Goal: Task Accomplishment & Management: Use online tool/utility

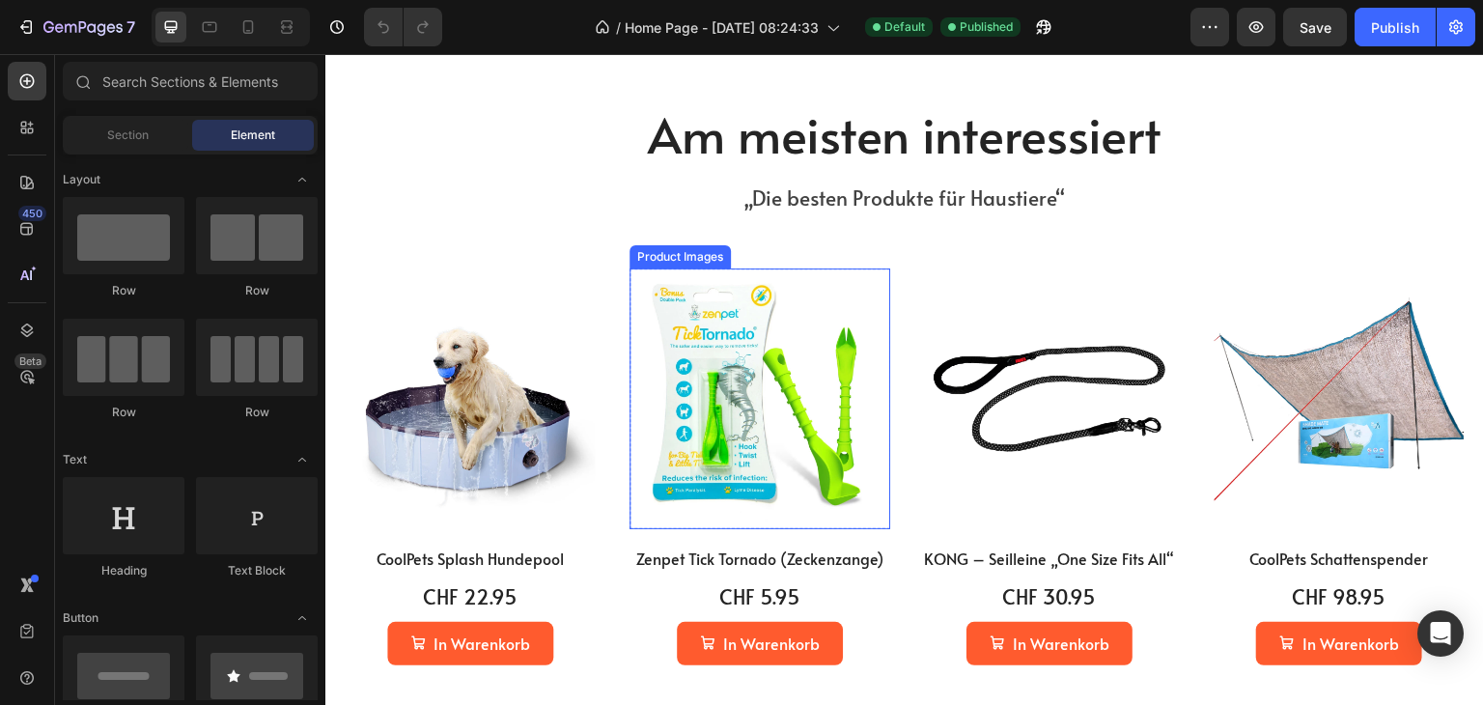
scroll to position [966, 0]
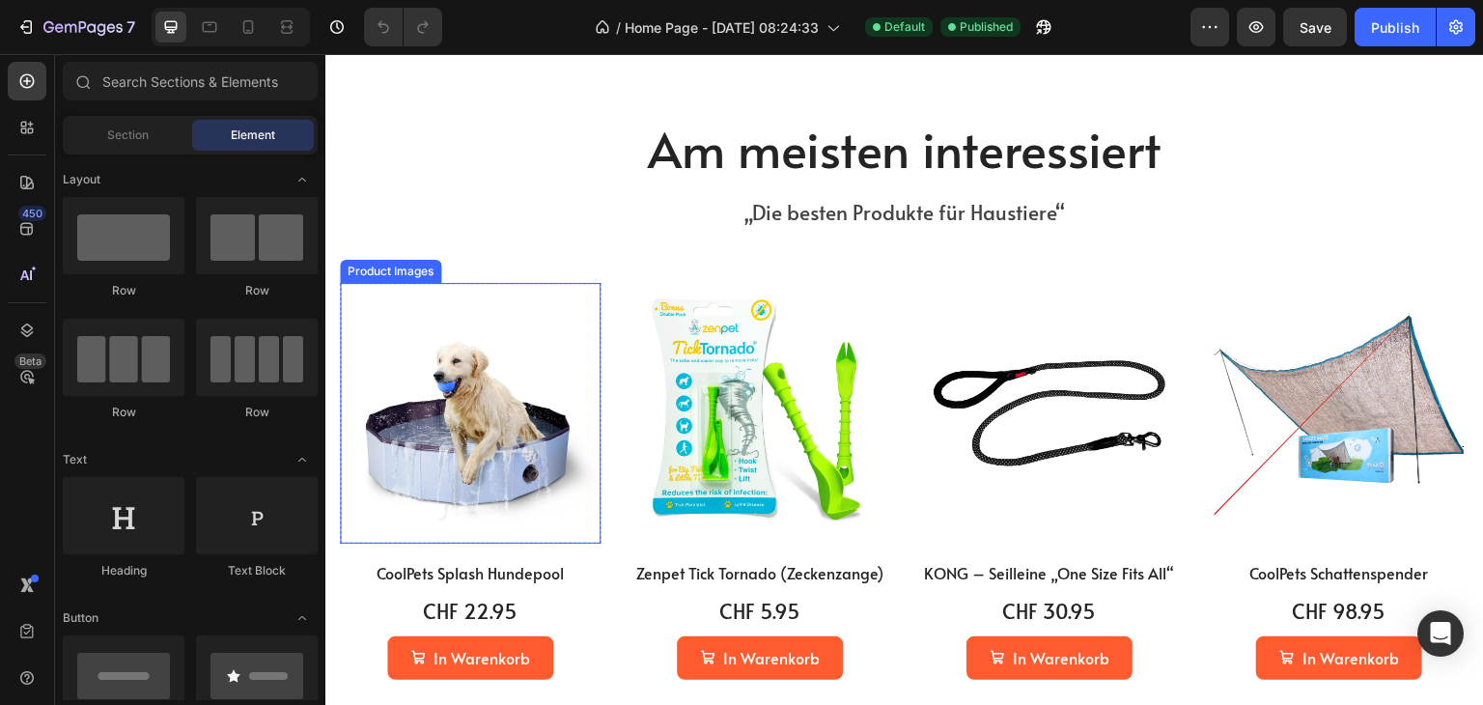
click at [506, 450] on img at bounding box center [470, 413] width 261 height 261
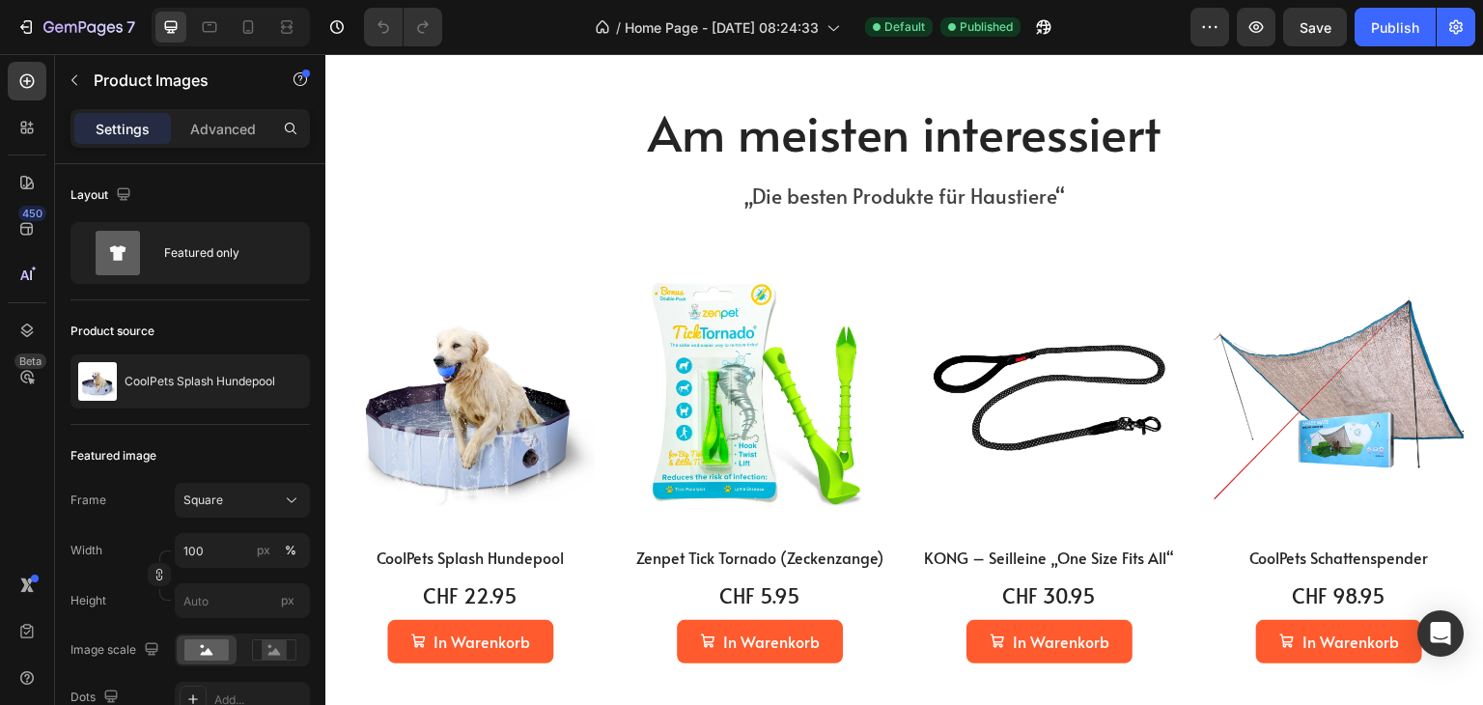
scroll to position [579, 0]
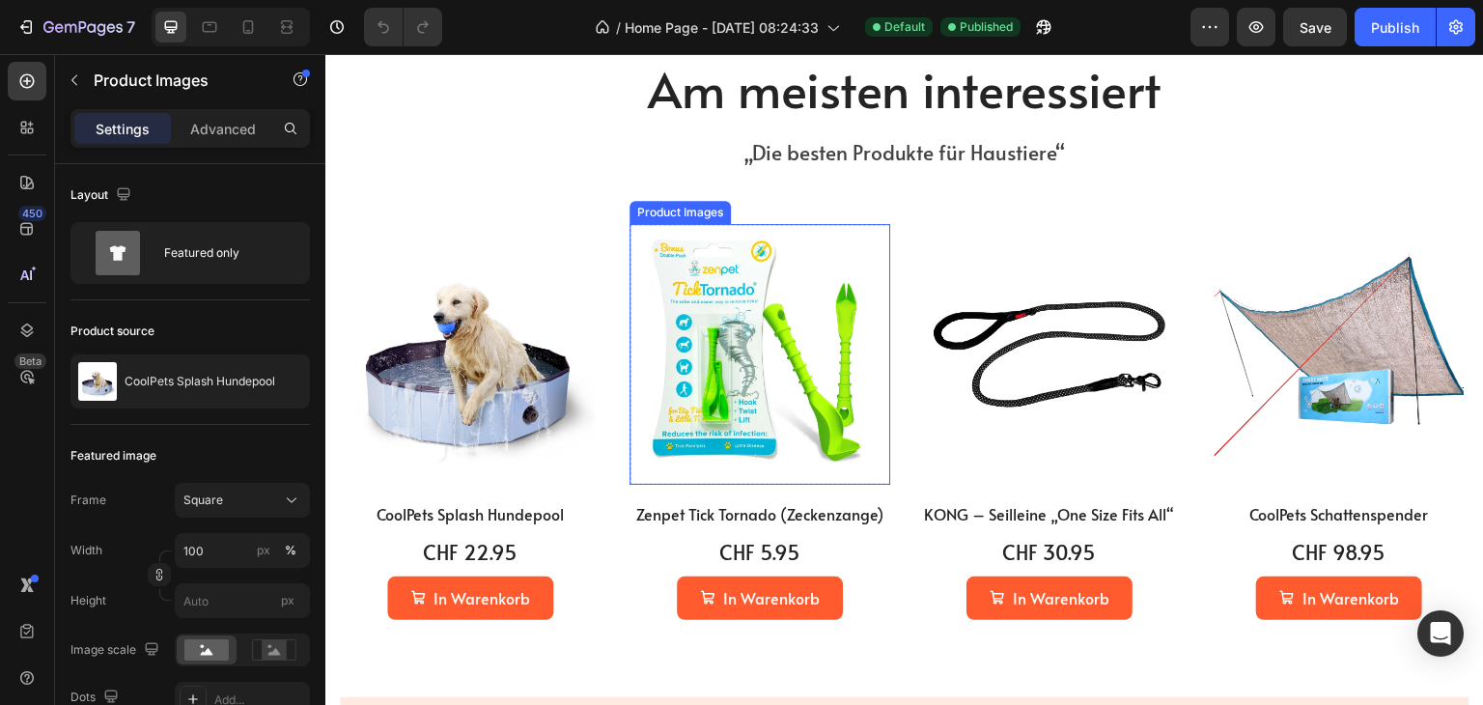
click at [708, 350] on img at bounding box center [760, 354] width 261 height 261
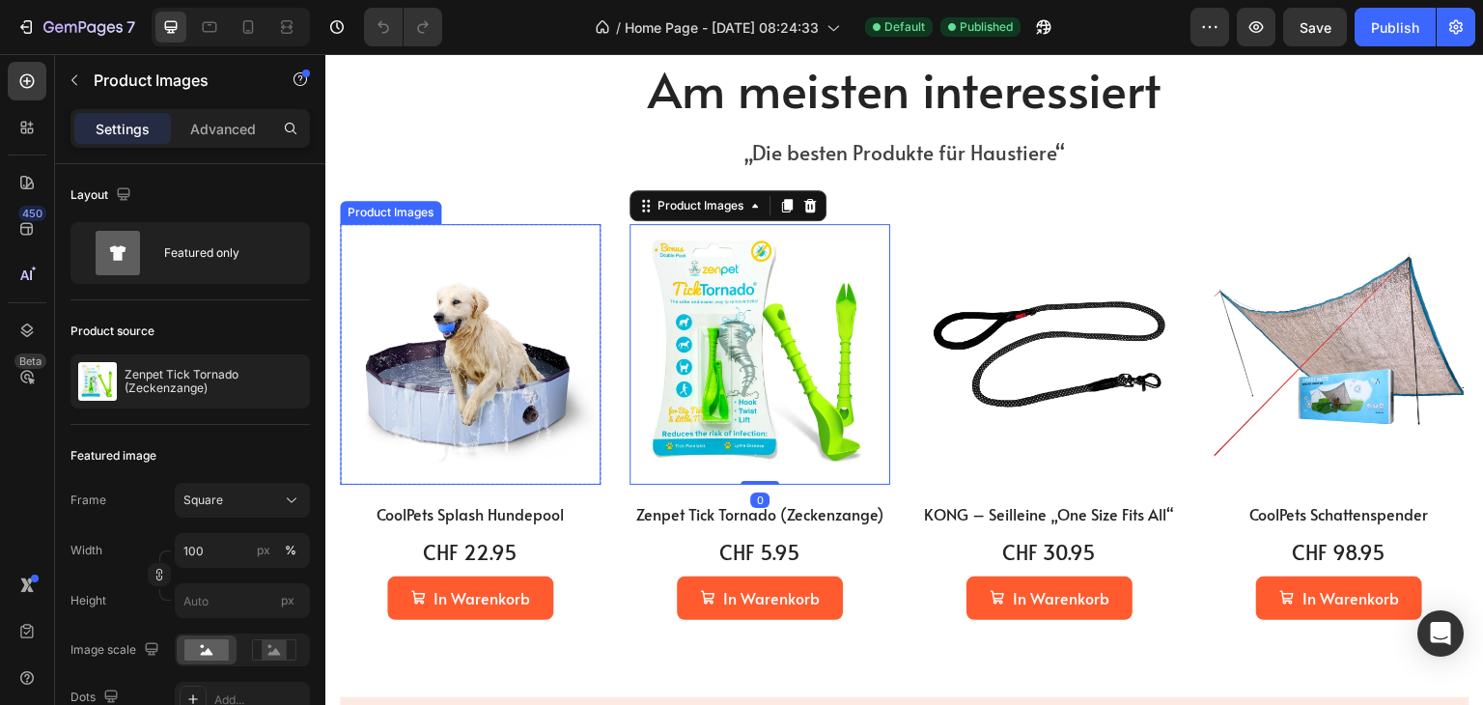
click at [479, 373] on img at bounding box center [470, 354] width 261 height 261
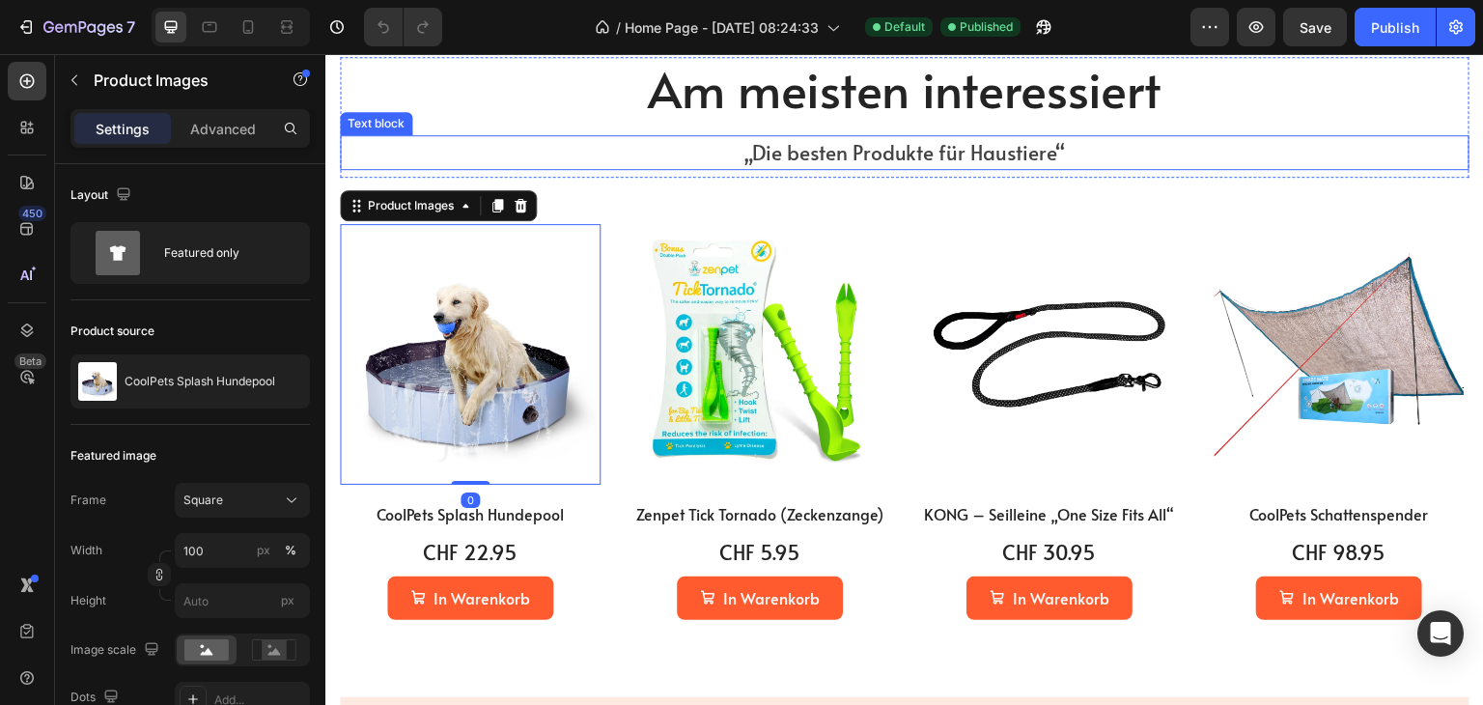
click at [509, 136] on div "„Die besten Produkte für Haustiere“" at bounding box center [905, 152] width 1130 height 35
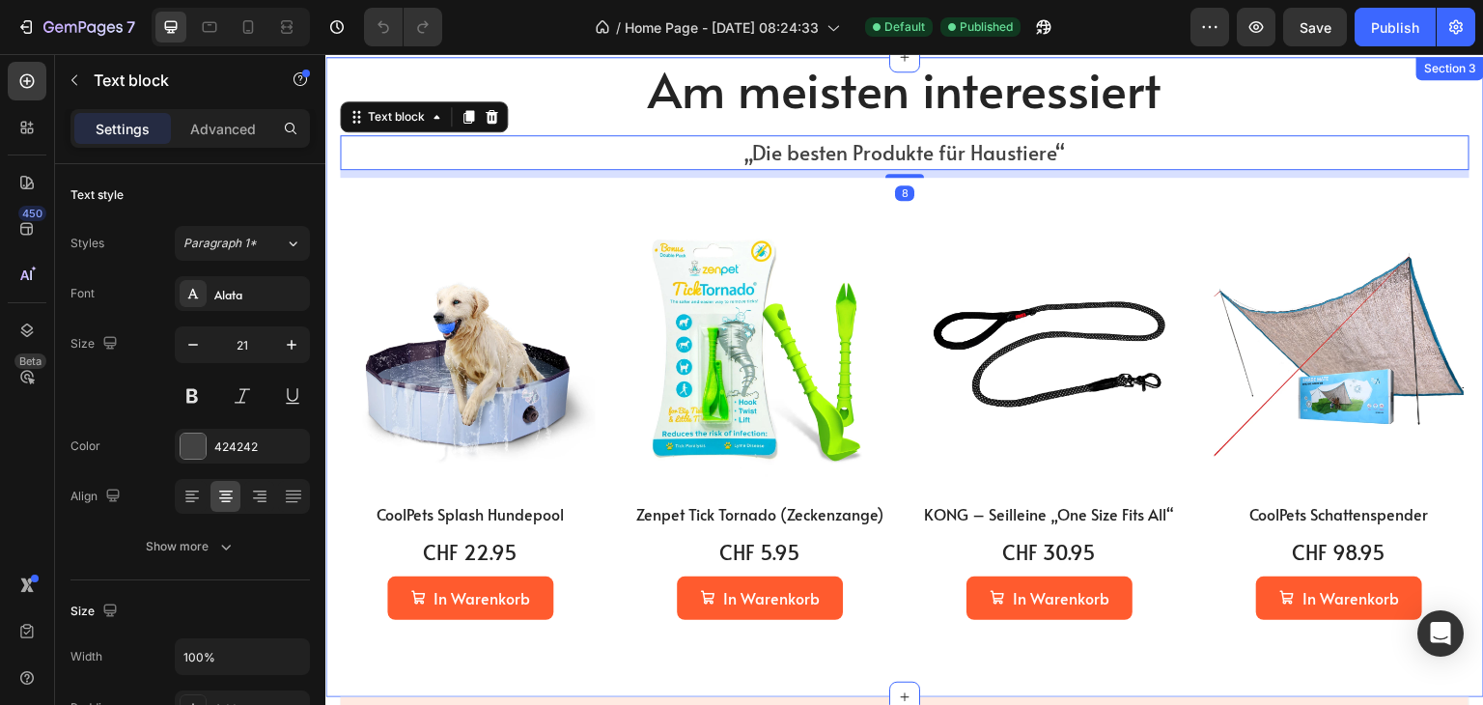
click at [1061, 199] on div "Am meisten interessiert Heading „Die besten Produkte für Haustiere“ Text block …" at bounding box center [905, 338] width 1130 height 563
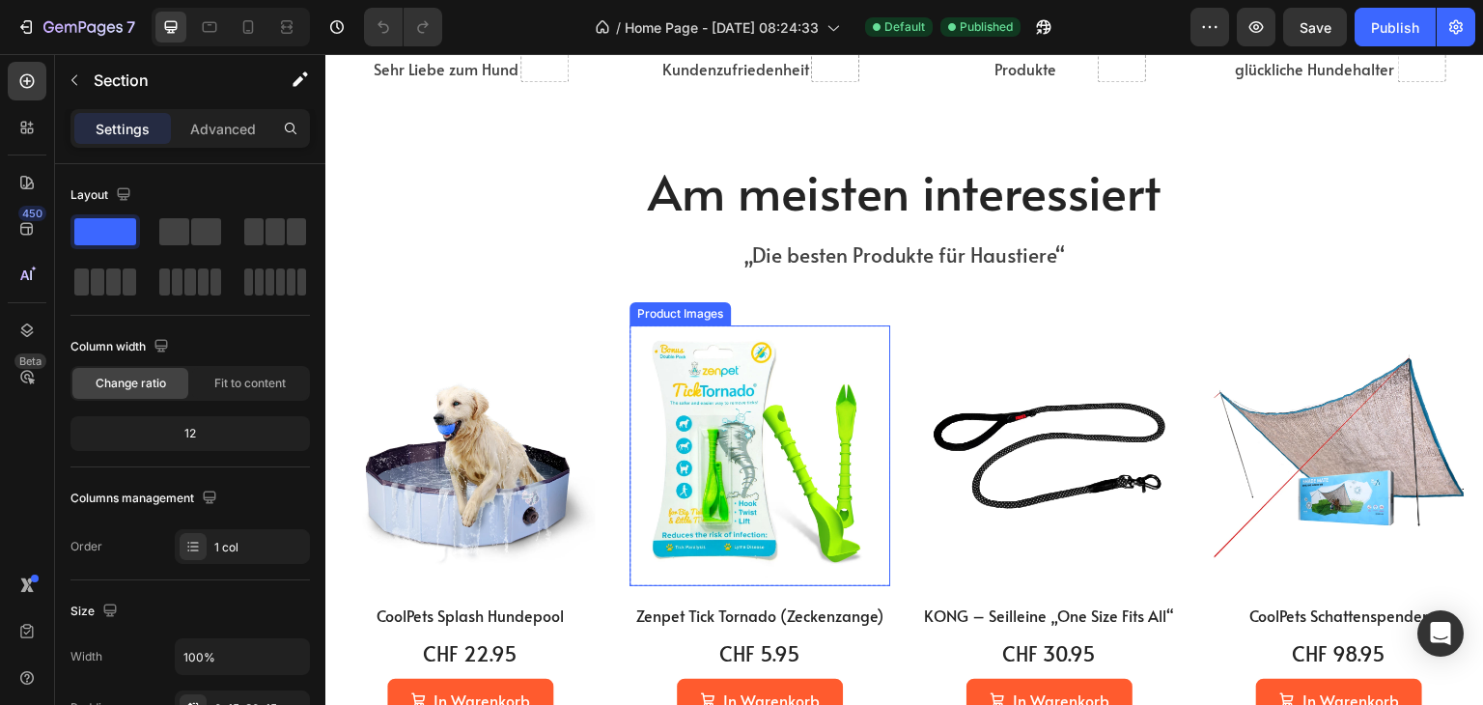
scroll to position [966, 0]
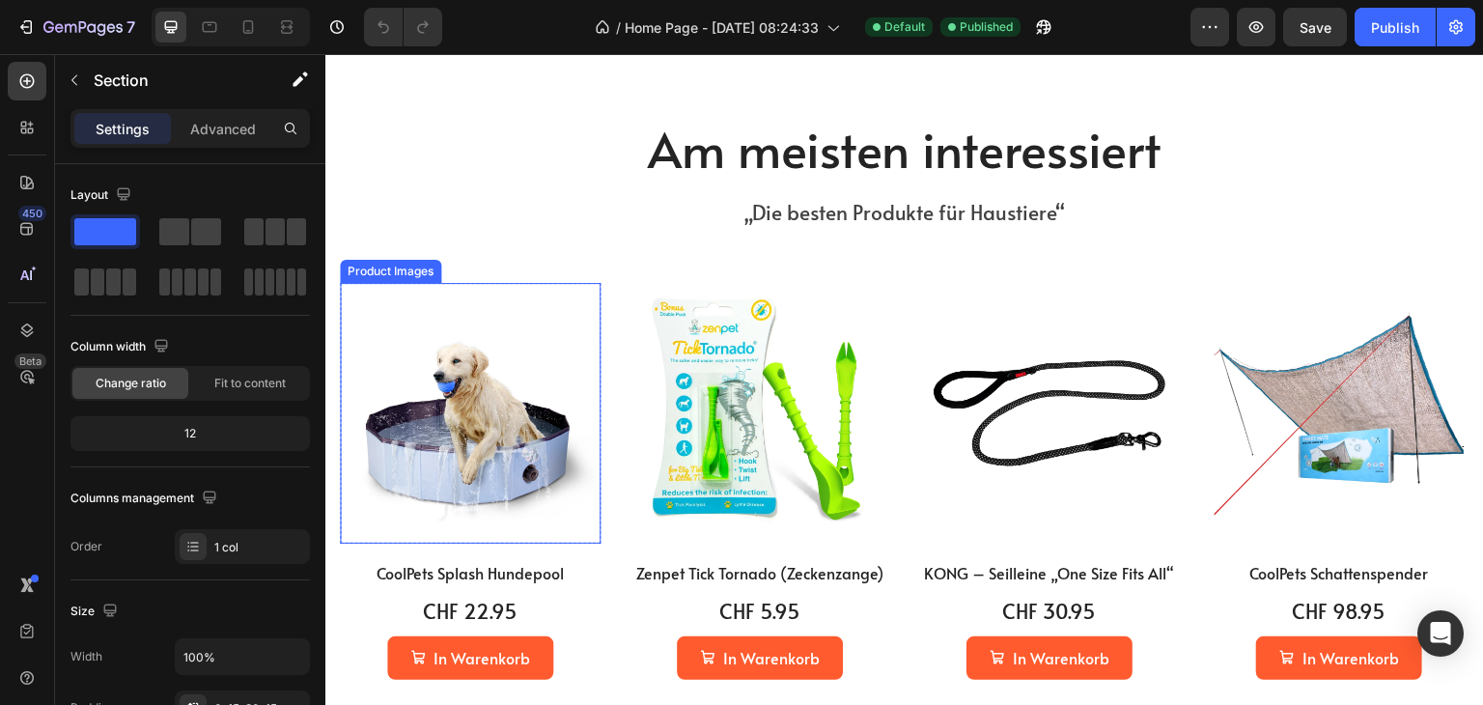
click at [447, 413] on img at bounding box center [470, 413] width 261 height 261
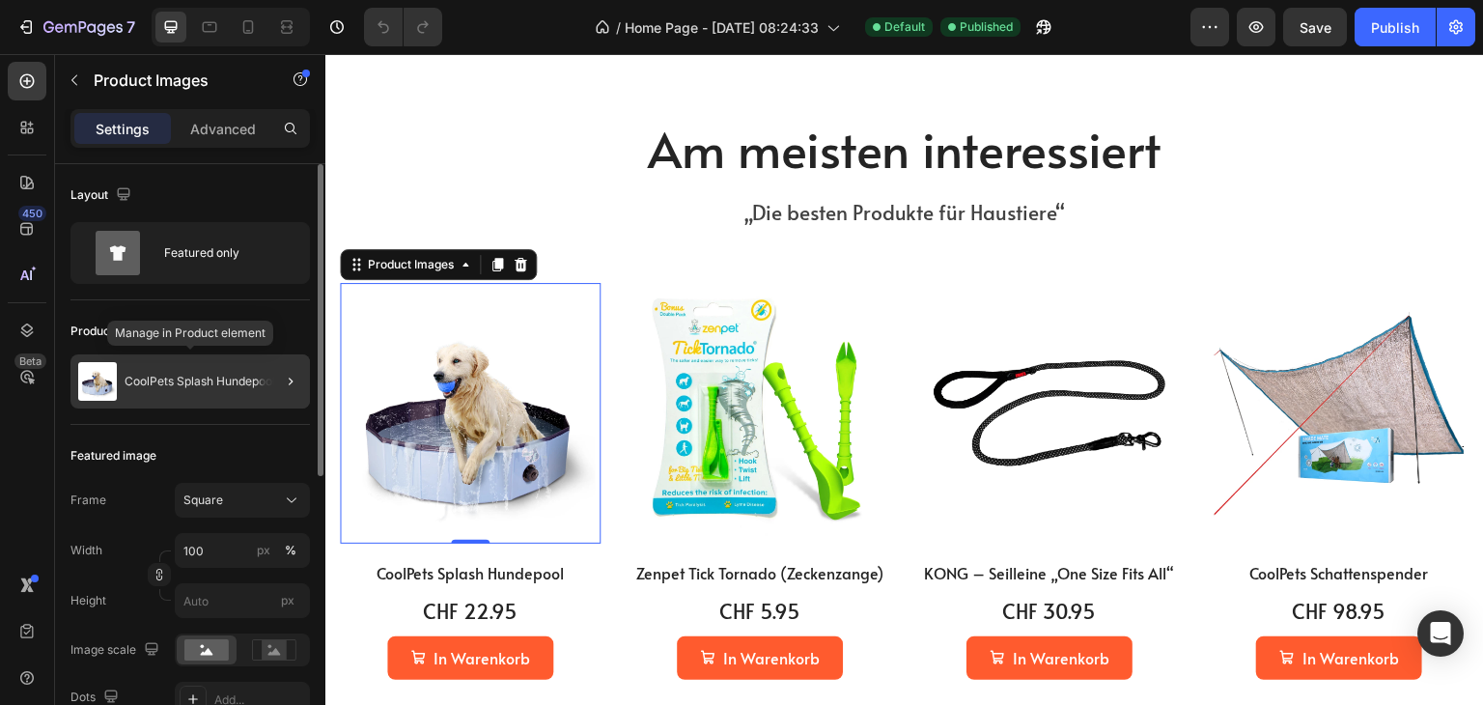
click at [225, 392] on div "CoolPets Splash Hundepool" at bounding box center [189, 381] width 239 height 54
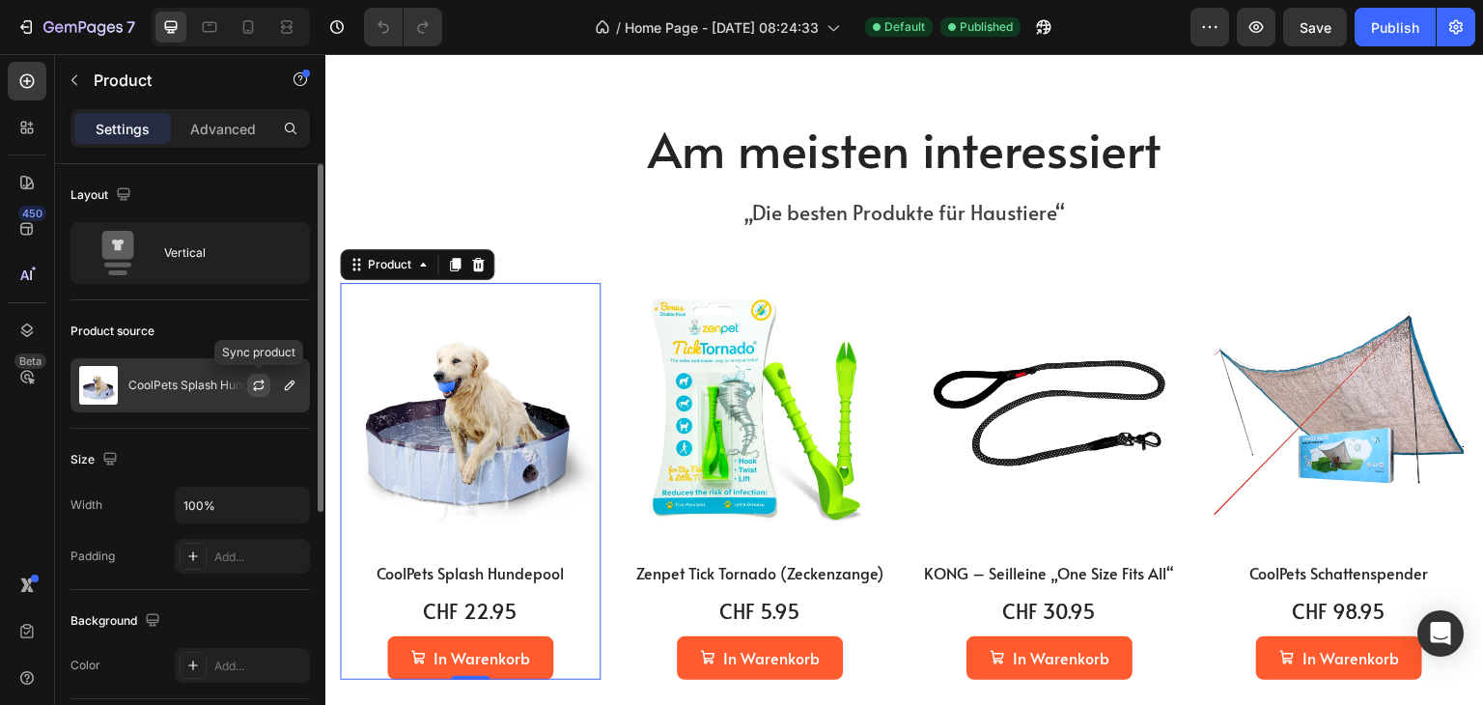
click at [255, 383] on icon "button" at bounding box center [258, 385] width 15 height 15
click at [127, 380] on div "CoolPets Splash Hundepool" at bounding box center [189, 385] width 239 height 54
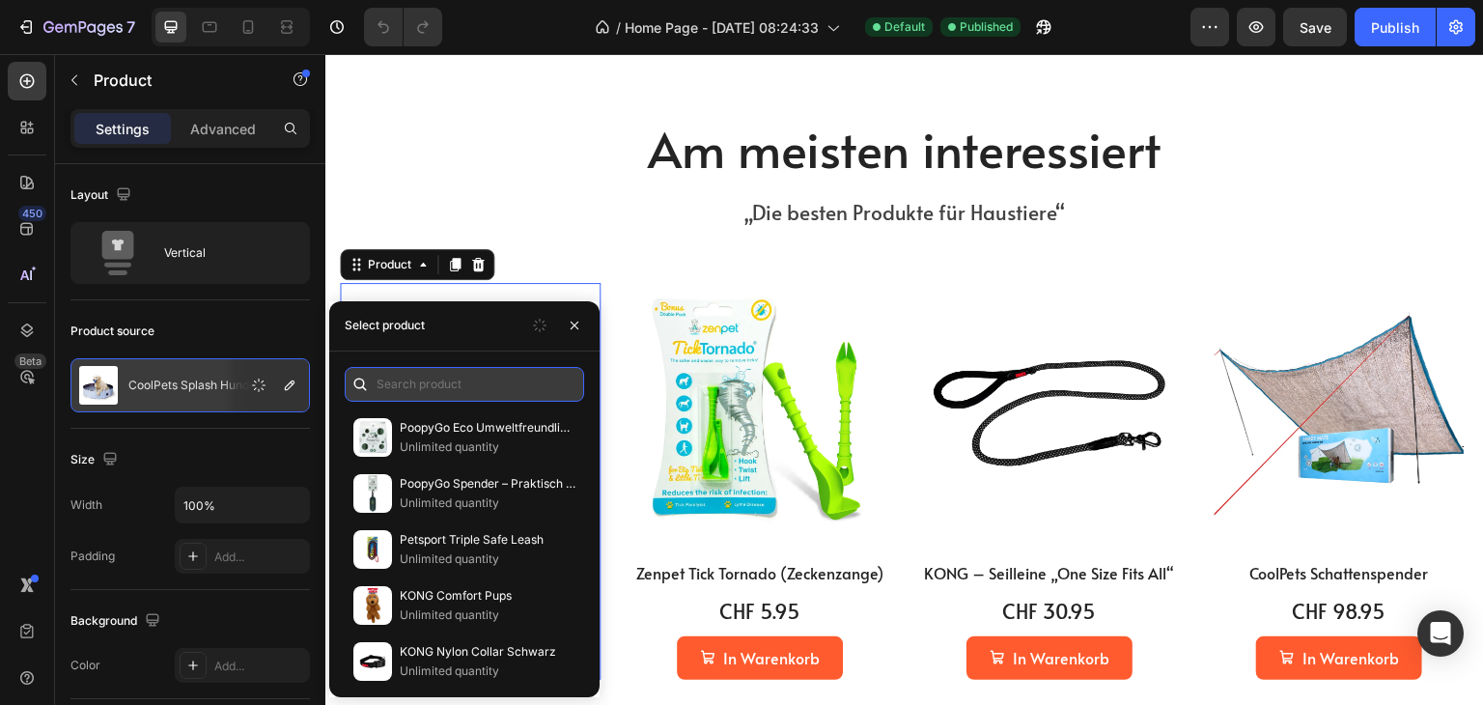
click at [460, 394] on input "text" at bounding box center [464, 384] width 239 height 35
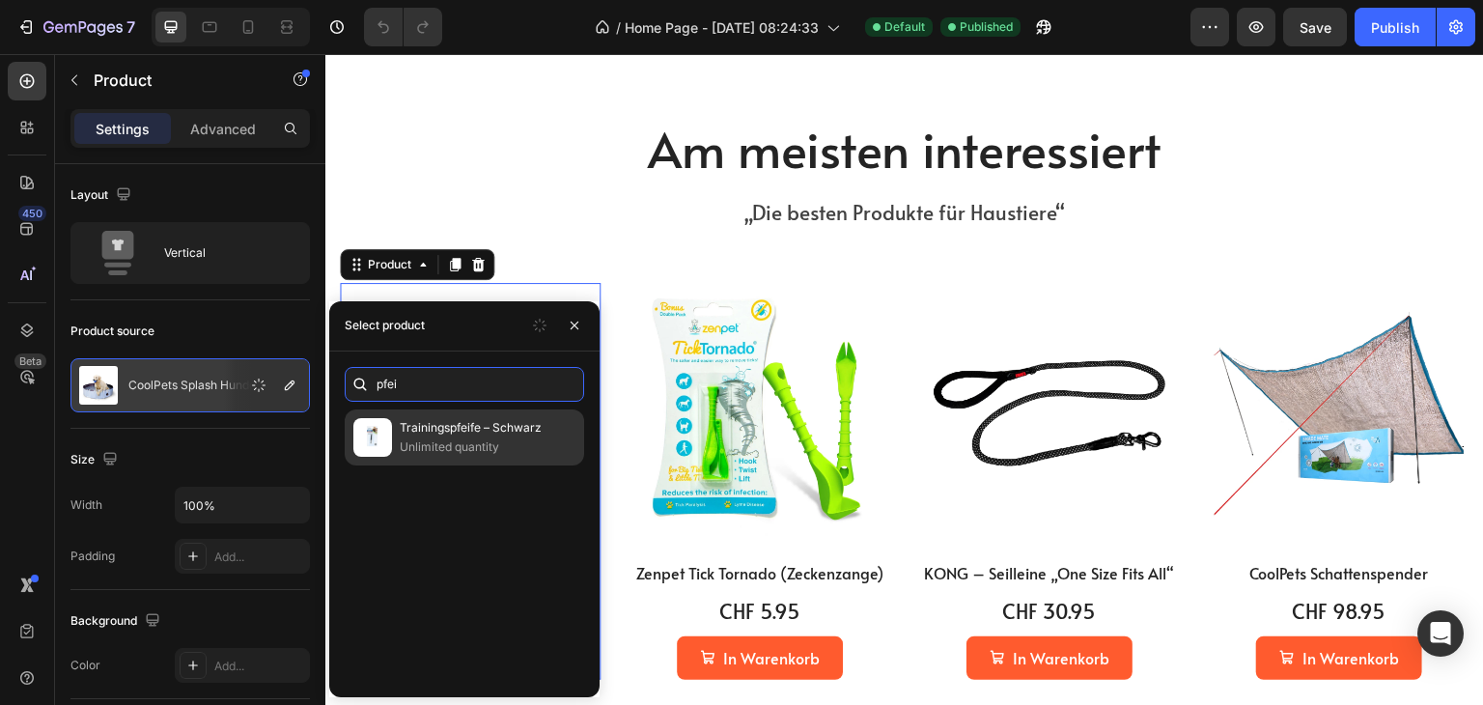
type input "pfei"
click at [386, 435] on img at bounding box center [372, 437] width 39 height 39
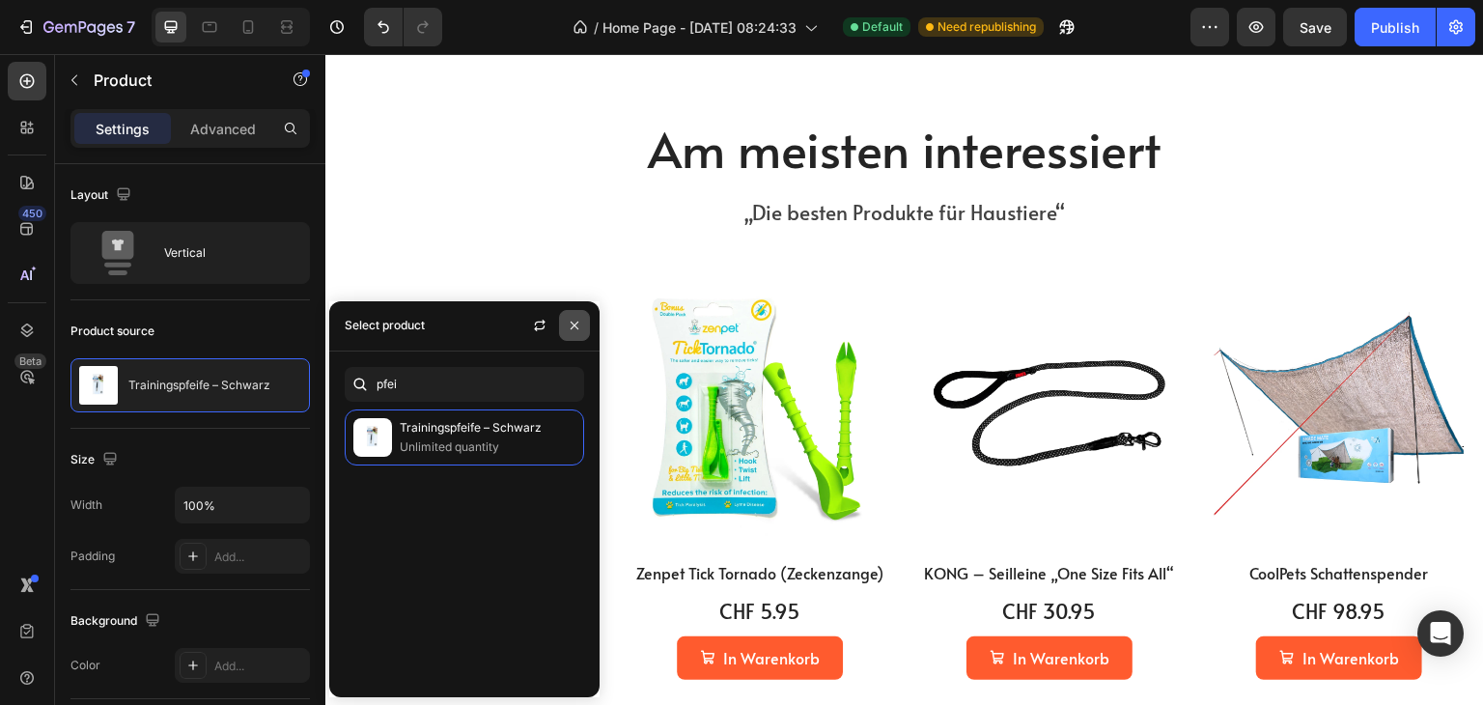
click at [575, 322] on icon "button" at bounding box center [574, 325] width 15 height 15
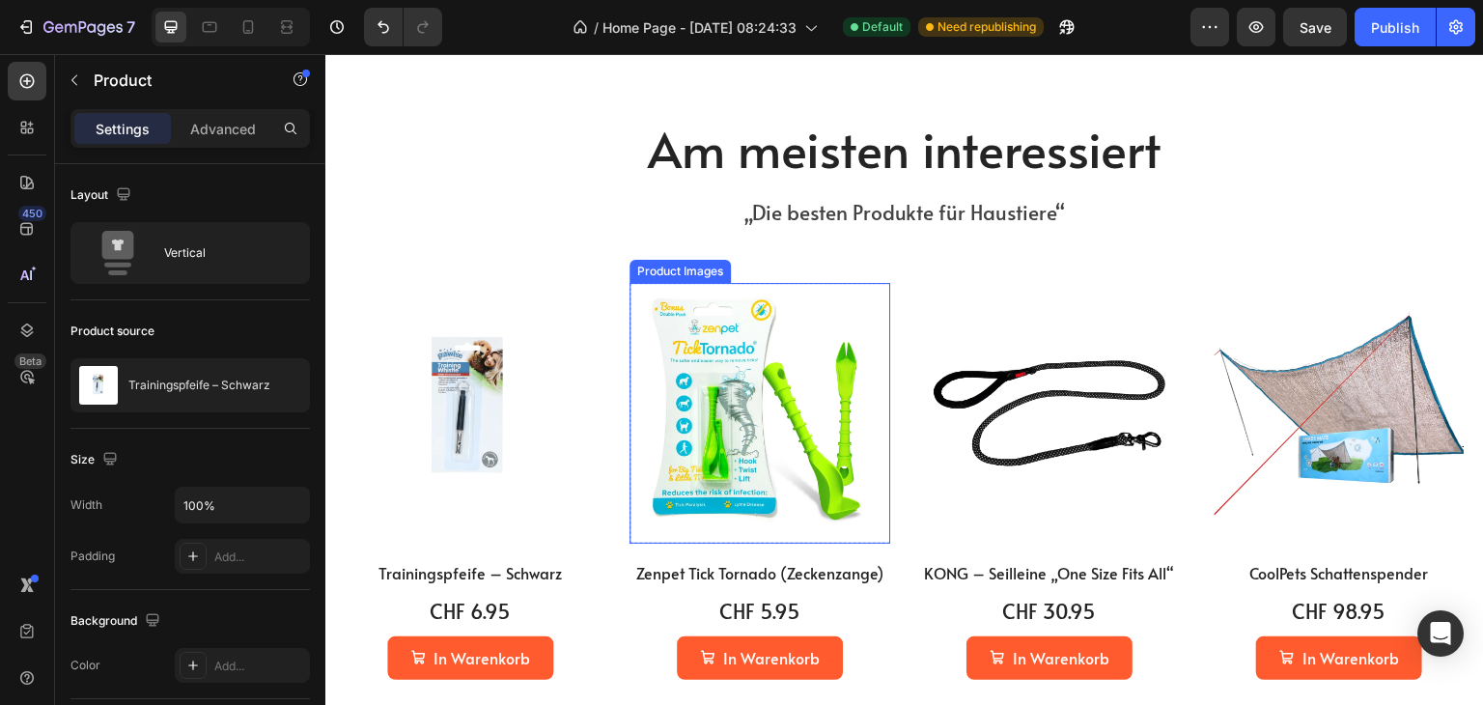
click at [717, 404] on img at bounding box center [760, 413] width 261 height 261
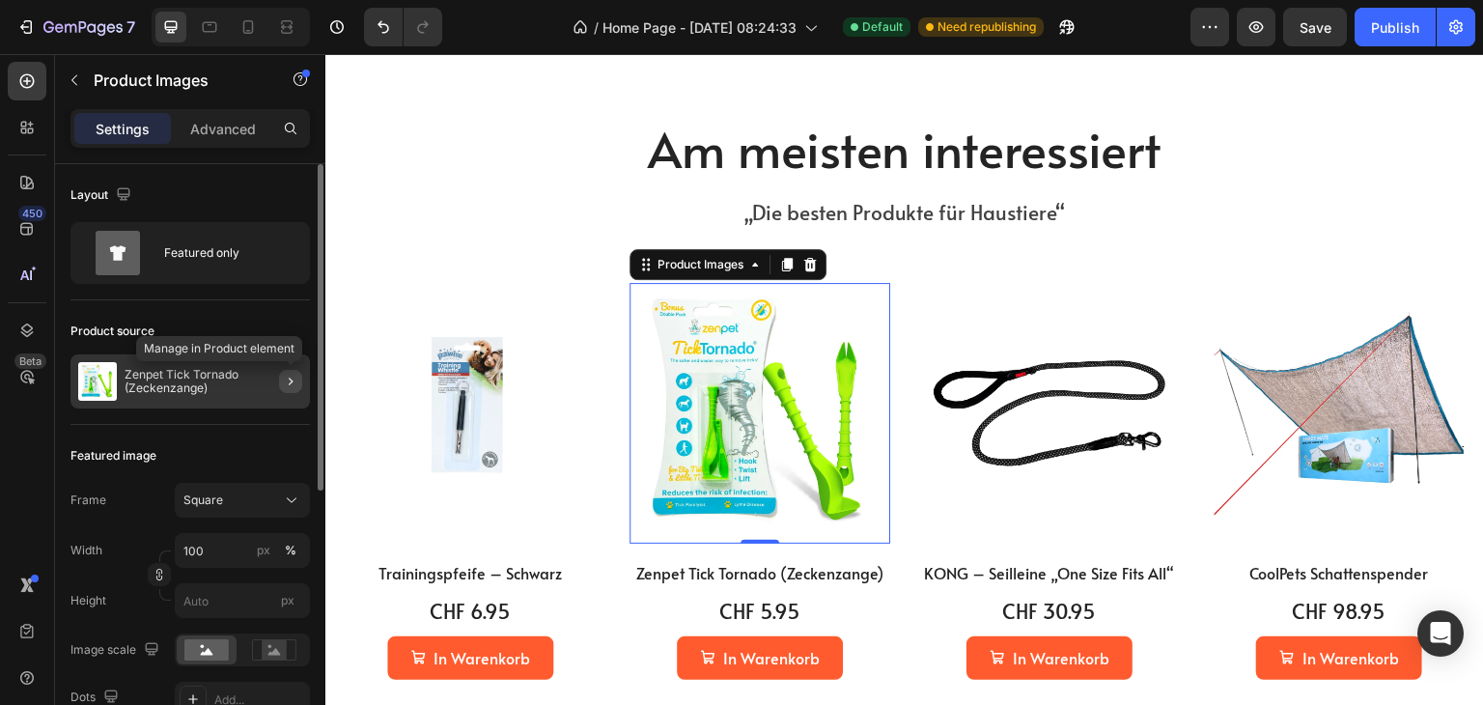
click at [286, 379] on icon "button" at bounding box center [290, 381] width 15 height 15
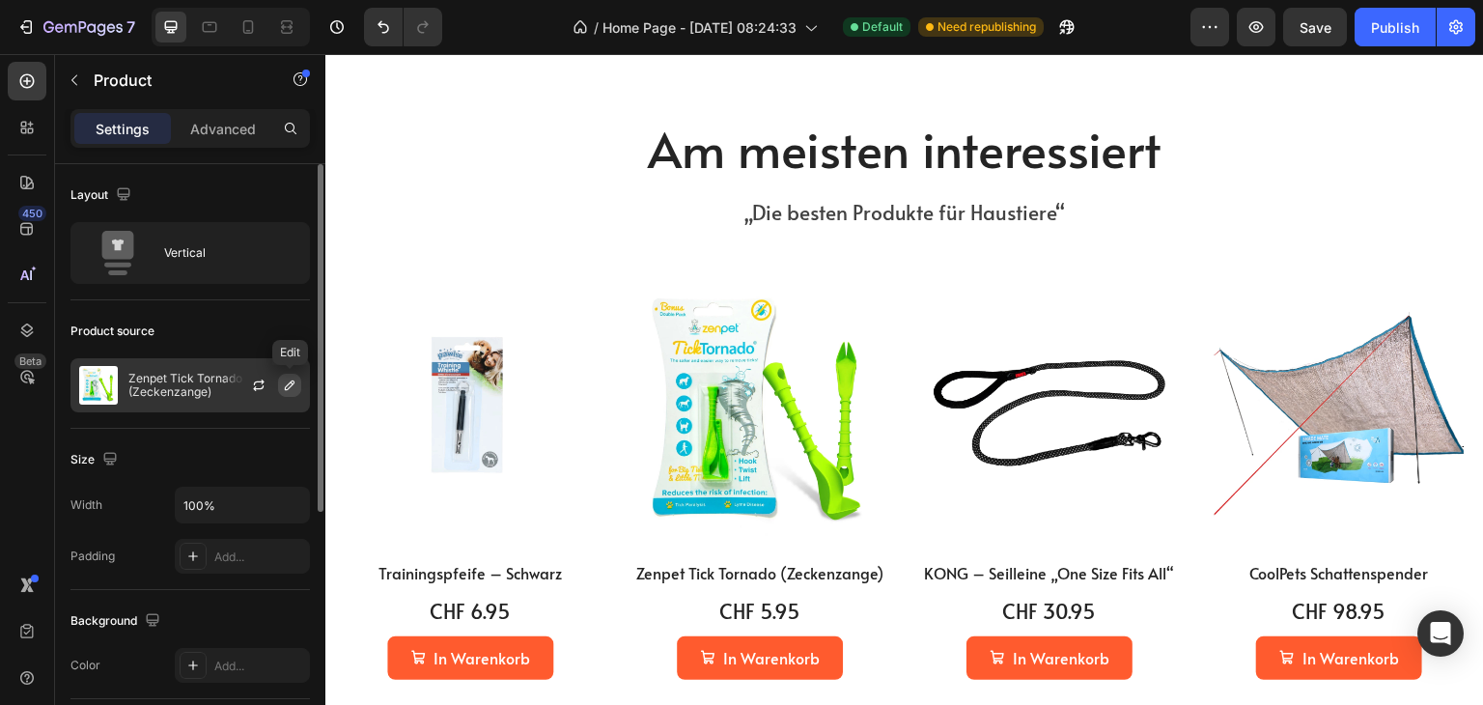
click at [286, 382] on icon "button" at bounding box center [289, 385] width 15 height 15
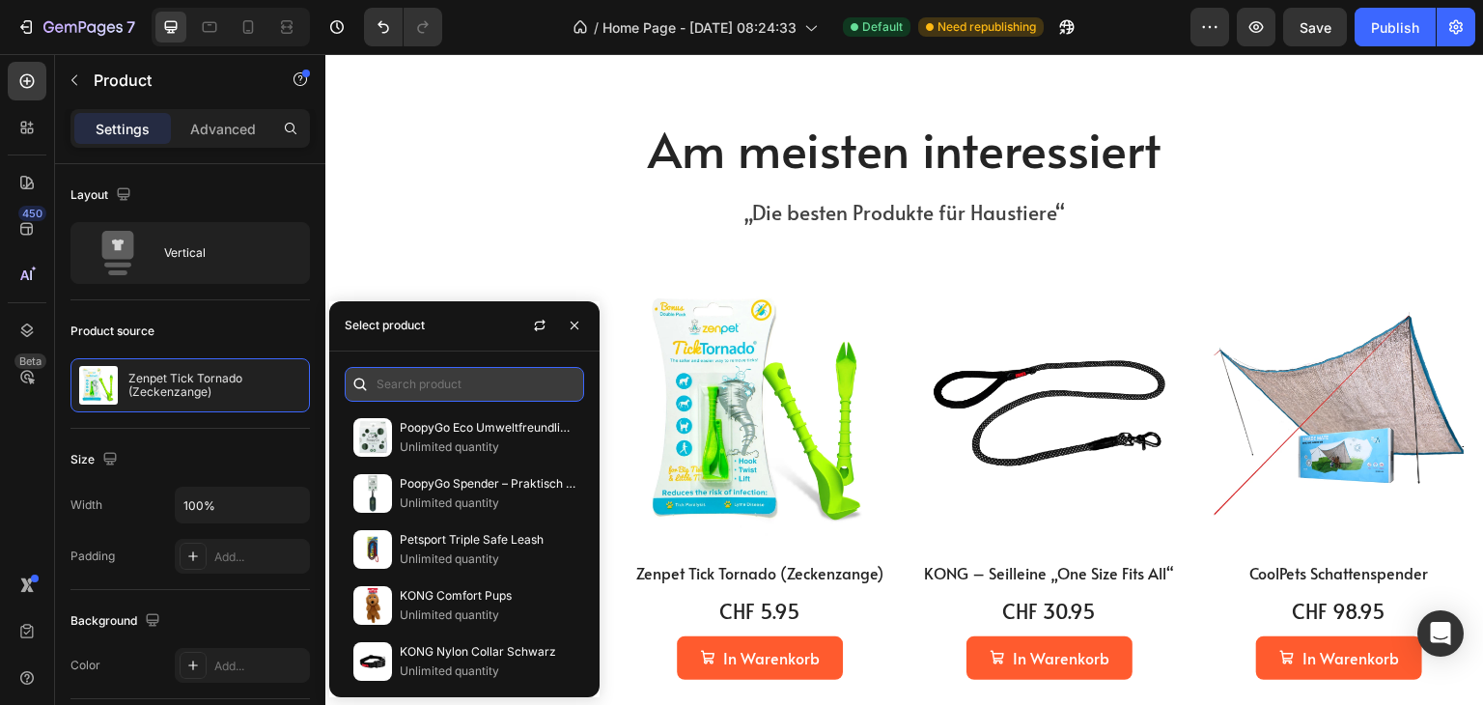
click at [443, 388] on input "text" at bounding box center [464, 384] width 239 height 35
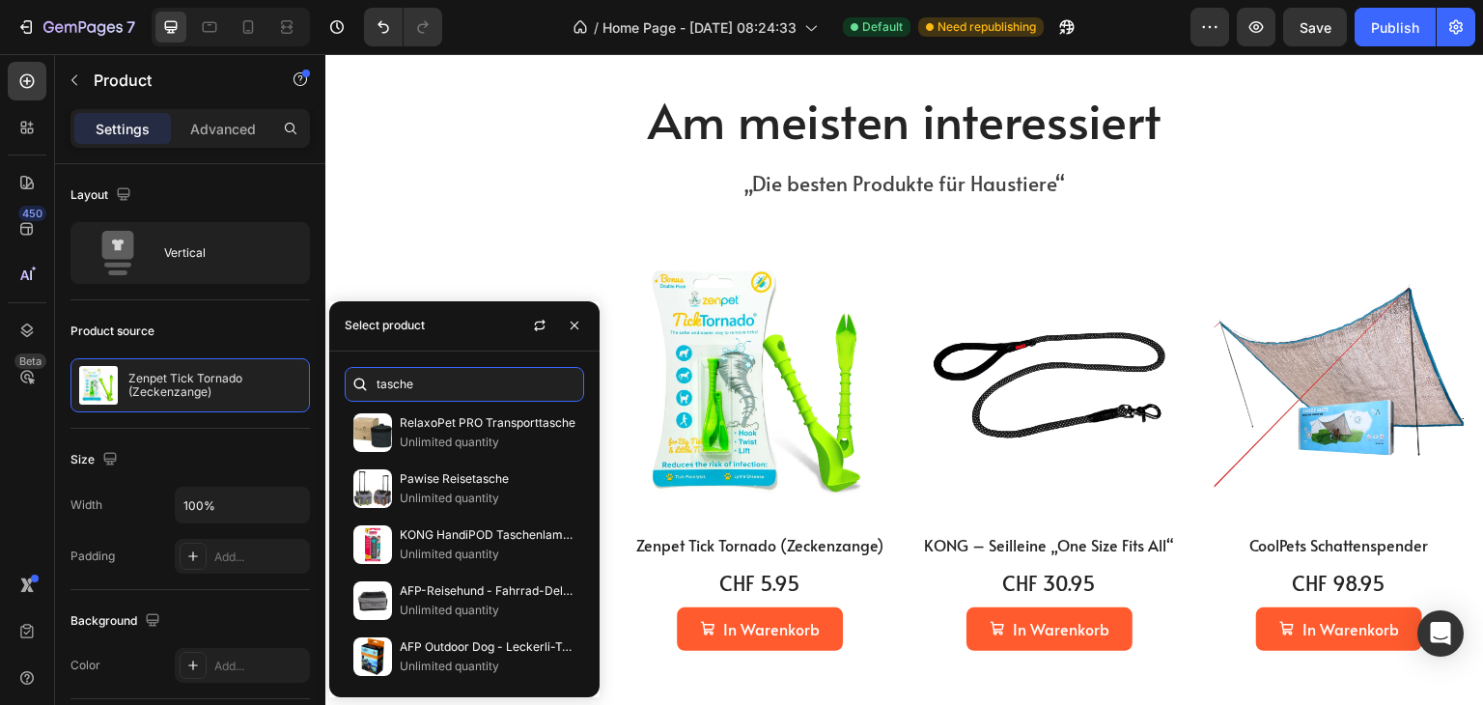
scroll to position [579, 0]
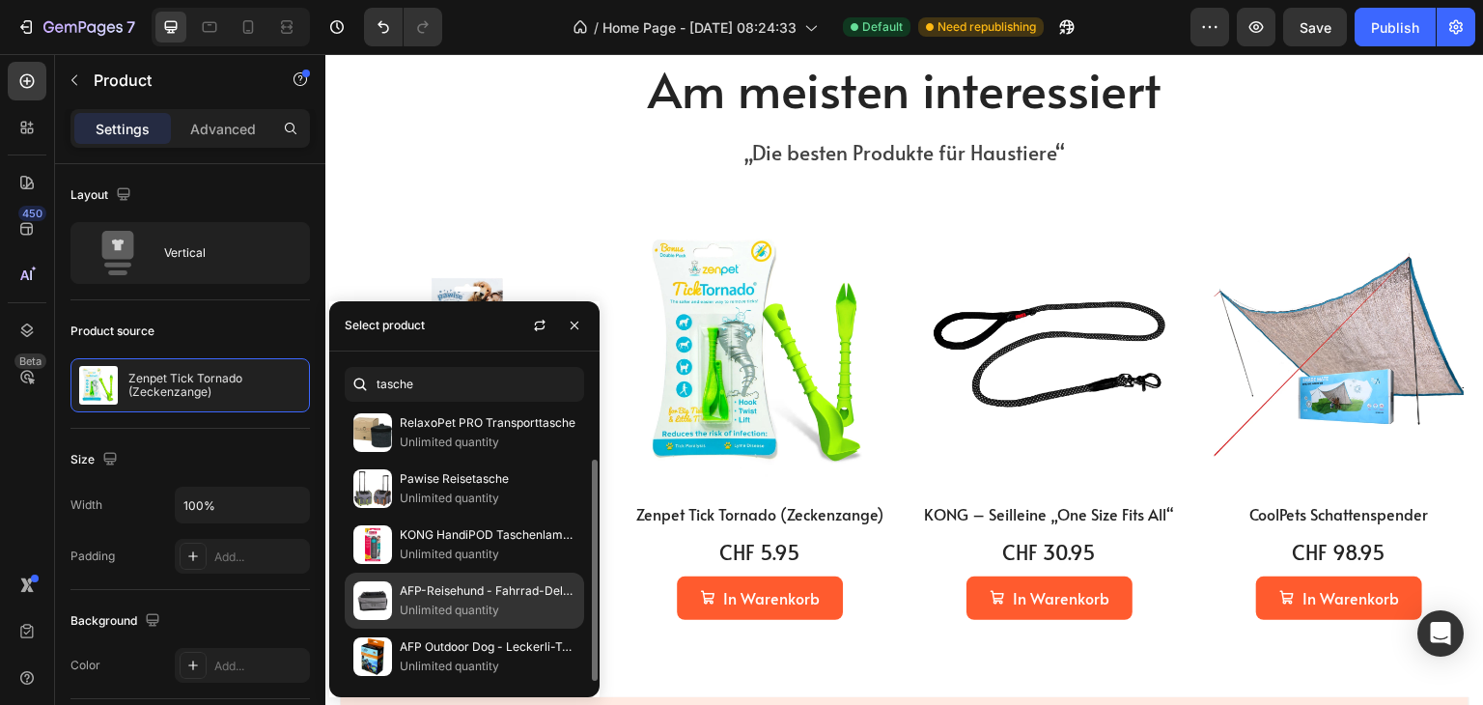
click at [415, 604] on p "Unlimited quantity" at bounding box center [488, 610] width 176 height 19
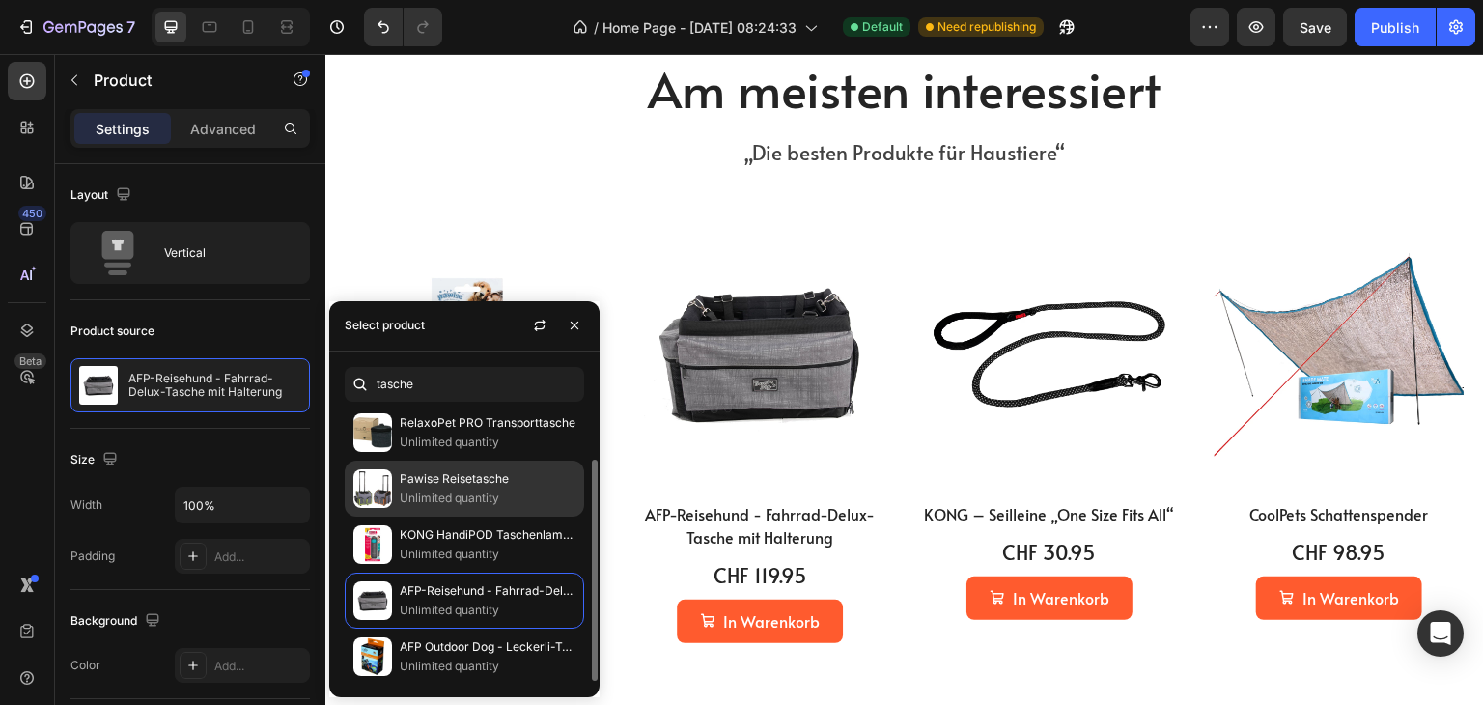
click at [444, 475] on p "Pawise Reisetasche" at bounding box center [488, 478] width 176 height 19
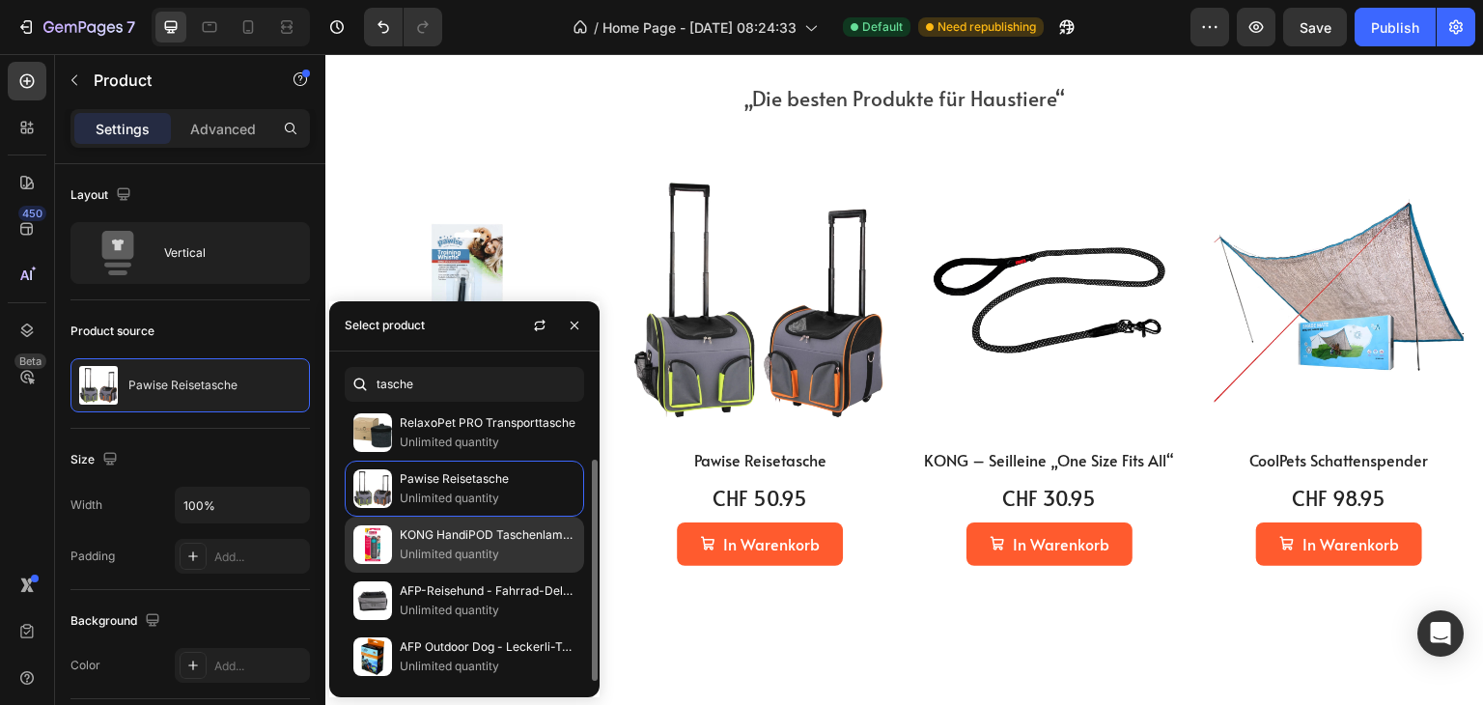
scroll to position [676, 0]
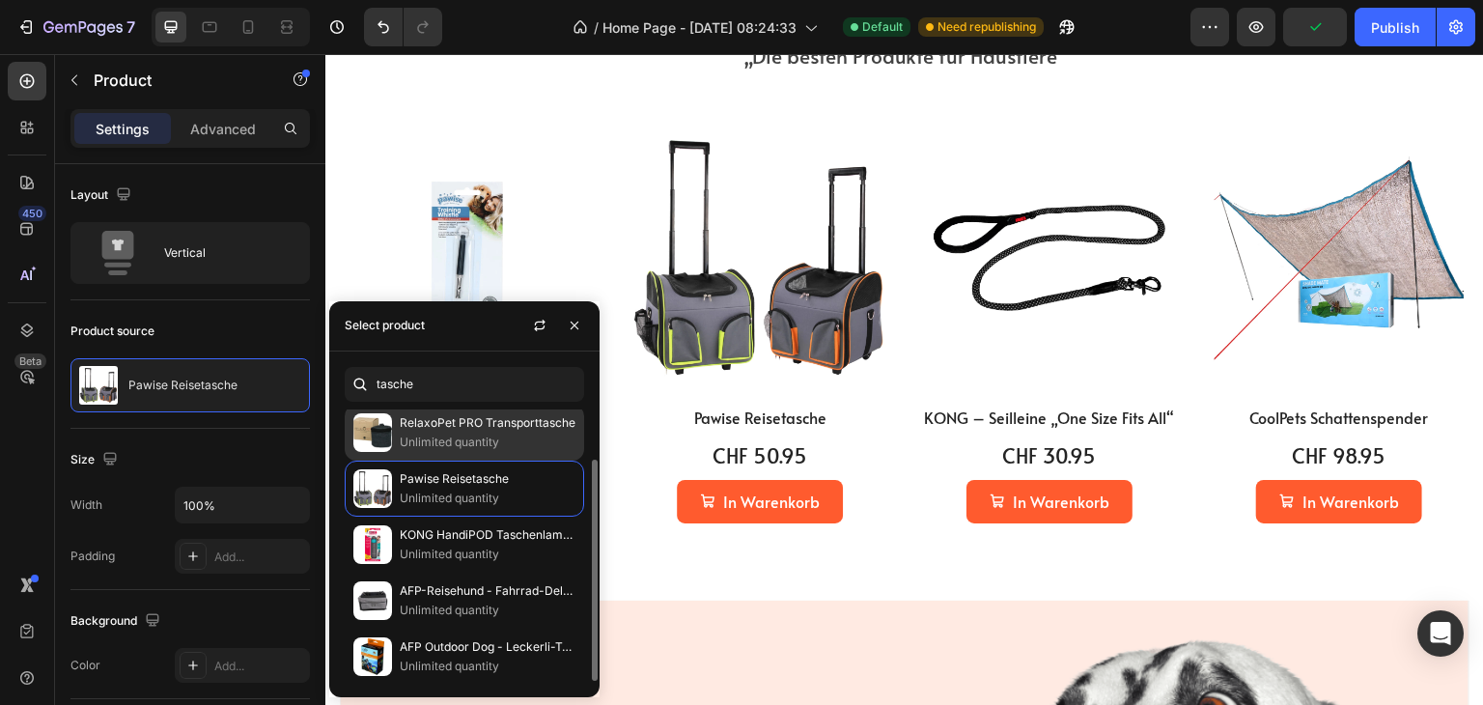
click at [458, 447] on p "Unlimited quantity" at bounding box center [488, 442] width 176 height 19
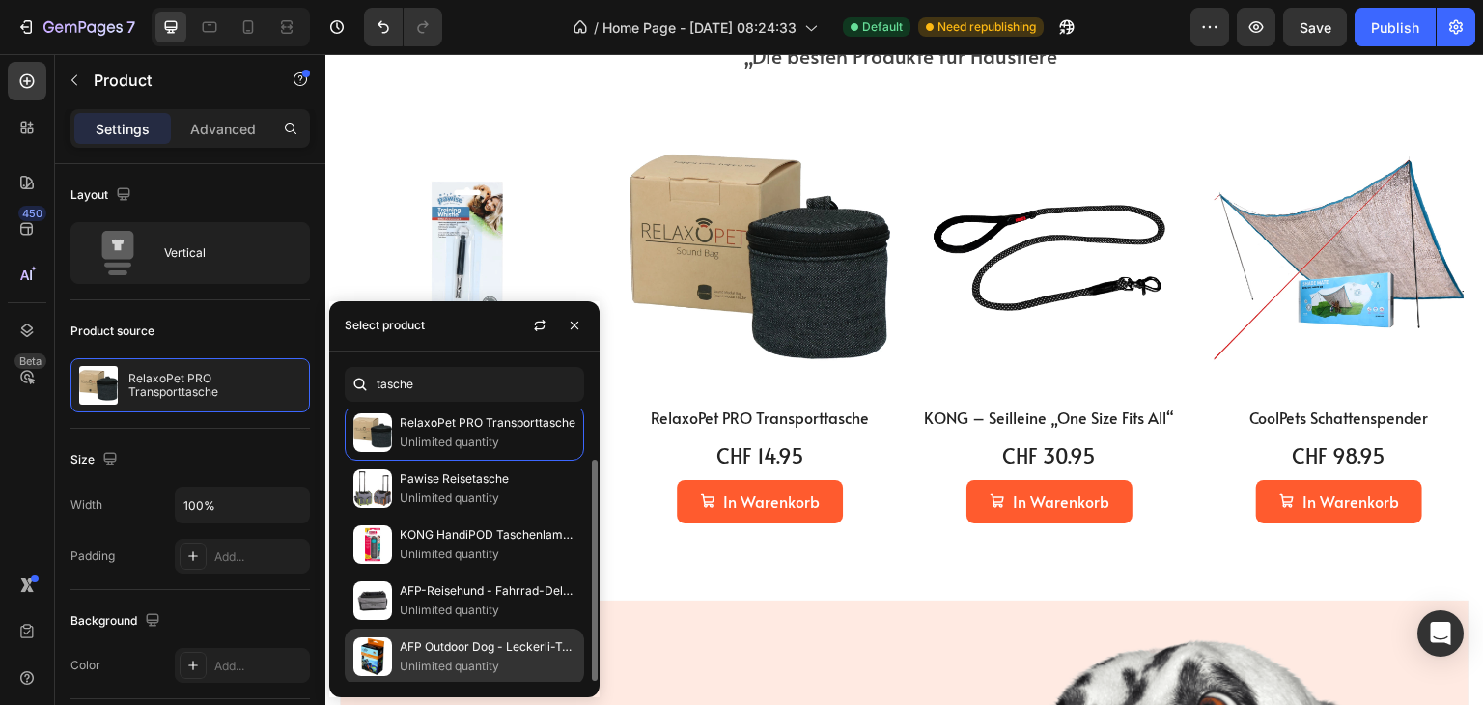
click at [430, 648] on p "AFP Outdoor Dog - Leckerli-Tasche" at bounding box center [488, 646] width 176 height 19
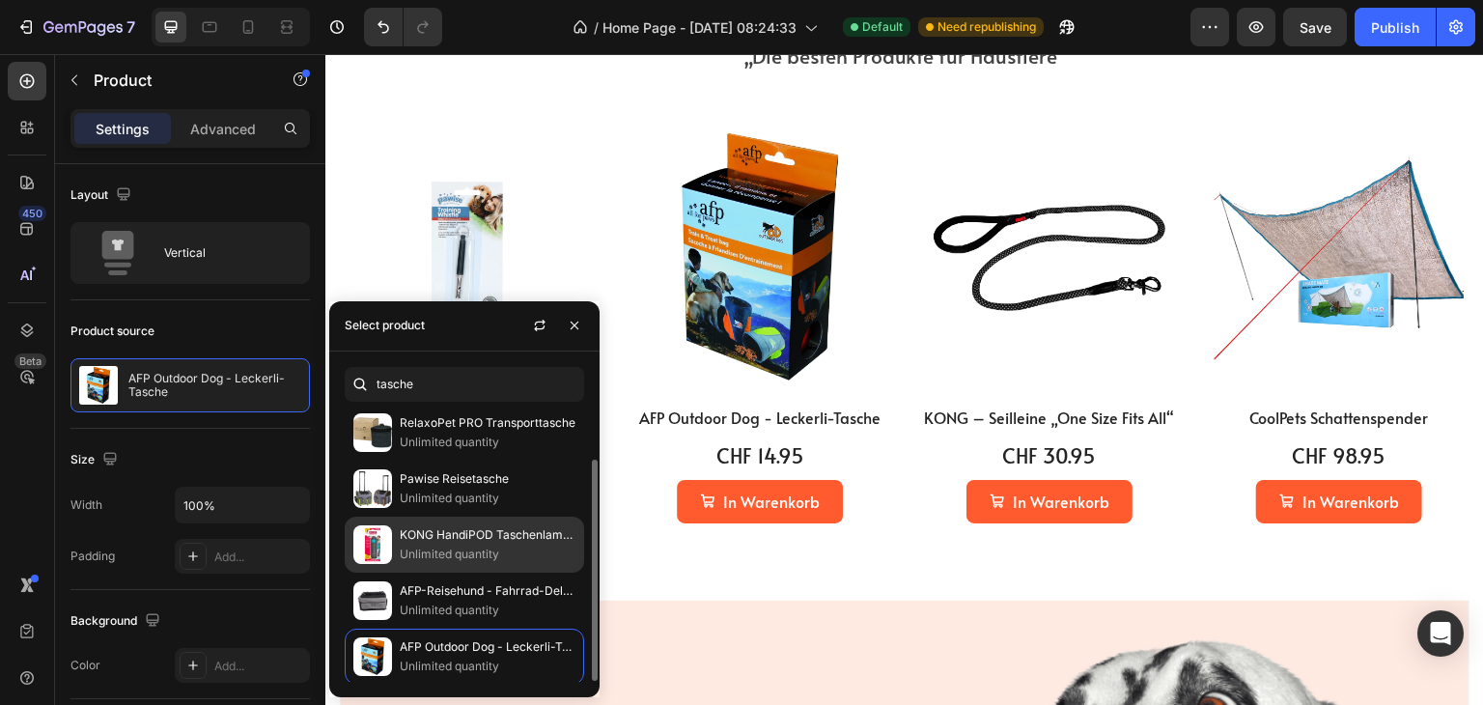
click at [447, 552] on p "Unlimited quantity" at bounding box center [488, 554] width 176 height 19
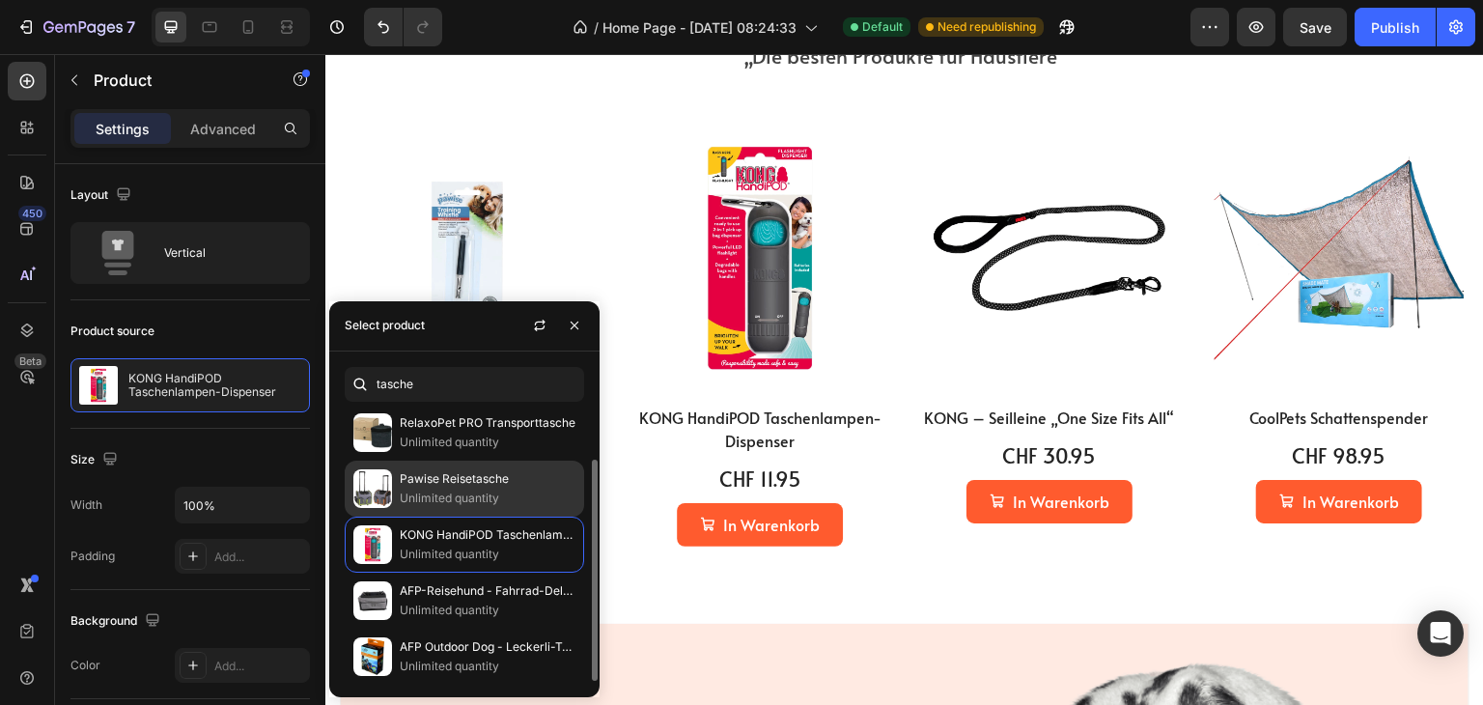
click at [412, 478] on p "Pawise Reisetasche" at bounding box center [488, 478] width 176 height 19
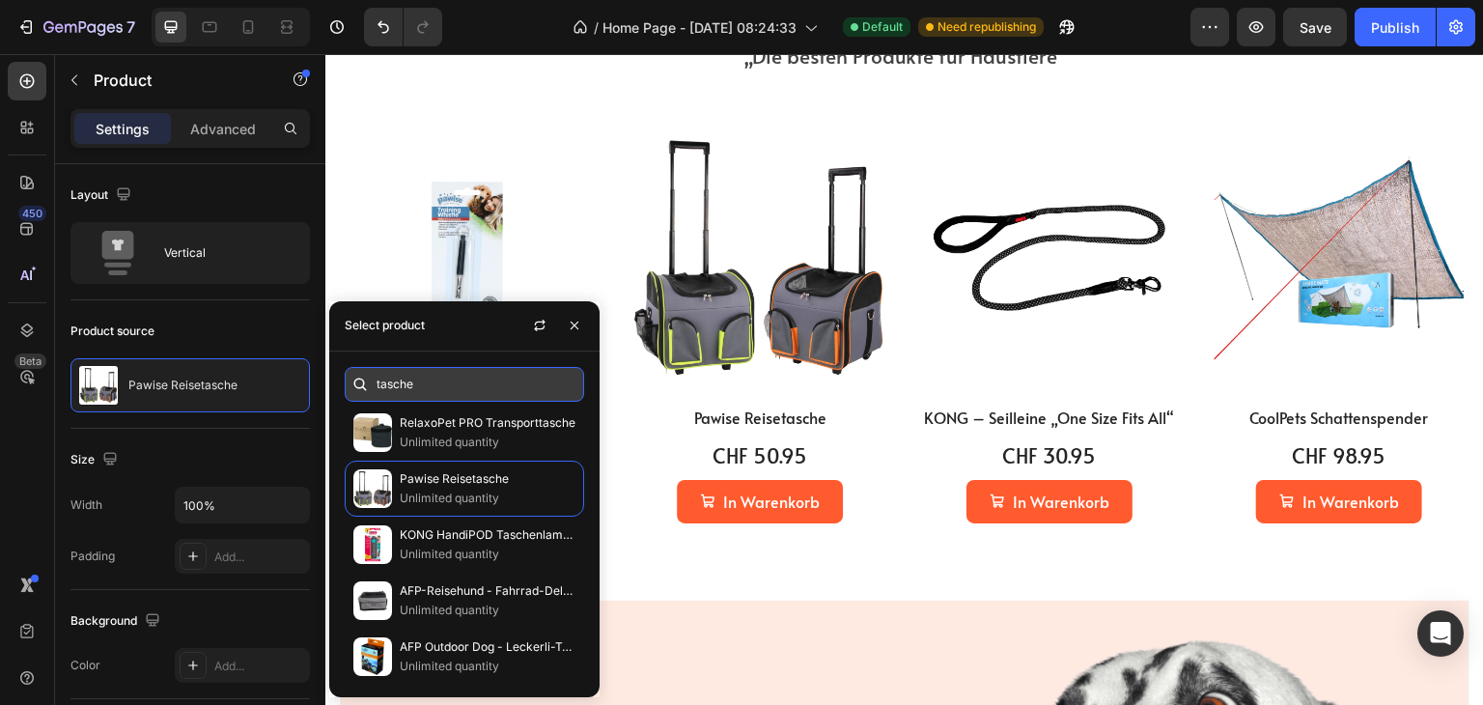
click at [430, 380] on input "tasche" at bounding box center [464, 384] width 239 height 35
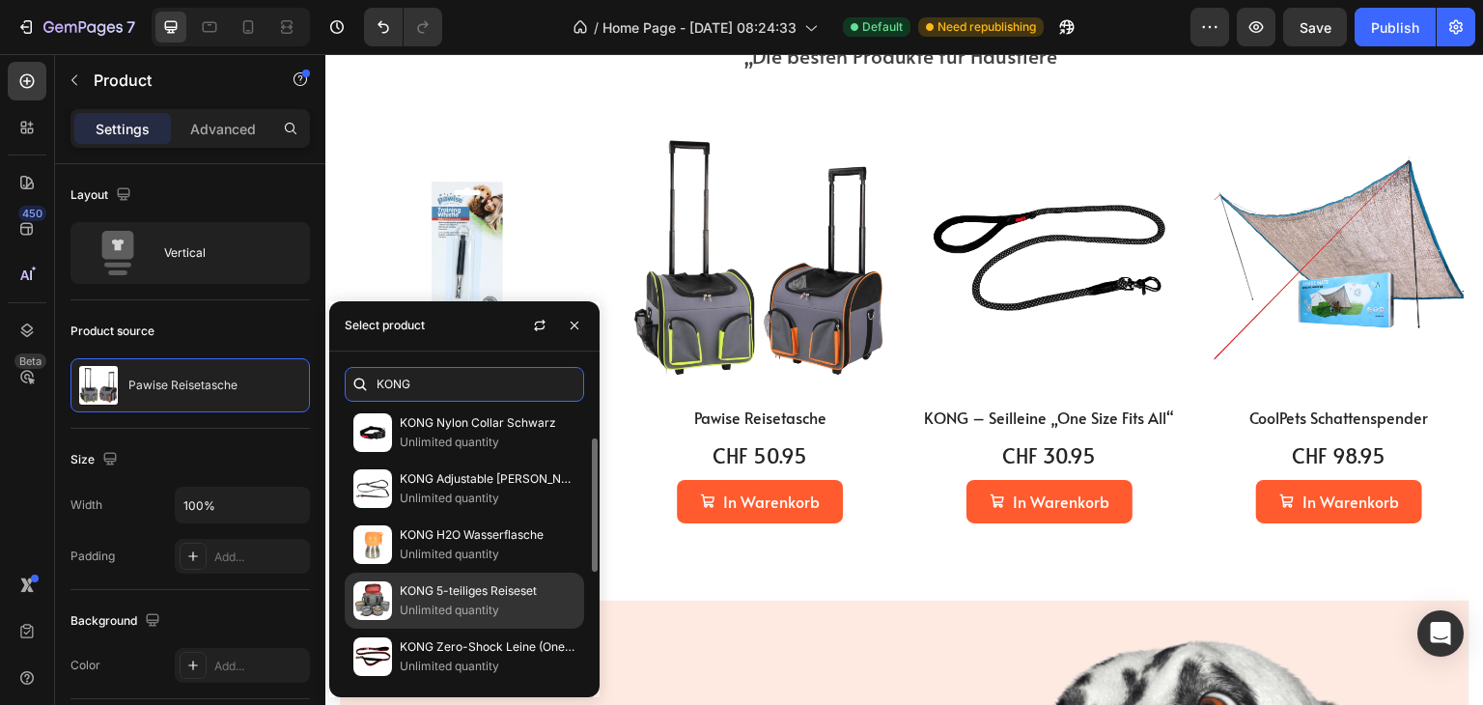
type input "KONG"
click at [464, 595] on p "KONG 5-teiliges Reiseset" at bounding box center [488, 590] width 176 height 19
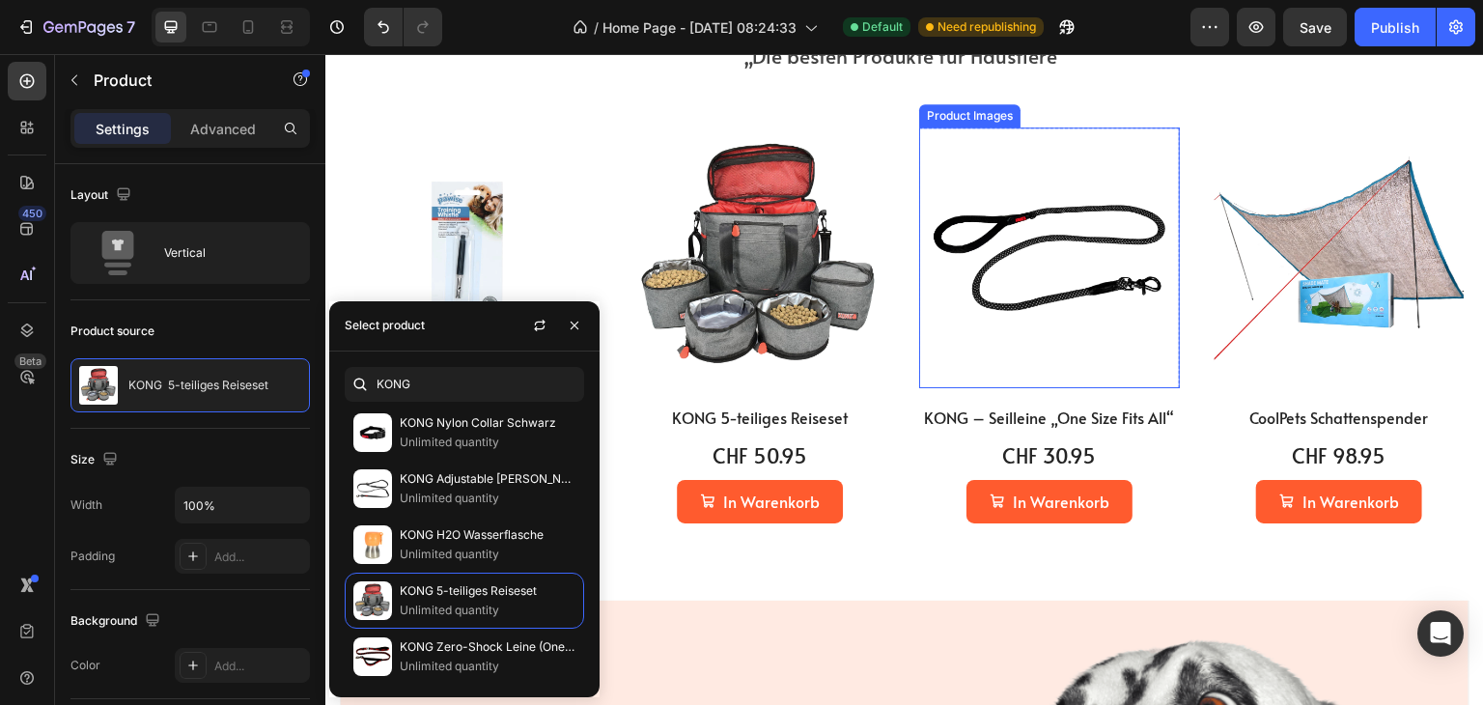
click at [1003, 307] on img at bounding box center [1049, 257] width 261 height 261
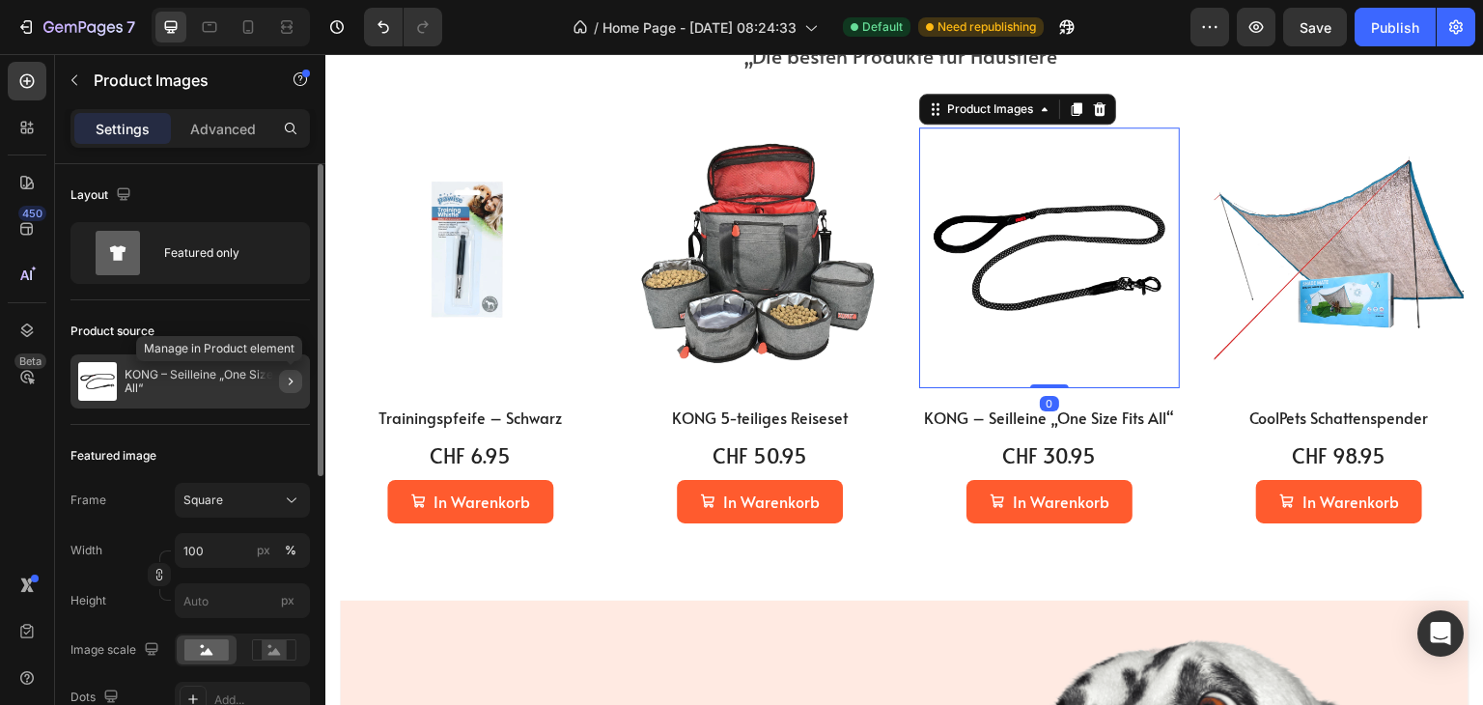
click at [288, 380] on icon "button" at bounding box center [290, 381] width 15 height 15
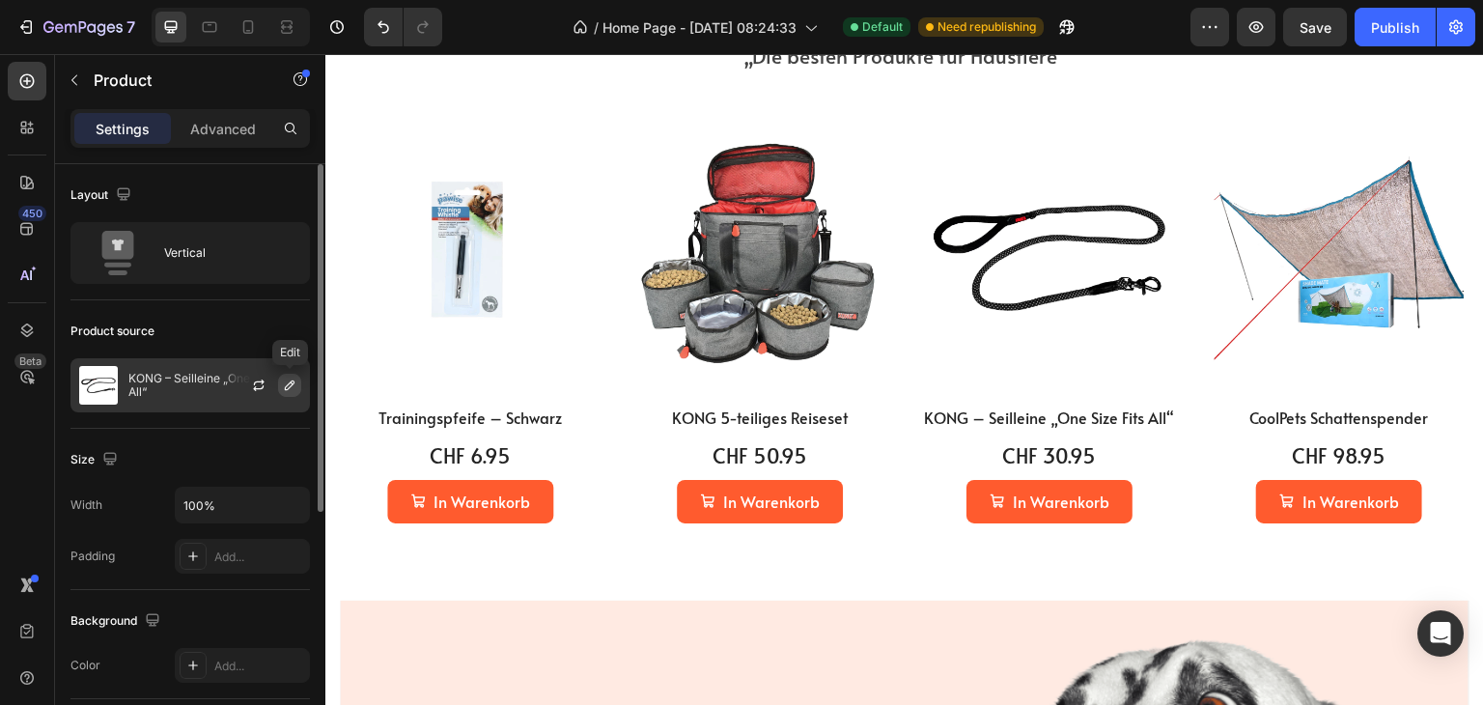
click at [290, 389] on icon "button" at bounding box center [289, 385] width 15 height 15
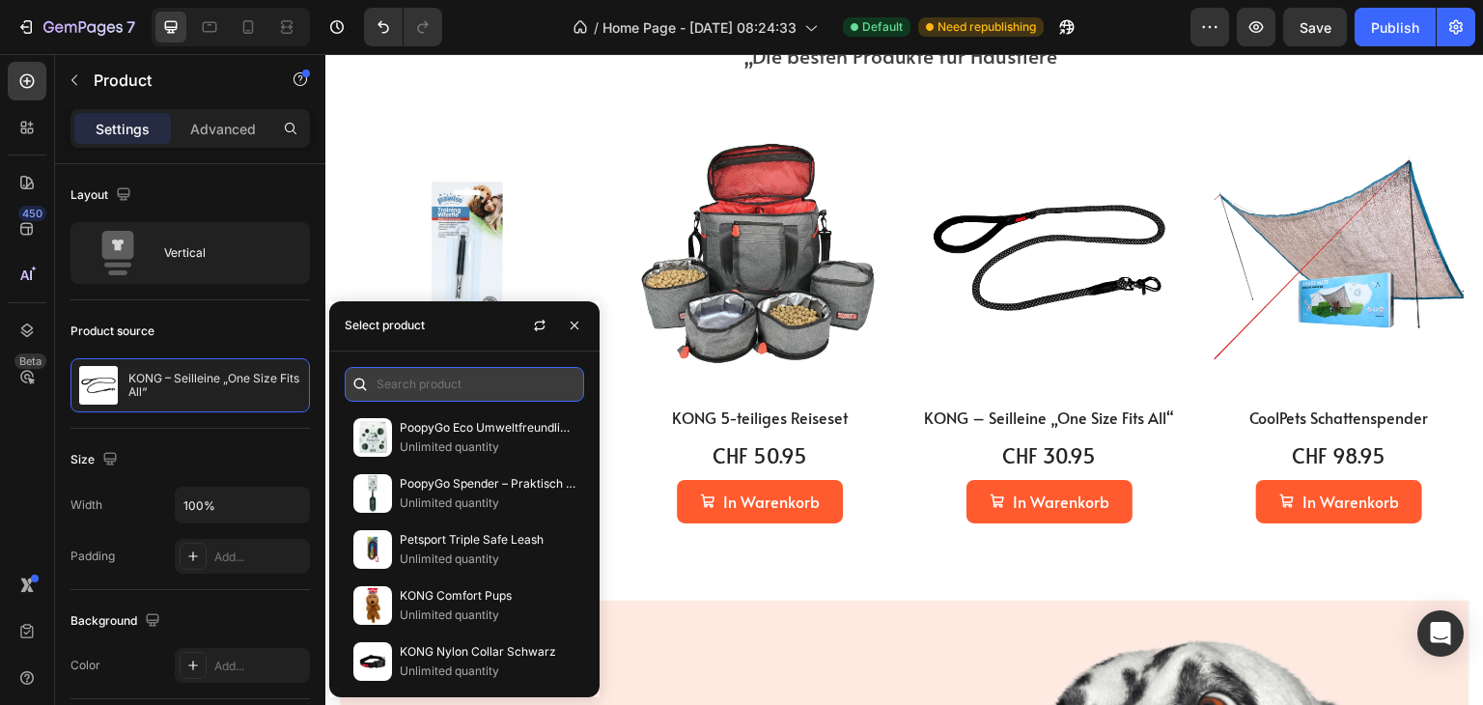
click at [402, 385] on input "text" at bounding box center [464, 384] width 239 height 35
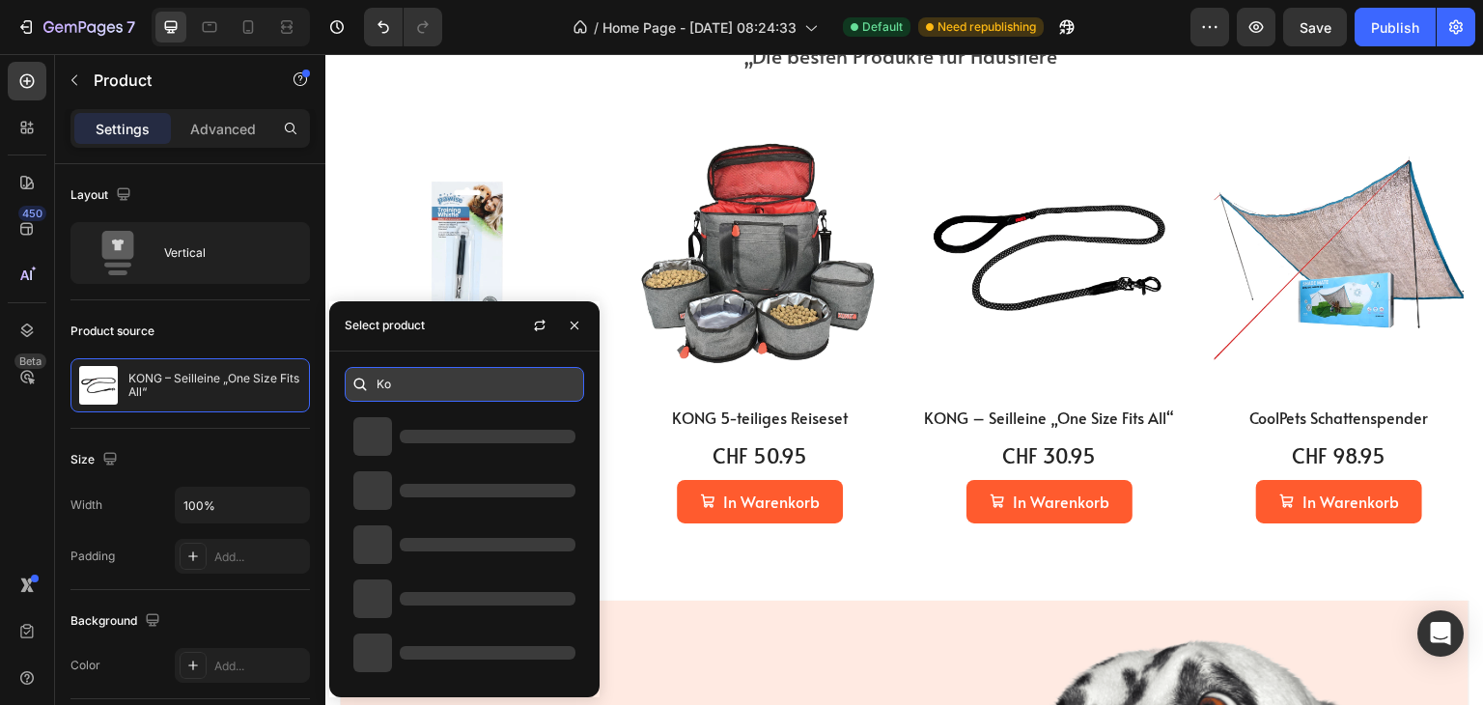
type input "K"
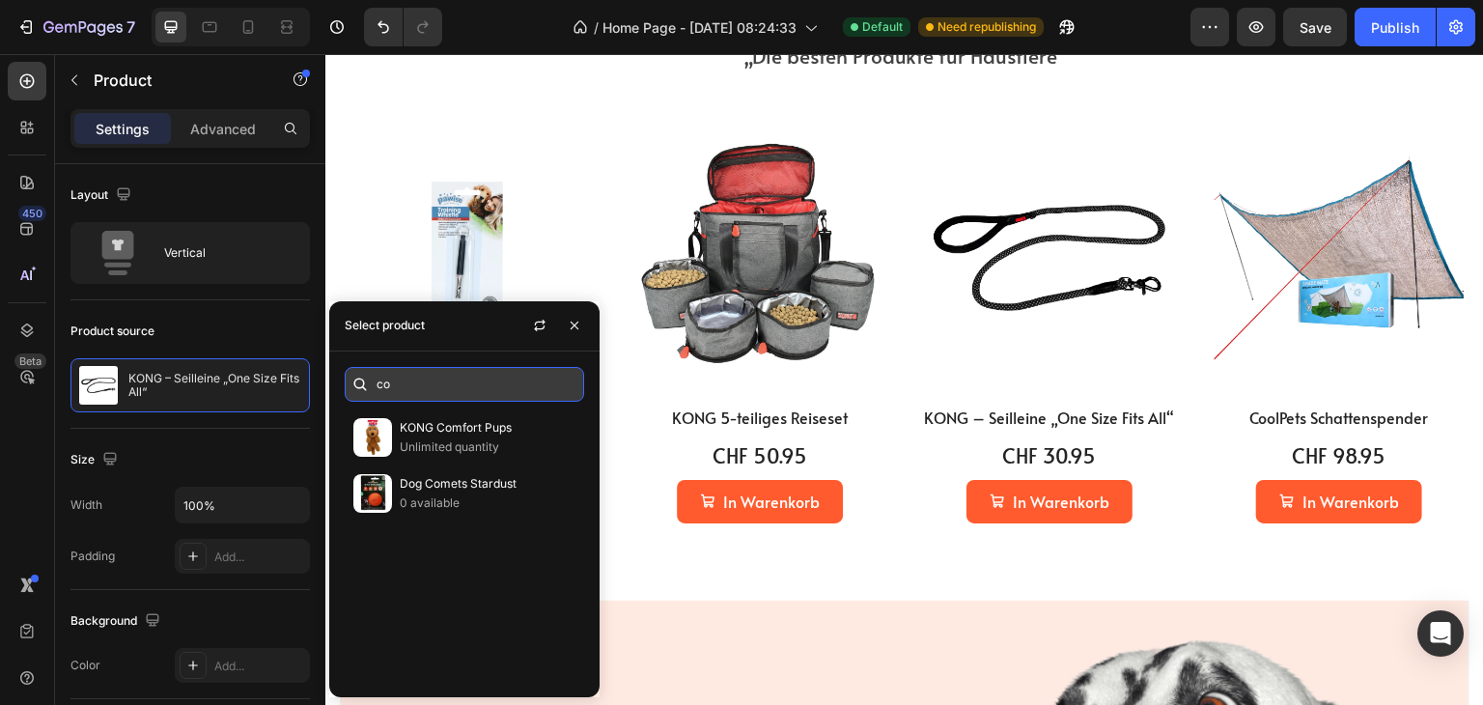
type input "c"
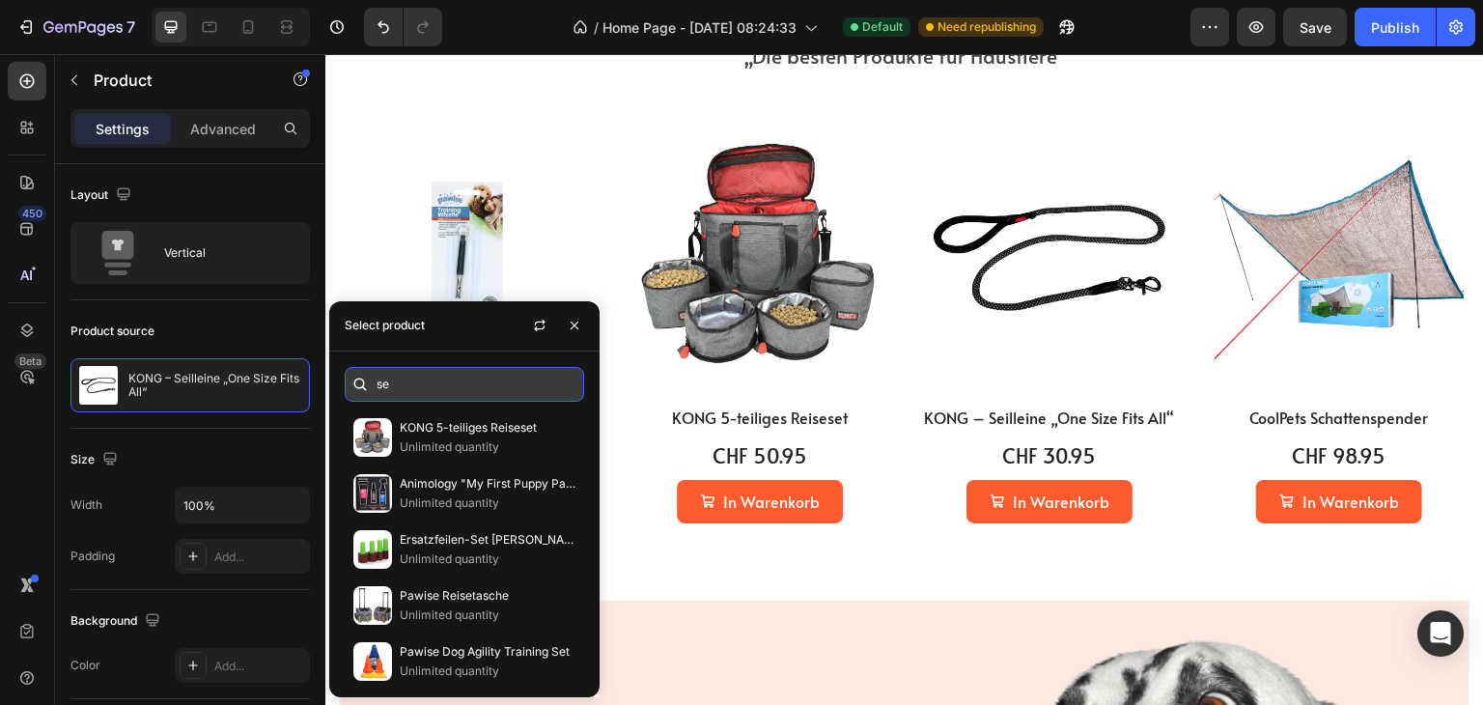
type input "s"
click at [402, 385] on input "text" at bounding box center [464, 384] width 239 height 35
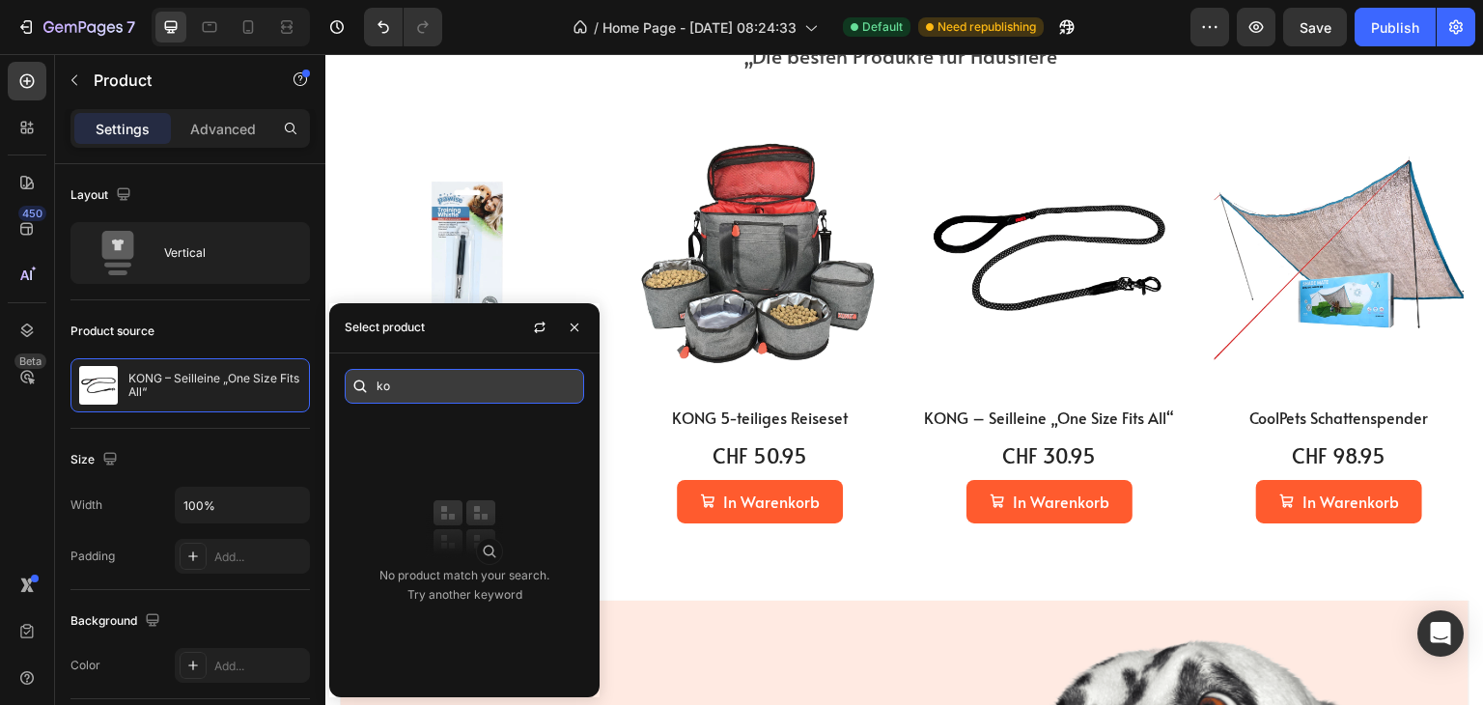
type input "k"
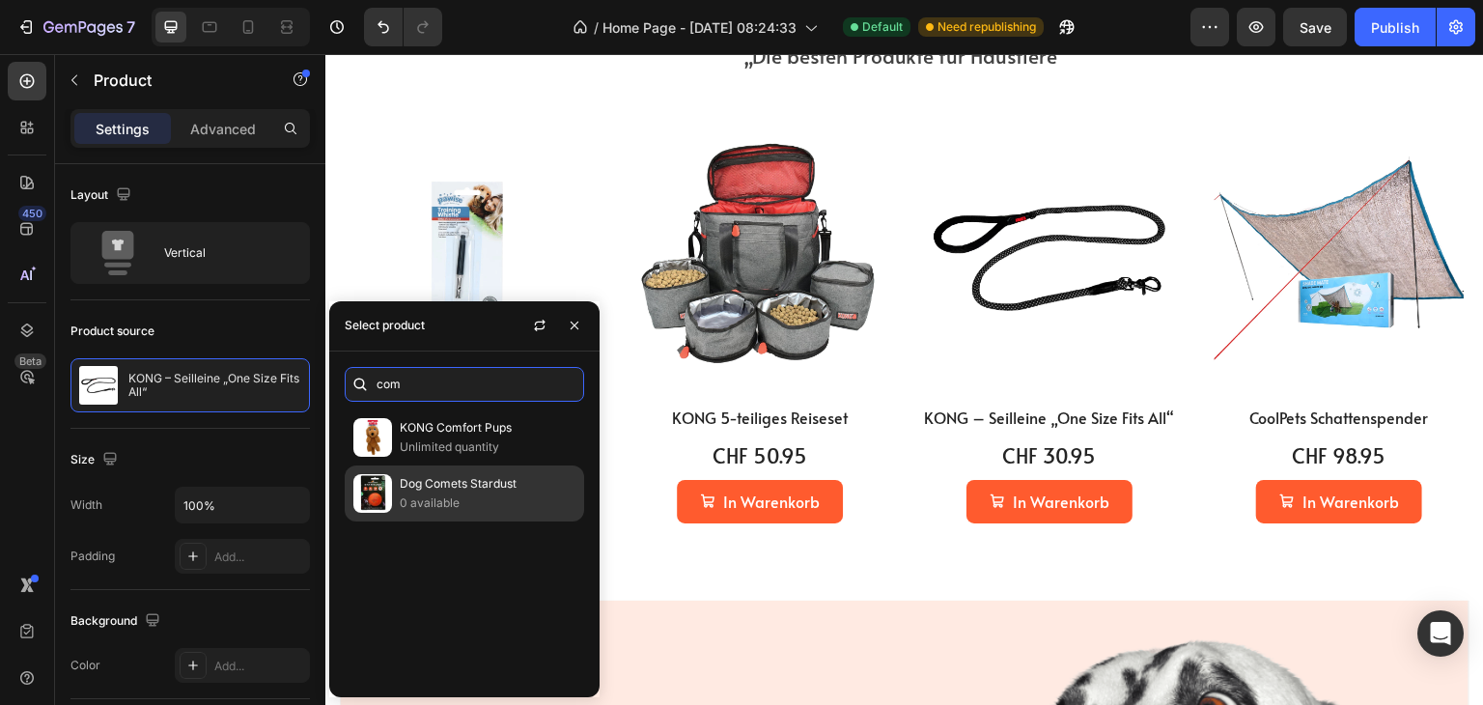
type input "com"
click at [366, 484] on img at bounding box center [372, 493] width 39 height 39
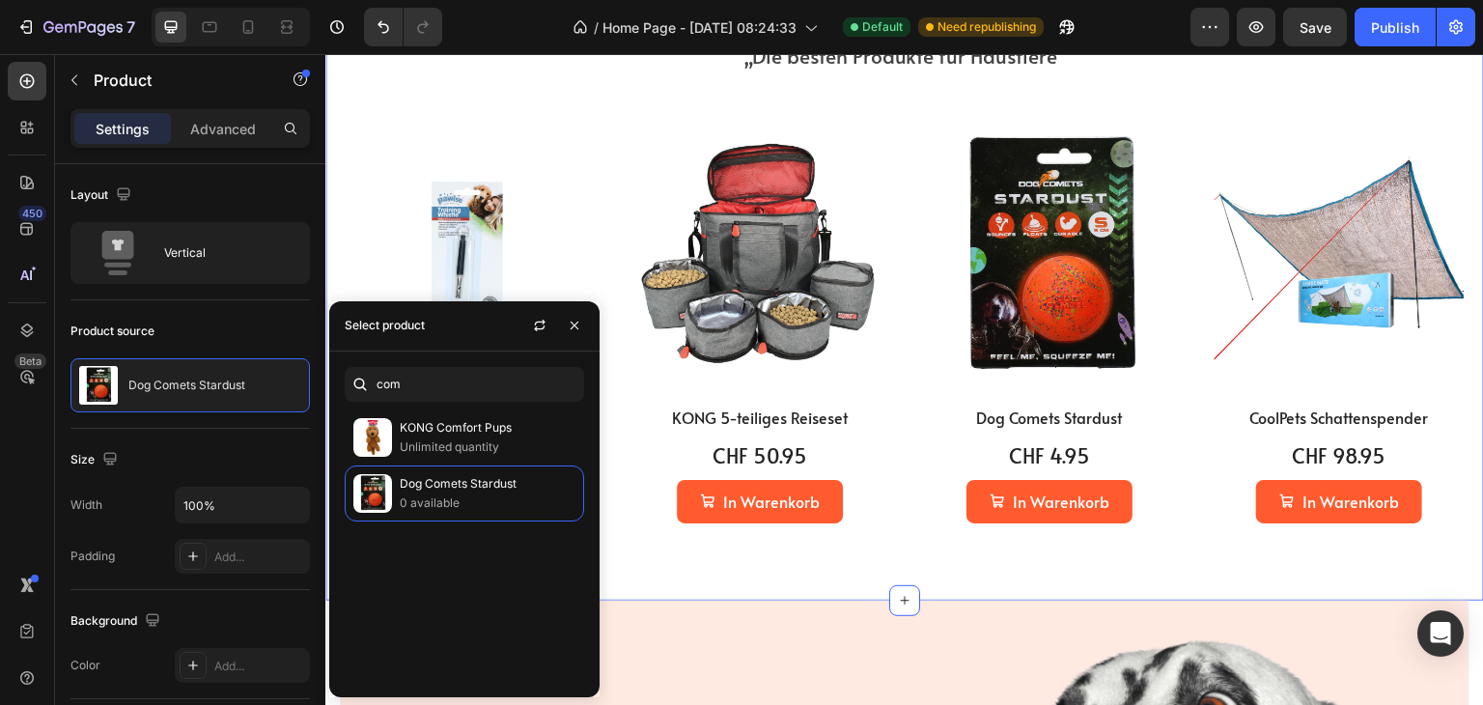
click at [929, 567] on div "Am meisten interessiert Heading „Die besten Produkte für Haustiere“ Text block …" at bounding box center [904, 280] width 1159 height 640
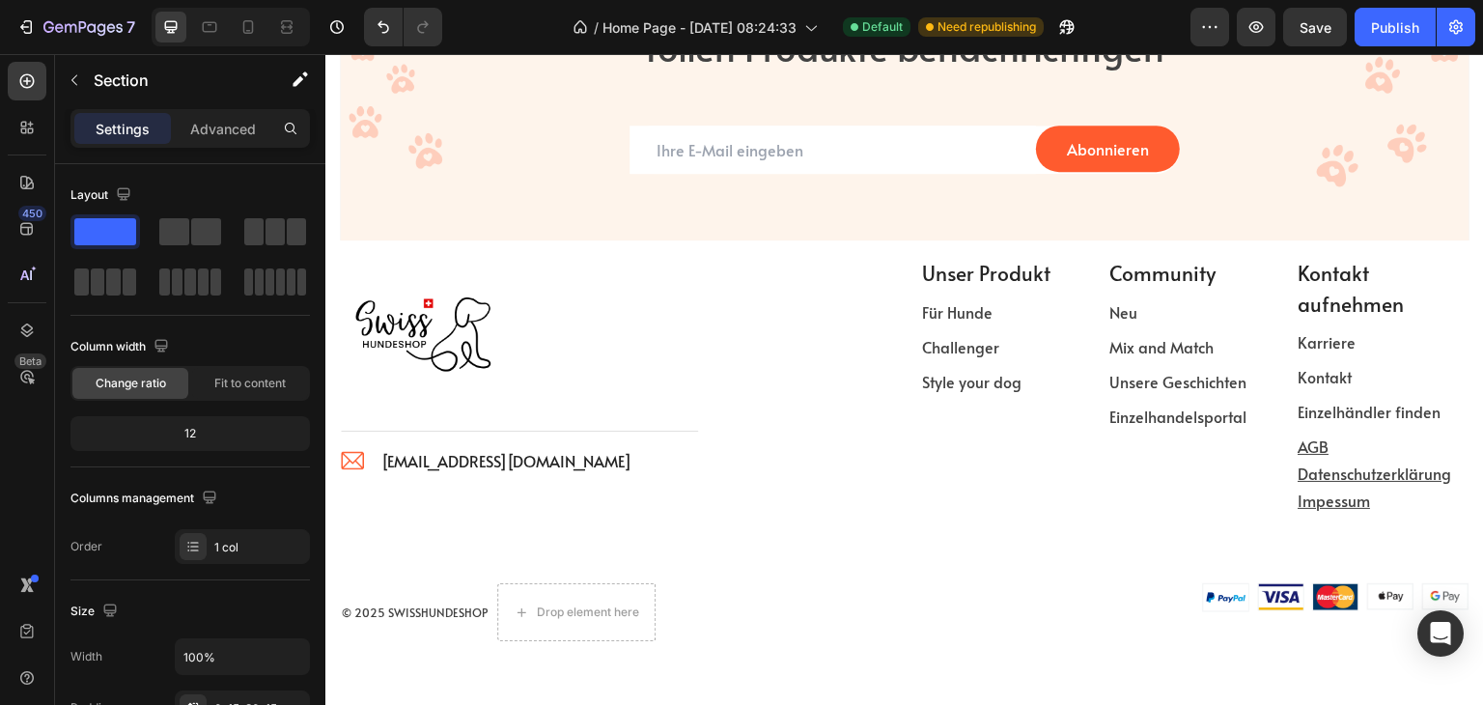
scroll to position [3230, 0]
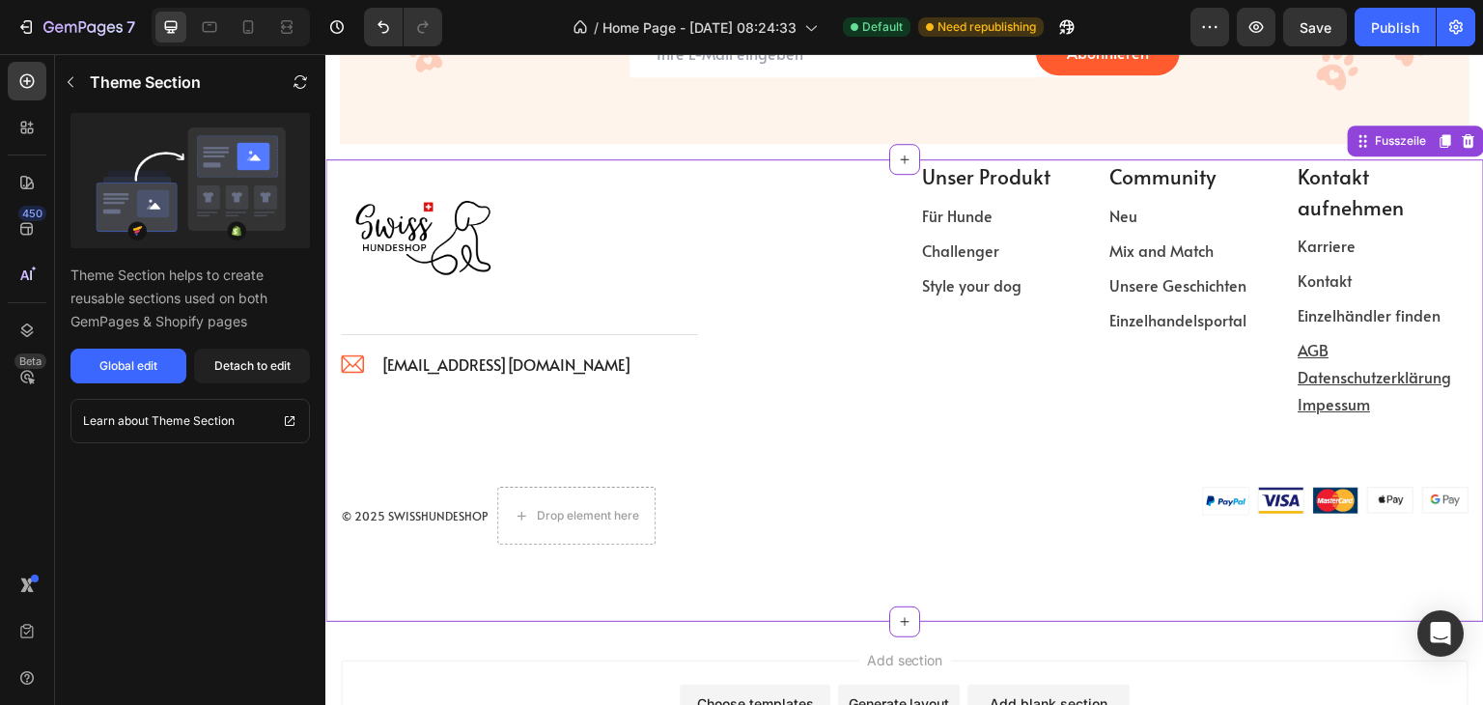
click at [973, 176] on p "Unser Produkt" at bounding box center [999, 176] width 155 height 31
click at [124, 369] on div "Global edit" at bounding box center [128, 365] width 58 height 17
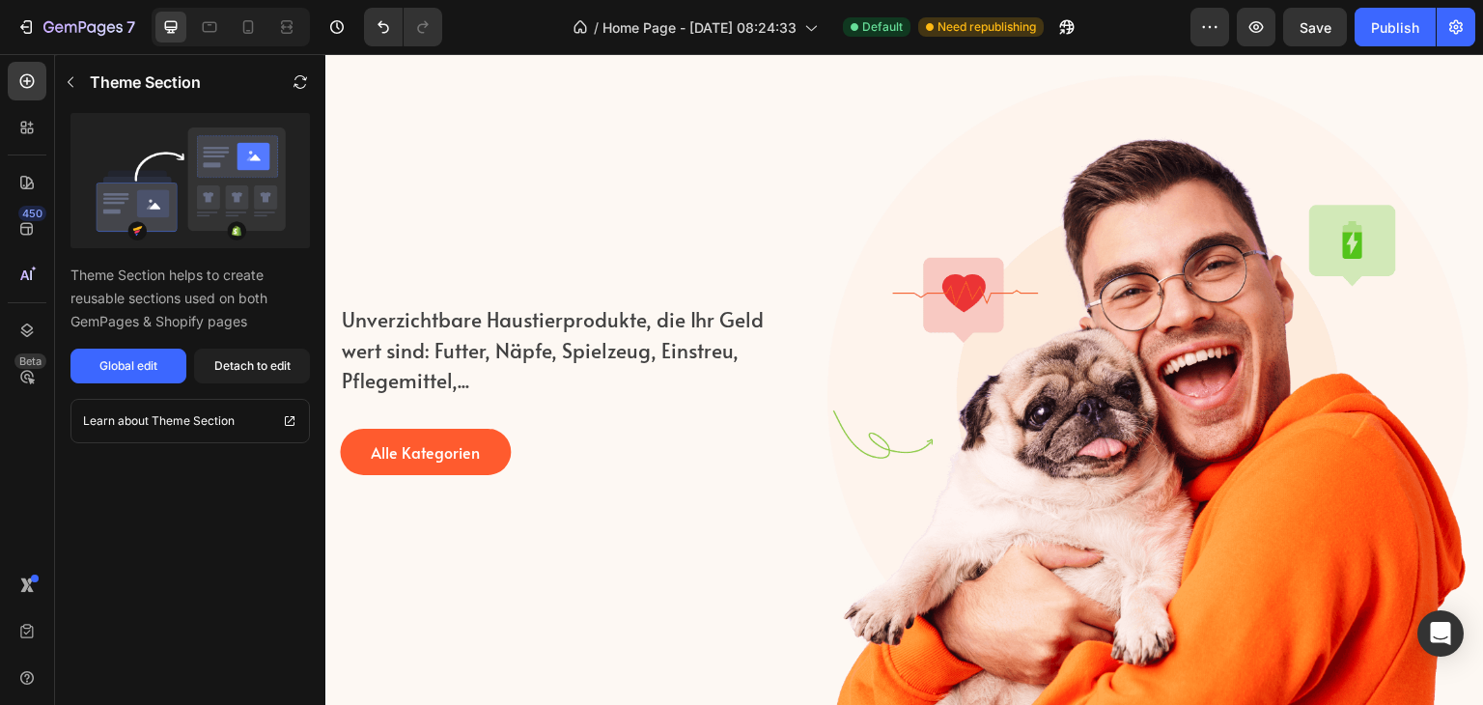
scroll to position [193, 0]
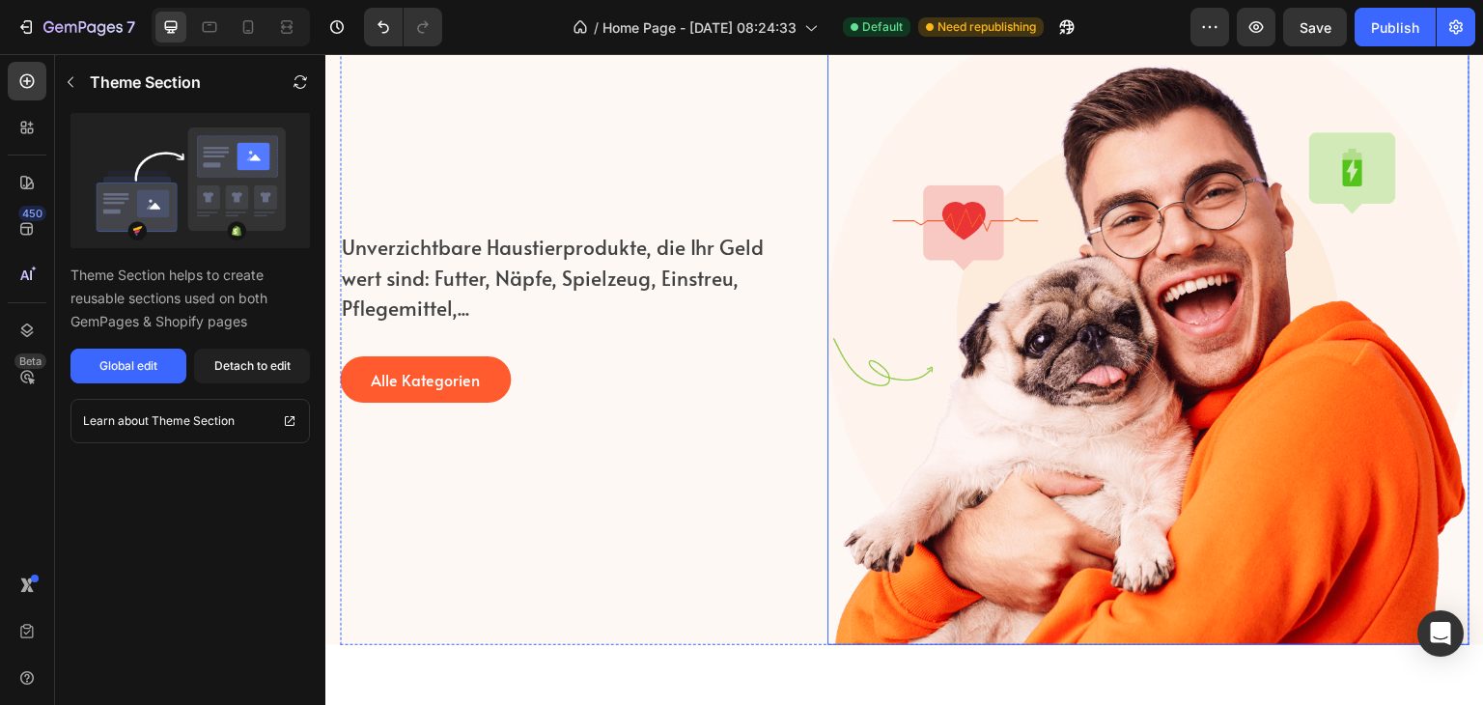
click at [1142, 261] on img at bounding box center [1149, 324] width 642 height 642
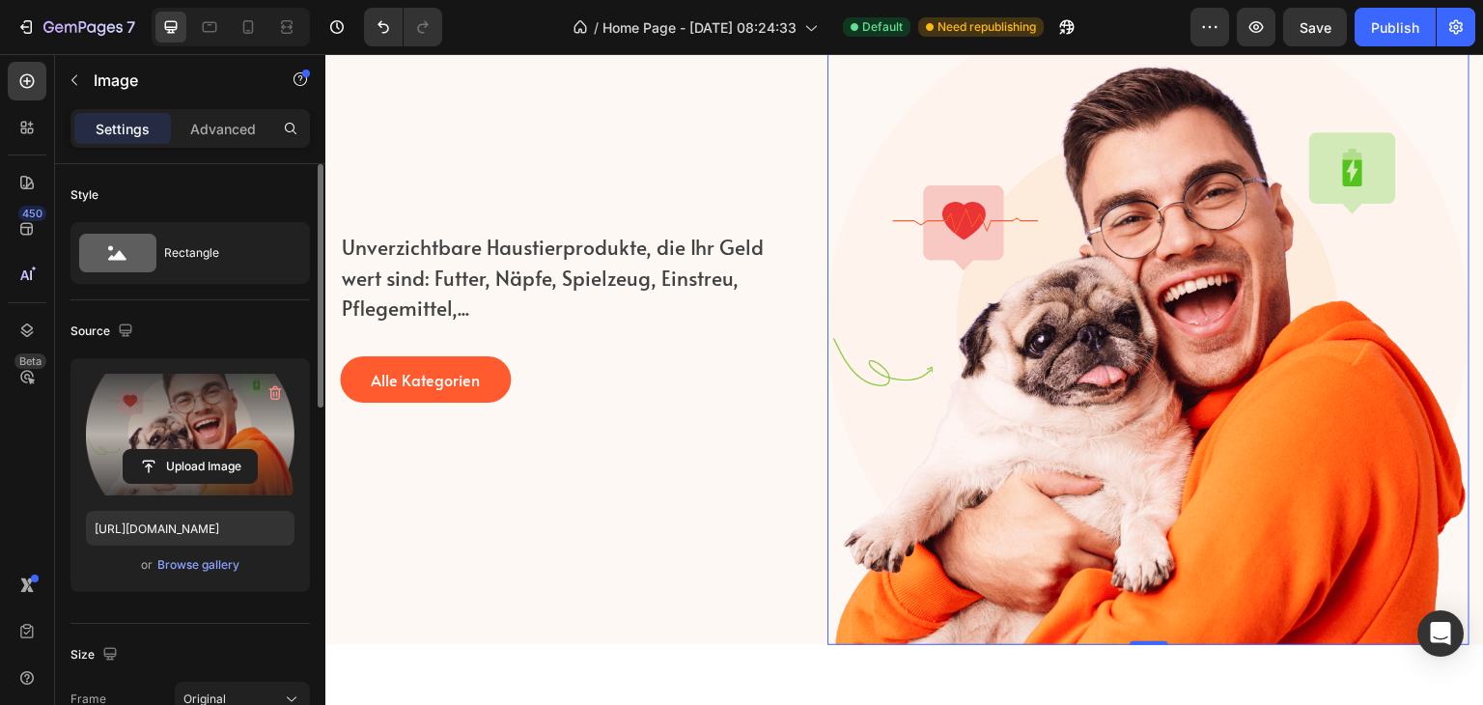
click at [200, 408] on label at bounding box center [190, 435] width 209 height 122
click at [200, 450] on input "file" at bounding box center [190, 466] width 133 height 33
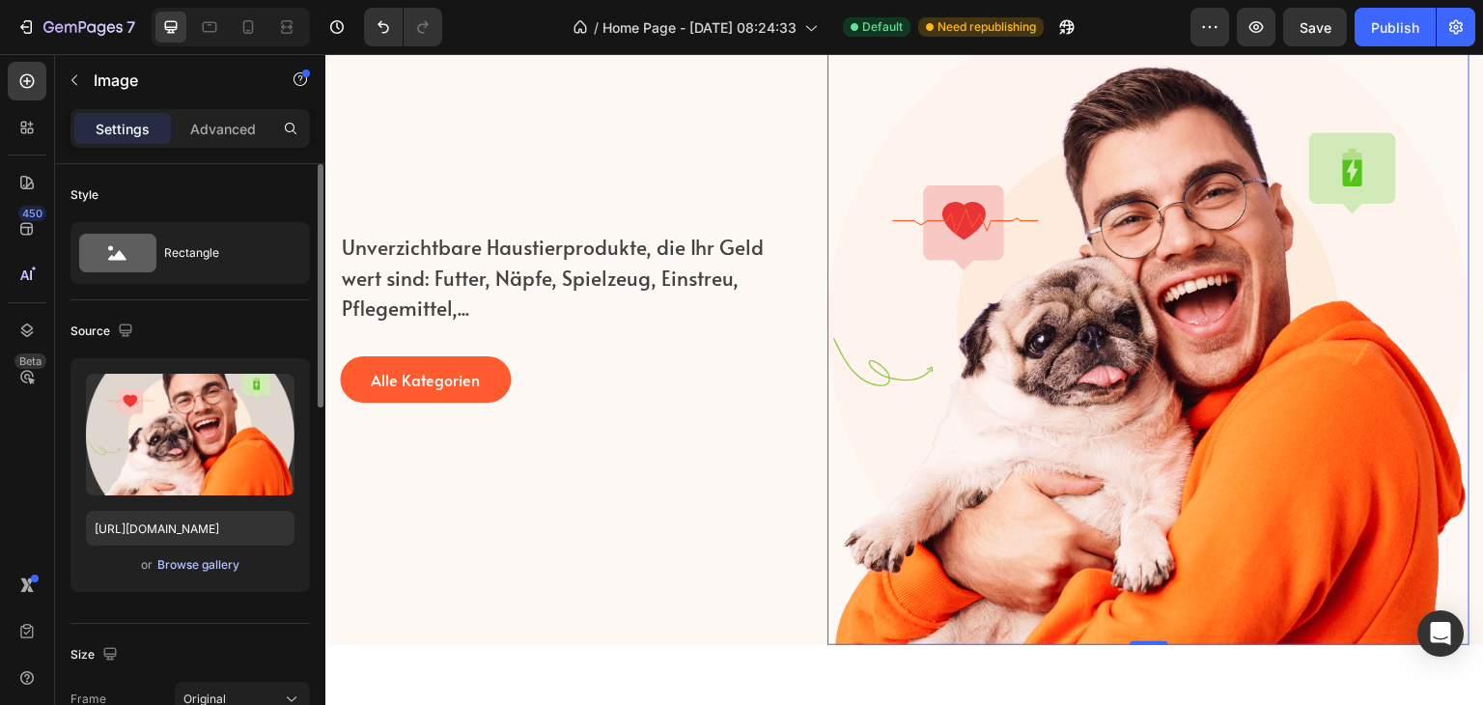
click at [201, 568] on div "Browse gallery" at bounding box center [198, 564] width 82 height 17
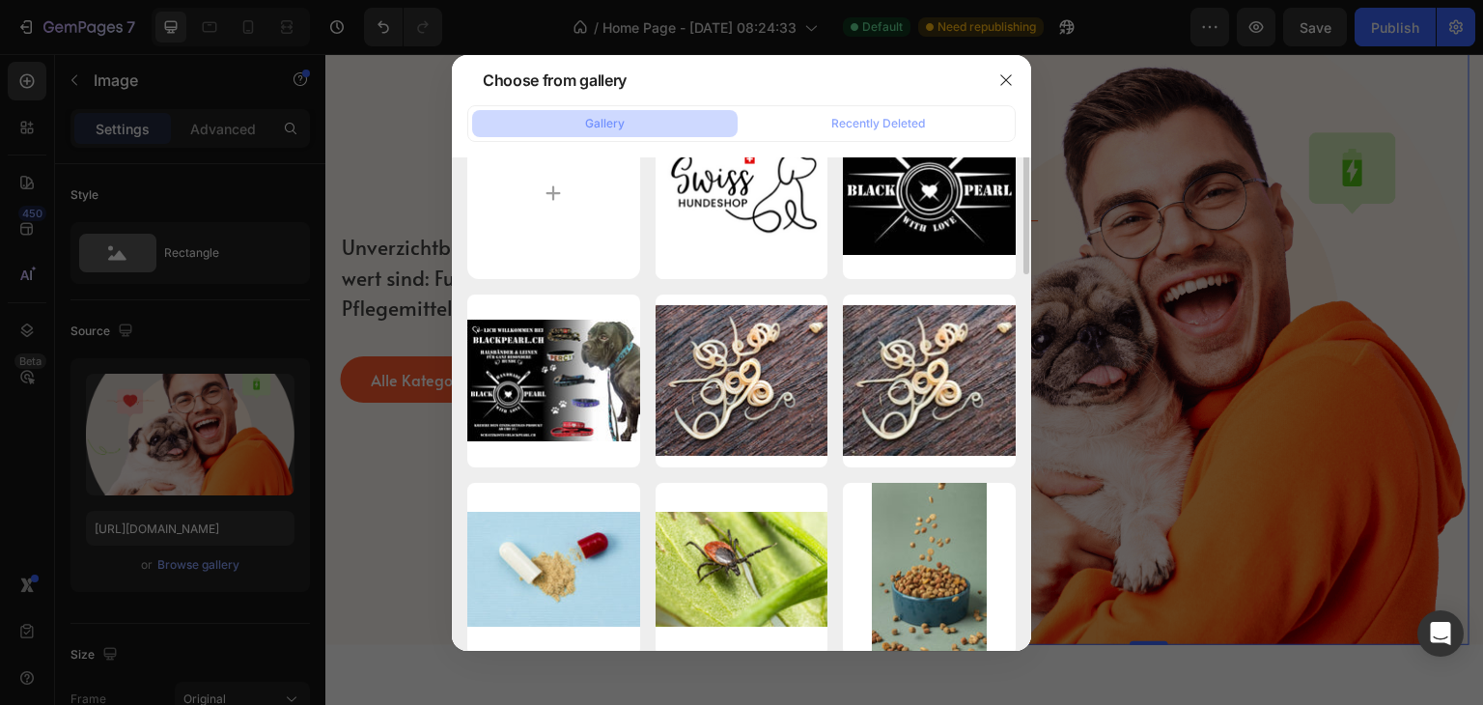
scroll to position [0, 0]
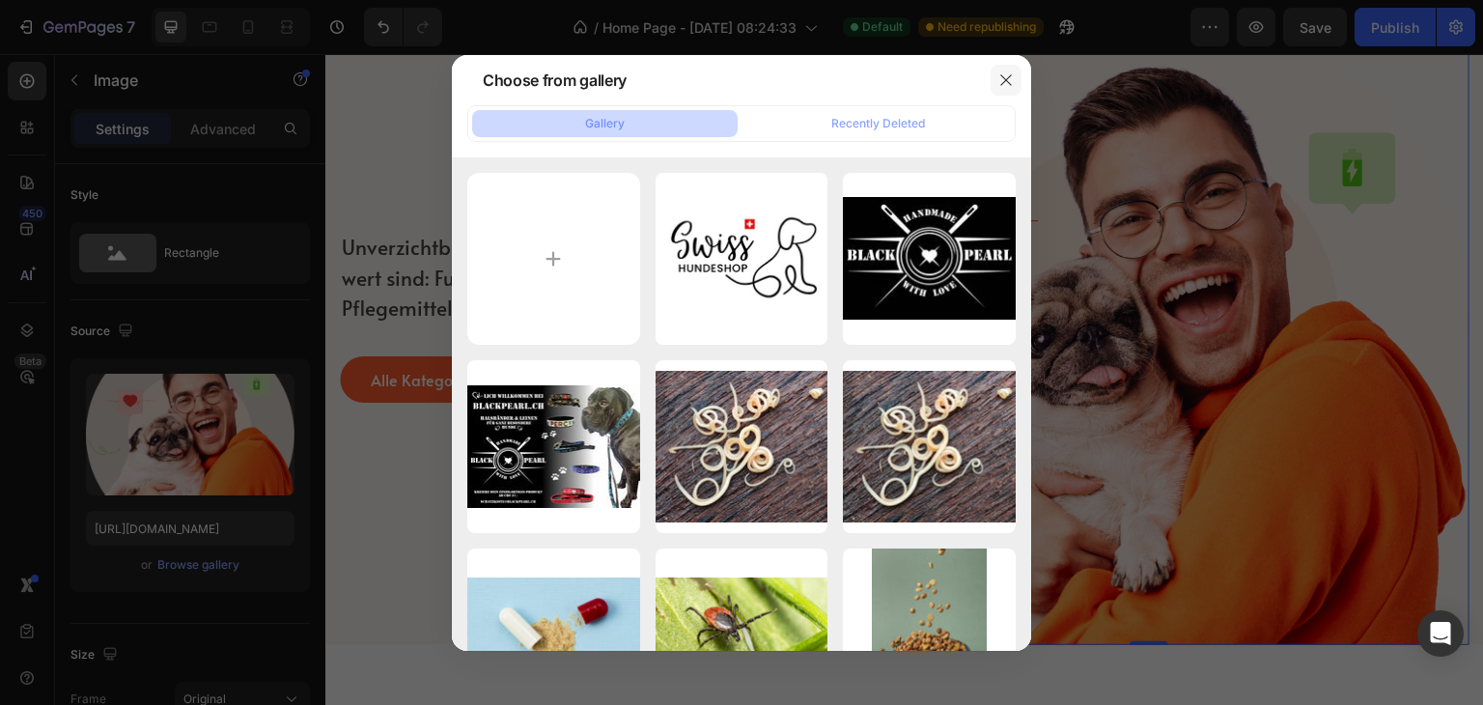
click at [1006, 78] on icon "button" at bounding box center [1006, 79] width 15 height 15
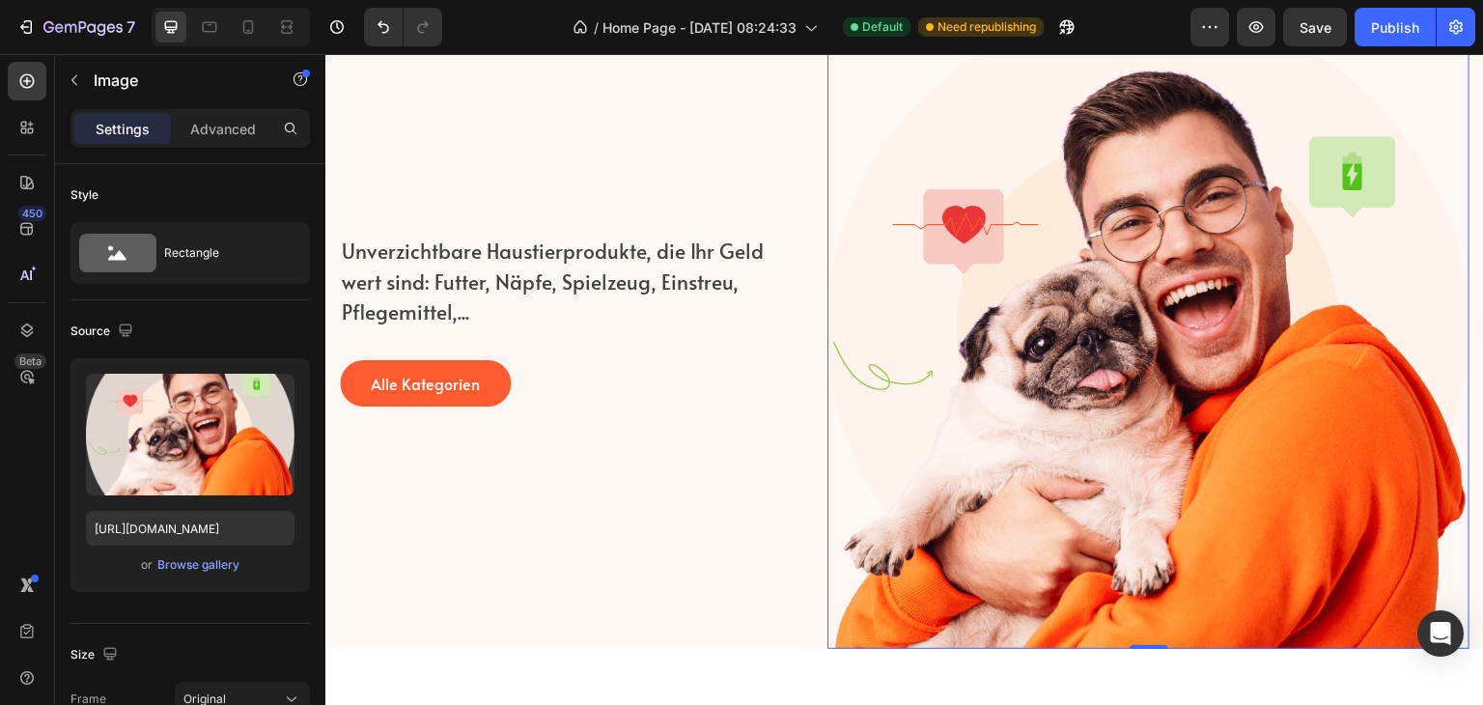
scroll to position [193, 0]
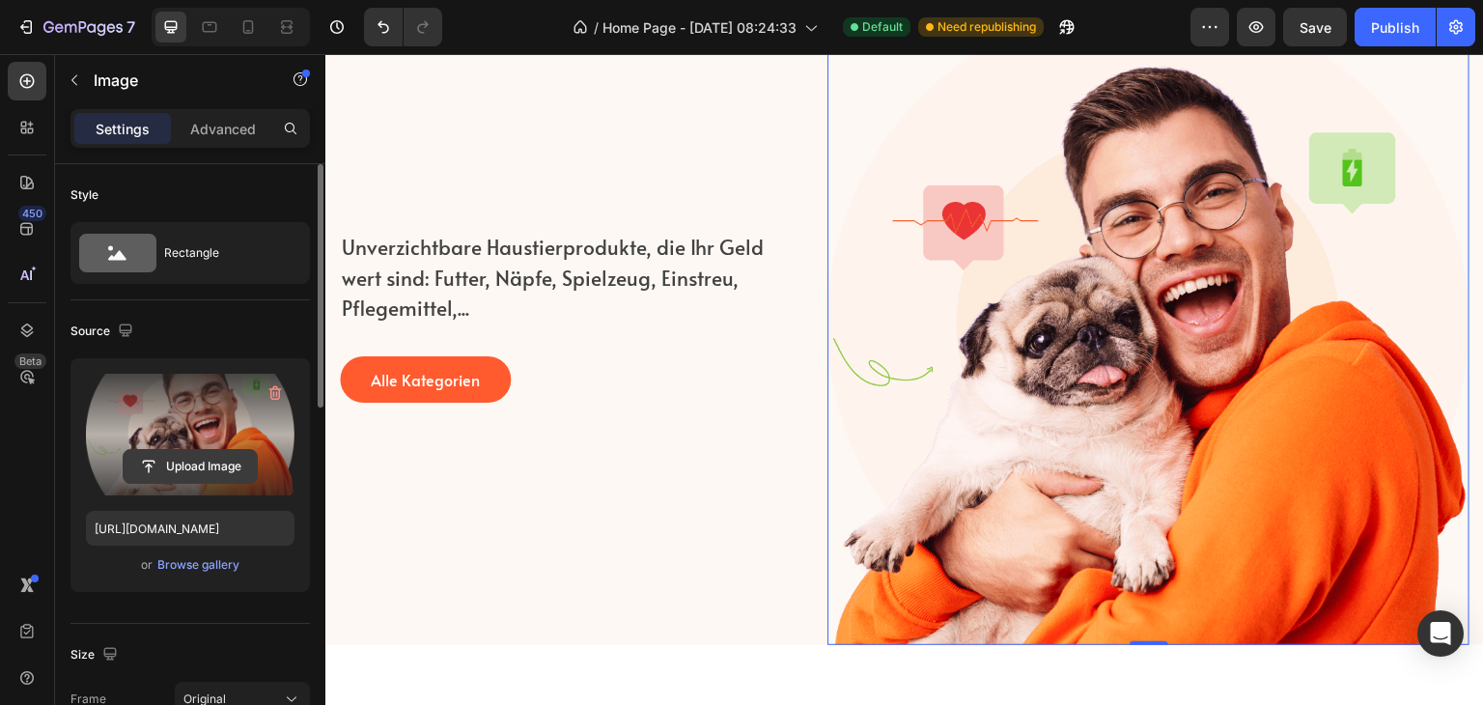
click at [182, 464] on input "file" at bounding box center [190, 466] width 133 height 33
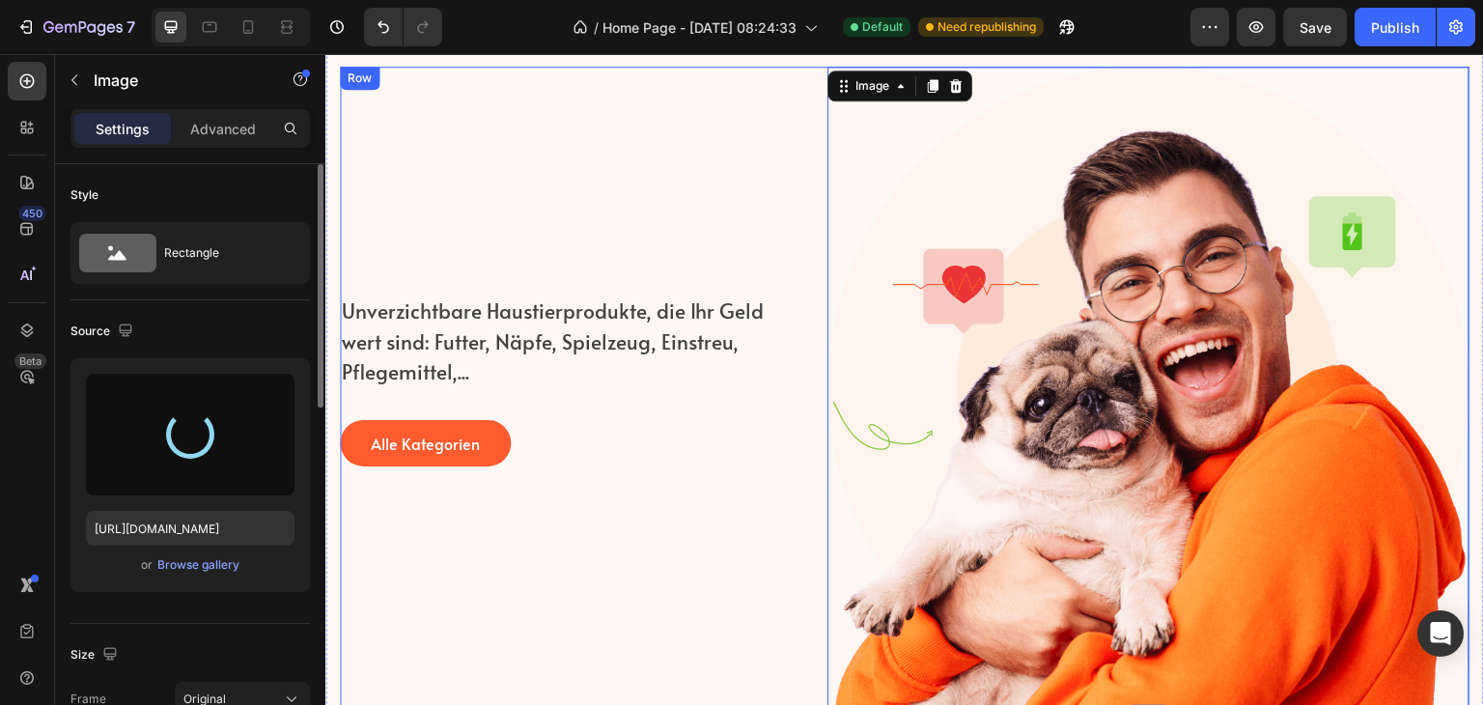
scroll to position [97, 0]
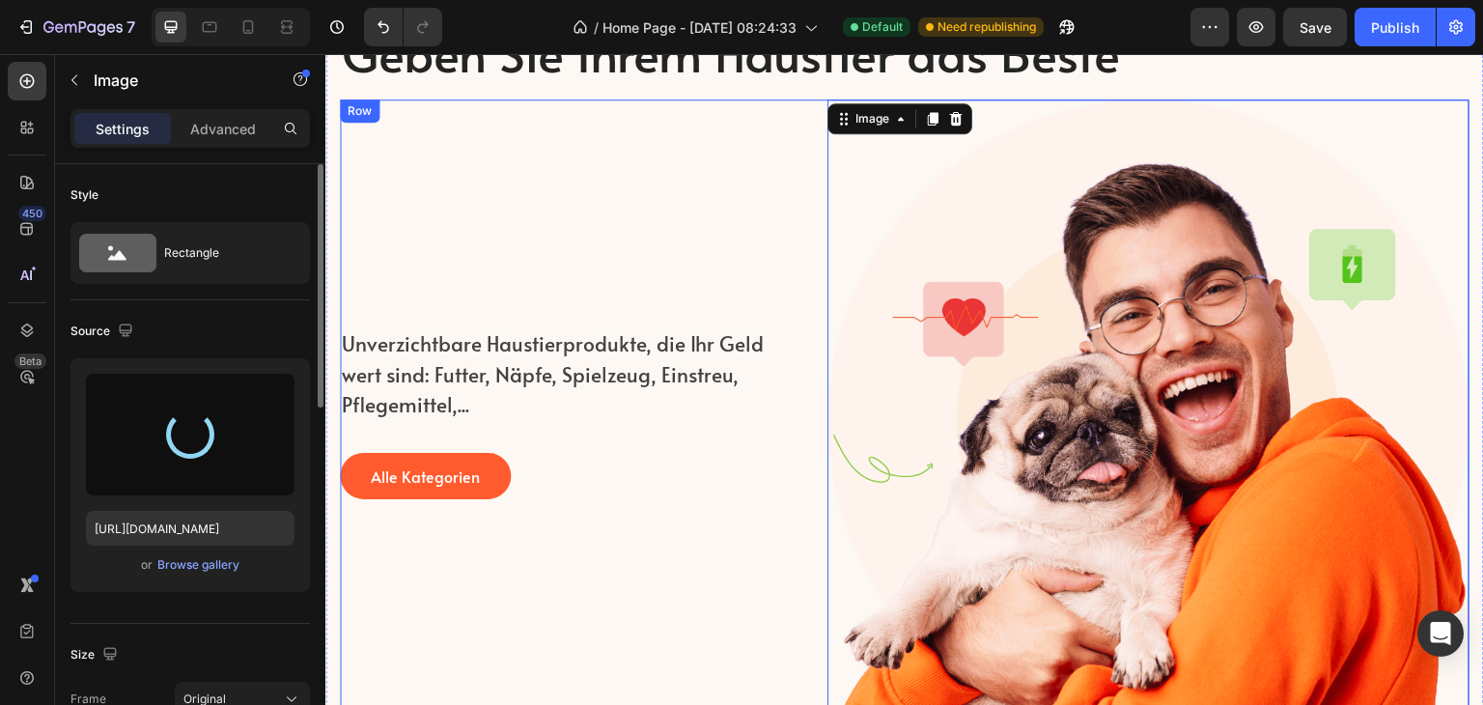
type input "https://cdn.shopify.com/s/files/1/0801/9486/3412/files/gempages_556671962110231…"
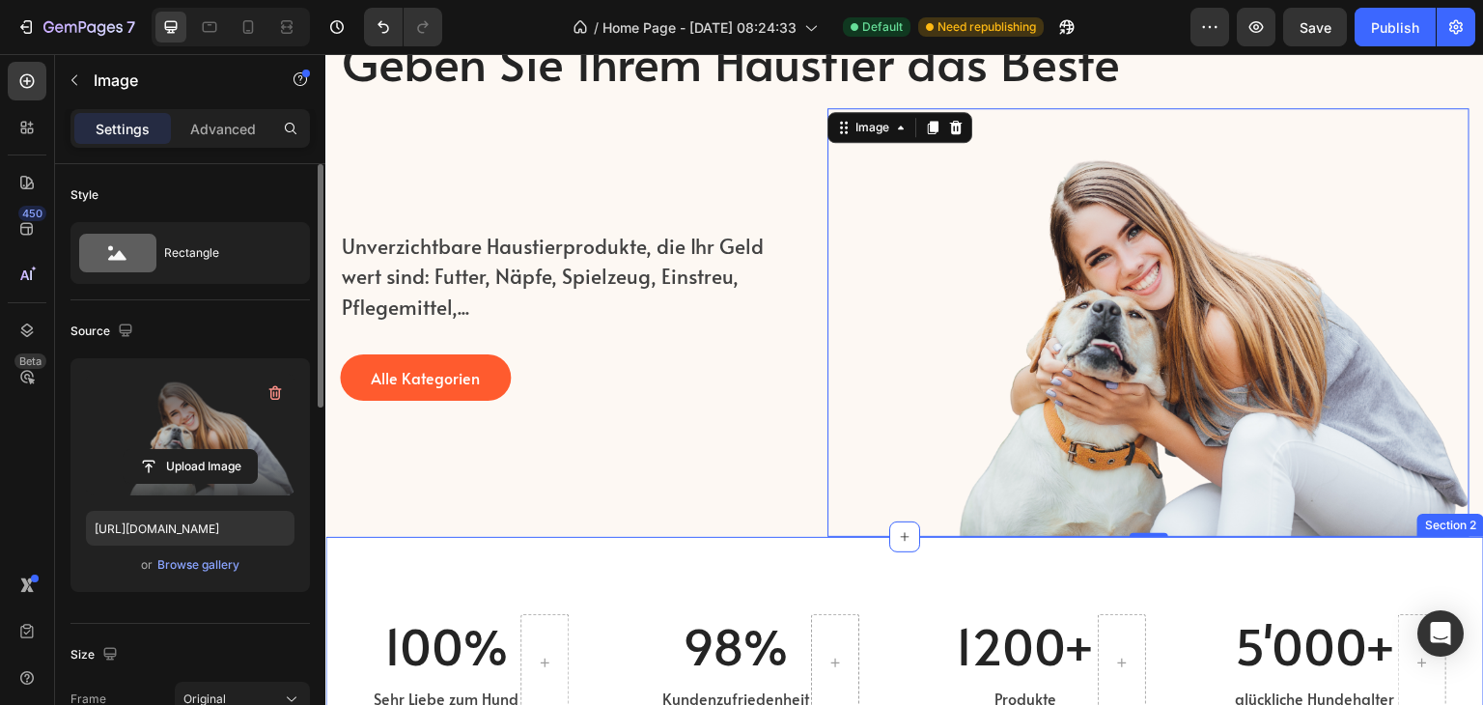
scroll to position [0, 0]
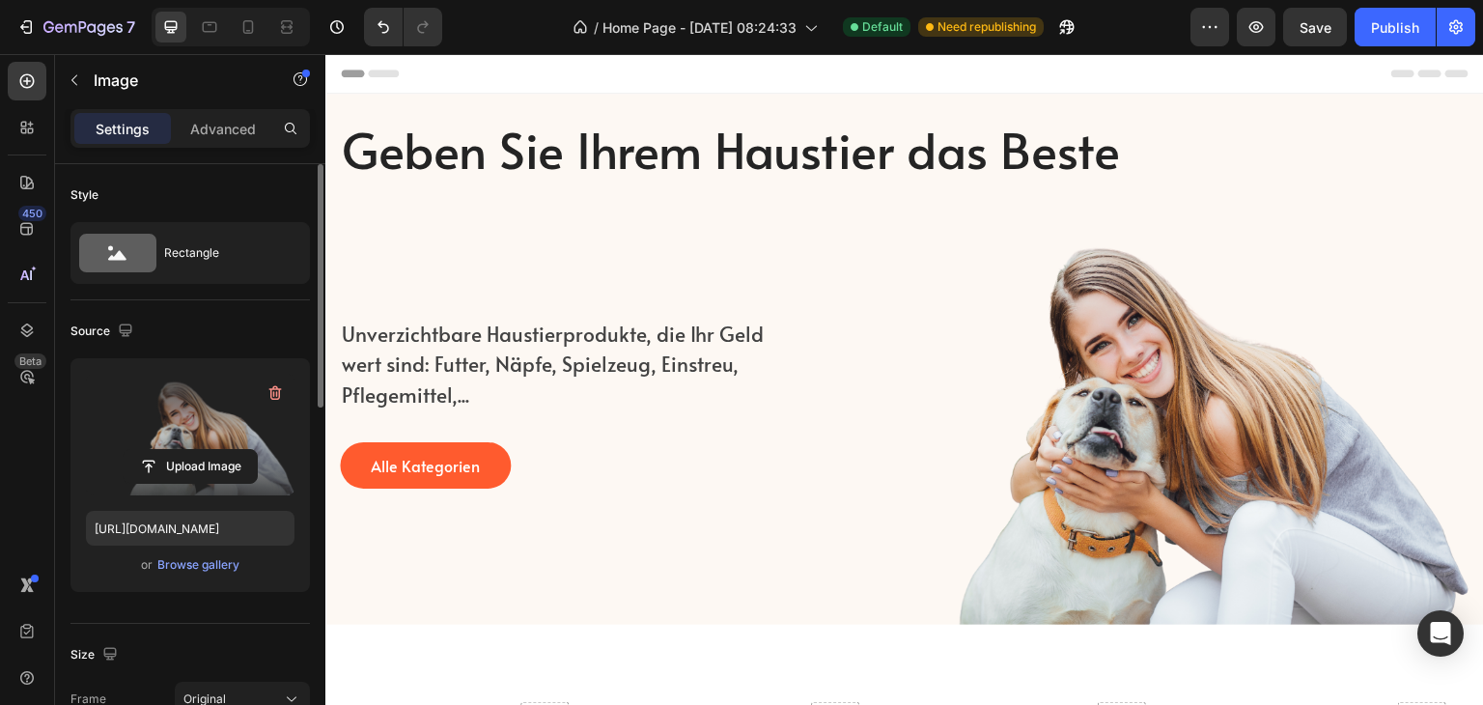
click at [1237, 79] on div "Header" at bounding box center [905, 73] width 1128 height 39
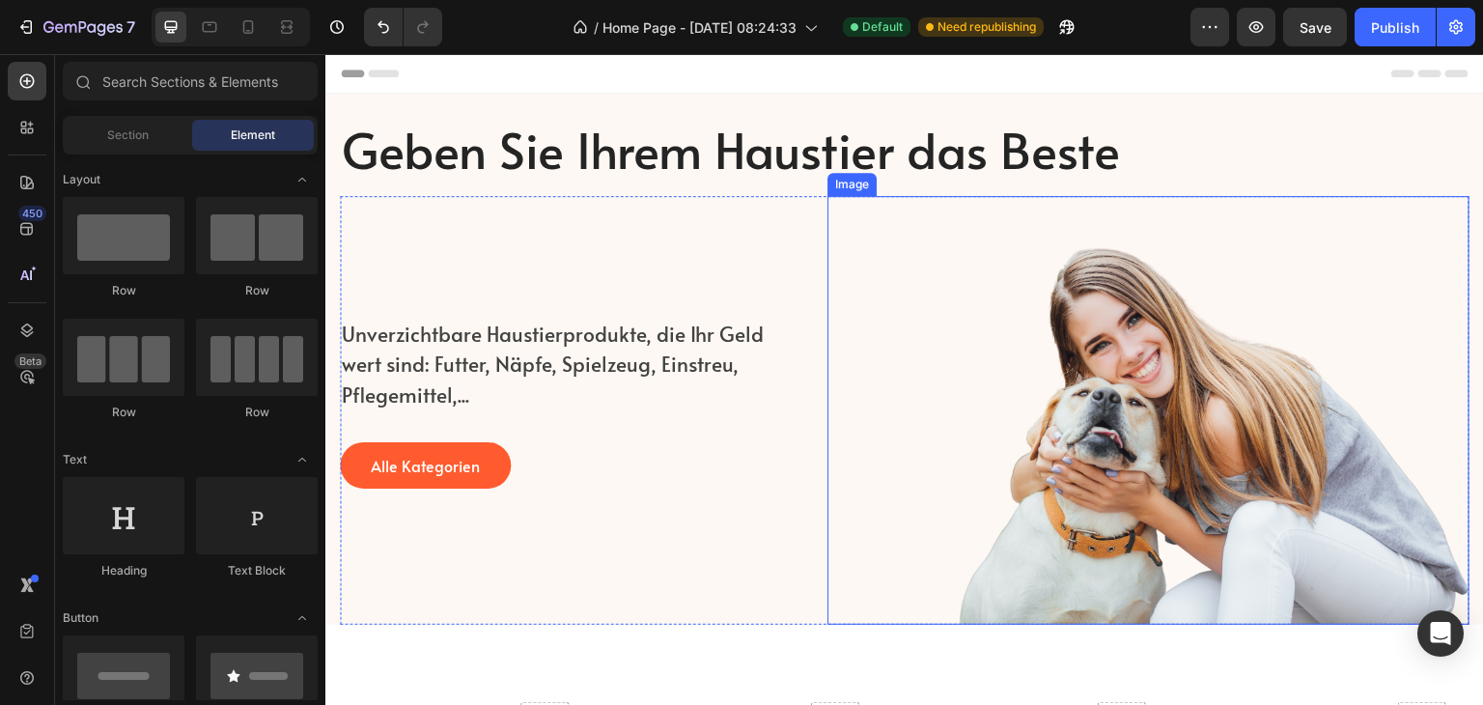
click at [1182, 434] on img at bounding box center [1149, 410] width 642 height 428
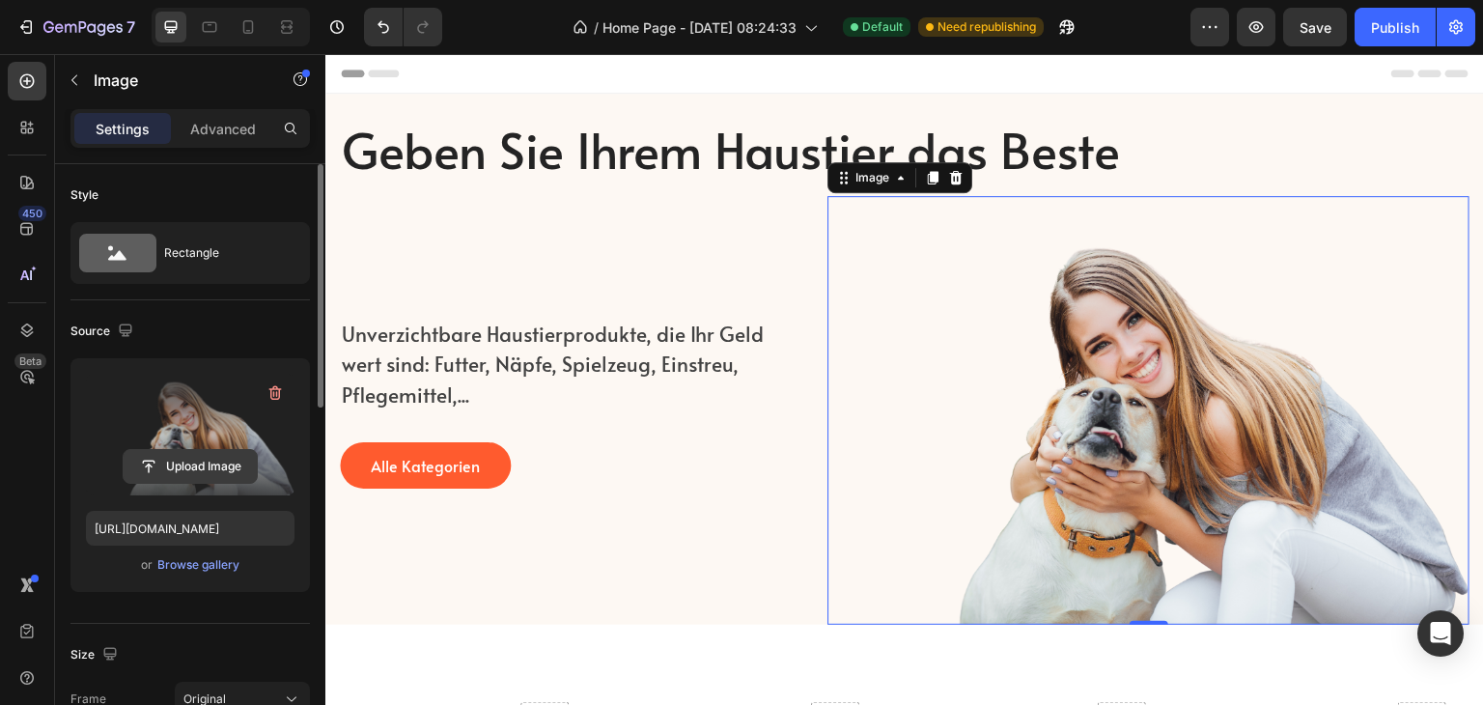
click at [198, 473] on input "file" at bounding box center [190, 466] width 133 height 33
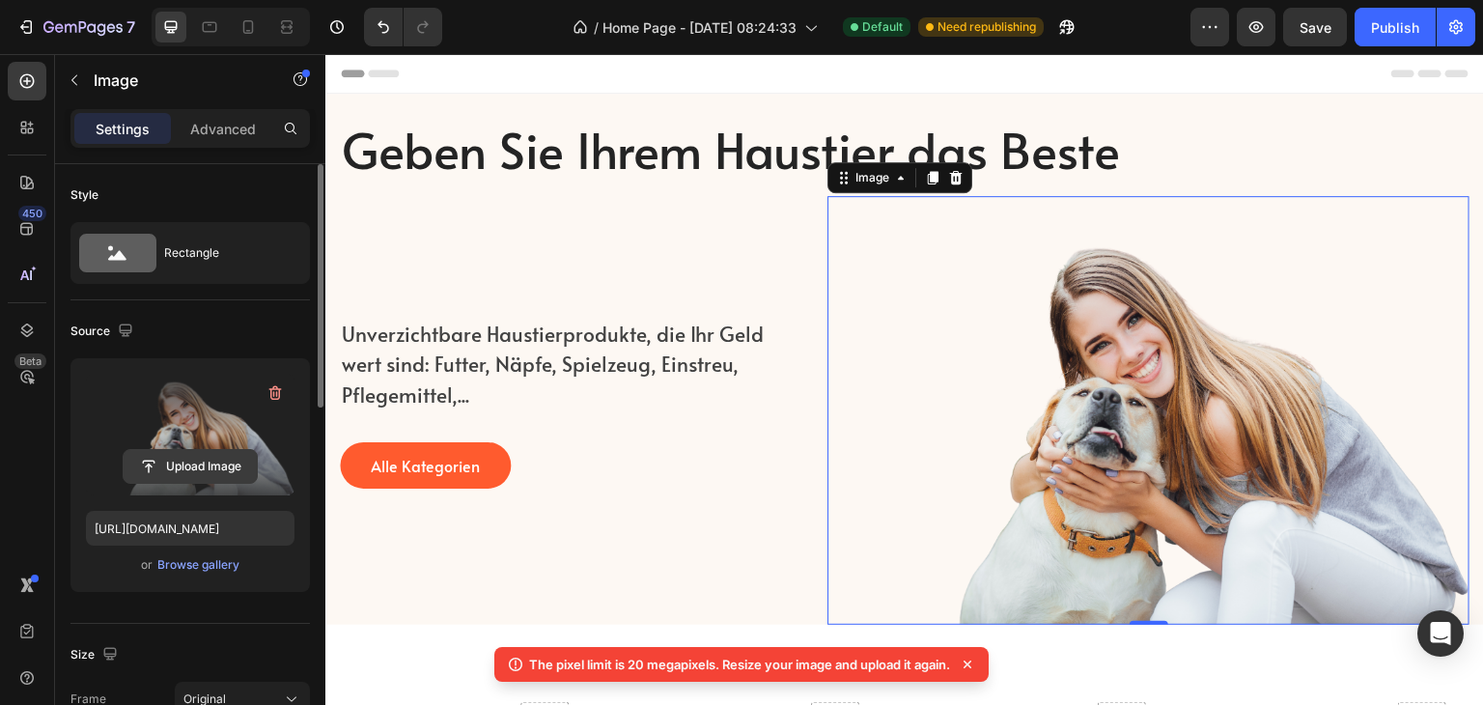
click at [203, 471] on input "file" at bounding box center [190, 466] width 133 height 33
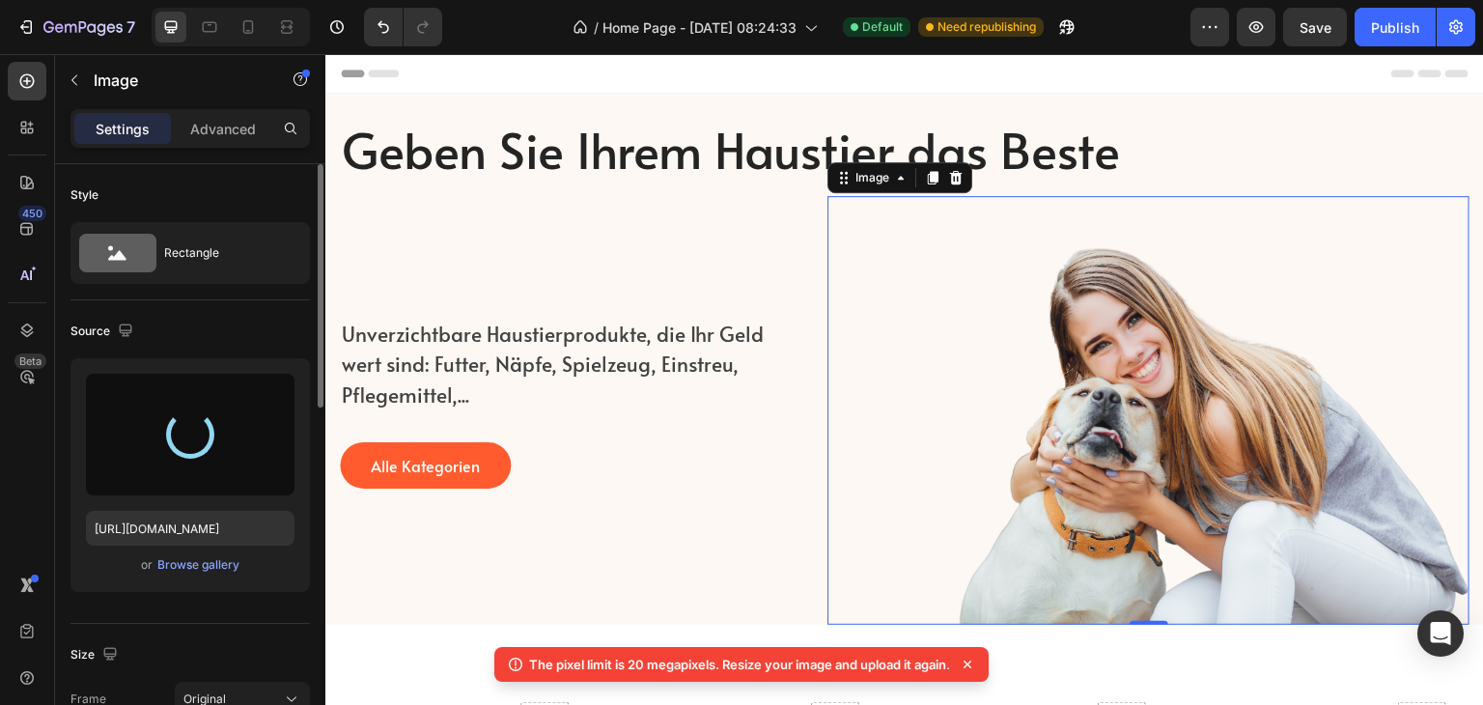
click at [971, 664] on icon at bounding box center [968, 665] width 8 height 8
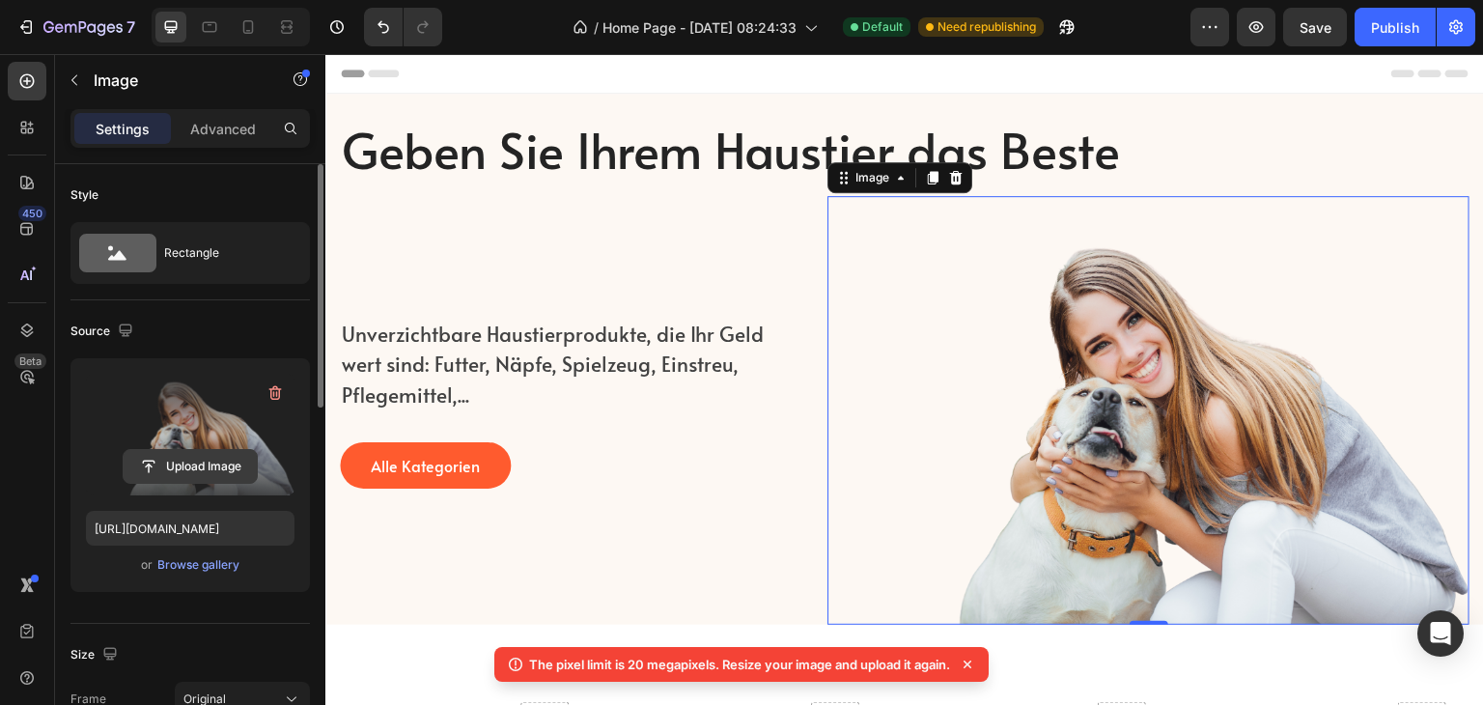
click at [185, 468] on input "file" at bounding box center [190, 466] width 133 height 33
click at [206, 460] on input "file" at bounding box center [190, 466] width 133 height 33
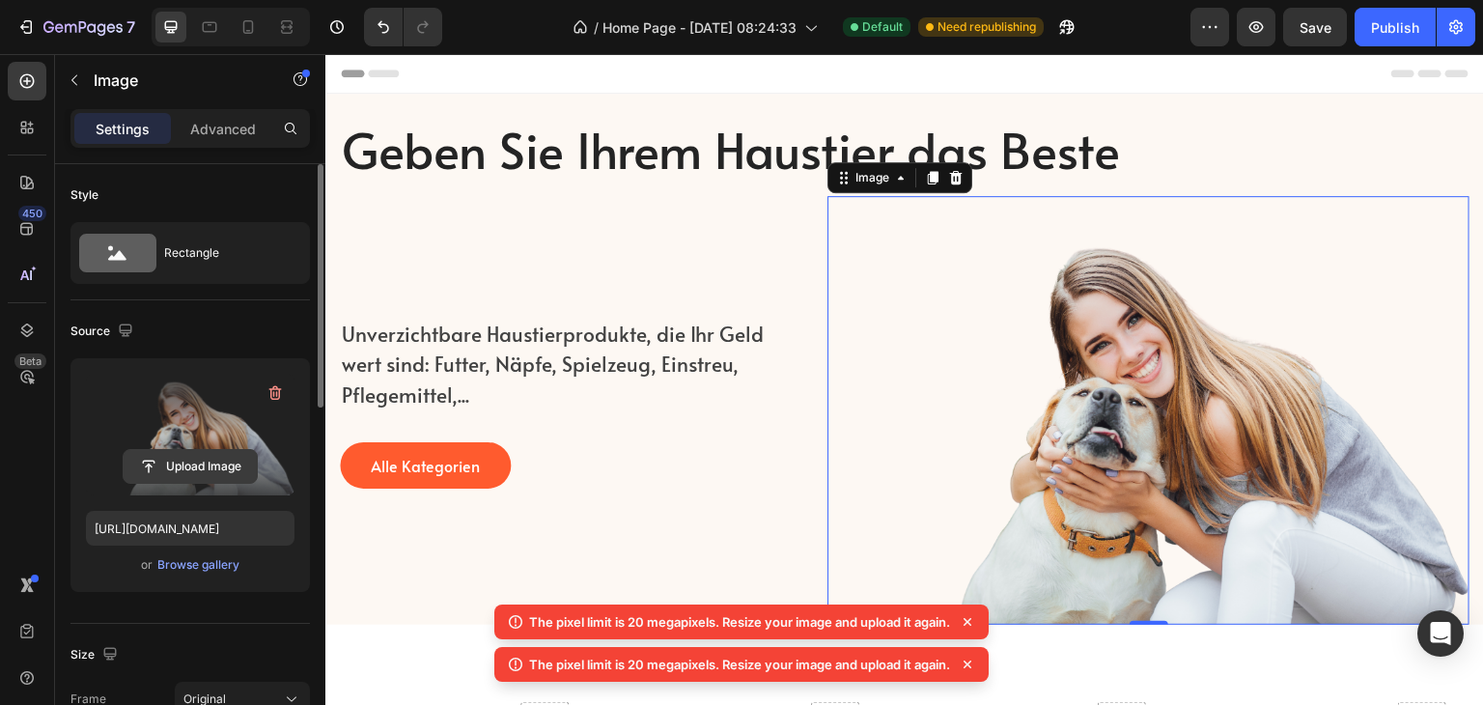
click at [201, 463] on input "file" at bounding box center [190, 466] width 133 height 33
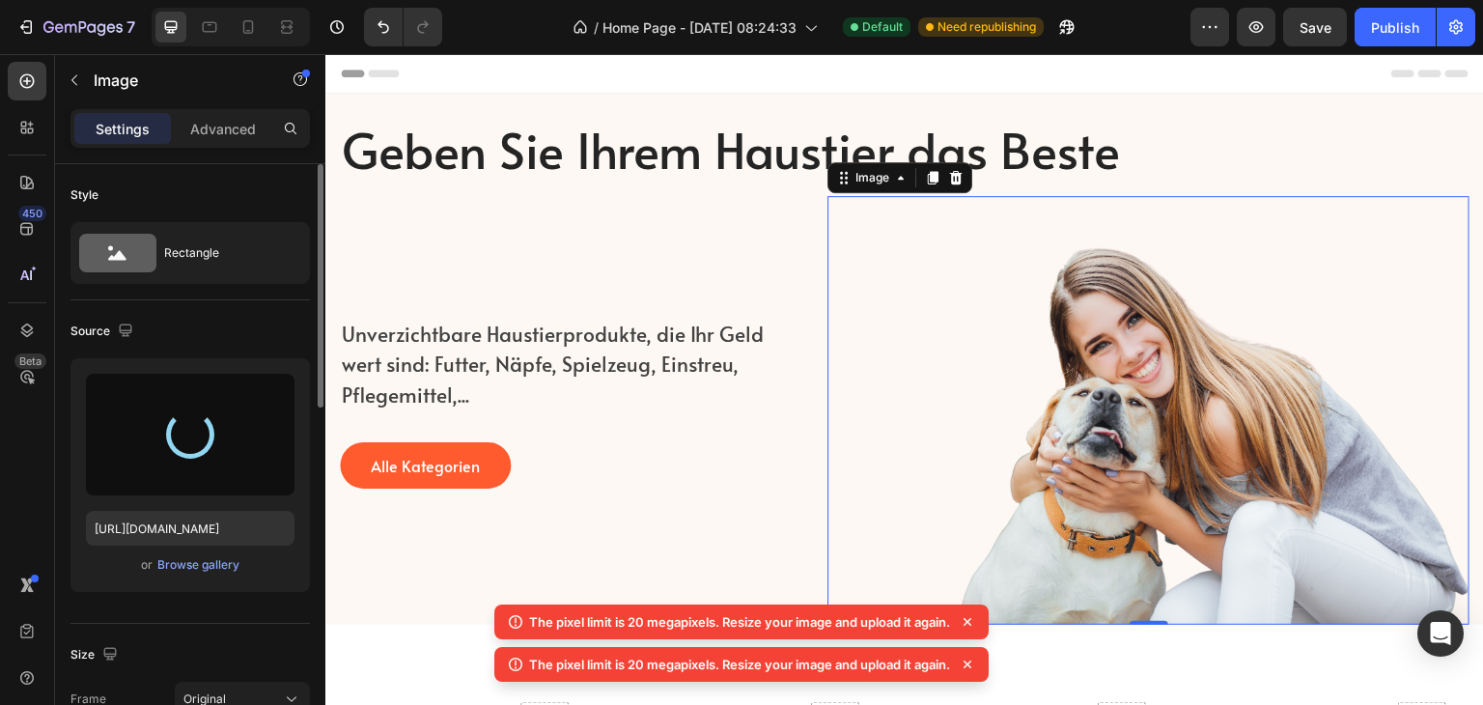
click at [970, 621] on icon at bounding box center [967, 621] width 19 height 19
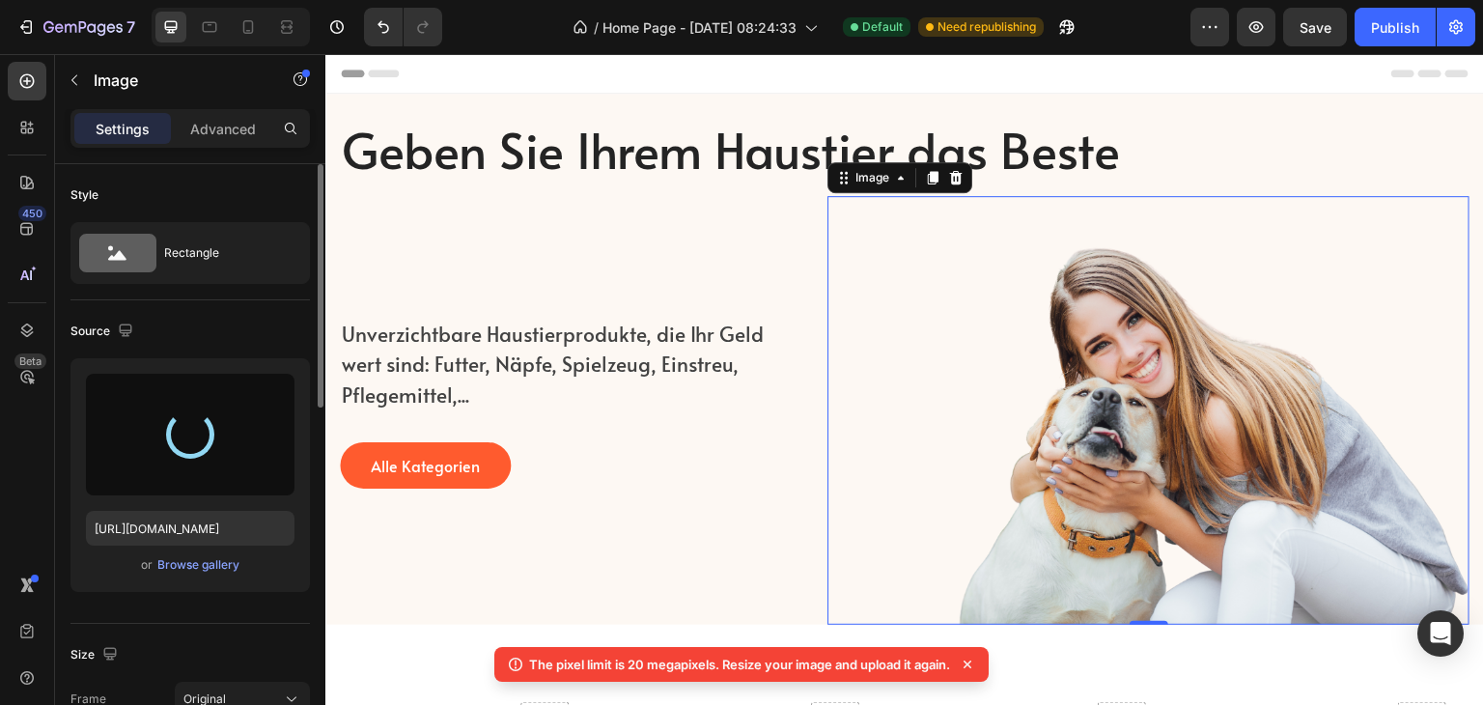
click at [968, 665] on icon at bounding box center [967, 664] width 19 height 19
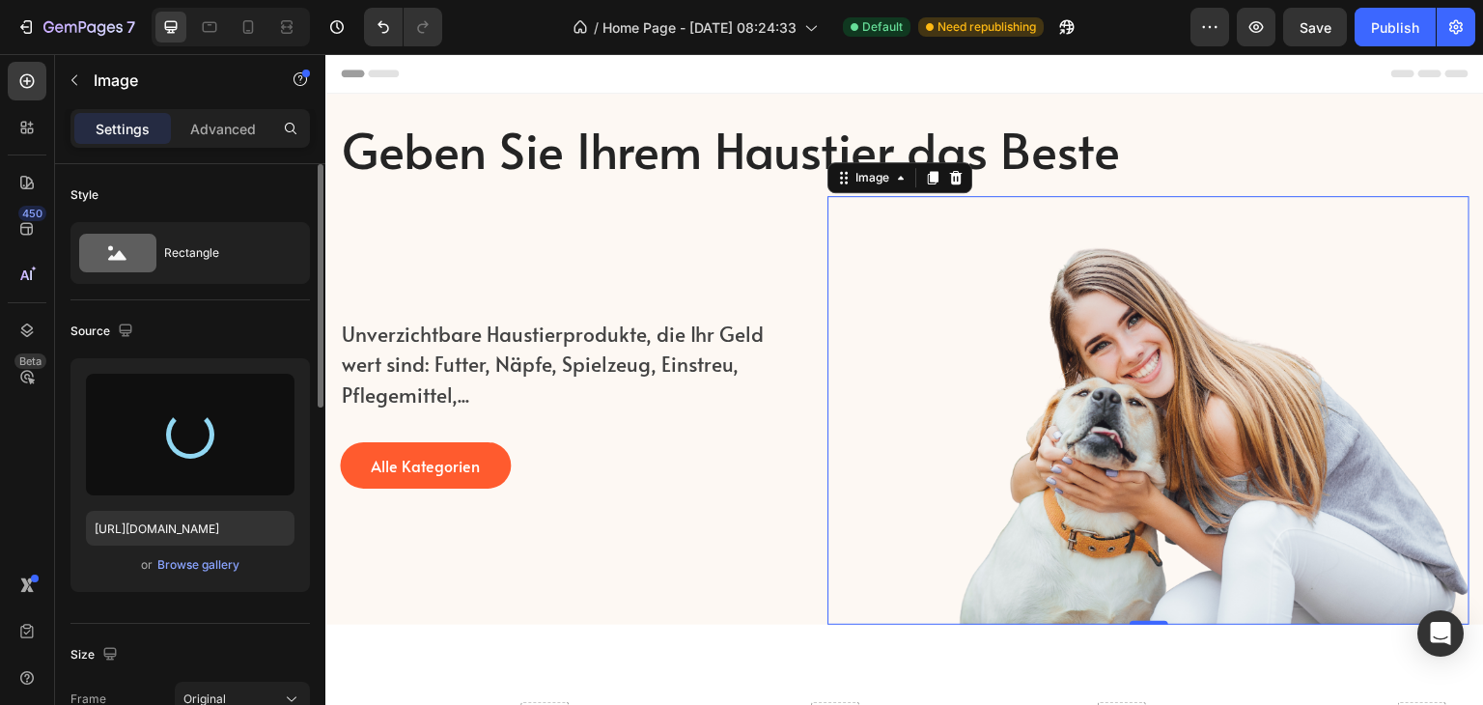
type input "https://cdn.shopify.com/s/files/1/0801/9486/3412/files/gempages_556671962110231…"
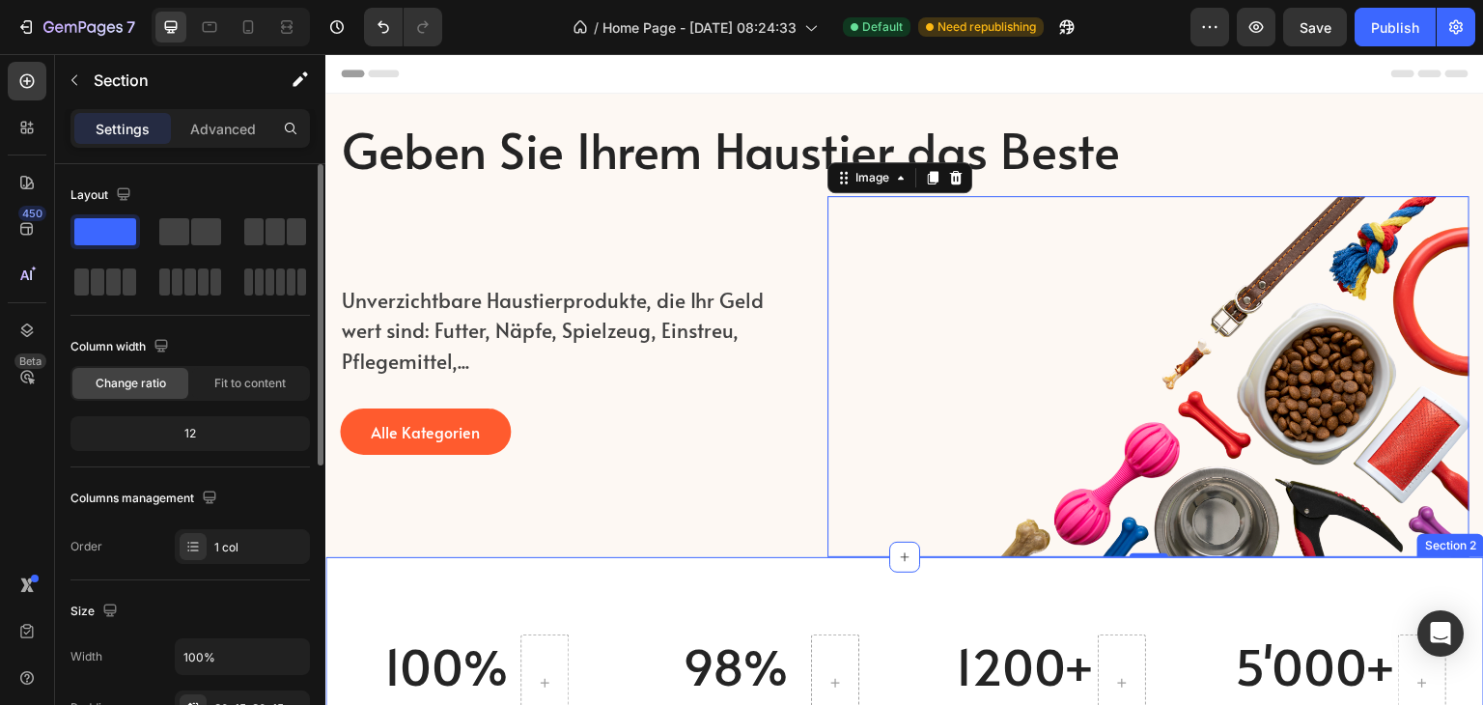
click at [915, 583] on div "100% Heading Sehr Liebe zum Hund Text block Row 98% Heading Kundenzufriedenheit…" at bounding box center [904, 683] width 1159 height 252
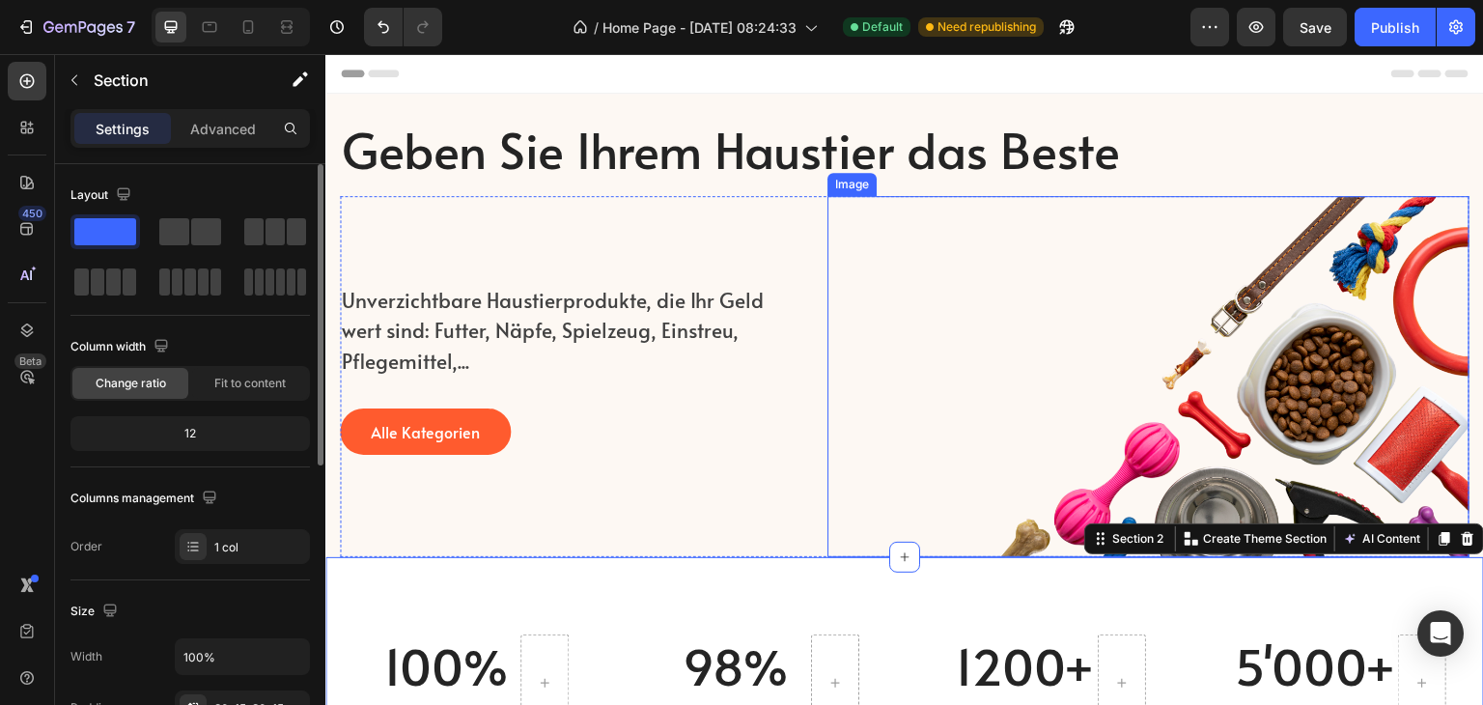
click at [1311, 408] on img at bounding box center [1149, 376] width 642 height 361
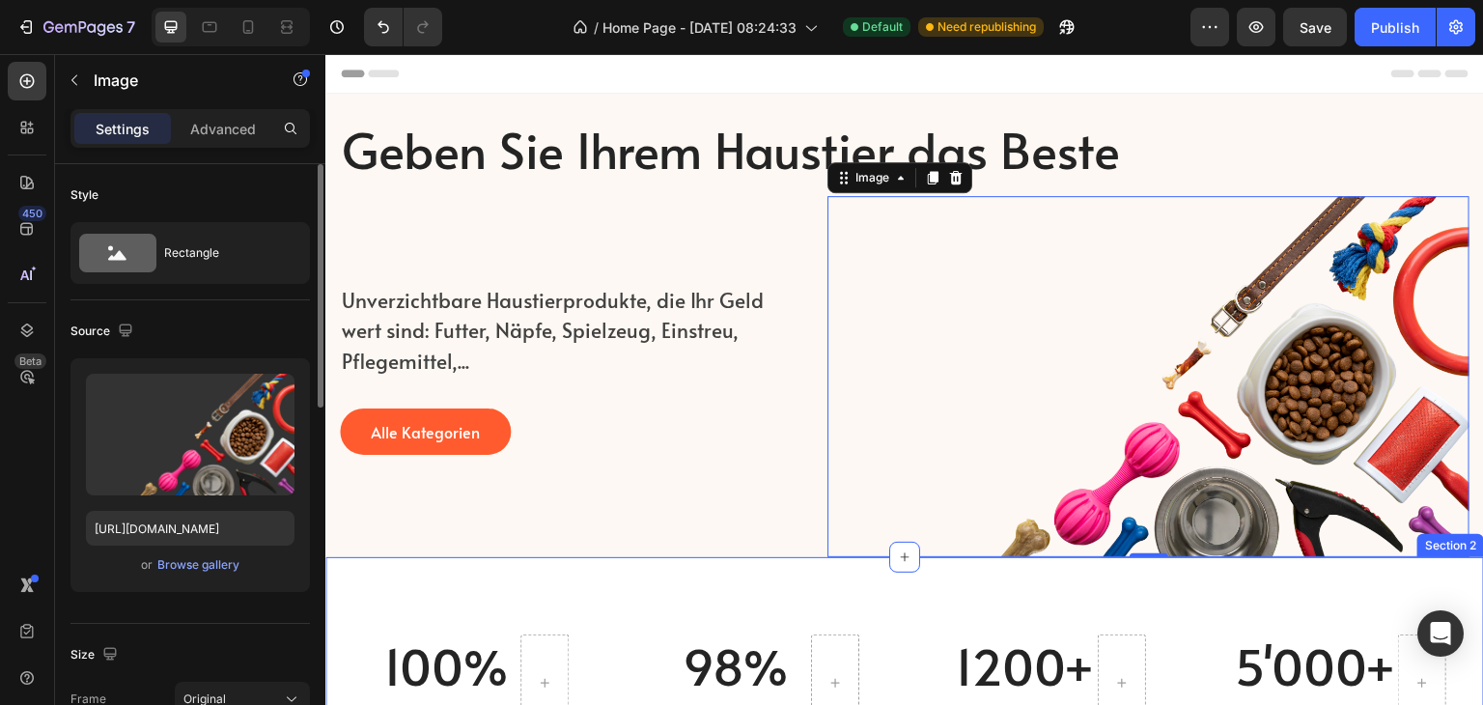
click at [877, 606] on div "100% Heading Sehr Liebe zum Hund Text block Row 98% Heading Kundenzufriedenheit…" at bounding box center [904, 683] width 1159 height 252
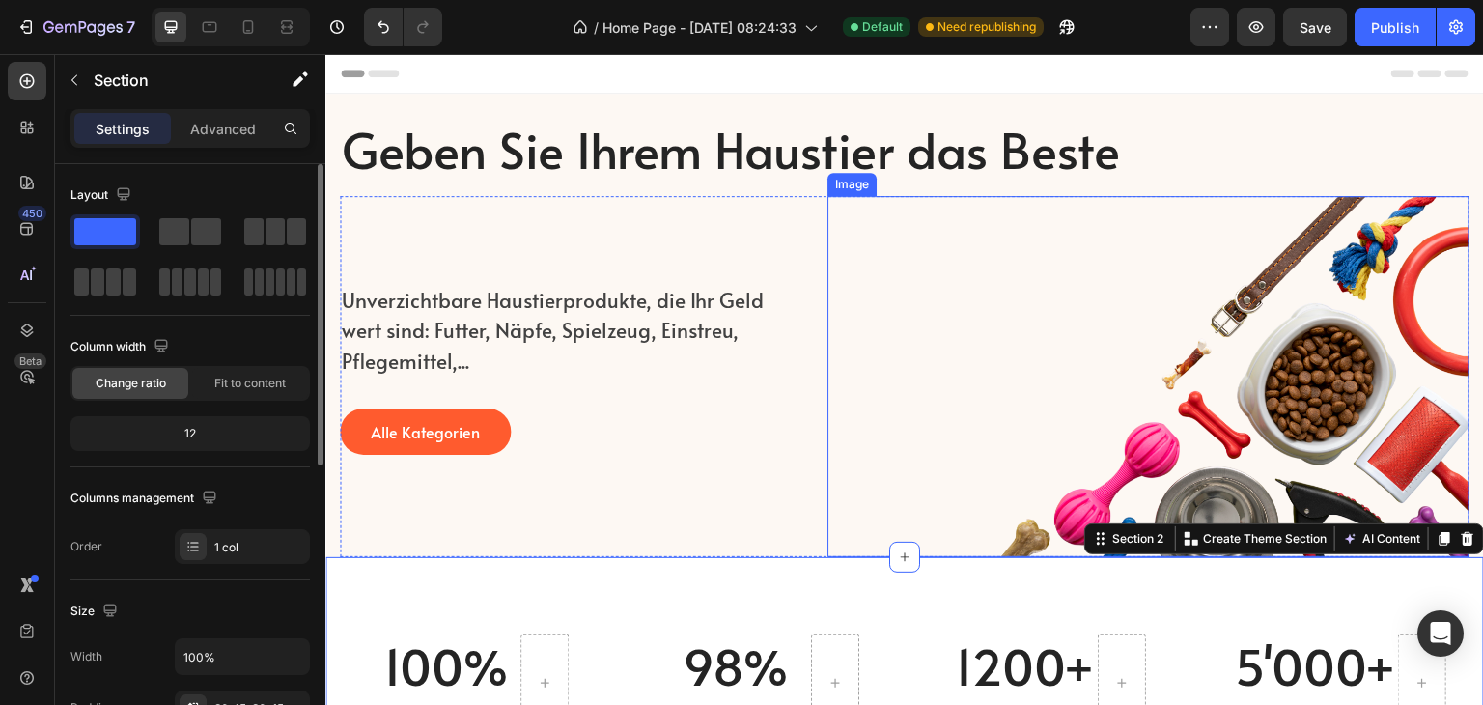
click at [1106, 369] on img at bounding box center [1149, 376] width 642 height 361
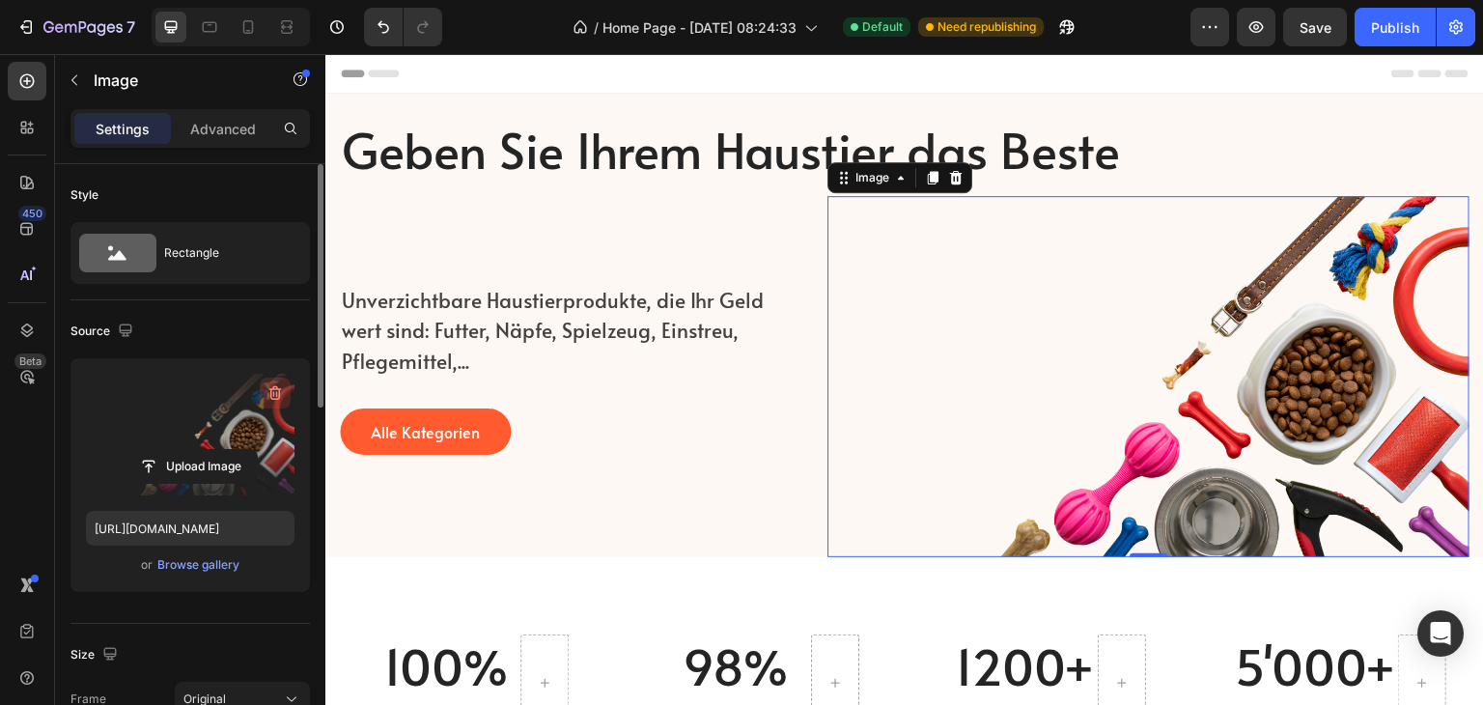
click at [272, 393] on icon "button" at bounding box center [275, 392] width 19 height 19
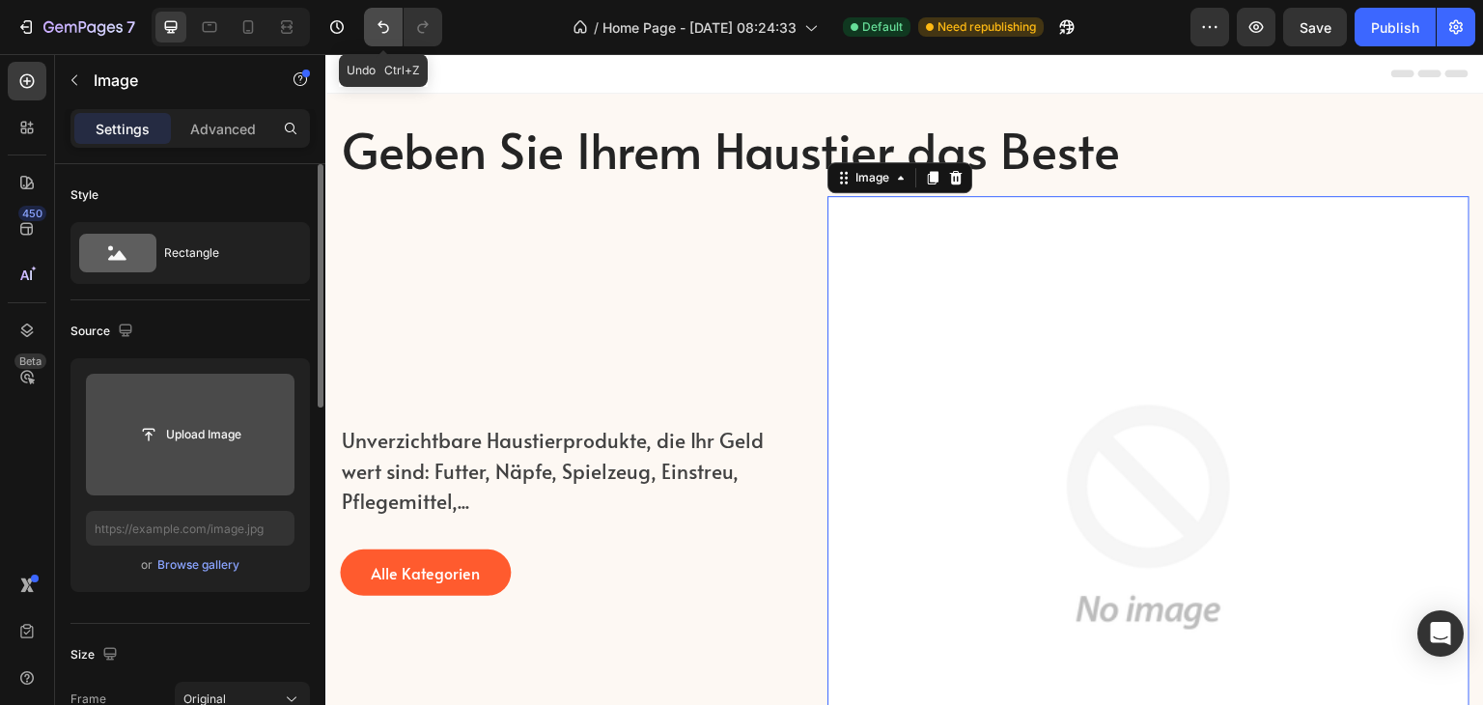
click at [390, 19] on icon "Undo/Redo" at bounding box center [383, 26] width 19 height 19
type input "https://cdn.shopify.com/s/files/1/0801/9486/3412/files/gempages_556671962110231…"
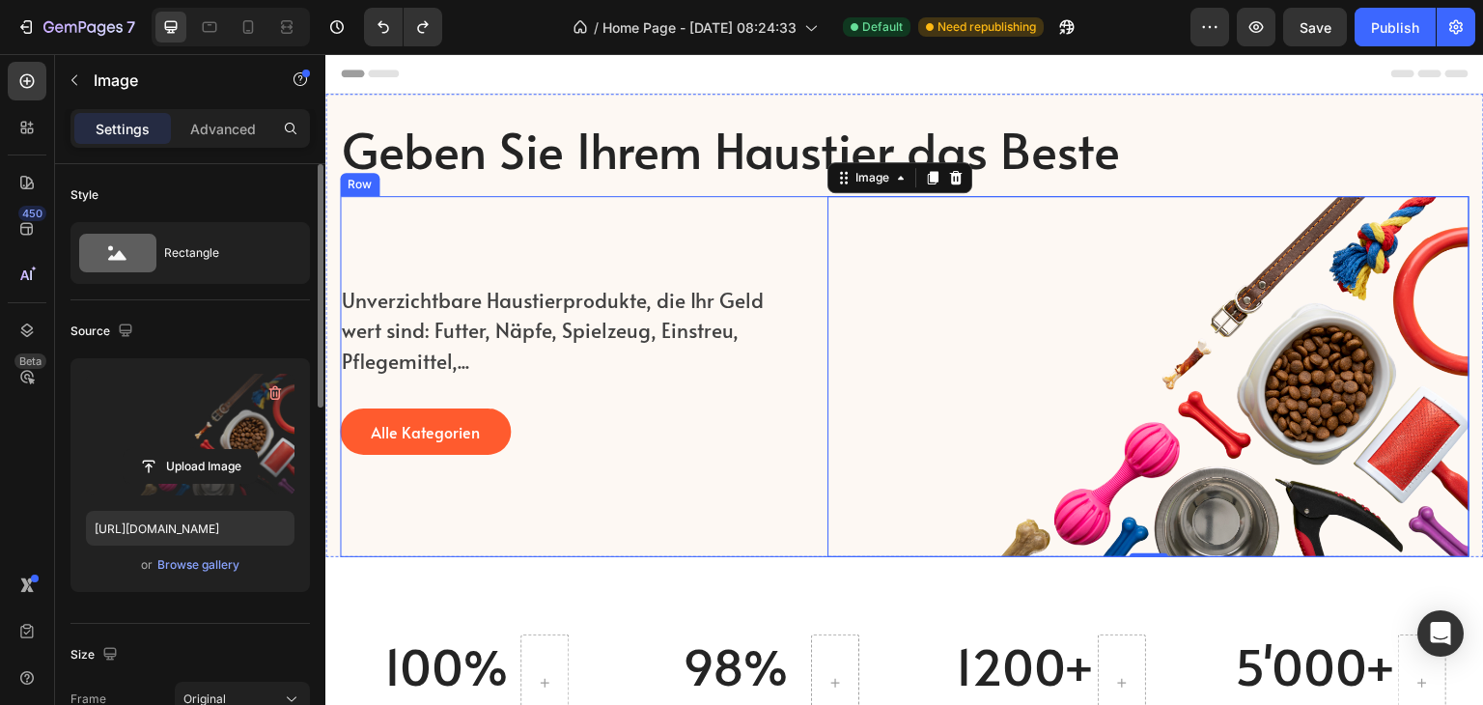
click at [693, 517] on div "Unverzichtbare Haustierprodukte, die Ihr Geld wert sind: Futter, Näpfe, Spielze…" at bounding box center [569, 376] width 459 height 361
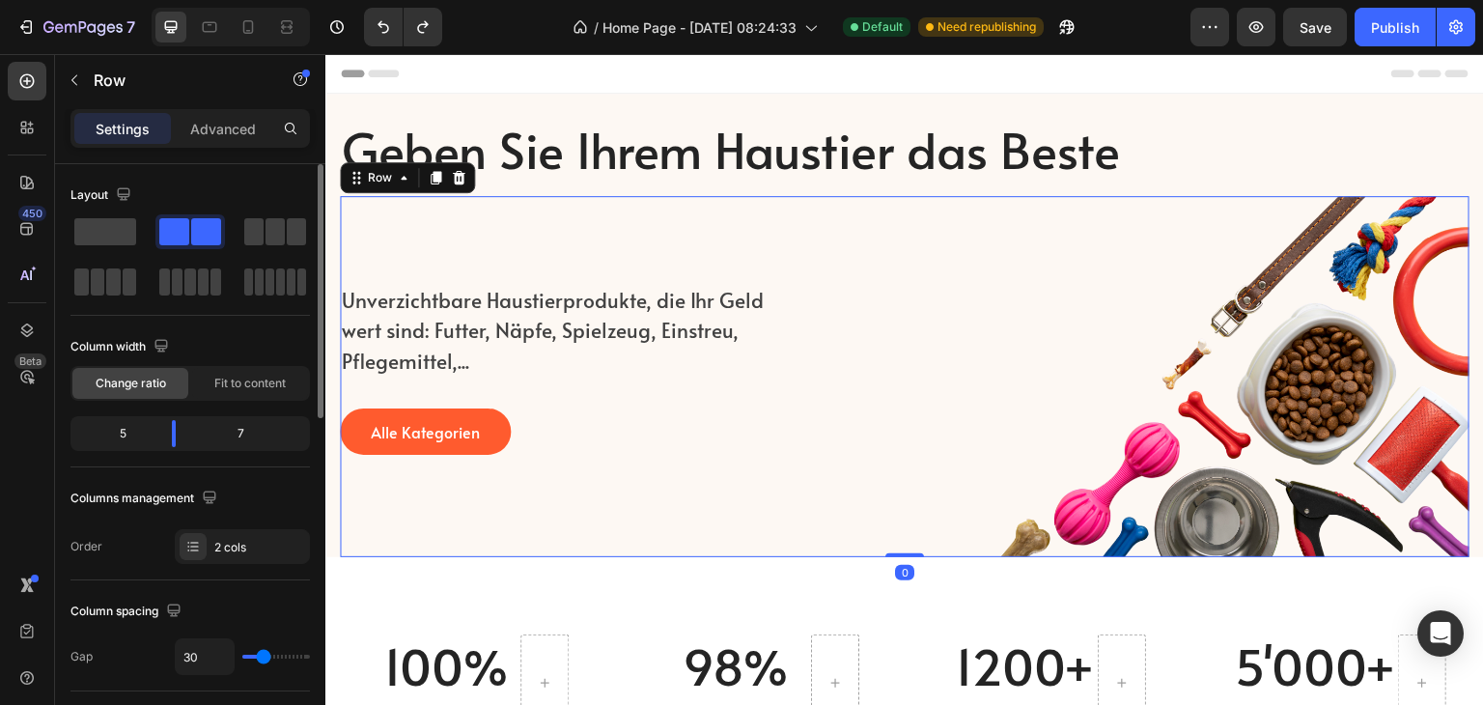
click at [691, 523] on div "Unverzichtbare Haustierprodukte, die Ihr Geld wert sind: Futter, Näpfe, Spielze…" at bounding box center [569, 376] width 459 height 361
click at [832, 384] on img at bounding box center [1149, 376] width 642 height 361
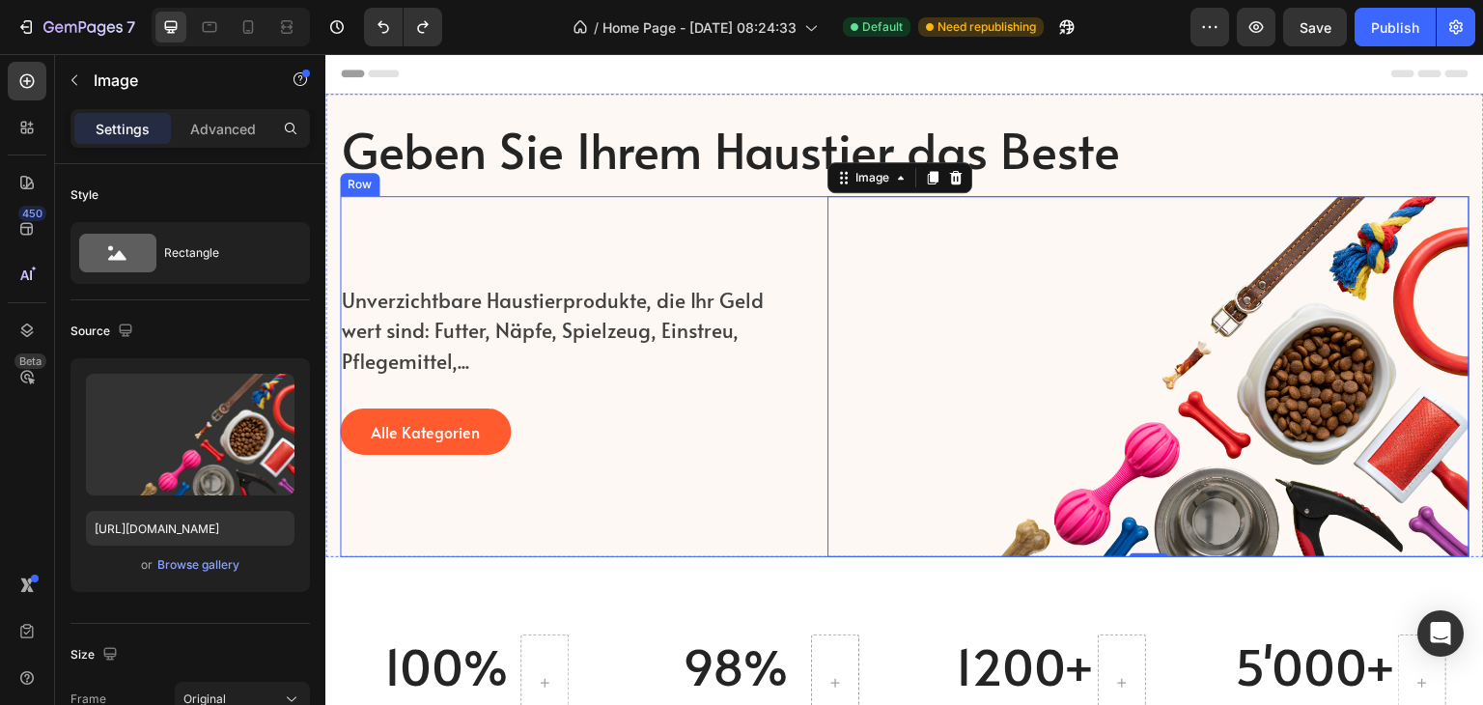
click at [773, 502] on div "Unverzichtbare Haustierprodukte, die Ihr Geld wert sind: Futter, Näpfe, Spielze…" at bounding box center [569, 376] width 459 height 361
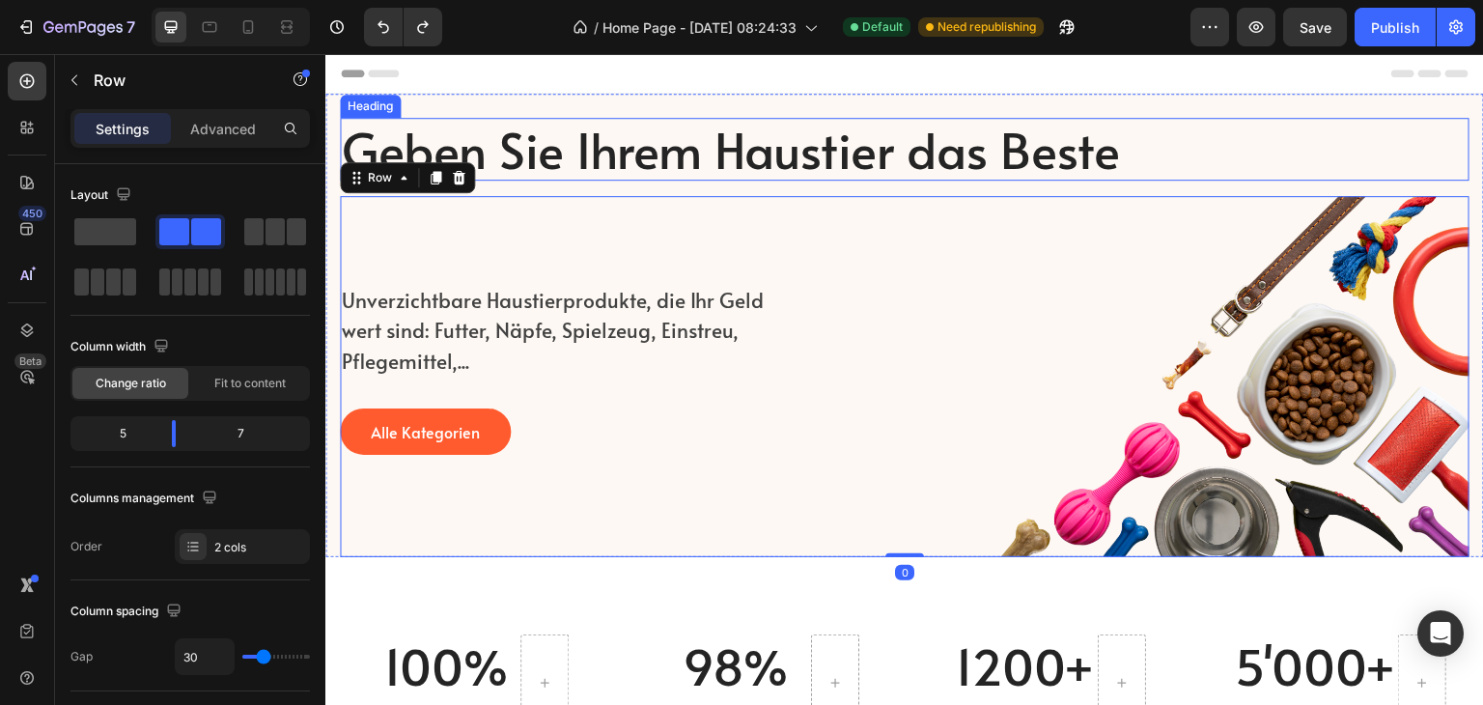
click at [1148, 173] on h2 "Geben Sie Ihrem Haustier das Beste" at bounding box center [861, 149] width 1043 height 63
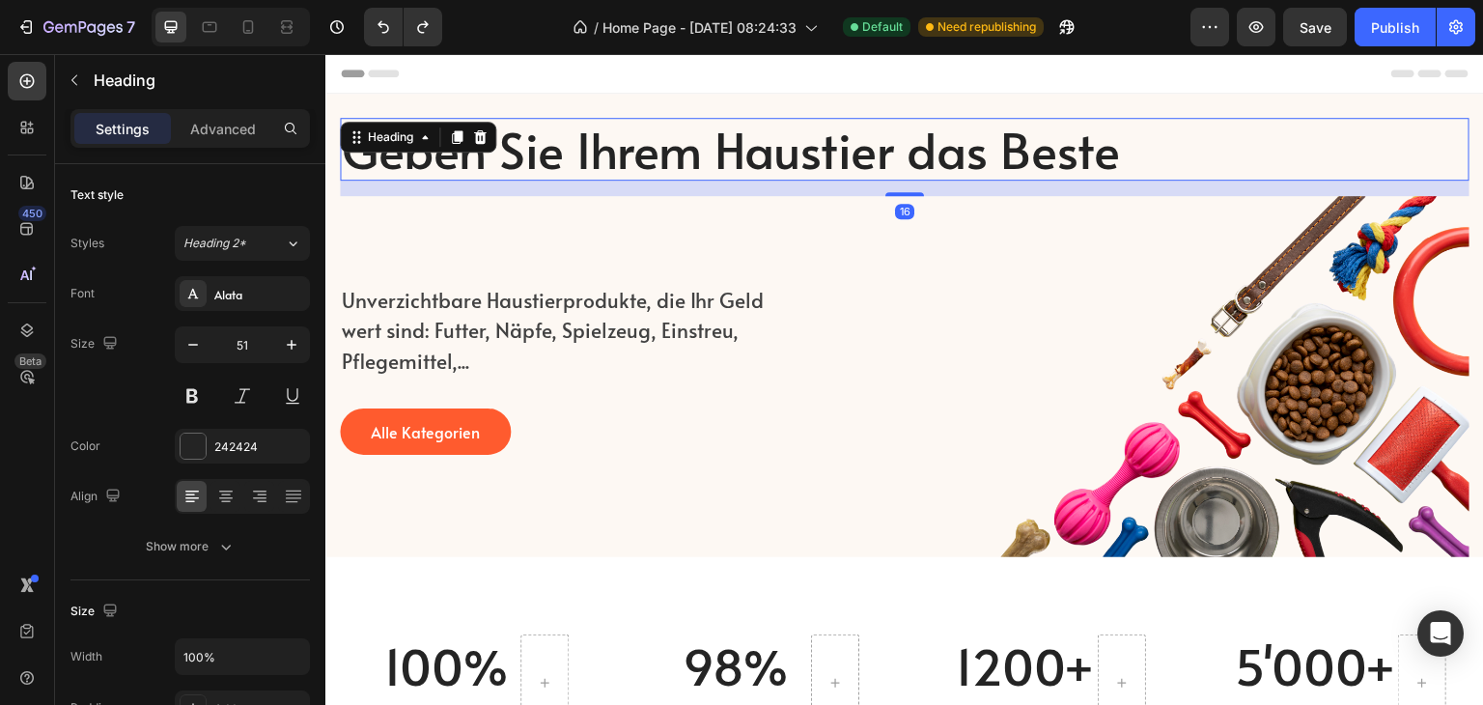
click at [1146, 190] on div "16" at bounding box center [905, 188] width 1130 height 15
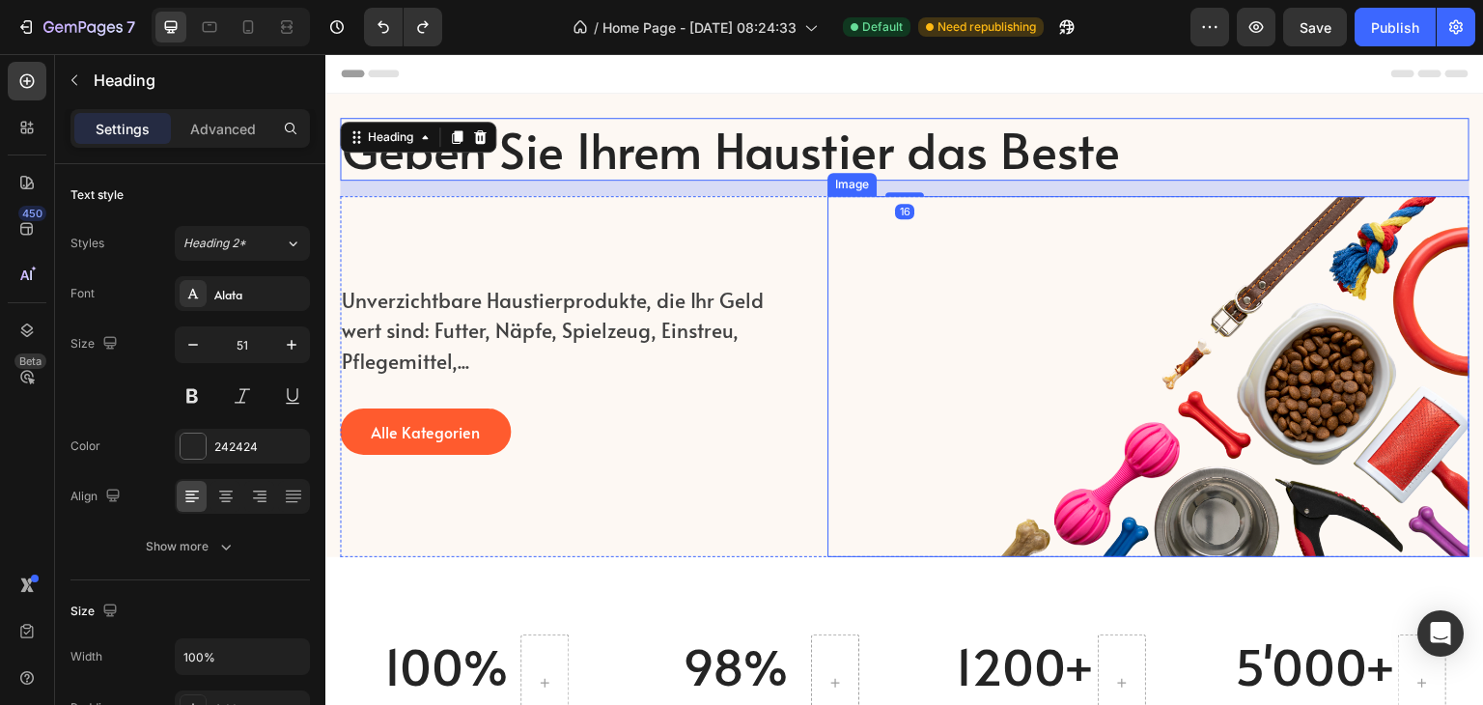
click at [1332, 202] on img at bounding box center [1149, 376] width 642 height 361
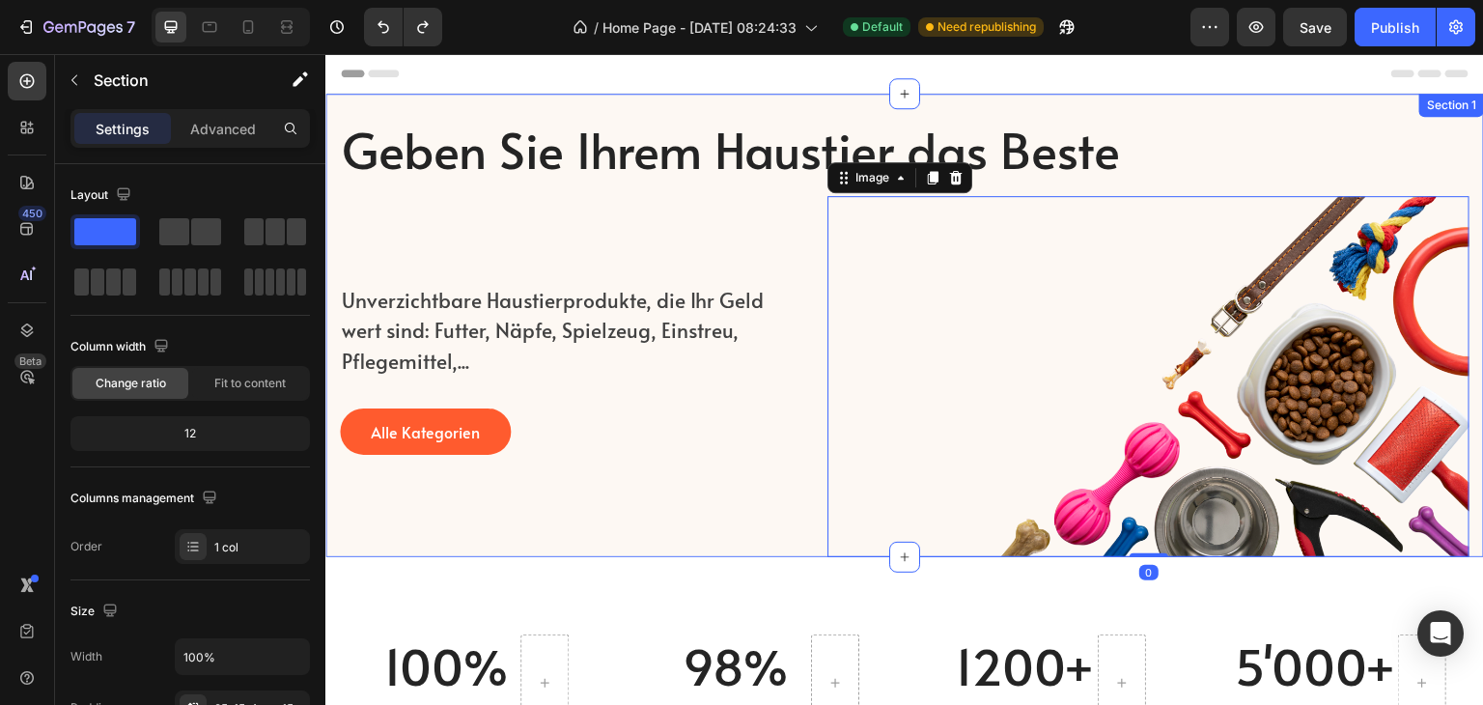
click at [1178, 105] on div "Geben Sie Ihrem Haustier das Beste Heading Unverzichtbare Haustierprodukte, die…" at bounding box center [904, 326] width 1159 height 464
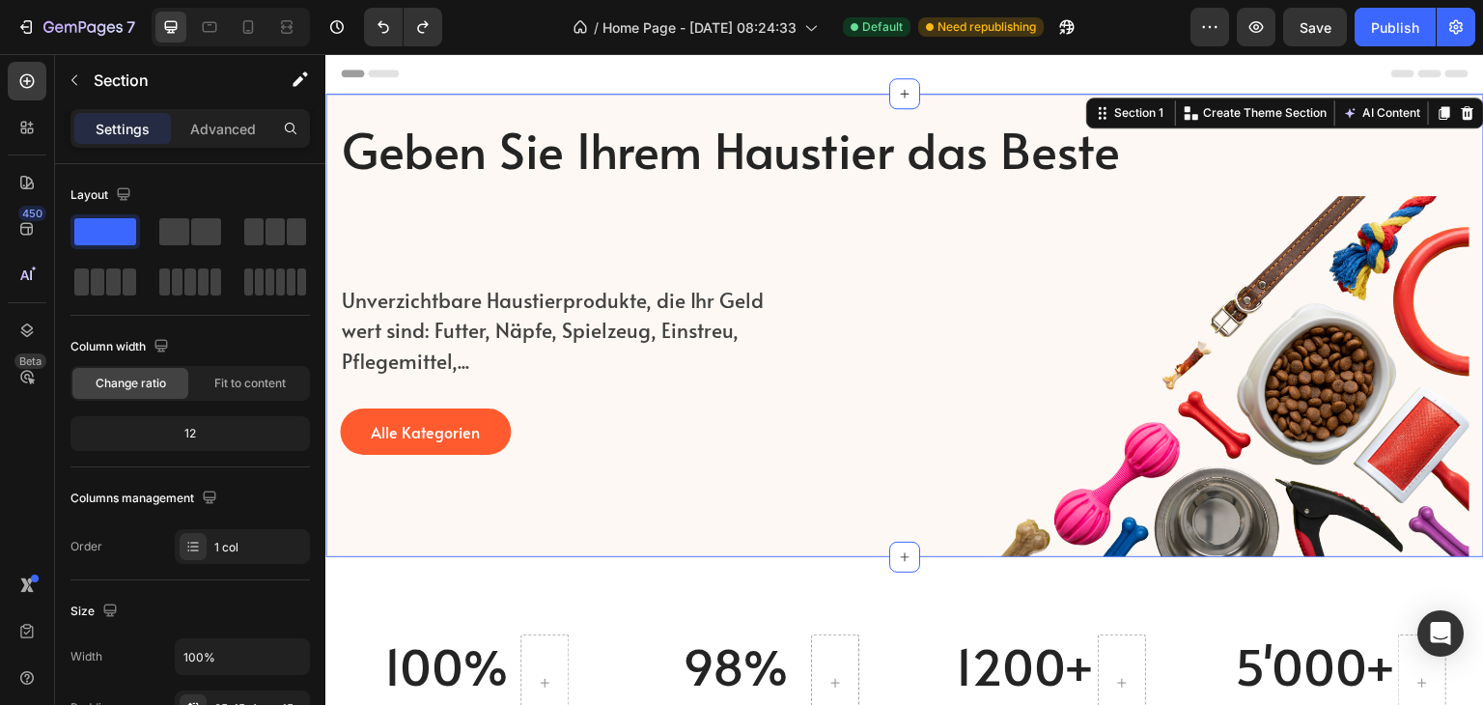
click at [338, 514] on div "Geben Sie Ihrem Haustier das Beste Heading Unverzichtbare Haustierprodukte, die…" at bounding box center [904, 326] width 1159 height 464
click at [1310, 366] on img at bounding box center [1149, 376] width 642 height 361
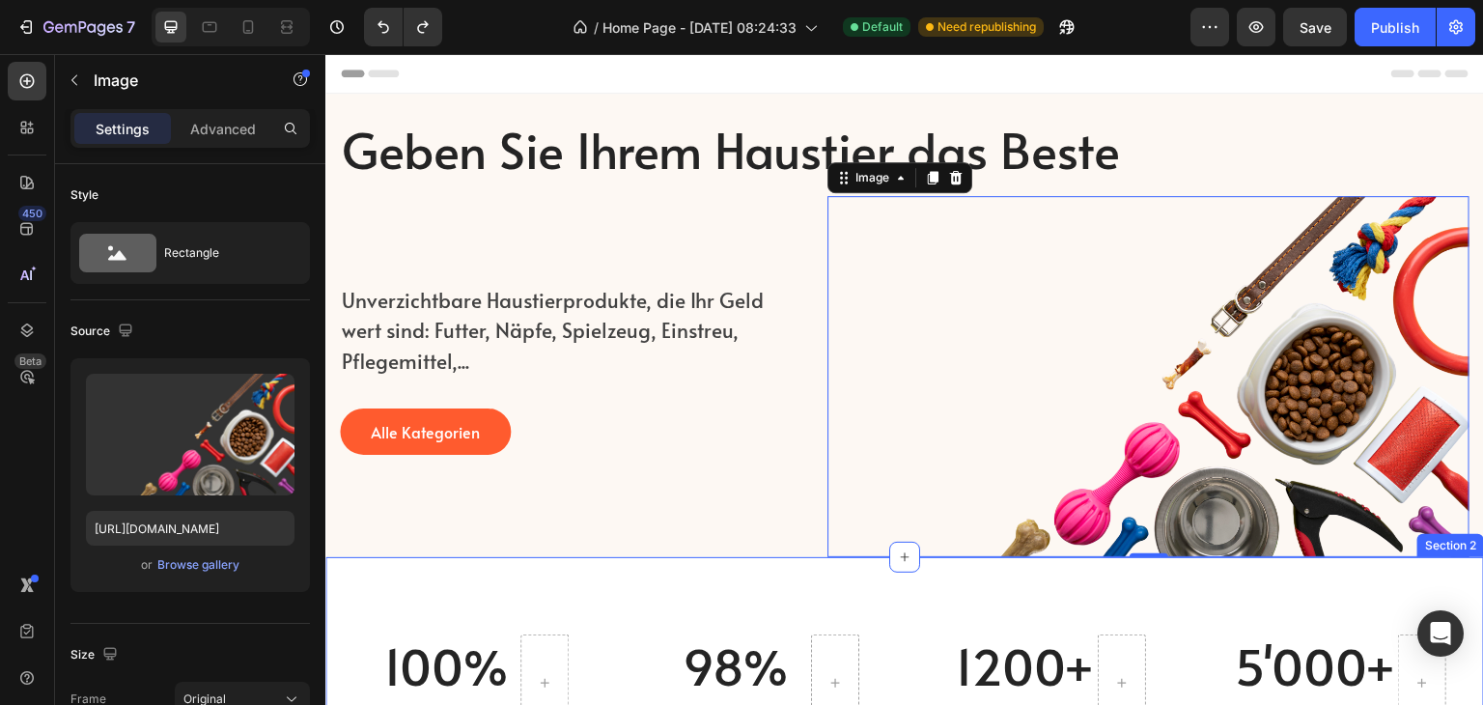
click at [864, 598] on div "100% Heading Sehr Liebe zum Hund Text block Row 98% Heading Kundenzufriedenheit…" at bounding box center [904, 683] width 1159 height 252
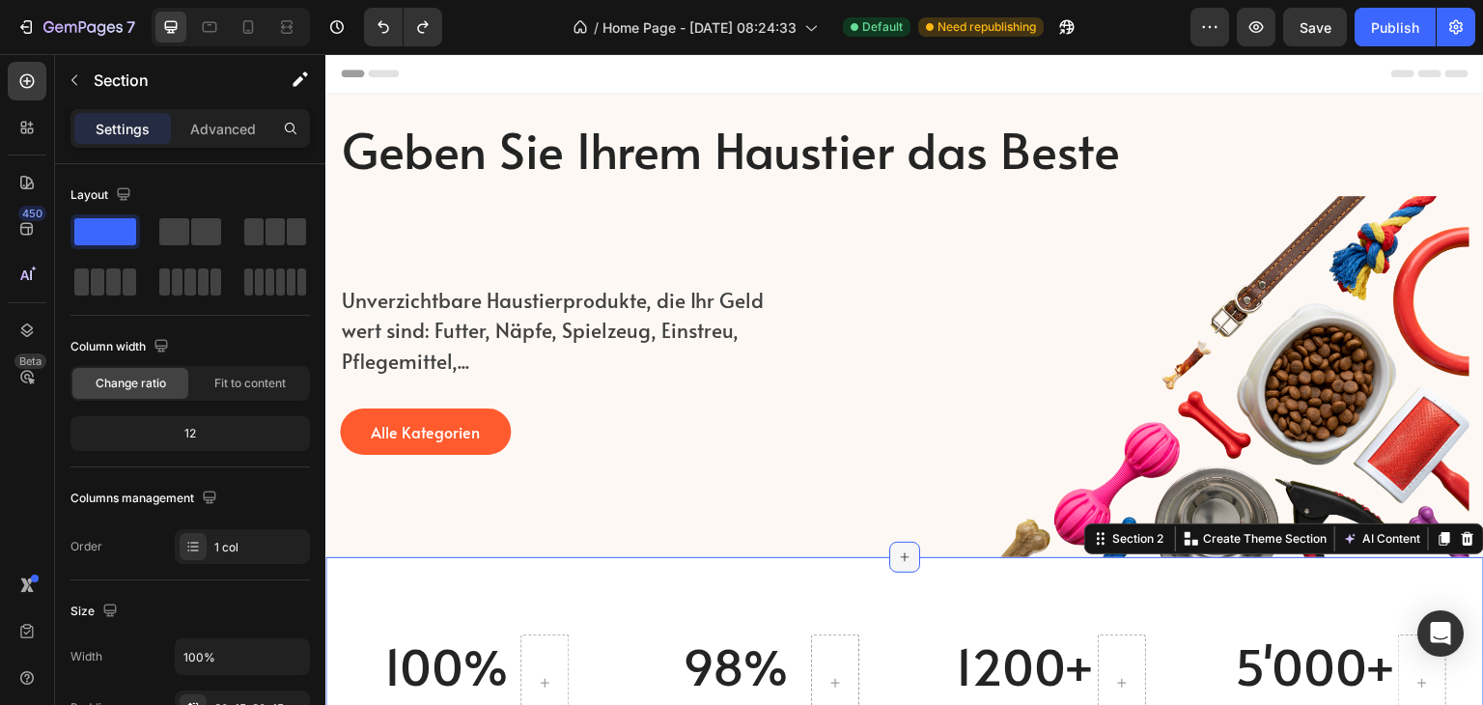
click at [899, 556] on icon at bounding box center [904, 556] width 15 height 15
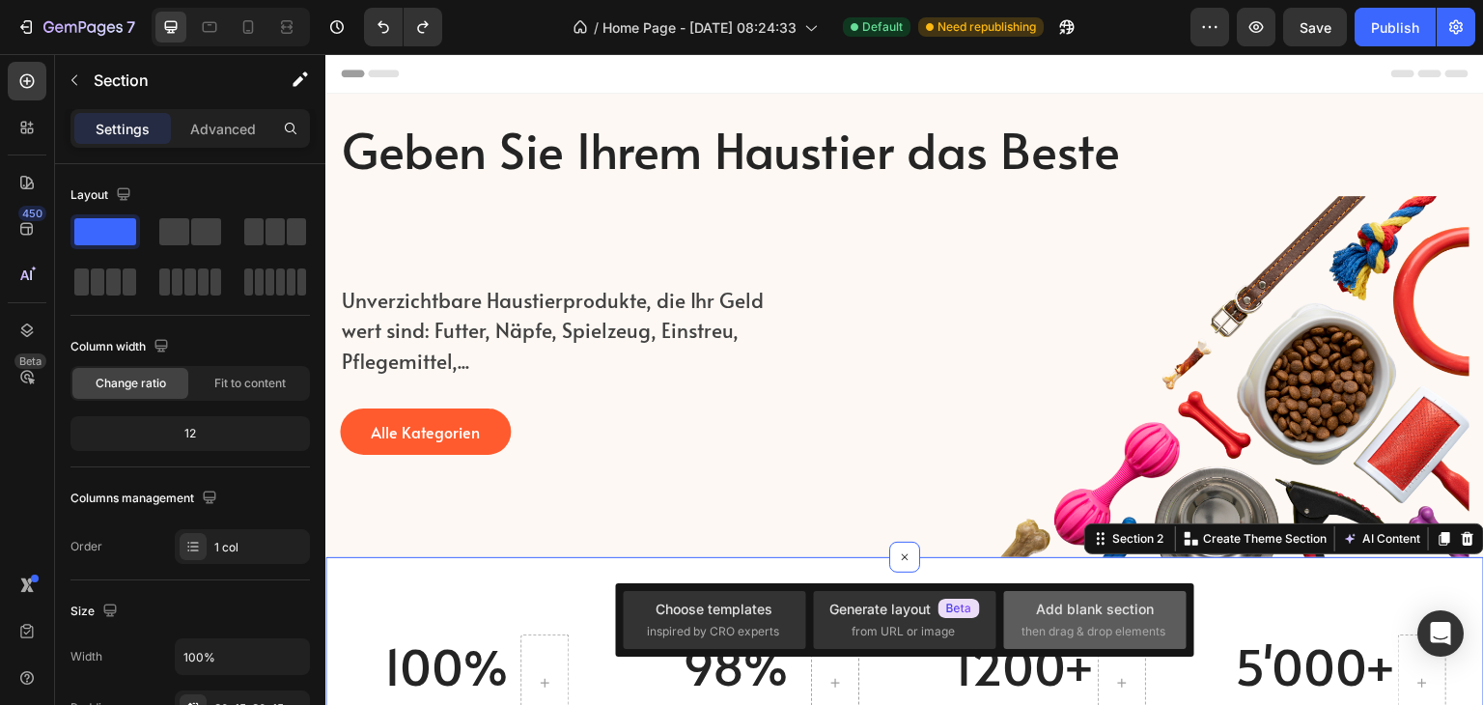
click at [1101, 633] on span "then drag & drop elements" at bounding box center [1094, 631] width 144 height 17
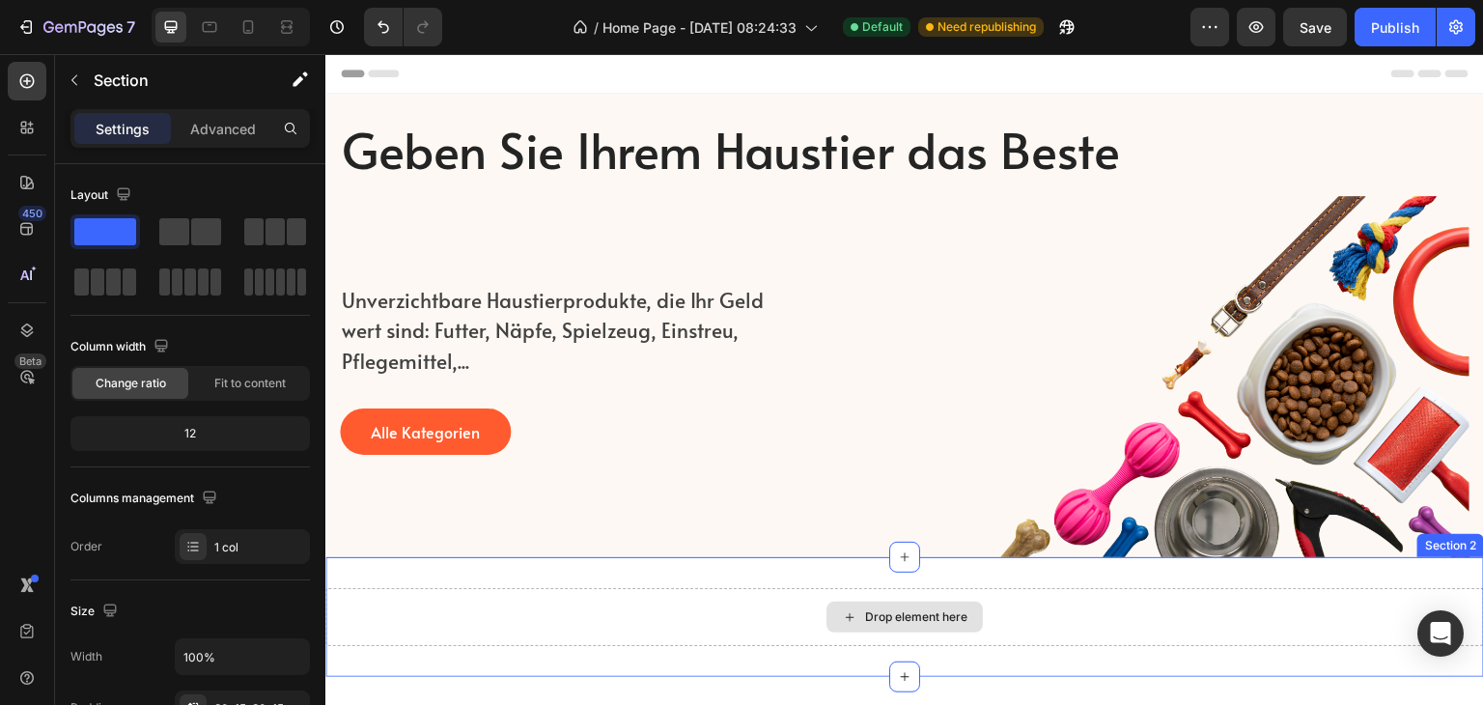
click at [879, 622] on div "Drop element here" at bounding box center [905, 617] width 156 height 31
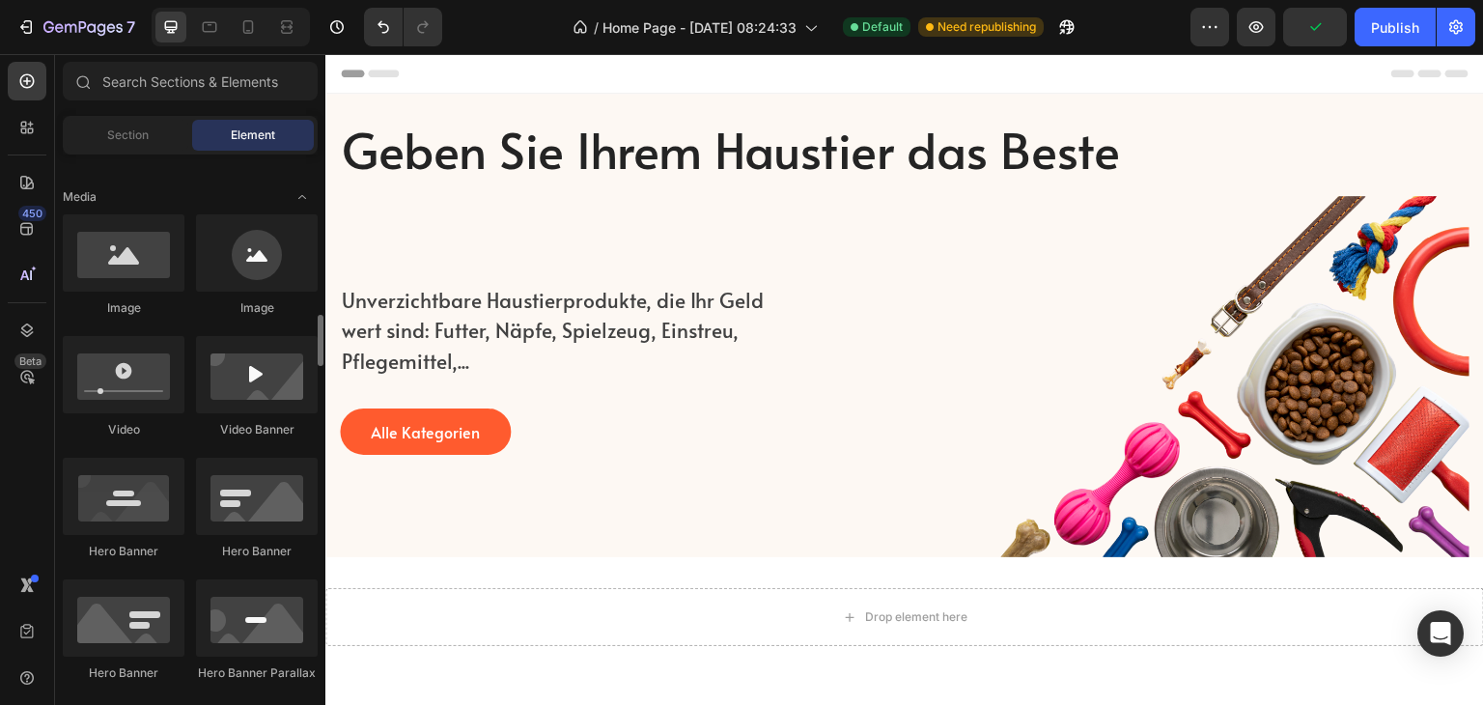
scroll to position [676, 0]
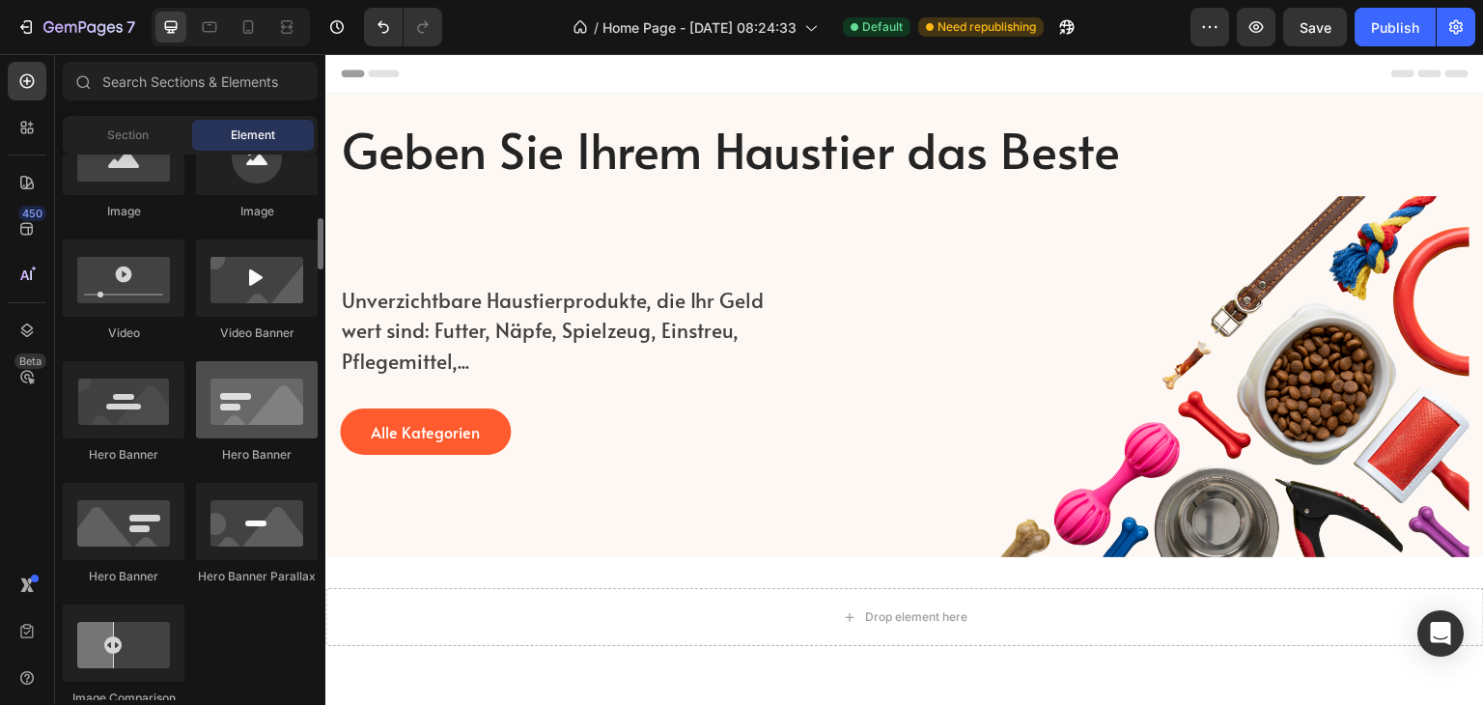
click at [260, 420] on div at bounding box center [257, 399] width 122 height 77
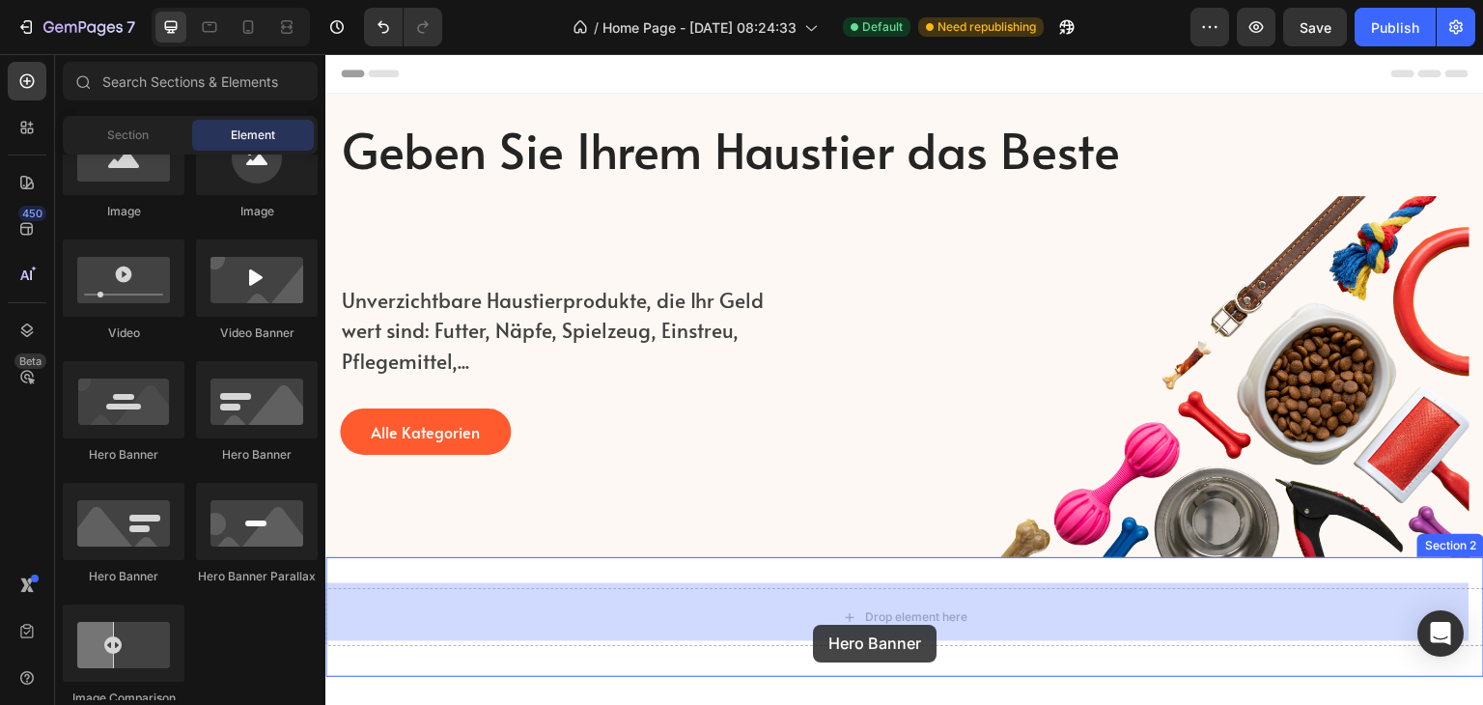
drag, startPoint x: 558, startPoint y: 463, endPoint x: 813, endPoint y: 624, distance: 301.7
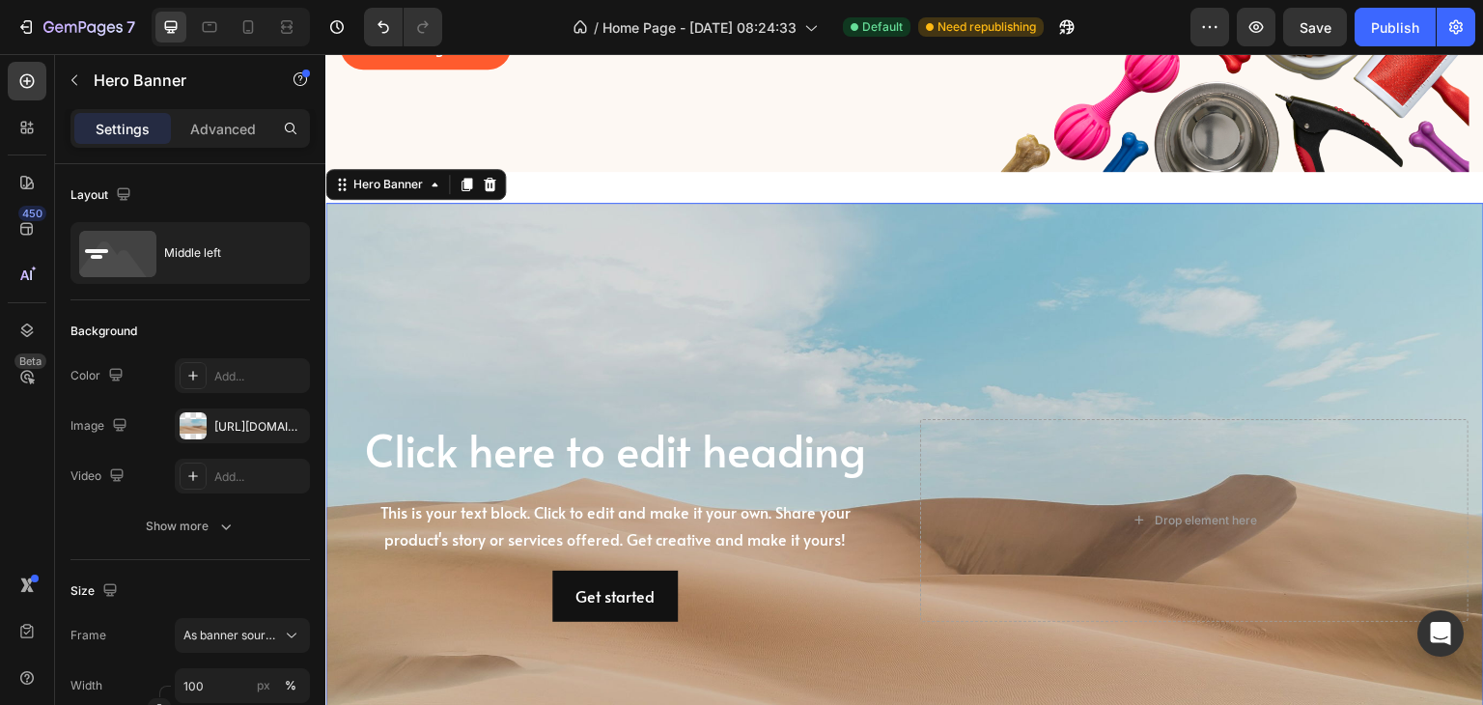
scroll to position [386, 0]
click at [735, 342] on div "Background Image" at bounding box center [904, 519] width 1159 height 634
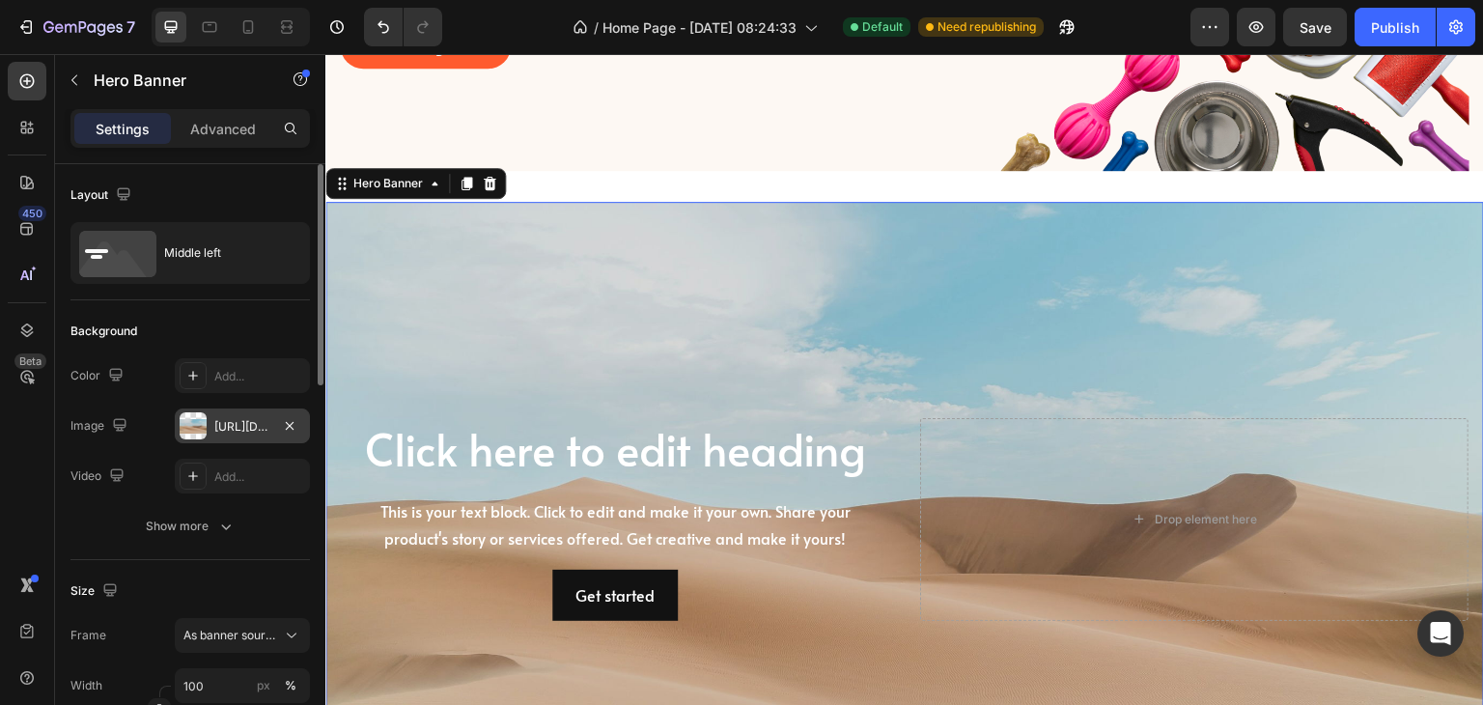
click at [192, 422] on div at bounding box center [193, 425] width 27 height 27
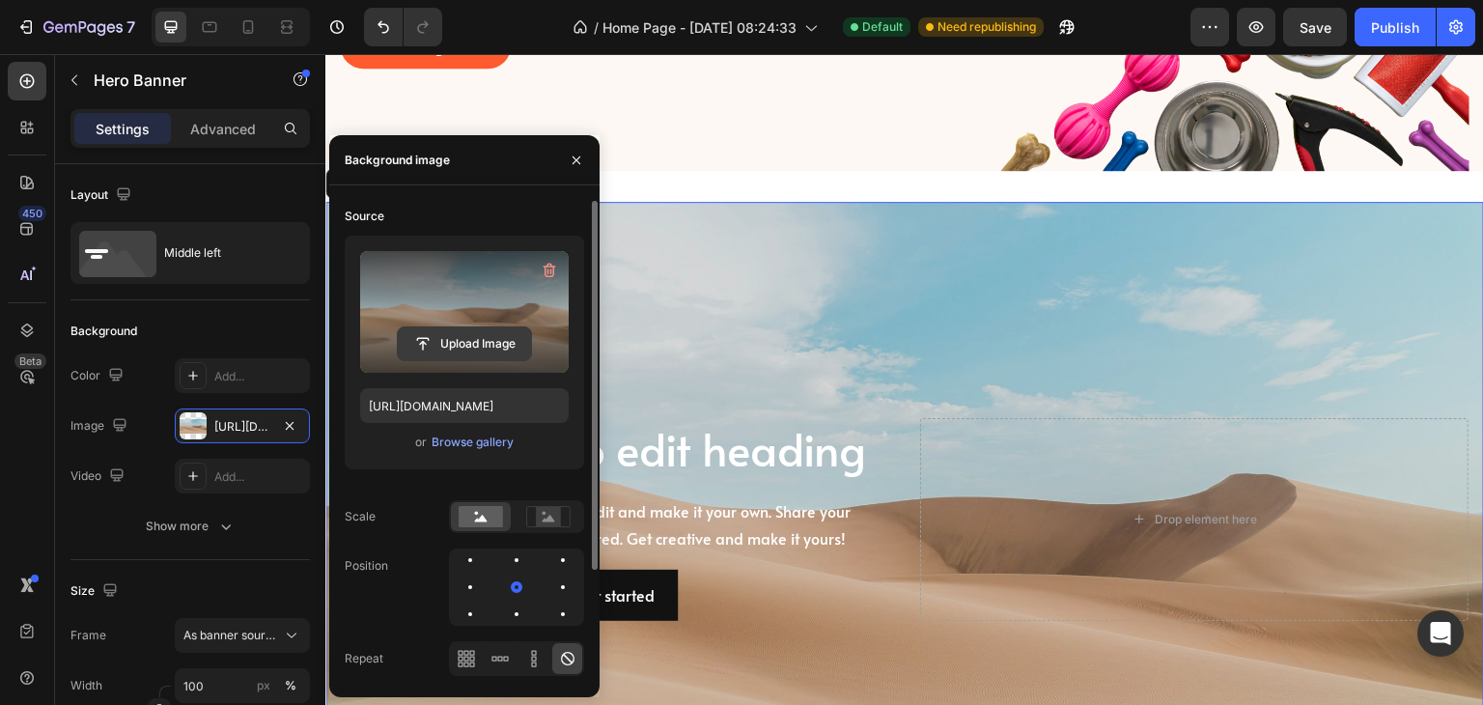
click at [461, 334] on input "file" at bounding box center [464, 343] width 133 height 33
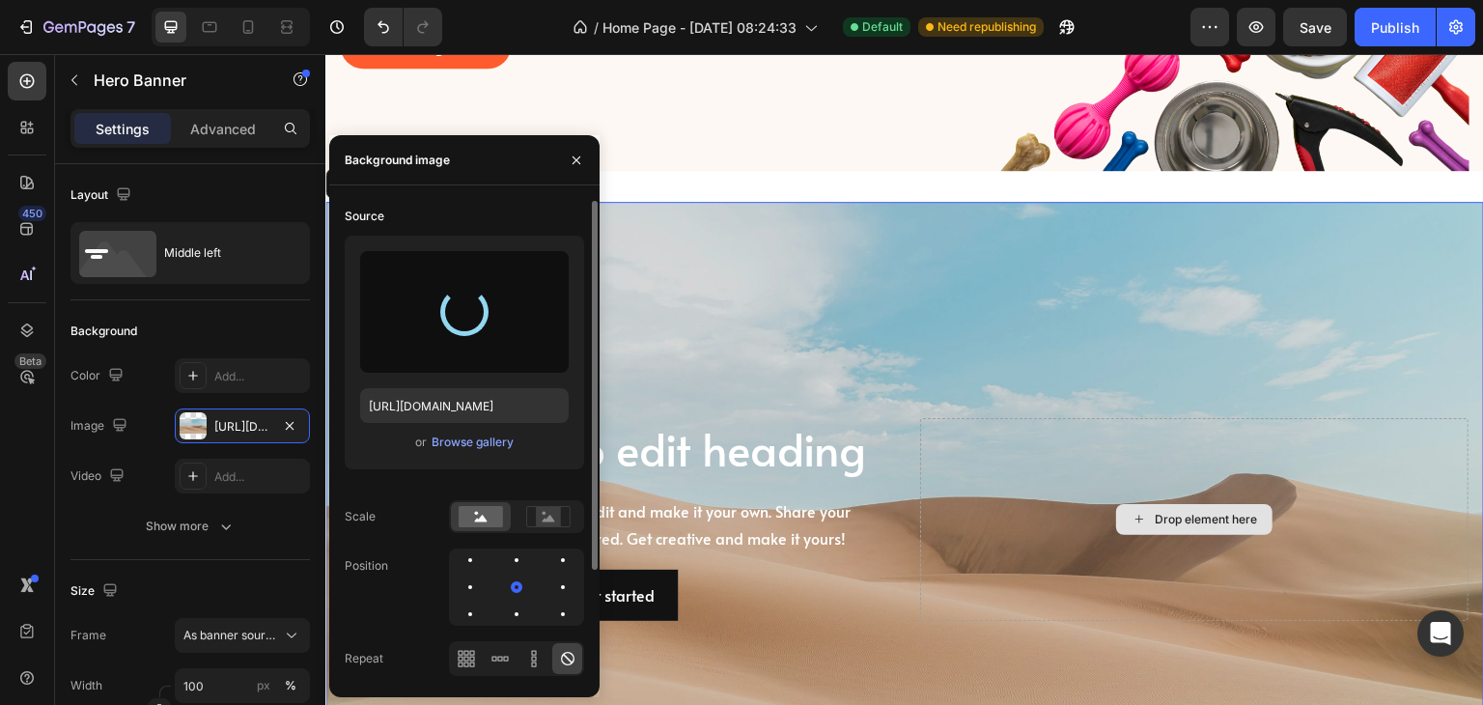
type input "https://cdn.shopify.com/s/files/1/0801/9486/3412/files/gempages_556671962110231…"
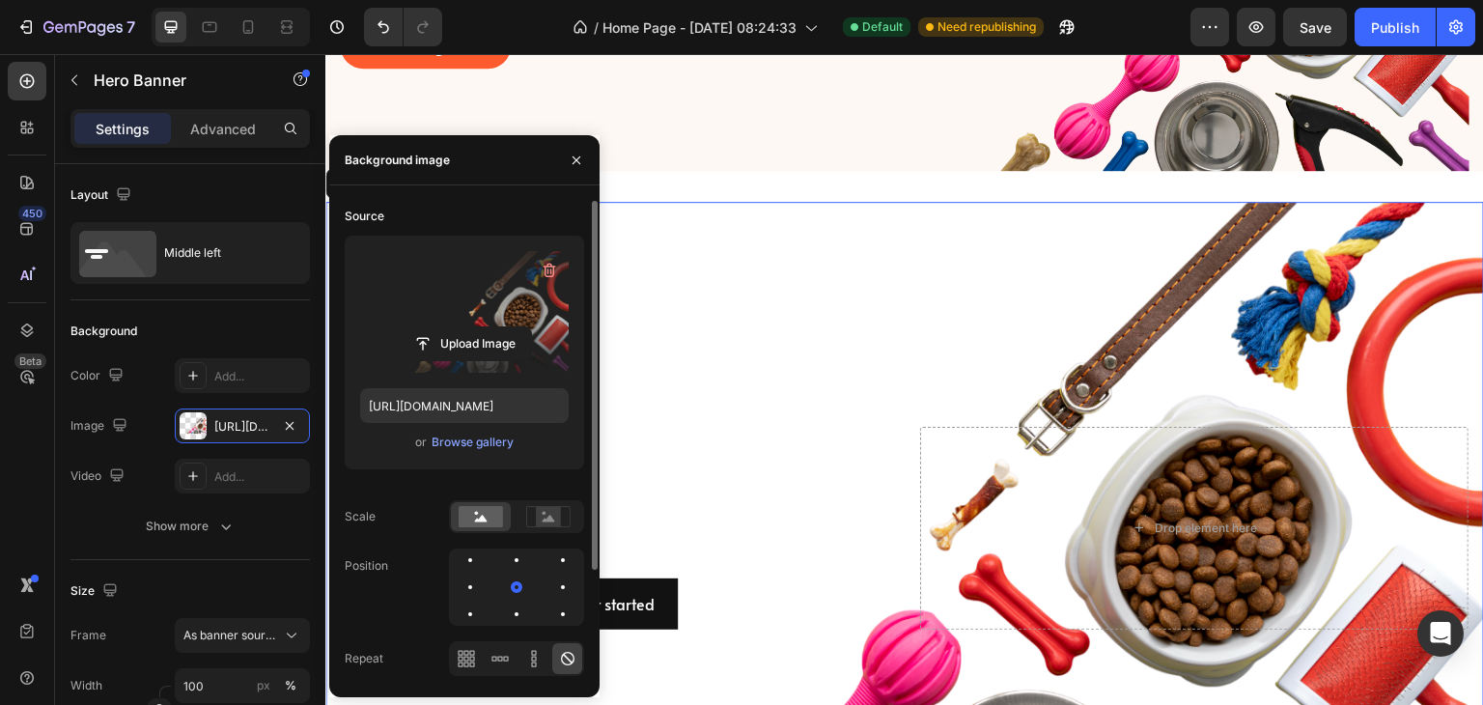
click at [802, 330] on div "Background Image" at bounding box center [904, 528] width 1159 height 652
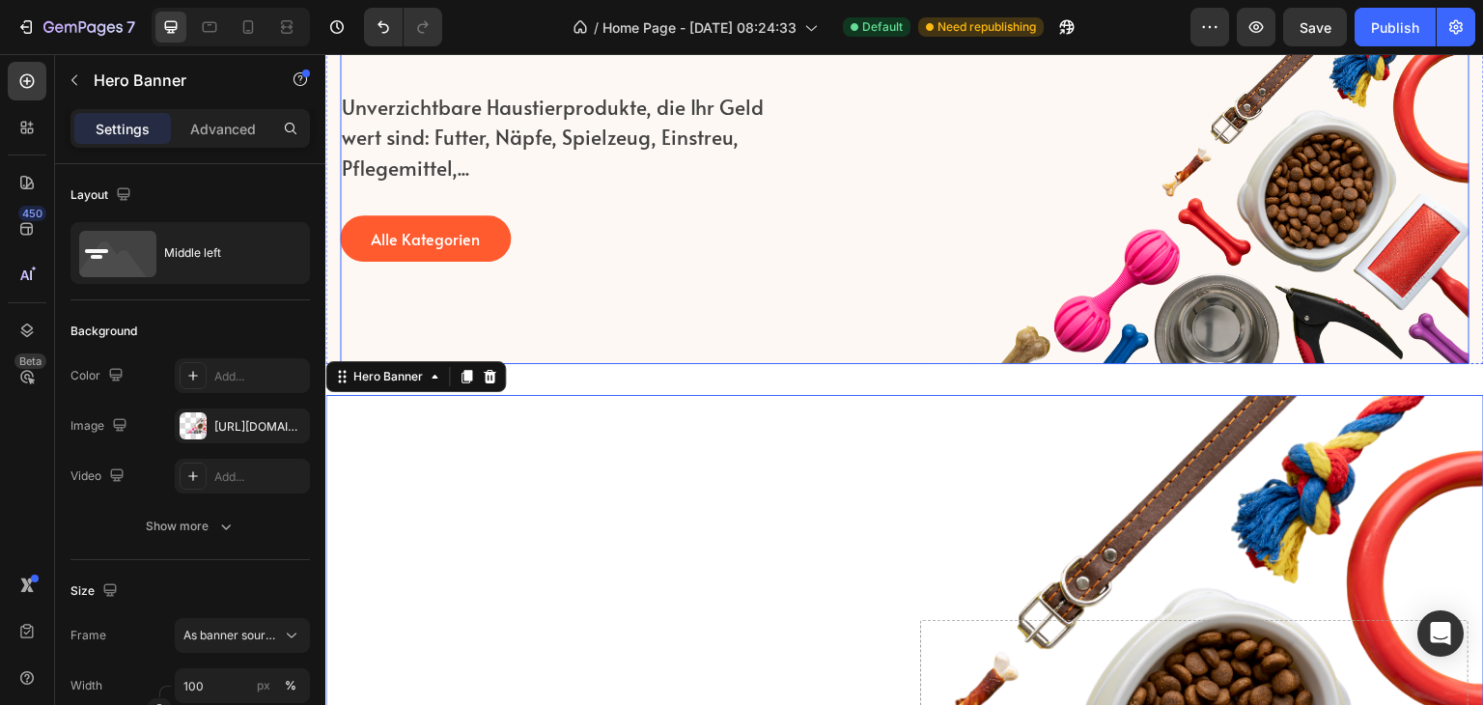
scroll to position [0, 0]
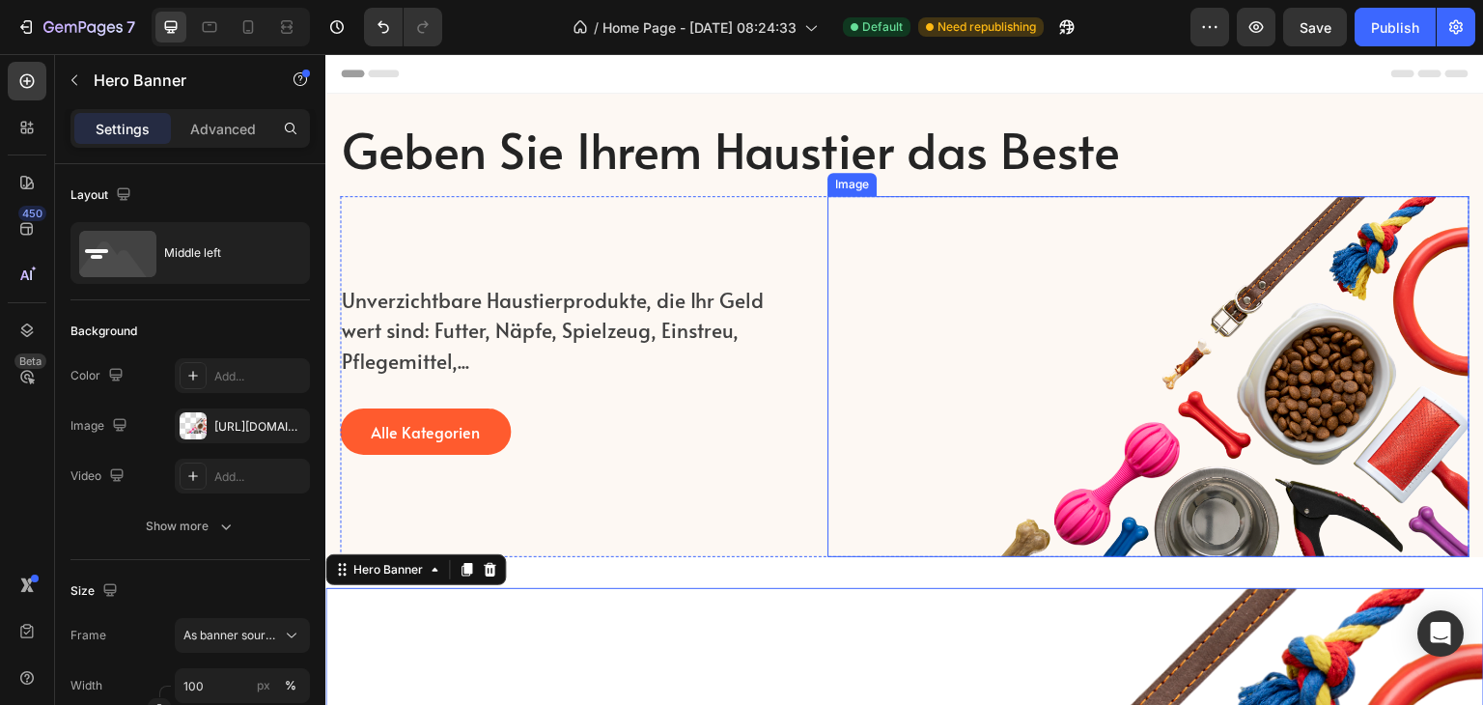
click at [845, 423] on img at bounding box center [1149, 376] width 642 height 361
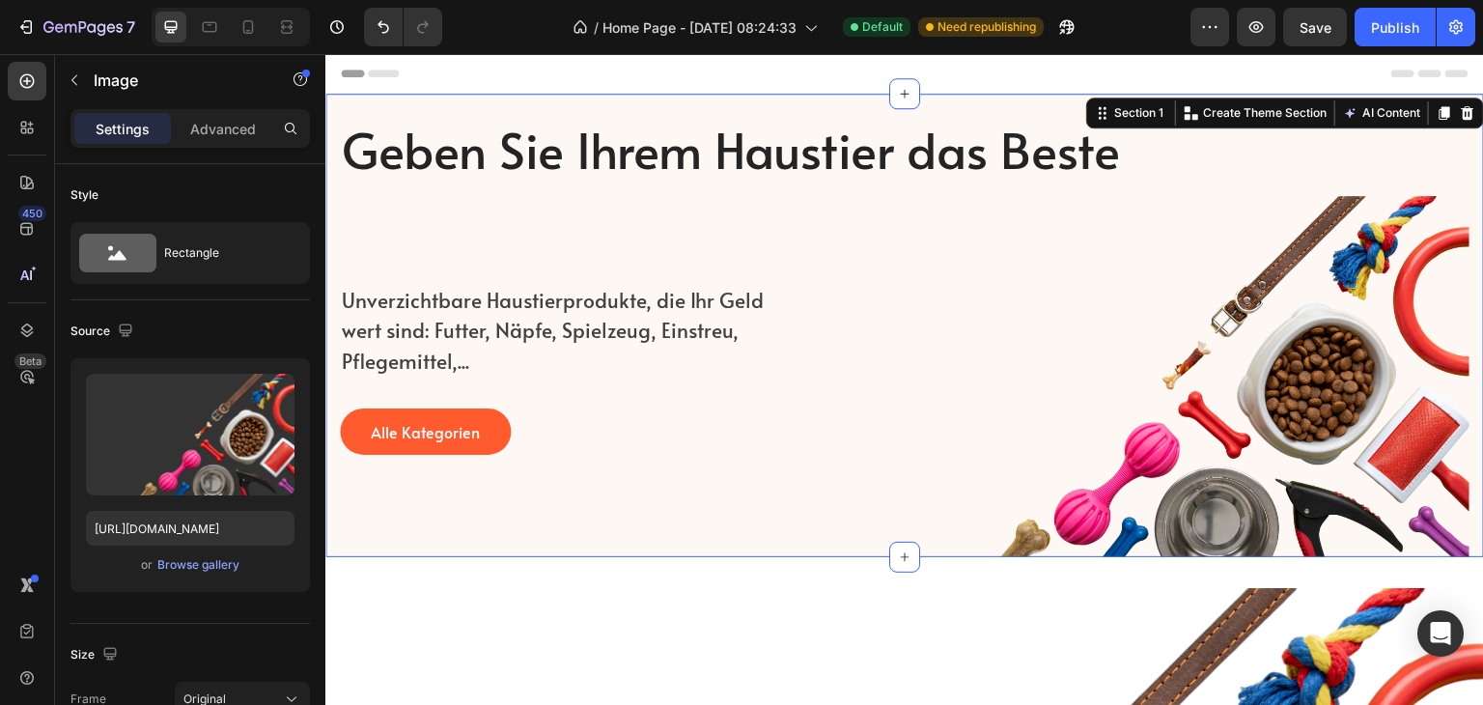
click at [952, 109] on div "Geben Sie Ihrem Haustier das Beste Heading Unverzichtbare Haustierprodukte, die…" at bounding box center [904, 326] width 1159 height 464
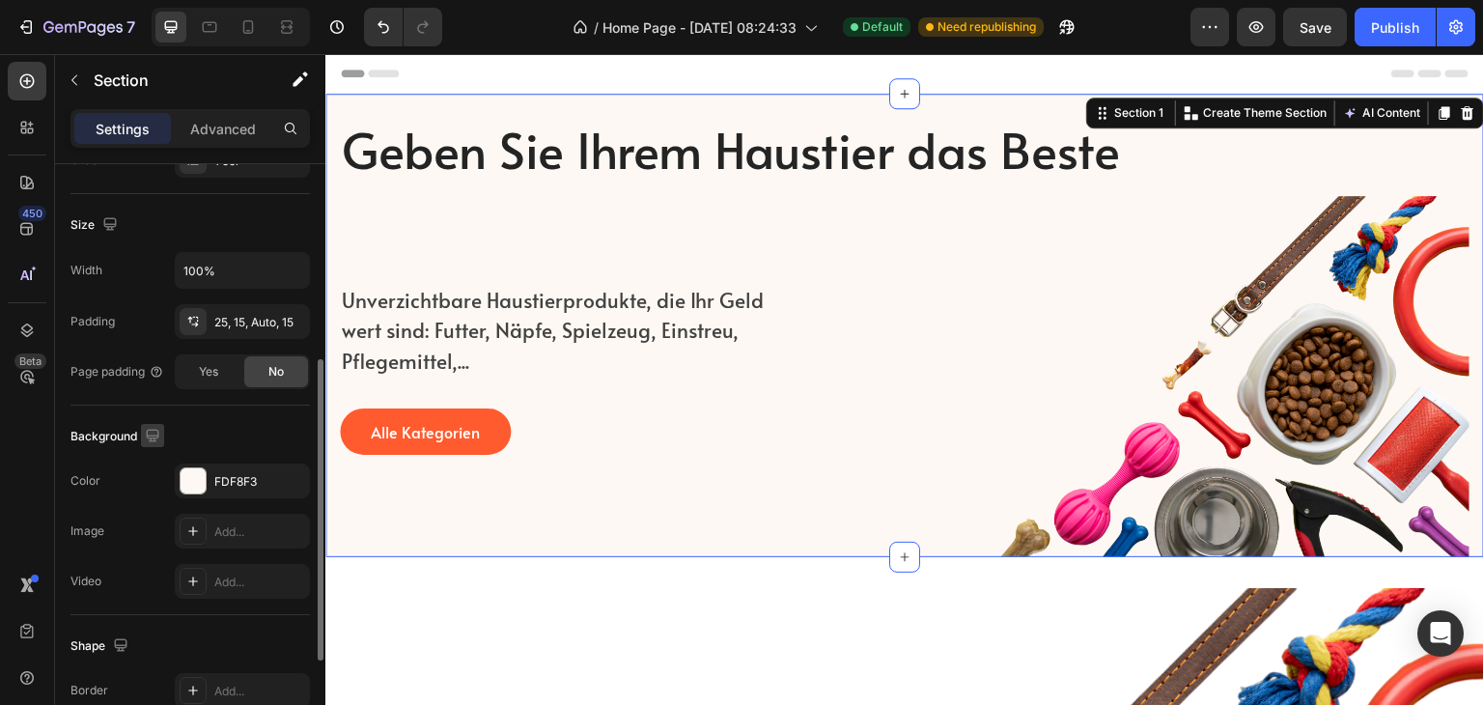
scroll to position [483, 0]
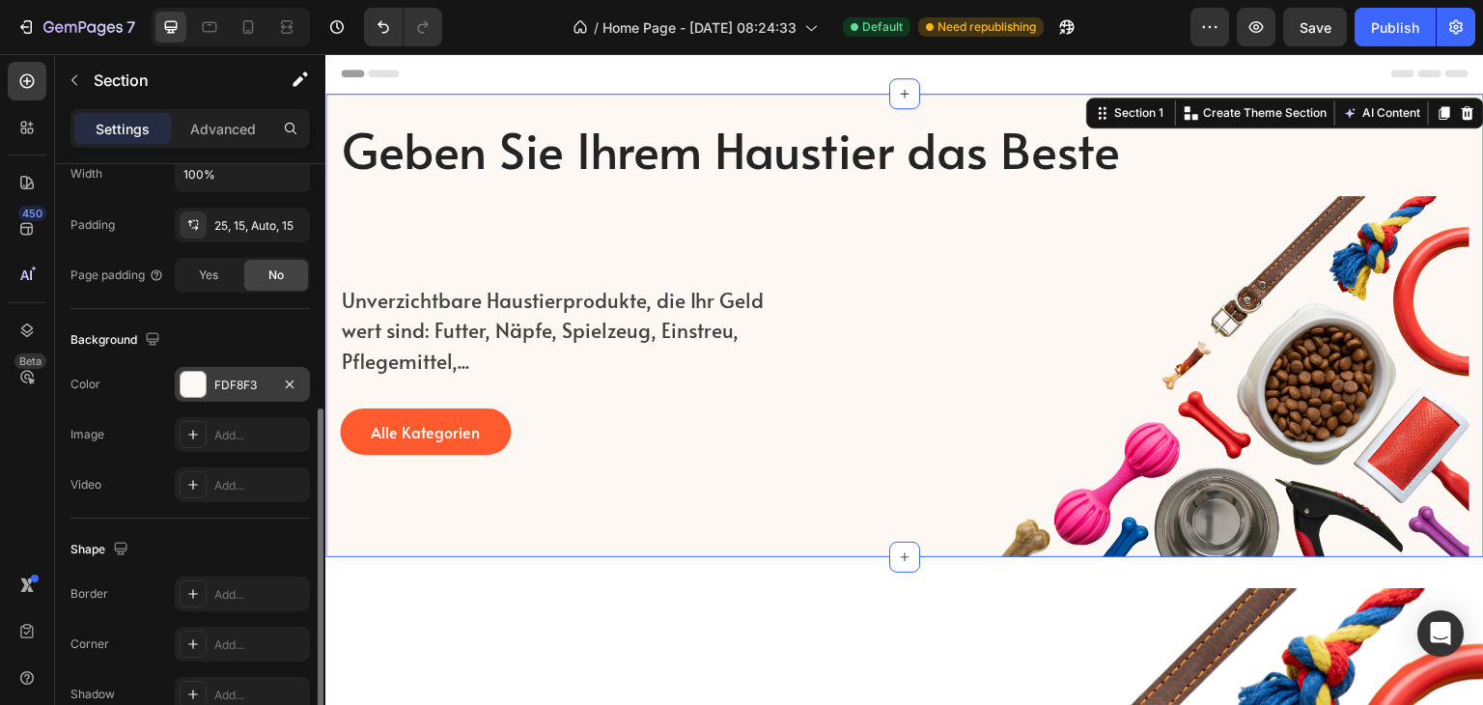
click at [232, 383] on div "FDF8F3" at bounding box center [242, 385] width 56 height 17
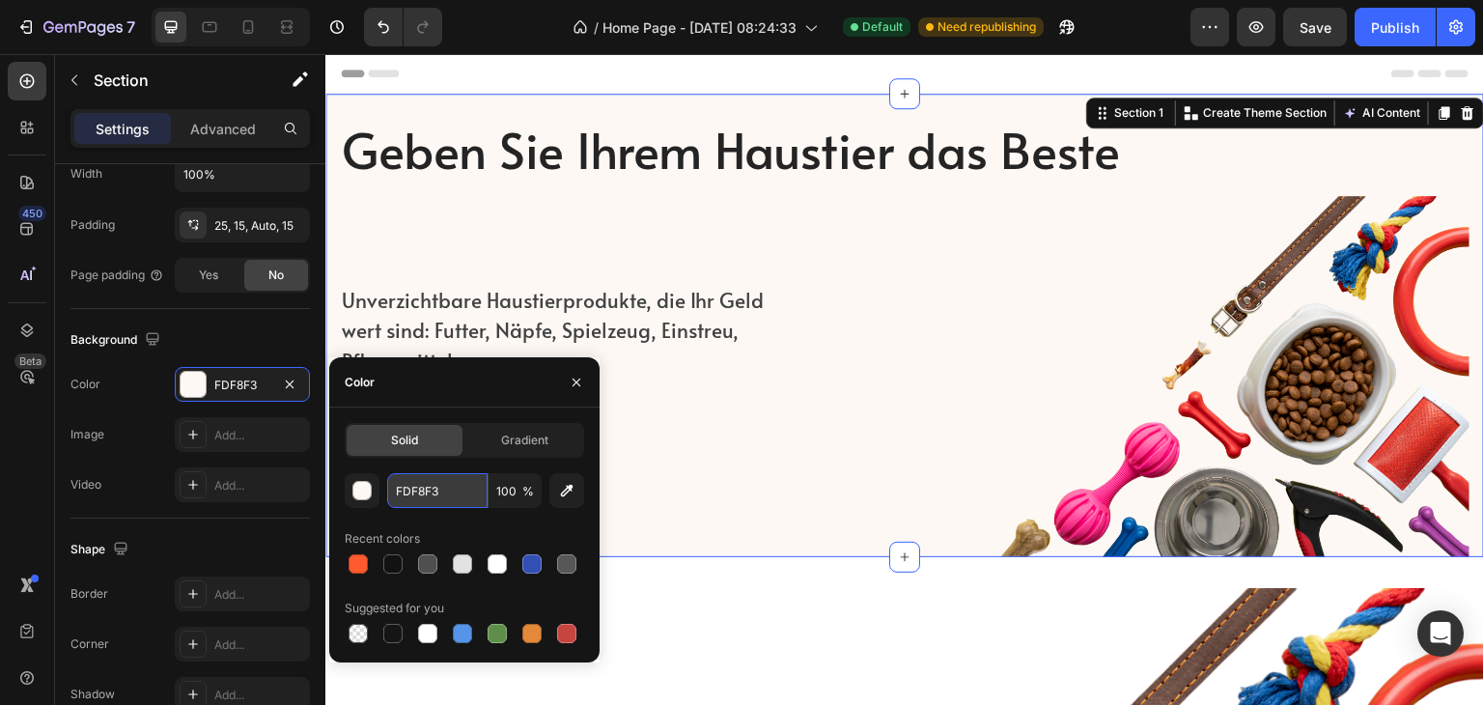
click at [432, 492] on input "FDF8F3" at bounding box center [437, 490] width 100 height 35
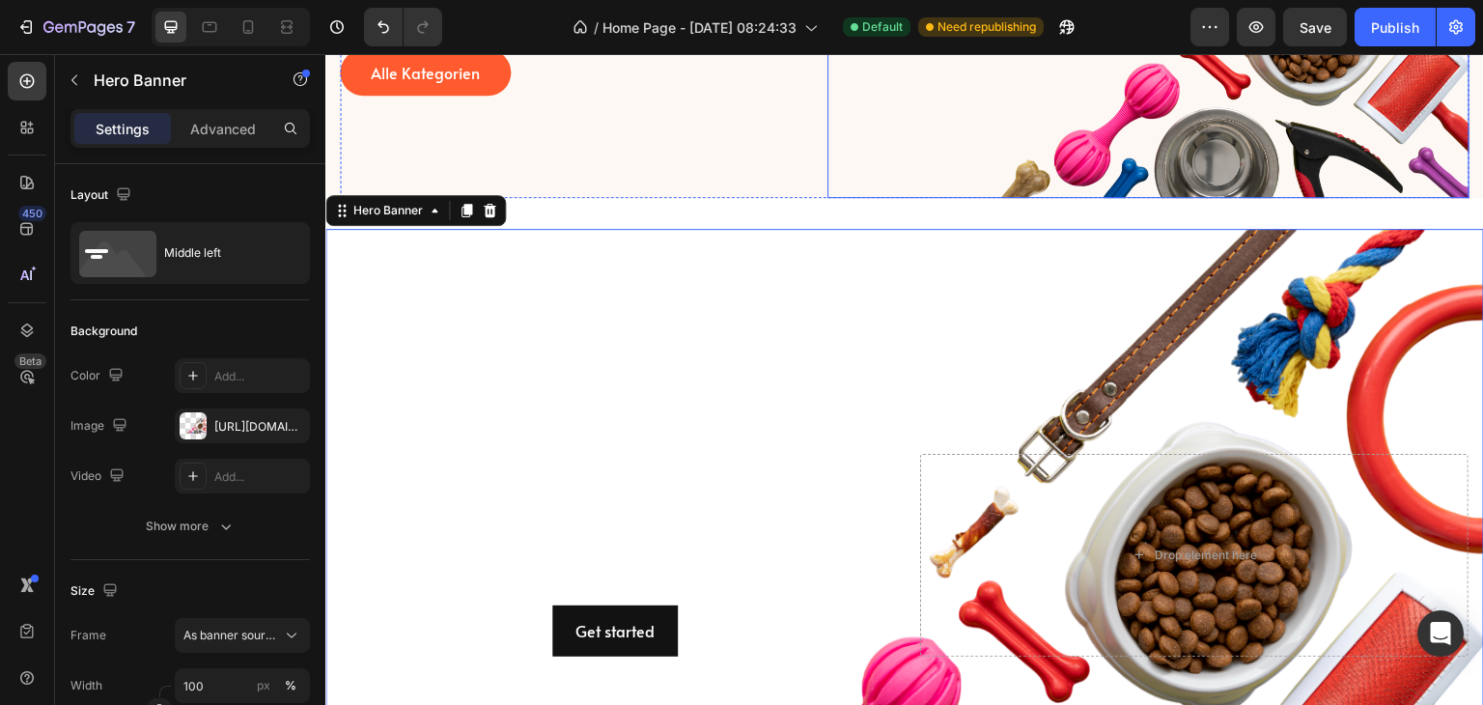
scroll to position [386, 0]
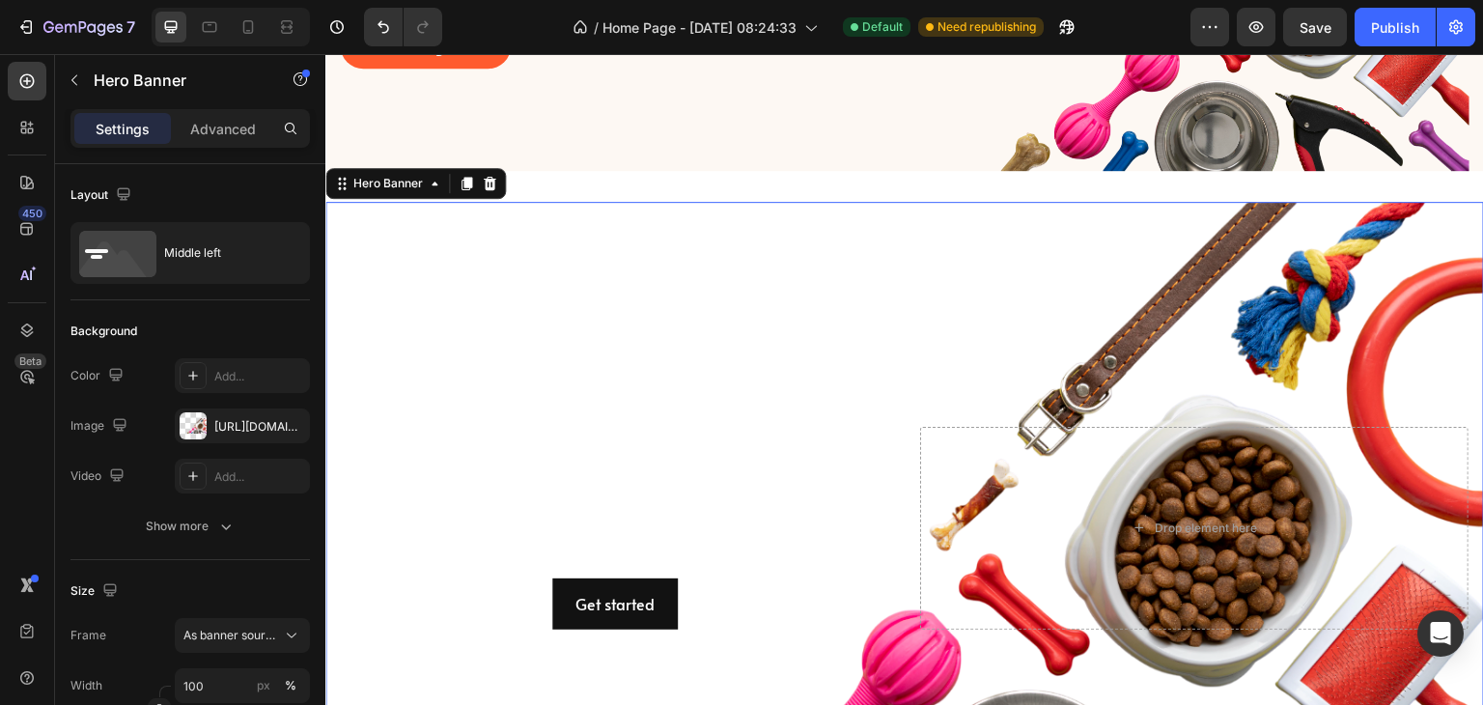
click at [740, 244] on div "Background Image" at bounding box center [904, 528] width 1159 height 652
click at [673, 389] on div "Background Image" at bounding box center [904, 528] width 1159 height 652
click at [427, 181] on icon at bounding box center [434, 183] width 15 height 15
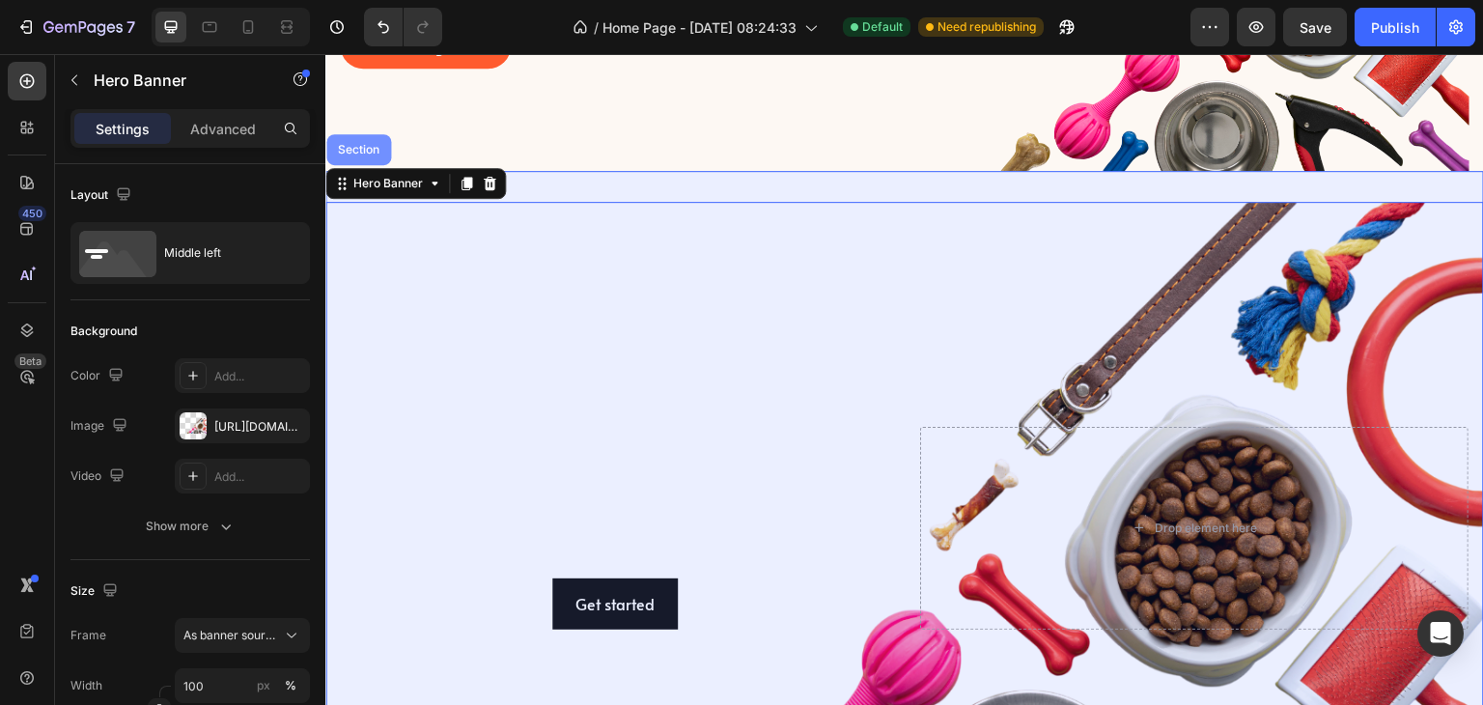
click at [355, 154] on div "Section" at bounding box center [358, 149] width 65 height 31
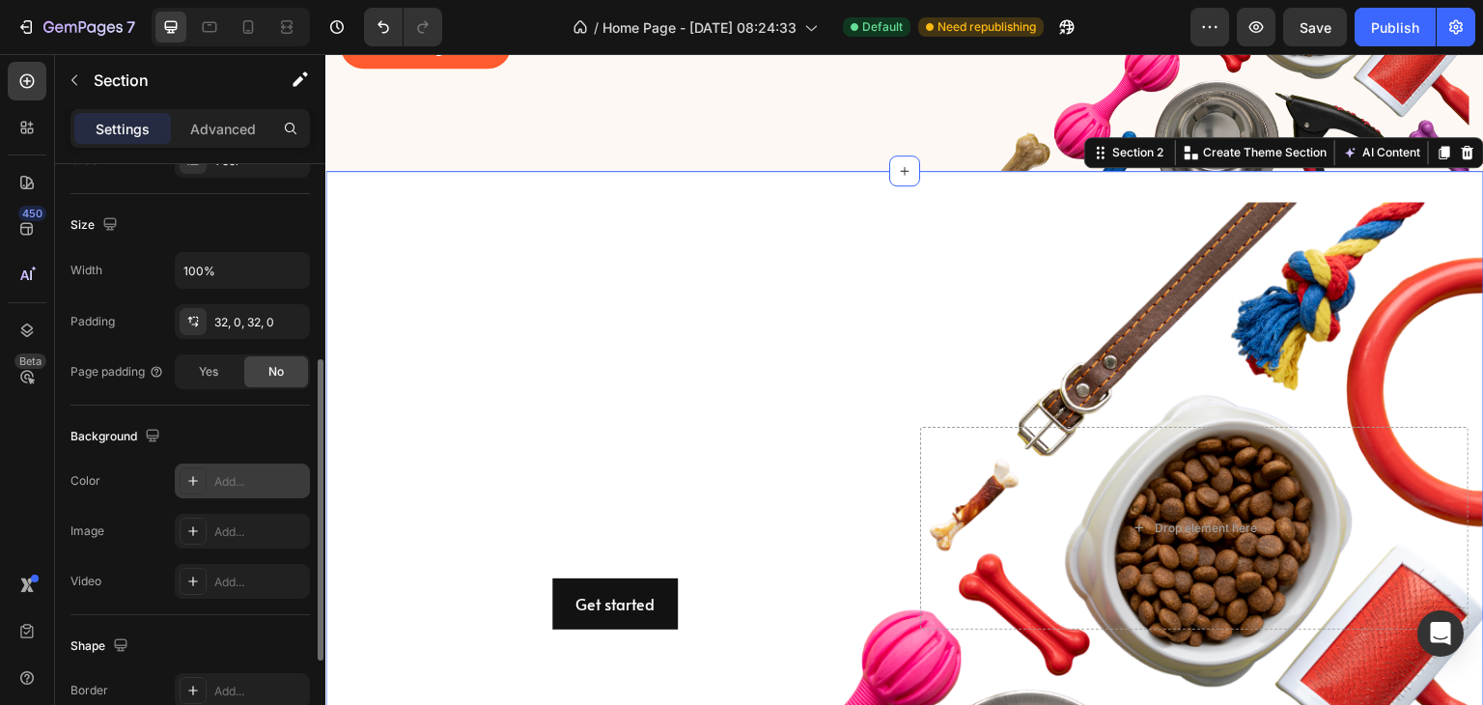
click at [230, 481] on div "Add..." at bounding box center [259, 481] width 91 height 17
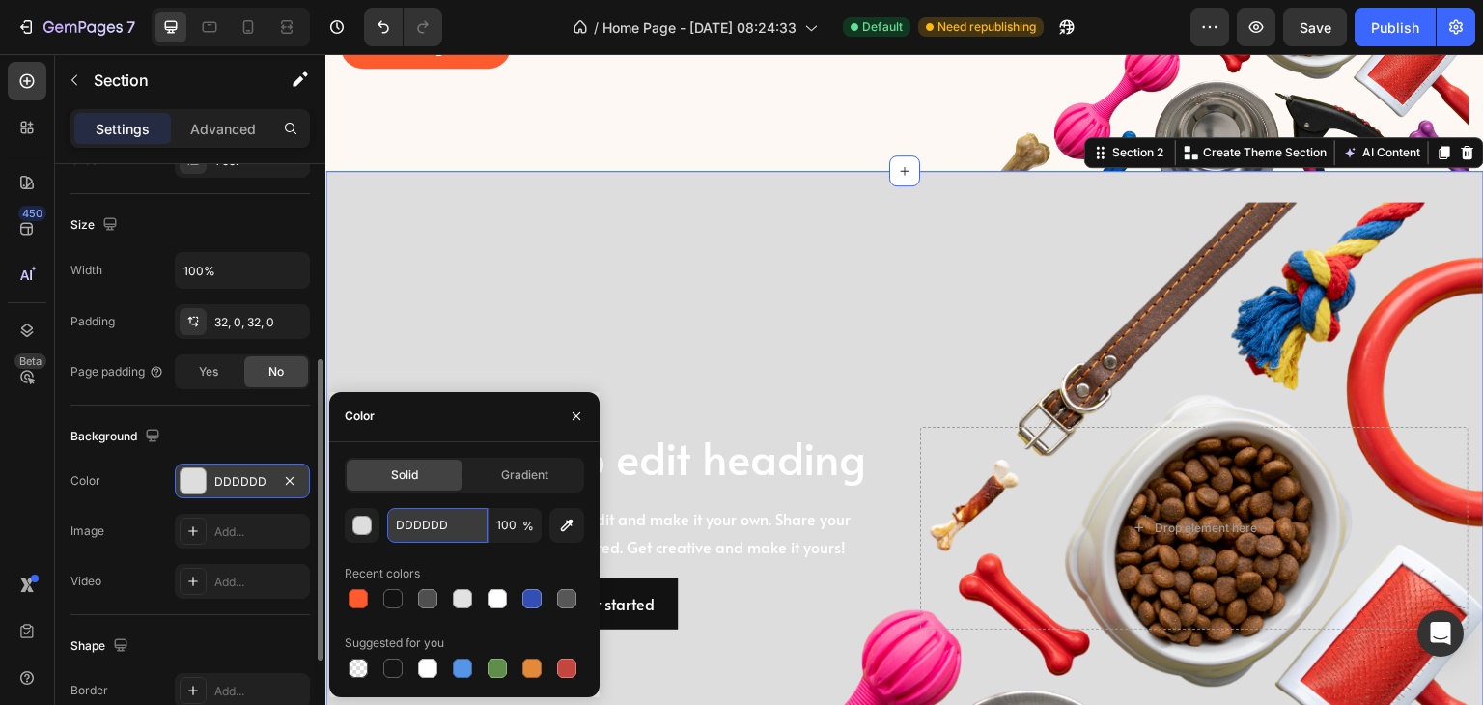
click at [440, 519] on input "DDDDDD" at bounding box center [437, 525] width 100 height 35
paste input "FDF8F3"
type input "FDF8F3"
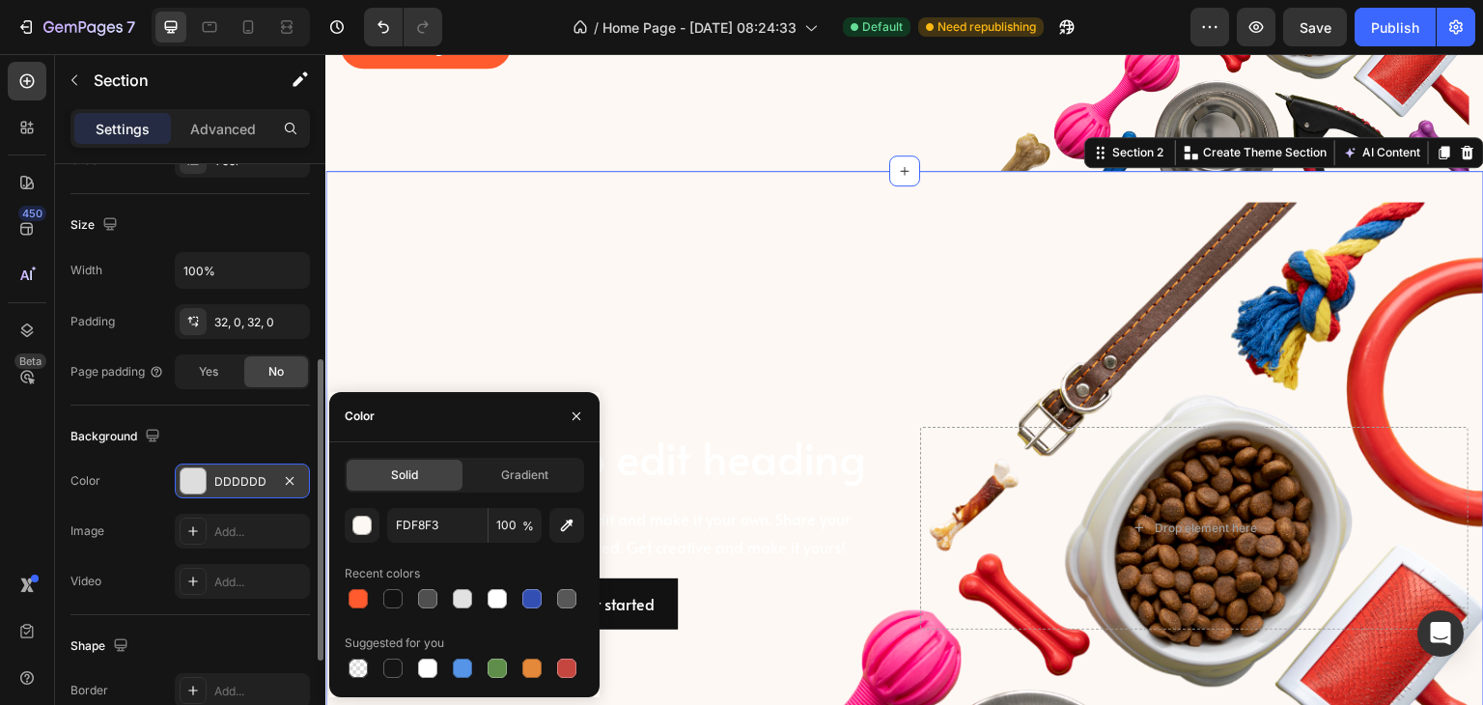
click at [294, 437] on div "Background" at bounding box center [189, 436] width 239 height 31
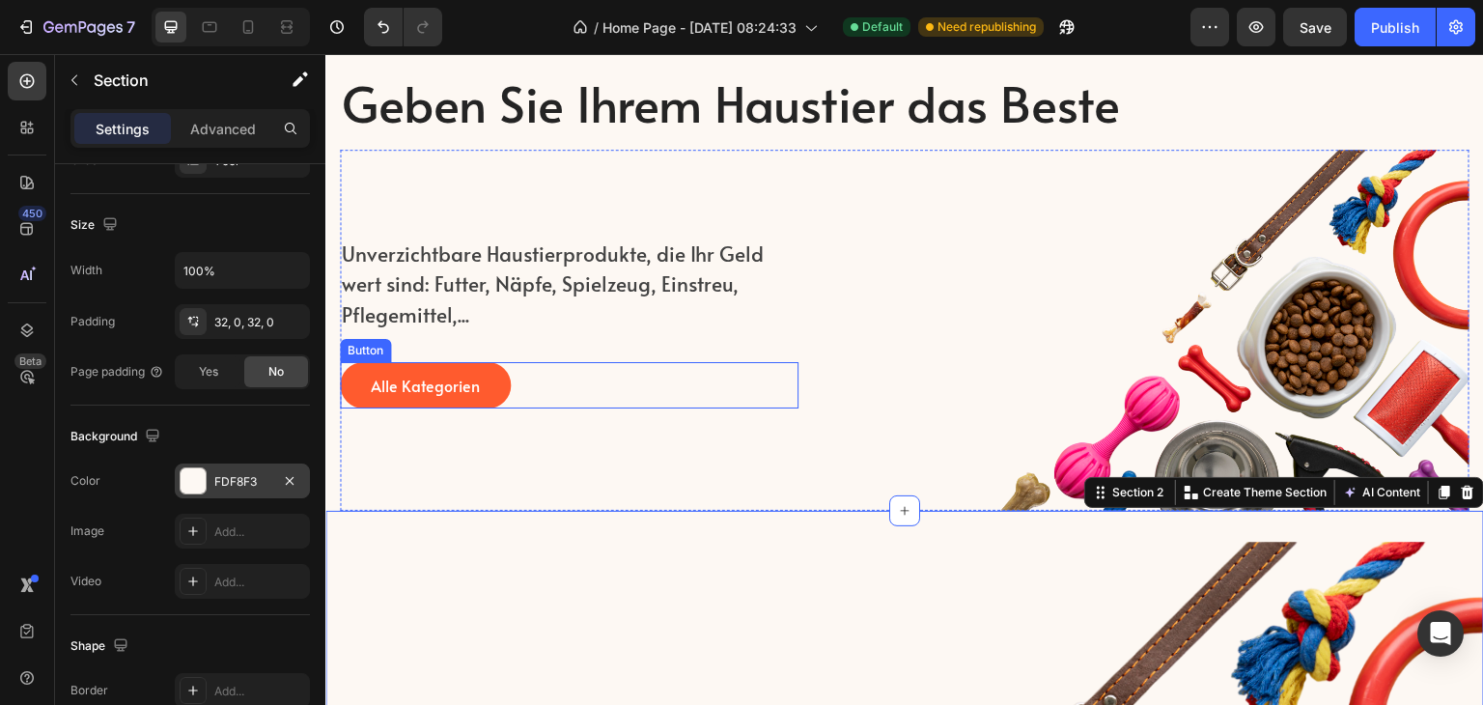
scroll to position [0, 0]
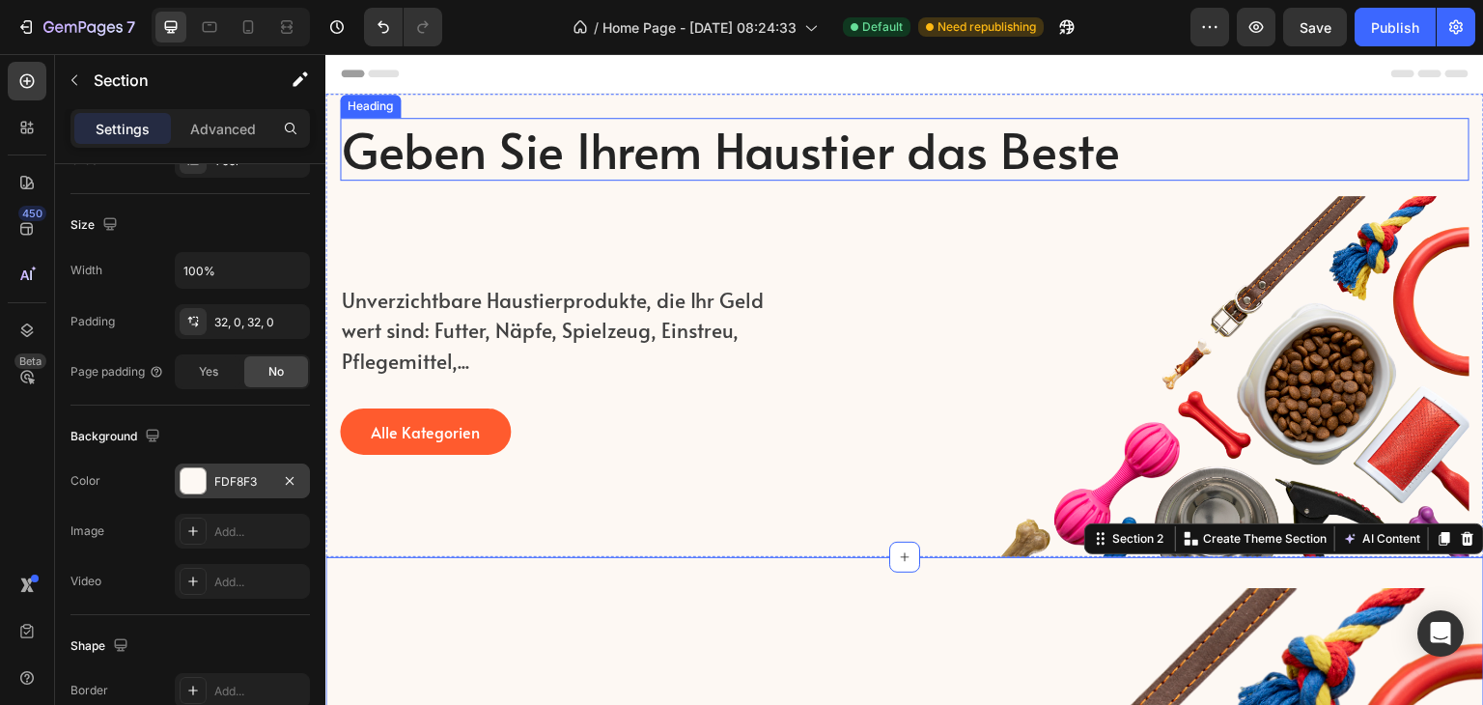
click at [564, 159] on h2 "Geben Sie Ihrem Haustier das Beste" at bounding box center [861, 149] width 1043 height 63
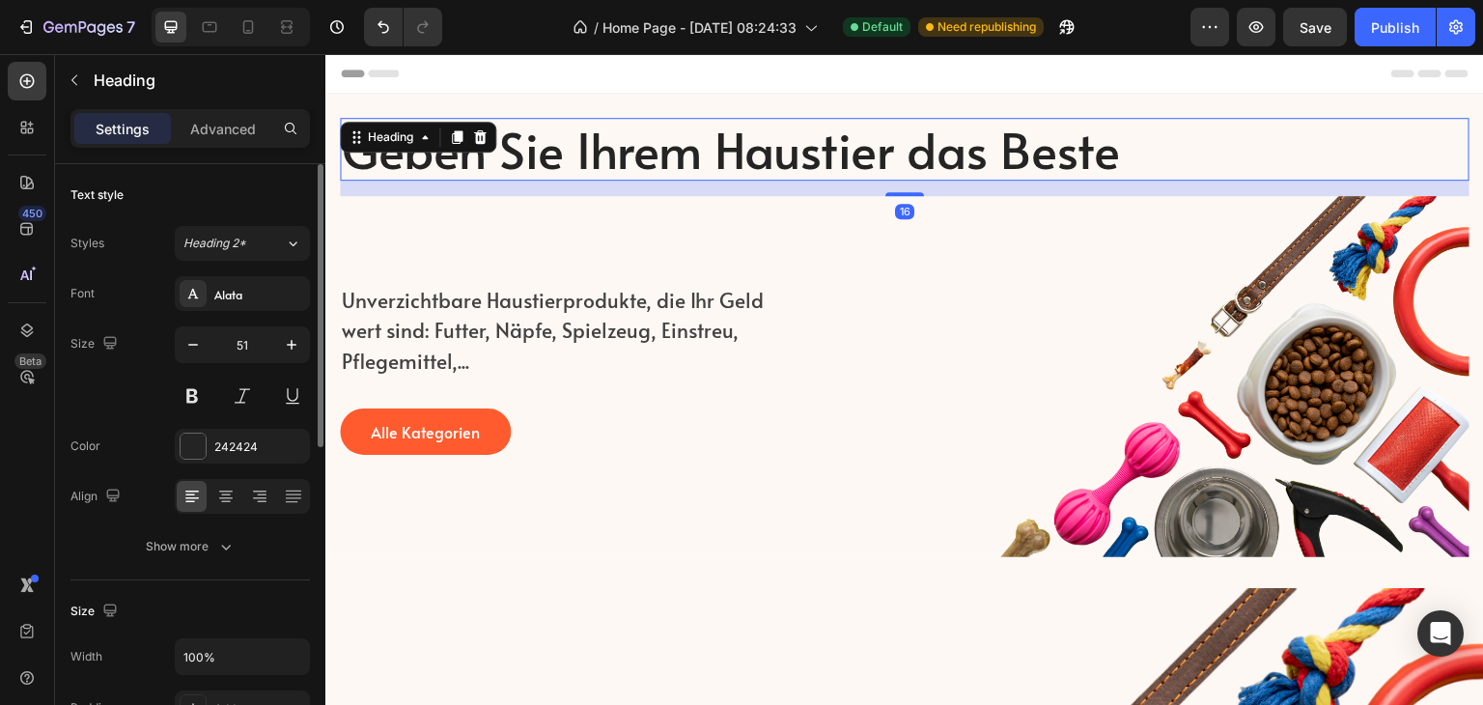
click at [564, 159] on h2 "Geben Sie Ihrem Haustier das Beste" at bounding box center [861, 149] width 1043 height 63
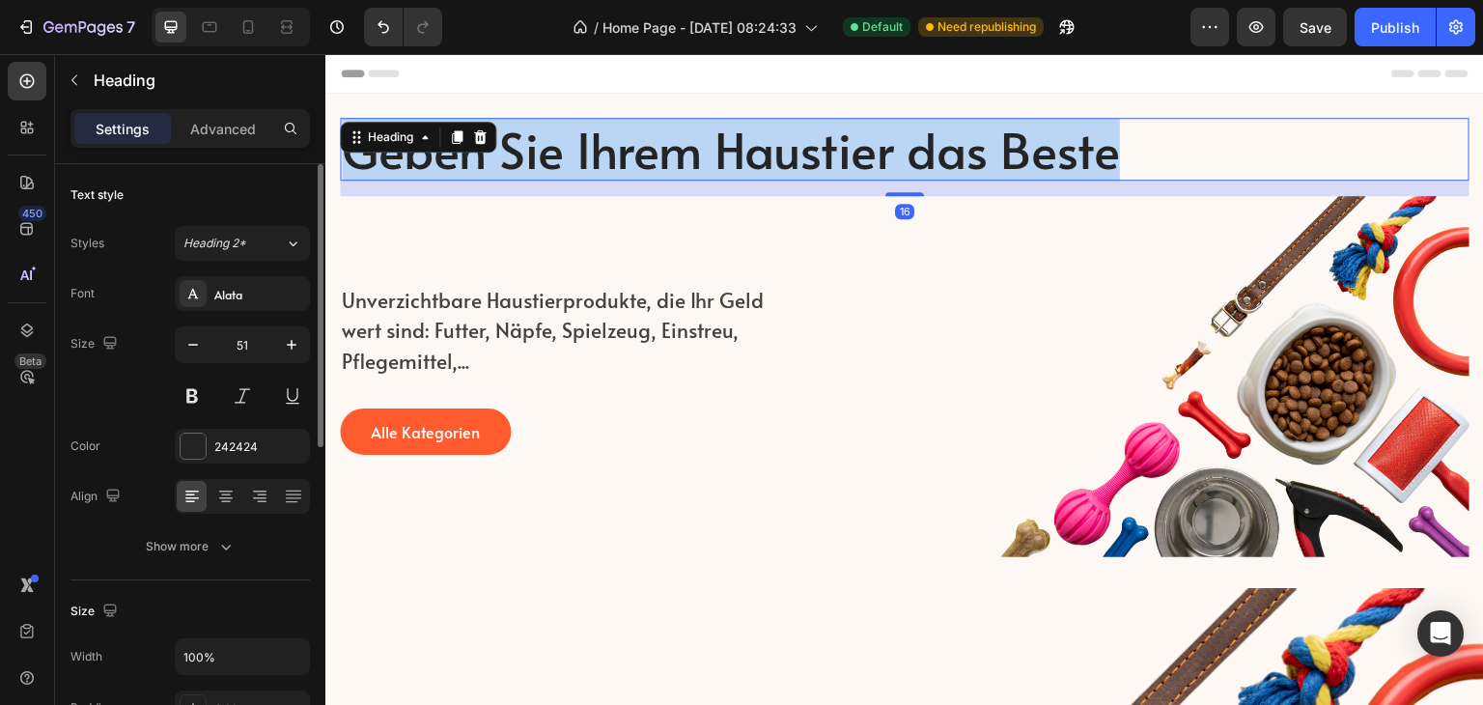
click at [564, 159] on p "Geben Sie Ihrem Haustier das Beste" at bounding box center [861, 149] width 1039 height 59
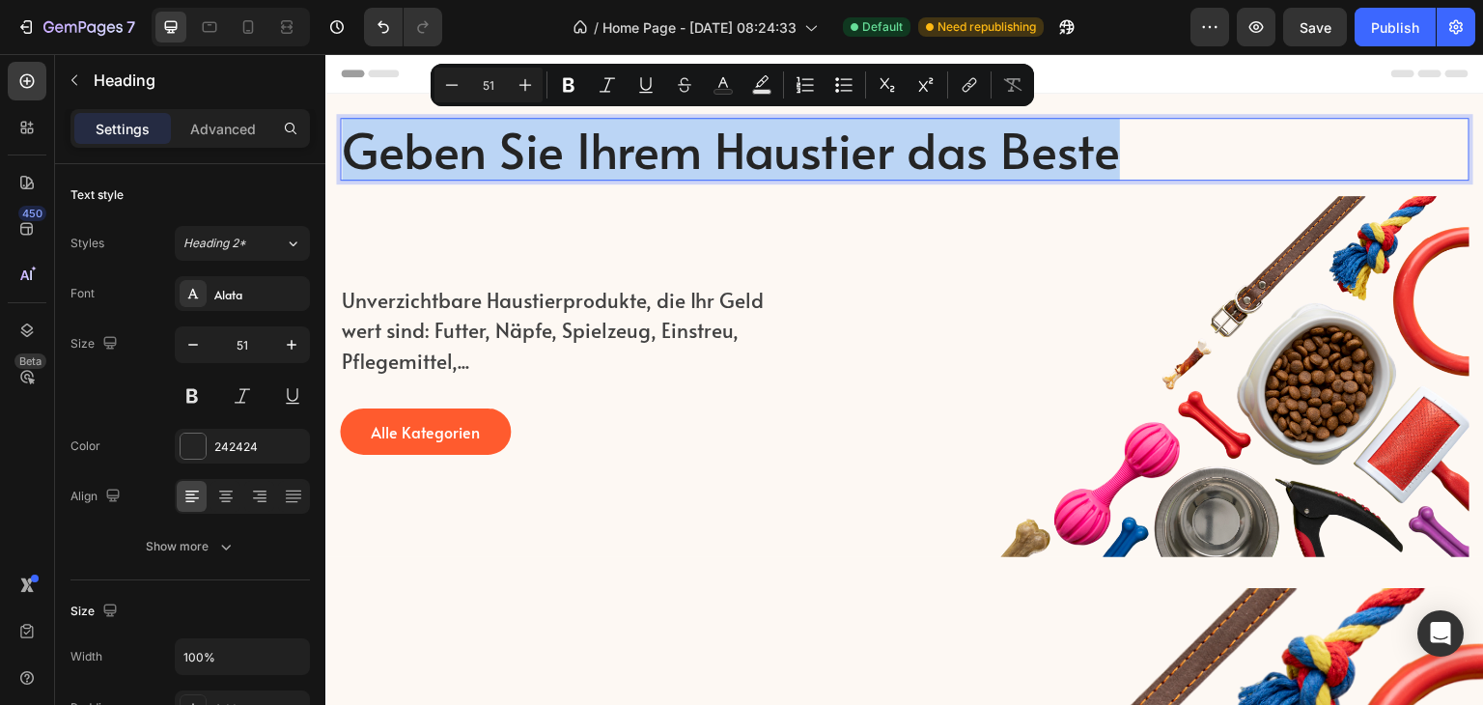
copy p "Geben Sie Ihrem Haustier das Beste"
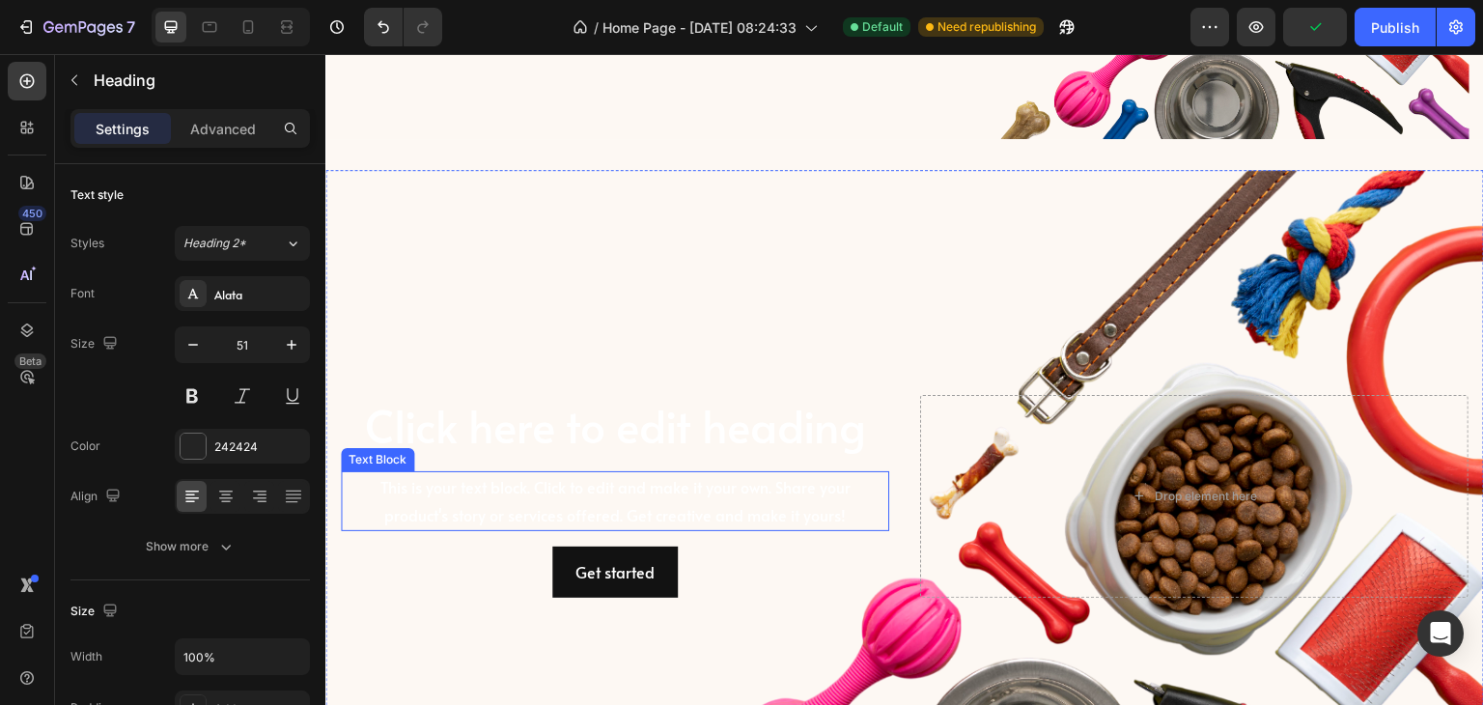
scroll to position [386, 0]
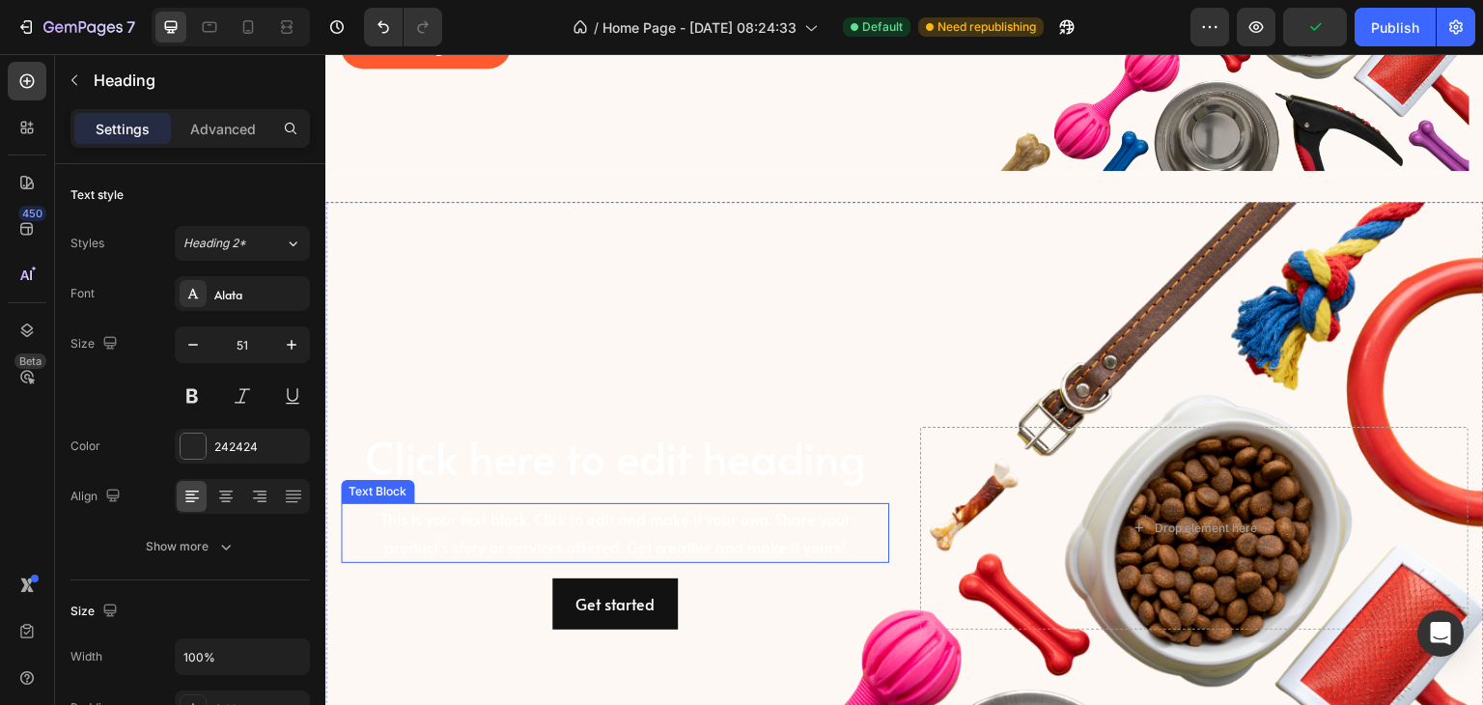
click at [582, 442] on h2 "Click here to edit heading" at bounding box center [615, 458] width 549 height 62
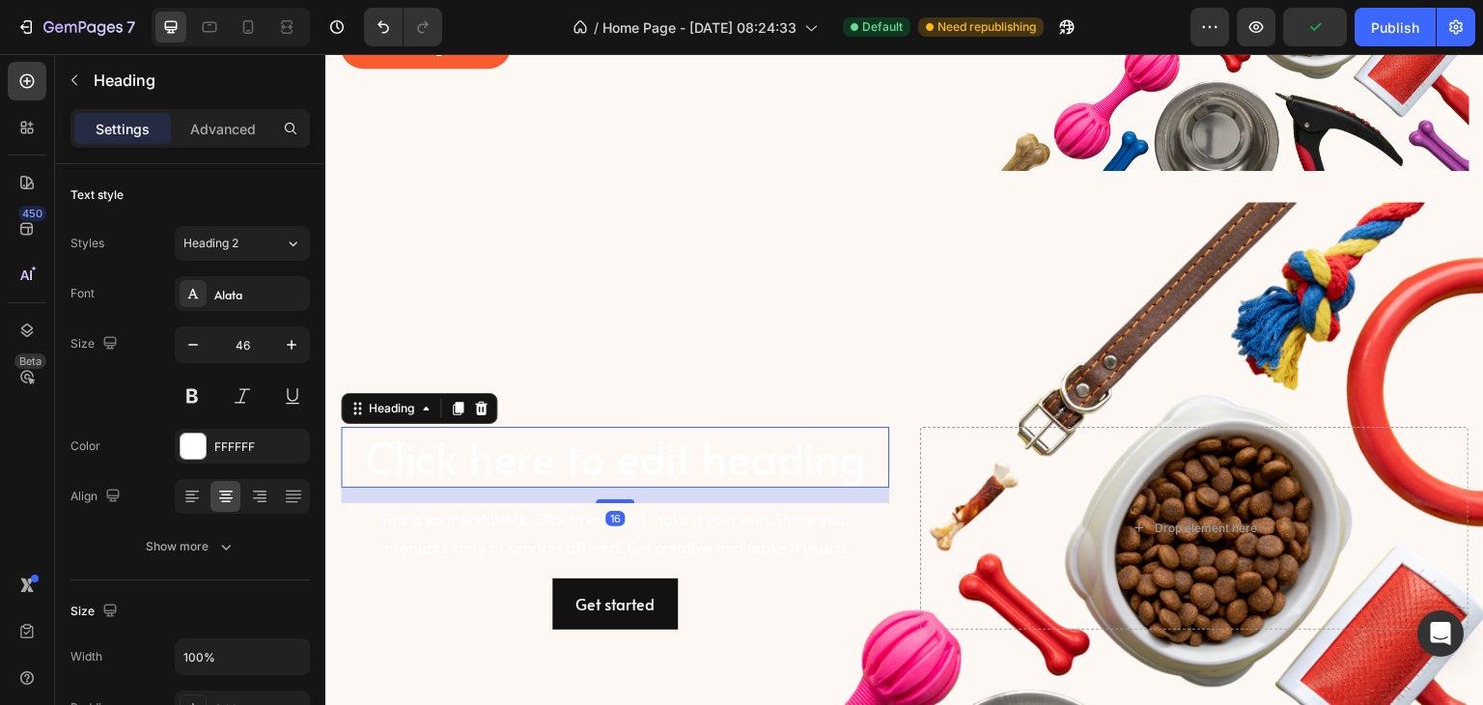
click at [582, 442] on h2 "Click here to edit heading" at bounding box center [615, 458] width 549 height 62
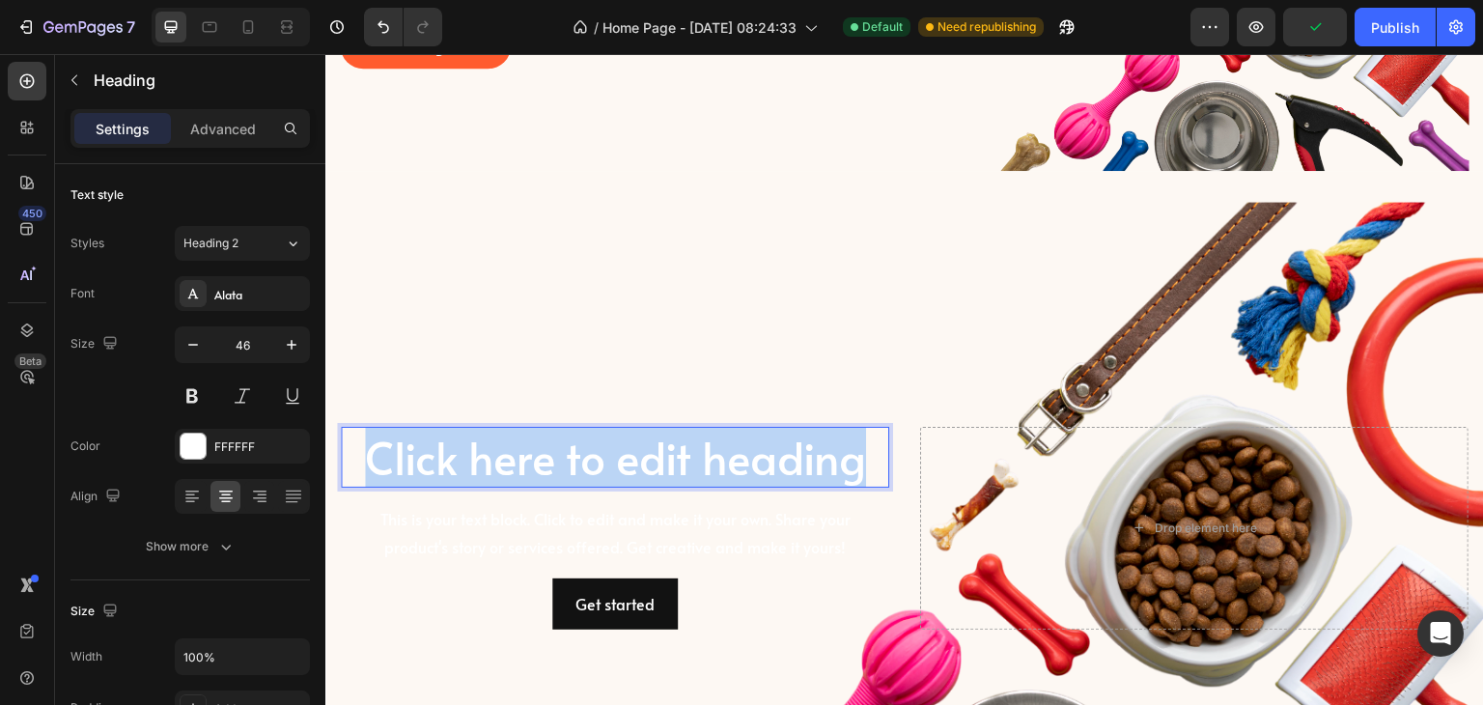
click at [582, 442] on p "Click here to edit heading" at bounding box center [615, 458] width 545 height 58
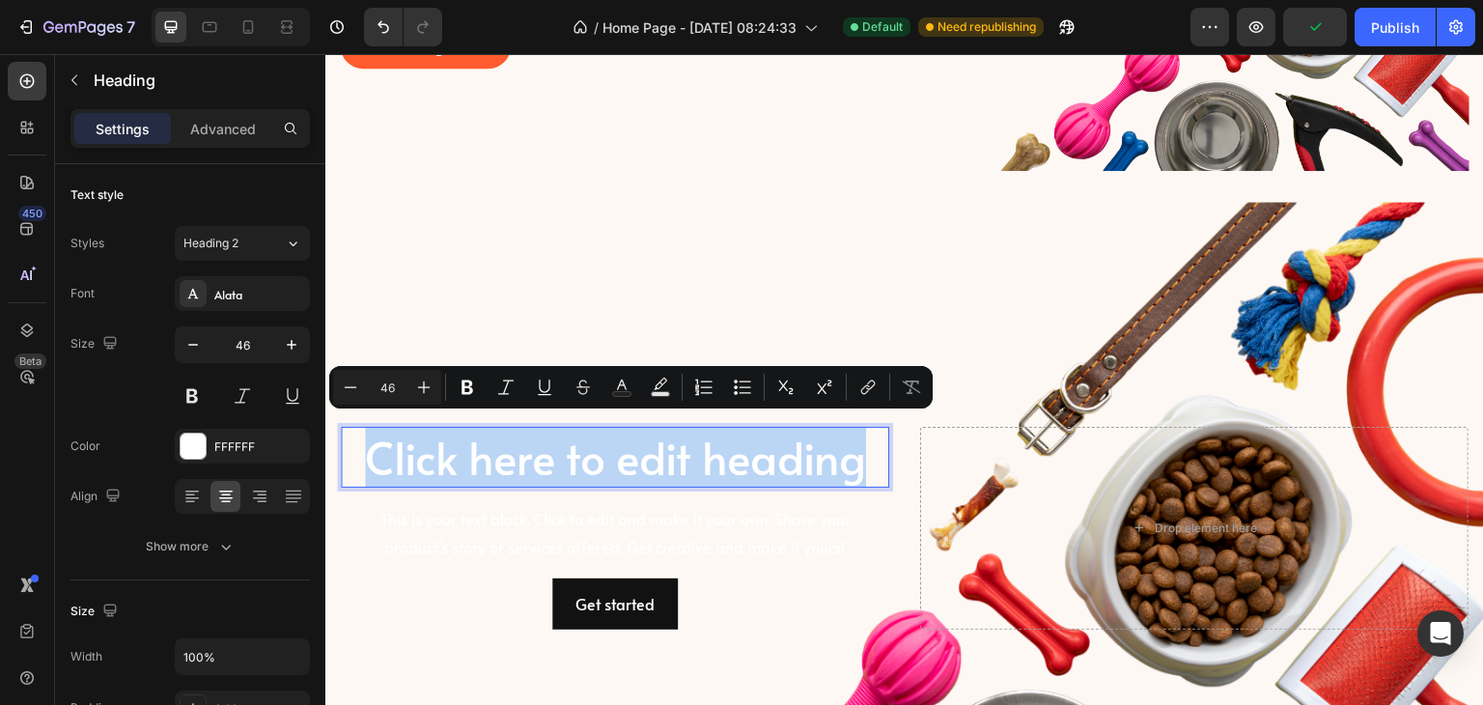
scroll to position [357, 0]
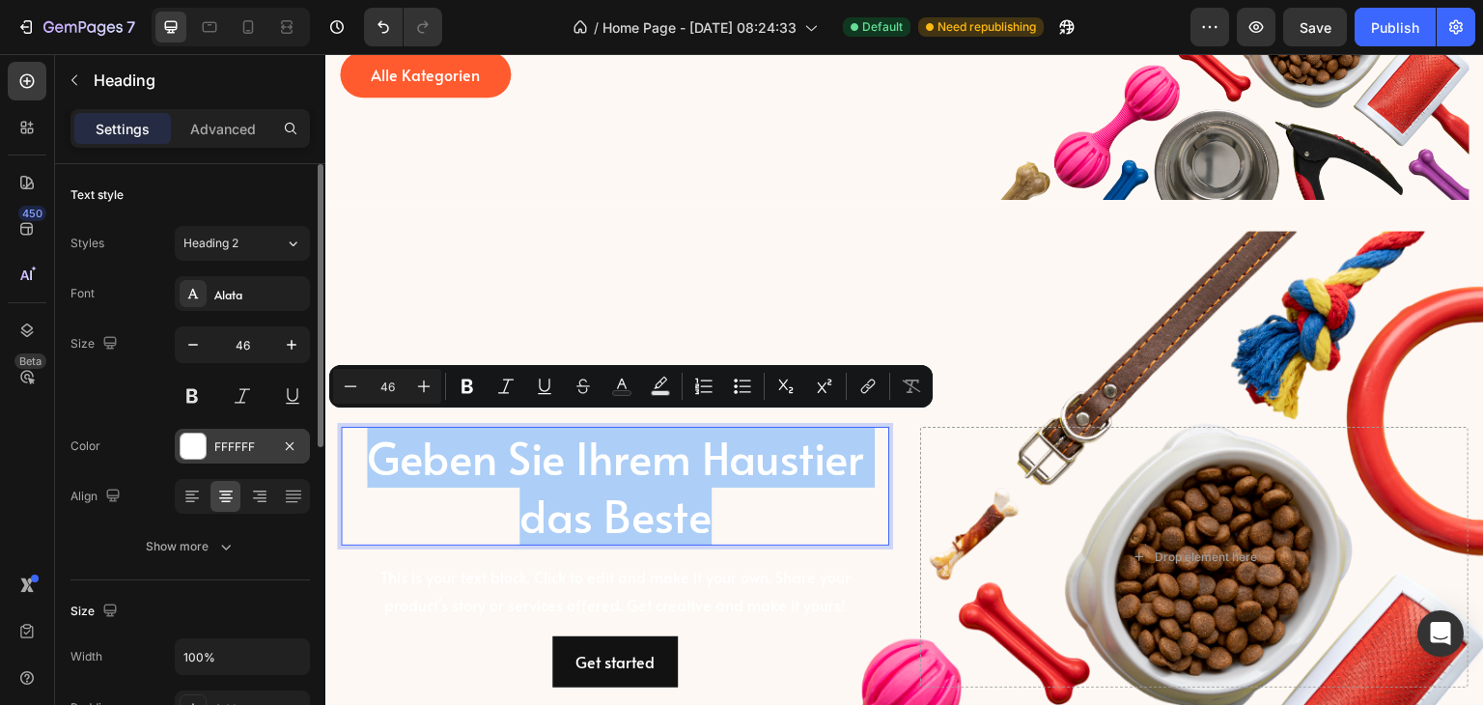
click at [196, 437] on div at bounding box center [193, 446] width 25 height 25
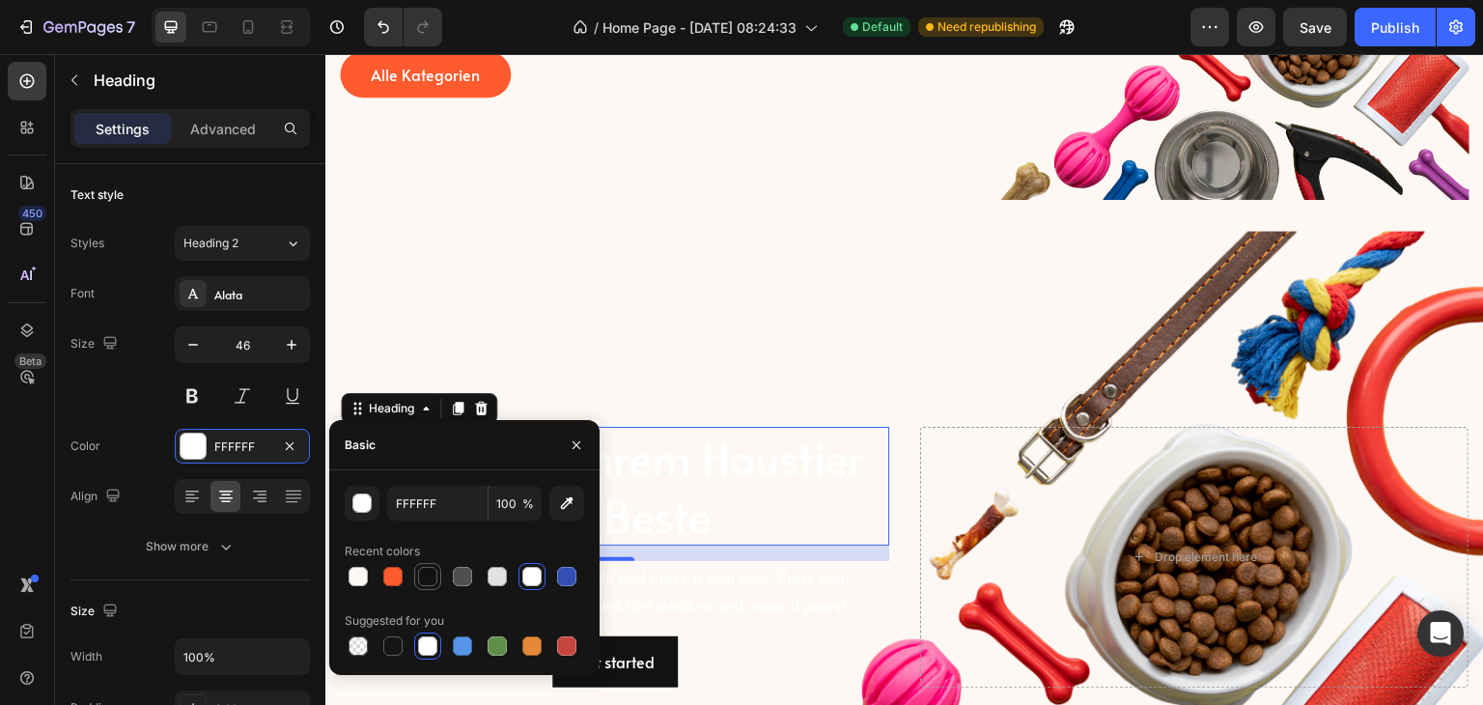
click at [431, 575] on div at bounding box center [427, 576] width 19 height 19
type input "121212"
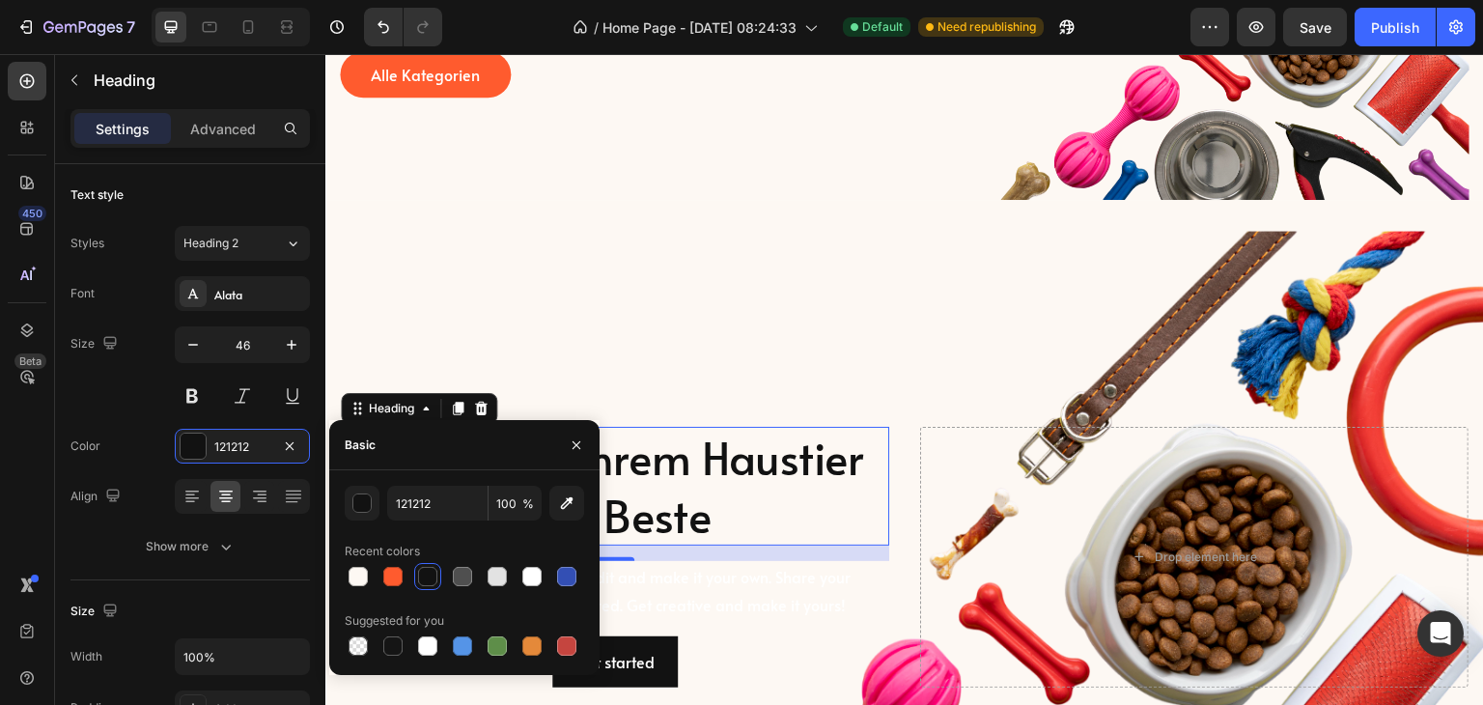
click at [752, 281] on div "Background Image" at bounding box center [904, 557] width 1159 height 652
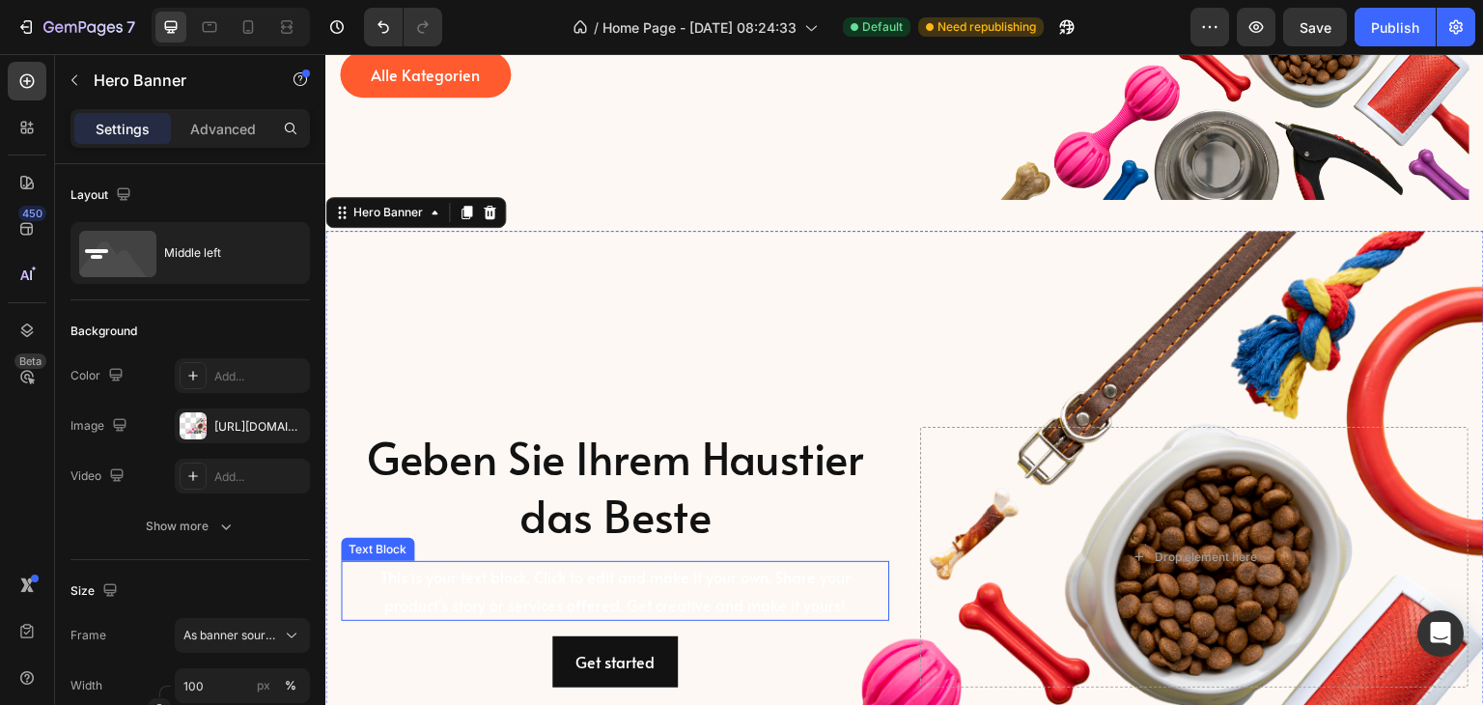
click at [665, 568] on div "This is your text block. Click to edit and make it your own. Share your product…" at bounding box center [615, 591] width 549 height 60
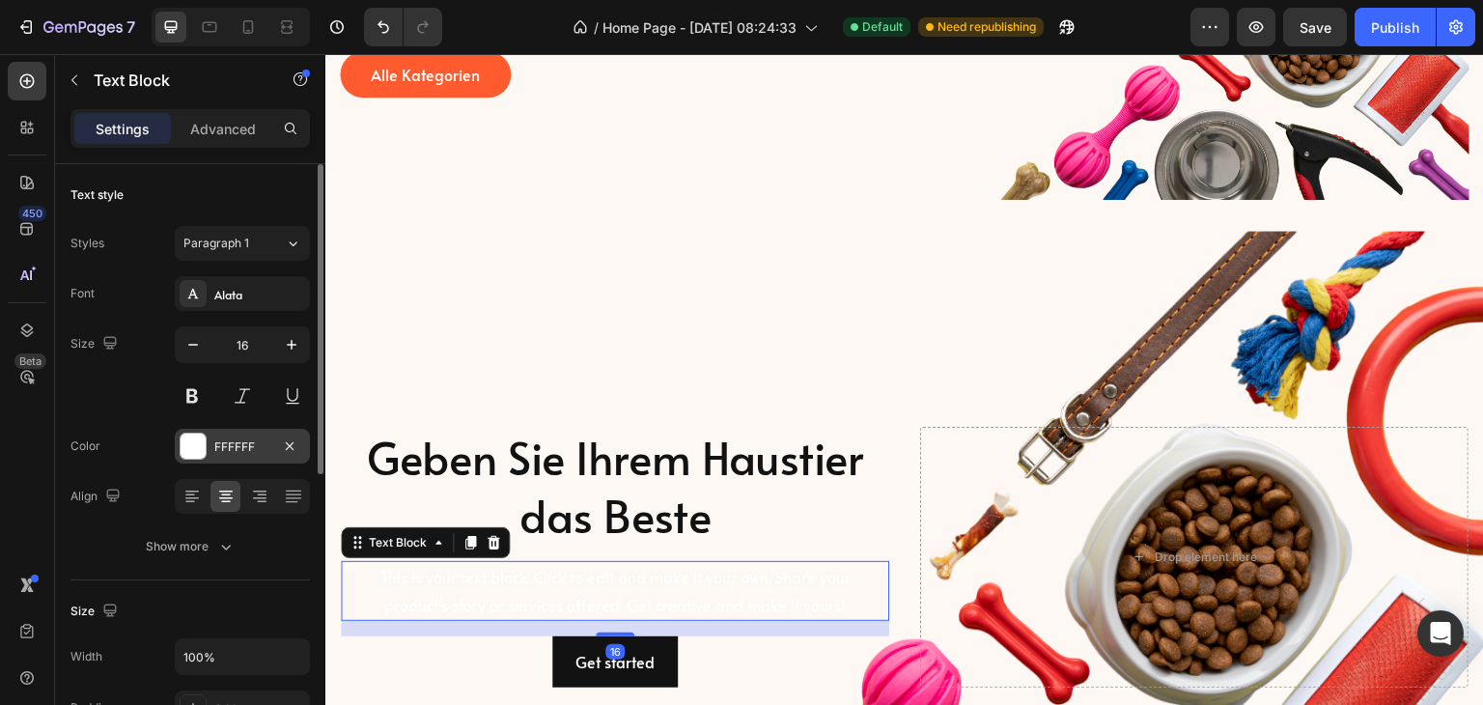
click at [197, 435] on div at bounding box center [193, 446] width 25 height 25
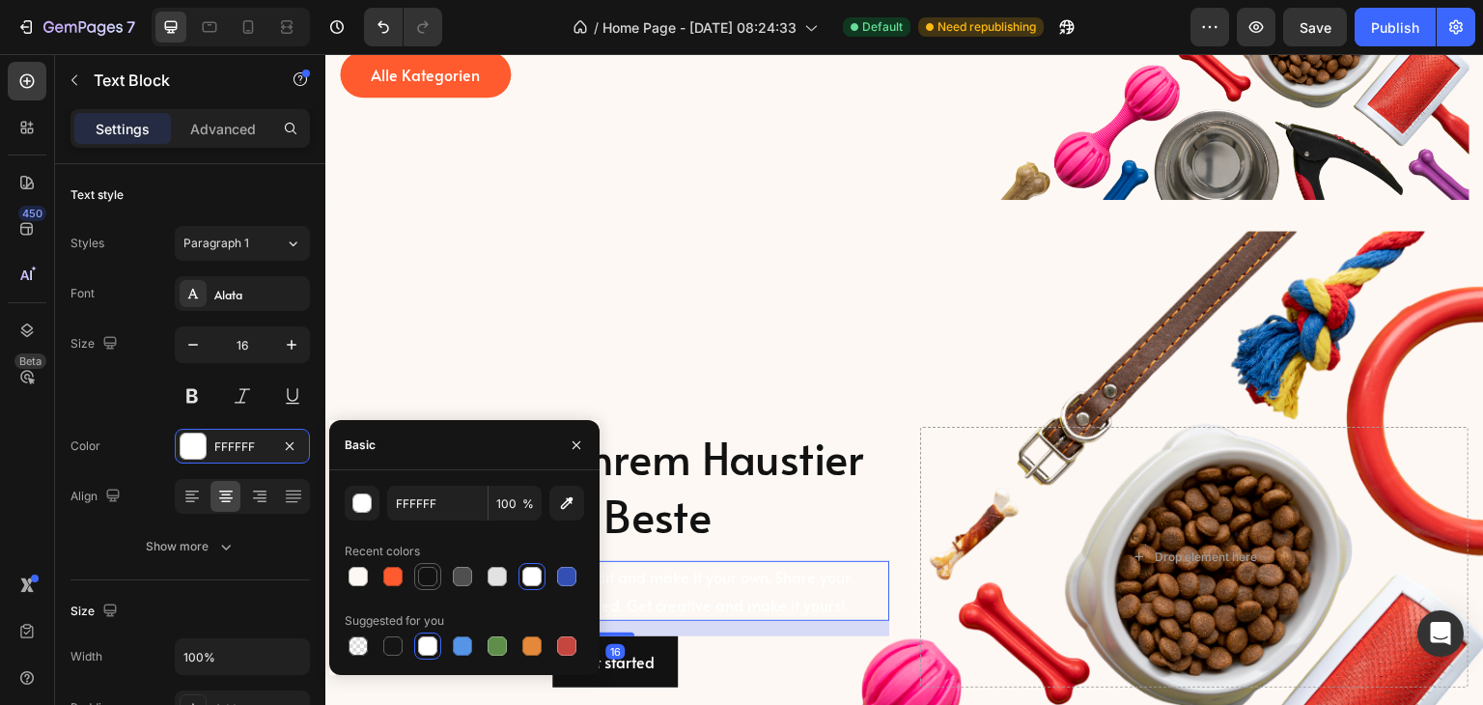
click at [437, 565] on div at bounding box center [427, 576] width 27 height 27
type input "121212"
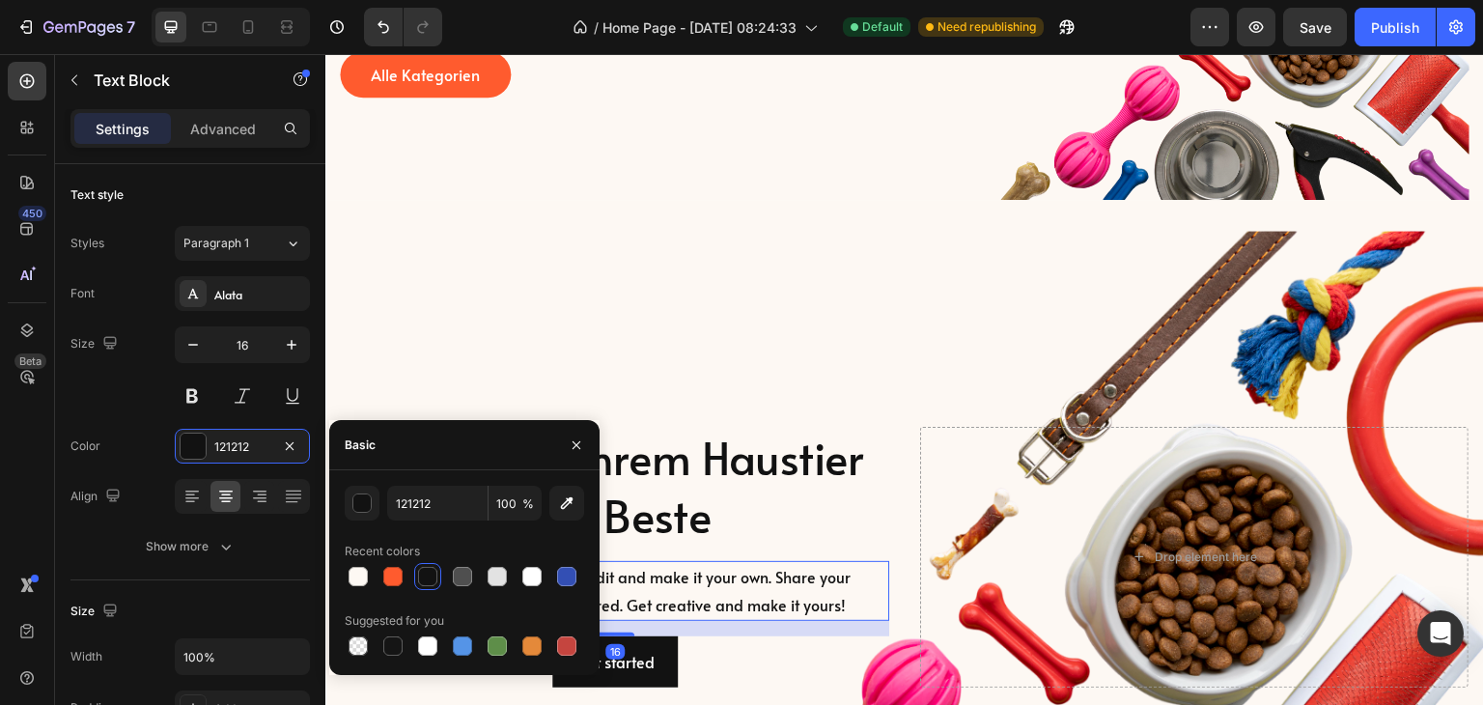
click at [732, 319] on div "Background Image" at bounding box center [904, 557] width 1159 height 652
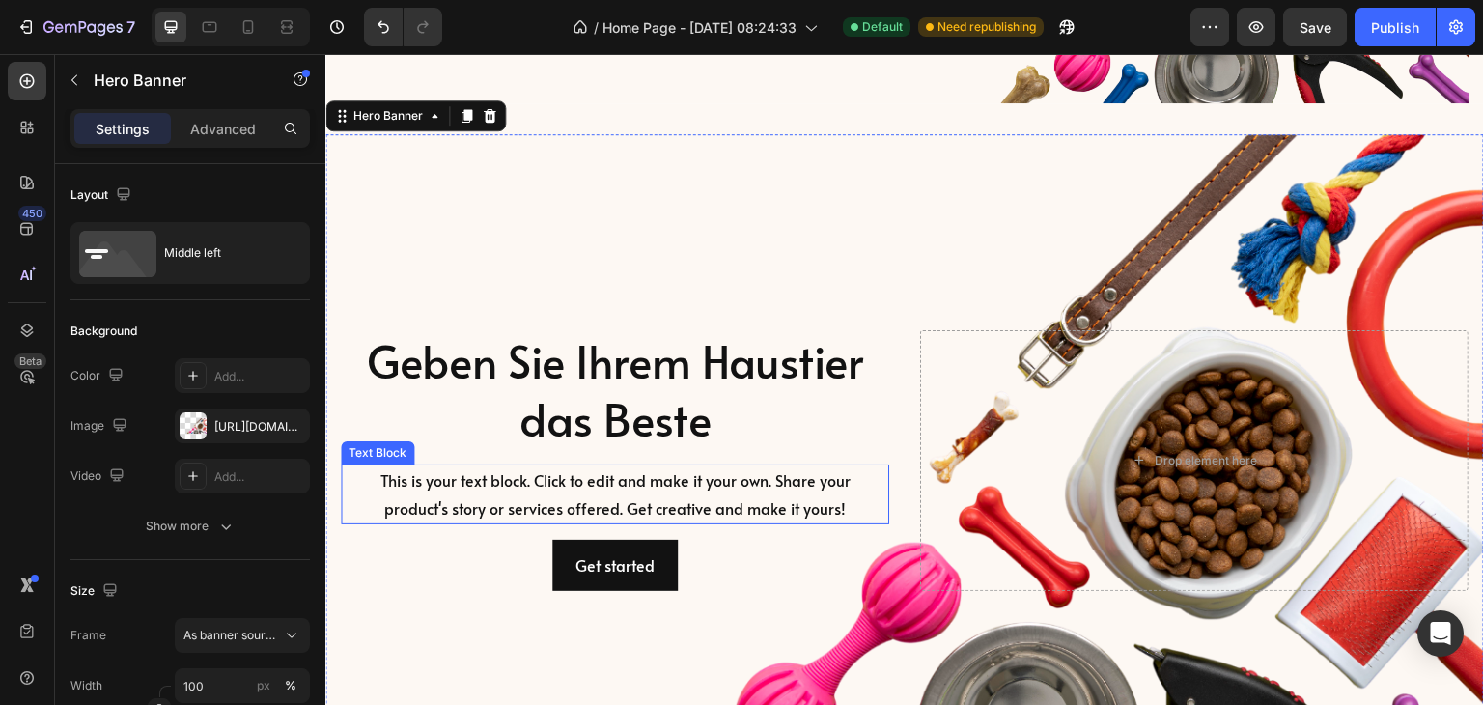
scroll to position [0, 0]
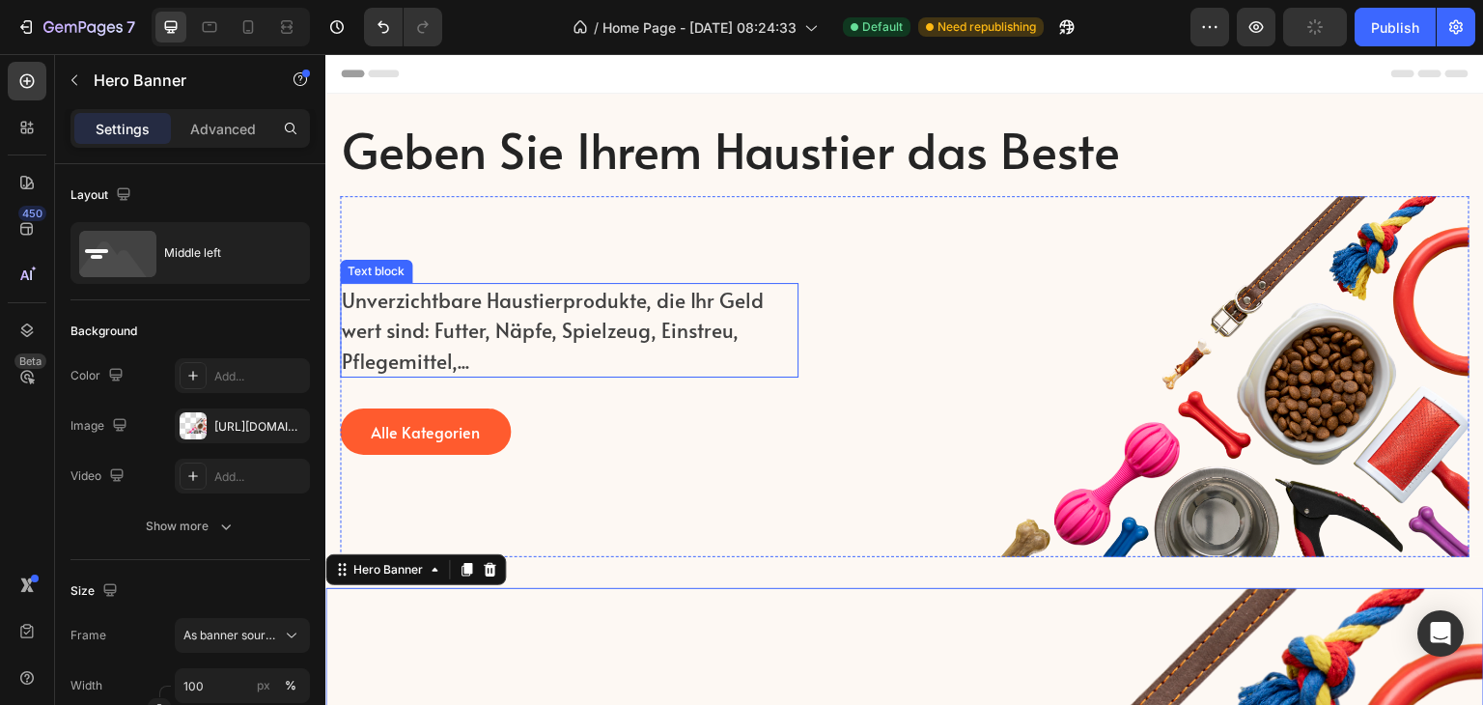
click at [517, 311] on p "Unverzichtbare Haustierprodukte, die Ihr Geld wert sind: Futter, Näpfe, Spielze…" at bounding box center [560, 331] width 436 height 92
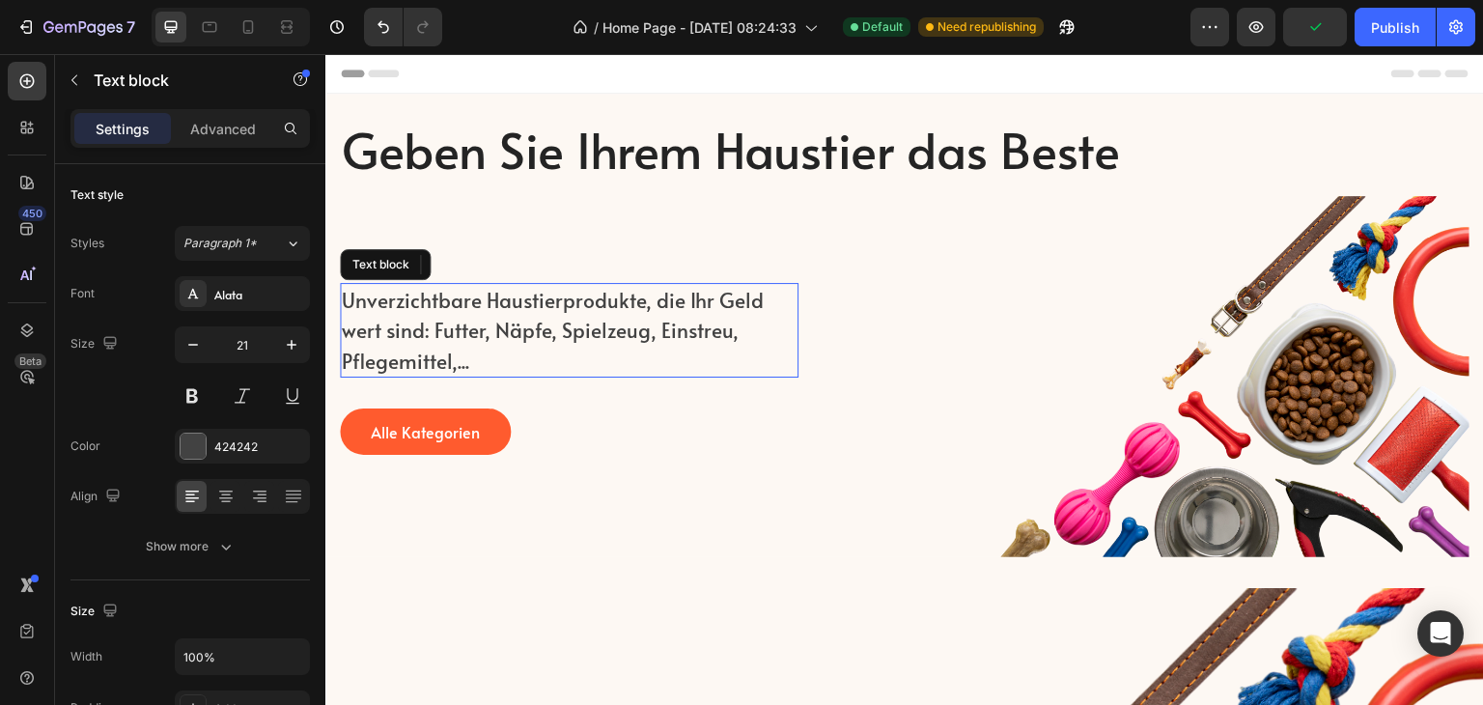
click at [517, 311] on p "Unverzichtbare Haustierprodukte, die Ihr Geld wert sind: Futter, Näpfe, Spielze…" at bounding box center [560, 331] width 436 height 92
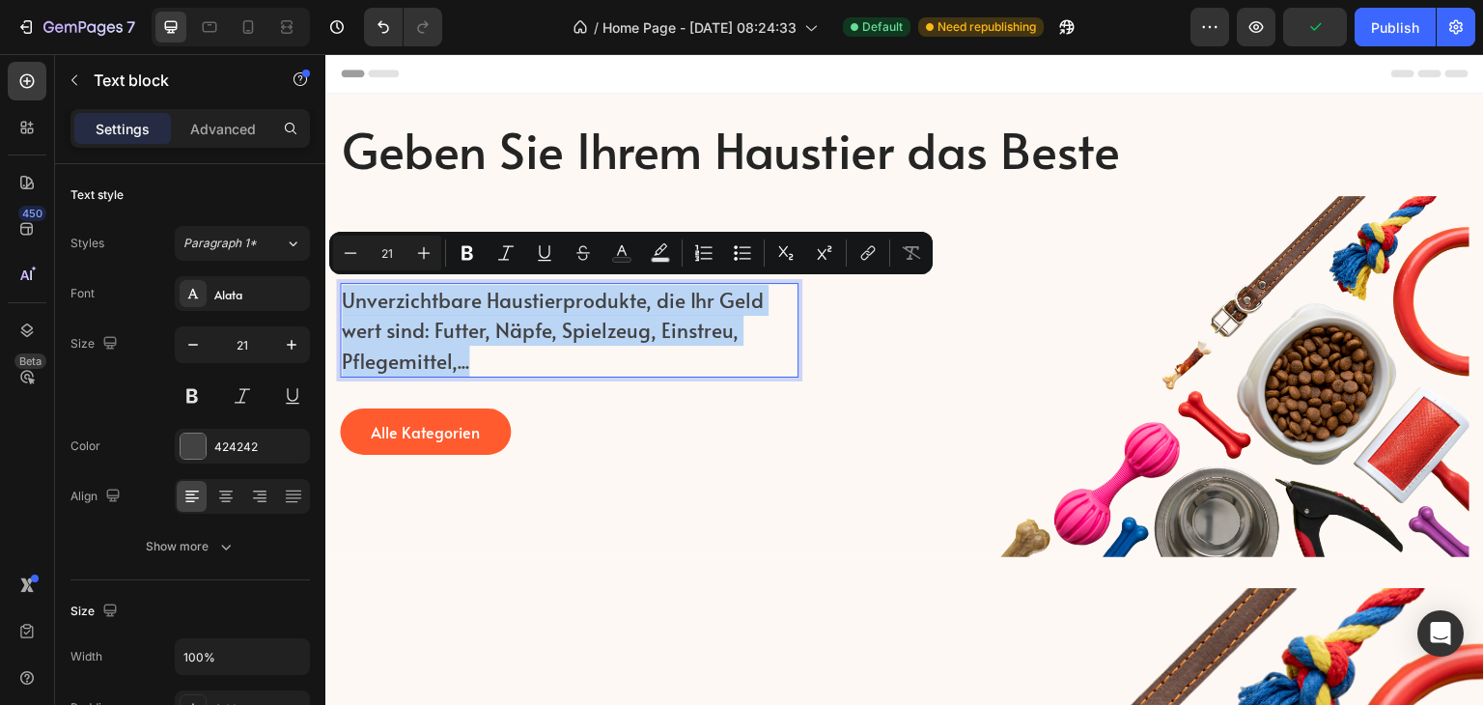
copy p "Unverzichtbare Haustierprodukte, die Ihr Geld wert sind: Futter, Näpfe, Spielze…"
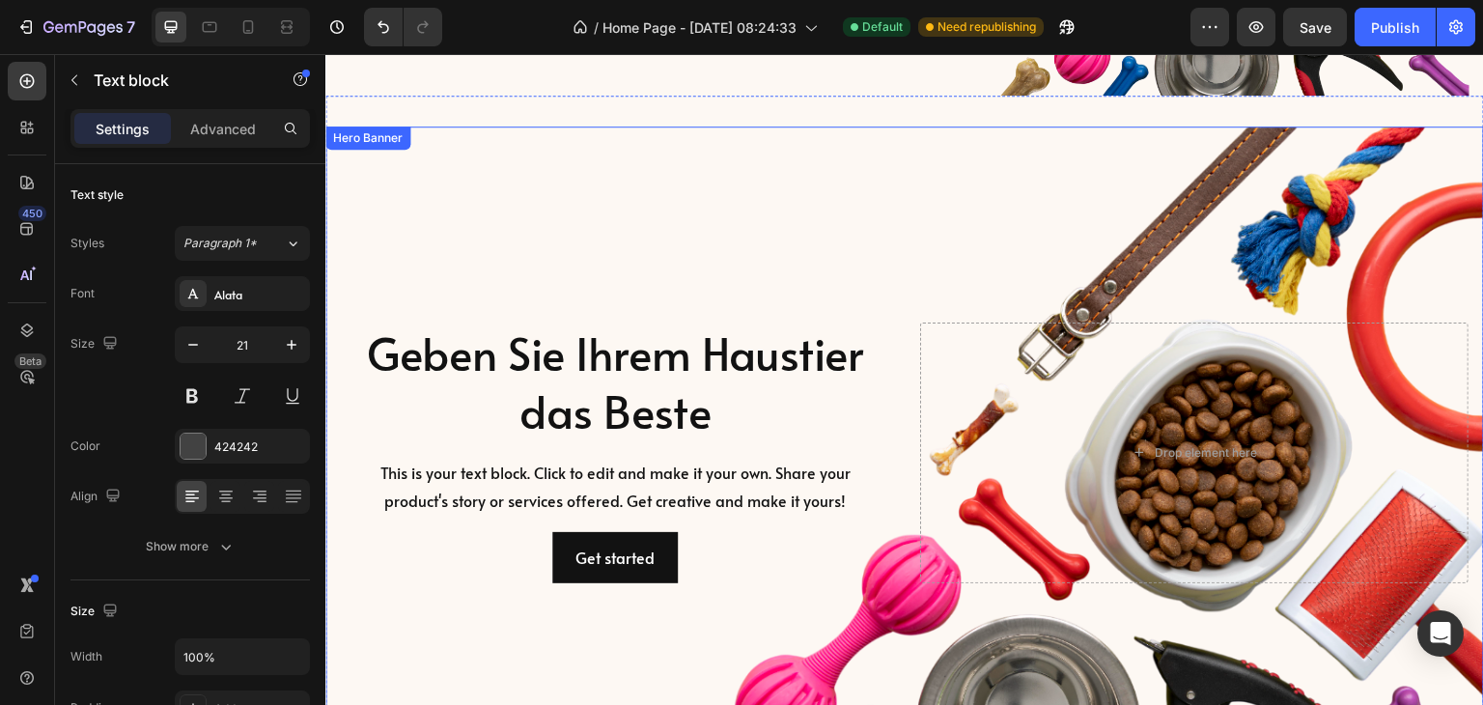
scroll to position [483, 0]
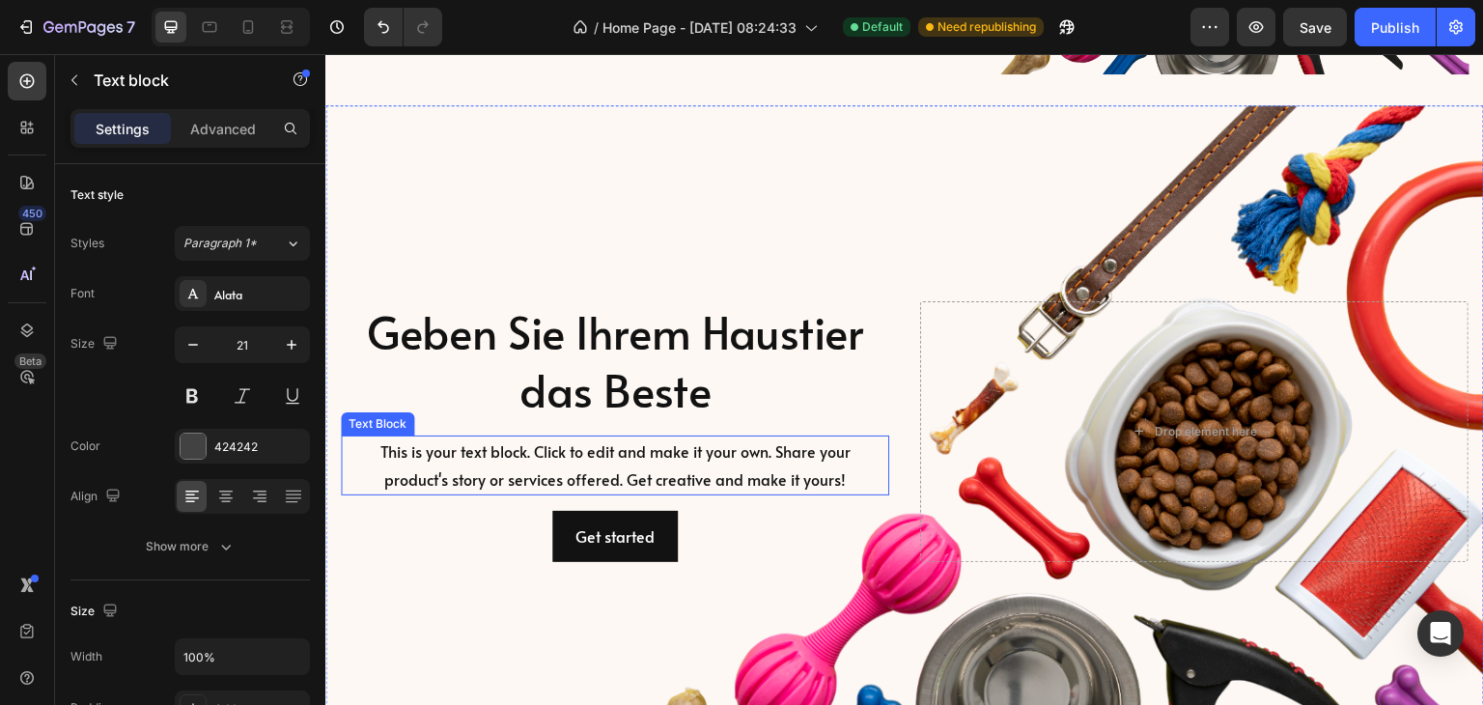
click at [637, 465] on div "This is your text block. Click to edit and make it your own. Share your product…" at bounding box center [615, 466] width 549 height 60
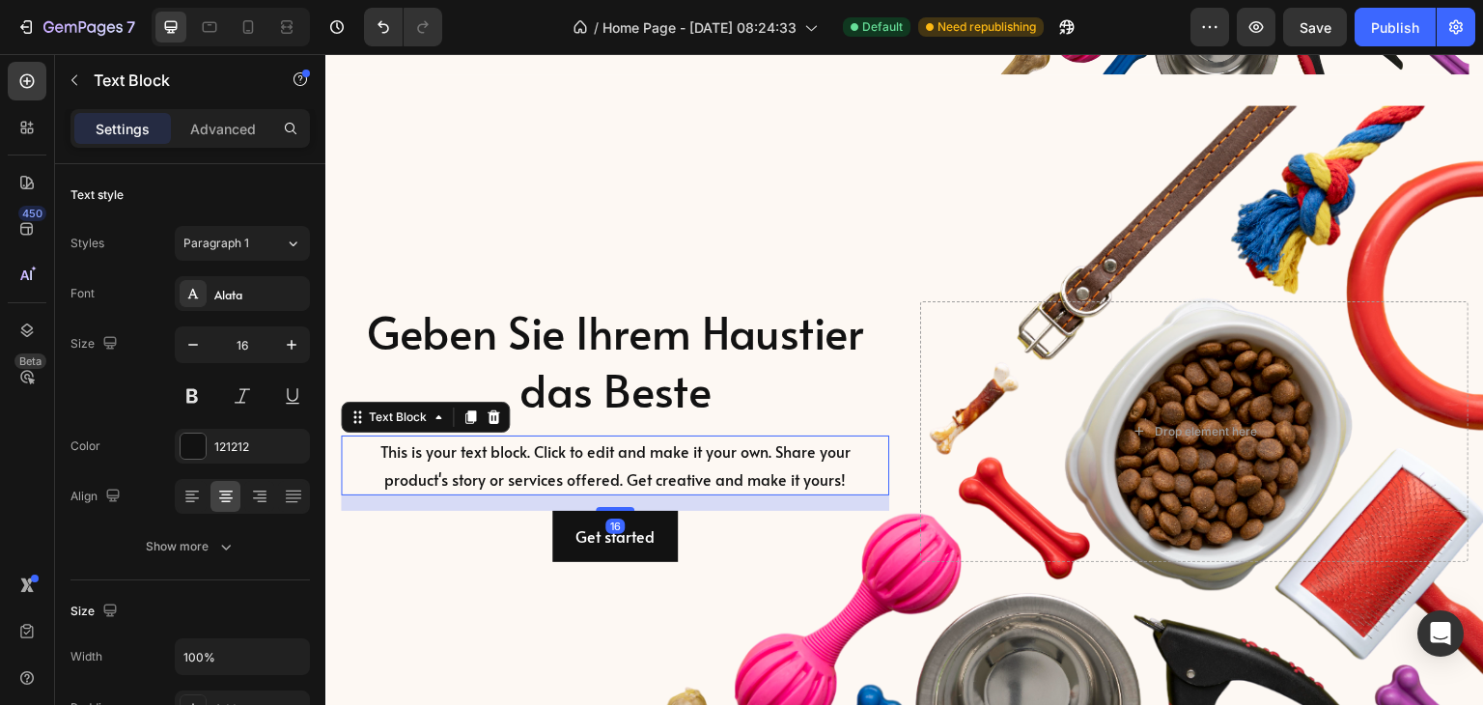
click at [637, 465] on div "This is your text block. Click to edit and make it your own. Share your product…" at bounding box center [615, 466] width 549 height 60
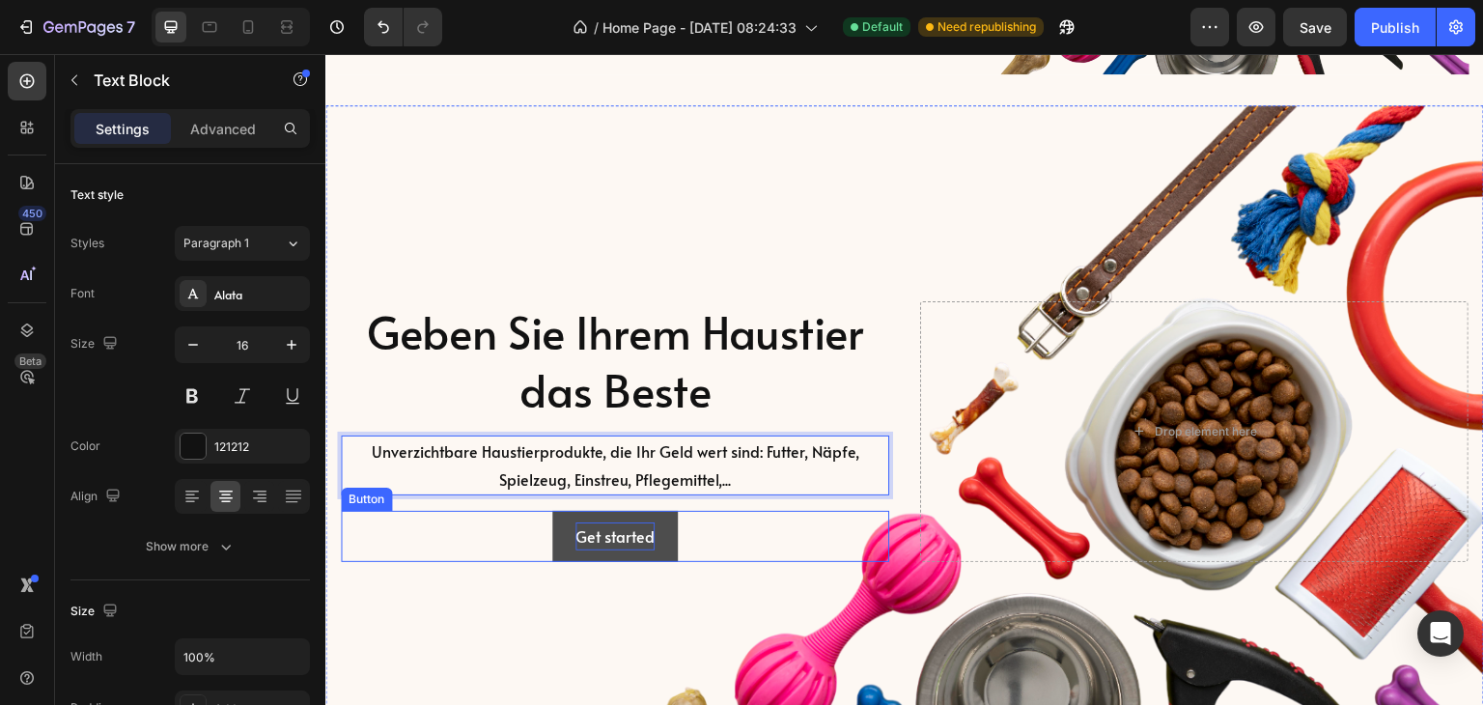
click at [642, 536] on div "Get started" at bounding box center [615, 536] width 79 height 28
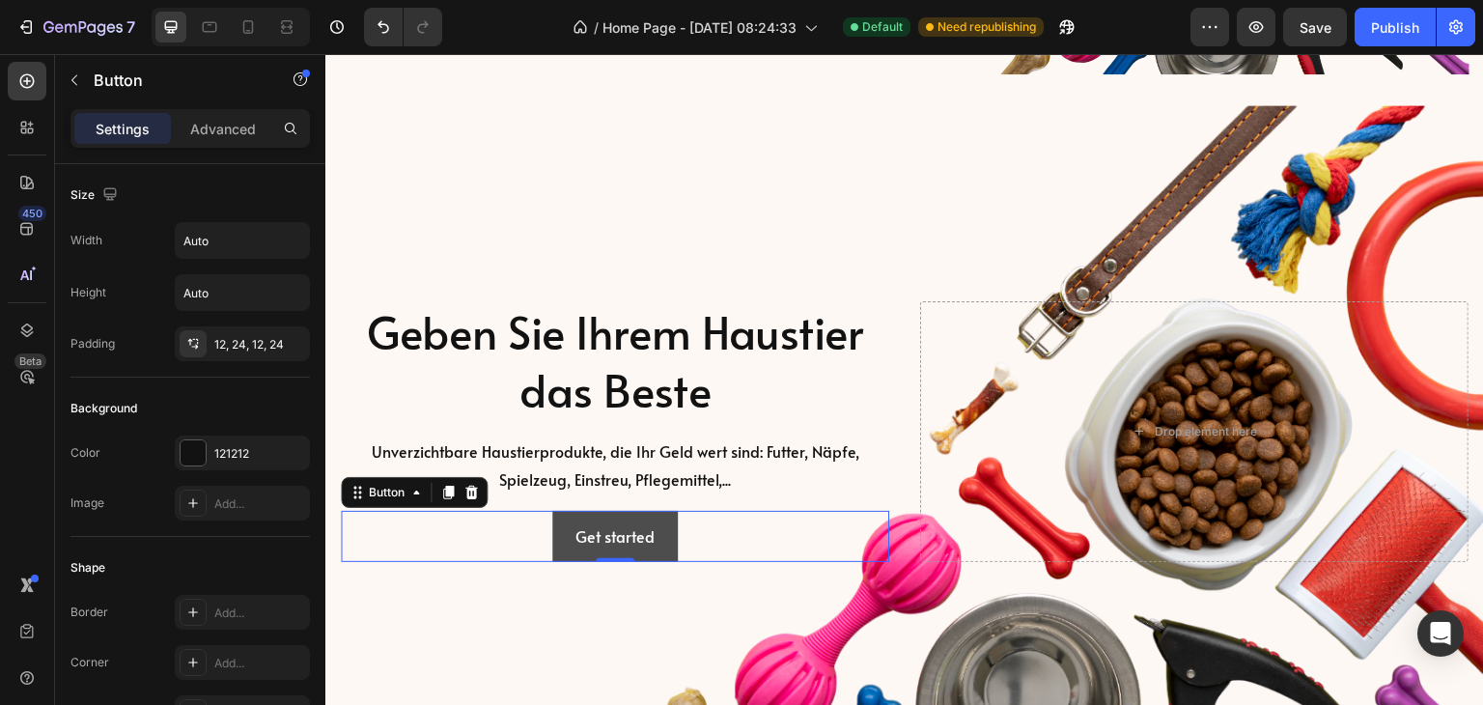
click at [661, 538] on button "Get started" at bounding box center [615, 536] width 126 height 51
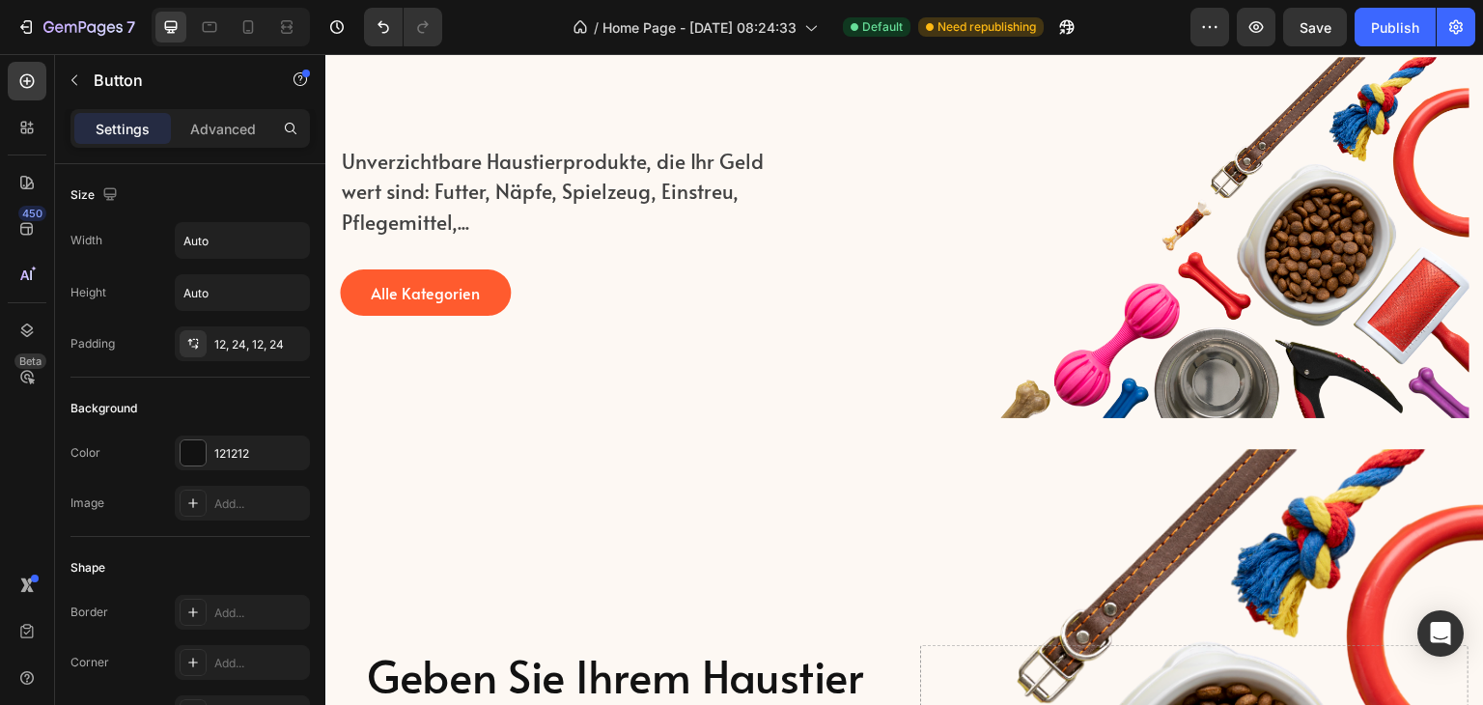
scroll to position [0, 0]
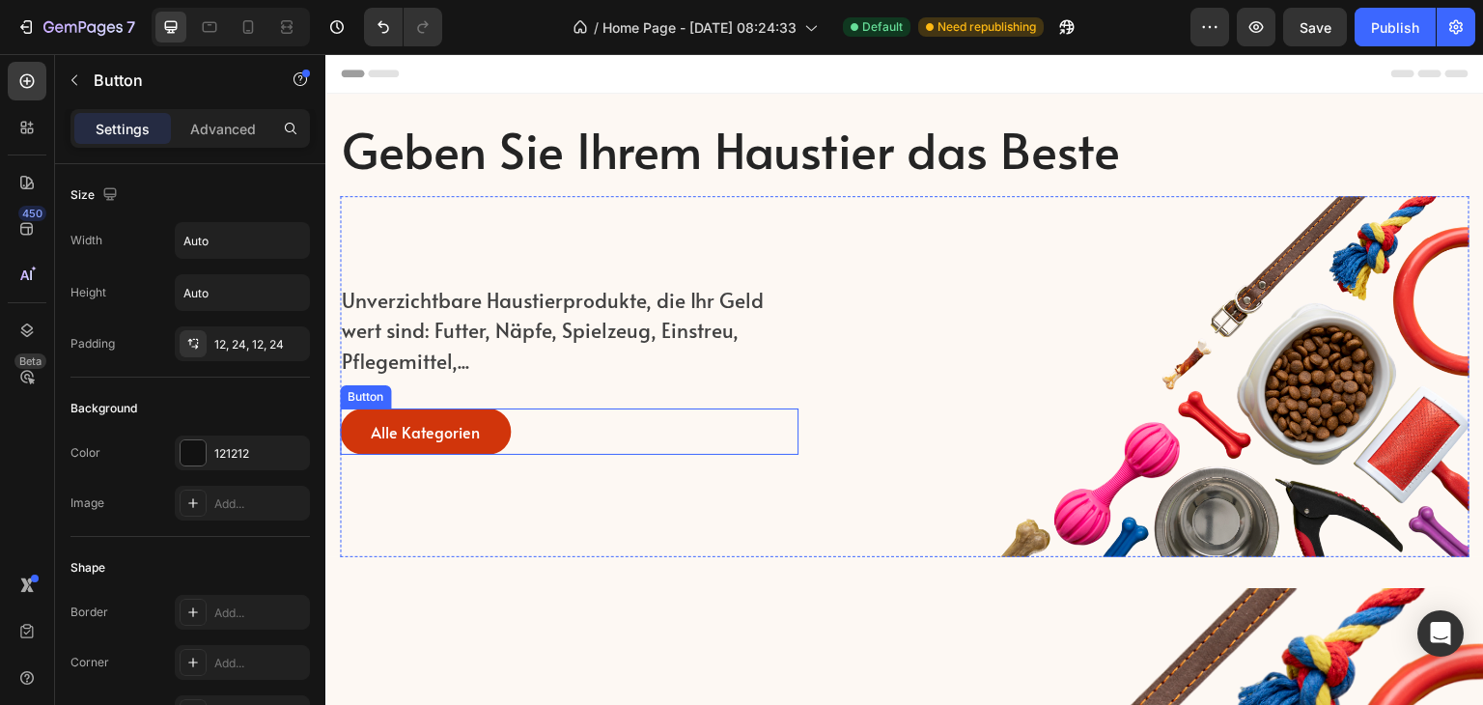
click at [490, 421] on link "Alle Kategorien" at bounding box center [425, 431] width 171 height 46
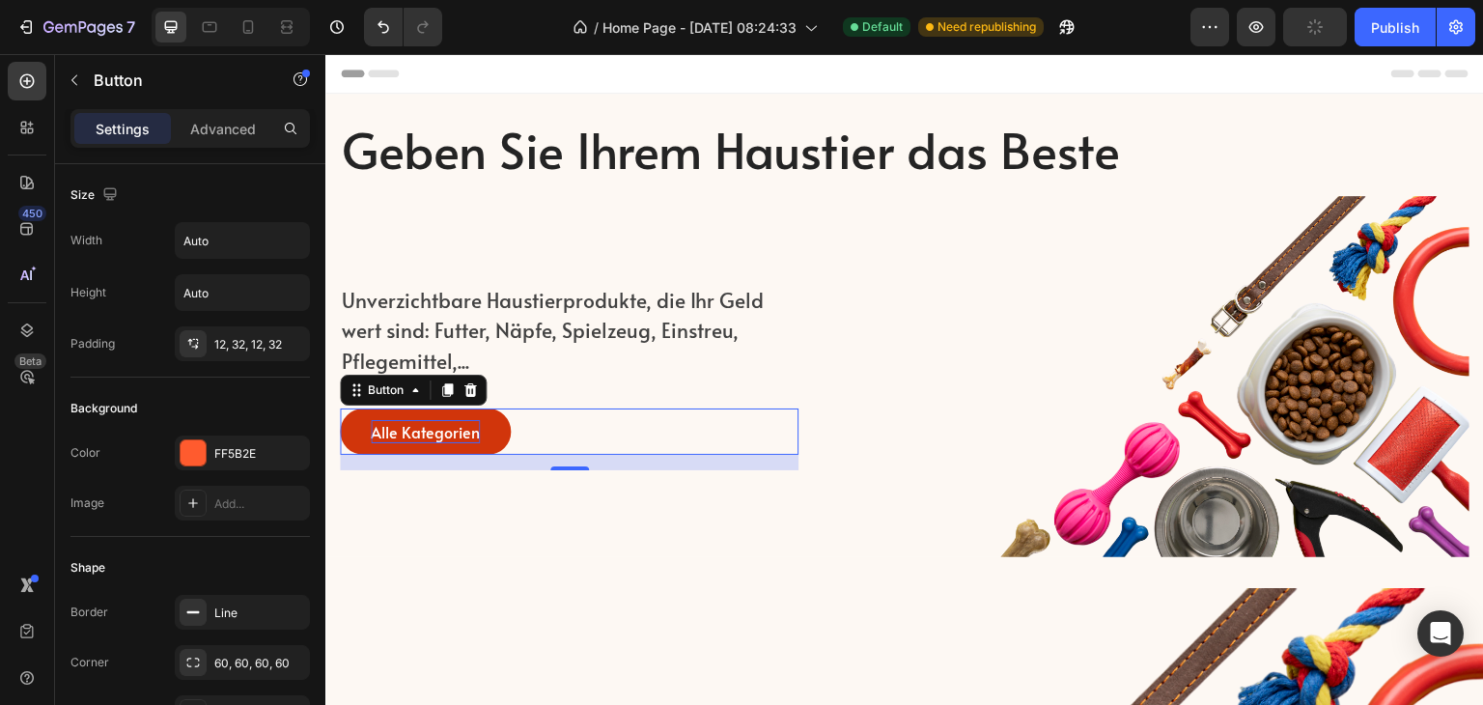
drag, startPoint x: 447, startPoint y: 392, endPoint x: 471, endPoint y: 395, distance: 24.3
click at [446, 392] on icon at bounding box center [446, 389] width 15 height 15
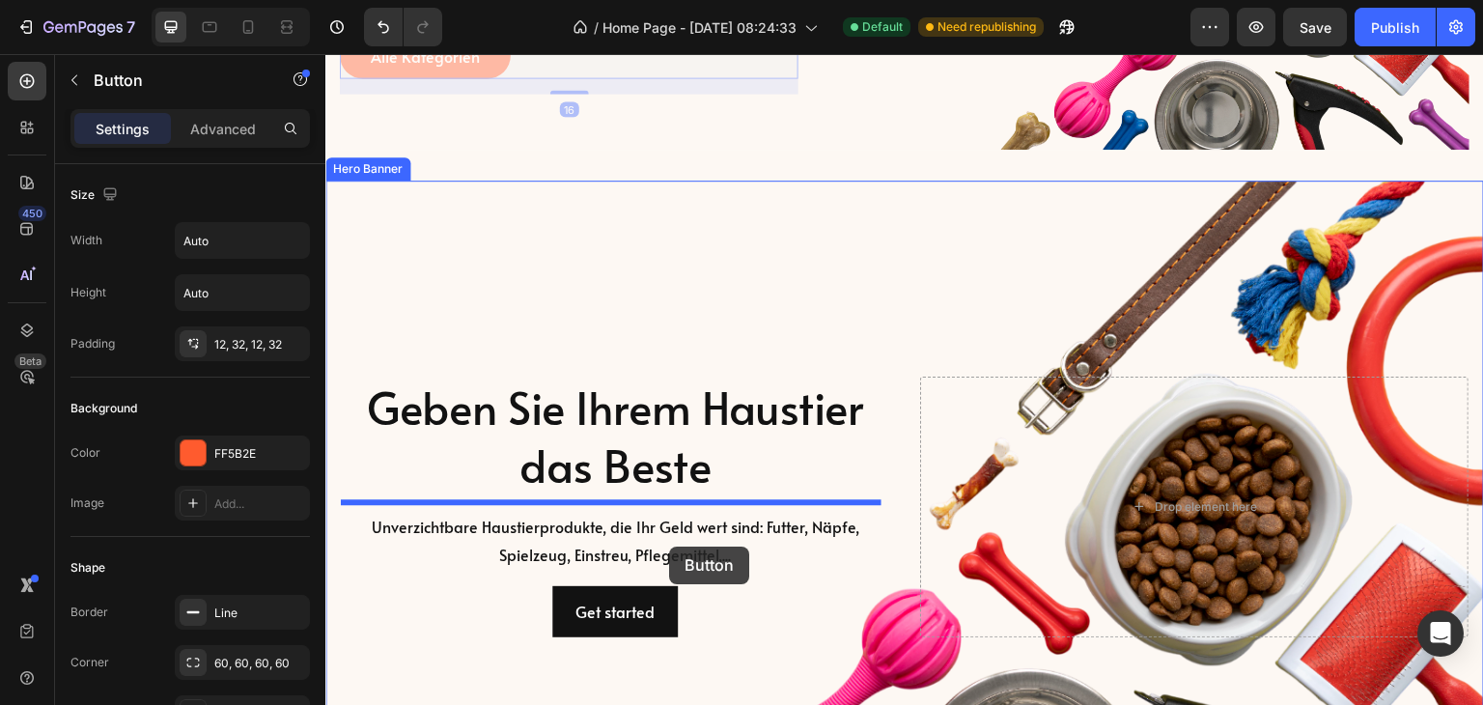
scroll to position [483, 0]
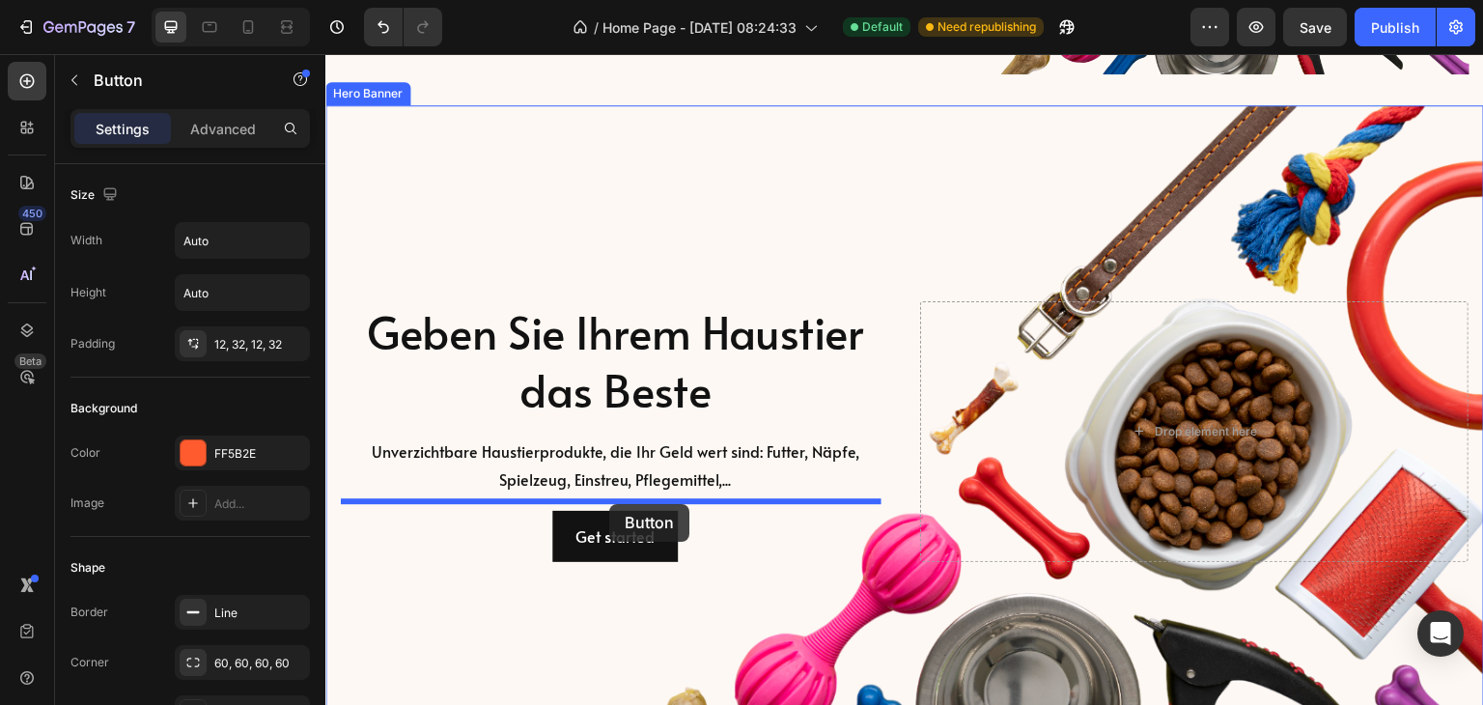
drag, startPoint x: 604, startPoint y: 458, endPoint x: 609, endPoint y: 504, distance: 46.7
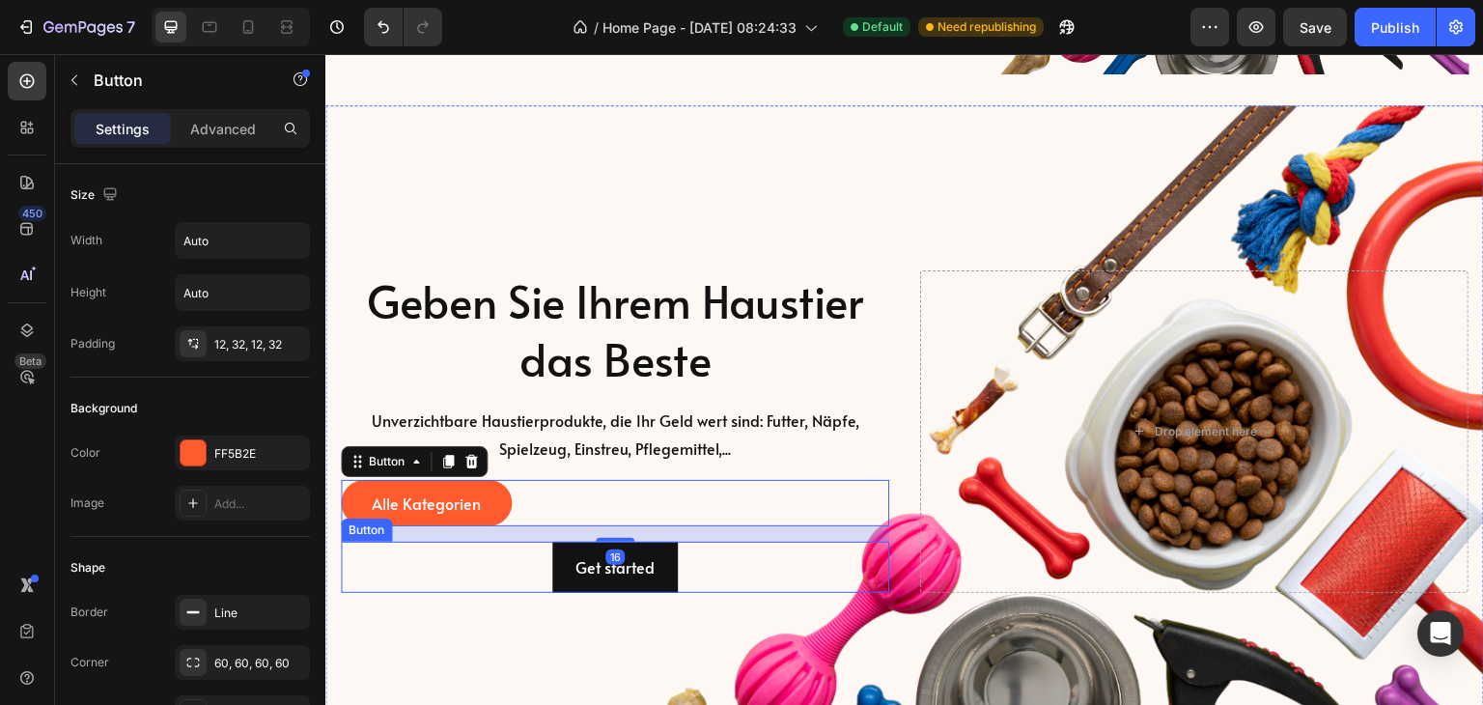
click at [711, 554] on div "Get started Button" at bounding box center [615, 567] width 549 height 51
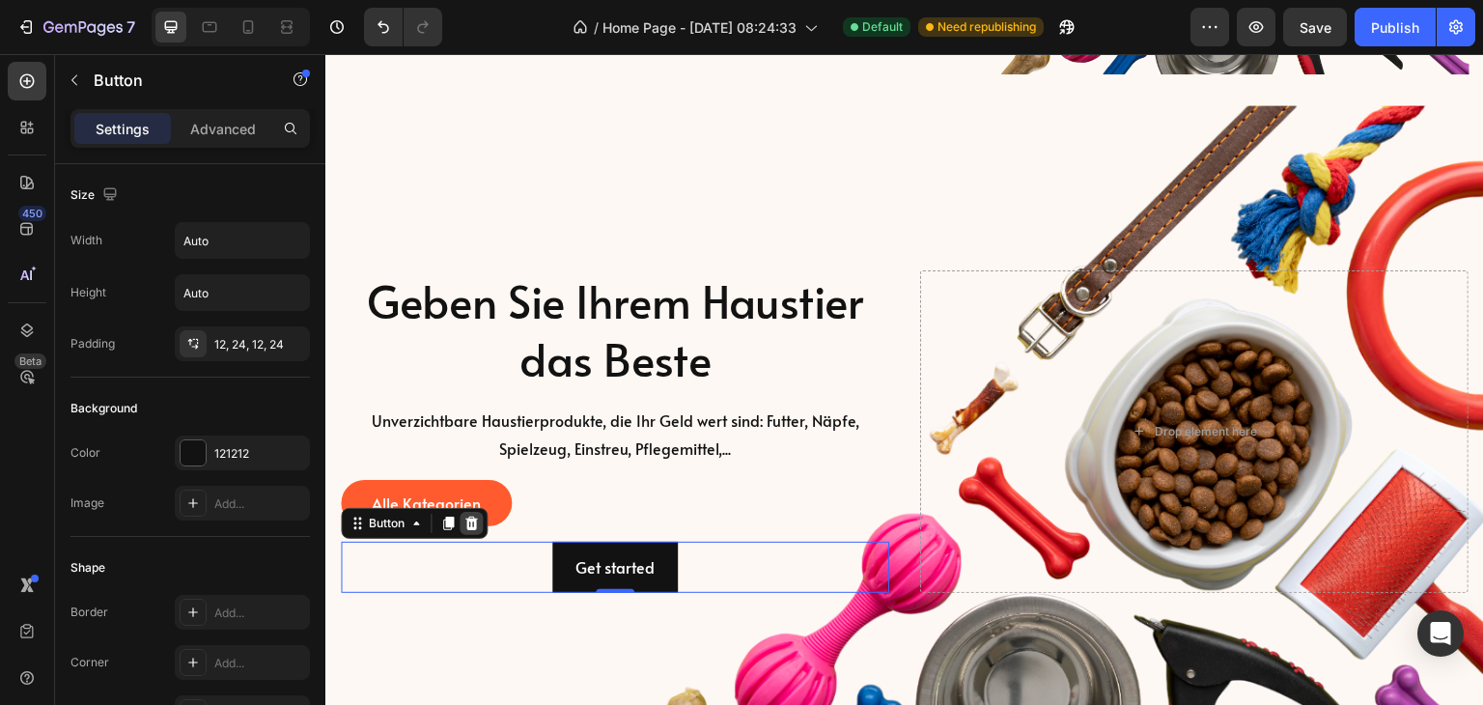
click at [465, 516] on icon at bounding box center [471, 523] width 15 height 15
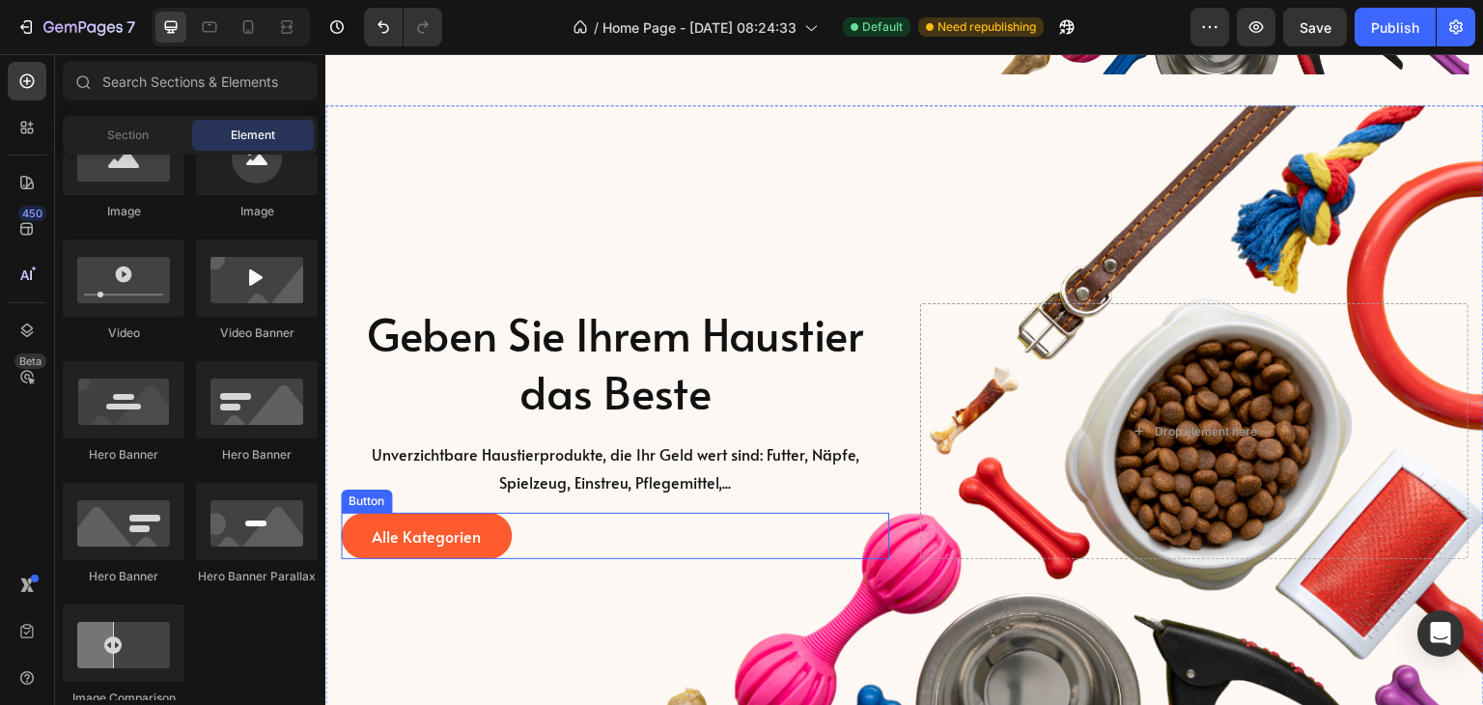
click at [573, 522] on div "Alle Kategorien Button" at bounding box center [615, 536] width 549 height 46
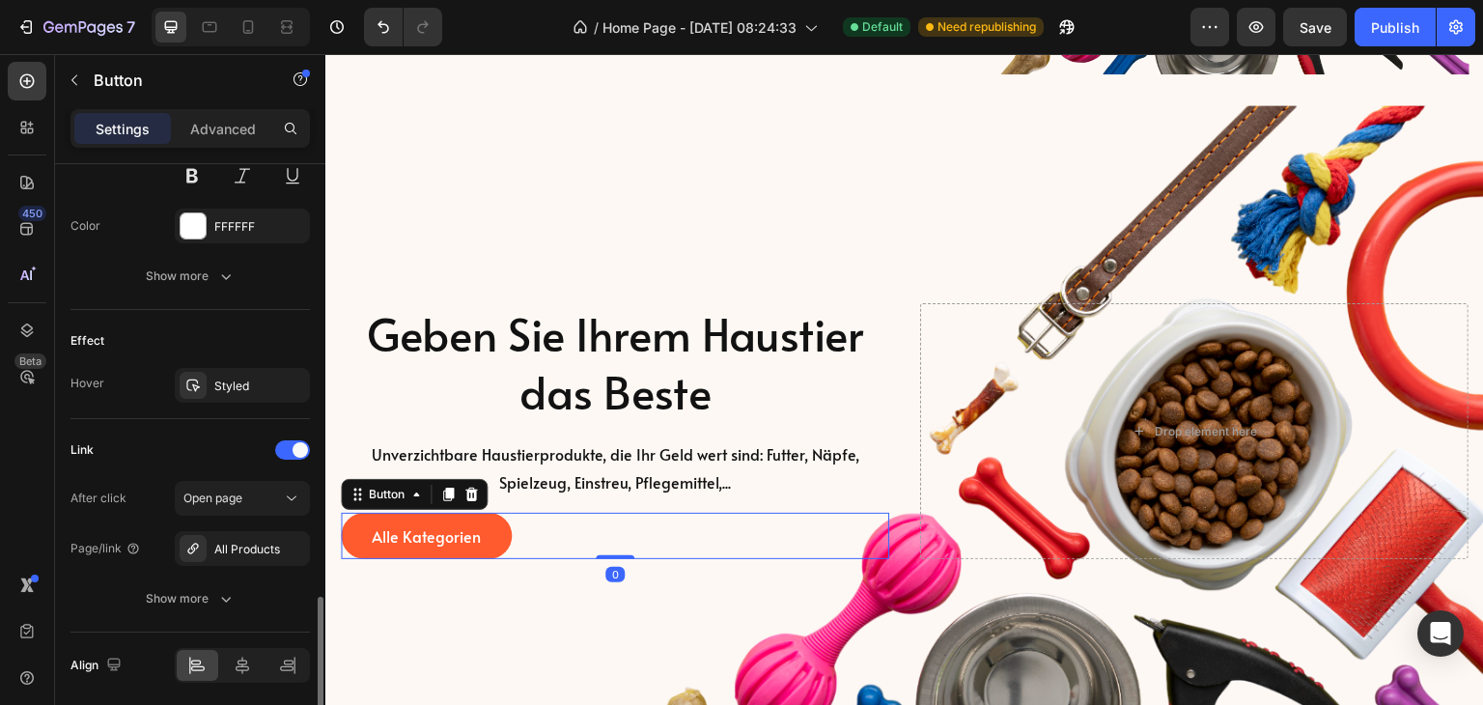
scroll to position [937, 0]
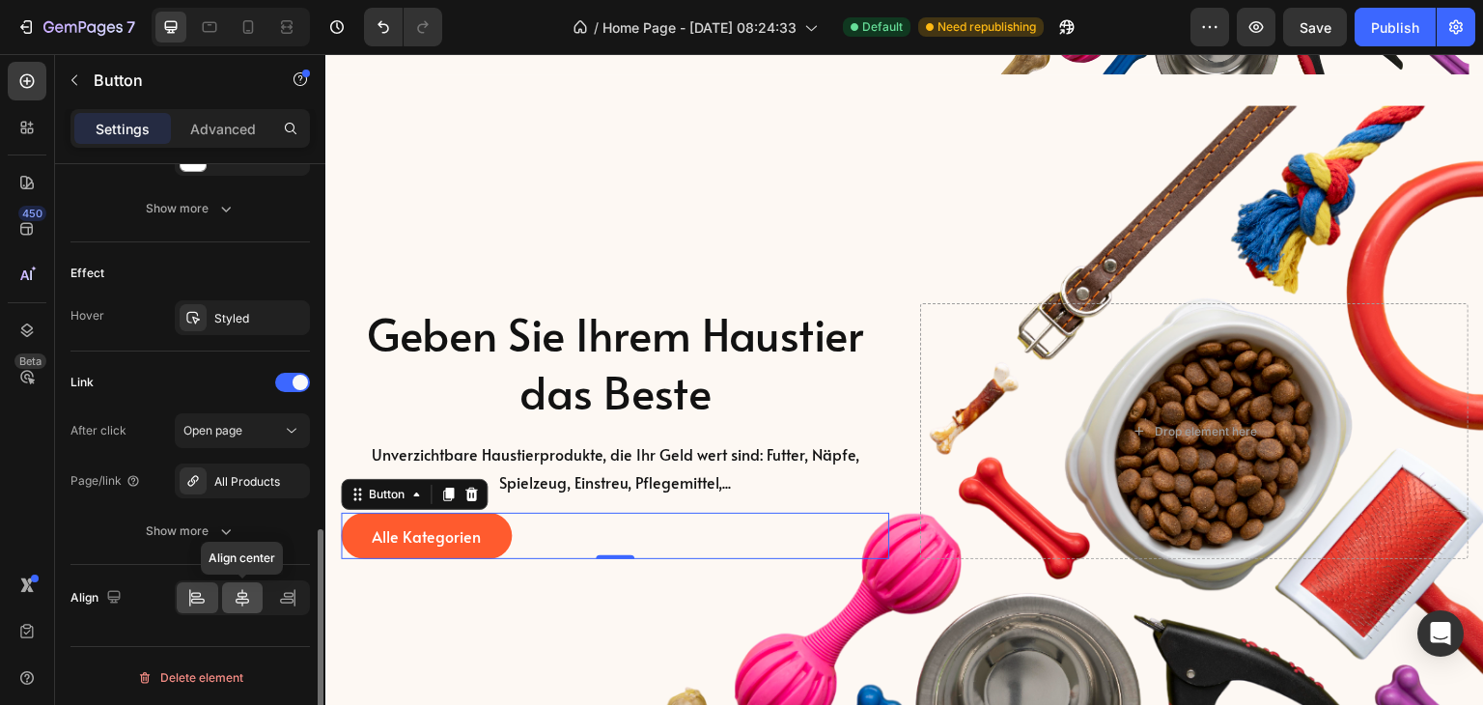
click at [241, 594] on icon at bounding box center [243, 597] width 14 height 17
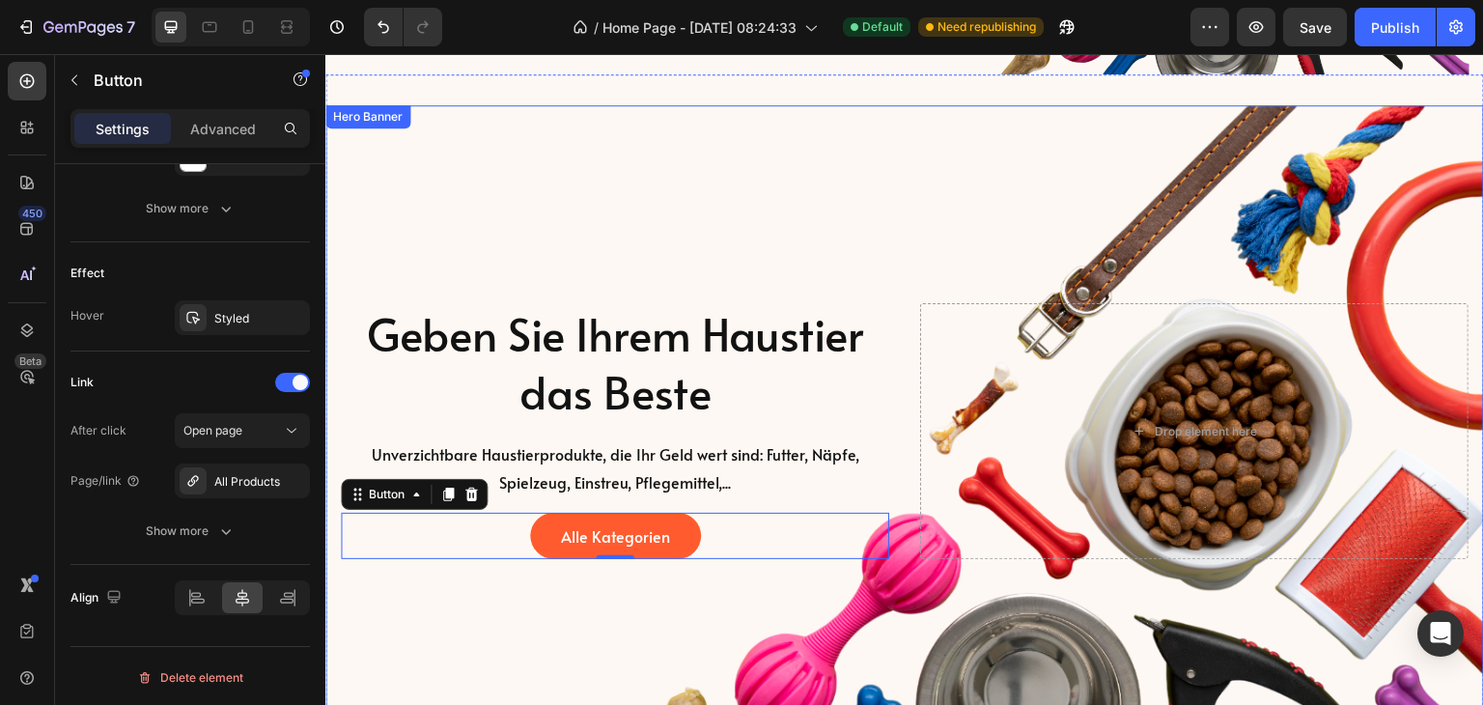
click at [655, 615] on div "Background Image" at bounding box center [904, 431] width 1159 height 652
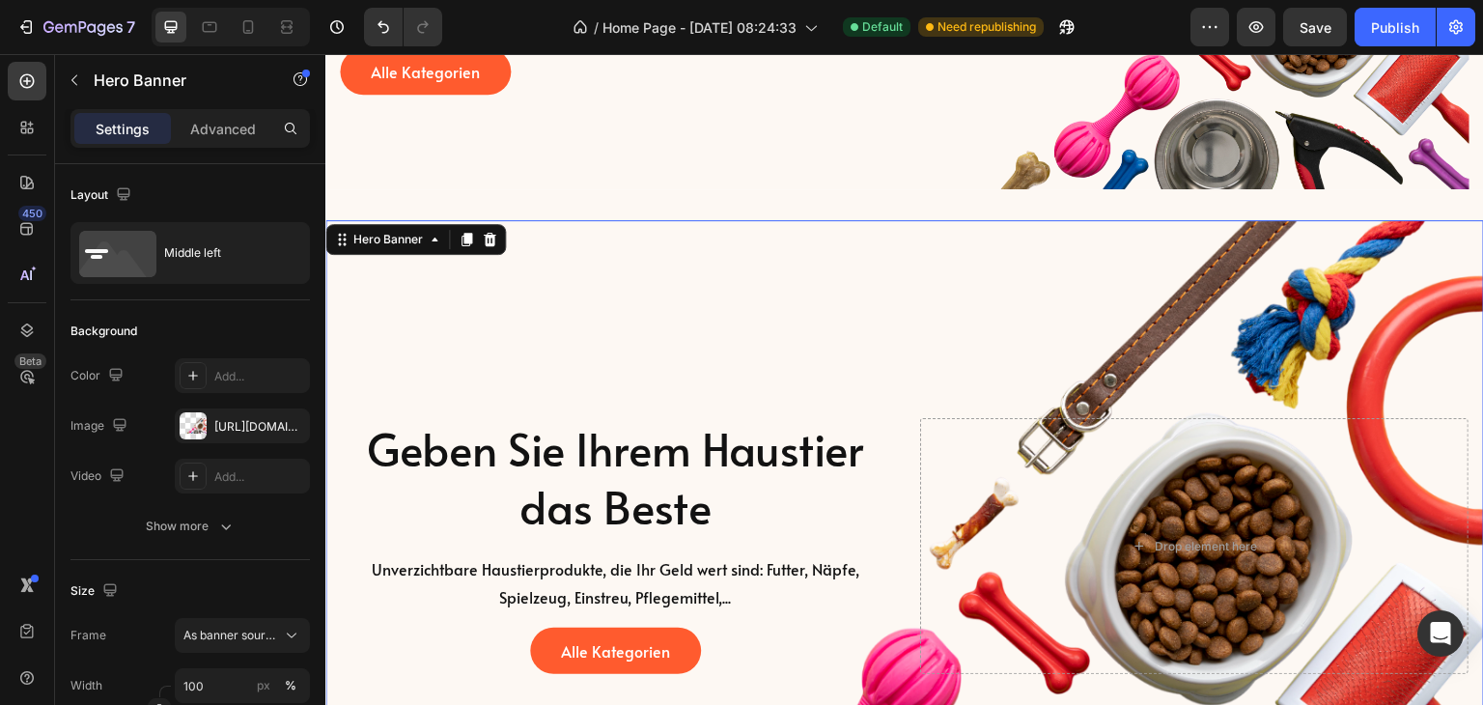
scroll to position [386, 0]
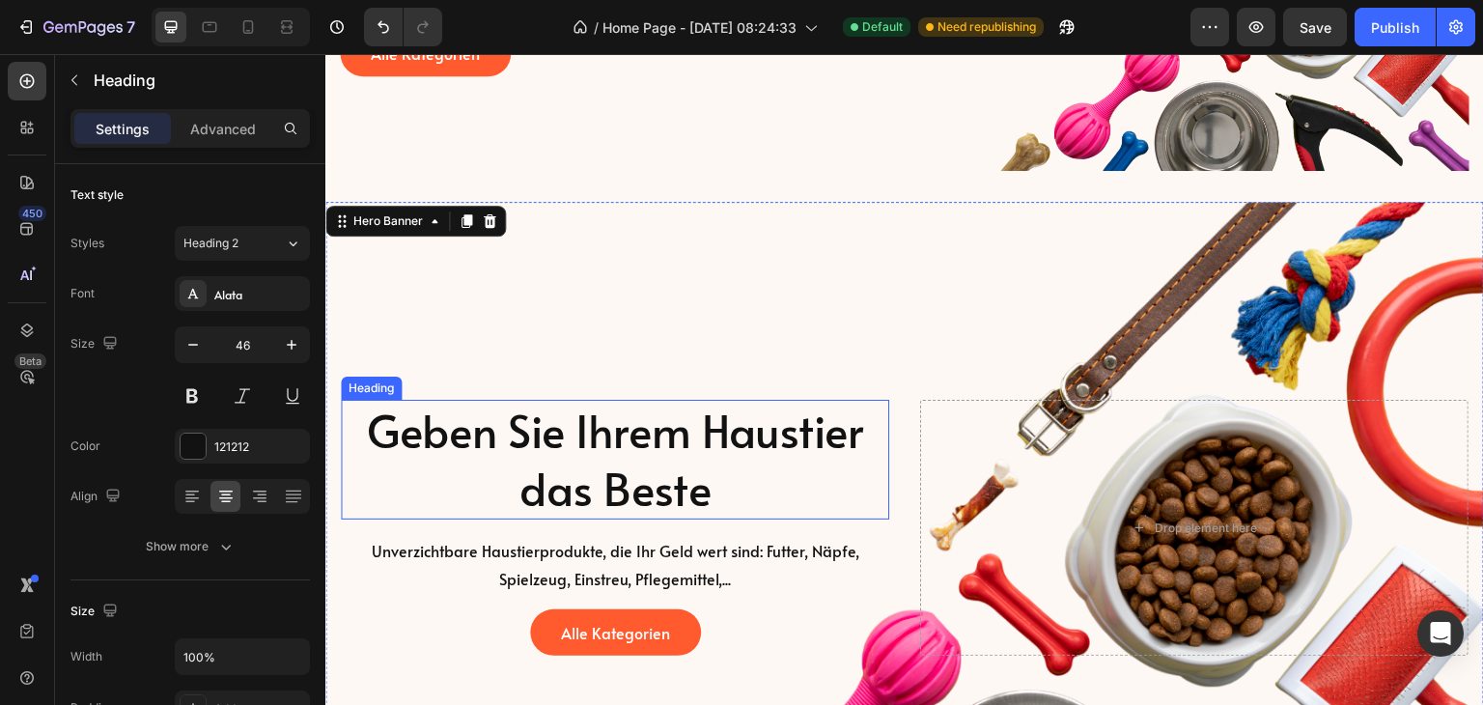
click at [577, 402] on p "Geben Sie Ihrem Haustier das Beste" at bounding box center [615, 460] width 545 height 116
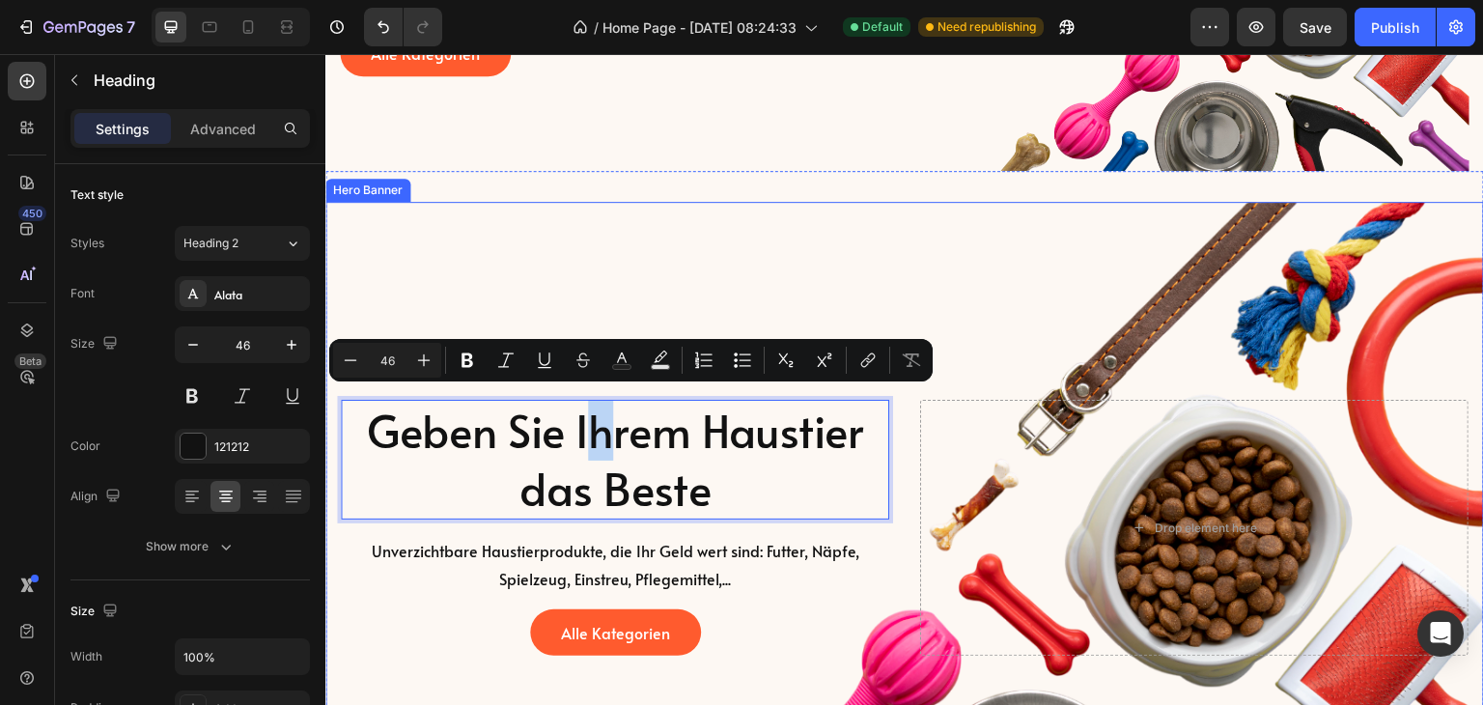
drag, startPoint x: 588, startPoint y: 435, endPoint x: 607, endPoint y: 312, distance: 124.2
click at [610, 296] on div "Background Image" at bounding box center [904, 528] width 1159 height 652
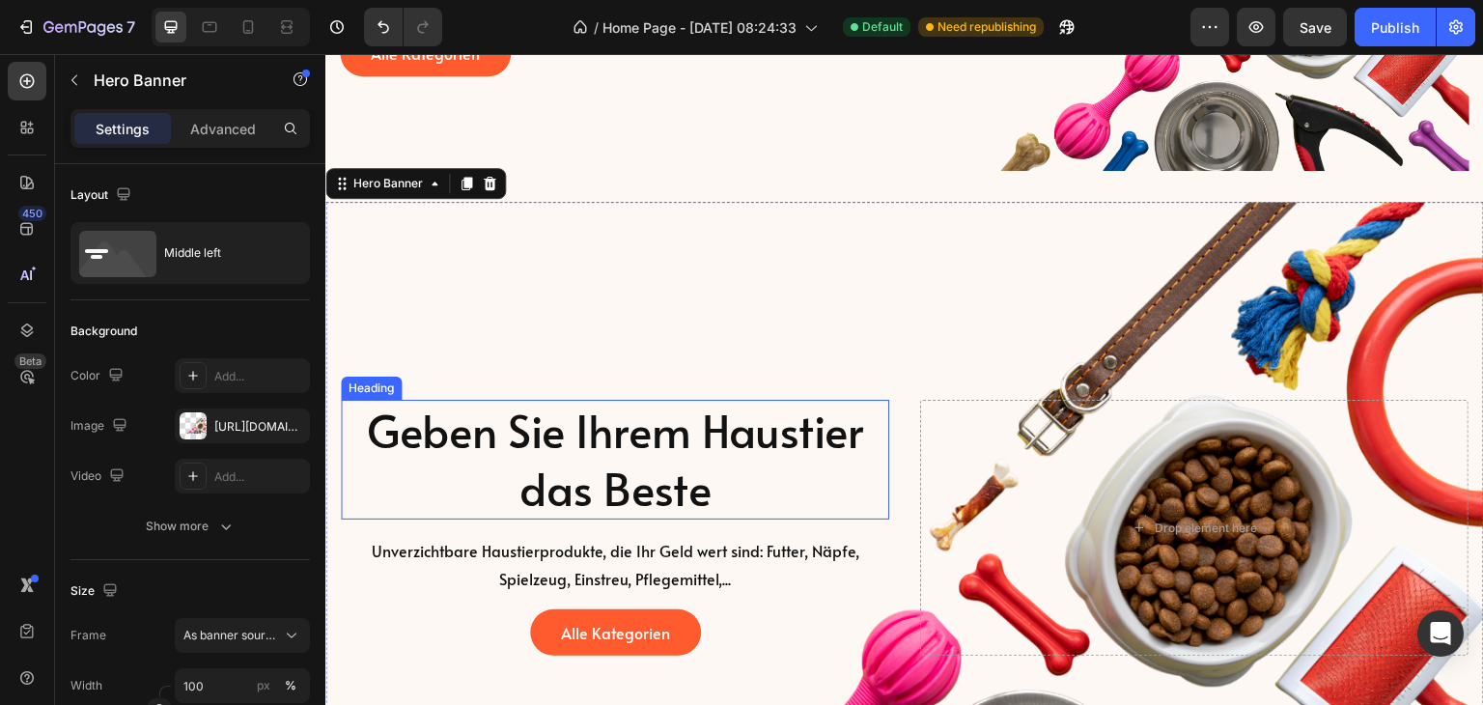
click at [363, 434] on p "Geben Sie Ihrem Haustier das Beste" at bounding box center [615, 460] width 545 height 116
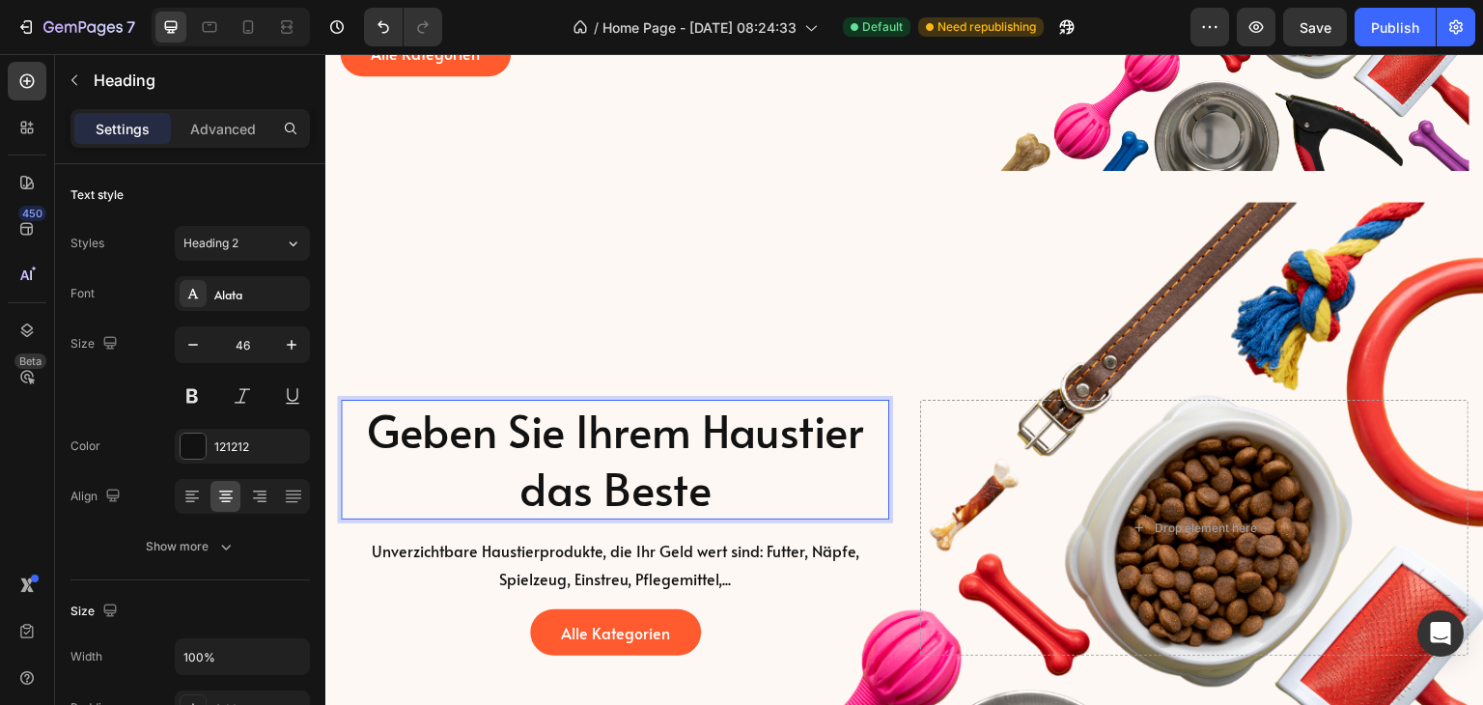
click at [374, 458] on p "Geben Sie Ihrem Haustier das Beste" at bounding box center [615, 460] width 545 height 116
click at [371, 431] on p "Geben Sie Ihrem Haustier das Beste" at bounding box center [615, 460] width 545 height 116
click at [526, 326] on div "Background Image" at bounding box center [904, 528] width 1159 height 652
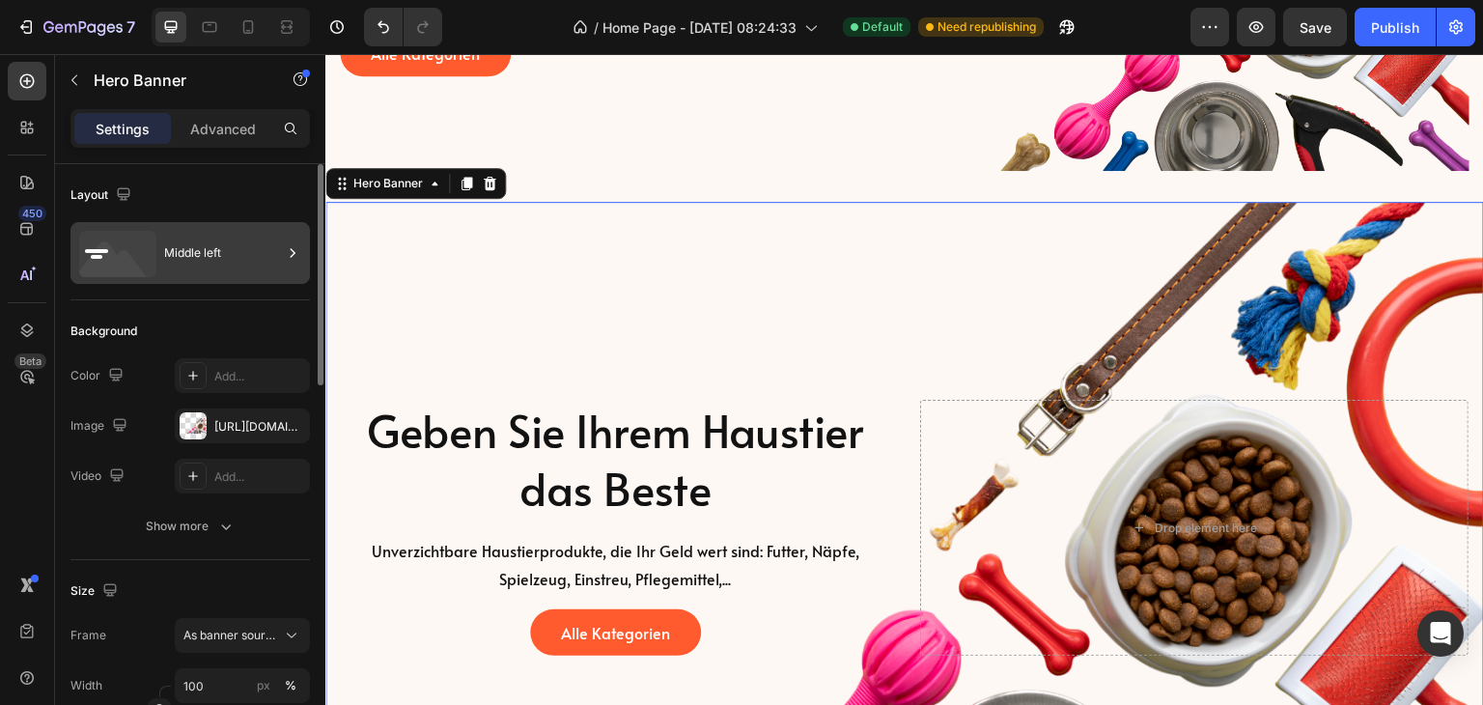
click at [224, 252] on div "Middle left" at bounding box center [223, 253] width 118 height 44
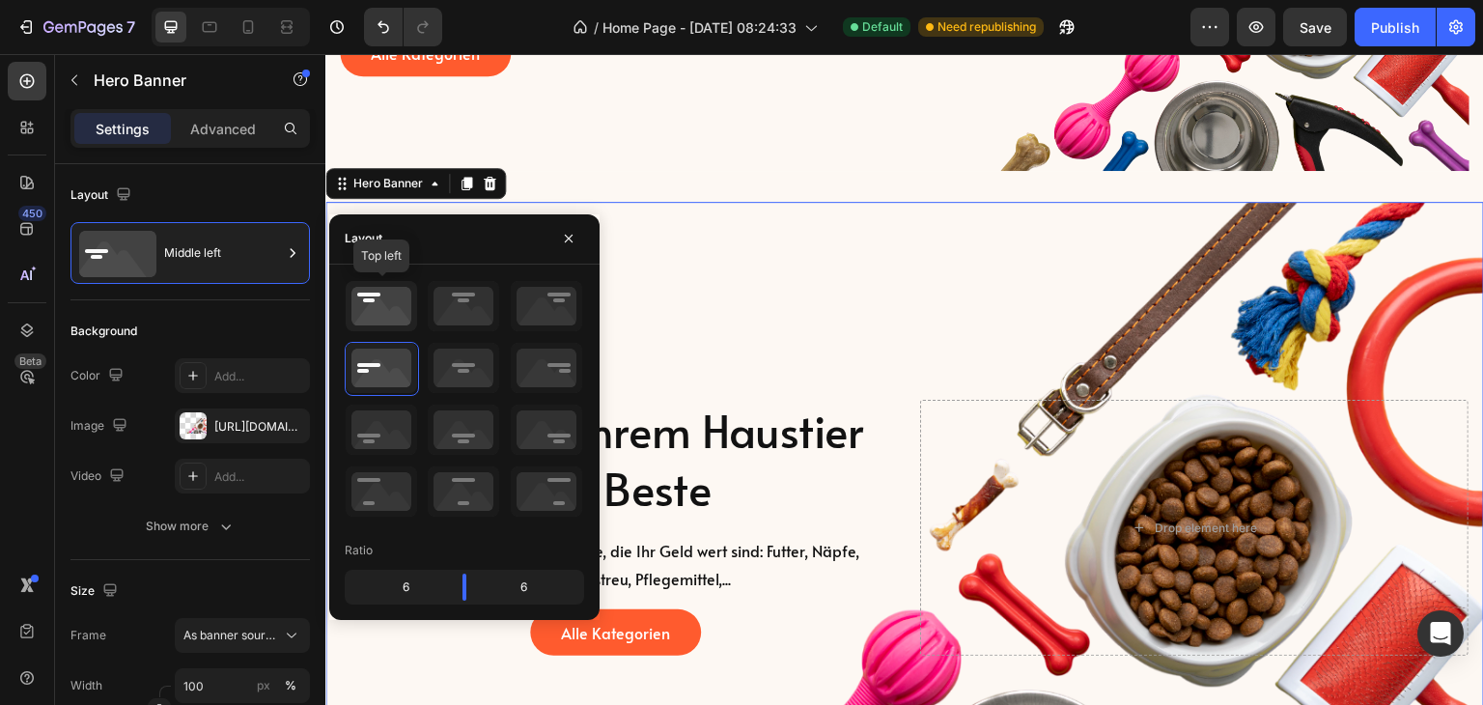
click at [376, 309] on icon at bounding box center [381, 306] width 71 height 50
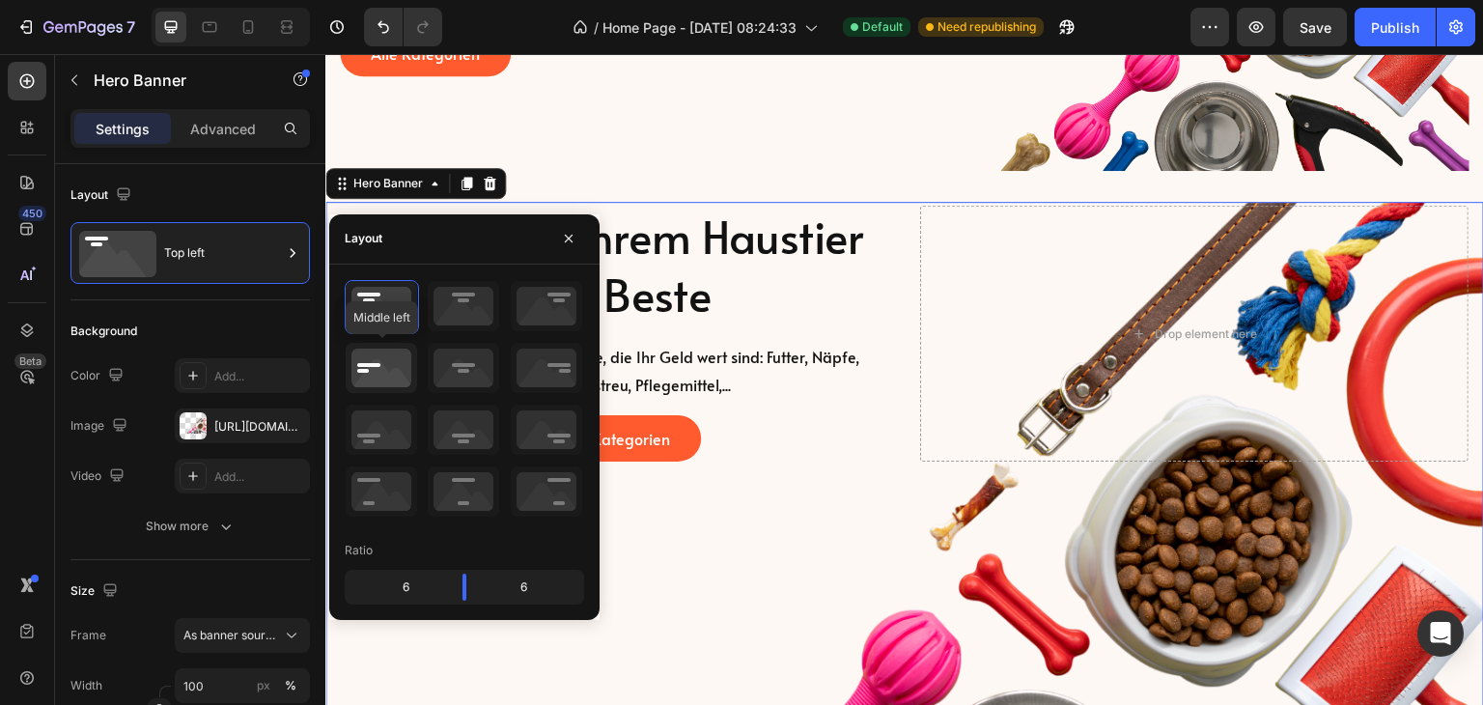
click at [380, 368] on icon at bounding box center [381, 368] width 71 height 50
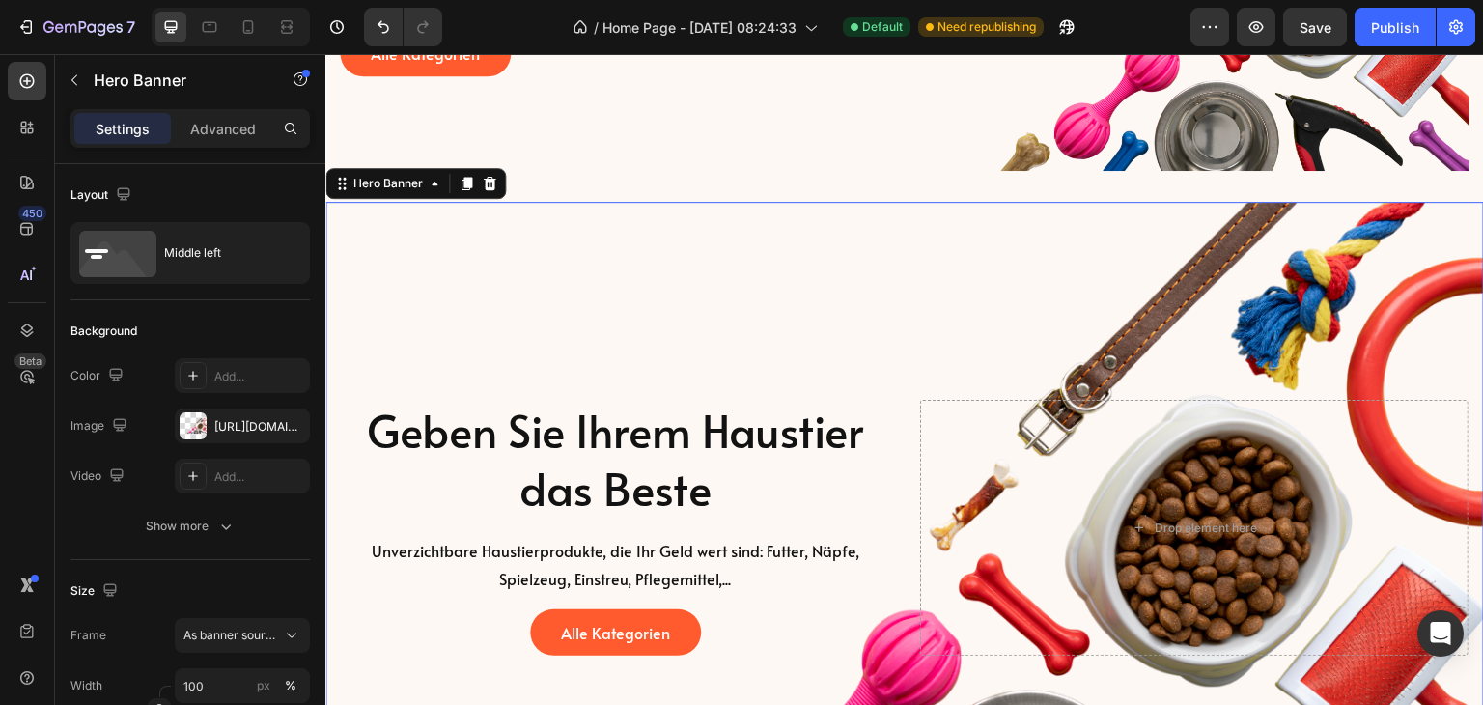
click at [879, 307] on div "Background Image" at bounding box center [904, 528] width 1159 height 652
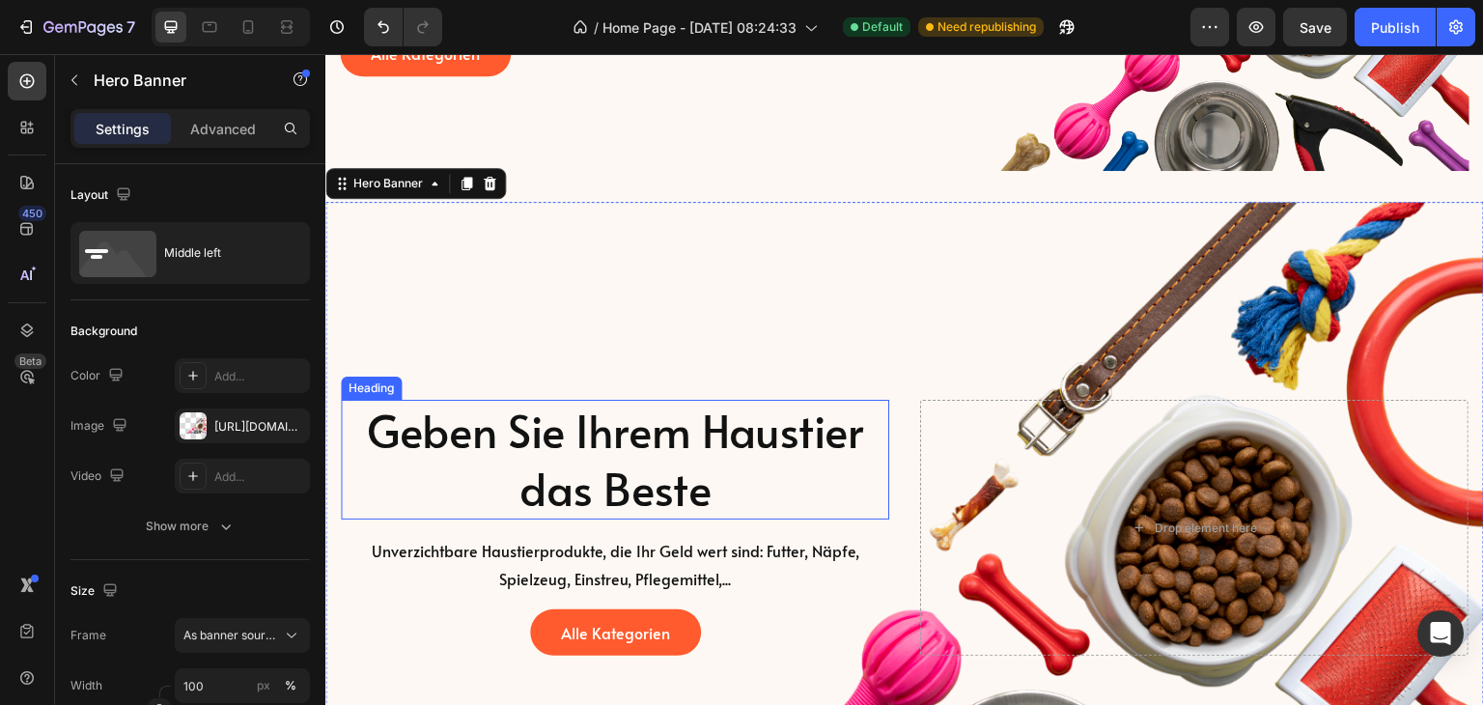
click at [606, 435] on p "Geben Sie Ihrem Haustier das Beste" at bounding box center [615, 460] width 545 height 116
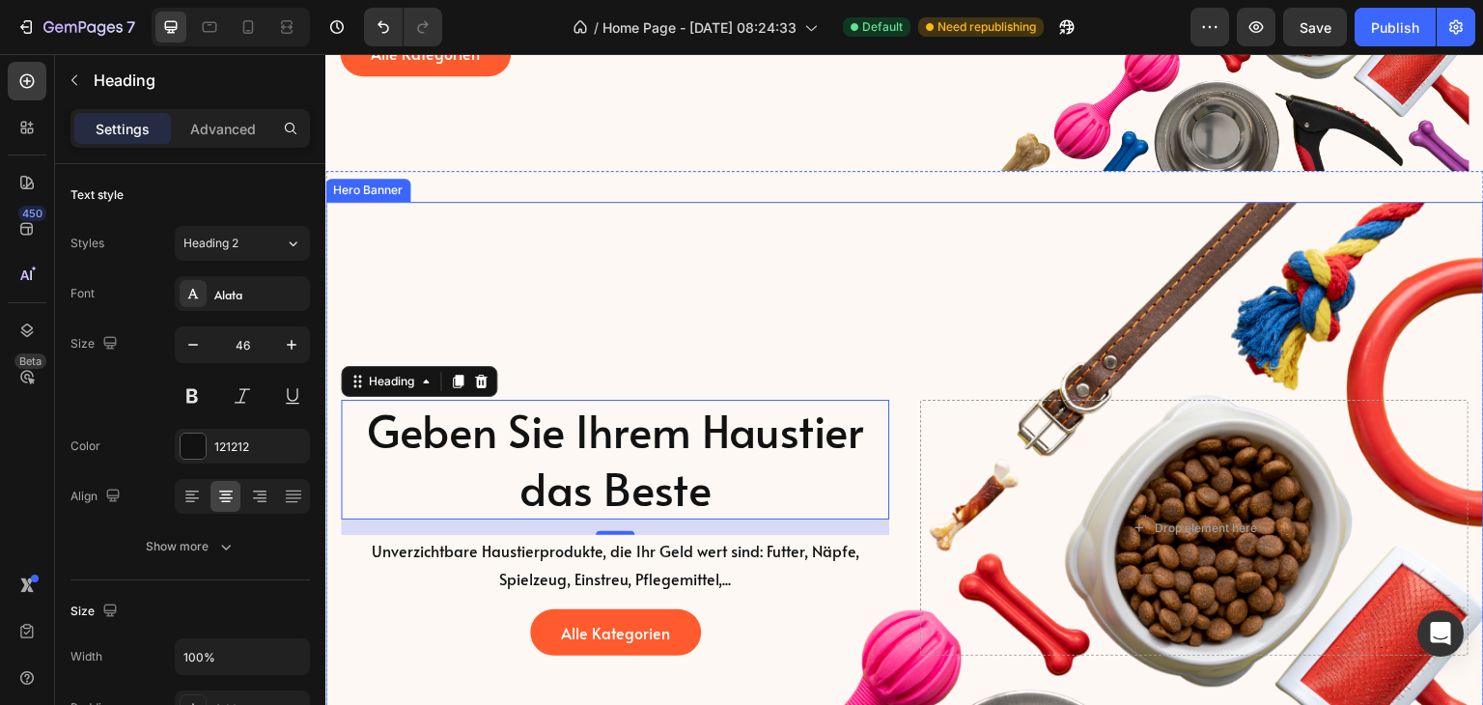
click at [885, 444] on div "Geben Sie Ihrem Haustier das Beste Heading 16 Unverzichtbare Haustierprodukte, …" at bounding box center [904, 528] width 1159 height 264
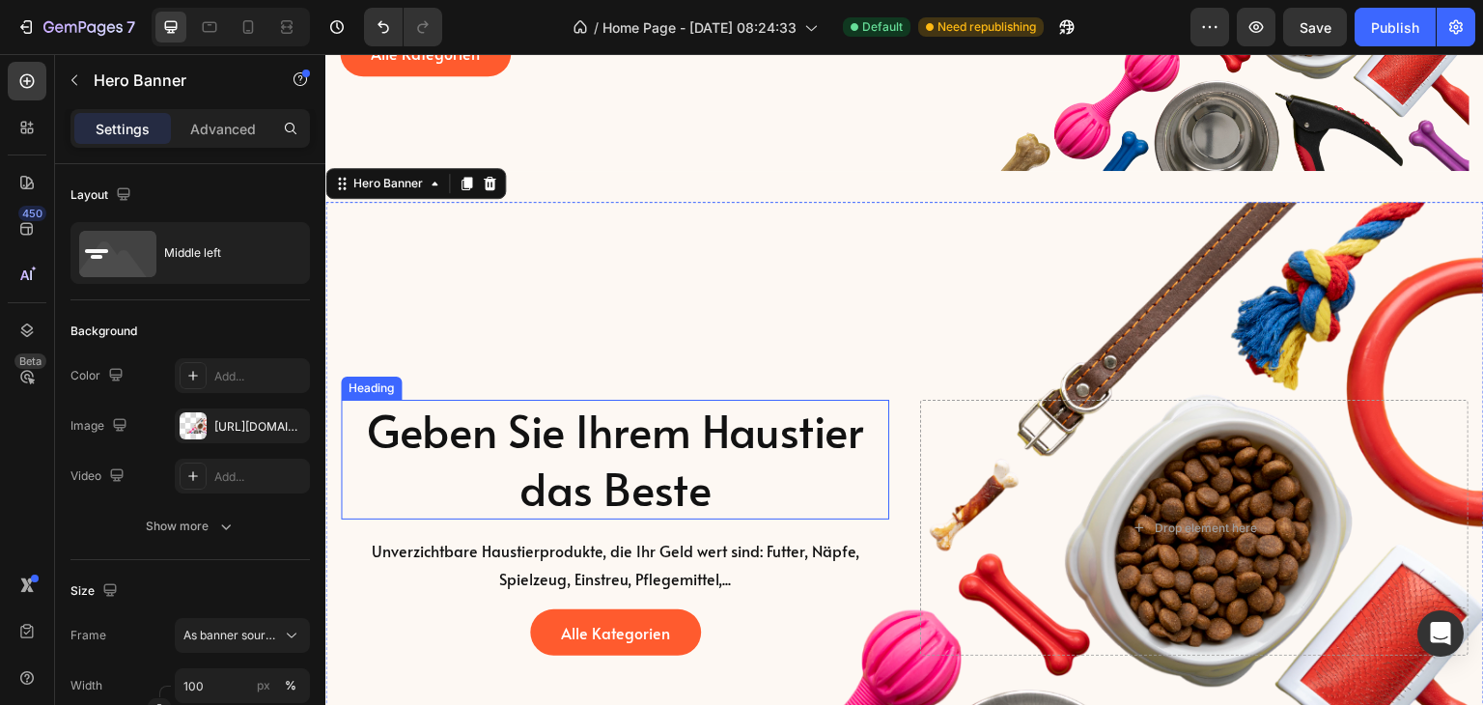
click at [838, 455] on p "Geben Sie Ihrem Haustier das Beste" at bounding box center [615, 460] width 545 height 116
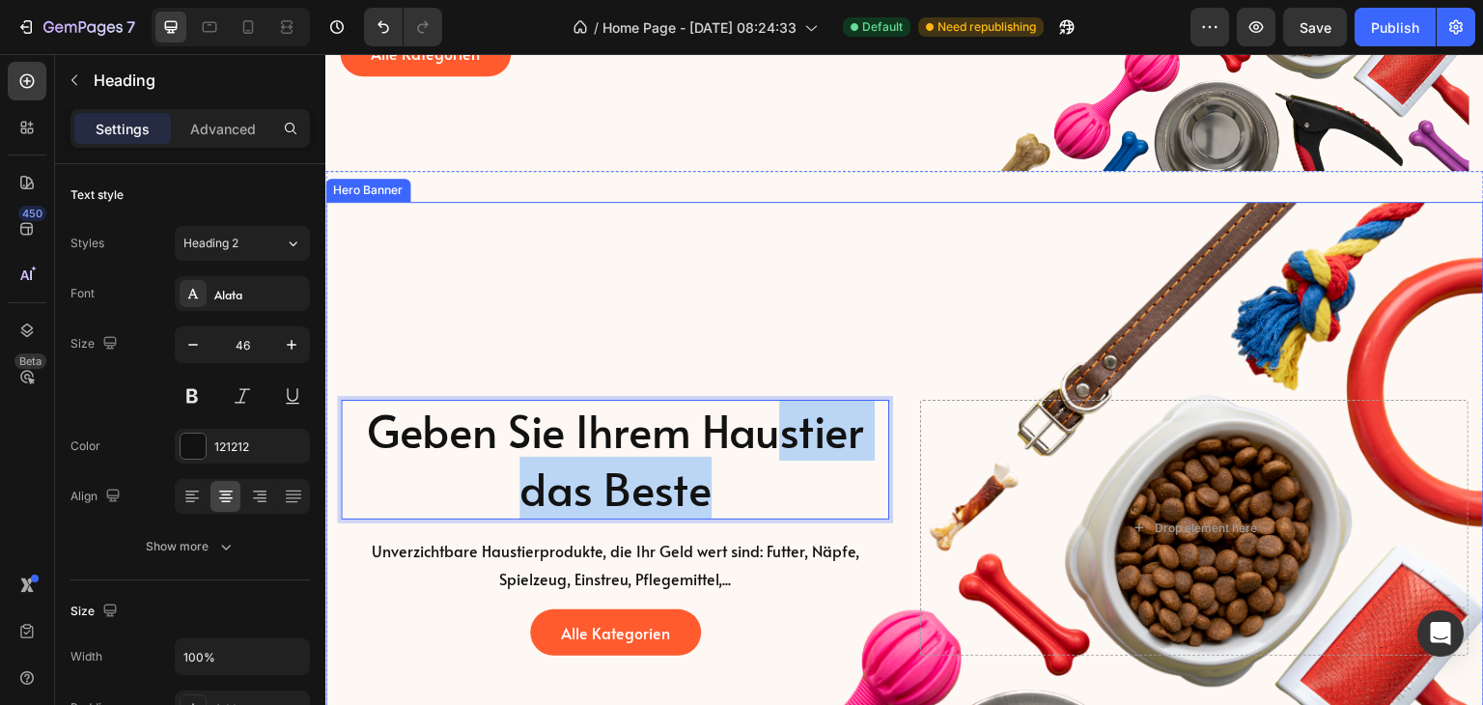
drag, startPoint x: 801, startPoint y: 477, endPoint x: 771, endPoint y: 347, distance: 133.8
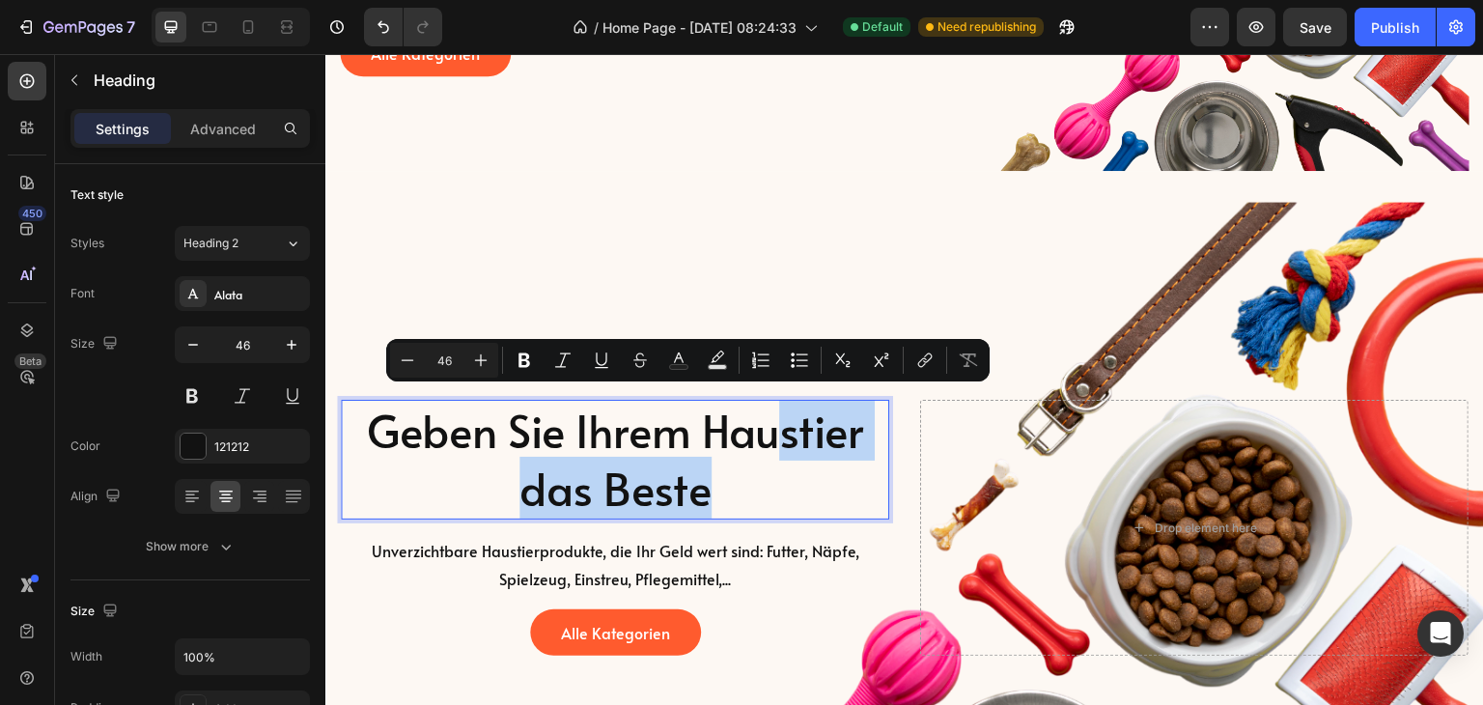
click at [876, 461] on p "Geben Sie Ihrem Haustier das Beste" at bounding box center [615, 460] width 545 height 116
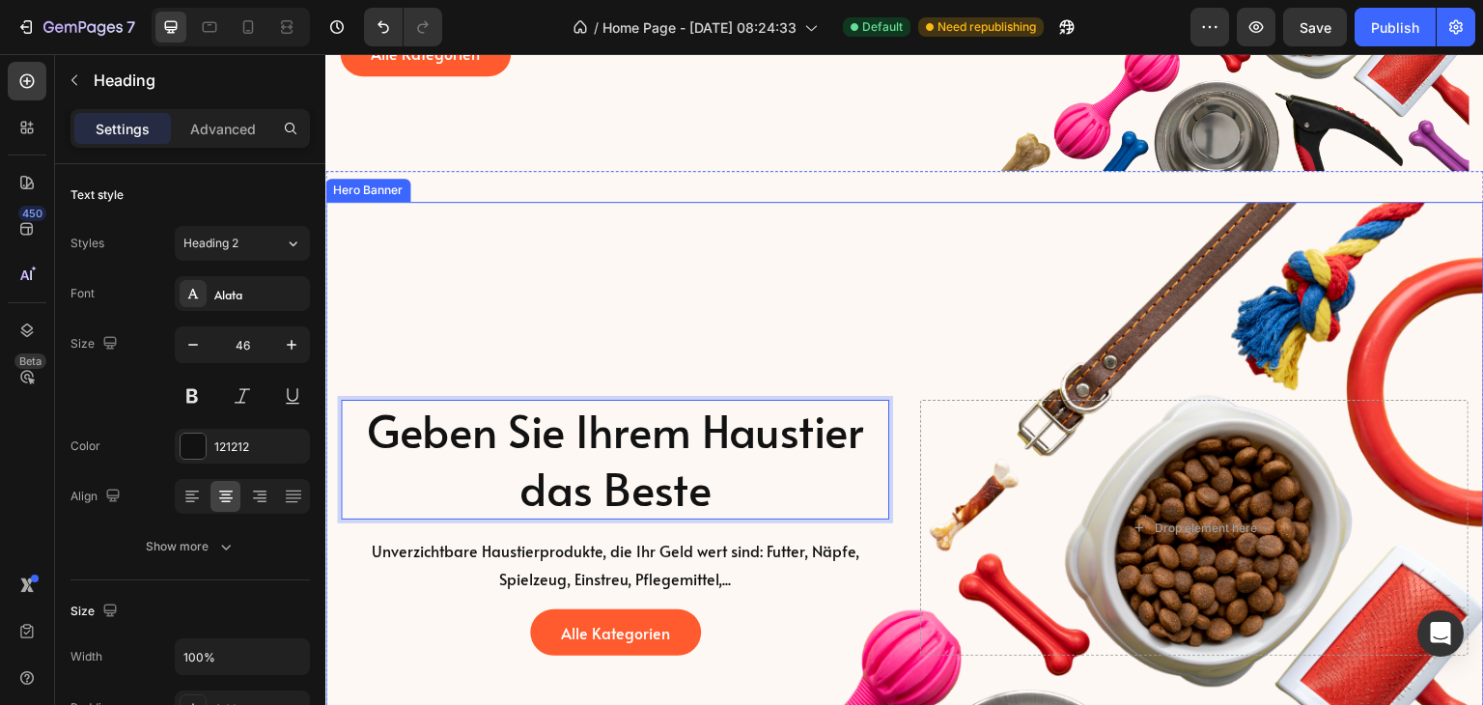
click at [819, 565] on p "Unverzichtbare Haustierprodukte, die Ihr Geld wert sind: Futter, Näpfe, Spielze…" at bounding box center [615, 565] width 545 height 56
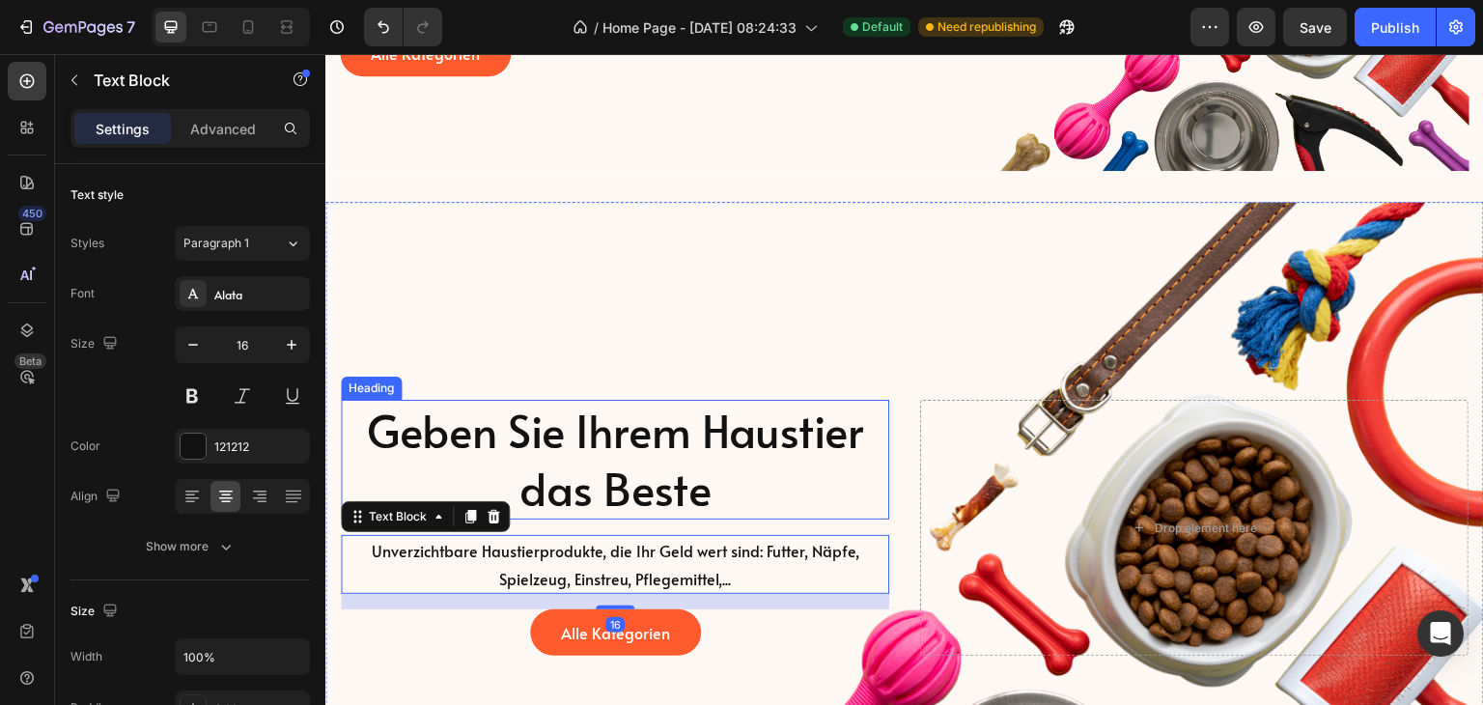
click at [715, 472] on p "Geben Sie Ihrem Haustier das Beste" at bounding box center [615, 460] width 545 height 116
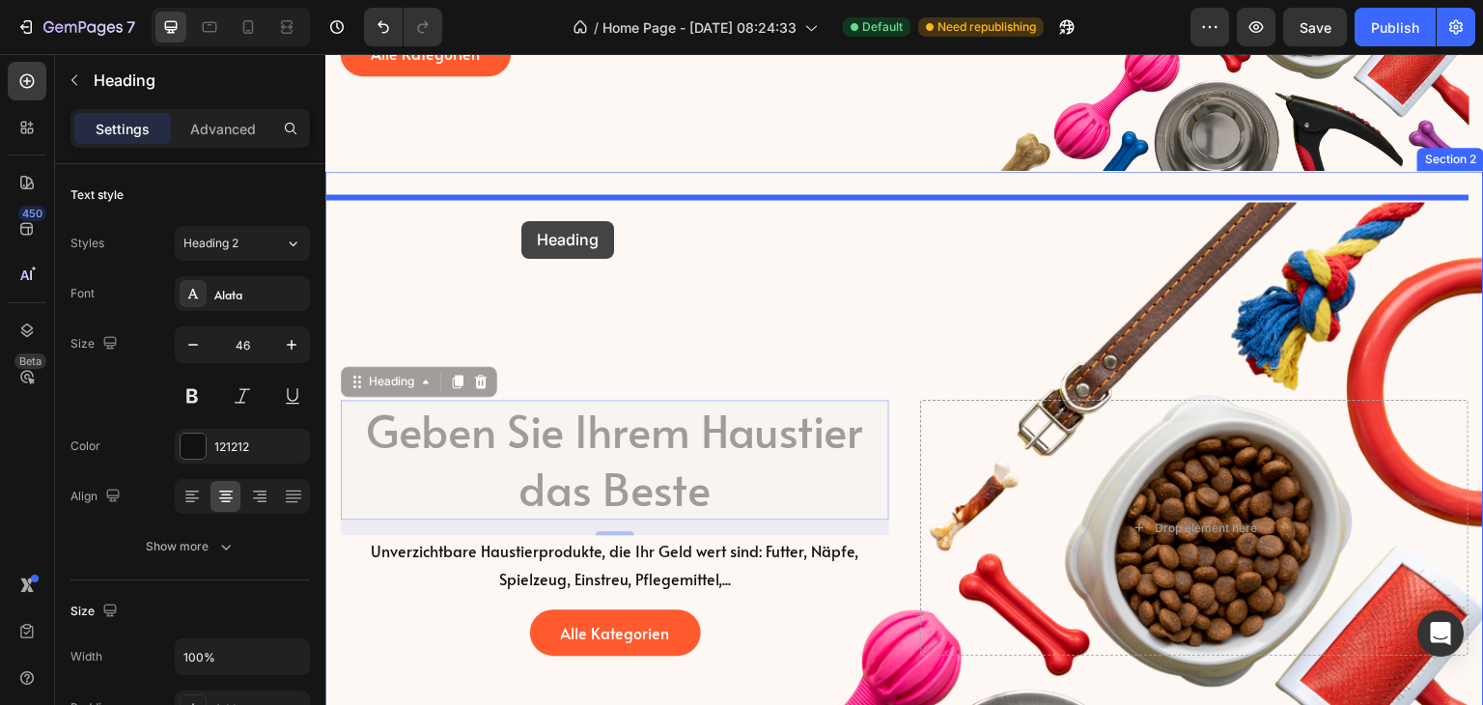
drag, startPoint x: 352, startPoint y: 373, endPoint x: 521, endPoint y: 221, distance: 227.8
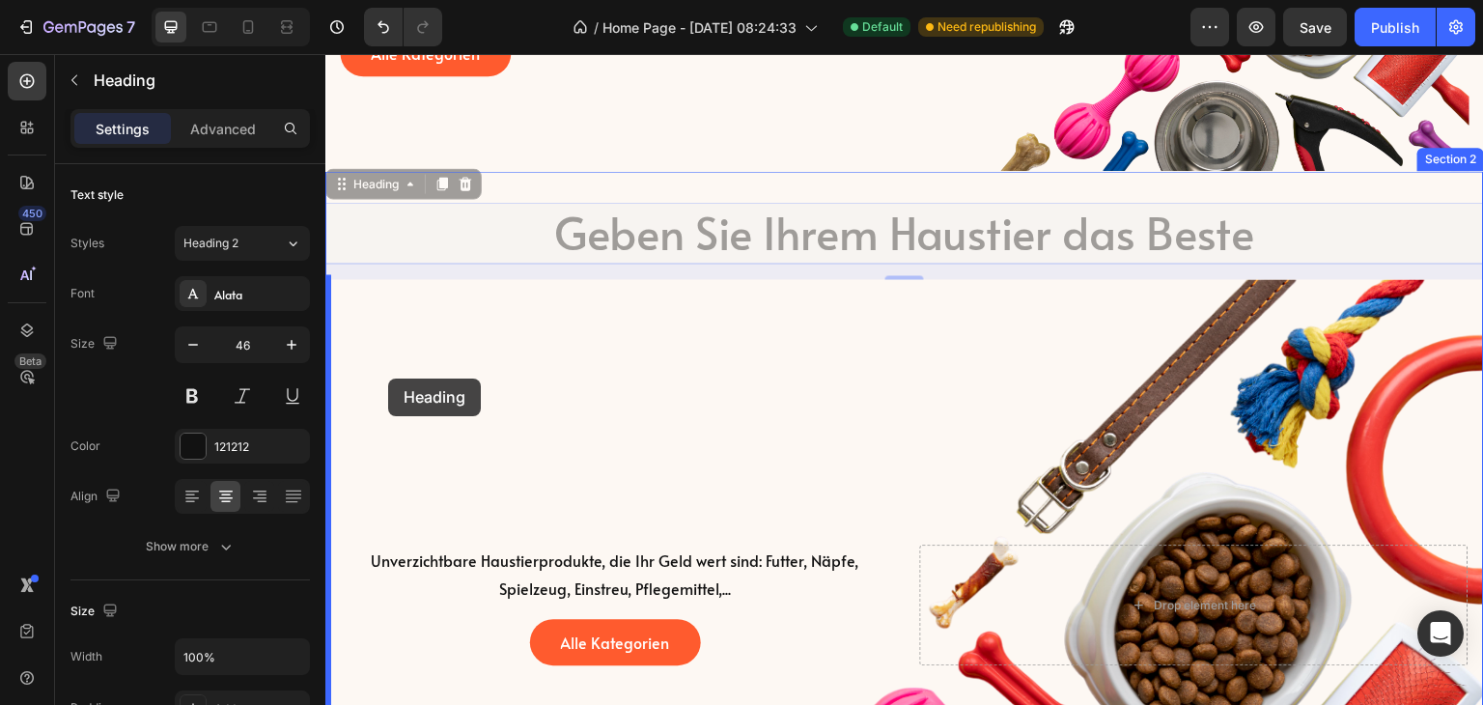
drag, startPoint x: 339, startPoint y: 181, endPoint x: 386, endPoint y: 380, distance: 205.4
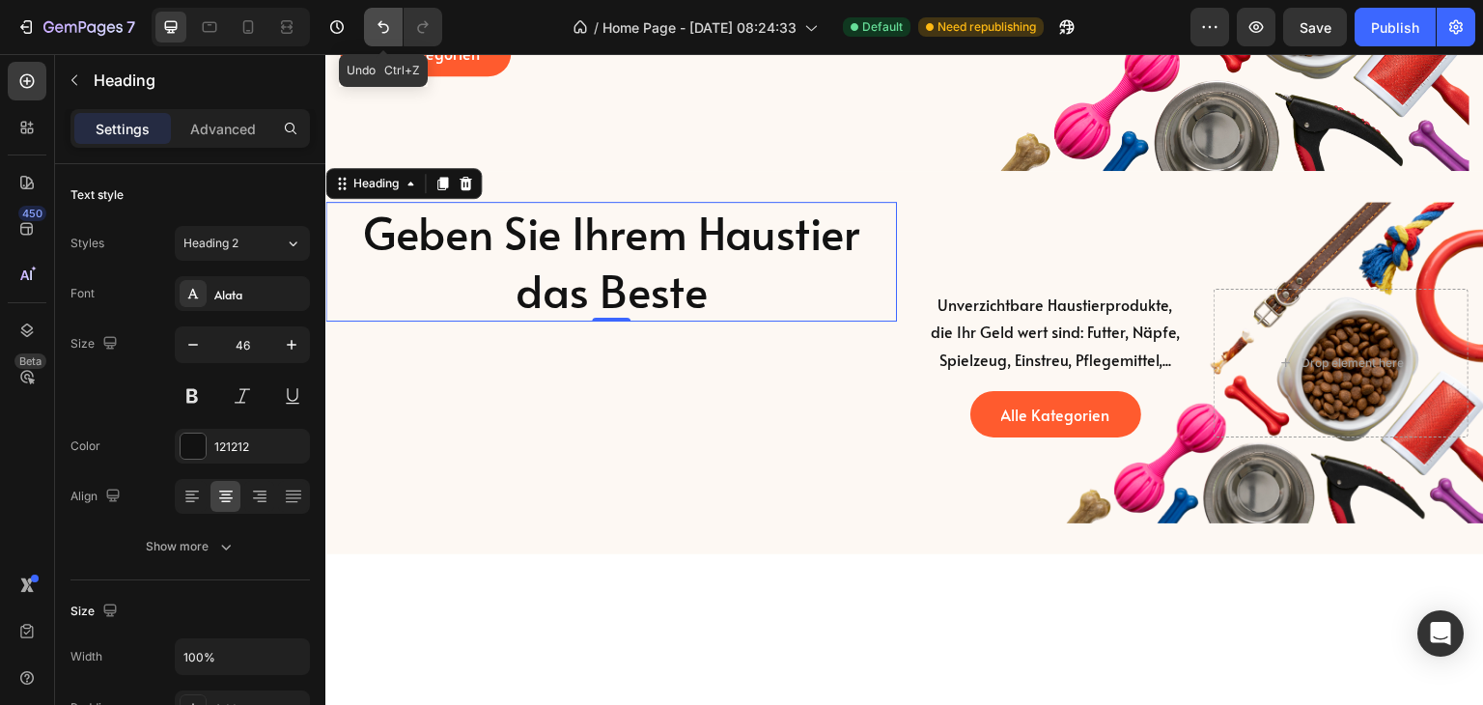
click at [382, 18] on icon "Undo/Redo" at bounding box center [383, 26] width 19 height 19
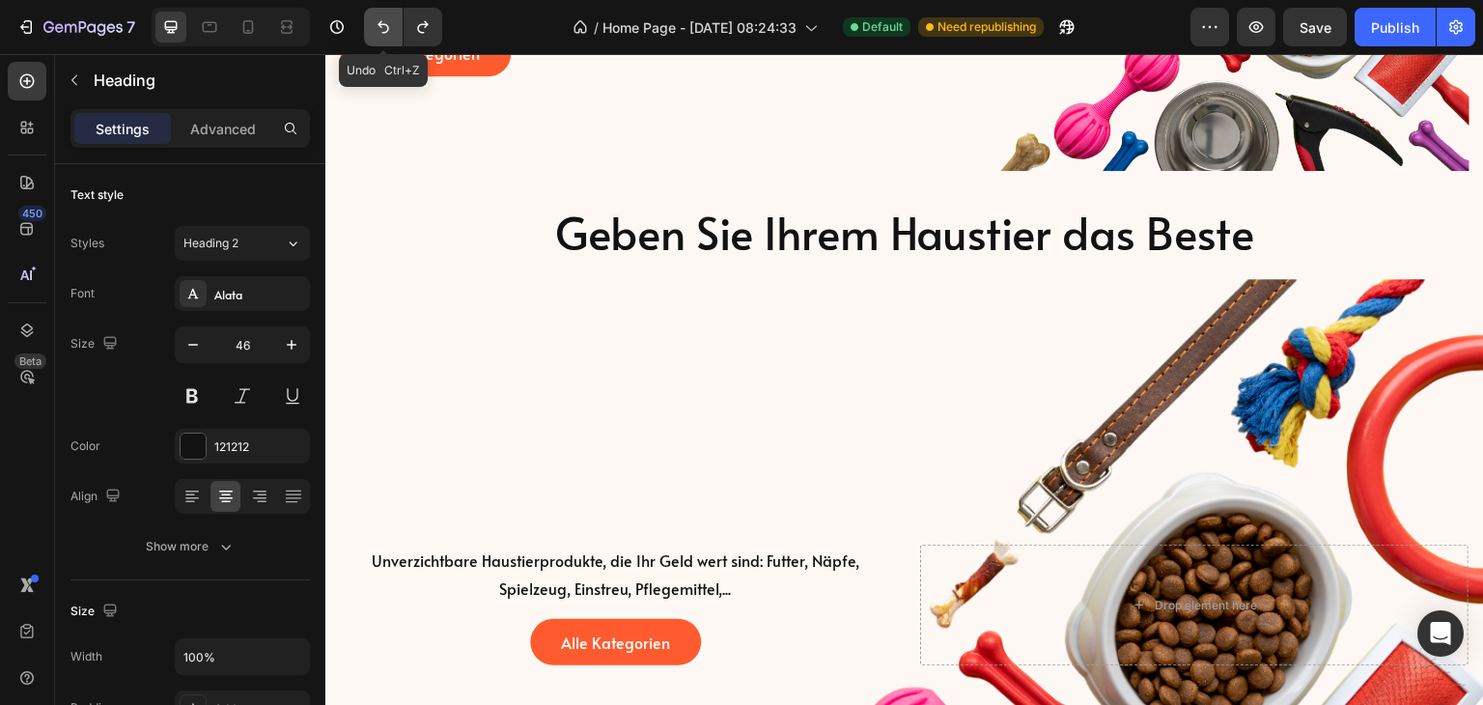
click at [382, 18] on icon "Undo/Redo" at bounding box center [383, 26] width 19 height 19
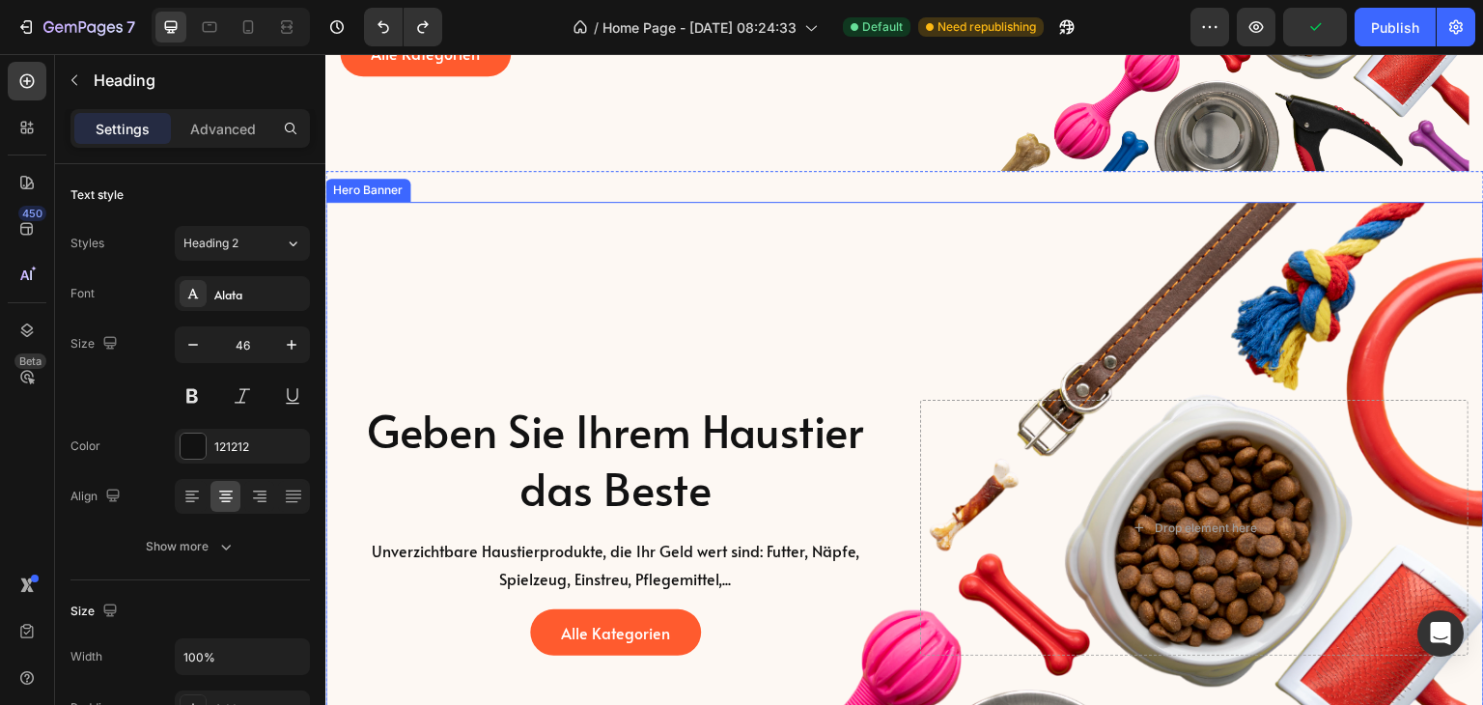
click at [923, 312] on div "Background Image" at bounding box center [904, 528] width 1159 height 652
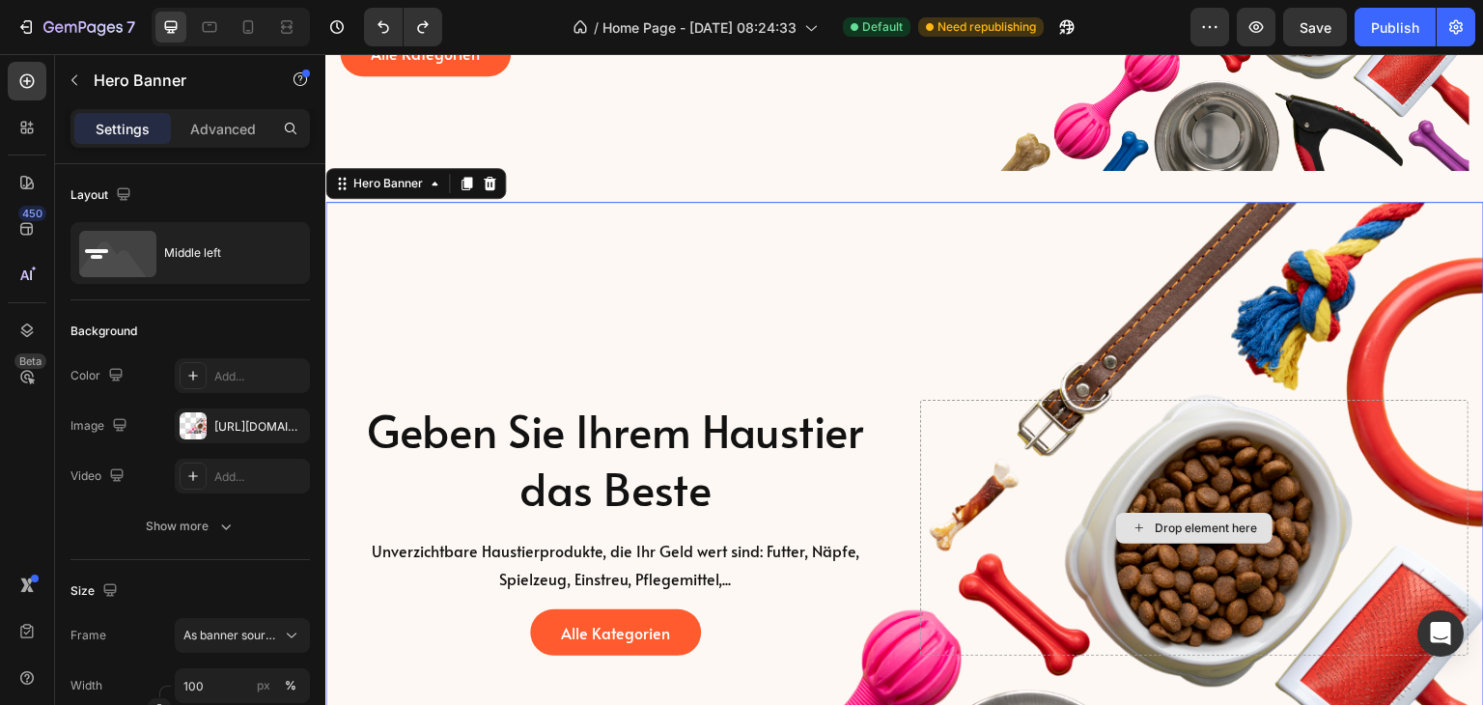
click at [1028, 523] on div "Drop element here" at bounding box center [1194, 528] width 549 height 256
click at [890, 350] on div "Background Image" at bounding box center [904, 528] width 1159 height 652
click at [956, 465] on div "Drop element here" at bounding box center [1194, 528] width 549 height 256
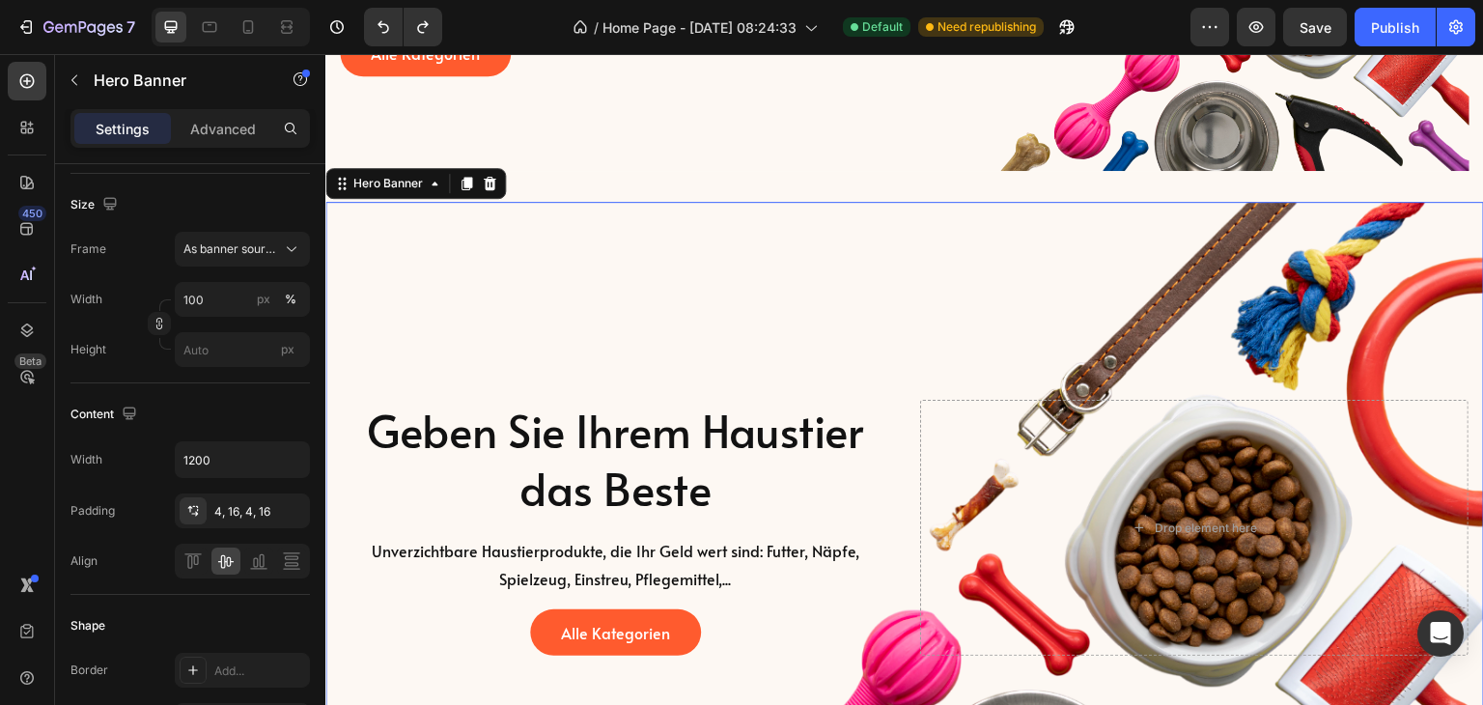
scroll to position [0, 0]
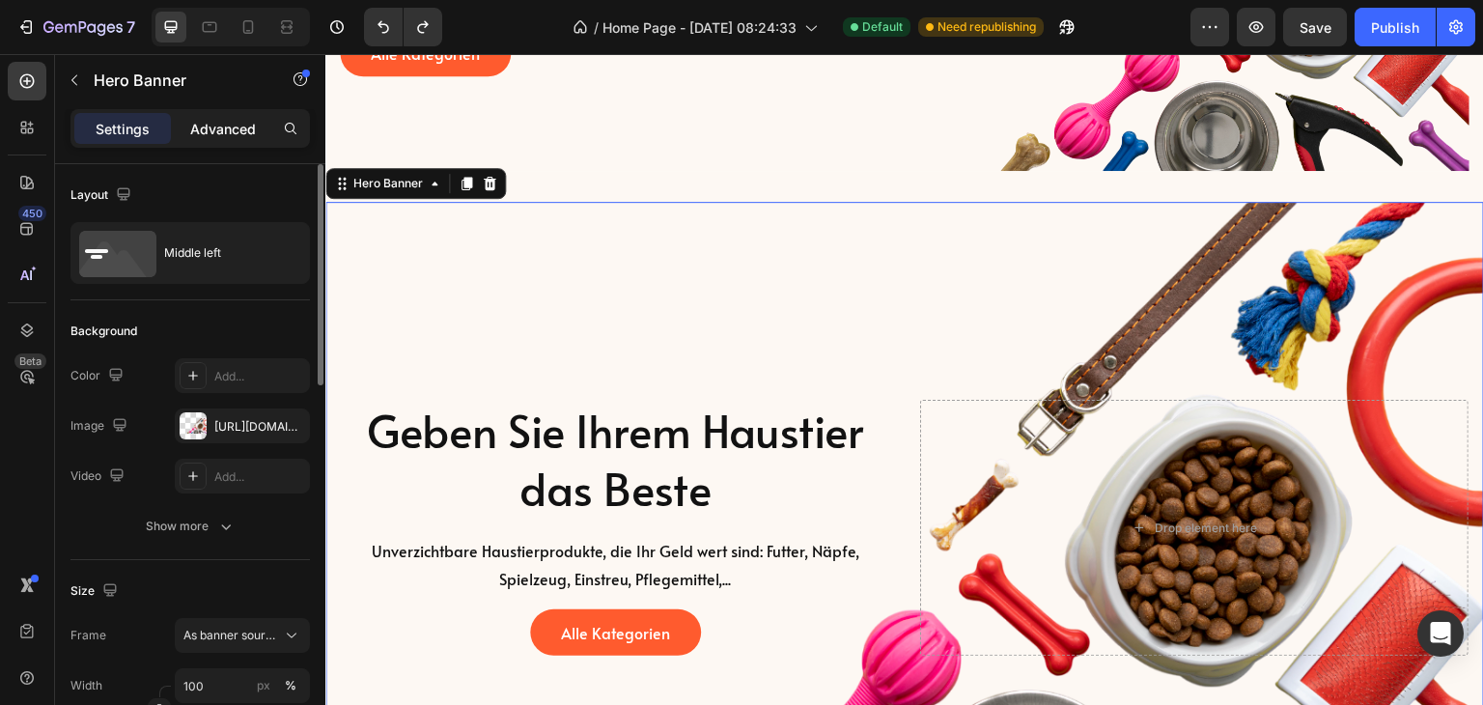
click at [236, 132] on p "Advanced" at bounding box center [223, 129] width 66 height 20
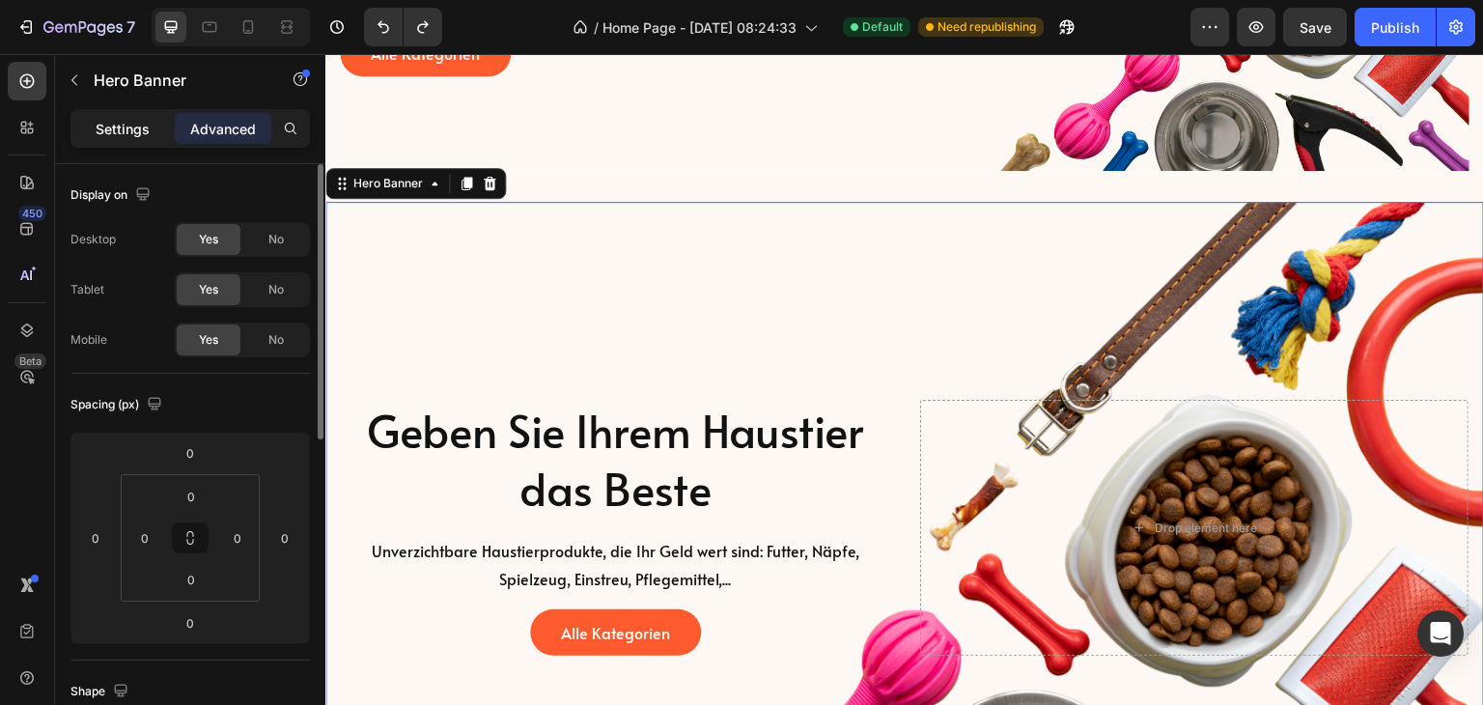
click at [125, 127] on p "Settings" at bounding box center [123, 129] width 54 height 20
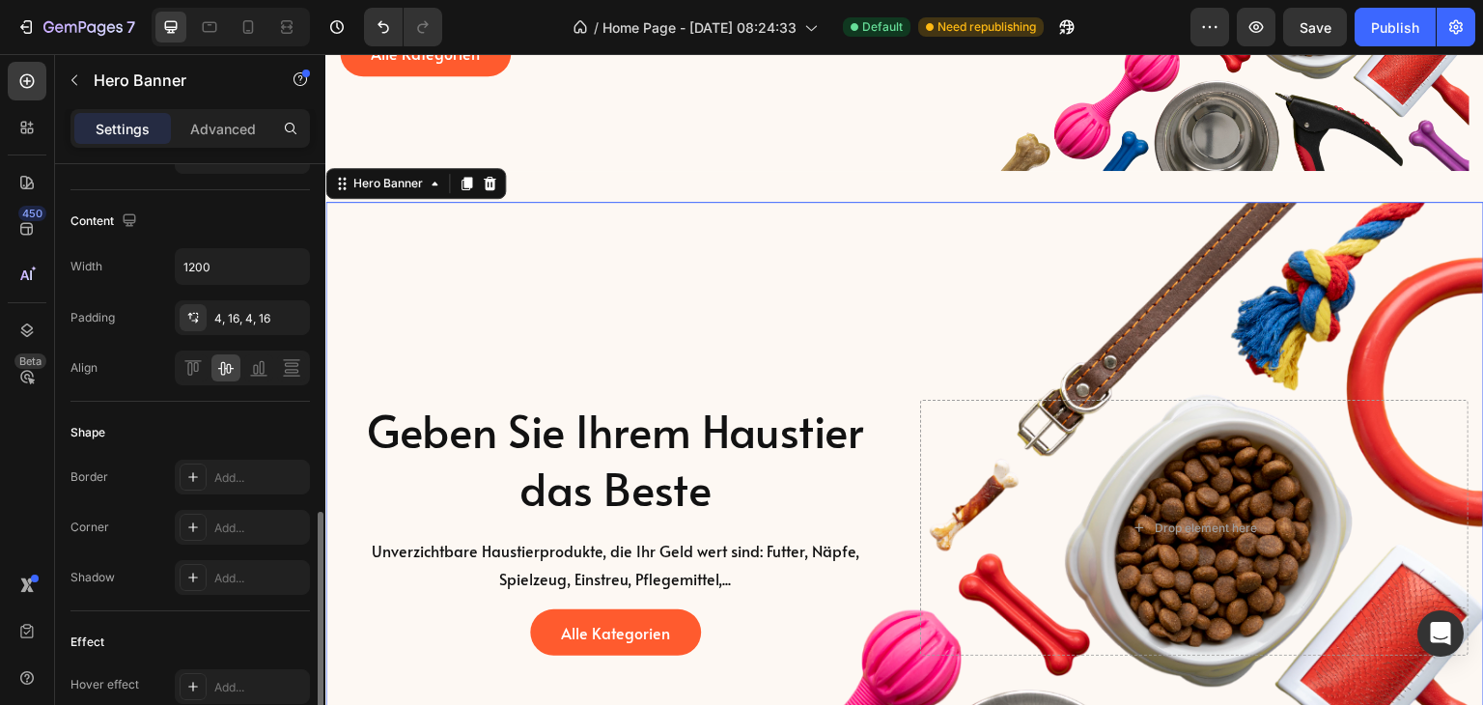
scroll to position [1008, 0]
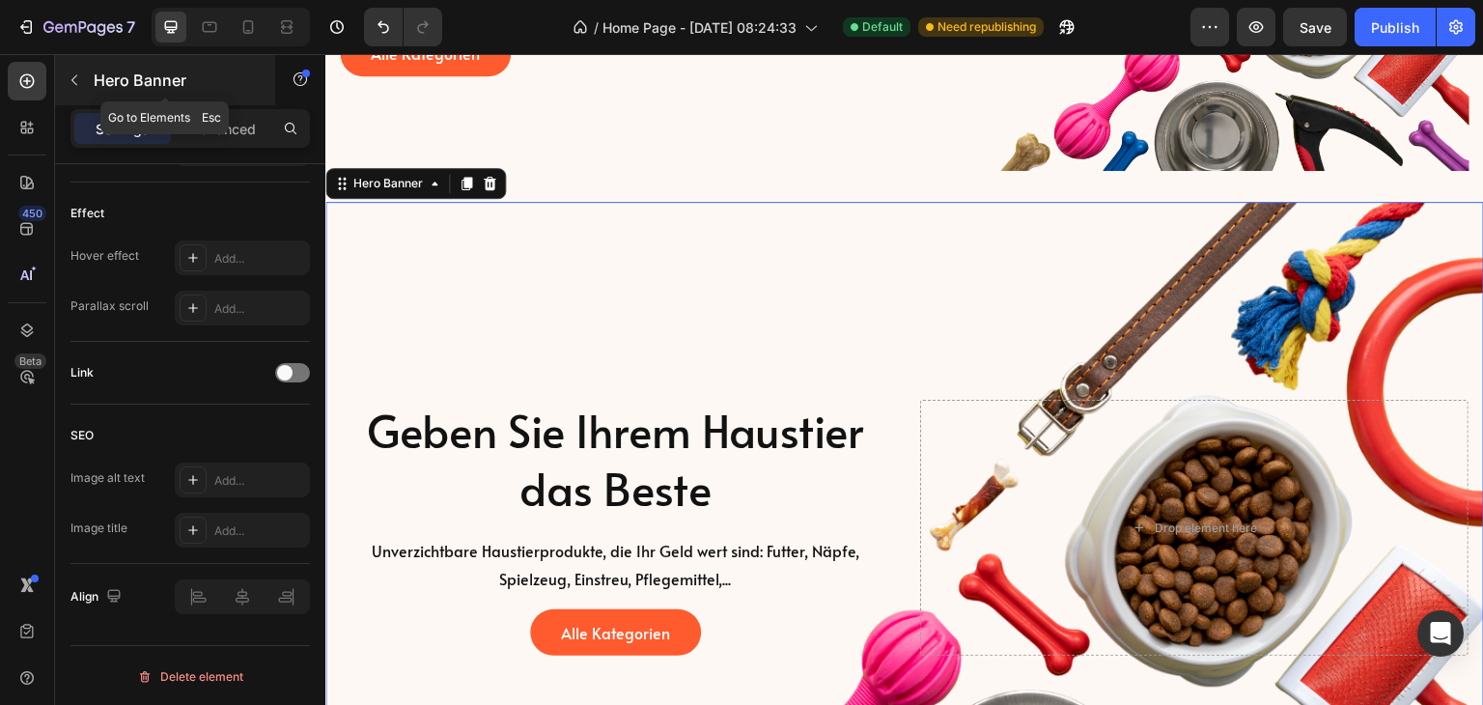
click at [81, 79] on icon "button" at bounding box center [74, 79] width 15 height 15
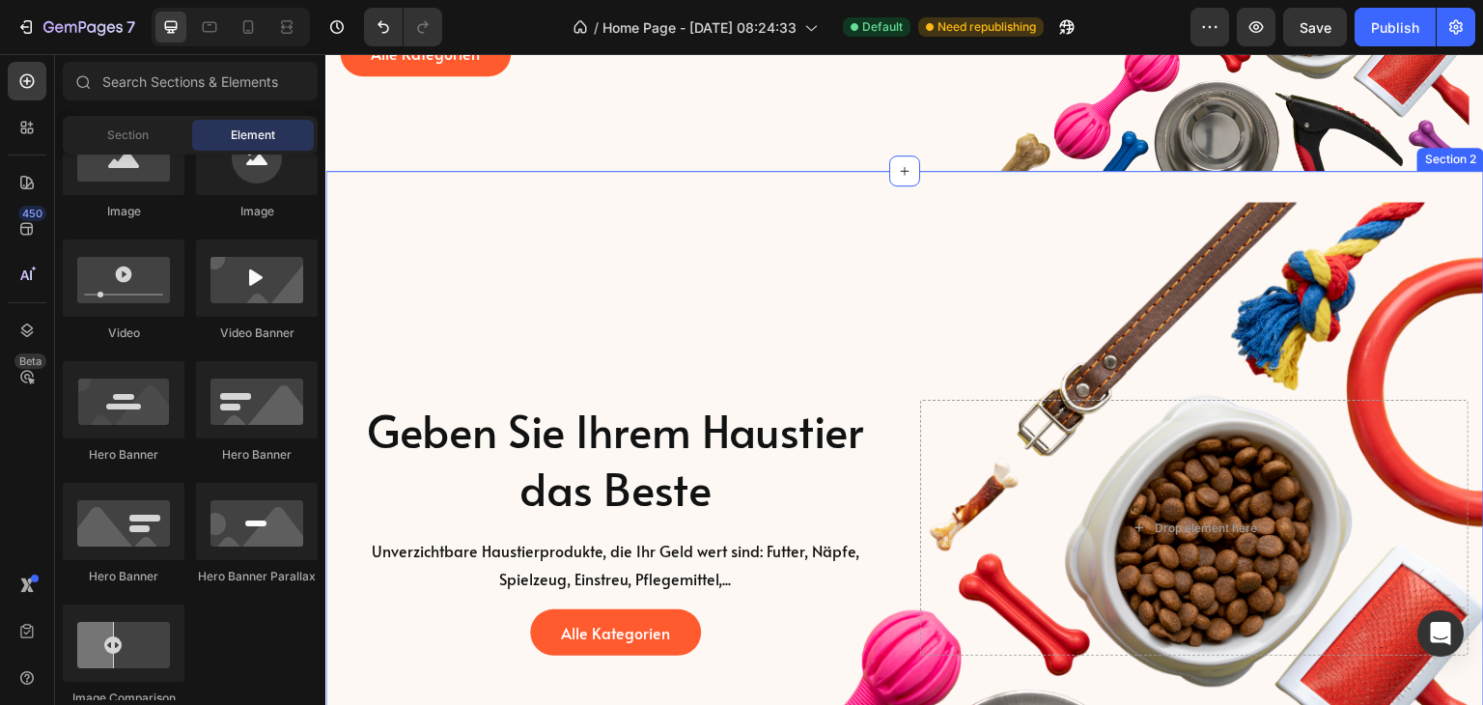
scroll to position [483, 0]
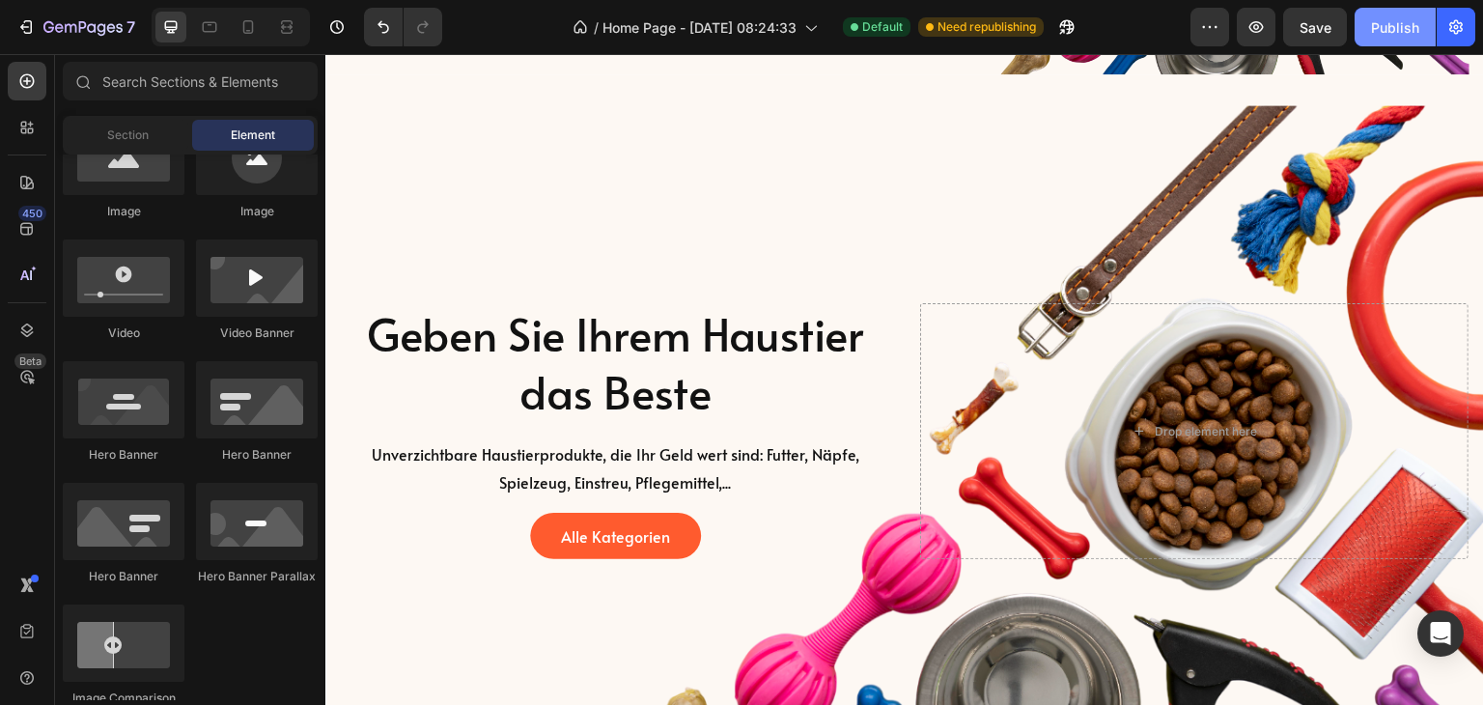
click at [1387, 28] on div "Publish" at bounding box center [1395, 27] width 48 height 20
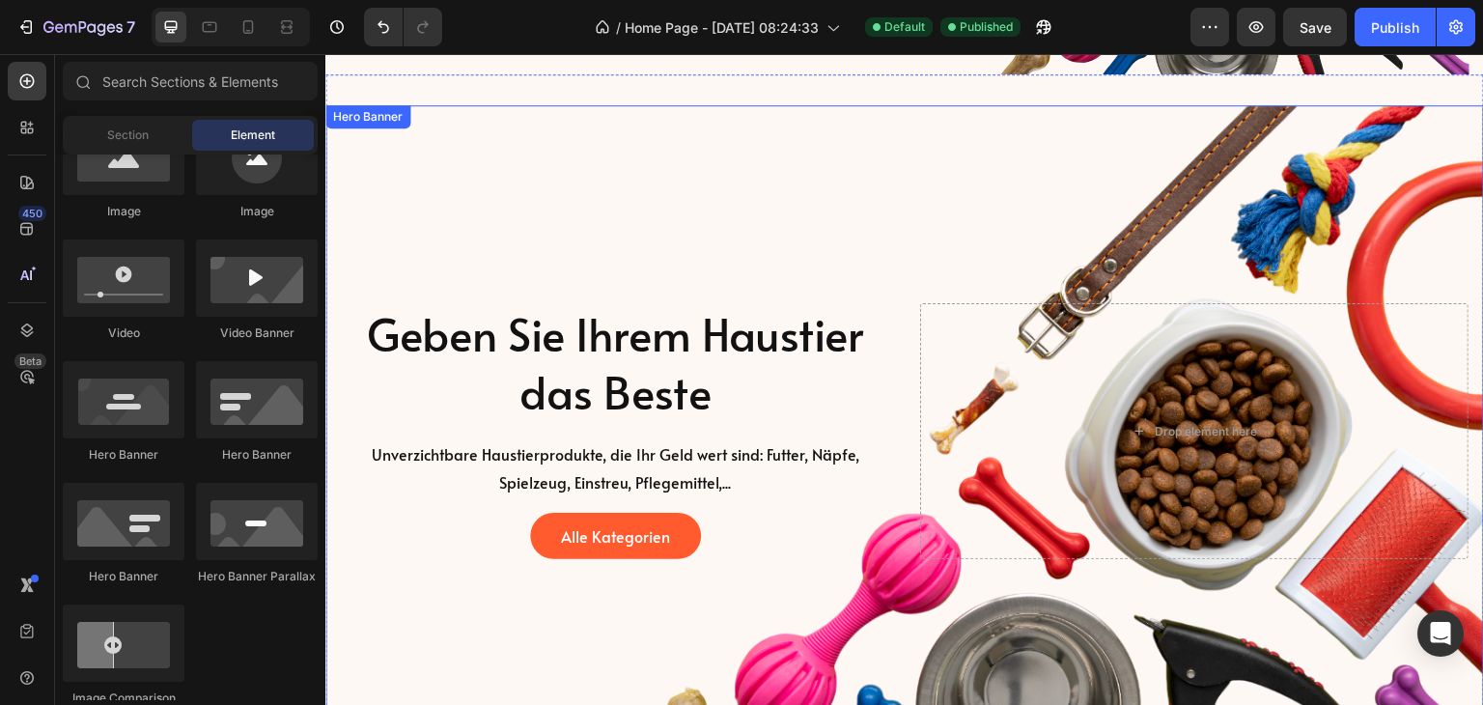
scroll to position [0, 0]
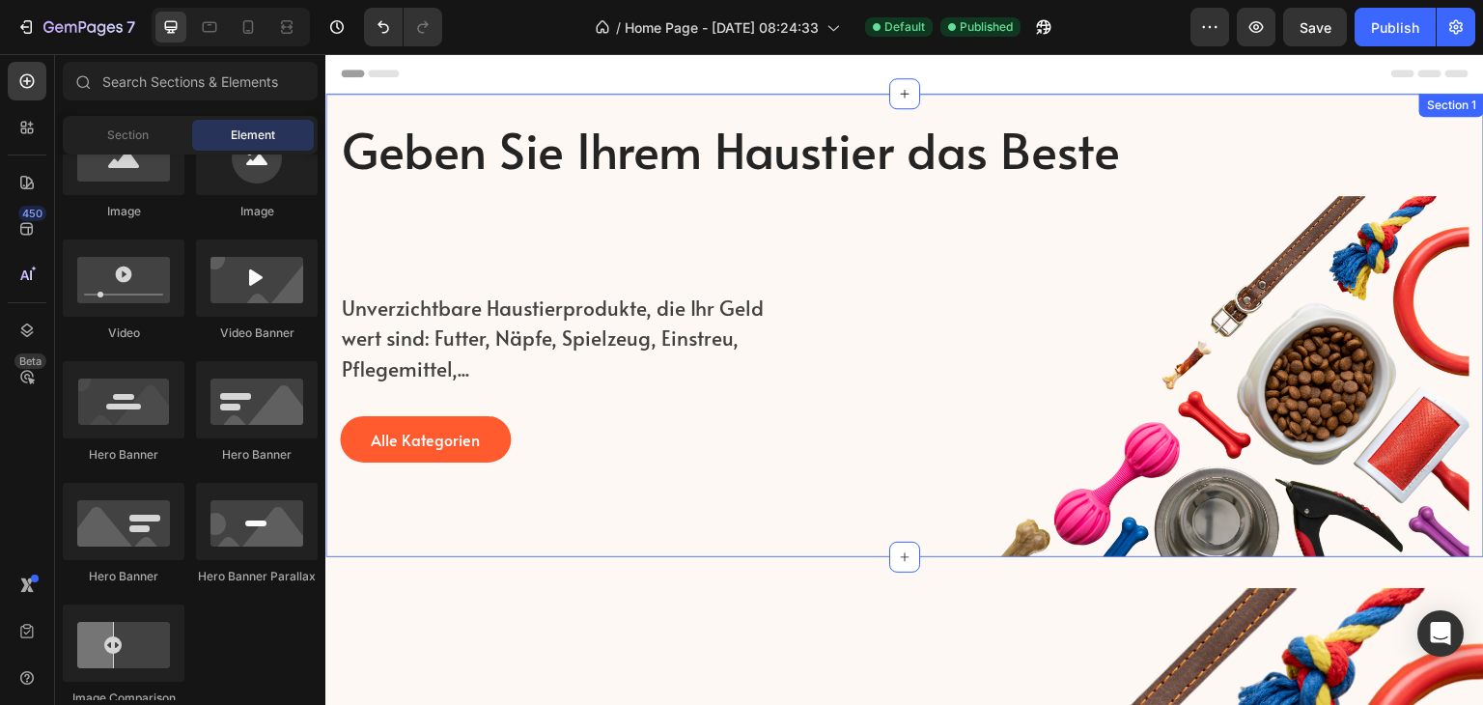
click at [437, 109] on div "Geben Sie Ihrem Haustier das Beste Heading Unverzichtbare Haustierprodukte, die…" at bounding box center [904, 326] width 1159 height 464
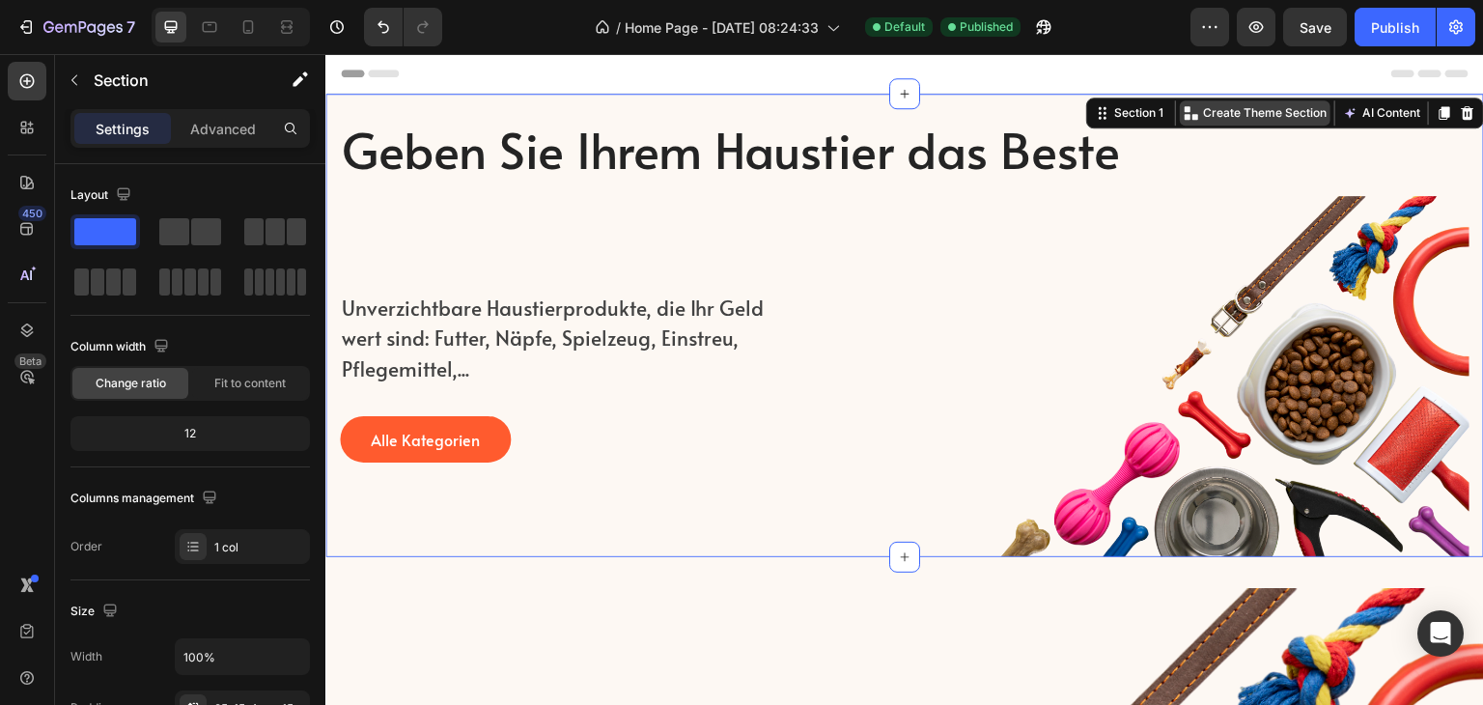
click at [1216, 115] on p "Create Theme Section" at bounding box center [1265, 112] width 124 height 17
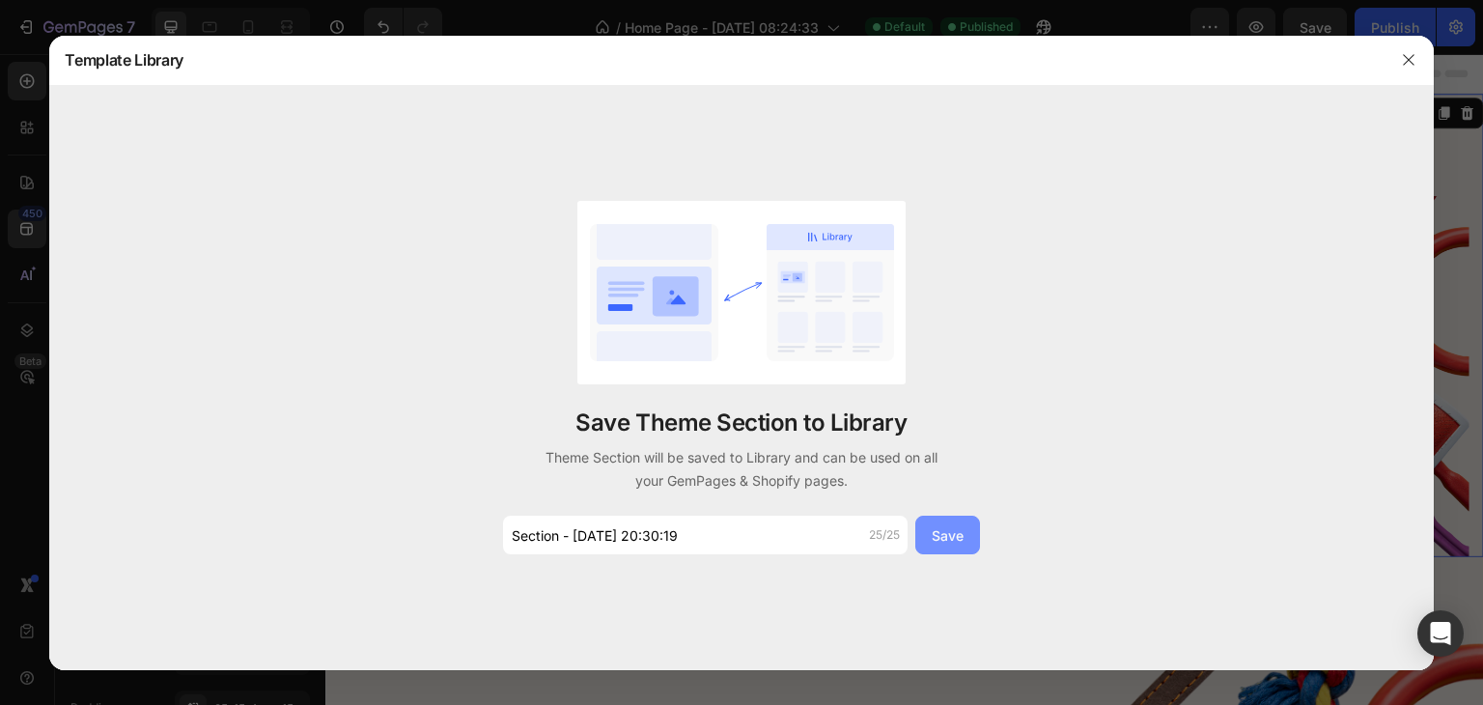
click at [954, 525] on div "Save" at bounding box center [948, 535] width 32 height 20
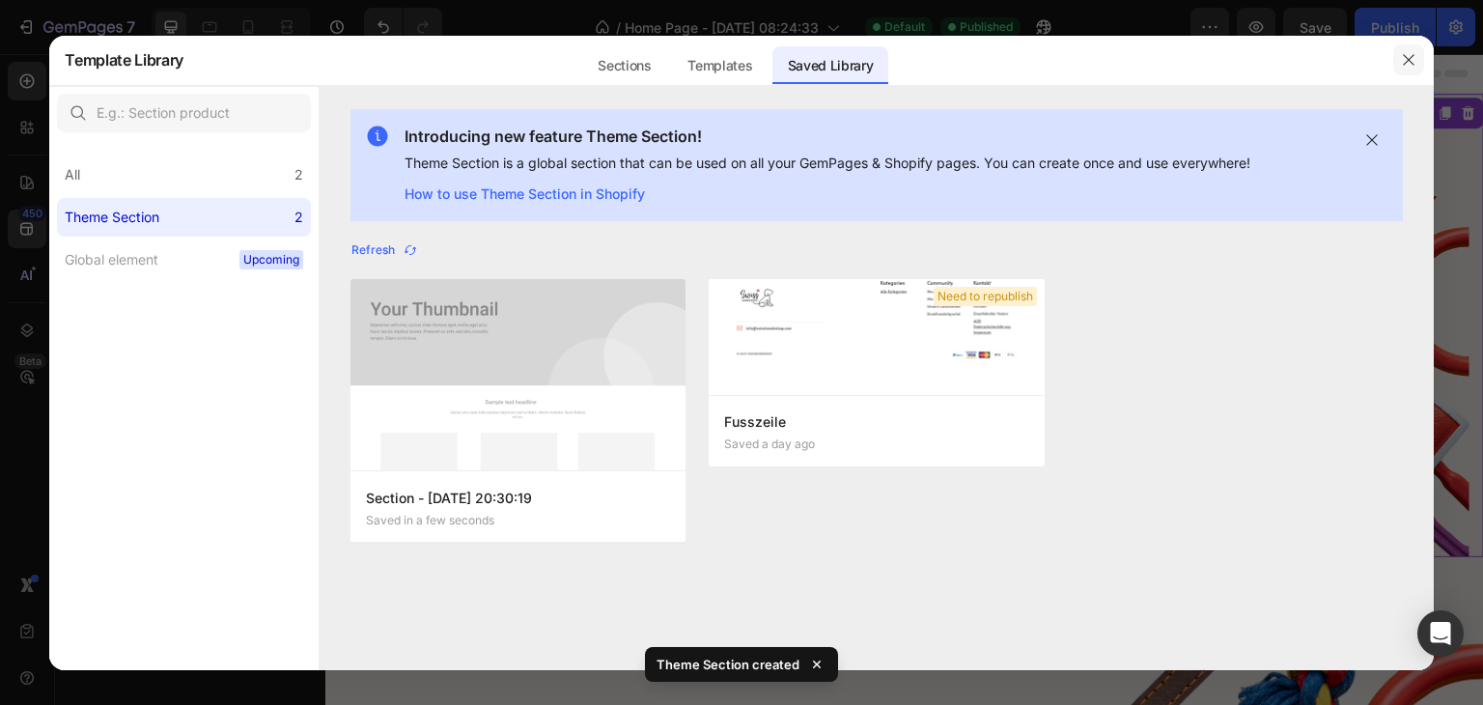
click at [1410, 65] on icon "button" at bounding box center [1408, 59] width 15 height 15
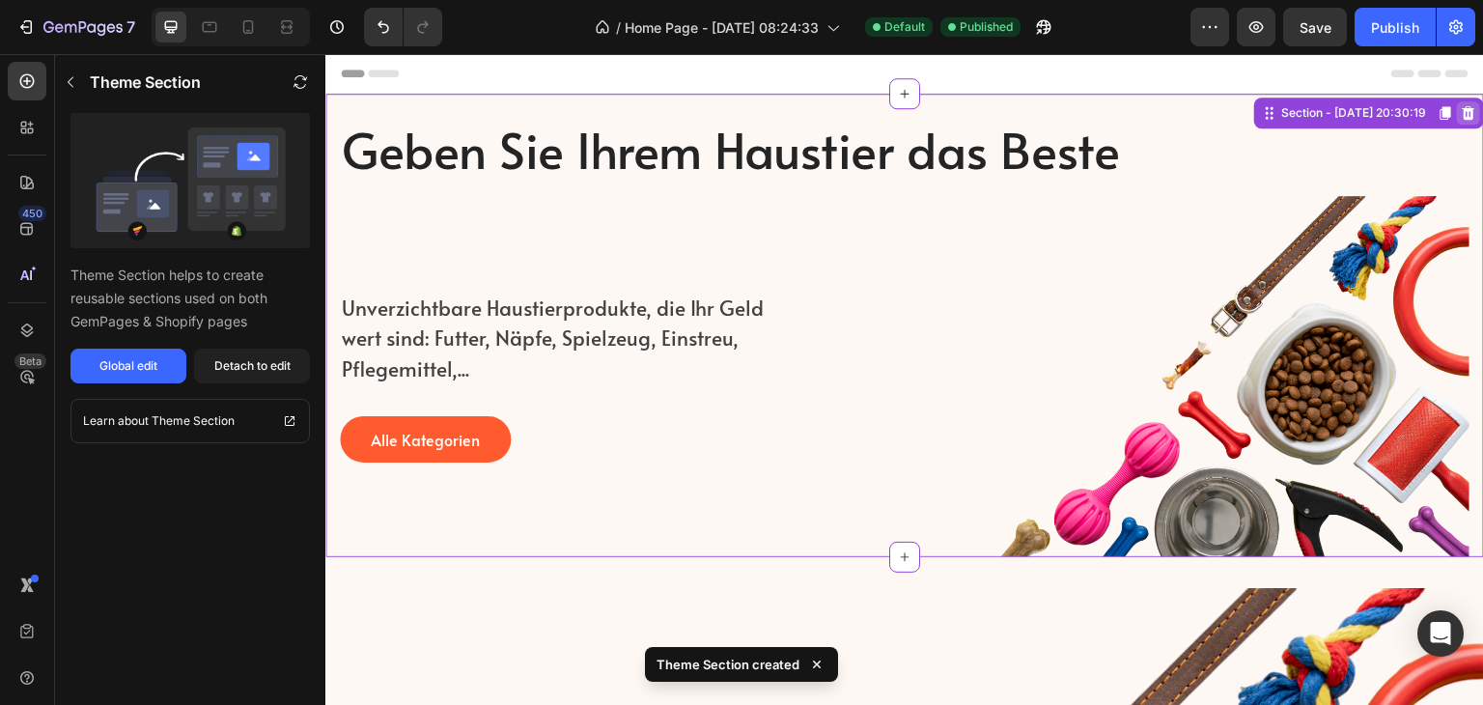
click at [1461, 113] on icon at bounding box center [1468, 112] width 15 height 15
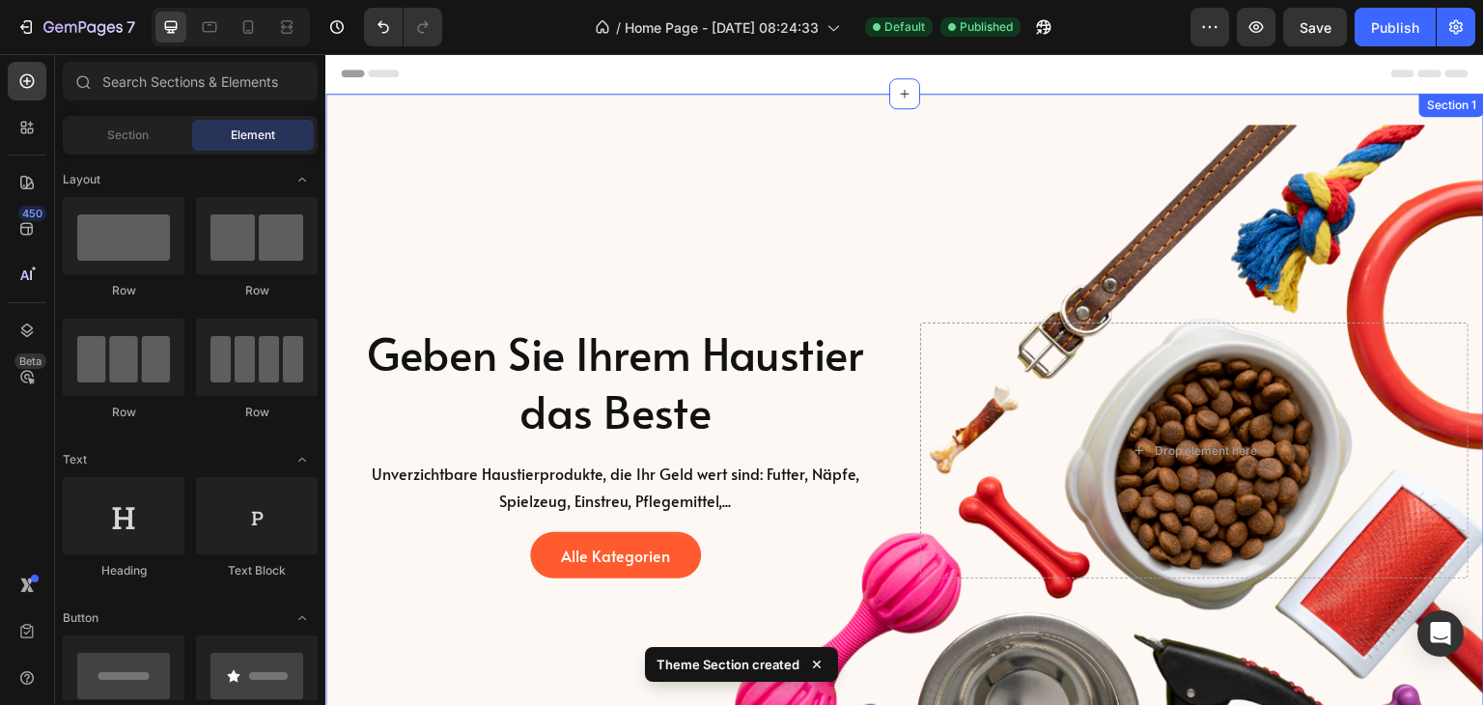
scroll to position [676, 0]
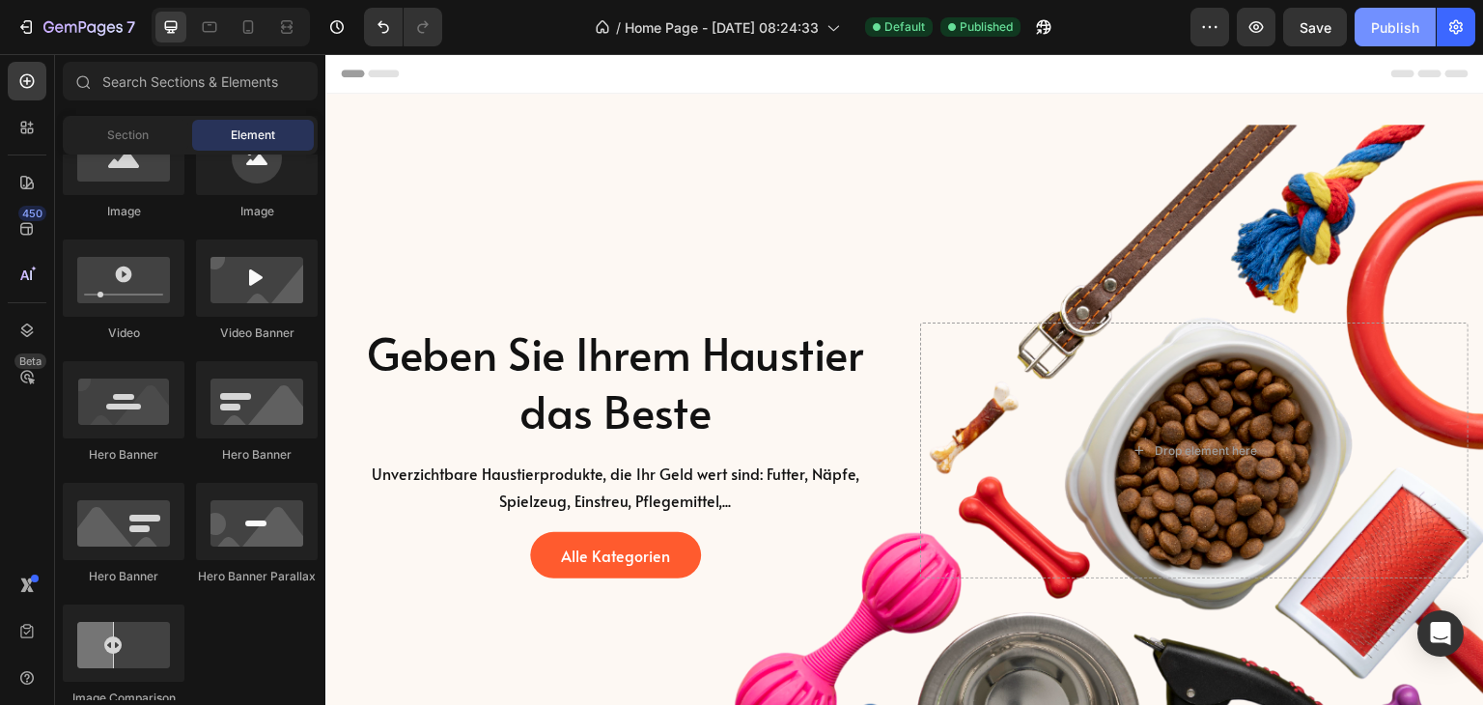
click at [1414, 19] on div "Publish" at bounding box center [1395, 27] width 48 height 20
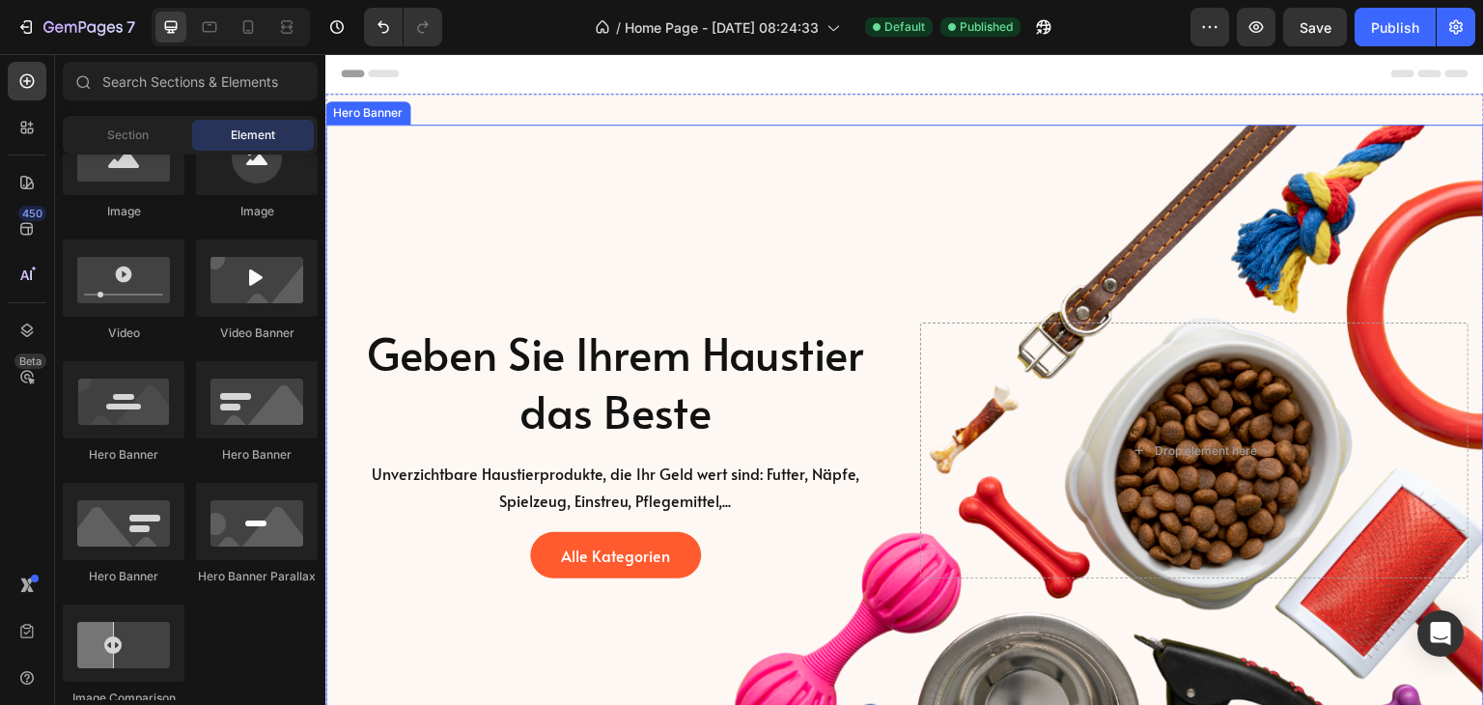
click at [847, 232] on div "Background Image" at bounding box center [904, 451] width 1159 height 652
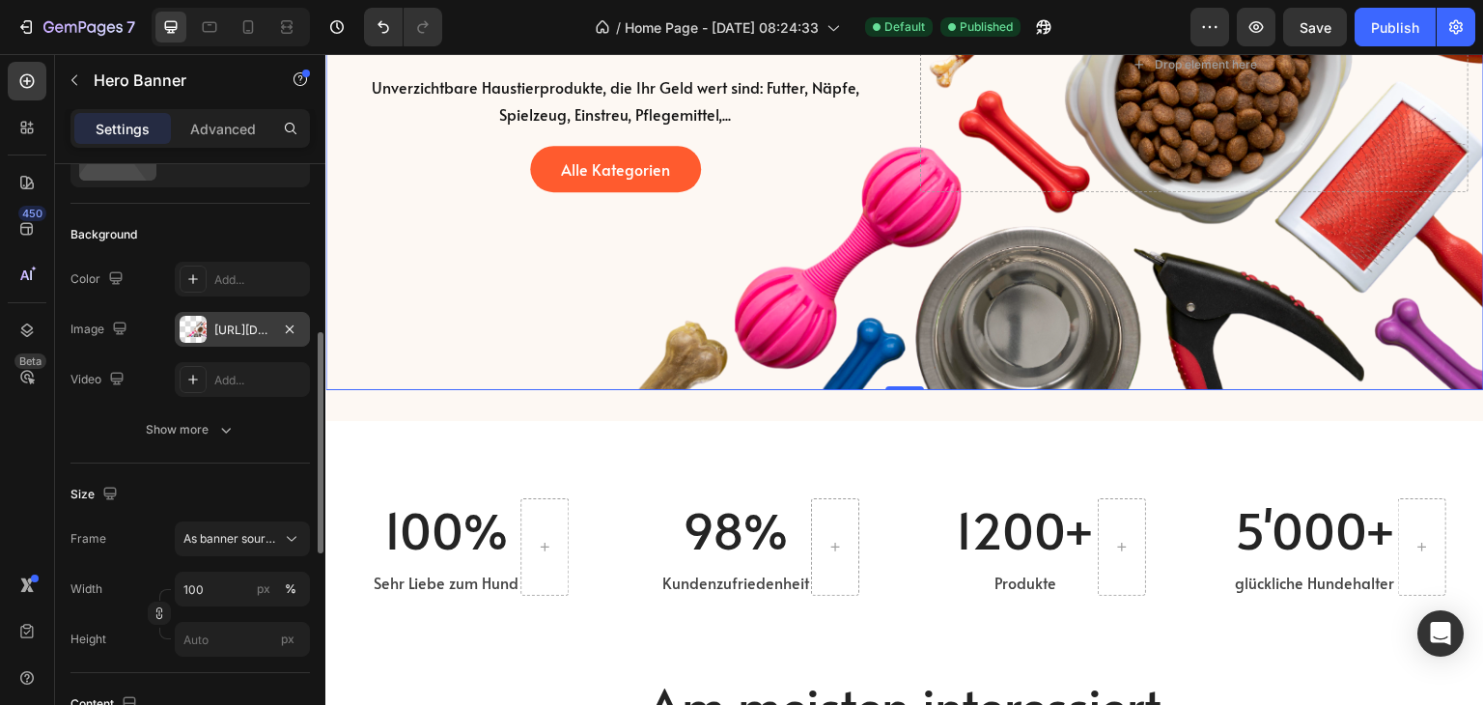
scroll to position [193, 0]
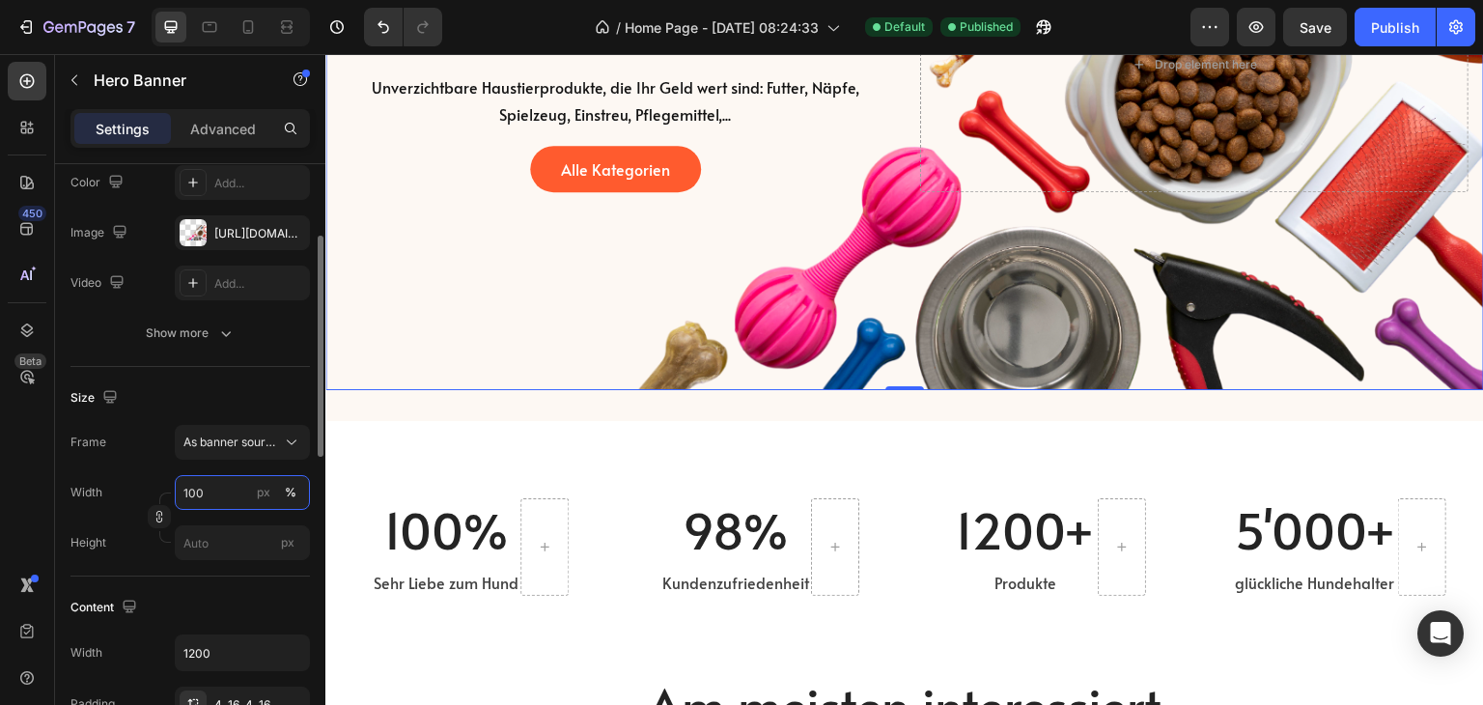
click at [240, 495] on input "100" at bounding box center [242, 492] width 135 height 35
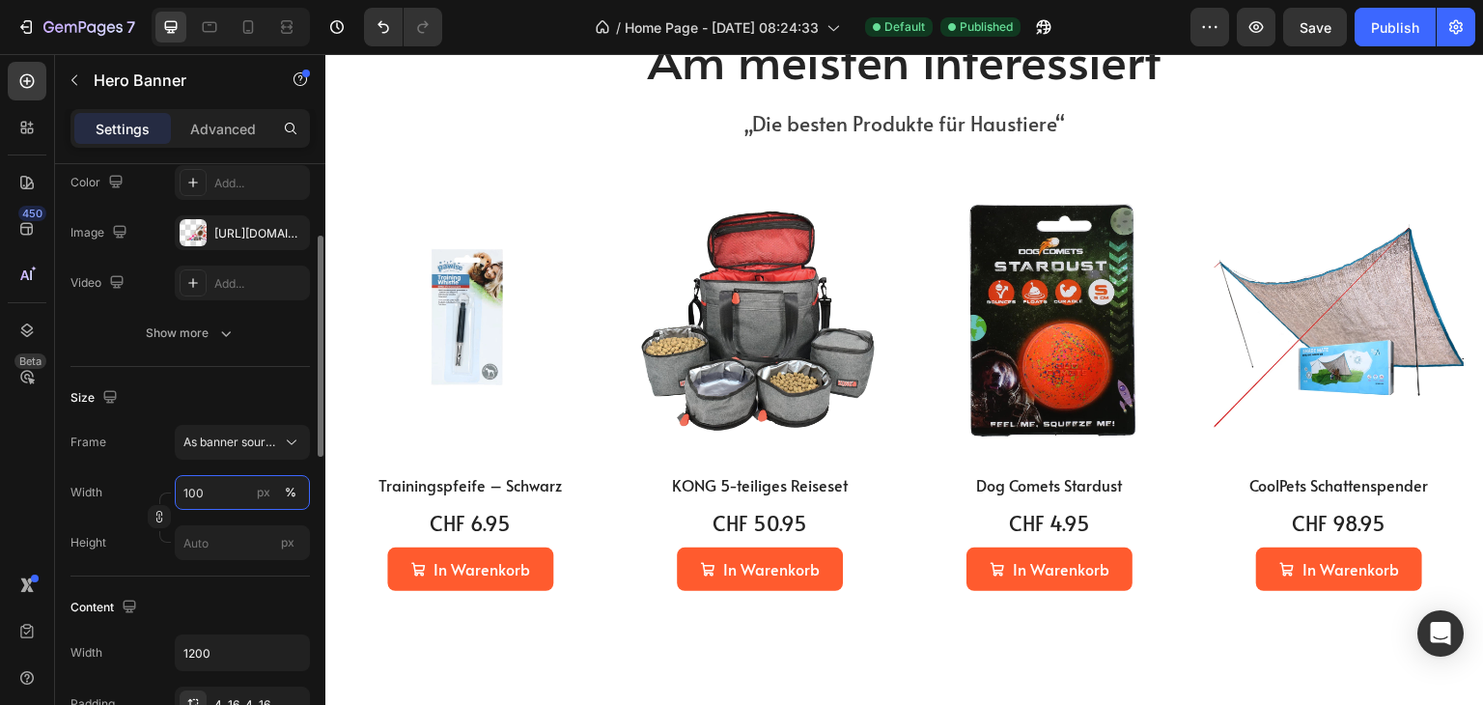
type input "10"
click at [287, 434] on icon at bounding box center [291, 442] width 19 height 19
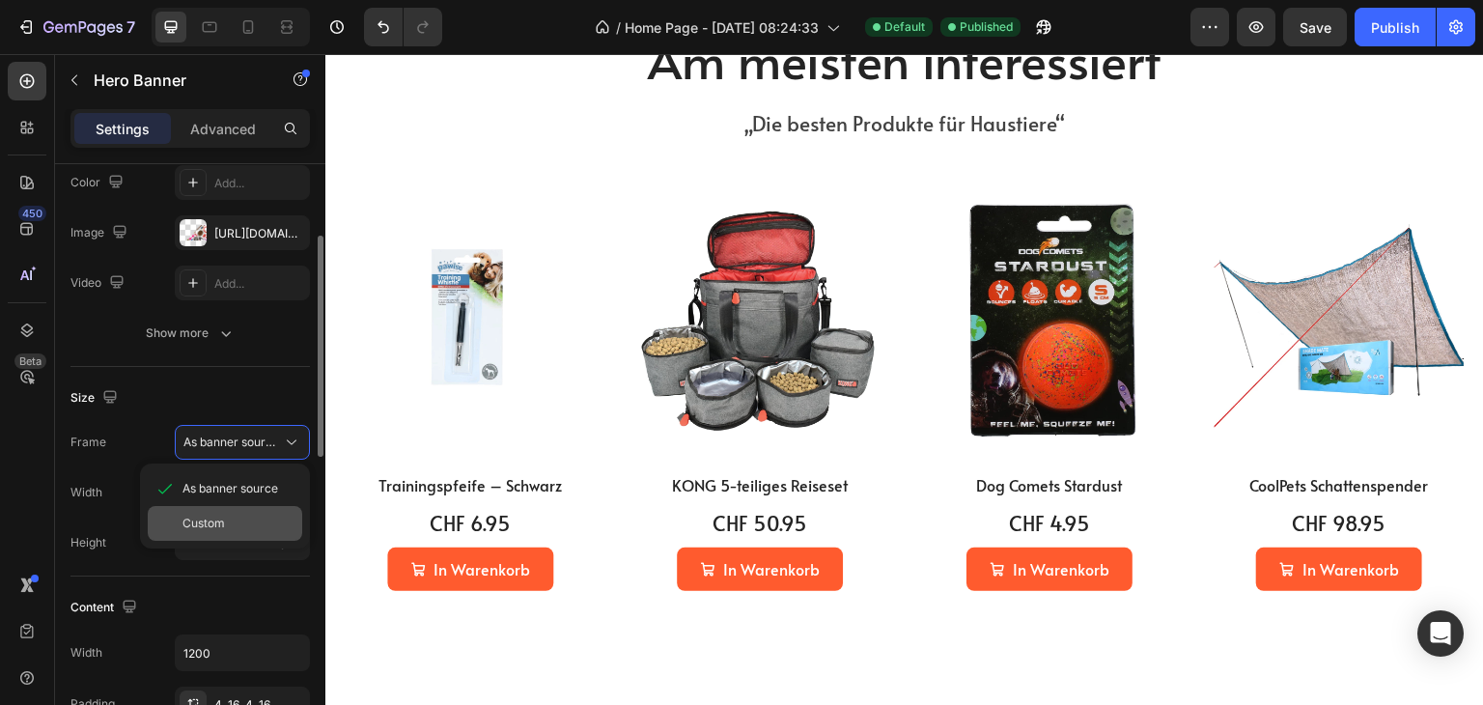
click at [213, 533] on div "Custom" at bounding box center [225, 523] width 155 height 35
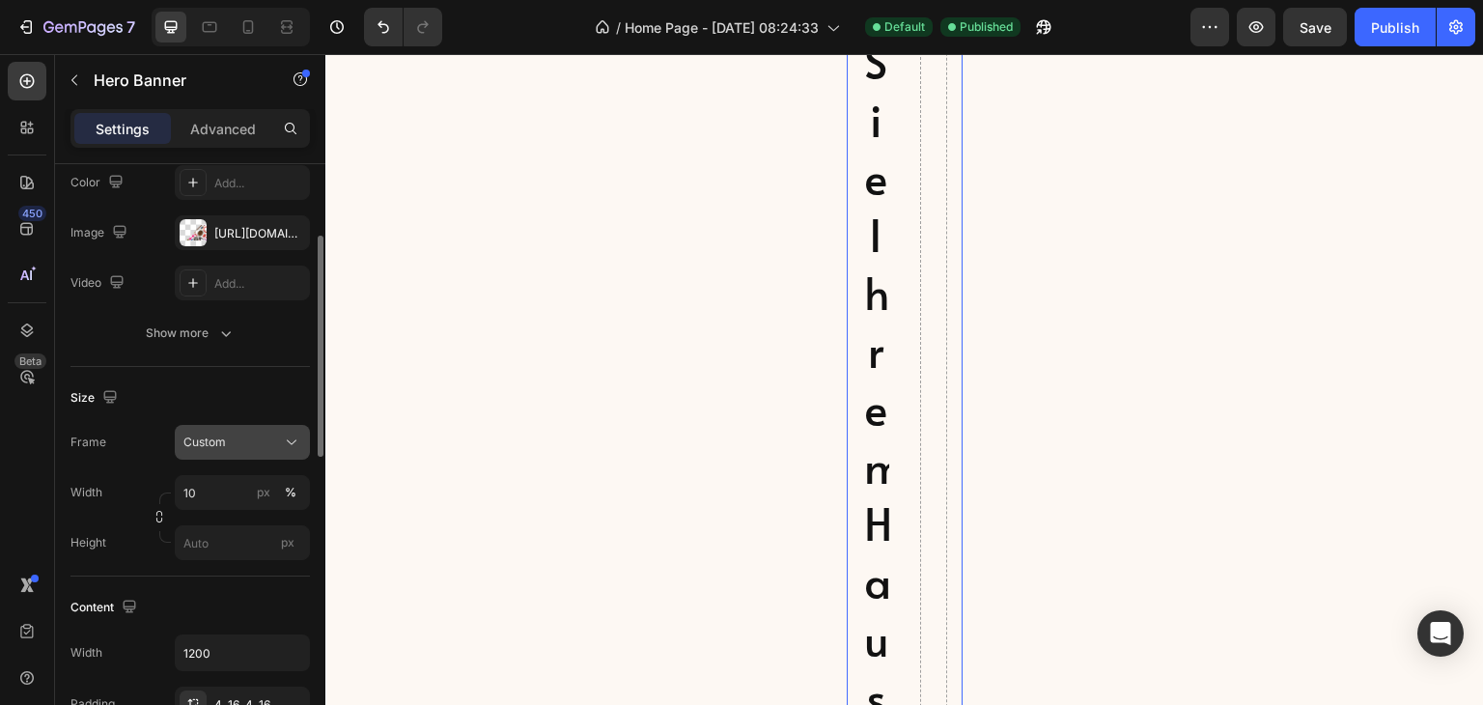
click at [274, 452] on button "Custom" at bounding box center [242, 442] width 135 height 35
click at [212, 516] on span "Custom" at bounding box center [204, 523] width 42 height 17
click at [243, 452] on button "Custom" at bounding box center [242, 442] width 135 height 35
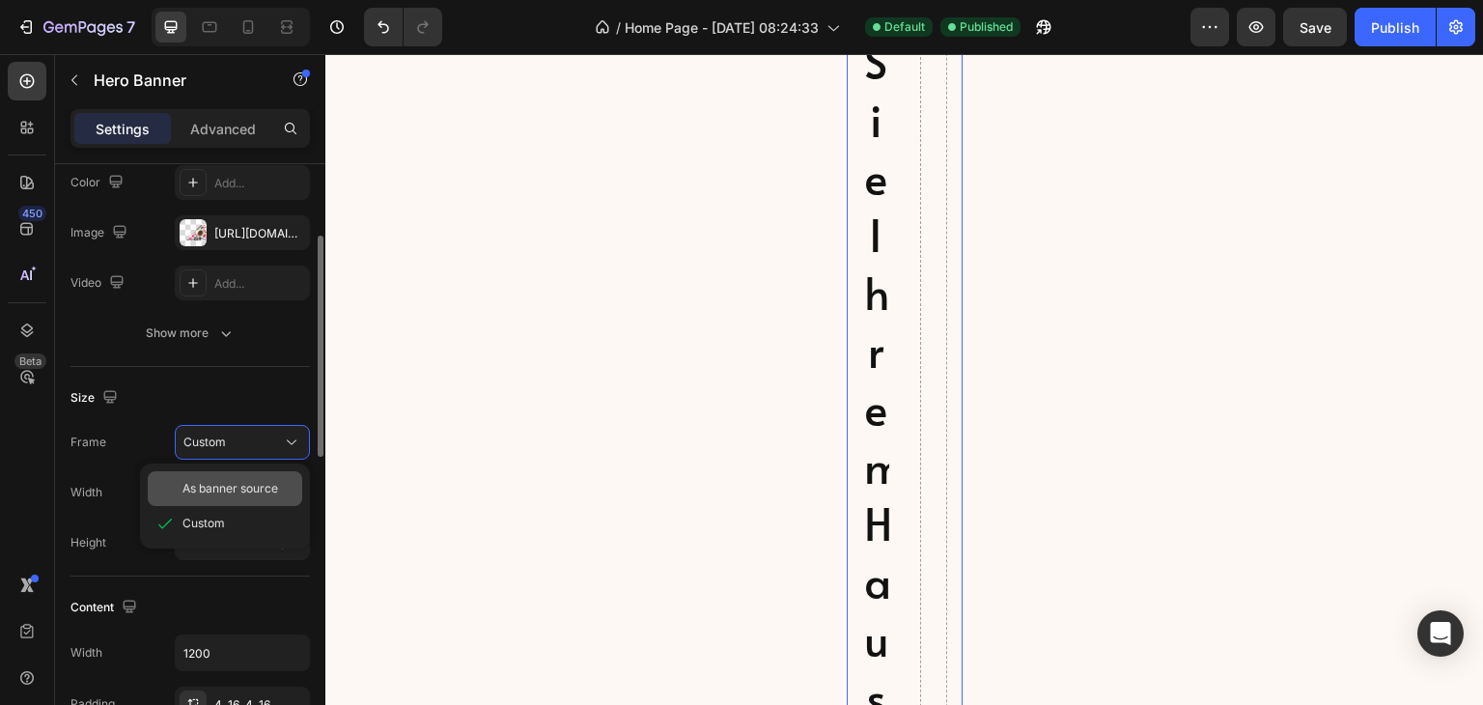
click at [219, 493] on span "As banner source" at bounding box center [231, 488] width 96 height 17
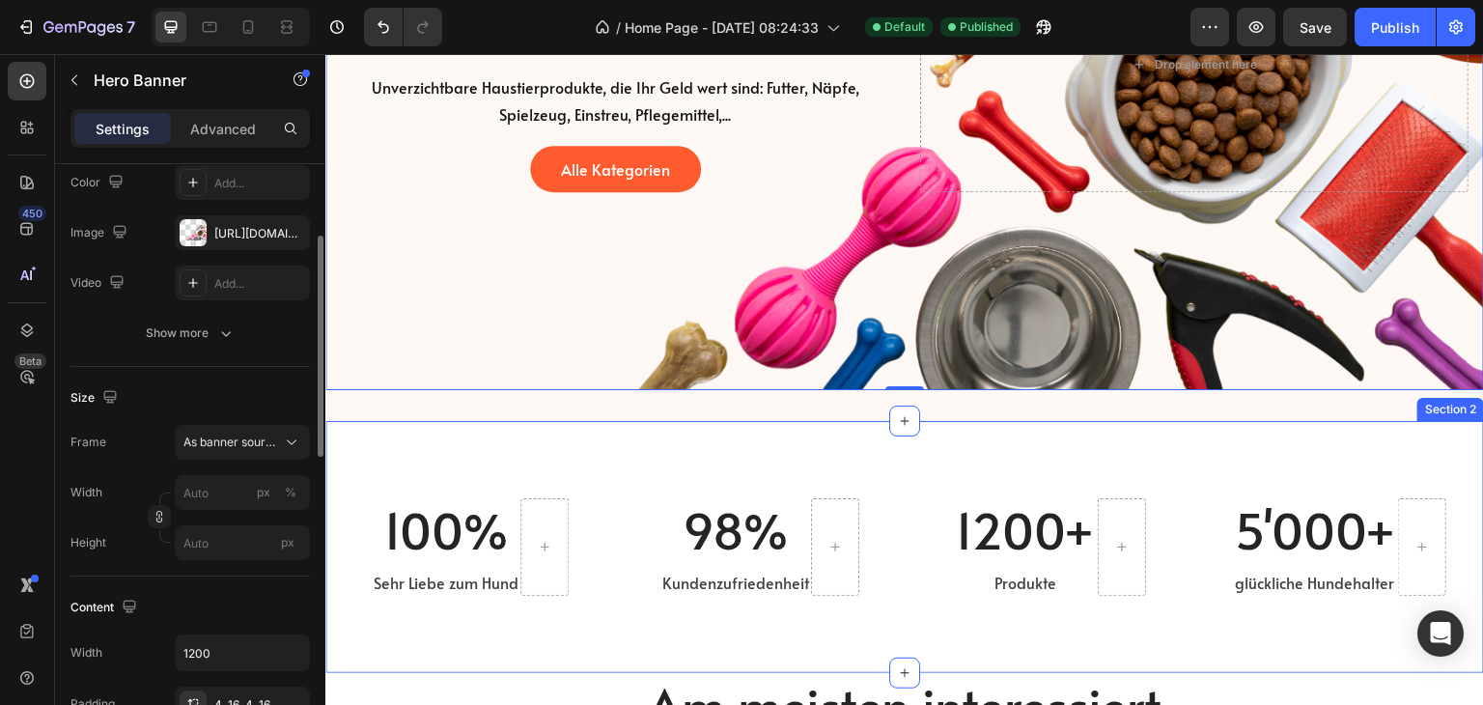
click at [370, 421] on div "100% Heading Sehr Liebe zum Hund Text block Row 98% Heading Kundenzufriedenheit…" at bounding box center [904, 547] width 1159 height 252
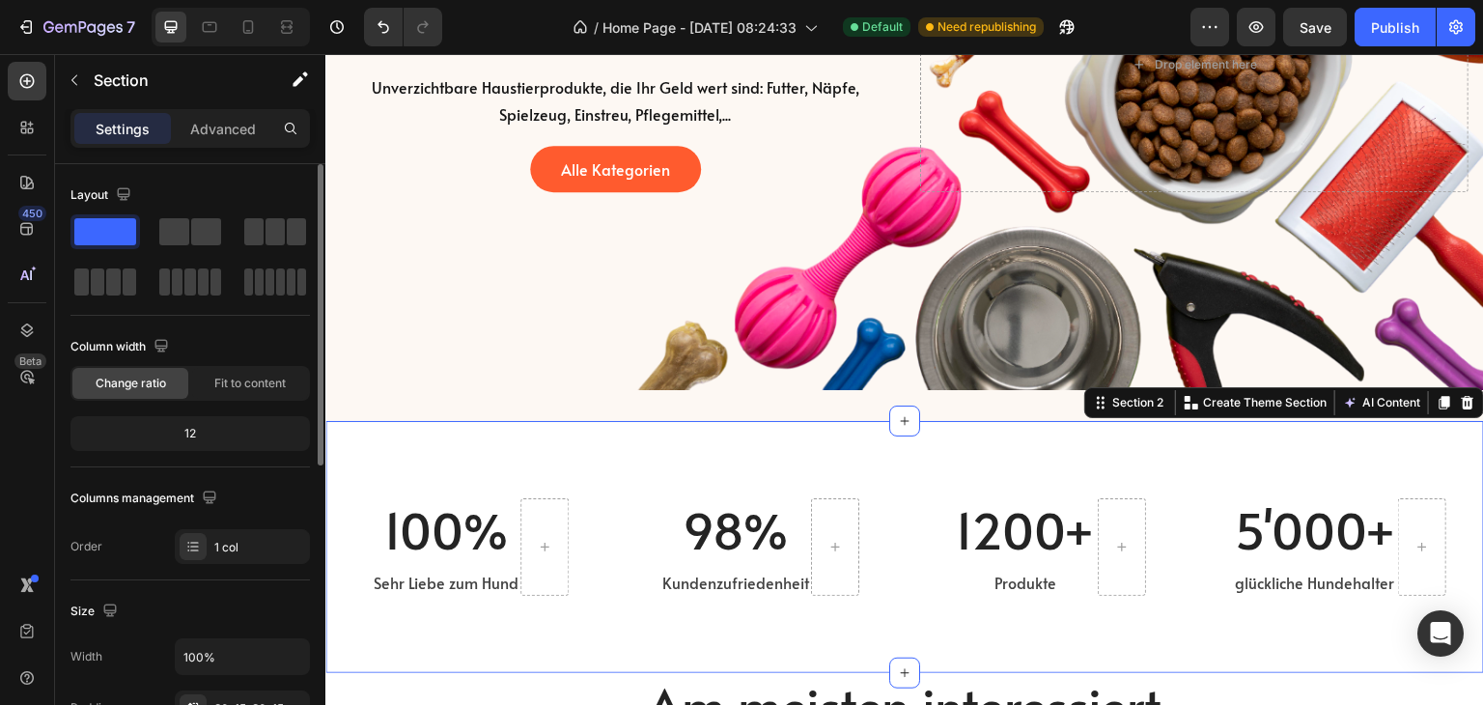
scroll to position [0, 0]
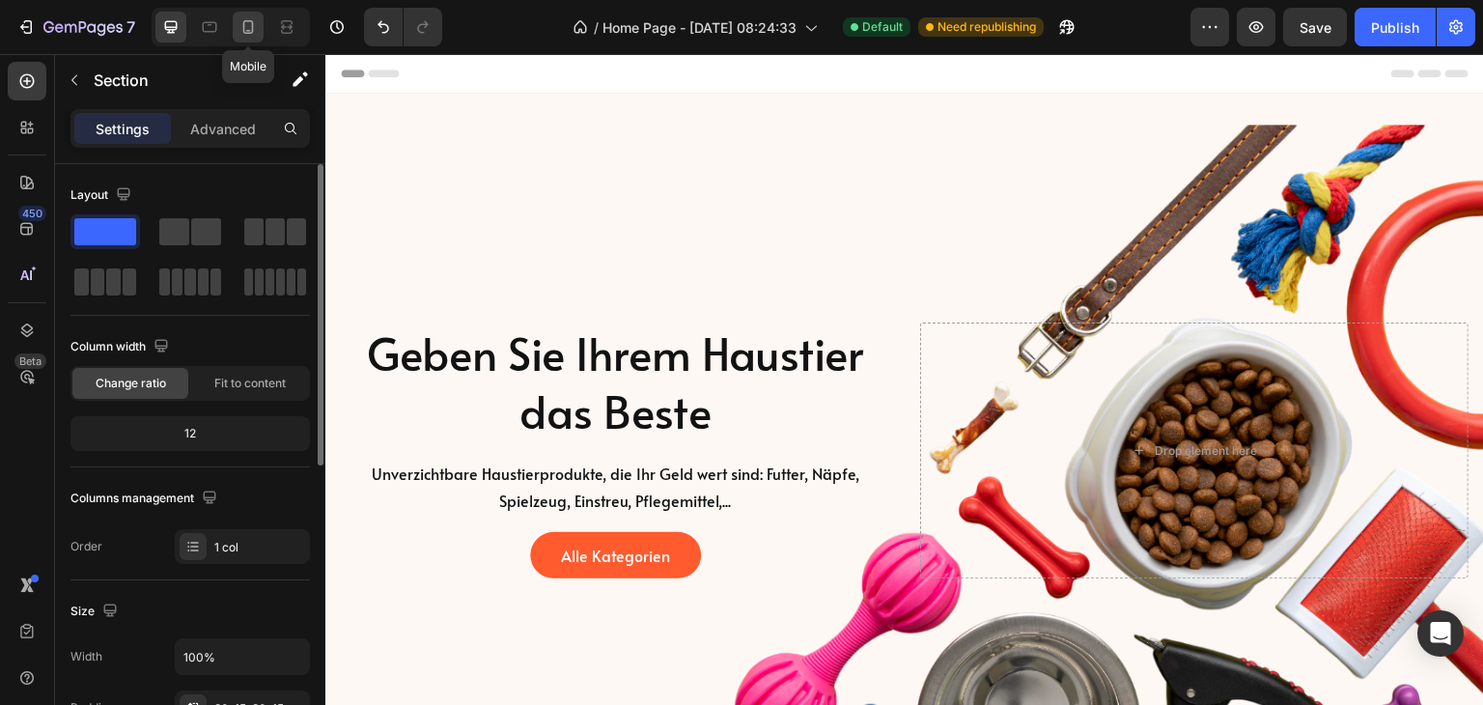
click at [253, 23] on icon at bounding box center [248, 26] width 19 height 19
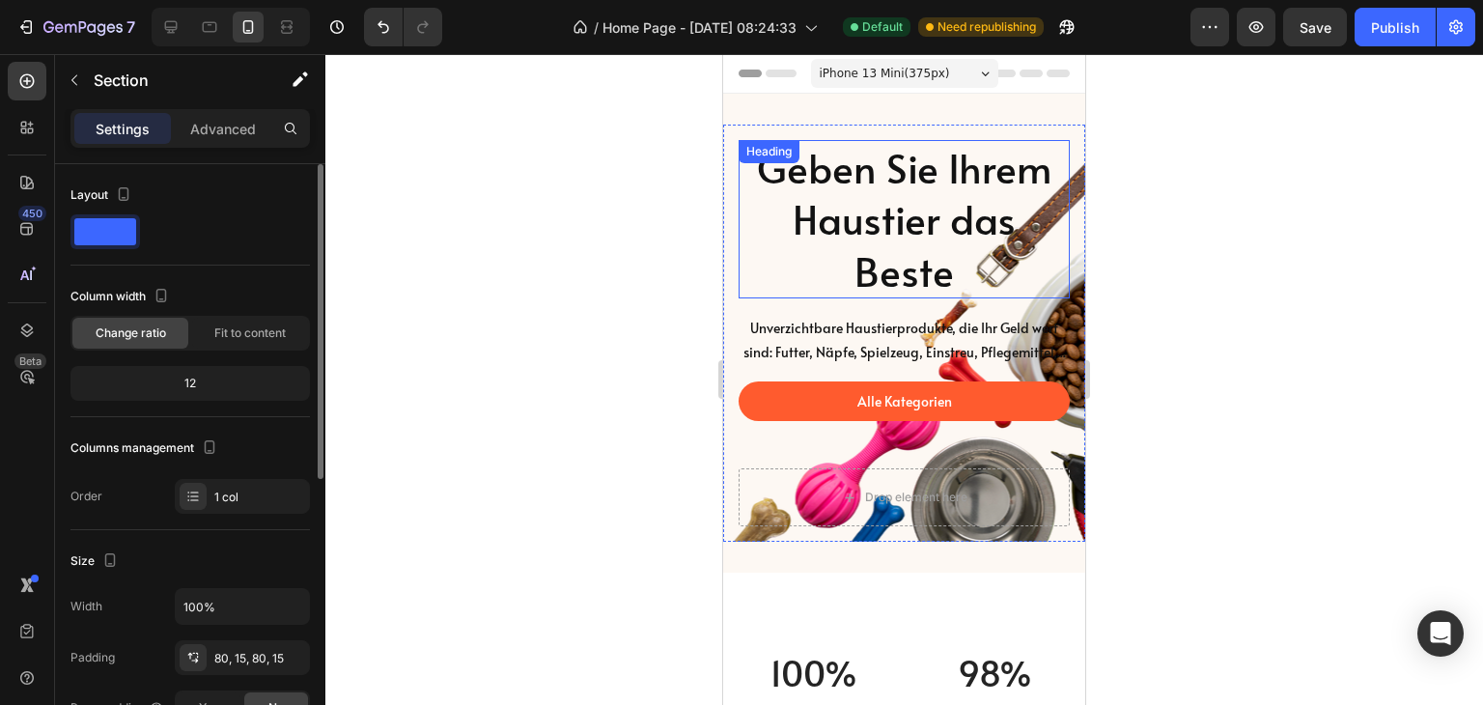
click at [885, 265] on h2 "Geben Sie Ihrem Haustier das Beste" at bounding box center [904, 219] width 331 height 158
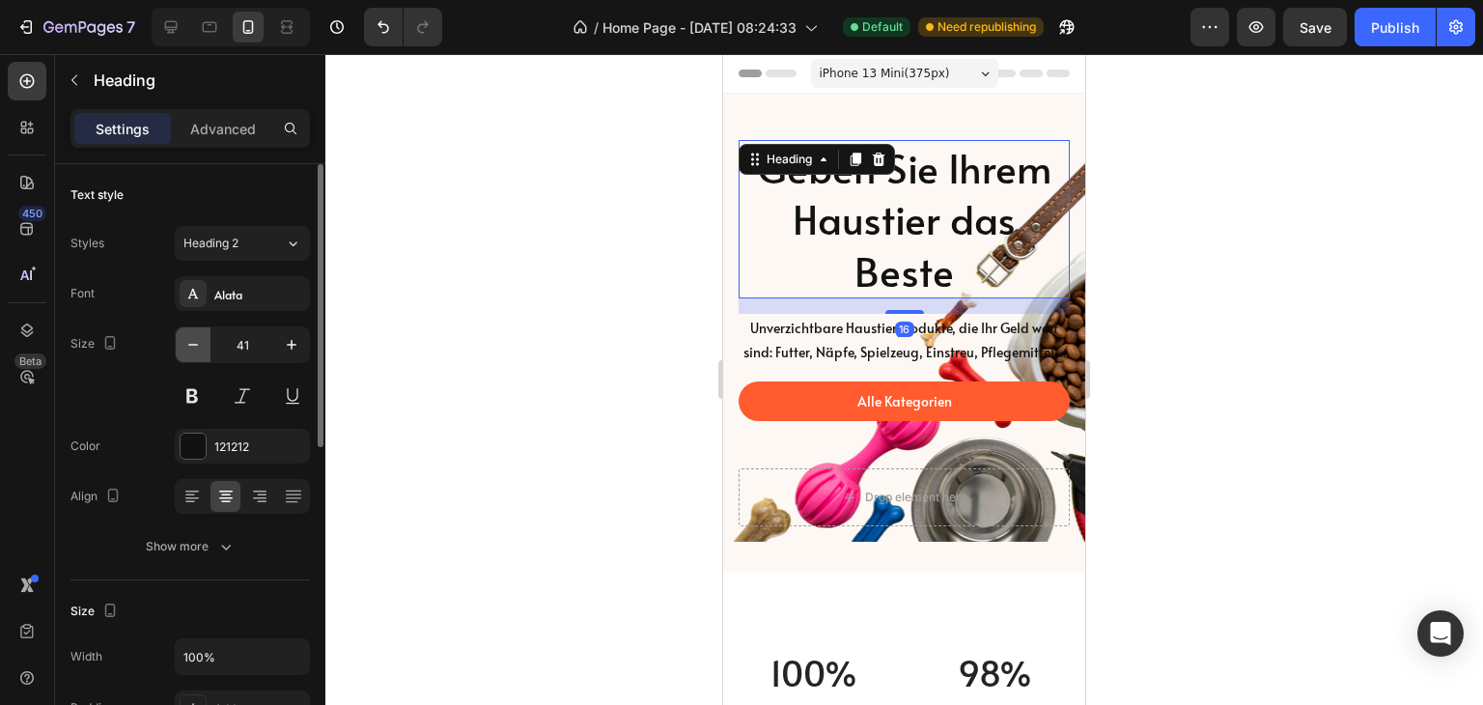
click at [190, 346] on icon "button" at bounding box center [192, 344] width 19 height 19
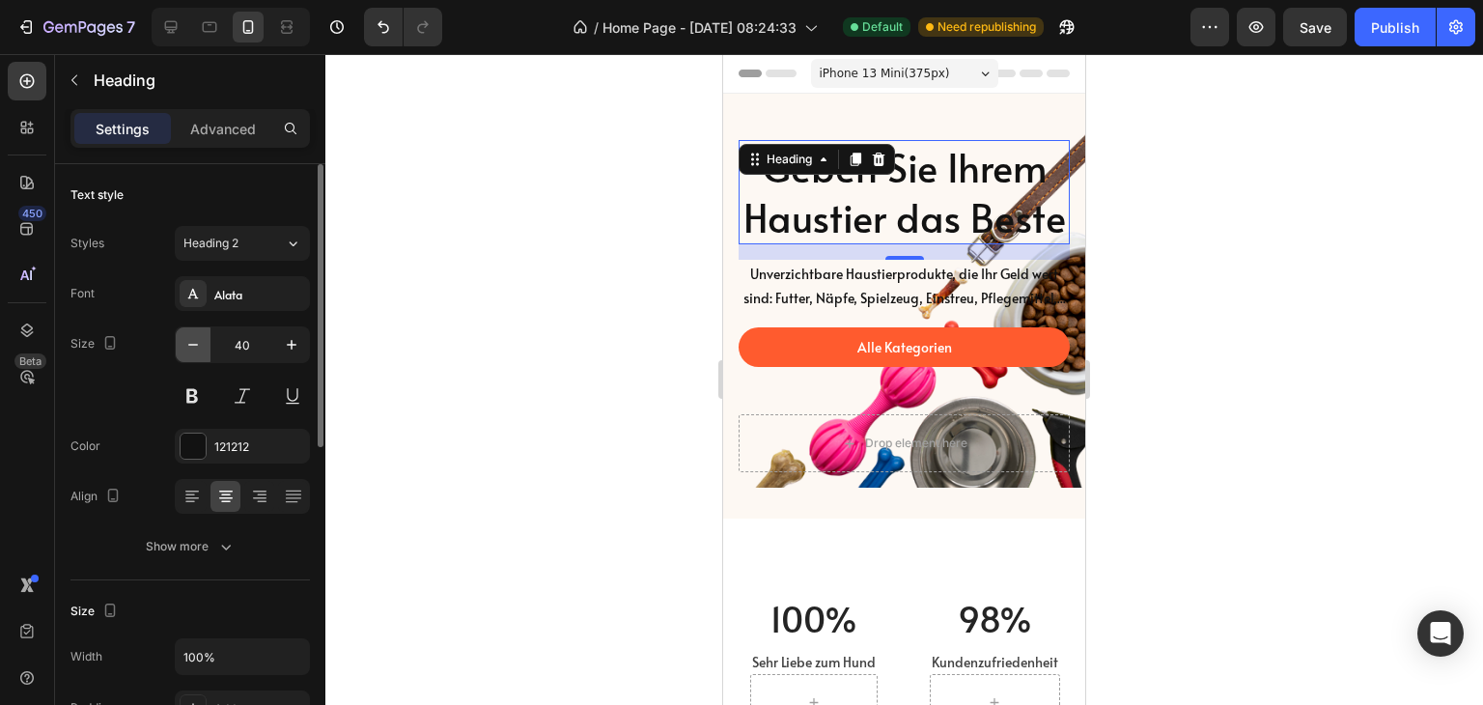
click at [190, 346] on icon "button" at bounding box center [192, 344] width 19 height 19
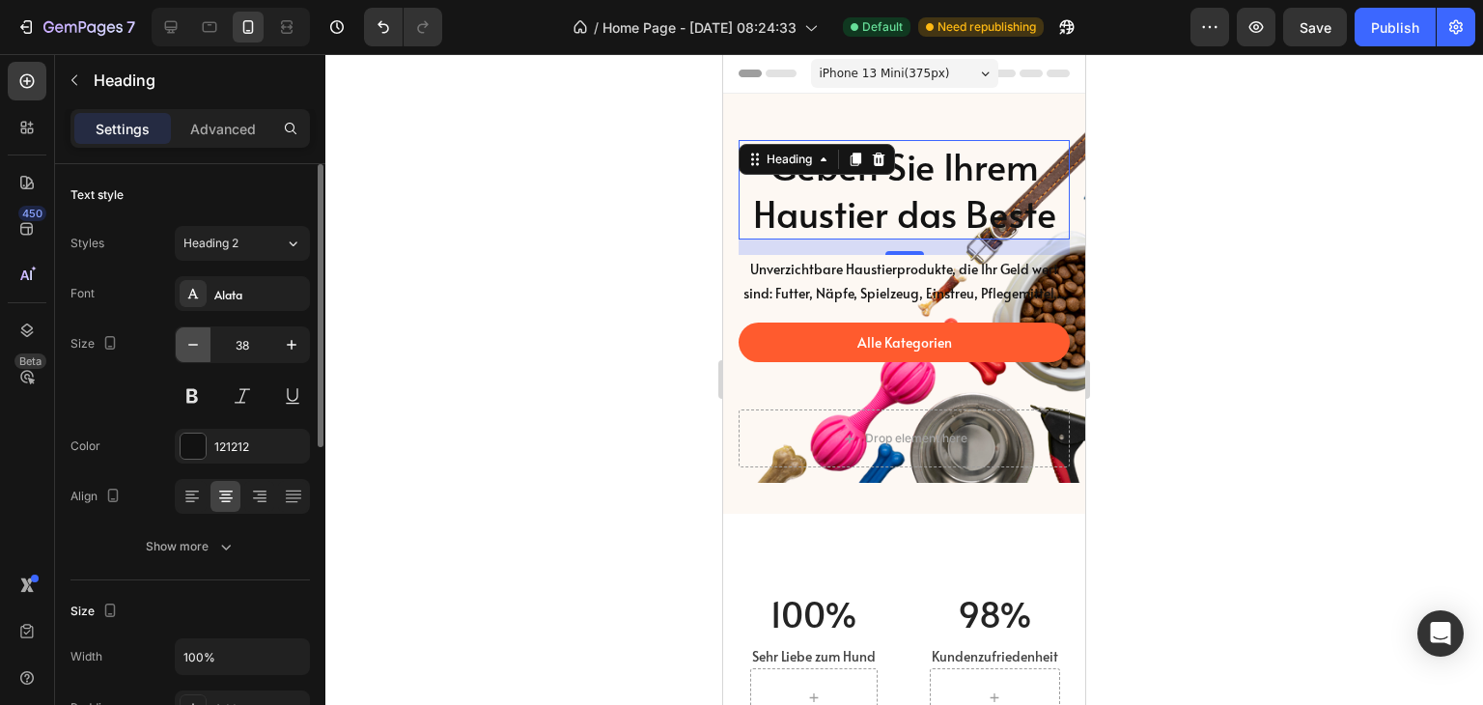
click at [190, 346] on icon "button" at bounding box center [192, 344] width 19 height 19
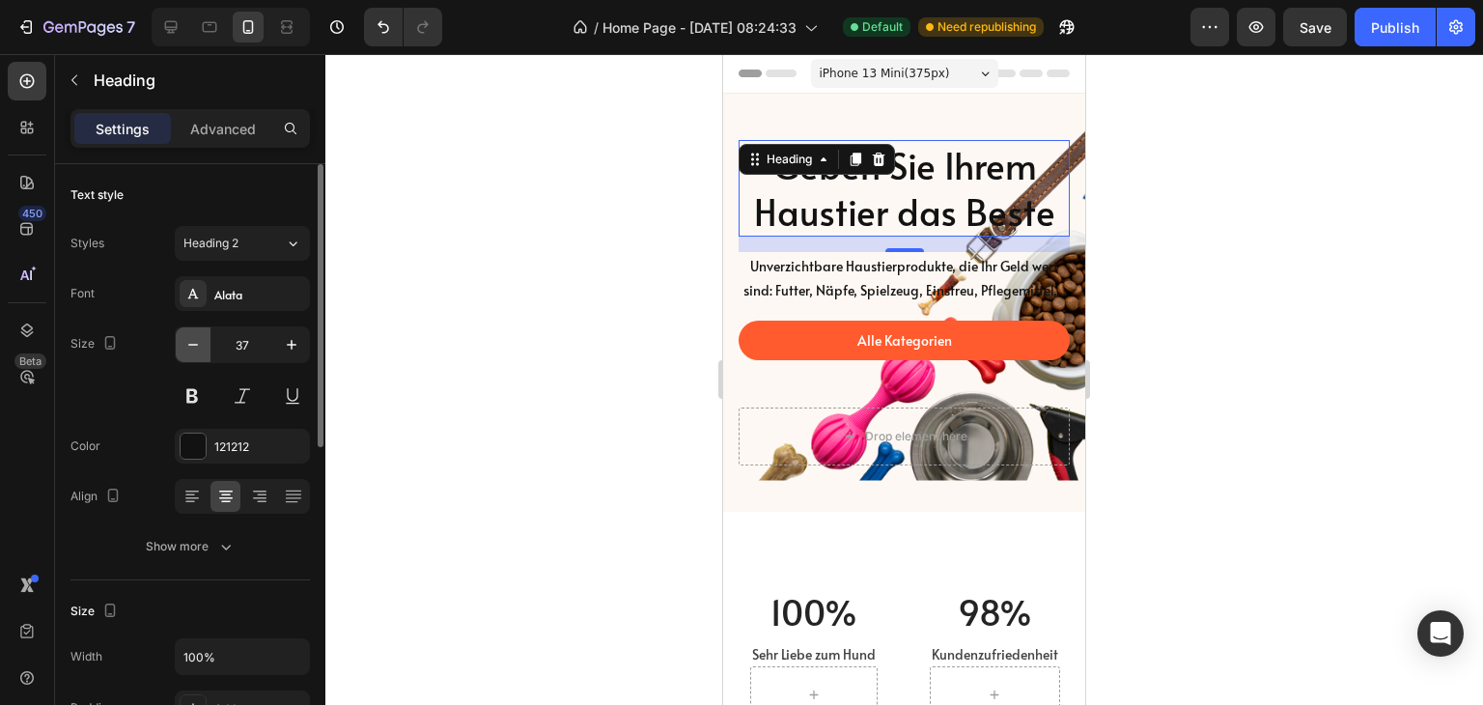
click at [190, 346] on icon "button" at bounding box center [192, 344] width 19 height 19
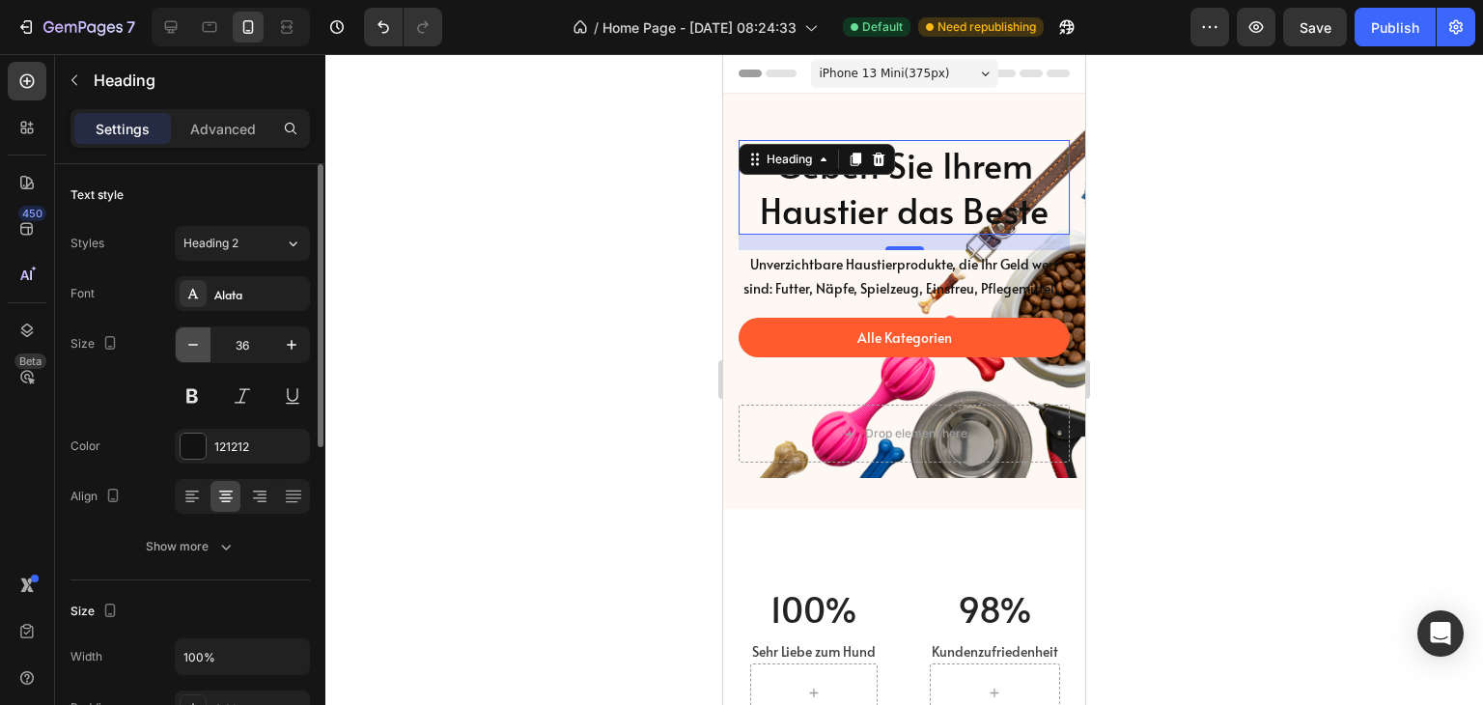
click at [190, 346] on icon "button" at bounding box center [192, 344] width 19 height 19
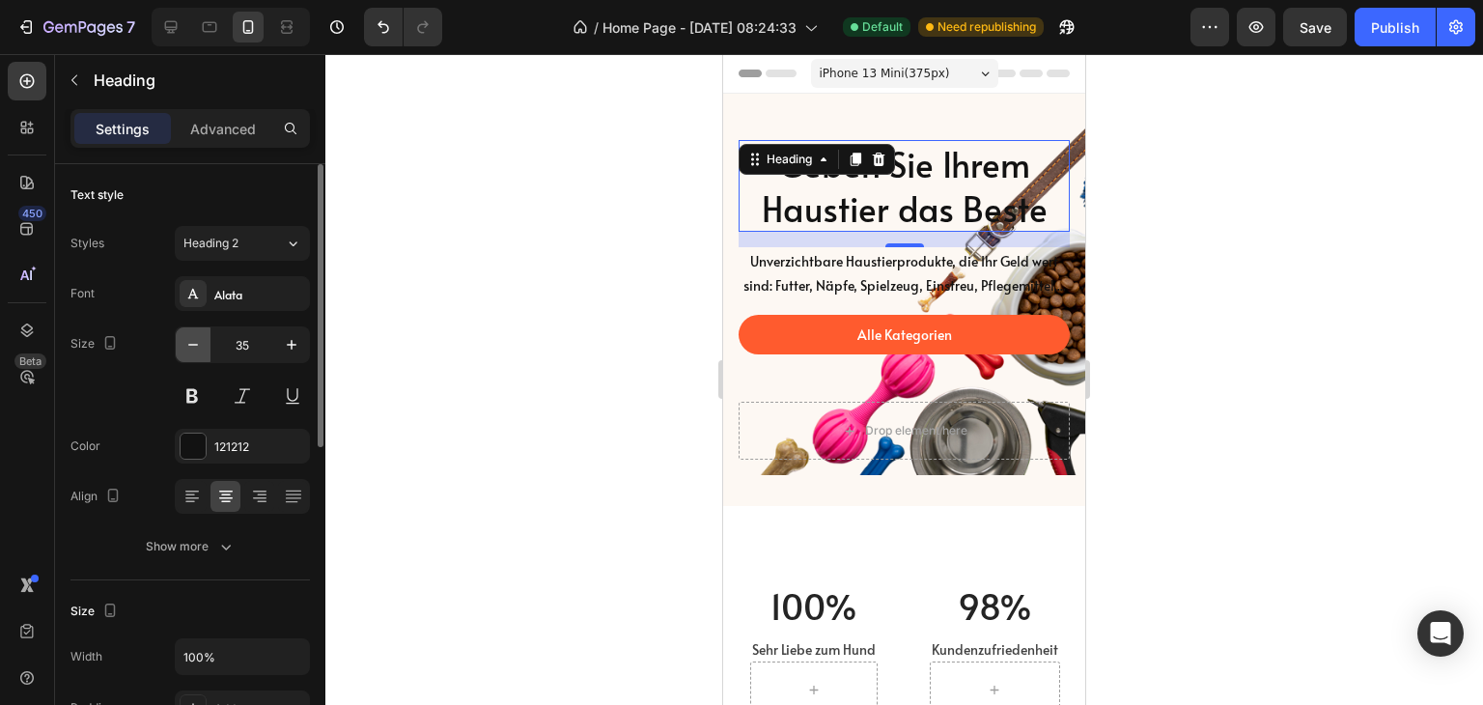
click at [190, 346] on icon "button" at bounding box center [192, 344] width 19 height 19
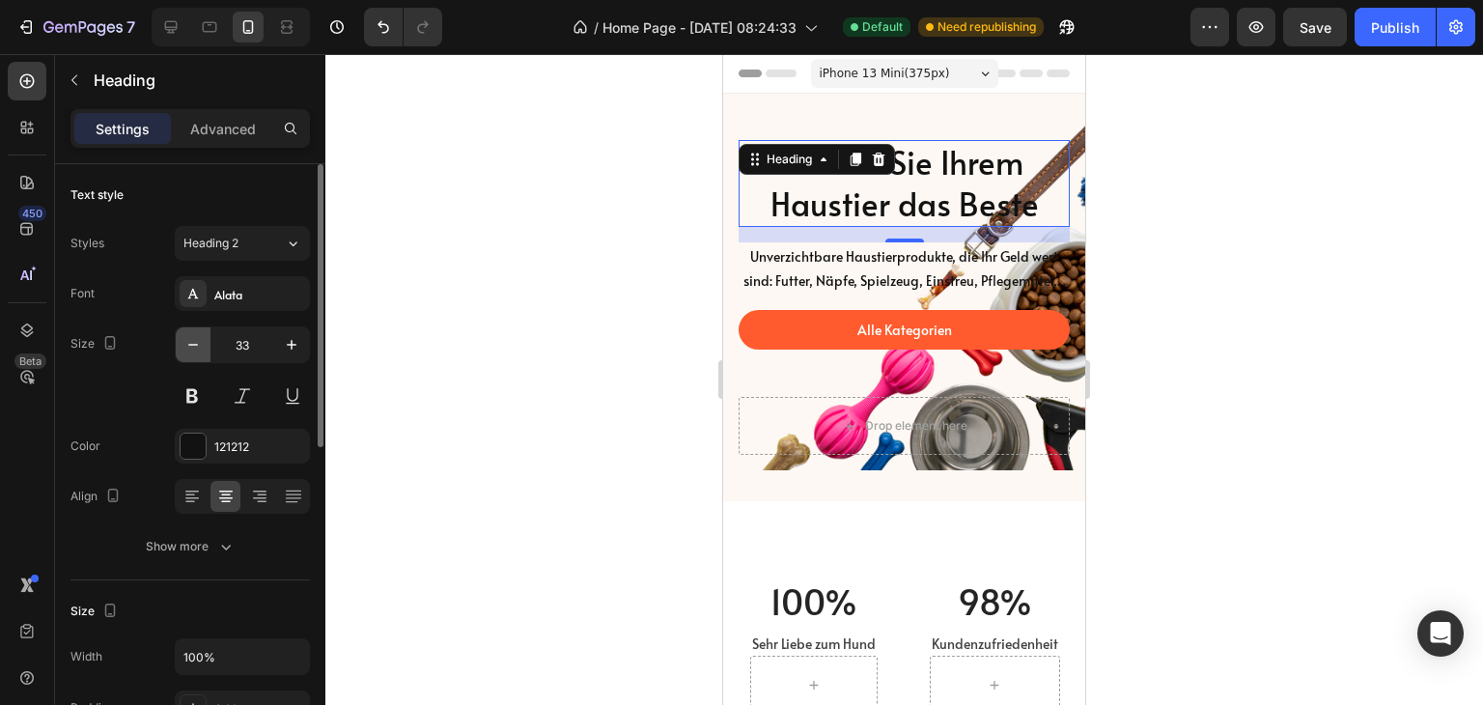
click at [190, 346] on icon "button" at bounding box center [192, 344] width 19 height 19
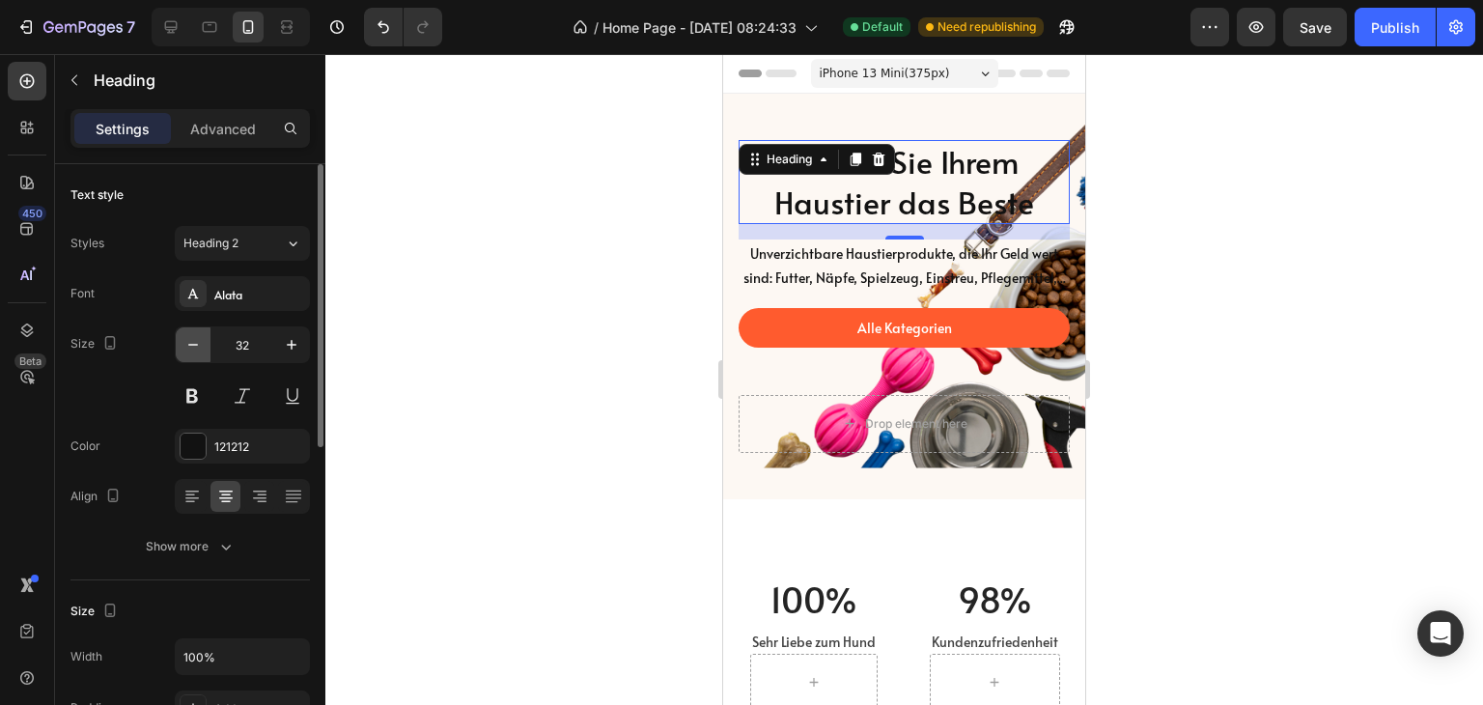
click at [201, 349] on icon "button" at bounding box center [192, 344] width 19 height 19
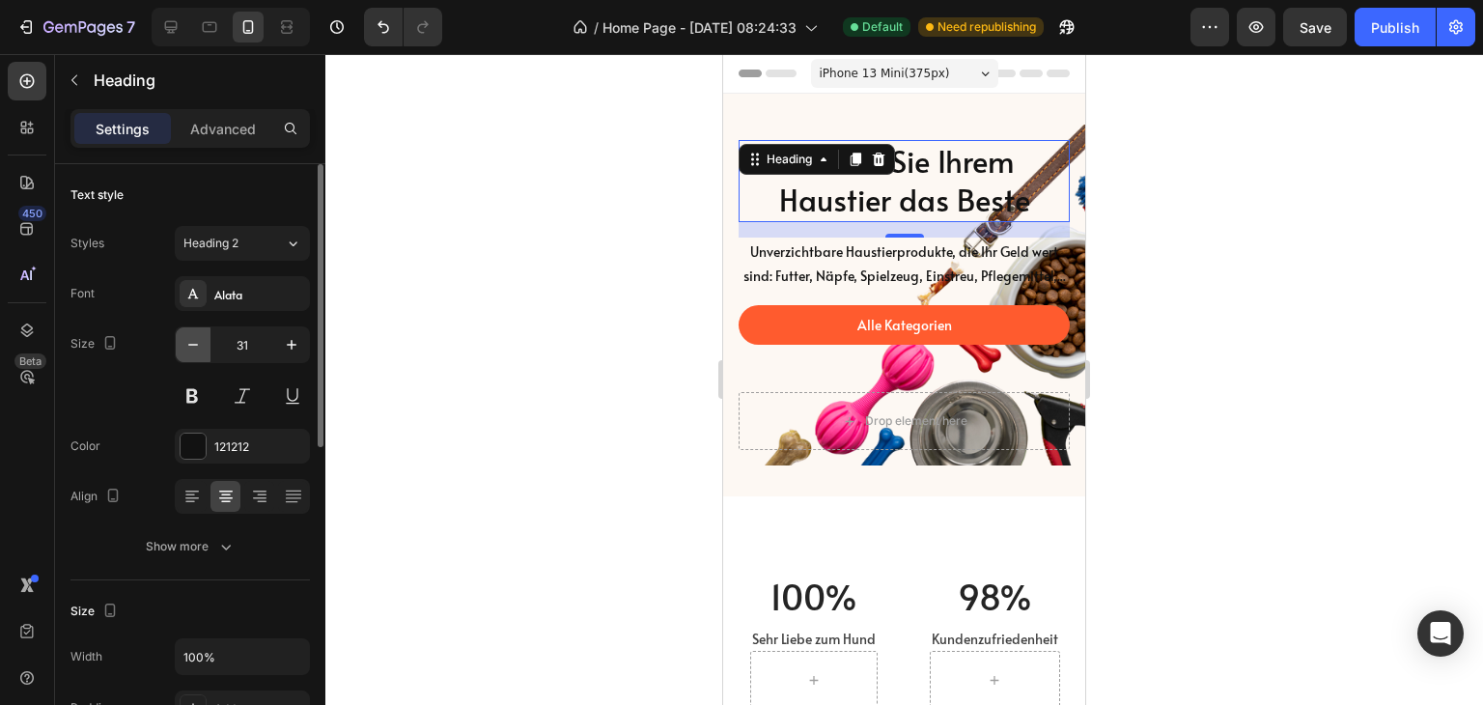
type input "30"
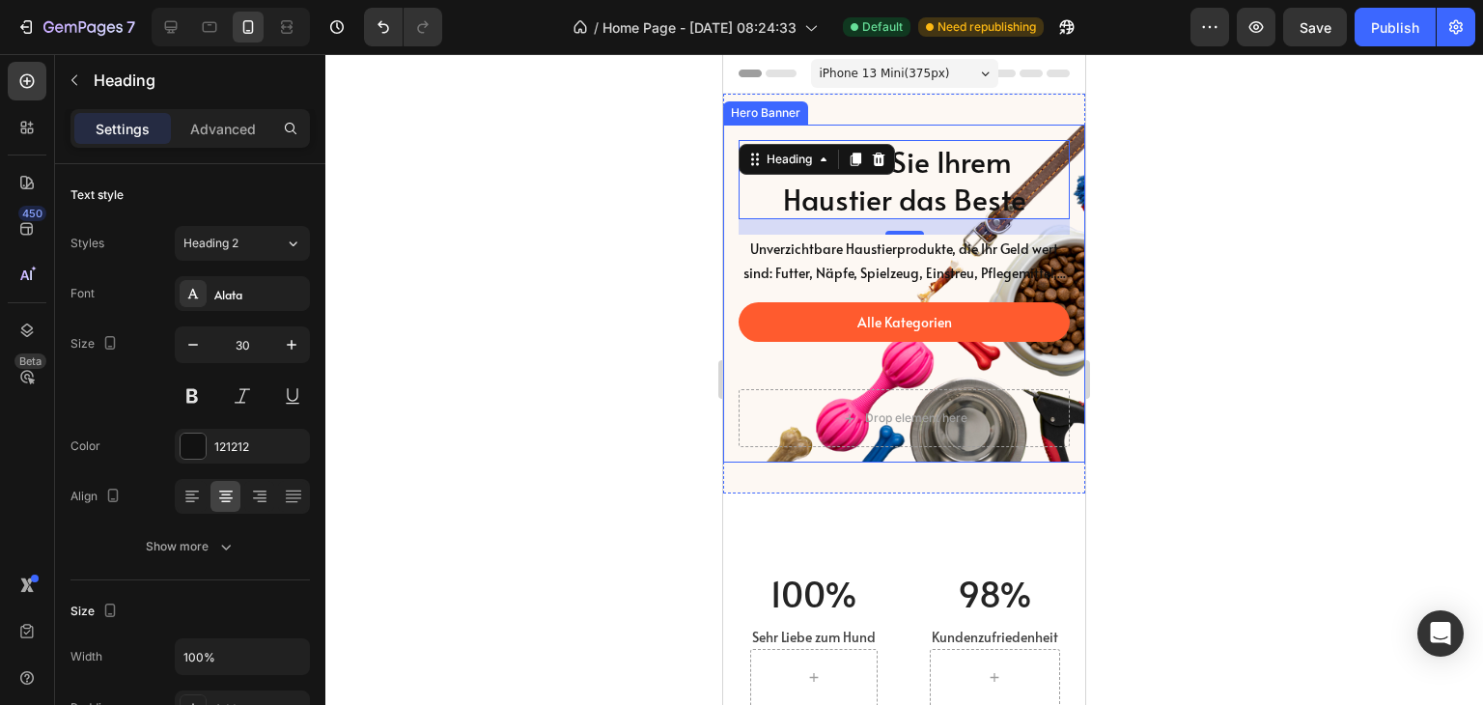
click at [746, 389] on div "Alle Kategorien Button" at bounding box center [904, 345] width 331 height 87
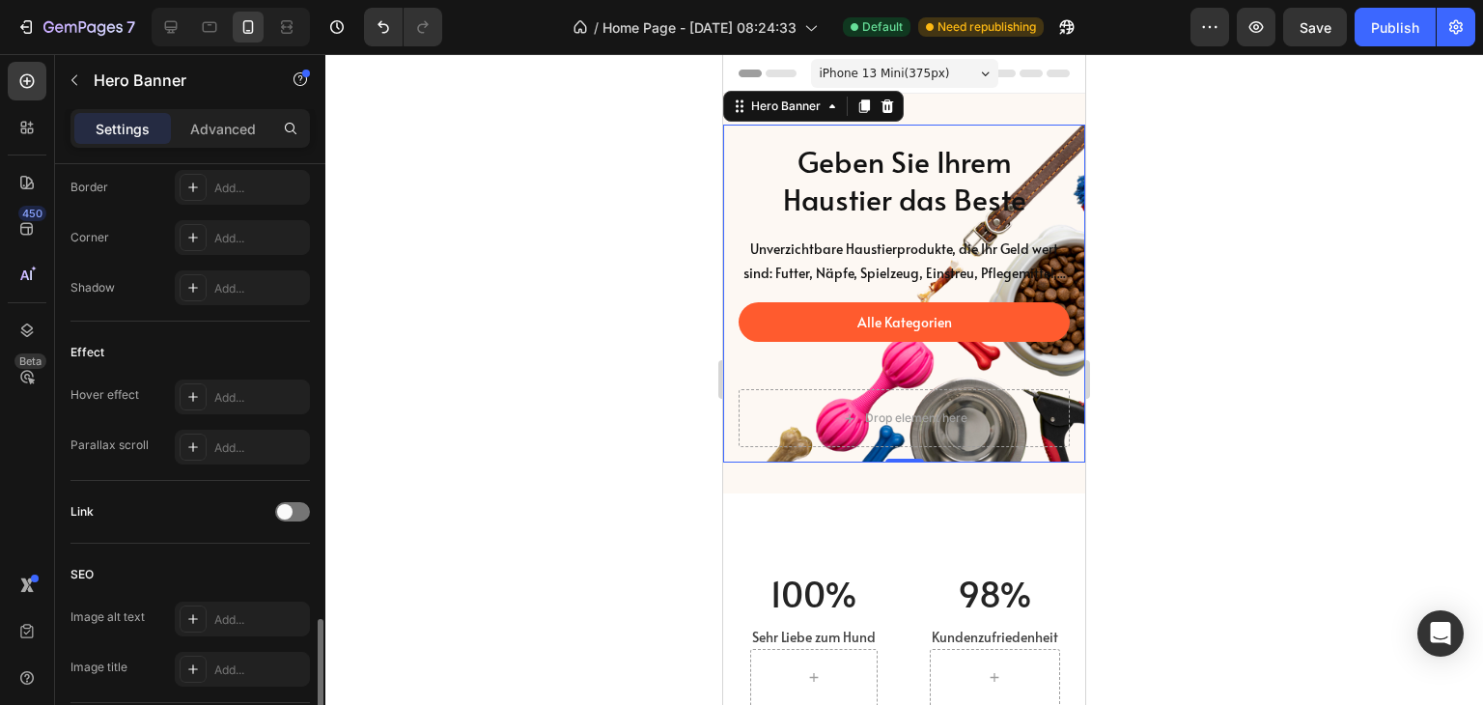
scroll to position [966, 0]
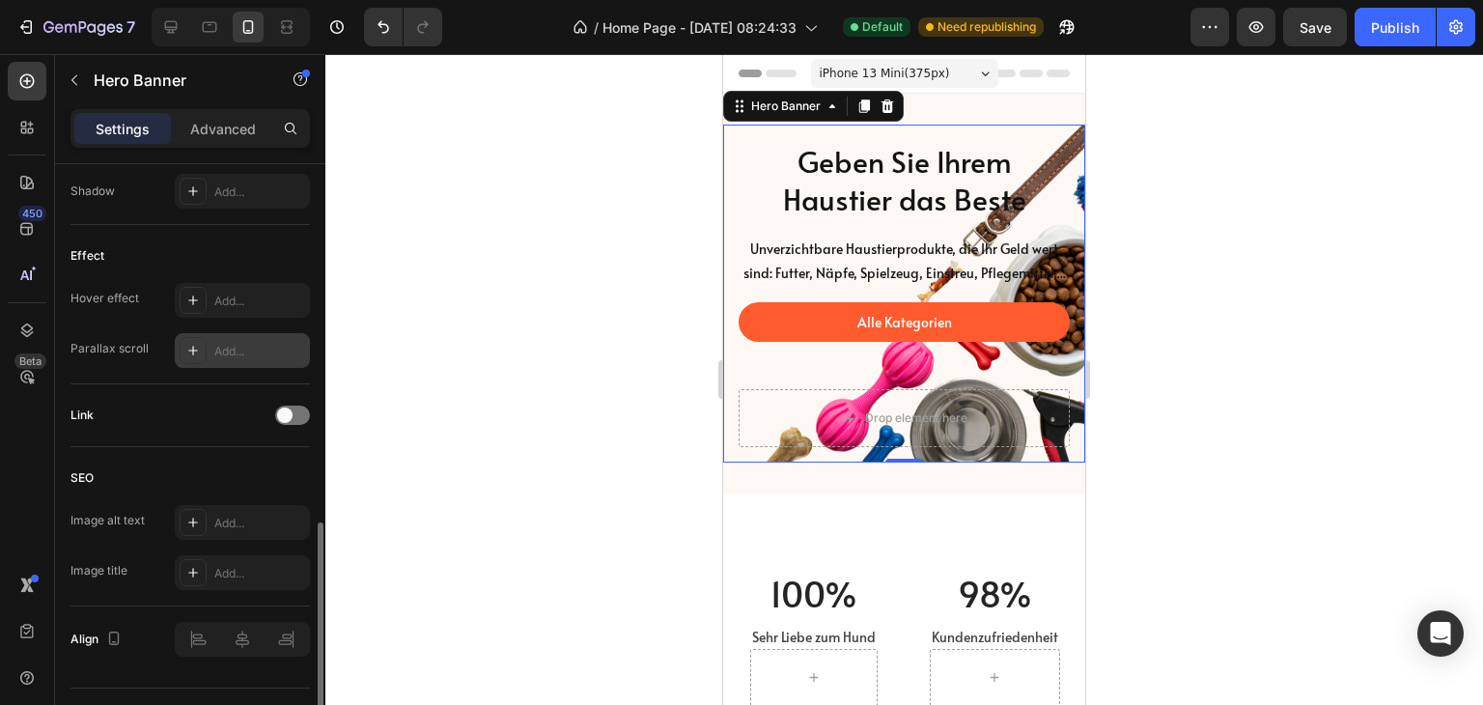
click at [201, 346] on div at bounding box center [193, 350] width 27 height 27
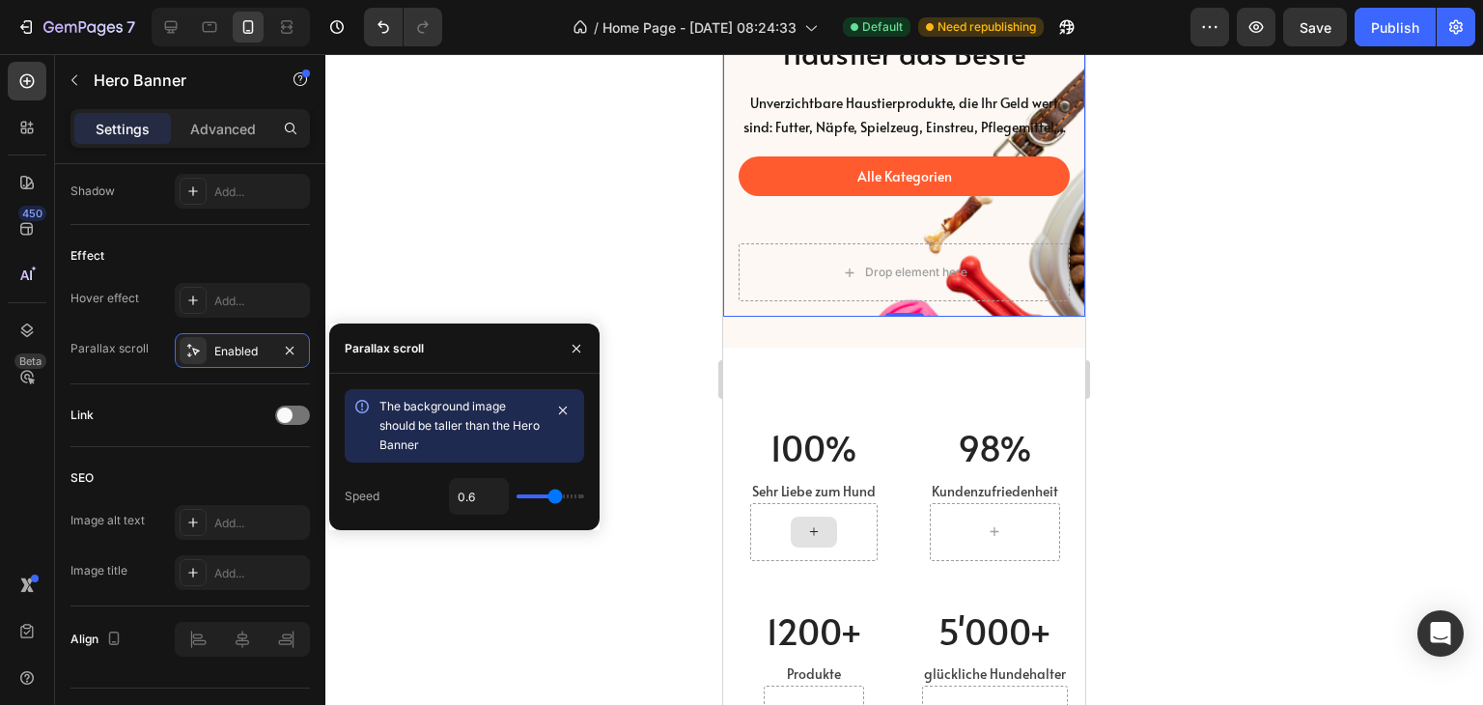
scroll to position [0, 0]
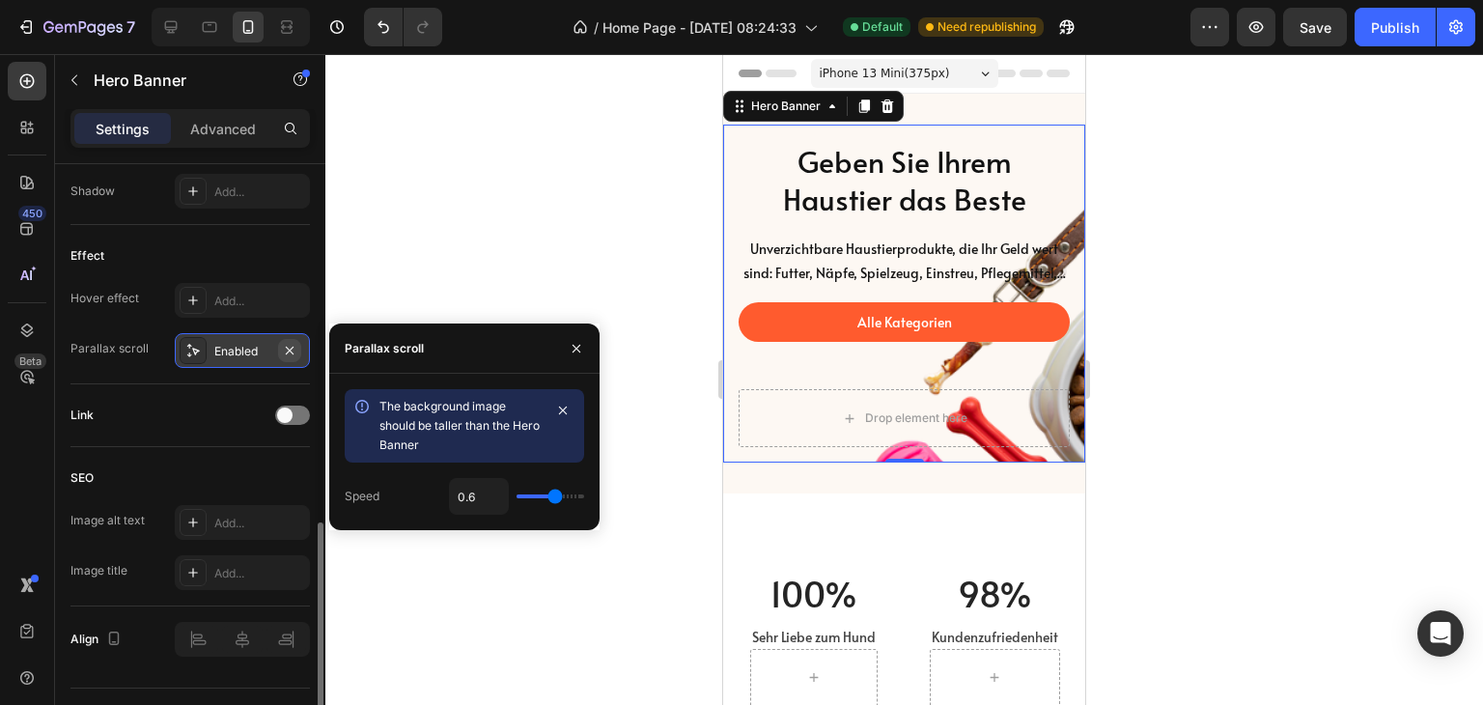
click at [286, 347] on icon "button" at bounding box center [289, 350] width 15 height 15
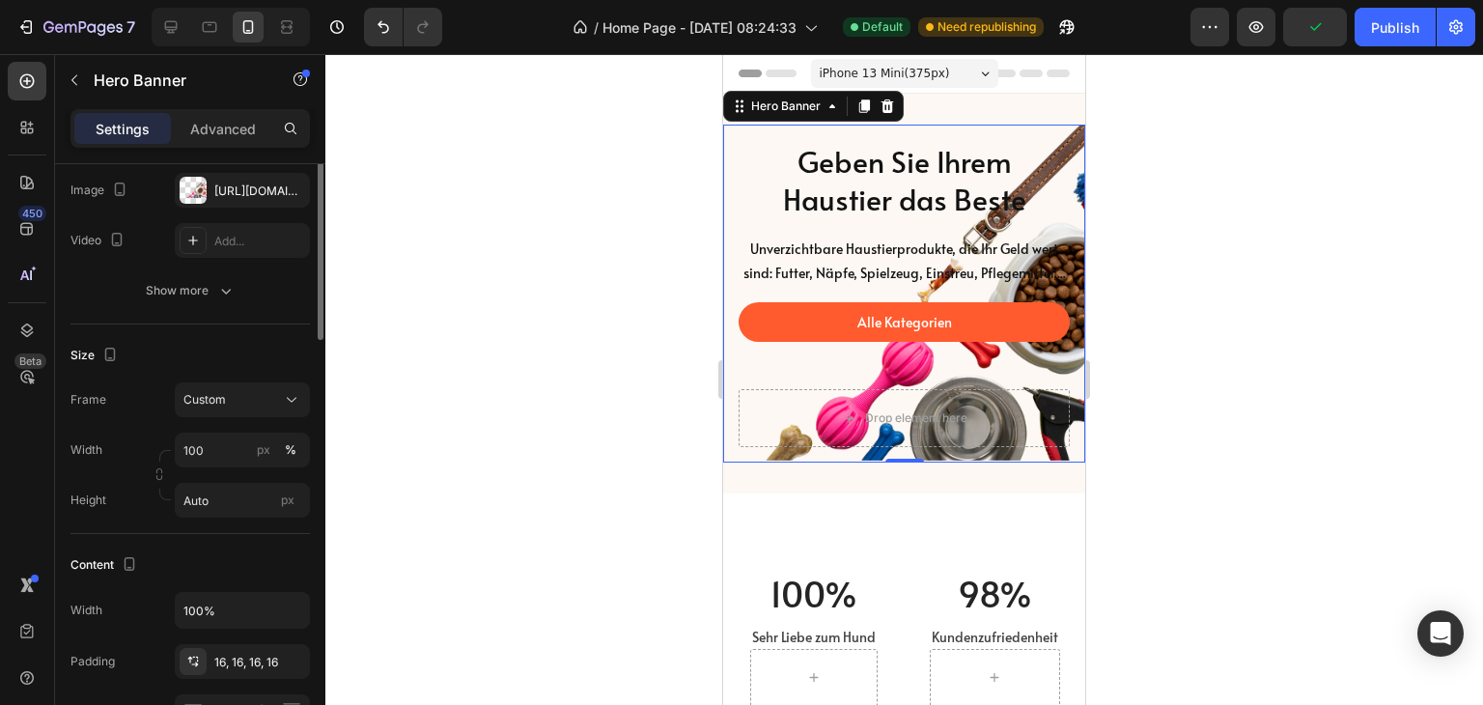
scroll to position [139, 0]
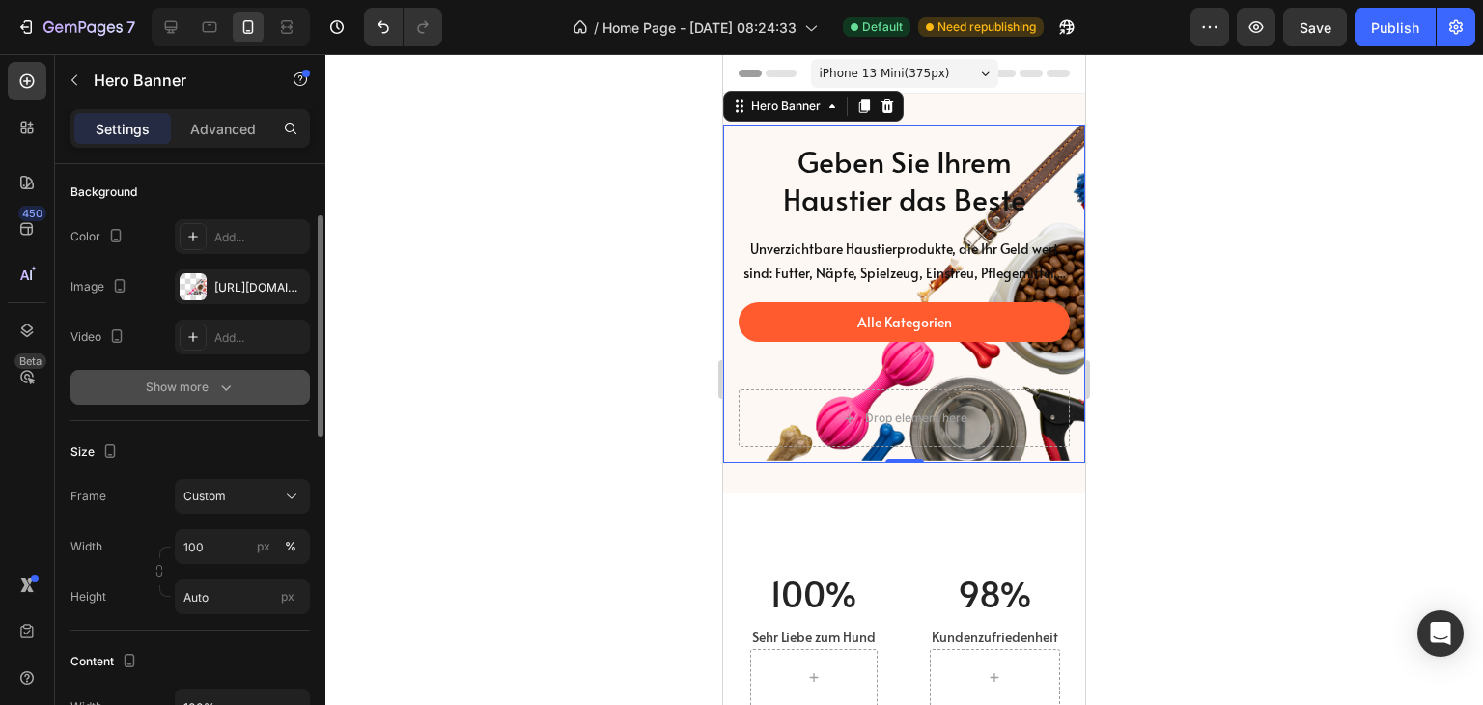
click at [209, 382] on div "Show more" at bounding box center [191, 387] width 90 height 19
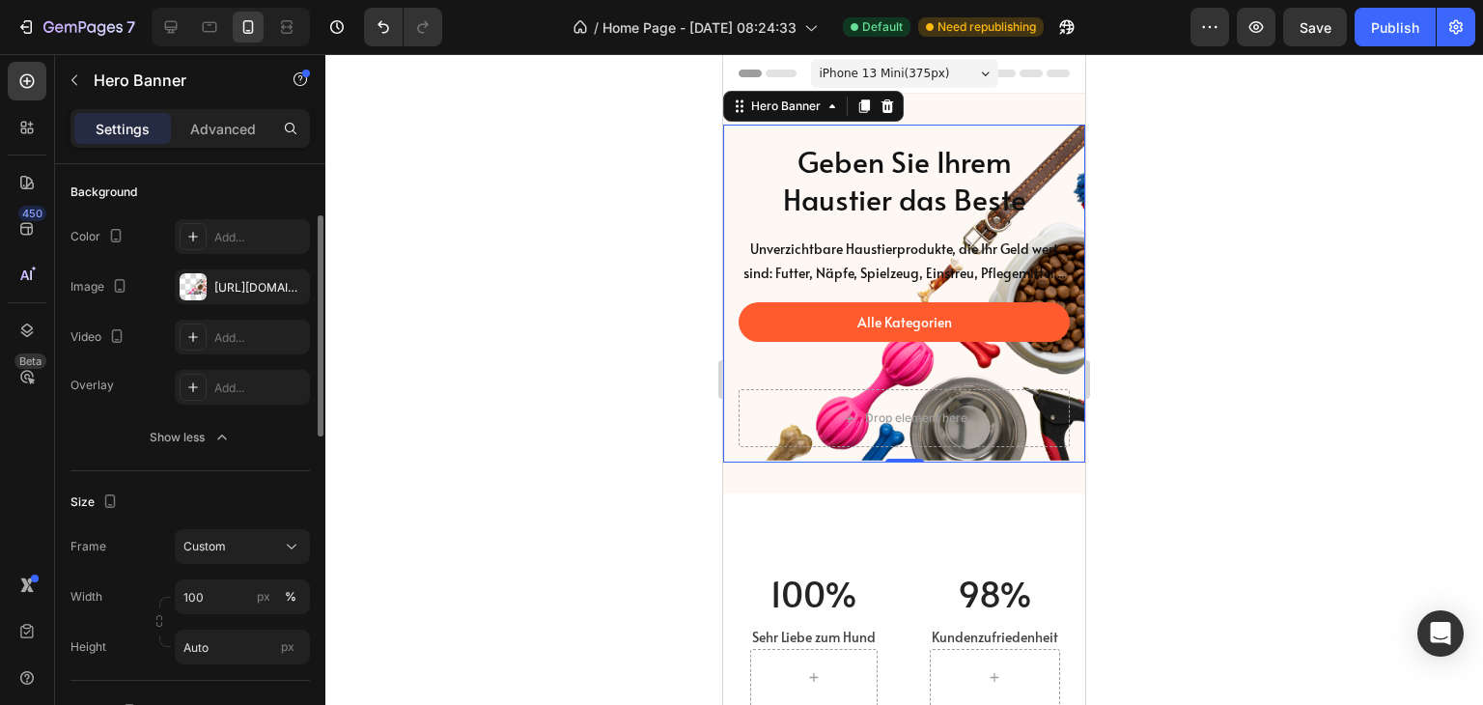
scroll to position [0, 0]
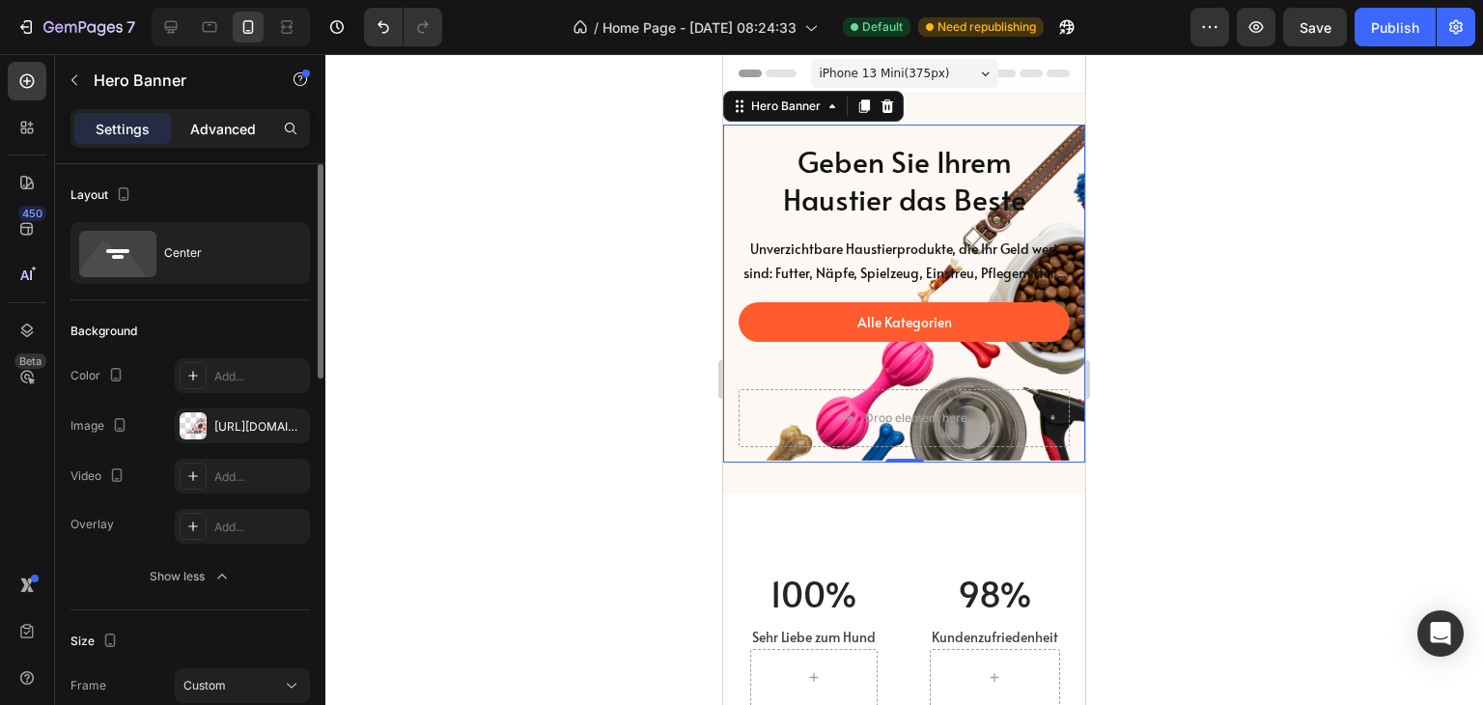
click at [246, 119] on p "Advanced" at bounding box center [223, 129] width 66 height 20
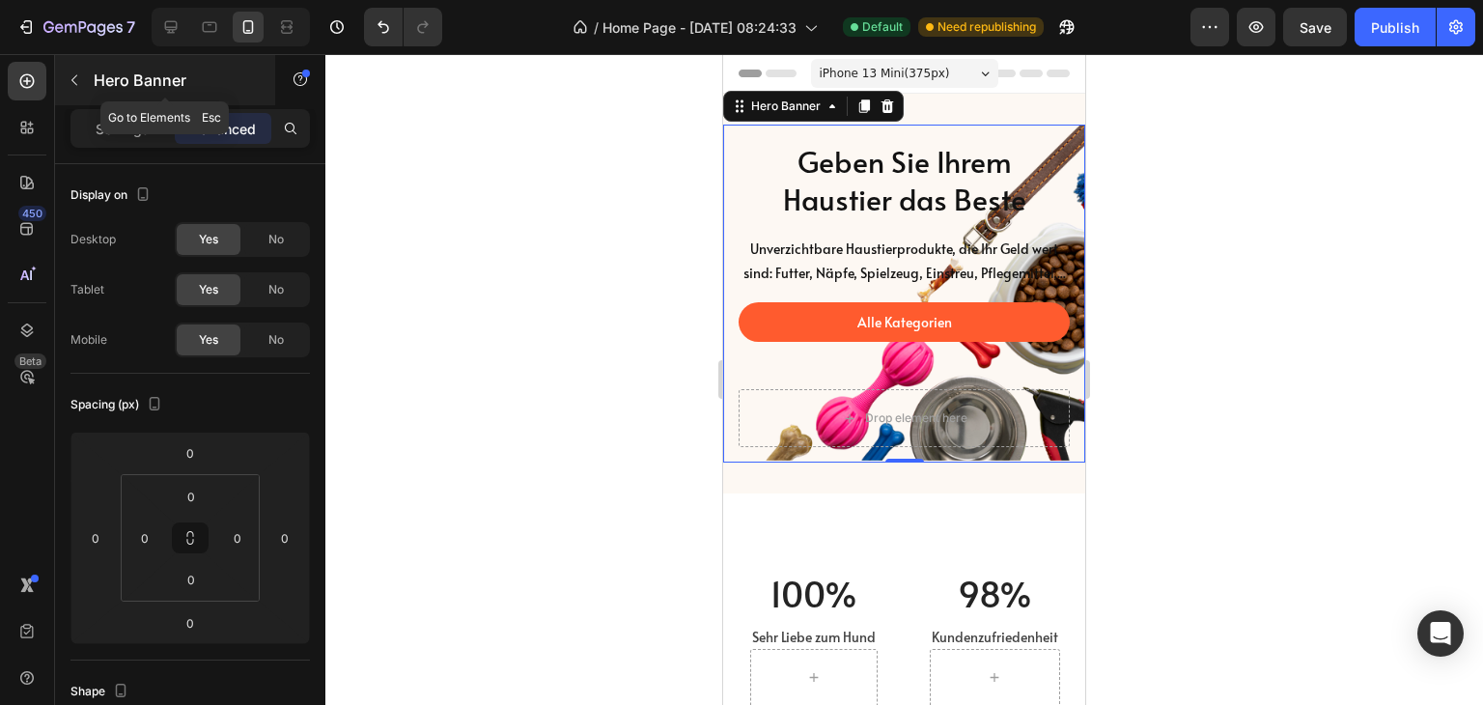
click at [69, 84] on icon "button" at bounding box center [74, 79] width 15 height 15
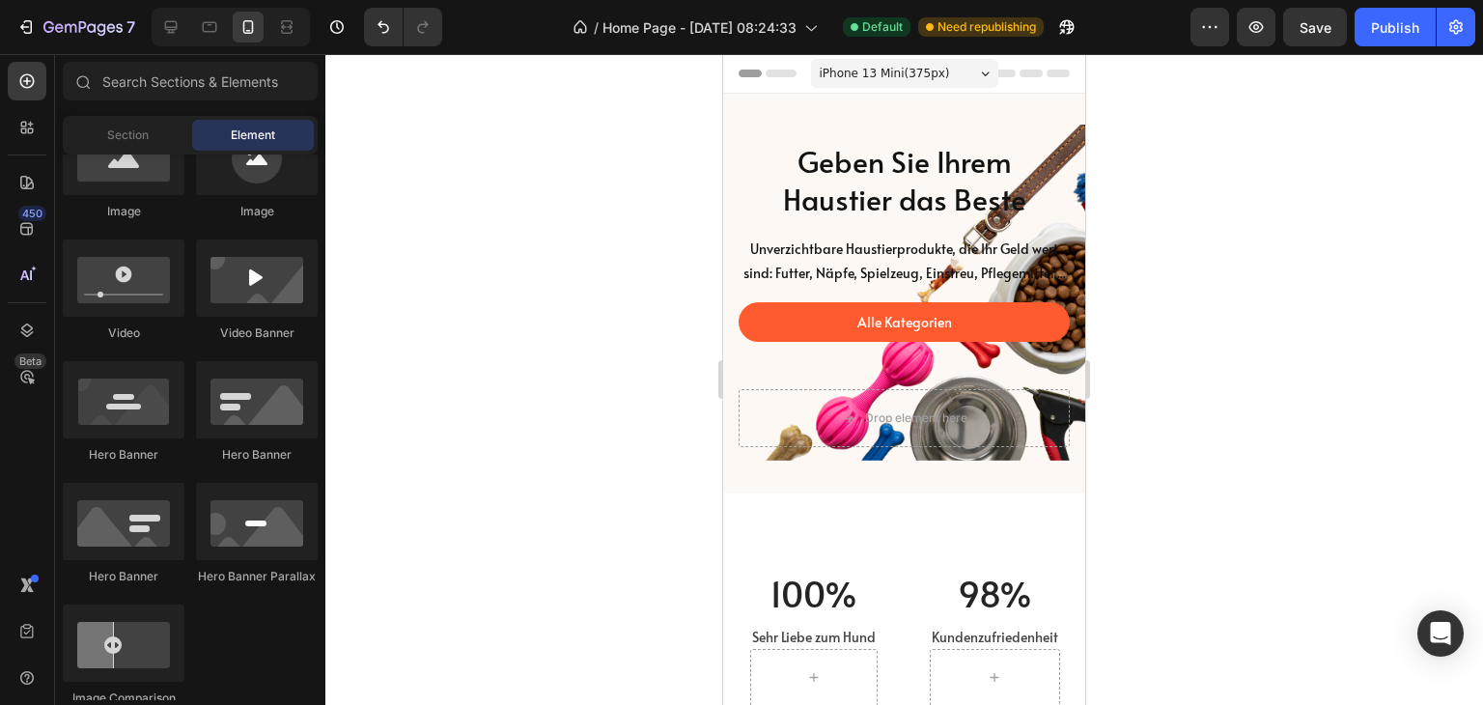
click at [462, 363] on div at bounding box center [904, 379] width 1158 height 651
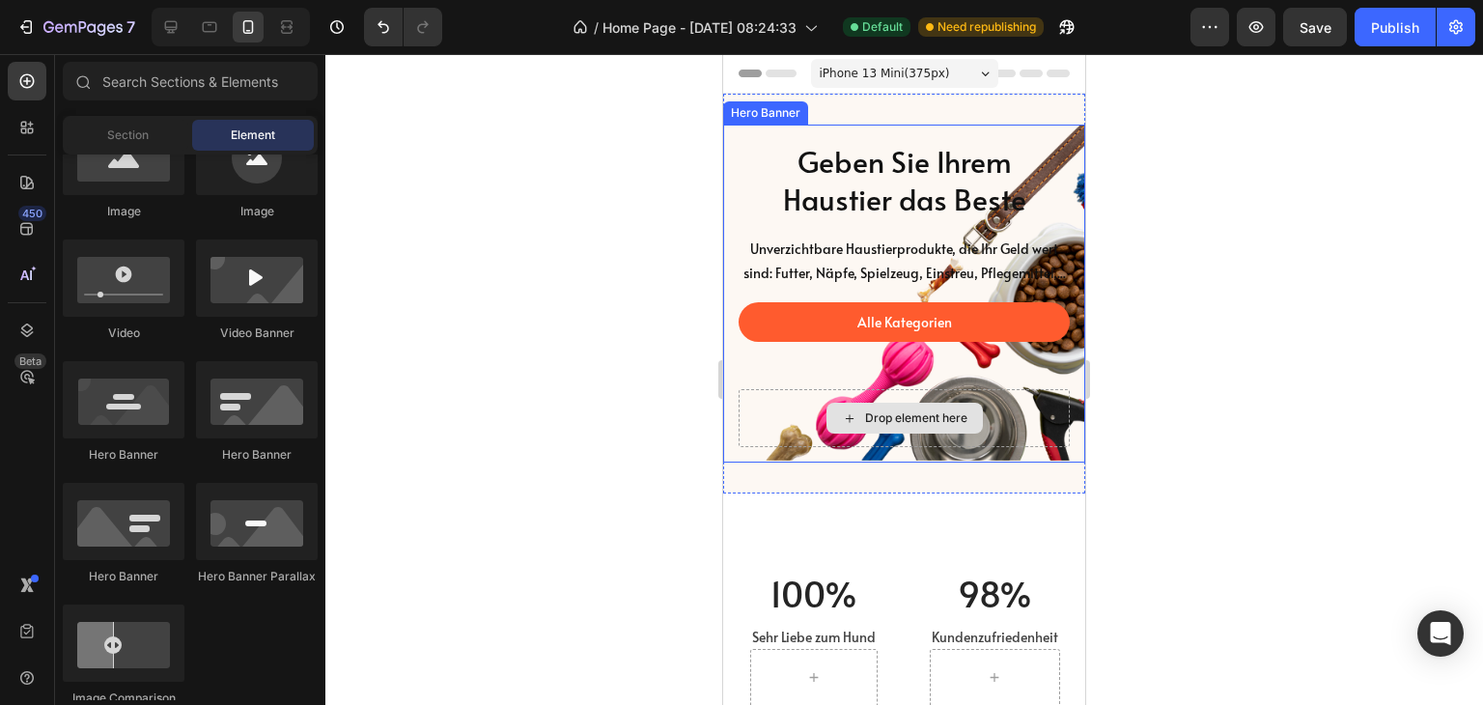
click at [1024, 435] on div "Drop element here" at bounding box center [904, 418] width 331 height 58
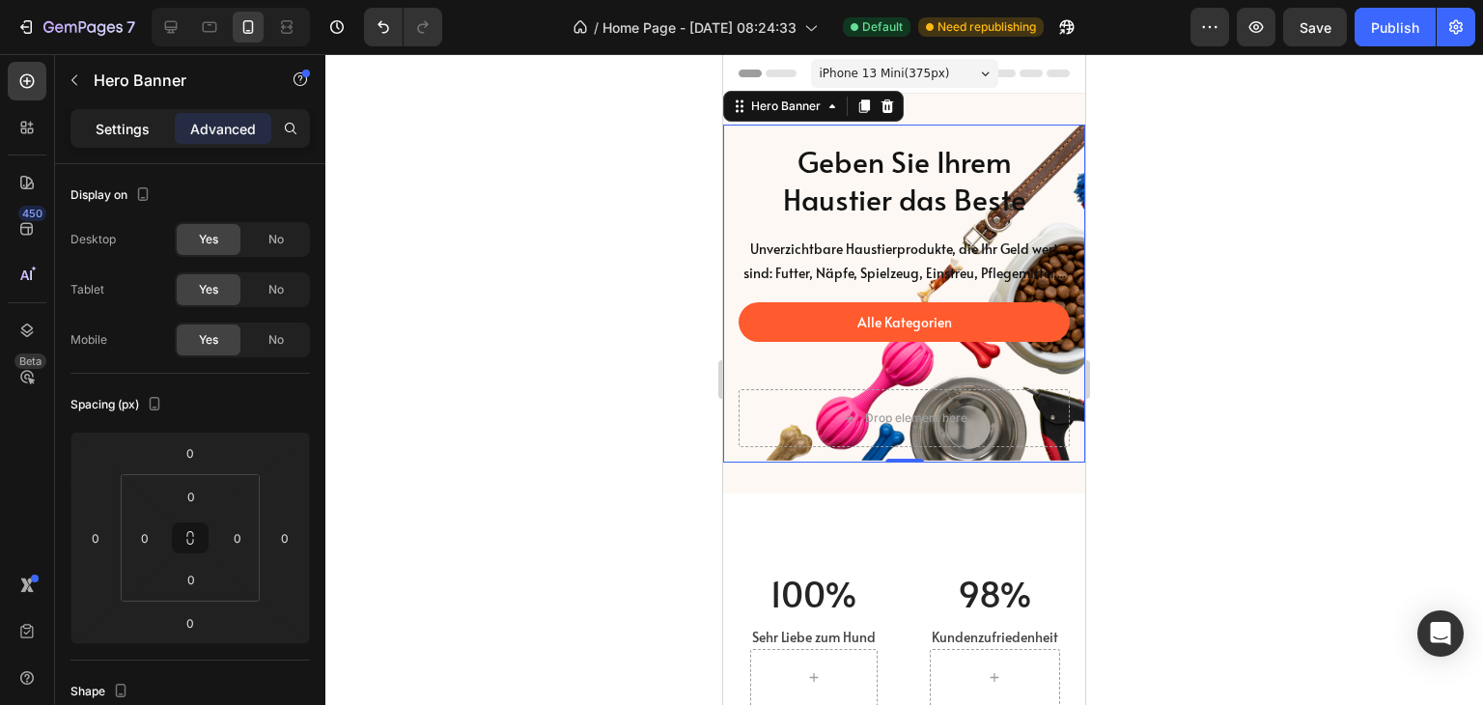
click at [101, 120] on p "Settings" at bounding box center [123, 129] width 54 height 20
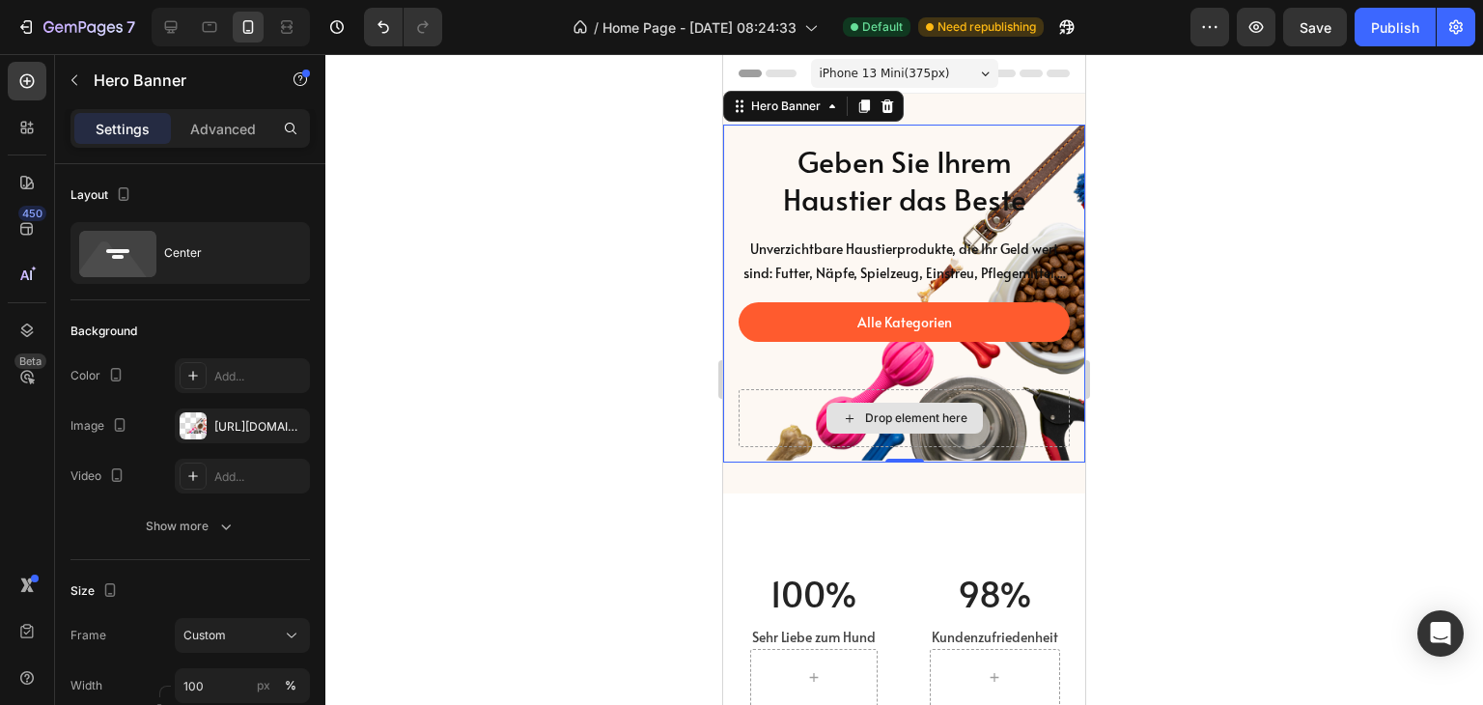
click at [1025, 439] on div "Drop element here" at bounding box center [904, 418] width 331 height 58
click at [1035, 432] on div "Drop element here" at bounding box center [904, 418] width 331 height 58
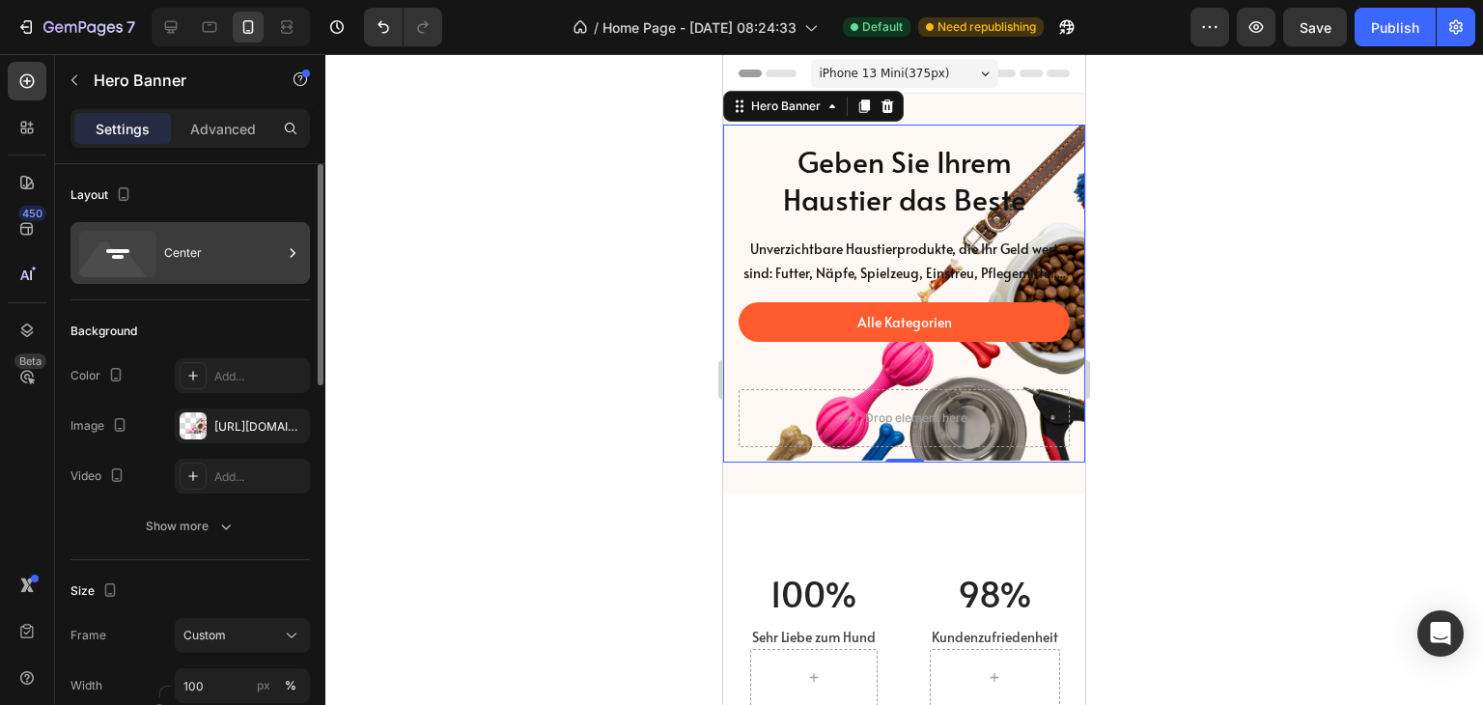
click at [265, 250] on div "Center" at bounding box center [223, 253] width 118 height 44
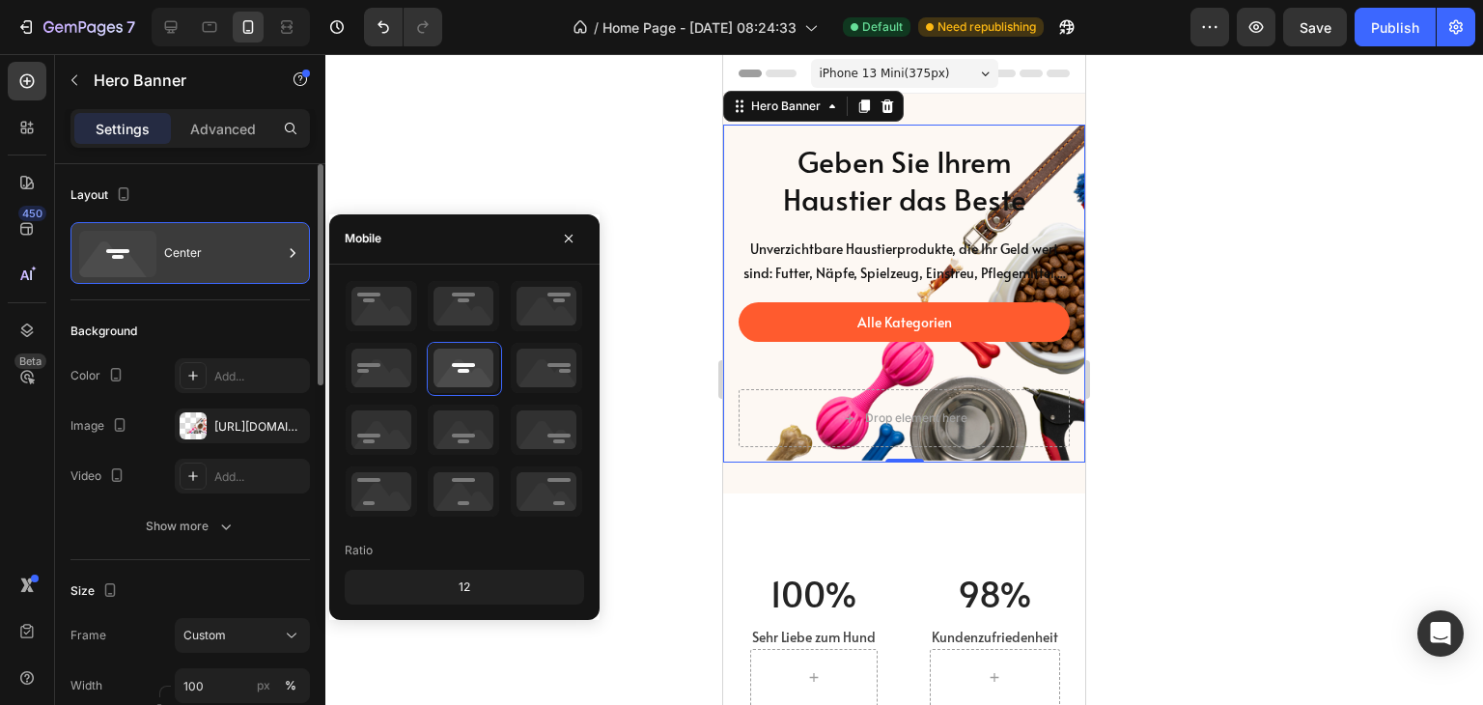
click at [265, 250] on div "Center" at bounding box center [223, 253] width 118 height 44
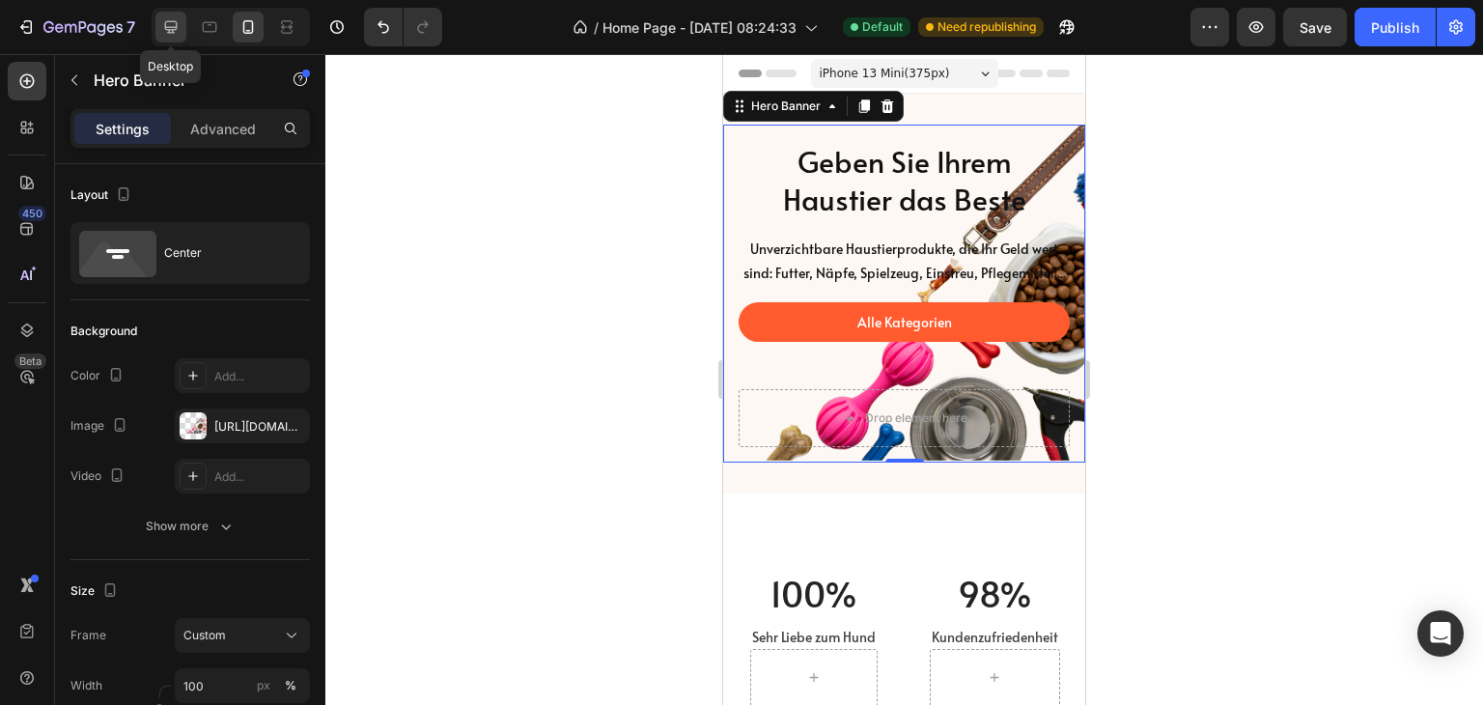
click at [171, 33] on icon at bounding box center [171, 27] width 13 height 13
type input "1200"
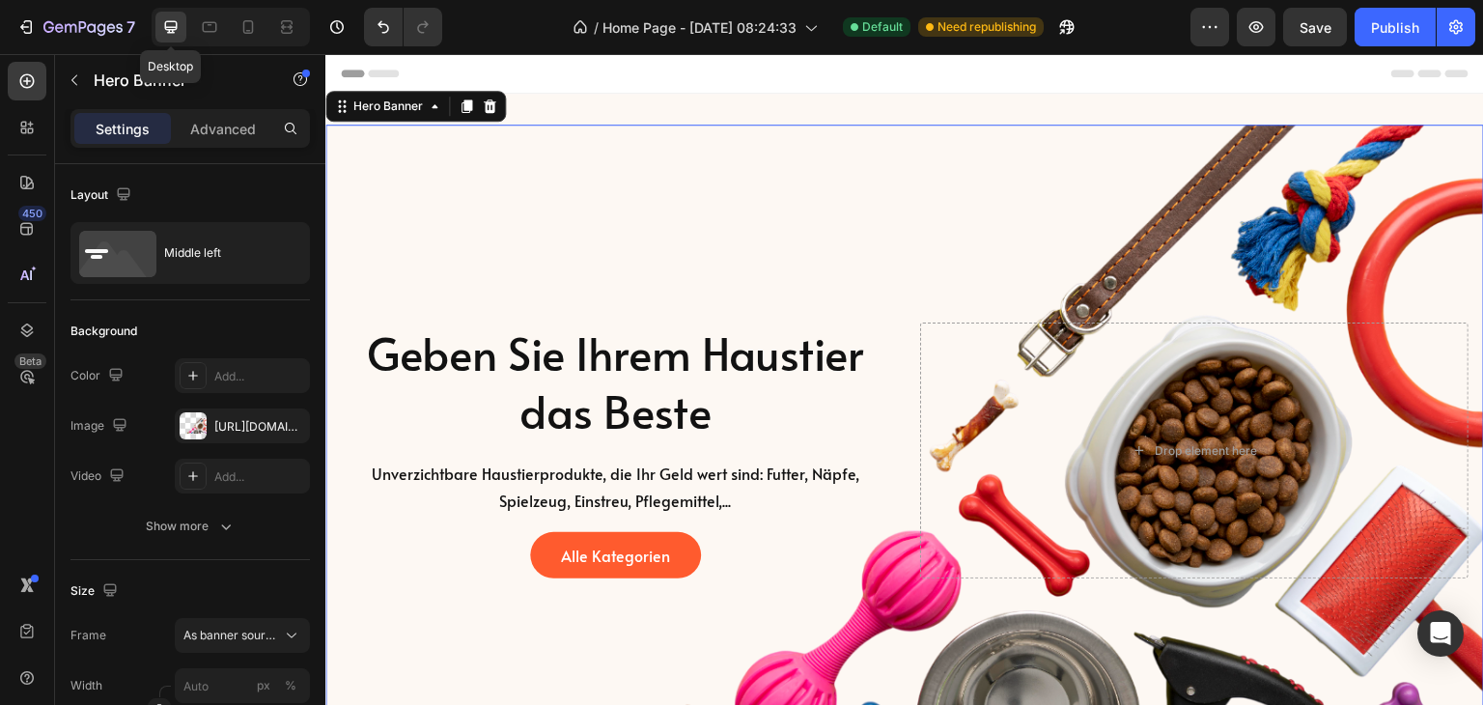
scroll to position [3, 0]
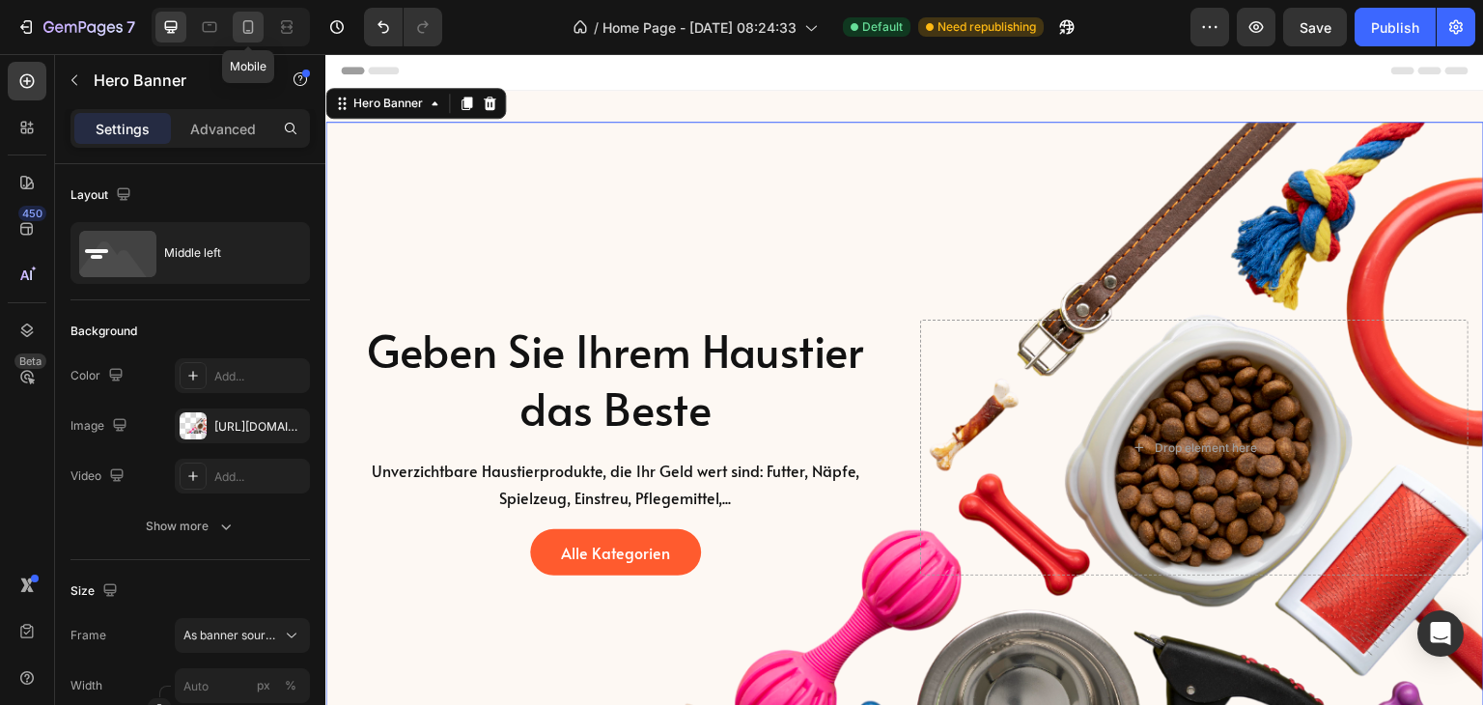
click at [251, 26] on icon at bounding box center [248, 26] width 19 height 19
type input "100"
type input "Auto"
type input "100%"
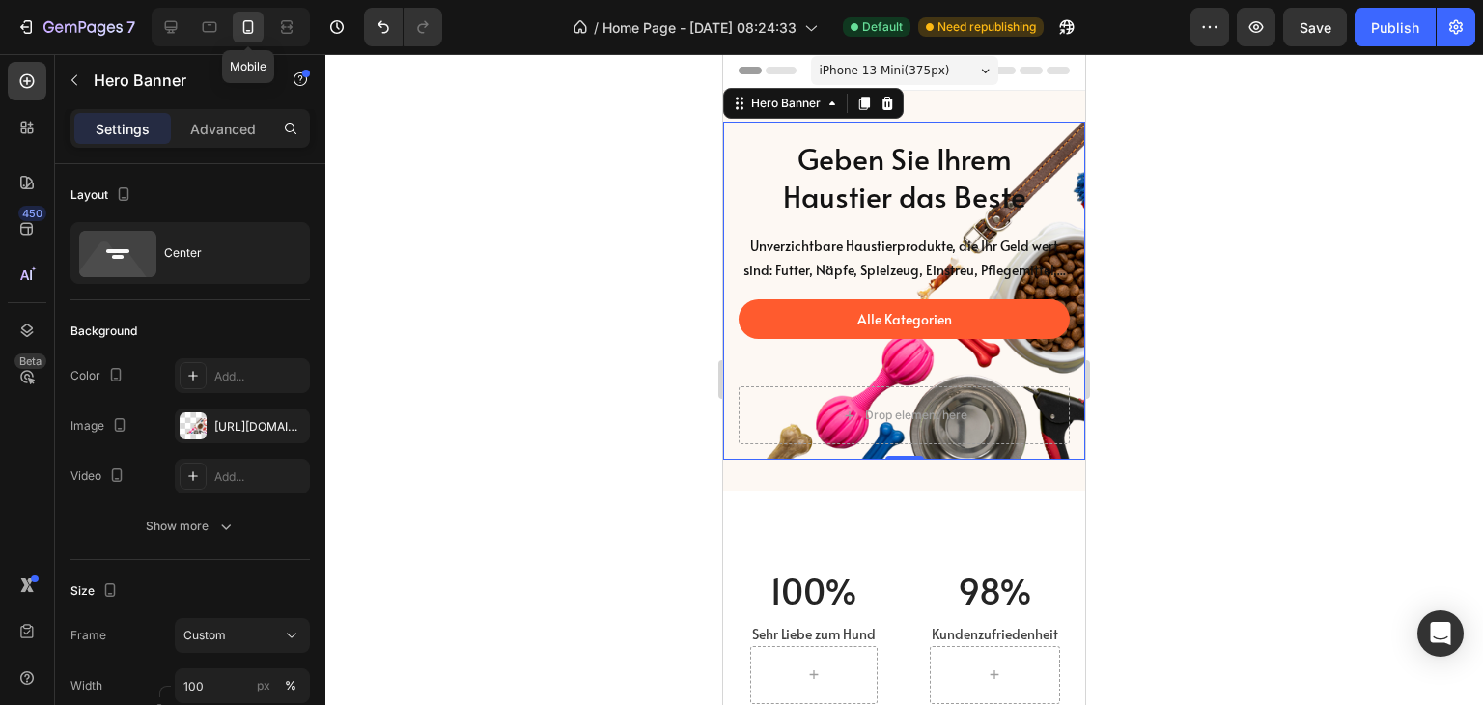
scroll to position [2, 0]
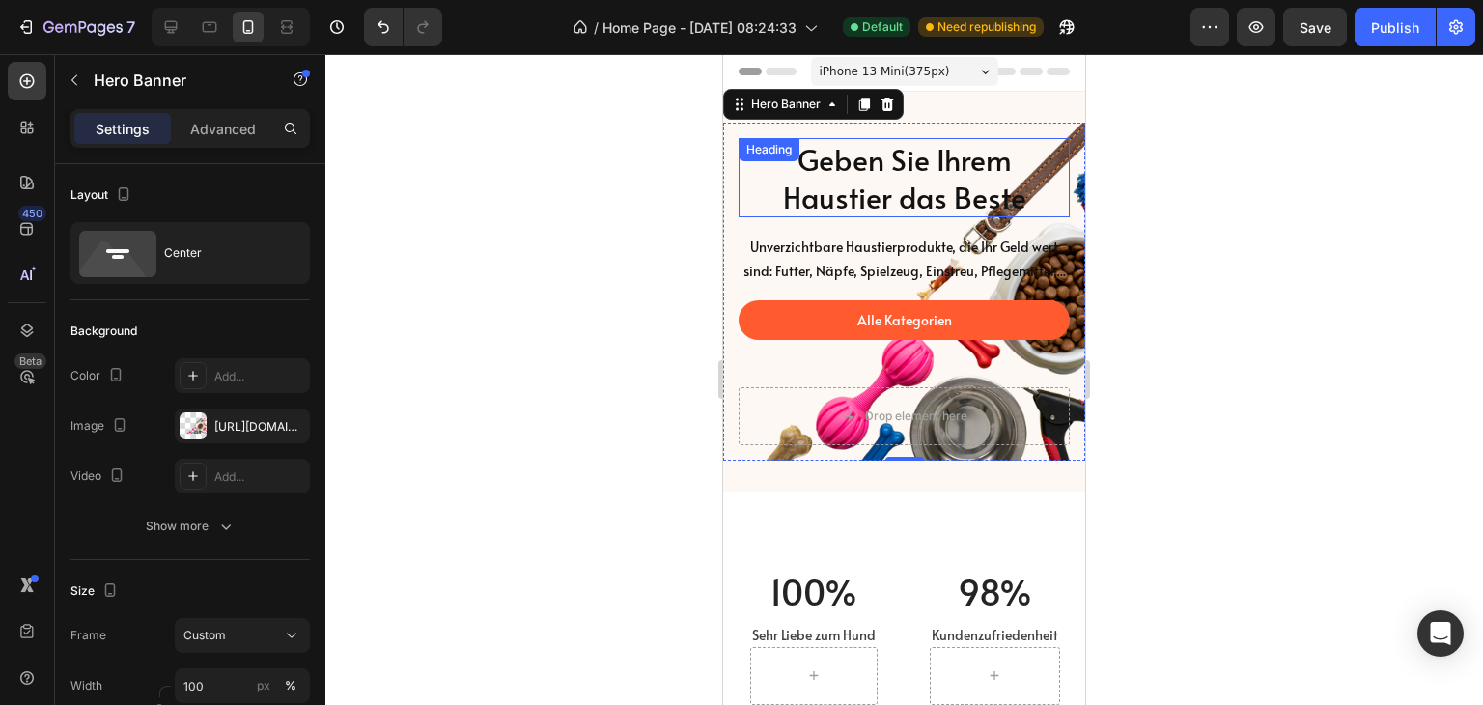
click at [943, 200] on h2 "Geben Sie Ihrem Haustier das Beste" at bounding box center [904, 177] width 331 height 79
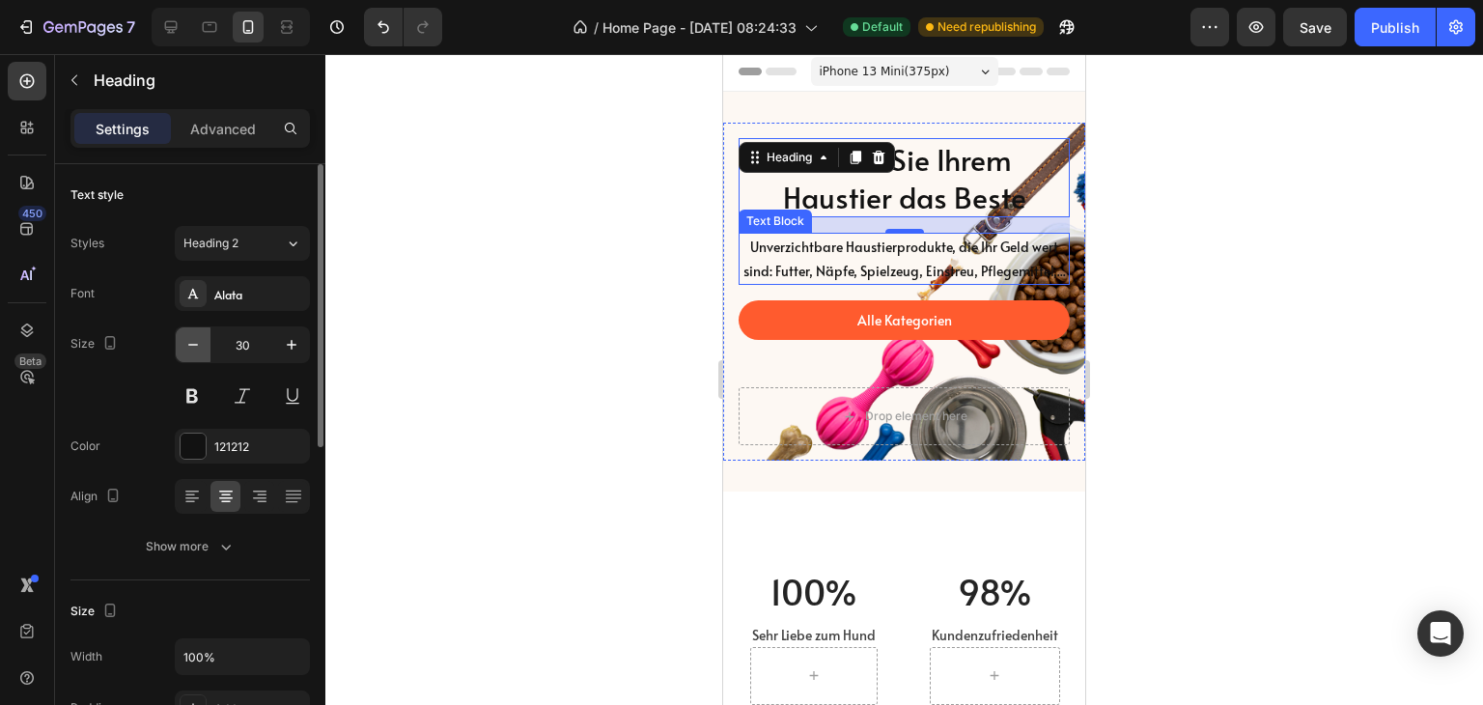
click at [197, 348] on icon "button" at bounding box center [192, 344] width 19 height 19
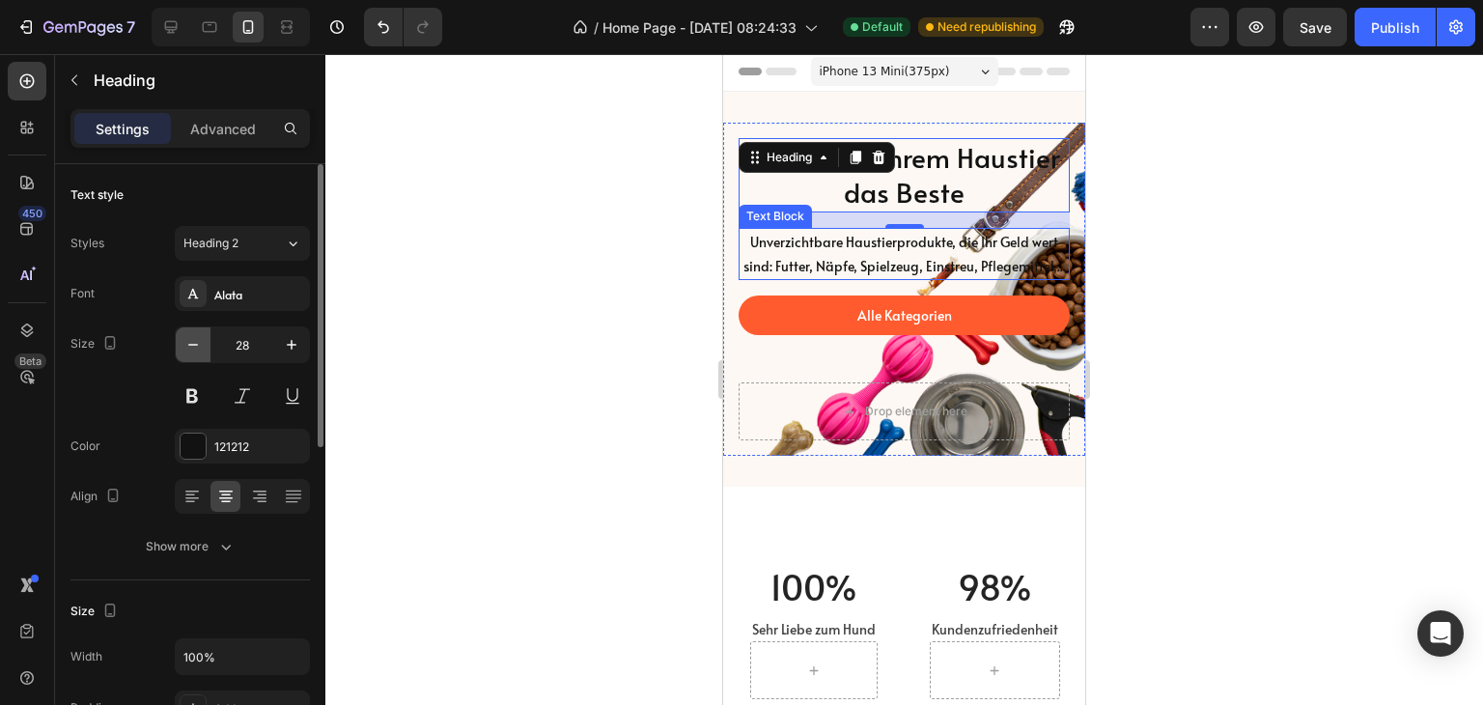
click at [197, 348] on icon "button" at bounding box center [192, 344] width 19 height 19
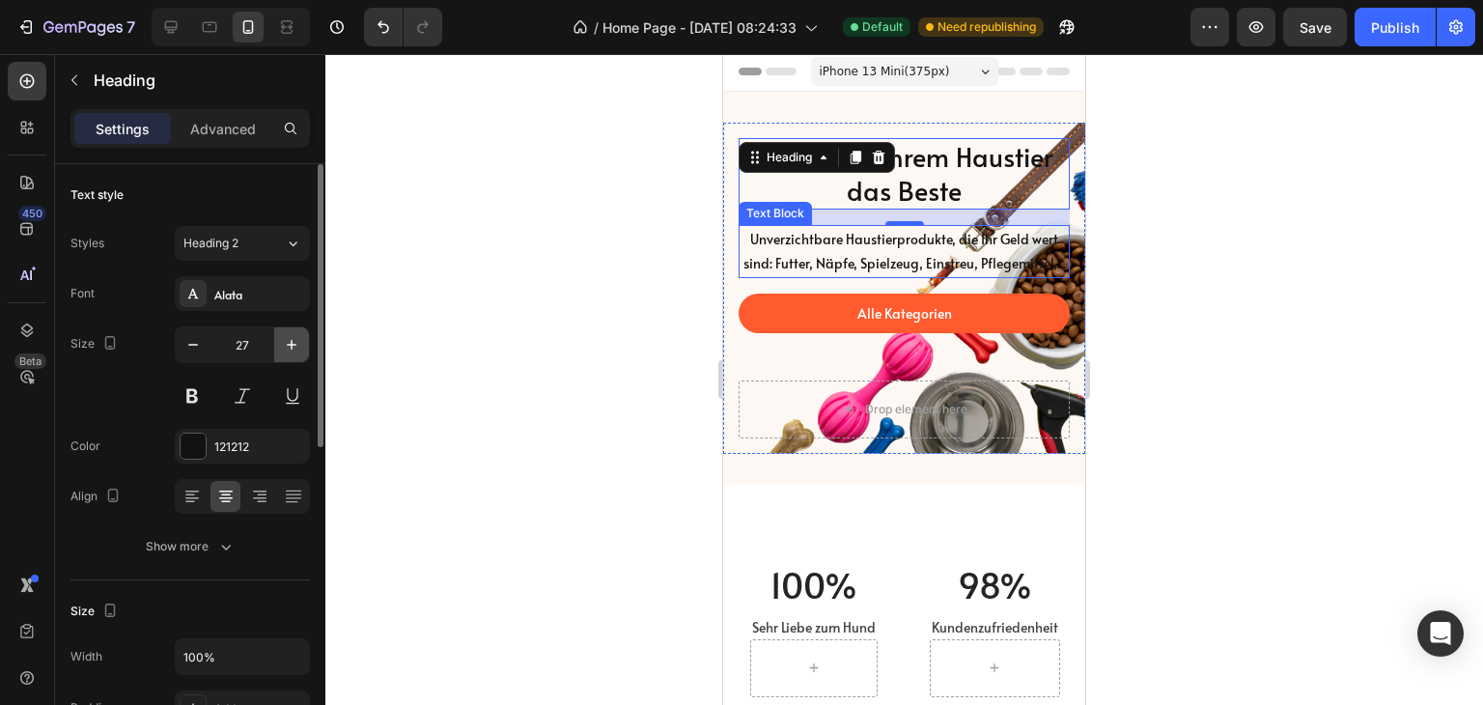
click at [294, 349] on icon "button" at bounding box center [291, 344] width 19 height 19
type input "28"
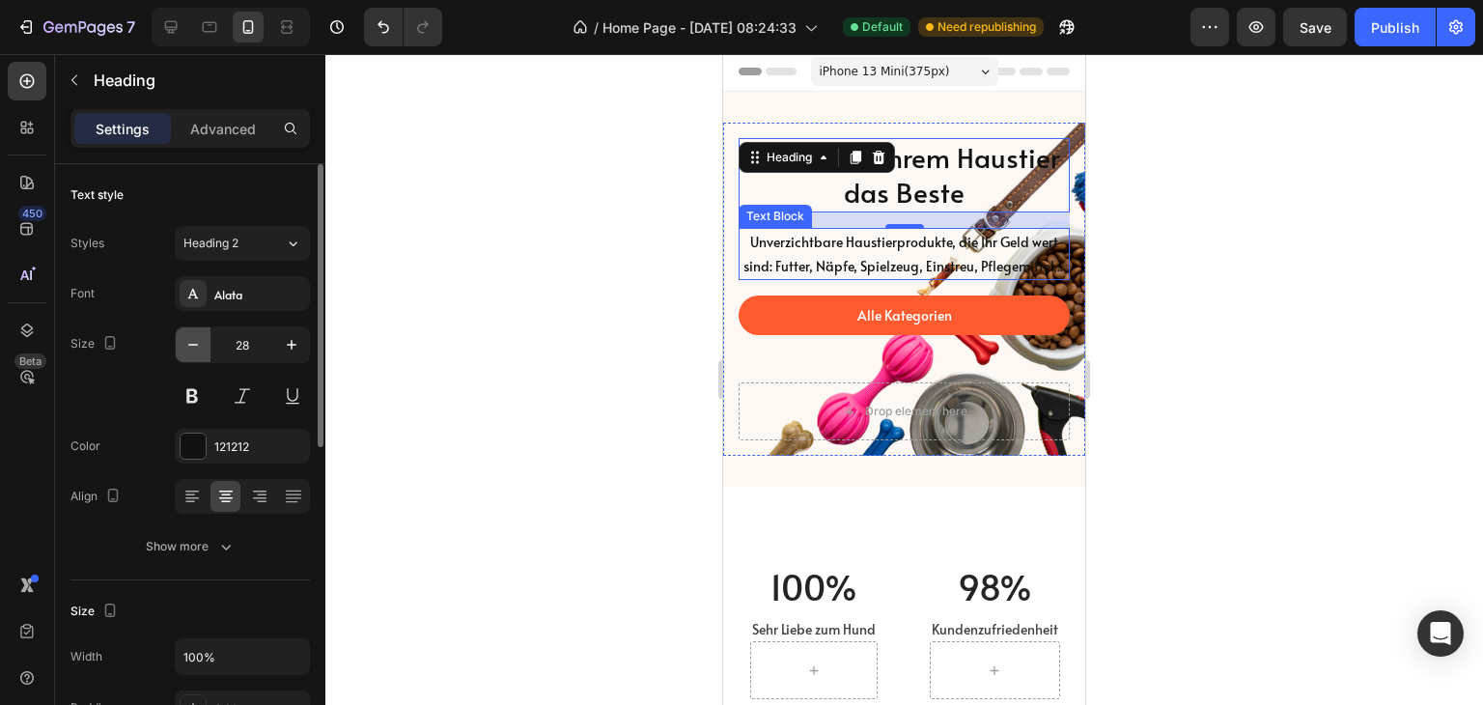
click at [184, 338] on icon "button" at bounding box center [192, 344] width 19 height 19
type input "27"
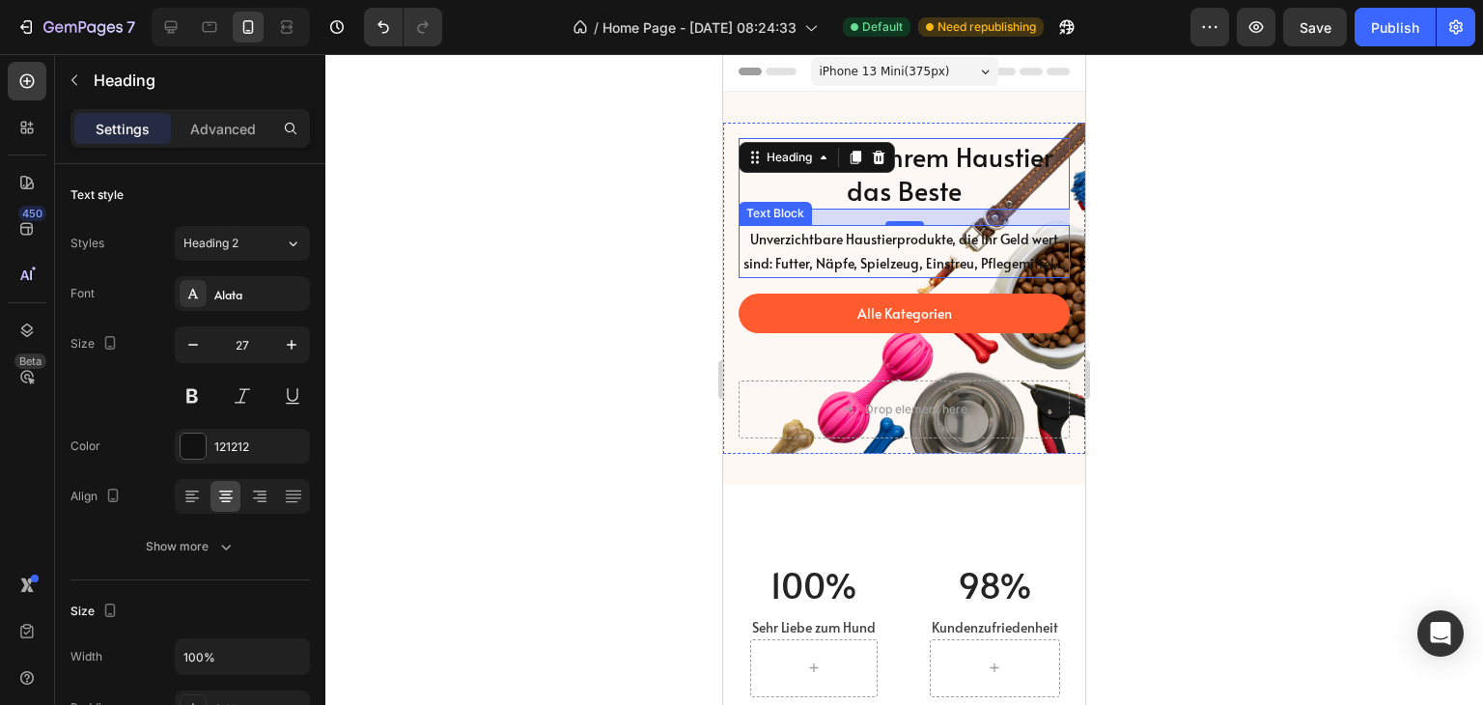
click at [580, 356] on div at bounding box center [904, 379] width 1158 height 651
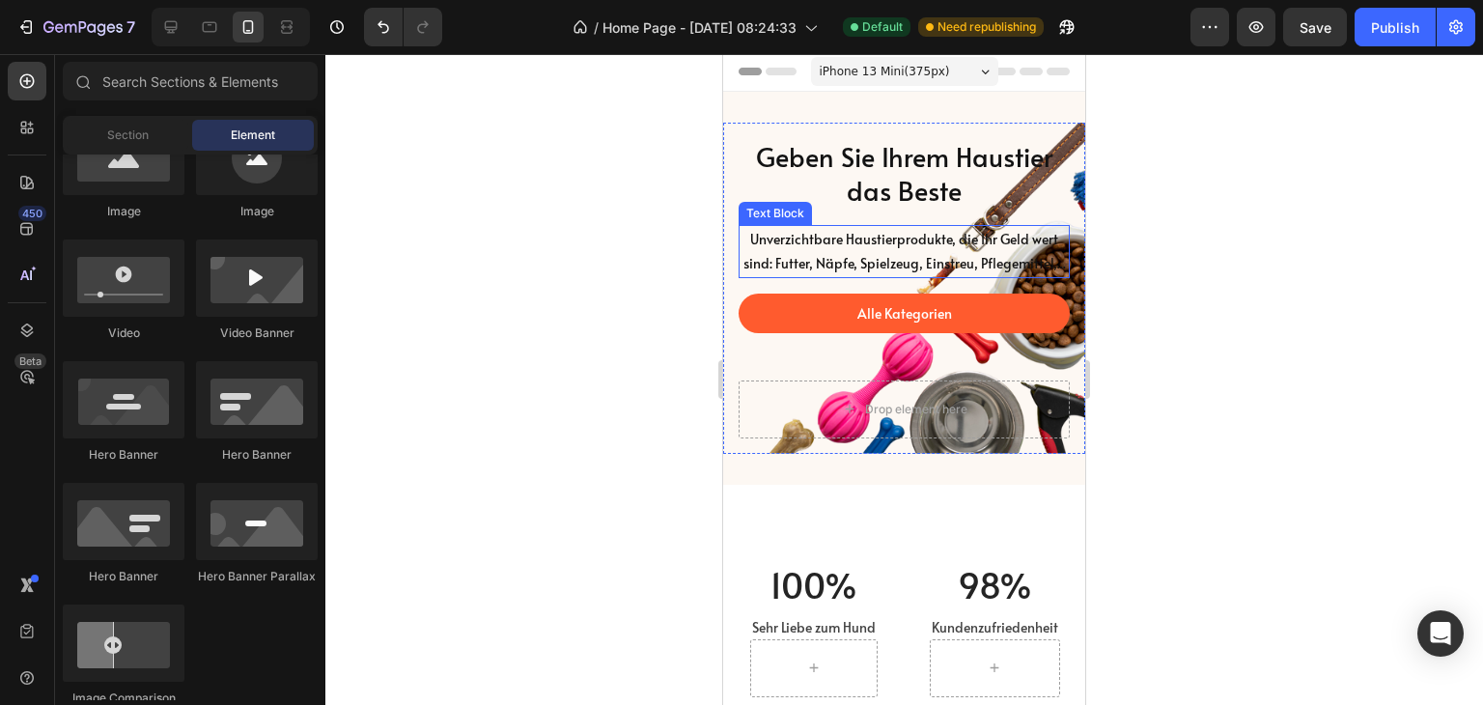
click at [946, 254] on p "Unverzichtbare Haustierprodukte, die Ihr Geld wert sind: Futter, Näpfe, Spielze…" at bounding box center [904, 251] width 327 height 48
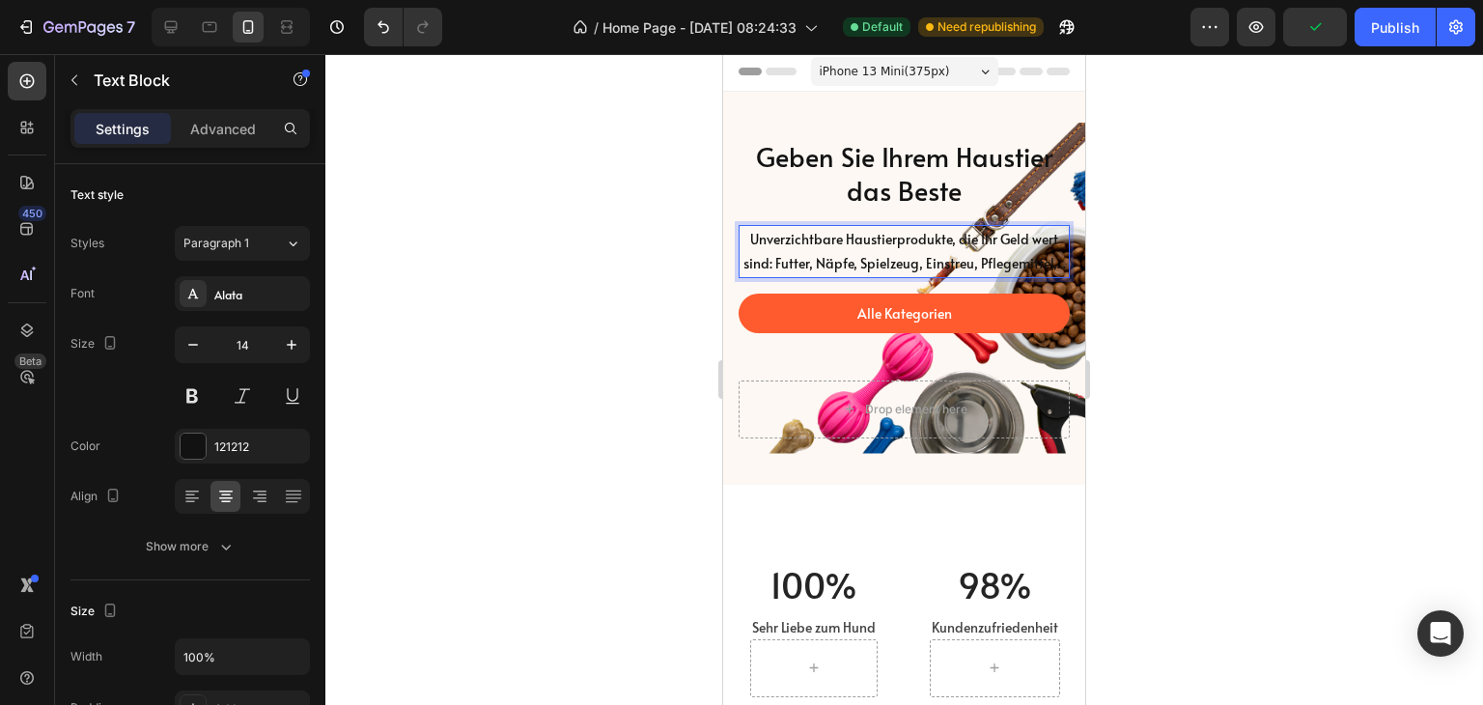
click at [996, 247] on p "Unverzichtbare Haustierprodukte, die Ihr Geld wert sind: Futter, Näpfe, Spielze…" at bounding box center [904, 251] width 327 height 48
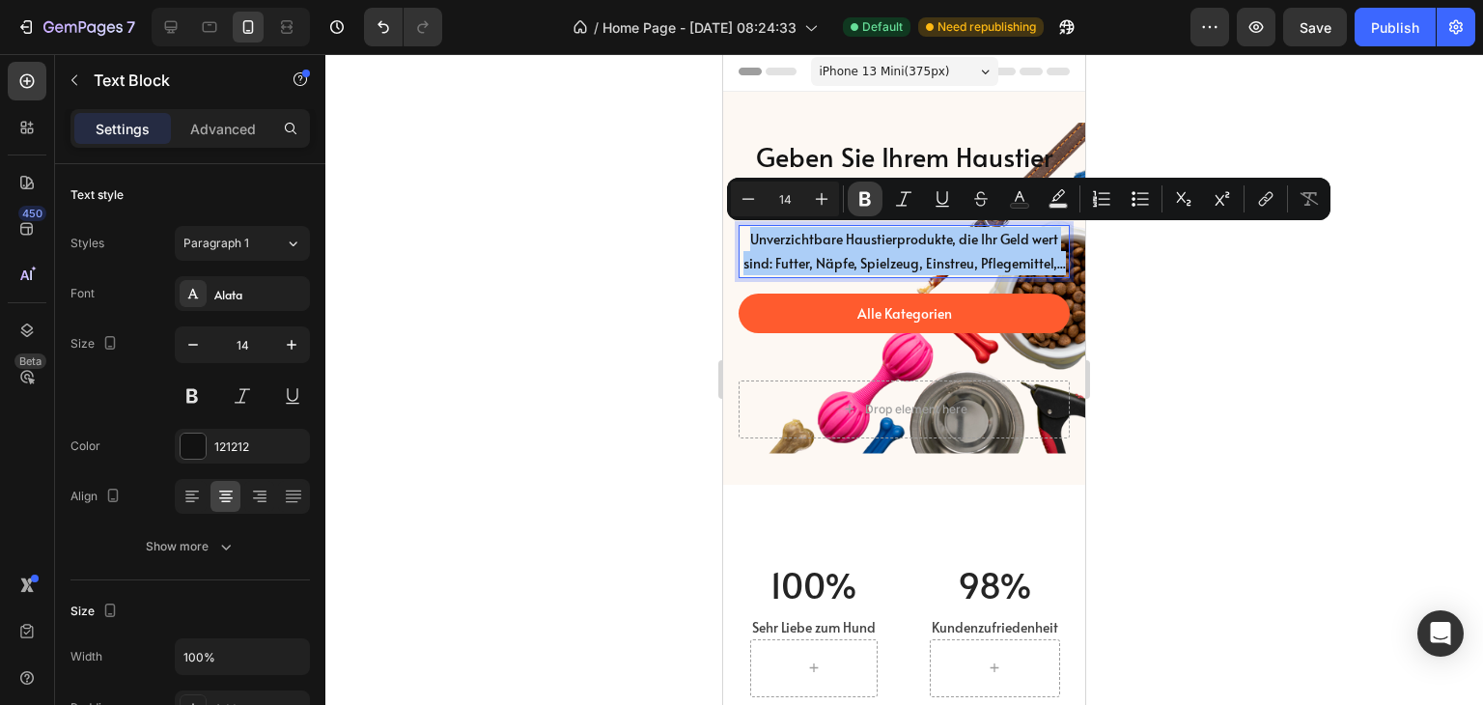
click at [861, 198] on icon "Editor contextual toolbar" at bounding box center [865, 199] width 12 height 14
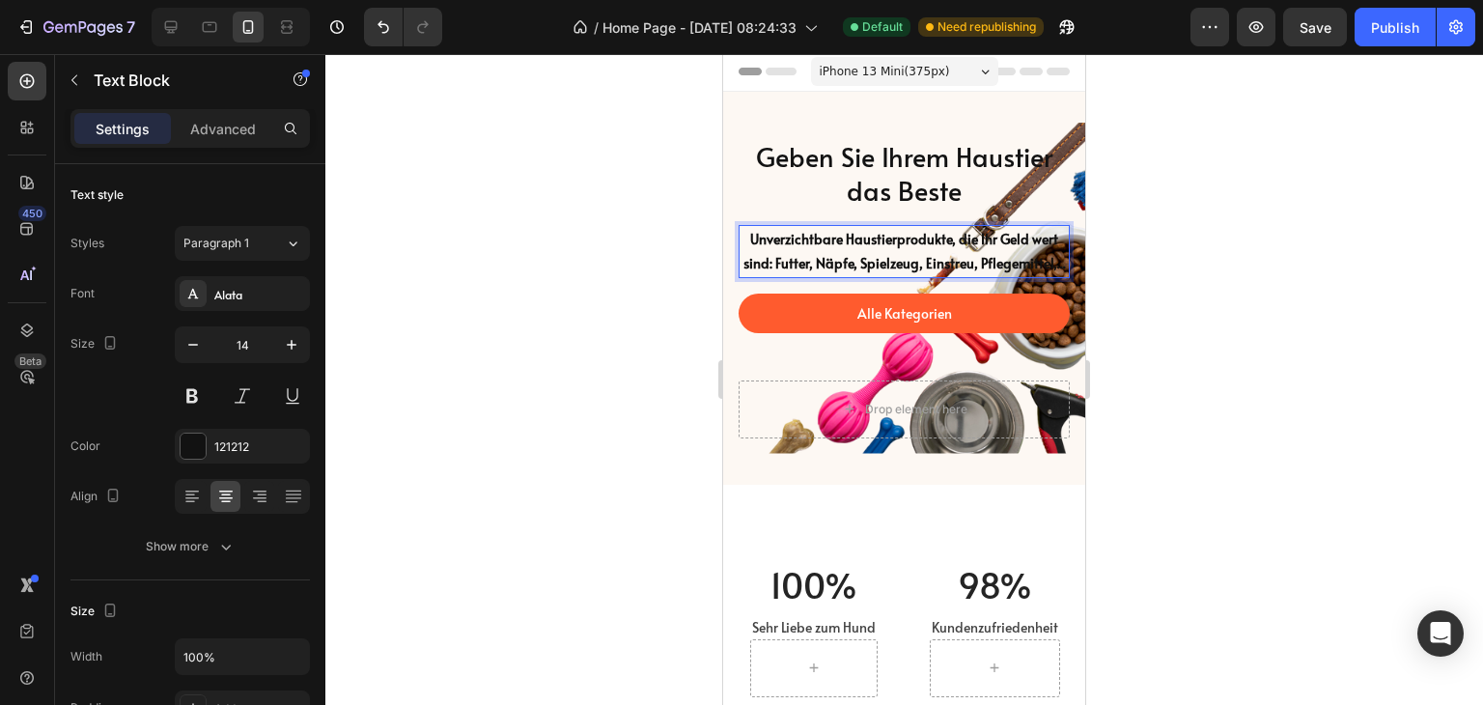
click at [935, 272] on strong "Unverzichtbare Haustierprodukte, die Ihr Geld wert sind: Futter, Näpfe, Spielze…" at bounding box center [905, 251] width 323 height 42
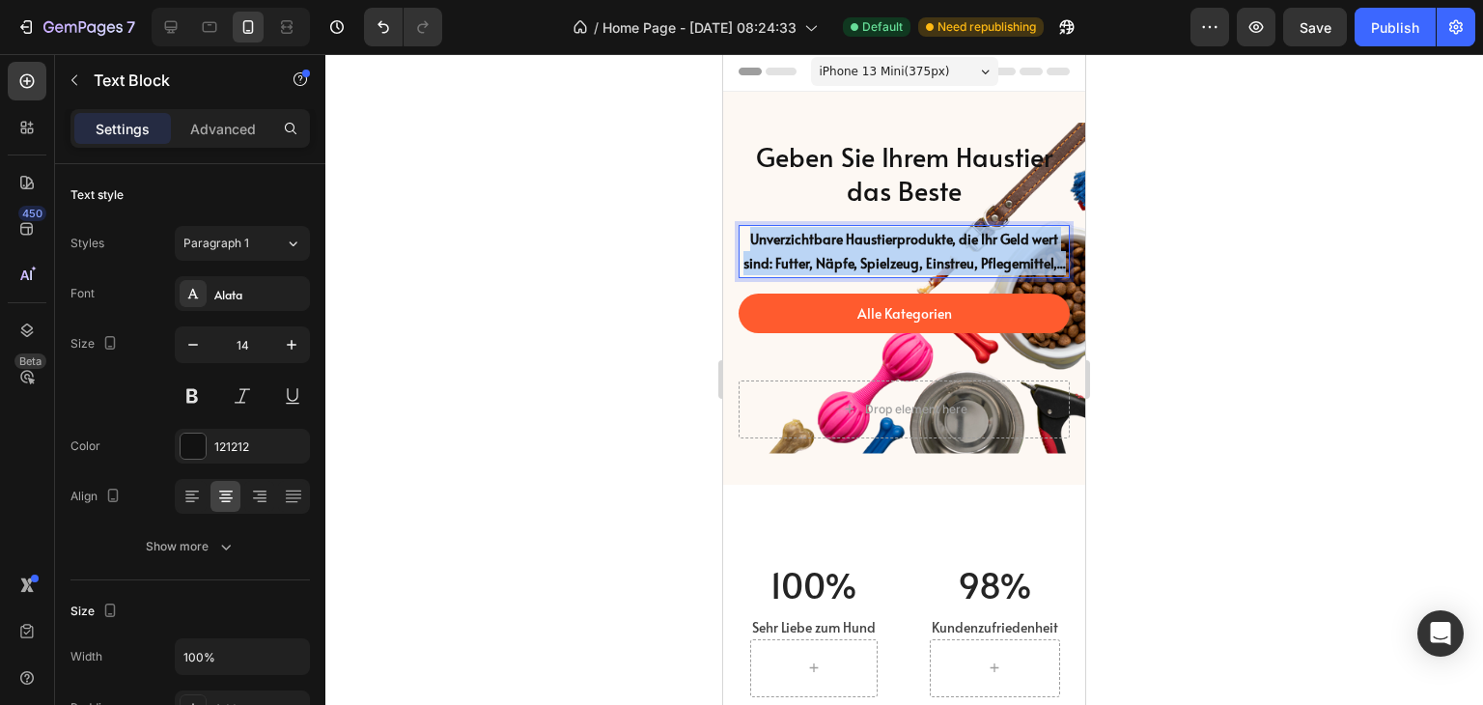
click at [935, 272] on strong "Unverzichtbare Haustierprodukte, die Ihr Geld wert sind: Futter, Näpfe, Spielze…" at bounding box center [905, 251] width 323 height 42
click at [886, 269] on strong "Unverzichtbare Haustierprodukte, die Ihr Geld wert sind: Futter, Näpfe, Spielze…" at bounding box center [905, 251] width 323 height 42
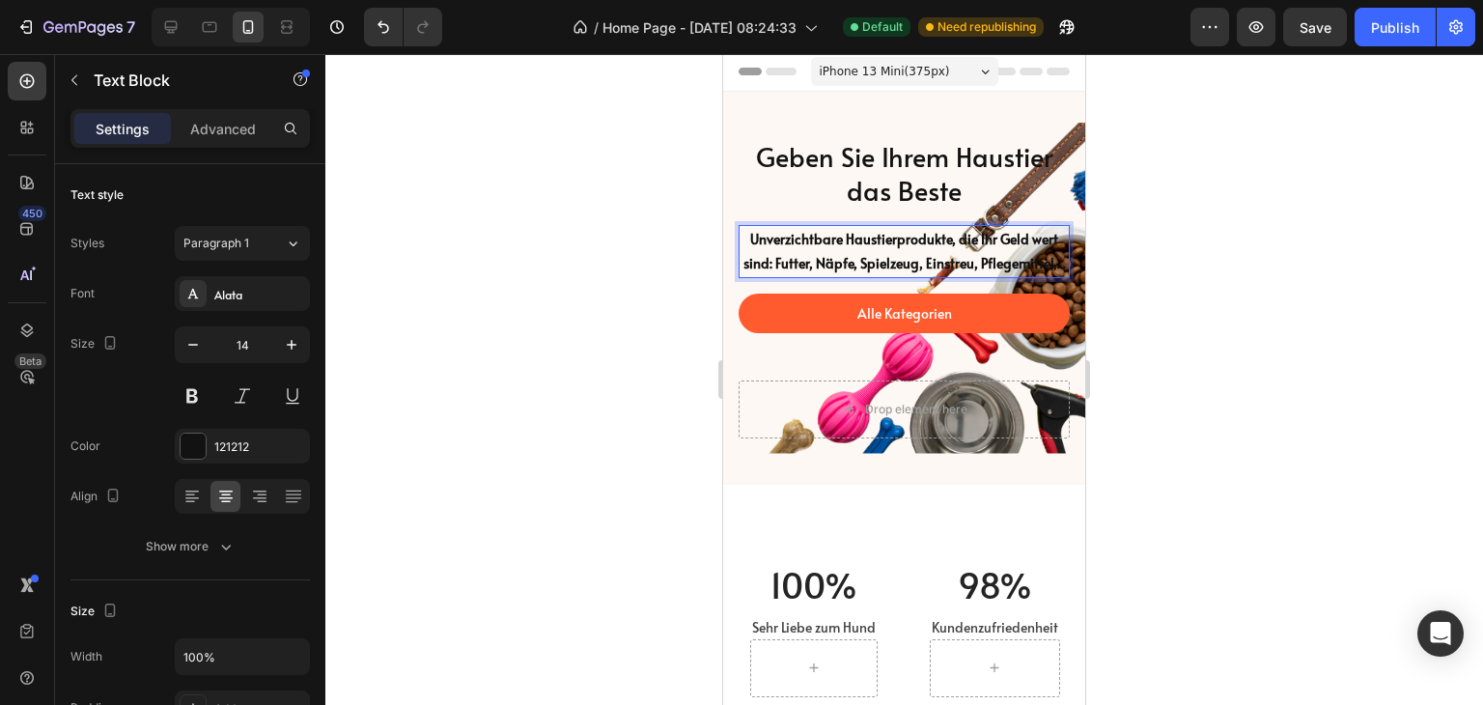
click at [953, 275] on p "Unverzichtbare Haustierprodukte, die Ihr Geld wert sind: Futter, Näpfe, Spielze…" at bounding box center [904, 251] width 327 height 48
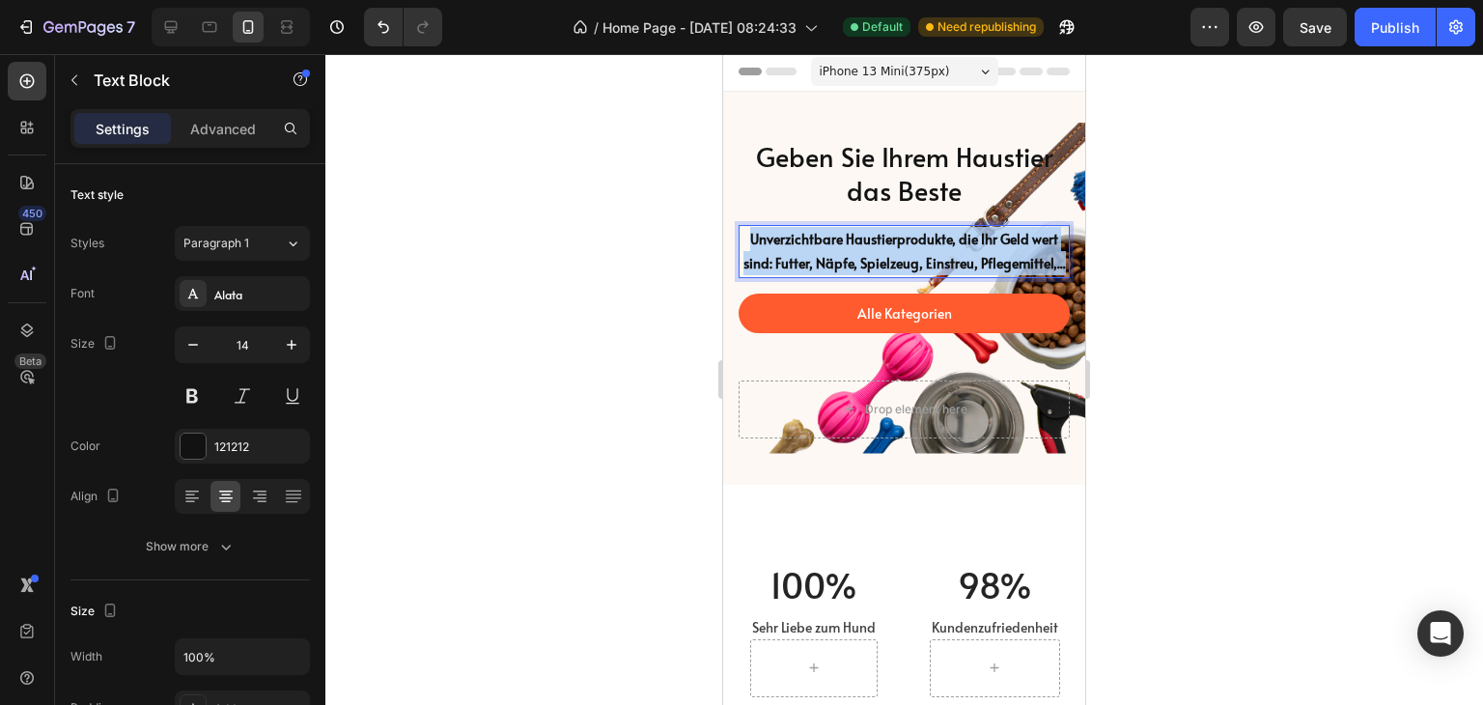
click at [953, 275] on p "Unverzichtbare Haustierprodukte, die Ihr Geld wert sind: Futter, Näpfe, Spielze…" at bounding box center [904, 251] width 327 height 48
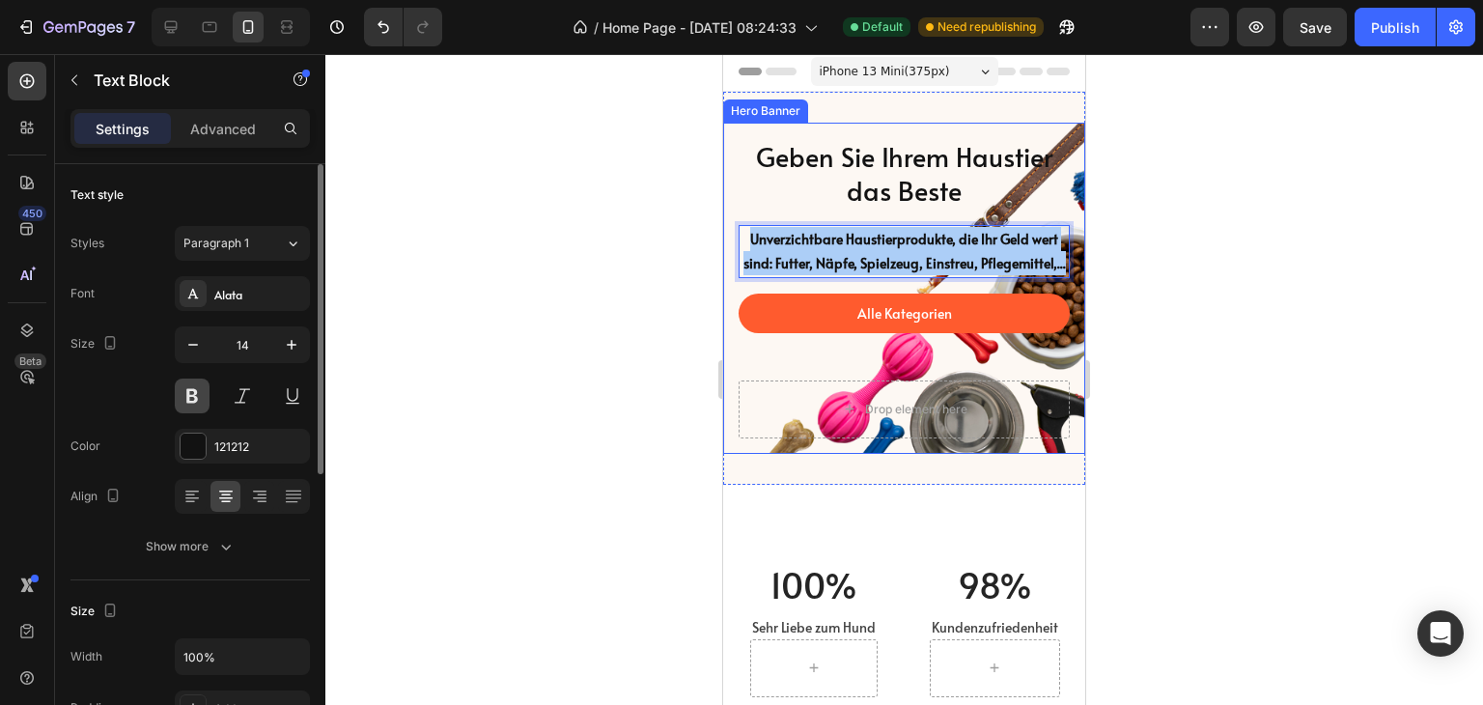
click at [189, 397] on button at bounding box center [192, 396] width 35 height 35
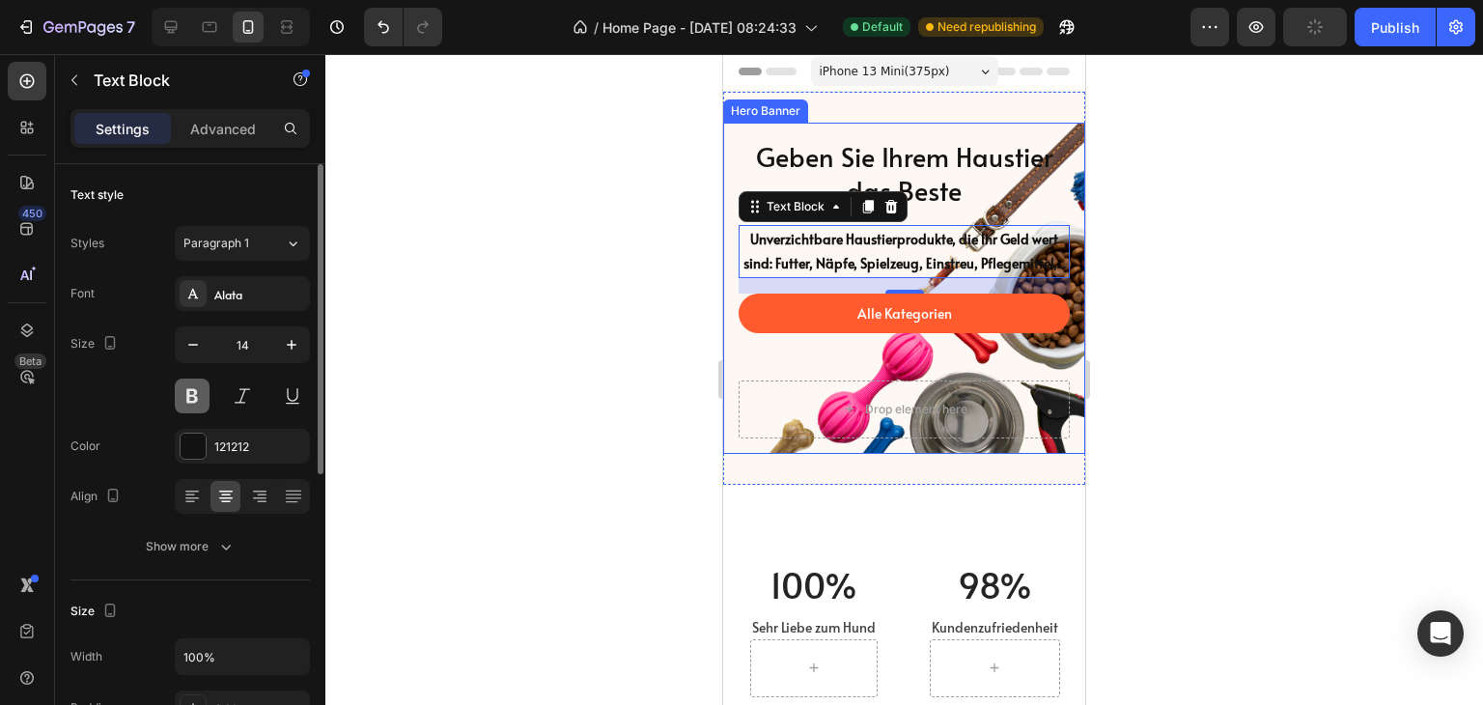
click at [189, 397] on button at bounding box center [192, 396] width 35 height 35
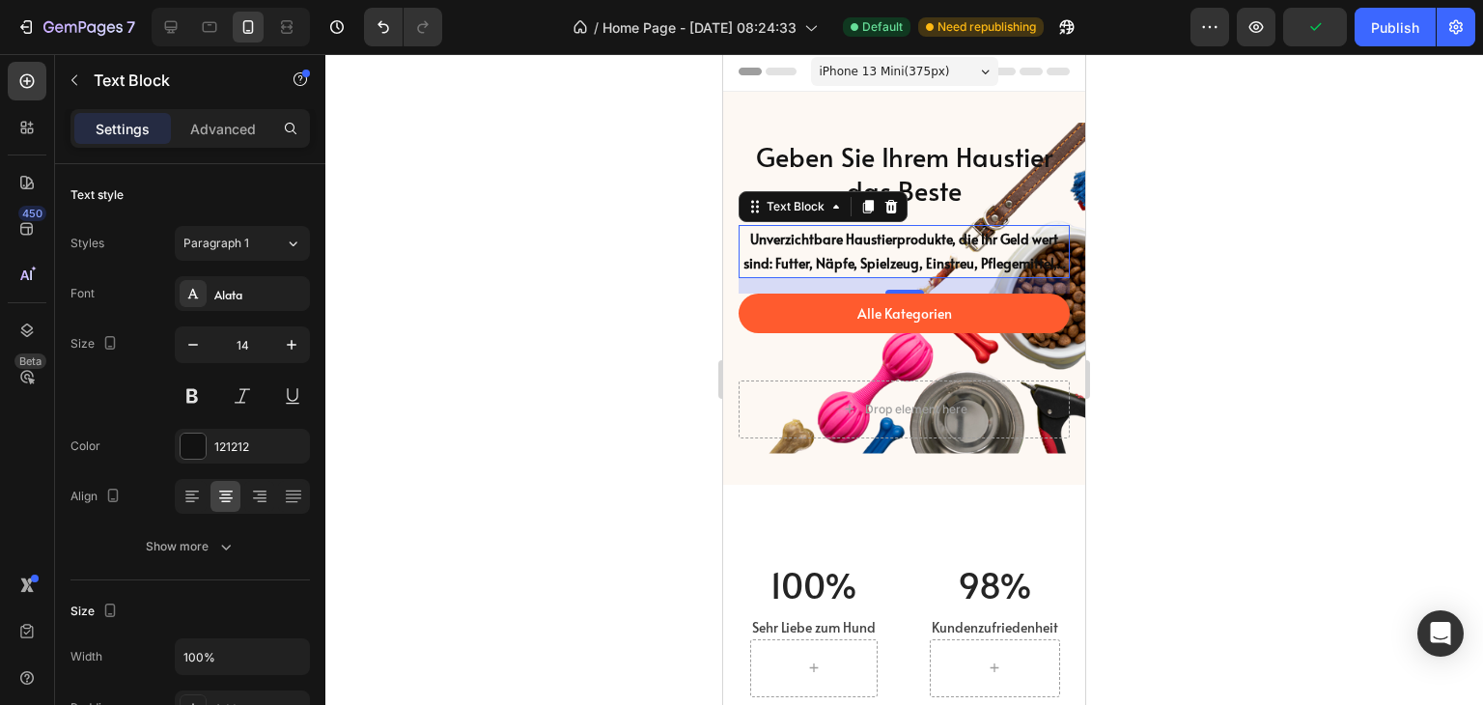
click at [858, 265] on strong "Unverzichtbare Haustierprodukte, die Ihr Geld wert sind: Futter, Näpfe, Spielze…" at bounding box center [905, 251] width 323 height 42
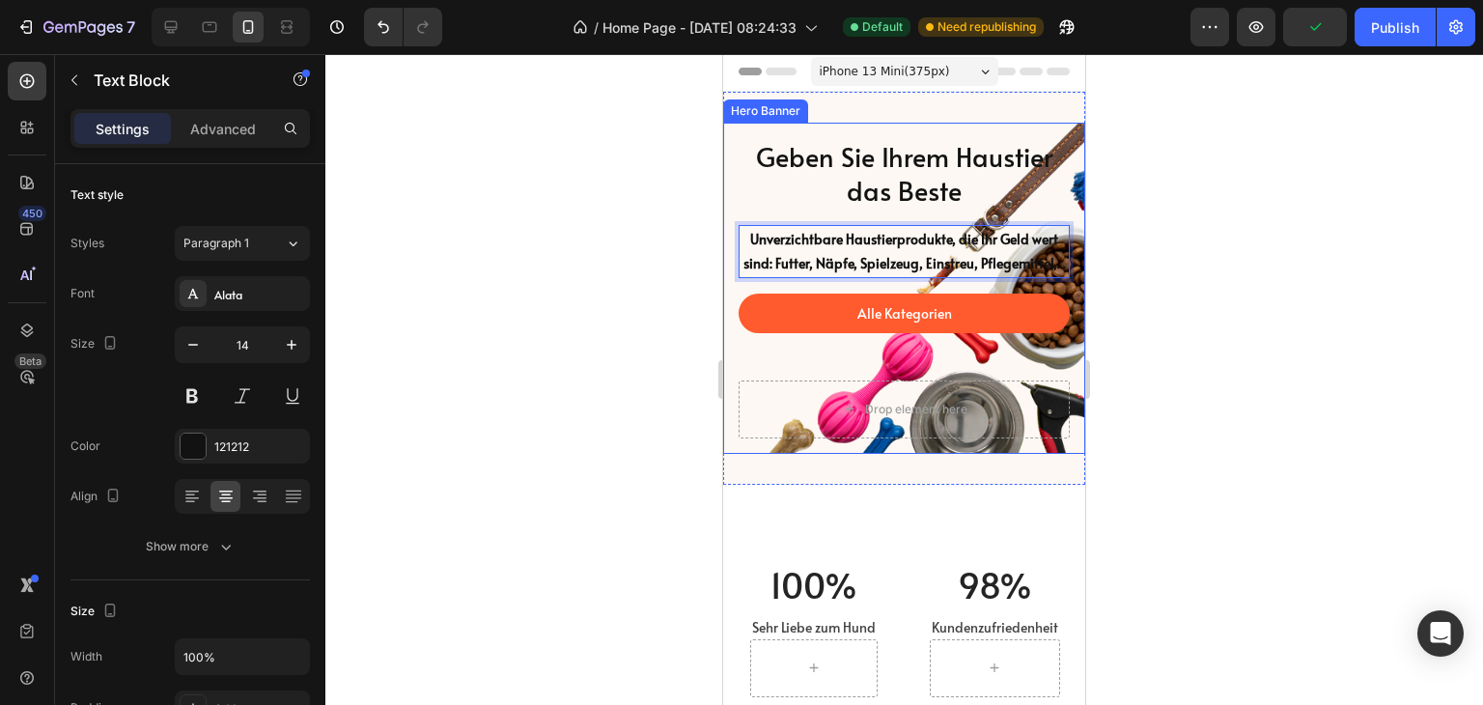
click at [904, 179] on h2 "Geben Sie Ihrem Haustier das Beste" at bounding box center [904, 173] width 331 height 71
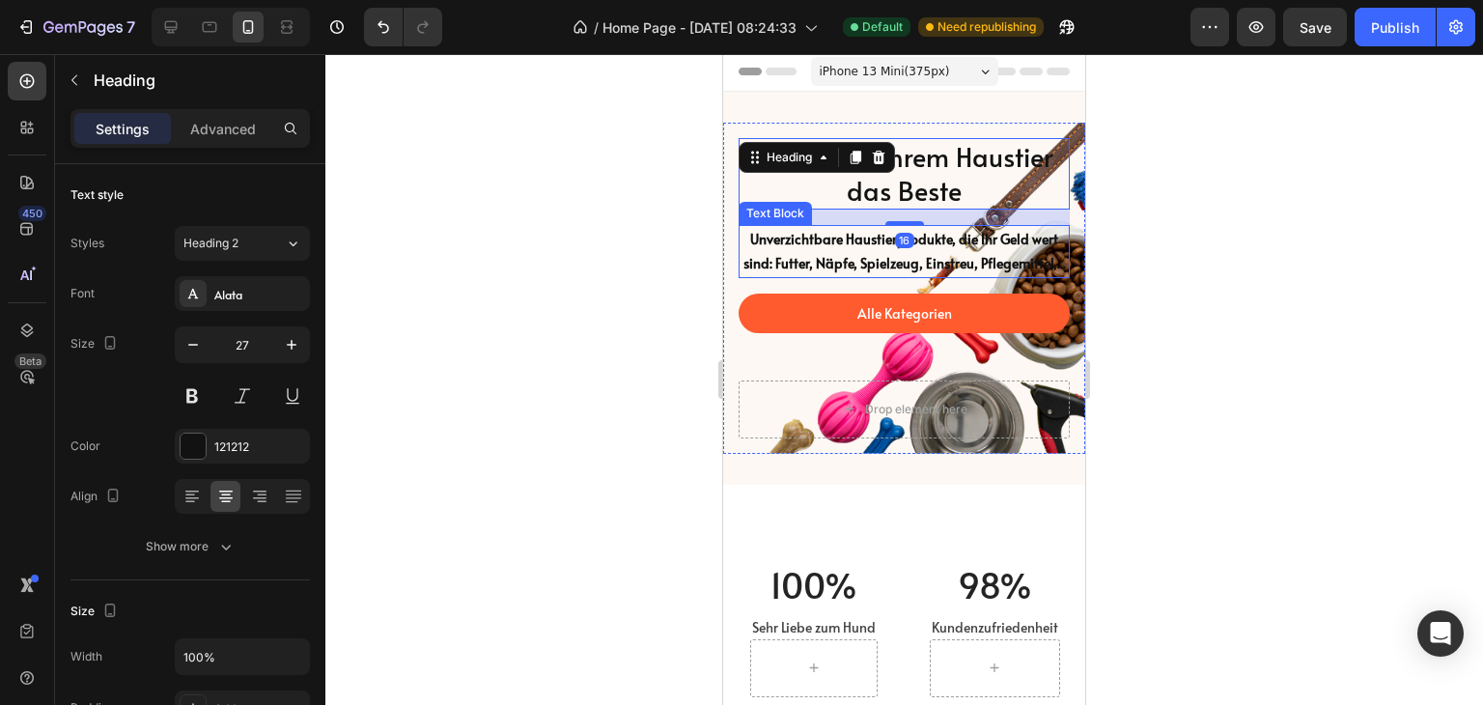
click at [892, 252] on p "Unverzichtbare Haustierprodukte, die Ihr Geld wert sind: Futter, Näpfe, Spielze…" at bounding box center [904, 251] width 327 height 48
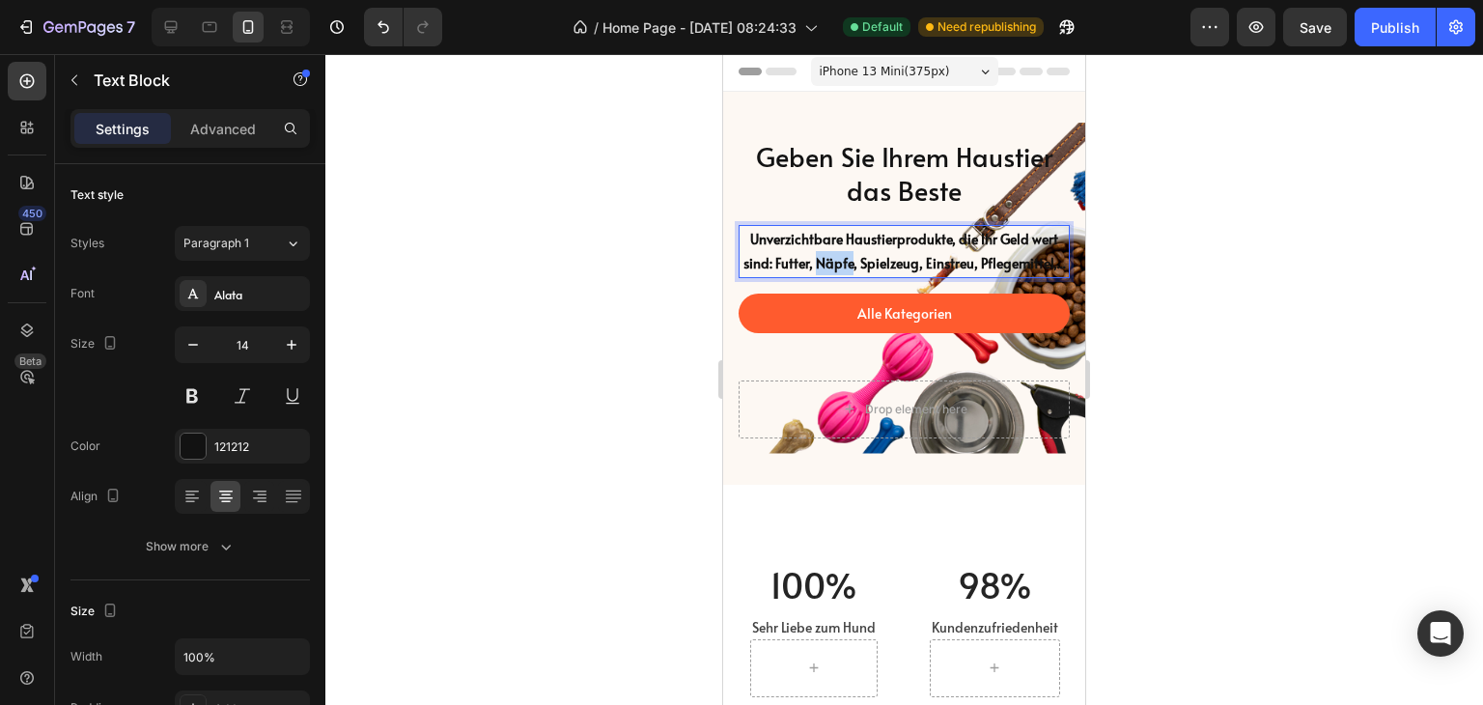
click at [859, 254] on strong "Unverzichtbare Haustierprodukte, die Ihr Geld wert sind: Futter, Näpfe, Spielze…" at bounding box center [905, 251] width 323 height 42
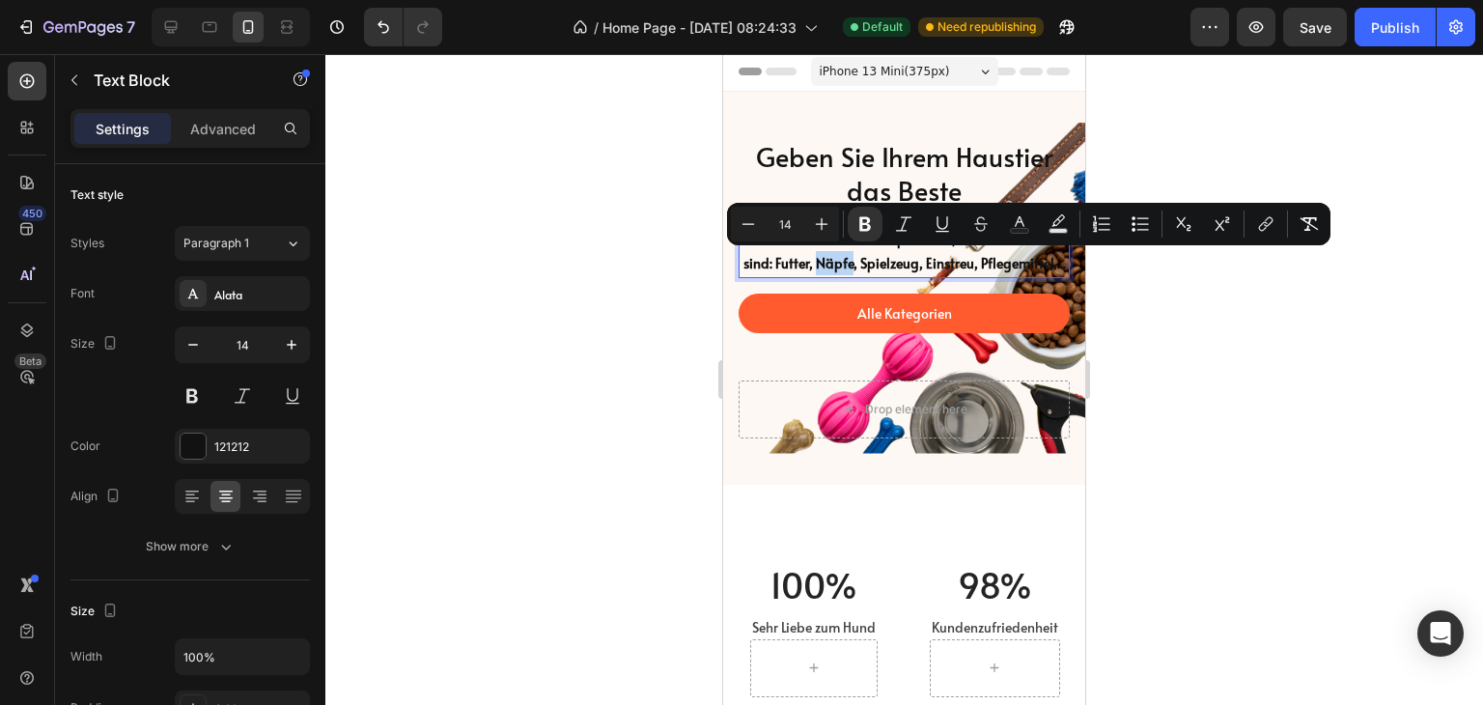
click at [859, 254] on strong "Unverzichtbare Haustierprodukte, die Ihr Geld wert sind: Futter, Näpfe, Spielze…" at bounding box center [905, 251] width 323 height 42
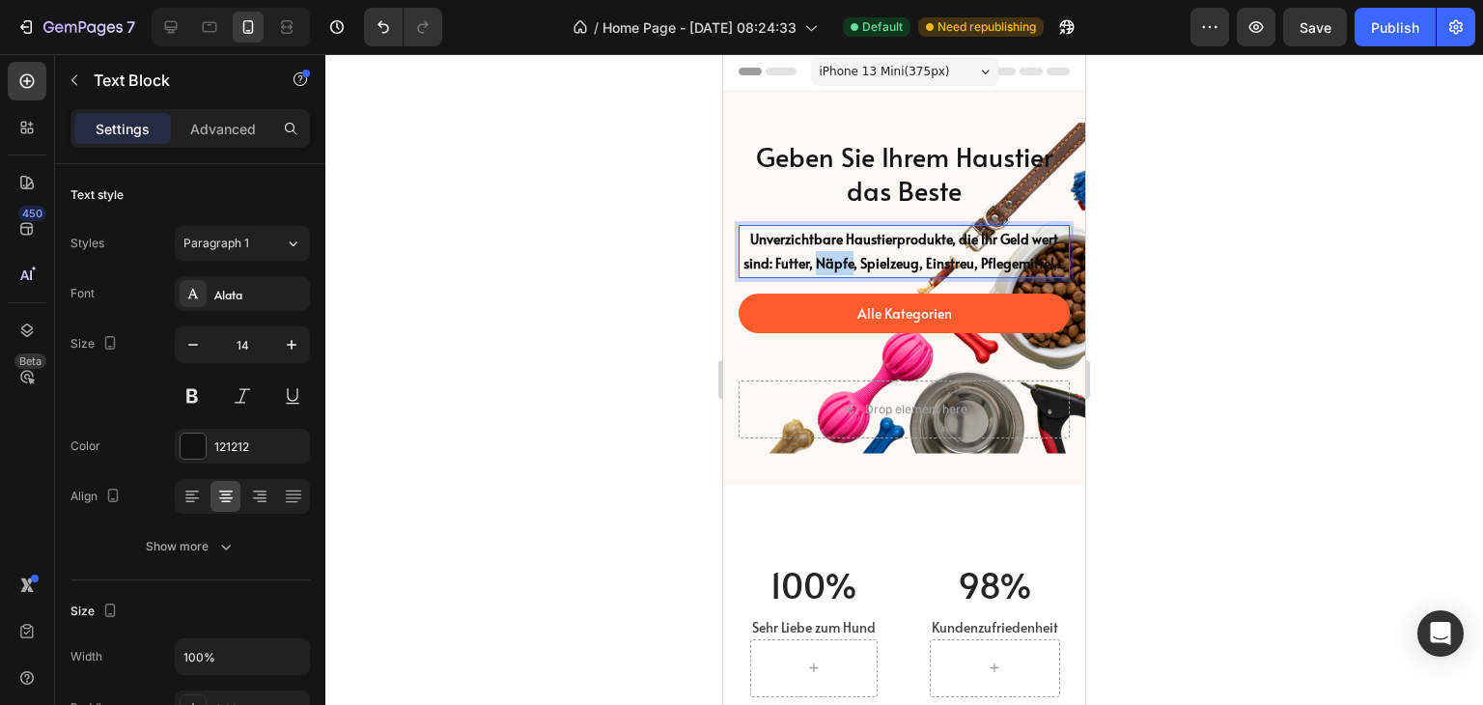
click at [859, 254] on strong "Unverzichtbare Haustierprodukte, die Ihr Geld wert sind: Futter, Näpfe, Spielze…" at bounding box center [905, 251] width 323 height 42
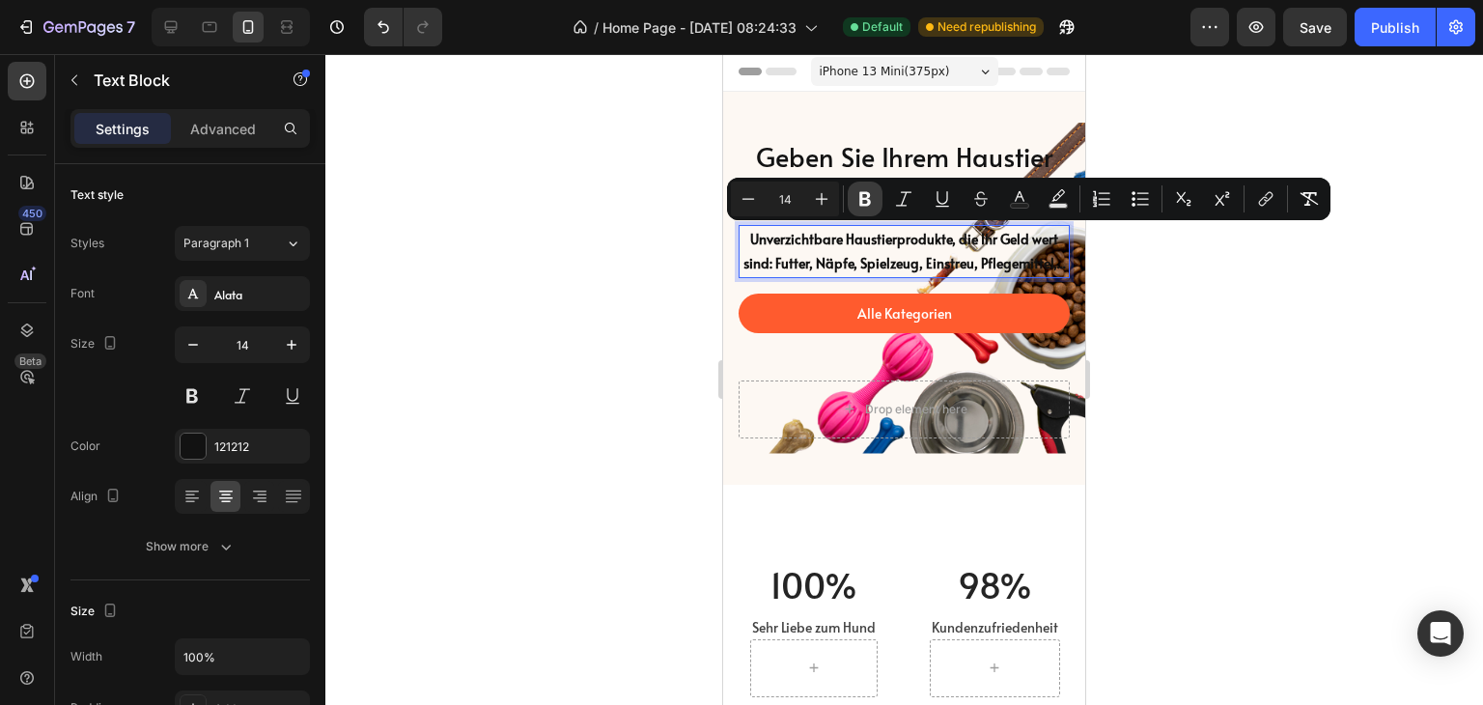
click at [859, 194] on icon "Editor contextual toolbar" at bounding box center [865, 198] width 19 height 19
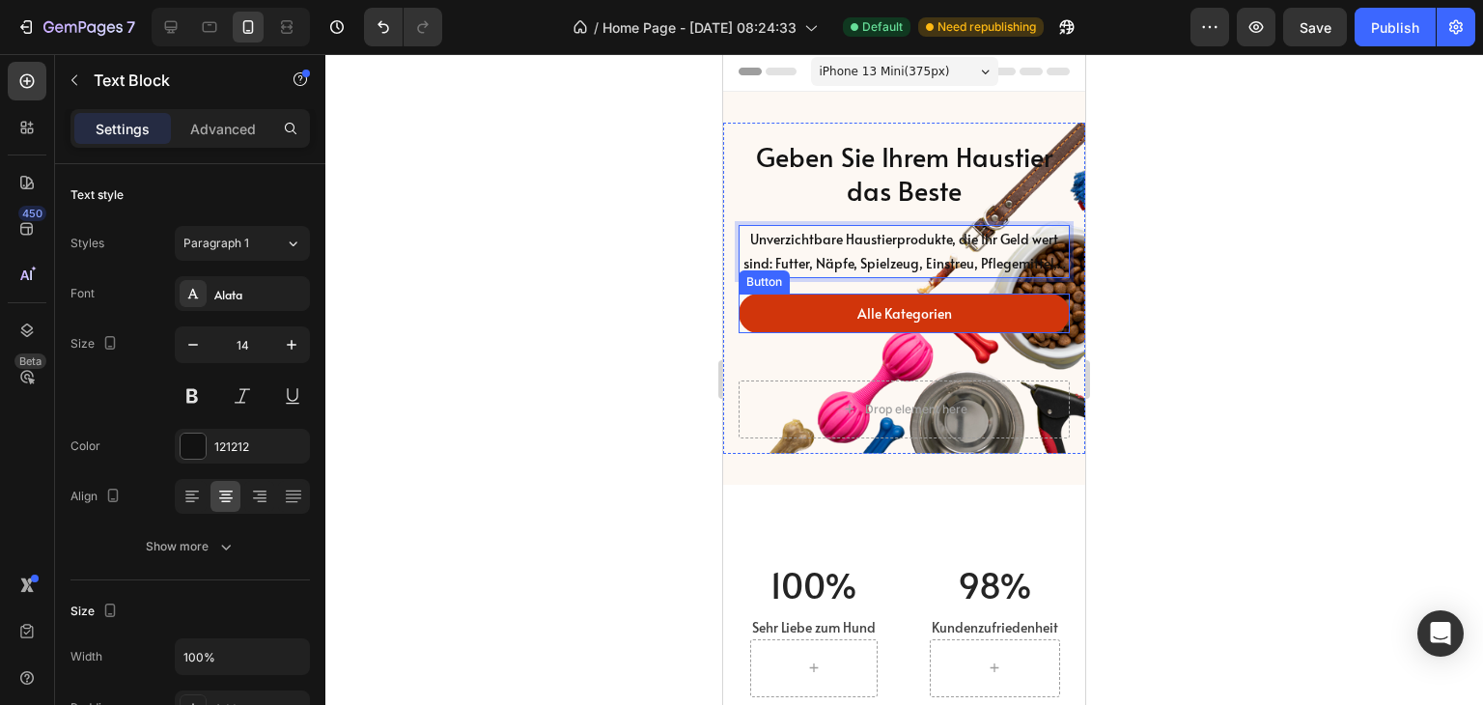
click at [982, 333] on link "Alle Kategorien" at bounding box center [904, 314] width 331 height 40
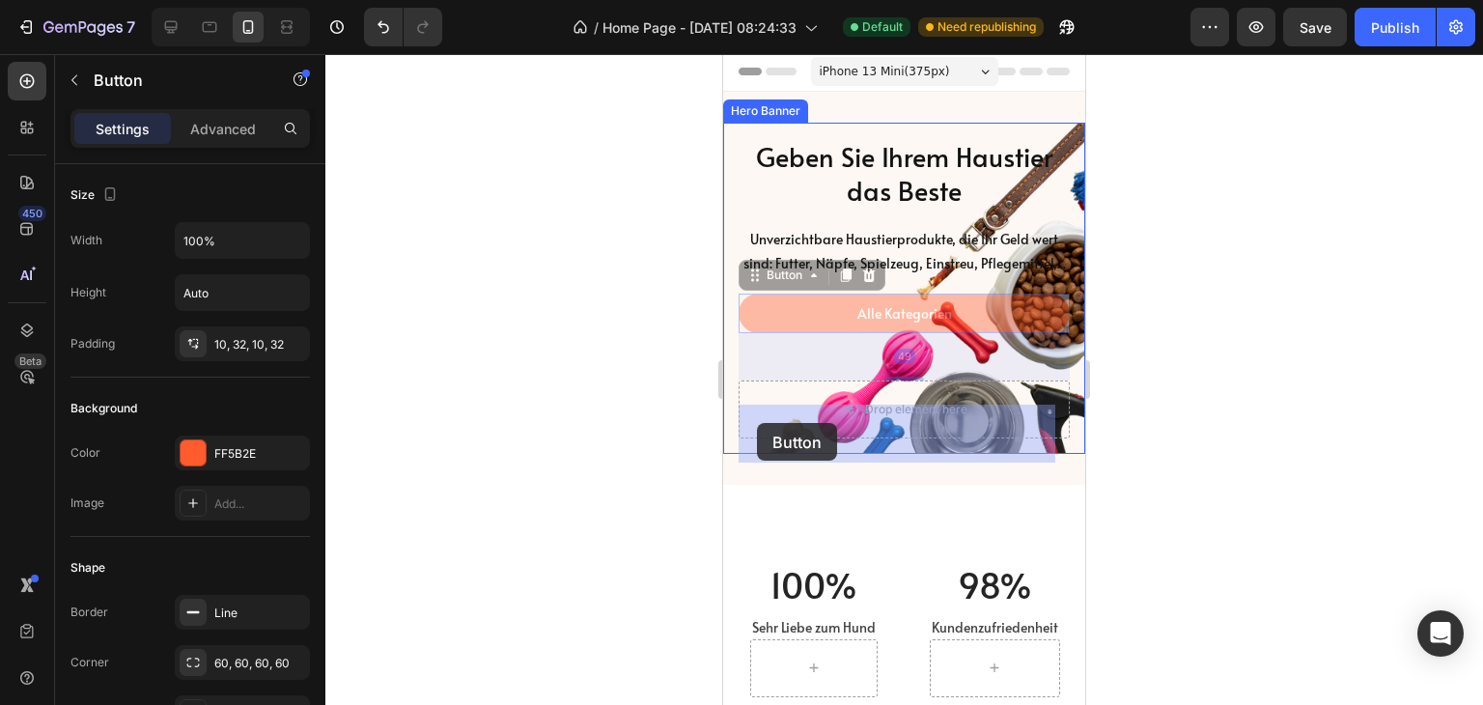
drag, startPoint x: 749, startPoint y: 303, endPoint x: 757, endPoint y: 423, distance: 120.0
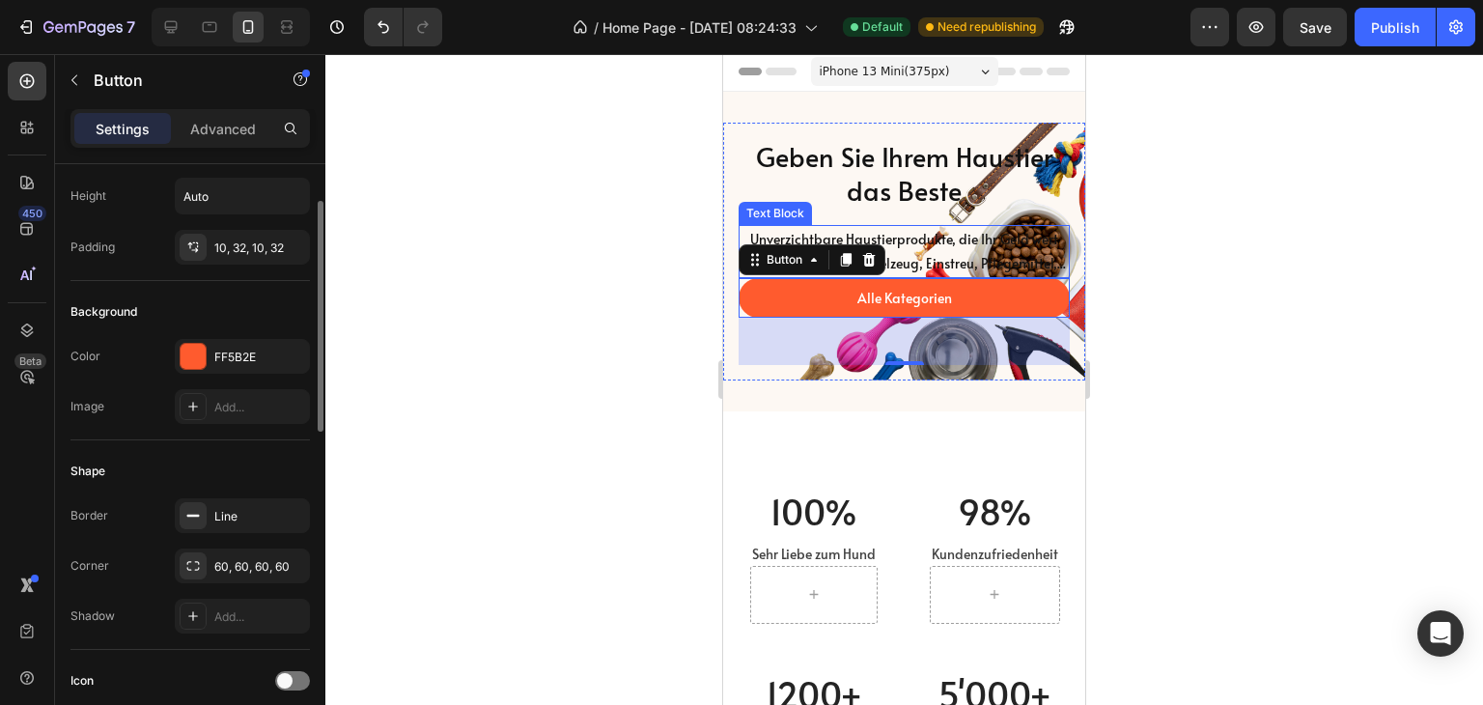
scroll to position [0, 0]
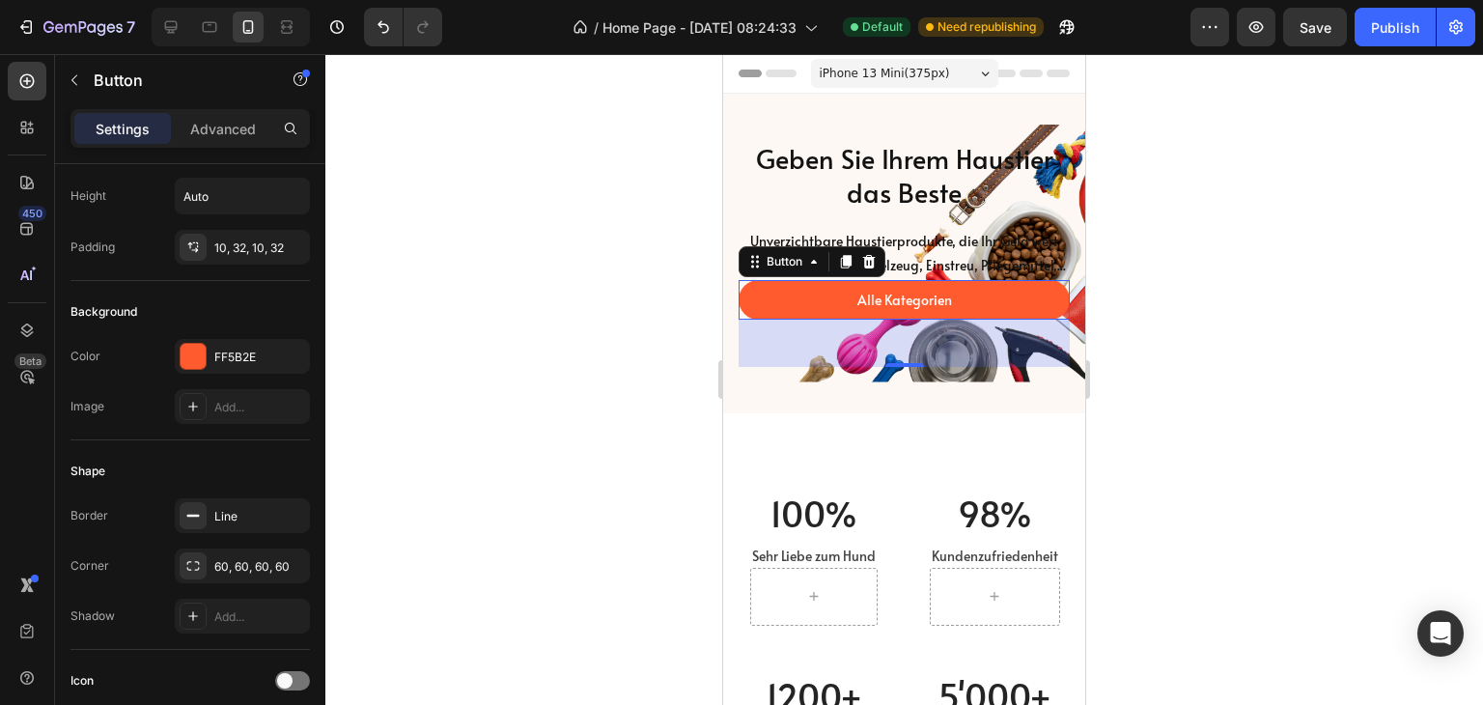
click at [1302, 271] on div at bounding box center [904, 379] width 1158 height 651
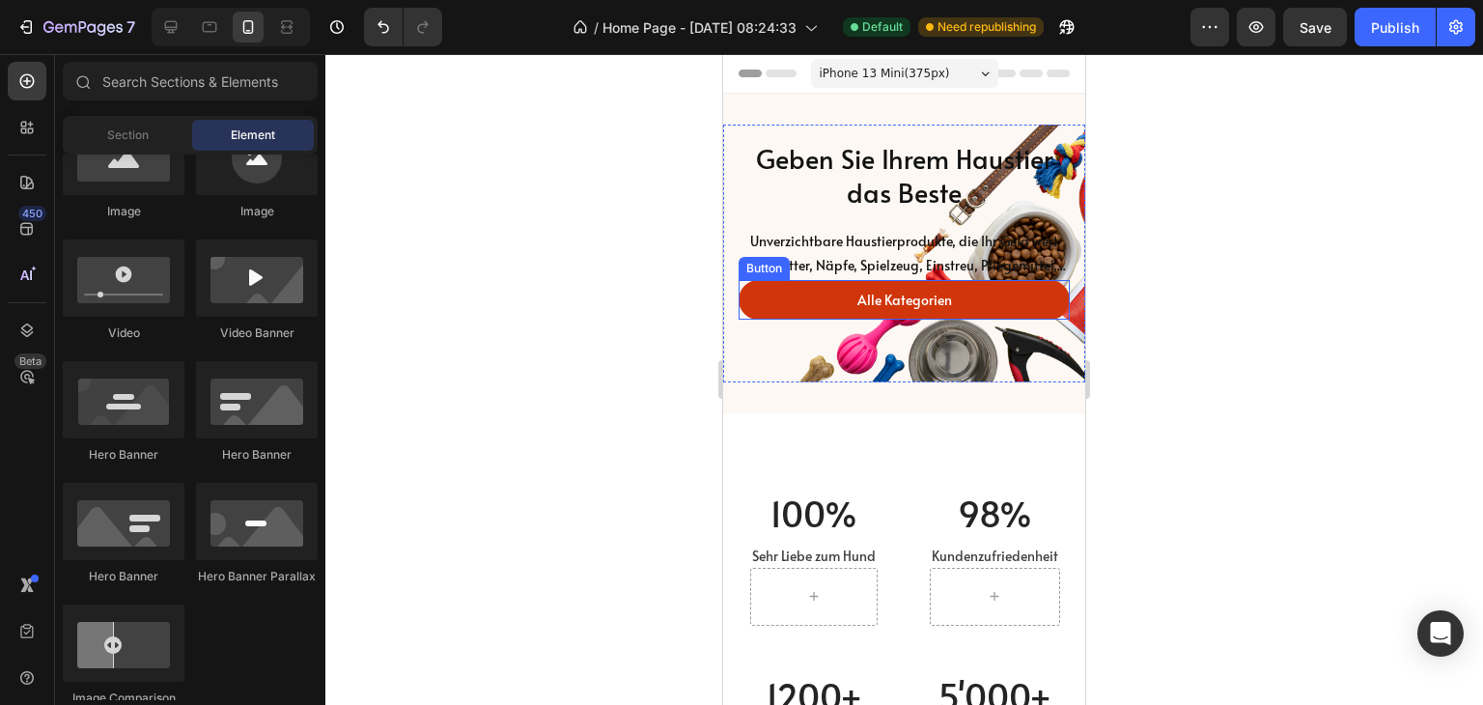
click at [1000, 320] on link "Alle Kategorien" at bounding box center [904, 300] width 331 height 40
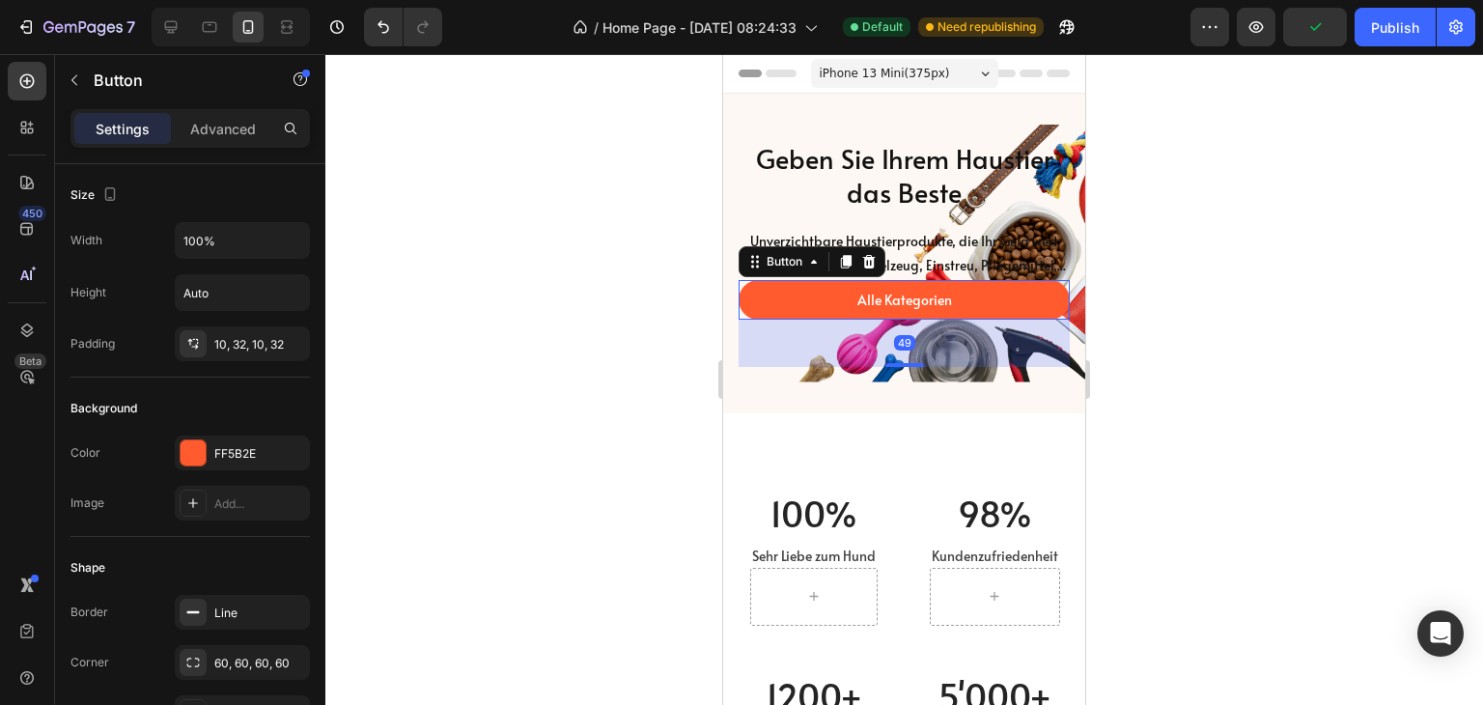
click at [235, 149] on div "Settings Advanced" at bounding box center [190, 136] width 270 height 55
click at [212, 119] on p "Advanced" at bounding box center [223, 129] width 66 height 20
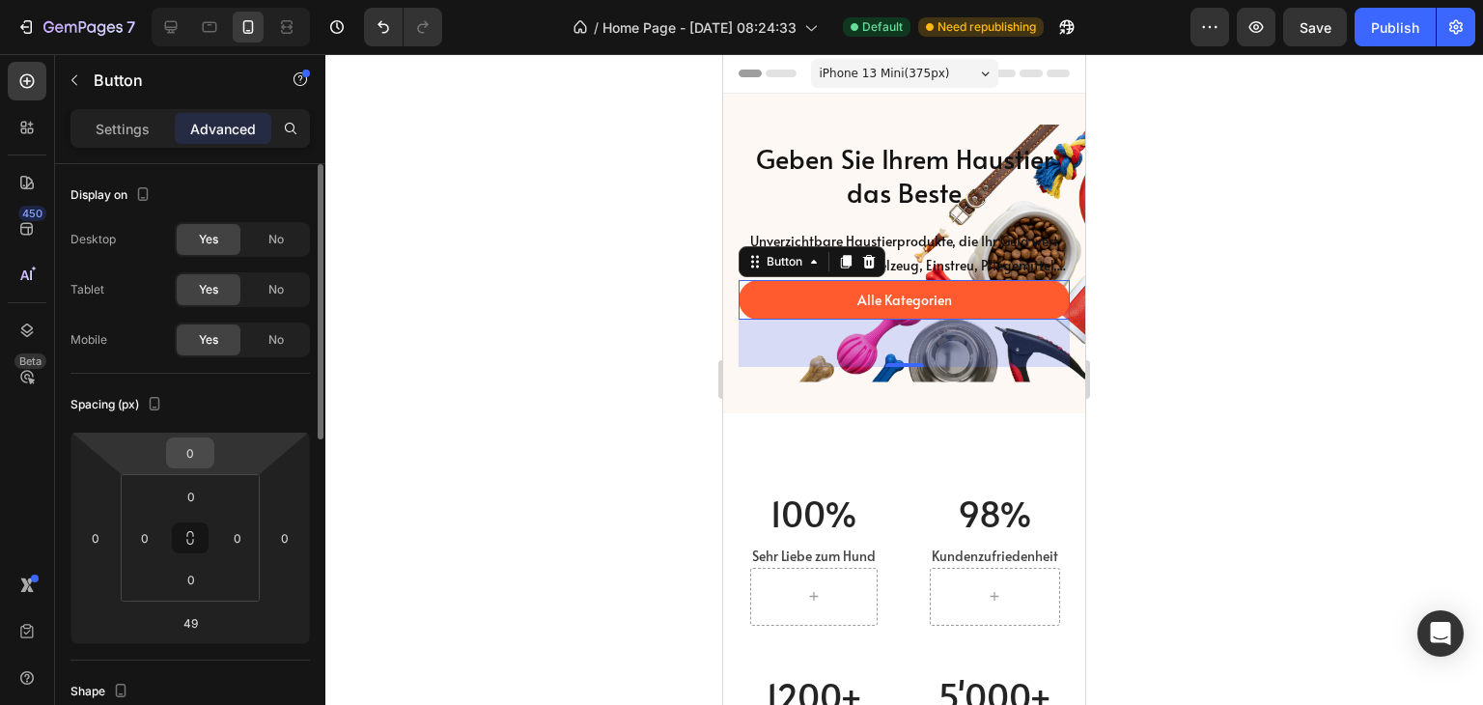
click at [194, 438] on input "0" at bounding box center [190, 452] width 39 height 29
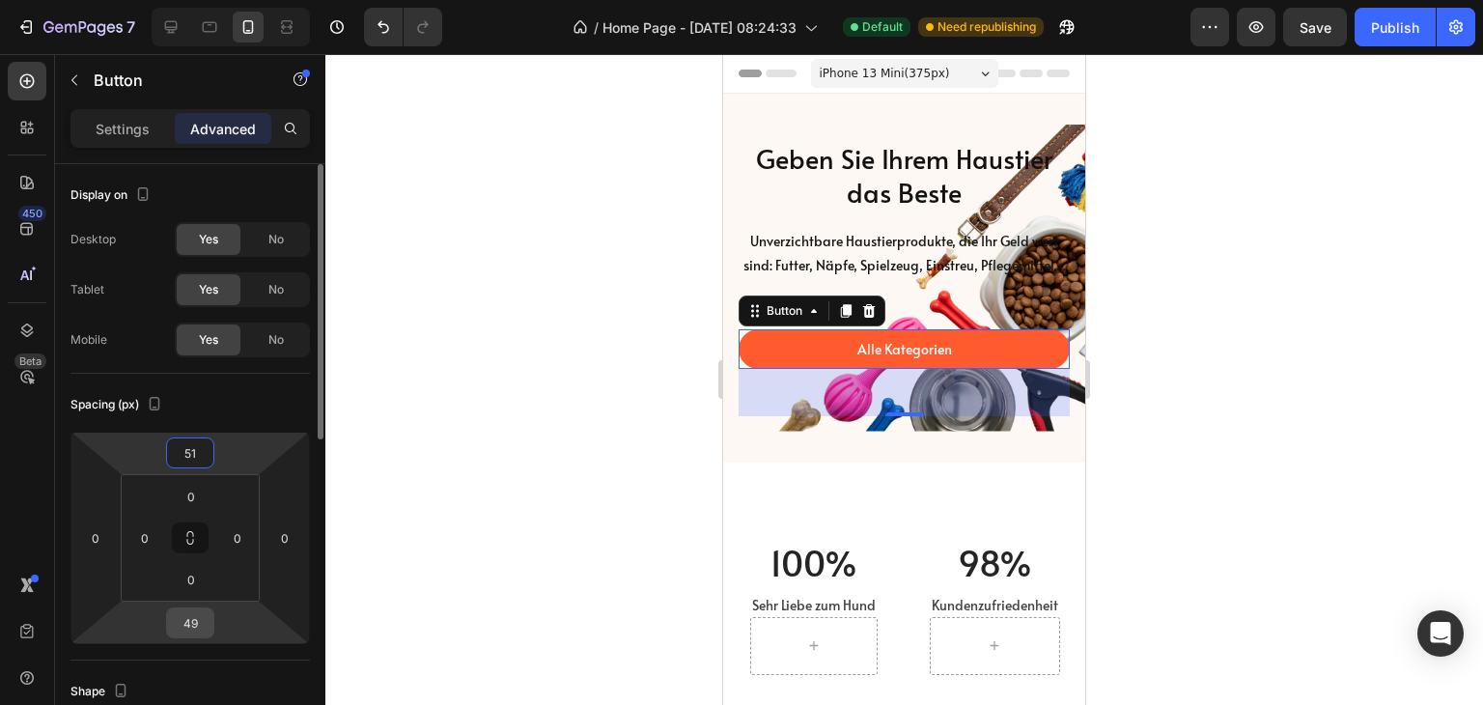
type input "51"
click at [207, 624] on input "49" at bounding box center [190, 622] width 39 height 29
type input "50"
click at [189, 450] on input "51" at bounding box center [190, 452] width 39 height 29
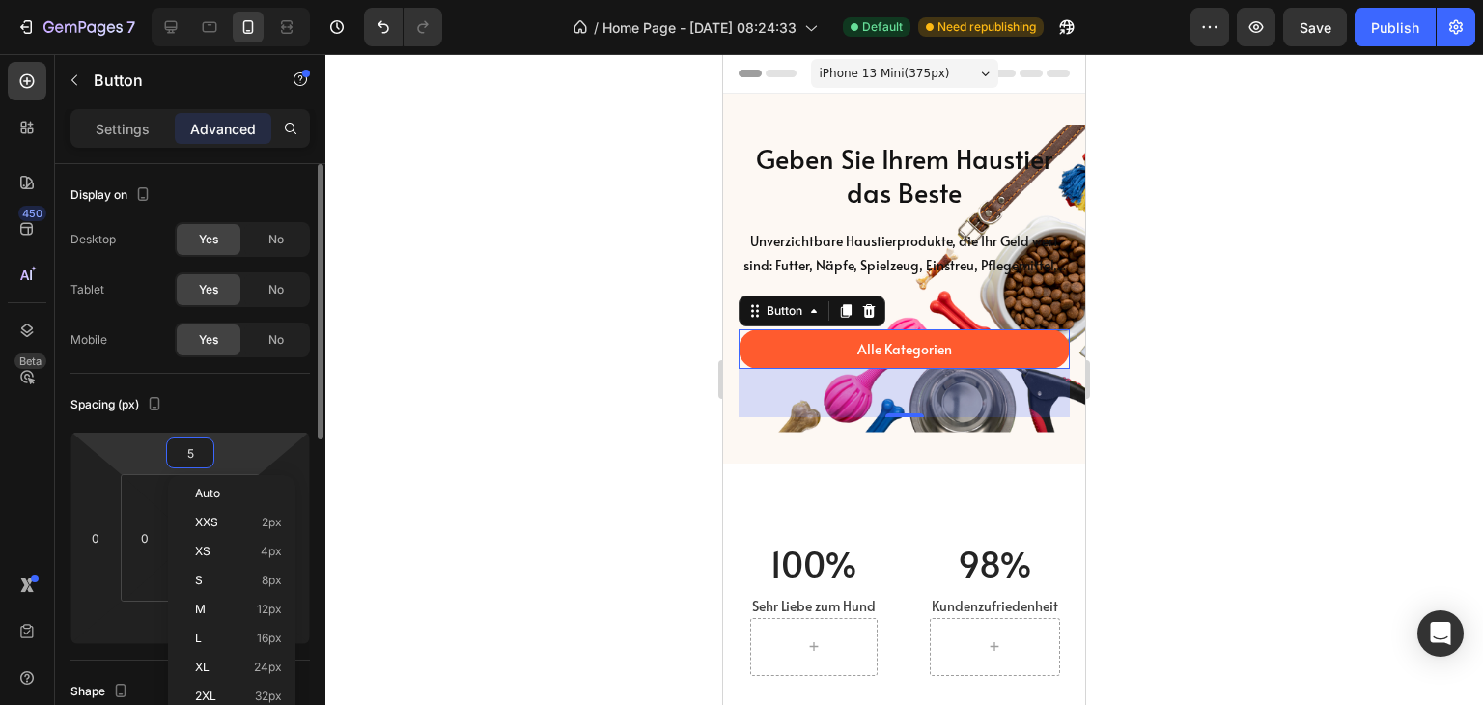
type input "50"
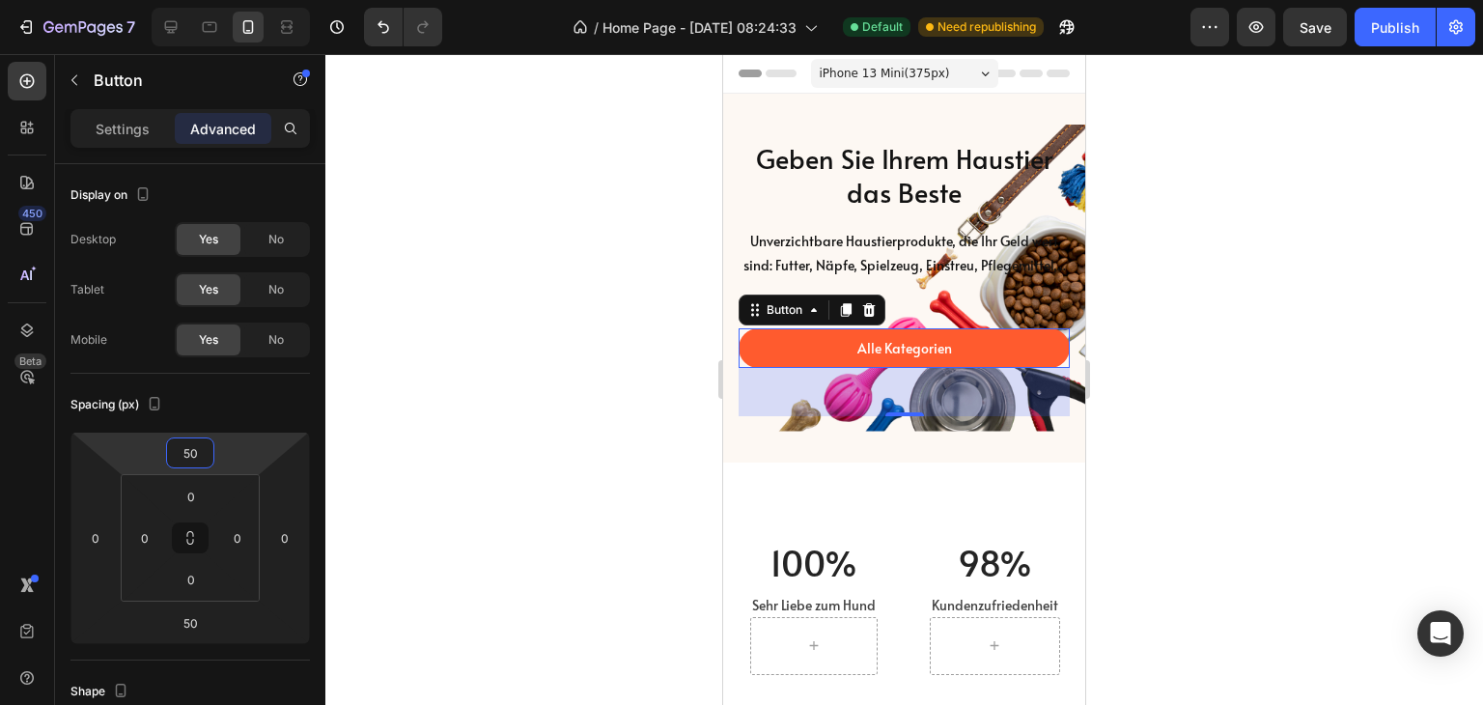
click at [416, 386] on div at bounding box center [904, 379] width 1158 height 651
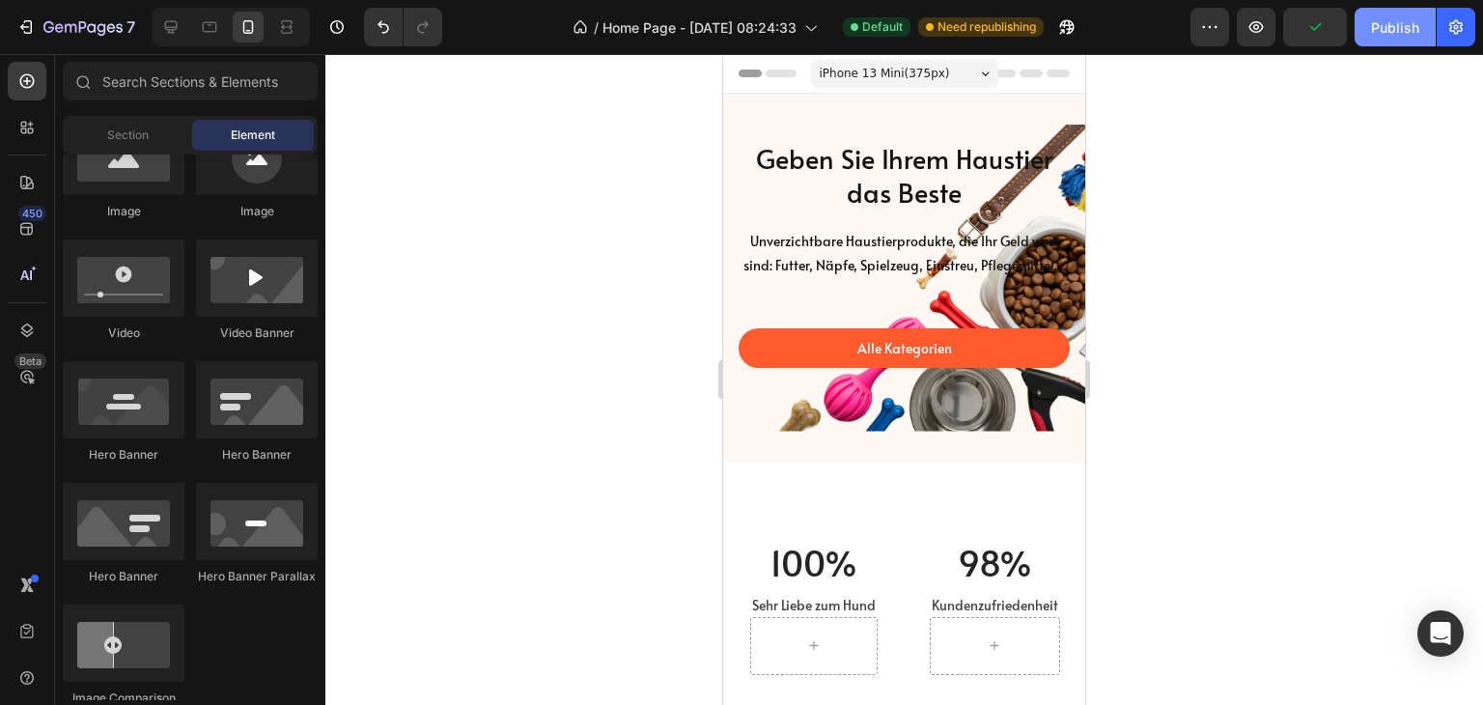
click at [1377, 32] on div "Publish" at bounding box center [1395, 27] width 48 height 20
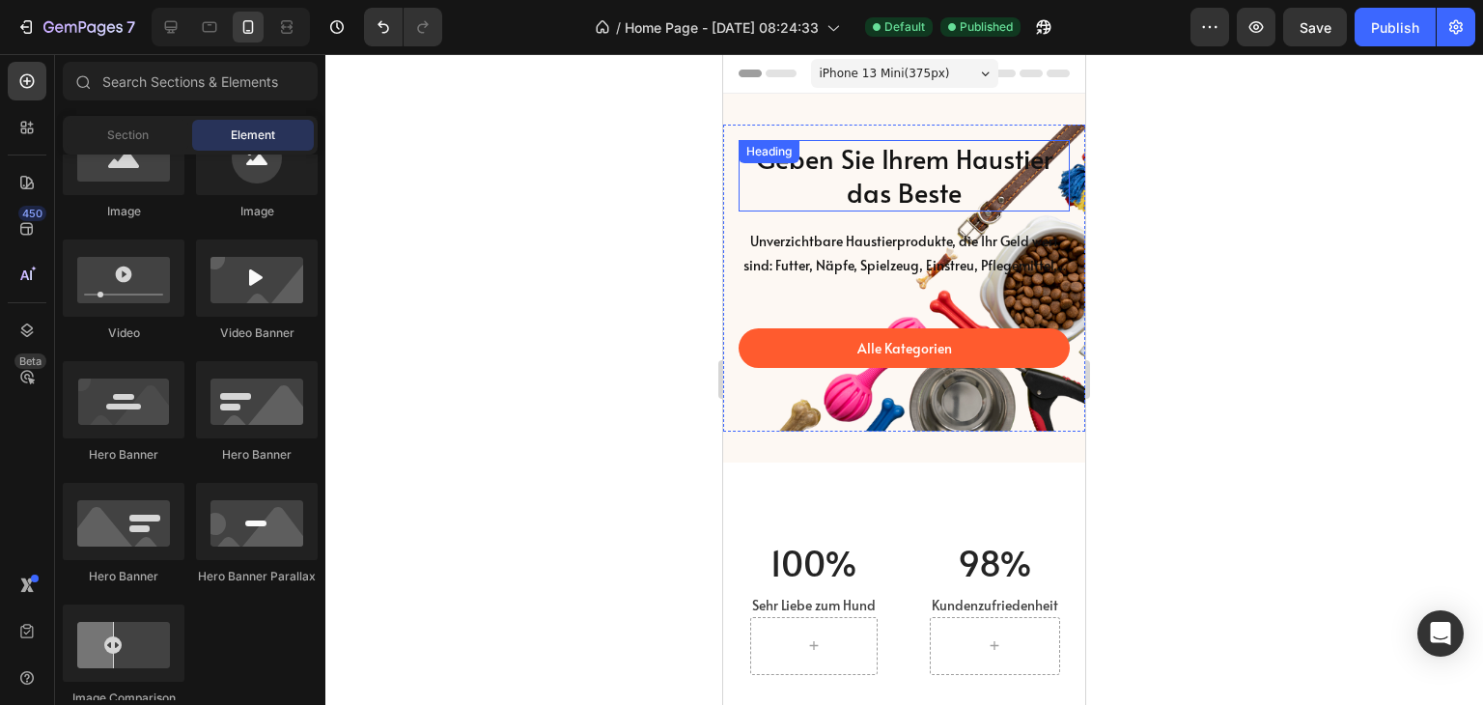
click at [928, 183] on h2 "Geben Sie Ihrem Haustier das Beste" at bounding box center [904, 175] width 331 height 71
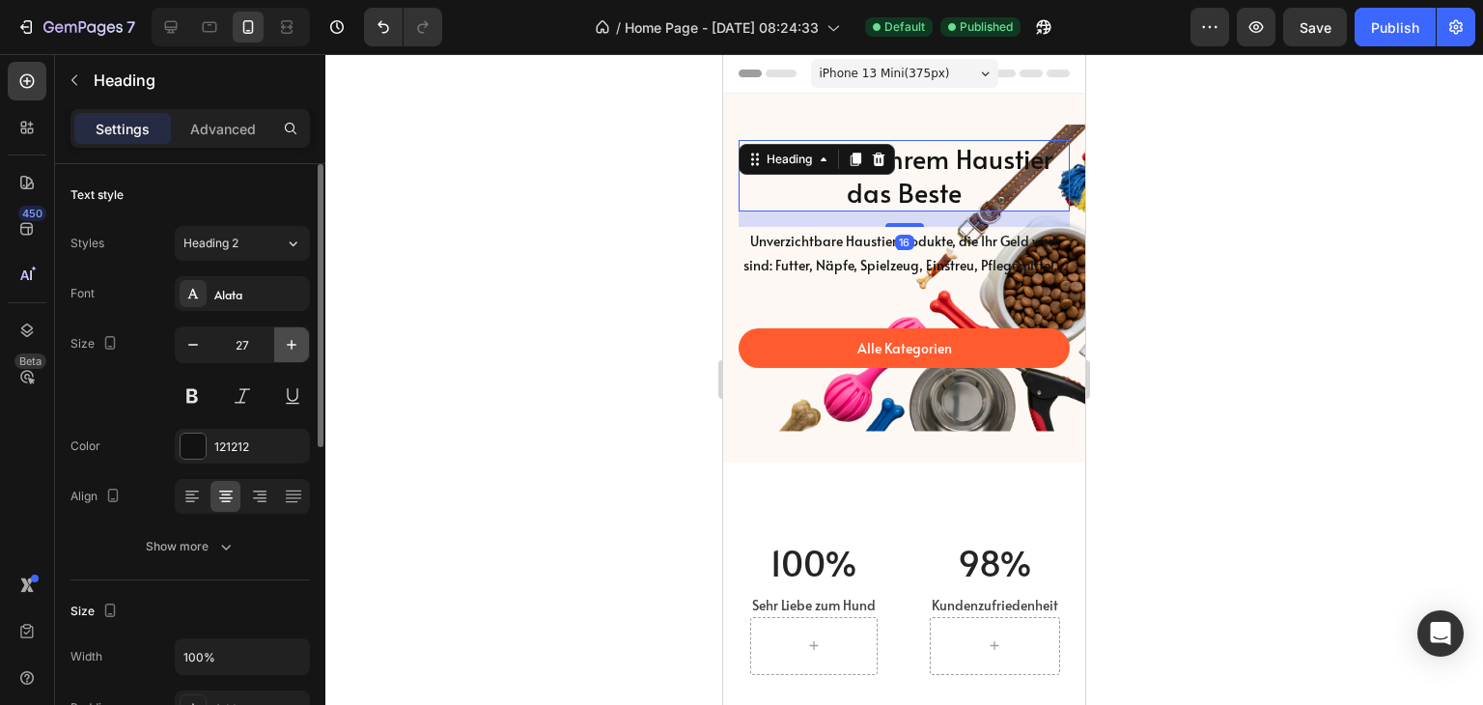
click at [289, 347] on icon "button" at bounding box center [291, 344] width 19 height 19
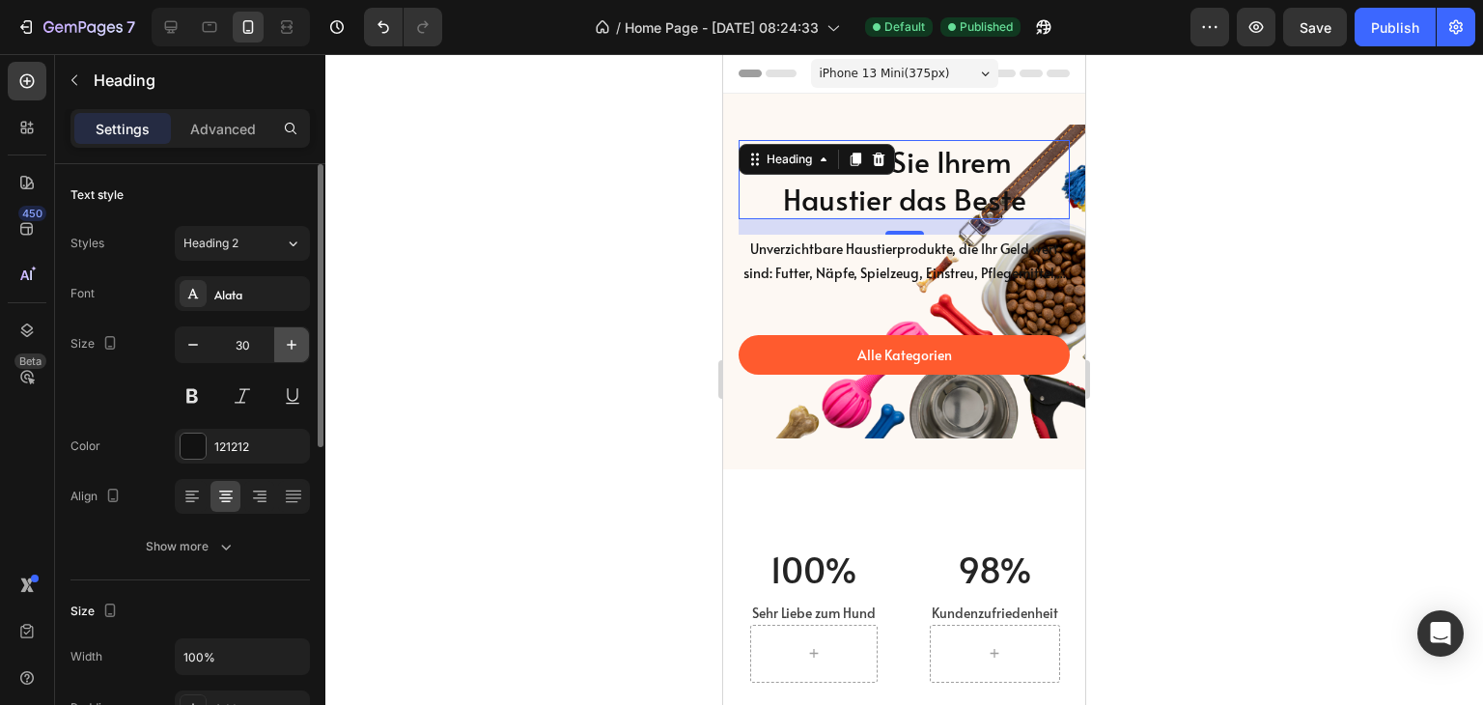
click at [289, 347] on icon "button" at bounding box center [291, 344] width 19 height 19
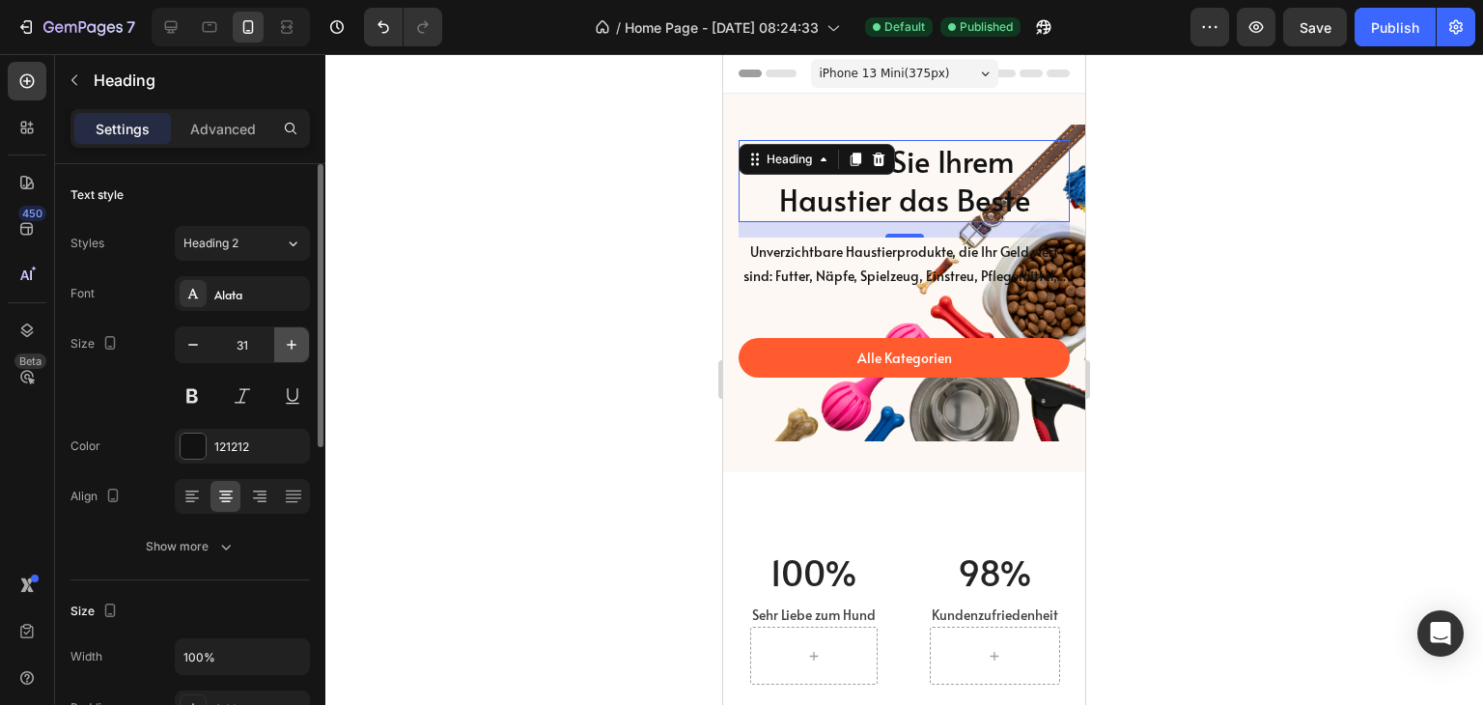
click at [289, 346] on icon "button" at bounding box center [291, 344] width 19 height 19
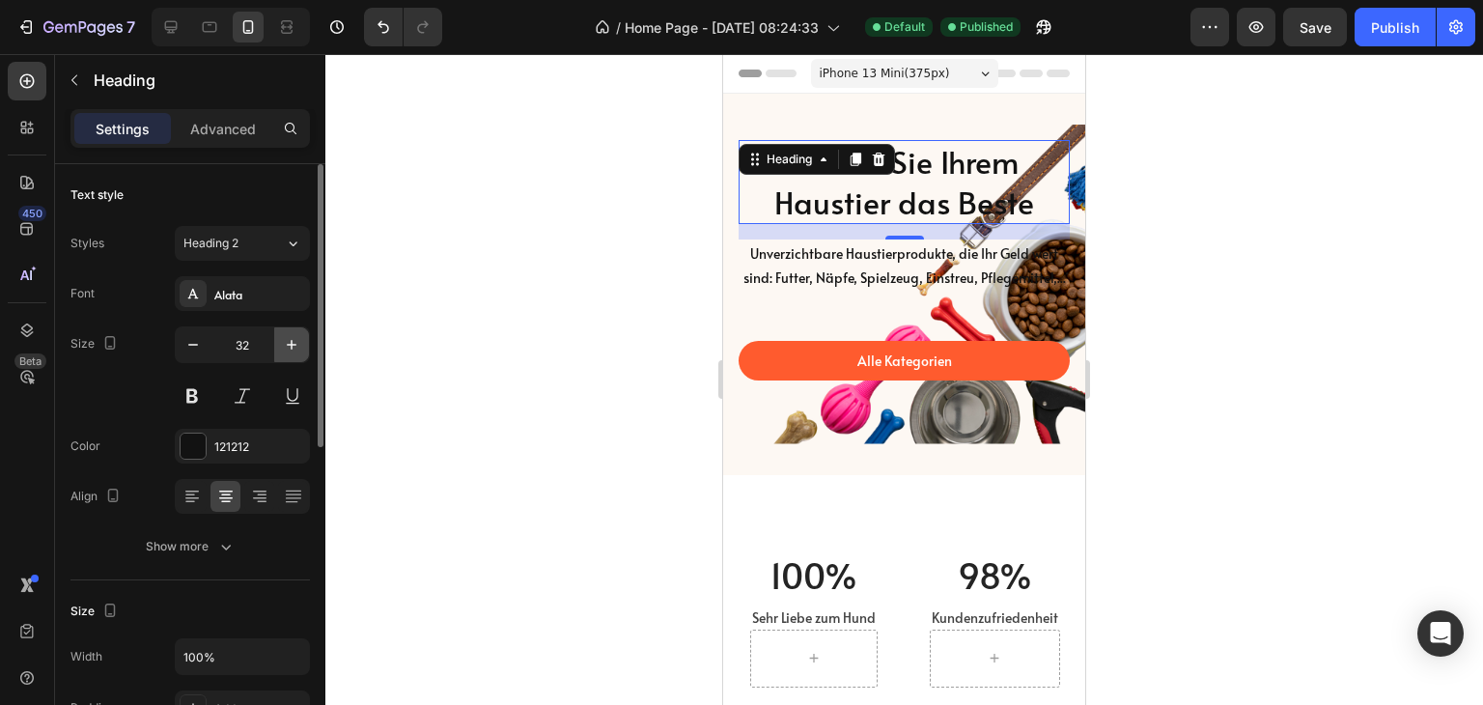
click at [289, 346] on icon "button" at bounding box center [291, 344] width 19 height 19
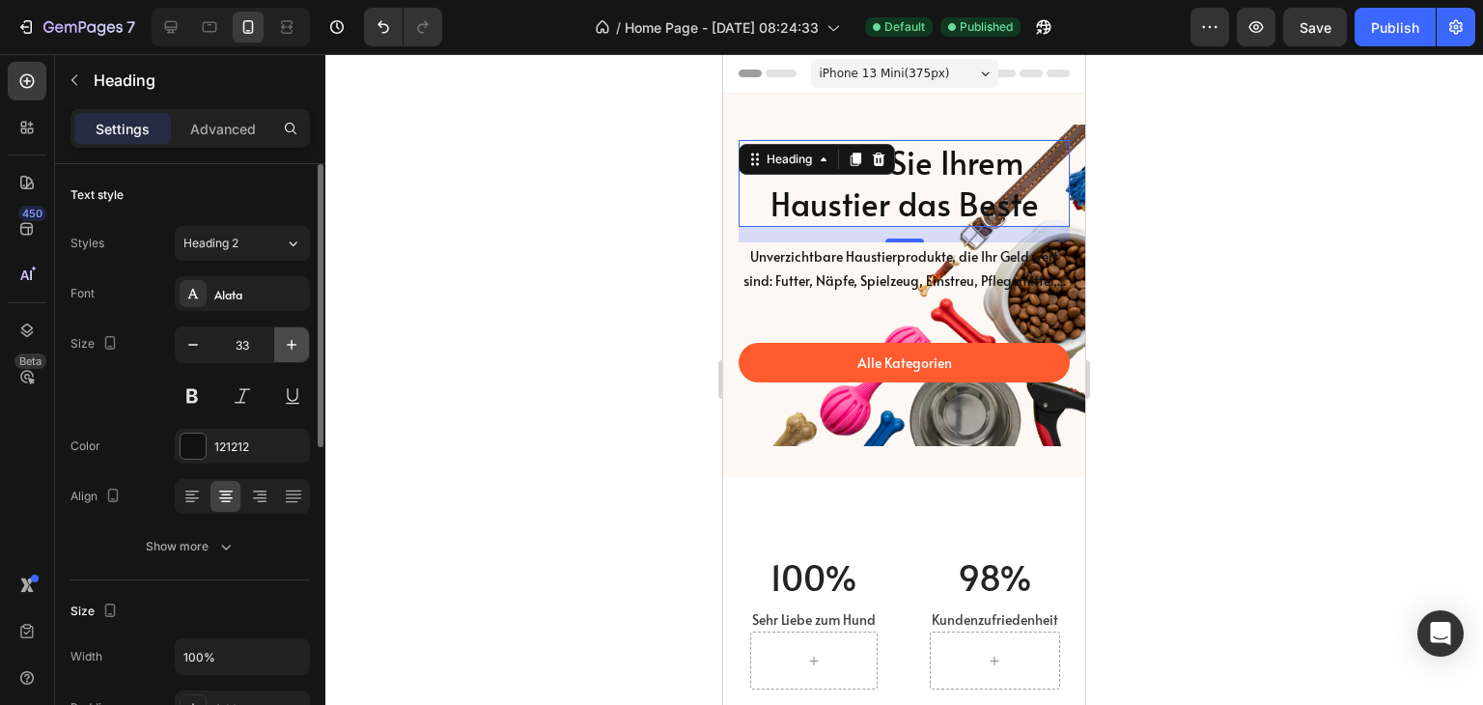
click at [289, 346] on icon "button" at bounding box center [291, 344] width 19 height 19
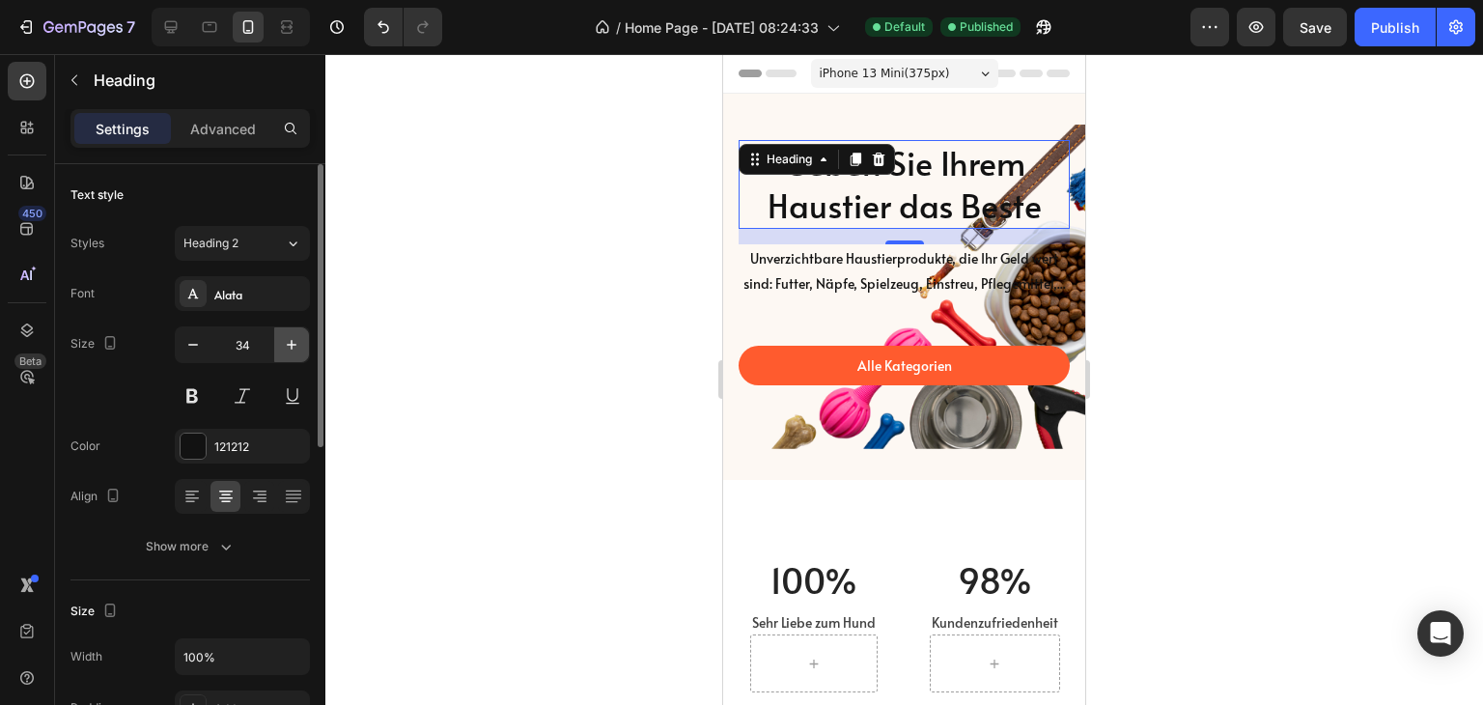
click at [289, 346] on icon "button" at bounding box center [291, 344] width 19 height 19
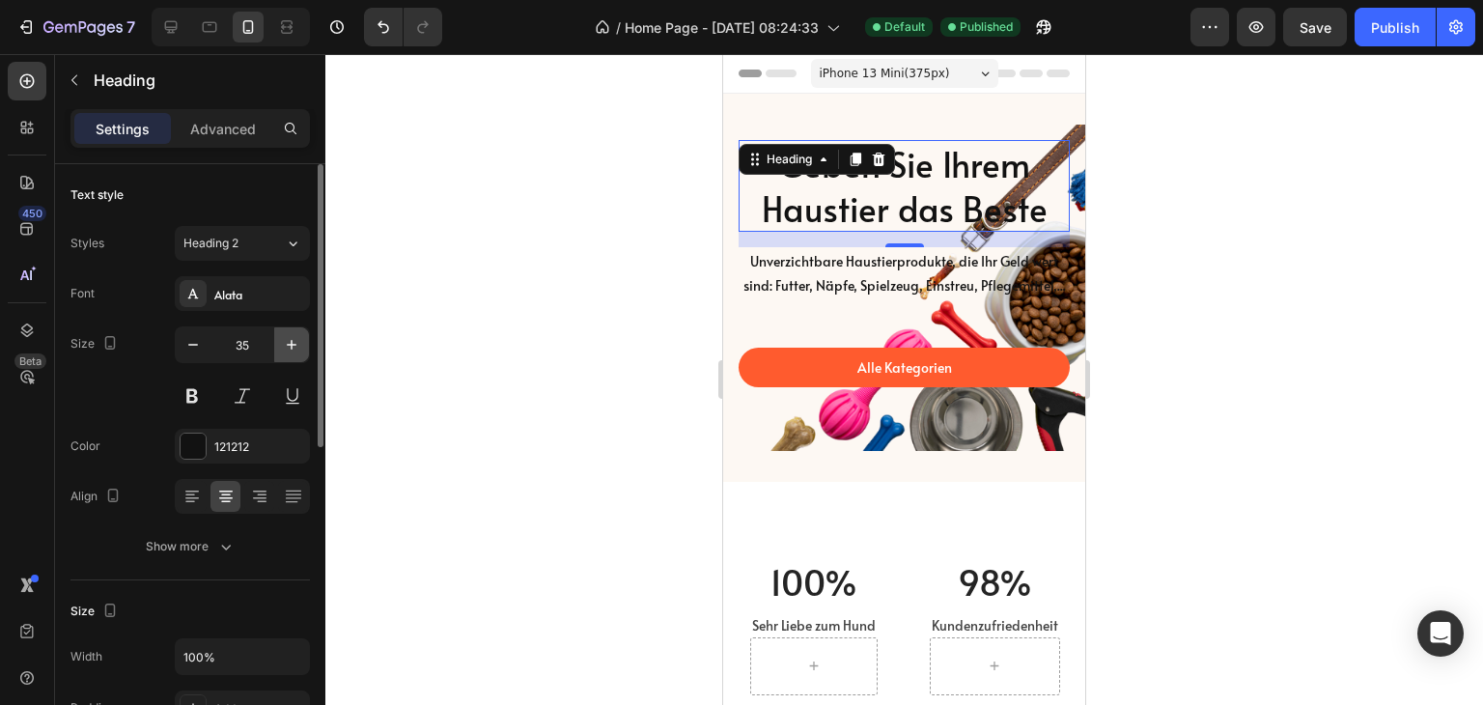
click at [289, 346] on icon "button" at bounding box center [291, 344] width 19 height 19
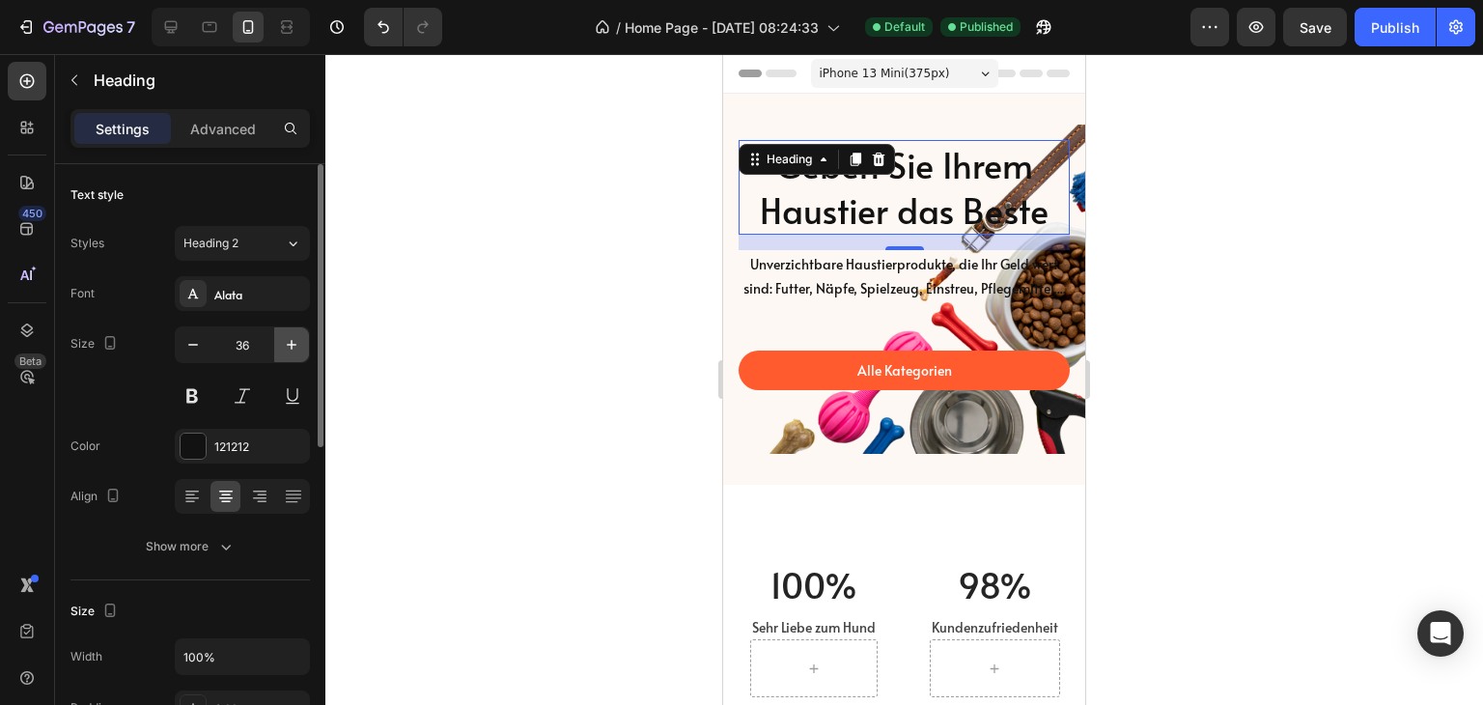
click at [289, 346] on icon "button" at bounding box center [291, 344] width 19 height 19
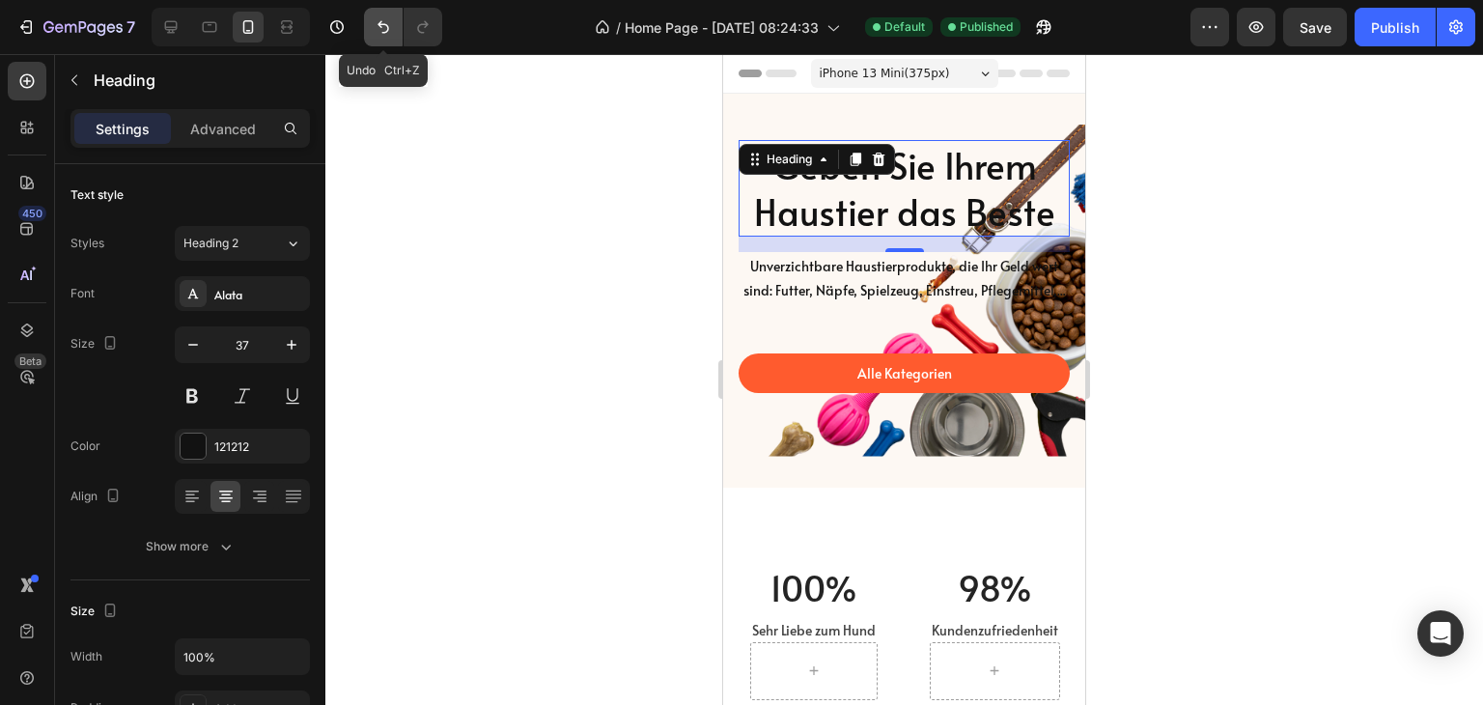
click at [375, 24] on icon "Undo/Redo" at bounding box center [383, 26] width 19 height 19
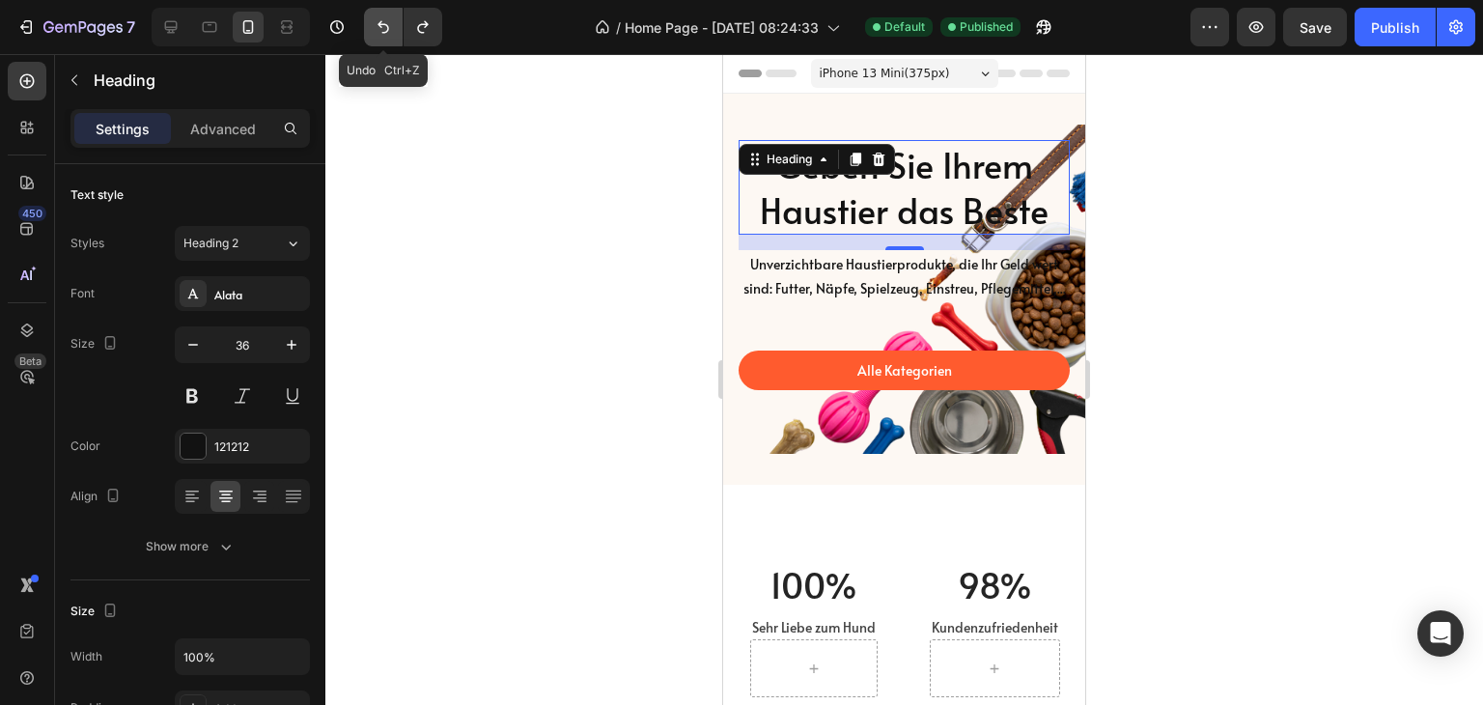
click at [375, 24] on icon "Undo/Redo" at bounding box center [383, 26] width 19 height 19
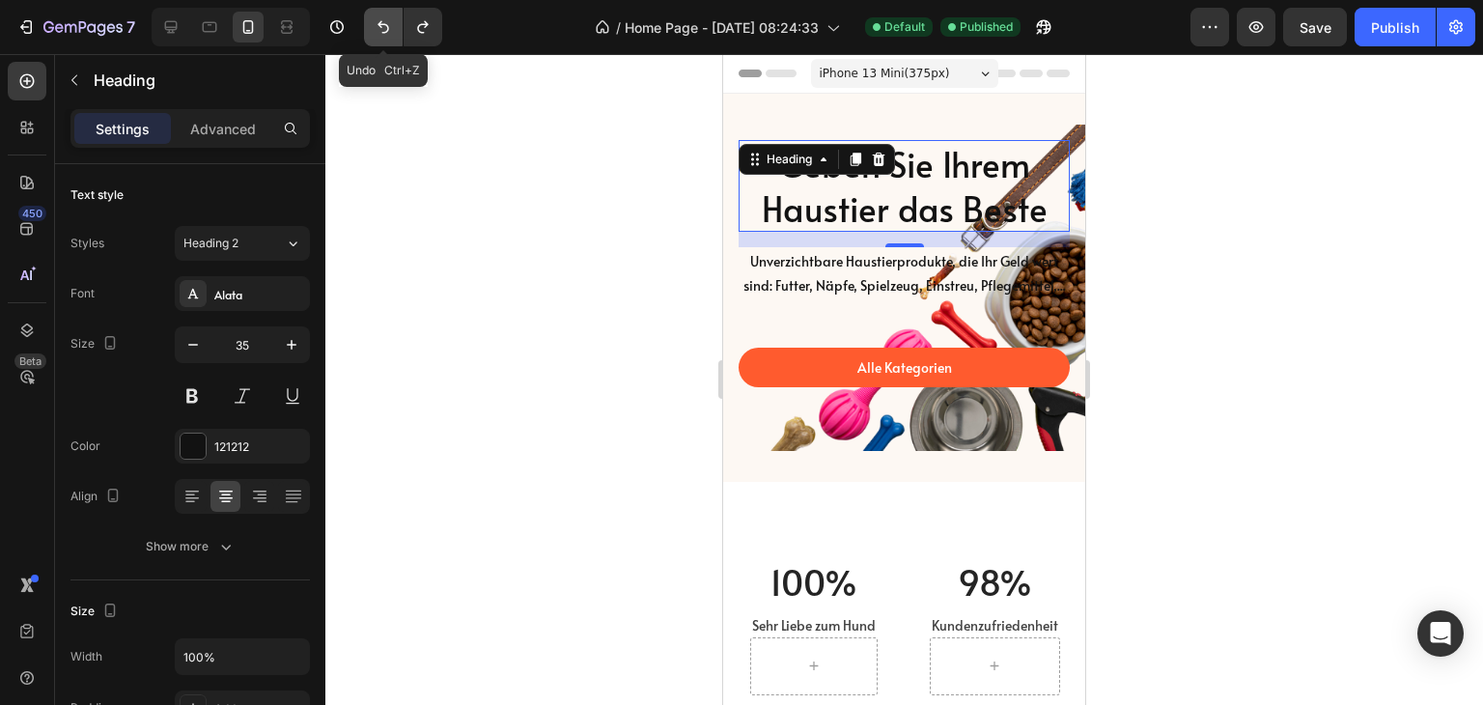
click at [375, 24] on icon "Undo/Redo" at bounding box center [383, 26] width 19 height 19
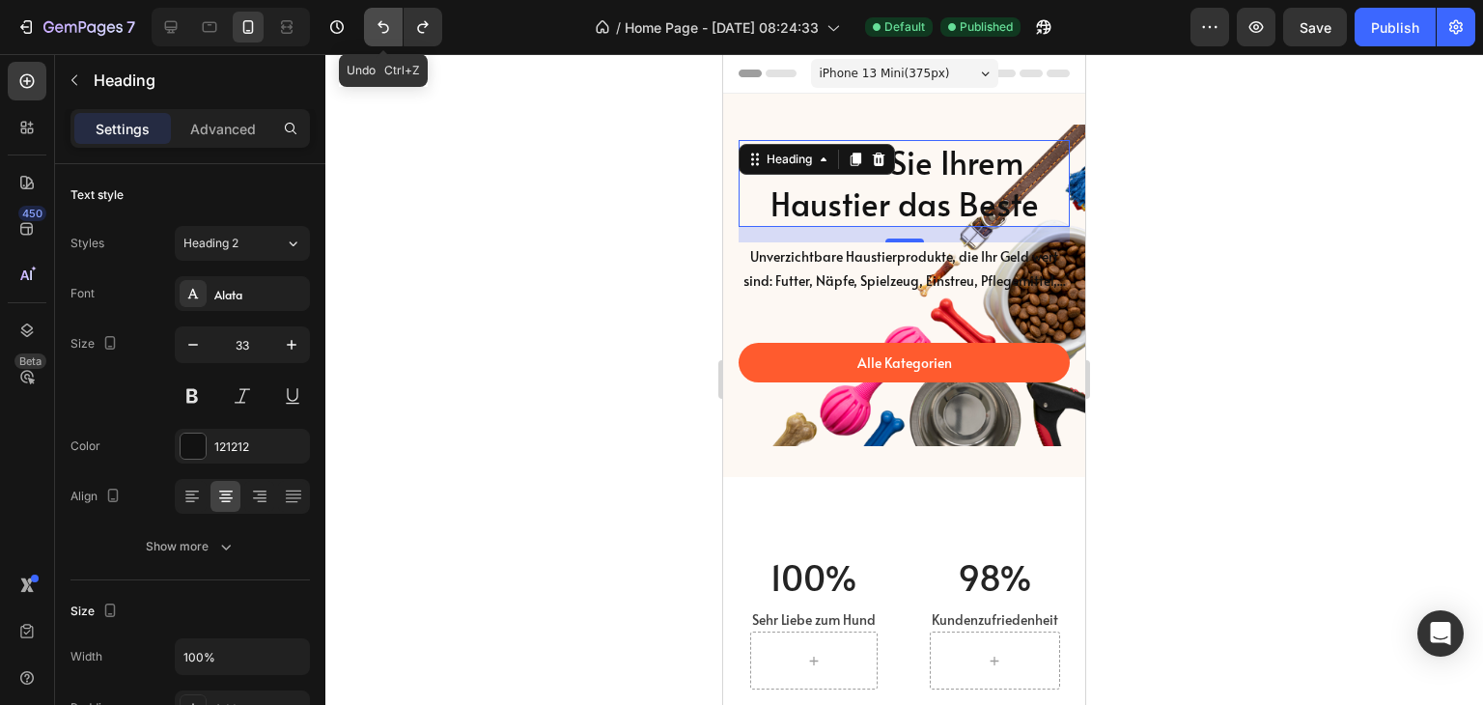
click at [375, 24] on icon "Undo/Redo" at bounding box center [383, 26] width 19 height 19
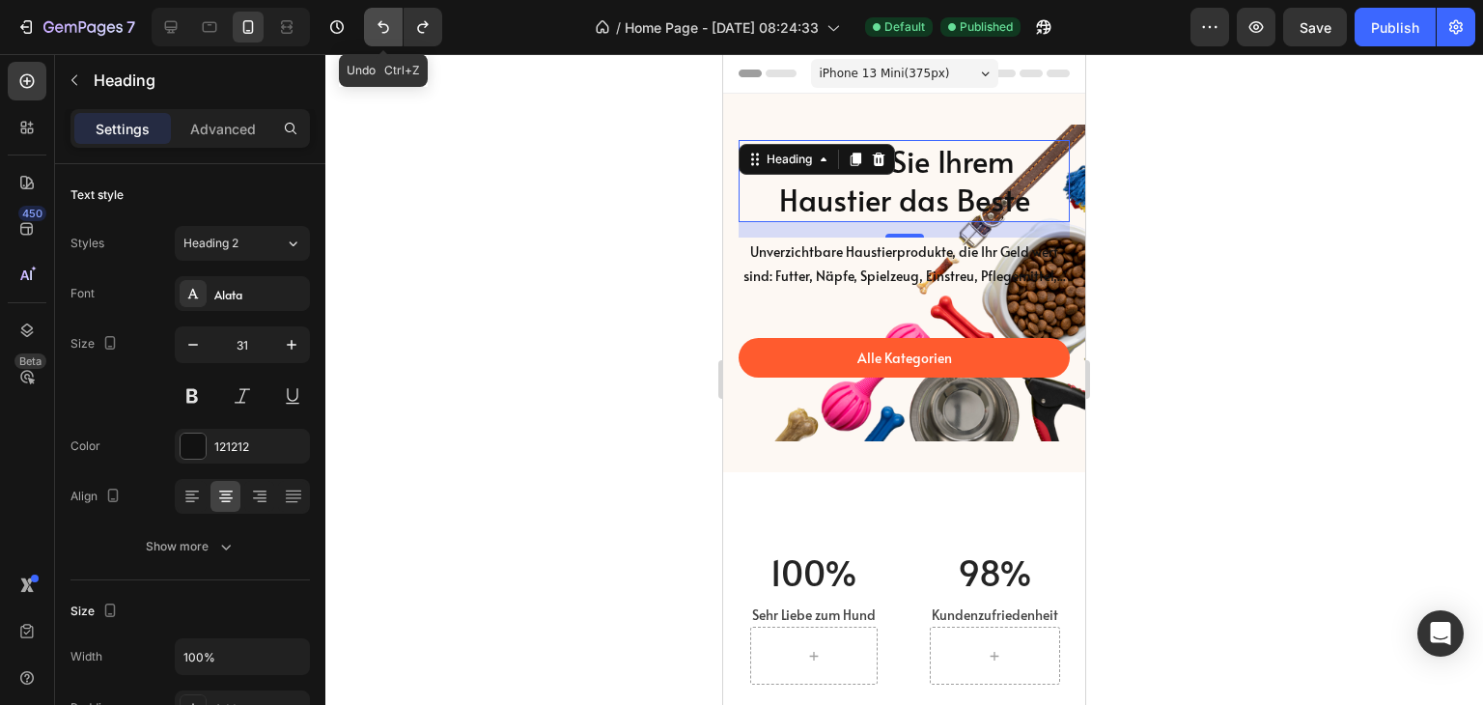
click at [375, 24] on icon "Undo/Redo" at bounding box center [383, 26] width 19 height 19
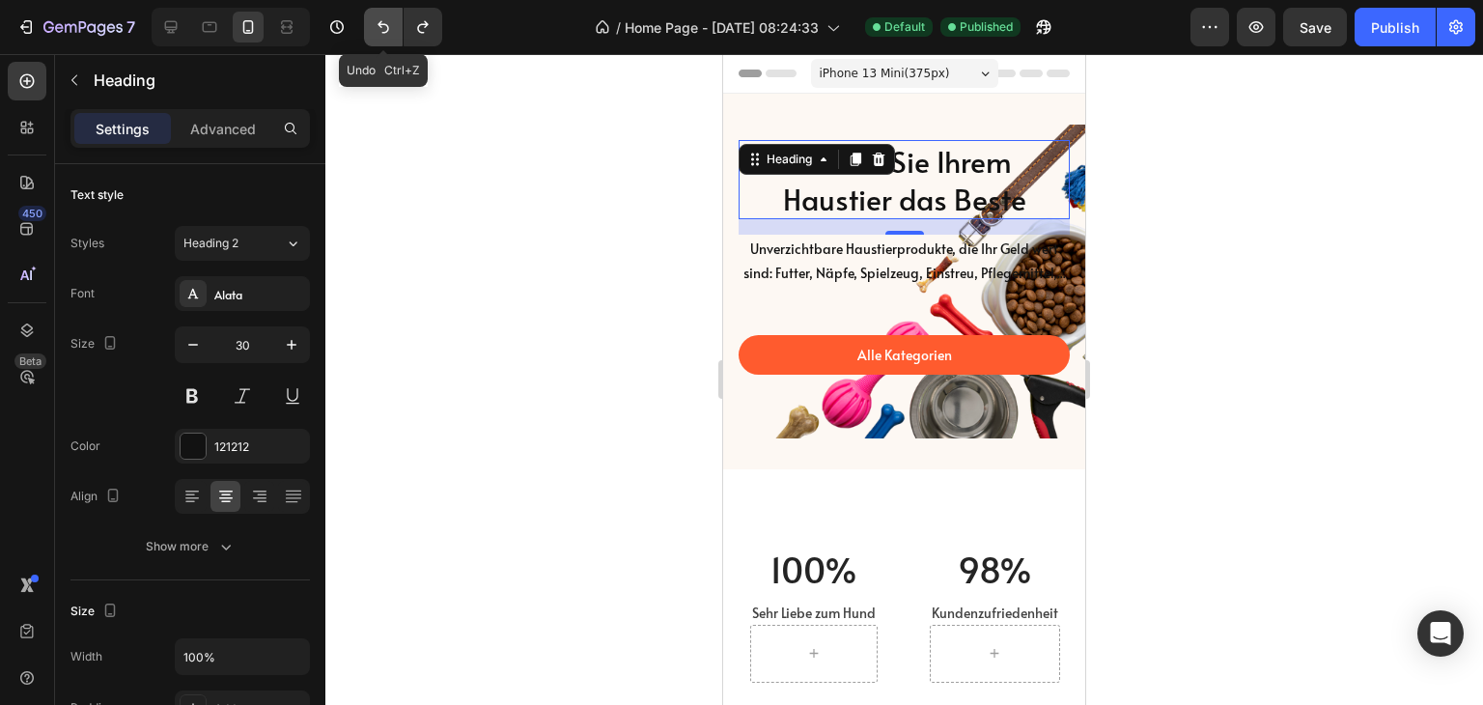
click at [375, 24] on icon "Undo/Redo" at bounding box center [383, 26] width 19 height 19
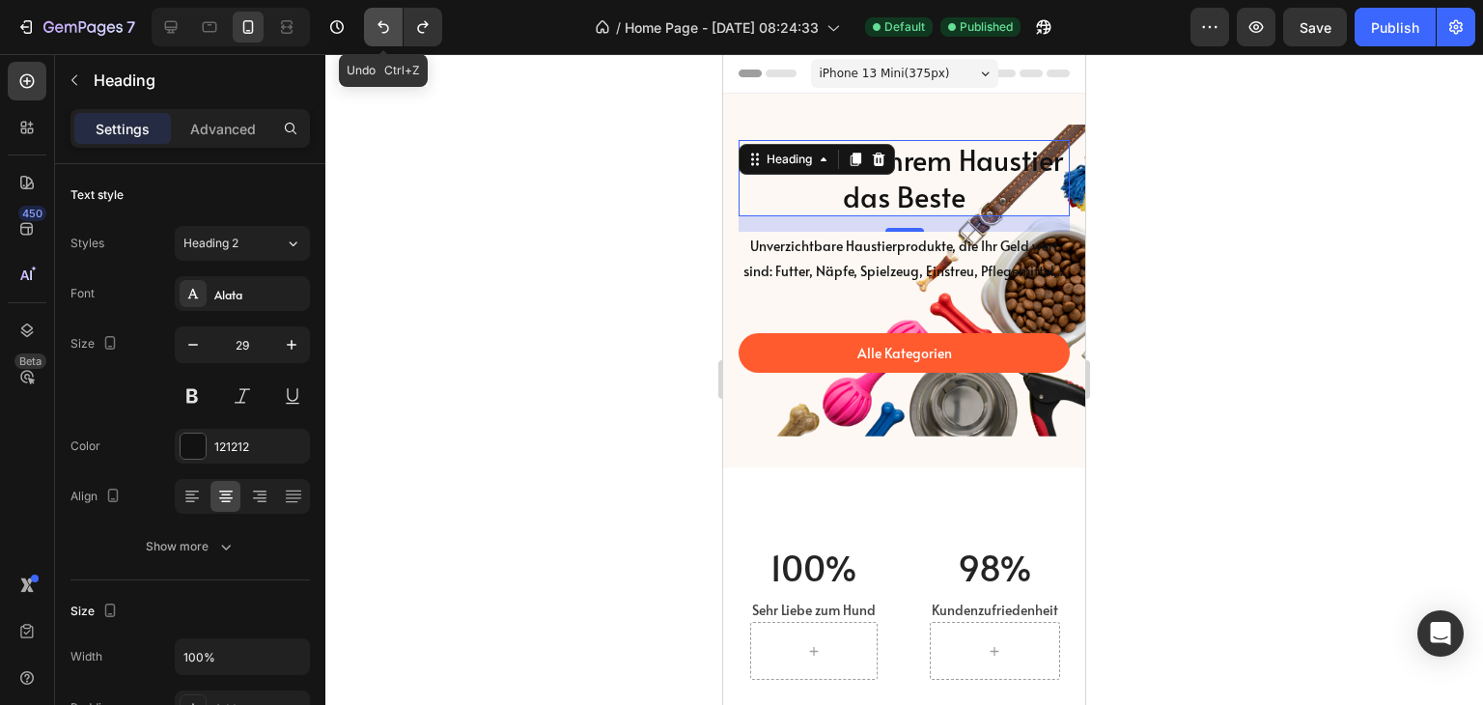
click at [375, 24] on icon "Undo/Redo" at bounding box center [383, 26] width 19 height 19
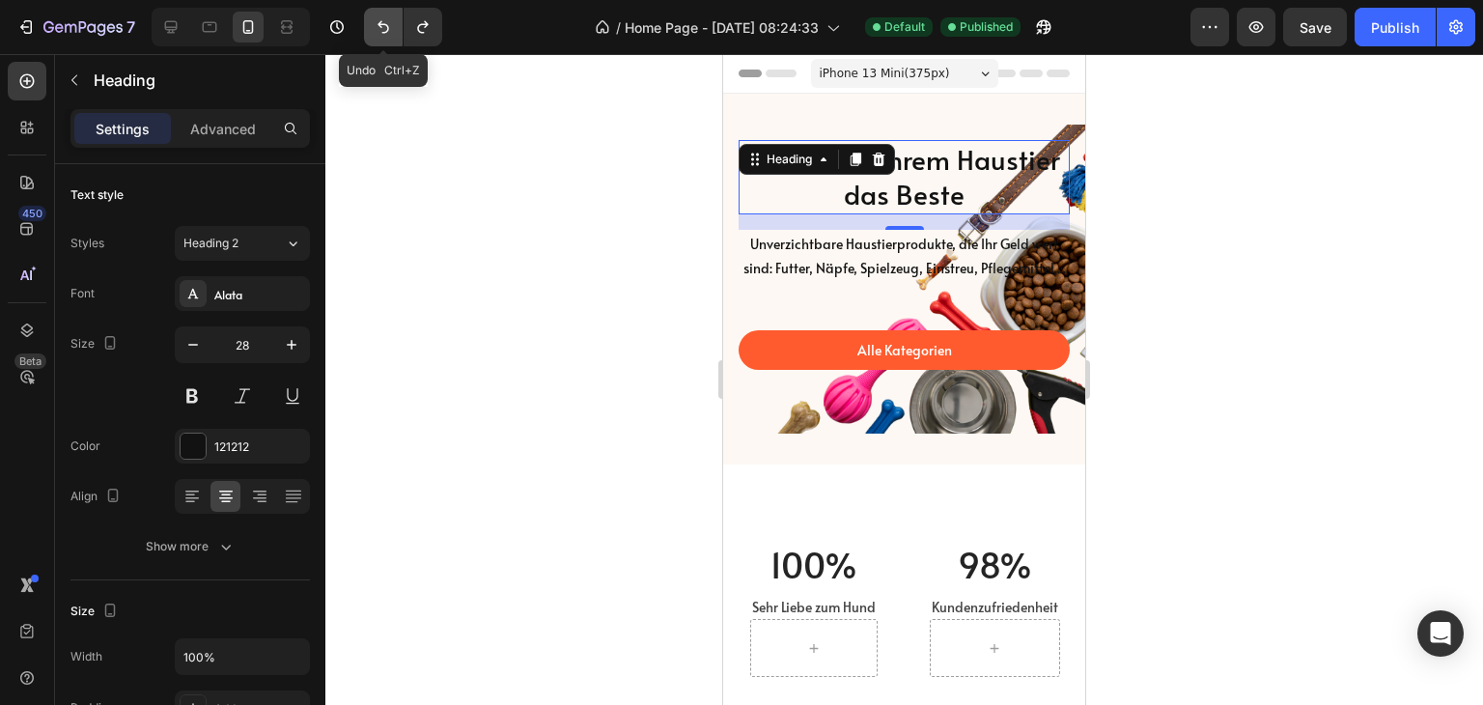
click at [375, 24] on icon "Undo/Redo" at bounding box center [383, 26] width 19 height 19
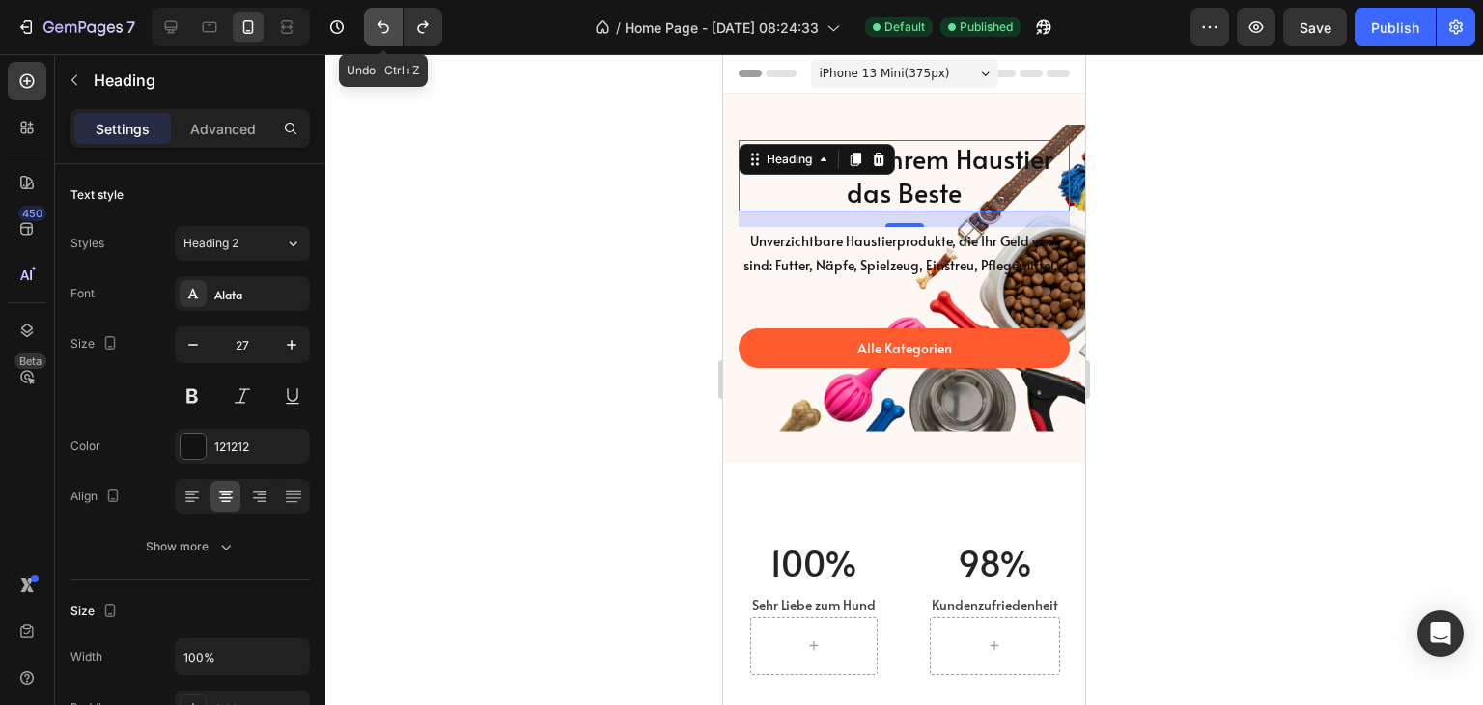
click at [375, 24] on icon "Undo/Redo" at bounding box center [383, 26] width 19 height 19
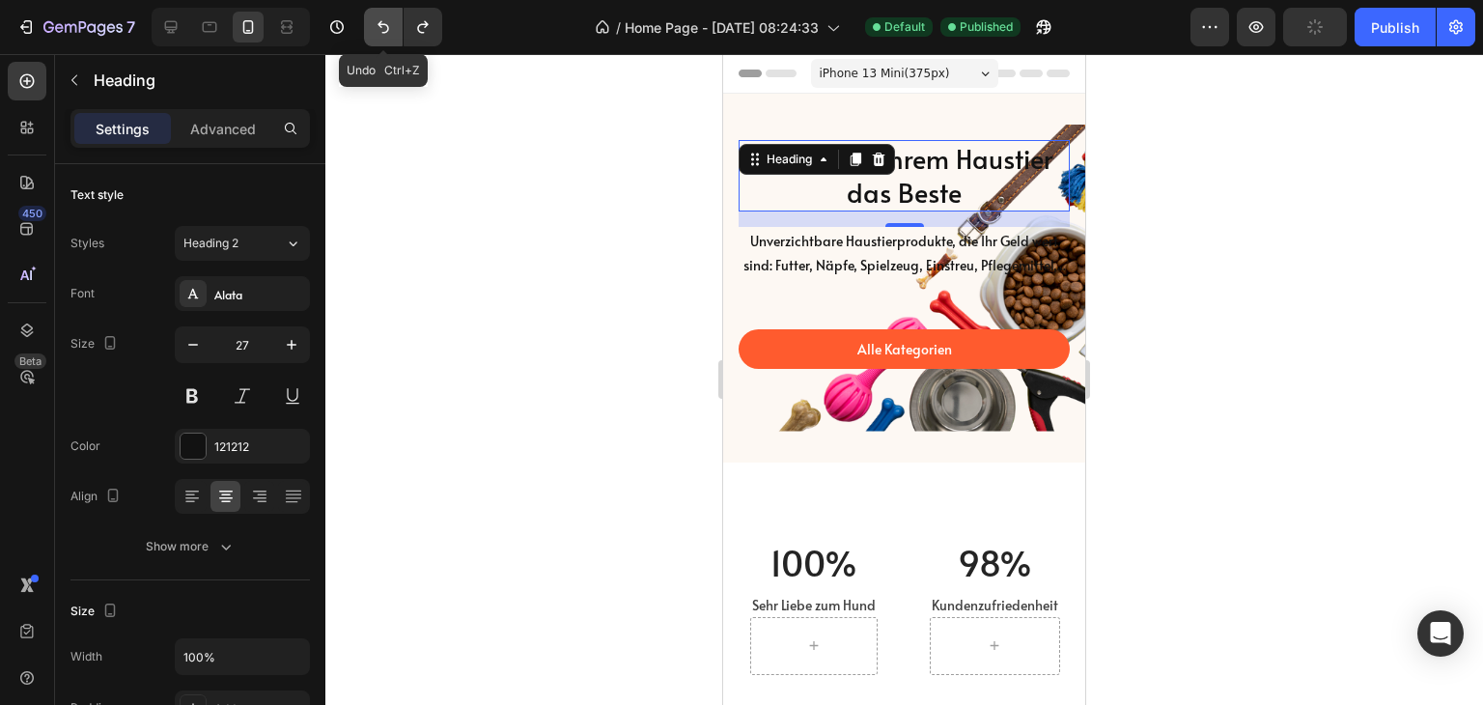
click at [386, 28] on icon "Undo/Redo" at bounding box center [383, 26] width 19 height 19
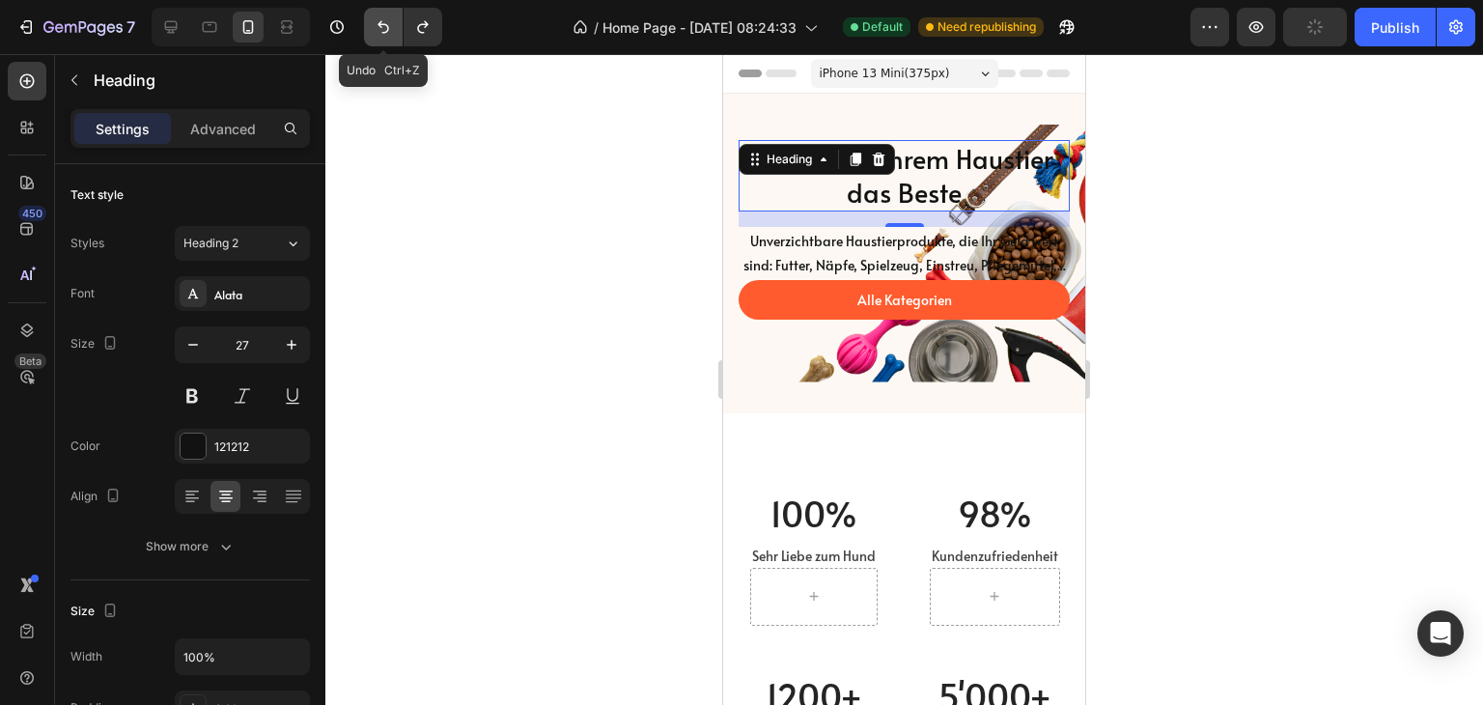
click at [386, 28] on icon "Undo/Redo" at bounding box center [383, 26] width 19 height 19
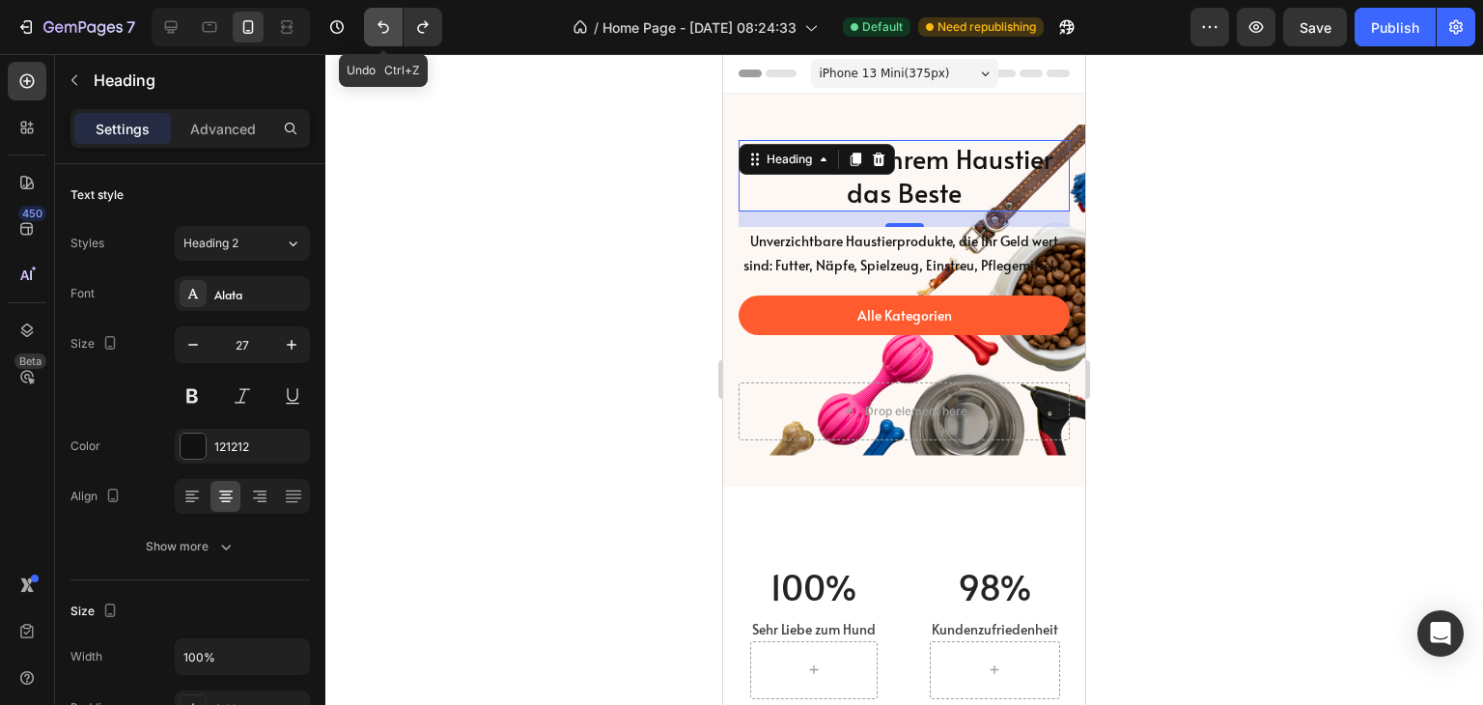
click at [386, 28] on icon "Undo/Redo" at bounding box center [383, 26] width 19 height 19
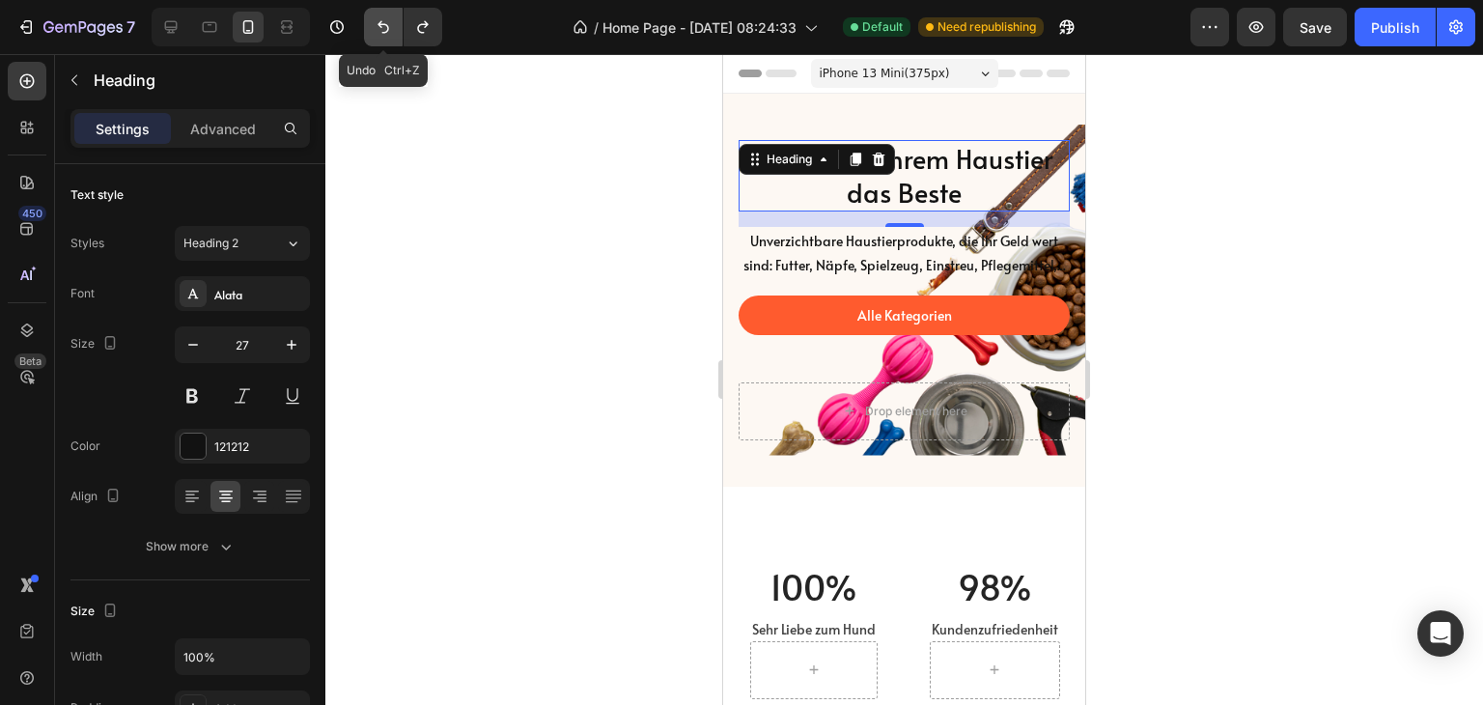
click at [386, 28] on icon "Undo/Redo" at bounding box center [383, 26] width 19 height 19
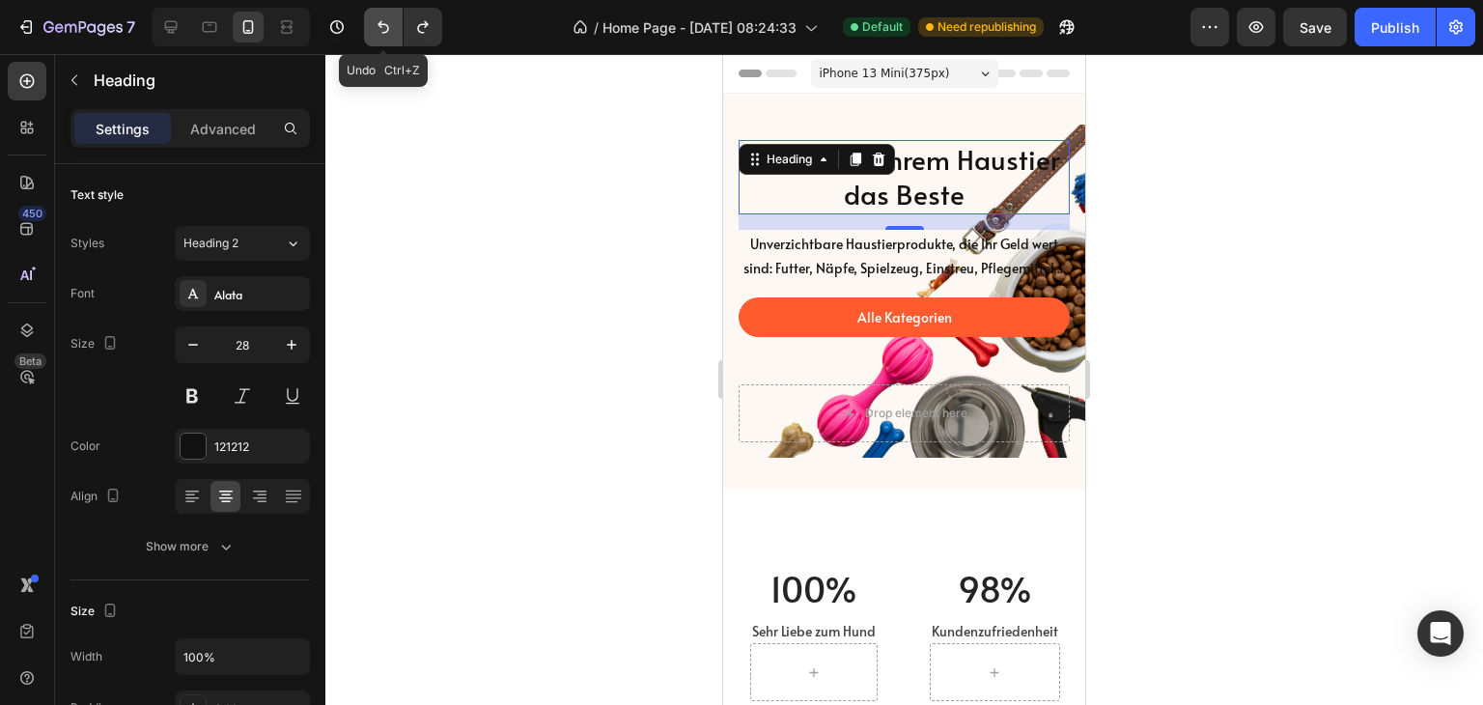
click at [386, 28] on icon "Undo/Redo" at bounding box center [383, 26] width 19 height 19
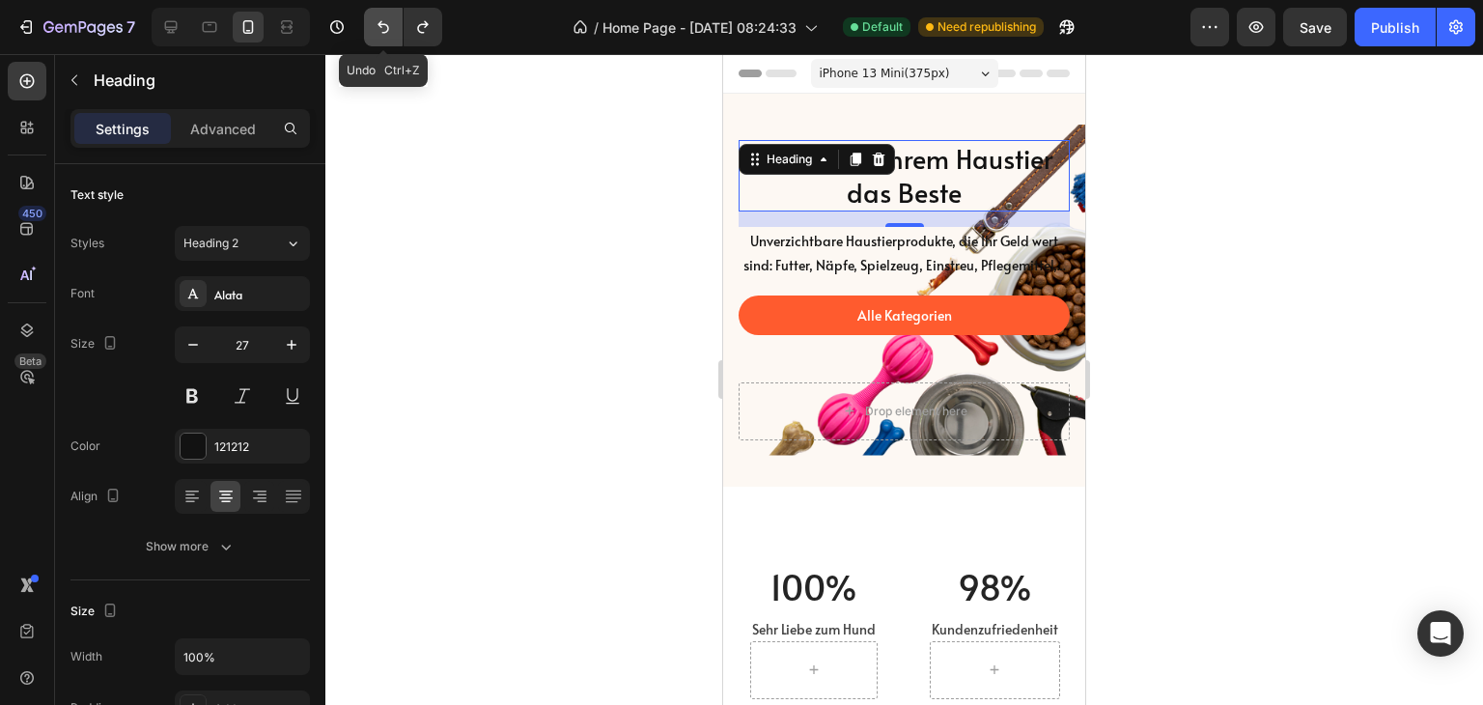
click at [386, 28] on icon "Undo/Redo" at bounding box center [383, 26] width 19 height 19
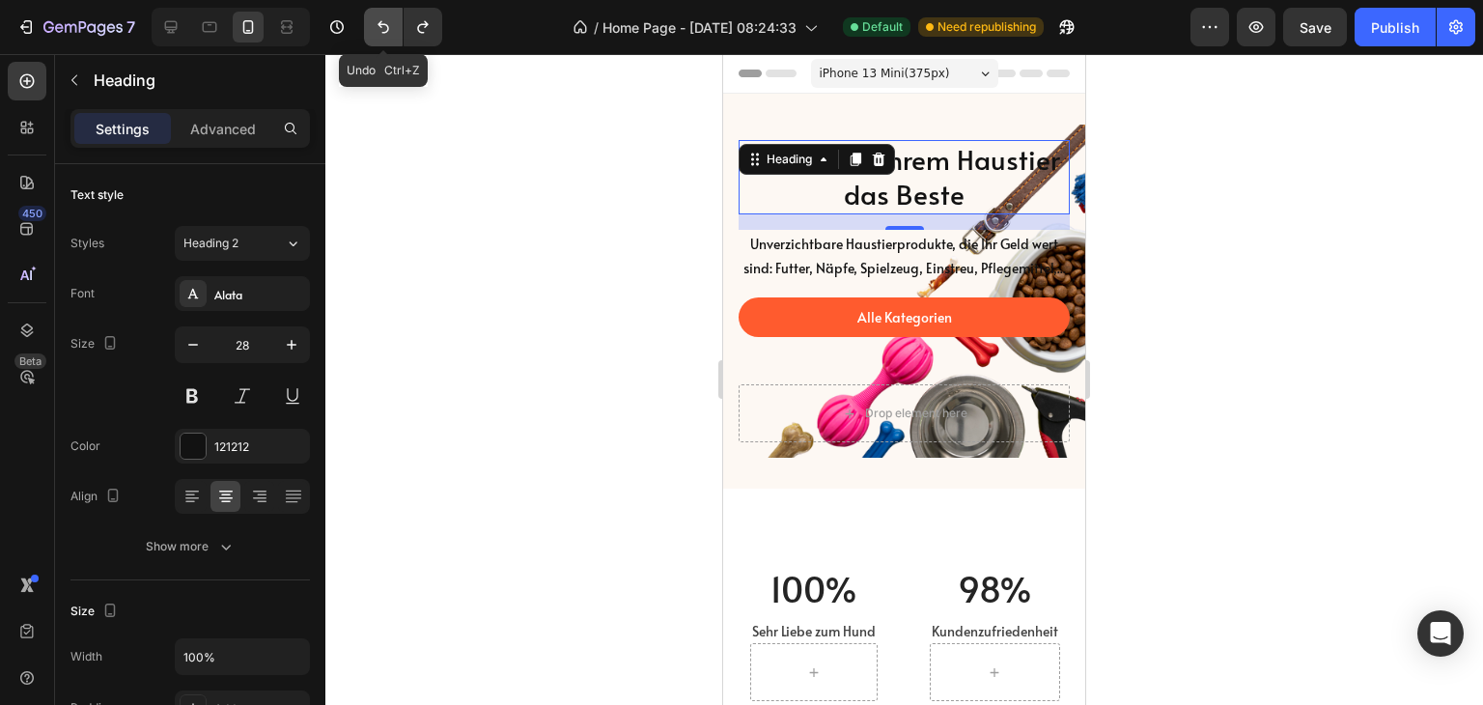
click at [386, 28] on icon "Undo/Redo" at bounding box center [383, 26] width 19 height 19
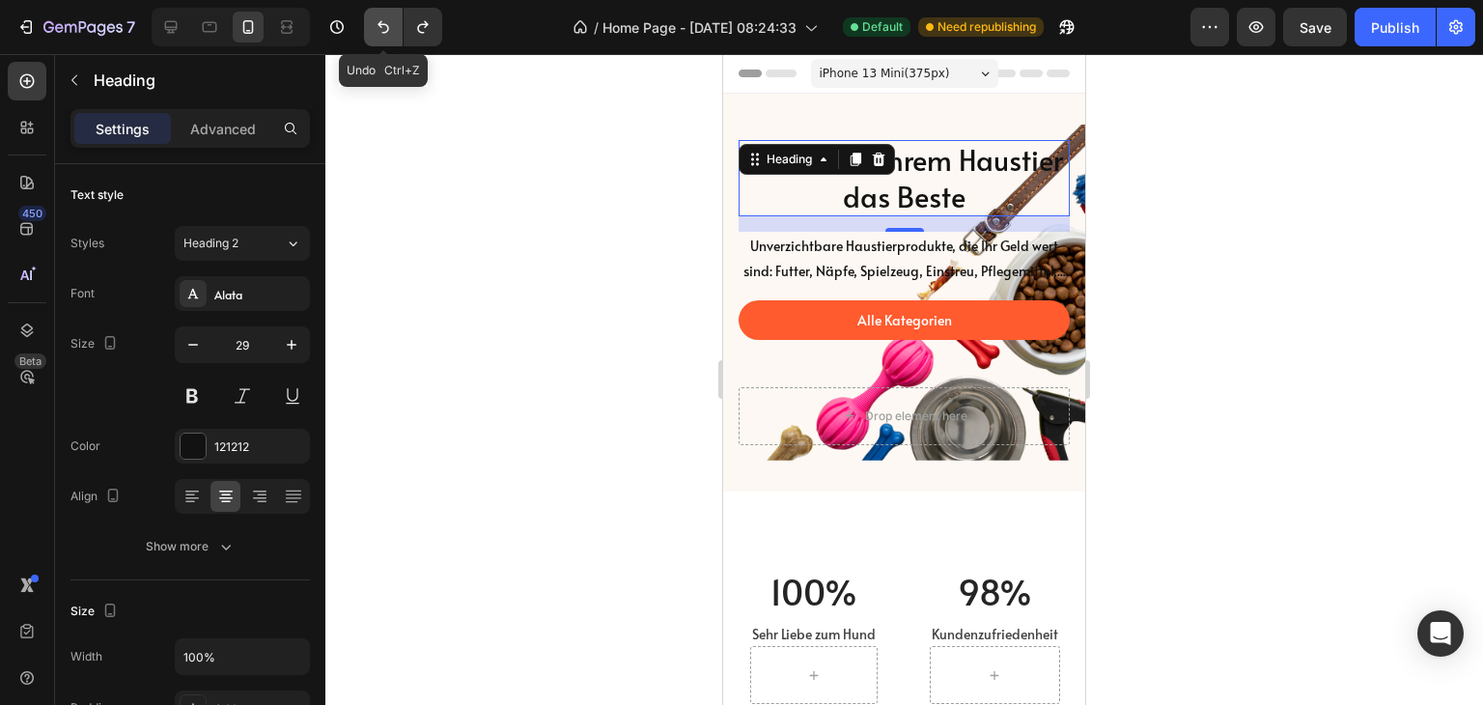
click at [386, 28] on icon "Undo/Redo" at bounding box center [383, 26] width 19 height 19
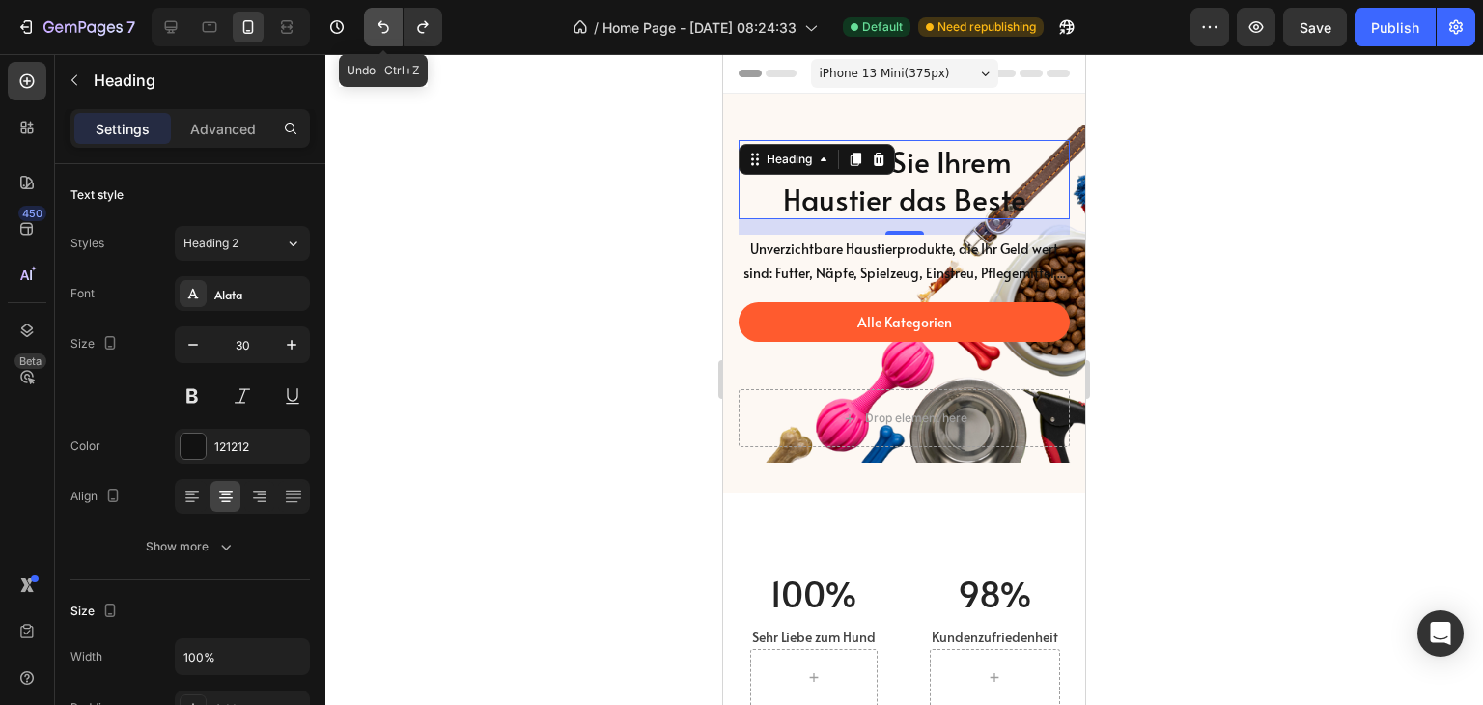
click at [386, 28] on icon "Undo/Redo" at bounding box center [383, 26] width 19 height 19
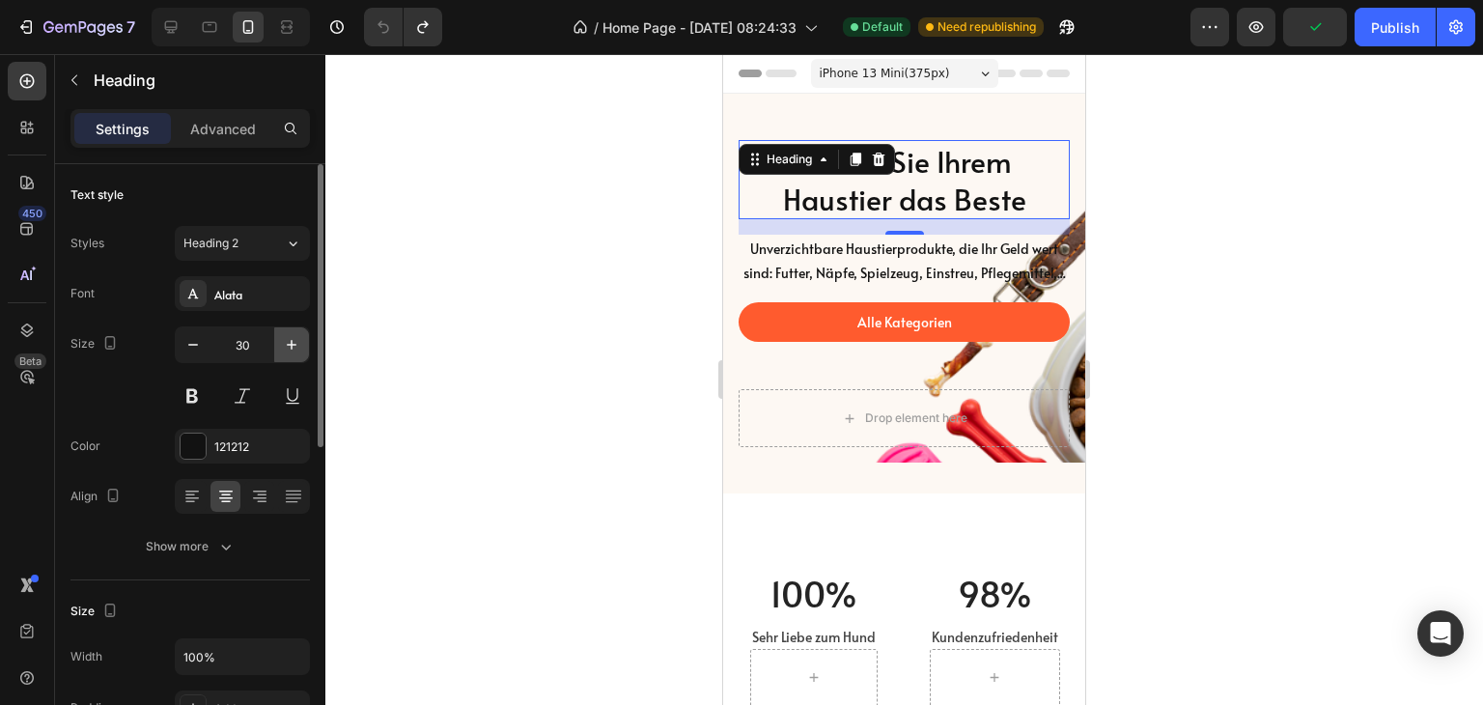
click at [284, 335] on icon "button" at bounding box center [291, 344] width 19 height 19
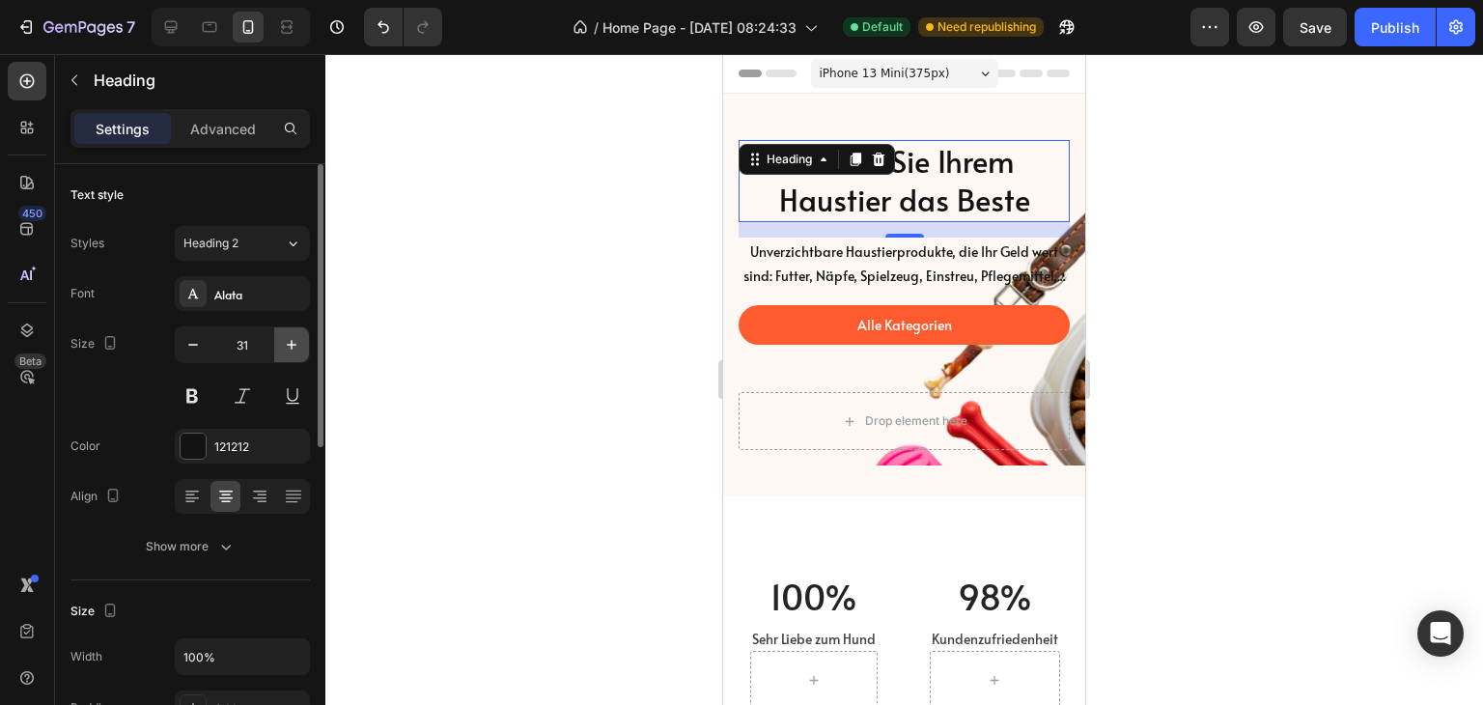
click at [284, 335] on icon "button" at bounding box center [291, 344] width 19 height 19
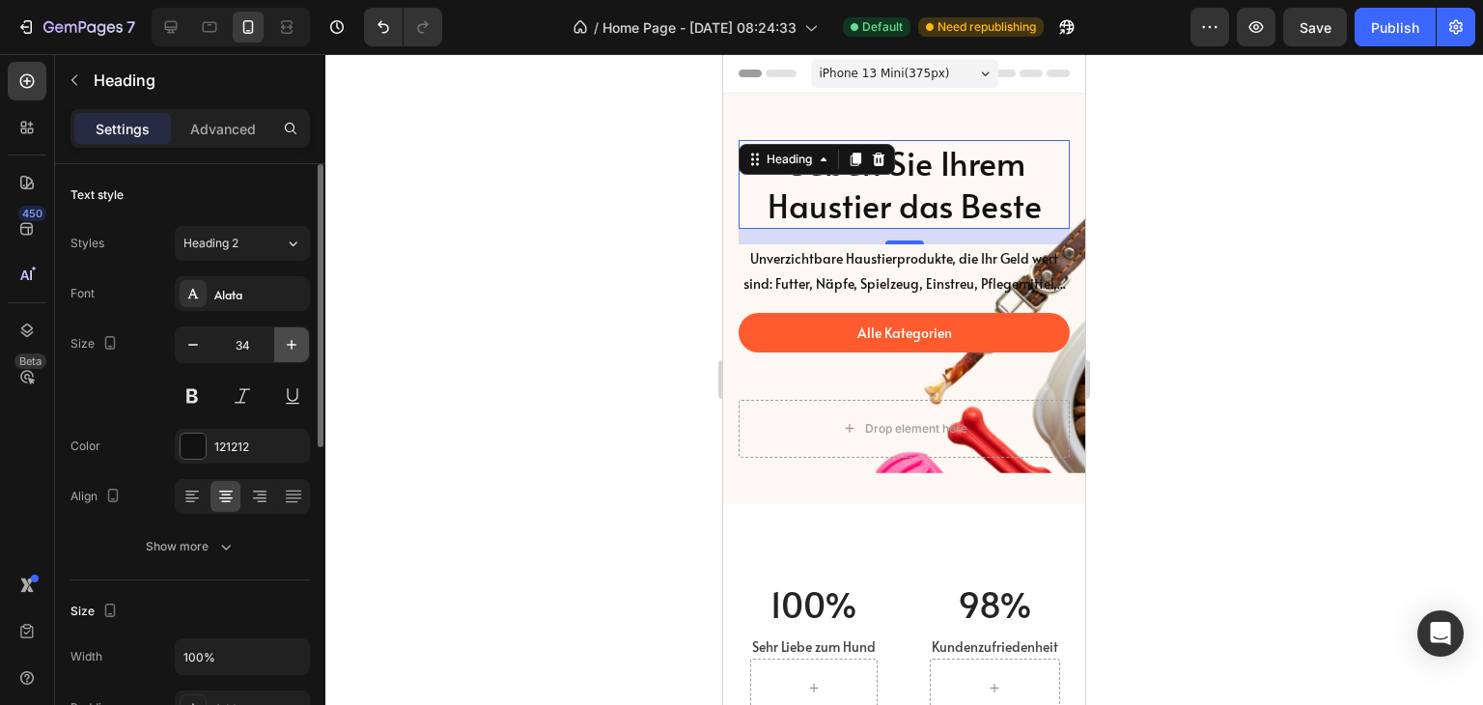
click at [284, 335] on icon "button" at bounding box center [291, 344] width 19 height 19
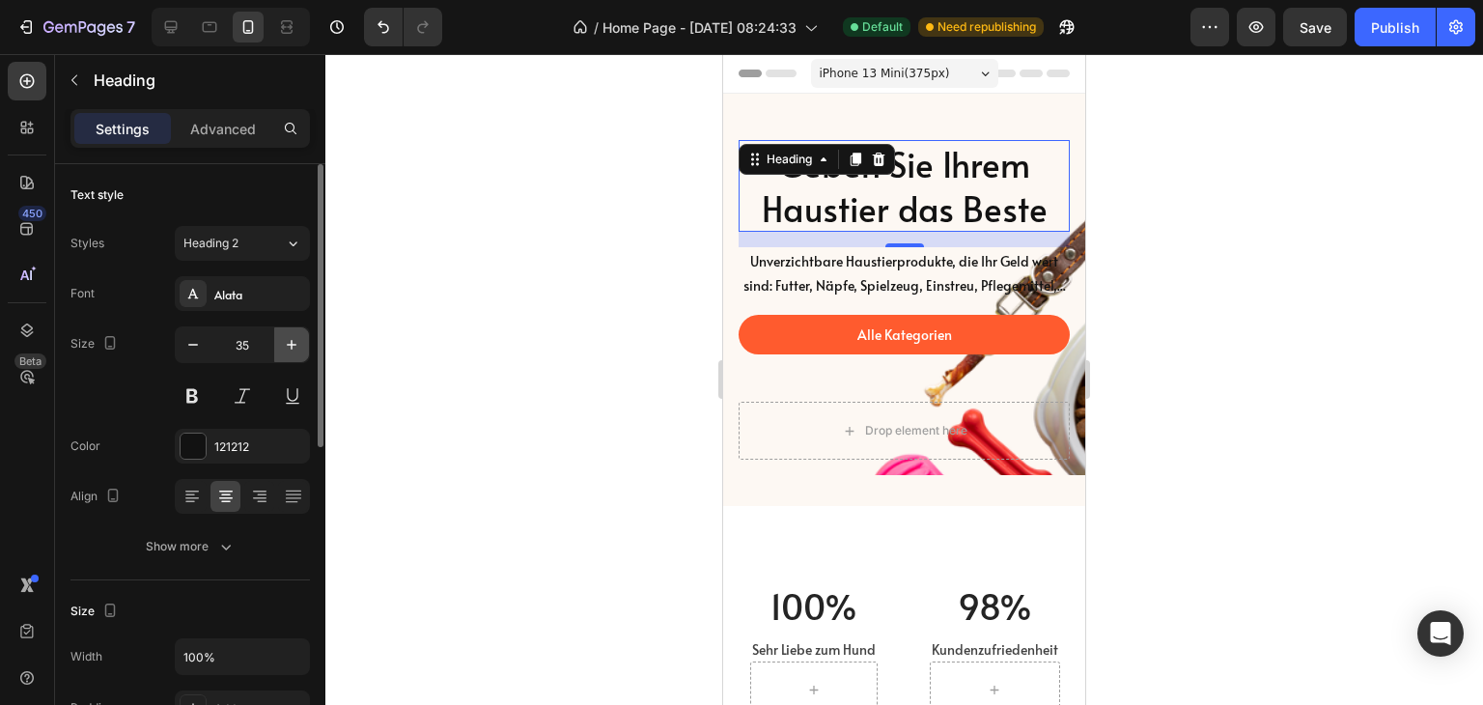
click at [284, 335] on icon "button" at bounding box center [291, 344] width 19 height 19
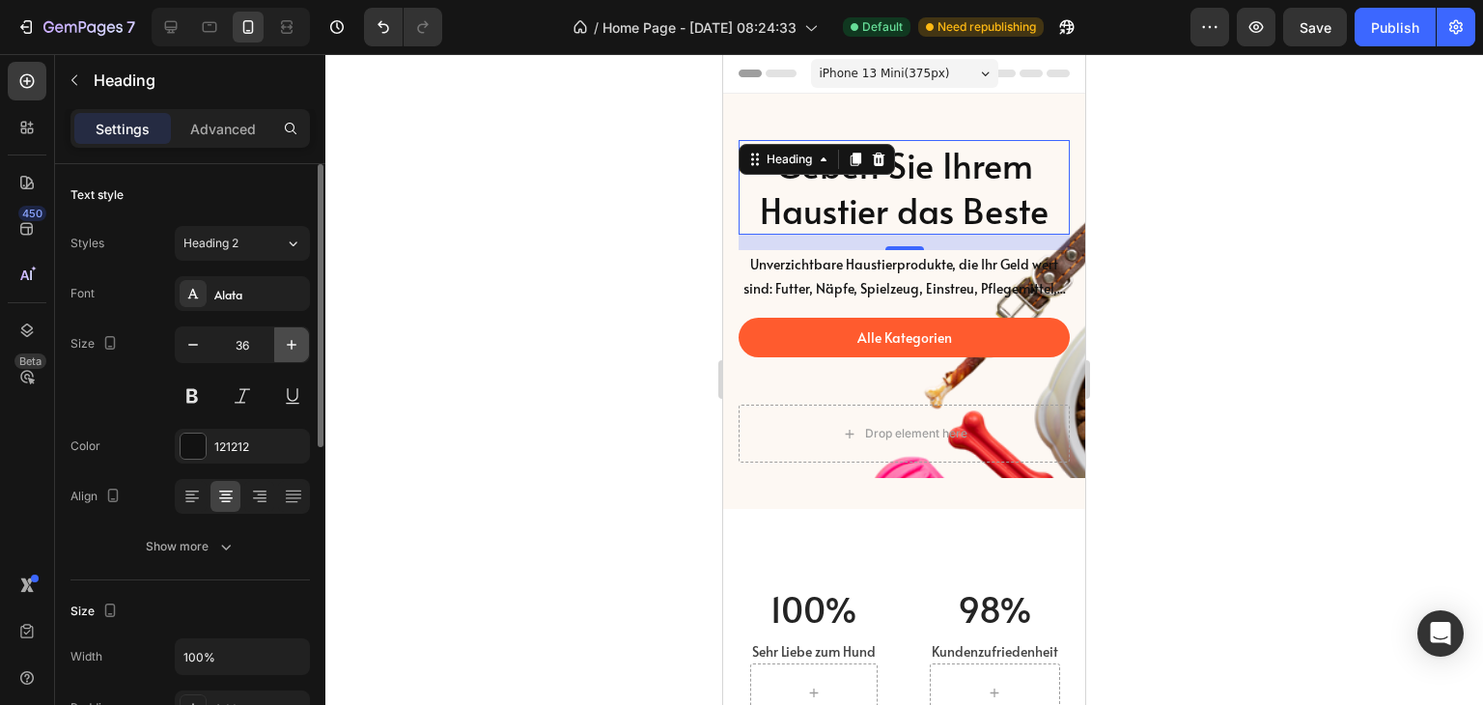
click at [284, 335] on icon "button" at bounding box center [291, 344] width 19 height 19
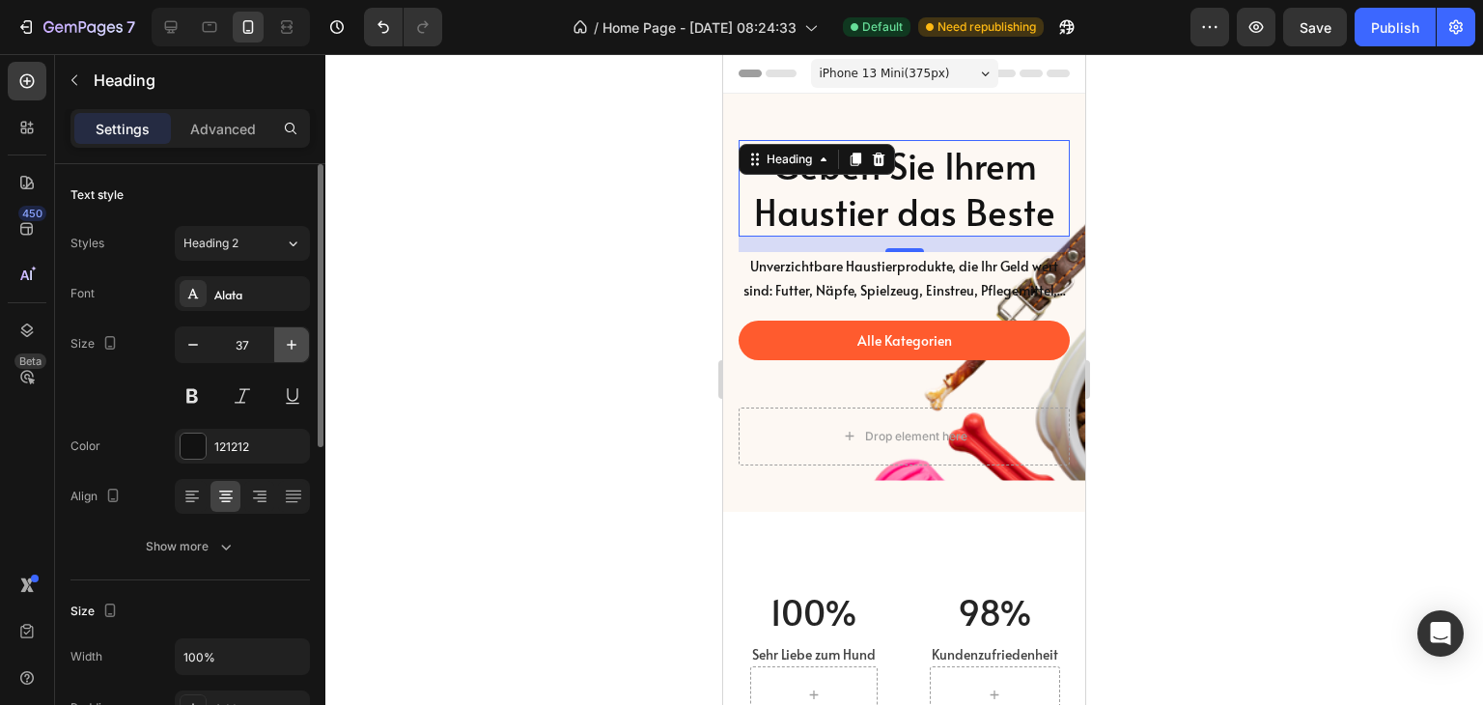
click at [284, 335] on icon "button" at bounding box center [291, 344] width 19 height 19
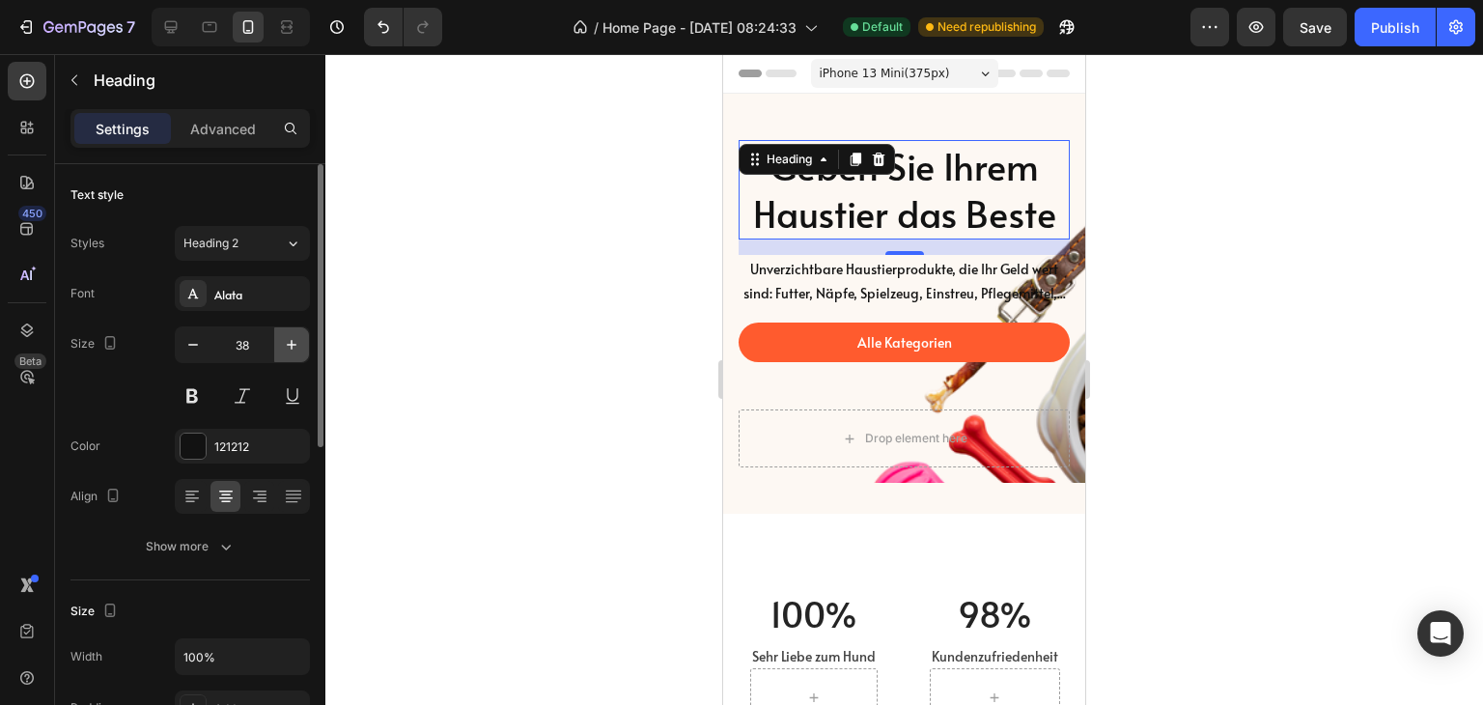
click at [284, 335] on icon "button" at bounding box center [291, 344] width 19 height 19
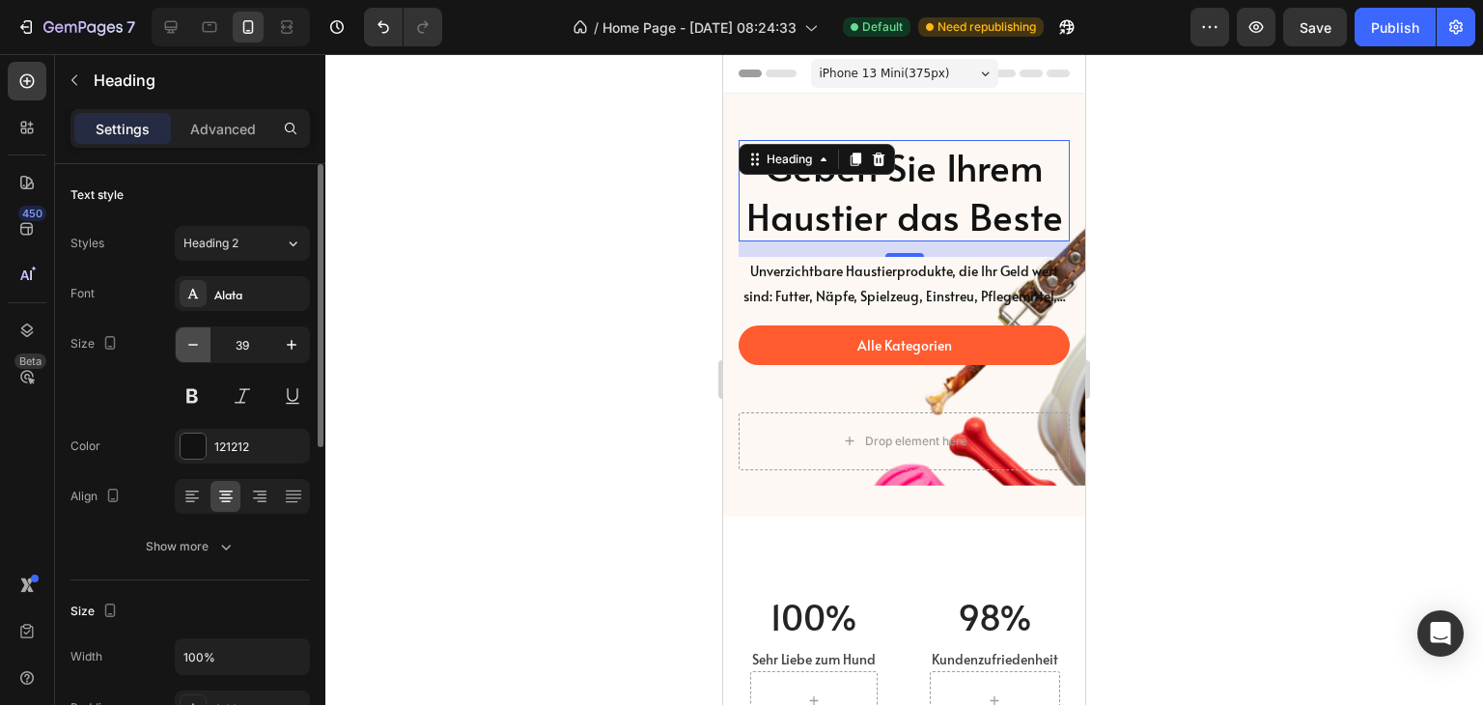
click at [194, 346] on icon "button" at bounding box center [192, 344] width 19 height 19
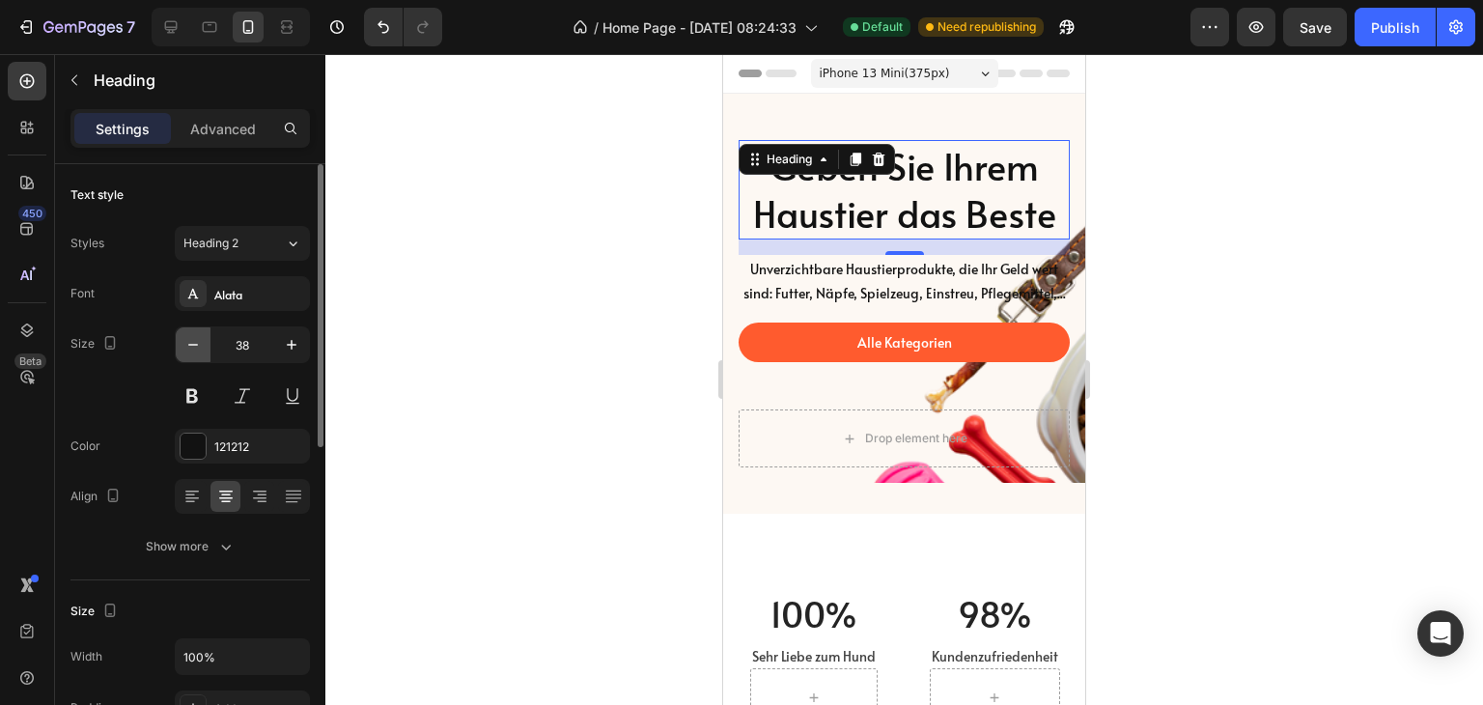
click at [194, 346] on icon "button" at bounding box center [192, 344] width 19 height 19
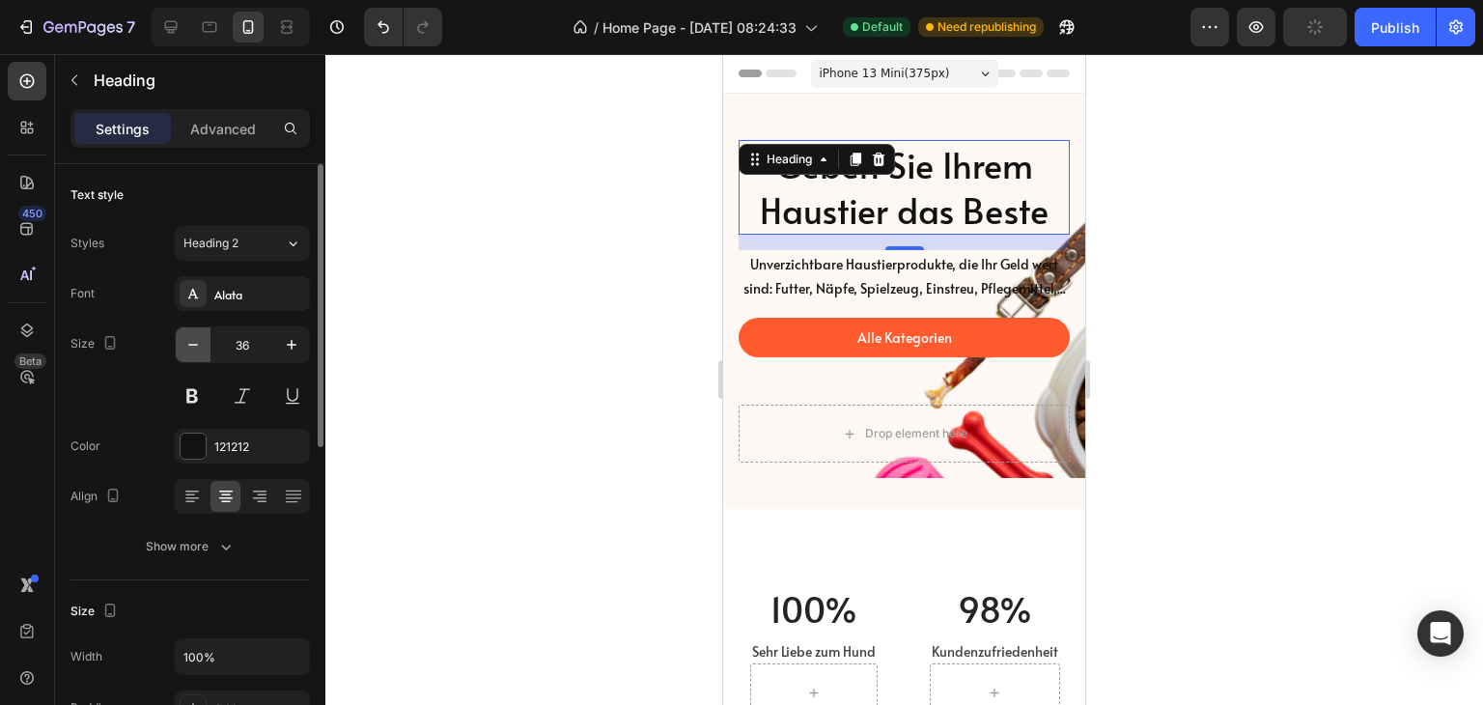
click at [194, 346] on icon "button" at bounding box center [192, 344] width 19 height 19
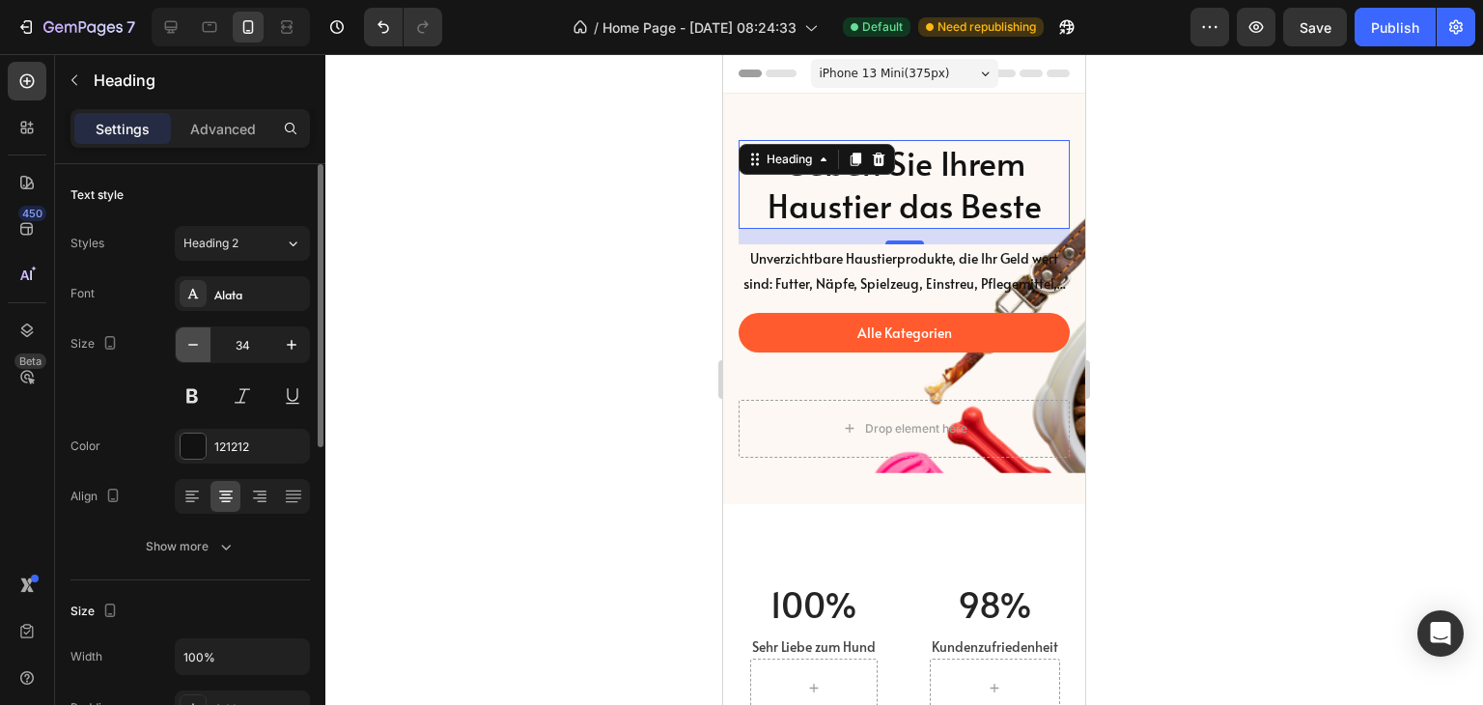
click at [194, 346] on icon "button" at bounding box center [192, 344] width 19 height 19
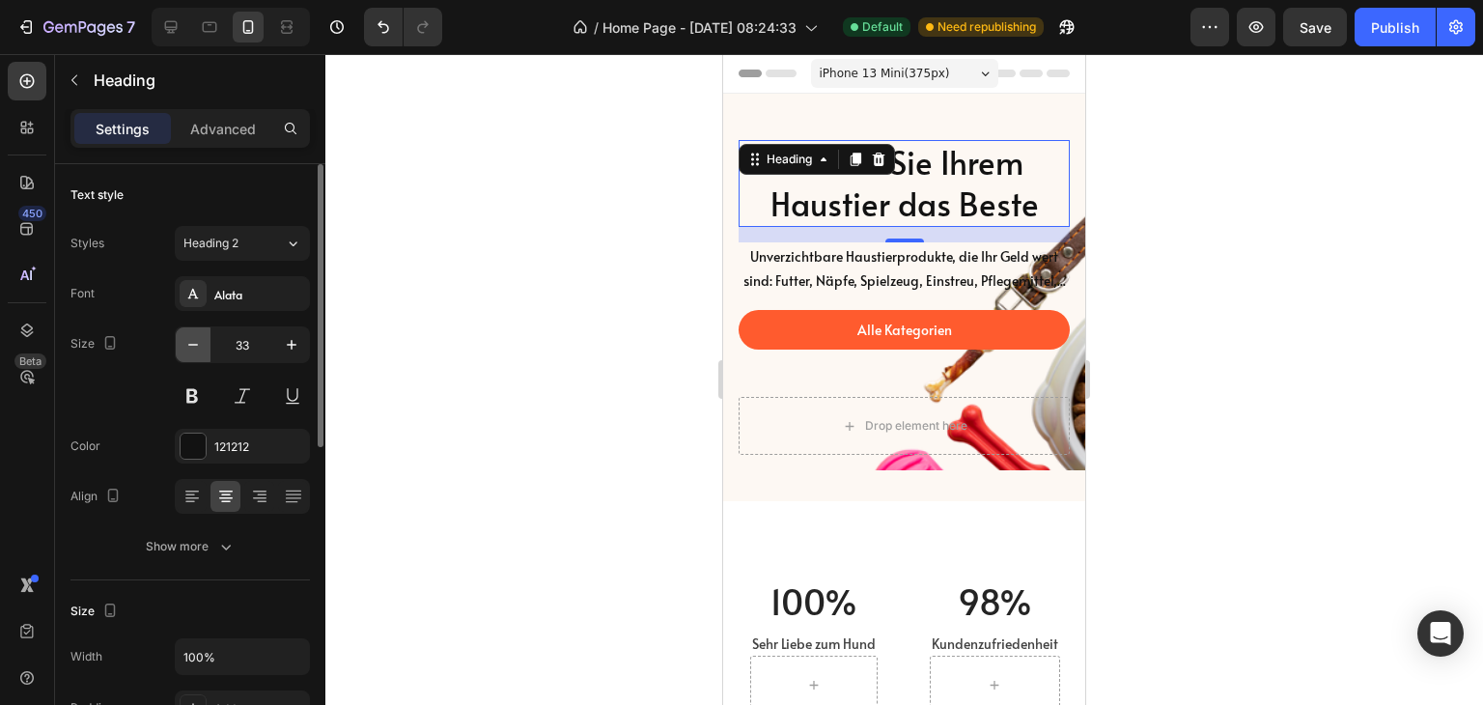
click at [194, 346] on icon "button" at bounding box center [192, 344] width 19 height 19
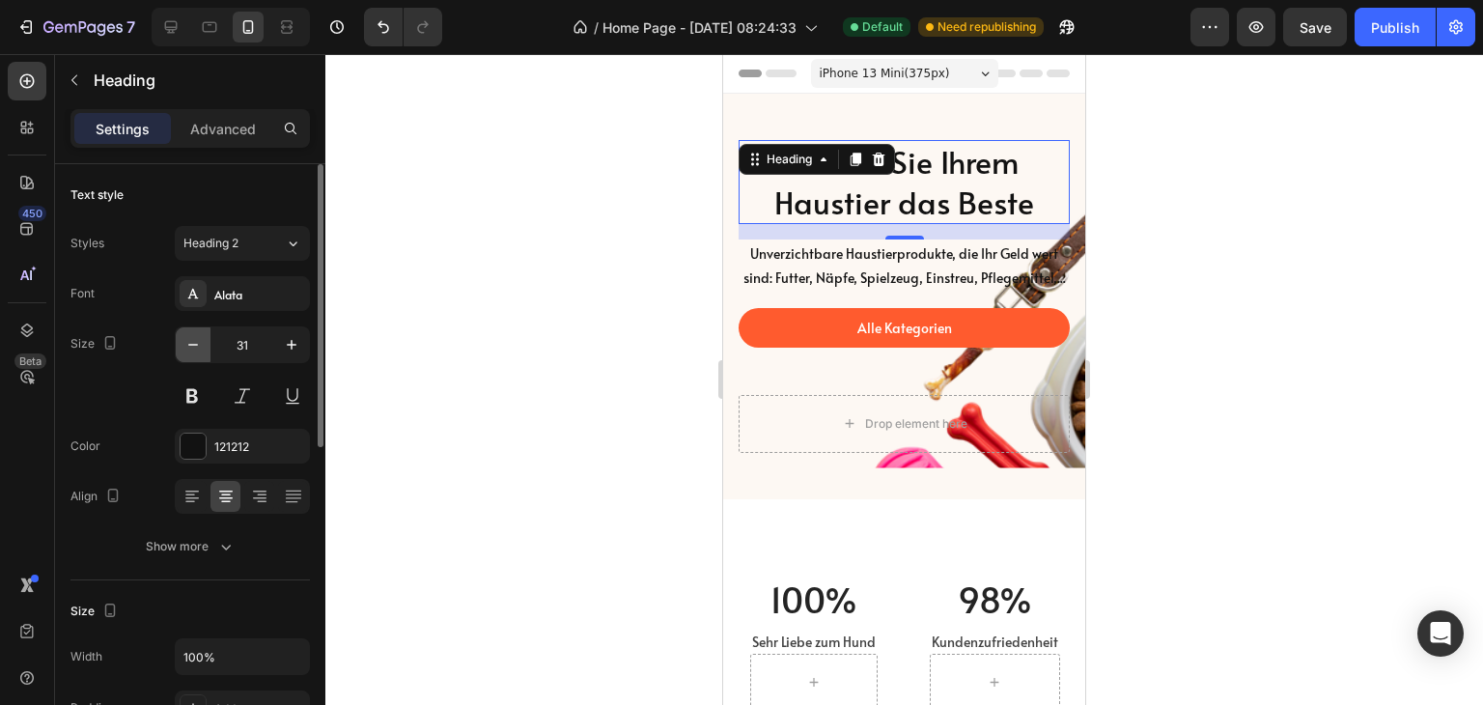
click at [194, 346] on icon "button" at bounding box center [192, 344] width 19 height 19
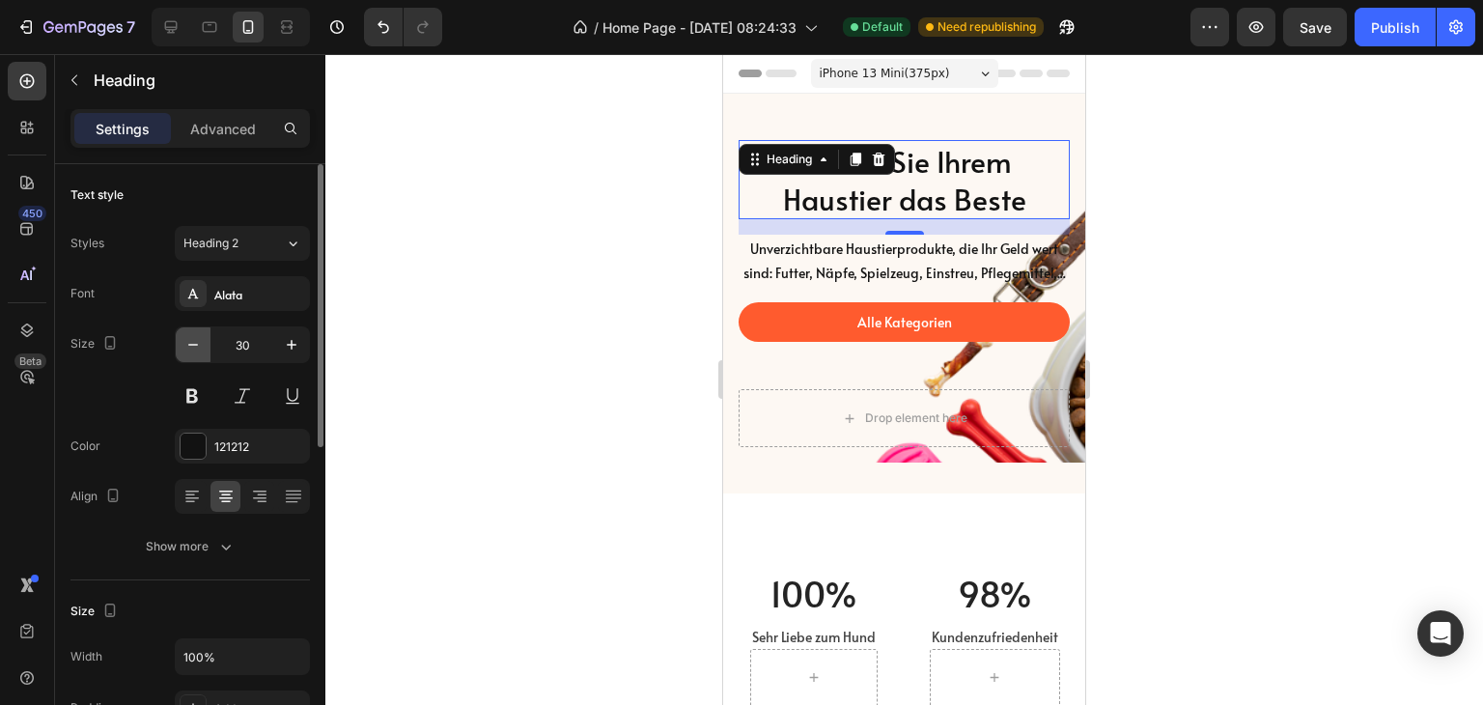
click at [194, 346] on icon "button" at bounding box center [192, 344] width 19 height 19
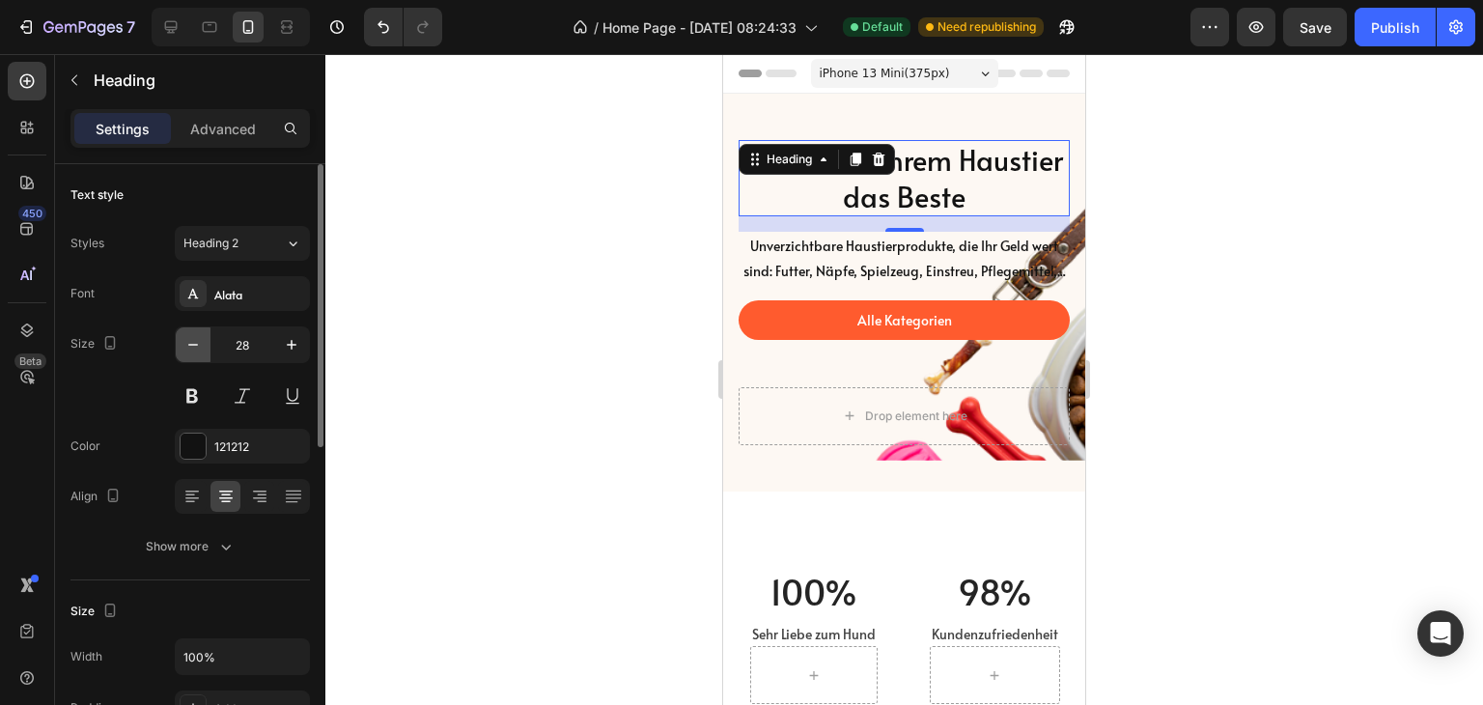
click at [194, 346] on icon "button" at bounding box center [192, 344] width 19 height 19
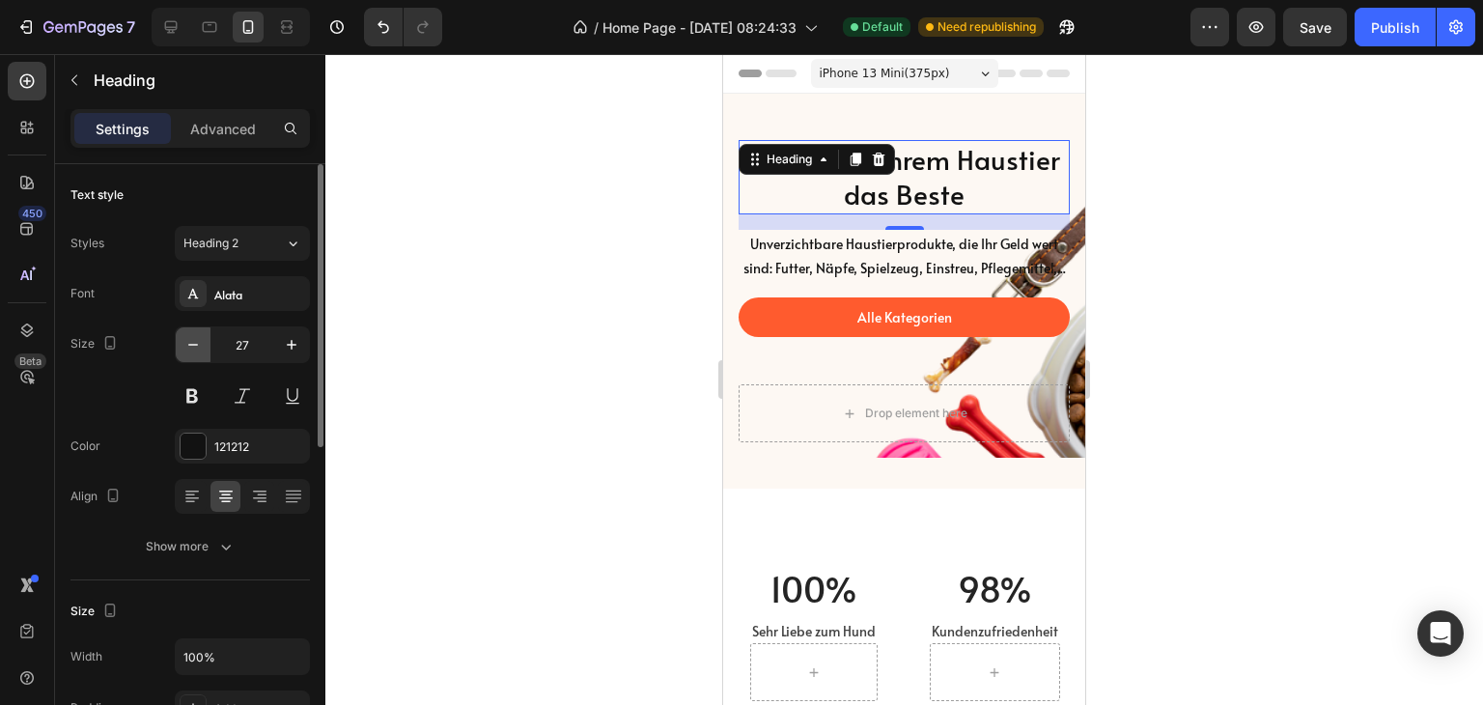
click at [194, 346] on icon "button" at bounding box center [192, 344] width 19 height 19
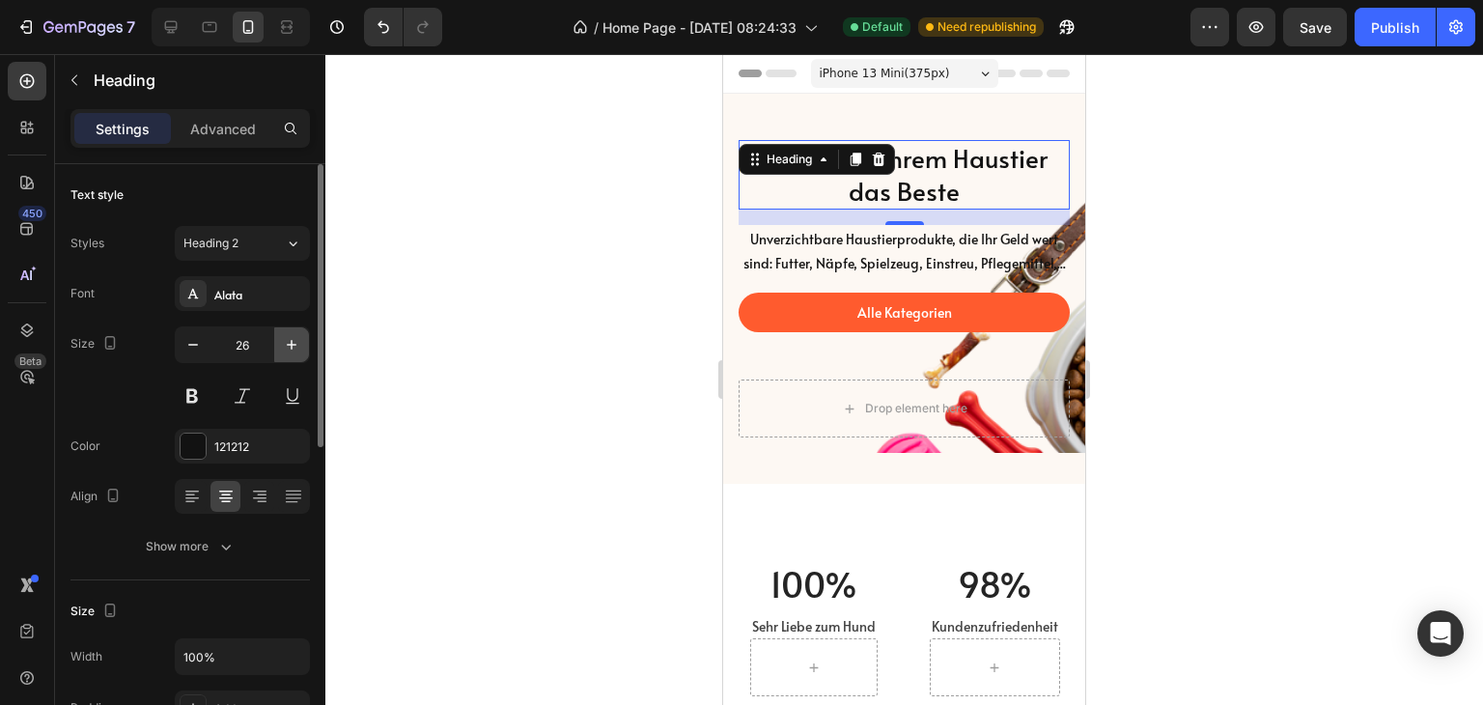
click at [291, 341] on icon "button" at bounding box center [292, 345] width 10 height 10
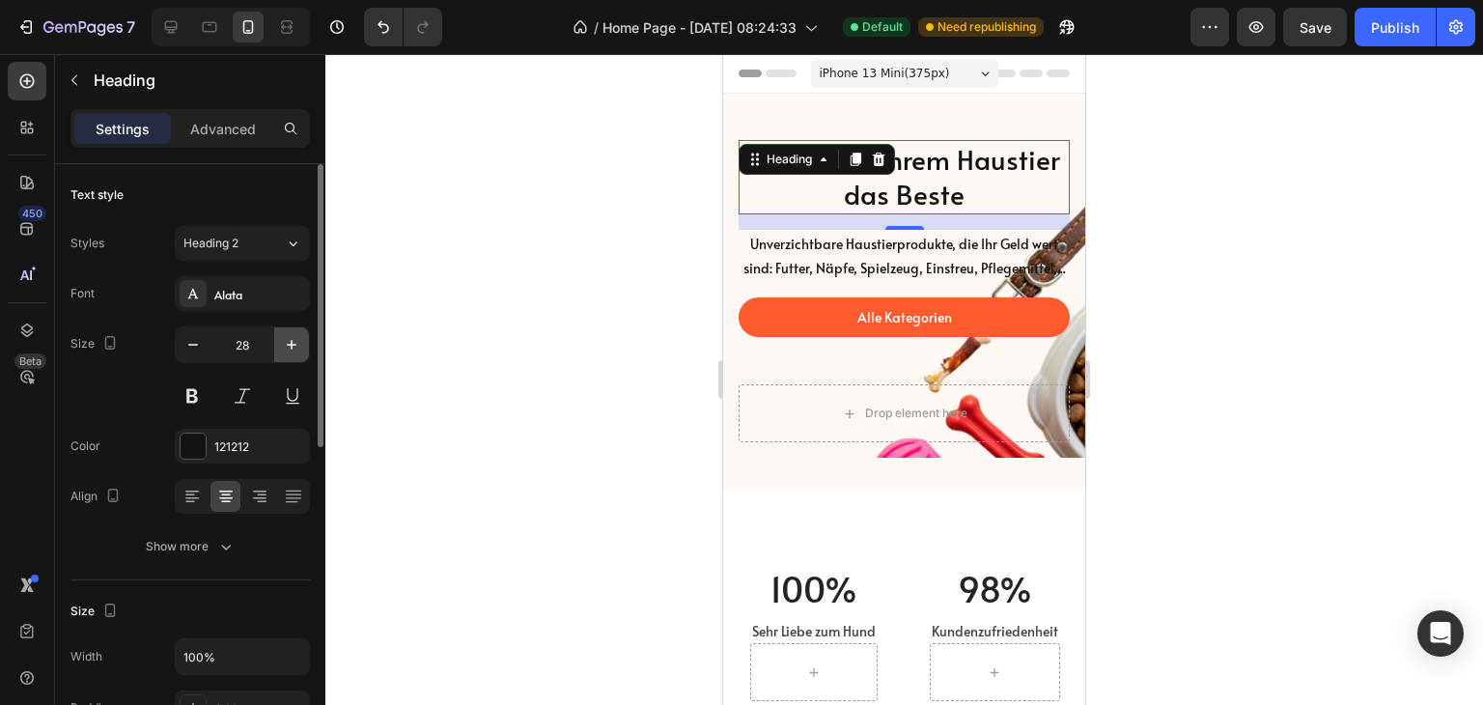
click at [291, 341] on icon "button" at bounding box center [292, 345] width 10 height 10
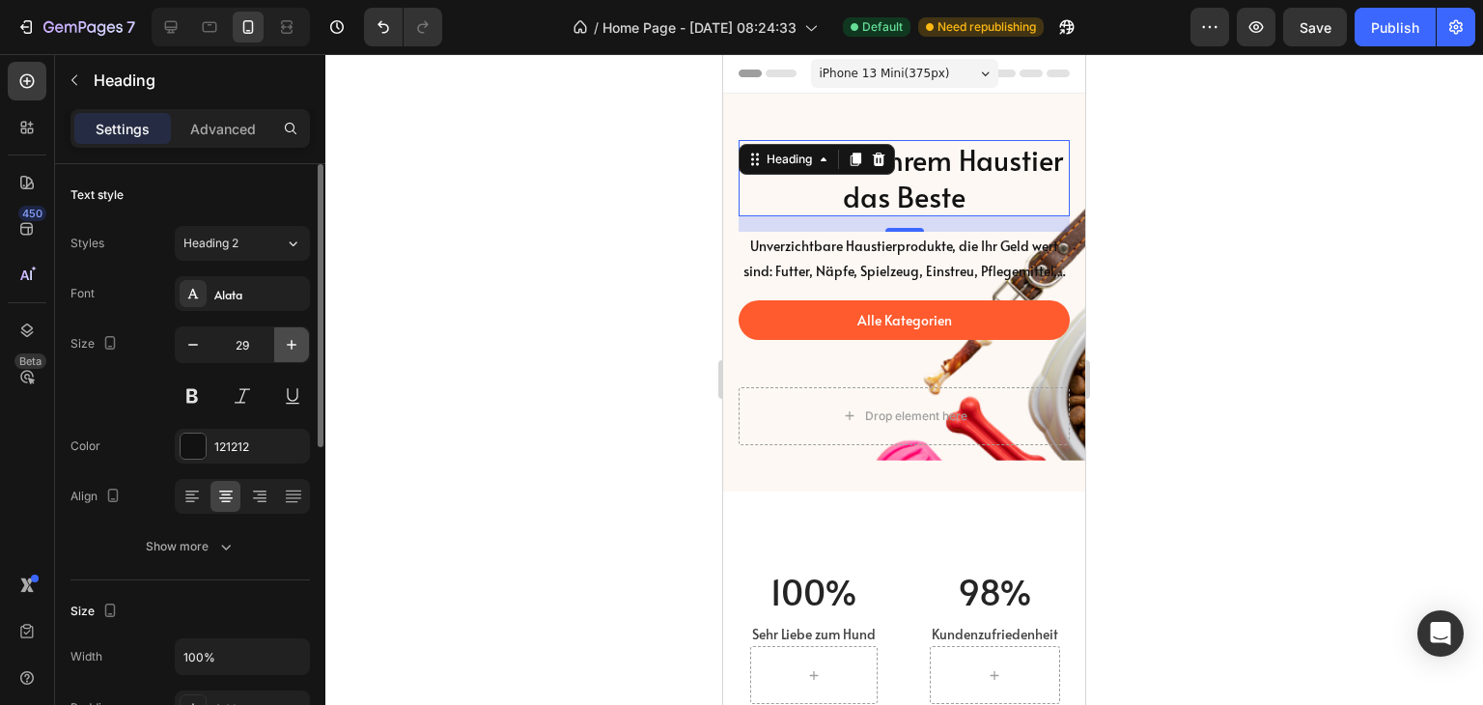
click at [291, 341] on icon "button" at bounding box center [292, 345] width 10 height 10
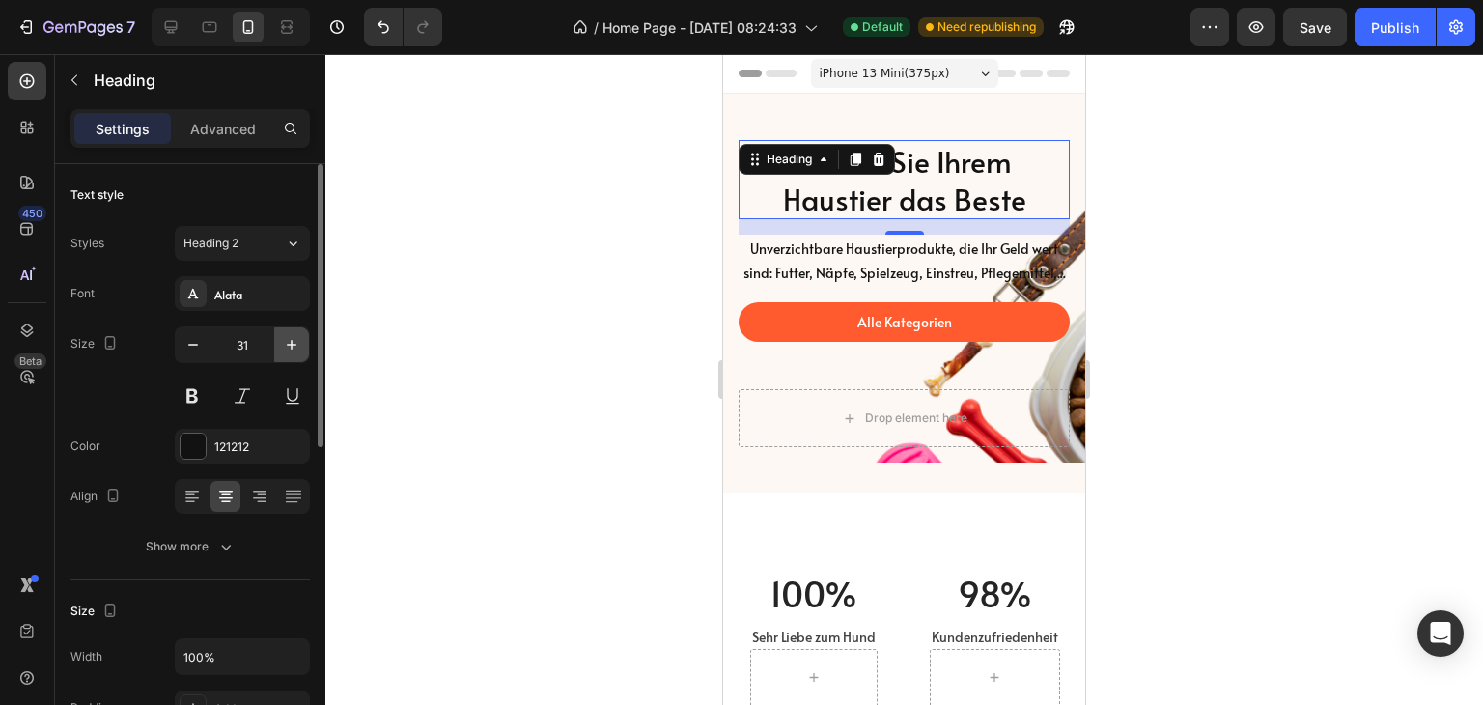
click at [291, 341] on icon "button" at bounding box center [292, 345] width 10 height 10
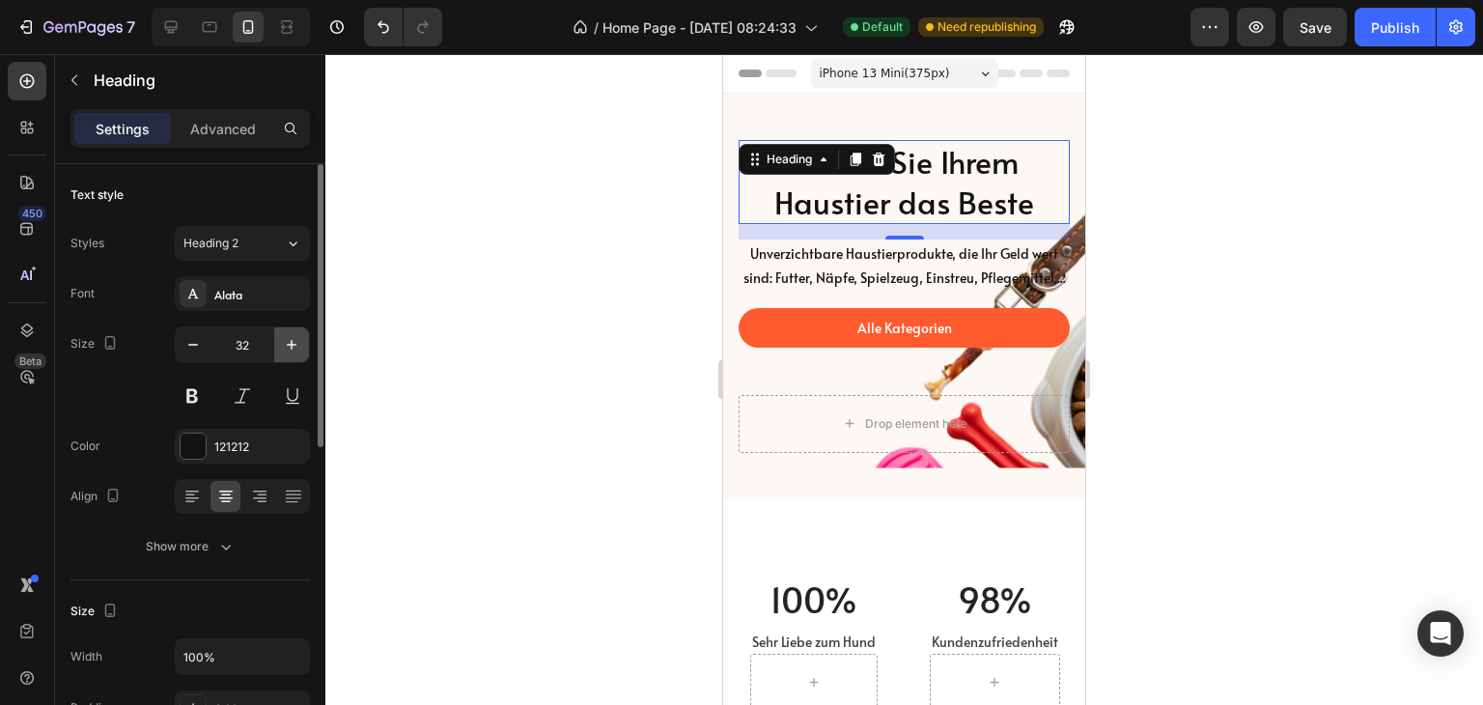
click at [291, 341] on icon "button" at bounding box center [292, 345] width 10 height 10
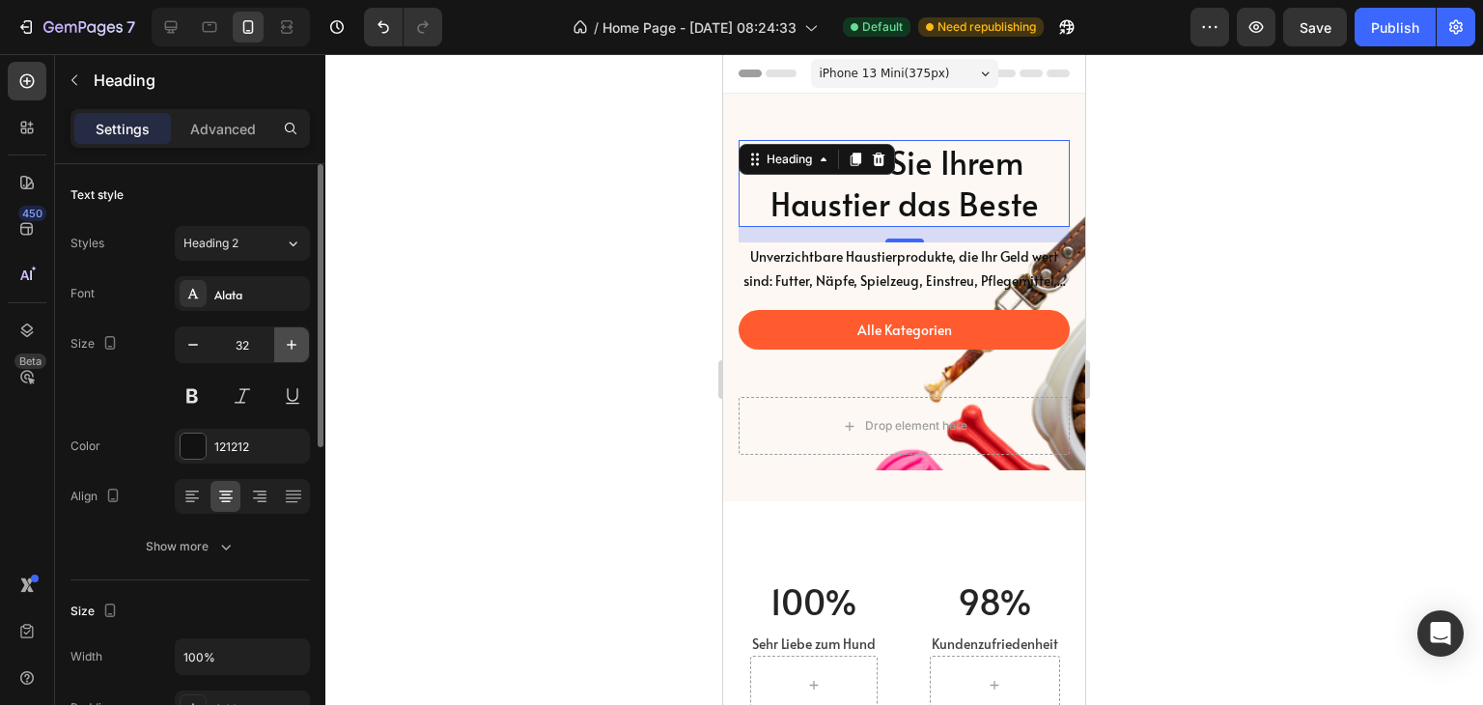
click at [291, 341] on icon "button" at bounding box center [292, 345] width 10 height 10
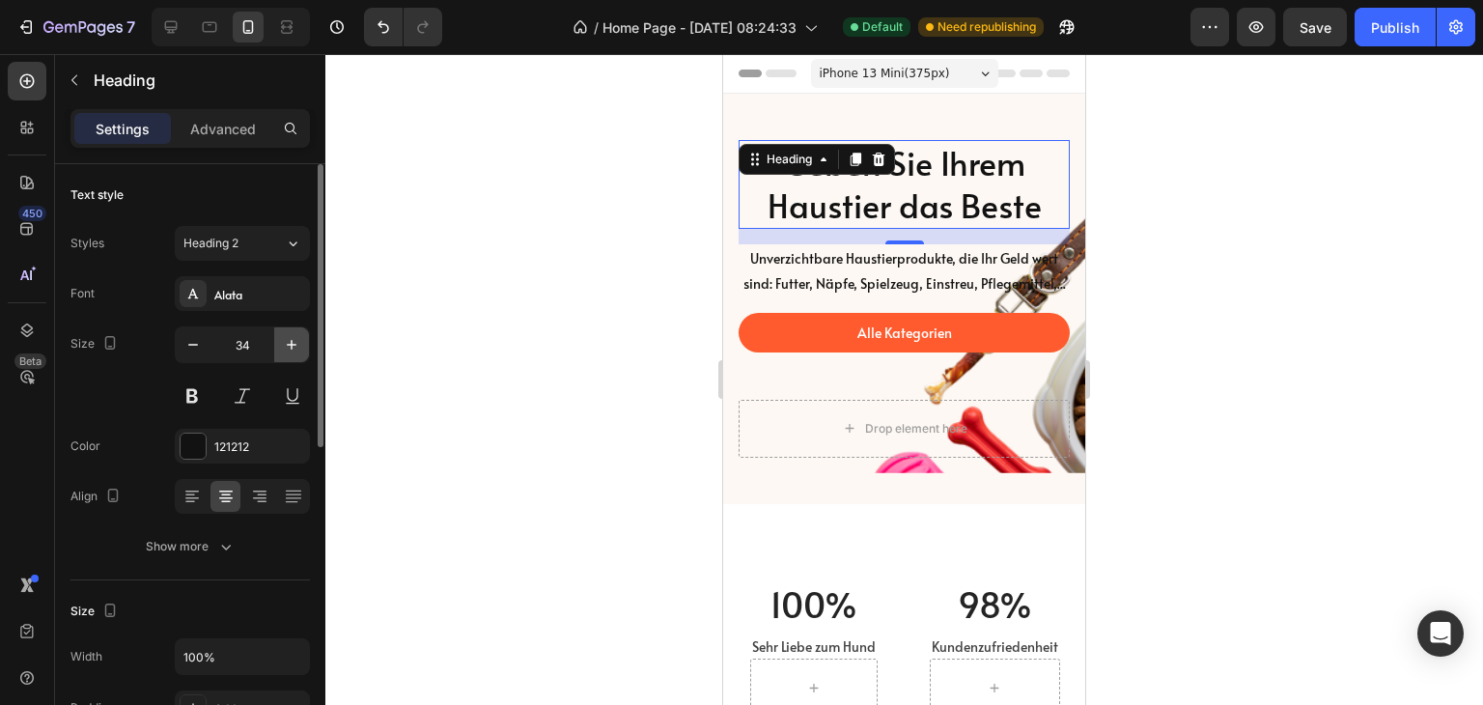
click at [291, 341] on icon "button" at bounding box center [292, 345] width 10 height 10
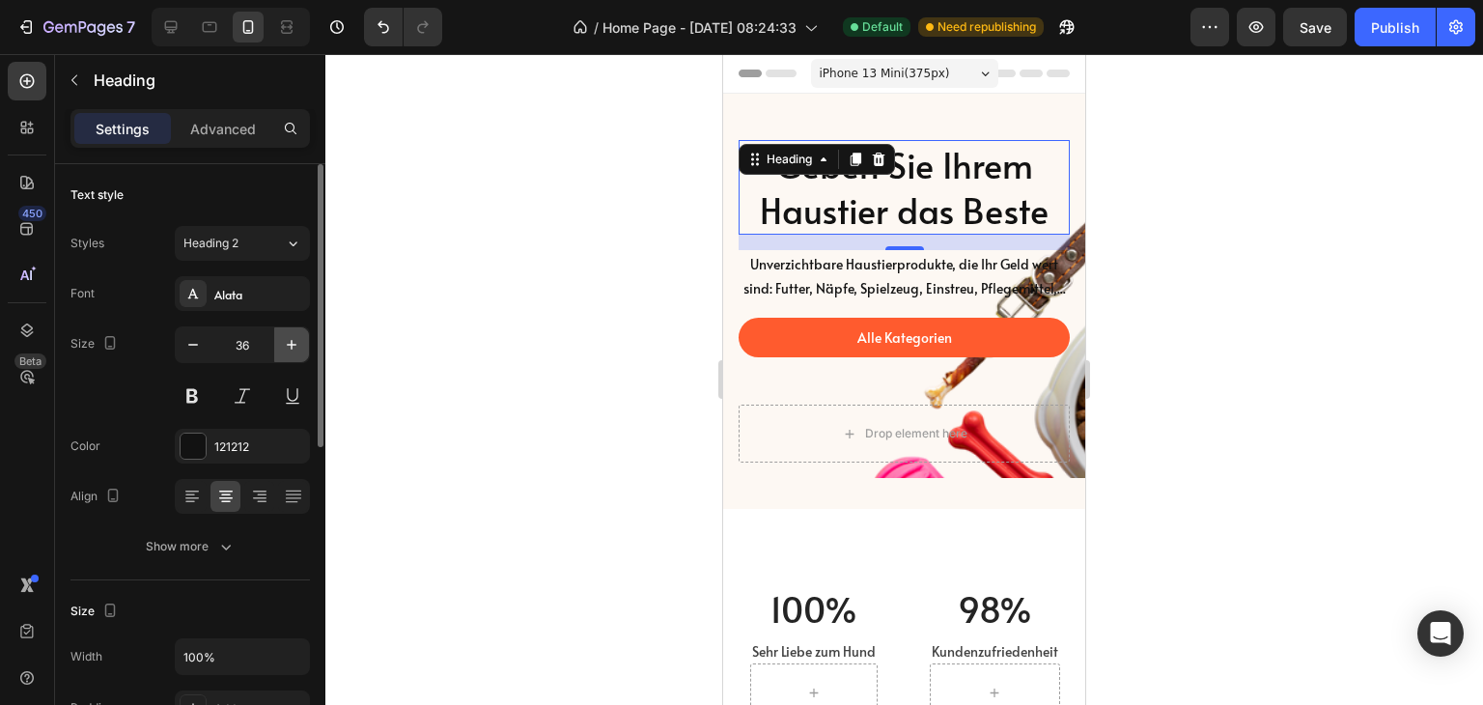
click at [291, 341] on icon "button" at bounding box center [292, 345] width 10 height 10
type input "37"
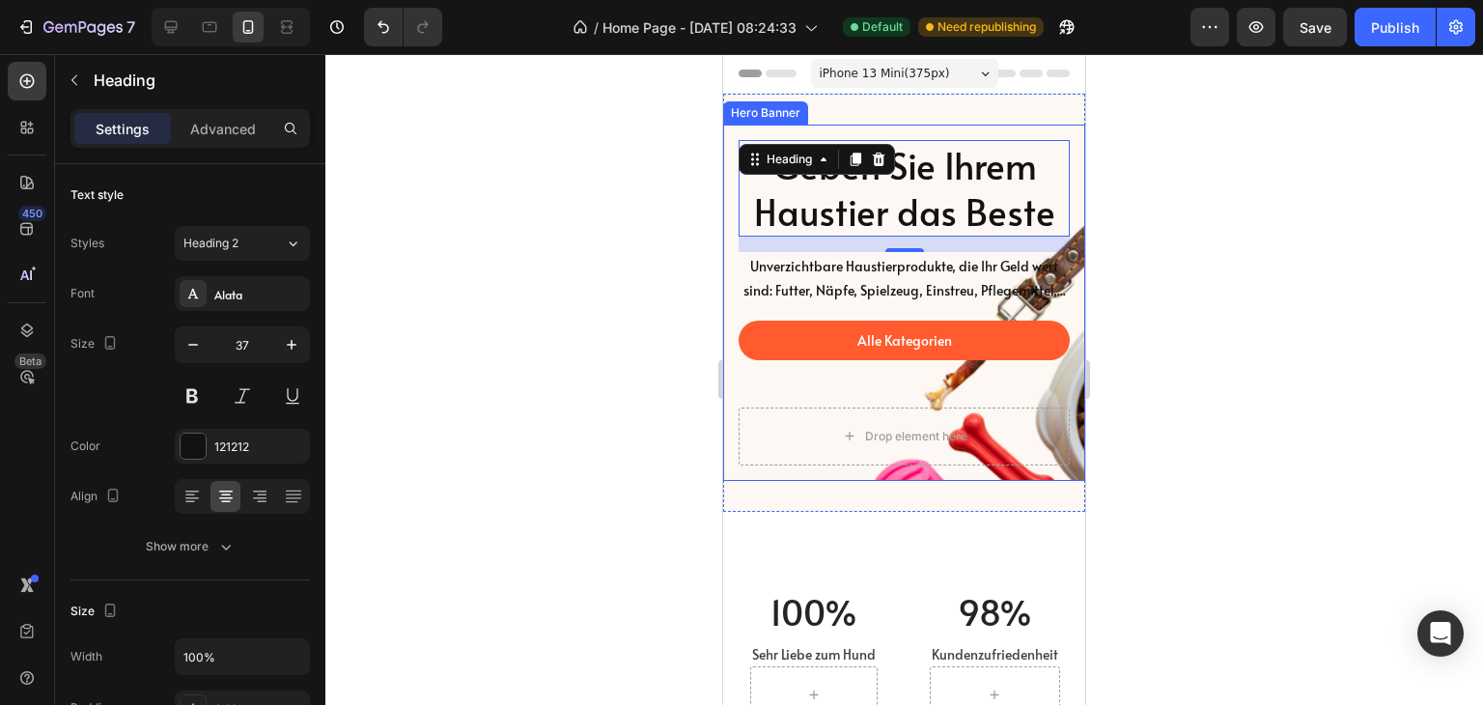
click at [761, 408] on div "Alle Kategorien Button" at bounding box center [904, 364] width 331 height 87
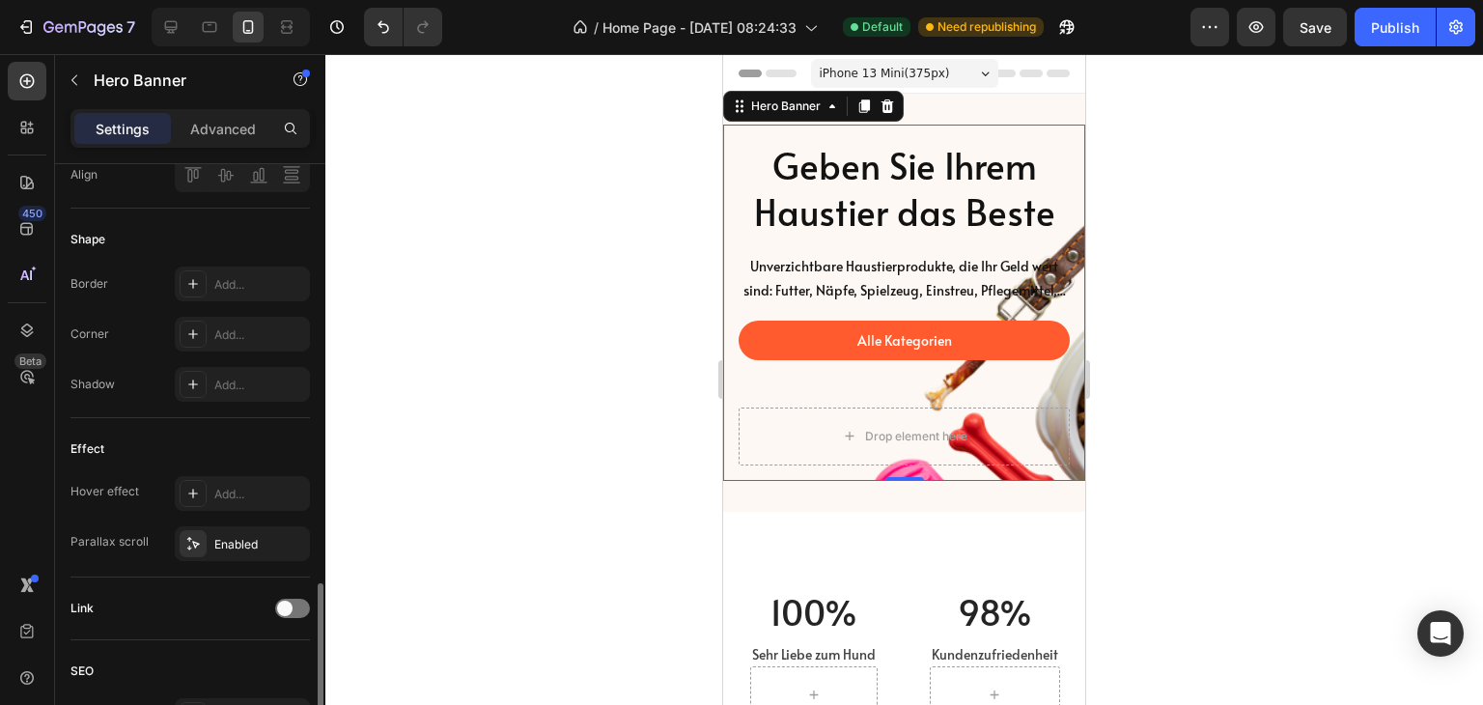
scroll to position [966, 0]
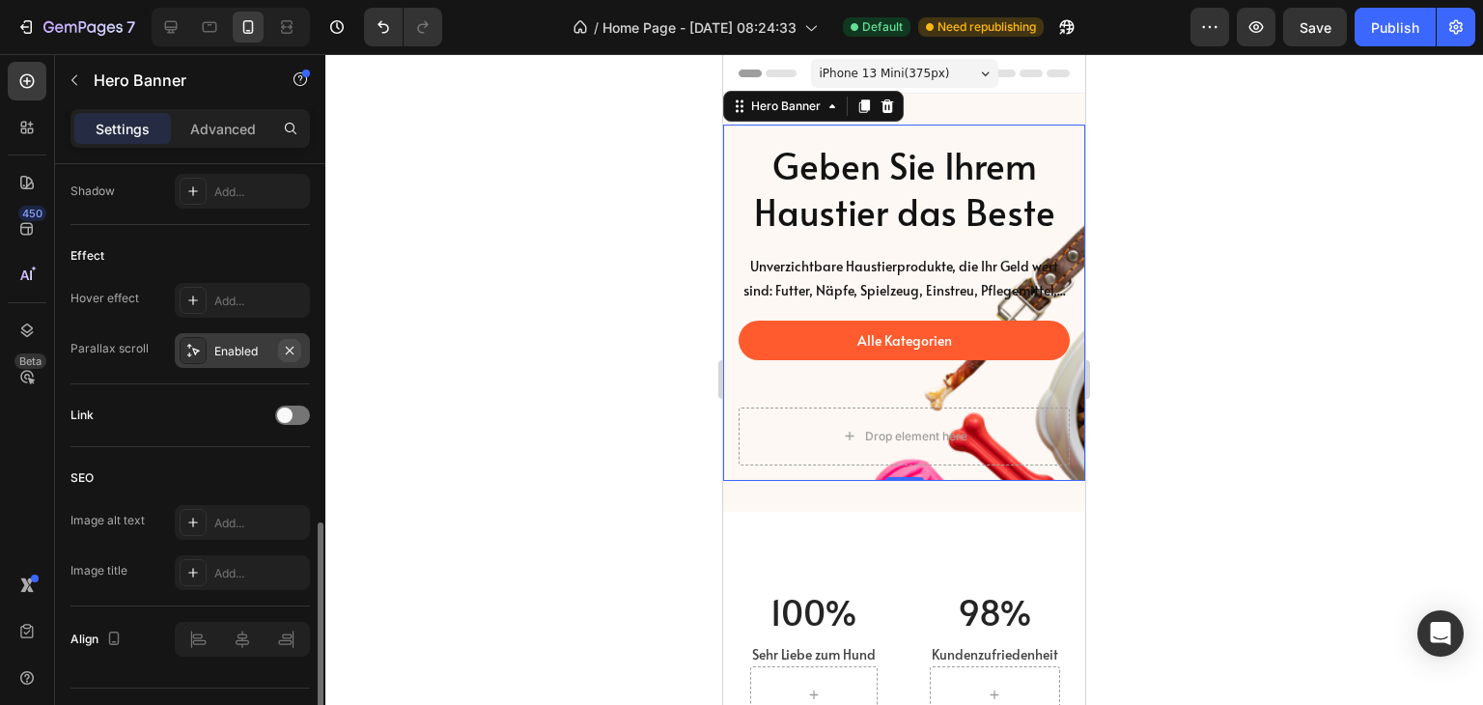
click at [286, 344] on icon "button" at bounding box center [289, 350] width 15 height 15
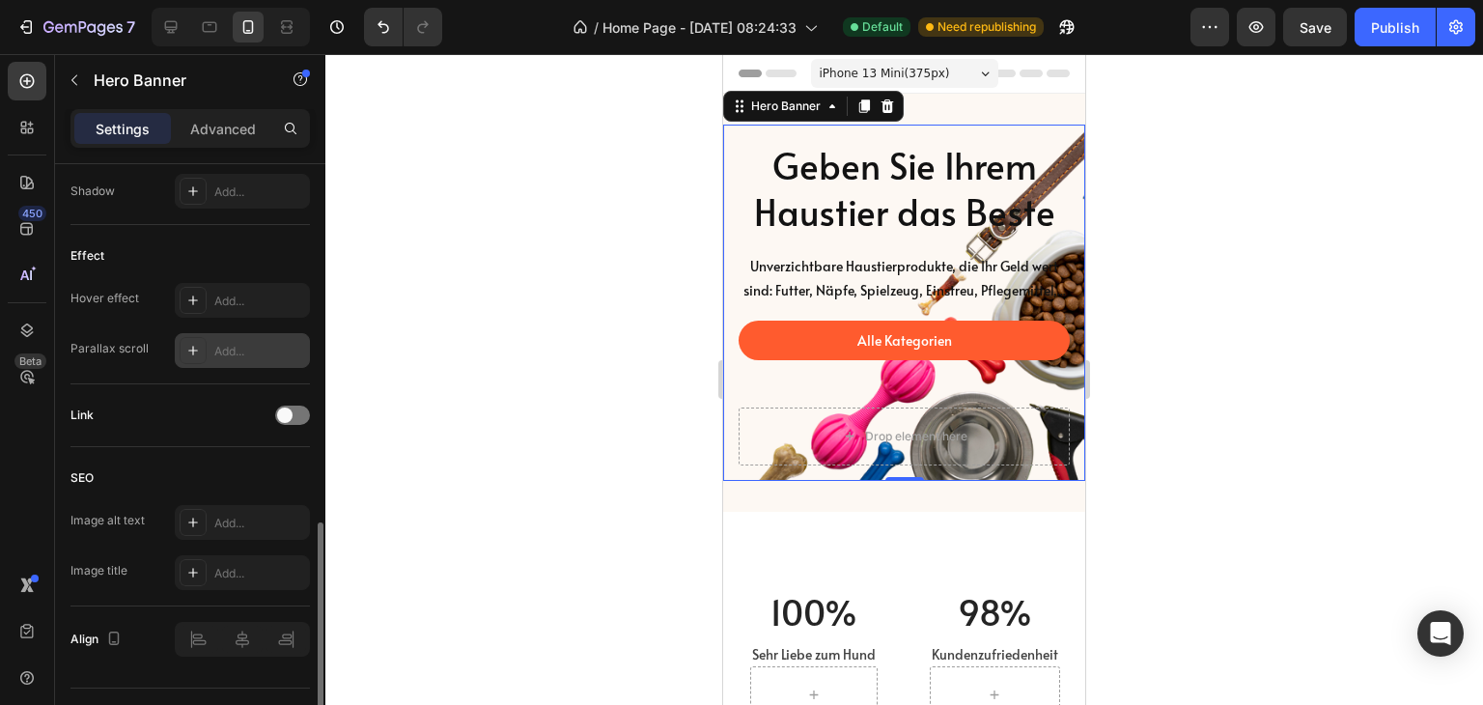
click at [474, 297] on div at bounding box center [904, 379] width 1158 height 651
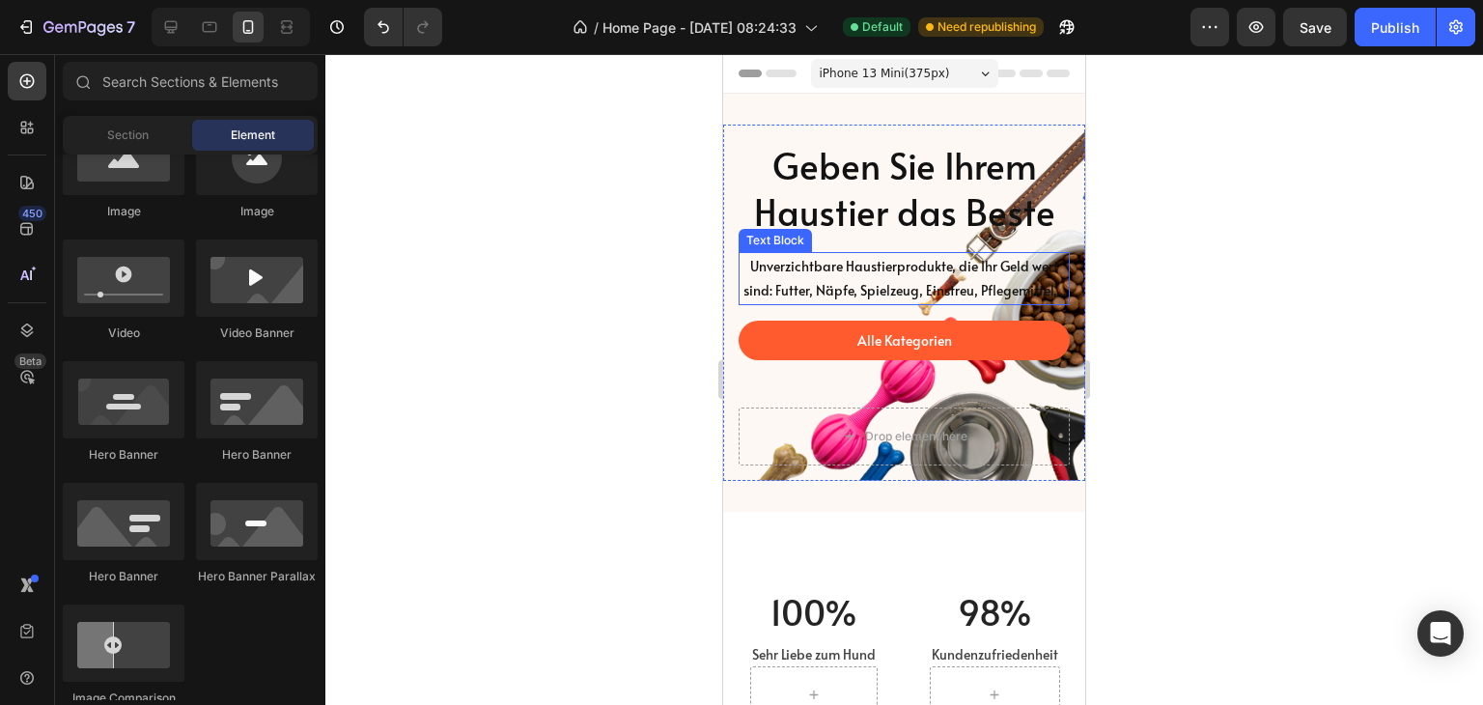
click at [843, 293] on p "Unverzichtbare Haustierprodukte, die Ihr Geld wert sind: Futter, Näpfe, Spielze…" at bounding box center [904, 278] width 327 height 48
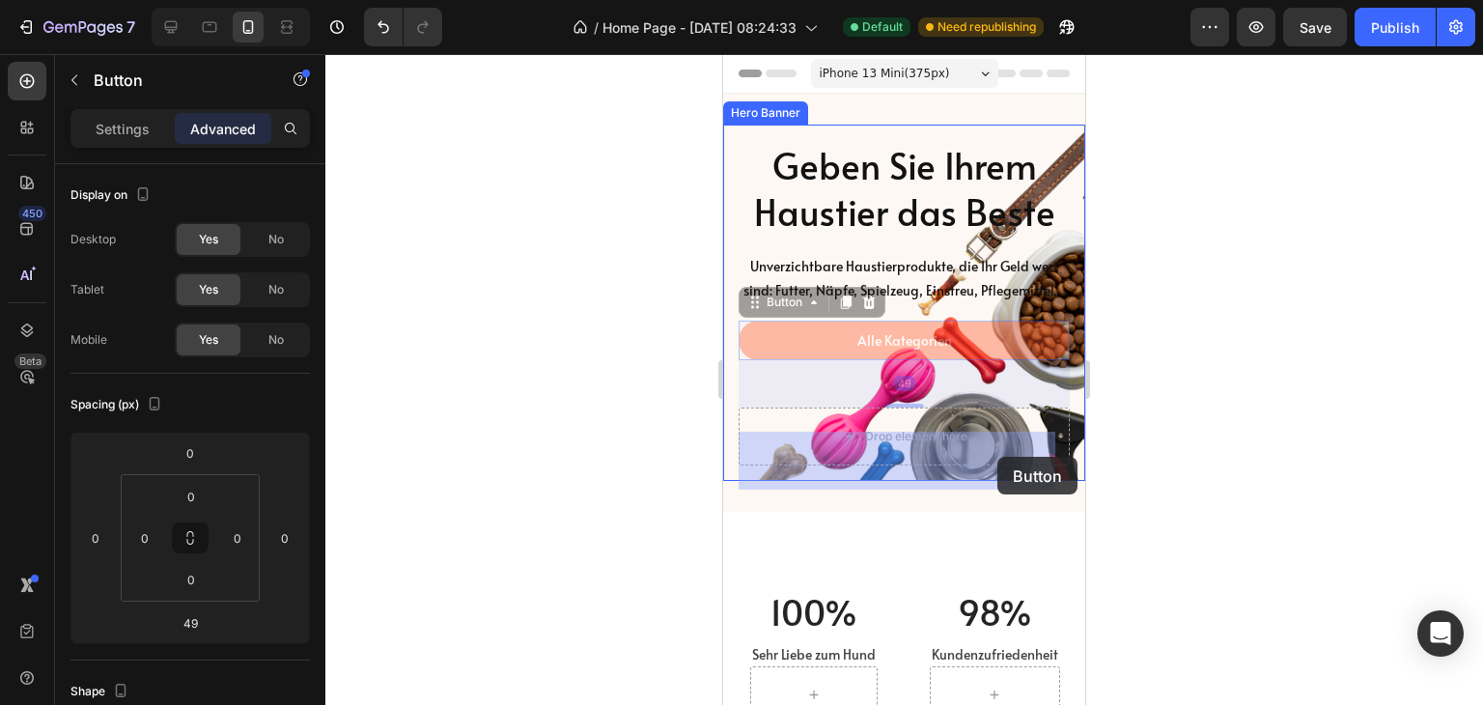
drag, startPoint x: 1012, startPoint y: 365, endPoint x: 998, endPoint y: 457, distance: 92.9
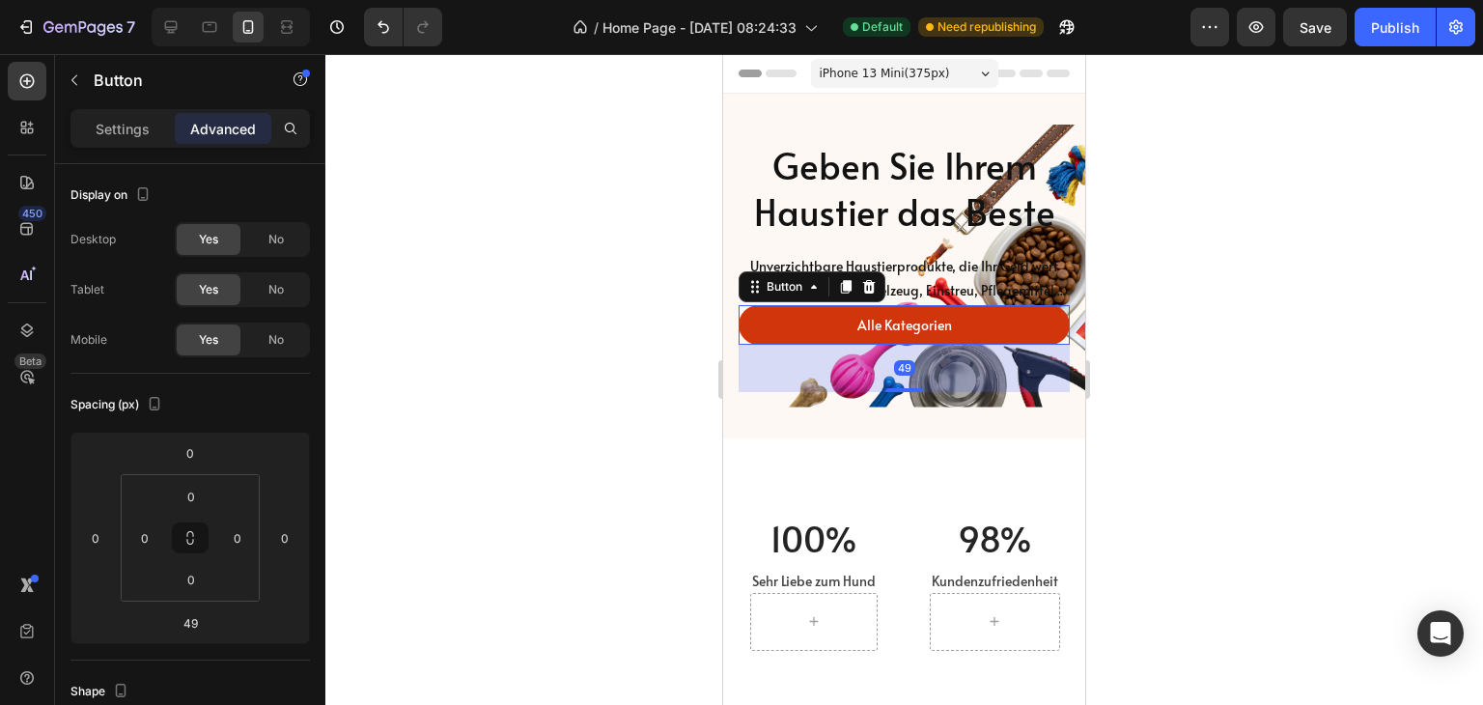
click at [998, 345] on link "Alle Kategorien" at bounding box center [904, 325] width 331 height 40
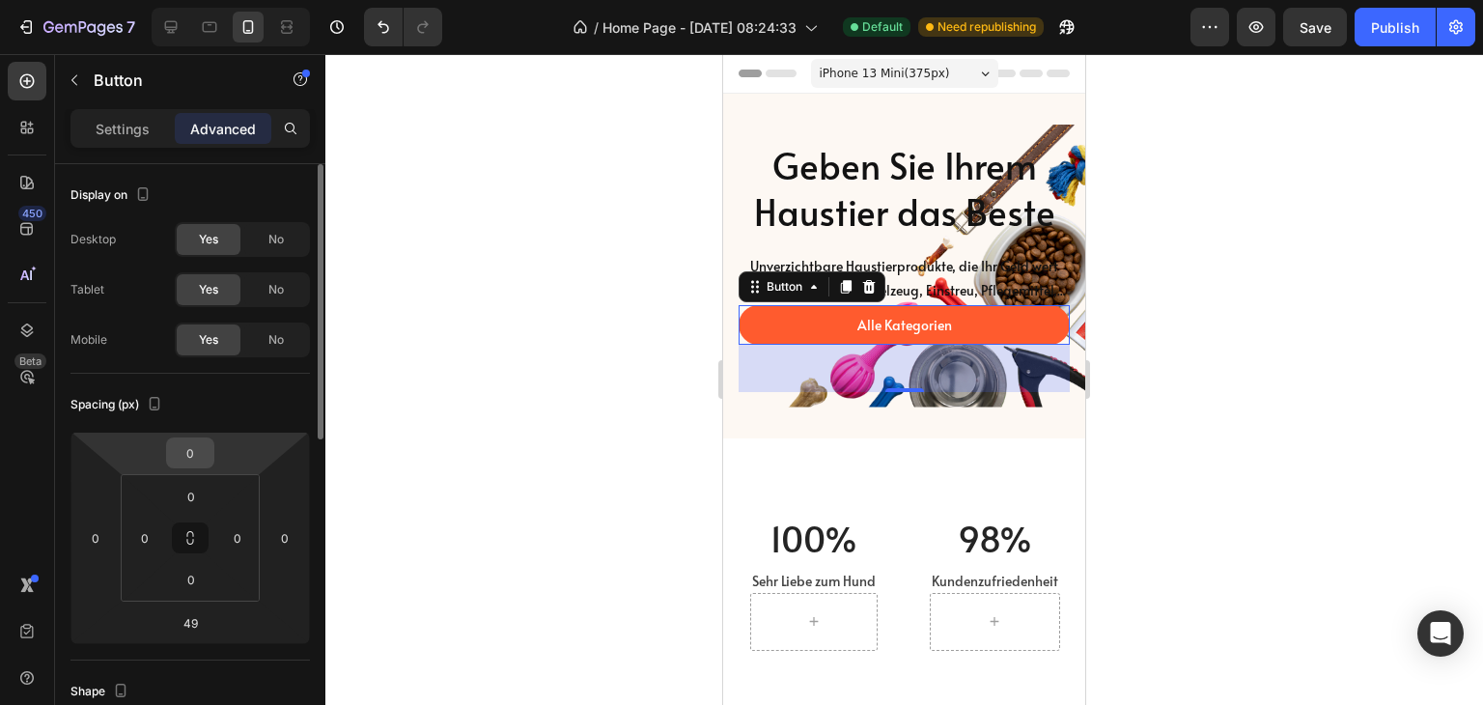
click at [185, 459] on input "0" at bounding box center [190, 452] width 39 height 29
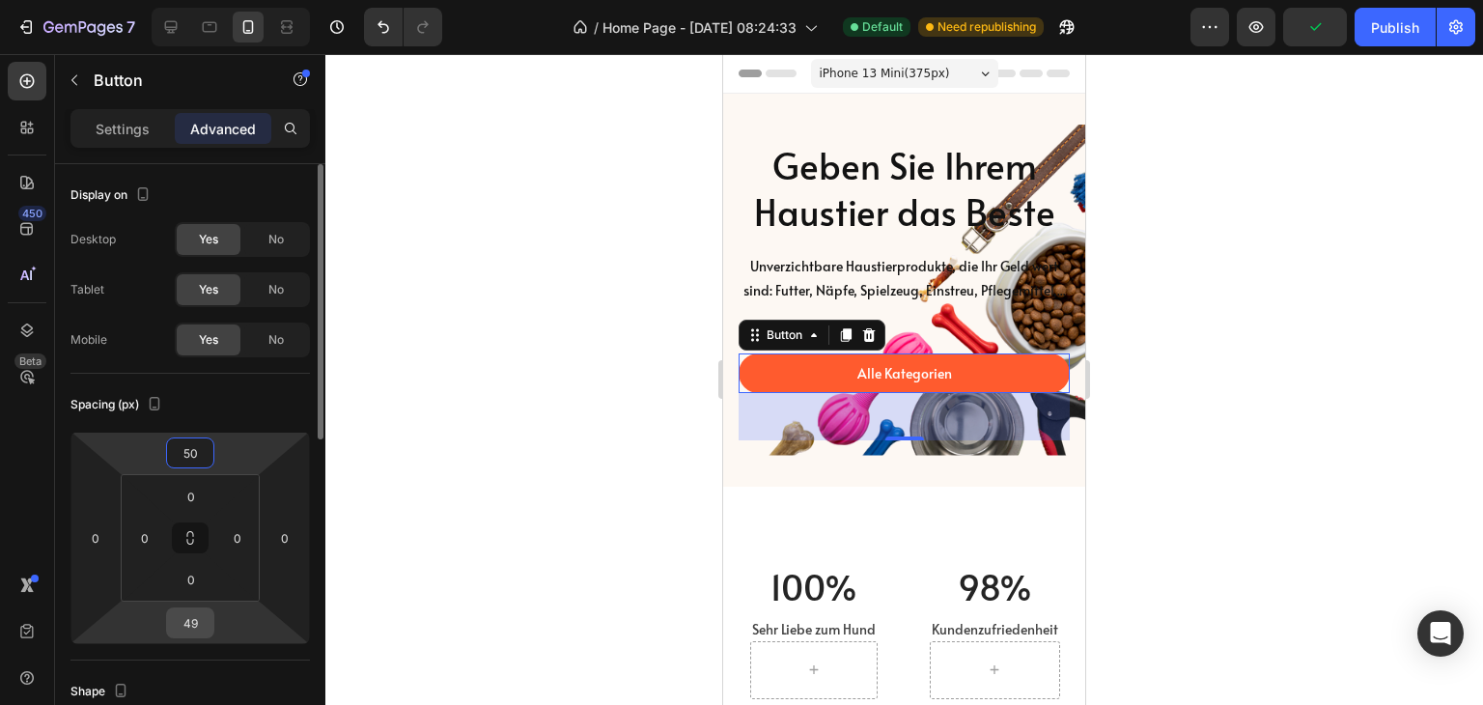
type input "50"
click at [194, 621] on input "49" at bounding box center [190, 622] width 39 height 29
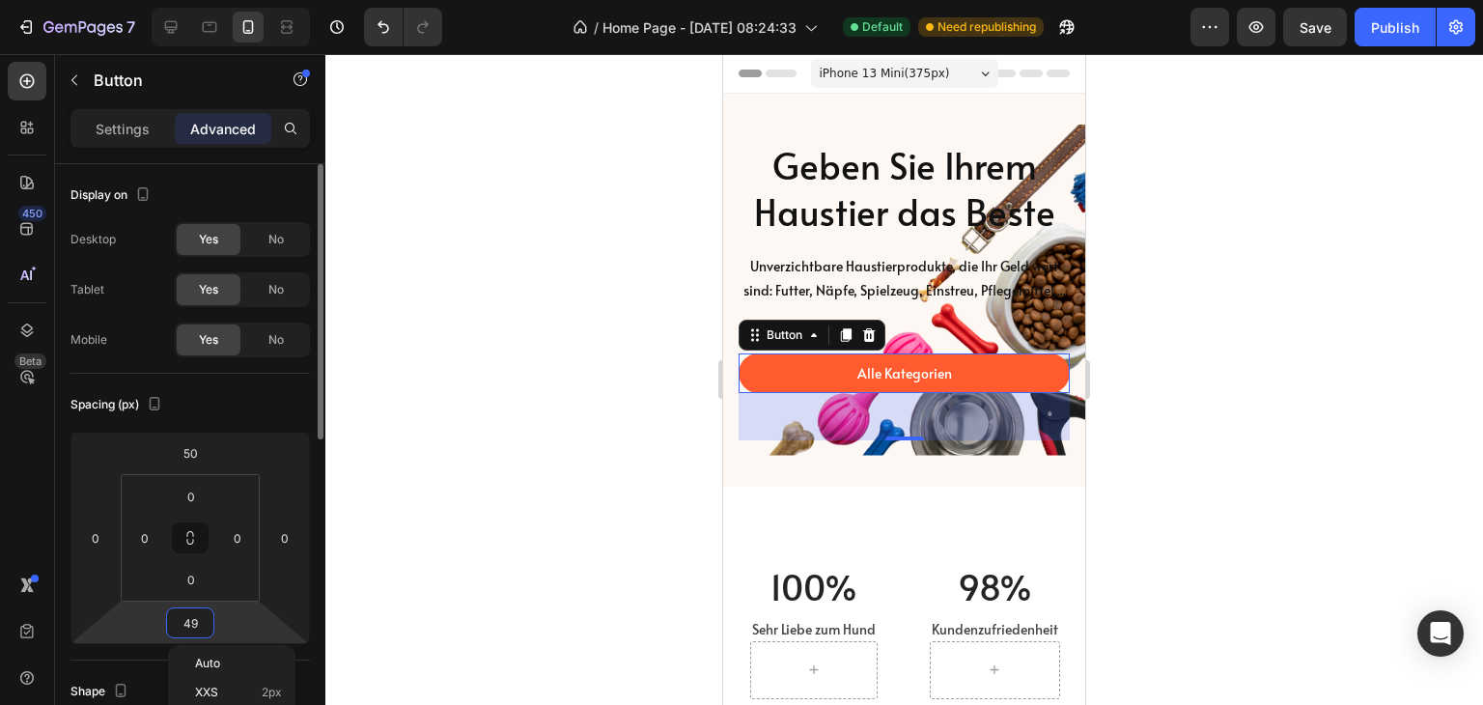
type input "50"
click at [419, 509] on div at bounding box center [904, 379] width 1158 height 651
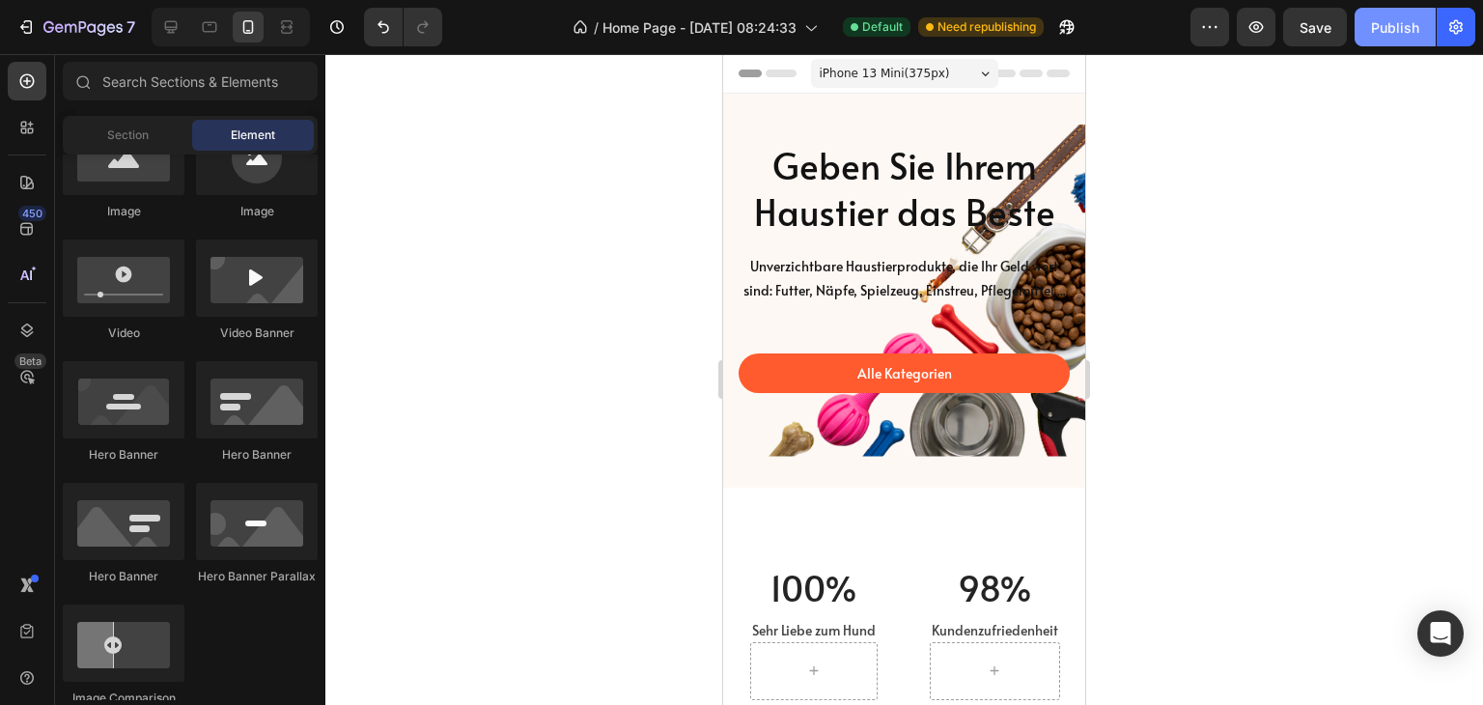
click at [1396, 42] on button "Publish" at bounding box center [1395, 27] width 81 height 39
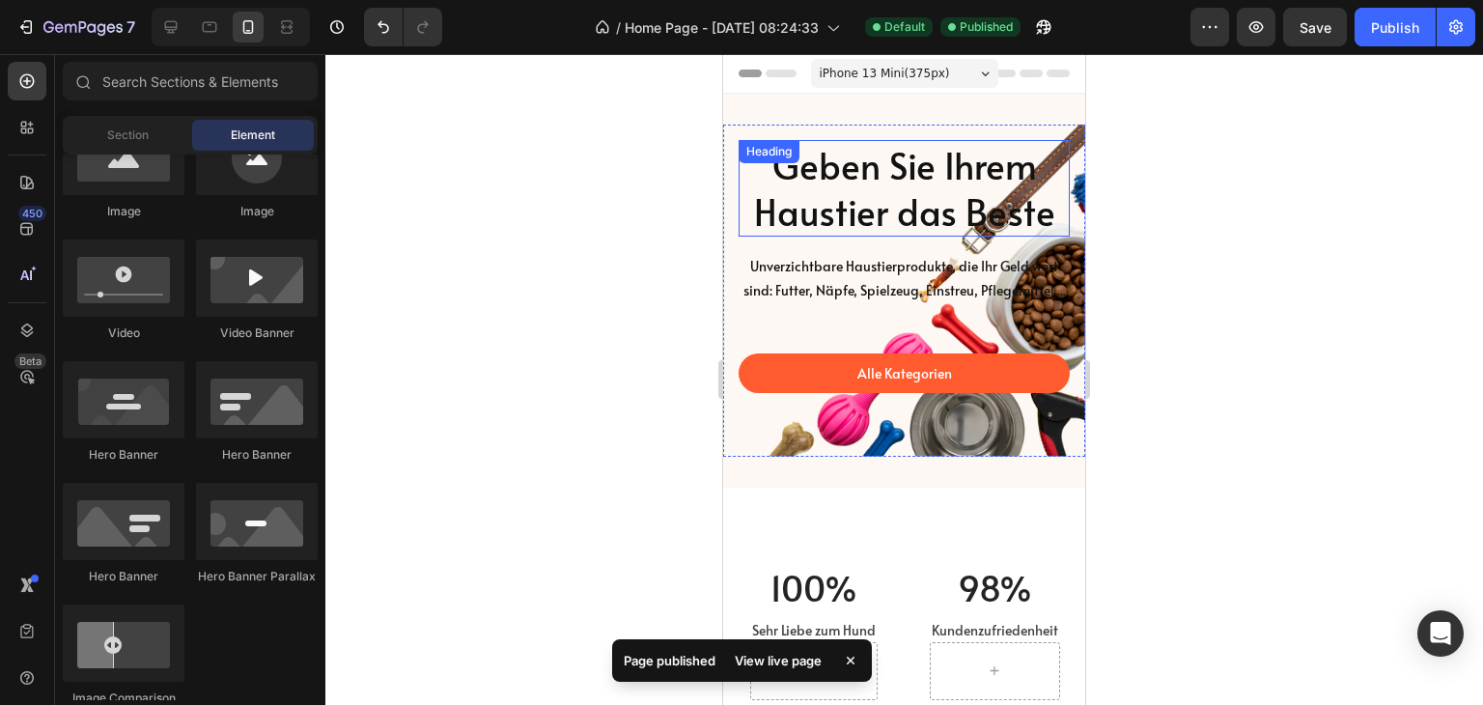
click at [934, 197] on h2 "Geben Sie Ihrem Haustier das Beste" at bounding box center [904, 188] width 331 height 97
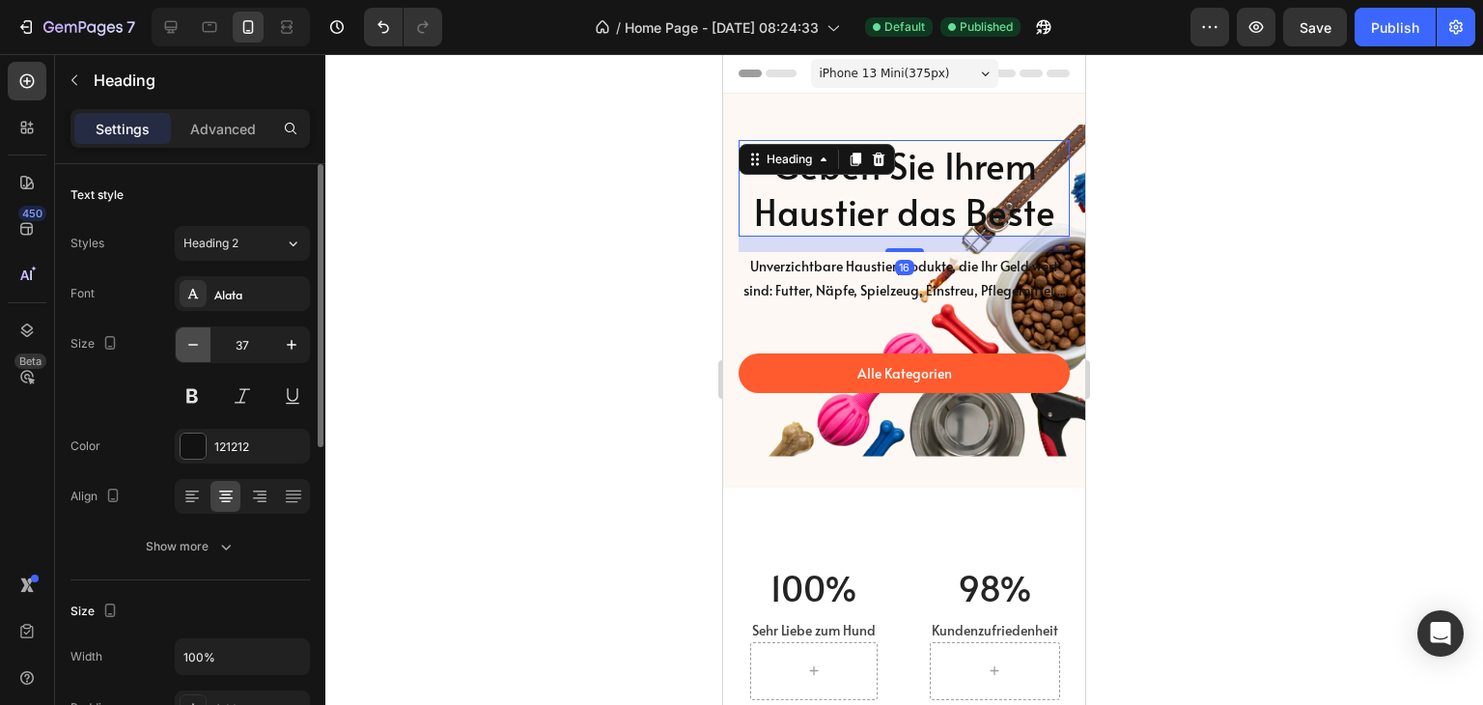
click at [195, 339] on icon "button" at bounding box center [192, 344] width 19 height 19
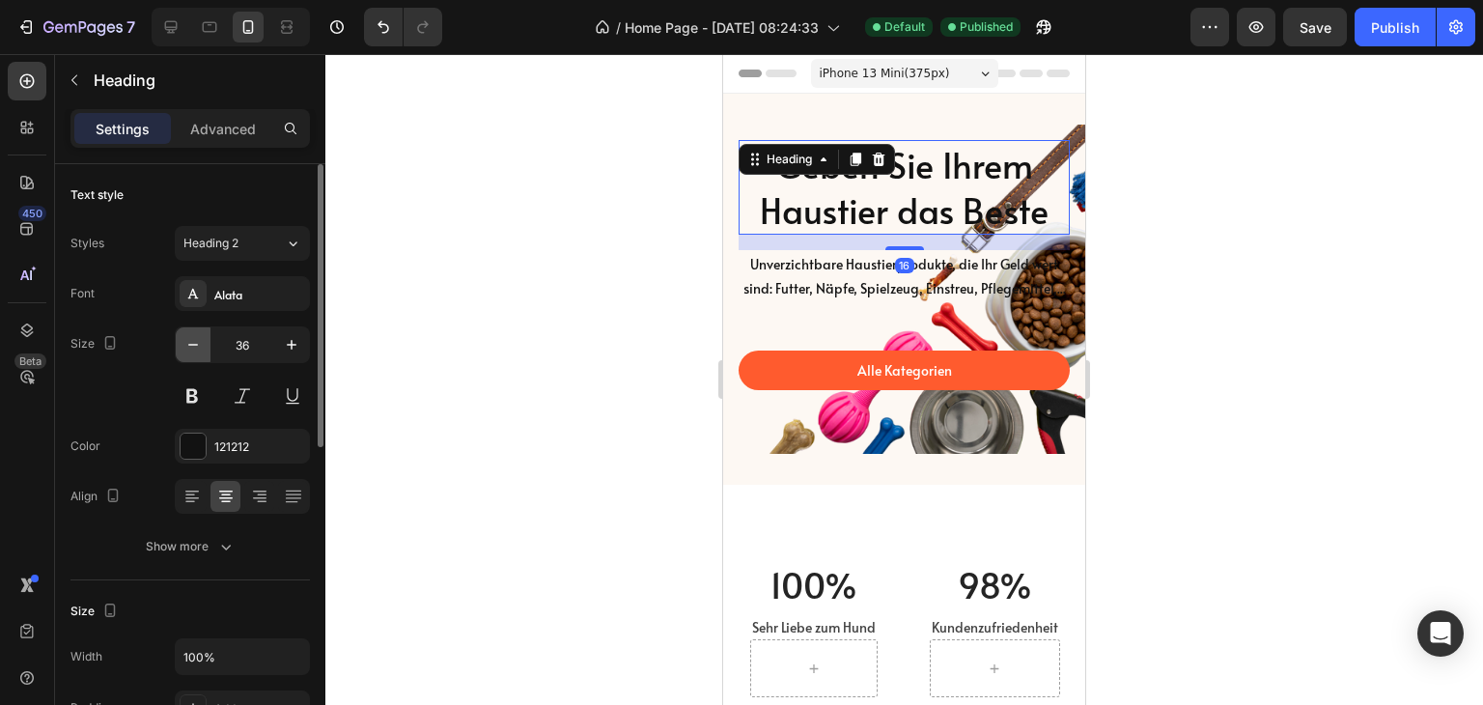
click at [195, 339] on icon "button" at bounding box center [192, 344] width 19 height 19
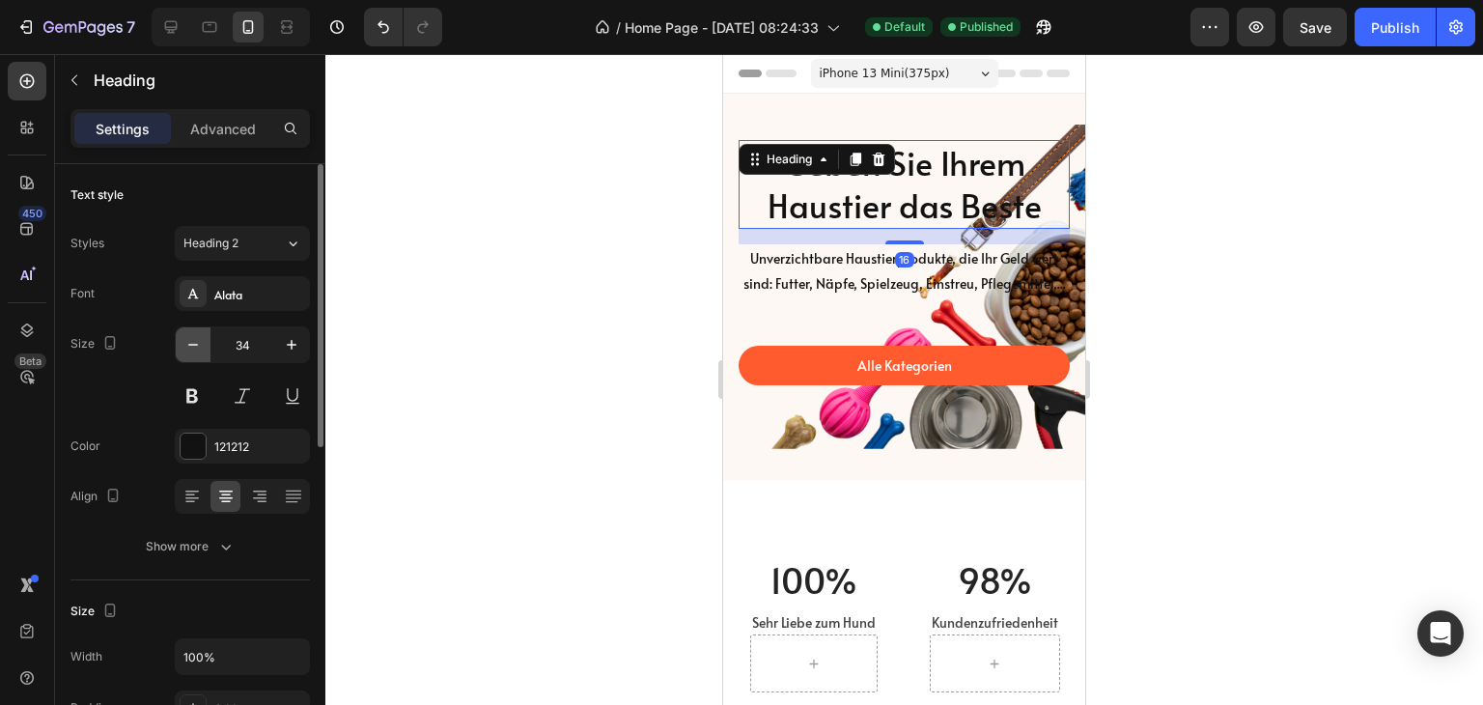
click at [195, 339] on icon "button" at bounding box center [192, 344] width 19 height 19
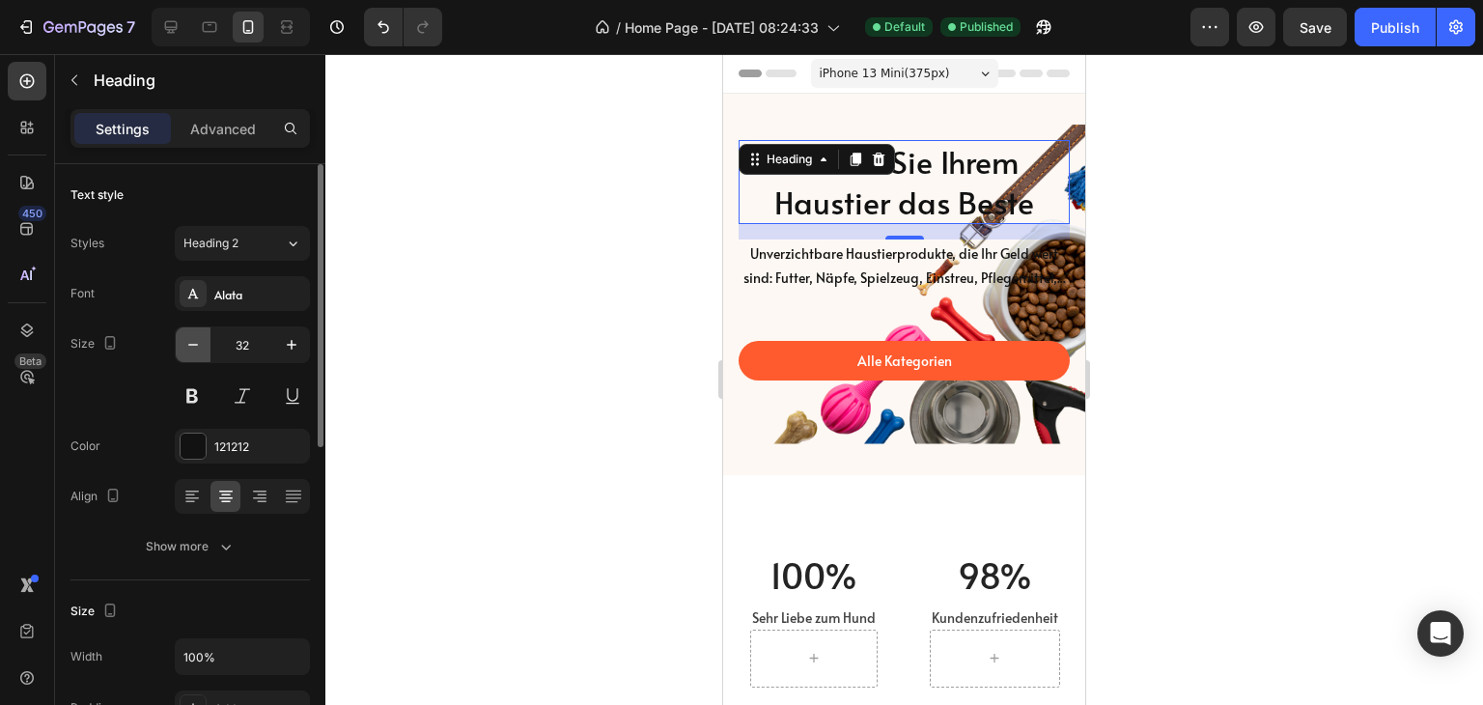
click at [195, 339] on icon "button" at bounding box center [192, 344] width 19 height 19
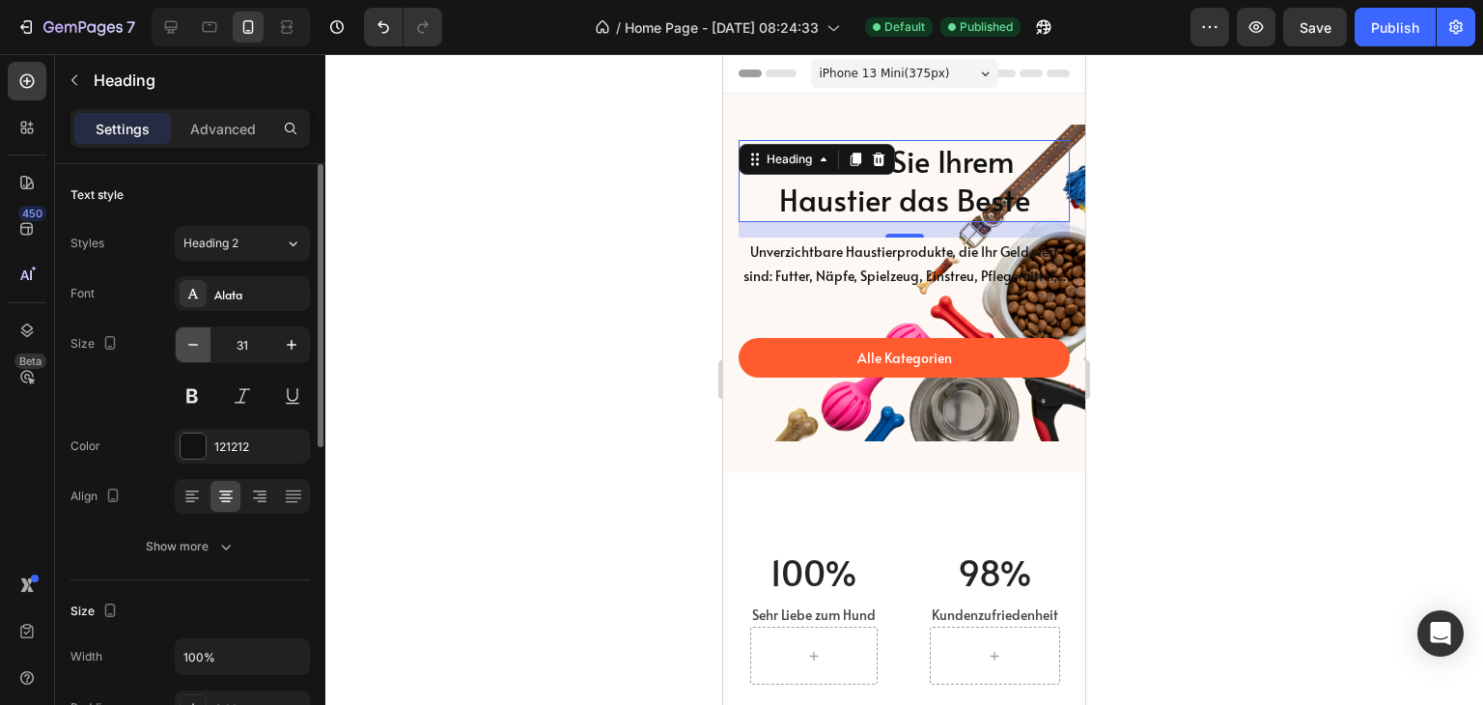
click at [187, 352] on icon "button" at bounding box center [192, 344] width 19 height 19
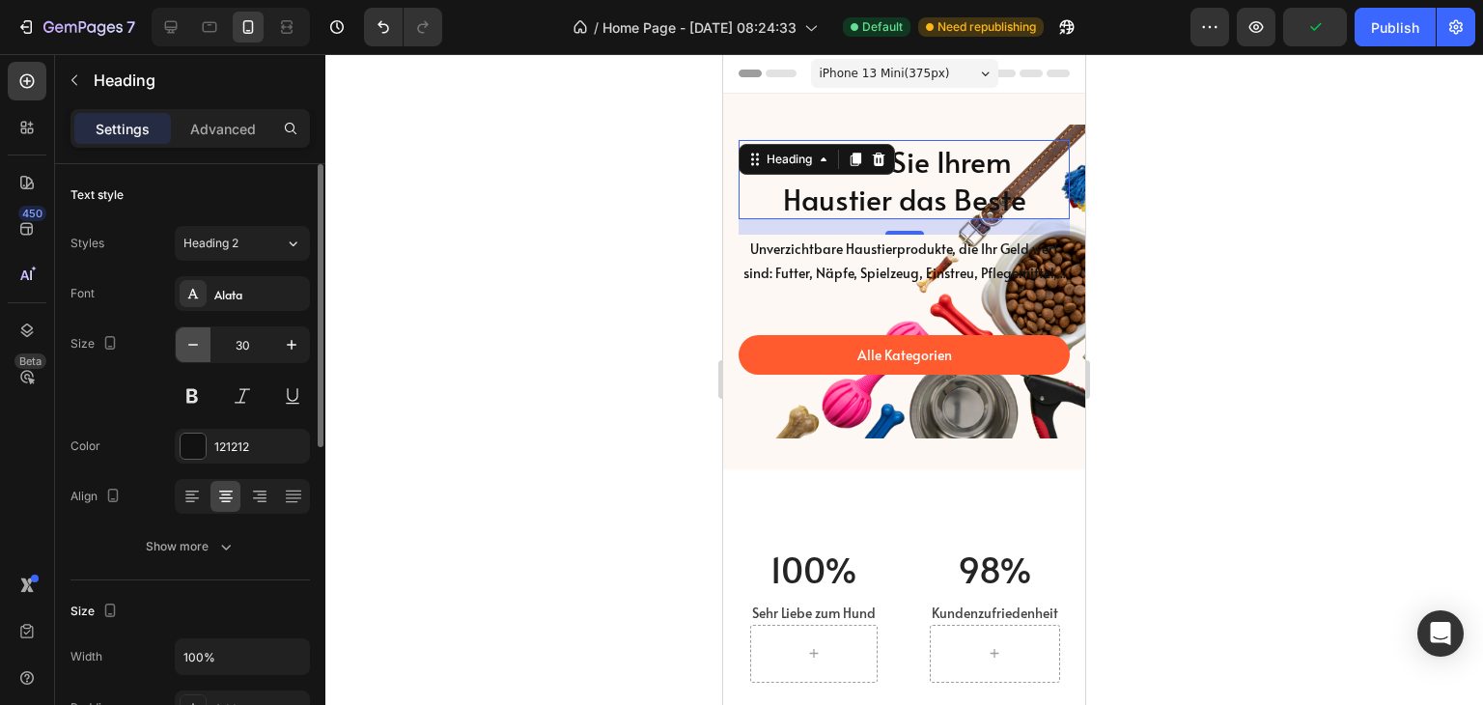
click at [198, 347] on icon "button" at bounding box center [192, 344] width 19 height 19
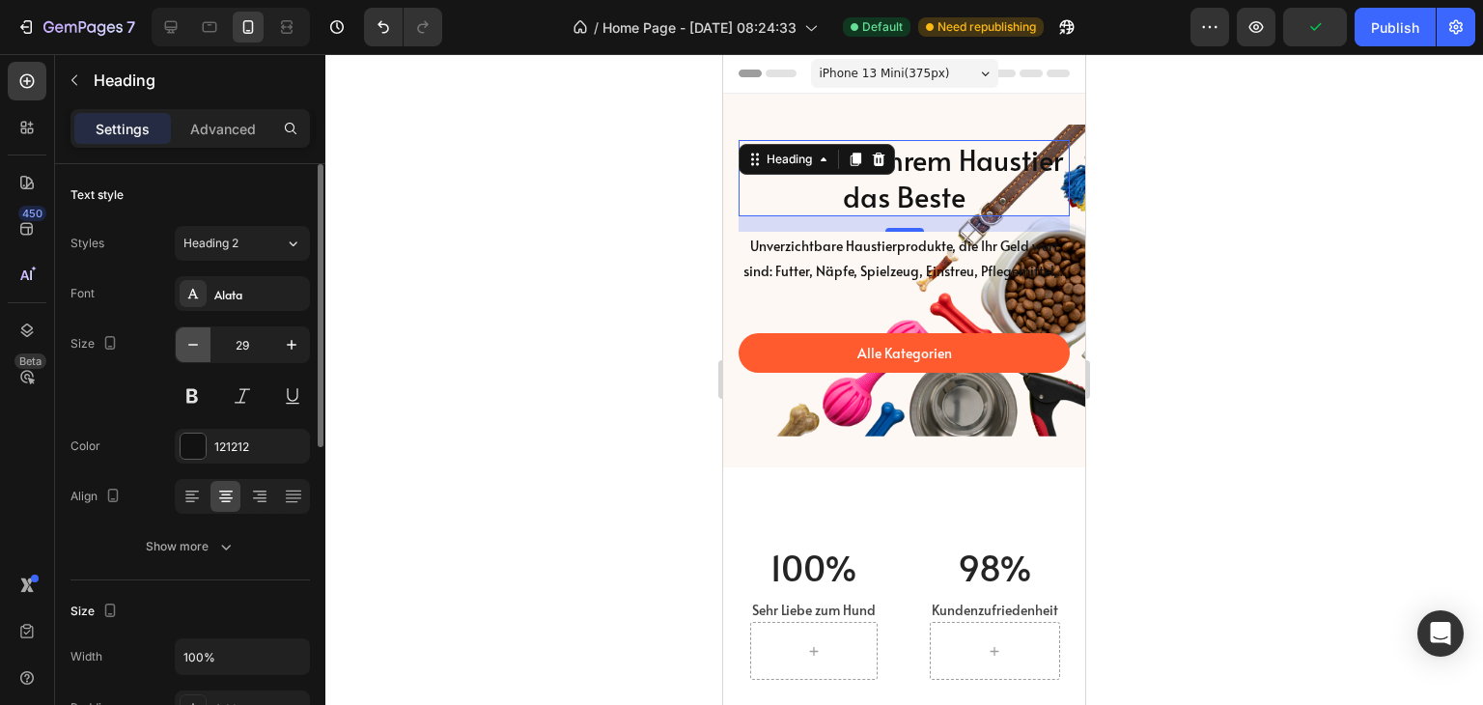
click at [198, 347] on icon "button" at bounding box center [192, 344] width 19 height 19
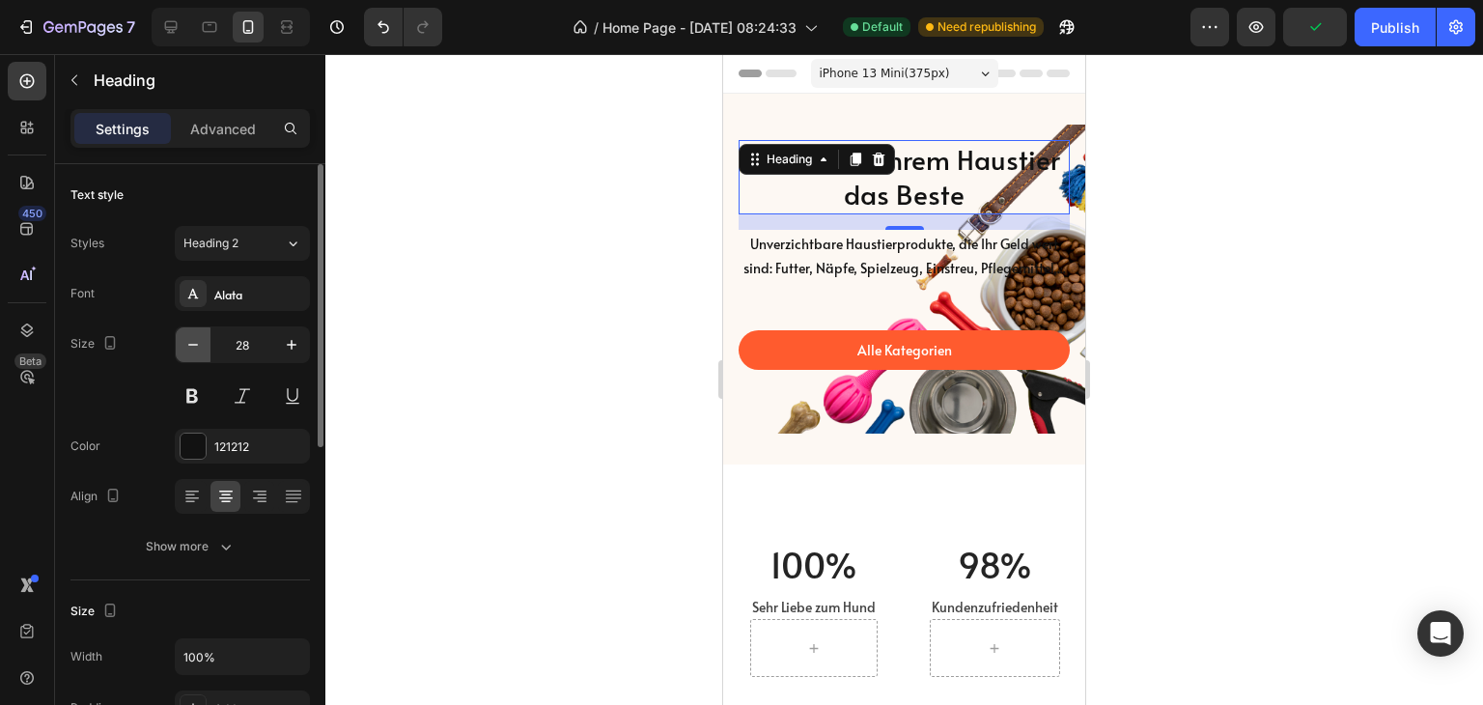
click at [198, 347] on icon "button" at bounding box center [192, 344] width 19 height 19
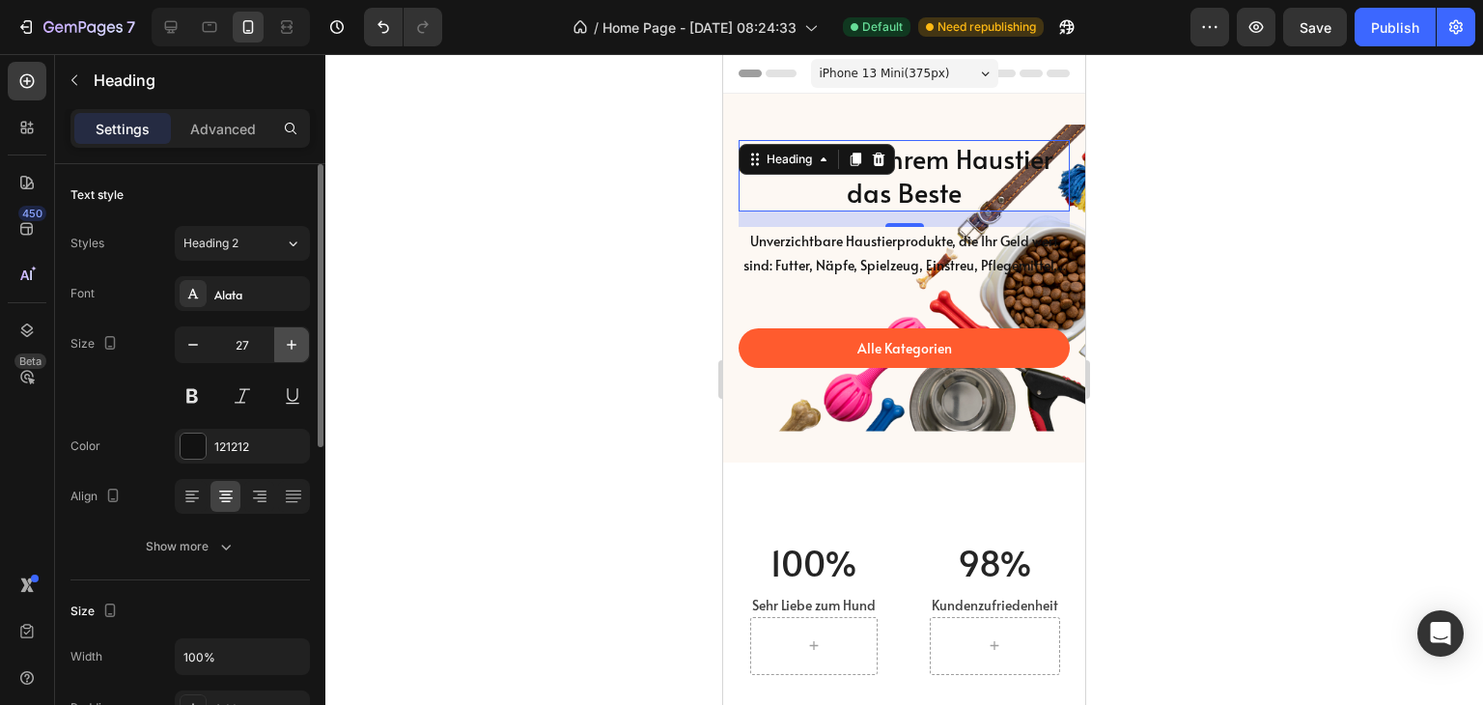
click at [294, 337] on icon "button" at bounding box center [291, 344] width 19 height 19
type input "28"
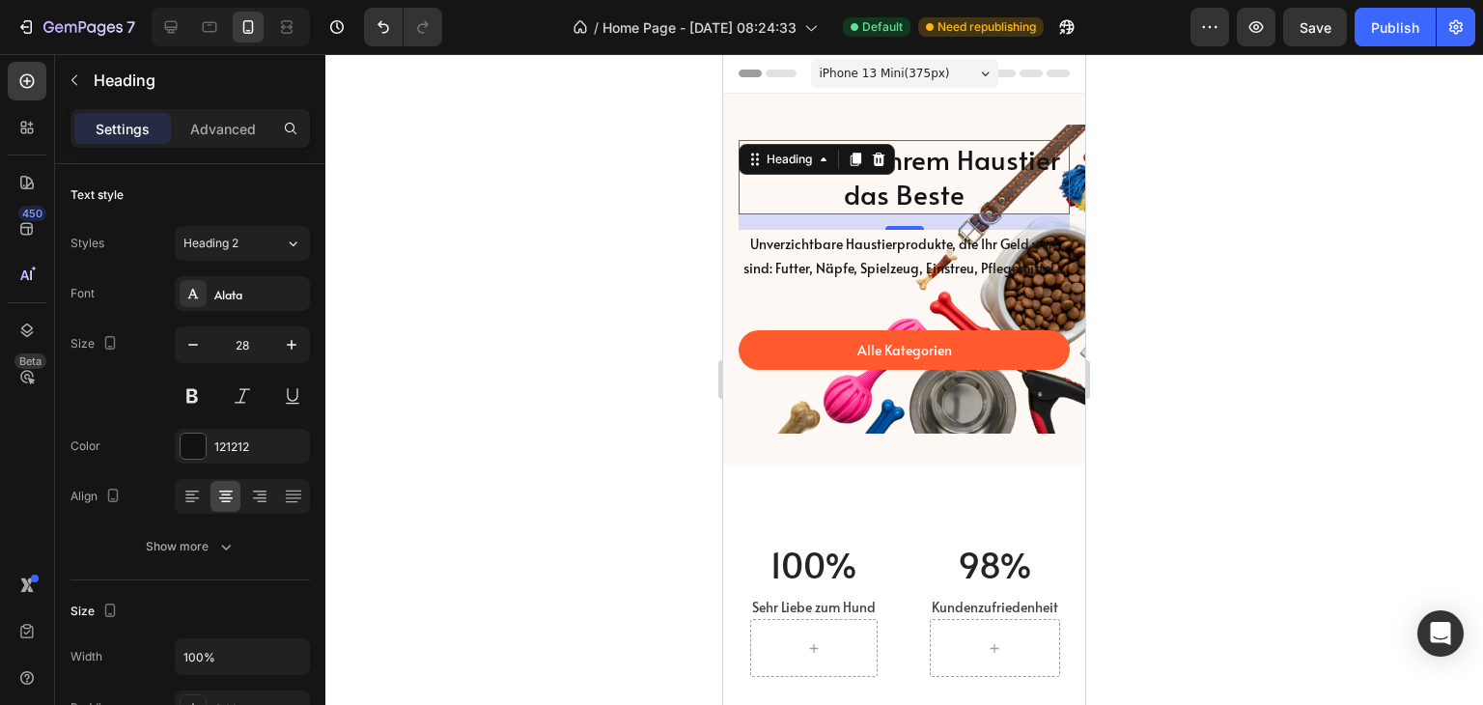
click at [1009, 187] on h2 "Geben Sie Ihrem Haustier das Beste" at bounding box center [904, 177] width 331 height 74
click at [1008, 213] on h2 "Geben Sie Ihrem Haustier das Beste" at bounding box center [904, 177] width 331 height 74
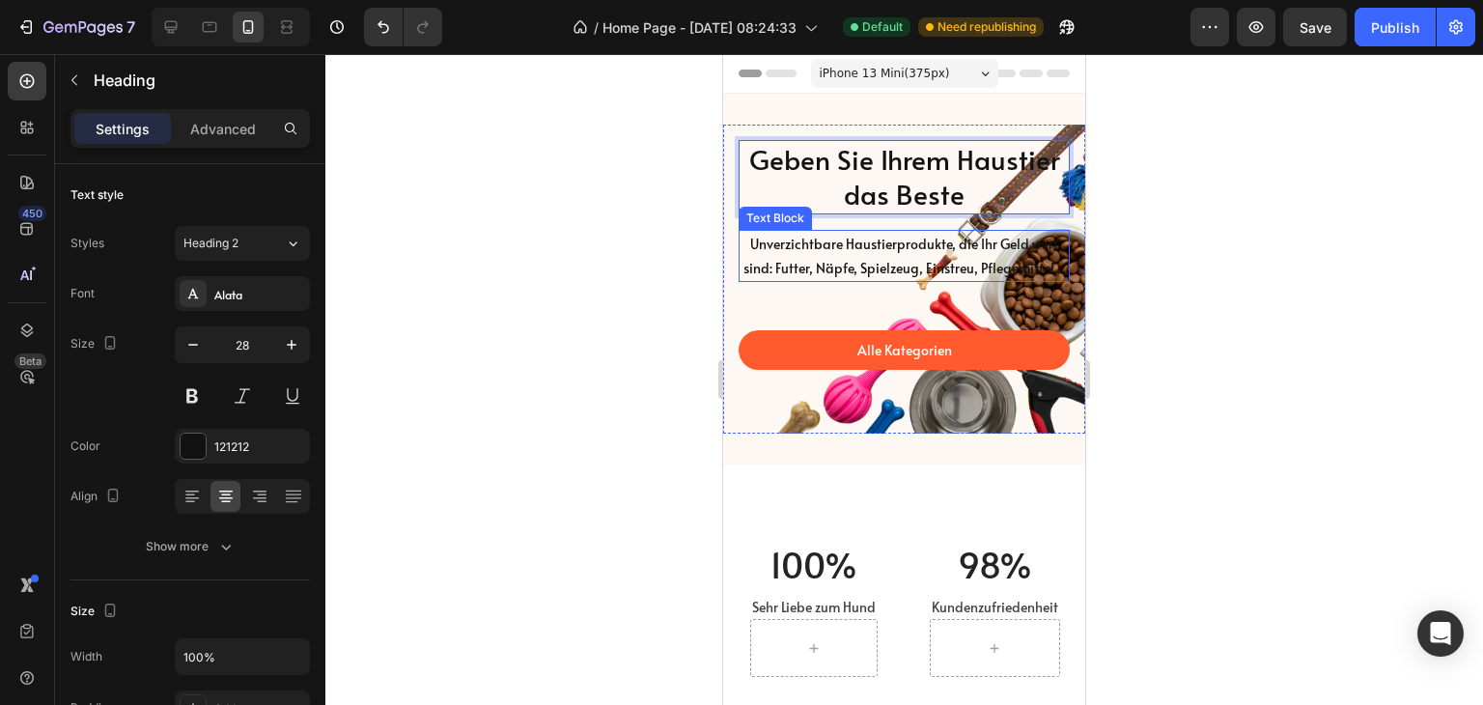
click at [1018, 230] on div "Unverzichtbare Haustierprodukte, die Ihr Geld wert sind: Futter, Näpfe, Spielze…" at bounding box center [904, 256] width 331 height 52
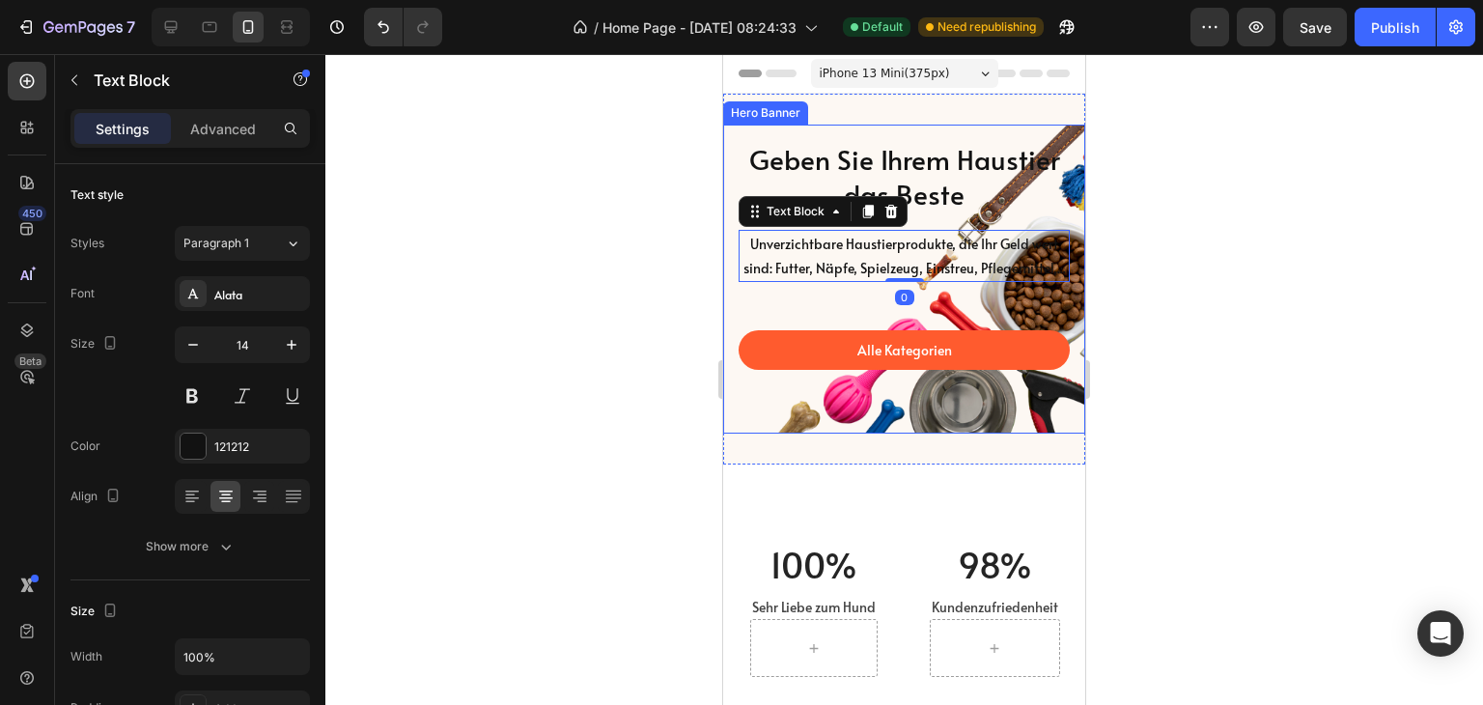
click at [1015, 198] on p "Geben Sie Ihrem Haustier das Beste" at bounding box center [904, 177] width 327 height 70
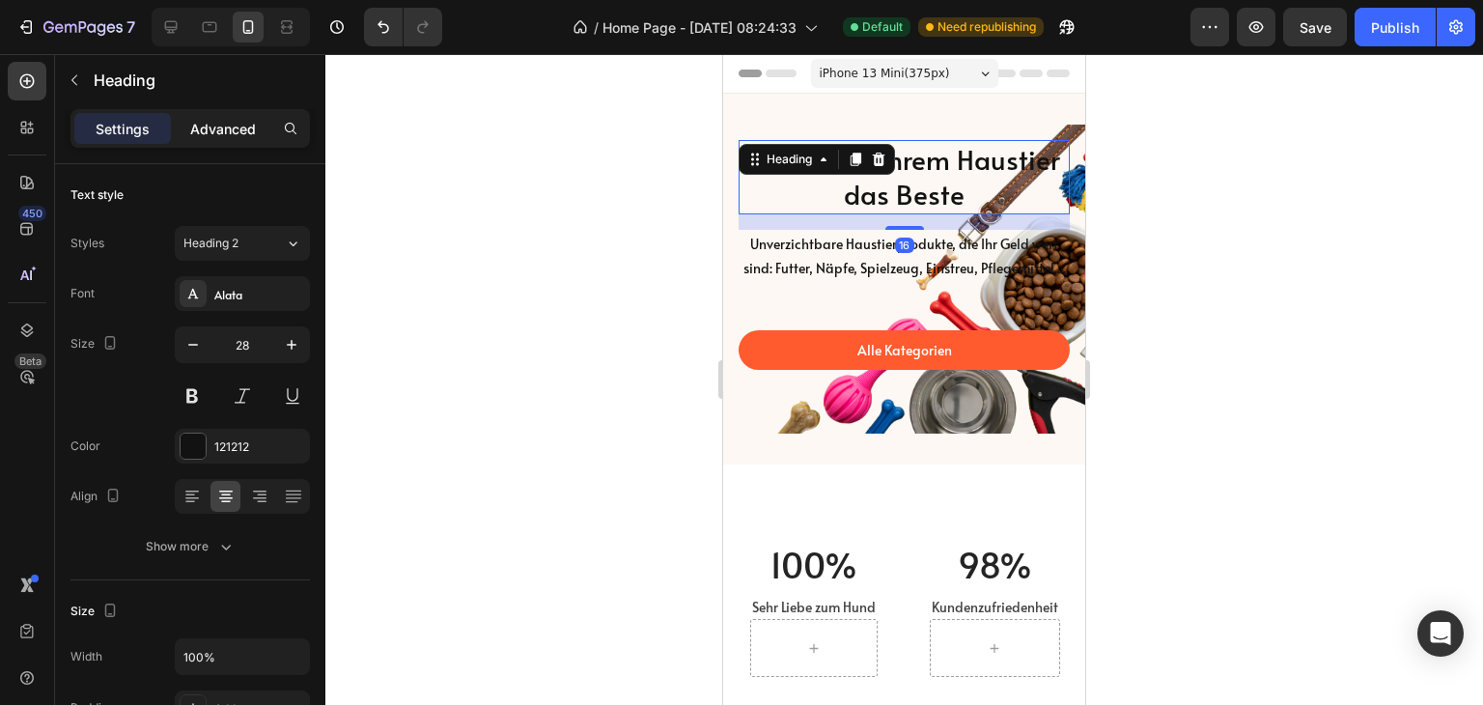
click at [222, 136] on p "Advanced" at bounding box center [223, 129] width 66 height 20
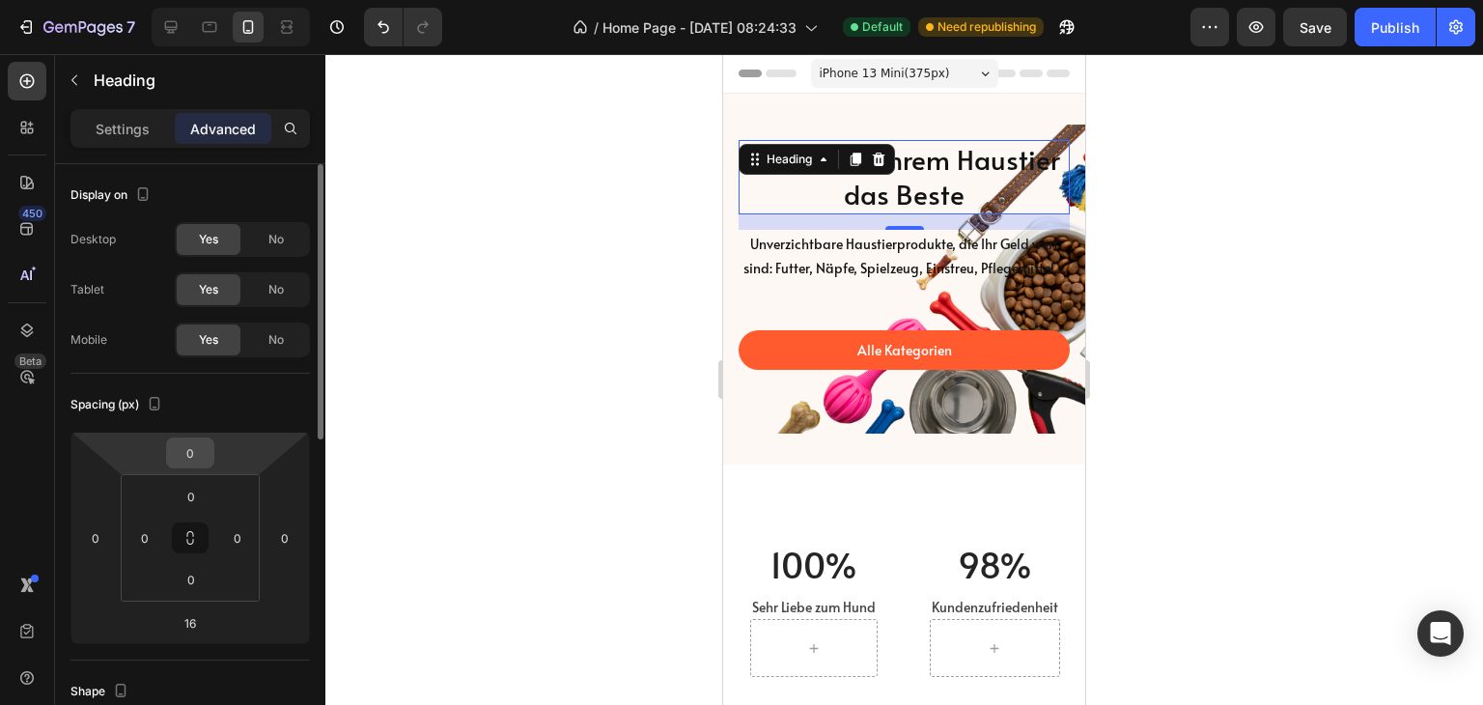
click at [200, 447] on input "0" at bounding box center [190, 452] width 39 height 29
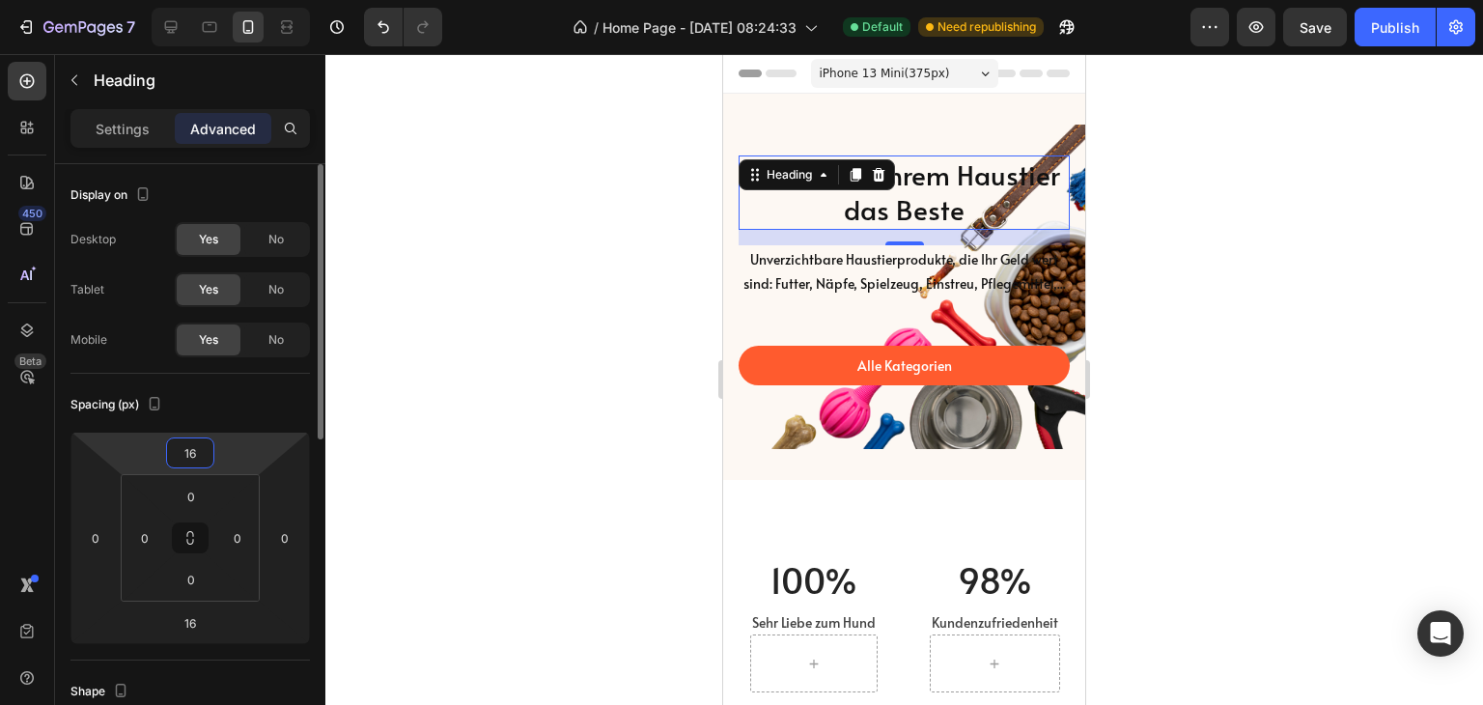
type input "1"
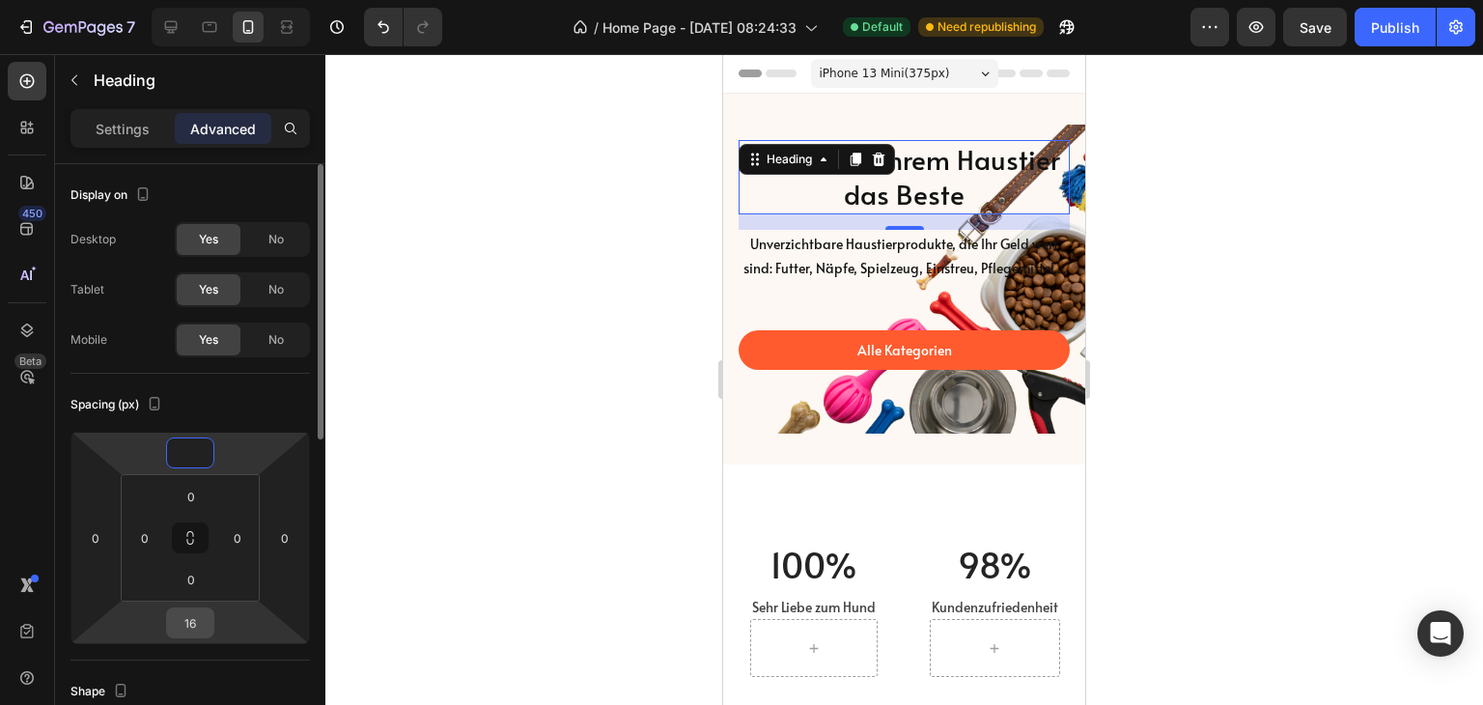
click at [207, 629] on input "16" at bounding box center [190, 622] width 39 height 29
type input "0"
type input "30"
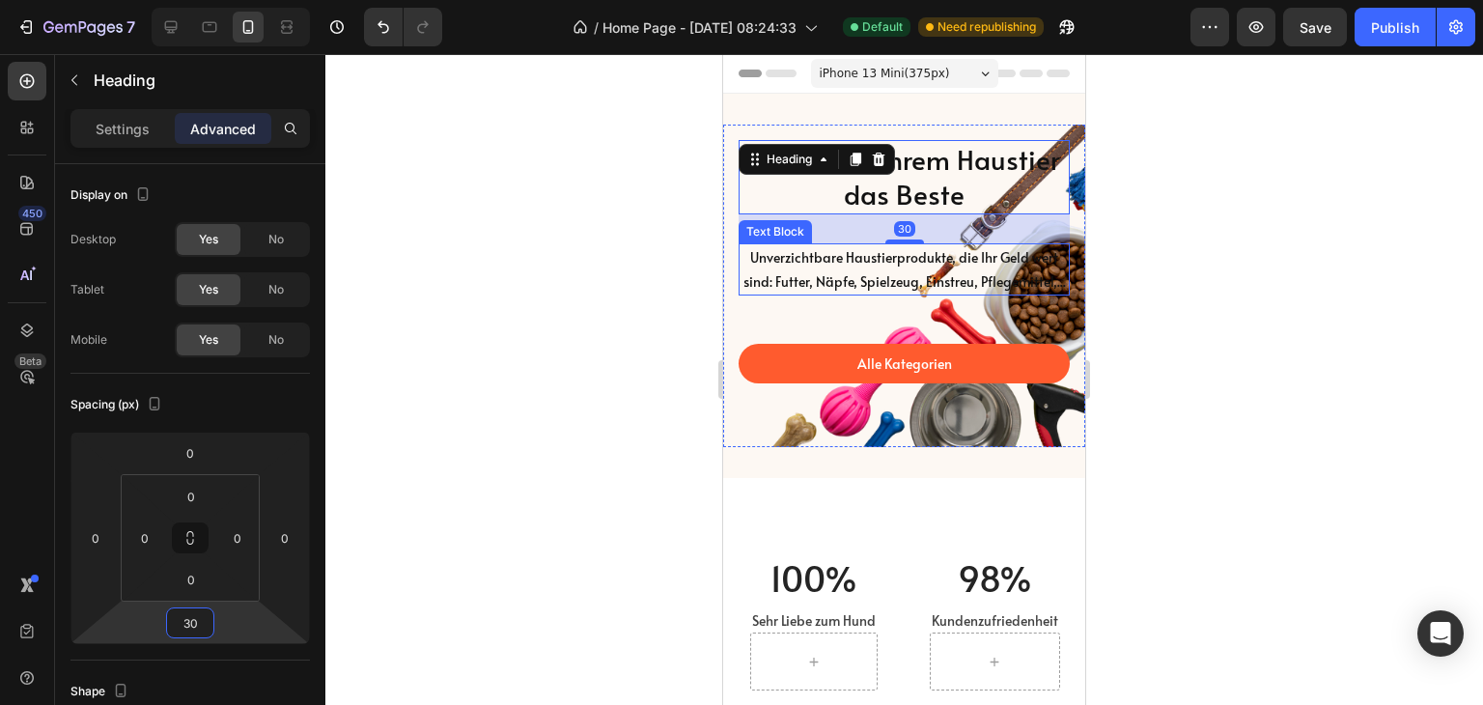
click at [888, 340] on div "Alle Kategorien Button" at bounding box center [904, 364] width 331 height 136
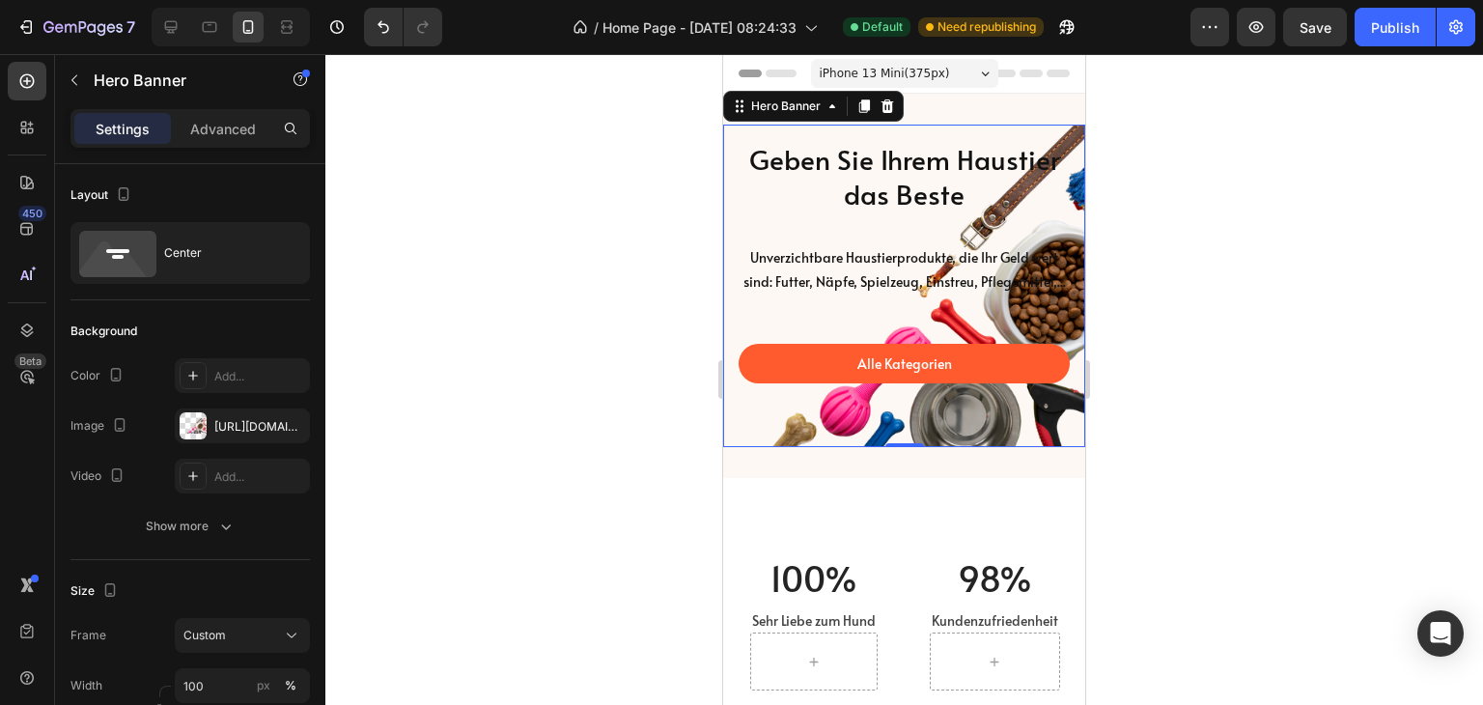
click at [905, 294] on p "Unverzichtbare Haustierprodukte, die Ihr Geld wert sind: Futter, Näpfe, Spielze…" at bounding box center [904, 269] width 327 height 48
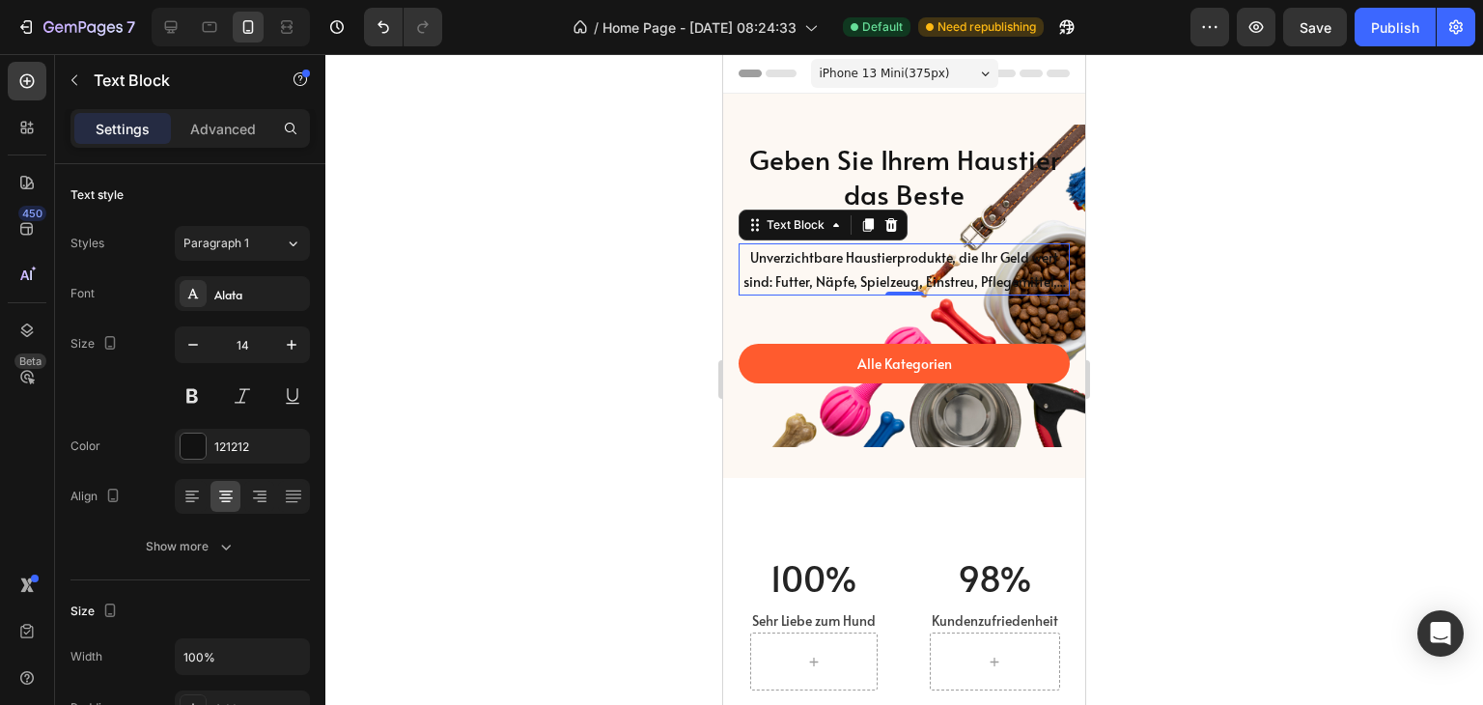
click at [1214, 292] on div at bounding box center [904, 379] width 1158 height 651
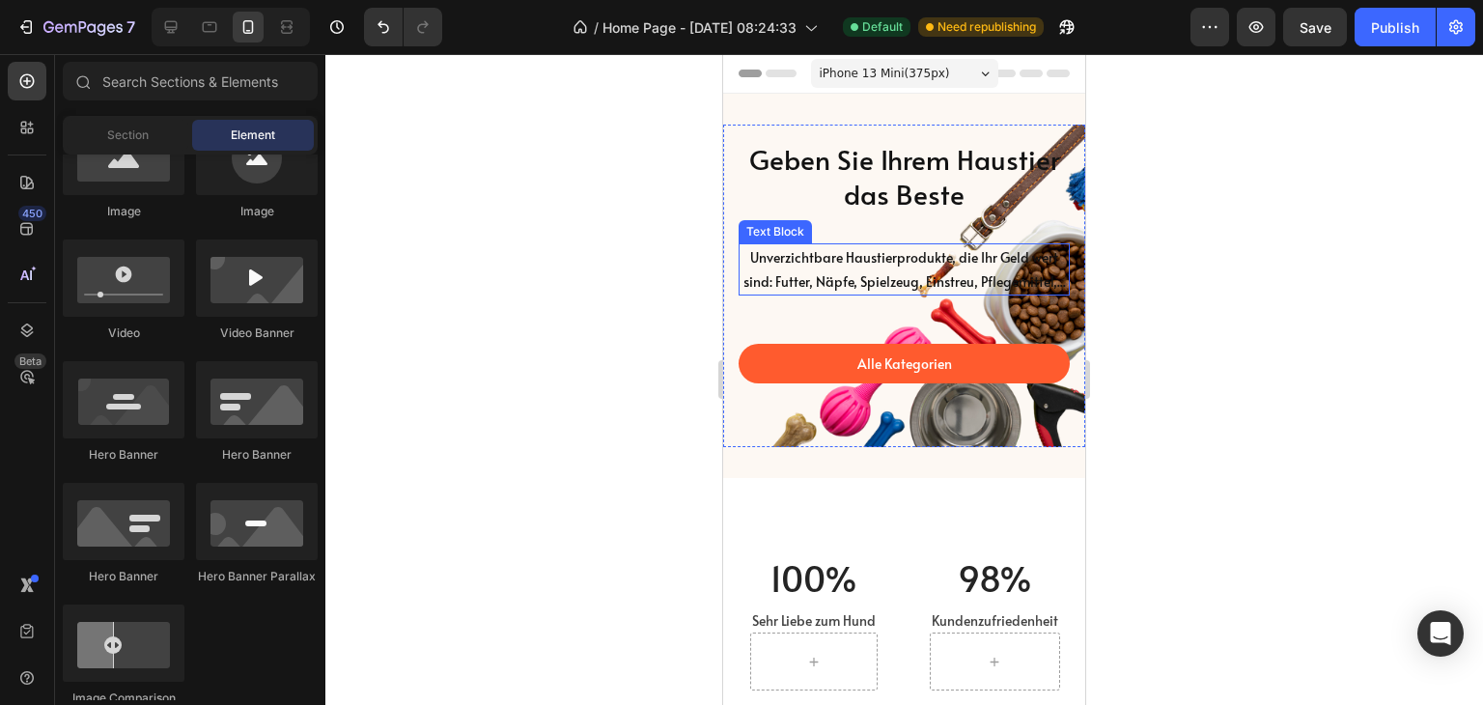
click at [982, 280] on p "Unverzichtbare Haustierprodukte, die Ihr Geld wert sind: Futter, Näpfe, Spielze…" at bounding box center [904, 269] width 327 height 48
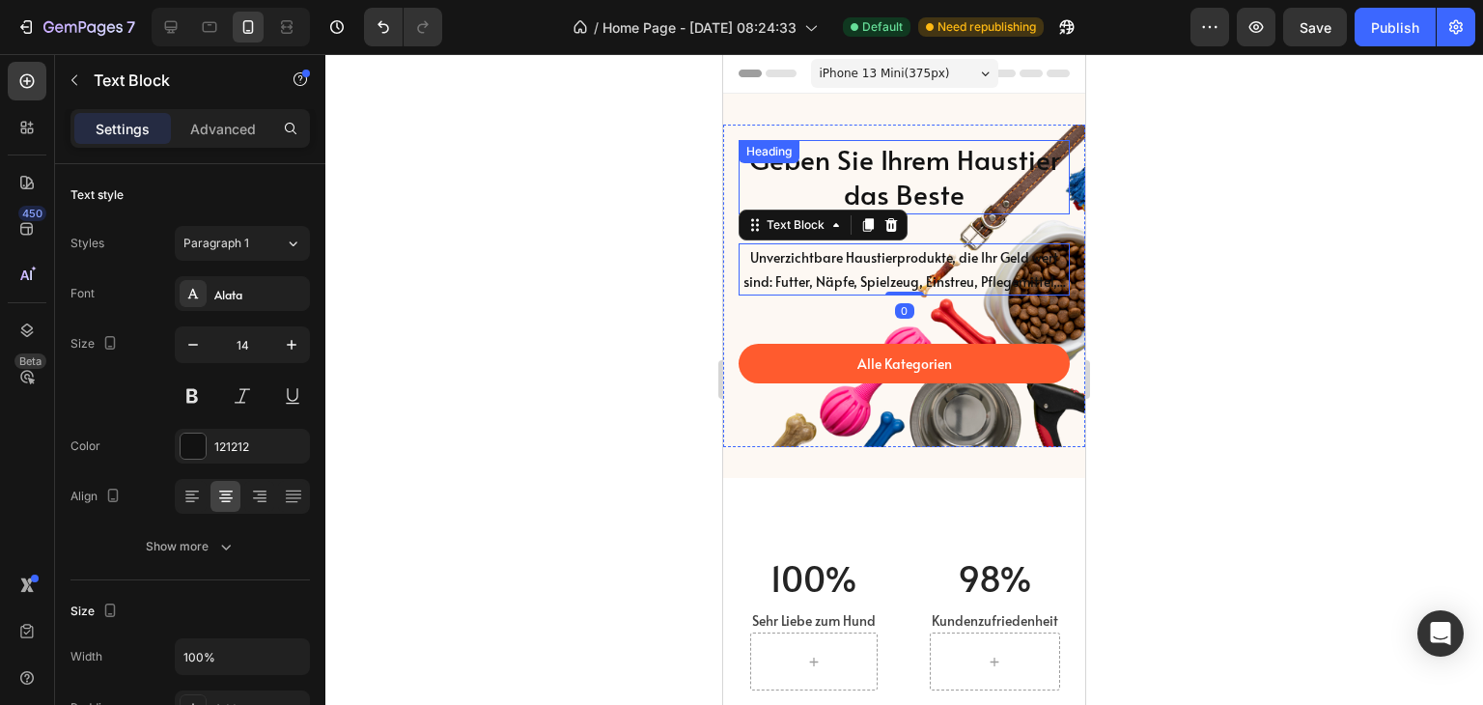
click at [939, 188] on p "Geben Sie Ihrem Haustier das Beste" at bounding box center [904, 177] width 327 height 70
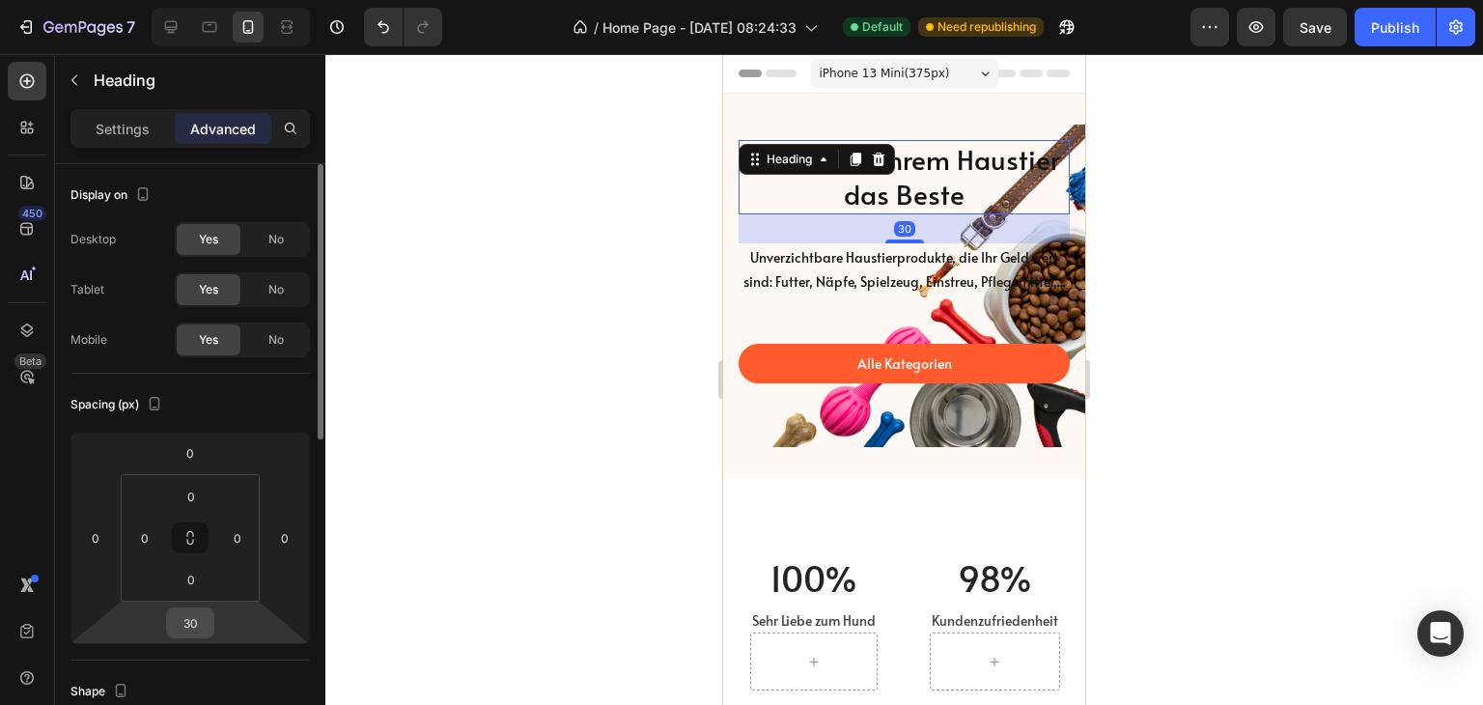
click at [178, 624] on input "30" at bounding box center [190, 622] width 39 height 29
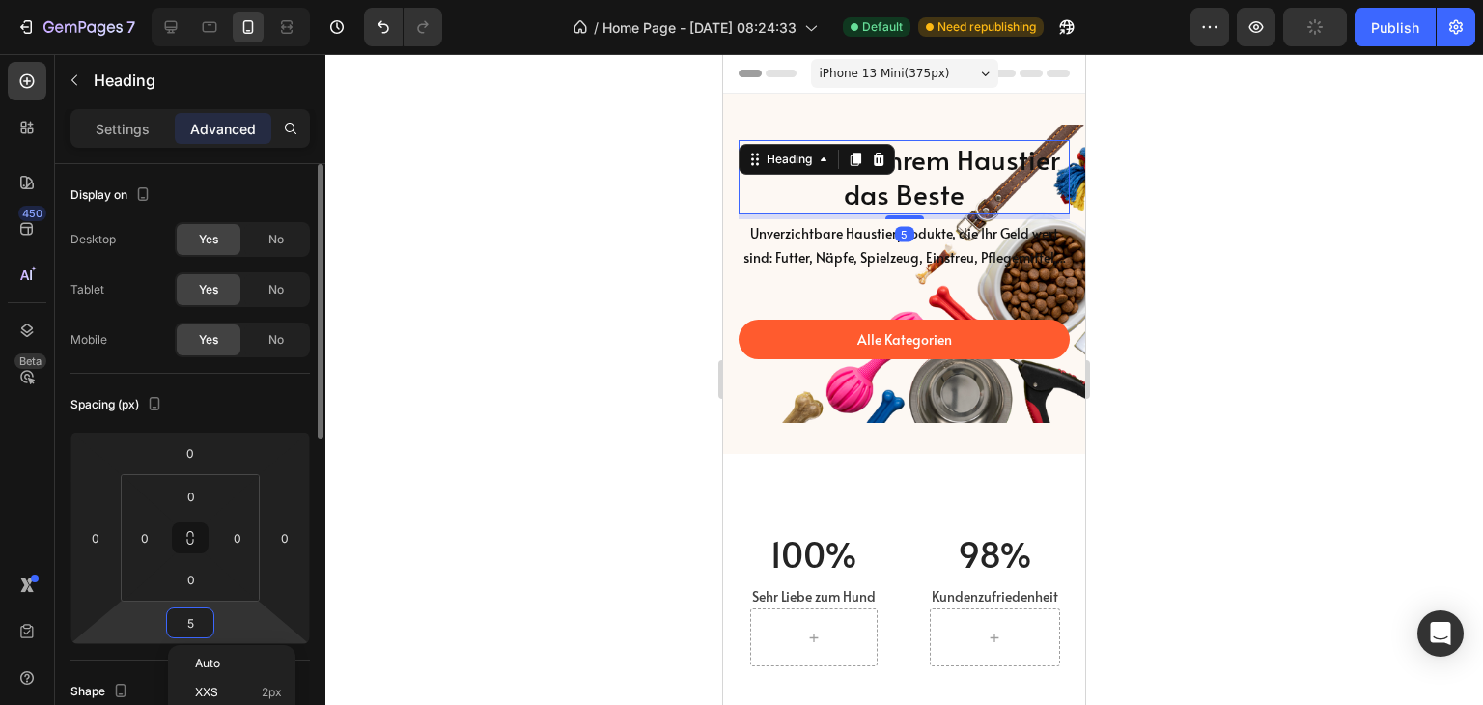
type input "50"
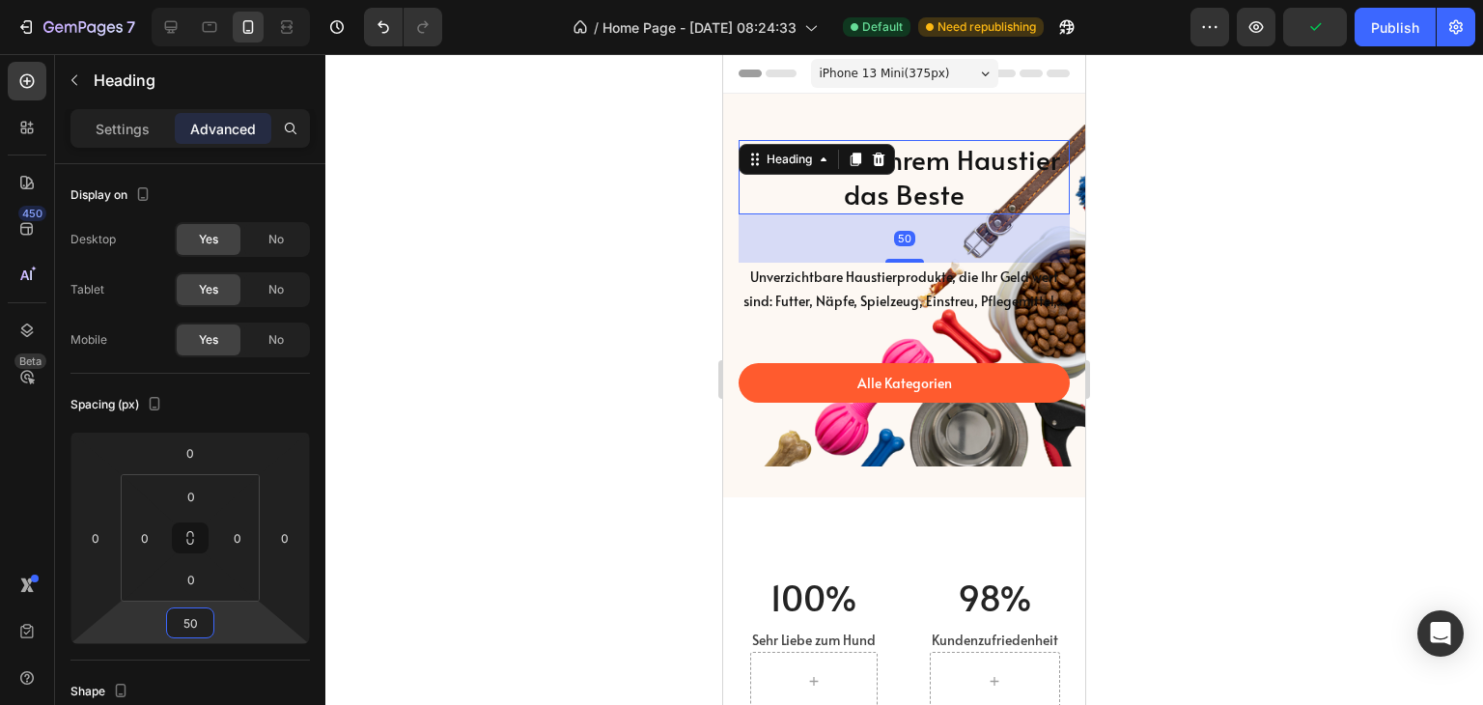
click at [1228, 395] on div at bounding box center [904, 379] width 1158 height 651
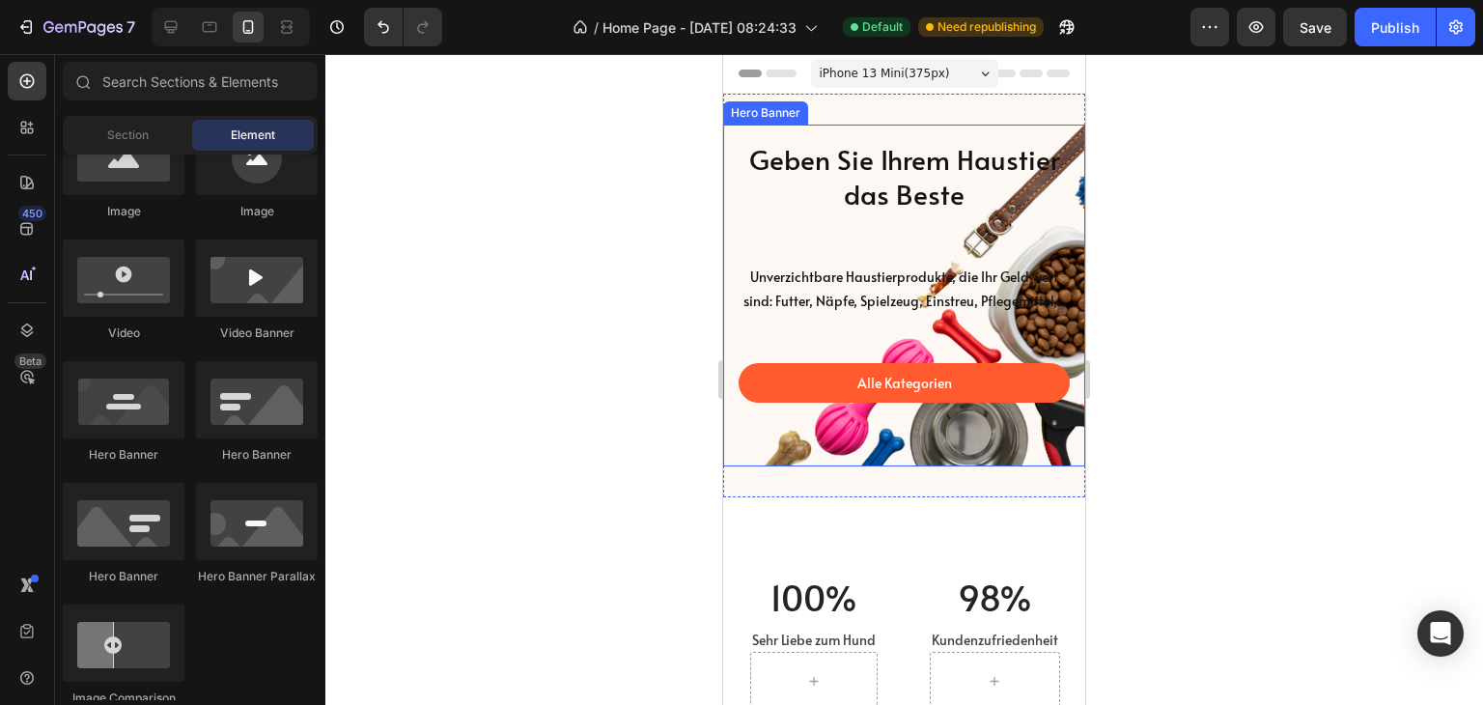
click at [918, 201] on p "Geben Sie Ihrem Haustier das Beste" at bounding box center [904, 177] width 327 height 70
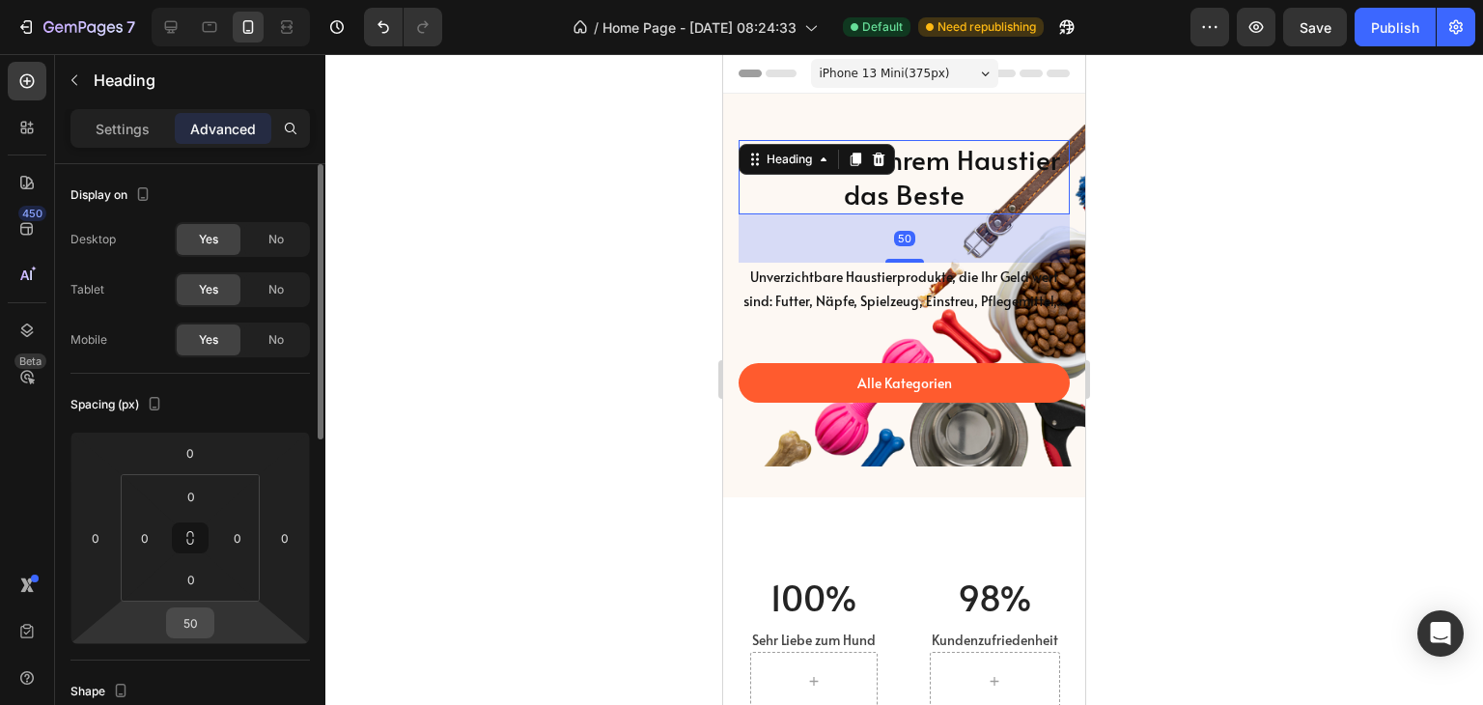
click at [212, 627] on div "50" at bounding box center [190, 622] width 48 height 31
click at [201, 625] on input "50" at bounding box center [190, 622] width 39 height 29
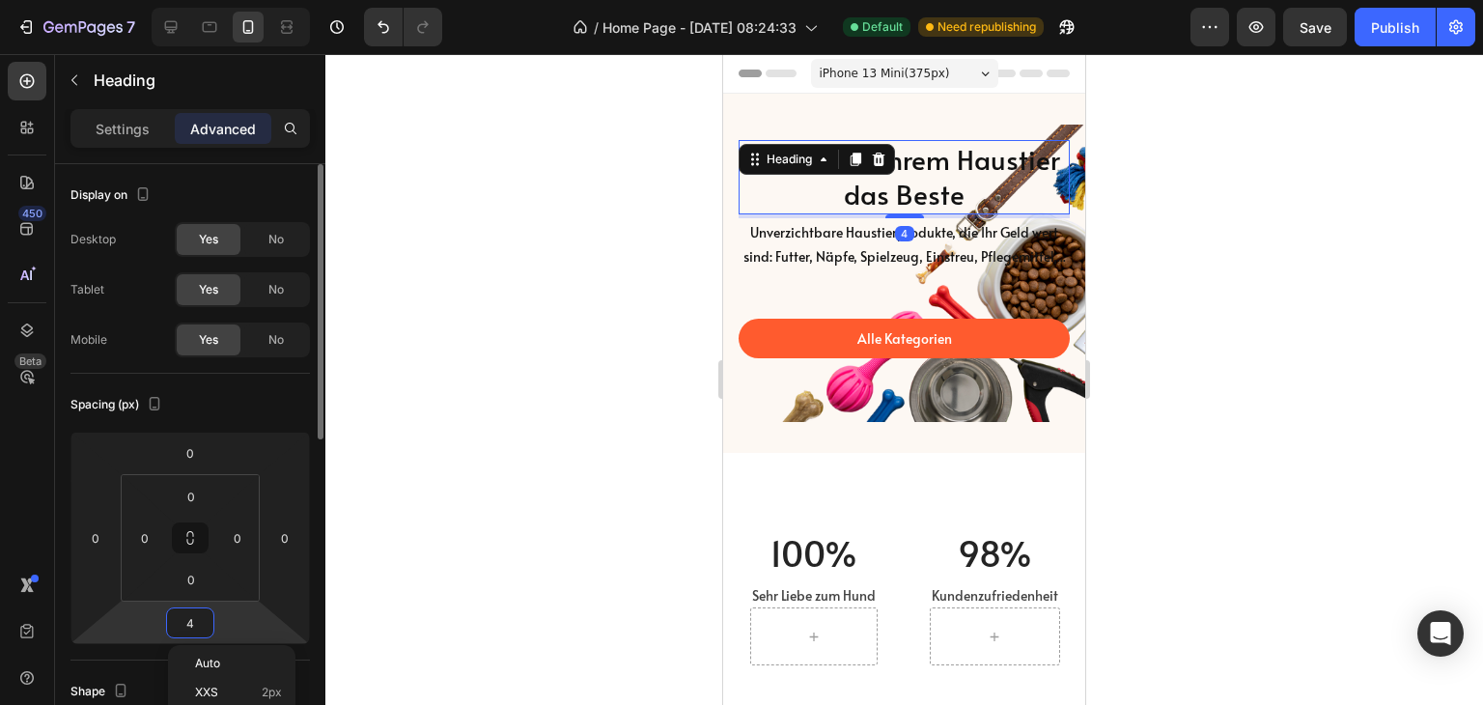
type input "40"
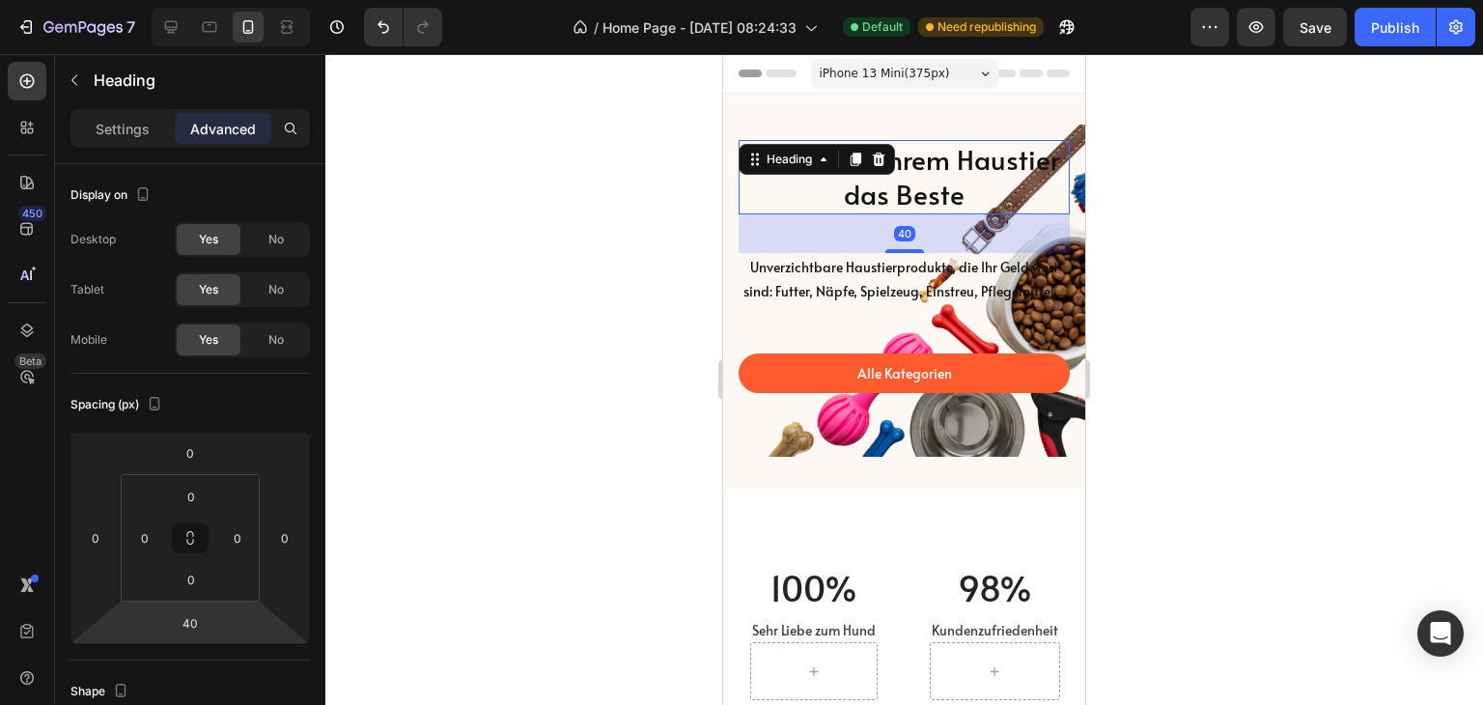
click at [387, 569] on div at bounding box center [904, 379] width 1158 height 651
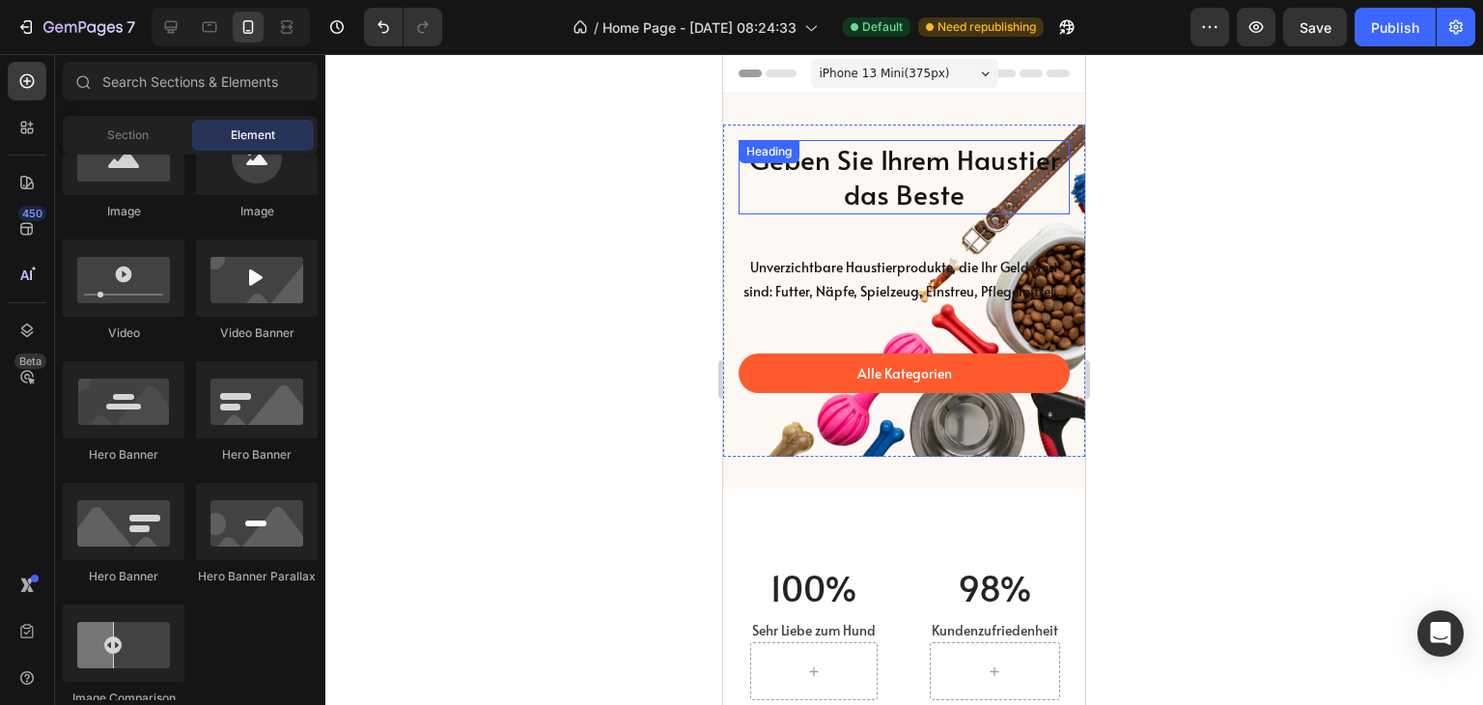
click at [1000, 198] on p "Geben Sie Ihrem Haustier das Beste" at bounding box center [904, 177] width 327 height 70
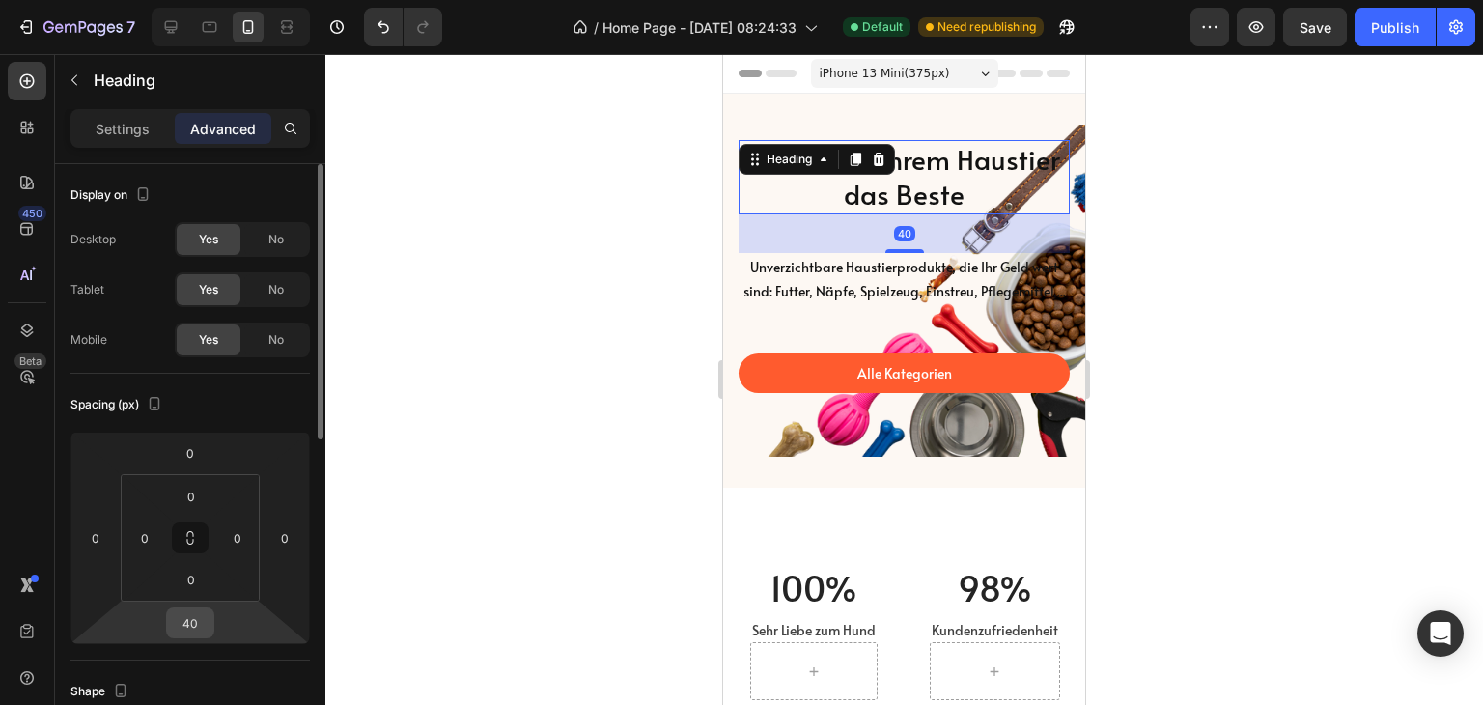
click at [204, 637] on div "40" at bounding box center [190, 622] width 48 height 31
click at [201, 630] on input "40" at bounding box center [190, 622] width 39 height 29
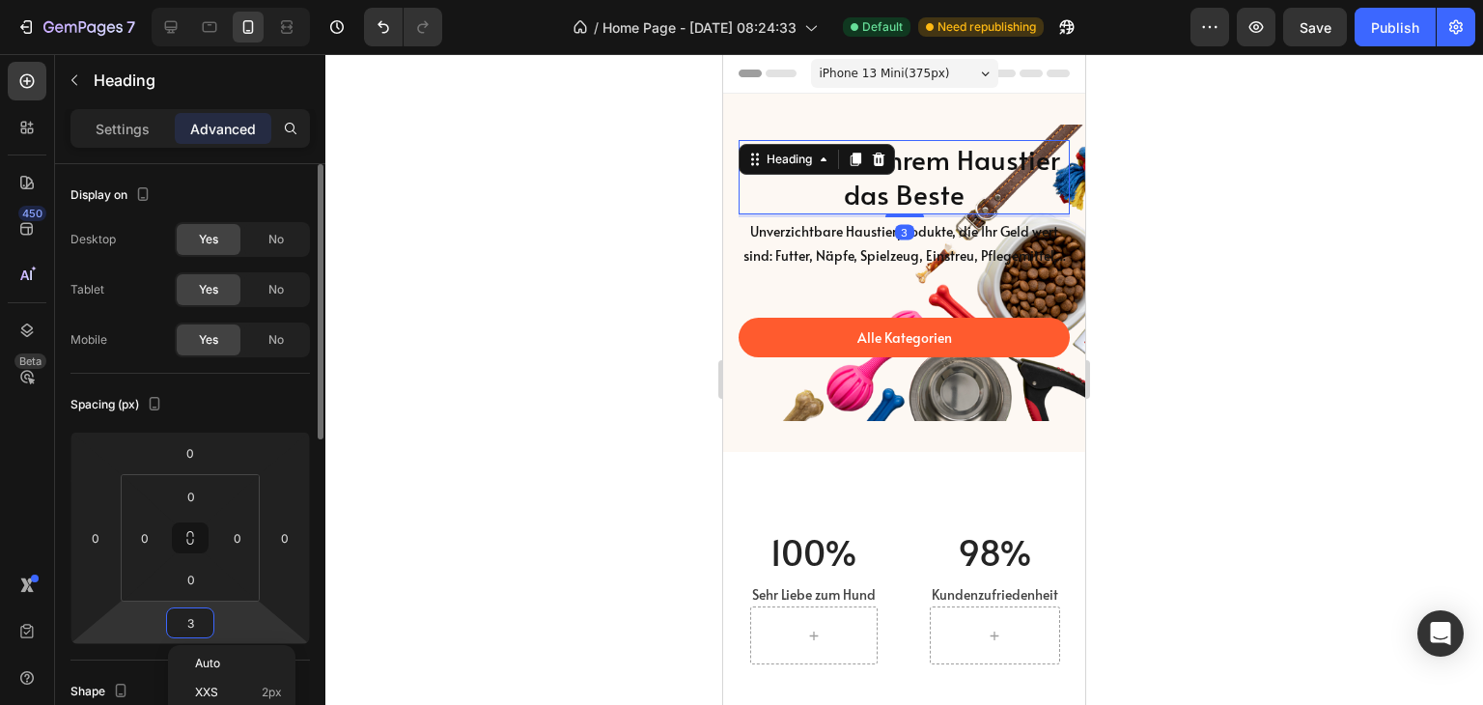
type input "35"
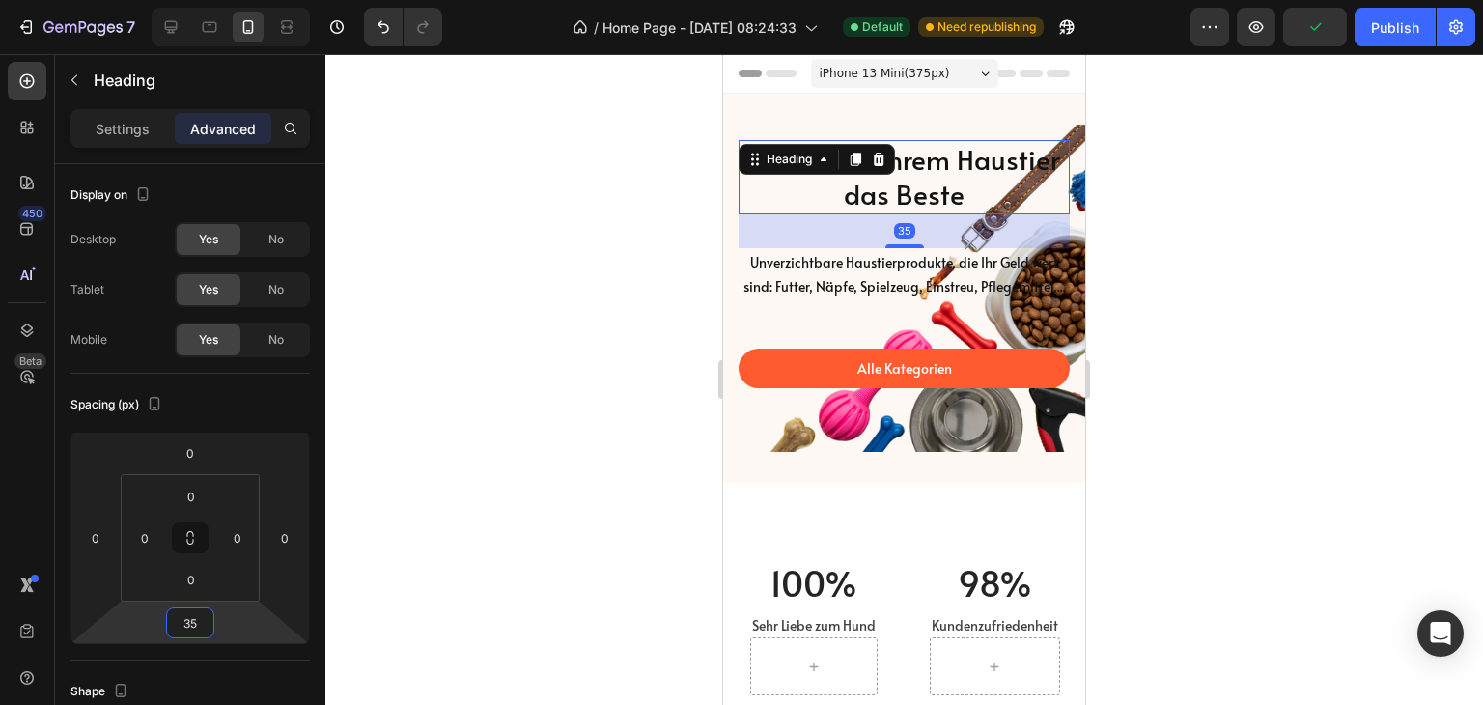
click at [581, 574] on div at bounding box center [904, 379] width 1158 height 651
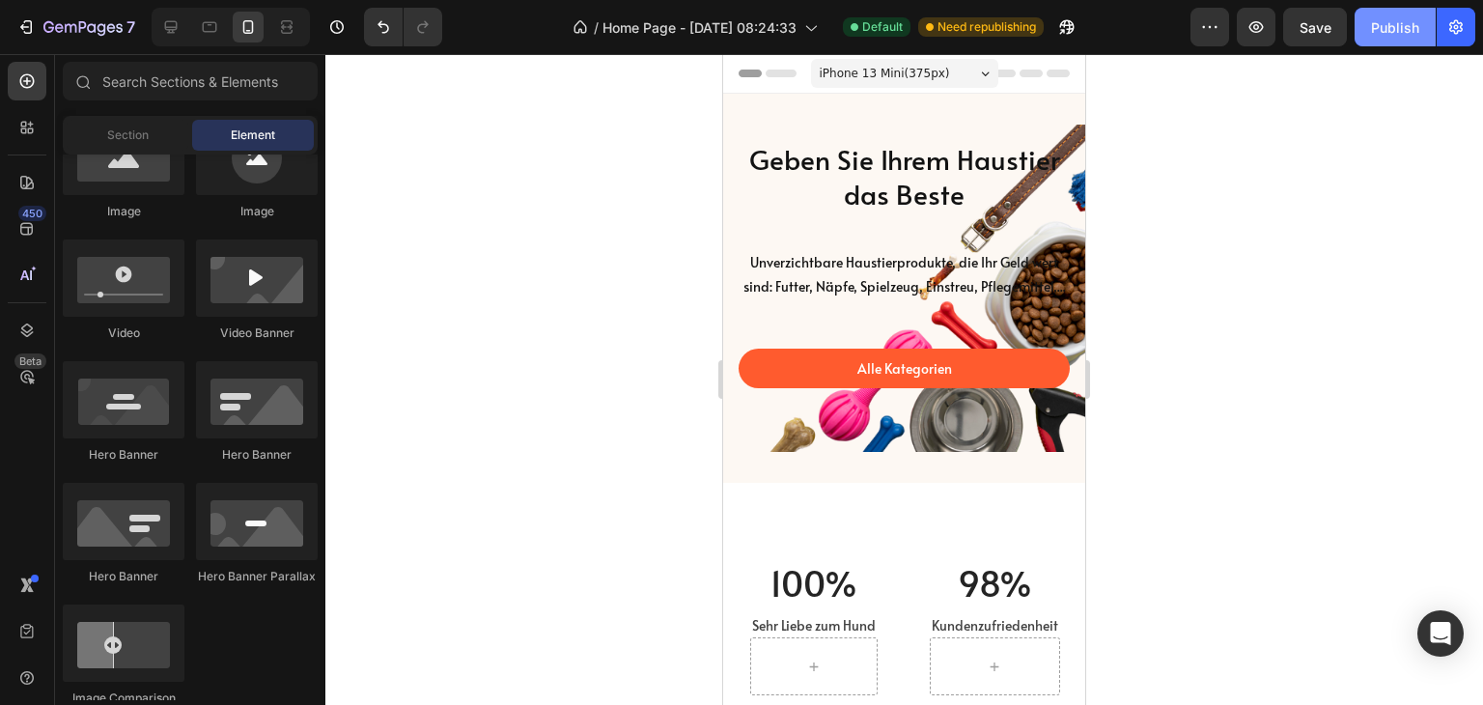
click at [1385, 34] on div "Publish" at bounding box center [1395, 27] width 48 height 20
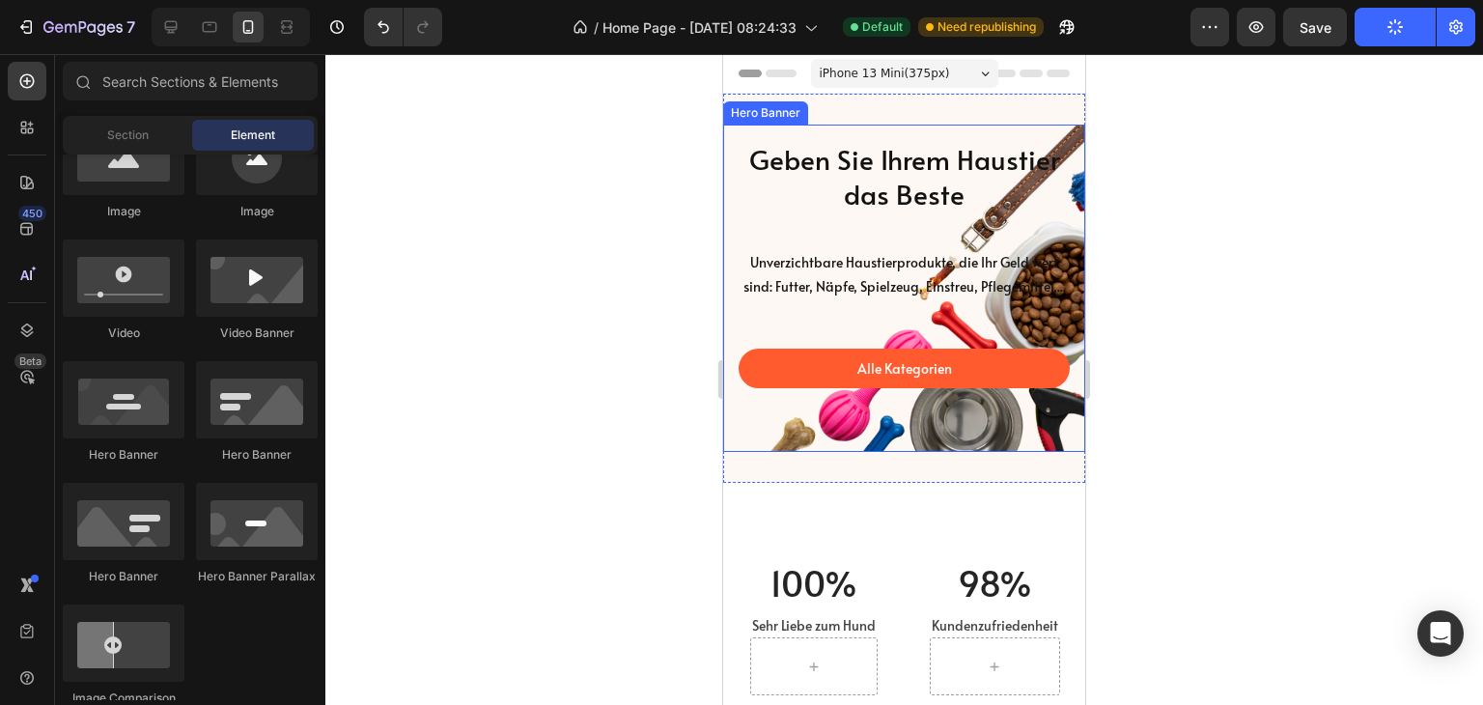
click at [890, 197] on p "Geben Sie Ihrem Haustier das Beste" at bounding box center [904, 177] width 327 height 70
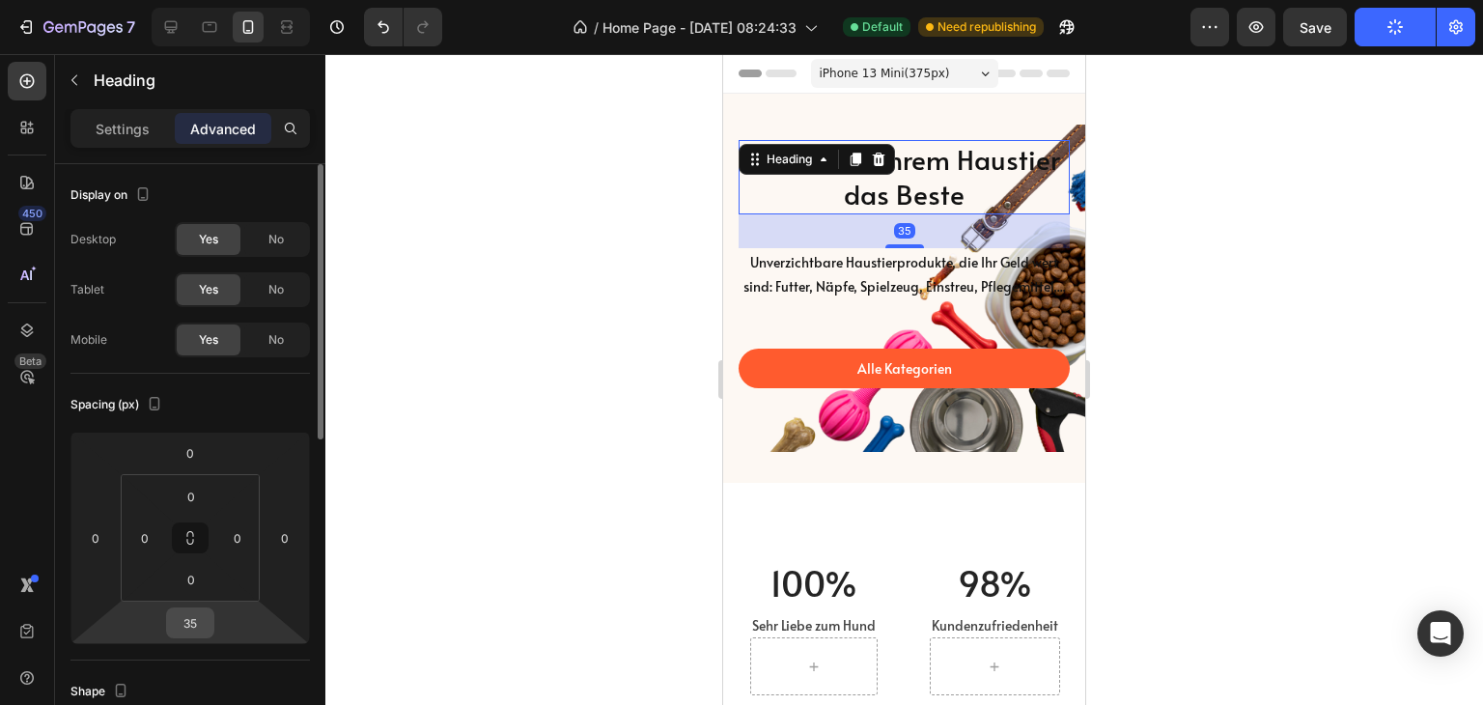
click at [199, 619] on input "35" at bounding box center [190, 622] width 39 height 29
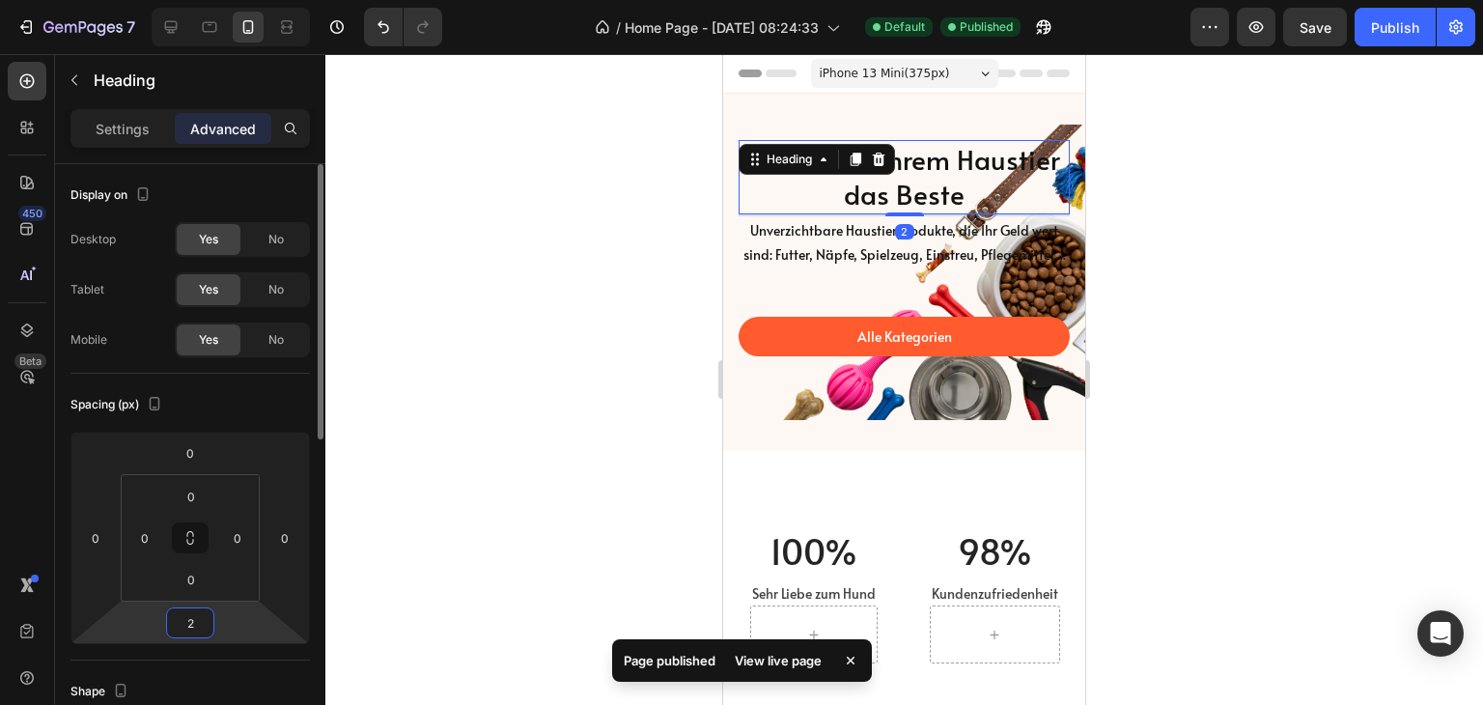
type input "25"
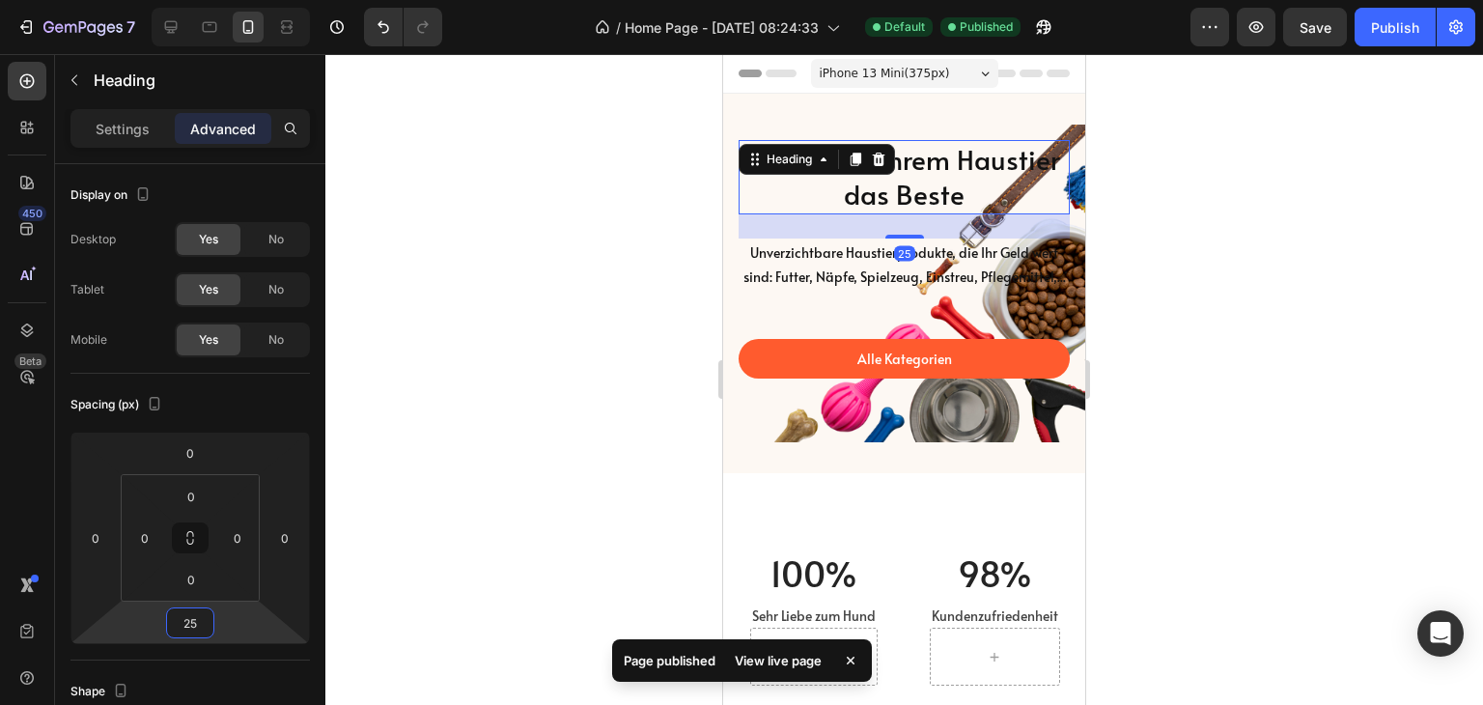
click at [432, 503] on div at bounding box center [904, 379] width 1158 height 651
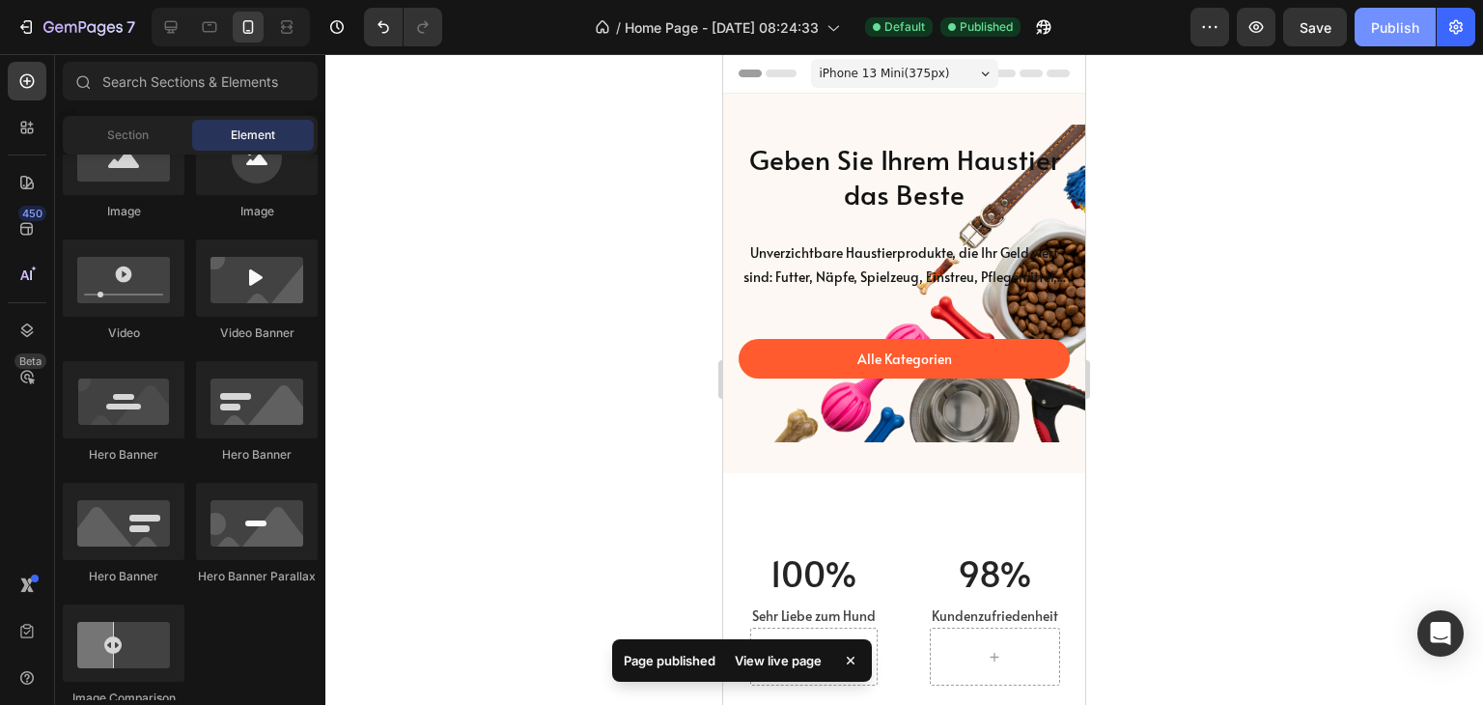
click at [1387, 33] on div "Publish" at bounding box center [1395, 27] width 48 height 20
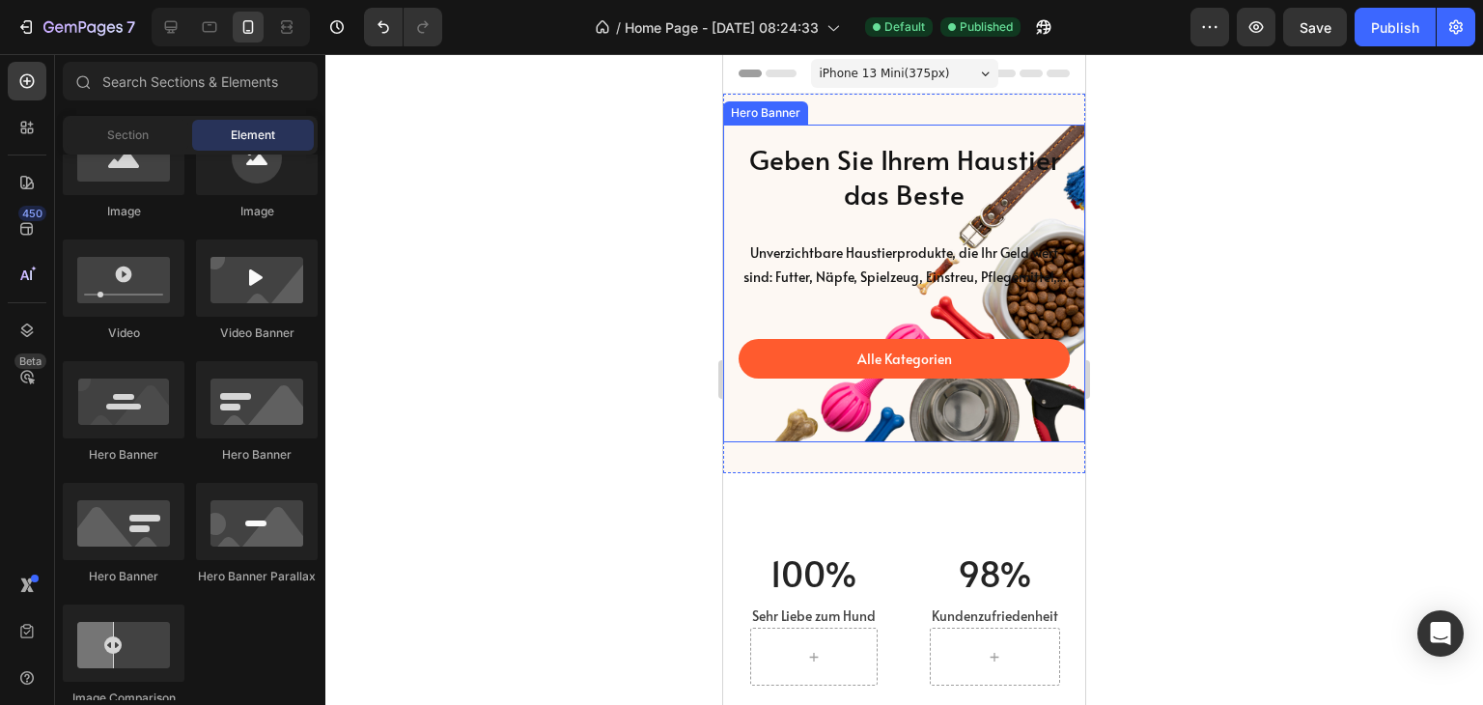
click at [1004, 427] on div "Alle Kategorien Button" at bounding box center [904, 359] width 331 height 136
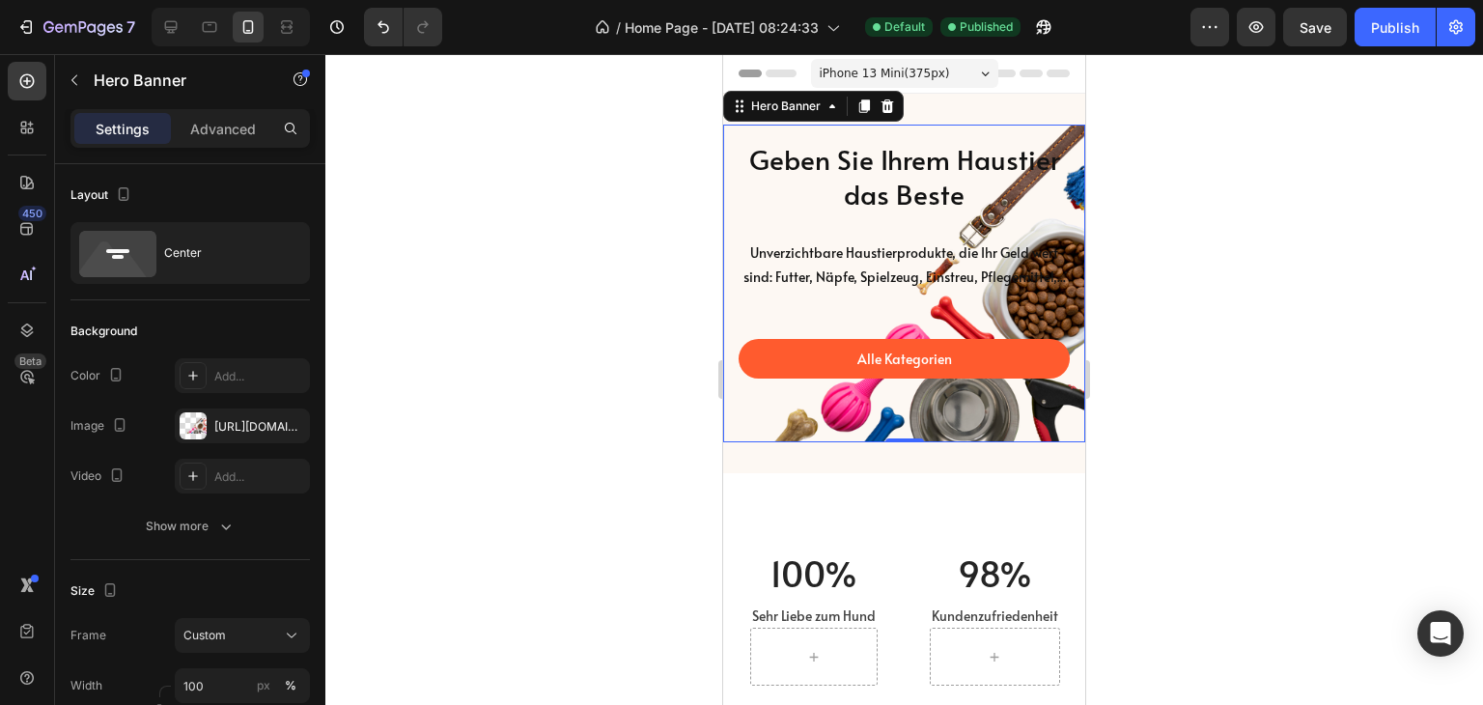
click at [888, 427] on div "Alle Kategorien Button" at bounding box center [904, 359] width 331 height 136
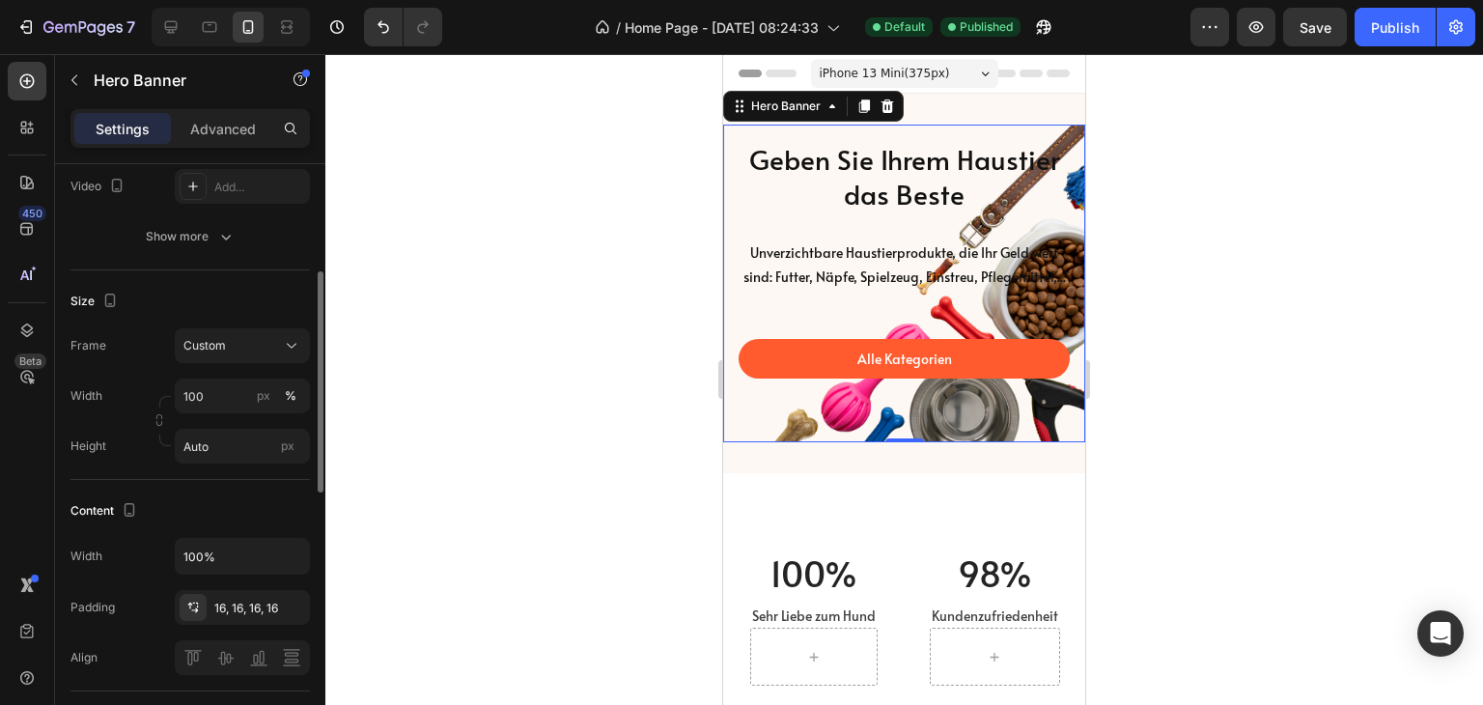
scroll to position [386, 0]
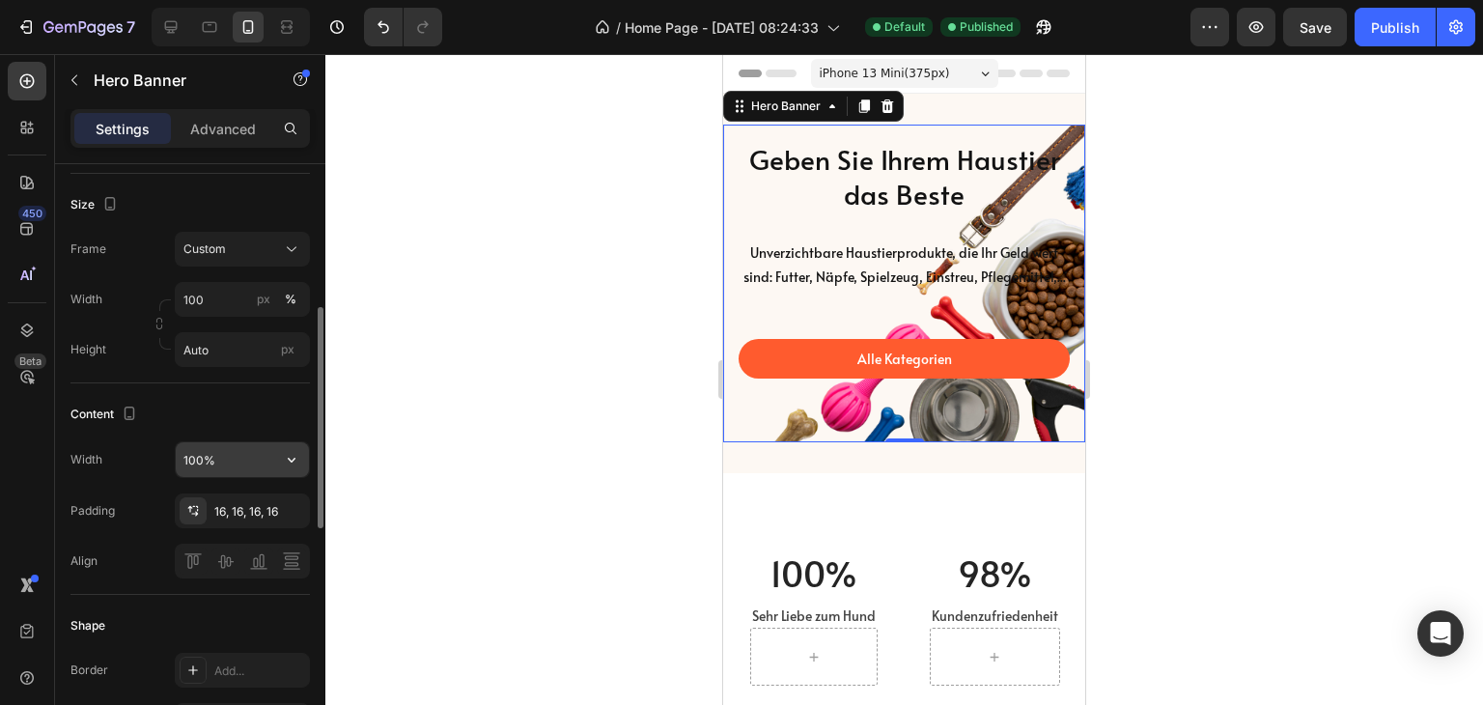
click at [249, 449] on input "100%" at bounding box center [242, 459] width 133 height 35
click at [294, 452] on icon "button" at bounding box center [291, 459] width 19 height 19
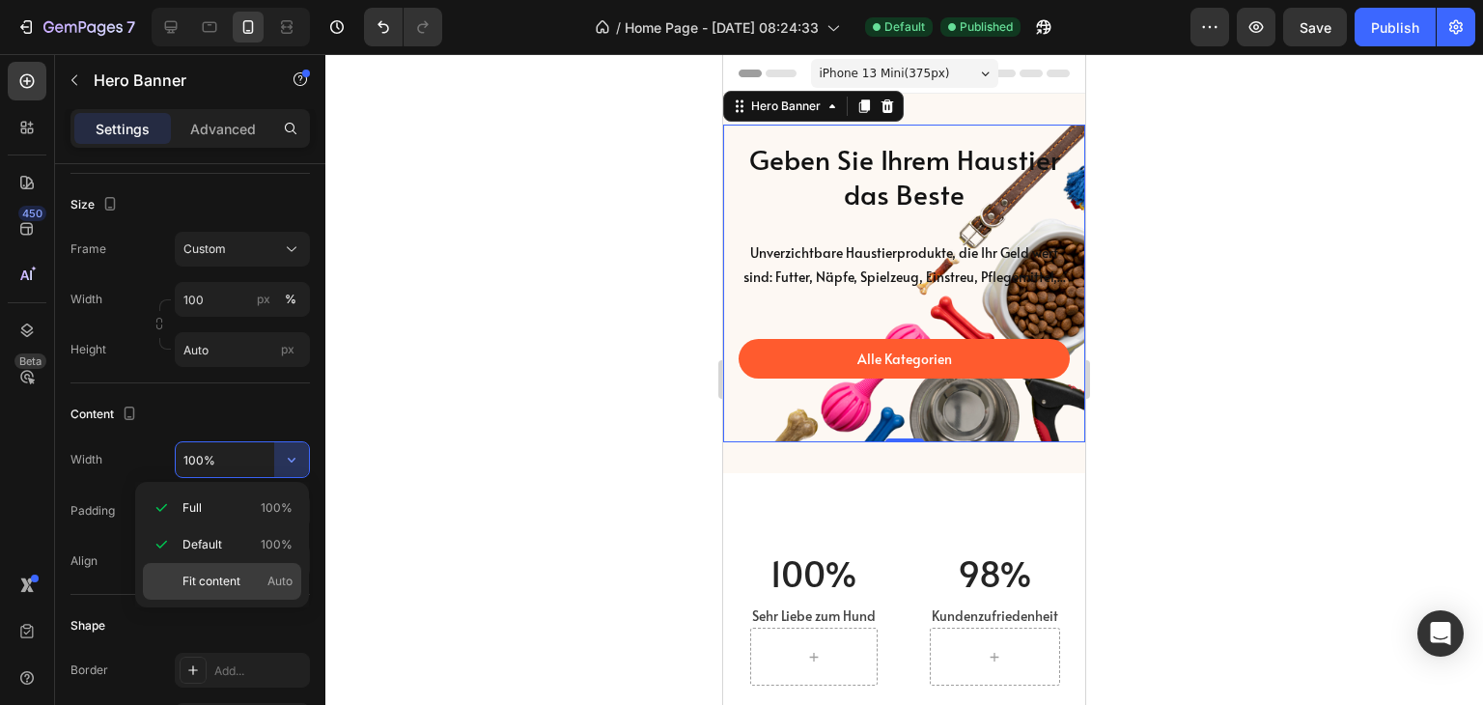
click at [257, 577] on p "Fit content Auto" at bounding box center [238, 581] width 110 height 17
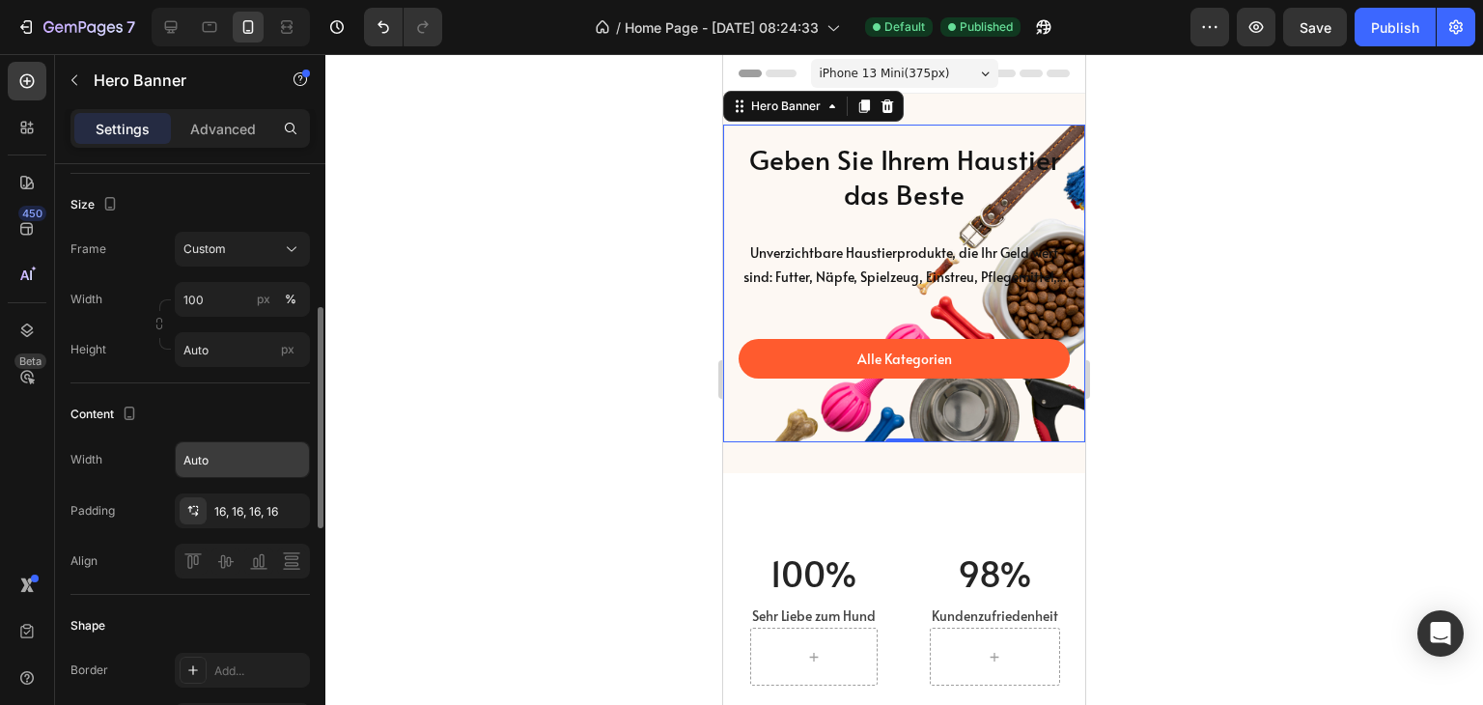
click at [239, 463] on input "Auto" at bounding box center [242, 459] width 133 height 35
click at [308, 453] on button "button" at bounding box center [291, 459] width 35 height 35
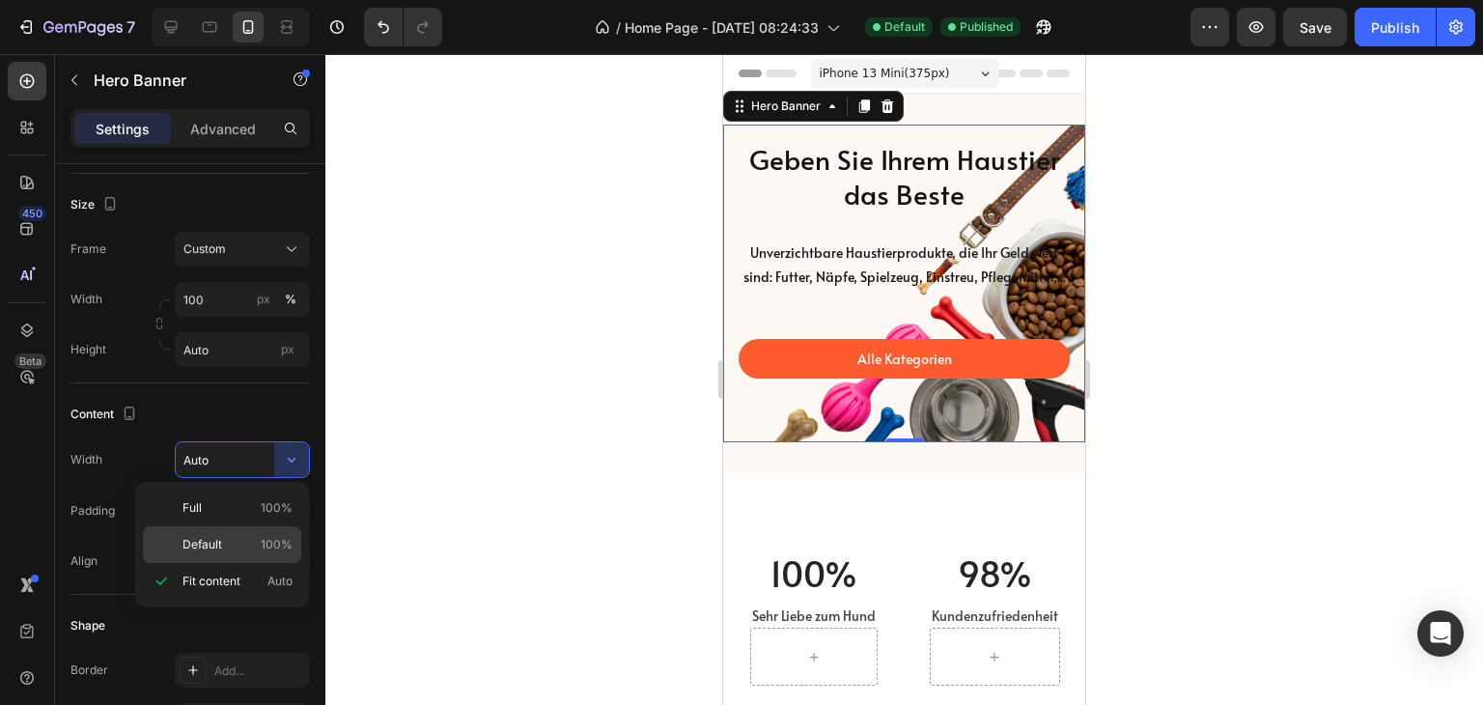
click at [255, 543] on p "Default 100%" at bounding box center [238, 544] width 110 height 17
type input "100%"
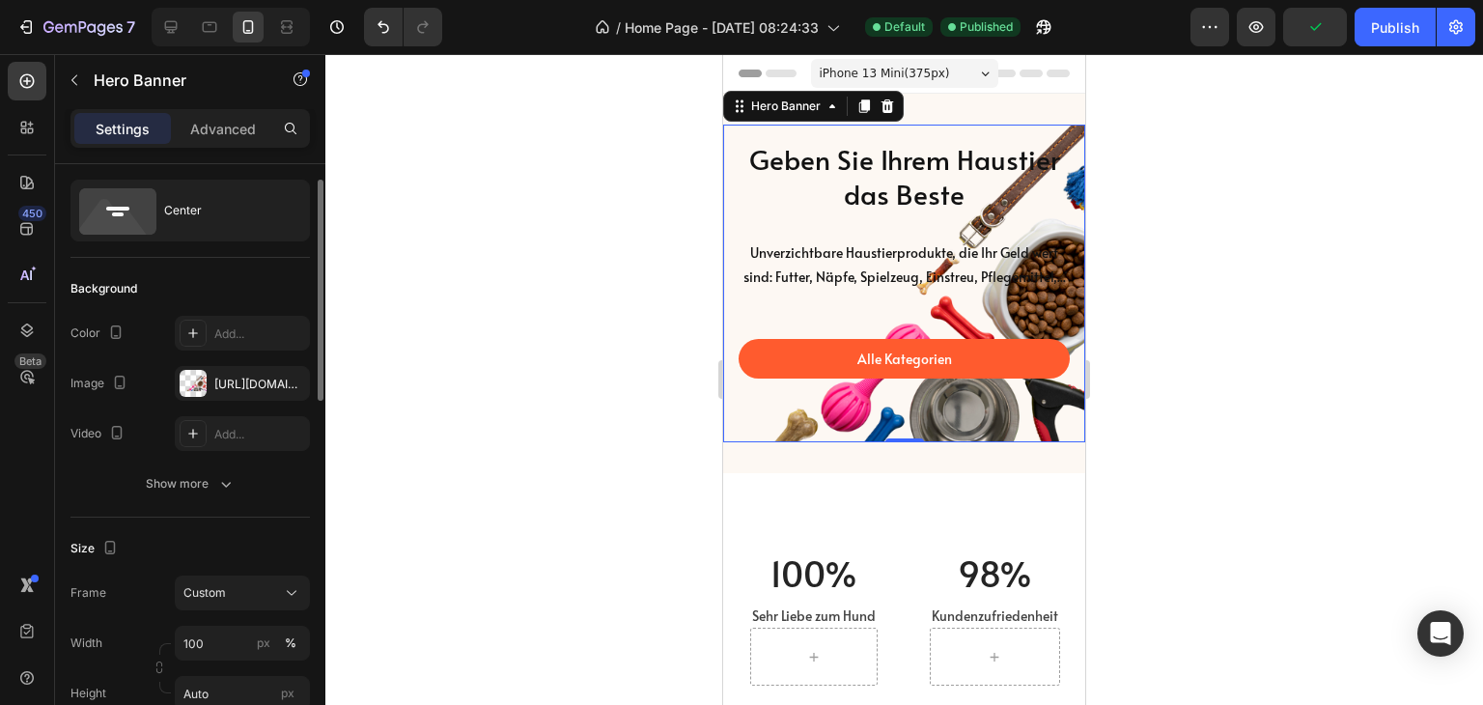
scroll to position [0, 0]
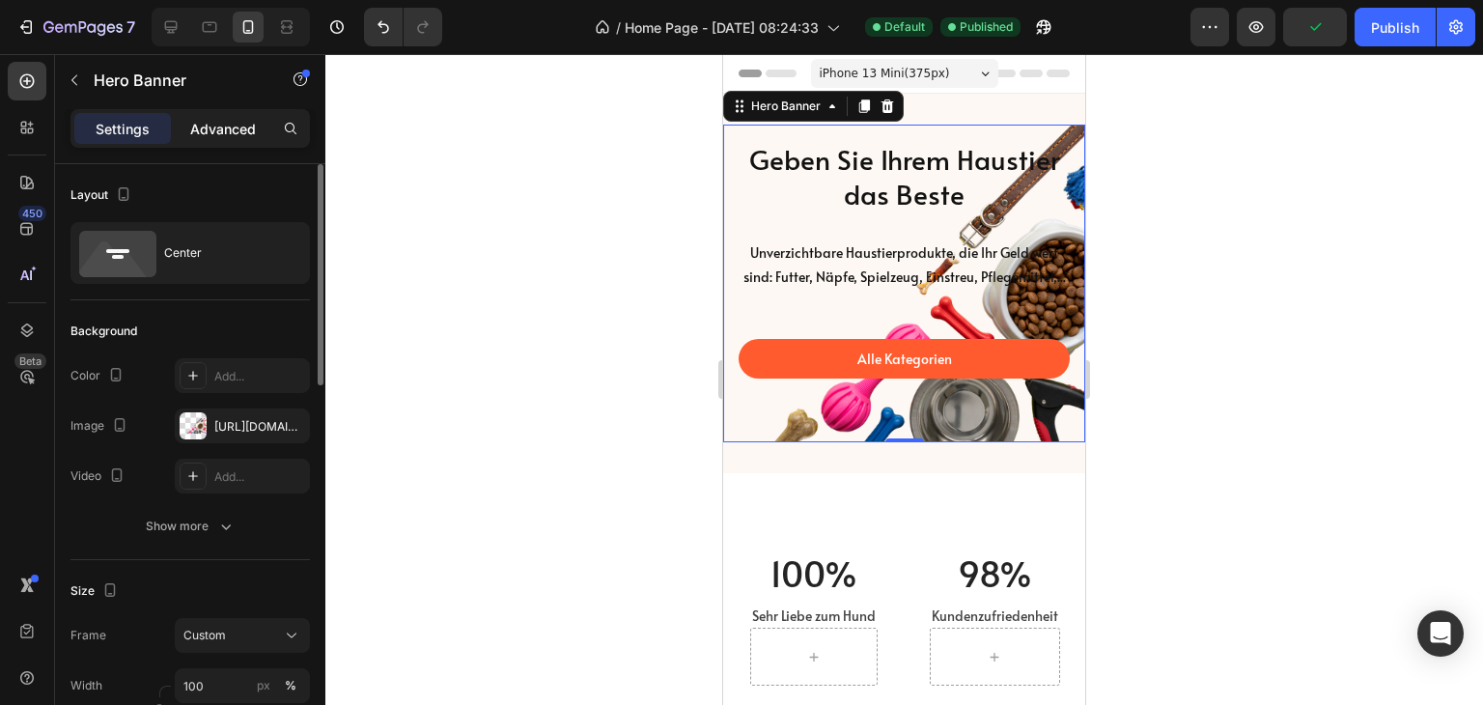
click at [221, 136] on p "Advanced" at bounding box center [223, 129] width 66 height 20
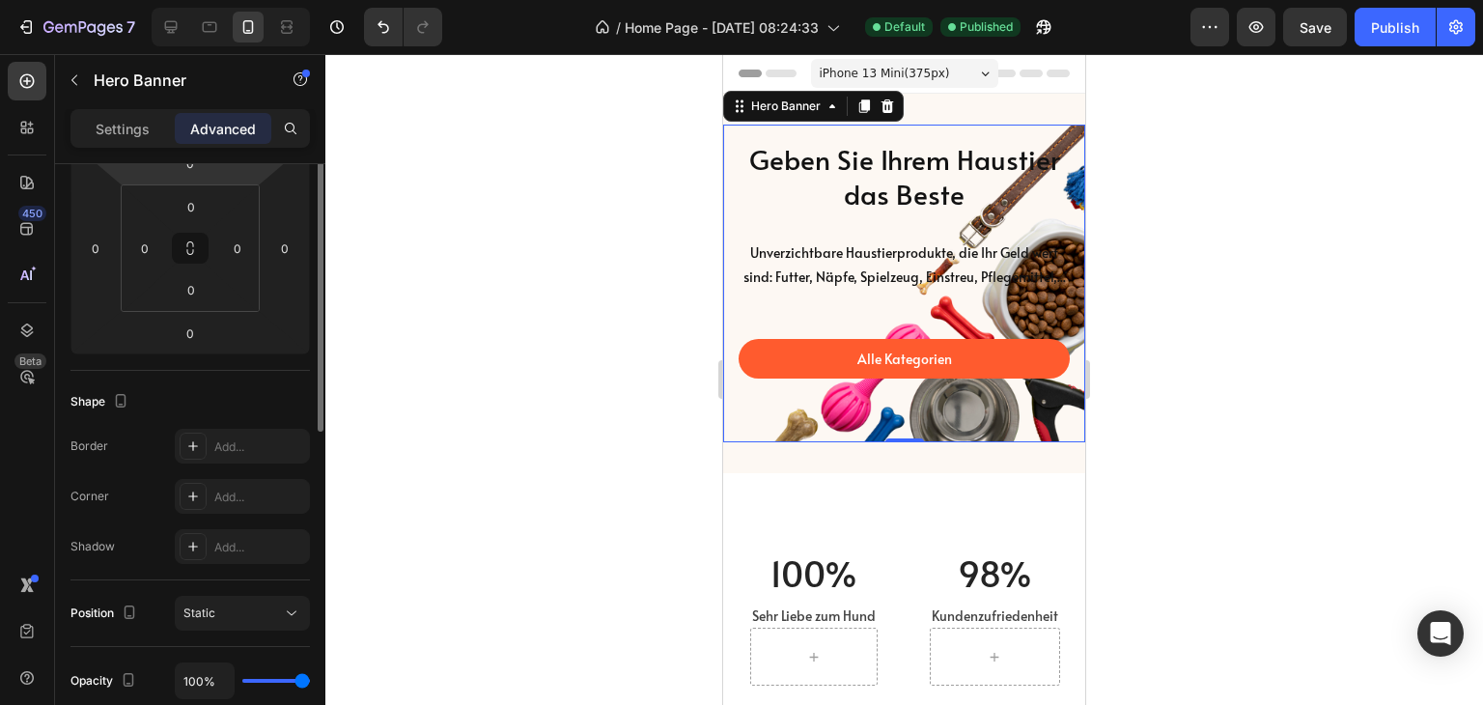
scroll to position [193, 0]
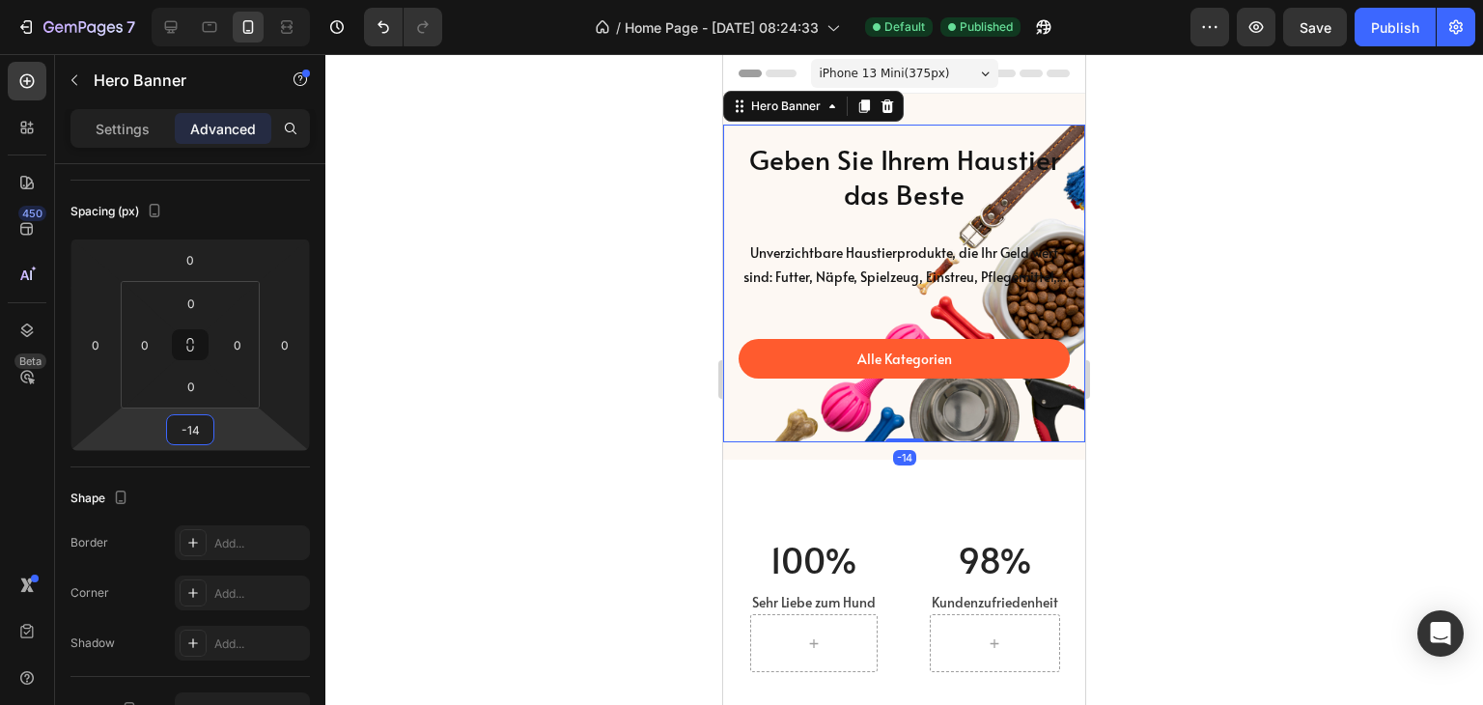
click at [231, 0] on html "7 Version history / Home Page - Mar 7, 08:24:33 Default Published Preview Save …" at bounding box center [741, 0] width 1483 height 0
type input "0"
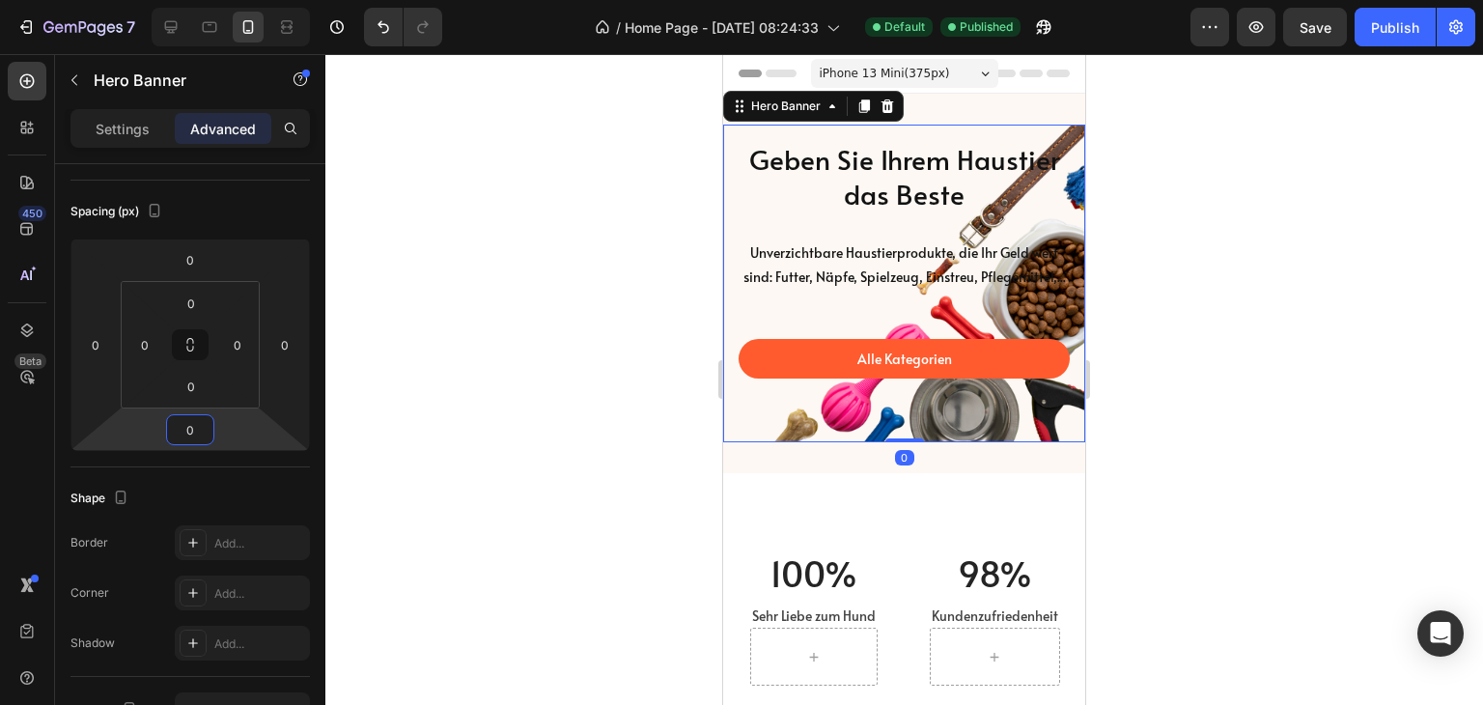
click at [425, 420] on div at bounding box center [904, 379] width 1158 height 651
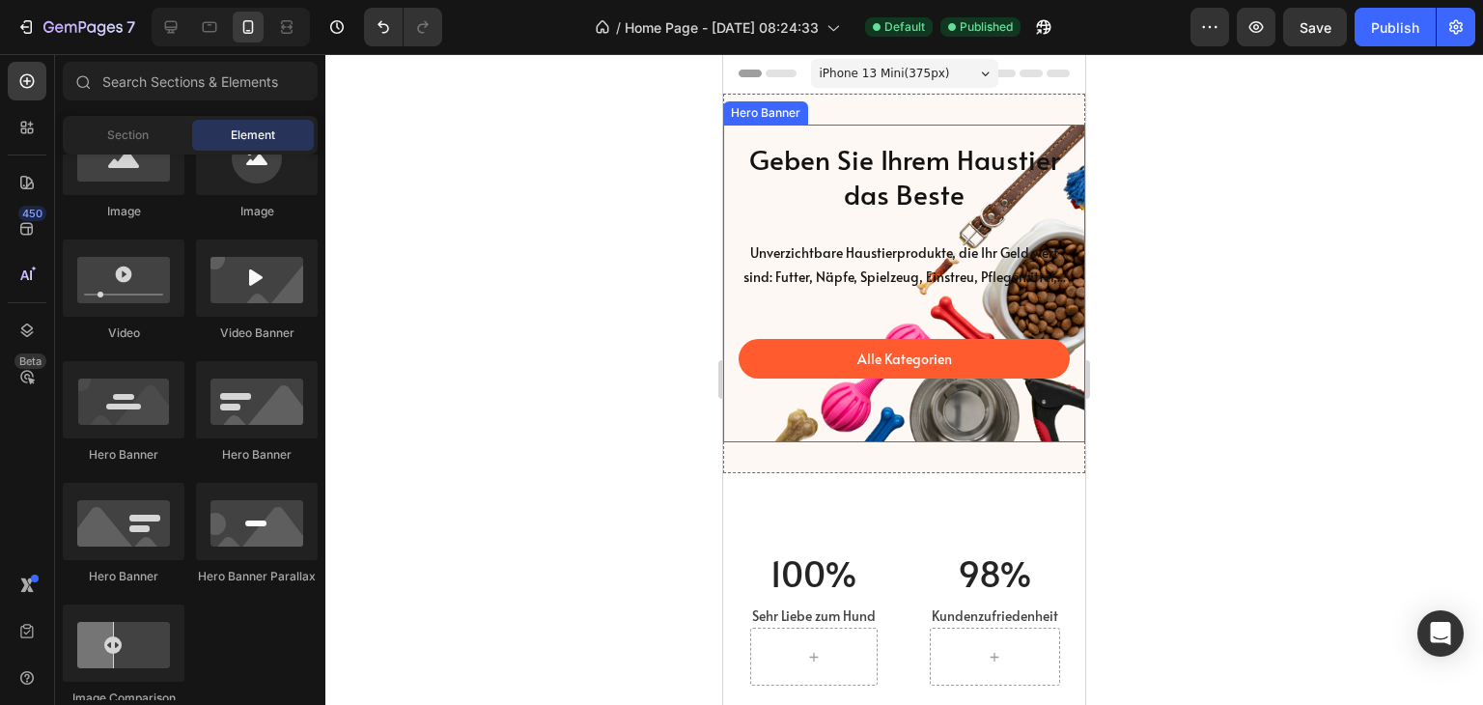
click at [867, 442] on div "Geben Sie Ihrem Haustier das Beste Heading Unverzichtbare Haustierprodukte, die…" at bounding box center [904, 284] width 362 height 318
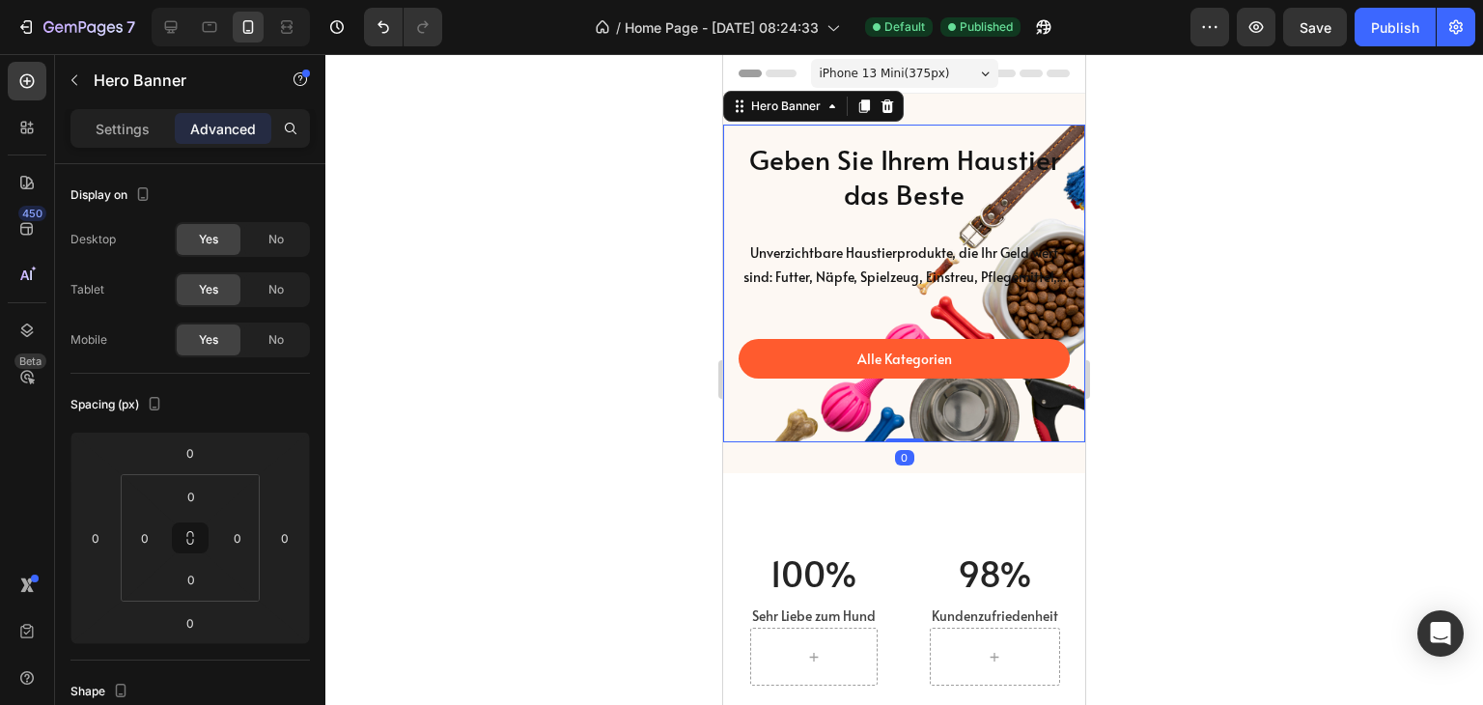
click at [873, 427] on div "Alle Kategorien Button" at bounding box center [904, 359] width 331 height 136
click at [803, 334] on div "Alle Kategorien Button" at bounding box center [904, 359] width 331 height 136
click at [809, 109] on div "Hero Banner" at bounding box center [785, 106] width 77 height 17
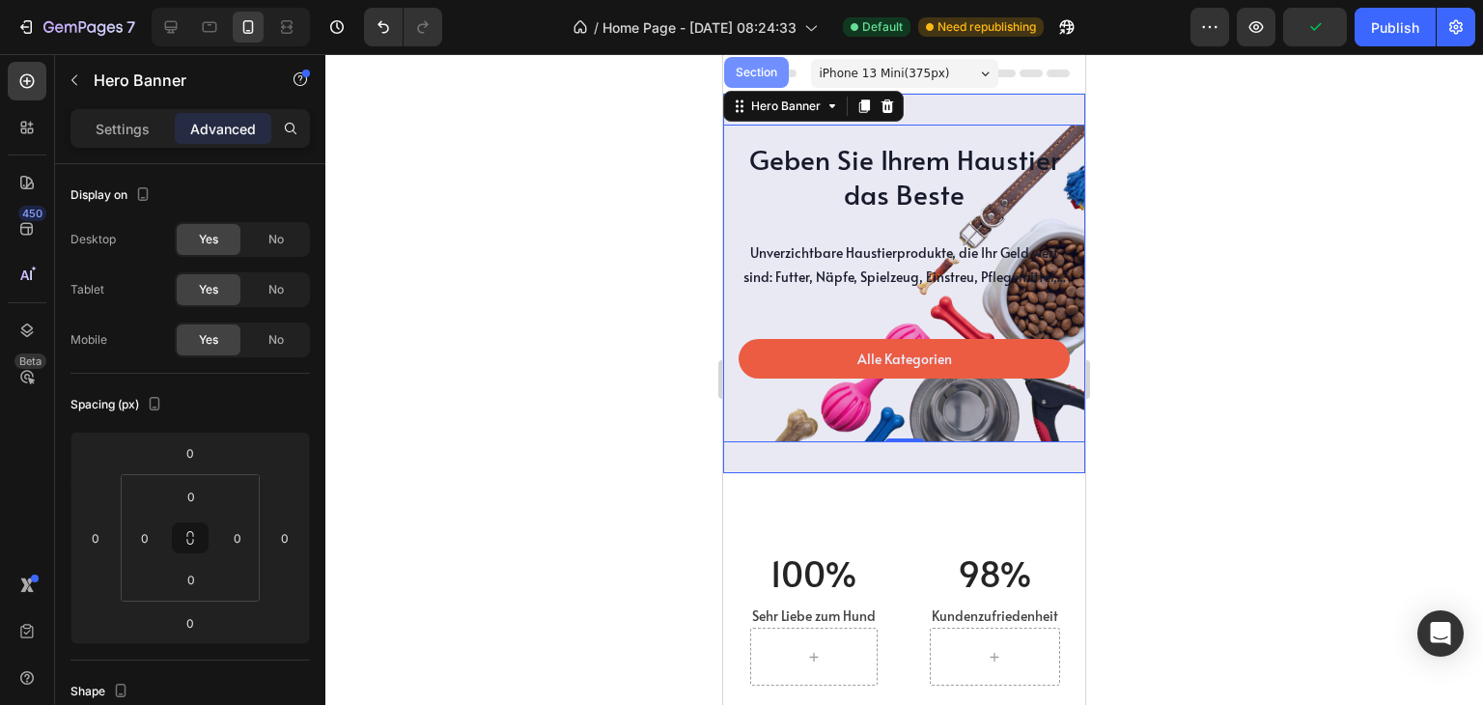
click at [754, 69] on div "Section" at bounding box center [756, 73] width 49 height 12
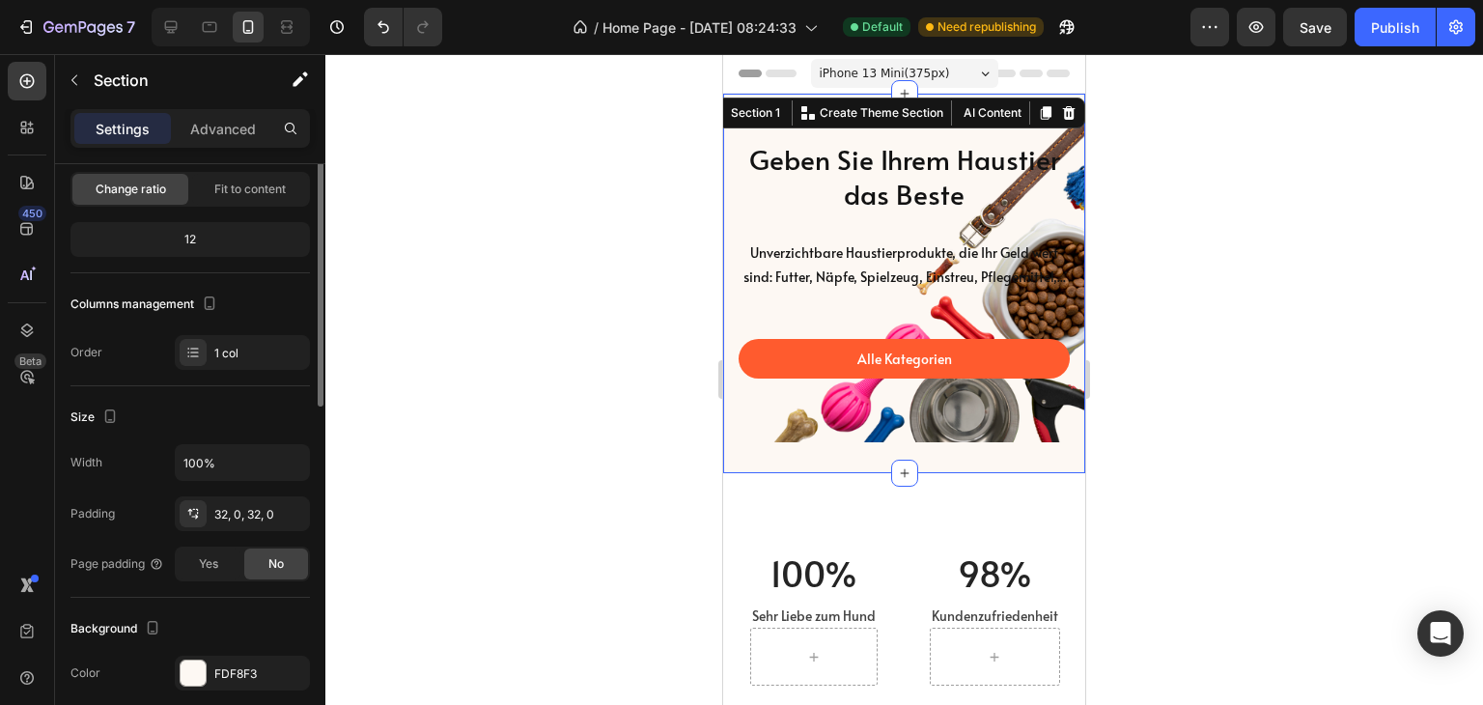
scroll to position [0, 0]
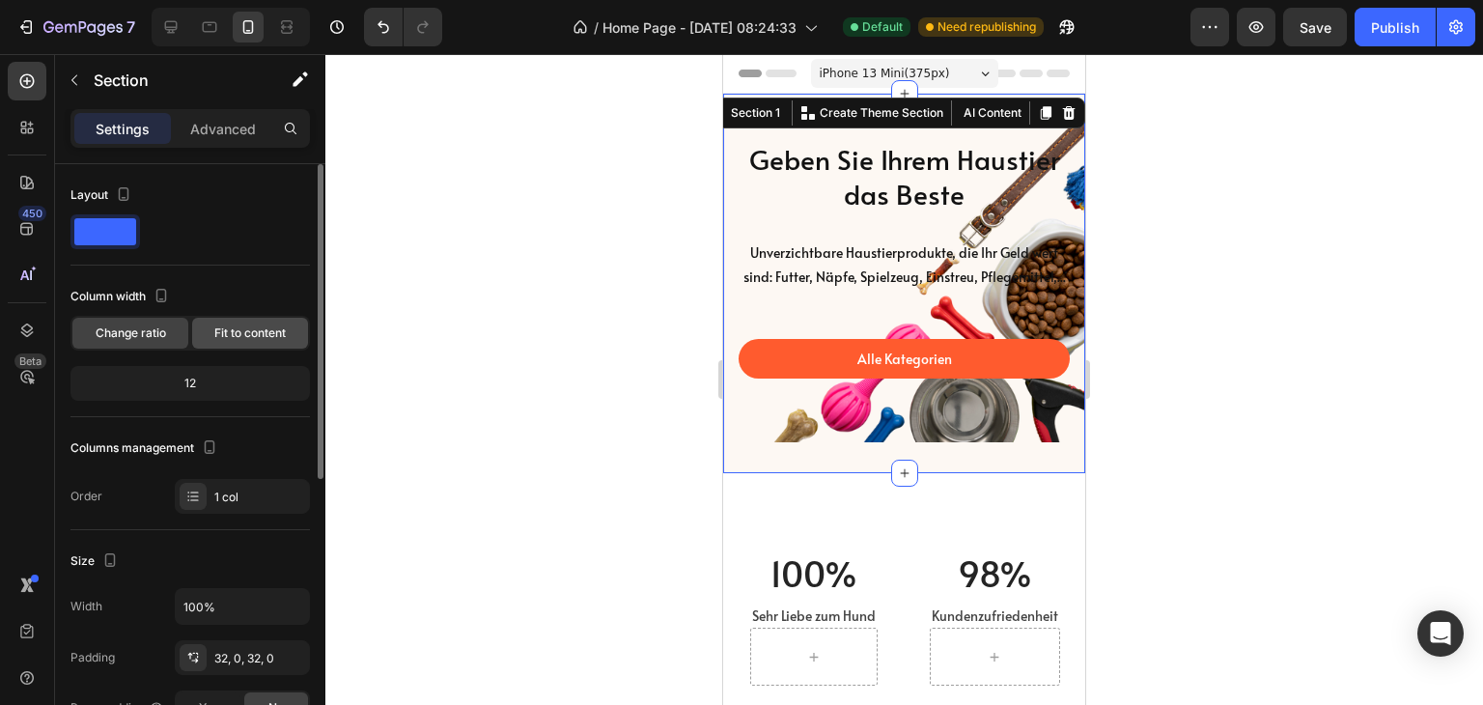
click at [254, 320] on div "Fit to content" at bounding box center [250, 333] width 116 height 31
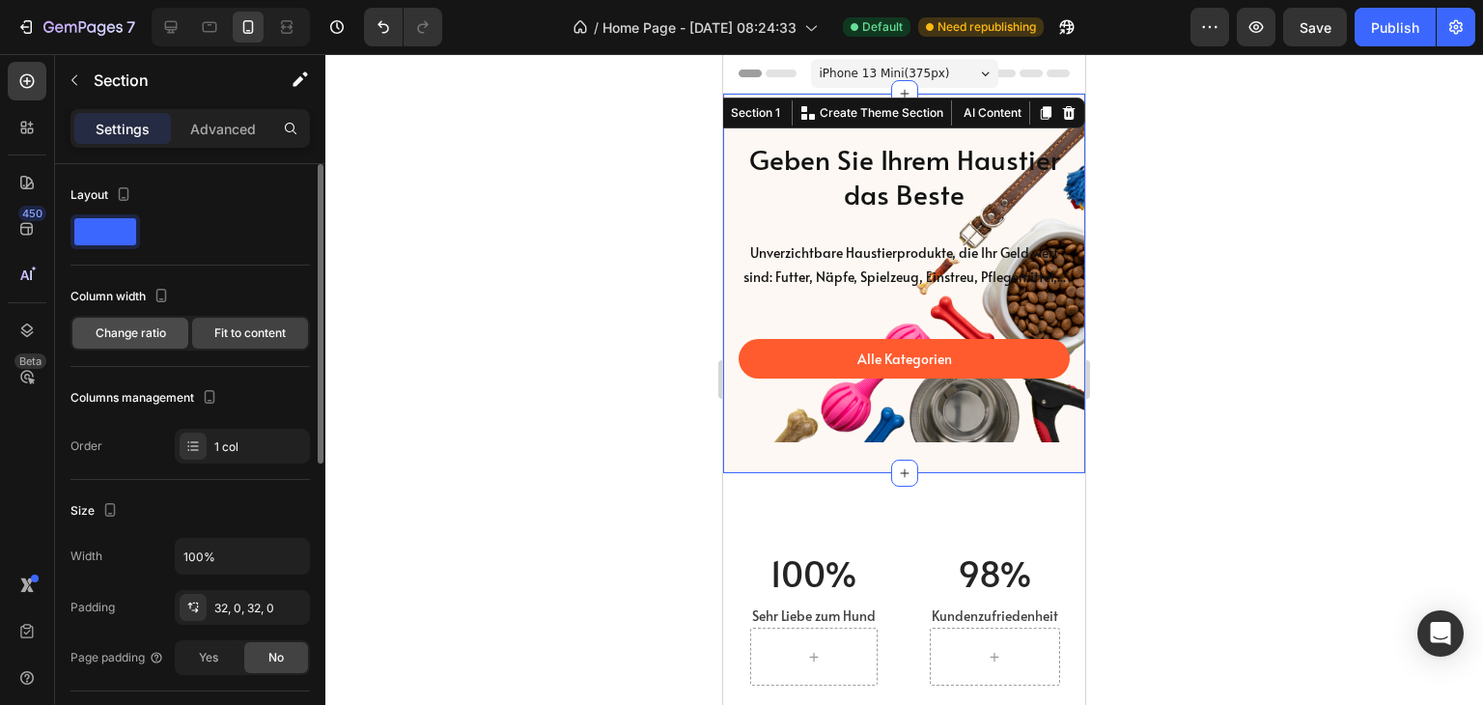
click at [154, 333] on span "Change ratio" at bounding box center [131, 332] width 70 height 17
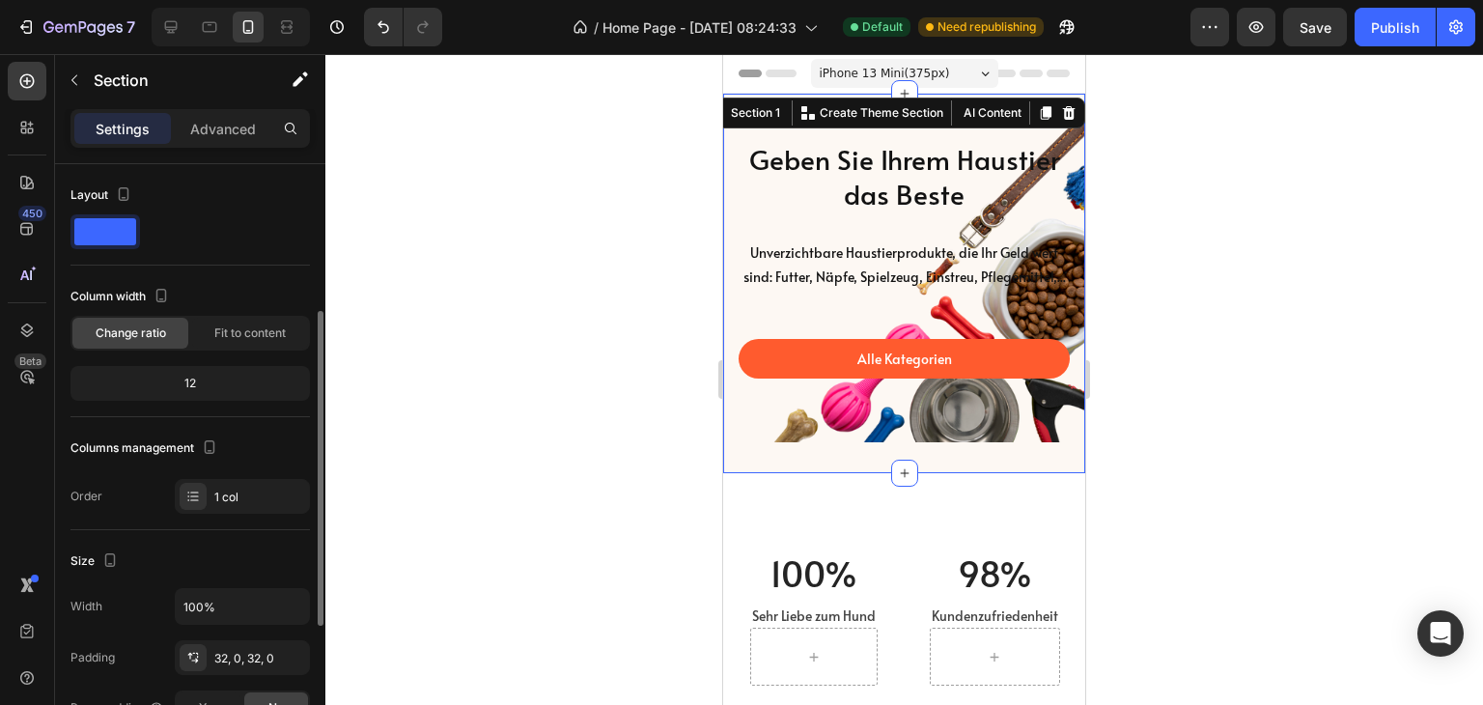
scroll to position [97, 0]
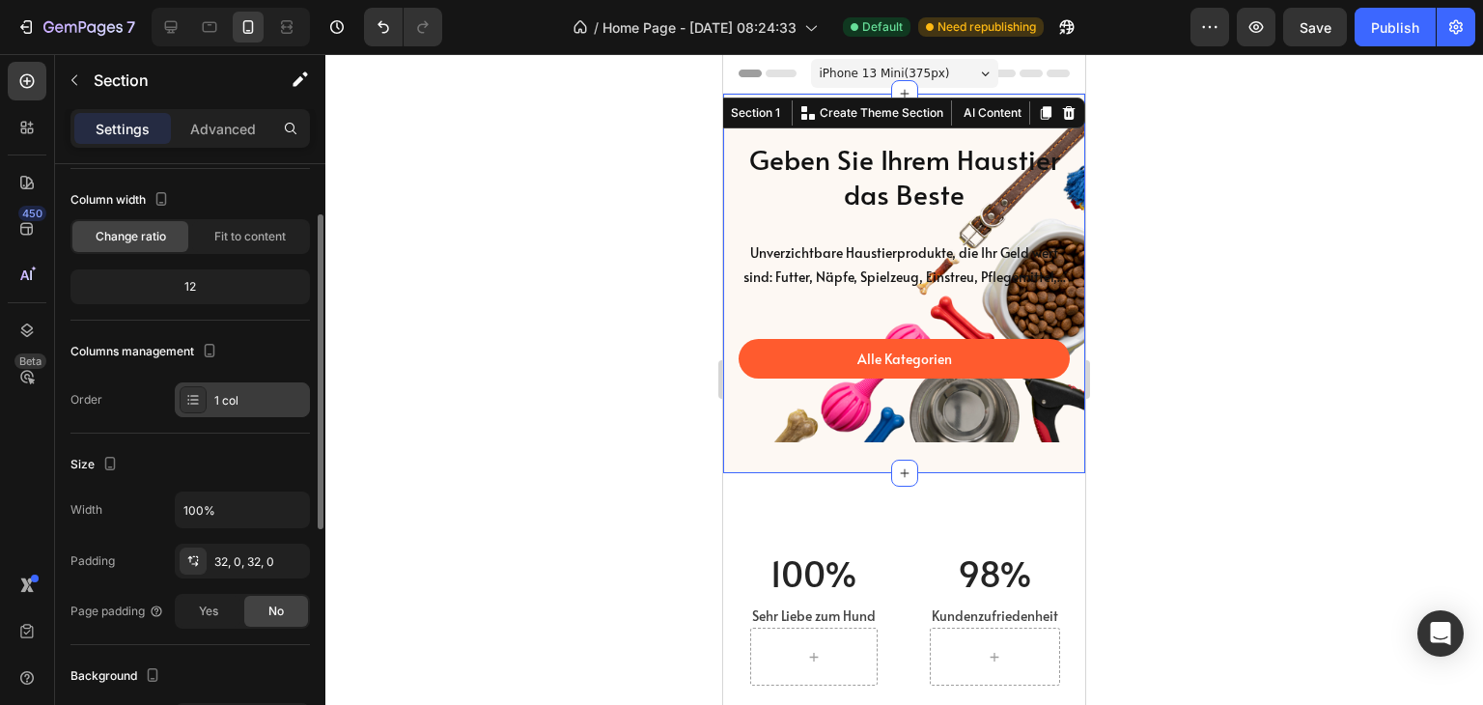
click at [203, 402] on div at bounding box center [193, 399] width 27 height 27
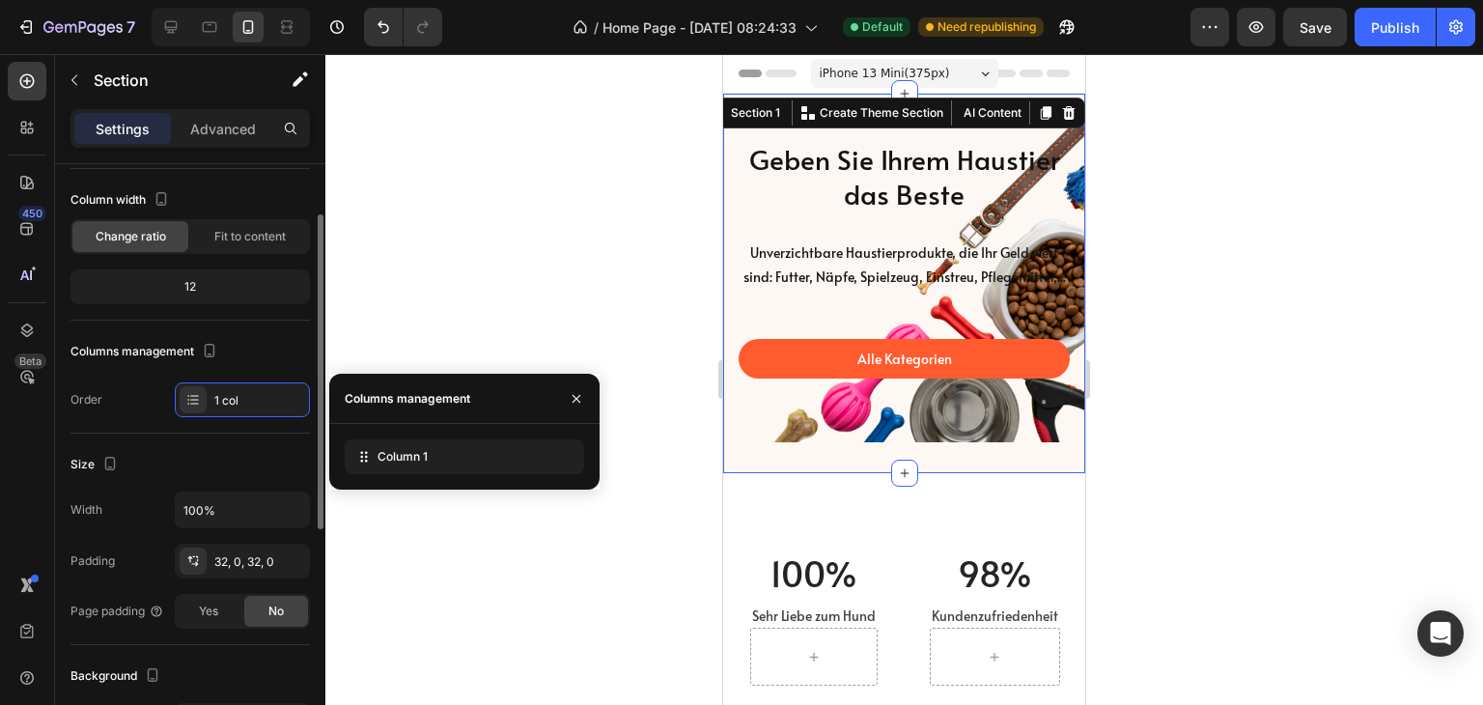
click at [175, 443] on div "Size Width 100% Padding 32, 0, 32, 0 Page padding Yes No" at bounding box center [189, 539] width 239 height 211
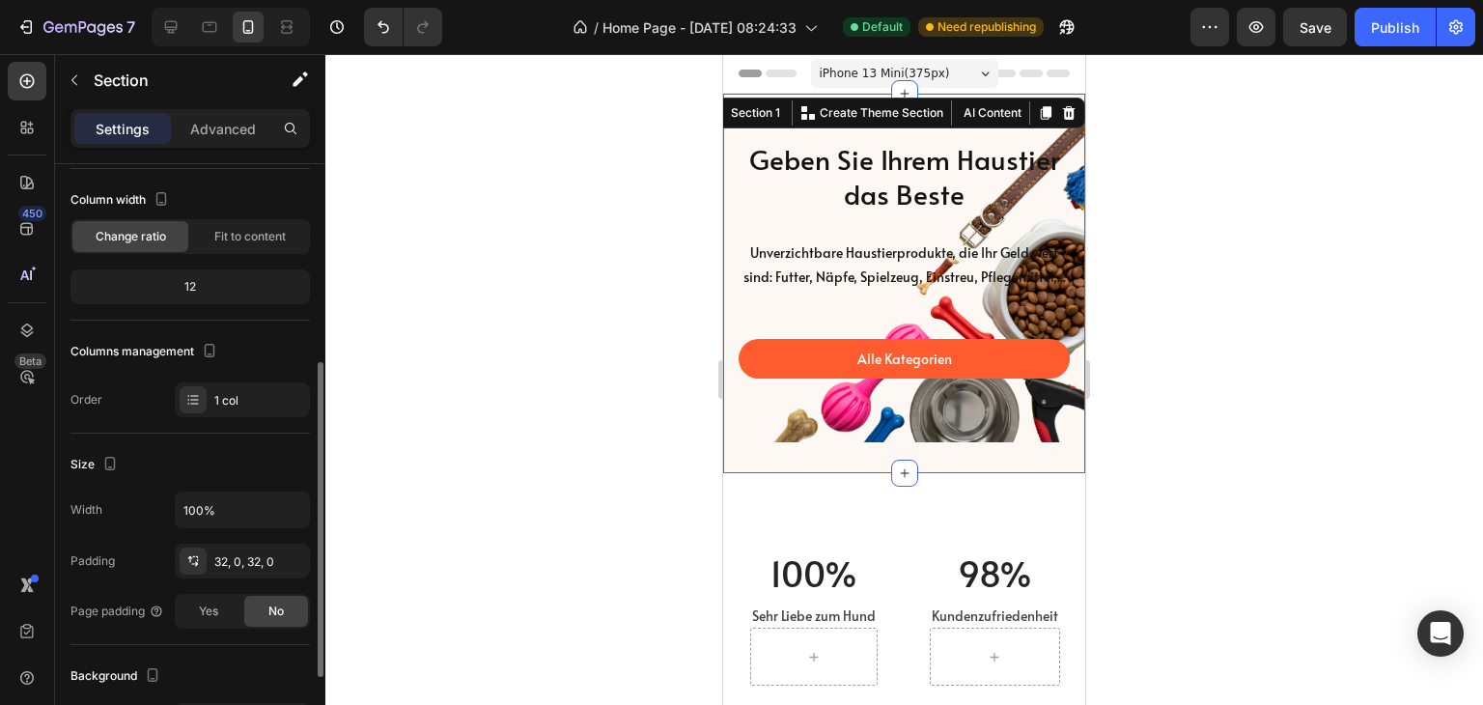
scroll to position [193, 0]
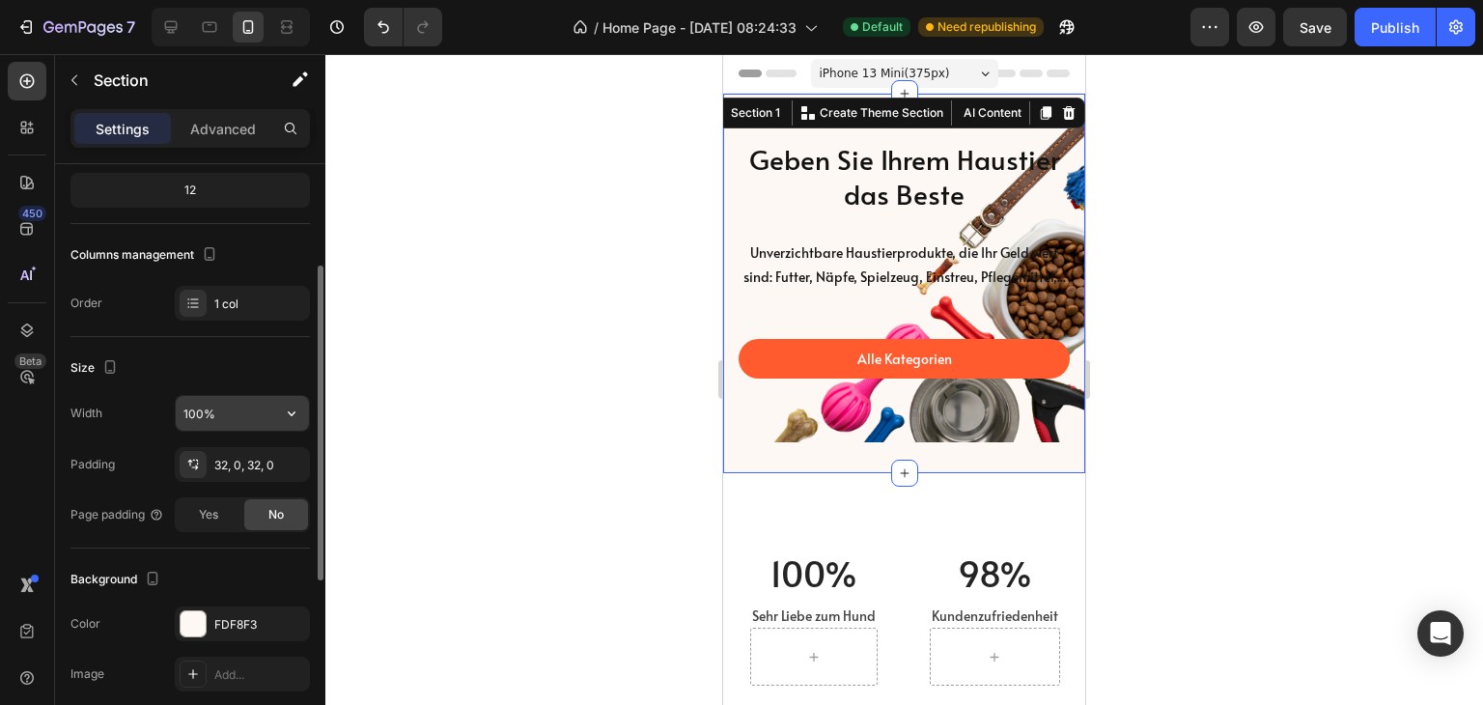
click at [230, 410] on input "100%" at bounding box center [242, 413] width 133 height 35
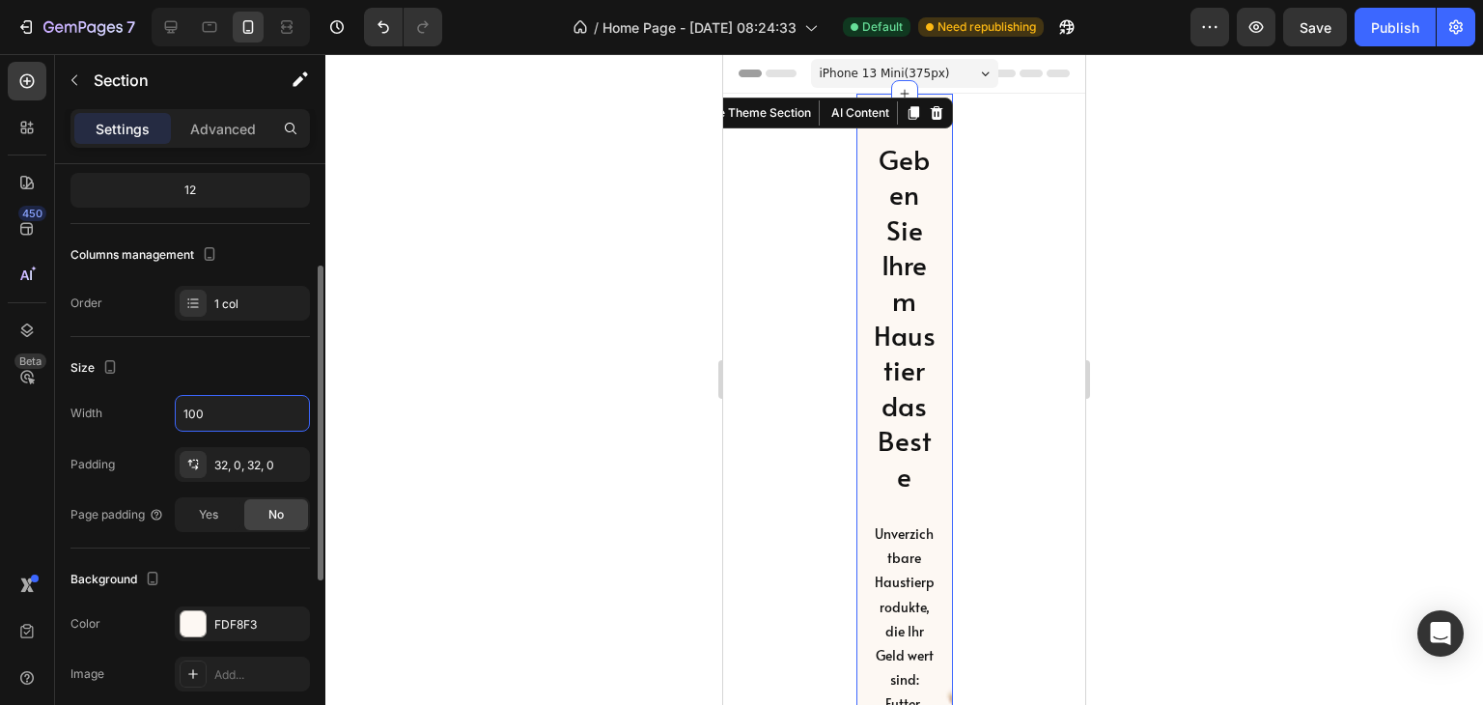
click at [193, 370] on div "Size" at bounding box center [189, 367] width 239 height 31
click at [386, 29] on icon "Undo/Redo" at bounding box center [383, 26] width 19 height 19
type input "100%"
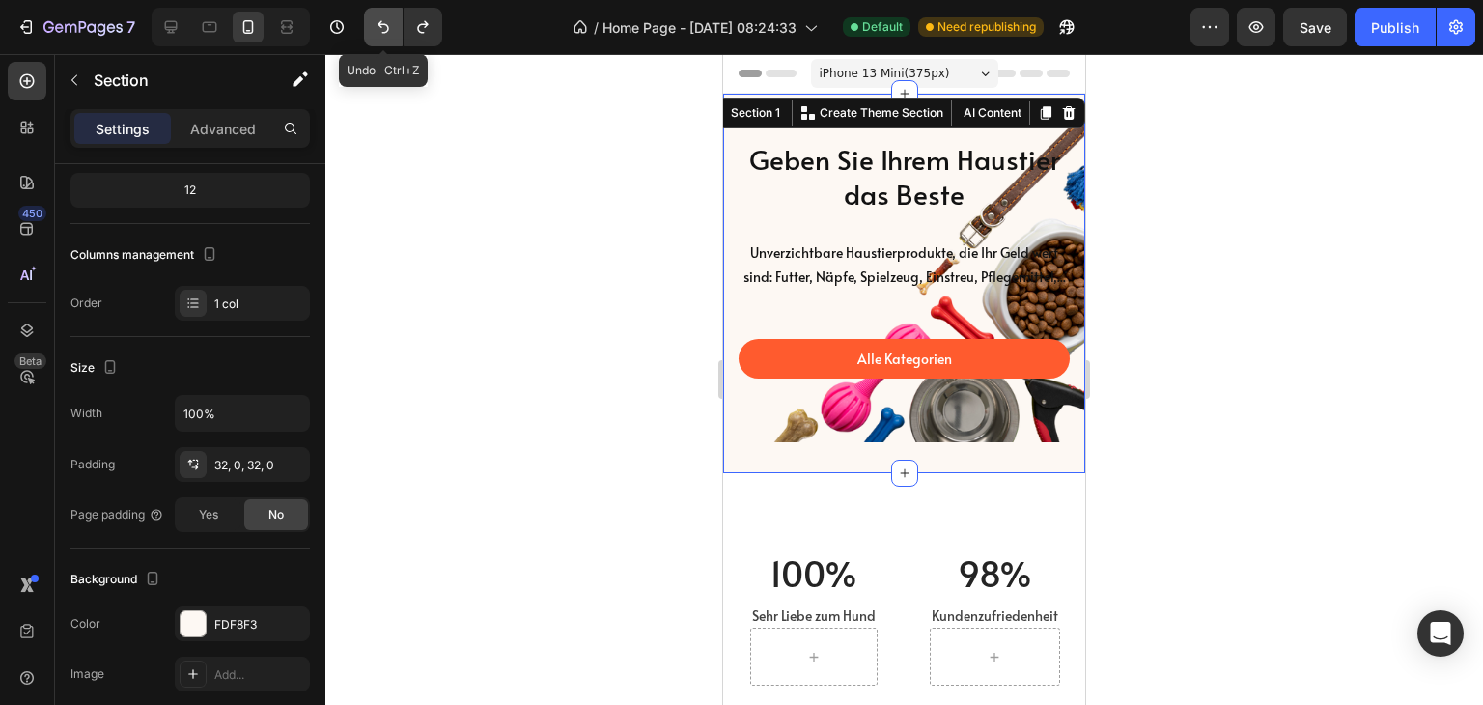
click at [386, 29] on icon "Undo/Redo" at bounding box center [383, 26] width 19 height 19
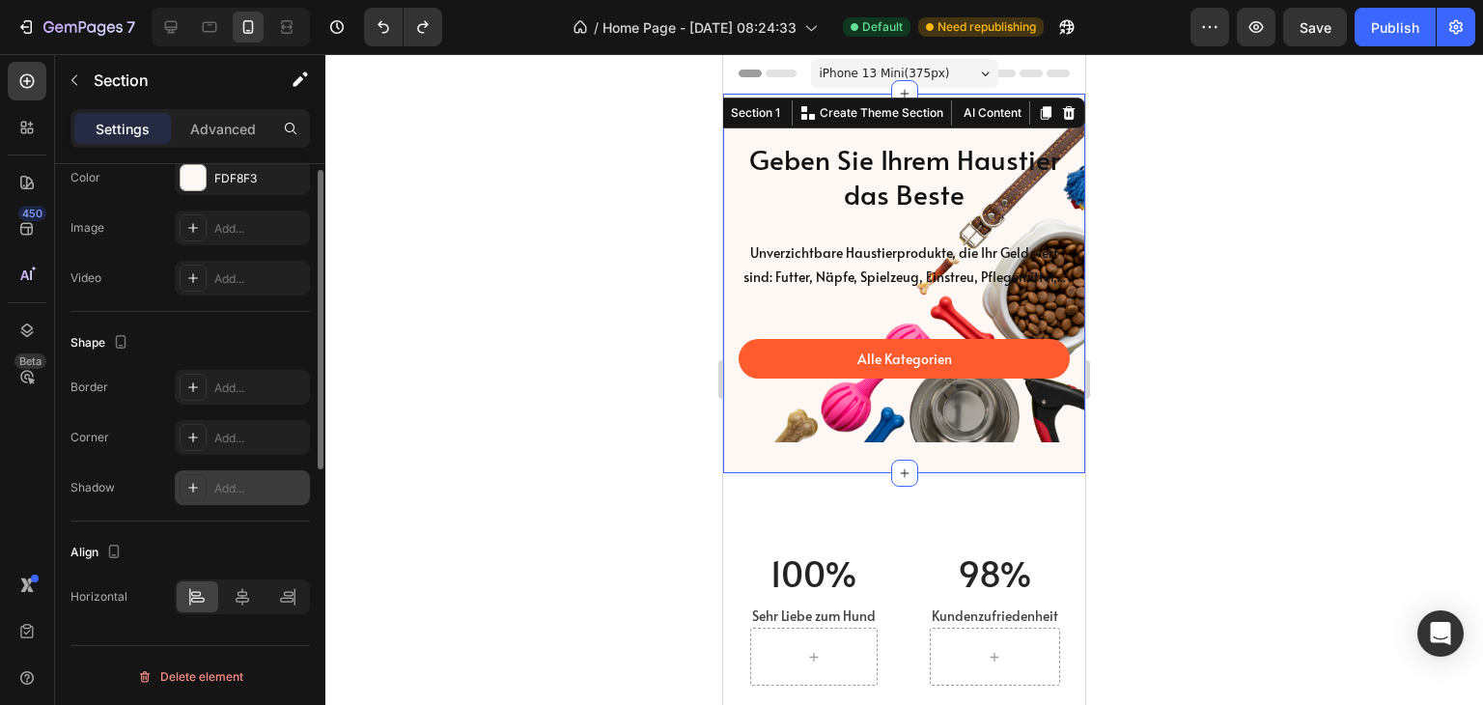
scroll to position [0, 0]
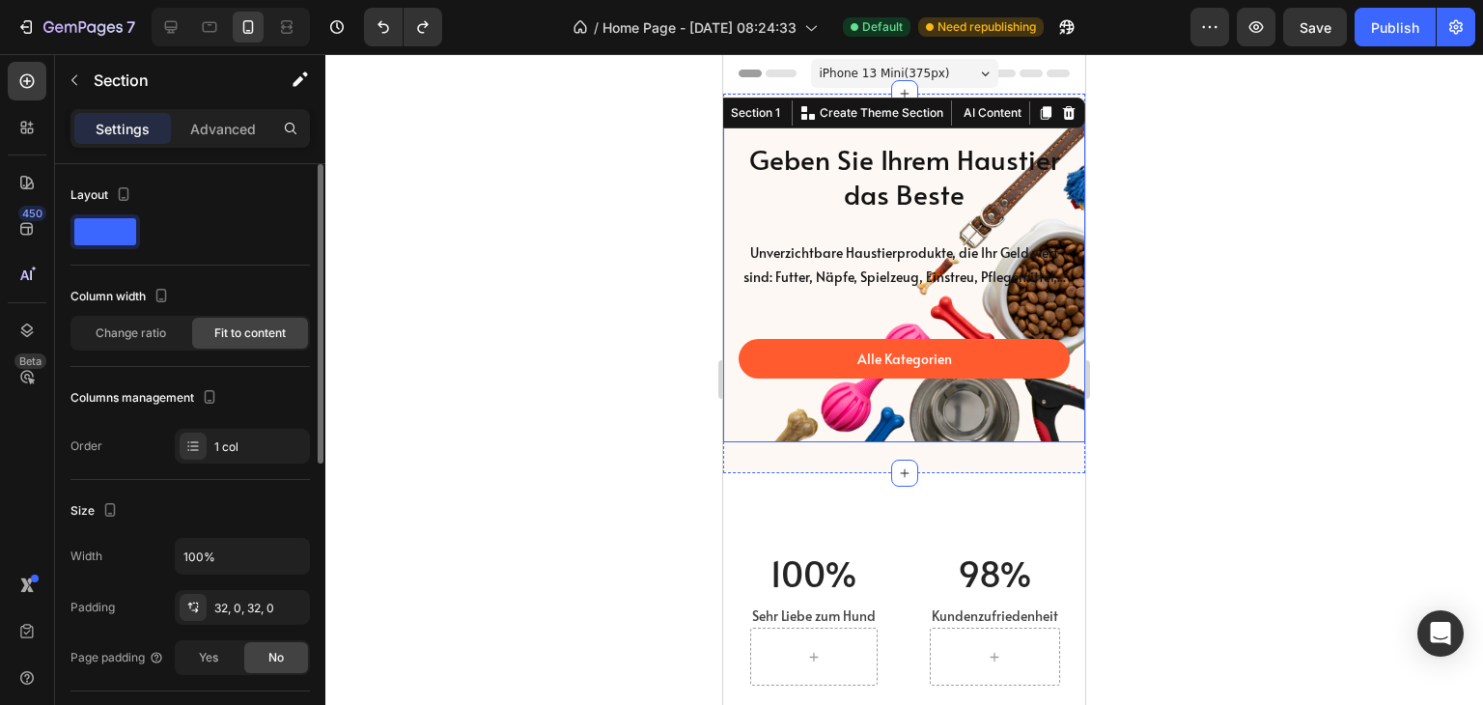
click at [757, 320] on div "Alle Kategorien Button" at bounding box center [904, 359] width 331 height 136
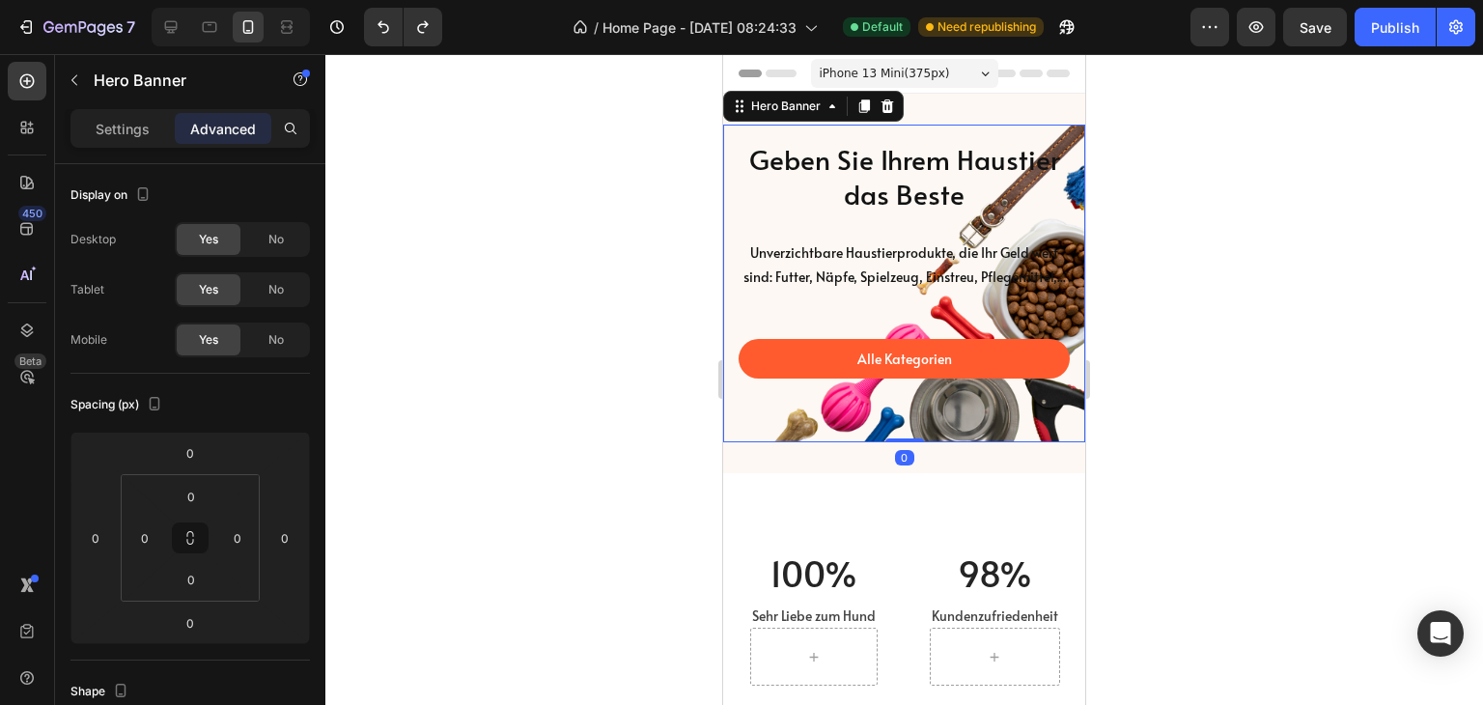
click at [1324, 260] on div at bounding box center [904, 379] width 1158 height 651
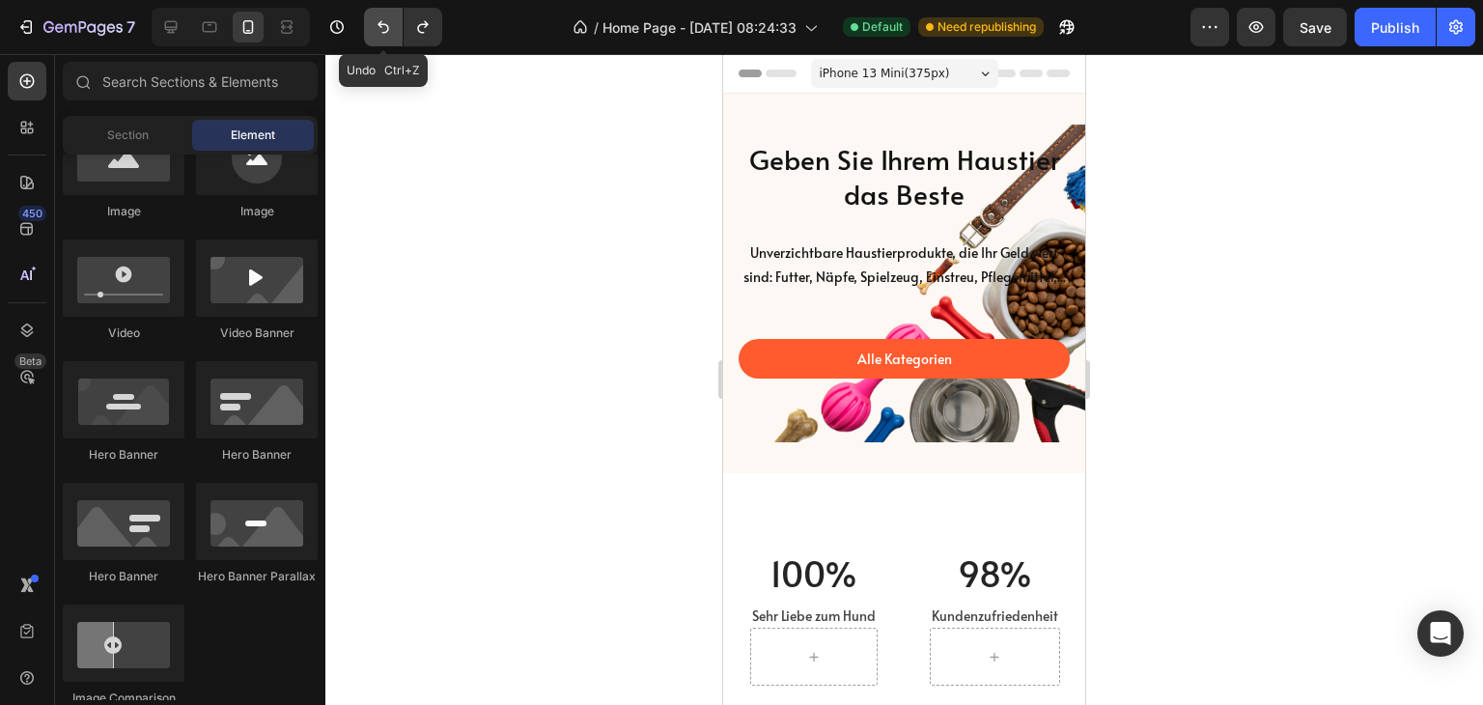
click at [390, 19] on icon "Undo/Redo" at bounding box center [383, 26] width 19 height 19
click at [387, 20] on icon "Undo/Redo" at bounding box center [383, 26] width 19 height 19
click at [382, 28] on icon "Undo/Redo" at bounding box center [383, 26] width 19 height 19
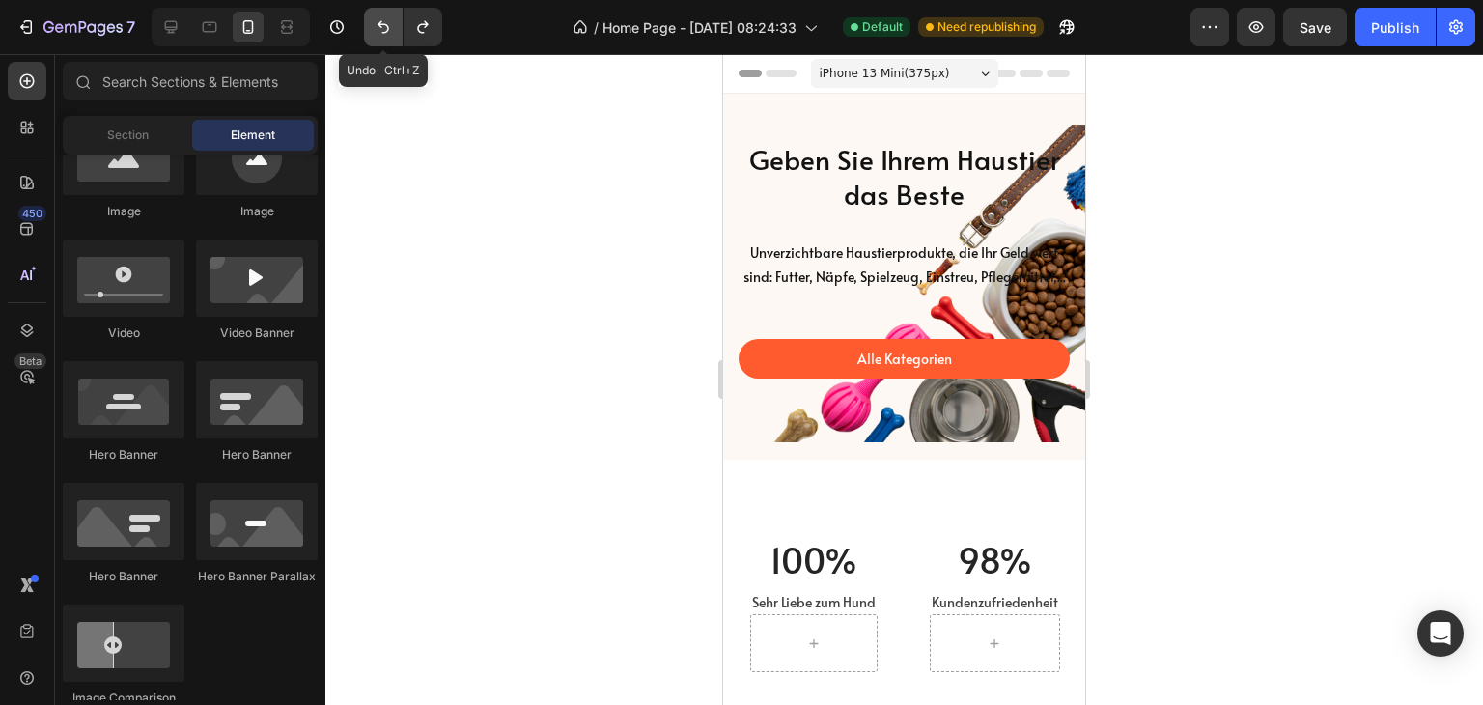
click at [386, 33] on icon "Undo/Redo" at bounding box center [383, 26] width 19 height 19
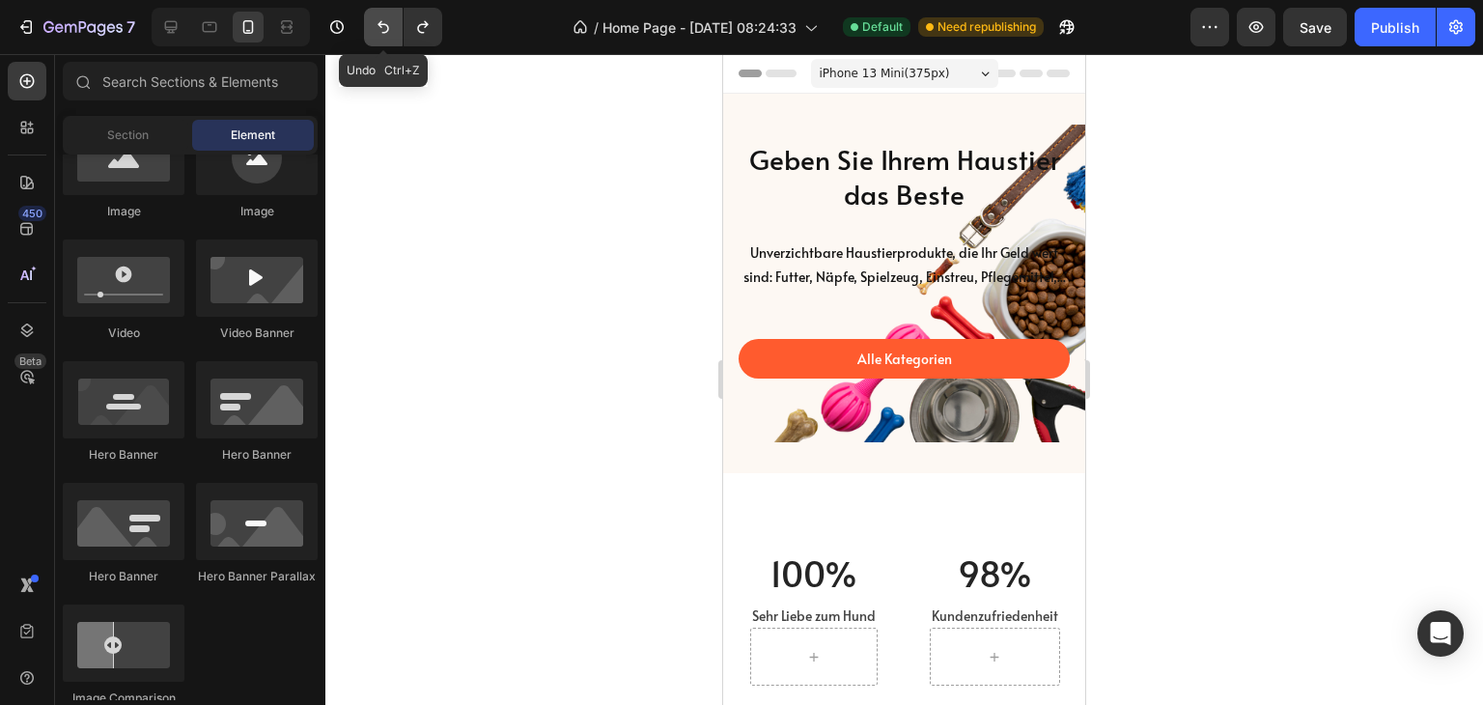
click at [386, 33] on icon "Undo/Redo" at bounding box center [383, 26] width 19 height 19
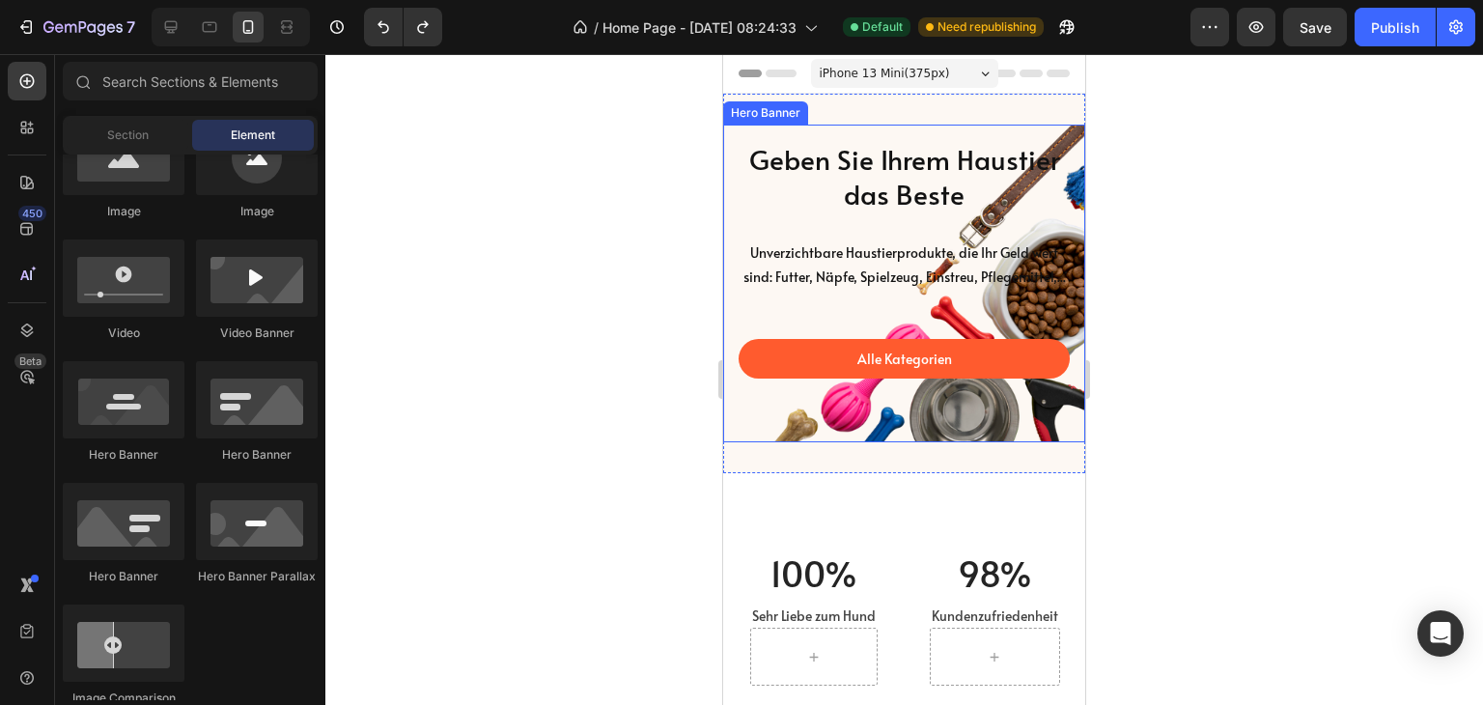
click at [728, 211] on div "Geben Sie Ihrem Haustier das Beste Heading Unverzichtbare Haustierprodukte, die…" at bounding box center [904, 284] width 362 height 318
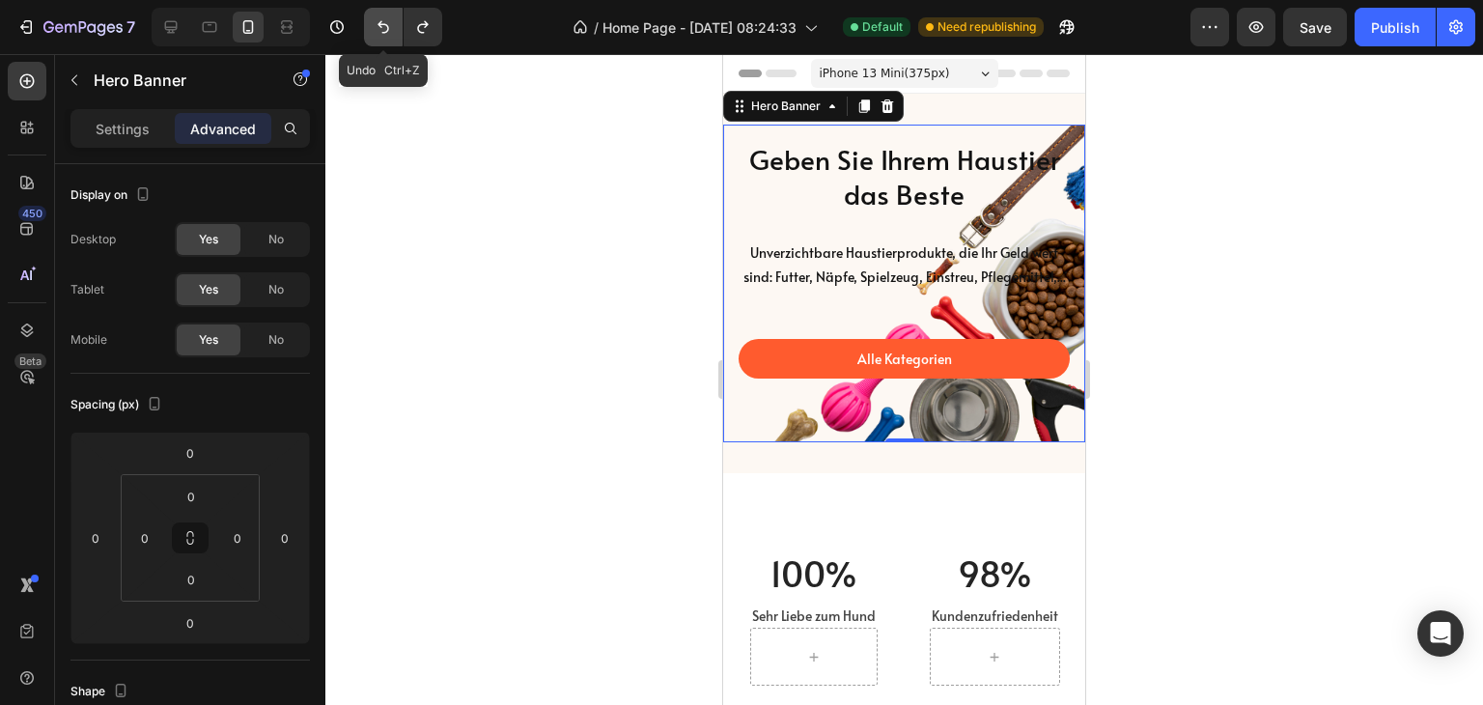
click at [371, 20] on button "Undo/Redo" at bounding box center [383, 27] width 39 height 39
click at [375, 25] on icon "Undo/Redo" at bounding box center [383, 26] width 19 height 19
click at [556, 422] on div at bounding box center [904, 379] width 1158 height 651
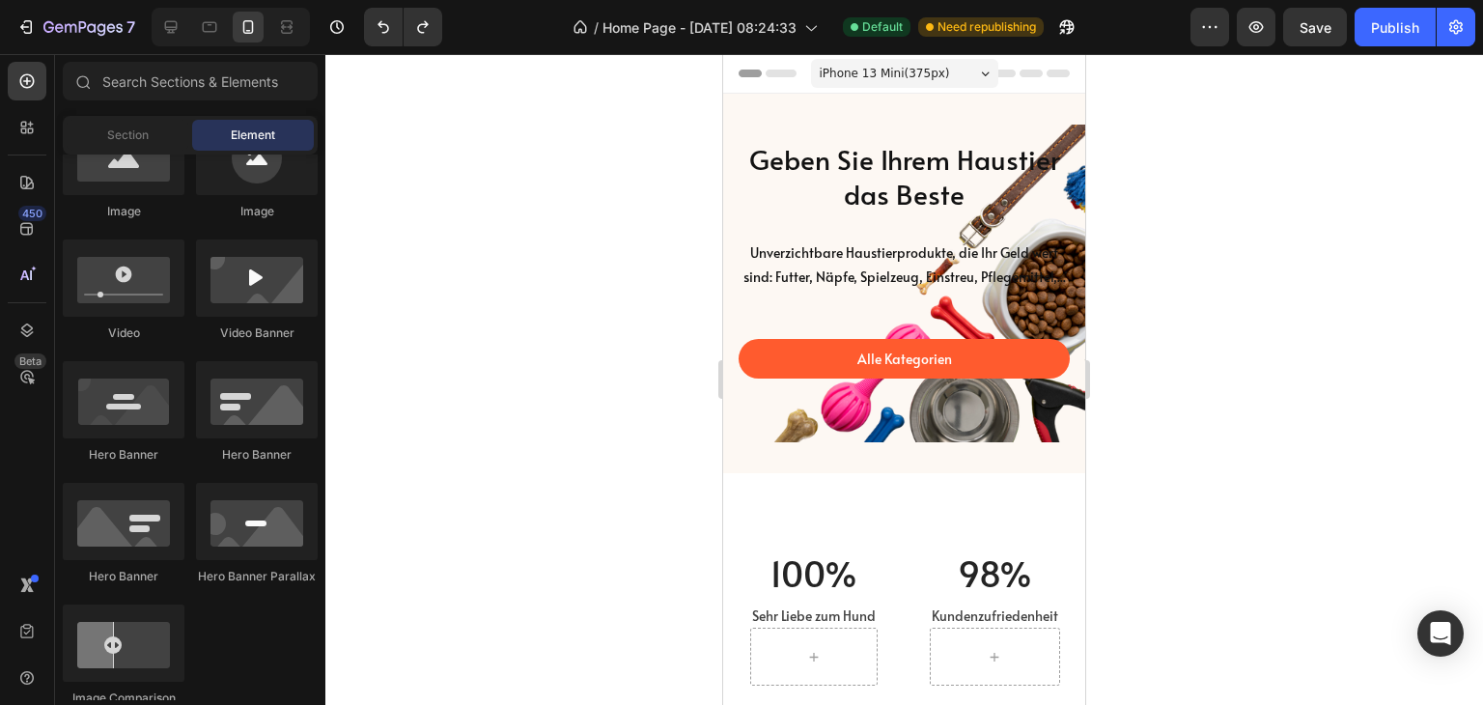
click at [1424, 377] on div at bounding box center [904, 379] width 1158 height 651
click at [749, 121] on div "Geben Sie Ihrem Haustier das Beste Heading Unverzichtbare Haustierprodukte, die…" at bounding box center [904, 284] width 362 height 380
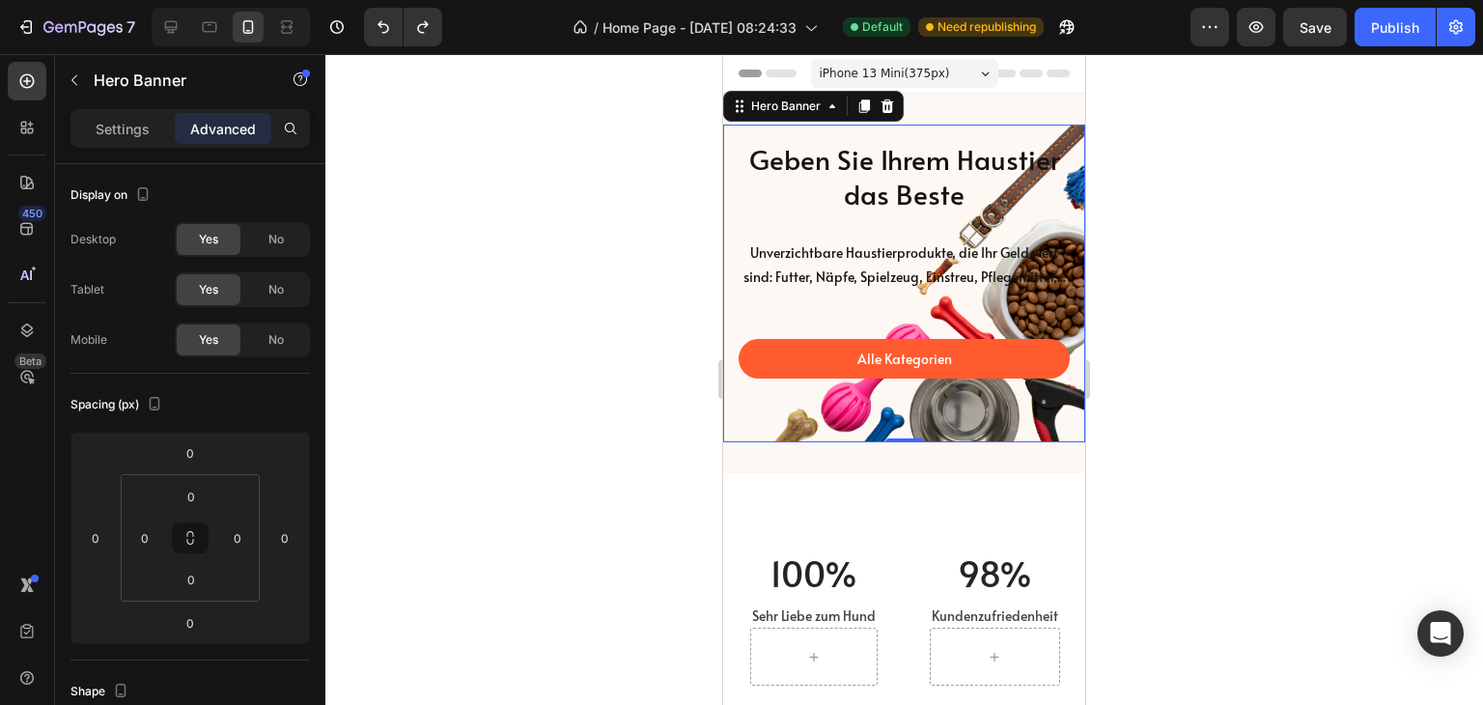
click at [741, 427] on div "Alle Kategorien Button" at bounding box center [904, 359] width 331 height 136
click at [148, 140] on div "Settings" at bounding box center [122, 128] width 97 height 31
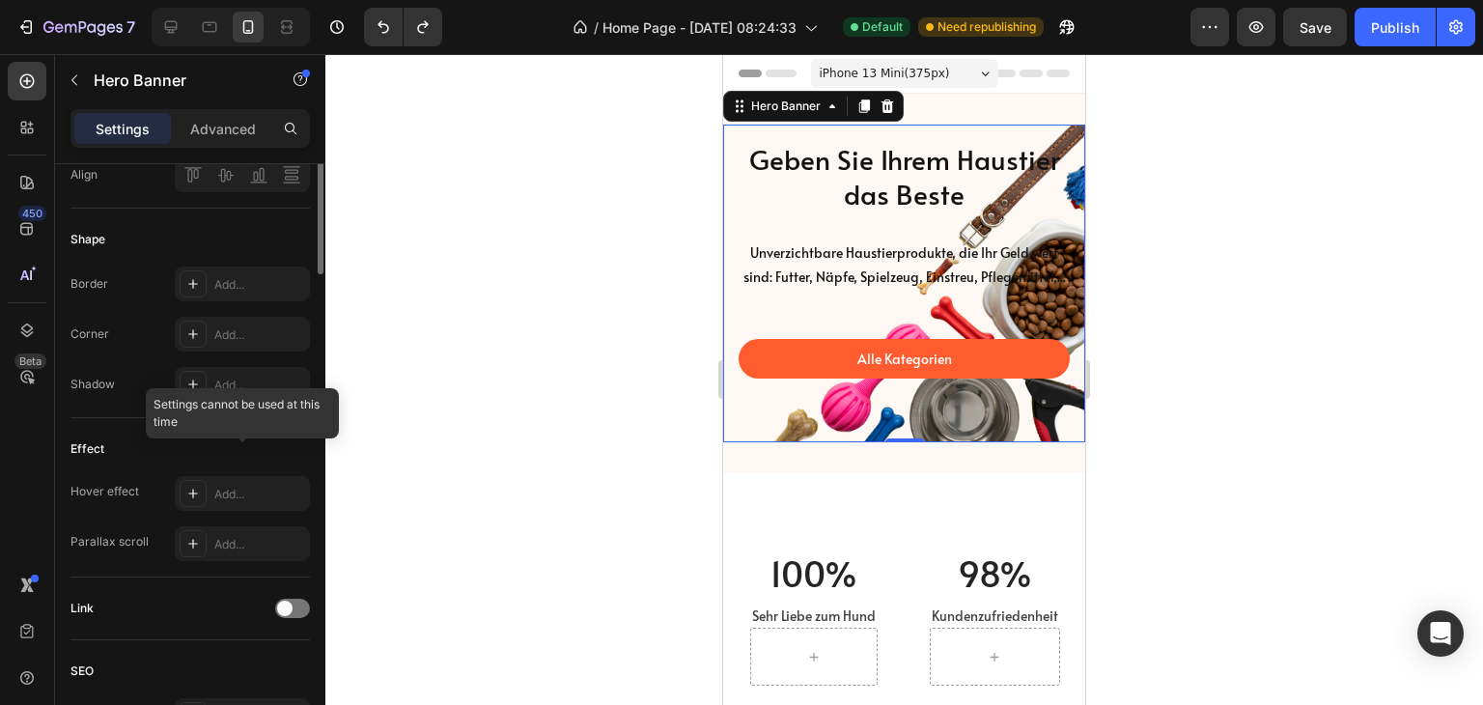
scroll to position [386, 0]
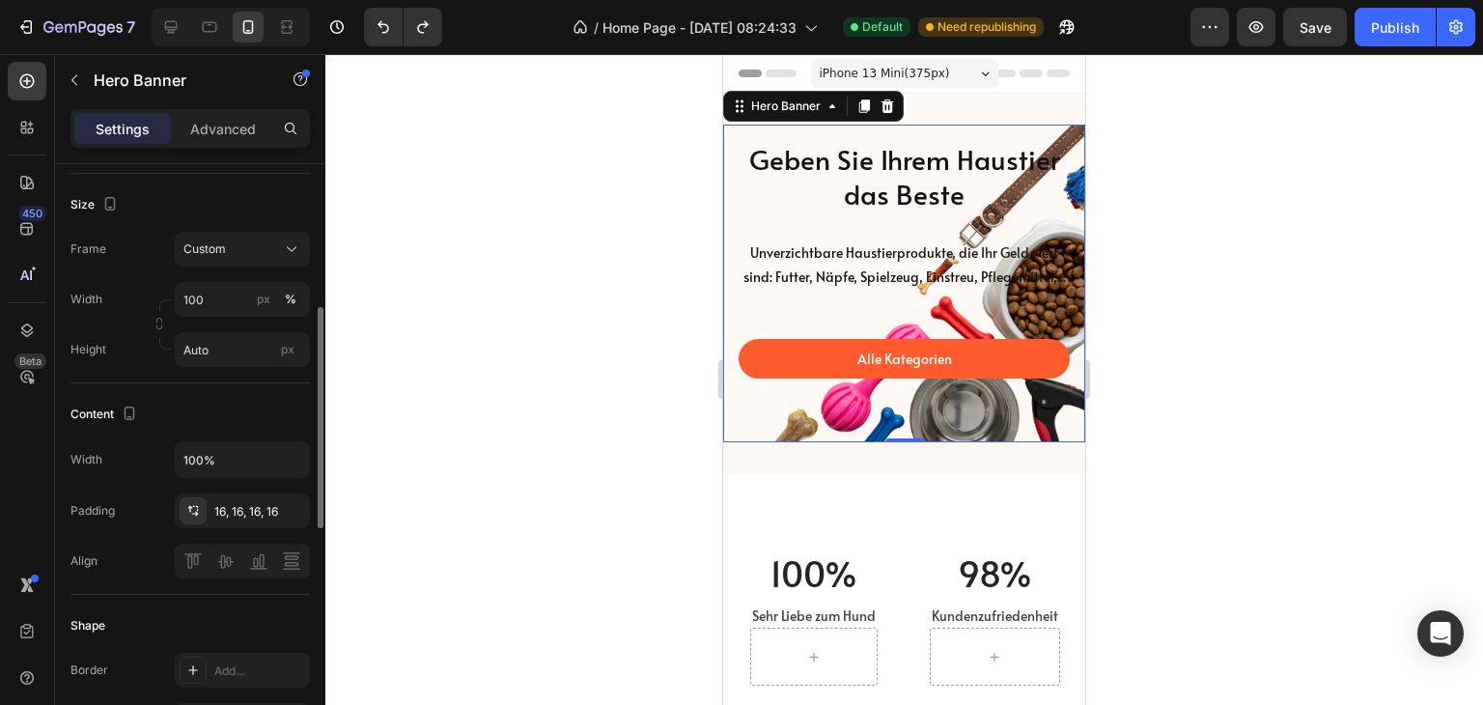
click at [781, 336] on div "Alle Kategorien Button" at bounding box center [904, 359] width 331 height 136
click at [1343, 210] on div at bounding box center [904, 379] width 1158 height 651
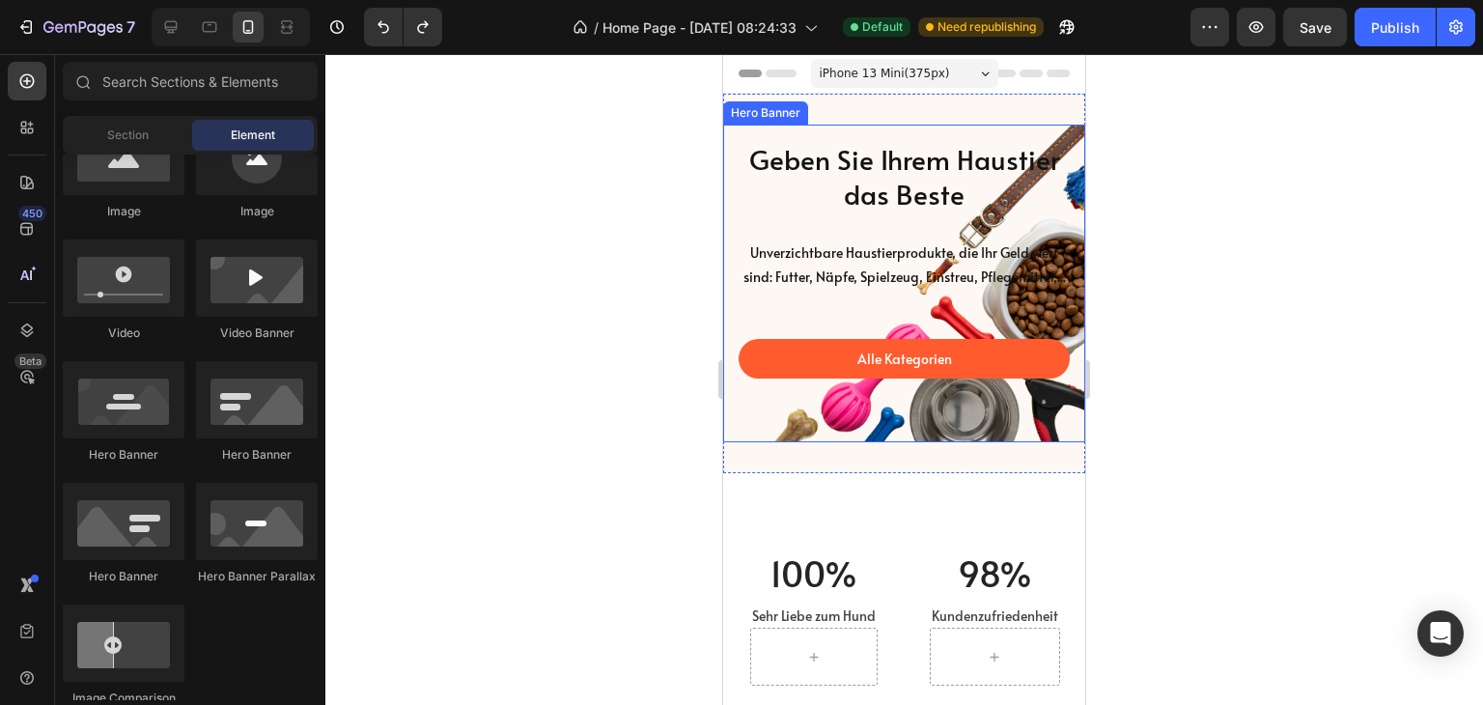
click at [912, 127] on div "Geben Sie Ihrem Haustier das Beste Heading Unverzichtbare Haustierprodukte, die…" at bounding box center [904, 284] width 362 height 318
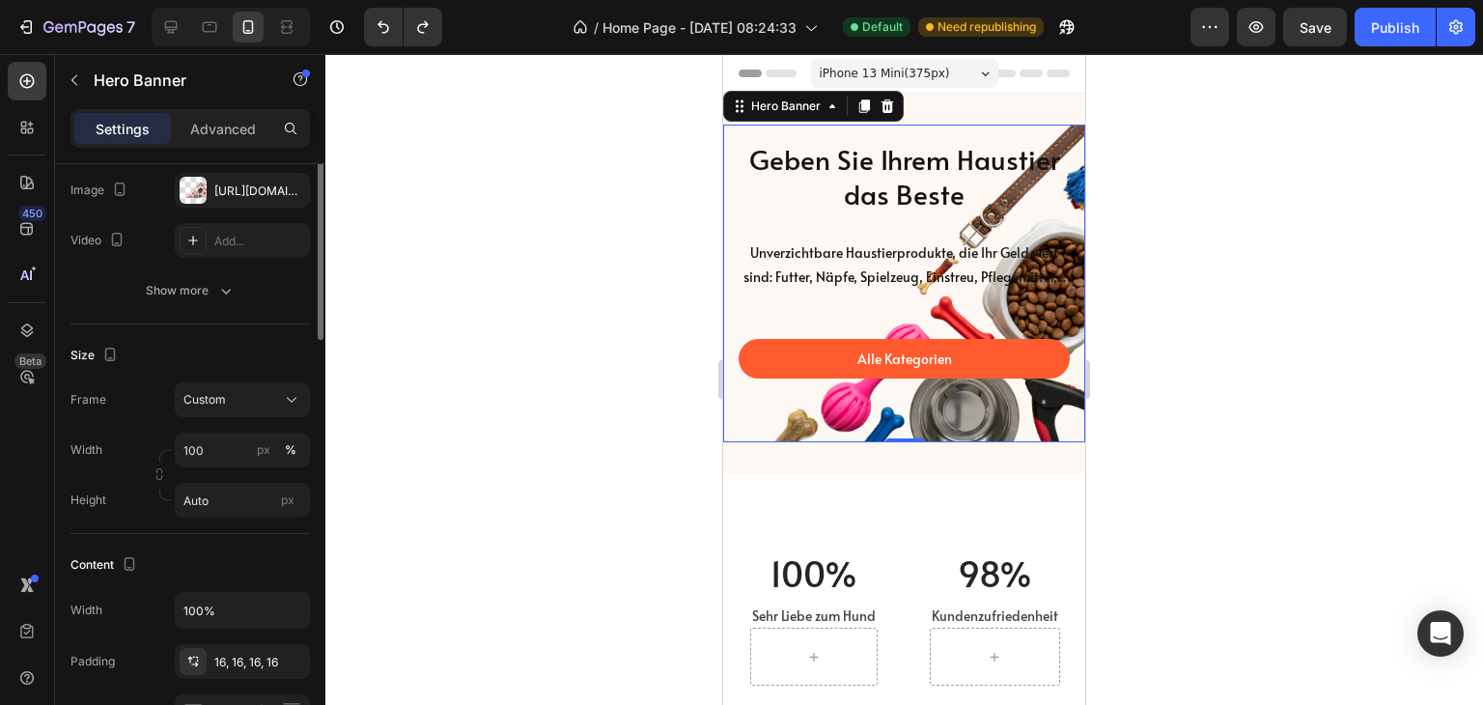
scroll to position [139, 0]
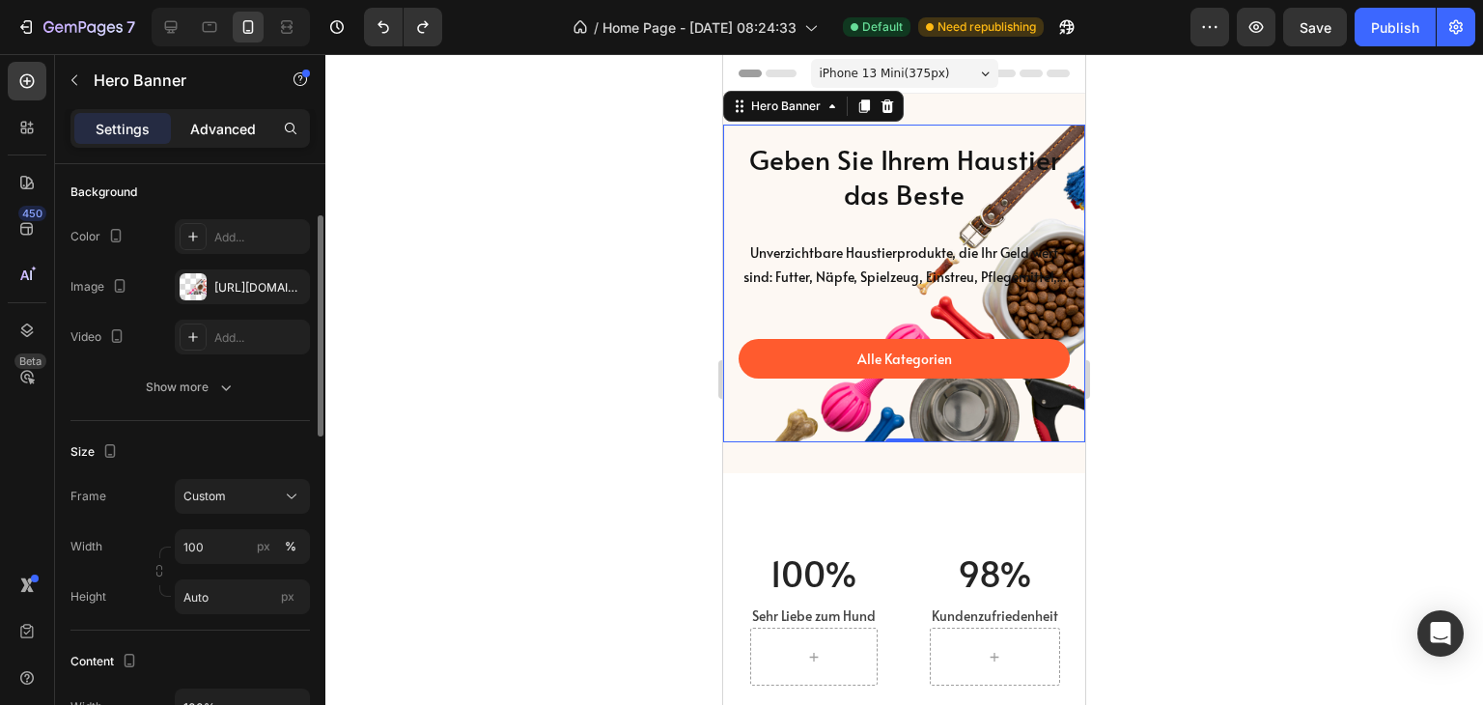
click at [209, 133] on p "Advanced" at bounding box center [223, 129] width 66 height 20
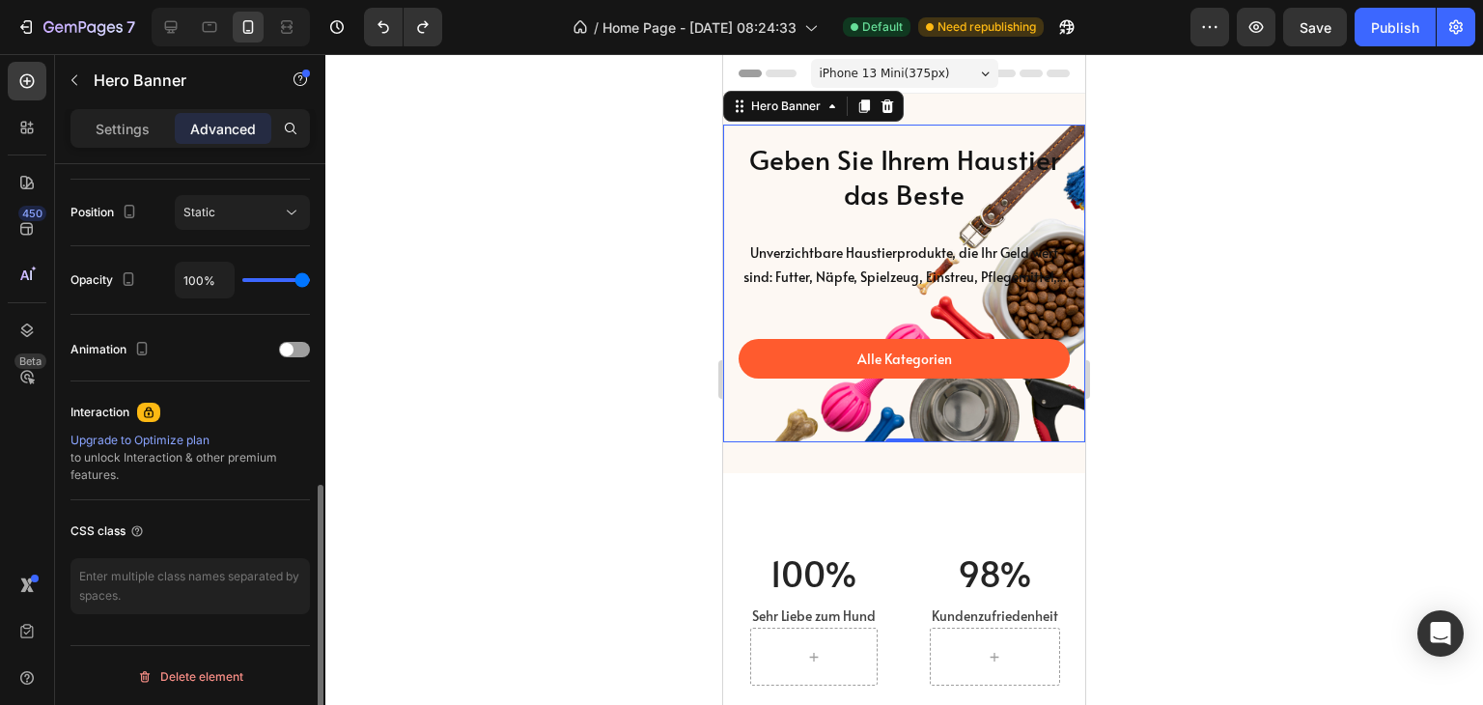
scroll to position [0, 0]
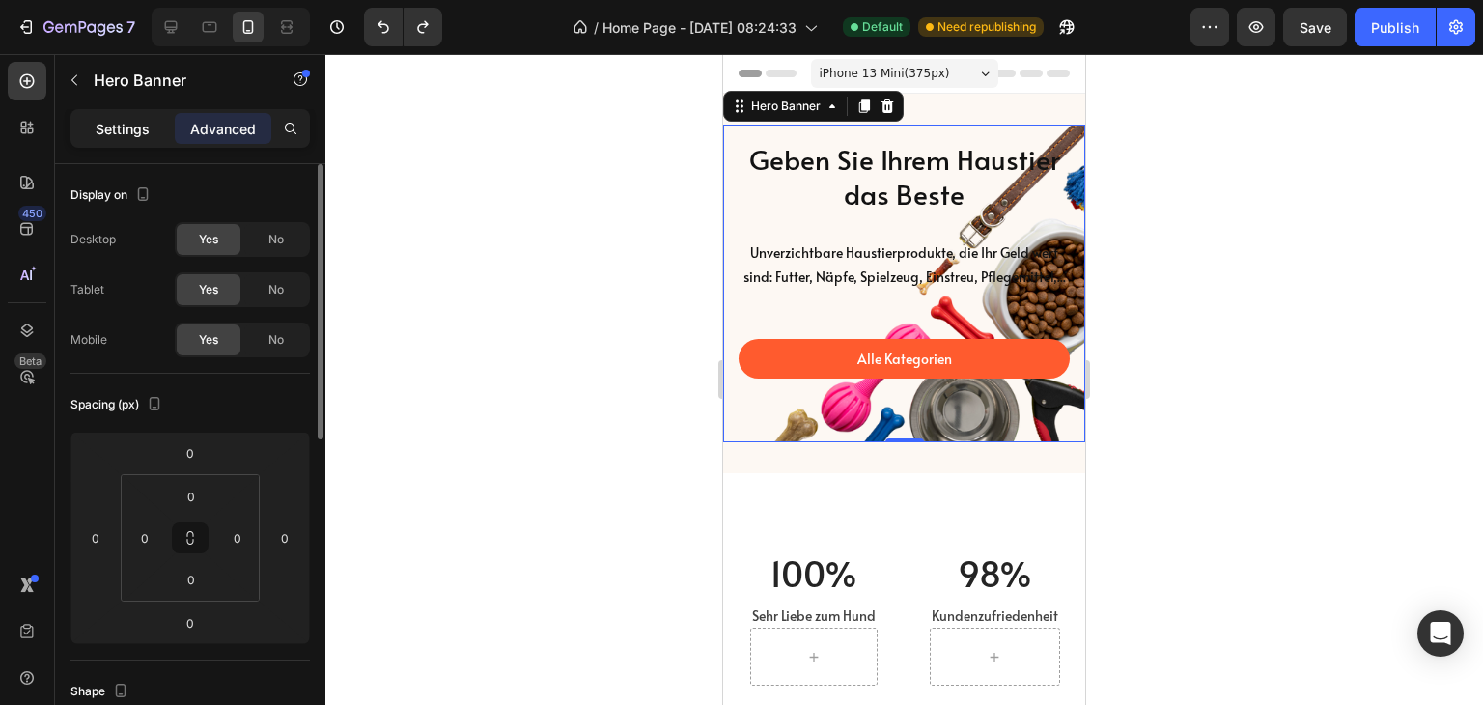
click at [138, 129] on p "Settings" at bounding box center [123, 129] width 54 height 20
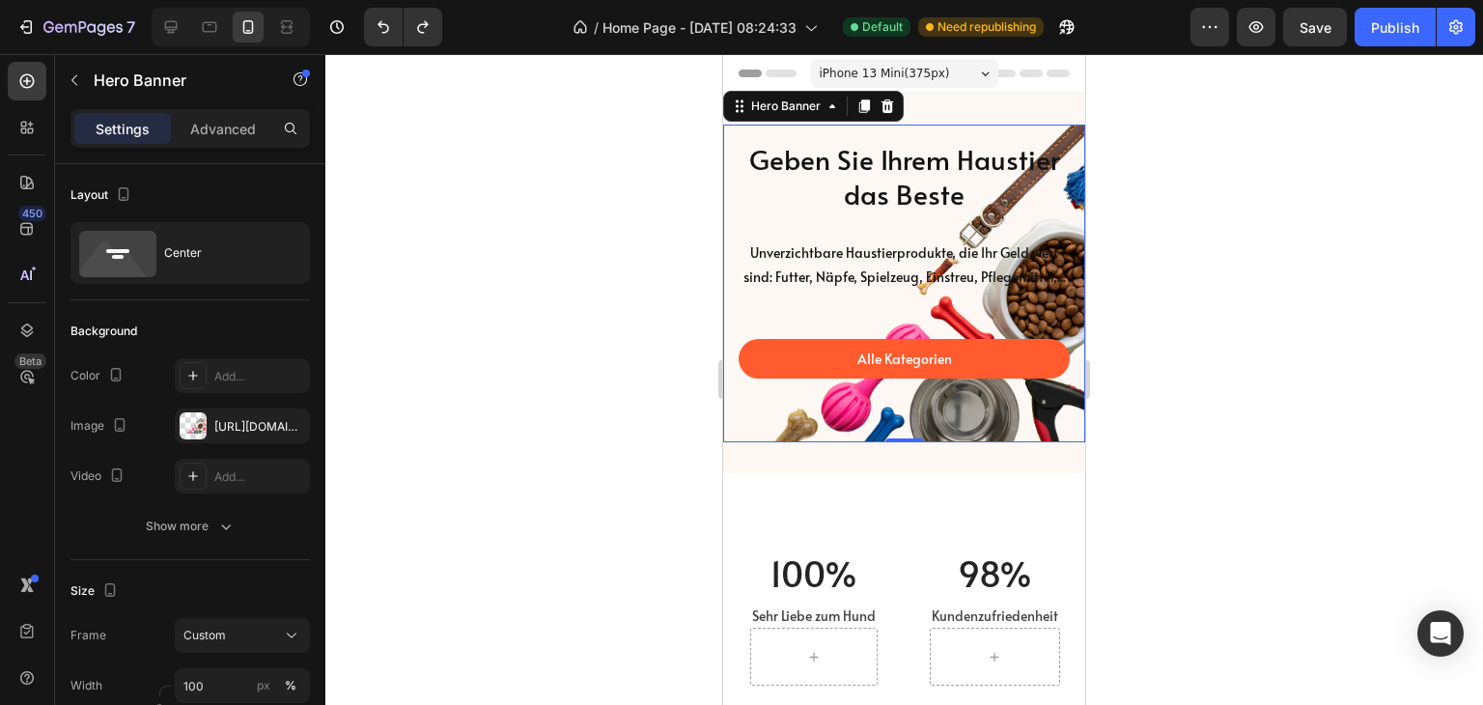
click at [755, 427] on div "Alle Kategorien Button" at bounding box center [904, 359] width 331 height 136
click at [823, 427] on div "Alle Kategorien Button" at bounding box center [904, 359] width 331 height 136
click at [882, 349] on div "Alle Kategorien Button" at bounding box center [904, 359] width 331 height 136
click at [892, 427] on div "Alle Kategorien Button" at bounding box center [904, 359] width 331 height 136
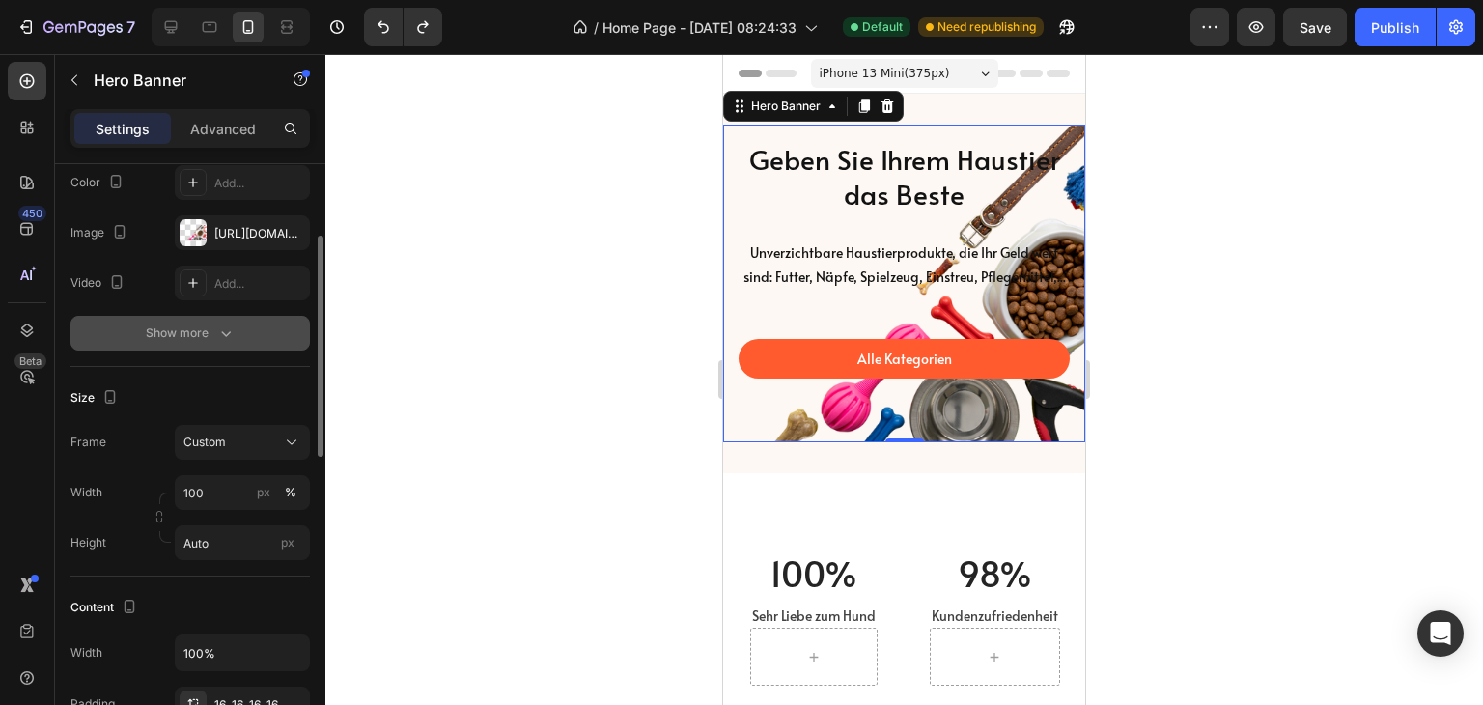
click at [167, 327] on div "Show more" at bounding box center [191, 333] width 90 height 19
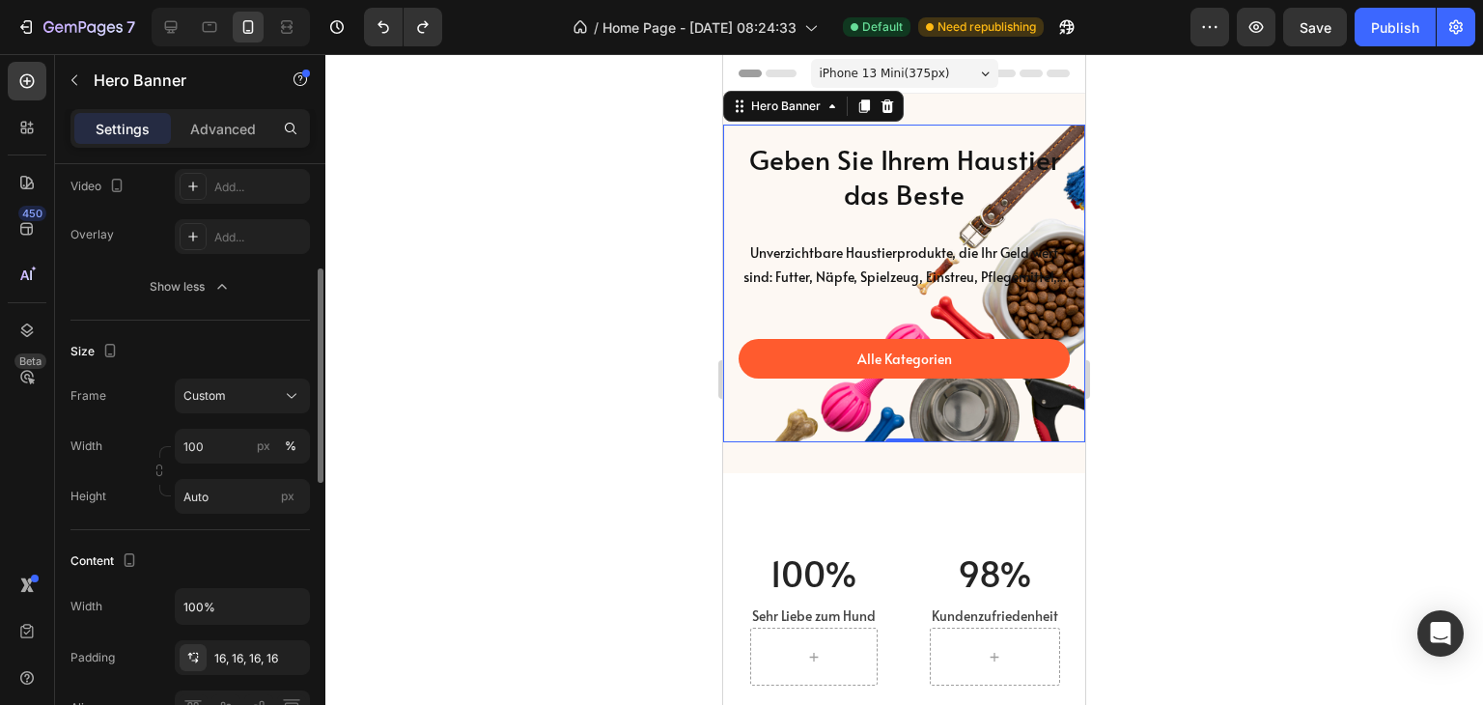
scroll to position [386, 0]
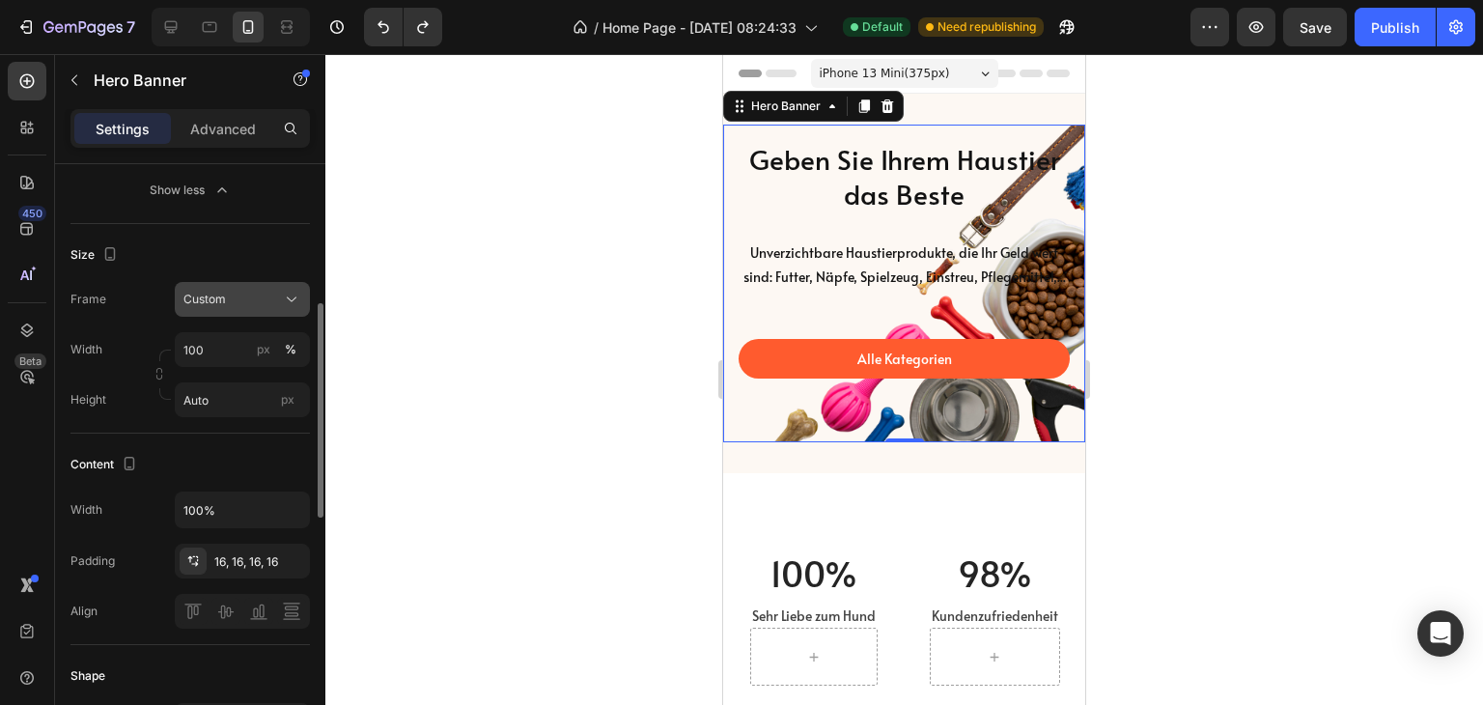
click at [231, 302] on div "Custom" at bounding box center [230, 299] width 95 height 17
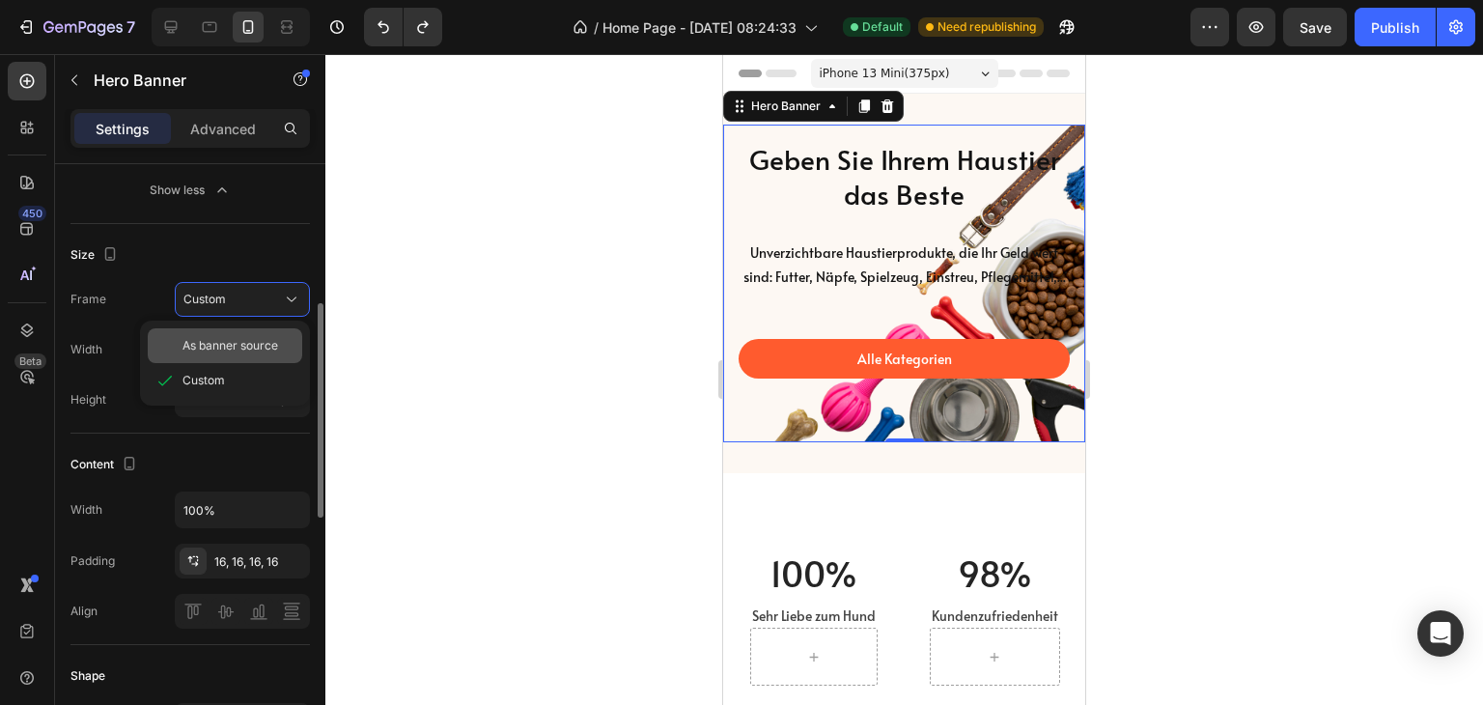
click at [214, 339] on span "As banner source" at bounding box center [231, 345] width 96 height 17
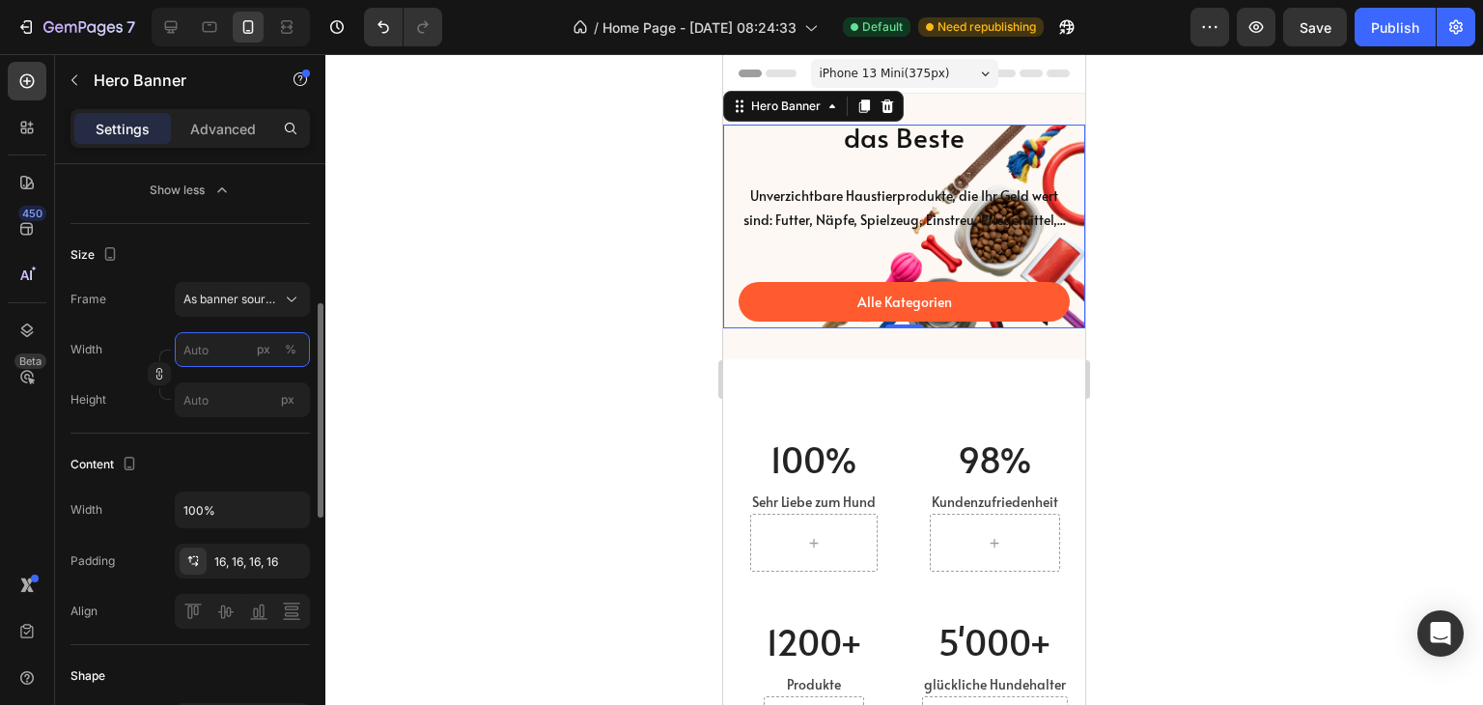
click at [216, 351] on input "px %" at bounding box center [242, 349] width 135 height 35
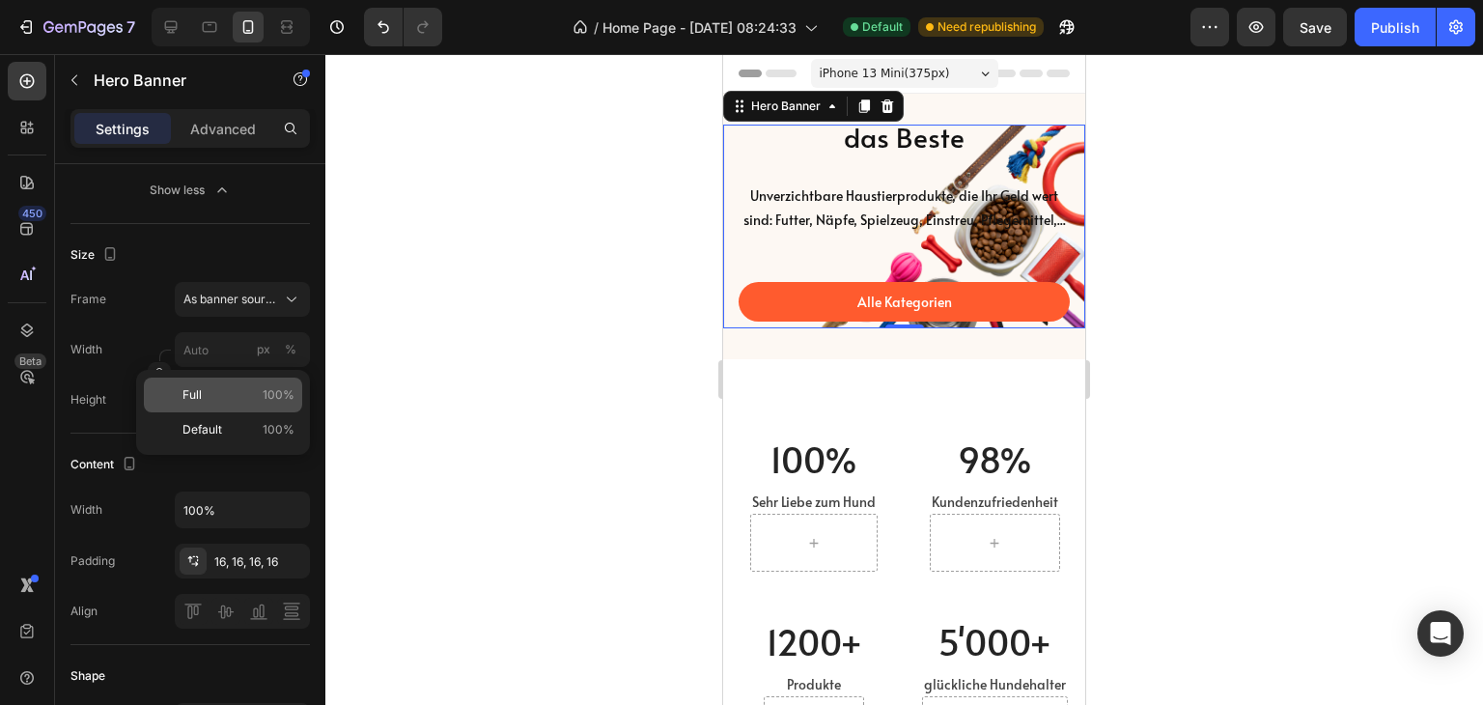
click at [203, 391] on p "Full 100%" at bounding box center [239, 394] width 112 height 17
type input "100"
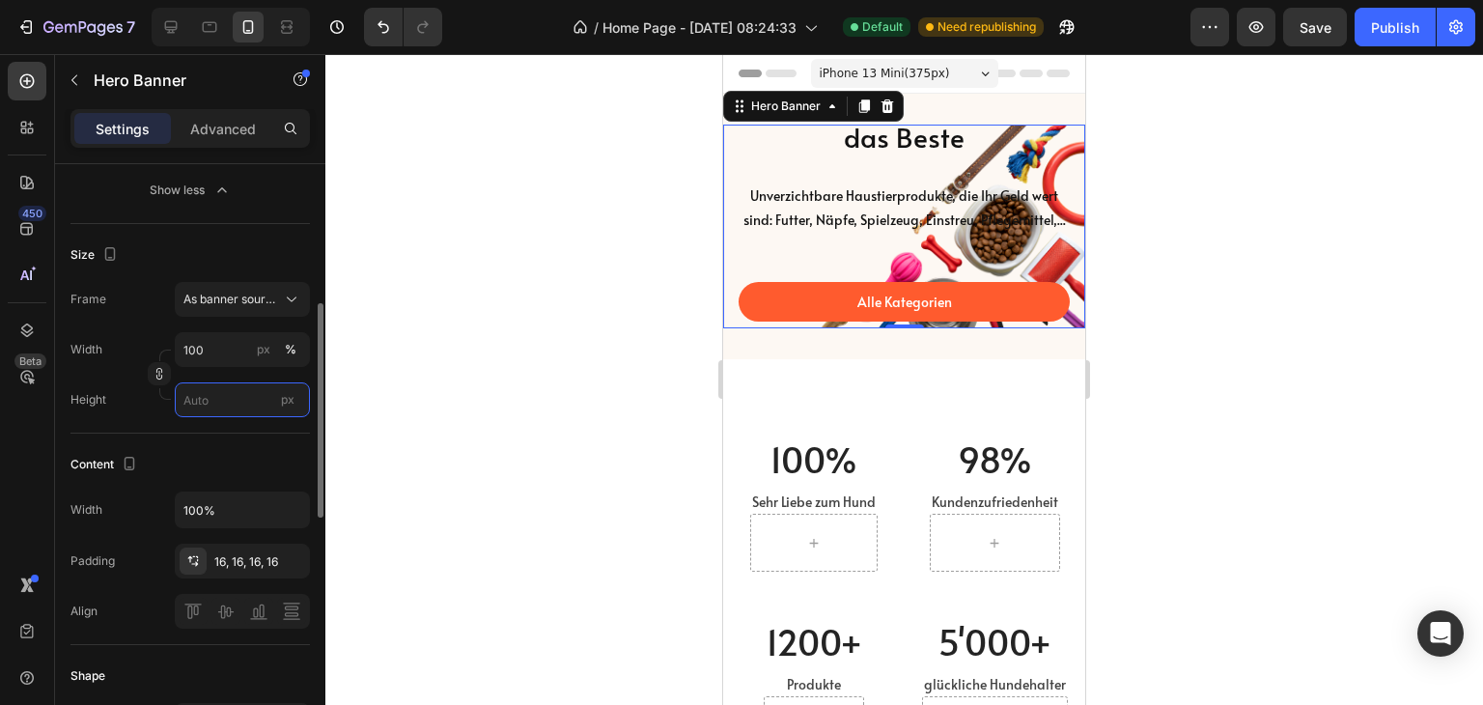
click at [210, 405] on input "px" at bounding box center [242, 399] width 135 height 35
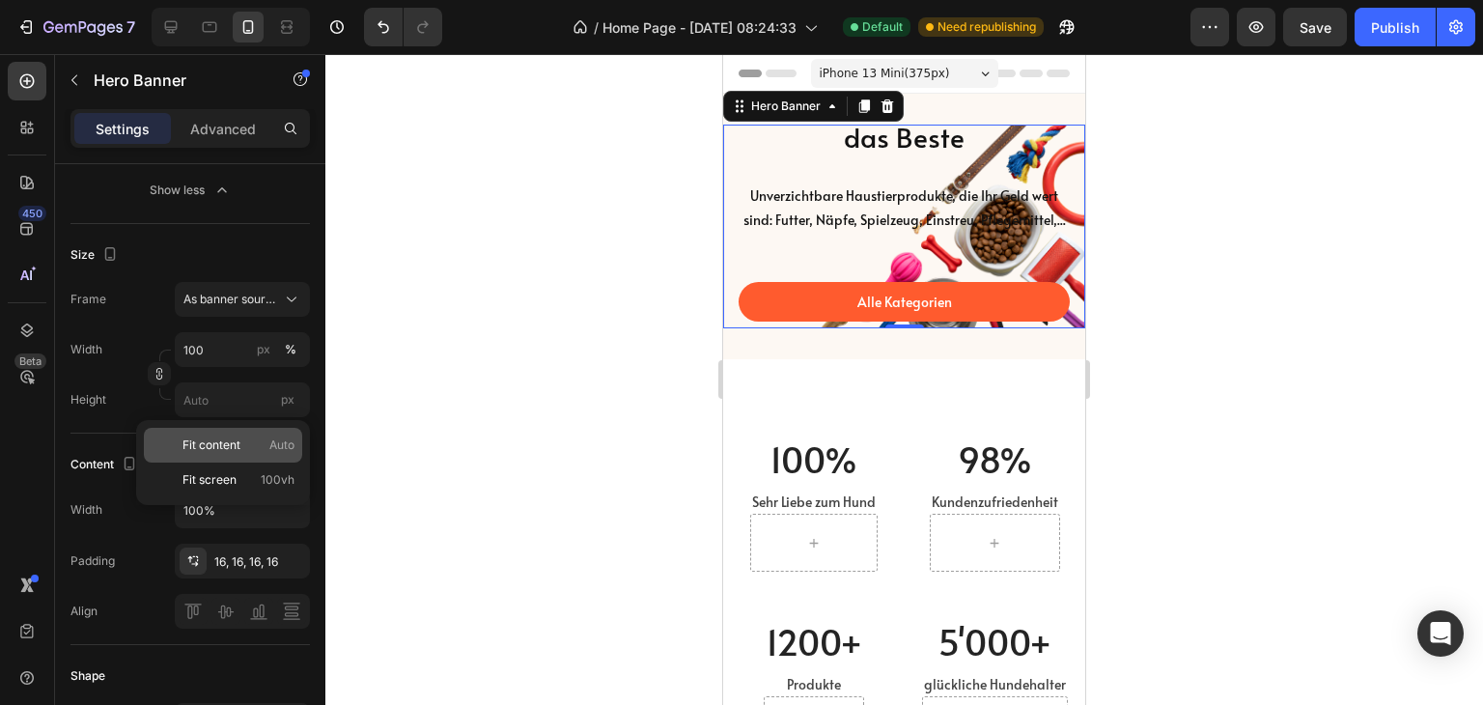
click at [211, 451] on span "Fit content" at bounding box center [212, 445] width 58 height 17
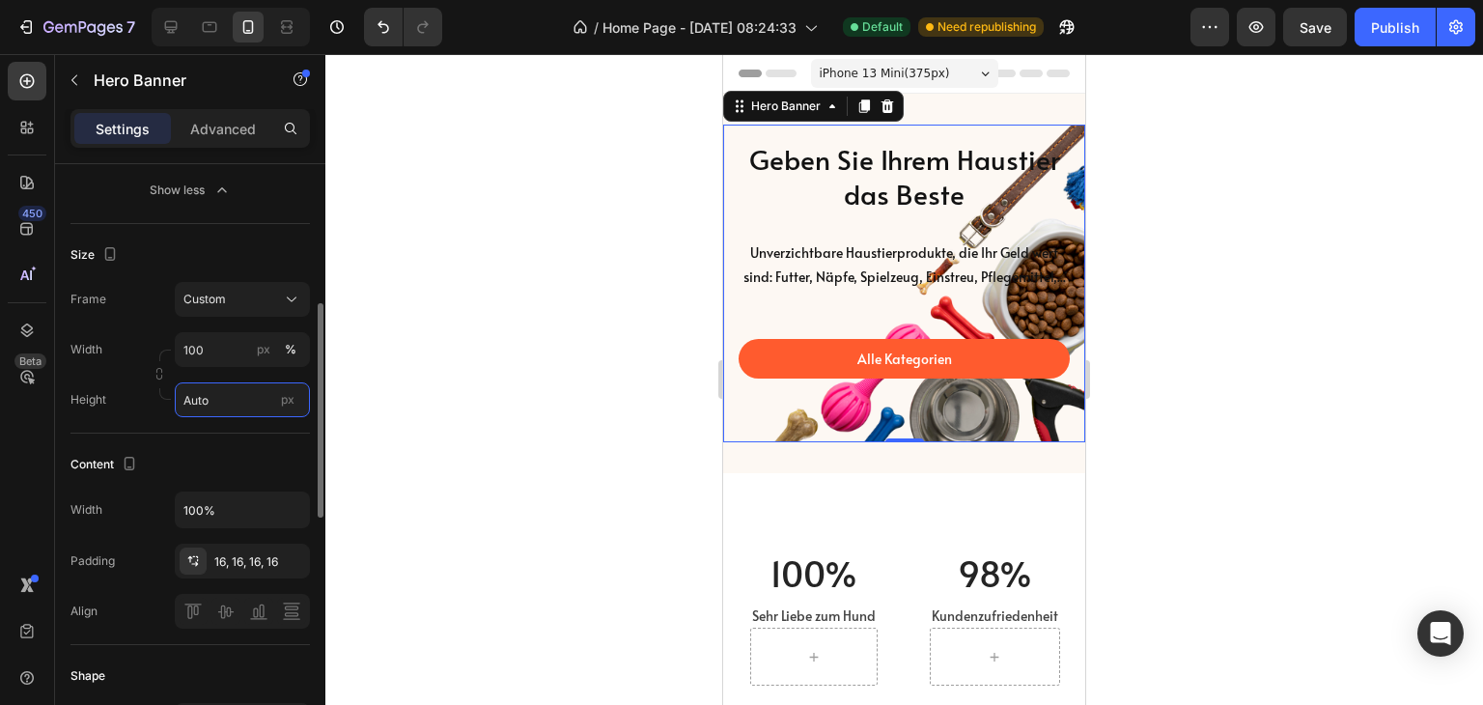
click at [209, 392] on input "Auto" at bounding box center [242, 399] width 135 height 35
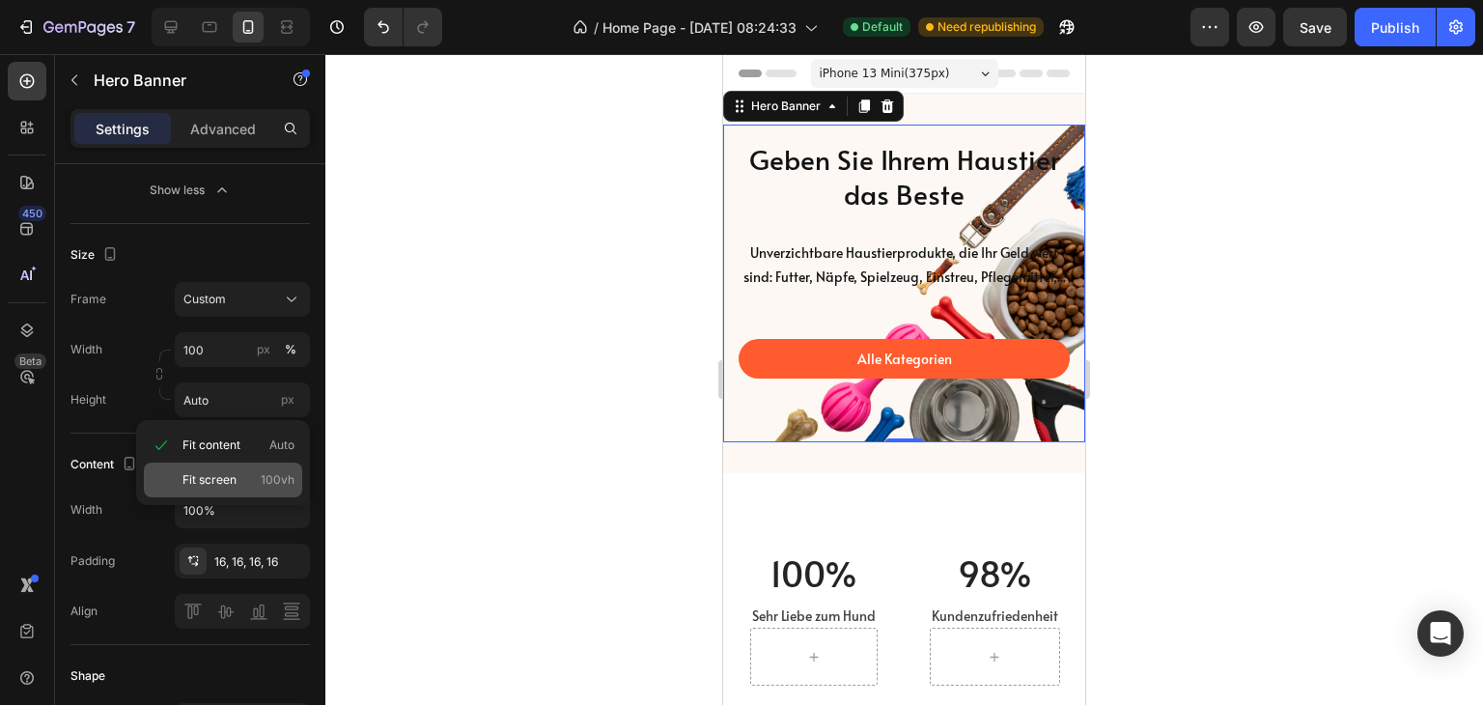
click at [211, 477] on span "Fit screen" at bounding box center [210, 479] width 54 height 17
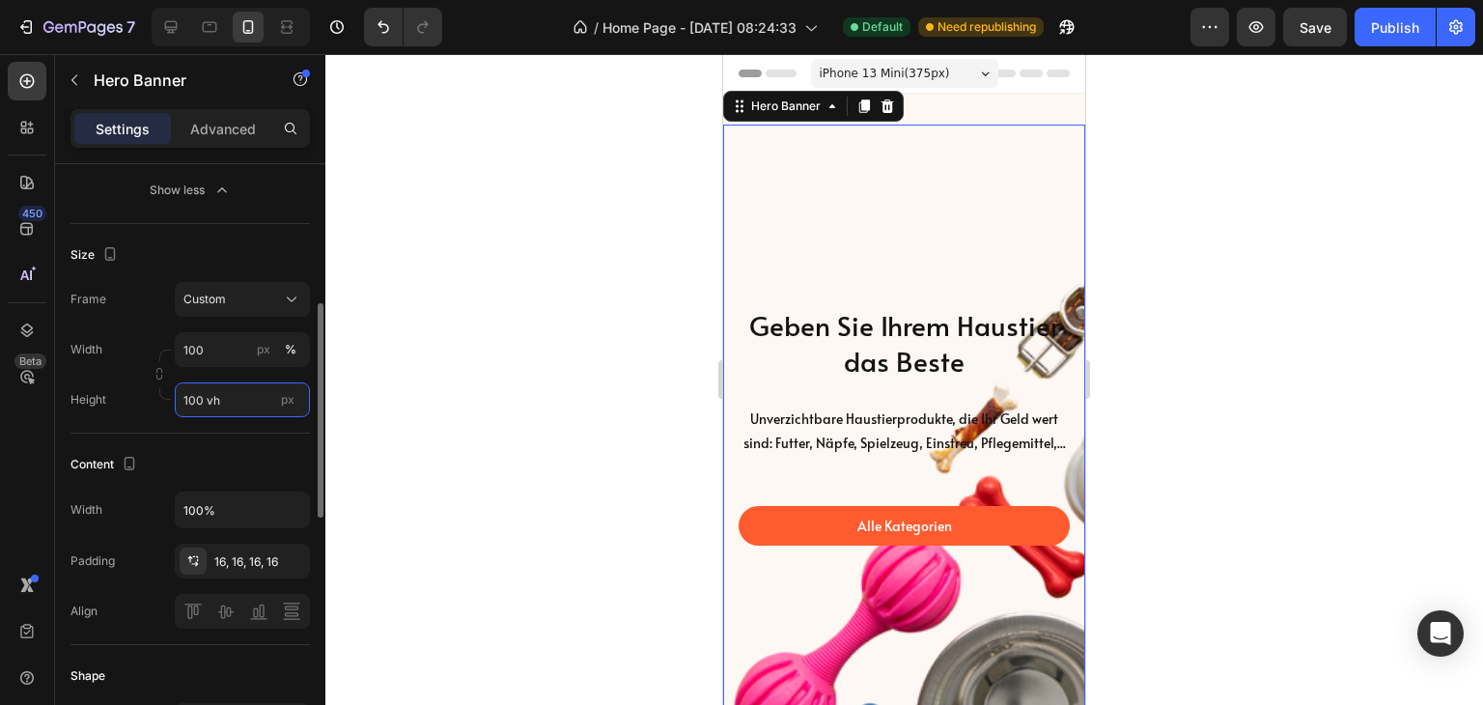
click at [195, 396] on input "100 vh" at bounding box center [242, 399] width 135 height 35
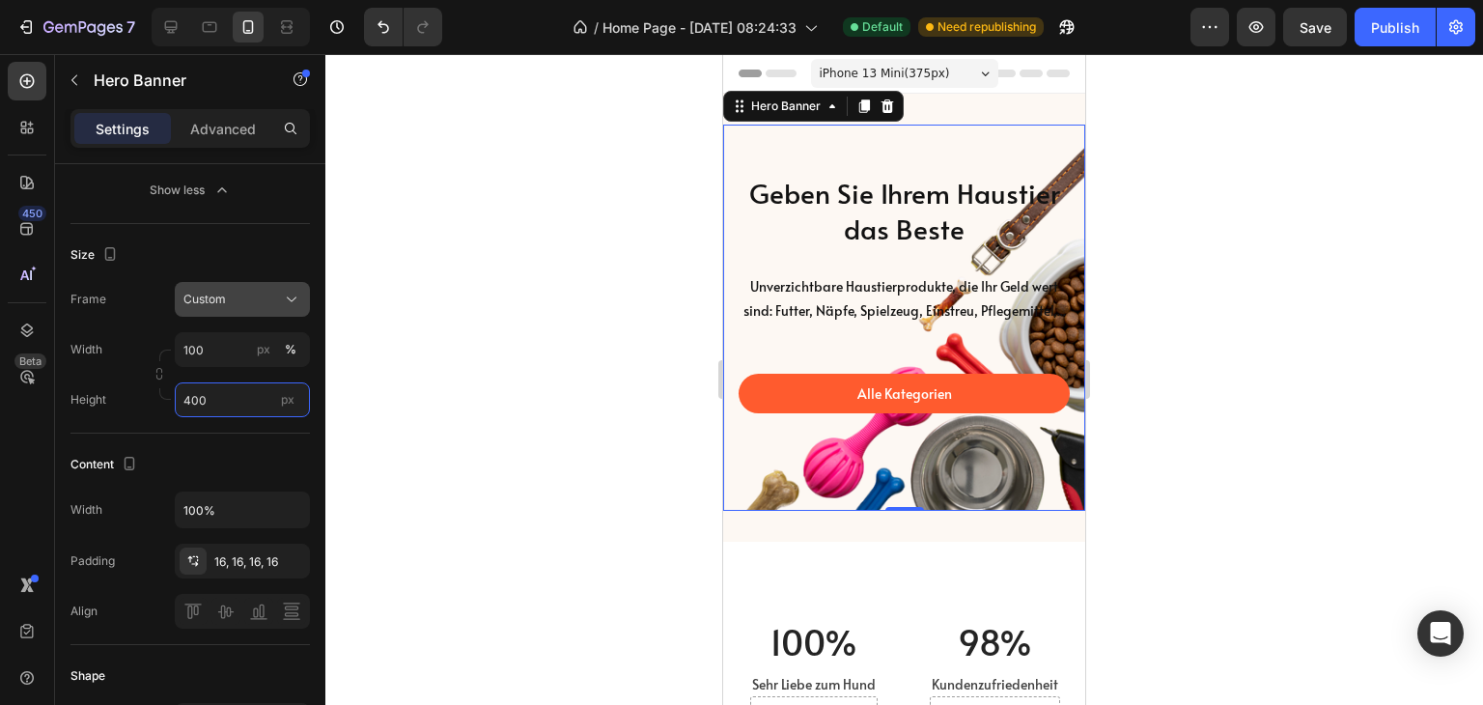
type input "400"
click at [268, 291] on div "Custom" at bounding box center [230, 299] width 95 height 17
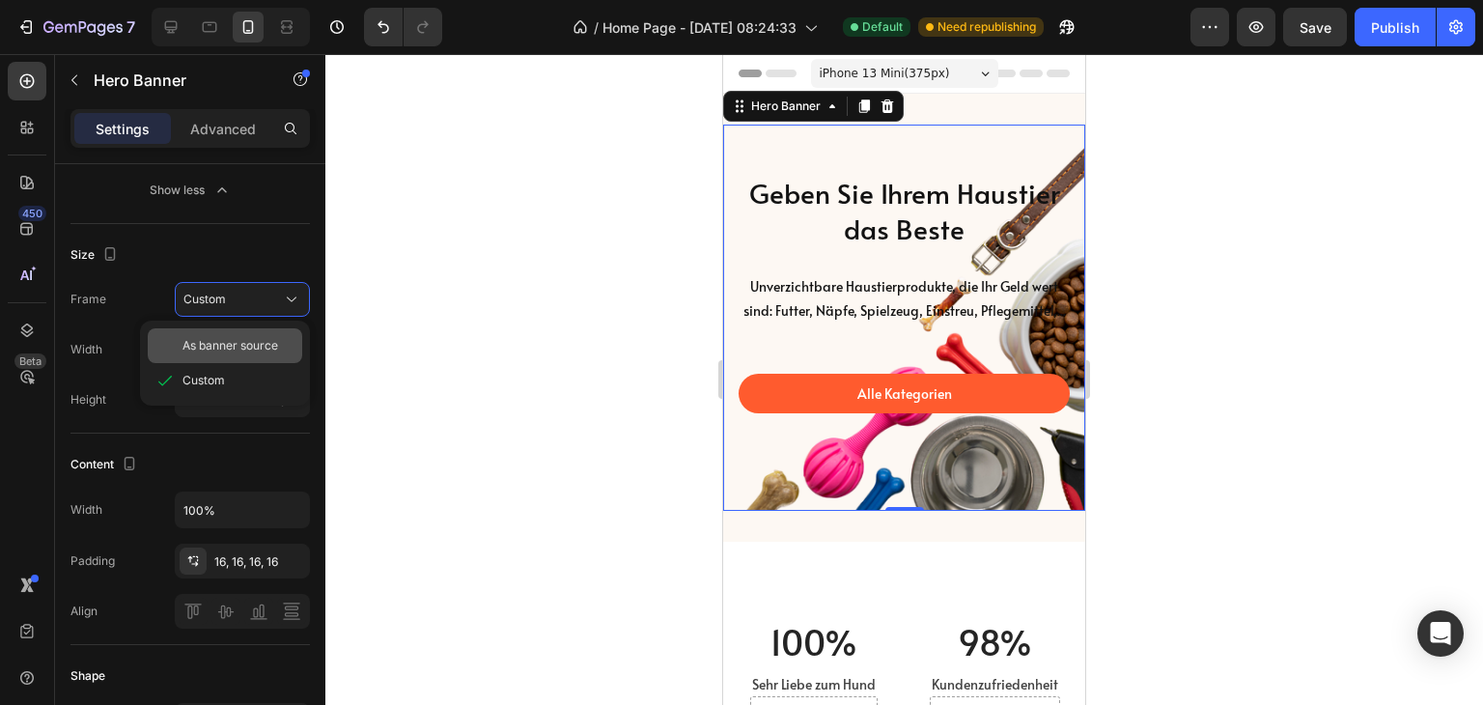
click at [238, 351] on span "As banner source" at bounding box center [231, 345] width 96 height 17
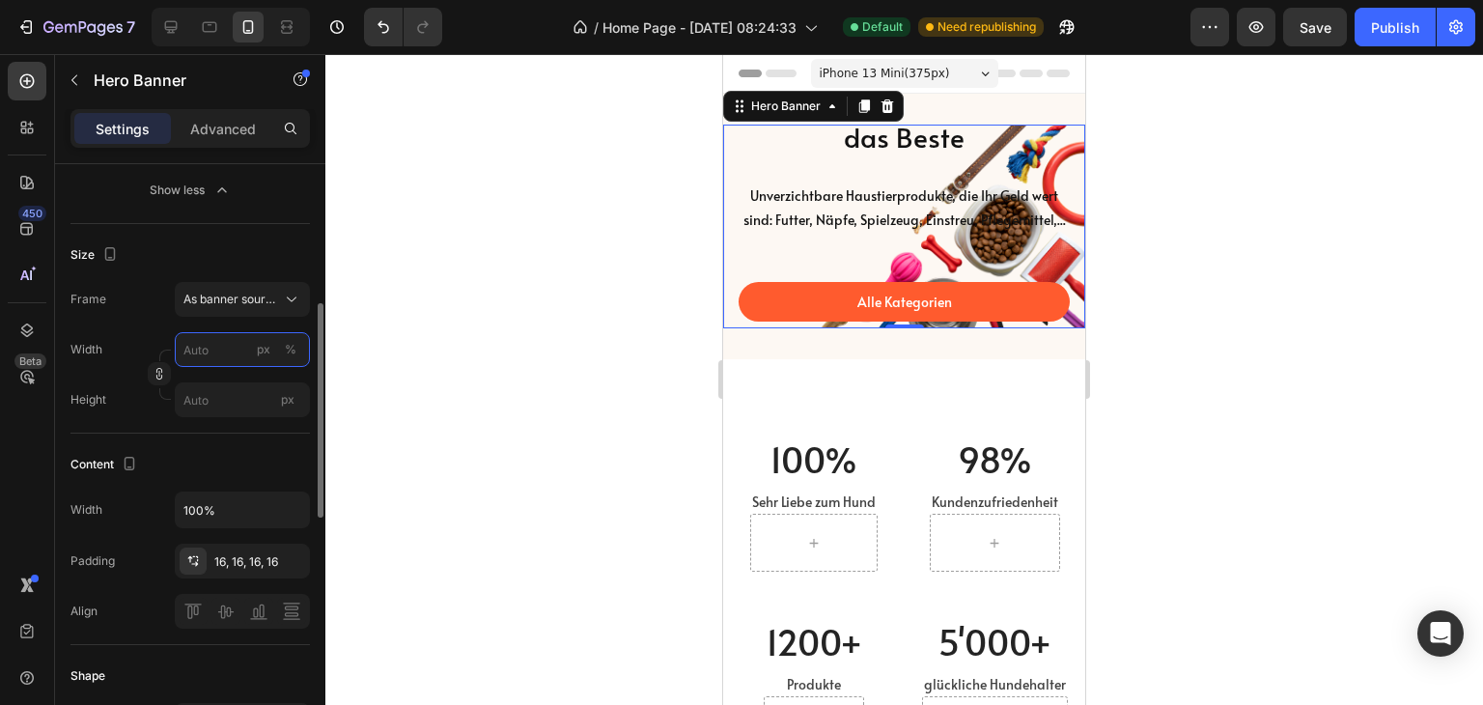
click at [214, 356] on input "px %" at bounding box center [242, 349] width 135 height 35
click at [365, 380] on div at bounding box center [904, 379] width 1158 height 651
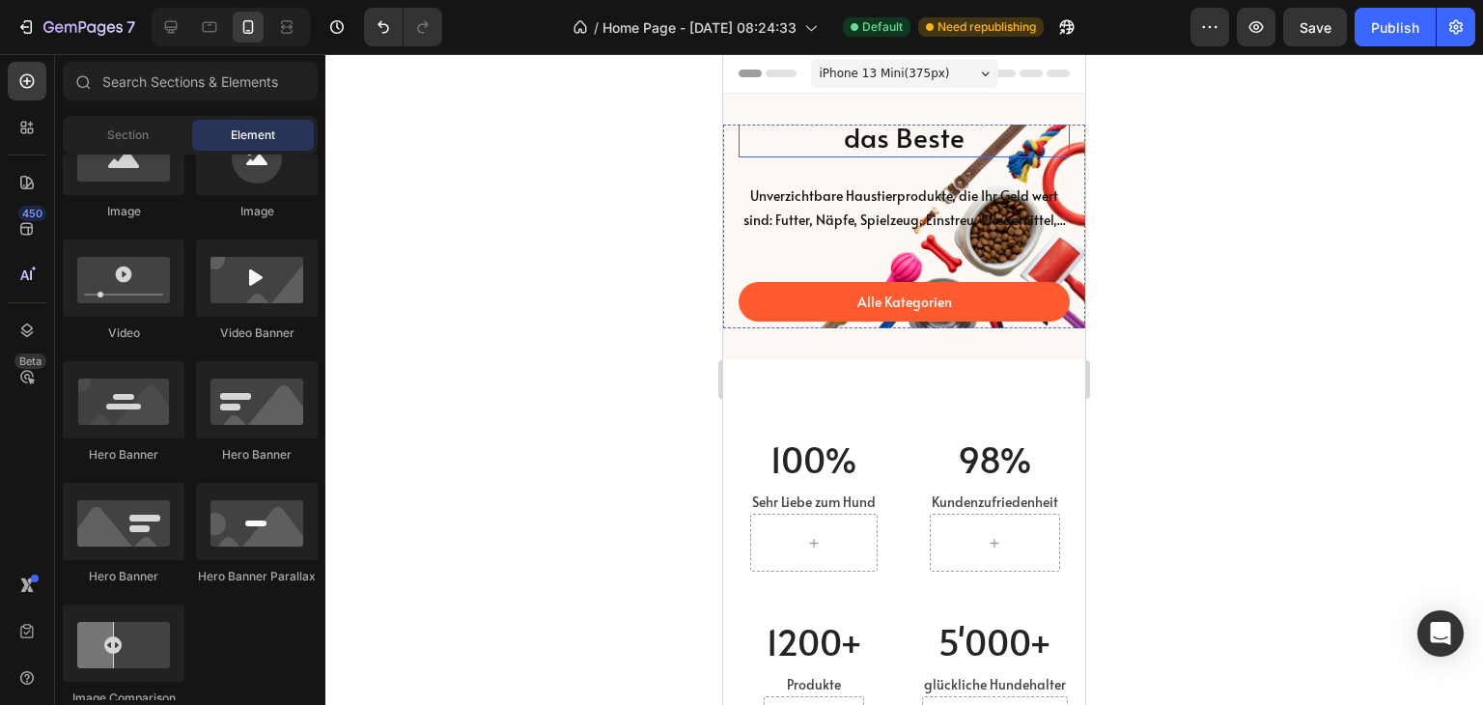
click at [742, 111] on div "Geben Sie Ihrem Haustier das Beste Heading Unverzichtbare Haustierprodukte, die…" at bounding box center [904, 227] width 362 height 266
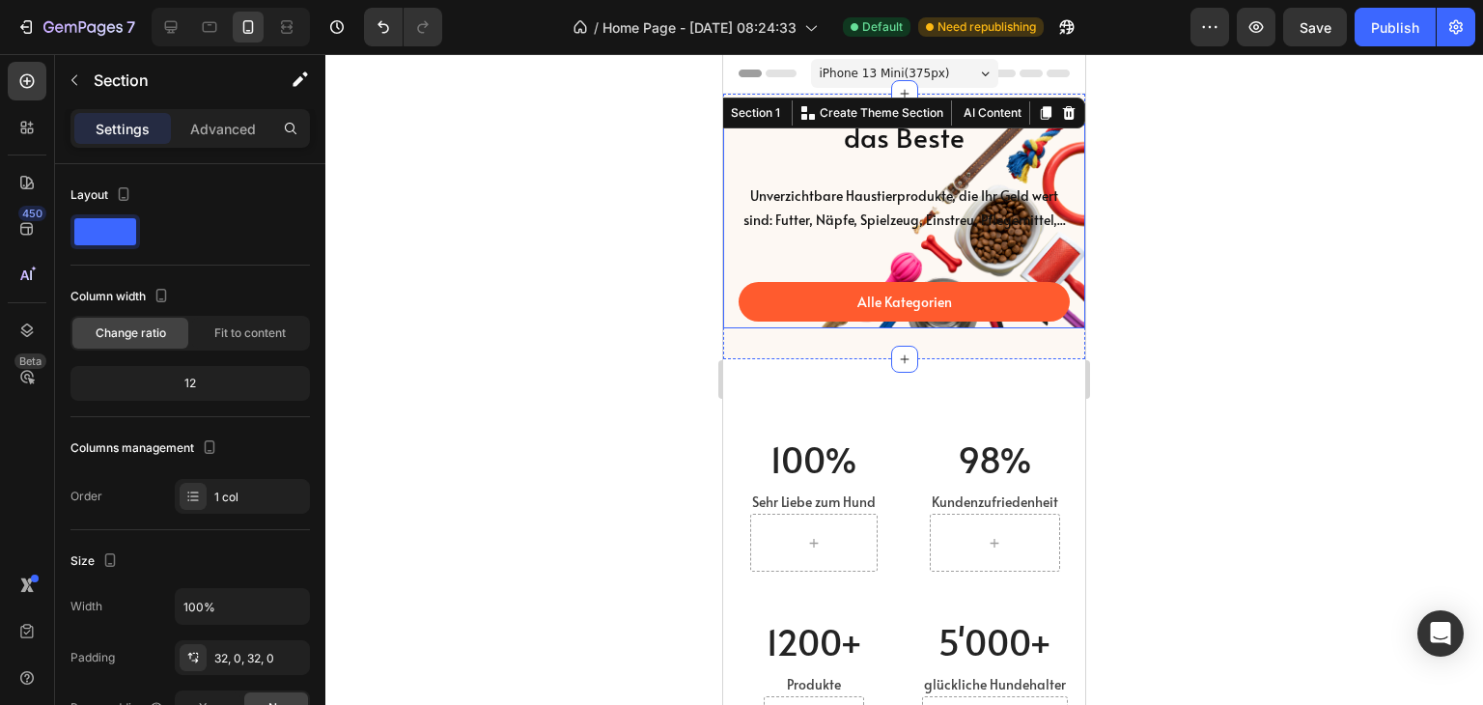
click at [736, 282] on div "Geben Sie Ihrem Haustier das Beste Heading Unverzichtbare Haustierprodukte, die…" at bounding box center [904, 227] width 362 height 318
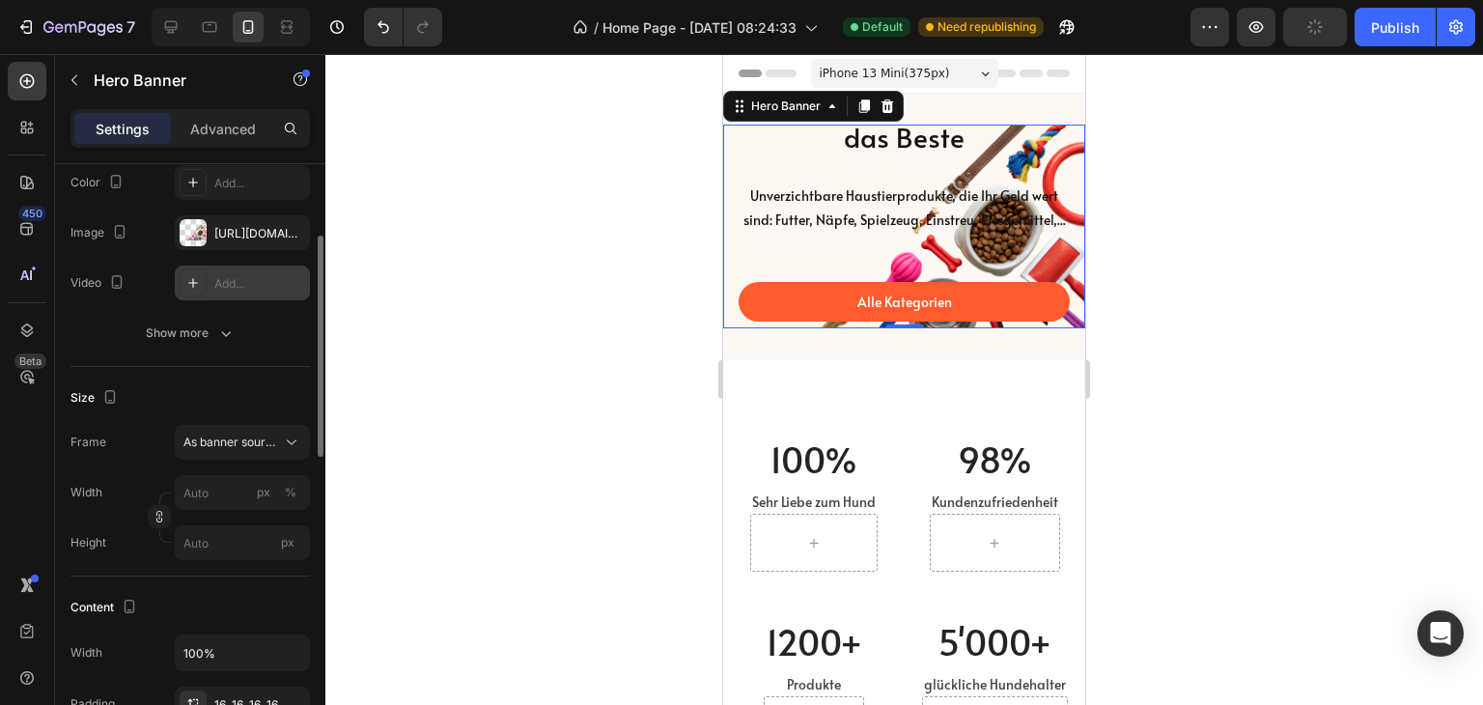
scroll to position [290, 0]
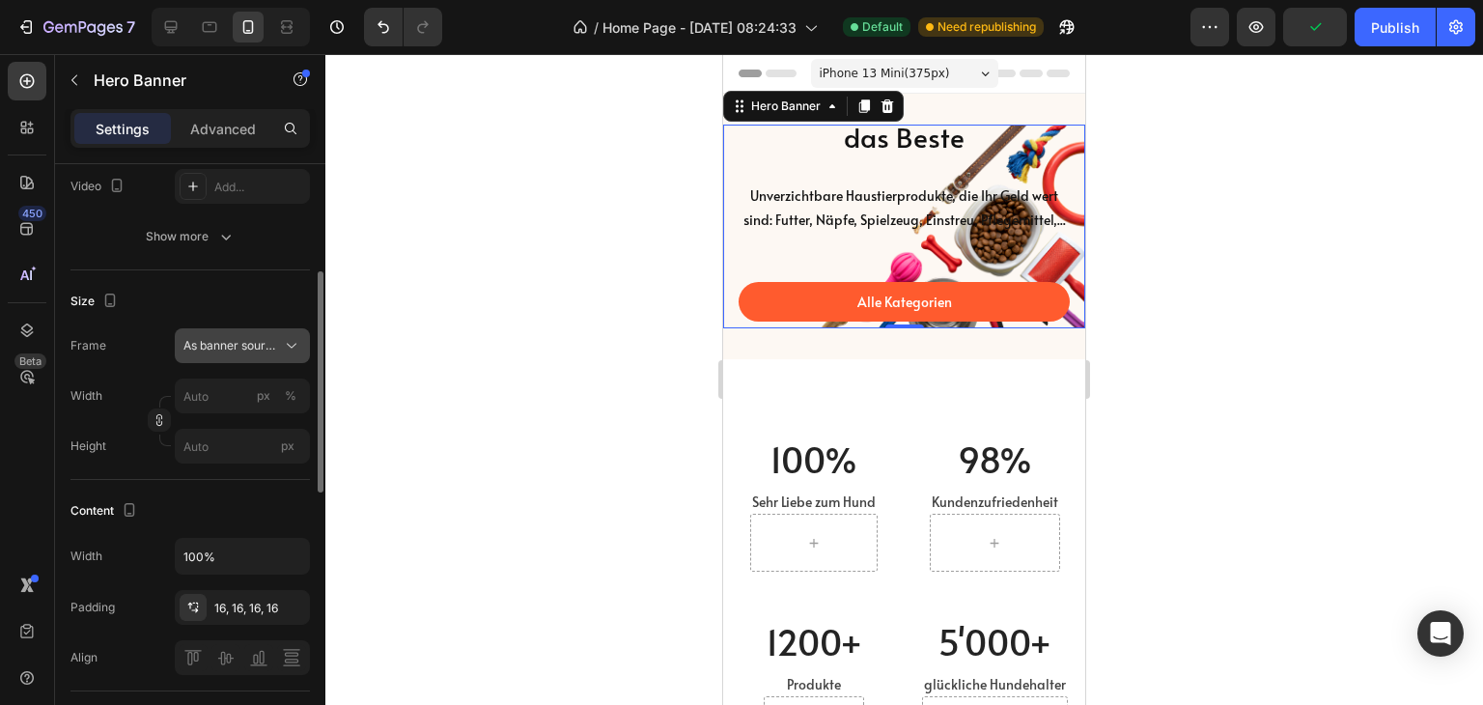
click at [296, 344] on icon at bounding box center [292, 346] width 10 height 5
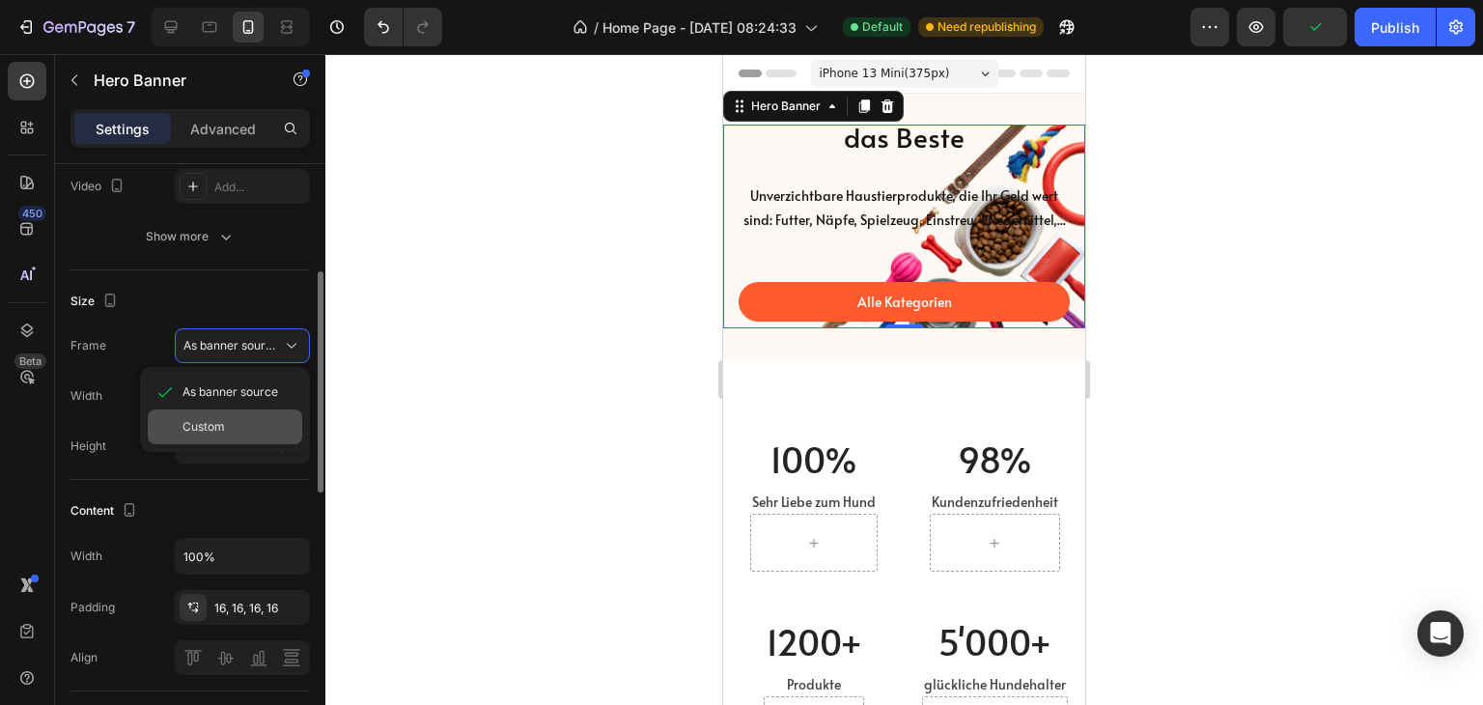
click at [197, 431] on span "Custom" at bounding box center [204, 426] width 42 height 17
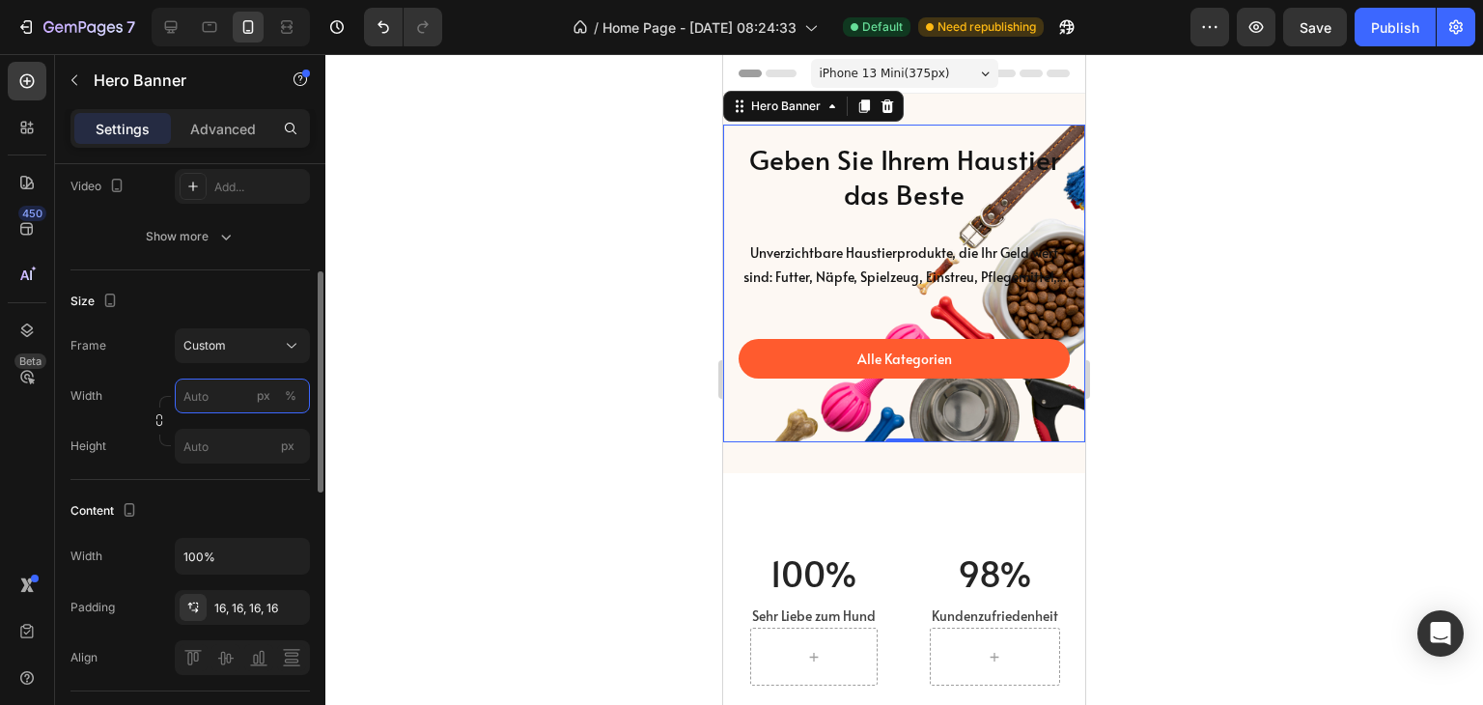
click at [196, 388] on input "px %" at bounding box center [242, 396] width 135 height 35
click at [144, 389] on div "Width px %" at bounding box center [189, 396] width 239 height 35
click at [219, 397] on input "px %" at bounding box center [242, 396] width 135 height 35
click at [129, 379] on div "Width px %" at bounding box center [189, 396] width 239 height 35
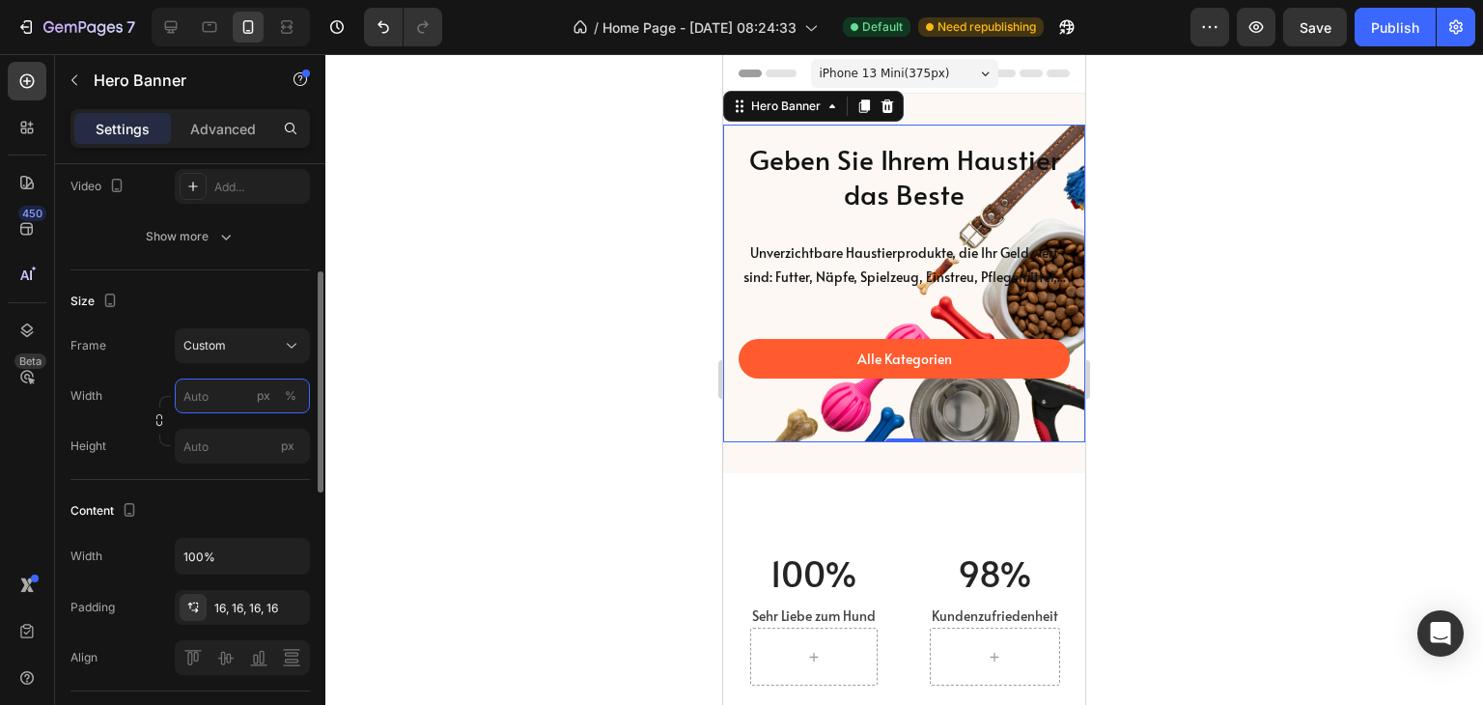
click at [211, 399] on input "px %" at bounding box center [242, 396] width 135 height 35
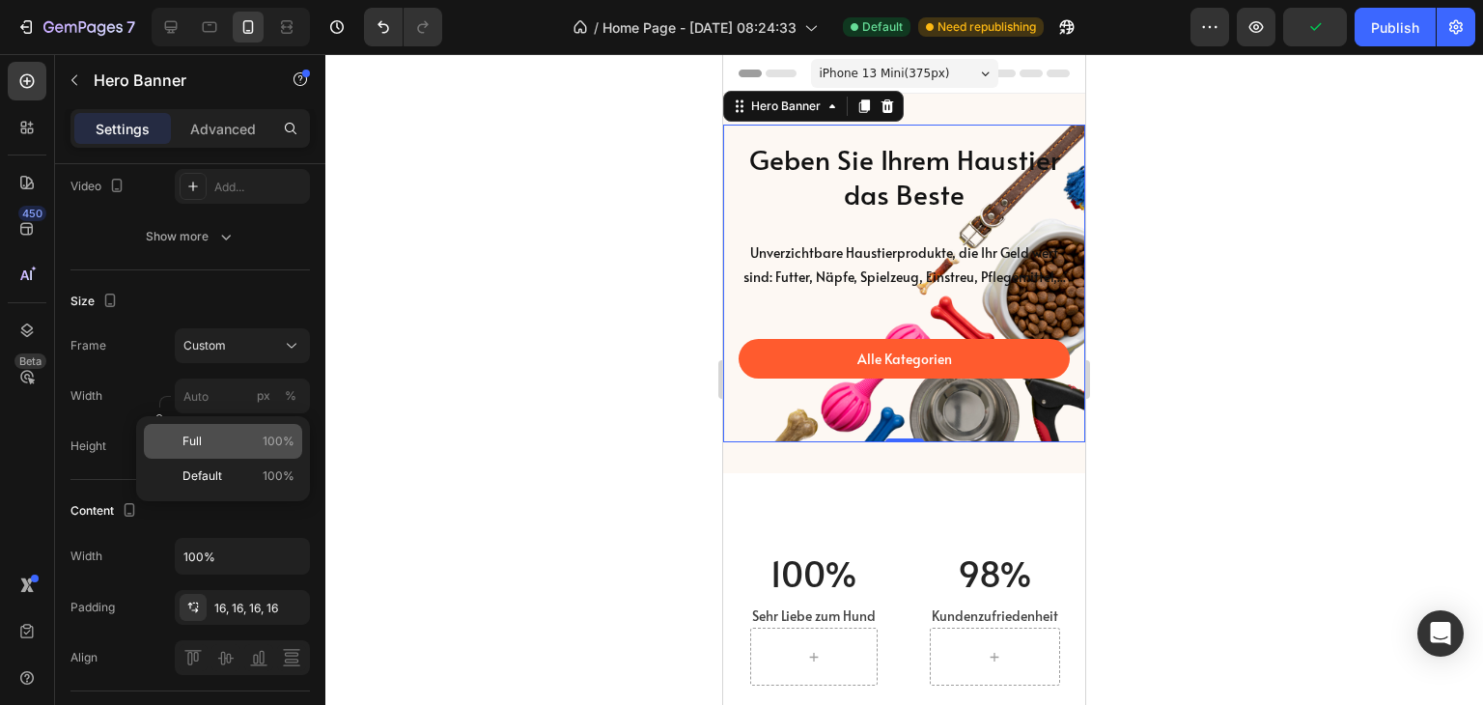
click at [222, 443] on p "Full 100%" at bounding box center [239, 441] width 112 height 17
type input "100"
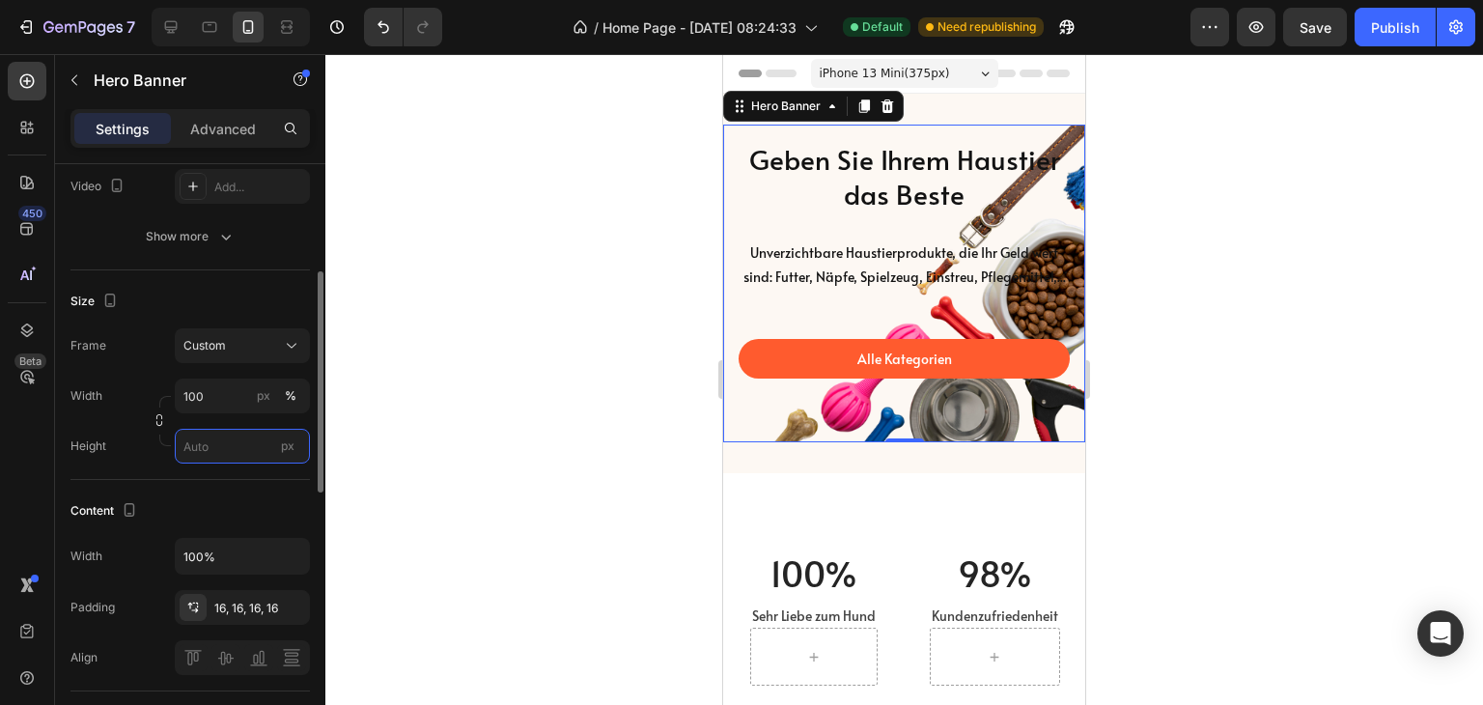
click at [200, 450] on input "px" at bounding box center [242, 446] width 135 height 35
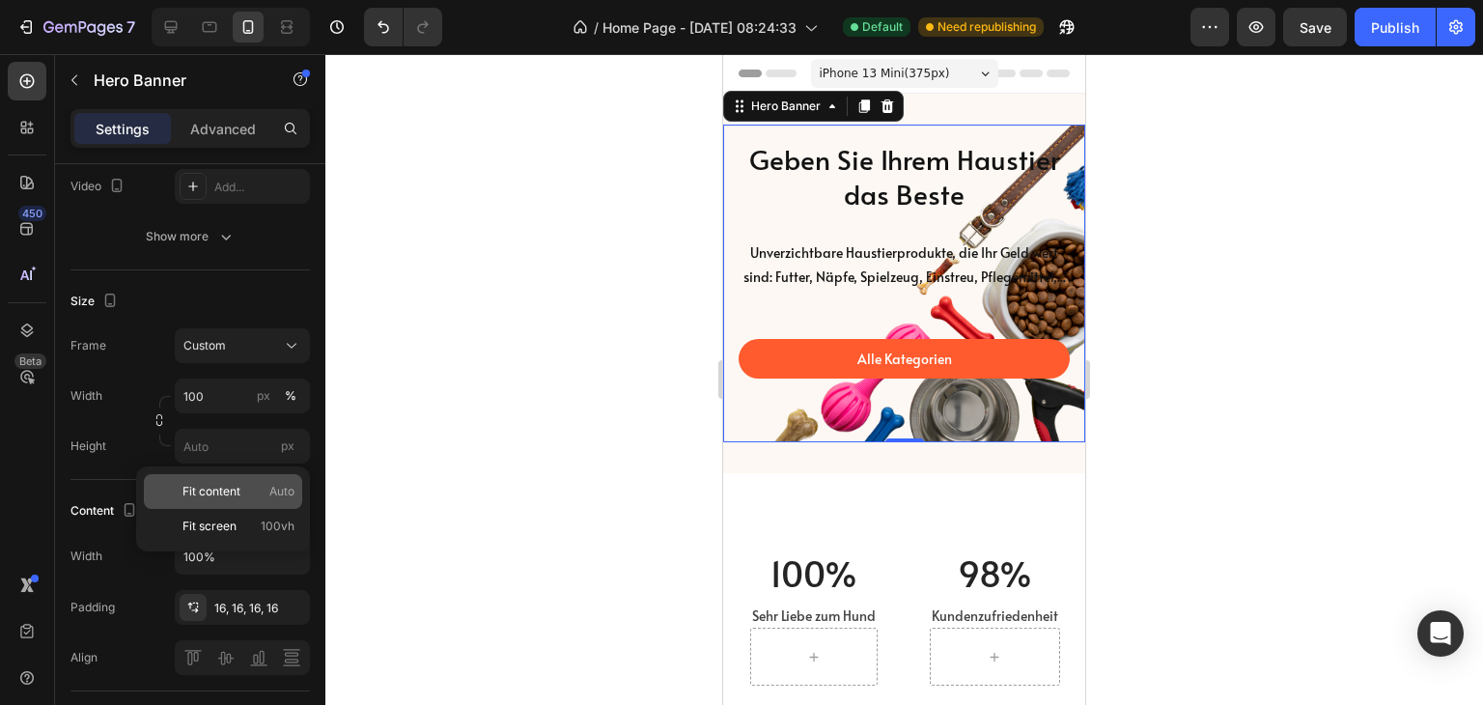
click at [218, 502] on div "Fit content Auto" at bounding box center [223, 491] width 158 height 35
type input "Auto"
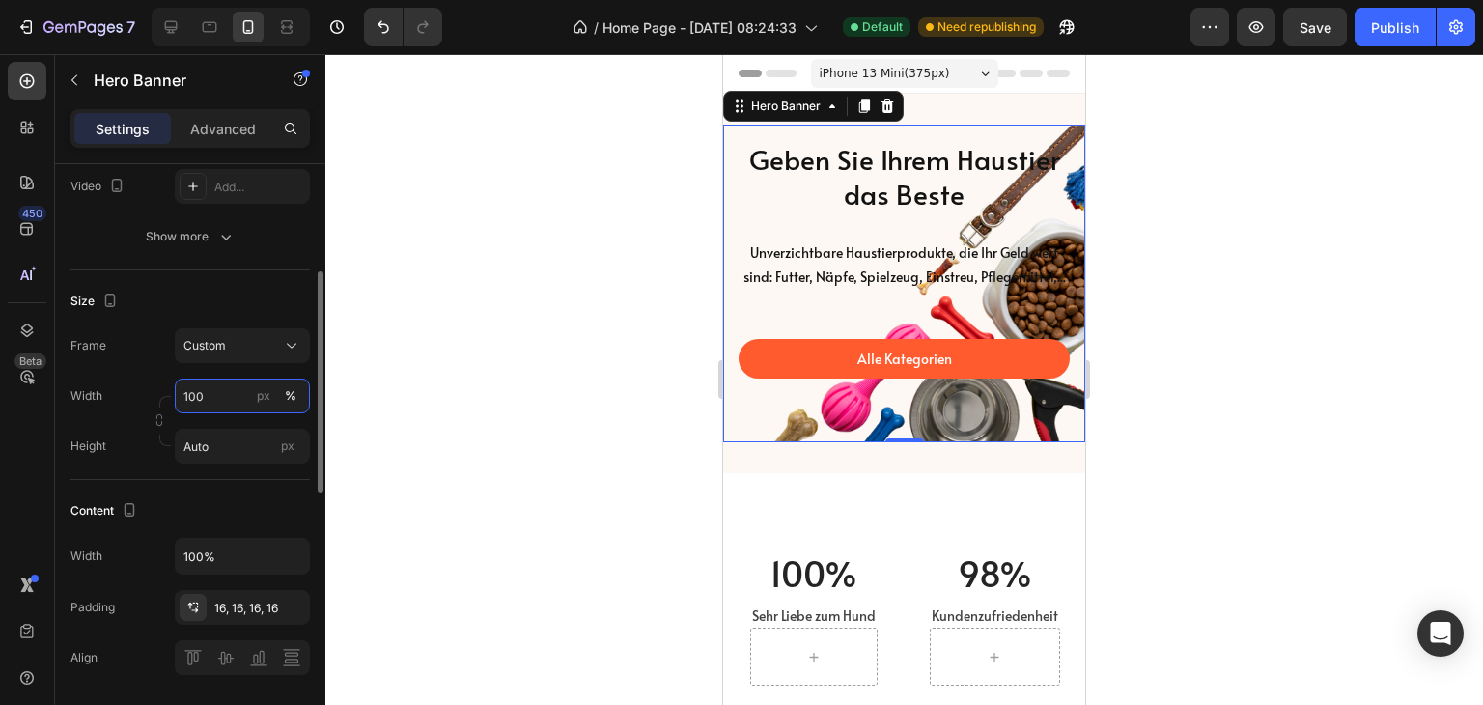
click at [212, 399] on input "100" at bounding box center [242, 396] width 135 height 35
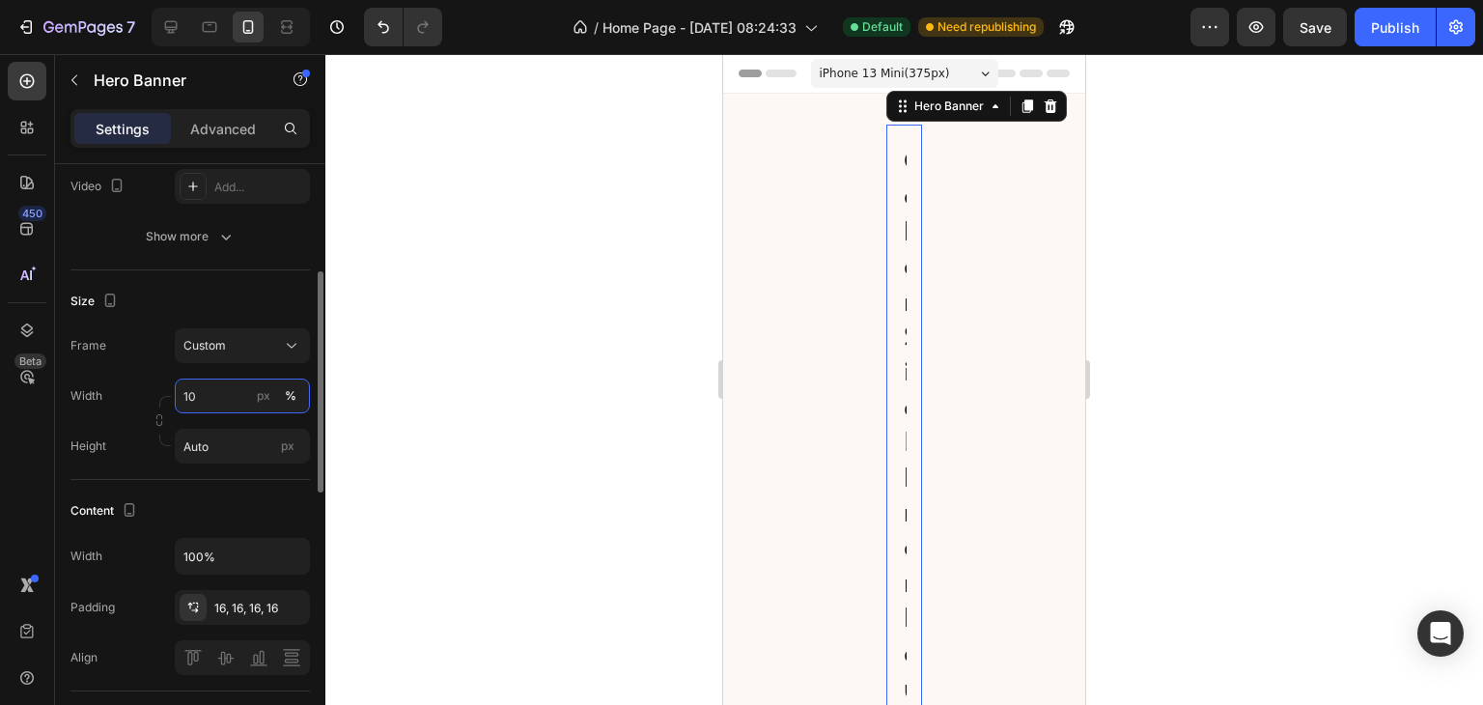
type input "100"
click at [257, 391] on div "px" at bounding box center [264, 395] width 14 height 17
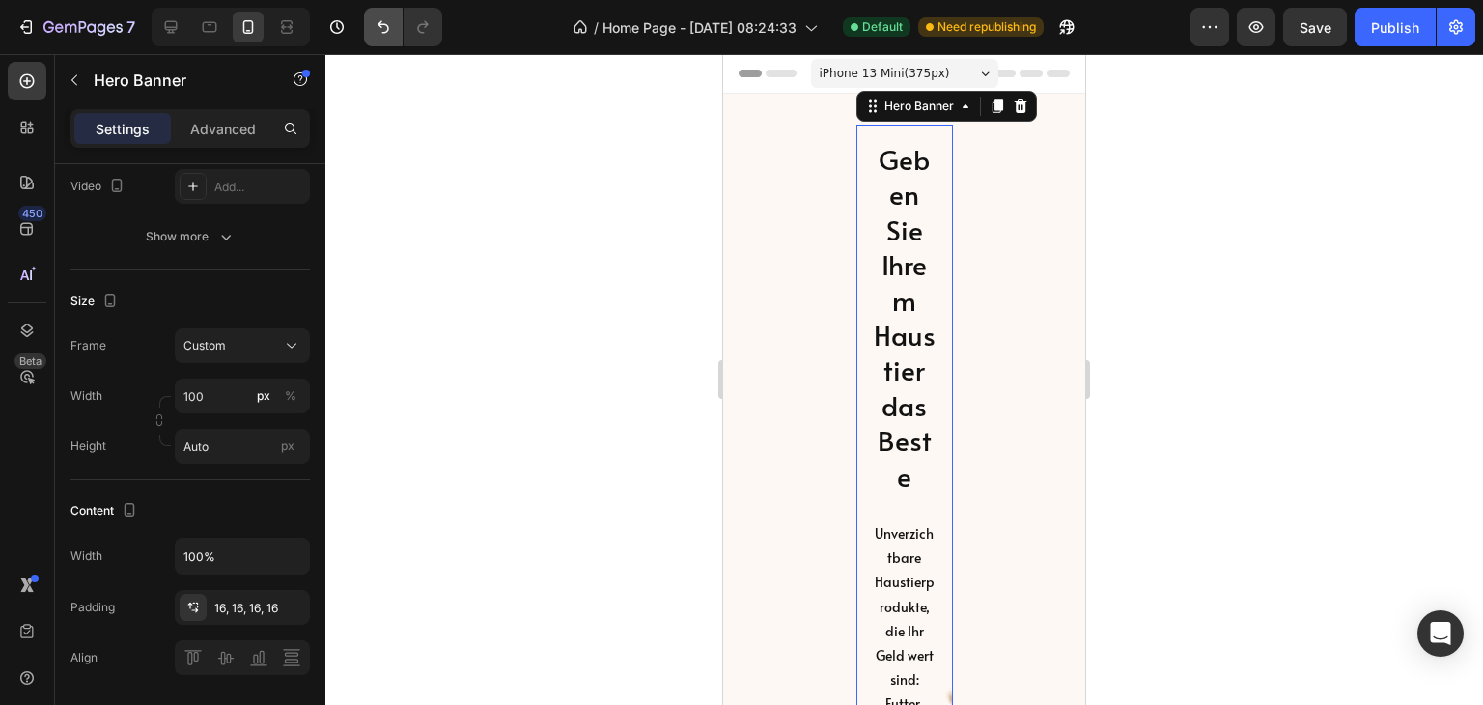
click at [390, 22] on icon "Undo/Redo" at bounding box center [383, 26] width 19 height 19
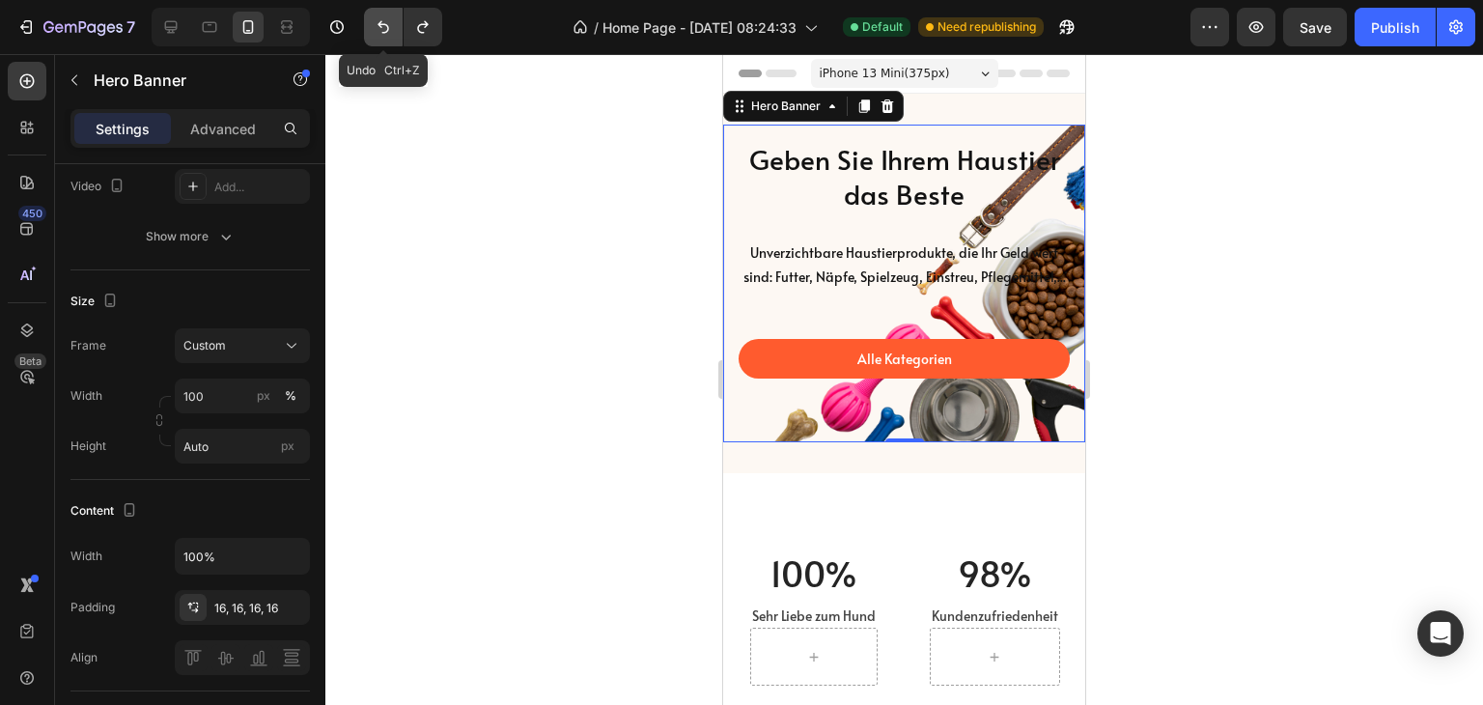
click at [390, 22] on icon "Undo/Redo" at bounding box center [383, 26] width 19 height 19
click at [222, 352] on span "Custom" at bounding box center [204, 345] width 42 height 17
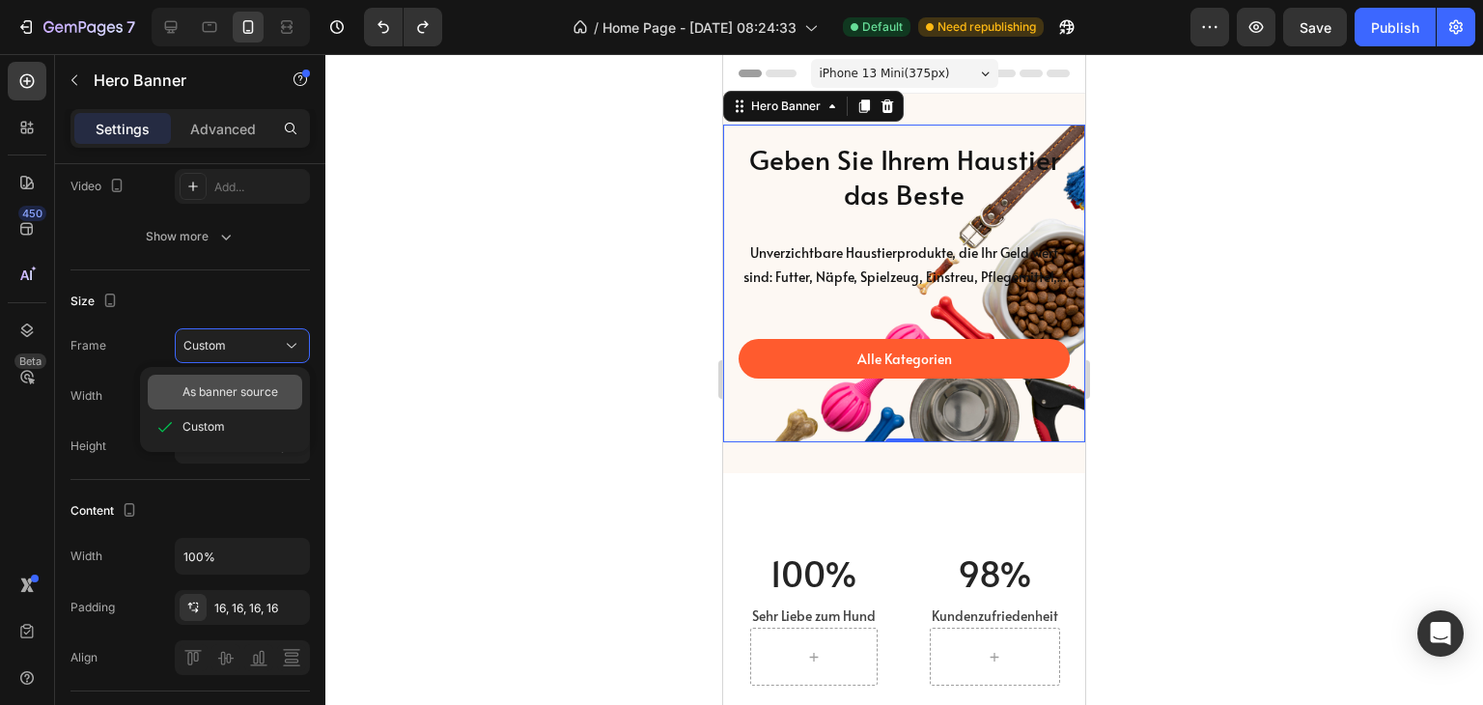
click at [221, 399] on span "As banner source" at bounding box center [231, 391] width 96 height 17
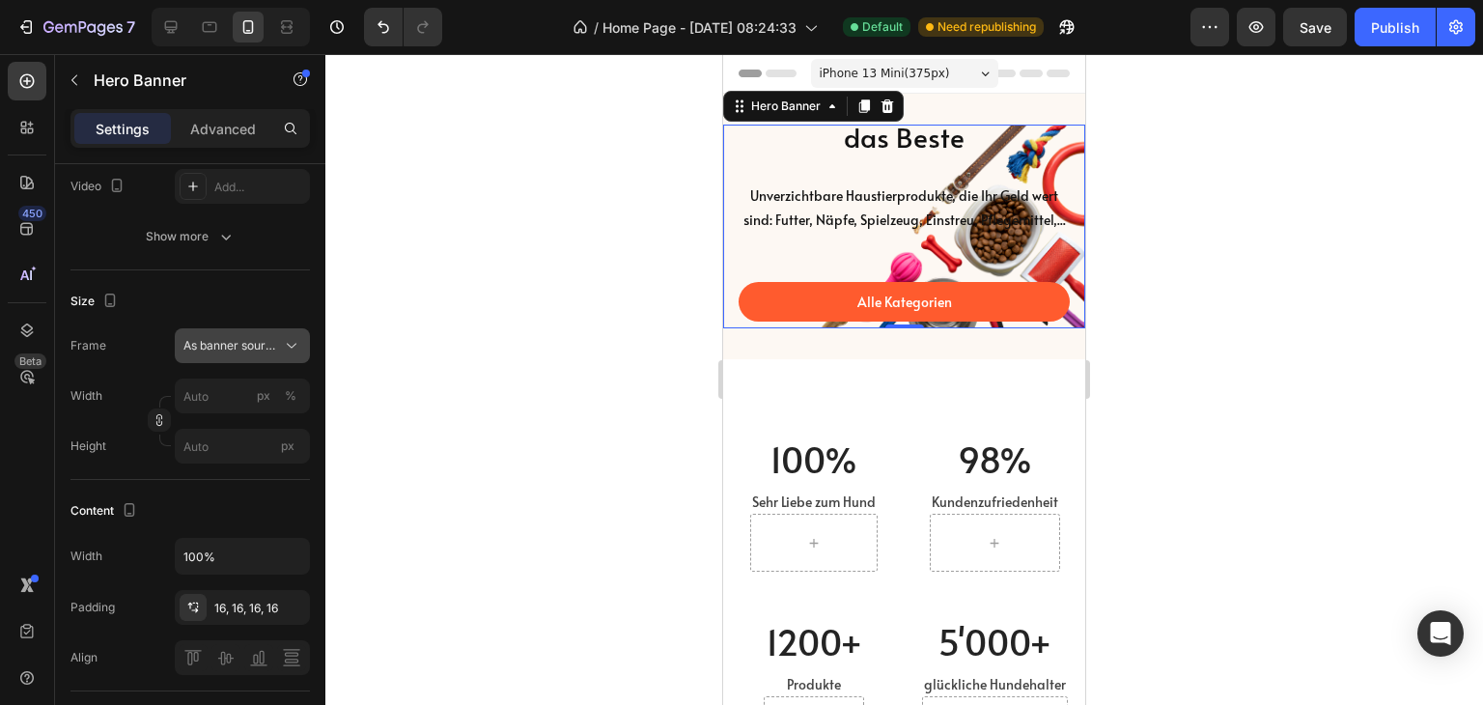
click at [255, 348] on span "As banner source" at bounding box center [230, 345] width 95 height 17
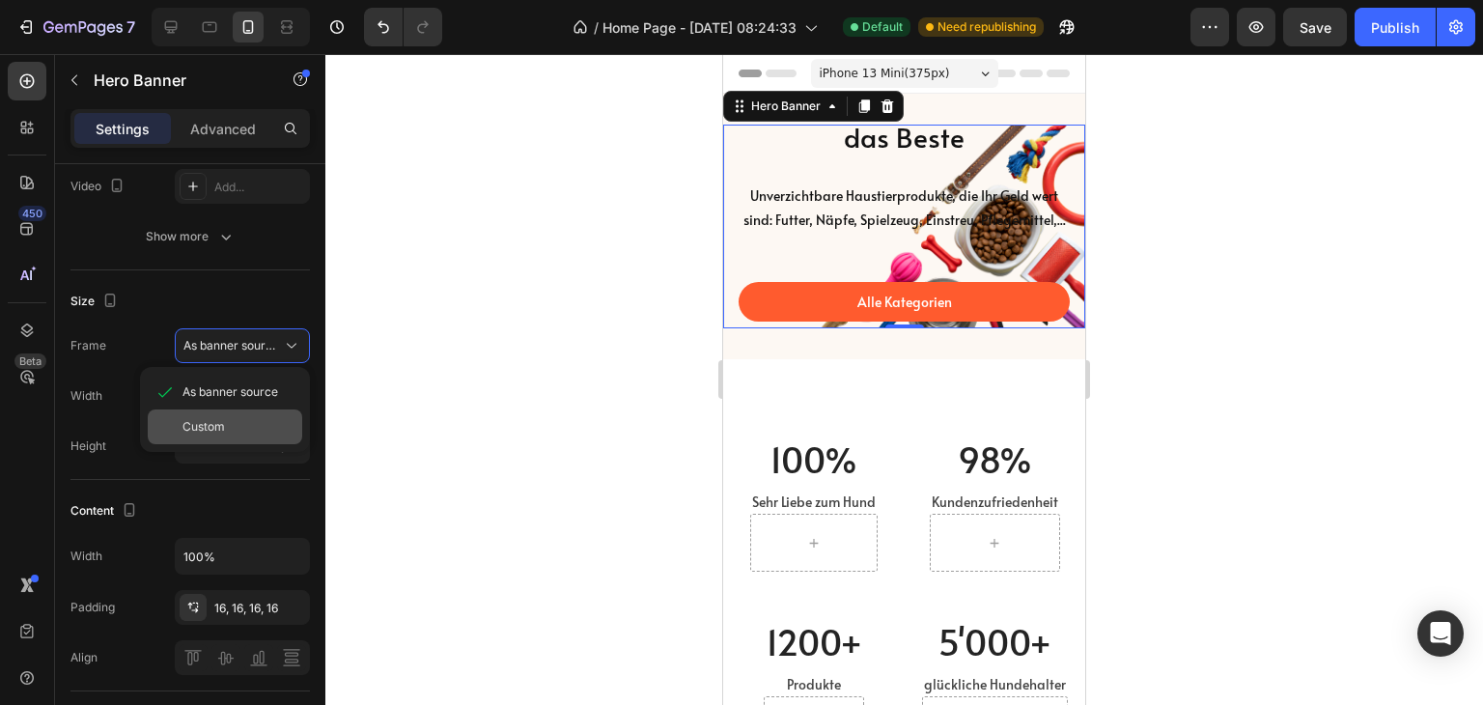
click at [219, 415] on div "Custom" at bounding box center [225, 426] width 155 height 35
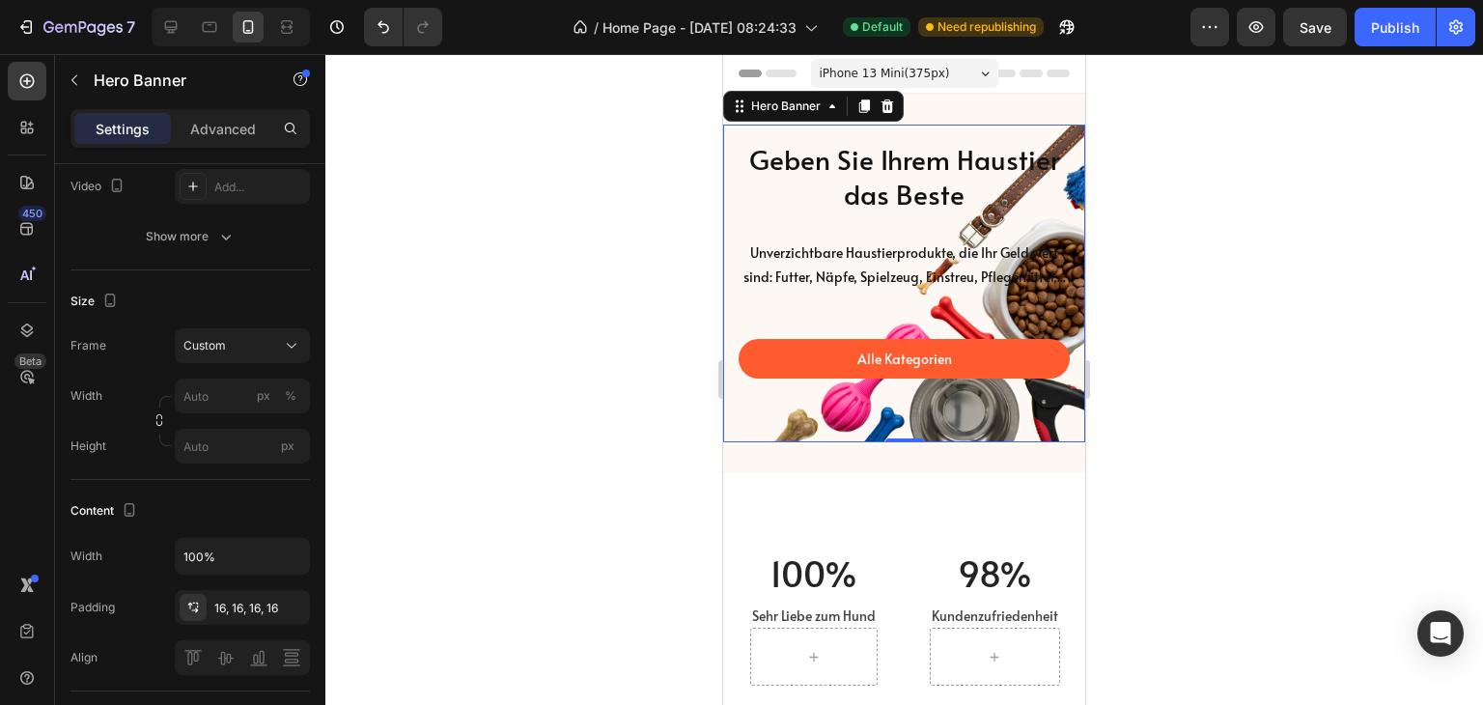
click at [516, 376] on div at bounding box center [904, 379] width 1158 height 651
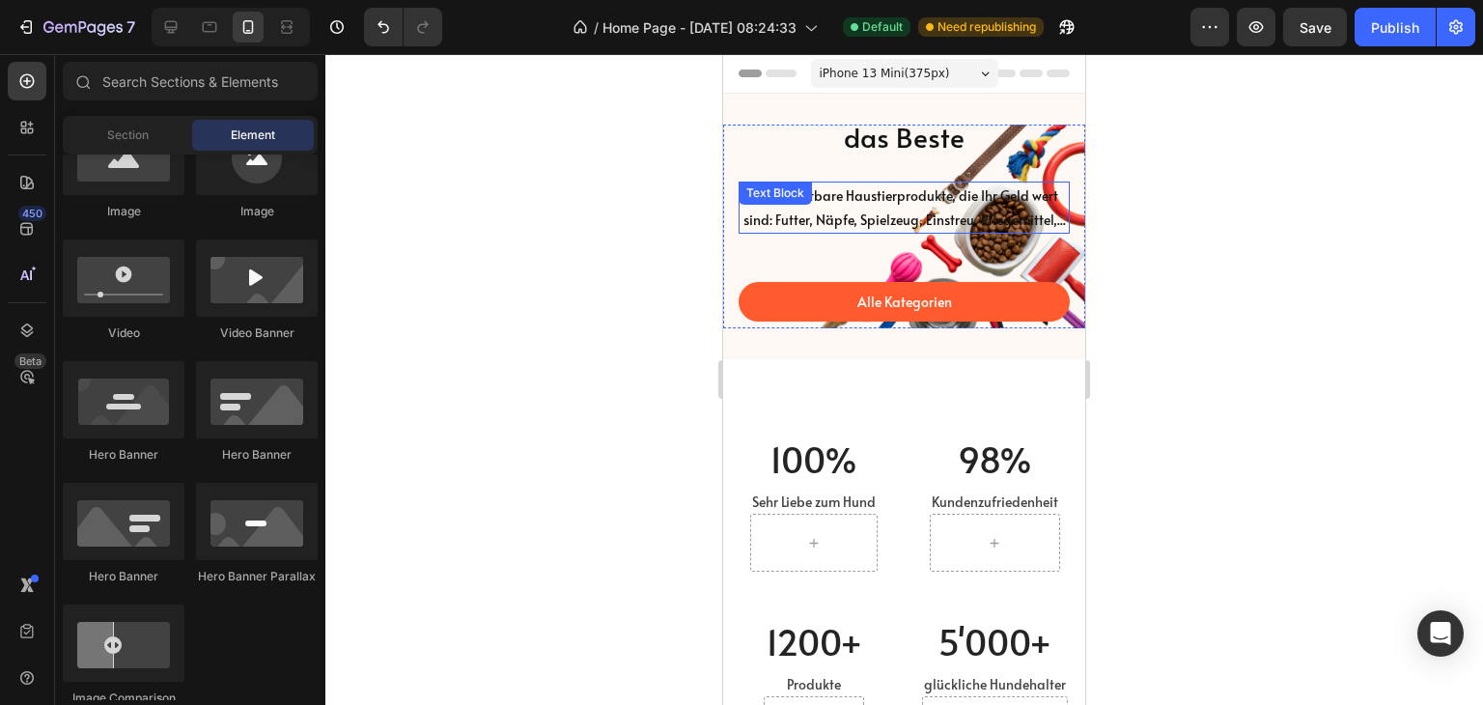
click at [903, 198] on div "Unverzichtbare Haustierprodukte, die Ihr Geld wert sind: Futter, Näpfe, Spielze…" at bounding box center [904, 208] width 331 height 52
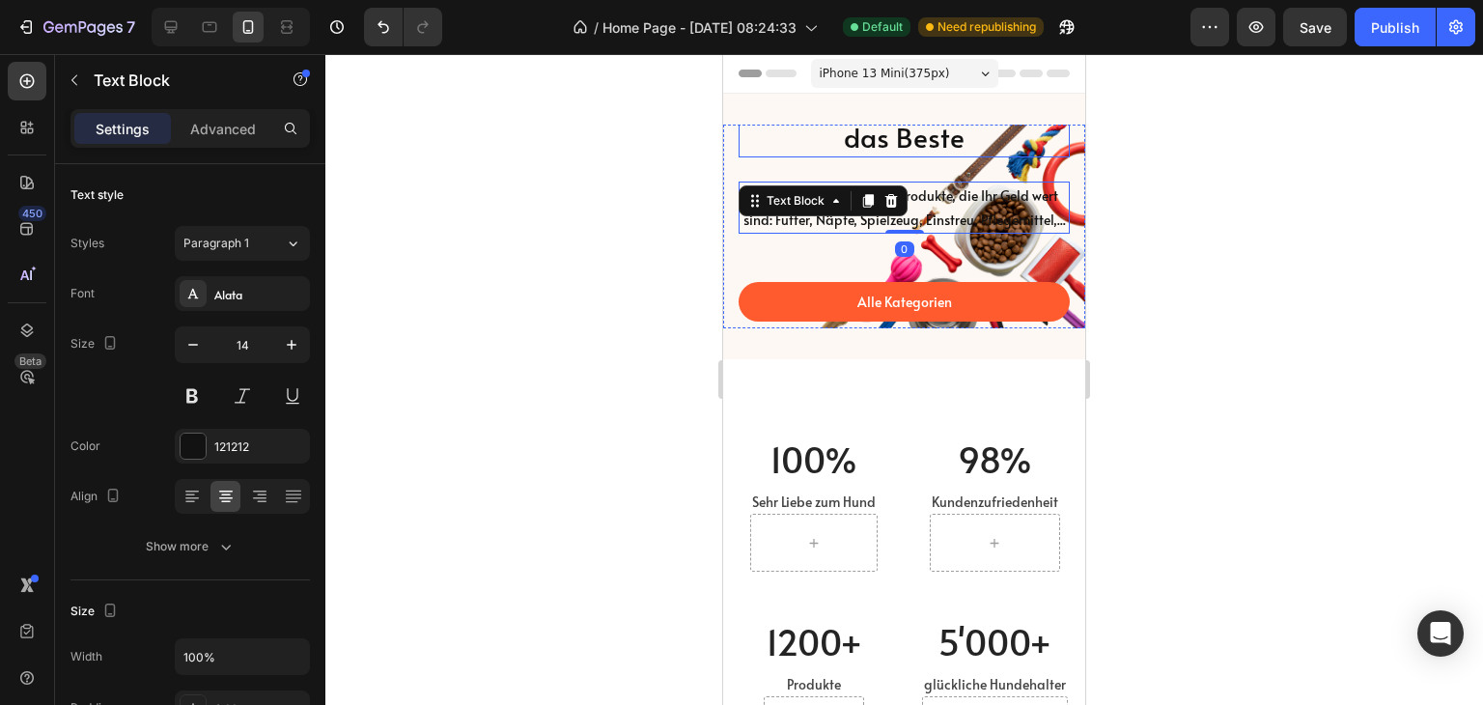
click at [765, 135] on p "Geben Sie Ihrem Haustier das Beste" at bounding box center [904, 120] width 327 height 70
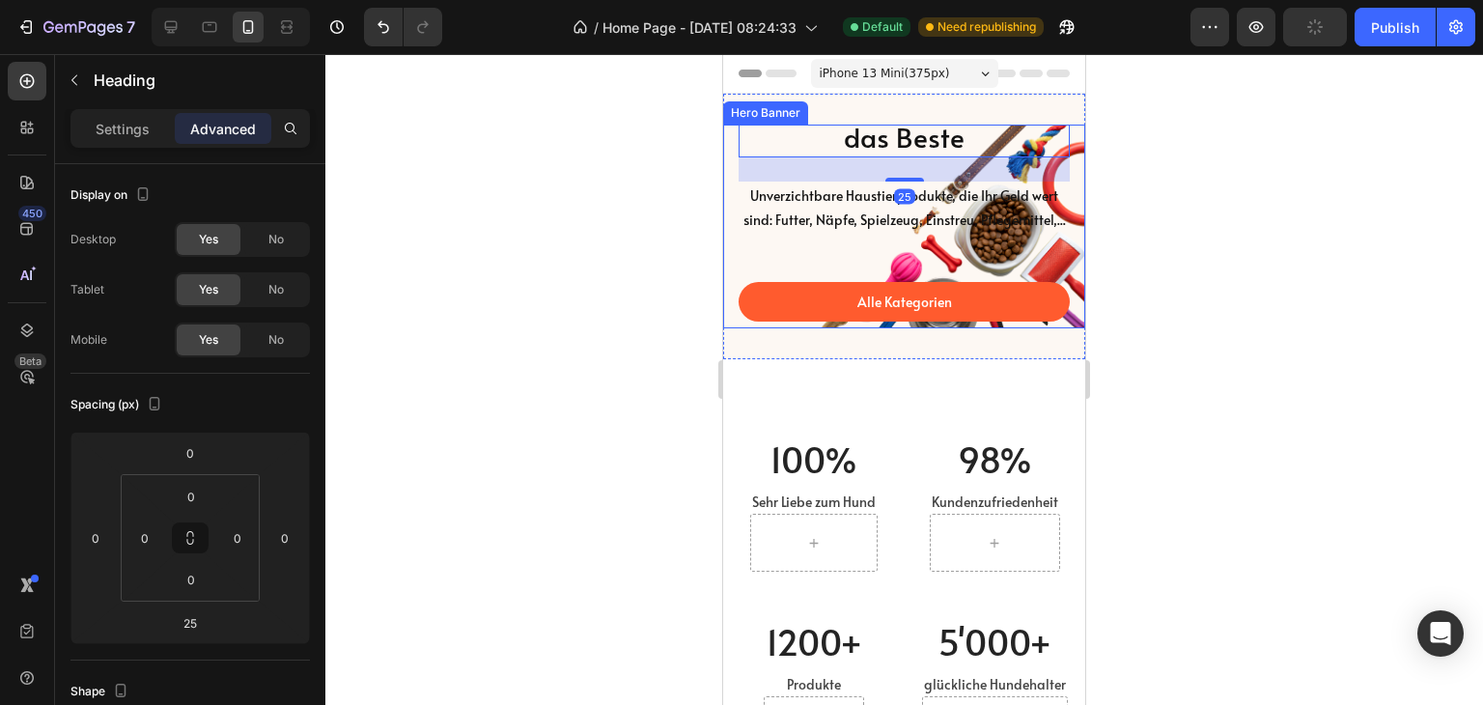
click at [728, 133] on div "Geben Sie Ihrem Haustier das Beste Heading 25 Unverzichtbare Haustierprodukte, …" at bounding box center [904, 227] width 362 height 318
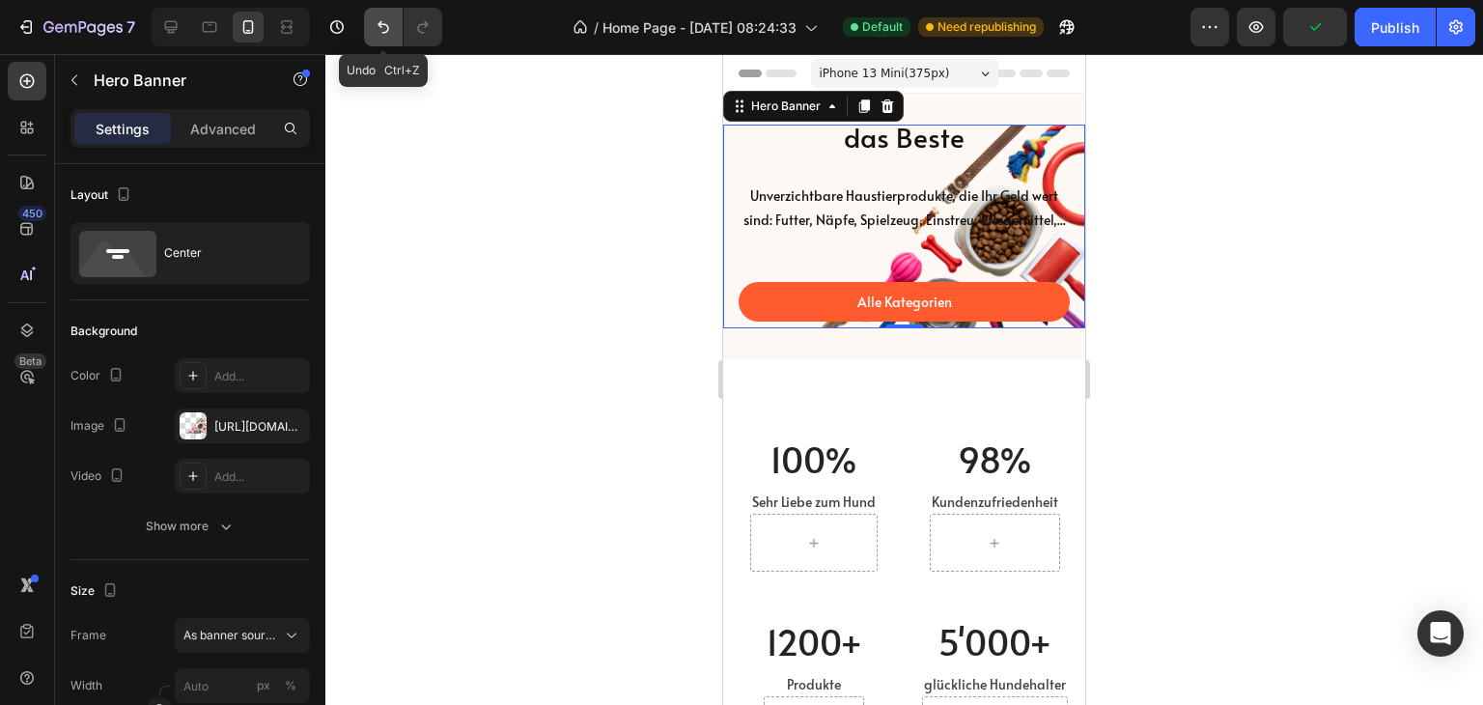
click at [389, 28] on icon "Undo/Redo" at bounding box center [383, 26] width 19 height 19
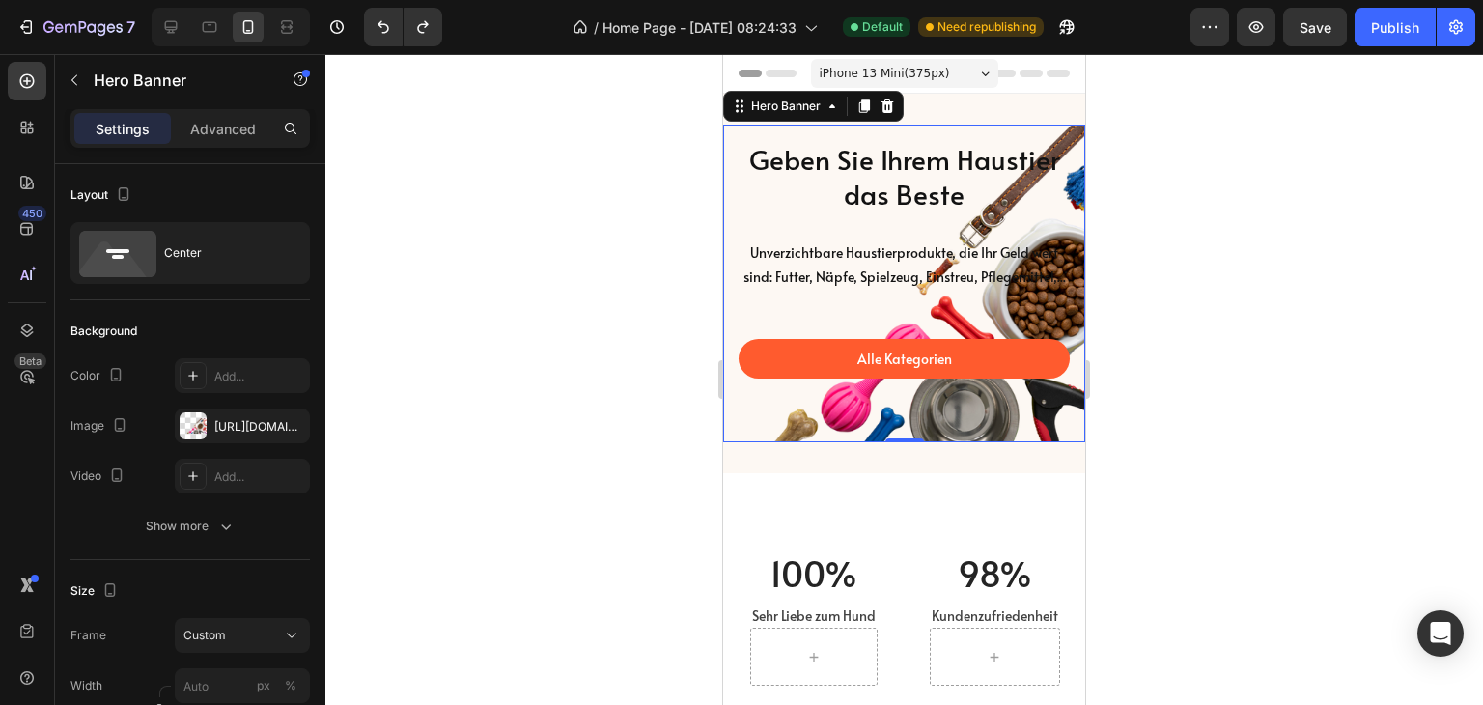
click at [1338, 381] on div at bounding box center [904, 379] width 1158 height 651
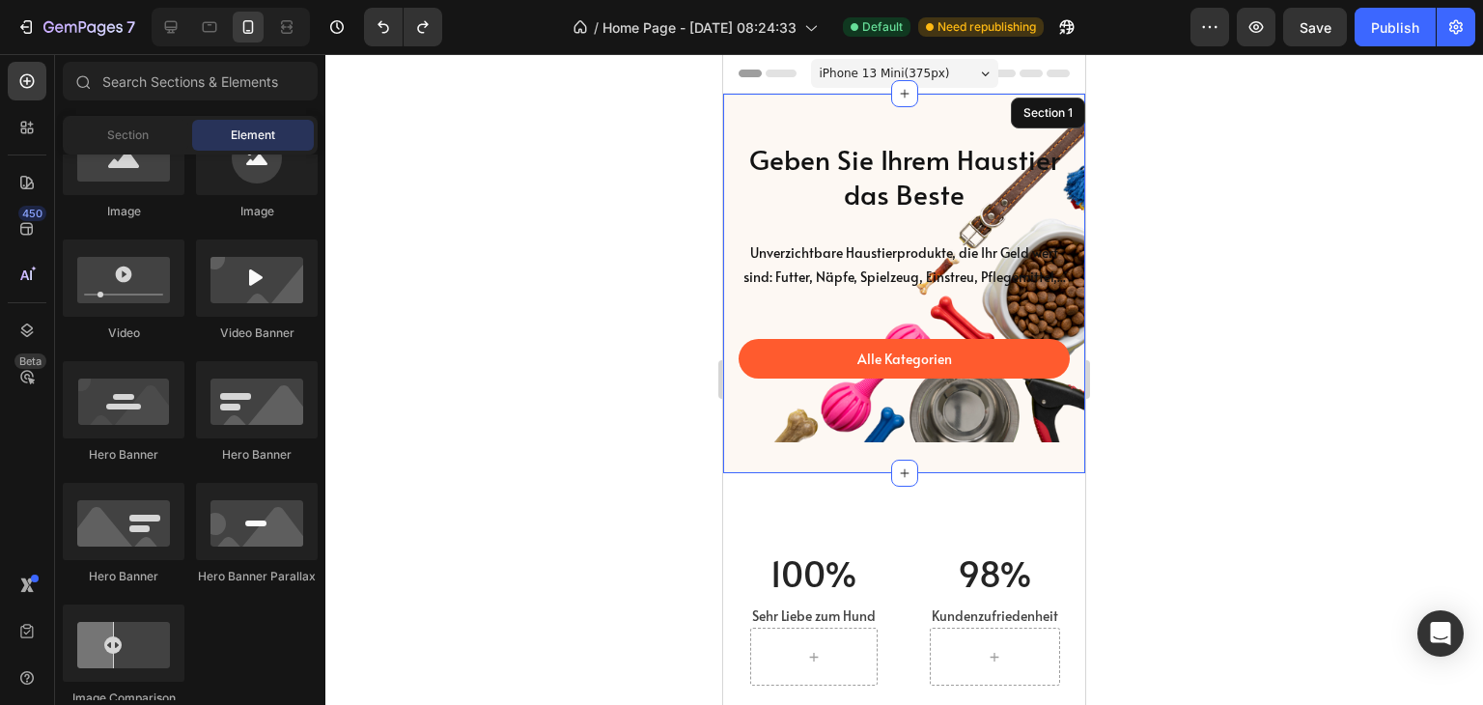
click at [920, 473] on div "Geben Sie Ihrem Haustier das Beste Heading Unverzichtbare Haustierprodukte, die…" at bounding box center [904, 284] width 362 height 380
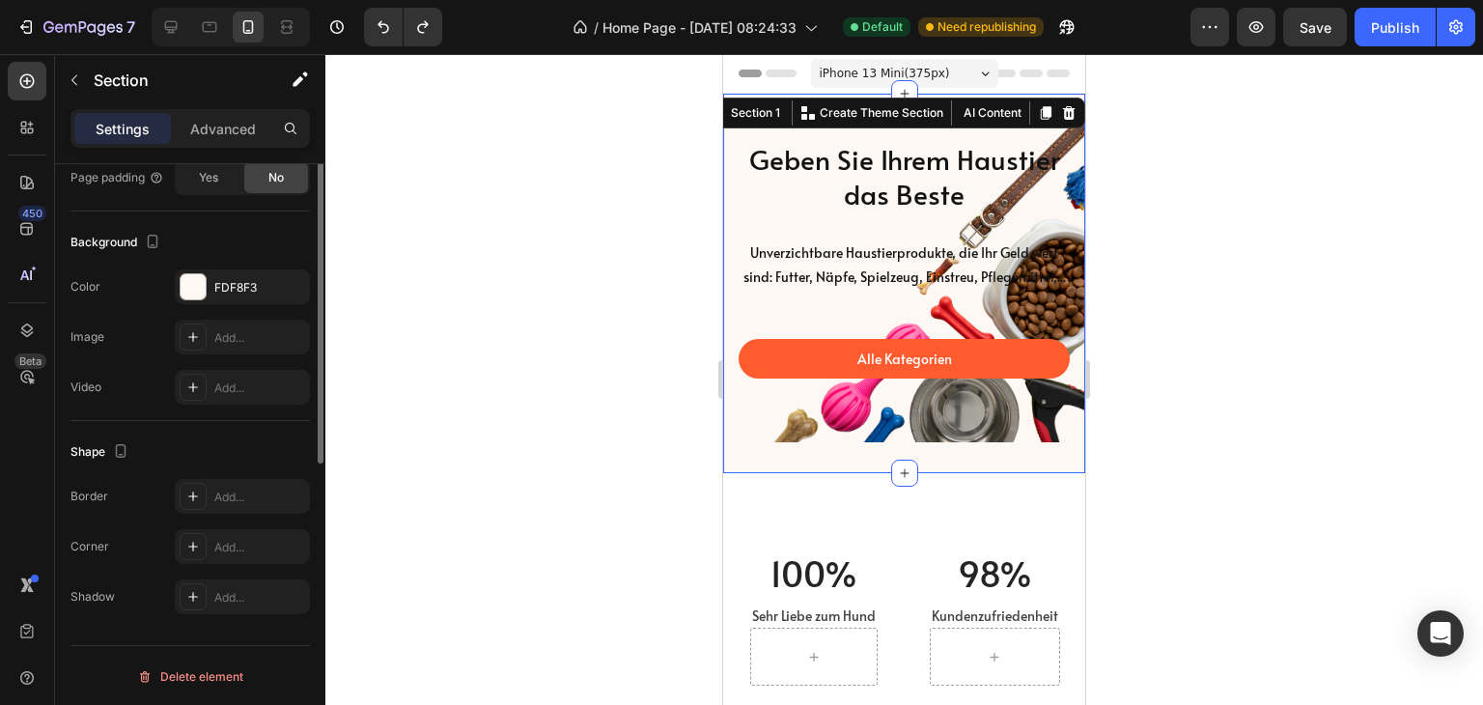
scroll to position [240, 0]
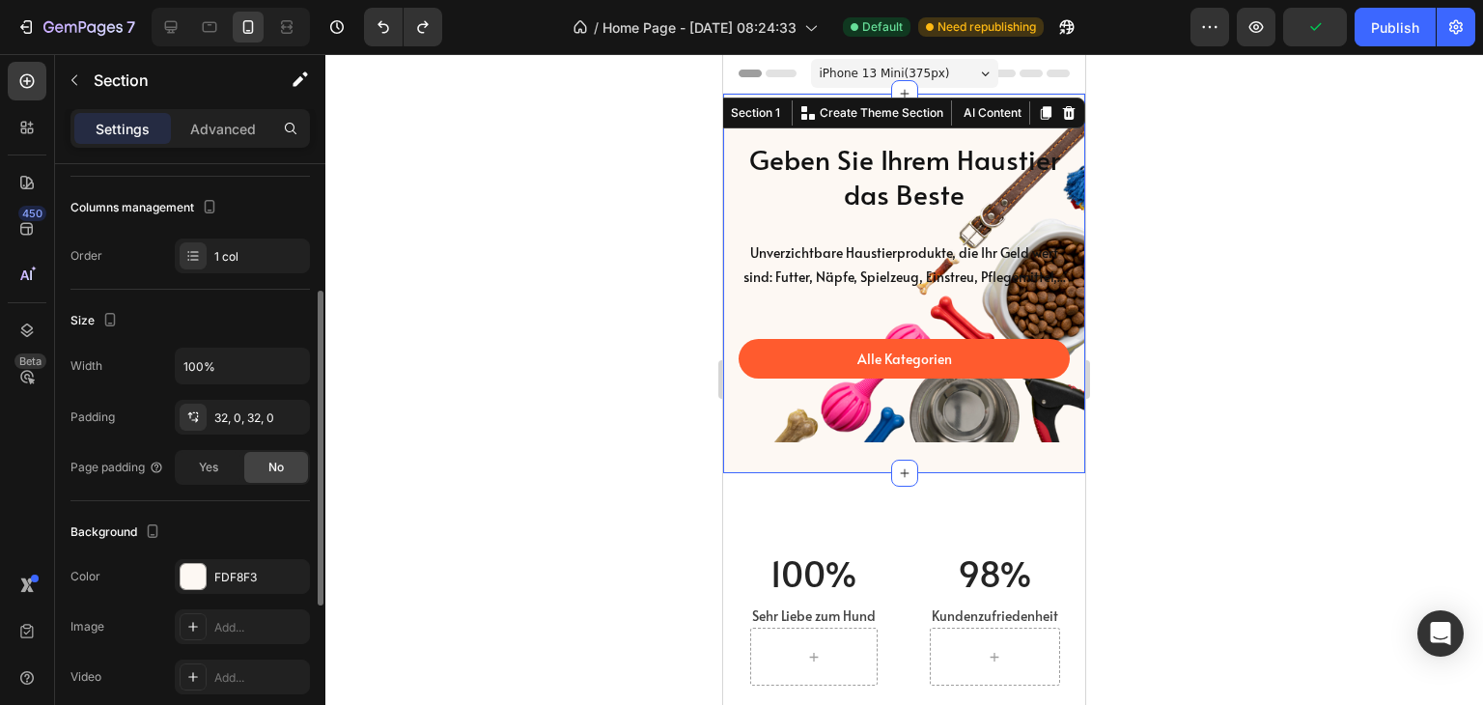
click at [160, 314] on div "Size" at bounding box center [189, 320] width 239 height 31
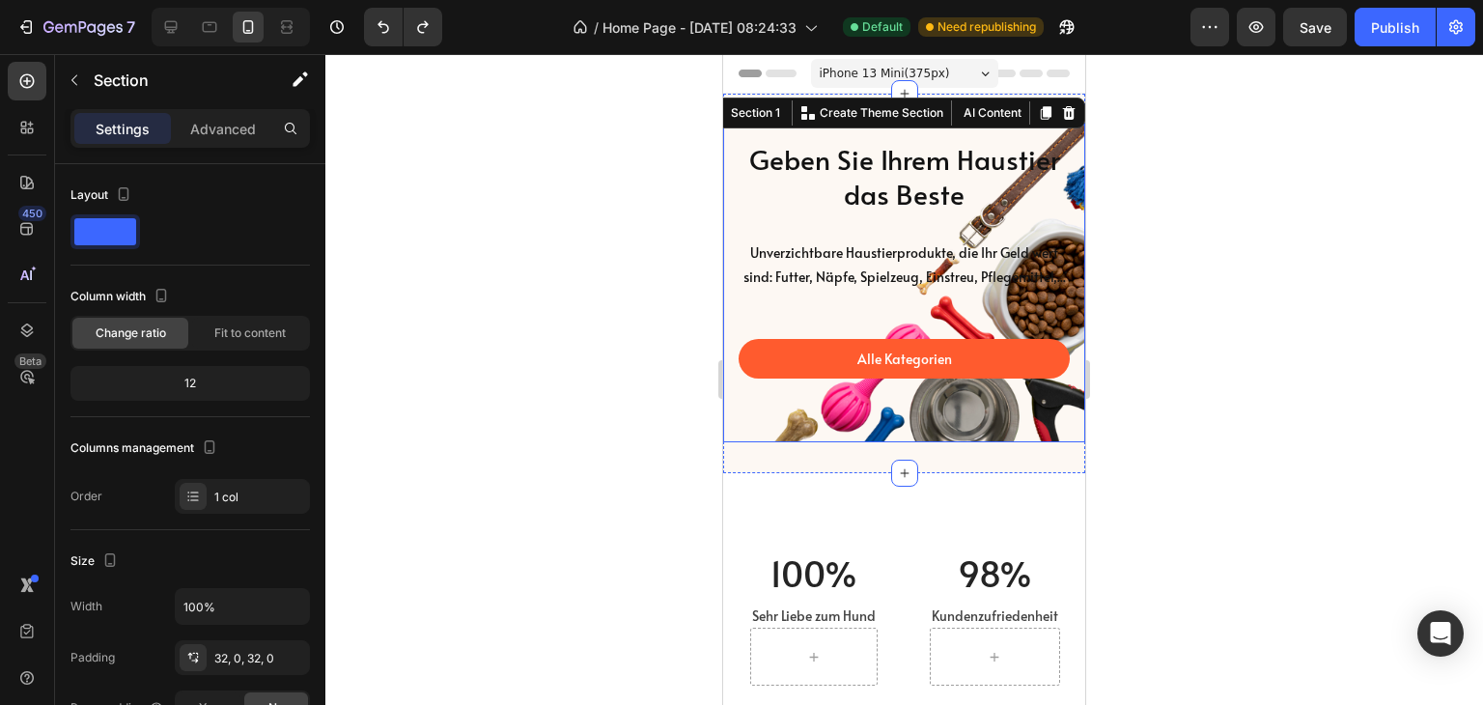
click at [749, 442] on div "Geben Sie Ihrem Haustier das Beste Heading Unverzichtbare Haustierprodukte, die…" at bounding box center [904, 284] width 362 height 318
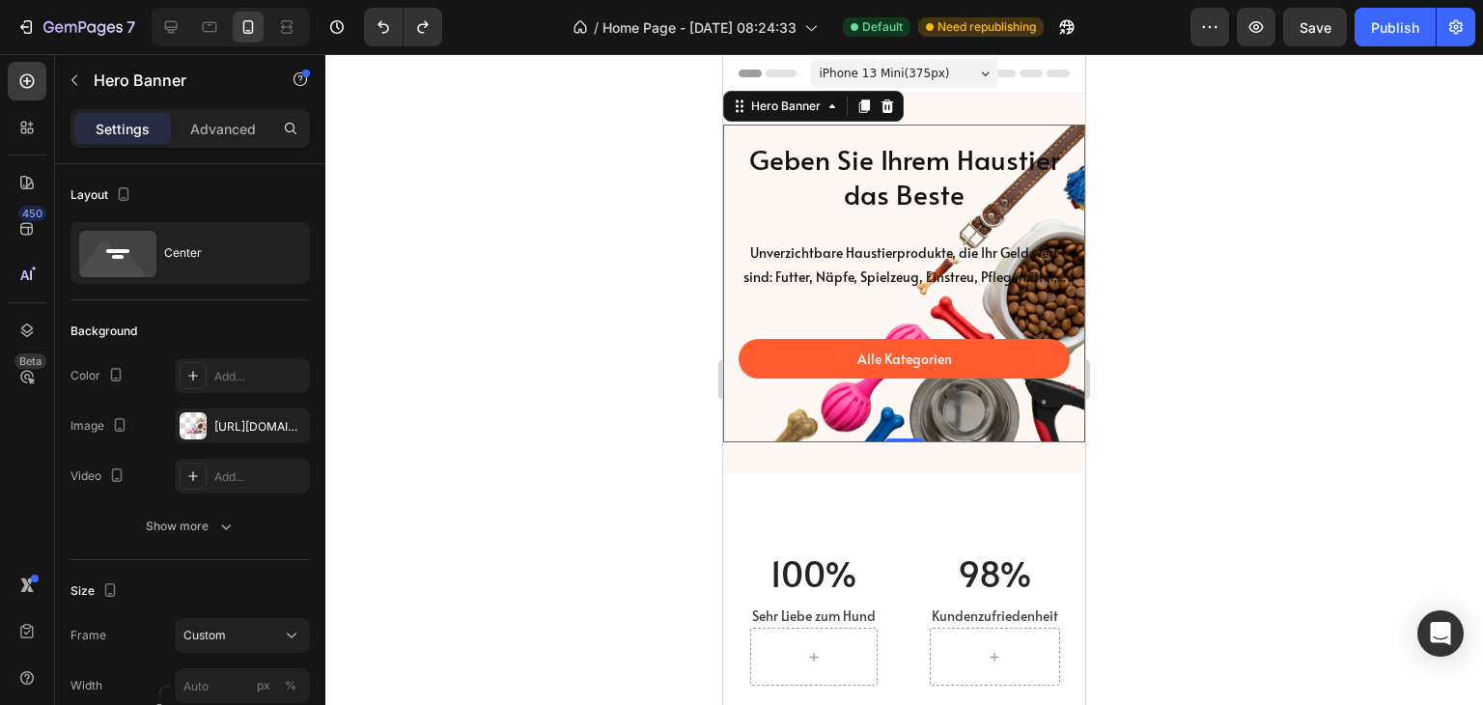
click at [759, 217] on div "Geben Sie Ihrem Haustier das Beste Heading Unverzichtbare Haustierprodukte, die…" at bounding box center [904, 215] width 331 height 151
click at [973, 103] on div "Geben Sie Ihrem Haustier das Beste Heading Unverzichtbare Haustierprodukte, die…" at bounding box center [904, 284] width 362 height 380
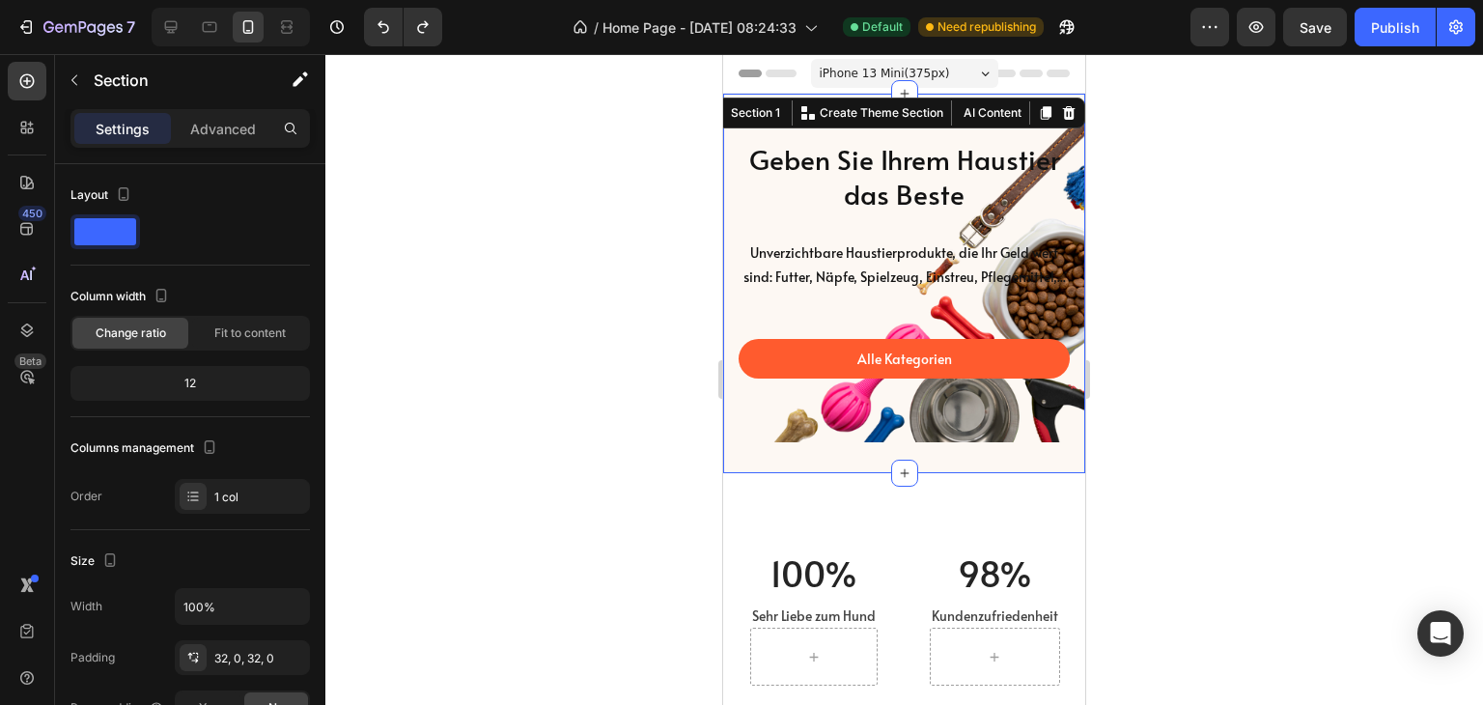
click at [965, 473] on div "Geben Sie Ihrem Haustier das Beste Heading Unverzichtbare Haustierprodukte, die…" at bounding box center [904, 284] width 362 height 380
click at [636, 262] on div at bounding box center [904, 379] width 1158 height 651
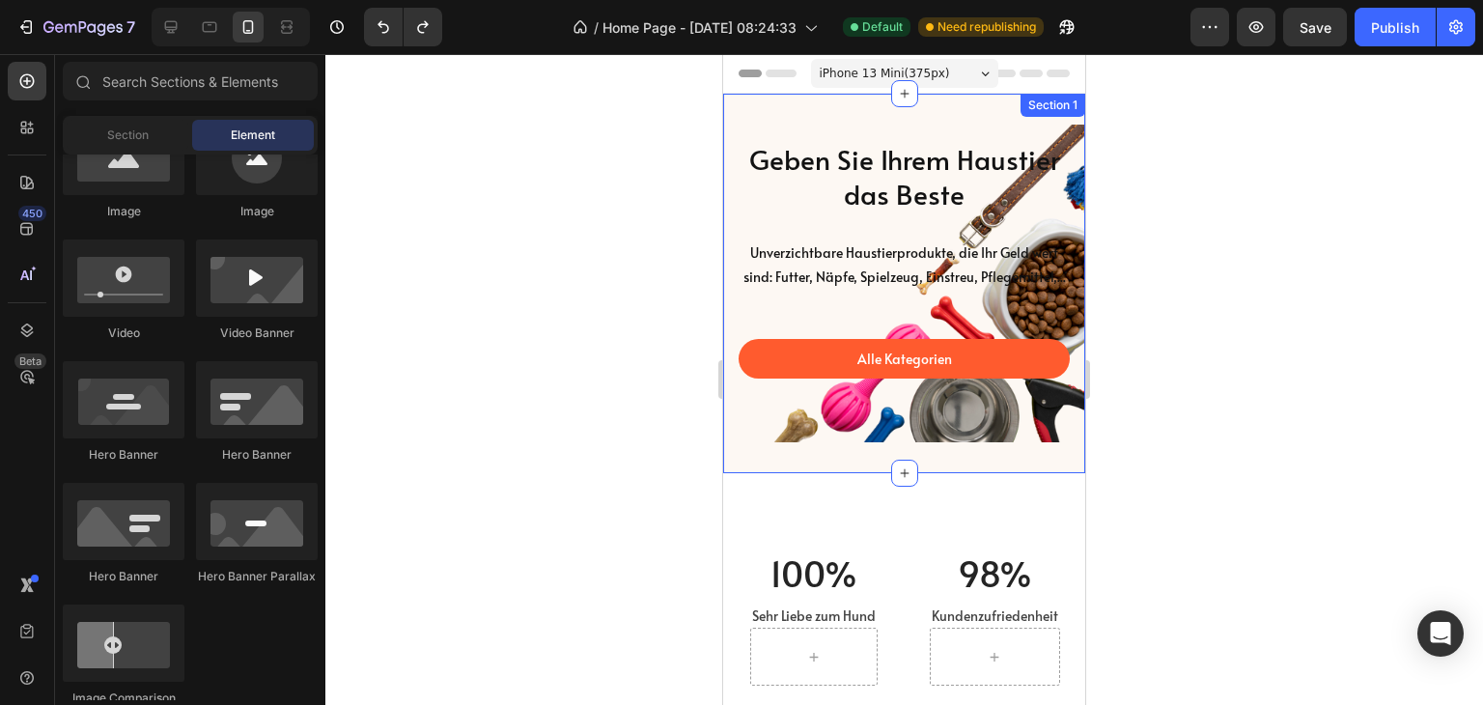
click at [757, 108] on div "Geben Sie Ihrem Haustier das Beste Heading Unverzichtbare Haustierprodukte, die…" at bounding box center [904, 284] width 362 height 380
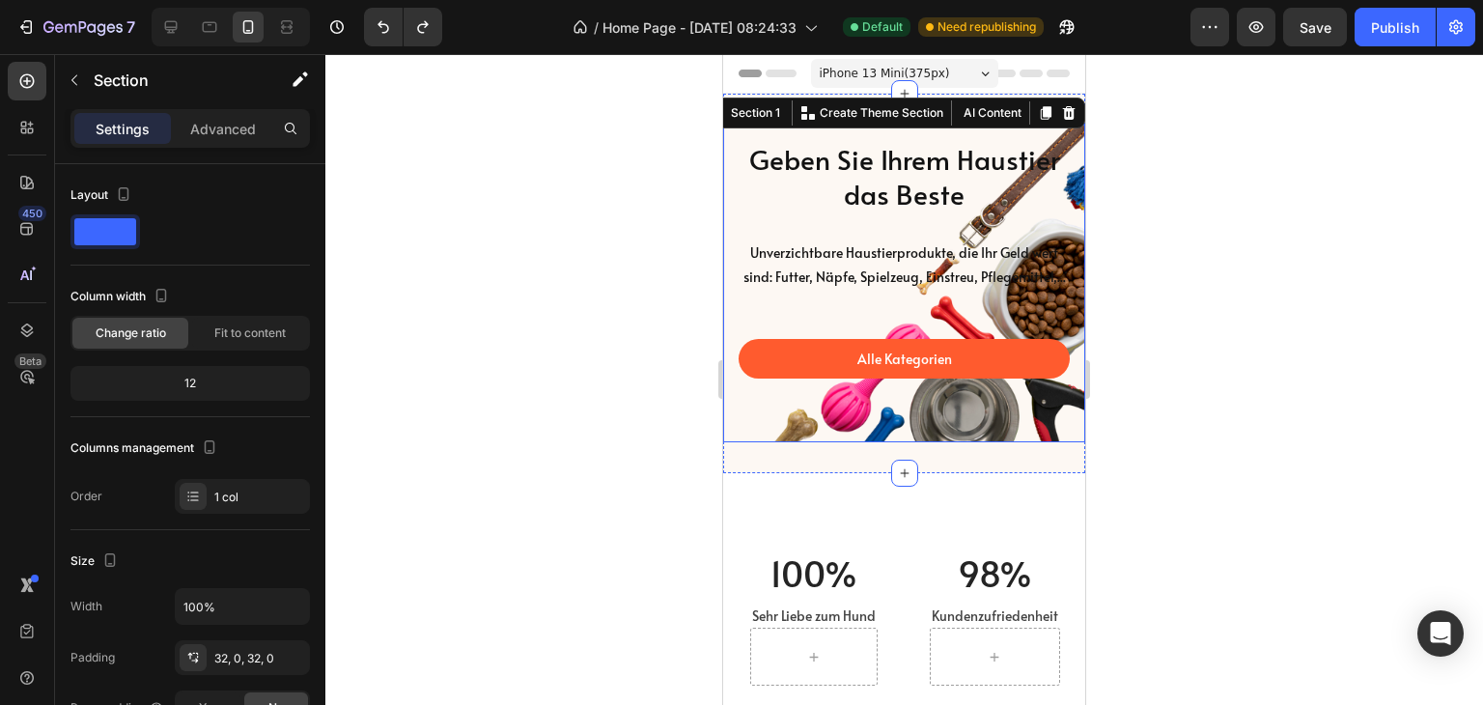
click at [733, 291] on div "Geben Sie Ihrem Haustier das Beste Heading Unverzichtbare Haustierprodukte, die…" at bounding box center [904, 284] width 362 height 318
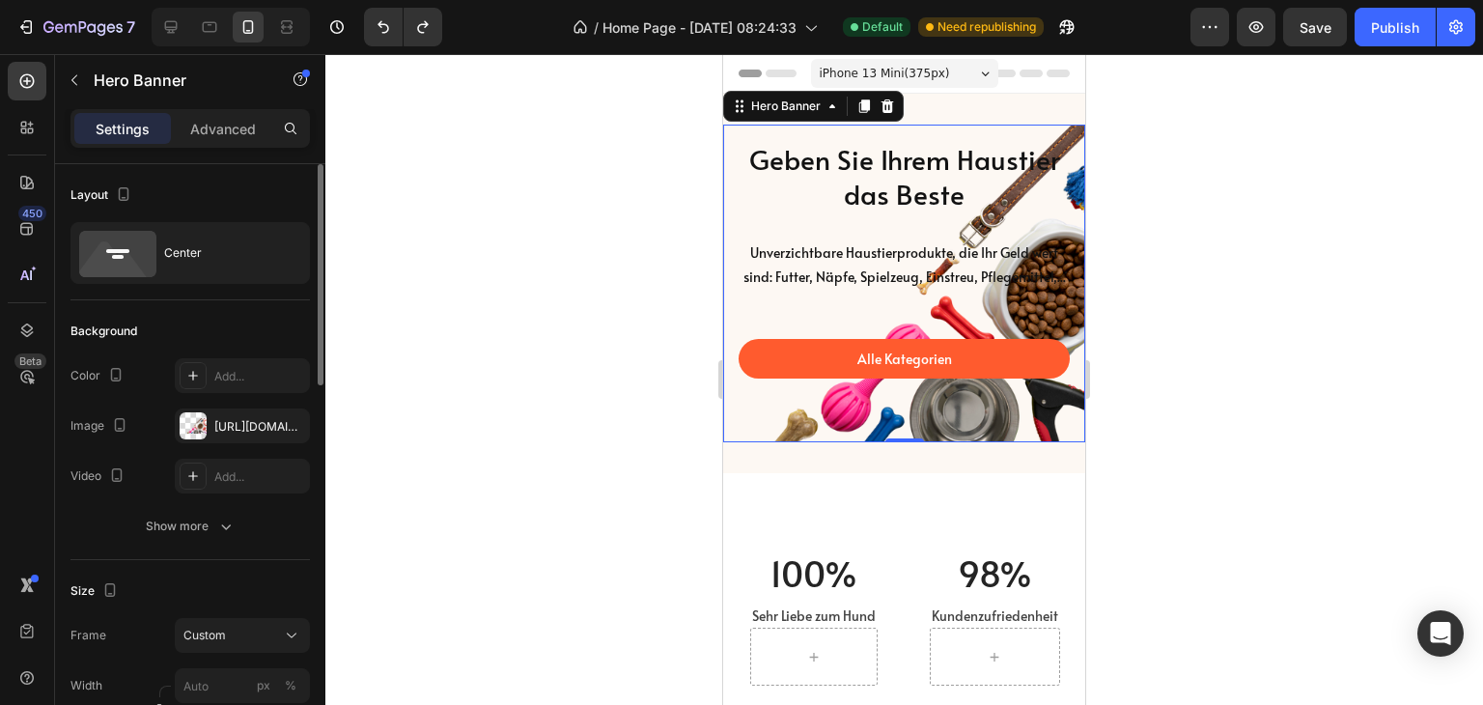
scroll to position [193, 0]
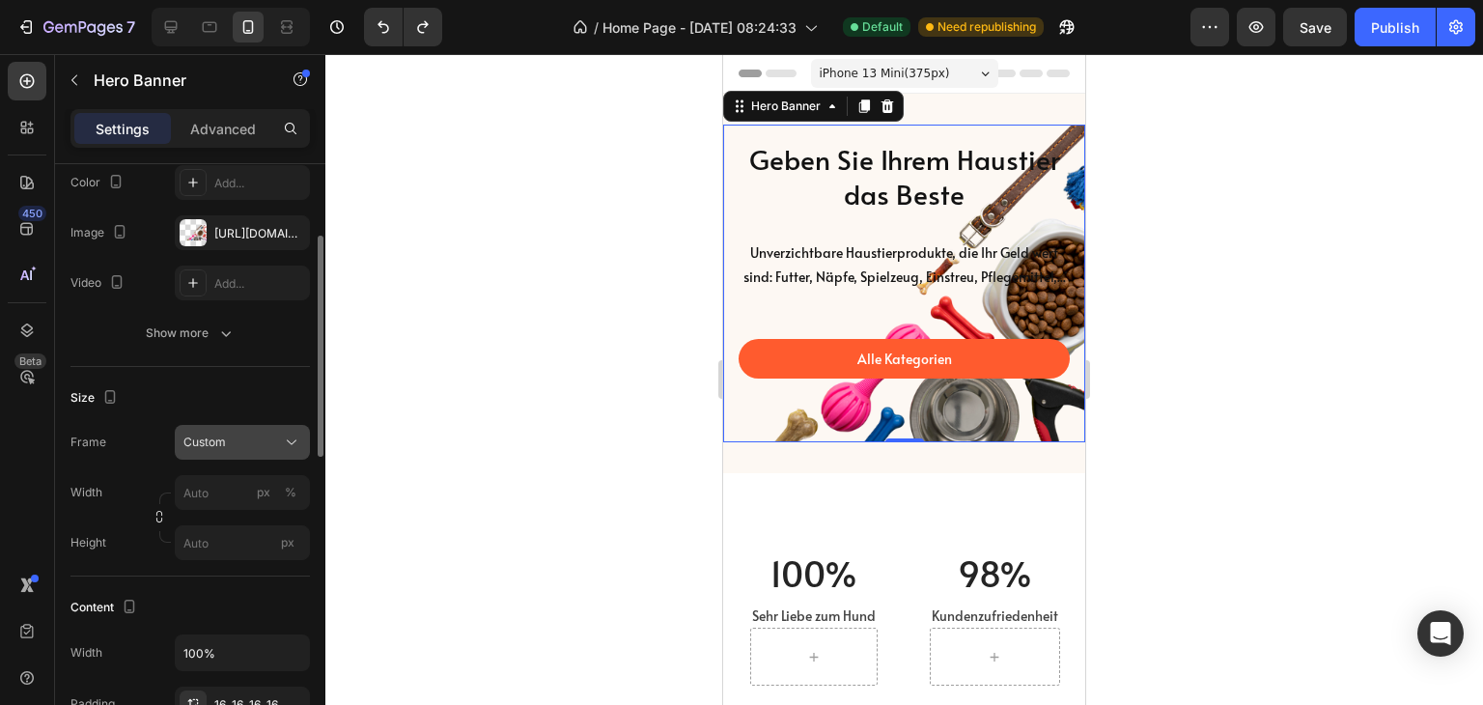
click at [268, 436] on div "Custom" at bounding box center [230, 442] width 95 height 17
click at [162, 568] on div "Size Frame Custom Width px % Height px" at bounding box center [189, 472] width 239 height 210
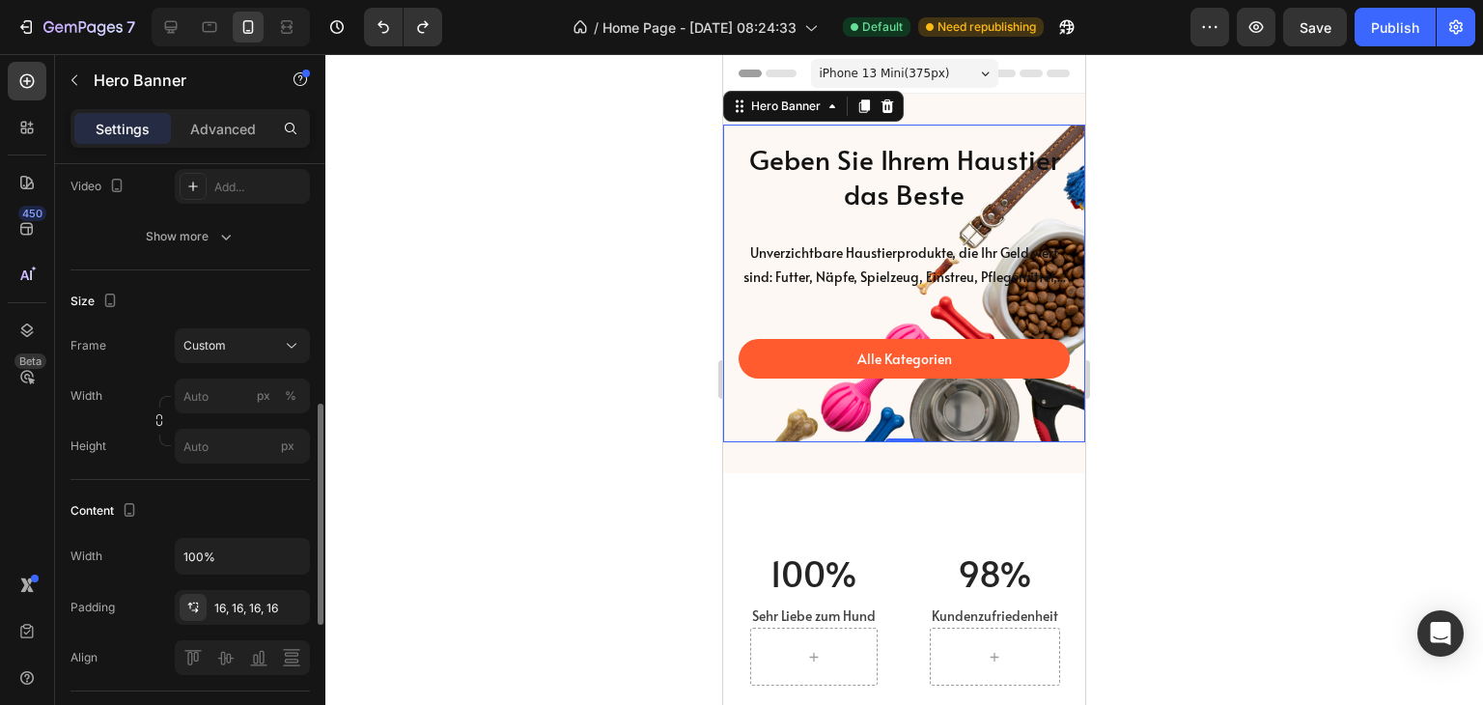
scroll to position [386, 0]
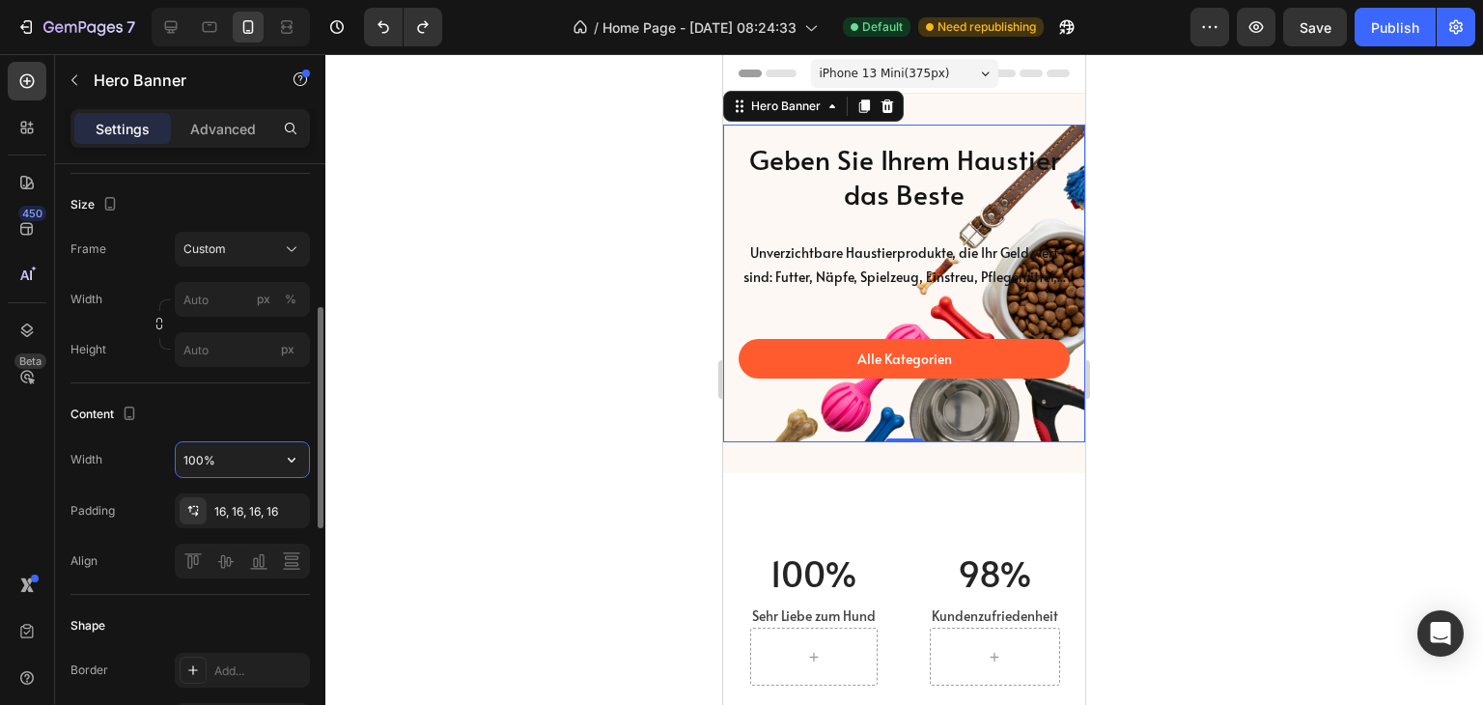
click at [249, 459] on input "100%" at bounding box center [242, 459] width 133 height 35
click at [301, 452] on icon "button" at bounding box center [291, 459] width 19 height 19
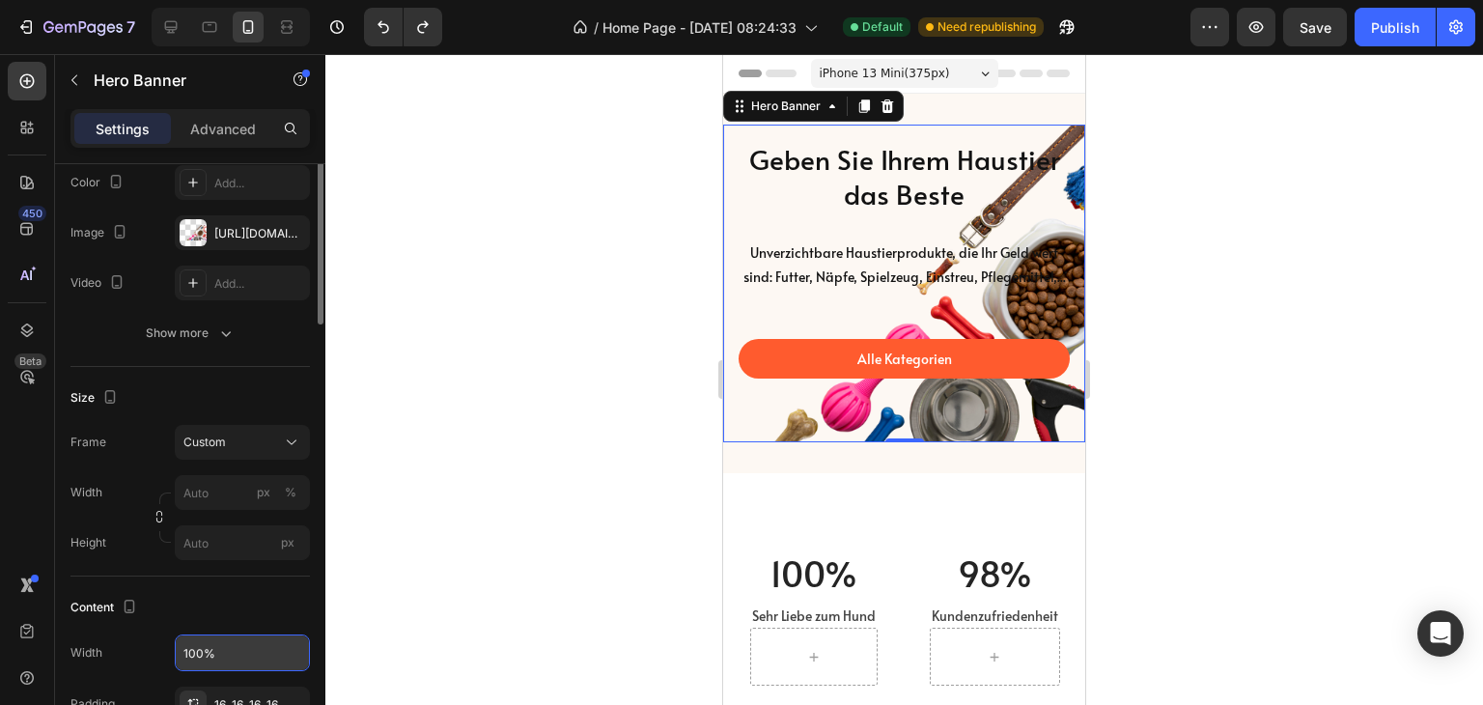
scroll to position [97, 0]
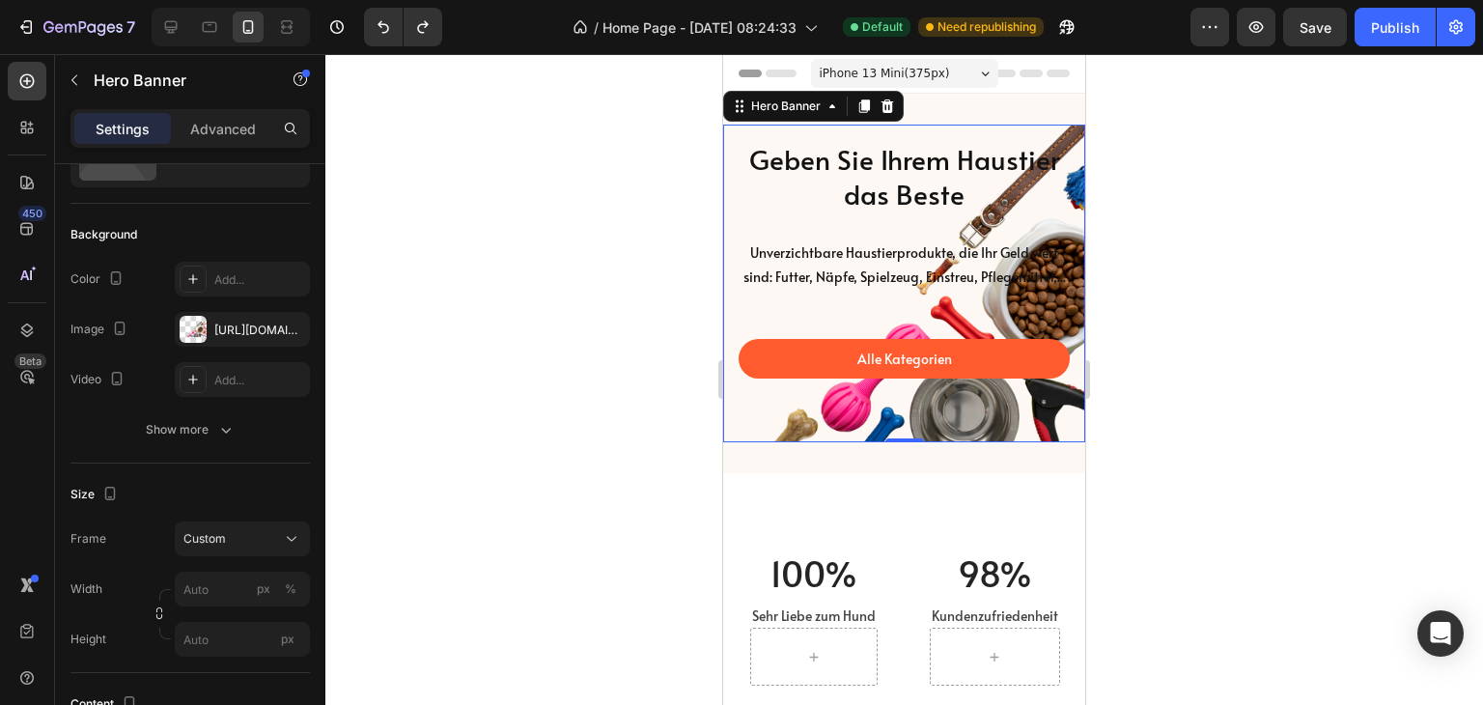
click at [832, 427] on div "Alle Kategorien Button" at bounding box center [904, 359] width 331 height 136
click at [254, 549] on button "Custom" at bounding box center [242, 538] width 135 height 35
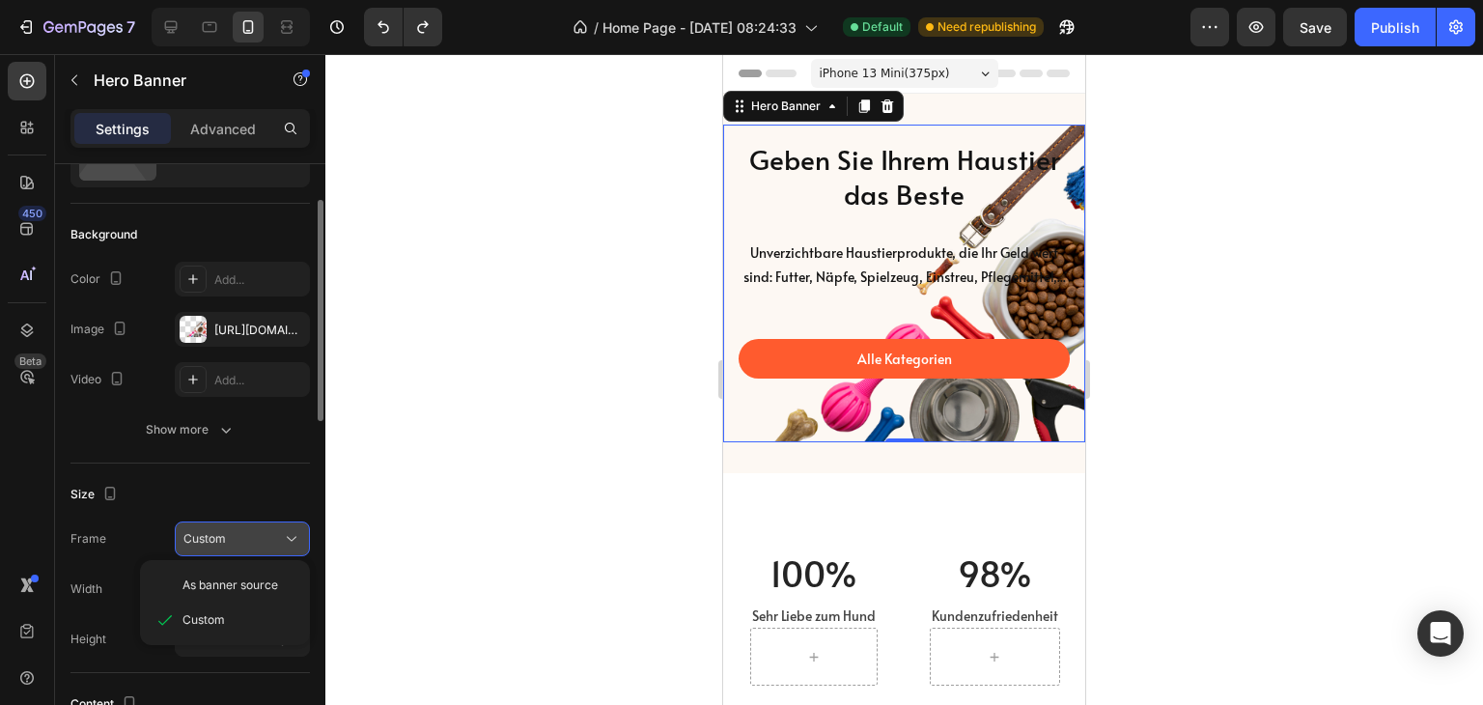
click at [254, 549] on button "Custom" at bounding box center [242, 538] width 135 height 35
click at [210, 580] on input "px %" at bounding box center [242, 589] width 135 height 35
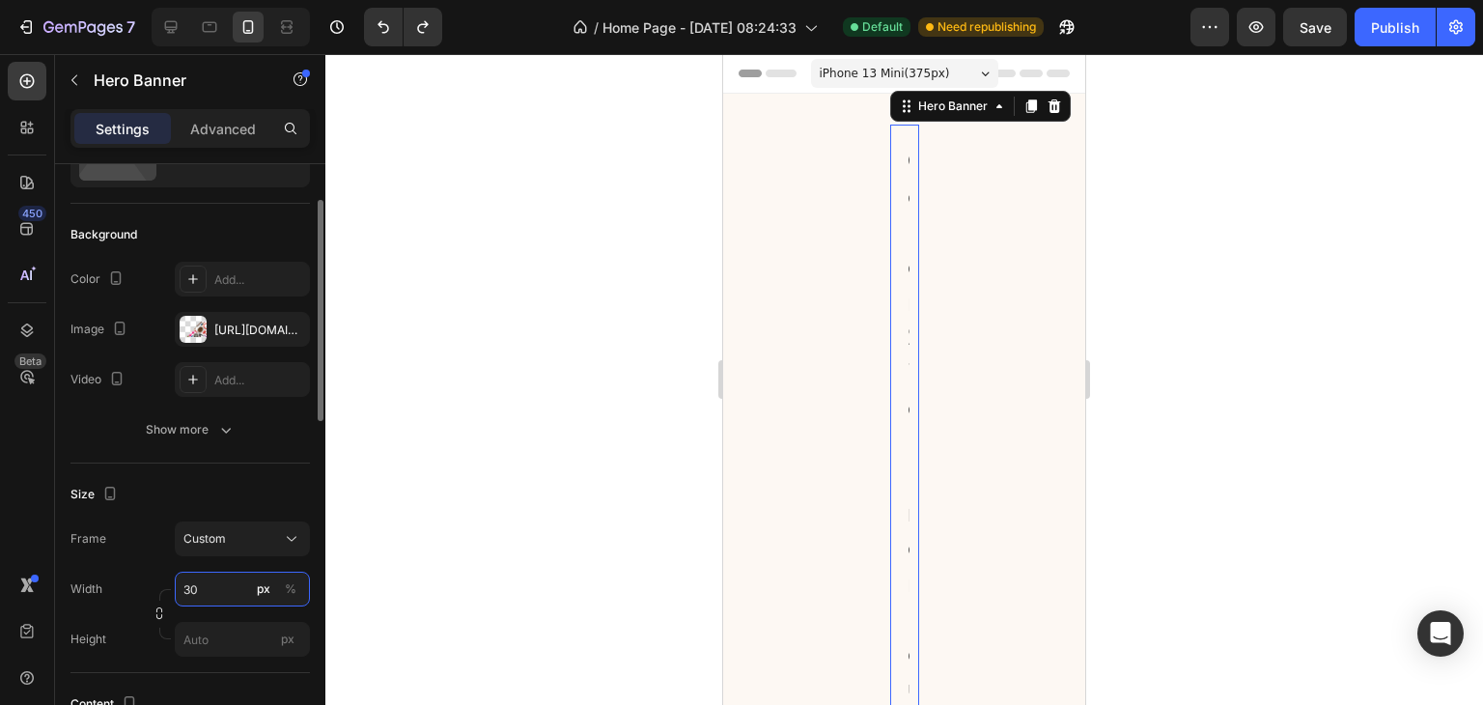
type input "3"
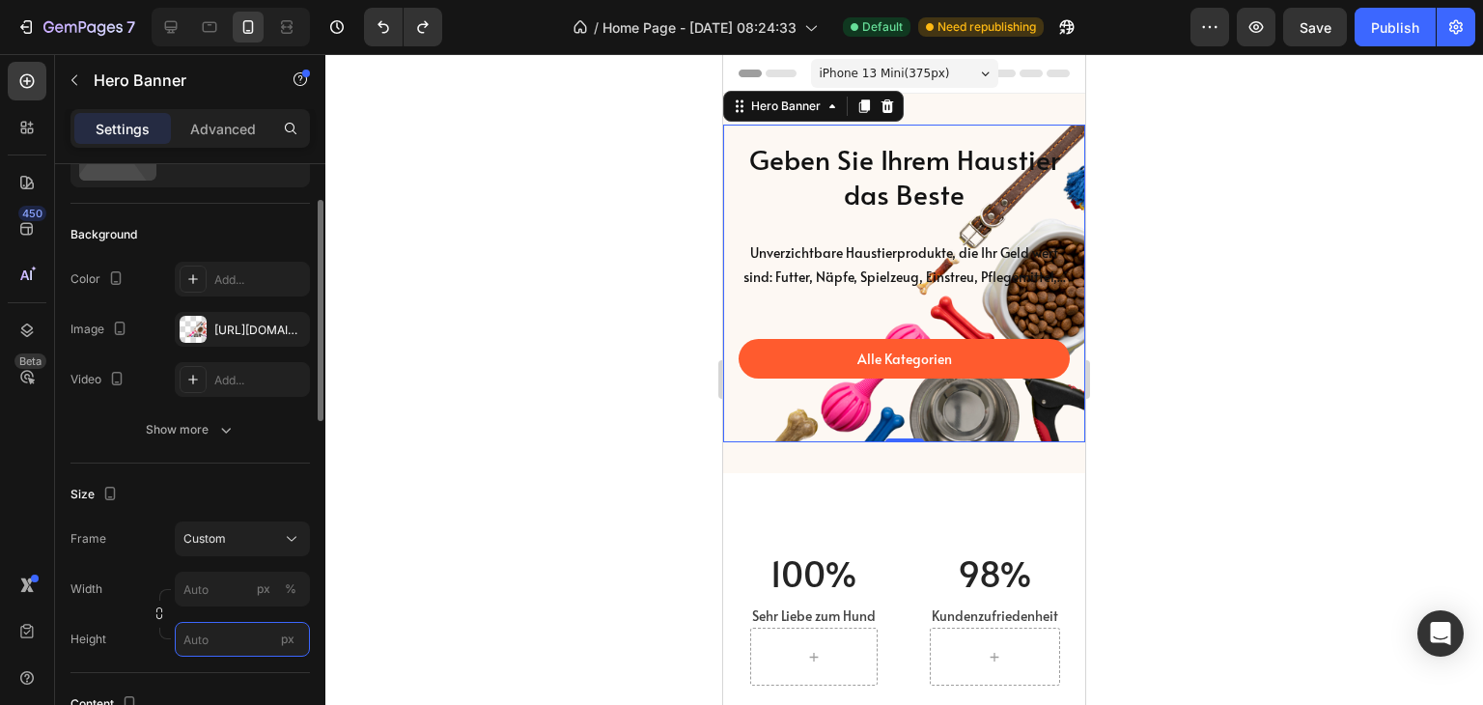
click at [206, 644] on input "px" at bounding box center [242, 639] width 135 height 35
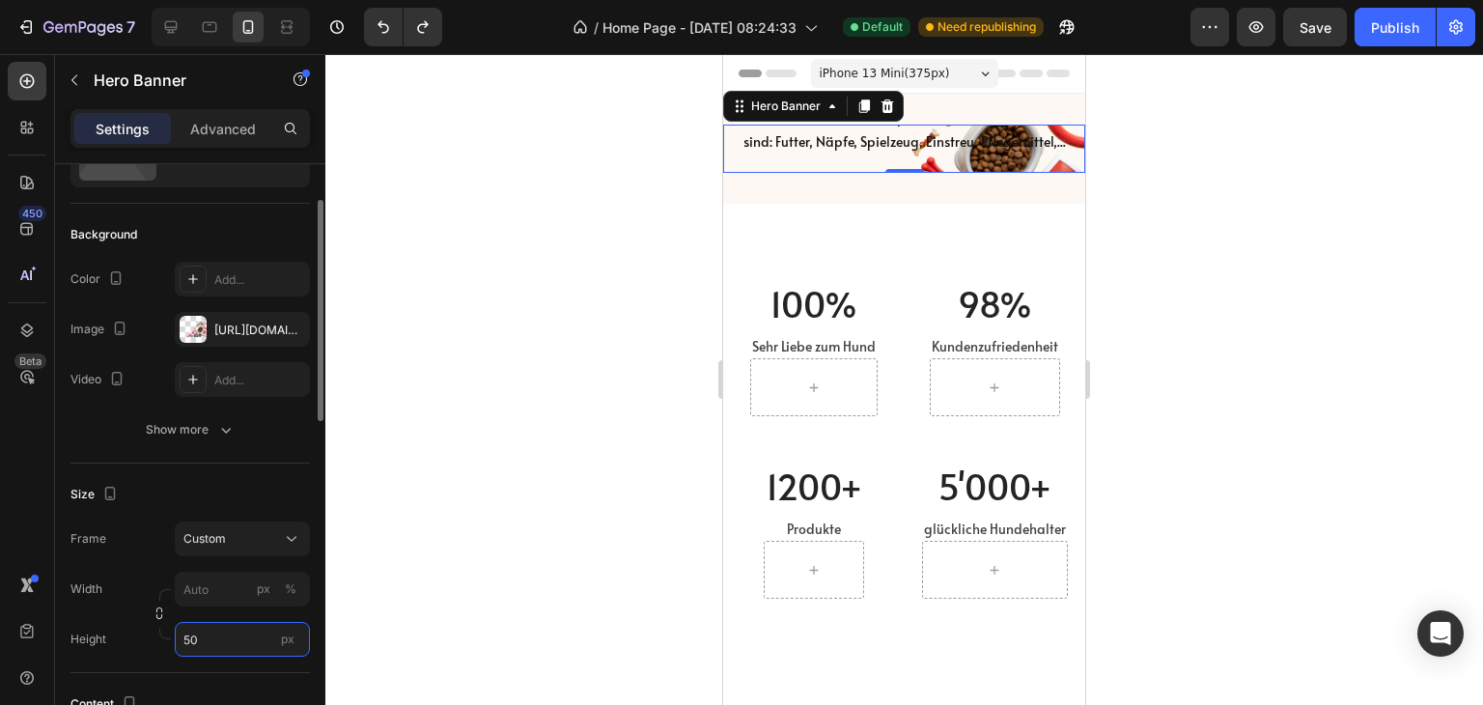
type input "500"
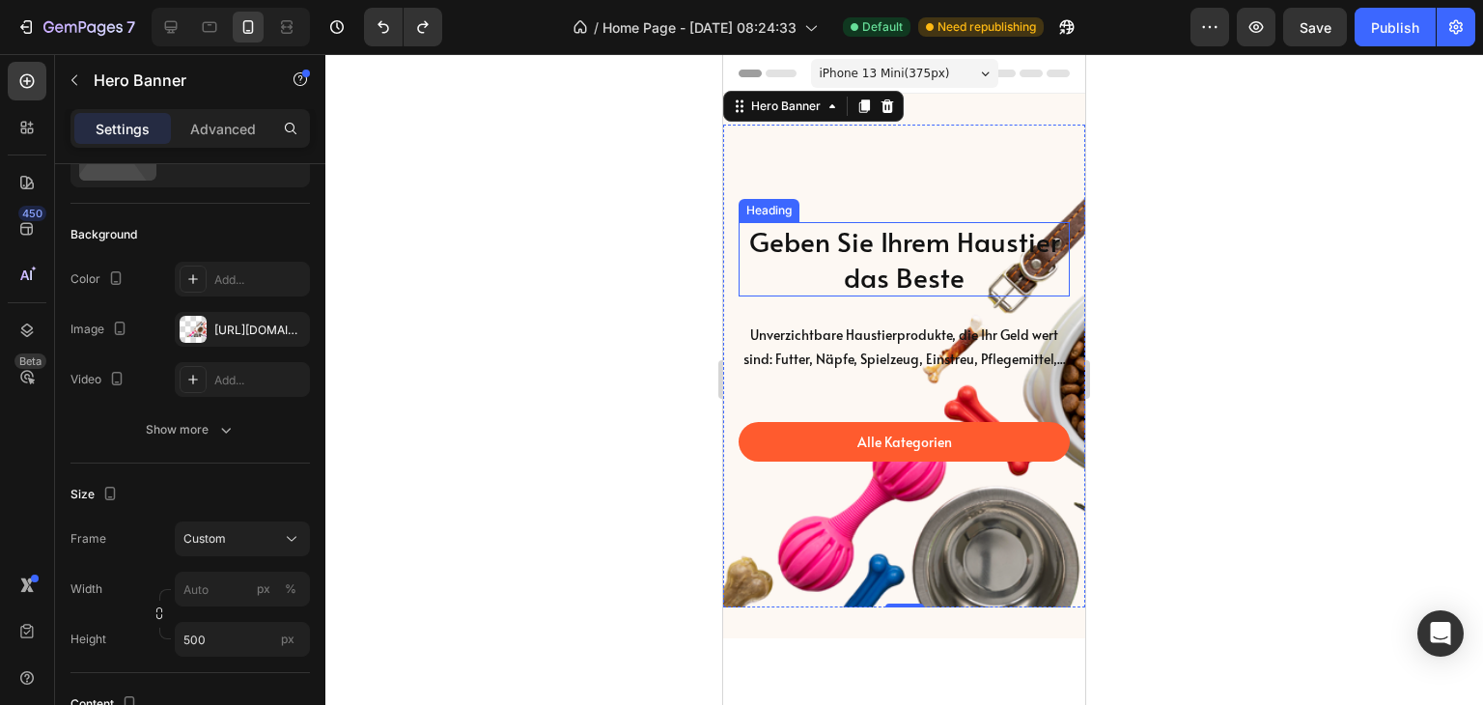
click at [791, 240] on p "Geben Sie Ihrem Haustier das Beste" at bounding box center [904, 259] width 327 height 70
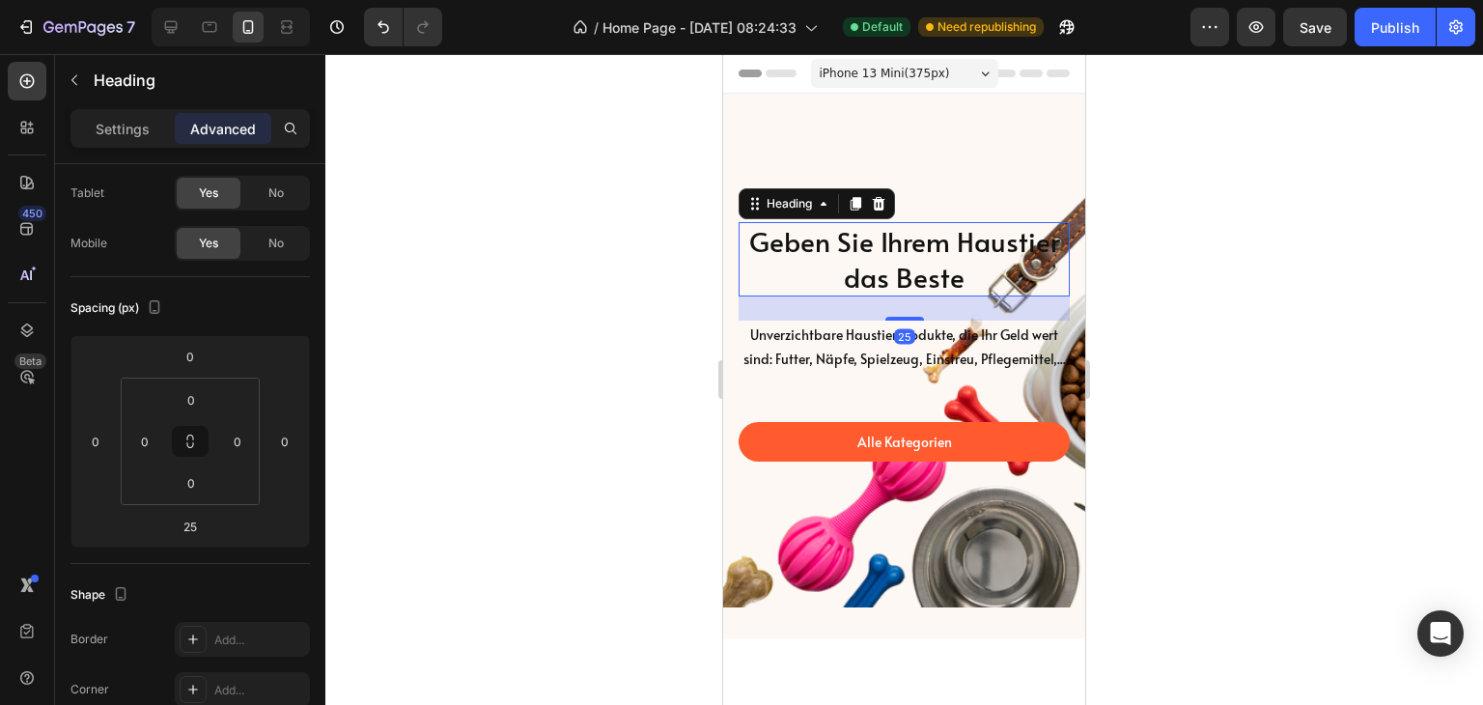
scroll to position [0, 0]
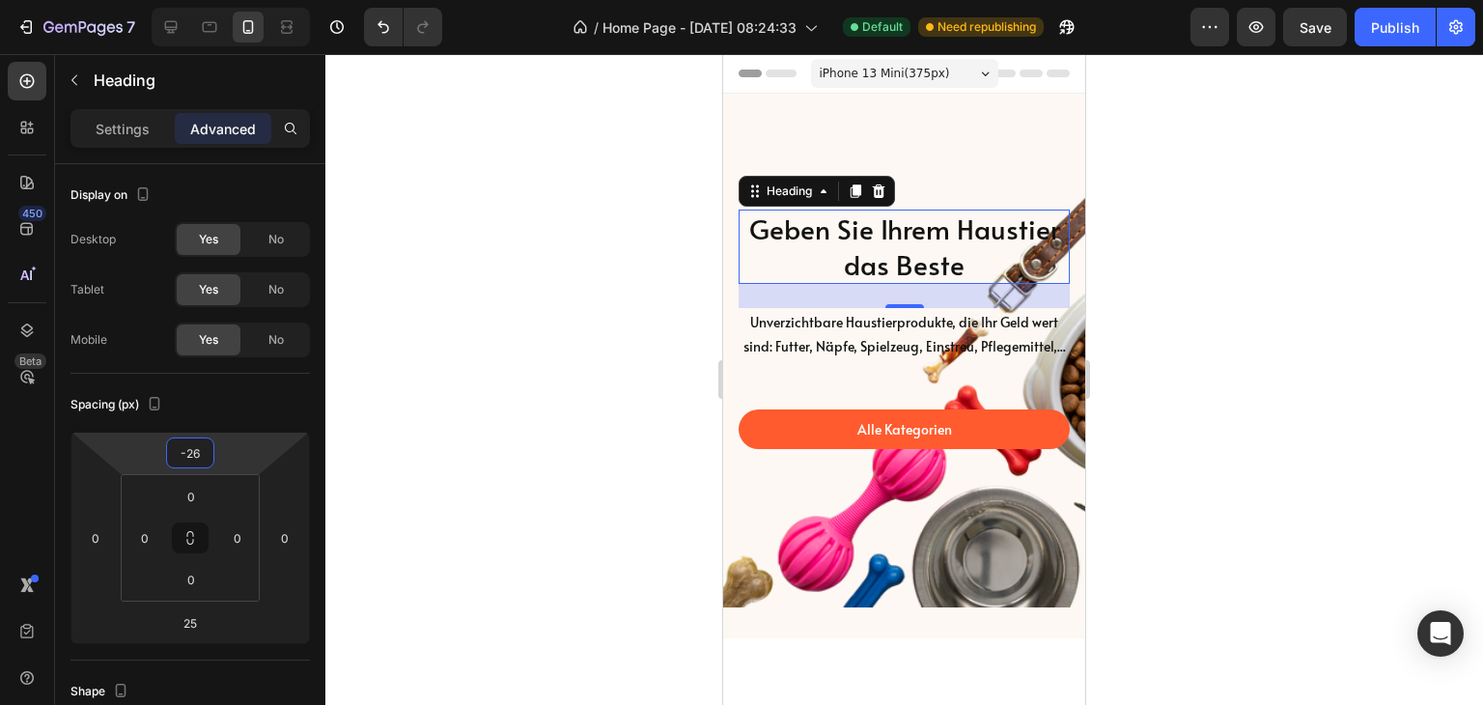
type input "-28"
drag, startPoint x: 226, startPoint y: 453, endPoint x: 227, endPoint y: 466, distance: 13.6
click at [227, 0] on html "7 Version history / Home Page - Mar 7, 08:24:33 Default Need republishing Previ…" at bounding box center [741, 0] width 1483 height 0
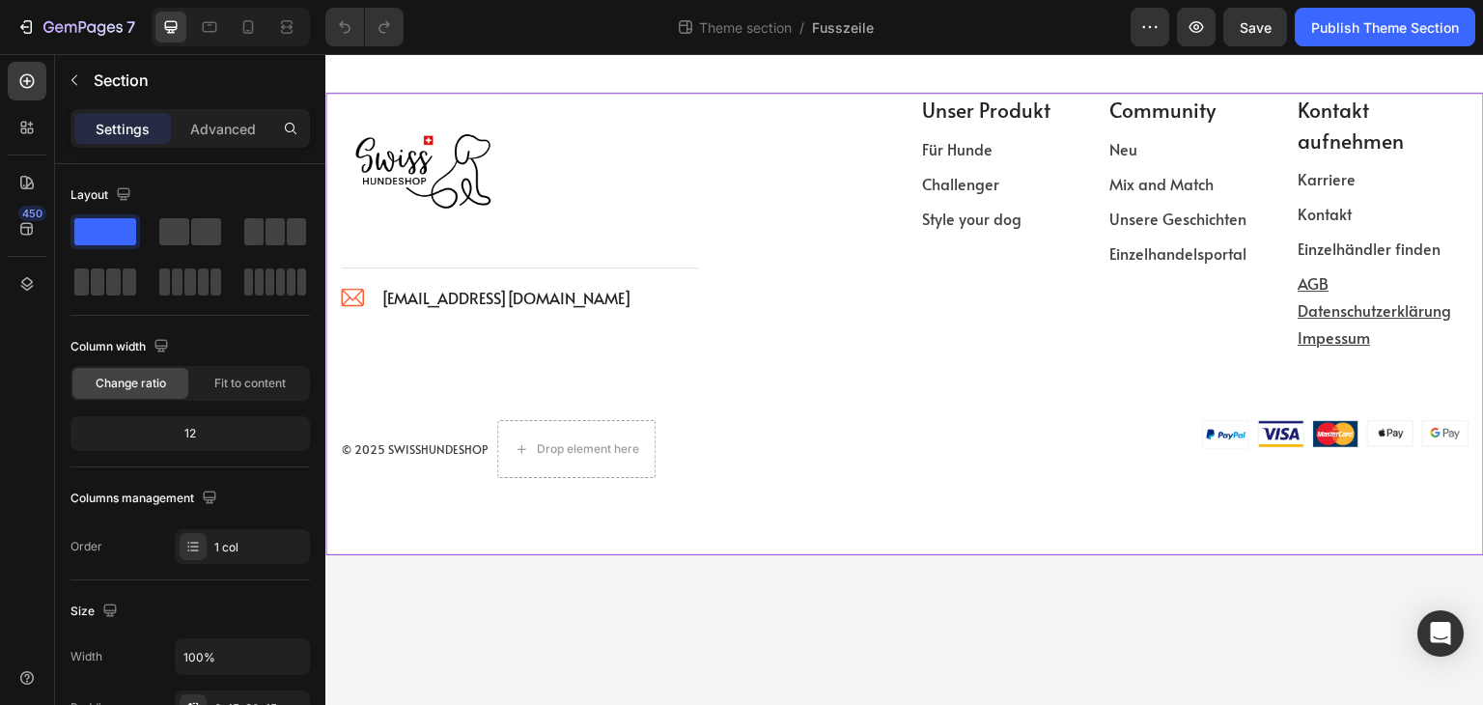
click at [989, 480] on div "Image Title Line Image info@swisshundeshop.com Text block Icon List Row Unser P…" at bounding box center [904, 324] width 1159 height 463
click at [878, 251] on div "Image Title Line Image info@swisshundeshop.com Text block Icon List Row" at bounding box center [614, 229] width 549 height 273
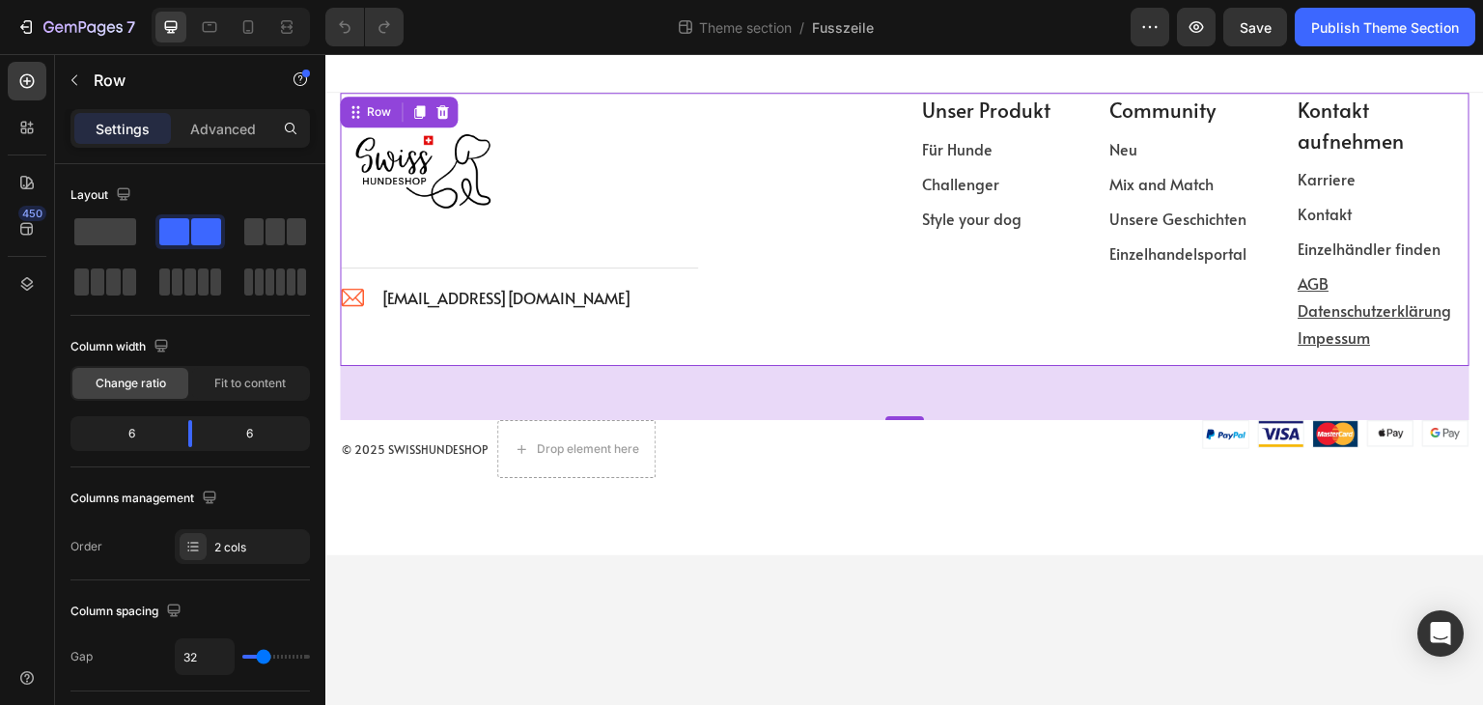
click at [882, 143] on div "Image Title Line Image [EMAIL_ADDRESS][DOMAIN_NAME] Text block Icon List Row" at bounding box center [614, 229] width 549 height 273
click at [671, 151] on div at bounding box center [519, 172] width 357 height 159
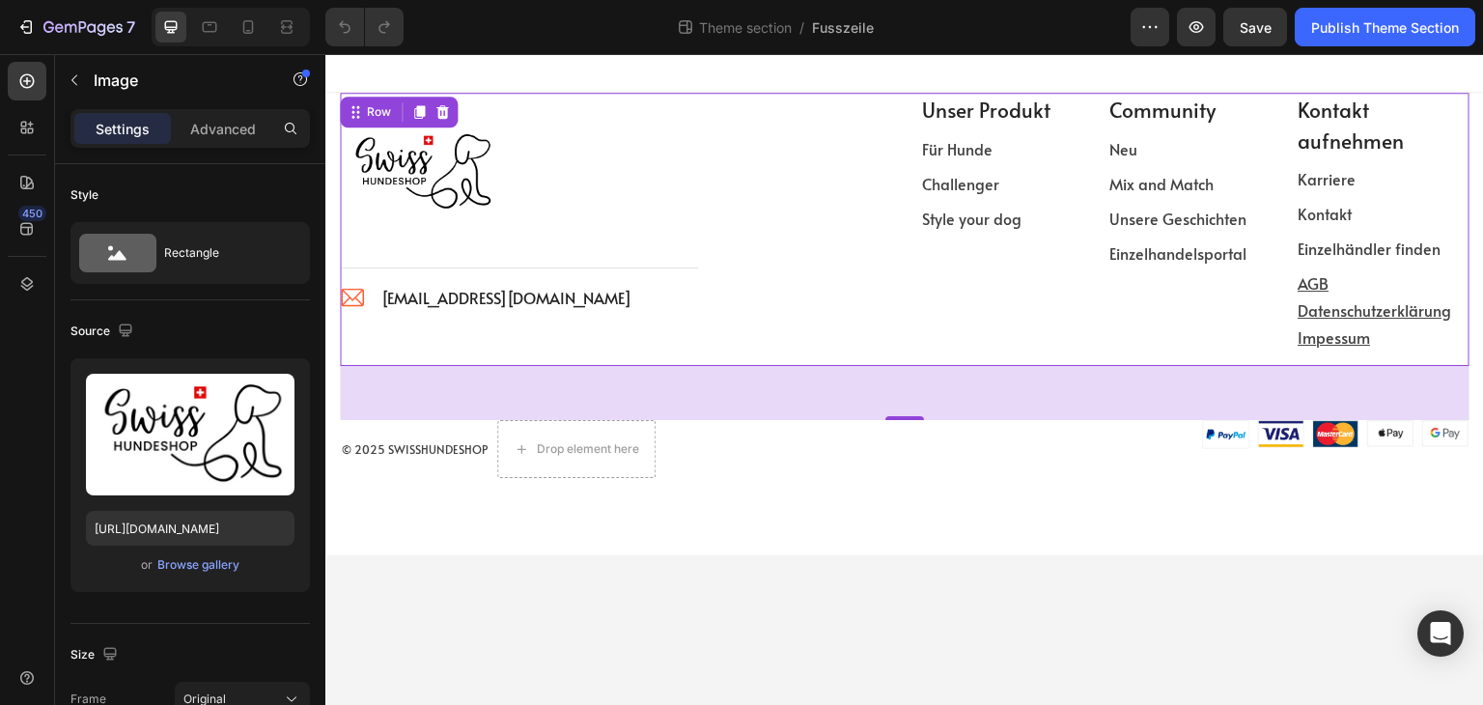
click at [805, 161] on div "Image Title Line Image info@swisshundeshop.com Text block Icon List Row" at bounding box center [614, 229] width 549 height 273
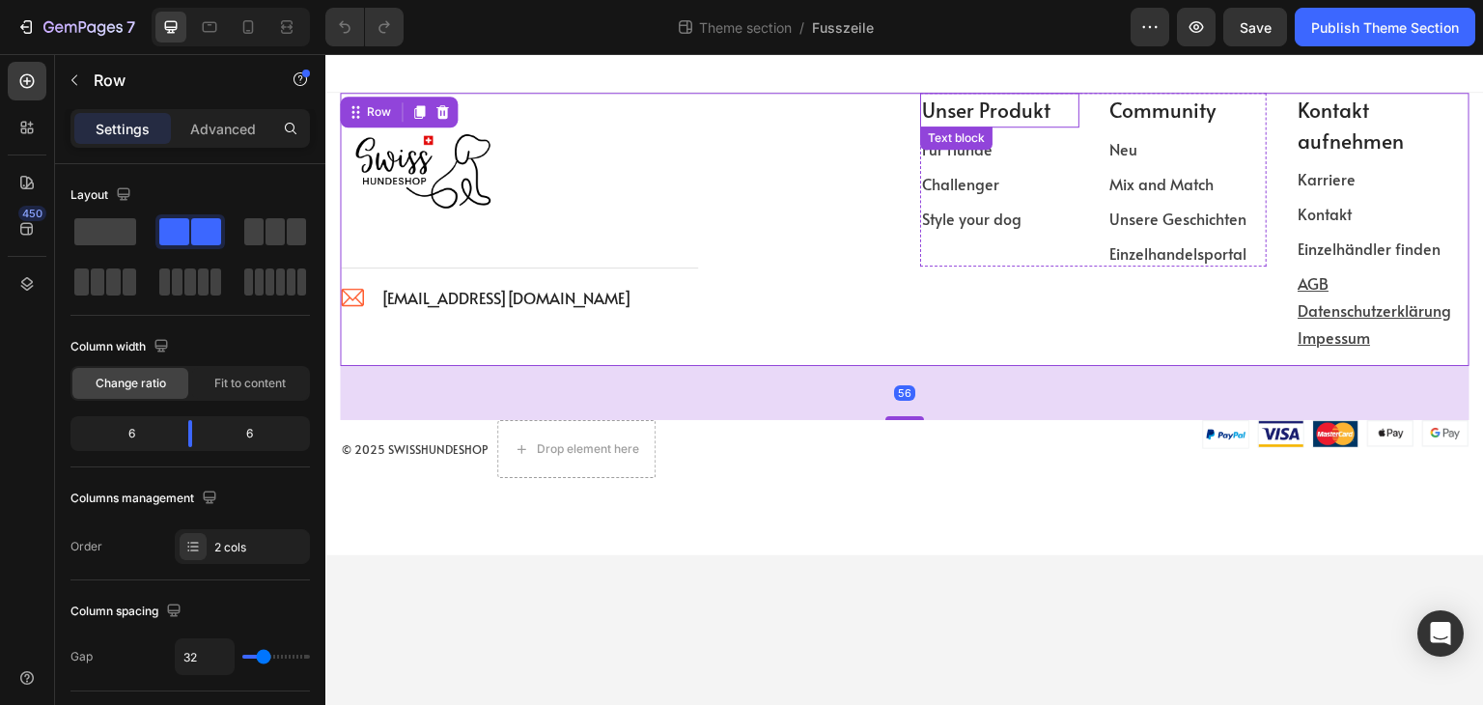
click at [996, 113] on p "Unser Produkt" at bounding box center [999, 110] width 155 height 31
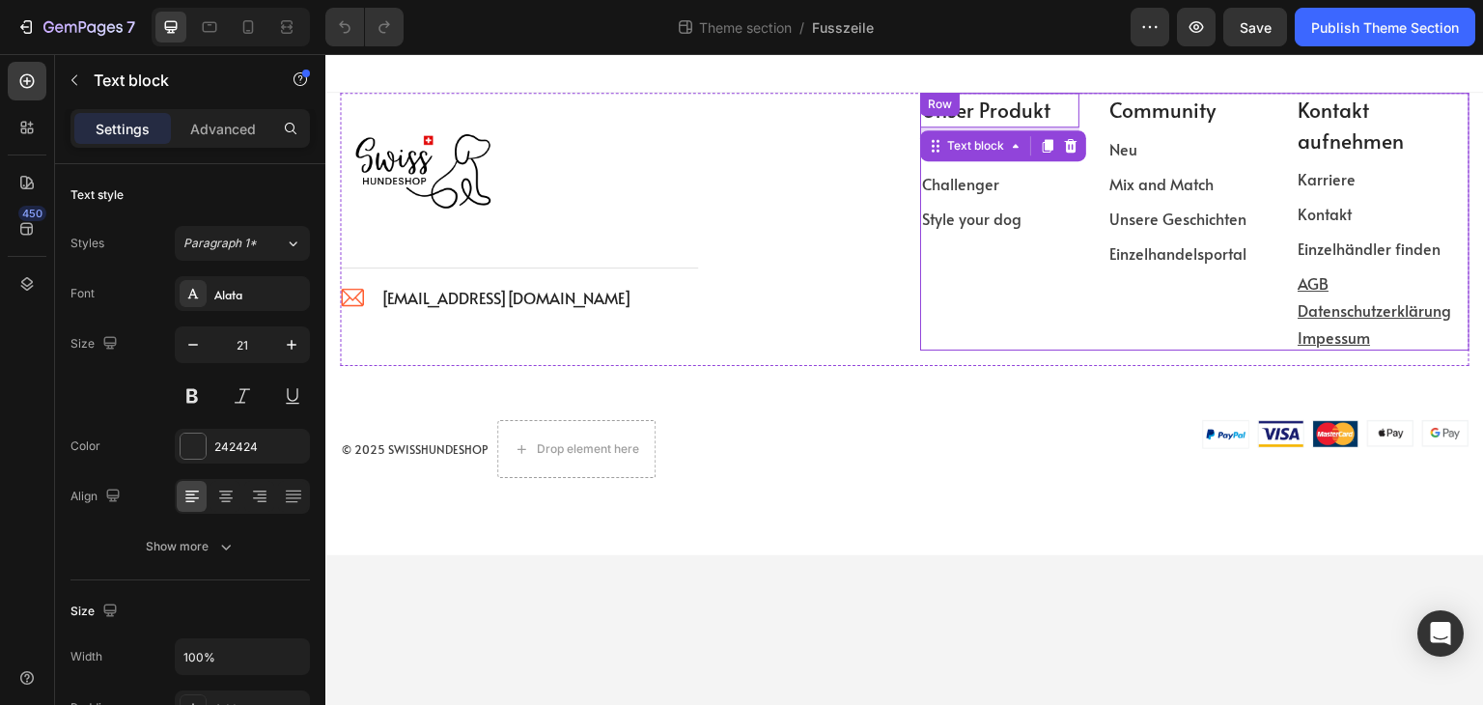
click at [1054, 260] on div "Unser Produkt Text block 8 Für Hunde Text block Challenger Text block Style you…" at bounding box center [999, 180] width 159 height 174
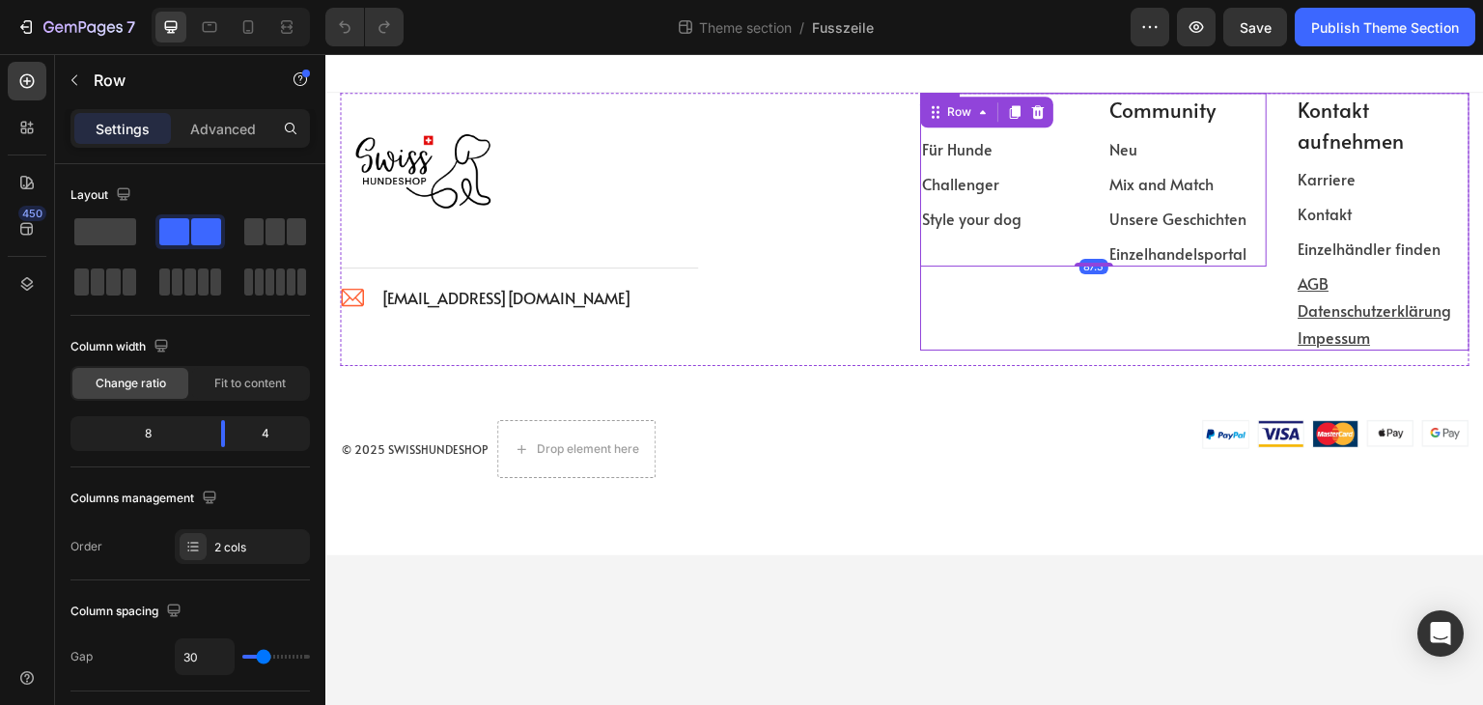
click at [1065, 321] on div "Unser Produkt Text block Für Hunde Text block Challenger Text block Style your …" at bounding box center [1093, 222] width 347 height 258
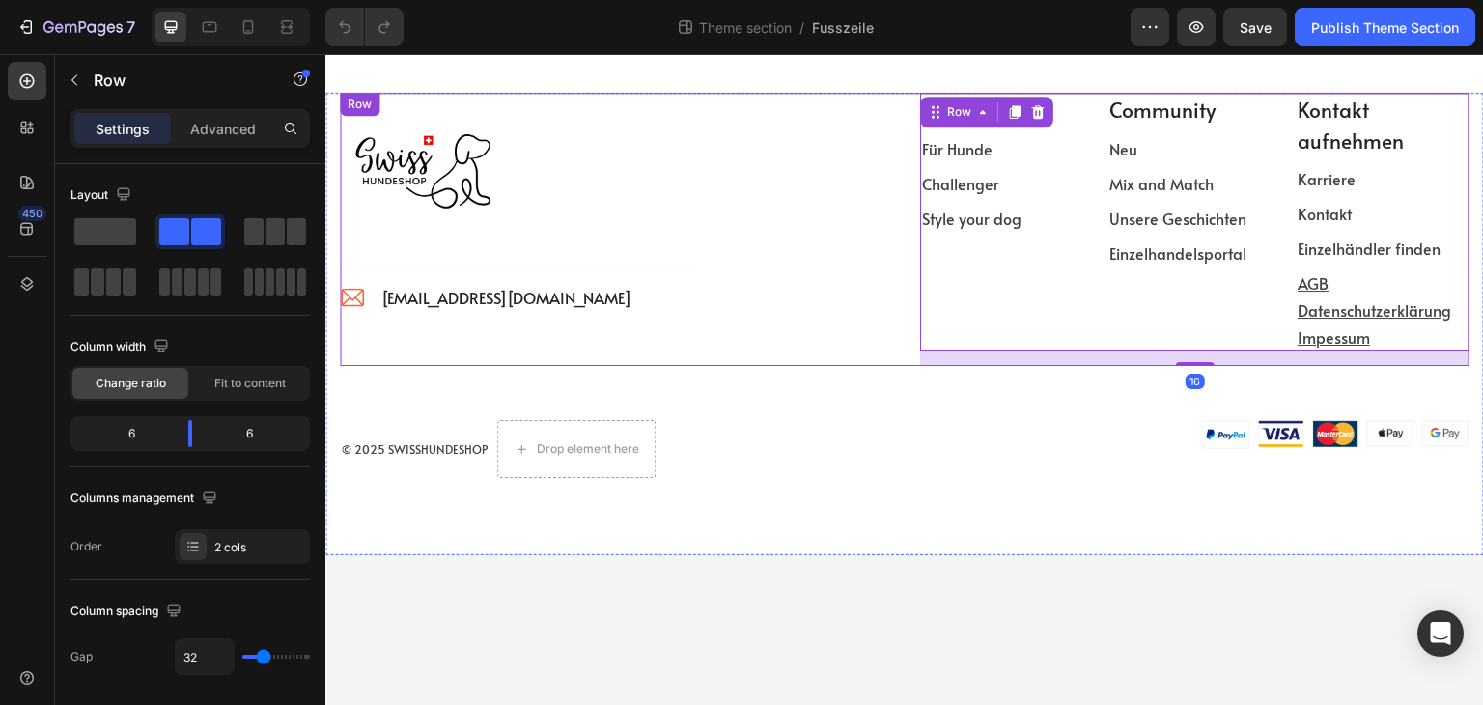
click at [875, 323] on div "Image Title Line Image info@swisshundeshop.com Text block Icon List Row" at bounding box center [614, 229] width 549 height 273
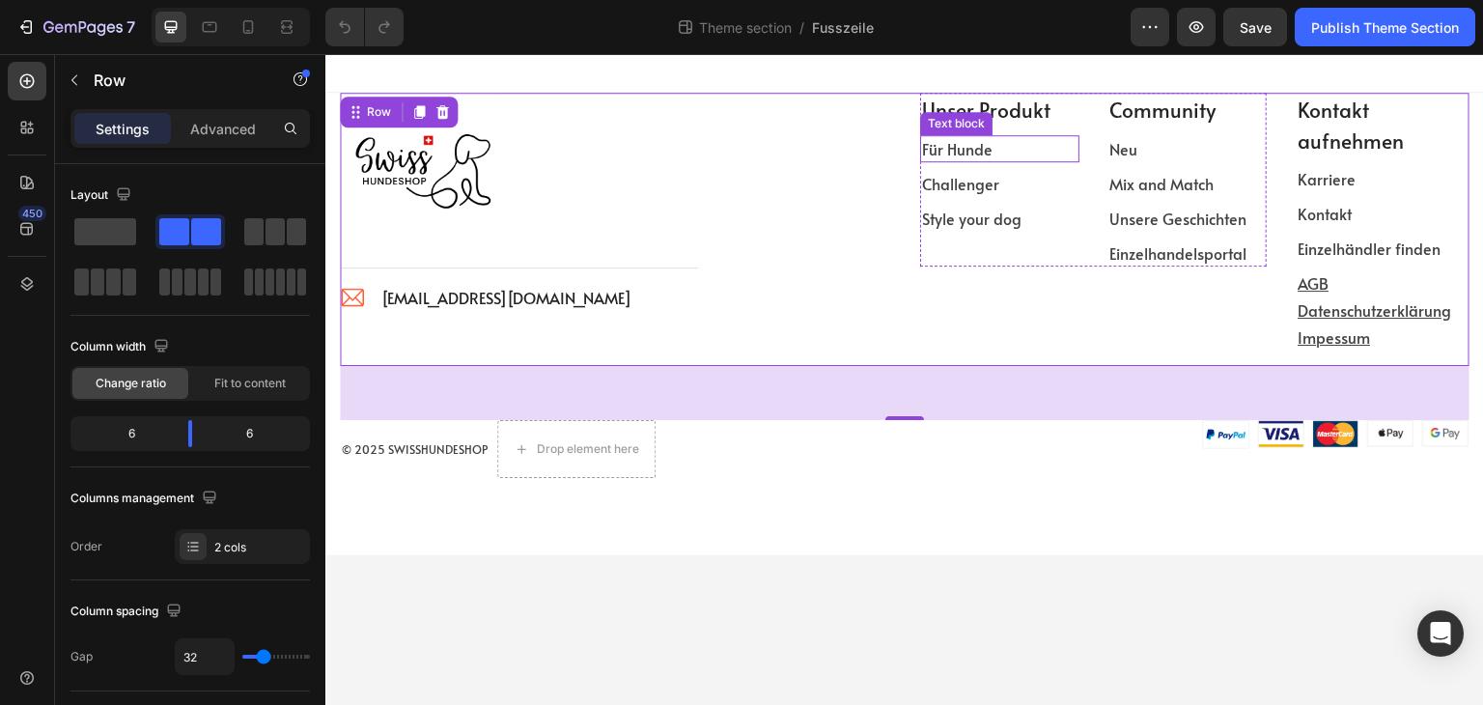
click at [974, 119] on div "Text block" at bounding box center [956, 123] width 65 height 17
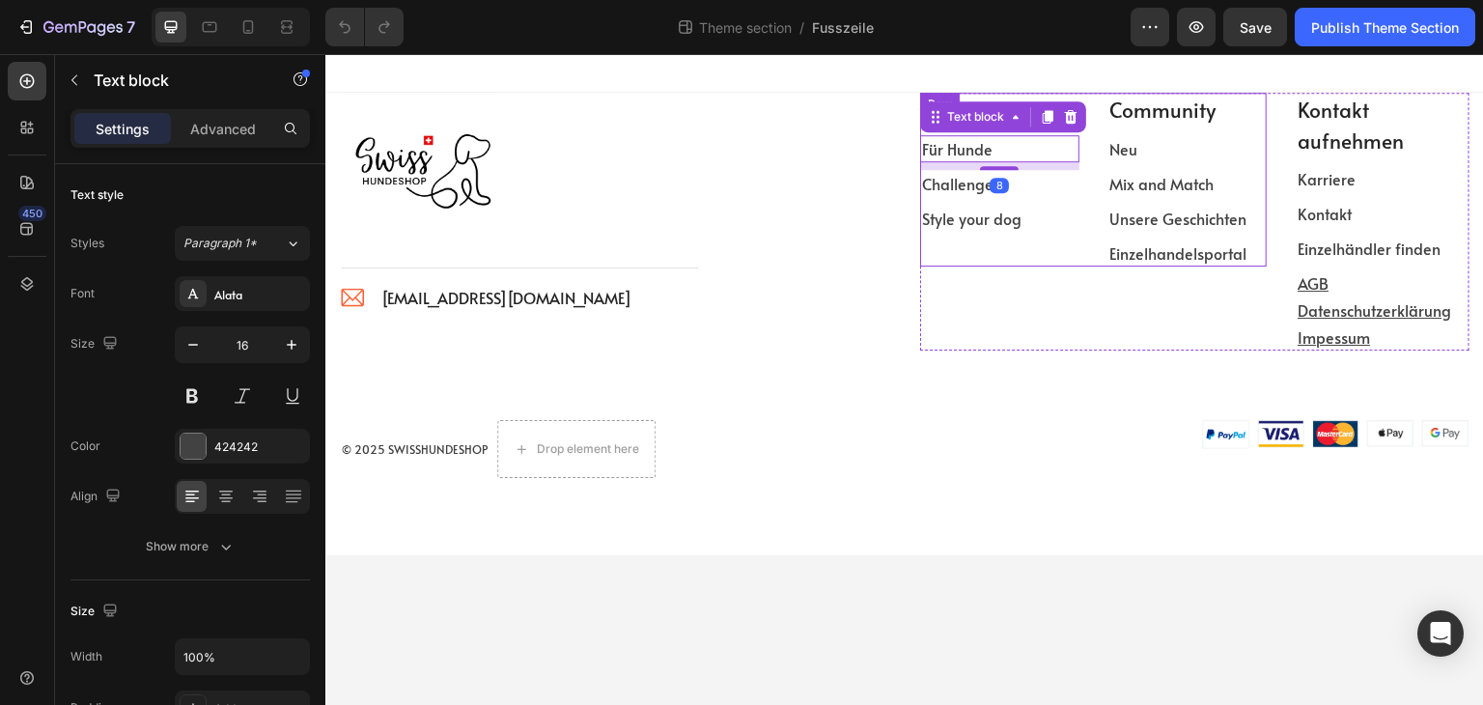
click at [933, 267] on div "Unser Produkt Text block Für Hunde Text block 8 Challenger Text block Style you…" at bounding box center [1093, 222] width 347 height 258
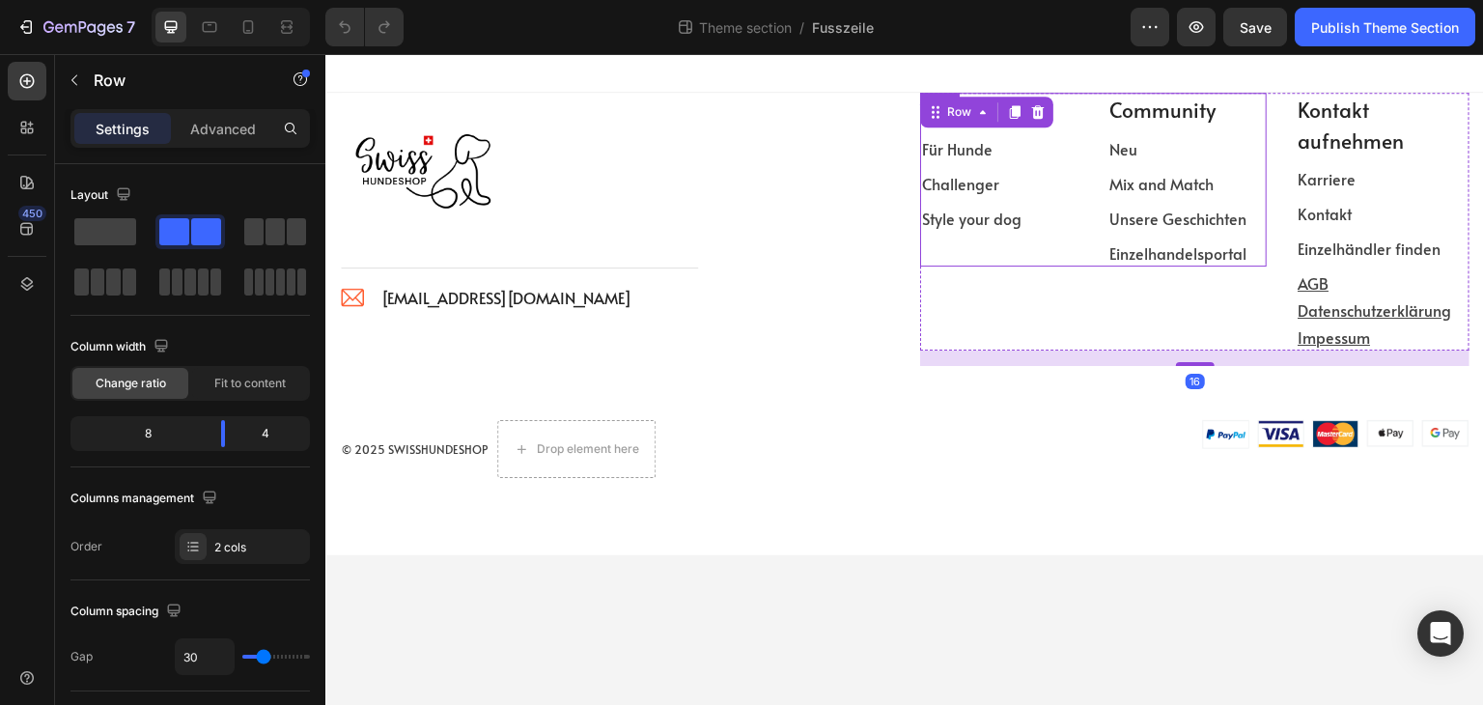
click at [1026, 137] on p "Für Hunde" at bounding box center [999, 148] width 155 height 23
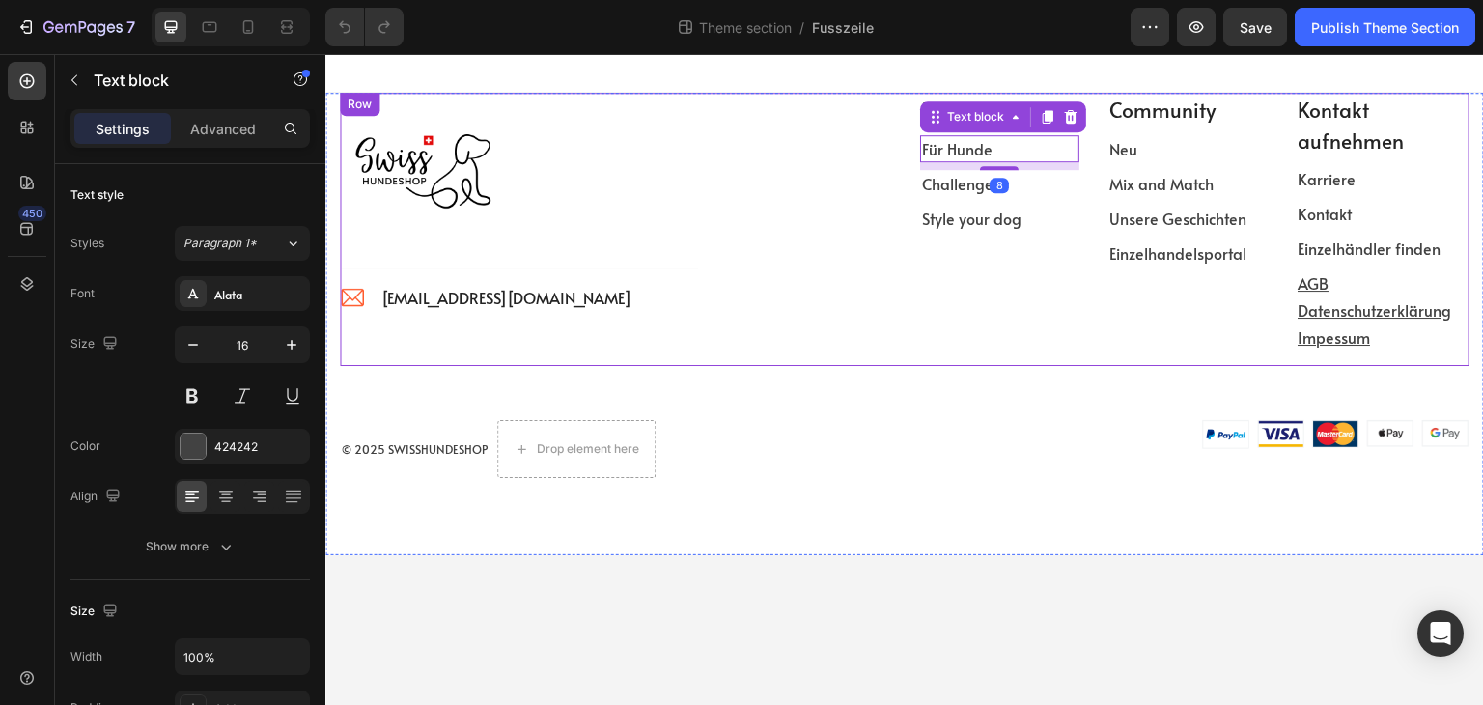
click at [857, 164] on div "Image Title Line Image info@swisshundeshop.com Text block Icon List Row" at bounding box center [614, 229] width 549 height 273
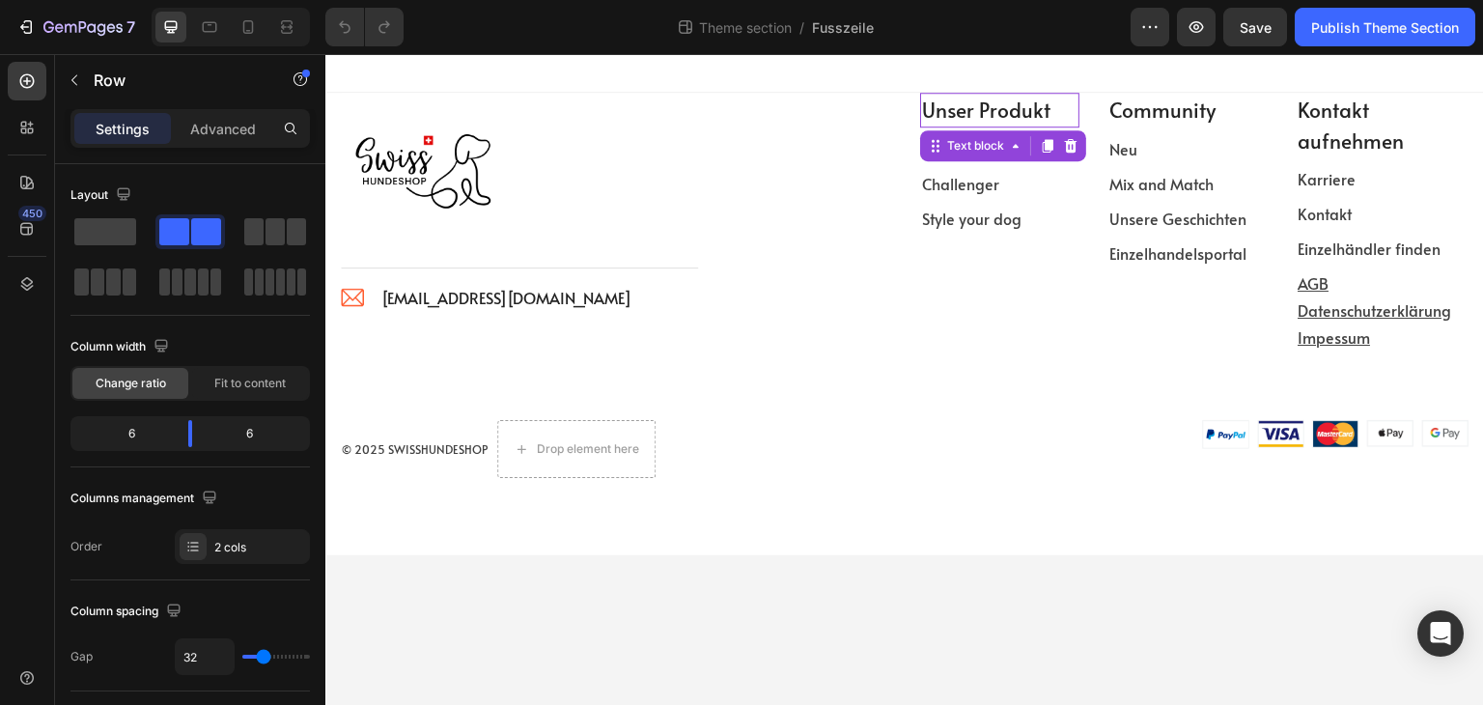
click at [1031, 119] on p "Unser Produkt" at bounding box center [999, 110] width 155 height 31
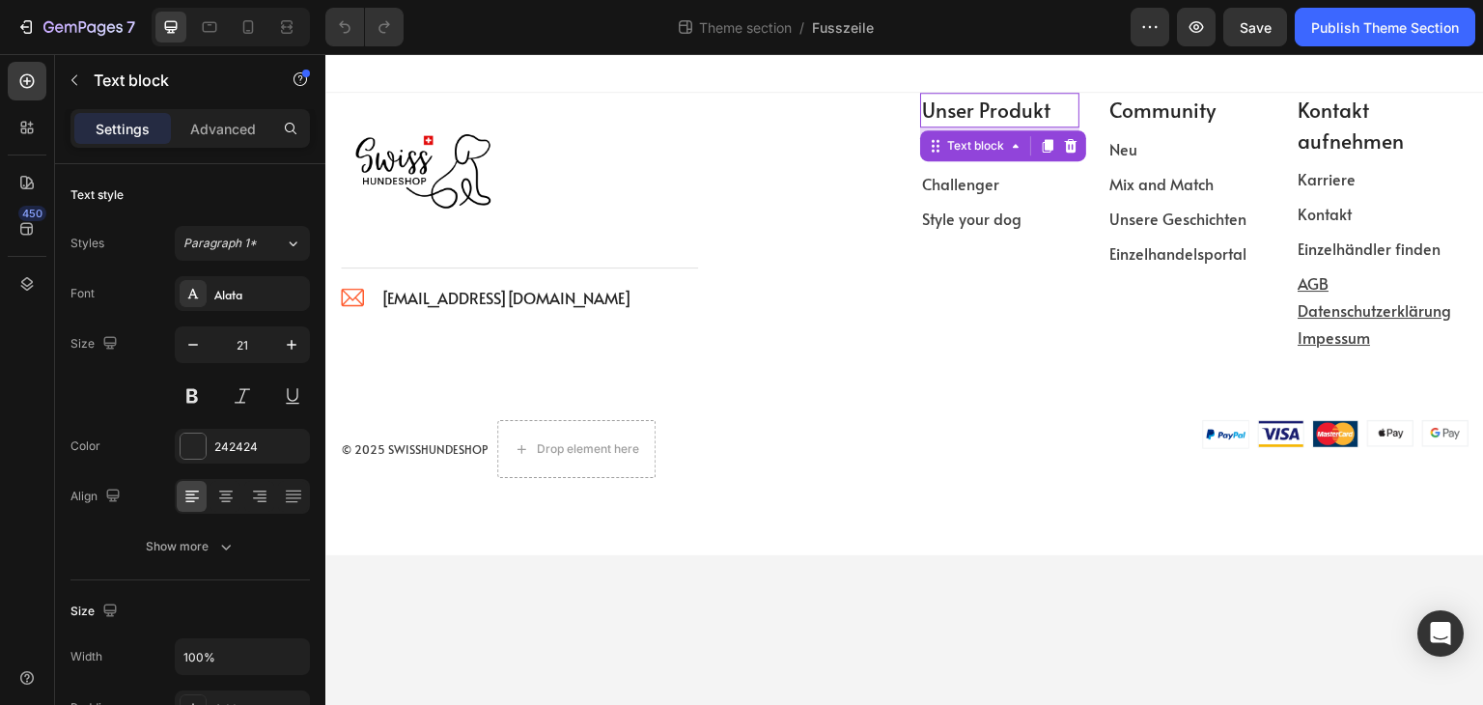
click at [988, 112] on p "Unser Produkt" at bounding box center [999, 110] width 155 height 31
click at [1006, 154] on p "Für Hunde" at bounding box center [999, 148] width 155 height 23
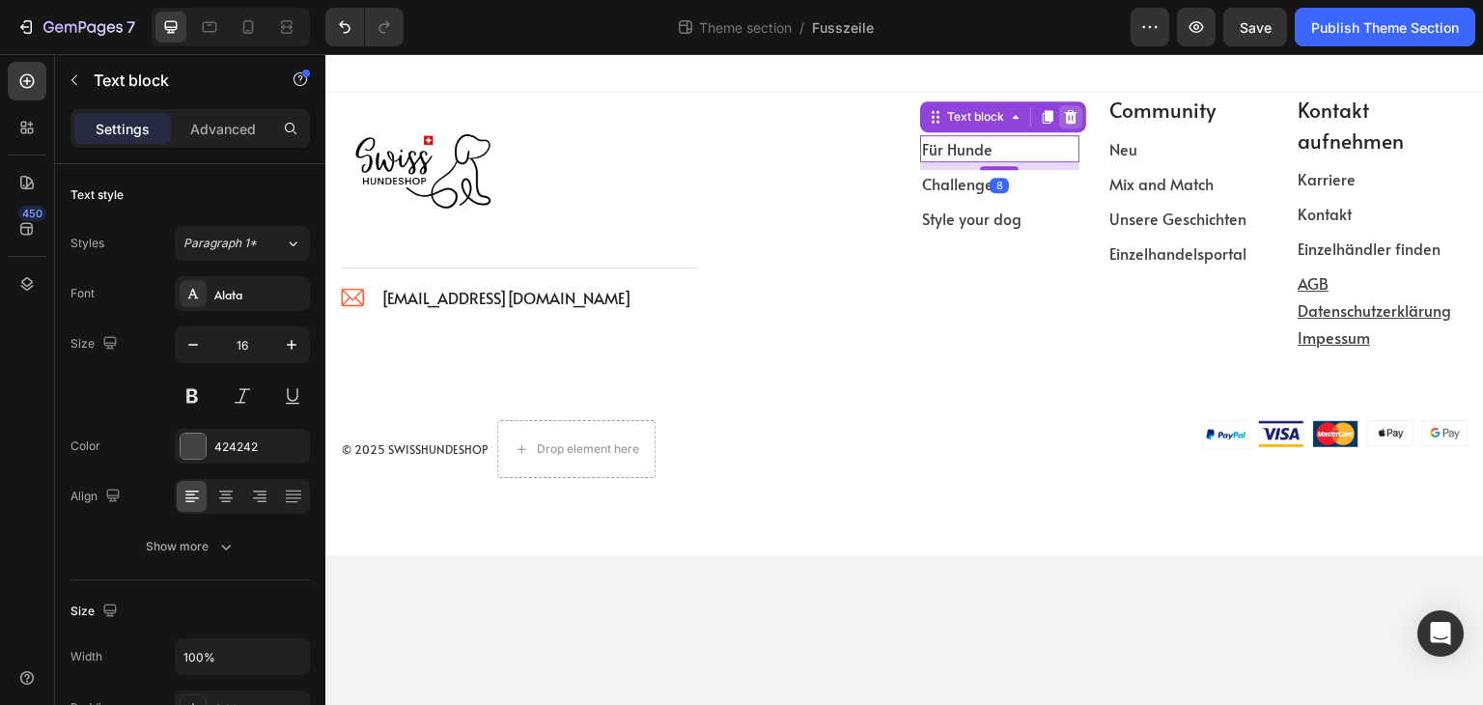
click at [1076, 125] on div at bounding box center [1070, 116] width 23 height 23
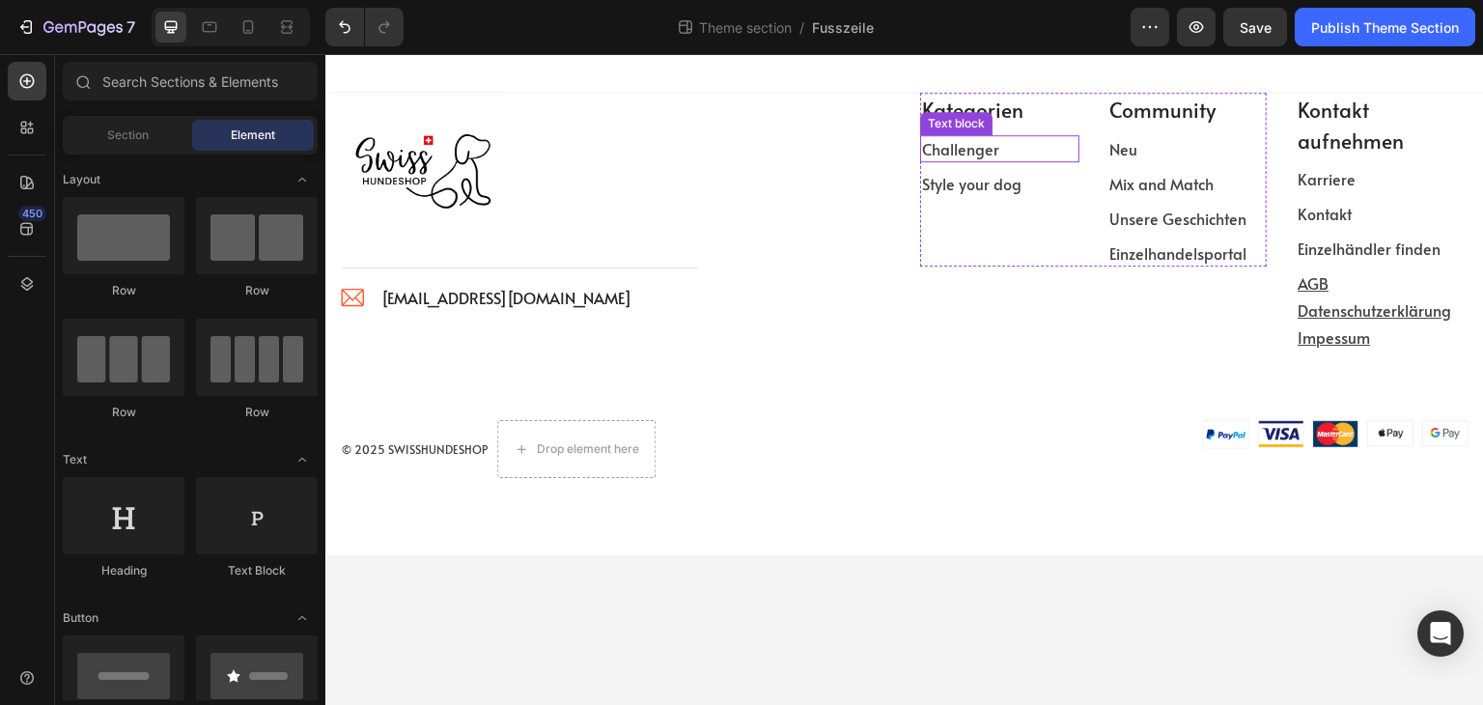
click at [1026, 148] on p "Challenger" at bounding box center [999, 148] width 155 height 23
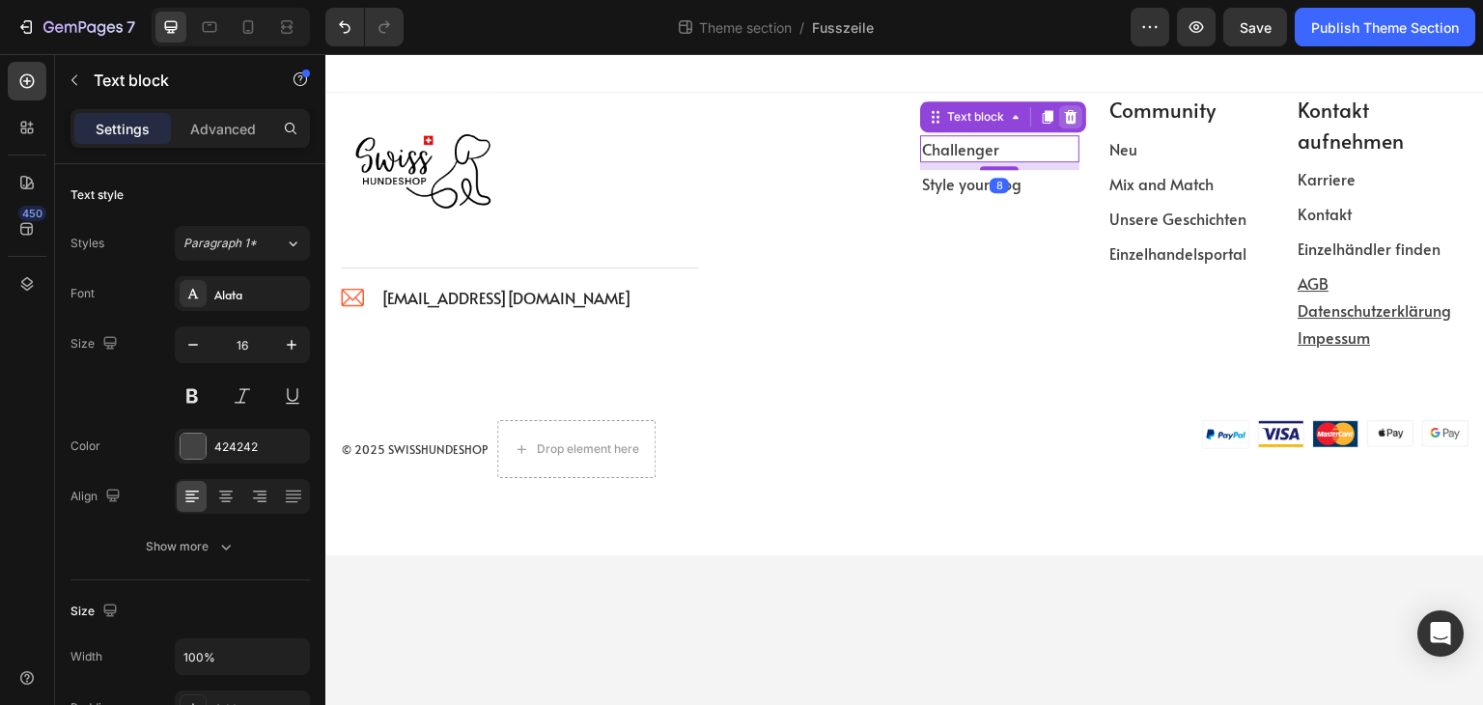
click at [1078, 117] on icon at bounding box center [1070, 116] width 15 height 15
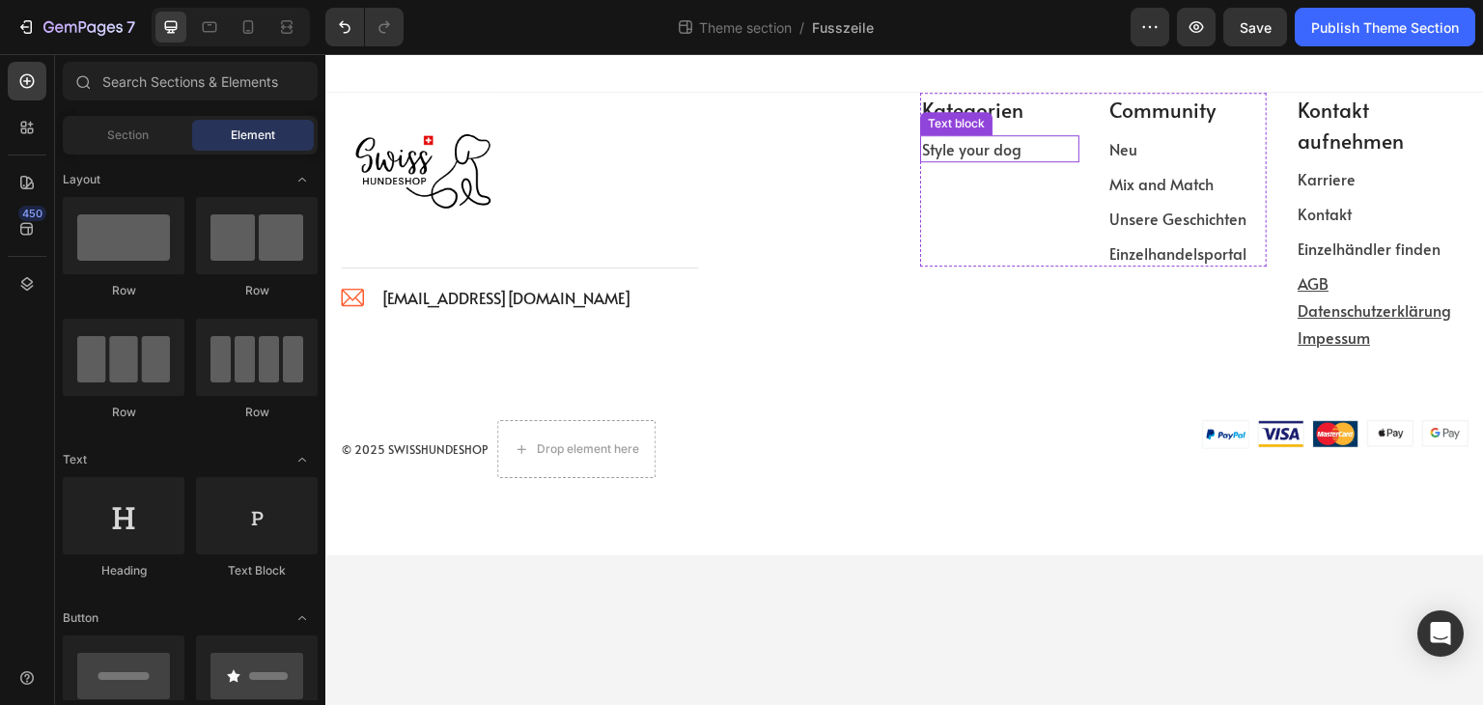
click at [982, 143] on link "Style your dog" at bounding box center [971, 148] width 99 height 21
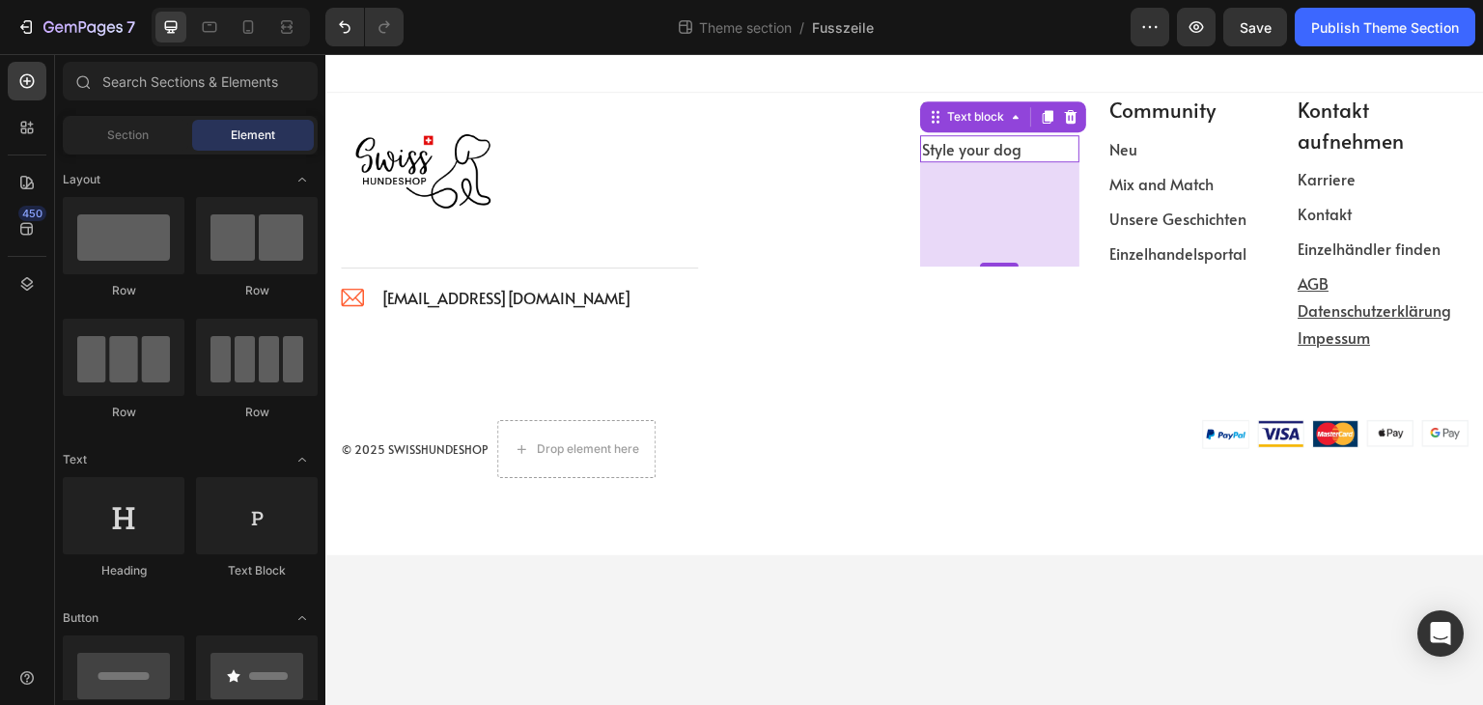
click at [982, 143] on link "Style your dog" at bounding box center [971, 148] width 99 height 21
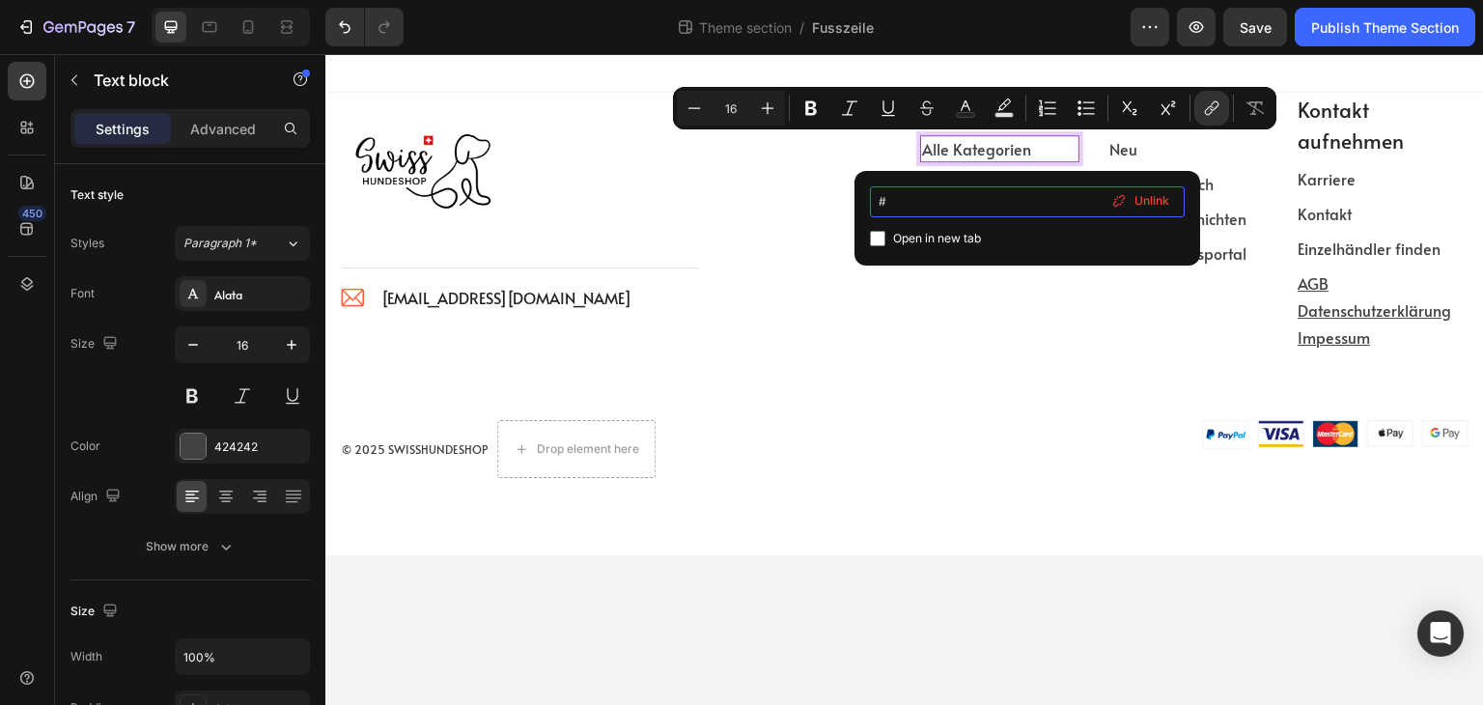
click at [942, 201] on input "#" at bounding box center [1027, 201] width 315 height 31
type input "#https://1d3262-3.myshopify.com/collections/all"
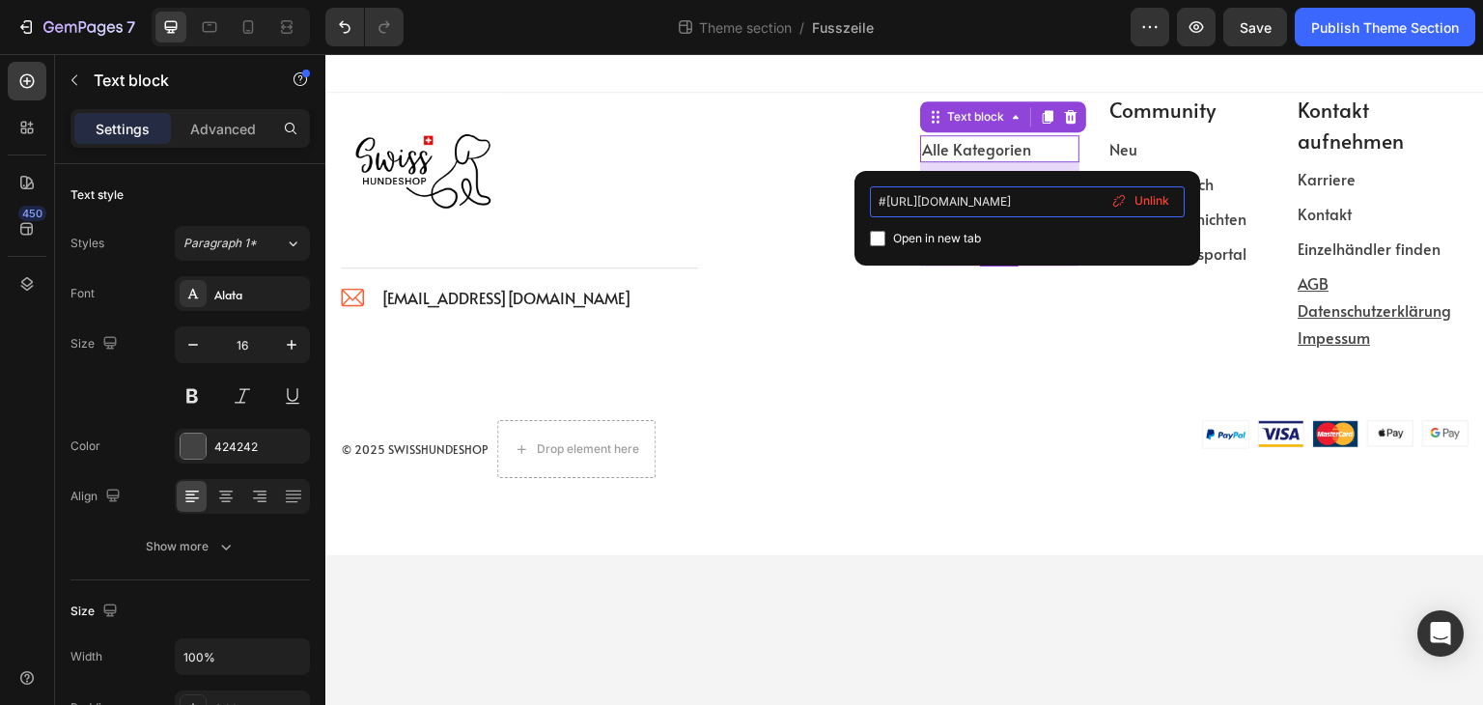
scroll to position [0, 48]
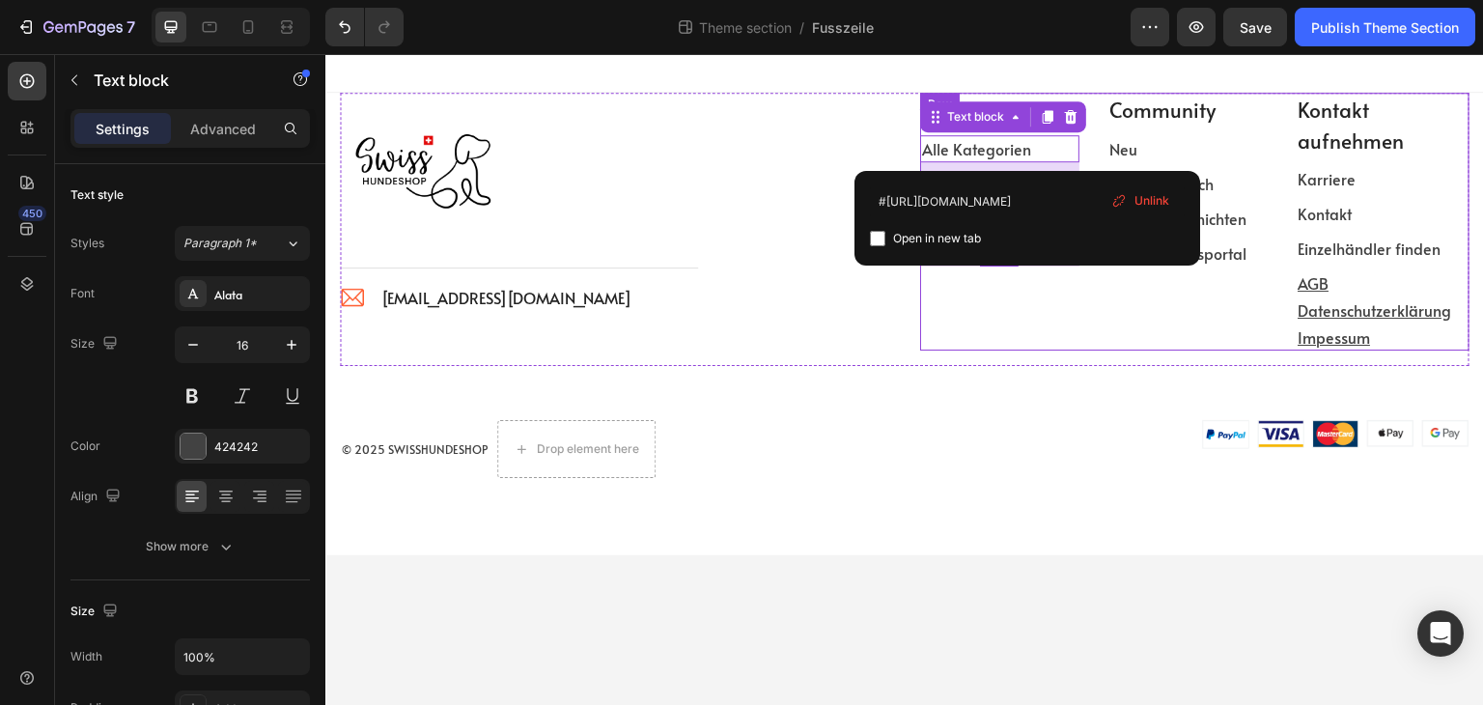
click at [987, 324] on div "Kategorien Text block Alle Kategorien Text block 108 Community Text block Neu T…" at bounding box center [1093, 222] width 347 height 258
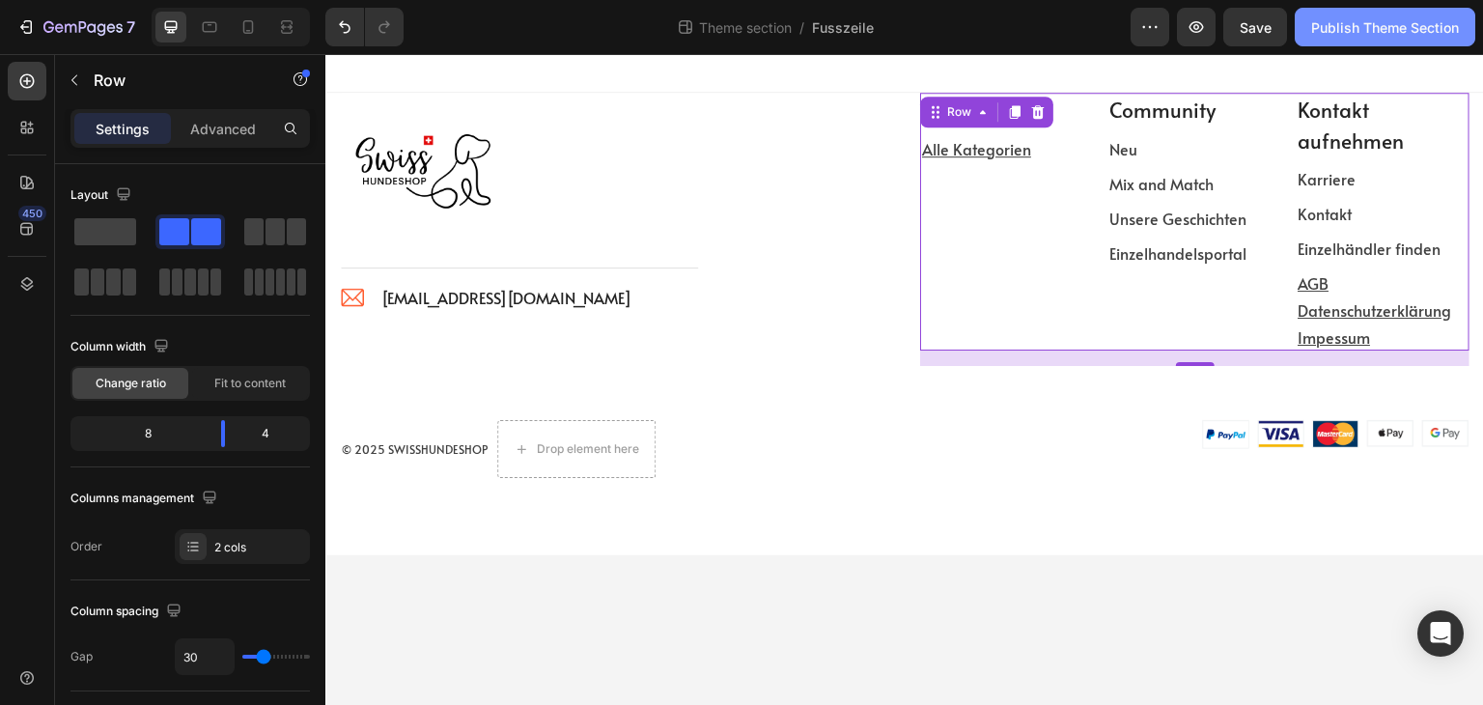
click at [1407, 35] on div "Publish Theme Section" at bounding box center [1385, 27] width 148 height 20
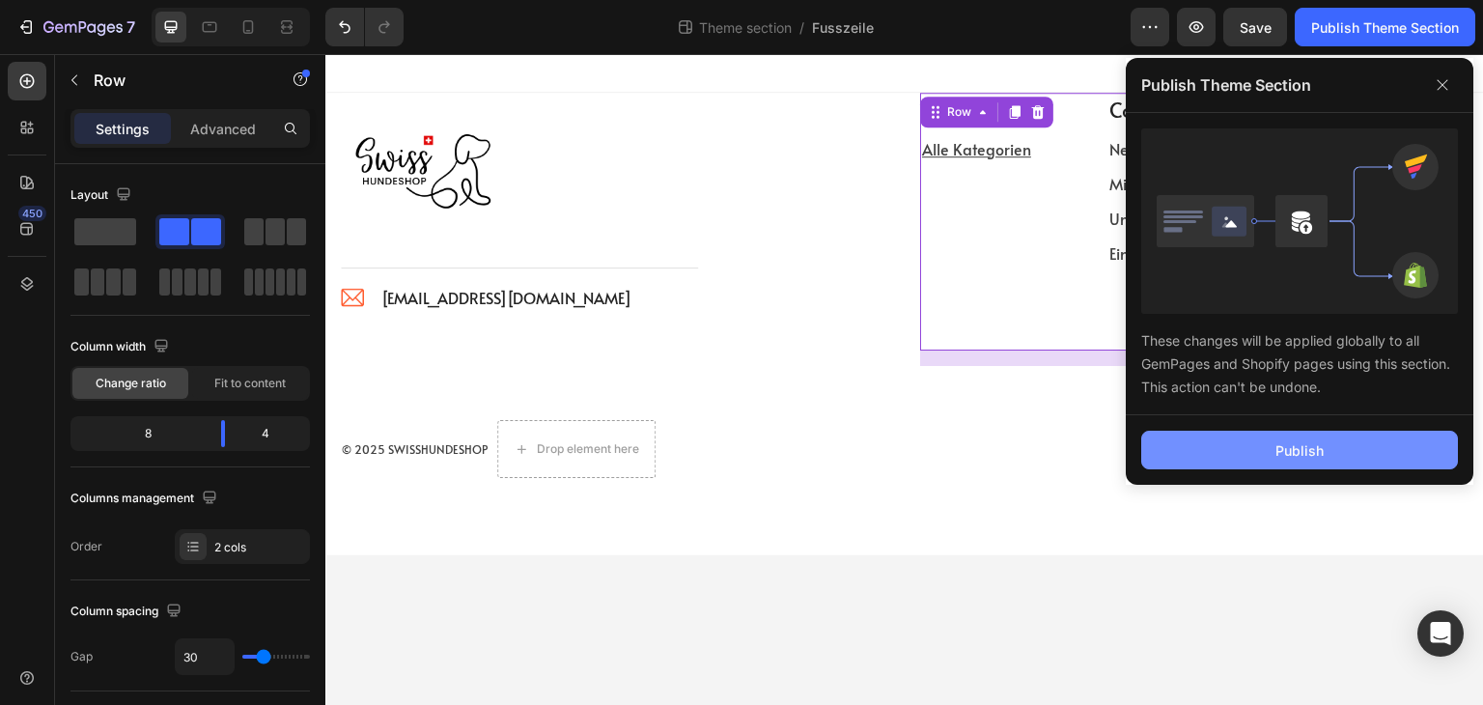
click at [1316, 456] on div "Publish" at bounding box center [1300, 450] width 48 height 20
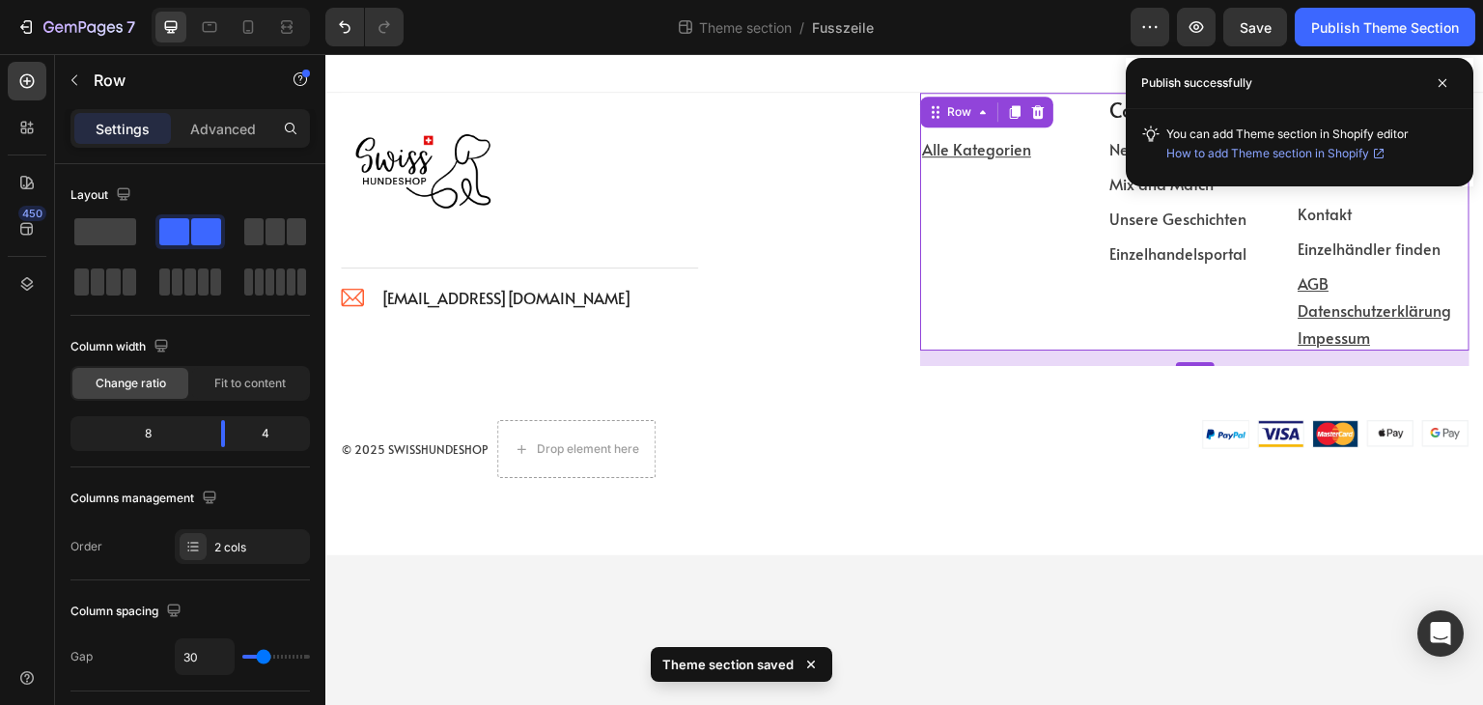
click at [1047, 306] on div "Kategorien Text block Alle Kategorien Text block Community Text block Neu Text …" at bounding box center [1093, 222] width 347 height 258
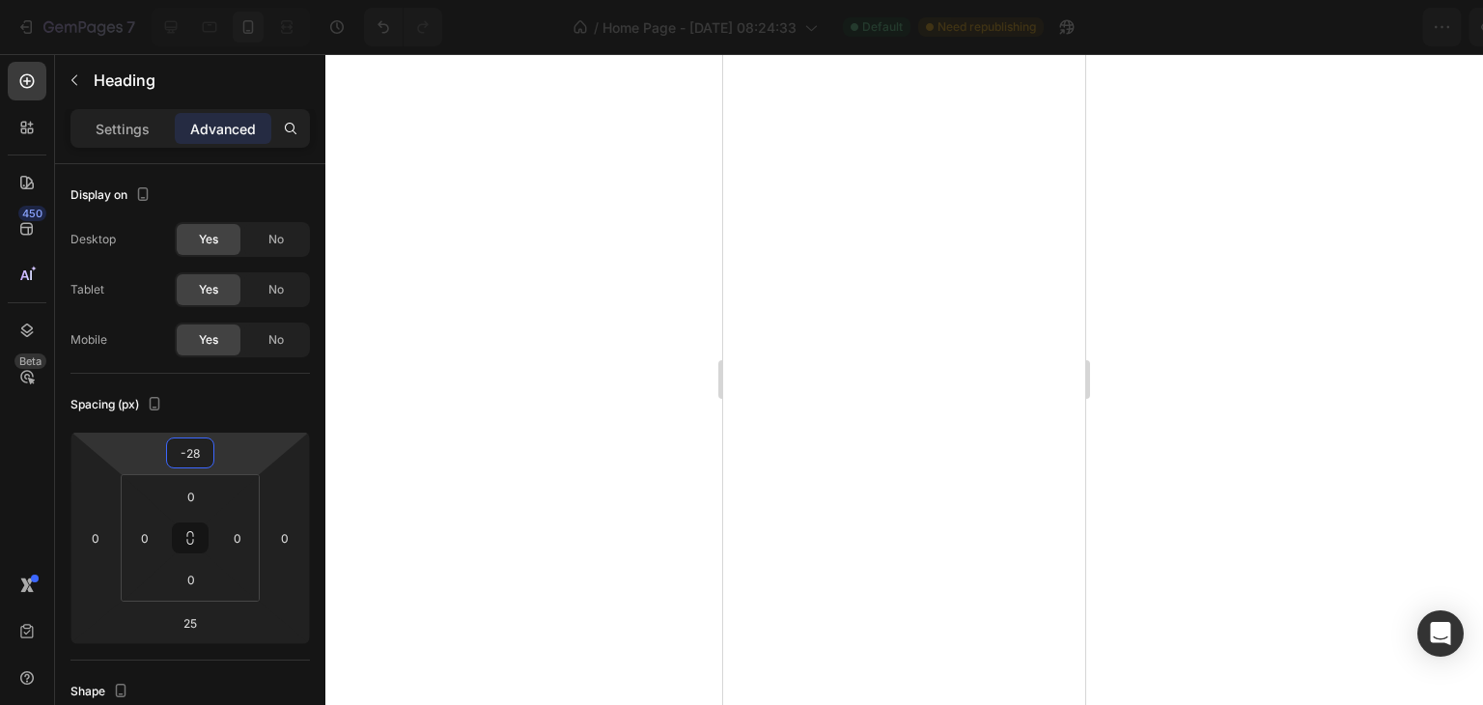
type input "-2"
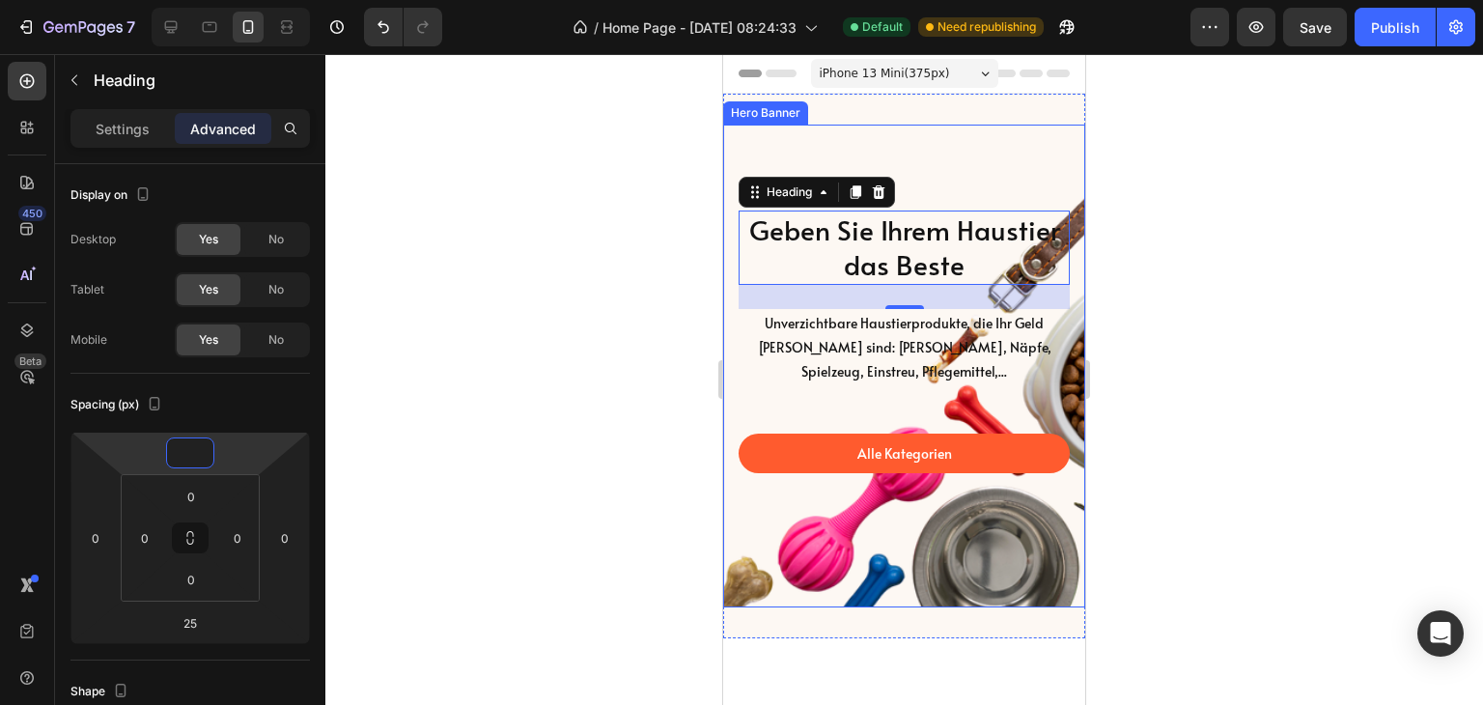
click at [742, 393] on div "Alle Kategorien Button" at bounding box center [904, 453] width 331 height 136
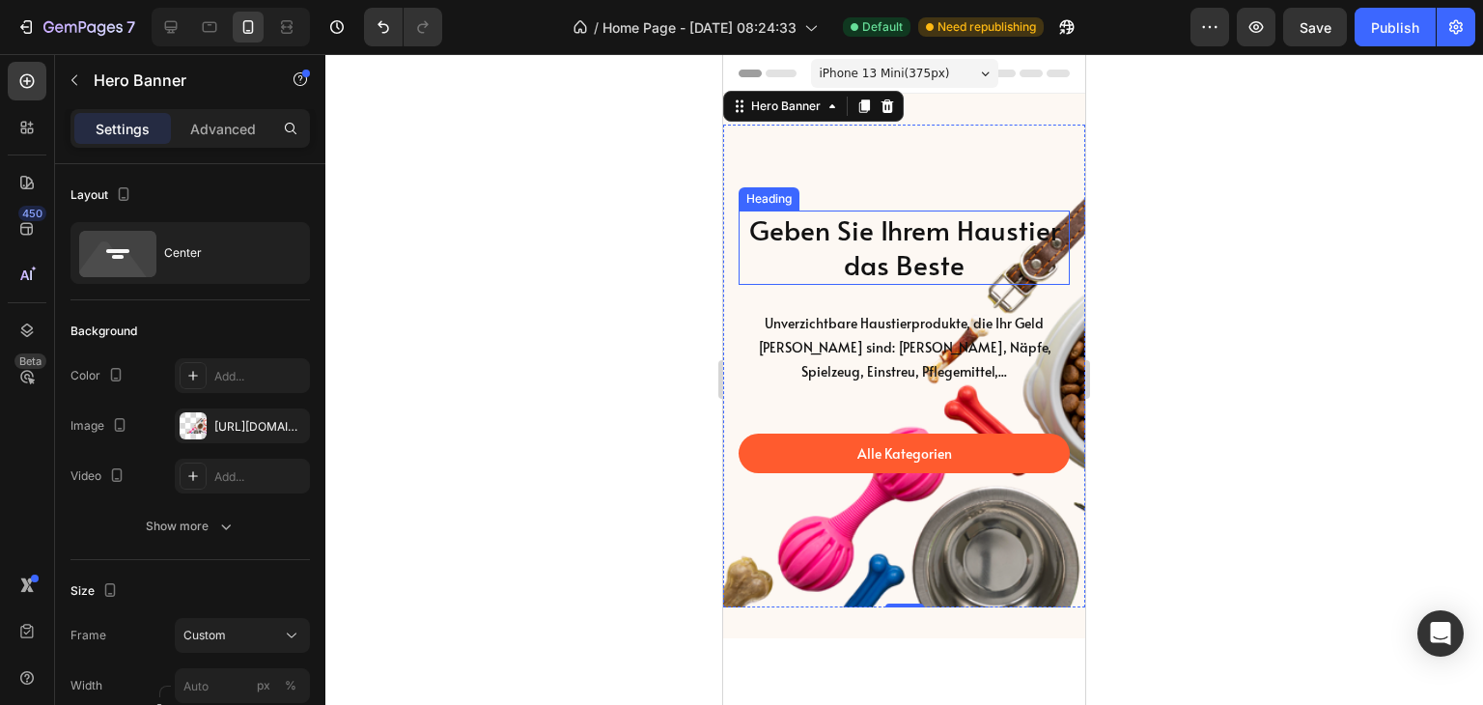
click at [785, 235] on p "Geben Sie Ihrem Haustier das Beste" at bounding box center [904, 247] width 327 height 70
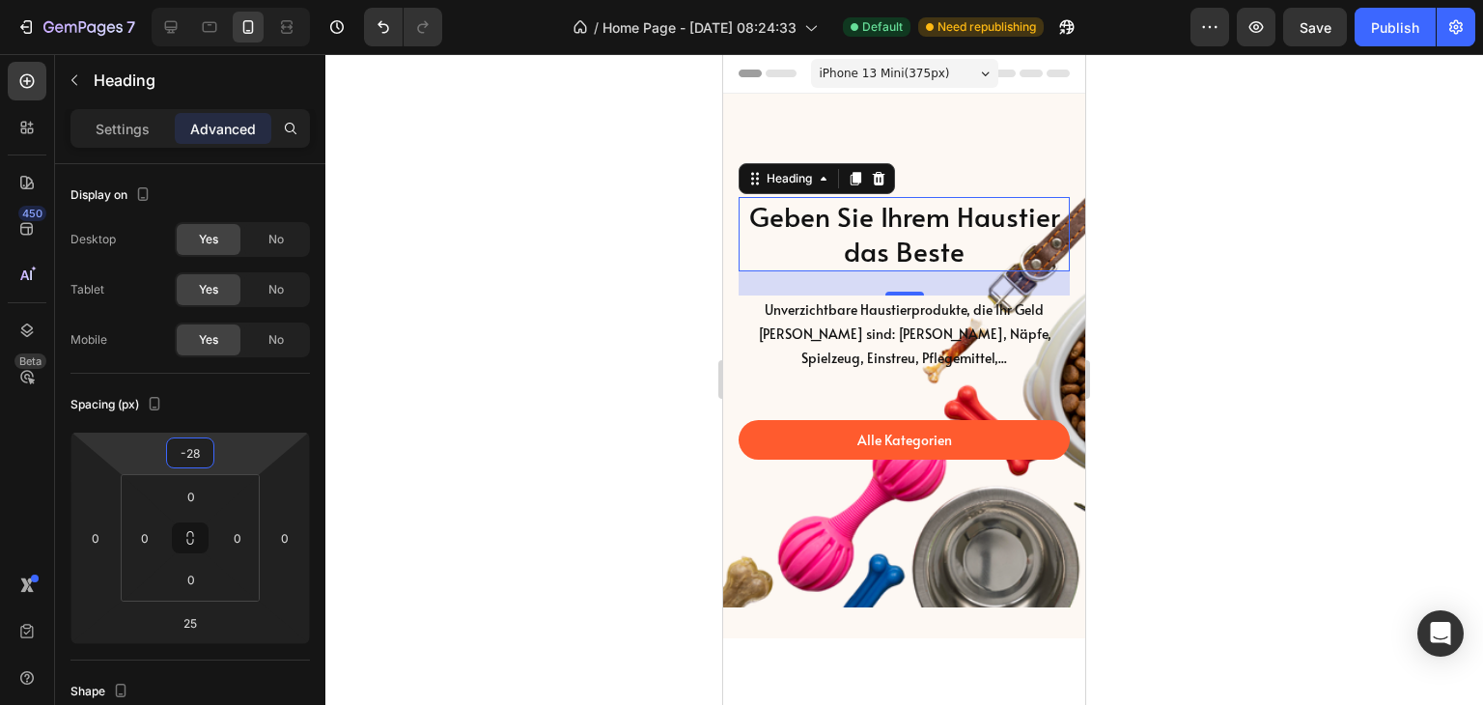
drag, startPoint x: 237, startPoint y: 459, endPoint x: 234, endPoint y: 472, distance: 13.8
click at [234, 0] on html "7 Version history / Home Page - [DATE] 08:24:33 Default Need republishing Previ…" at bounding box center [741, 0] width 1483 height 0
click at [212, 455] on div "-28" at bounding box center [190, 452] width 48 height 31
type input "-30"
click at [234, 0] on html "7 Version history / Home Page - [DATE] 08:24:33 Default Need republishing Previ…" at bounding box center [741, 0] width 1483 height 0
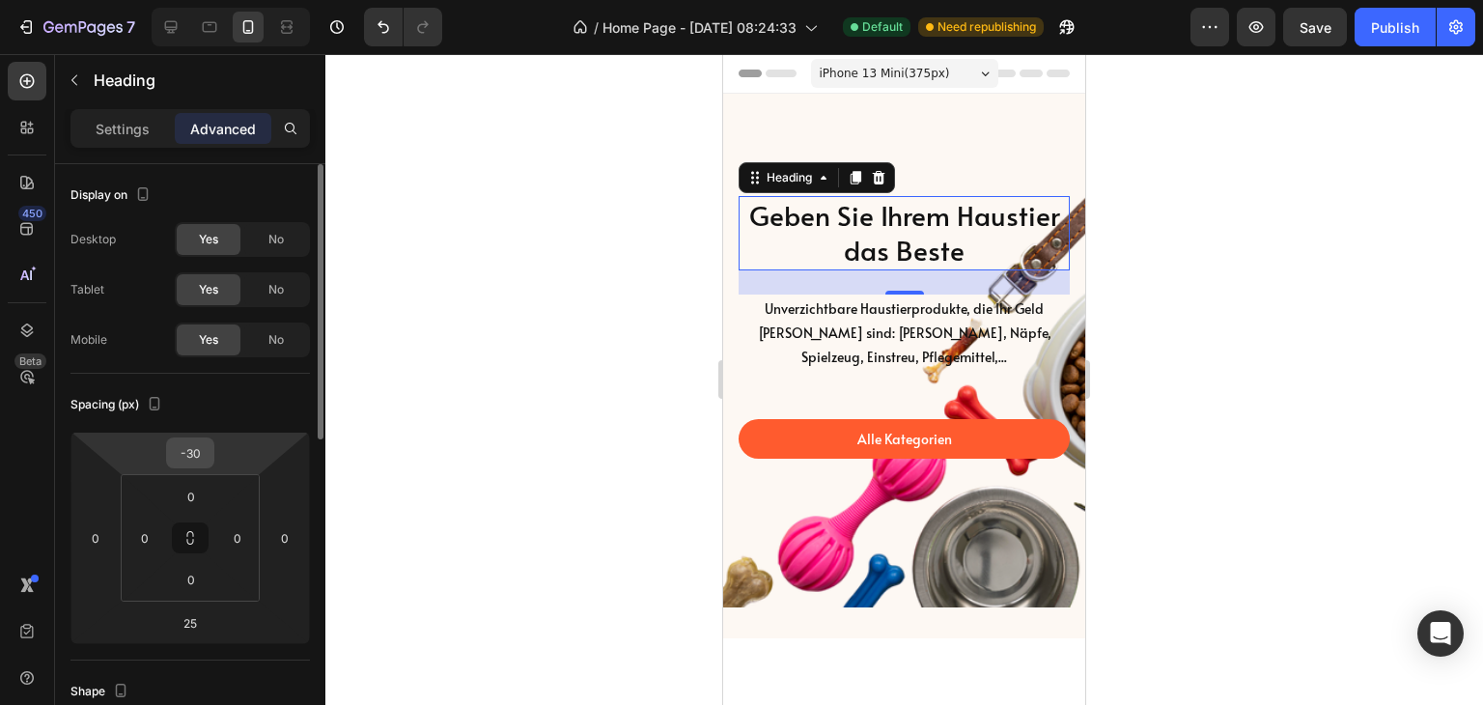
click at [192, 449] on input "-30" at bounding box center [190, 452] width 39 height 29
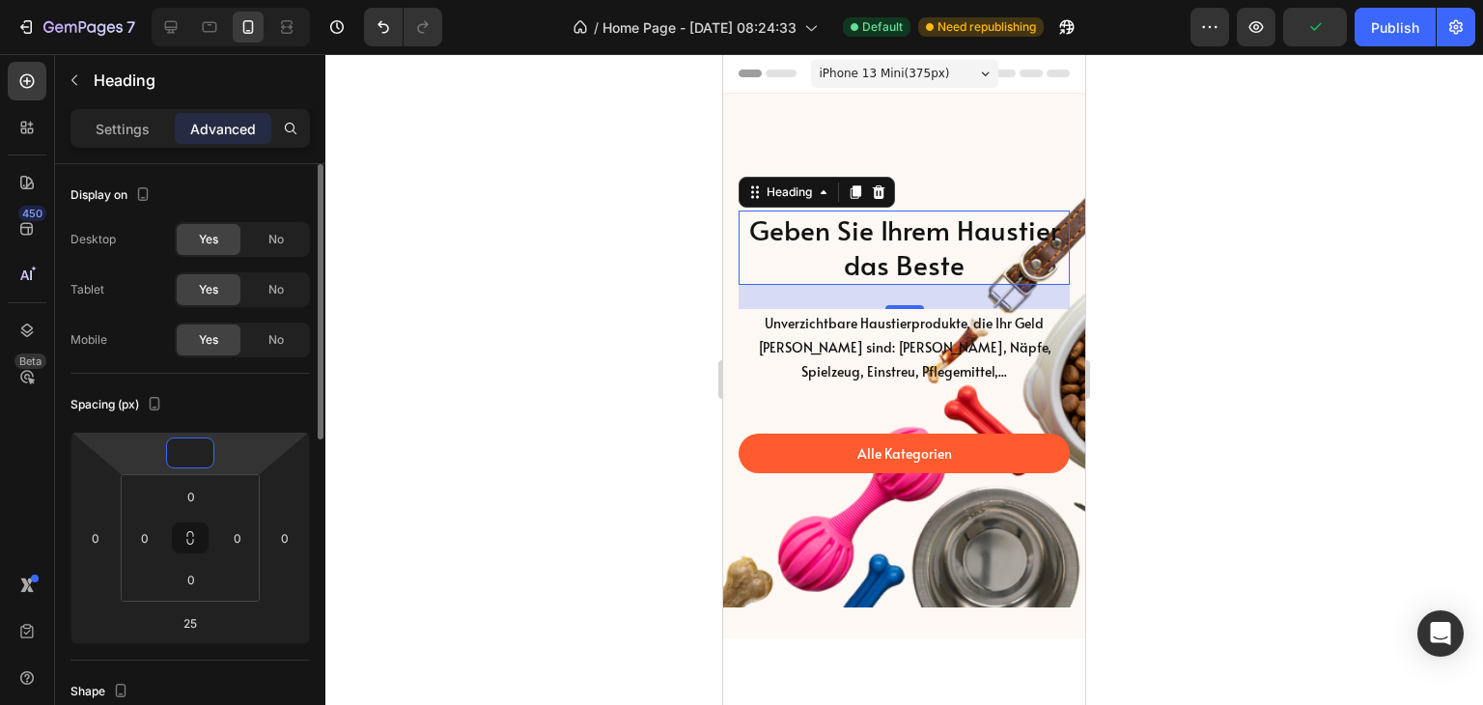
type input "0"
click at [267, 417] on div "Spacing (px)" at bounding box center [189, 404] width 239 height 31
click at [433, 403] on div at bounding box center [904, 379] width 1158 height 651
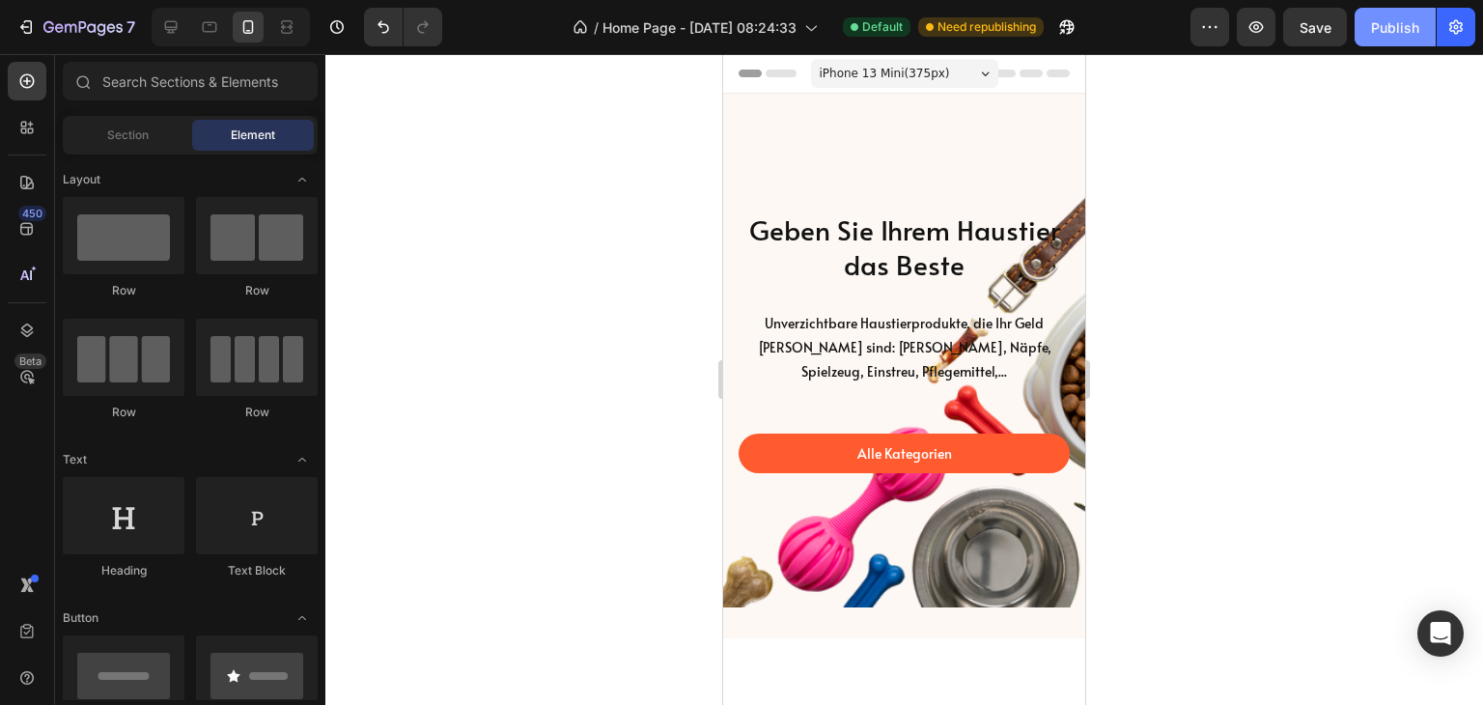
click at [1382, 20] on div "Publish" at bounding box center [1395, 27] width 48 height 20
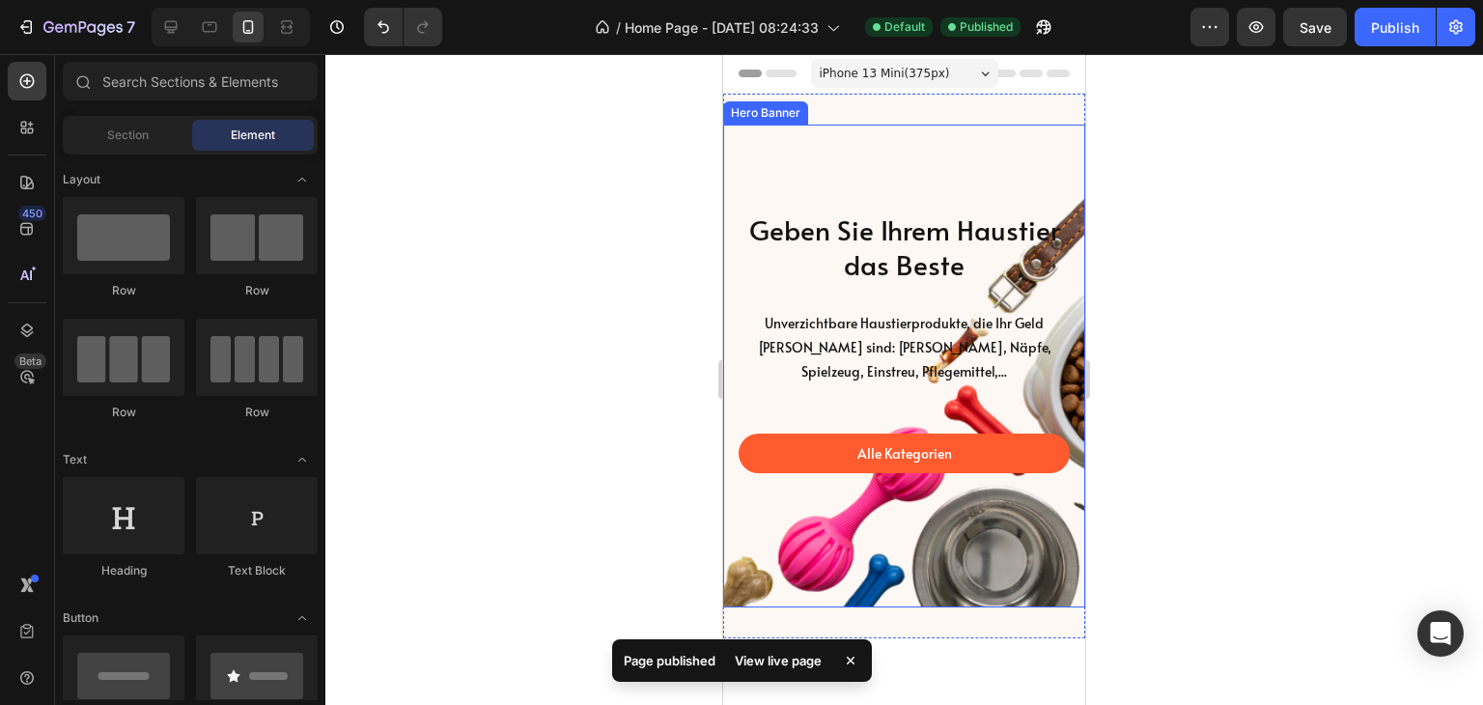
click at [746, 157] on div "Background Image" at bounding box center [904, 366] width 362 height 483
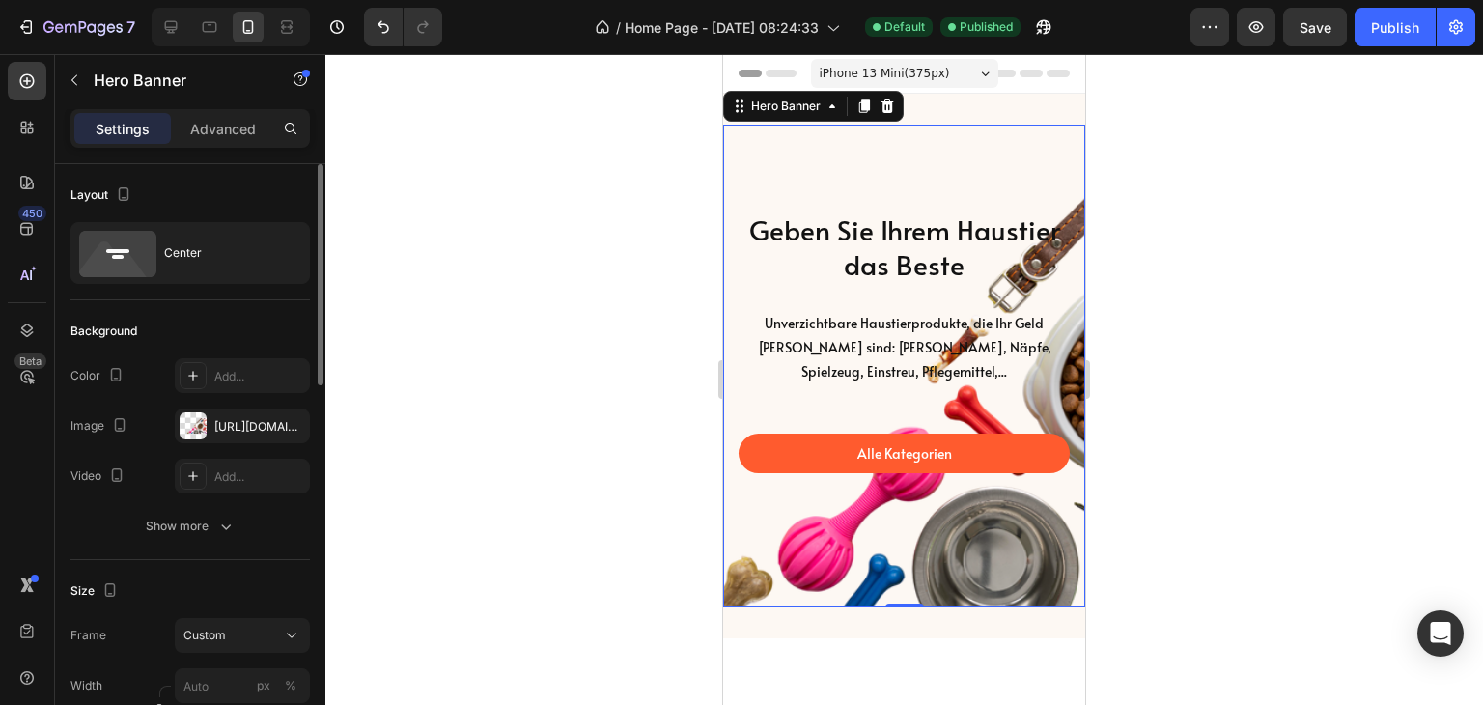
scroll to position [193, 0]
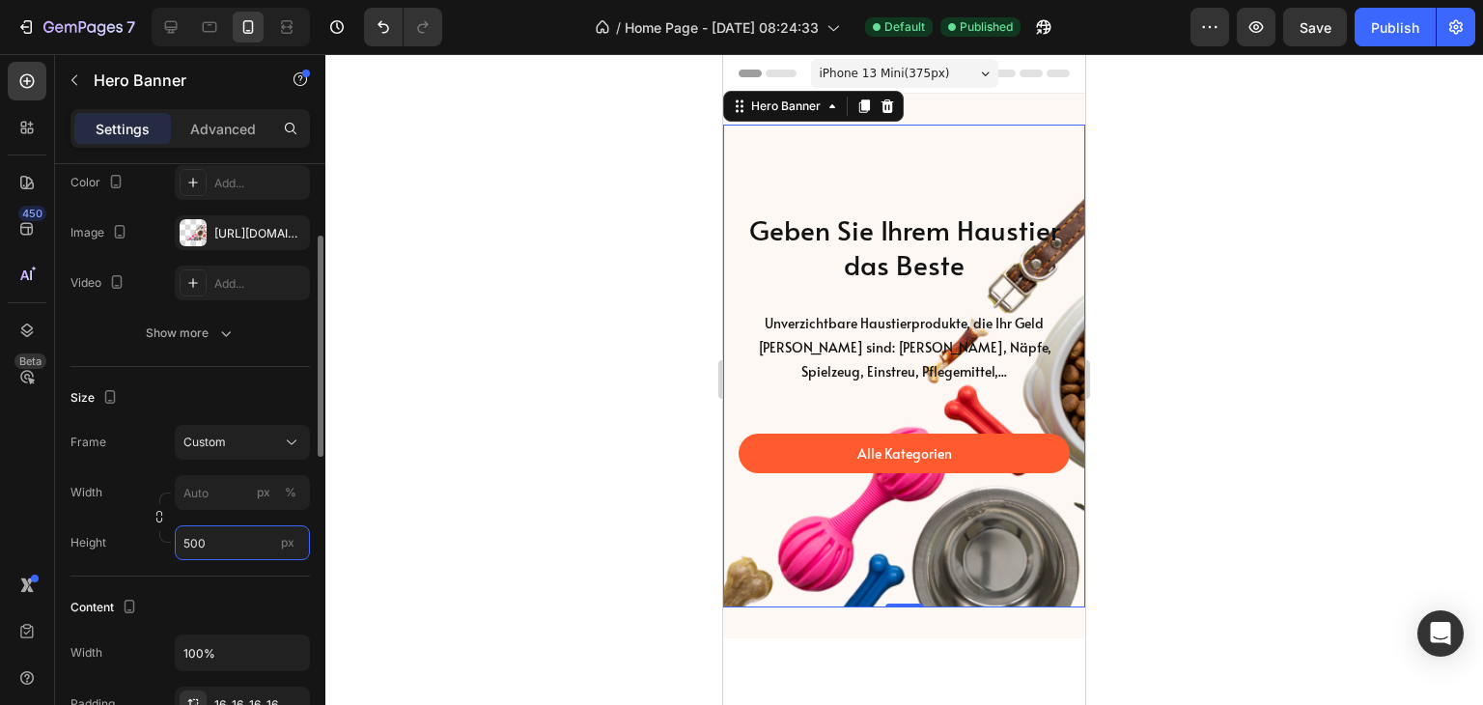
click at [212, 549] on input "500" at bounding box center [242, 542] width 135 height 35
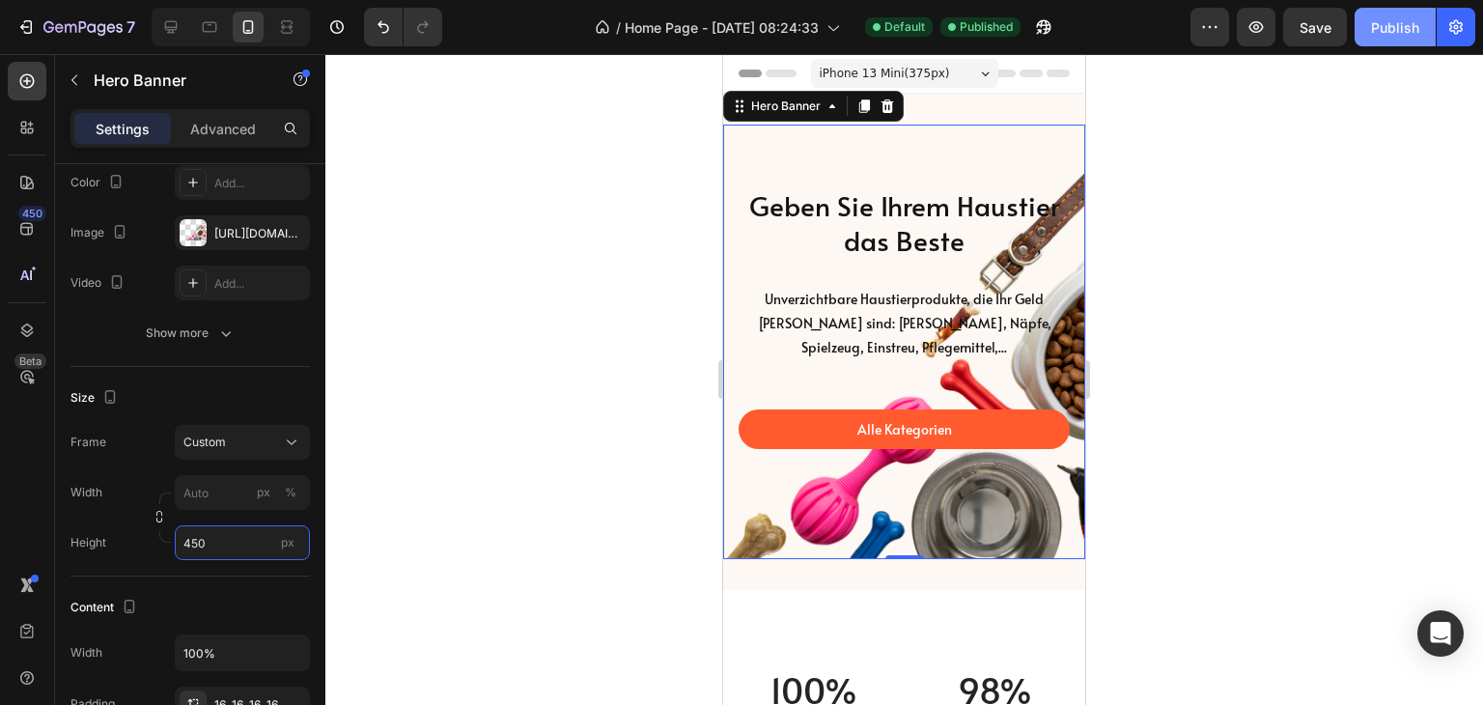
type input "450"
click at [1403, 33] on div "Publish" at bounding box center [1395, 27] width 48 height 20
click at [792, 212] on div "Geben Sie Ihrem Haustier das Beste Heading" at bounding box center [904, 223] width 331 height 74
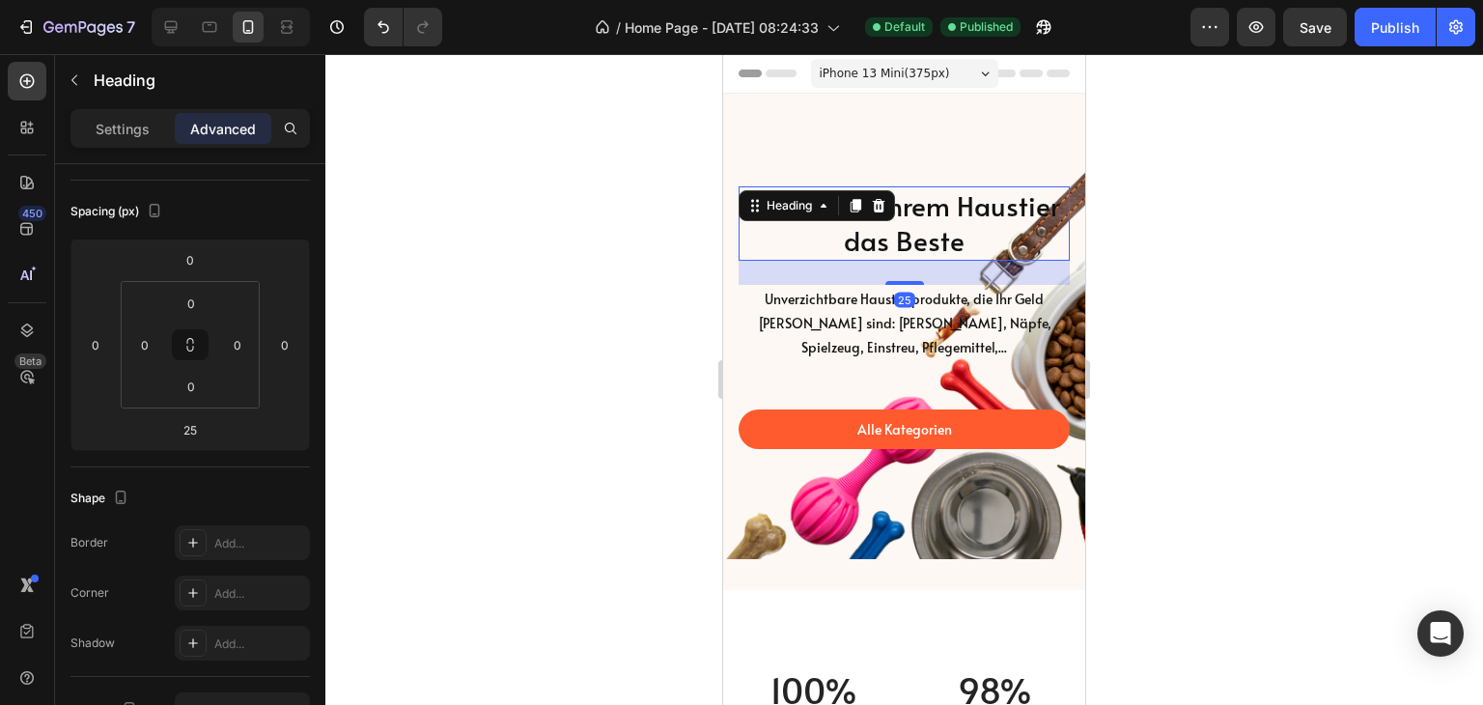
scroll to position [0, 0]
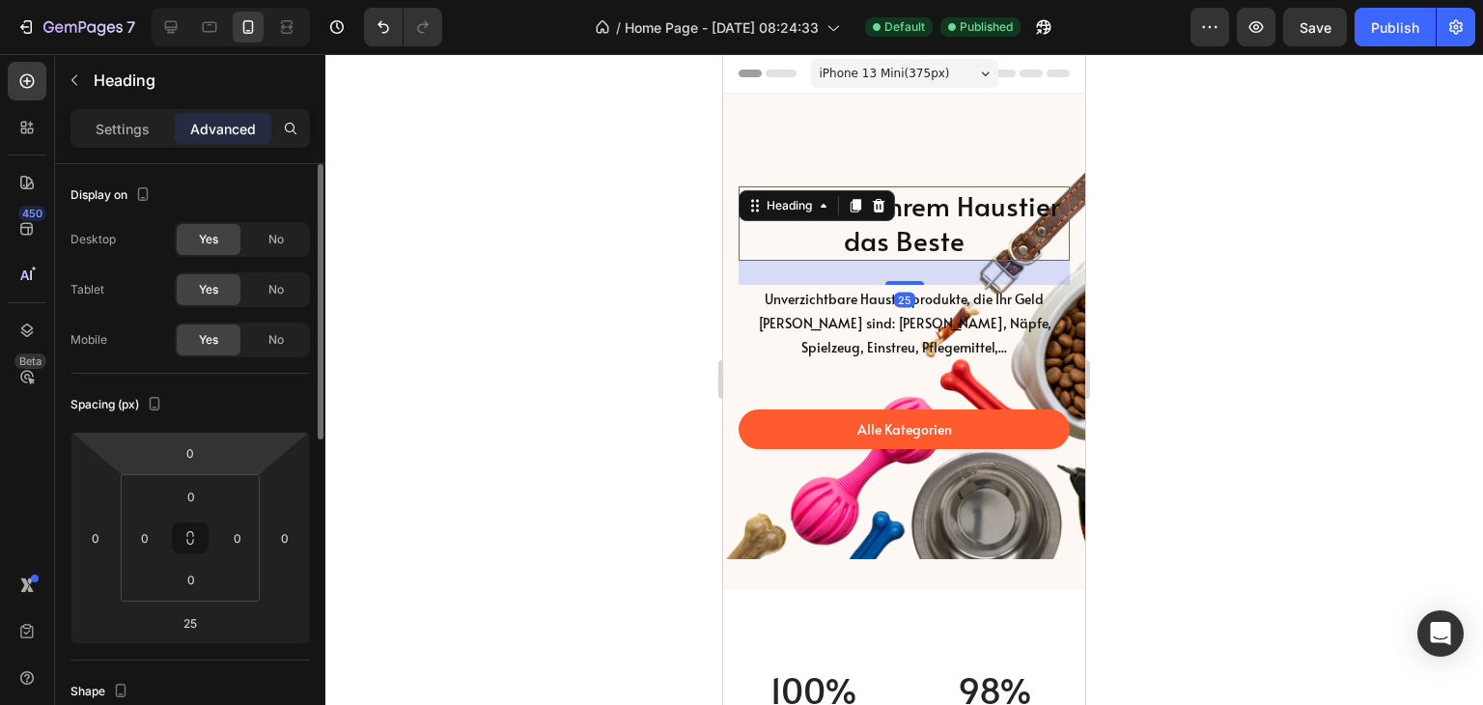
click at [220, 0] on html "7 Version history / Home Page - Mar 7, 08:24:33 Default Published Preview Save …" at bounding box center [741, 0] width 1483 height 0
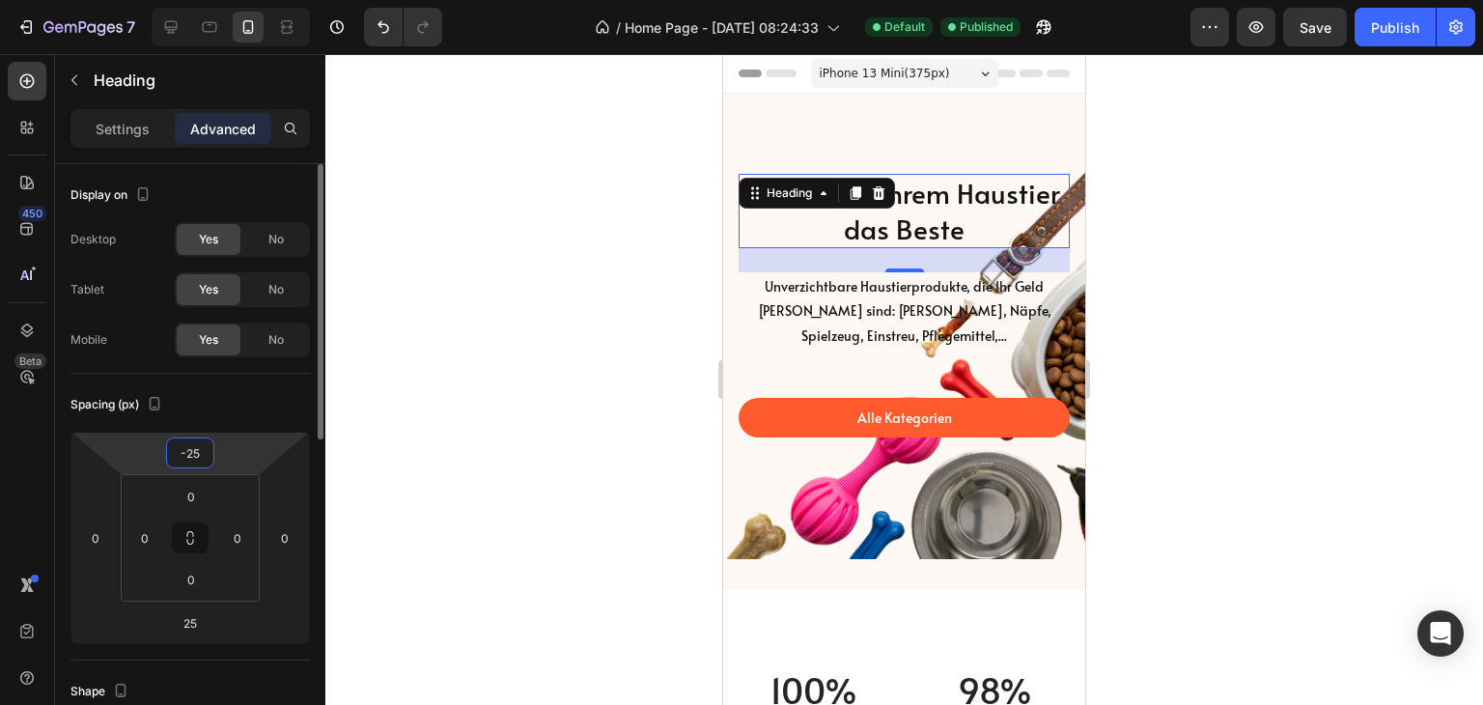
type input "-2"
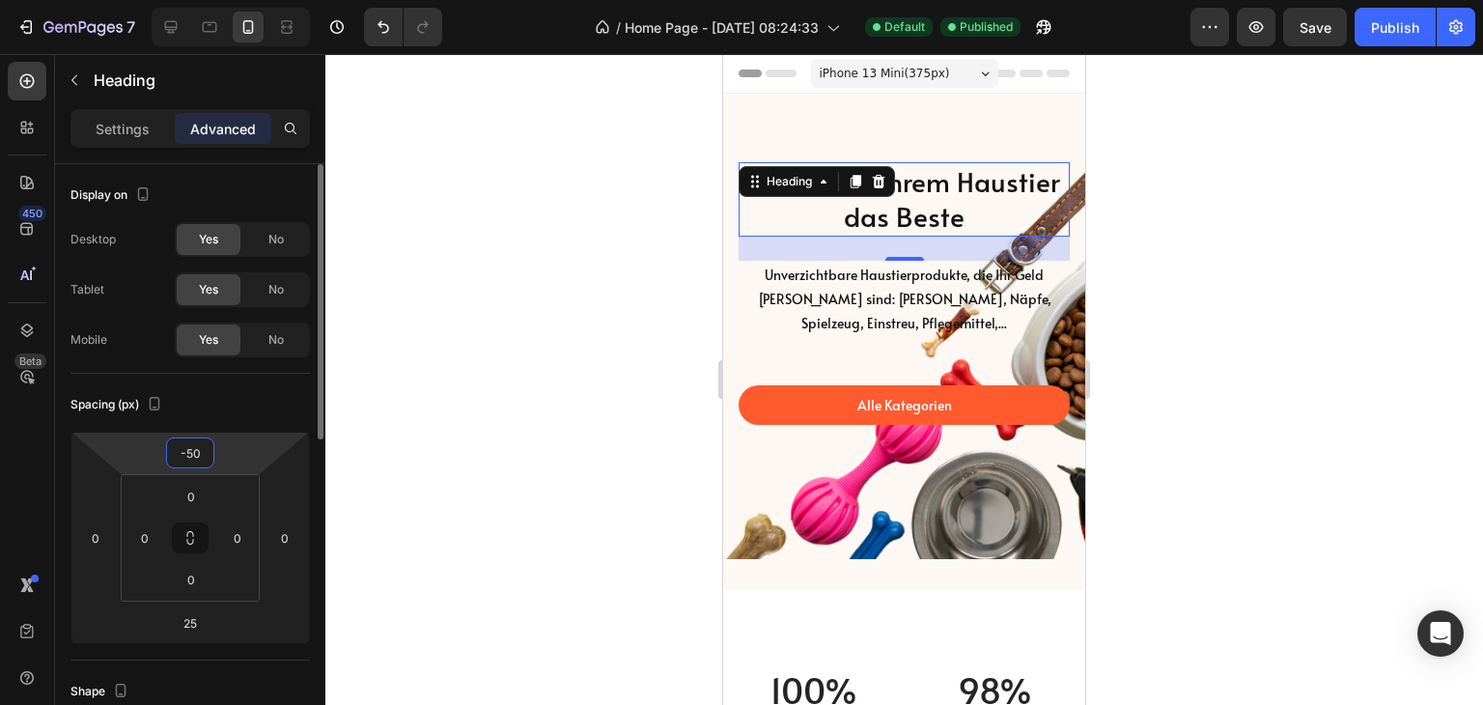
type input "-5"
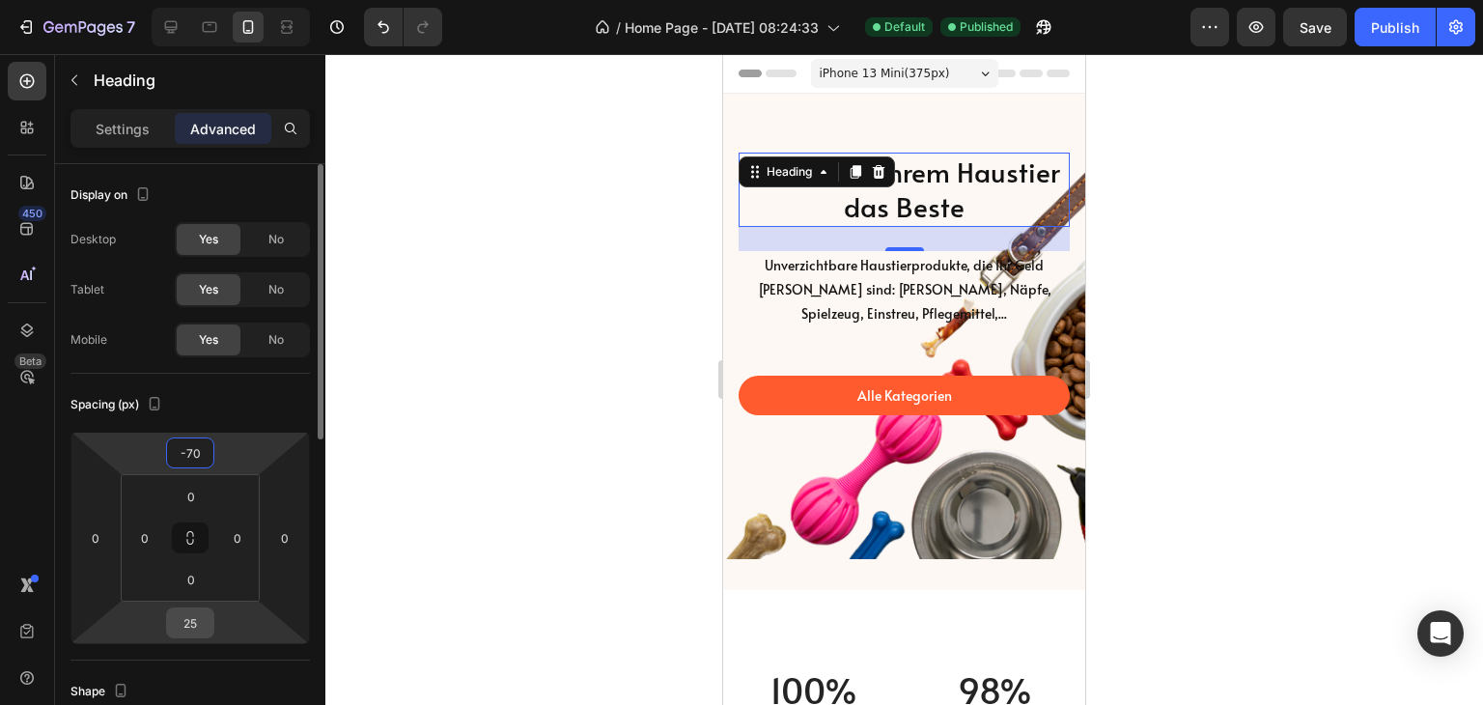
type input "-70"
click at [203, 628] on input "25" at bounding box center [190, 622] width 39 height 29
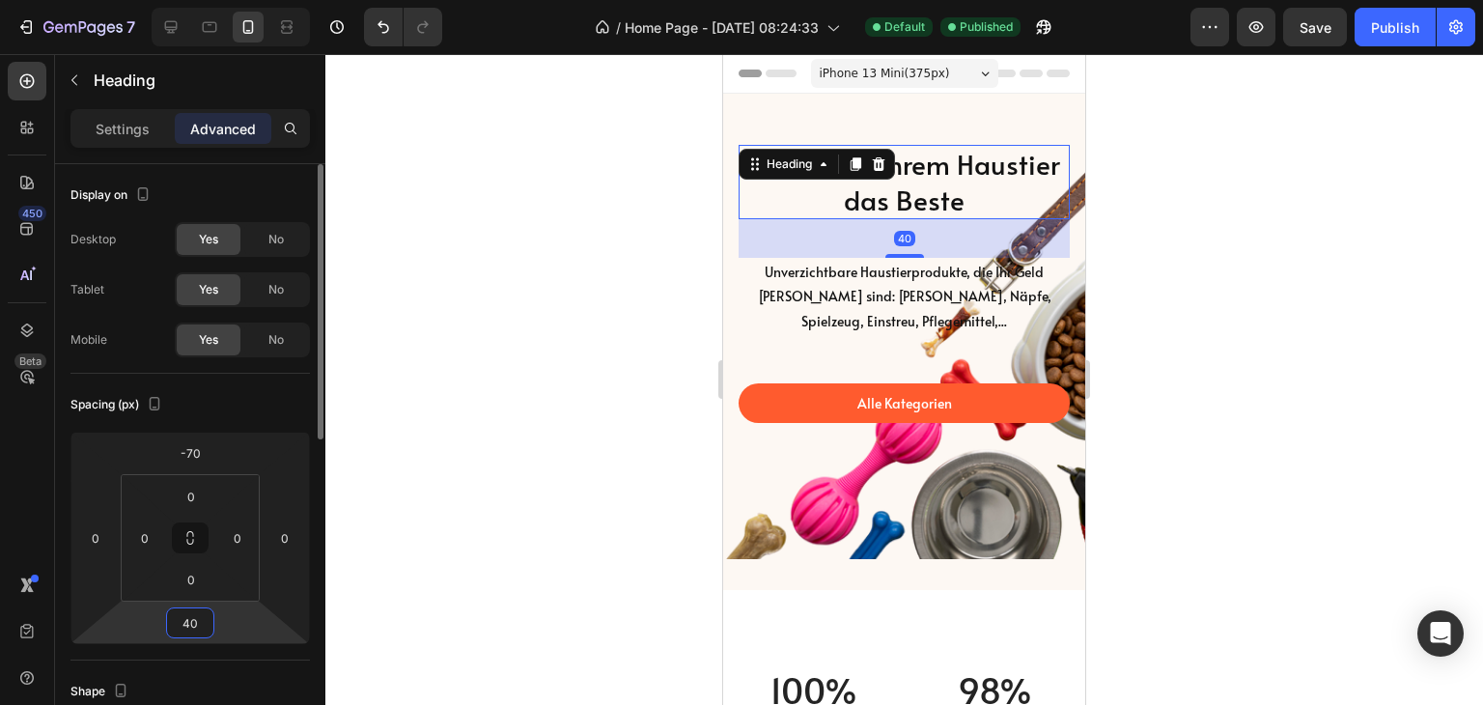
type input "4"
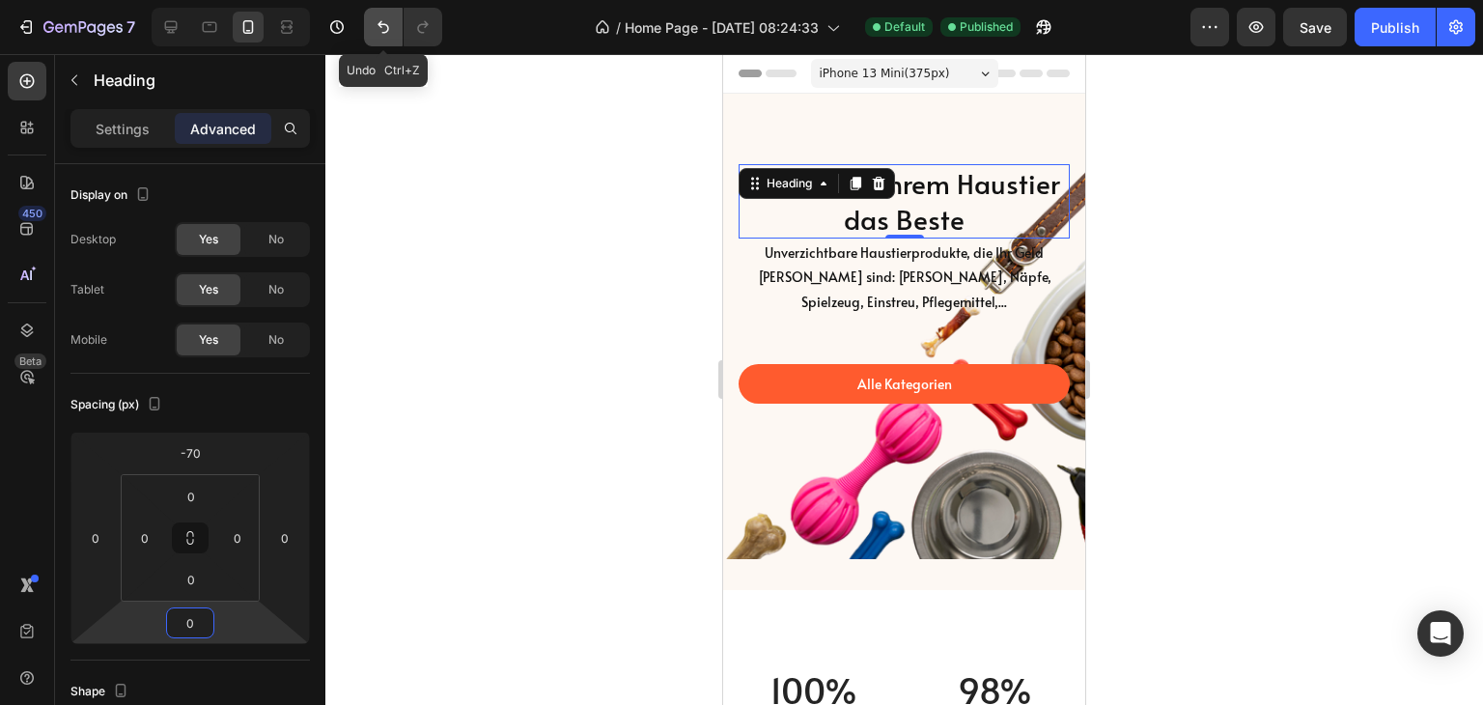
click at [368, 33] on button "Undo/Redo" at bounding box center [383, 27] width 39 height 39
click at [371, 33] on button "Undo/Redo" at bounding box center [383, 27] width 39 height 39
type input "25"
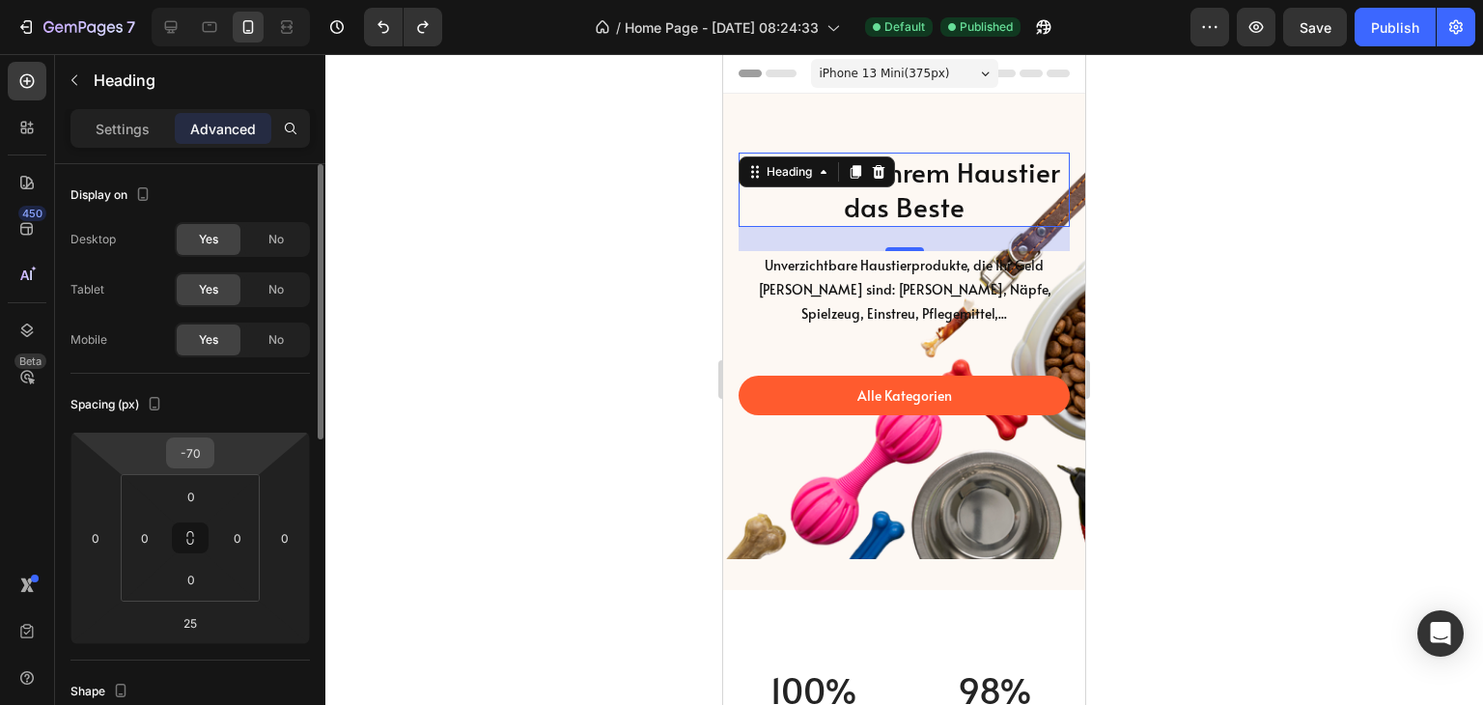
click at [205, 453] on input "-70" at bounding box center [190, 452] width 39 height 29
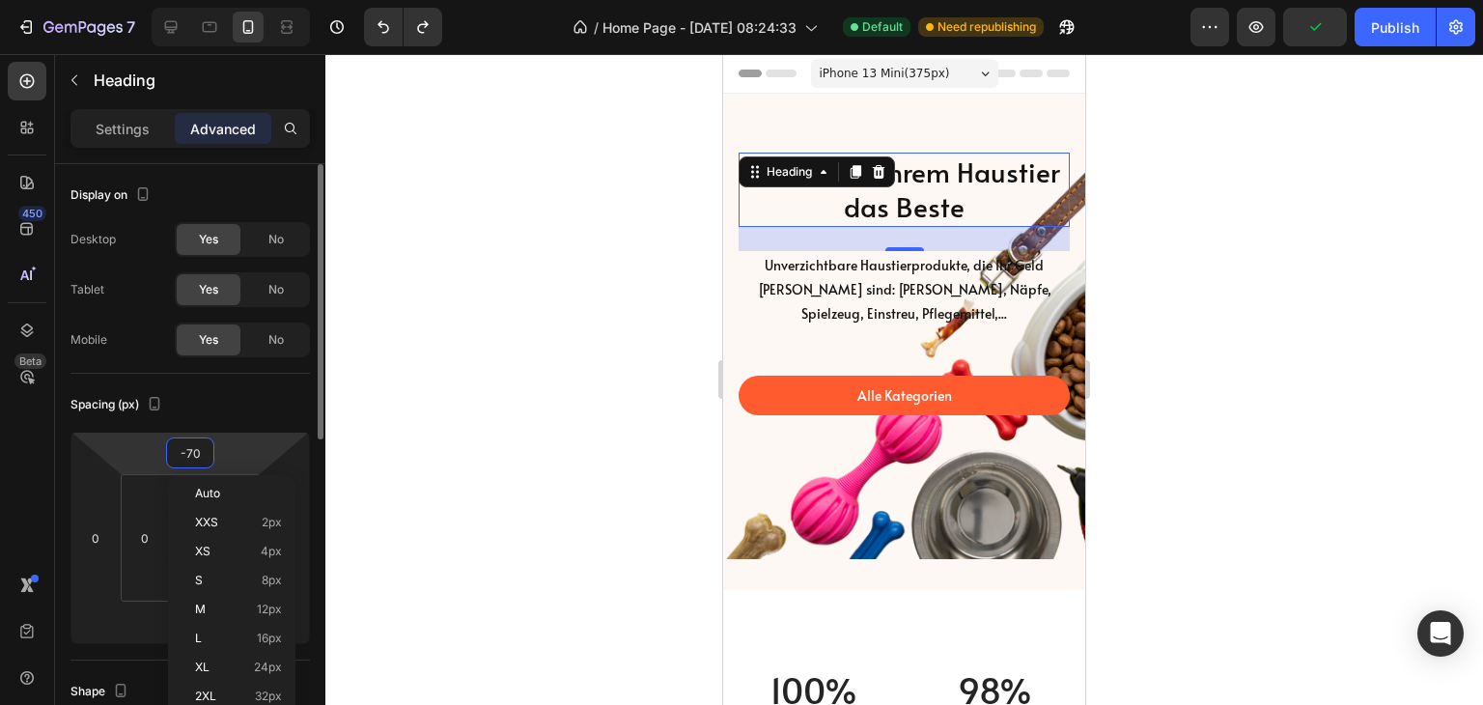
type input "-7"
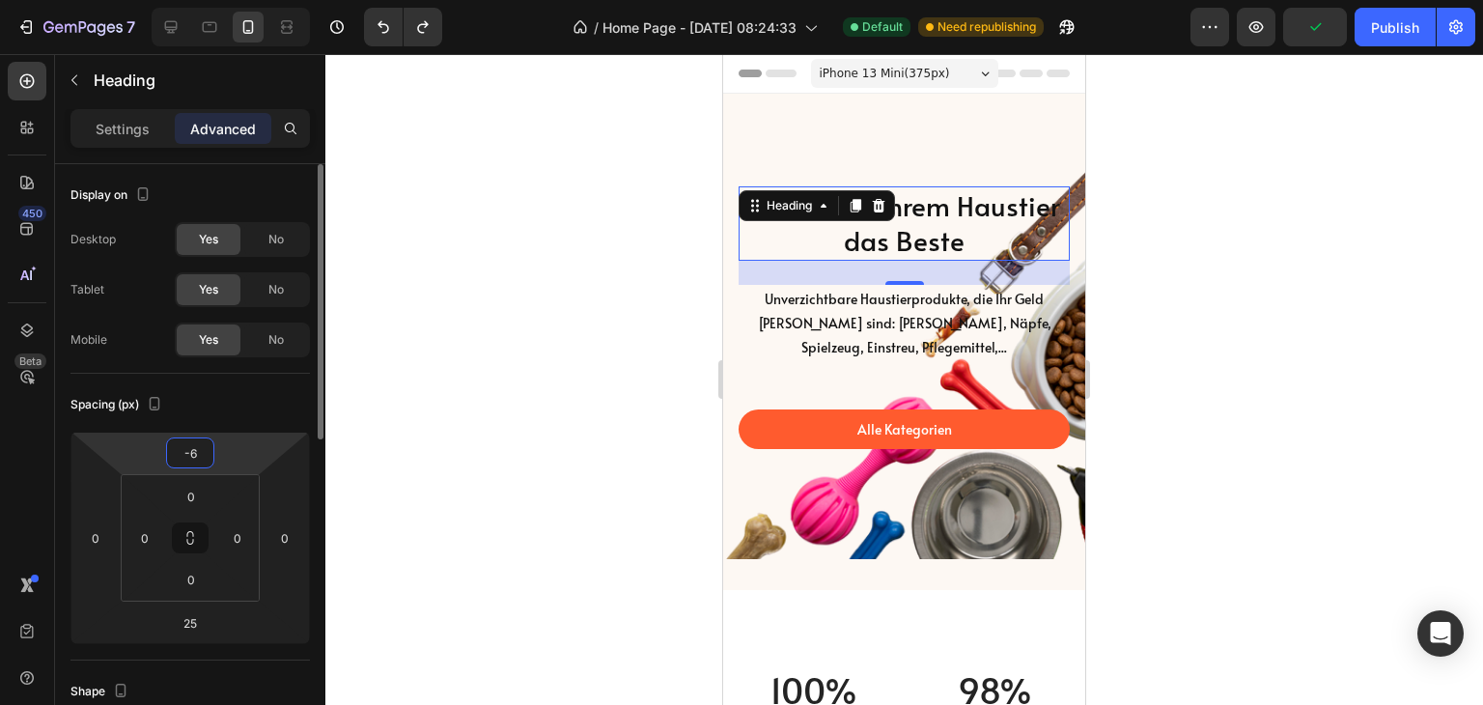
type input "-60"
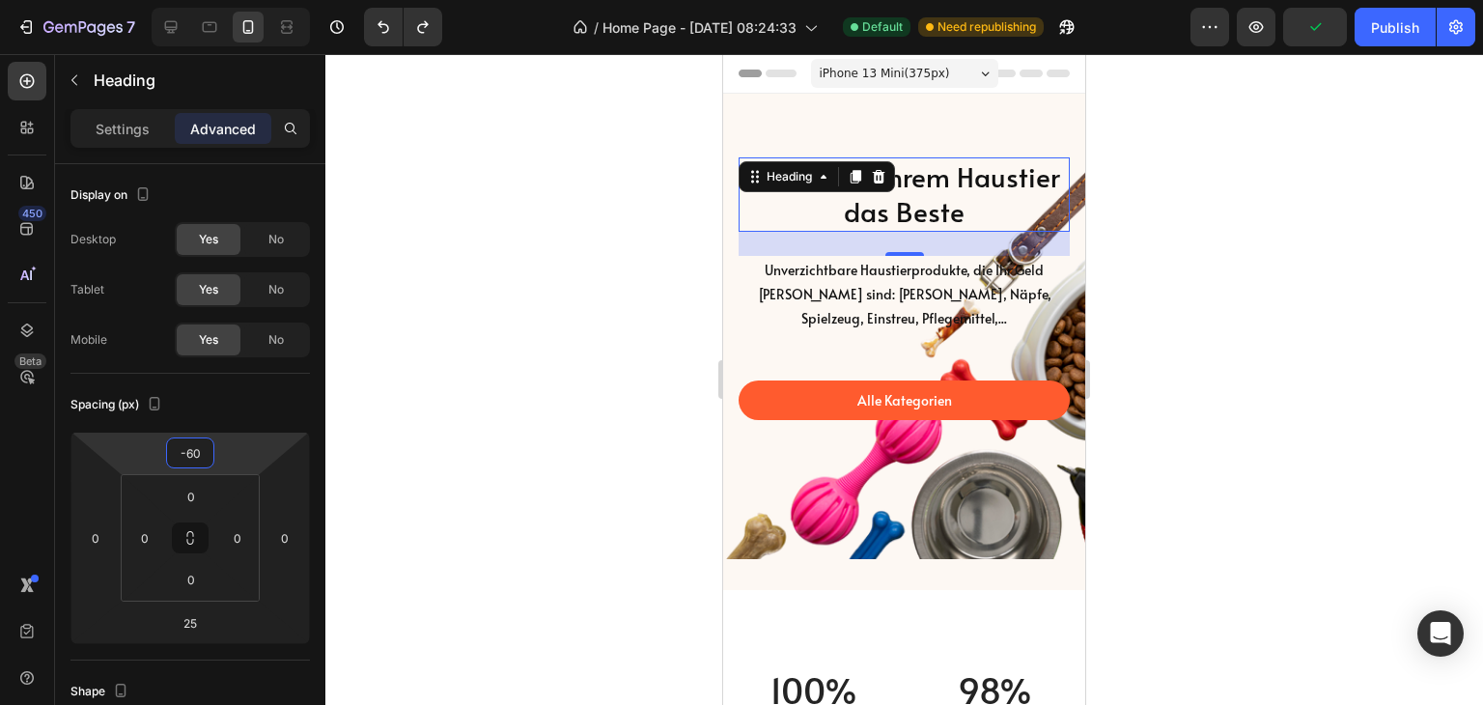
click at [608, 348] on div at bounding box center [904, 379] width 1158 height 651
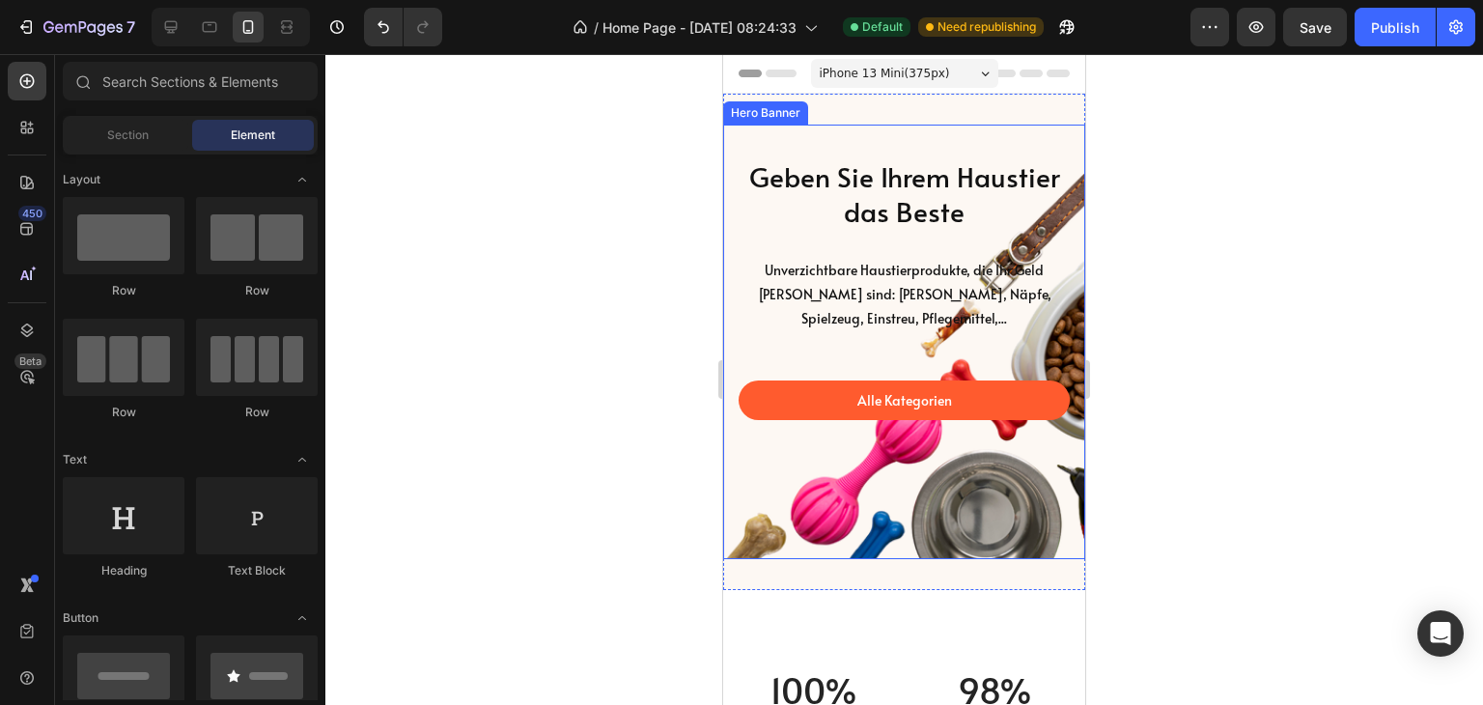
click at [1030, 538] on div "Background Image" at bounding box center [904, 342] width 362 height 435
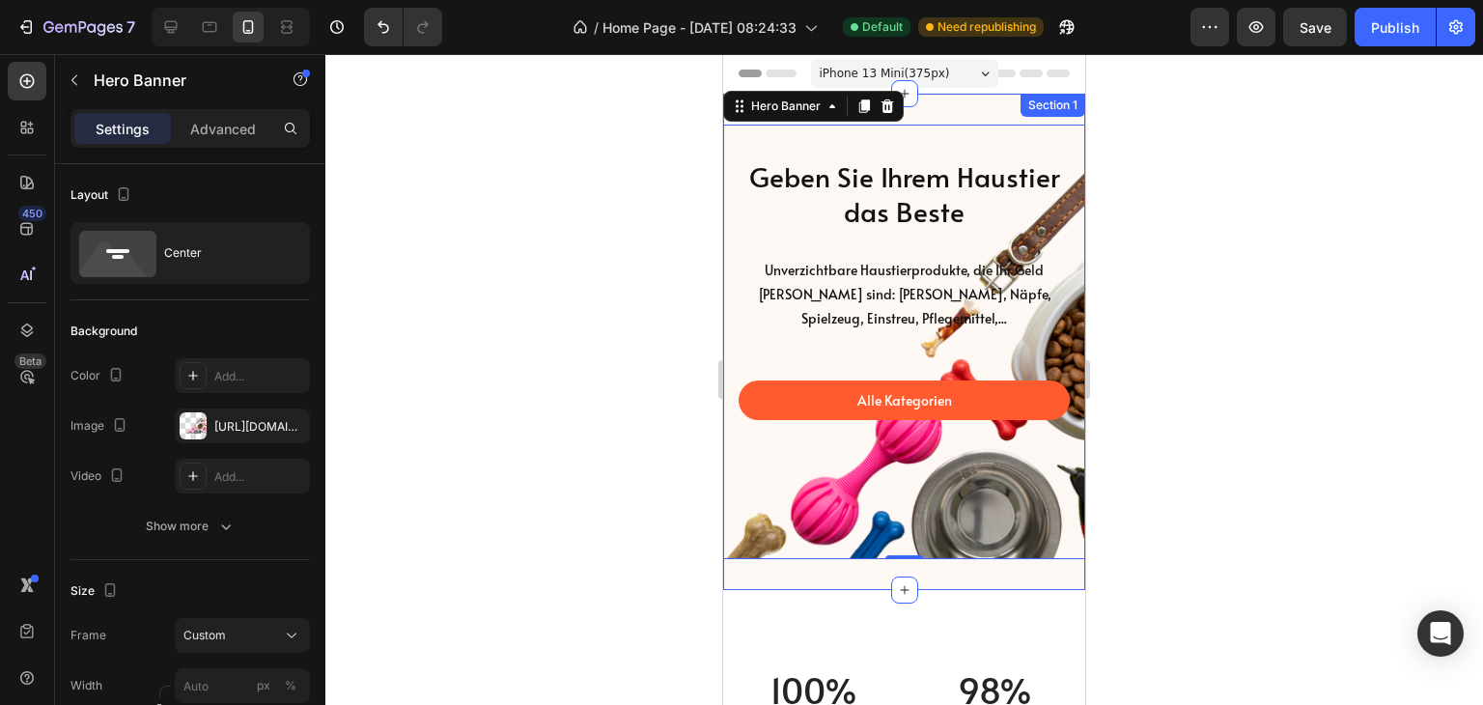
click at [1018, 570] on div "Geben Sie Ihrem Haustier das Beste Heading Unverzichtbare Haustierprodukte, die…" at bounding box center [904, 342] width 362 height 496
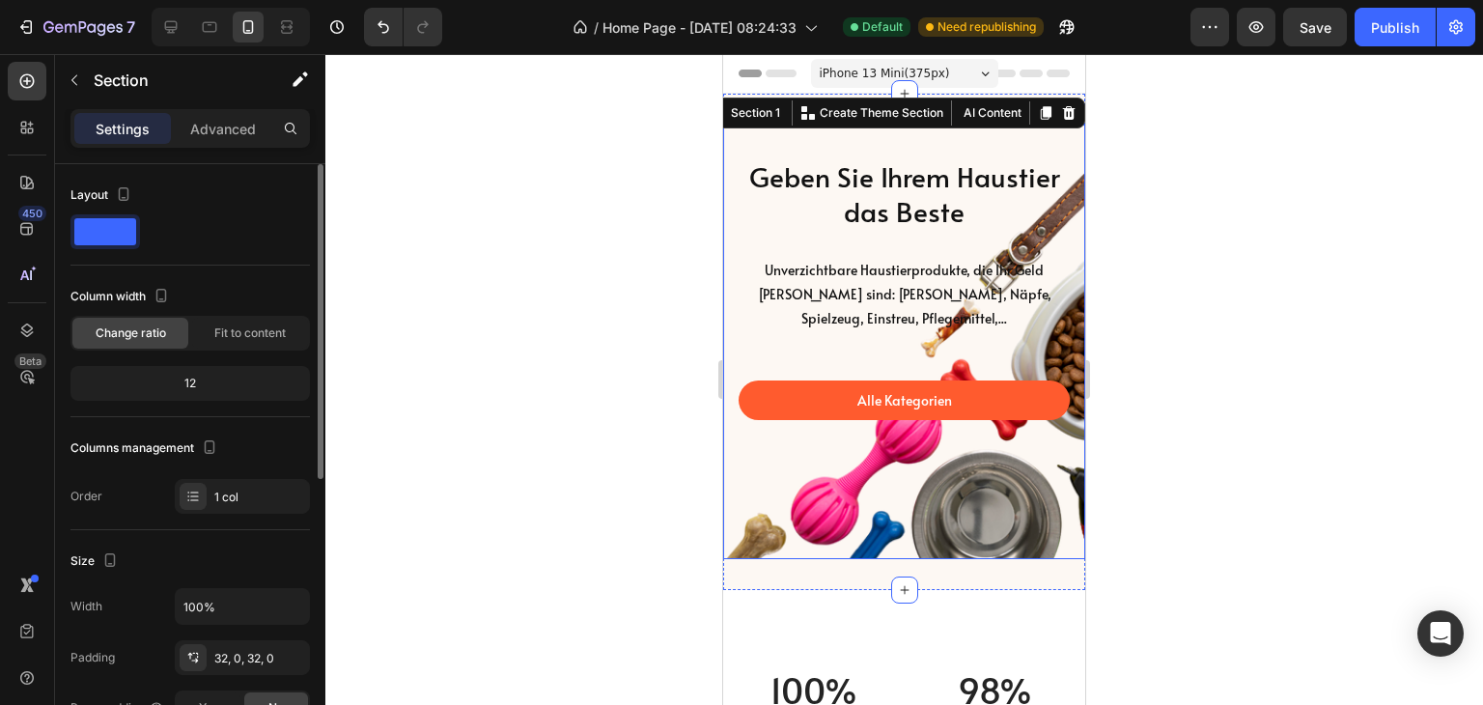
click at [838, 495] on div "Background Image" at bounding box center [904, 342] width 362 height 435
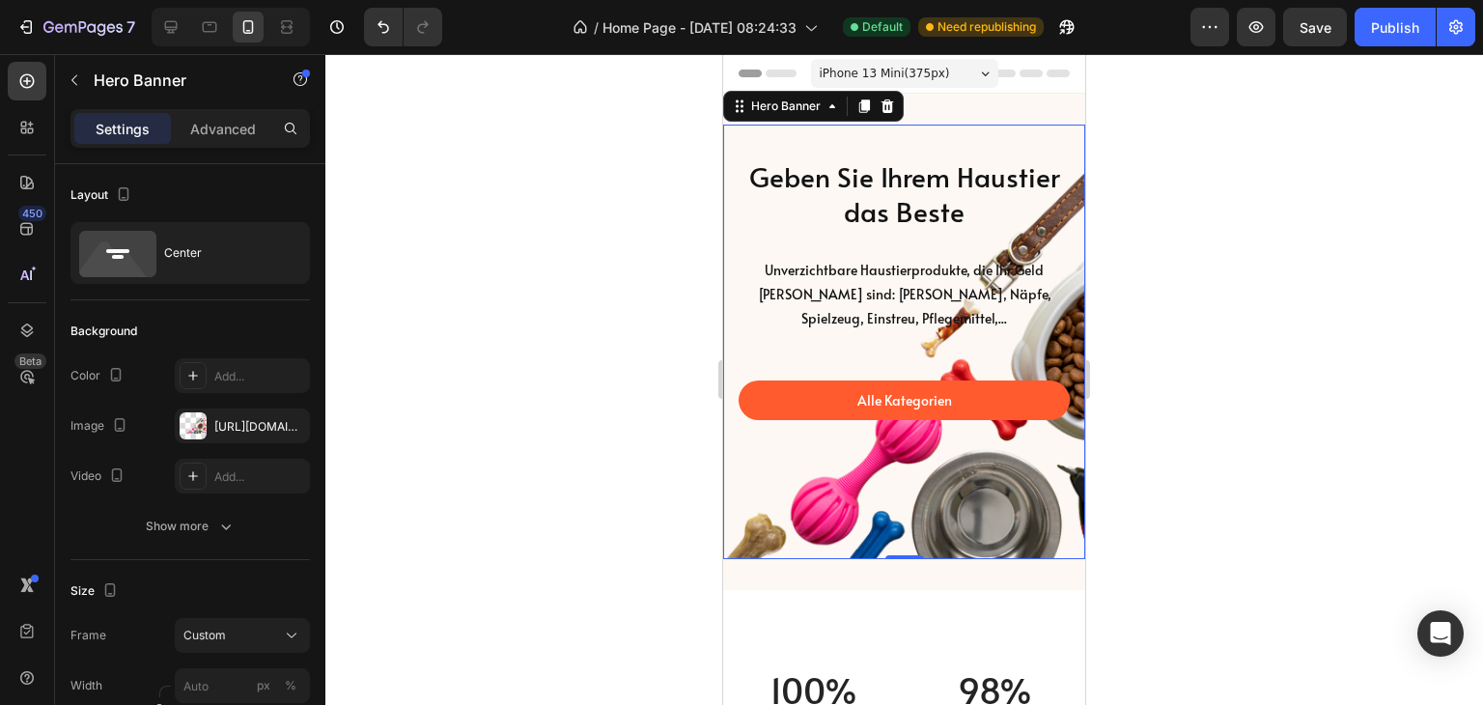
click at [827, 349] on div "Alle Kategorien Button" at bounding box center [904, 400] width 331 height 136
click at [840, 575] on div "Geben Sie Ihrem Haustier das Beste Heading Unverzichtbare Haustierprodukte, die…" at bounding box center [904, 342] width 362 height 496
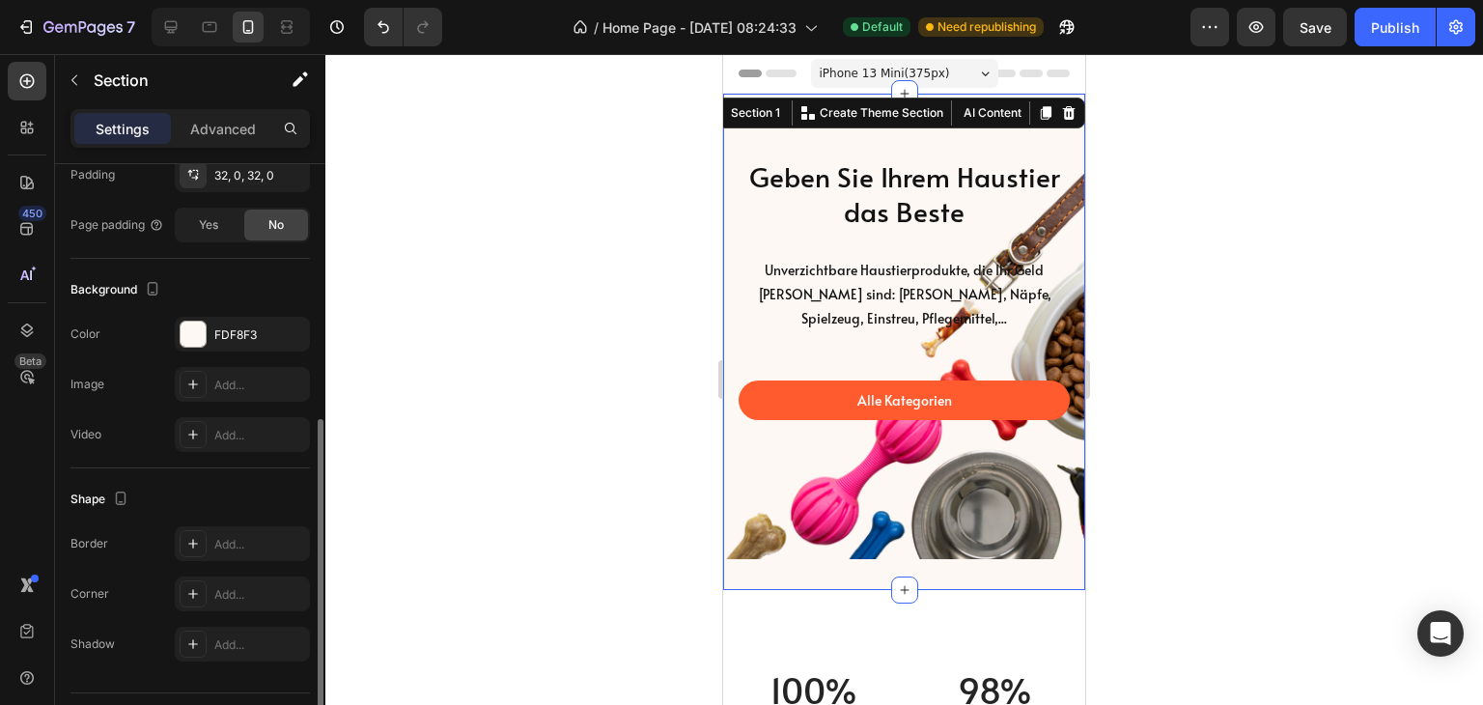
scroll to position [530, 0]
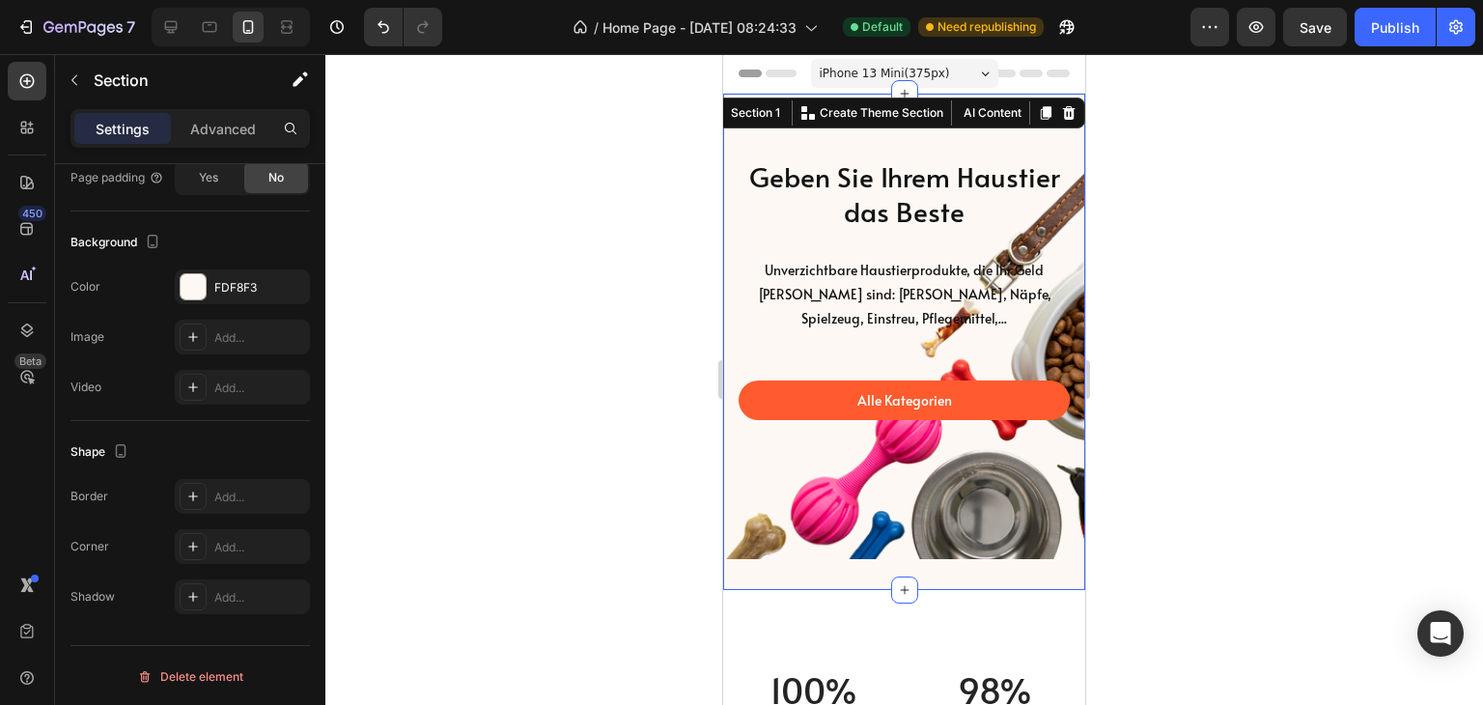
click at [553, 412] on div at bounding box center [904, 379] width 1158 height 651
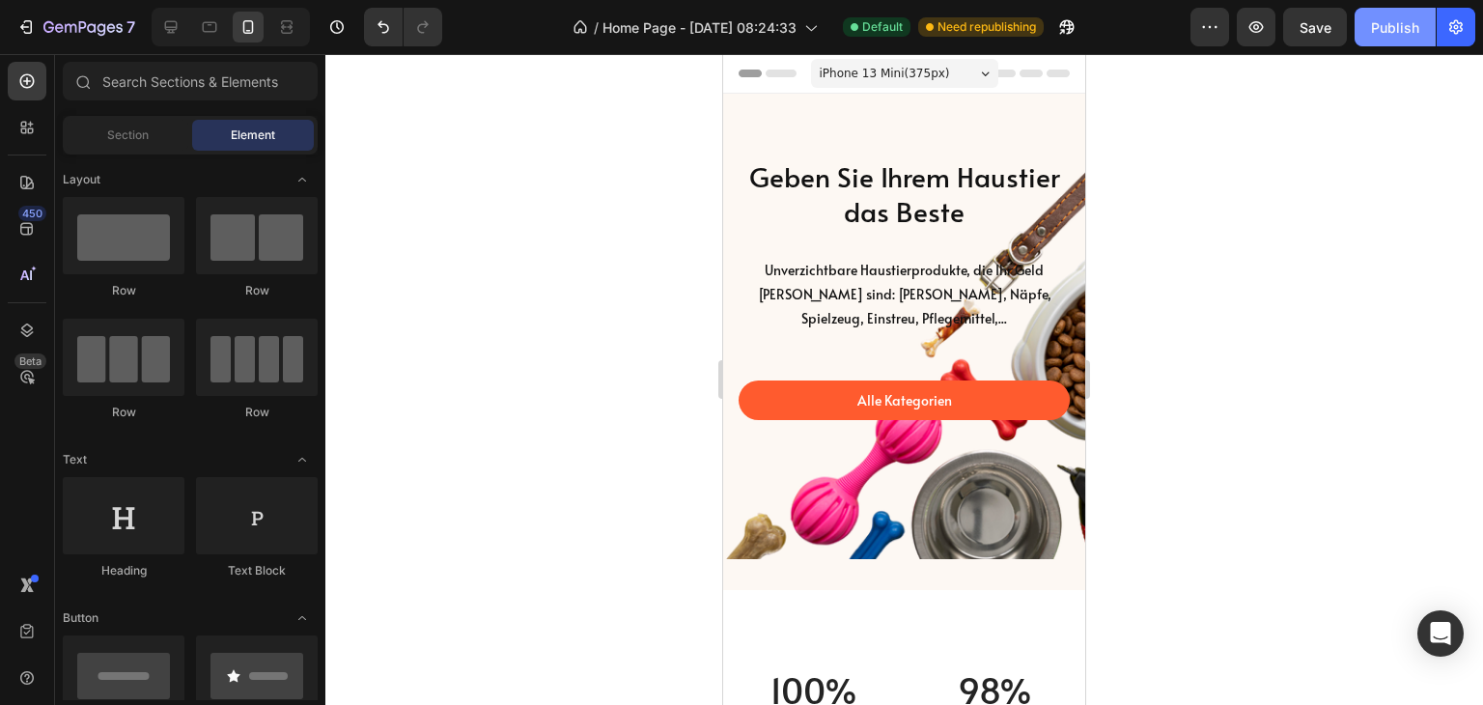
click at [1403, 31] on div "Publish" at bounding box center [1395, 27] width 48 height 20
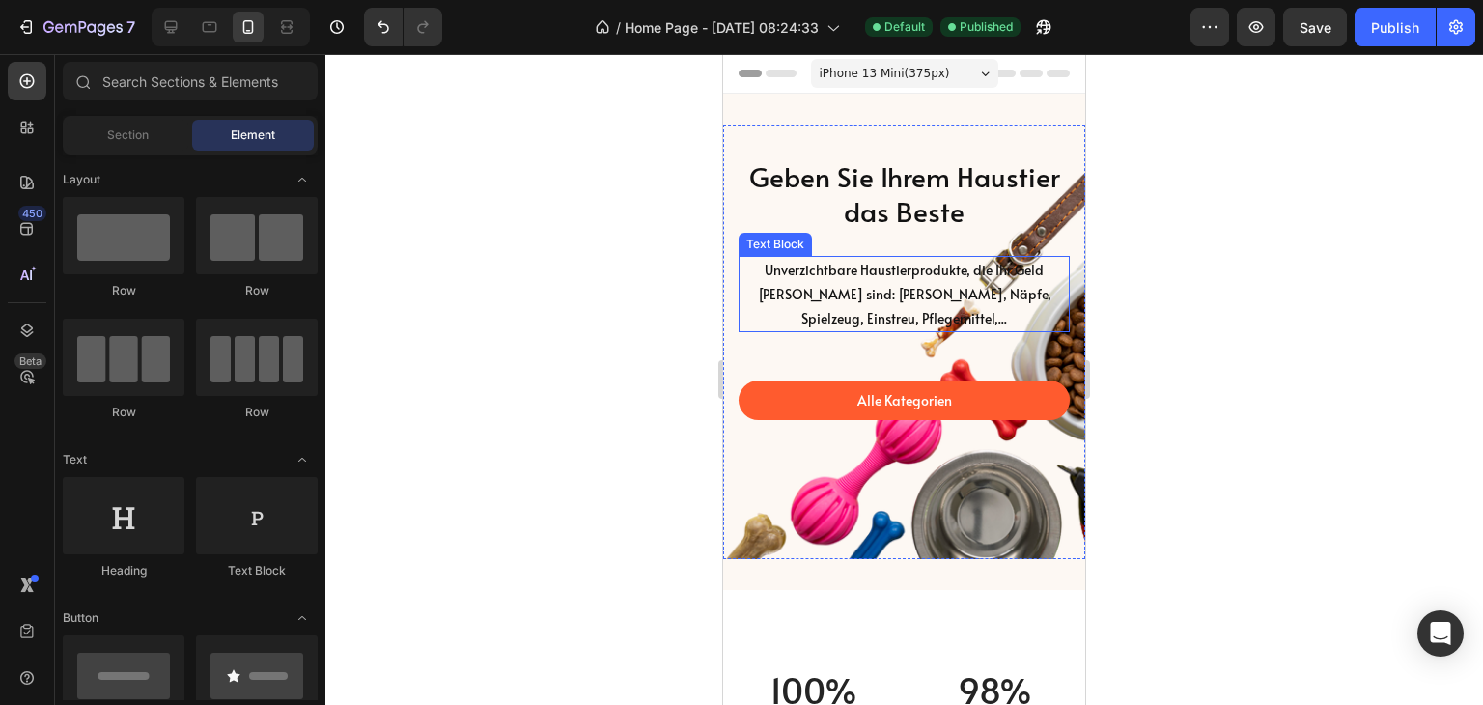
click at [969, 287] on p "Unverzichtbare Haustierprodukte, die Ihr Geld wert sind: Futter, Näpfe, Spielze…" at bounding box center [904, 294] width 327 height 73
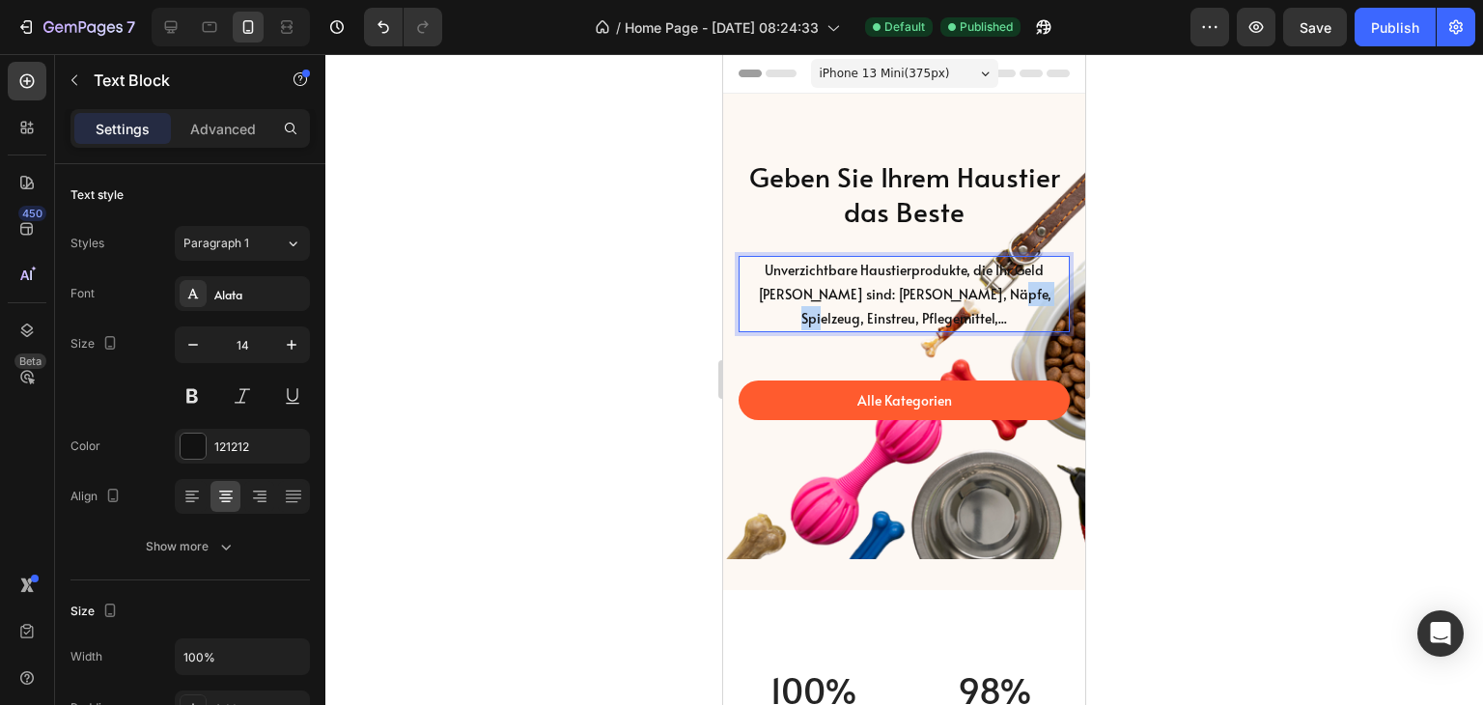
click at [960, 290] on p "Unverzichtbare Haustierprodukte, die Ihr Geld wert sind: Futter, Näpfe, Spielze…" at bounding box center [904, 294] width 327 height 73
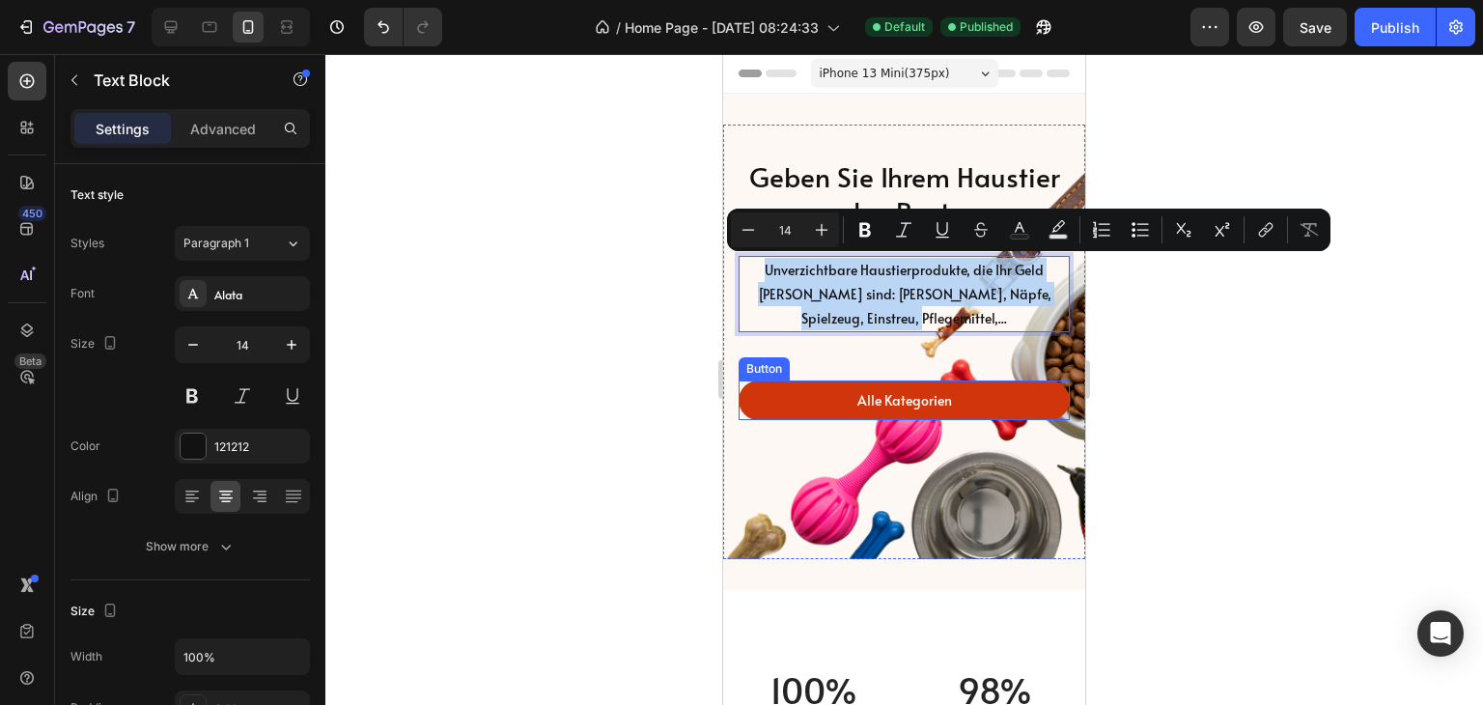
click at [1030, 392] on link "Alle Kategorien" at bounding box center [904, 400] width 331 height 40
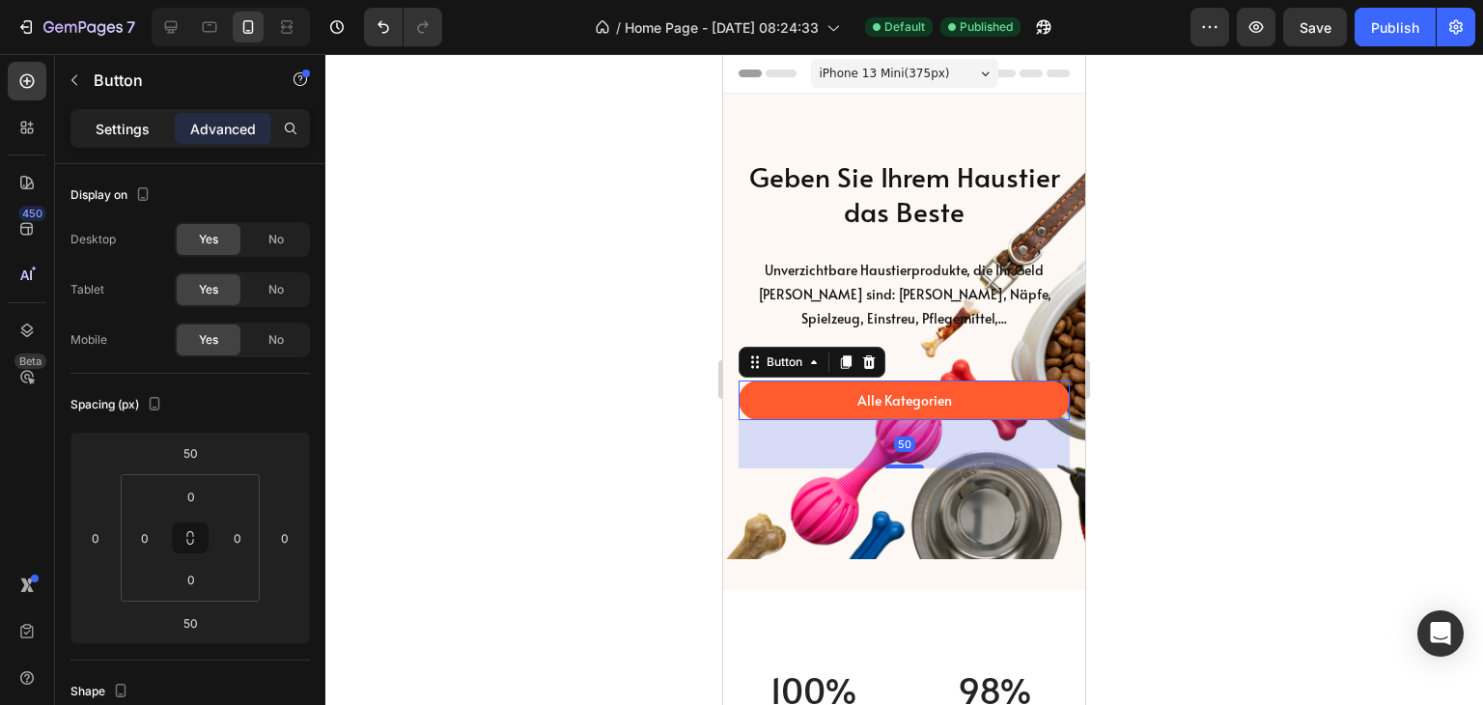
click at [118, 123] on p "Settings" at bounding box center [123, 129] width 54 height 20
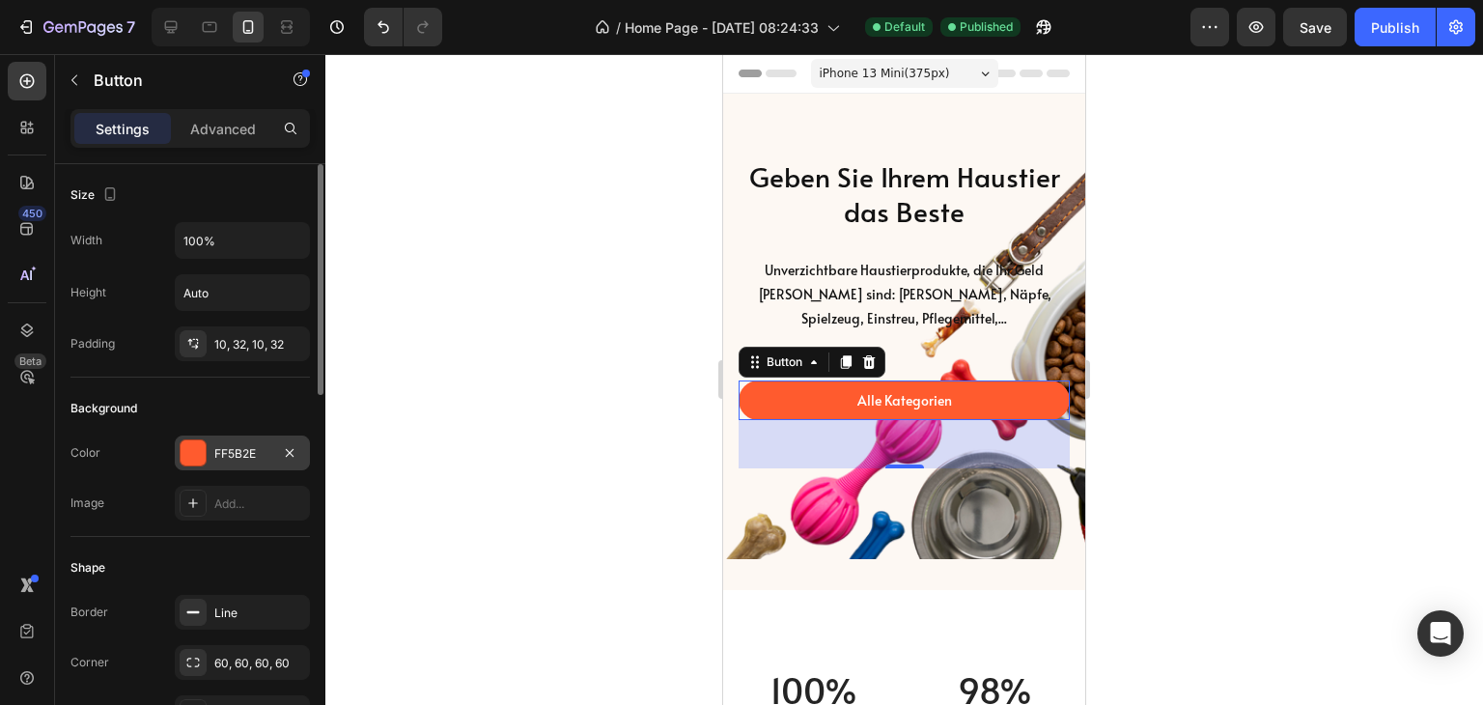
click at [193, 449] on div at bounding box center [193, 452] width 25 height 25
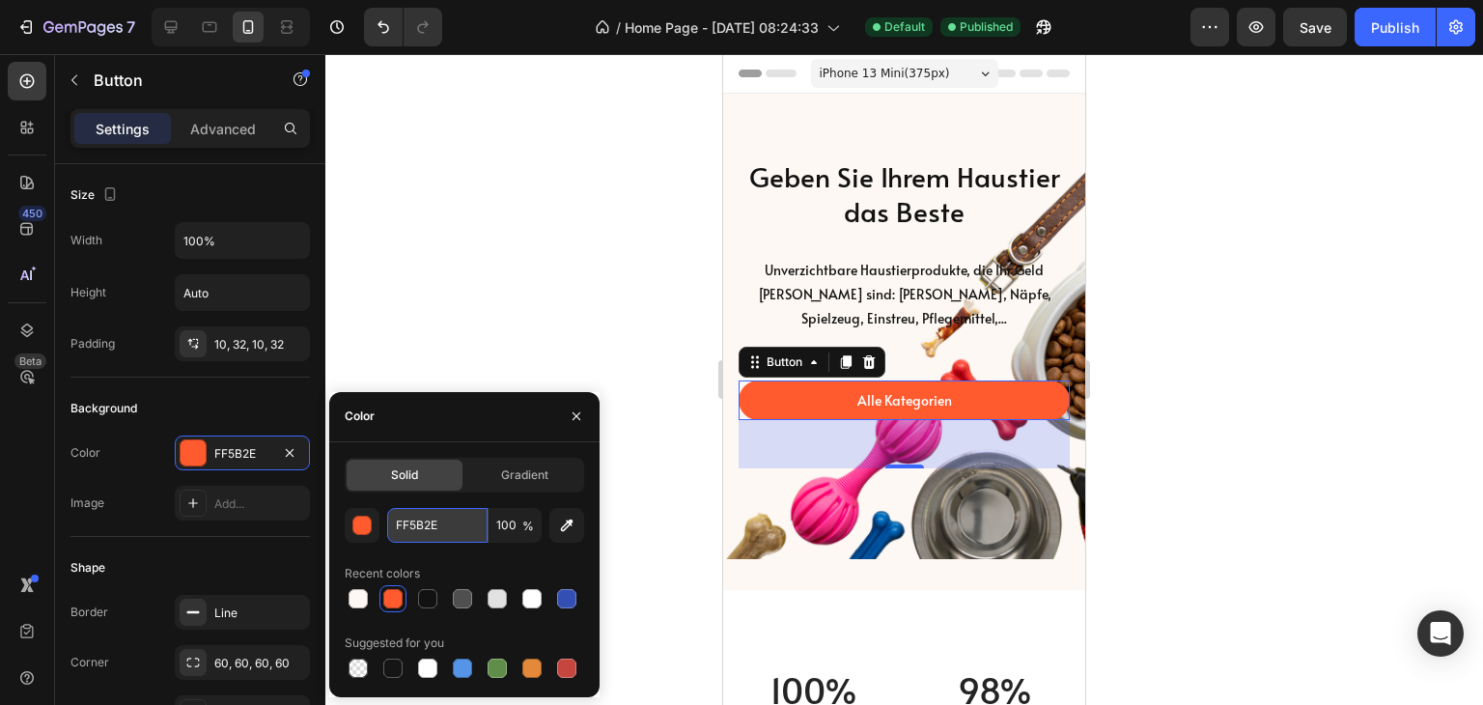
click at [460, 527] on input "FF5B2E" at bounding box center [437, 525] width 100 height 35
paste input "#e20a0a"
type input "#e20a0a"
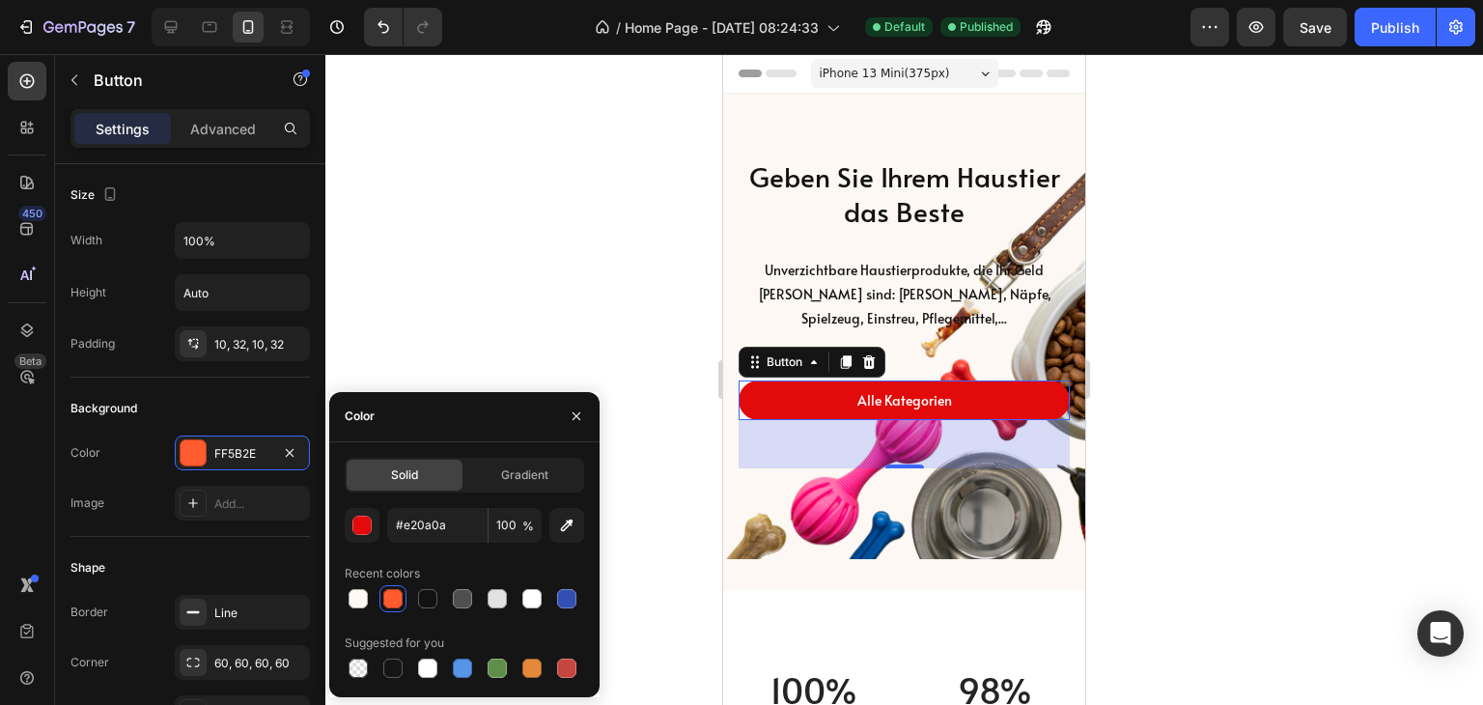
click at [504, 248] on div at bounding box center [904, 379] width 1158 height 651
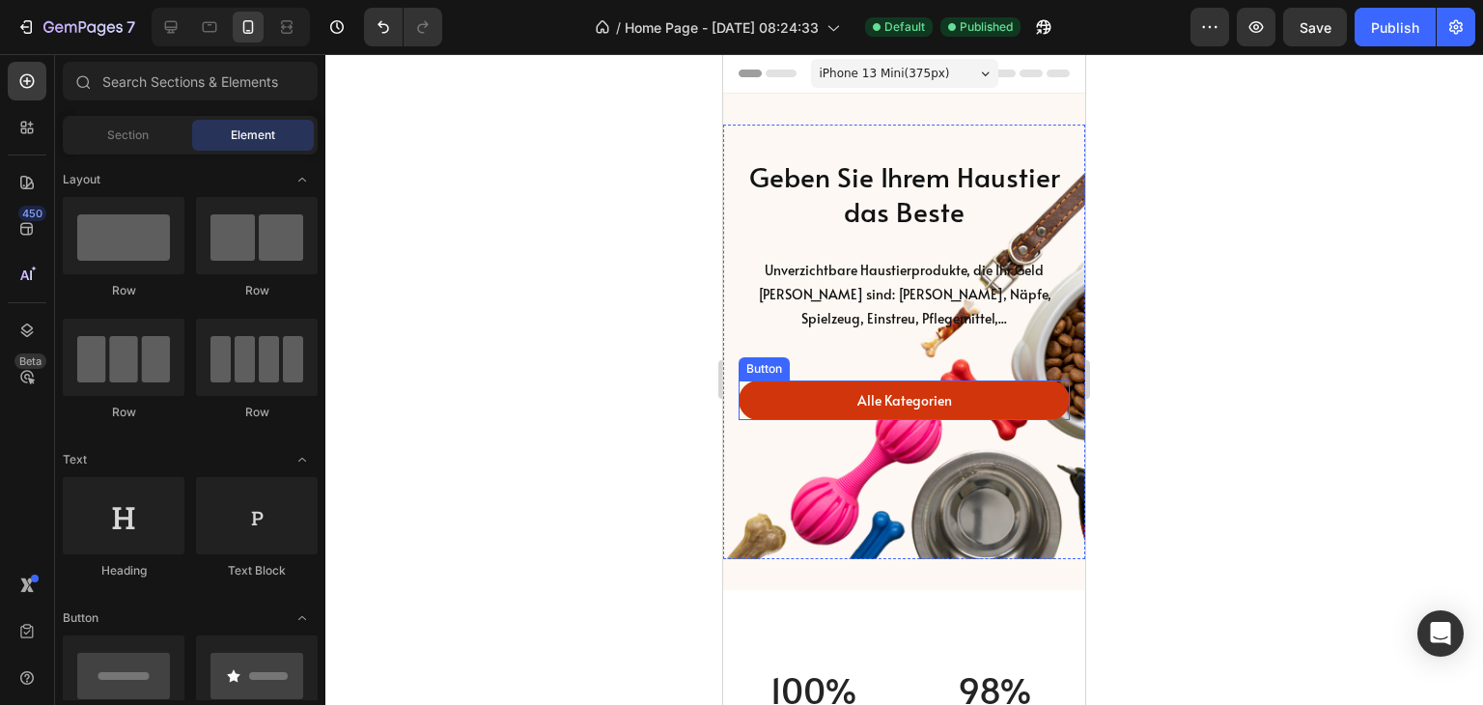
click at [1028, 403] on link "Alle Kategorien" at bounding box center [904, 400] width 331 height 40
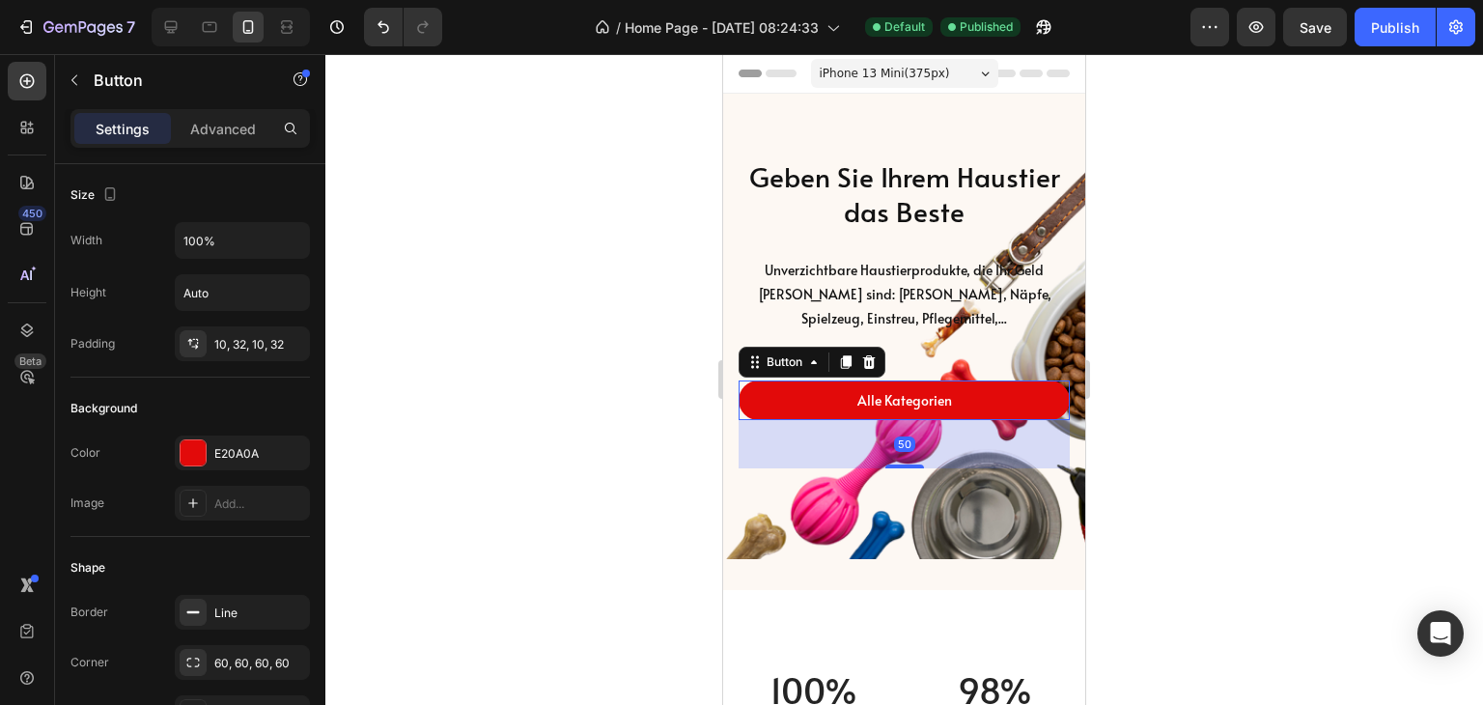
click at [531, 513] on div at bounding box center [904, 379] width 1158 height 651
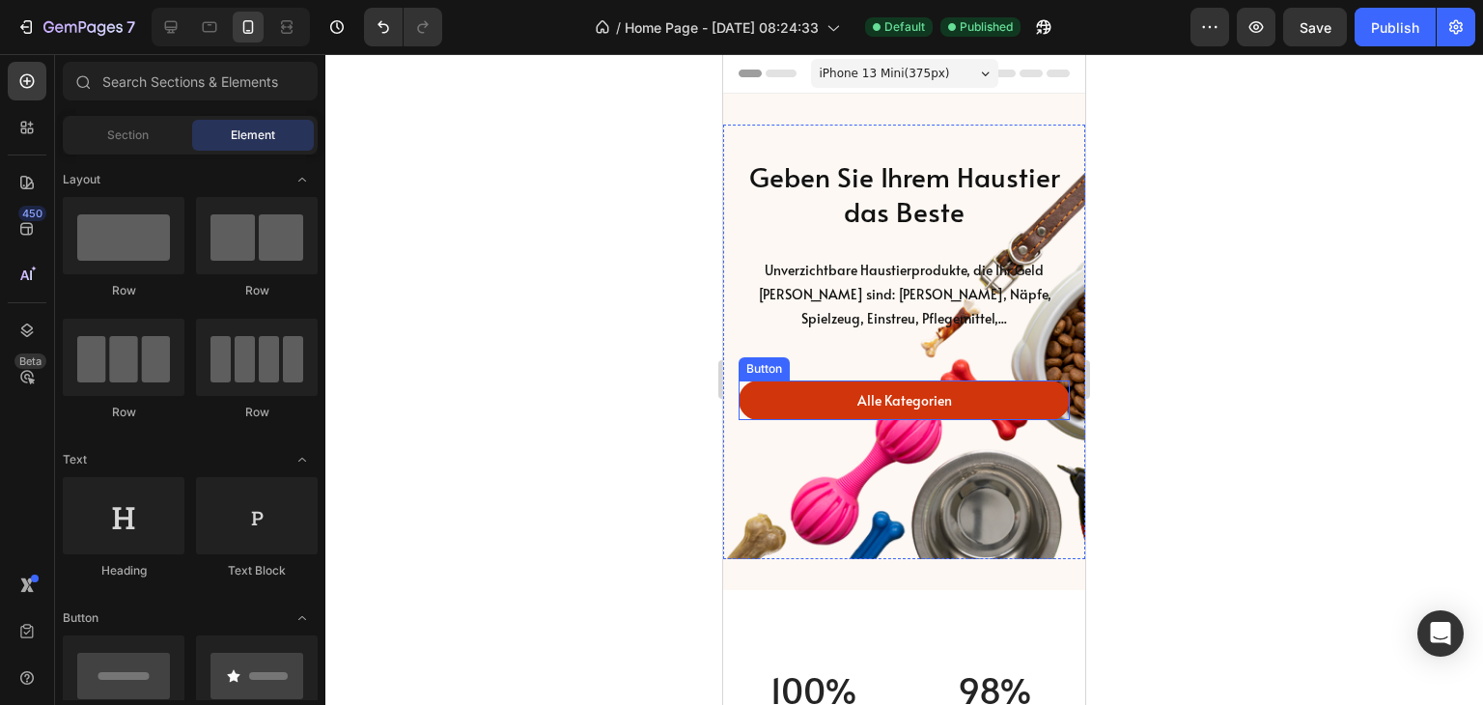
click at [780, 404] on link "Alle Kategorien" at bounding box center [904, 400] width 331 height 40
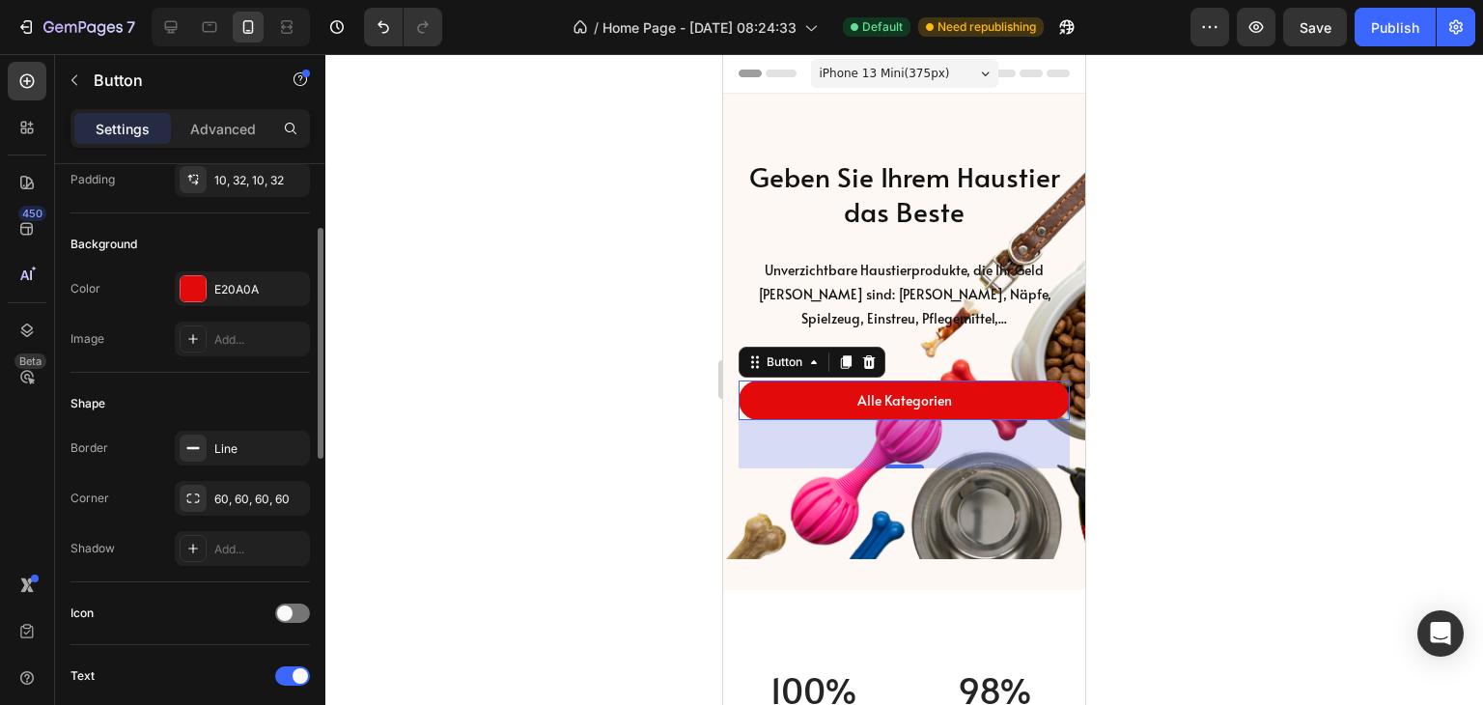
scroll to position [0, 0]
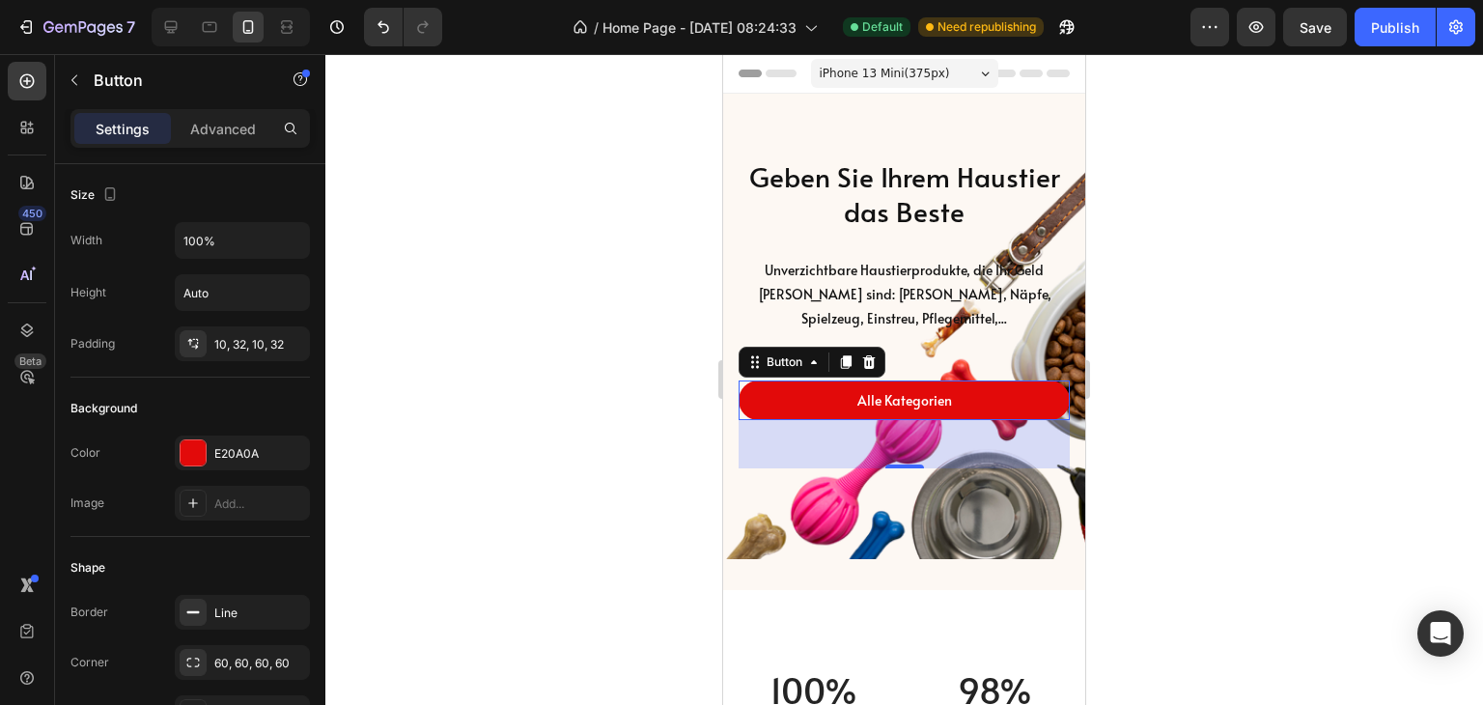
click at [1173, 271] on div at bounding box center [904, 379] width 1158 height 651
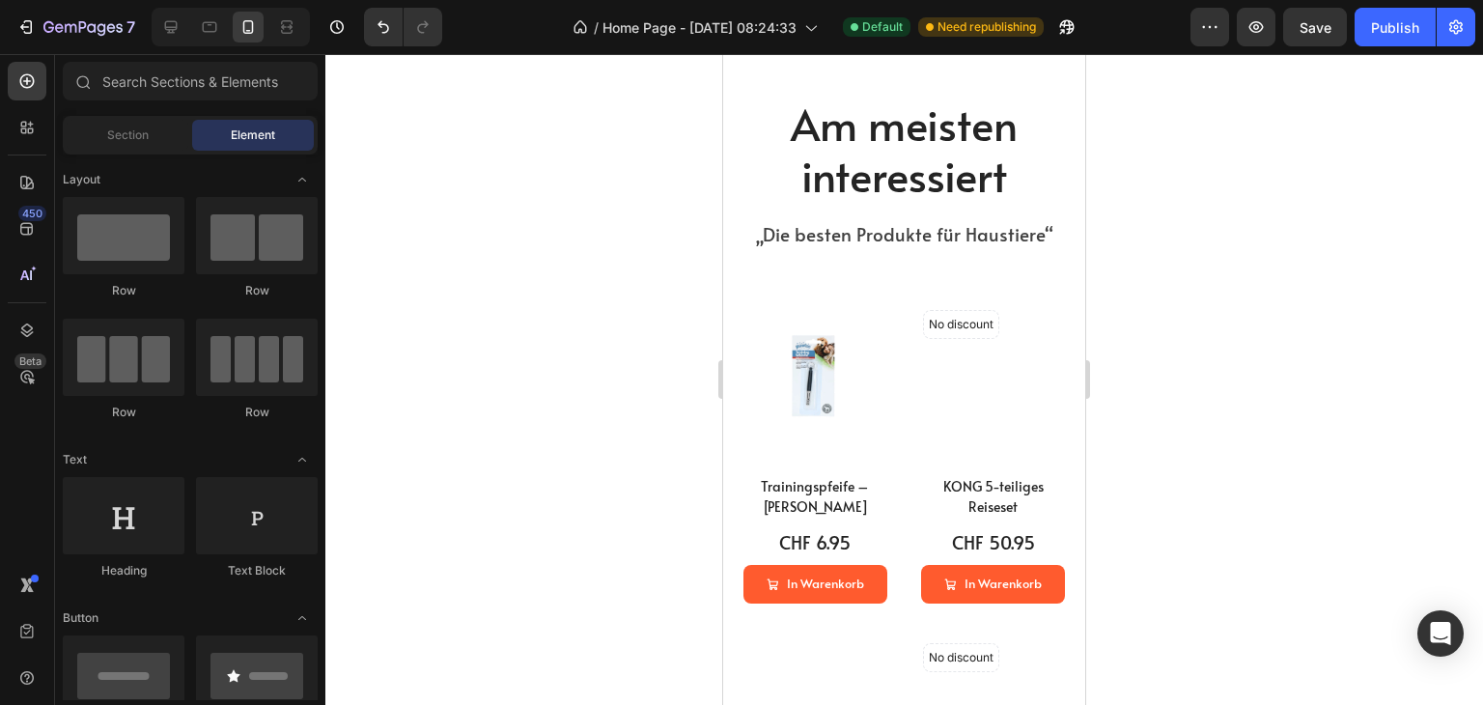
scroll to position [1159, 0]
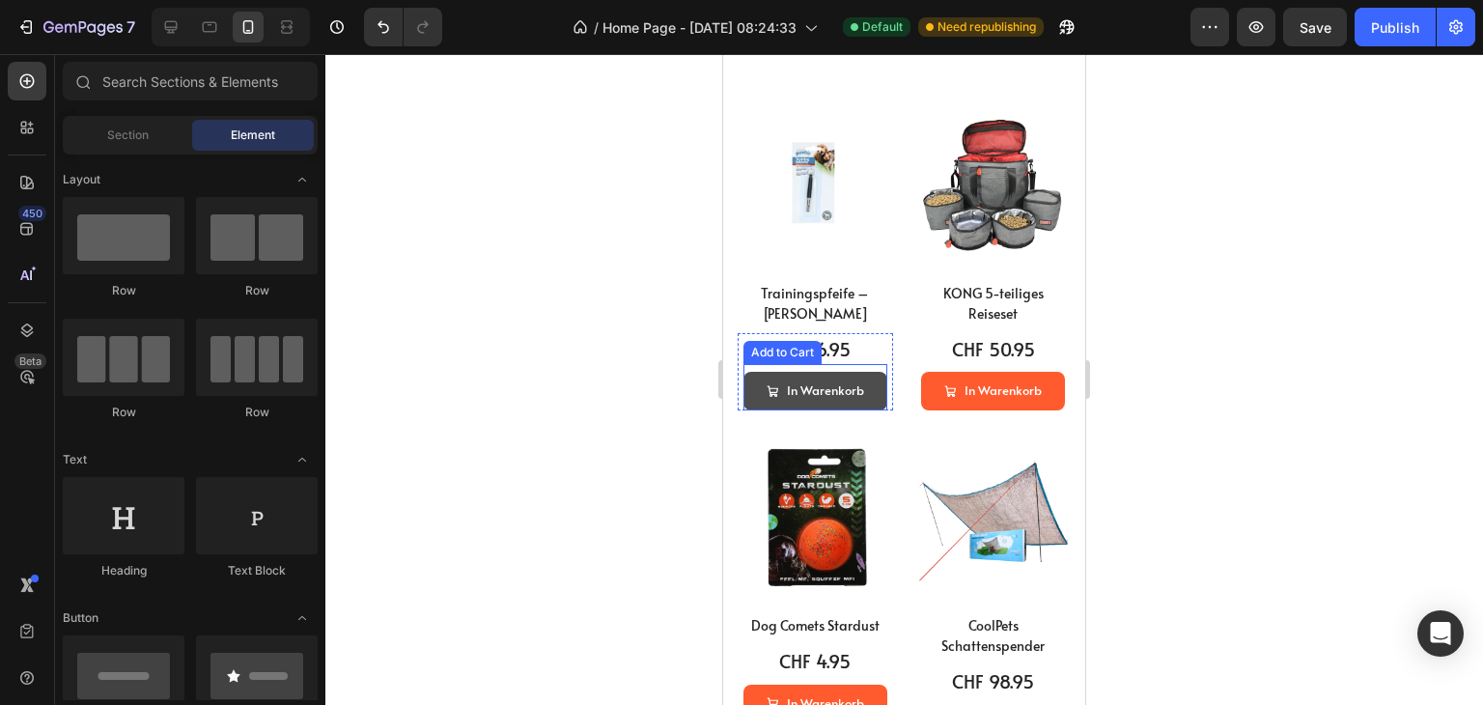
click at [876, 380] on button "In Warenkorb" at bounding box center [816, 391] width 144 height 38
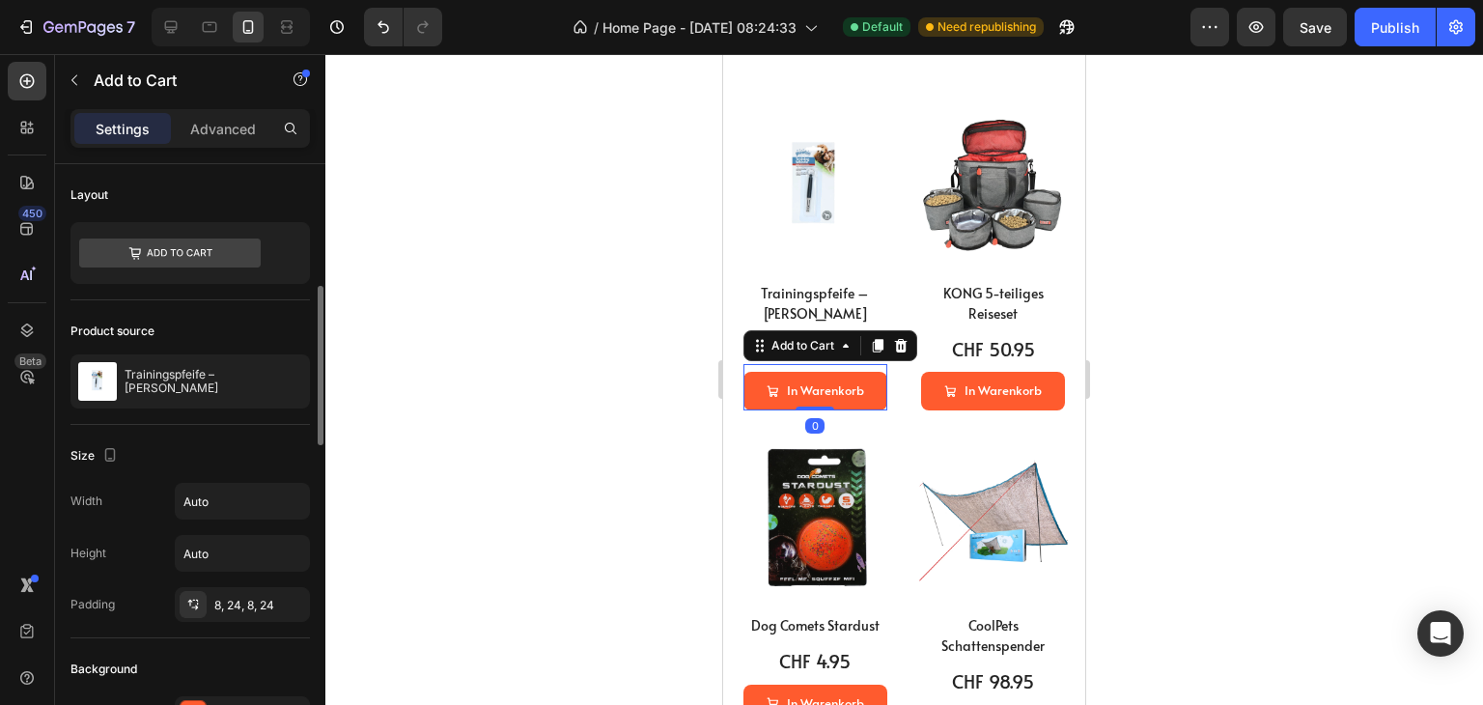
scroll to position [193, 0]
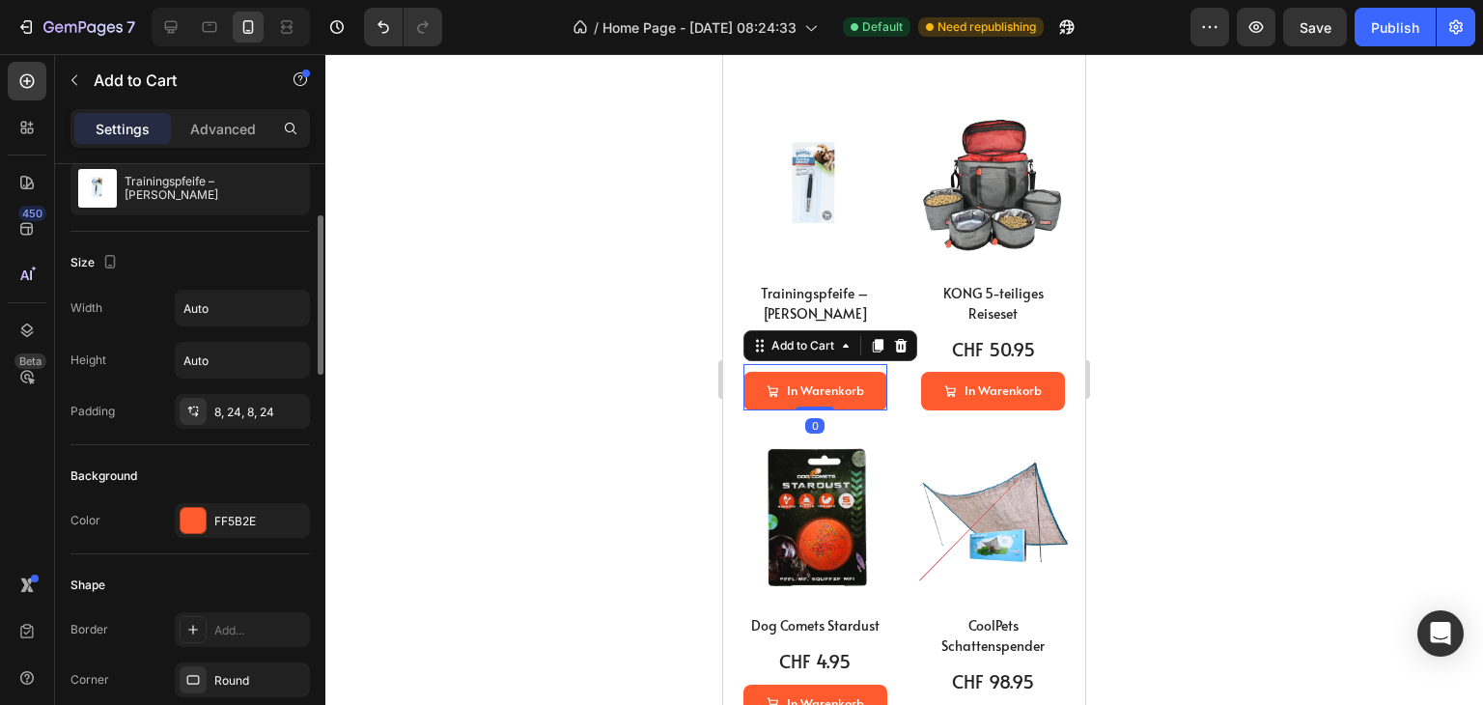
click at [270, 515] on div "FF5B2E" at bounding box center [242, 520] width 135 height 35
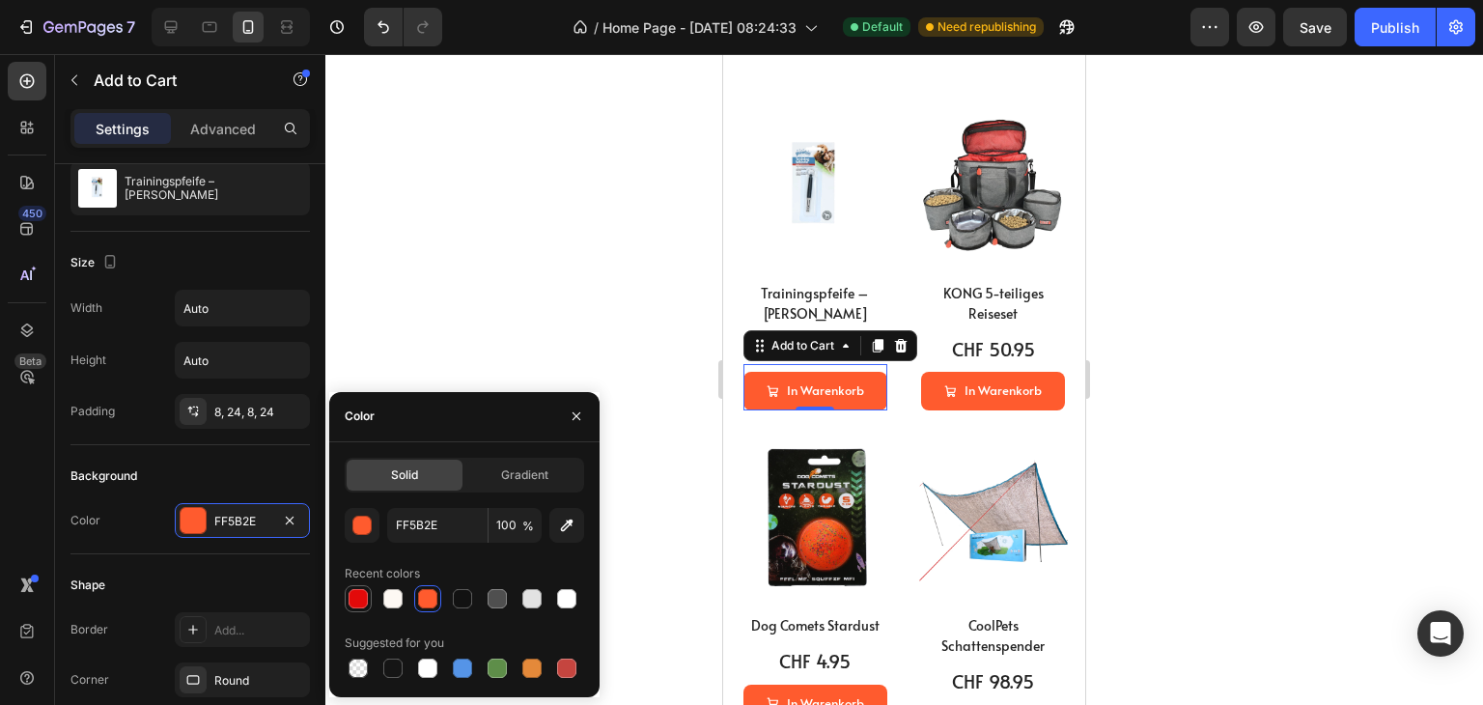
click at [353, 604] on div at bounding box center [358, 598] width 19 height 19
type input "E20A0A"
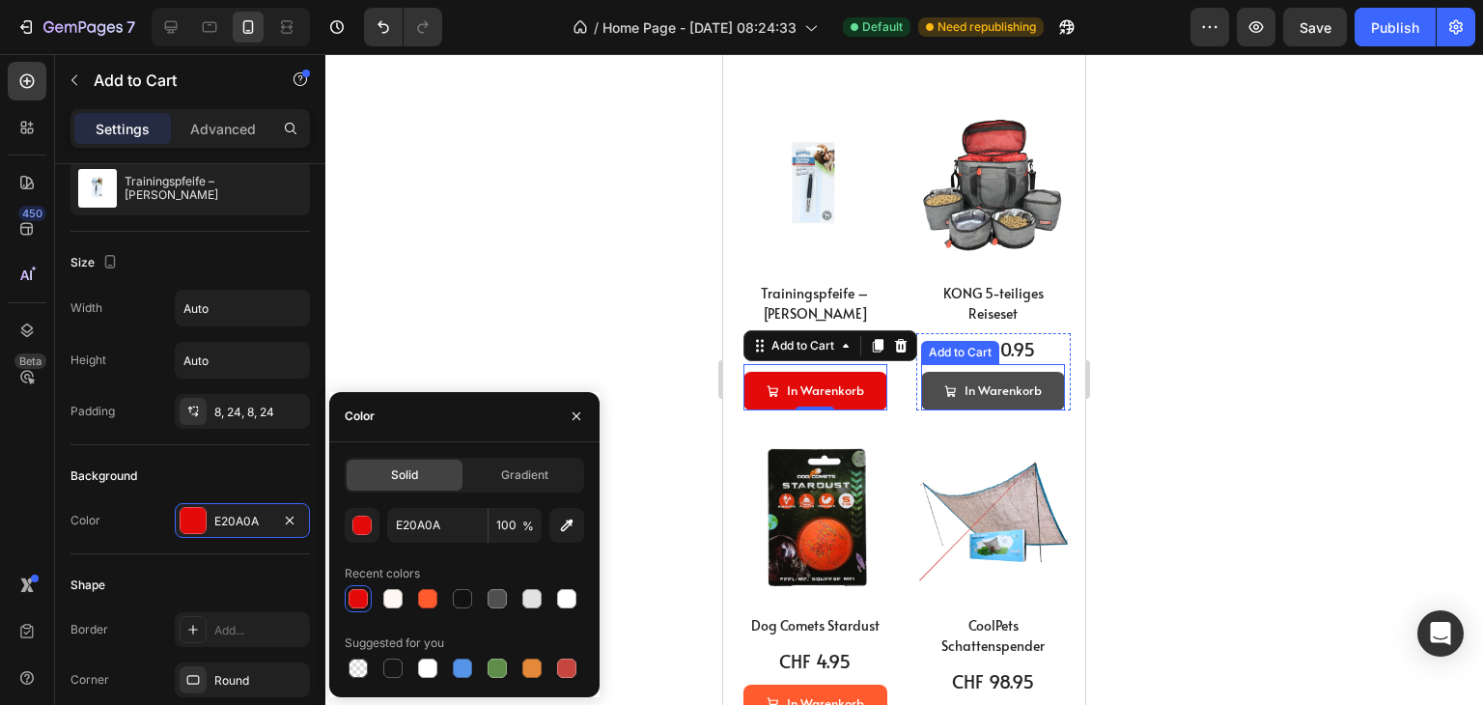
click at [927, 396] on button "In Warenkorb" at bounding box center [993, 391] width 144 height 38
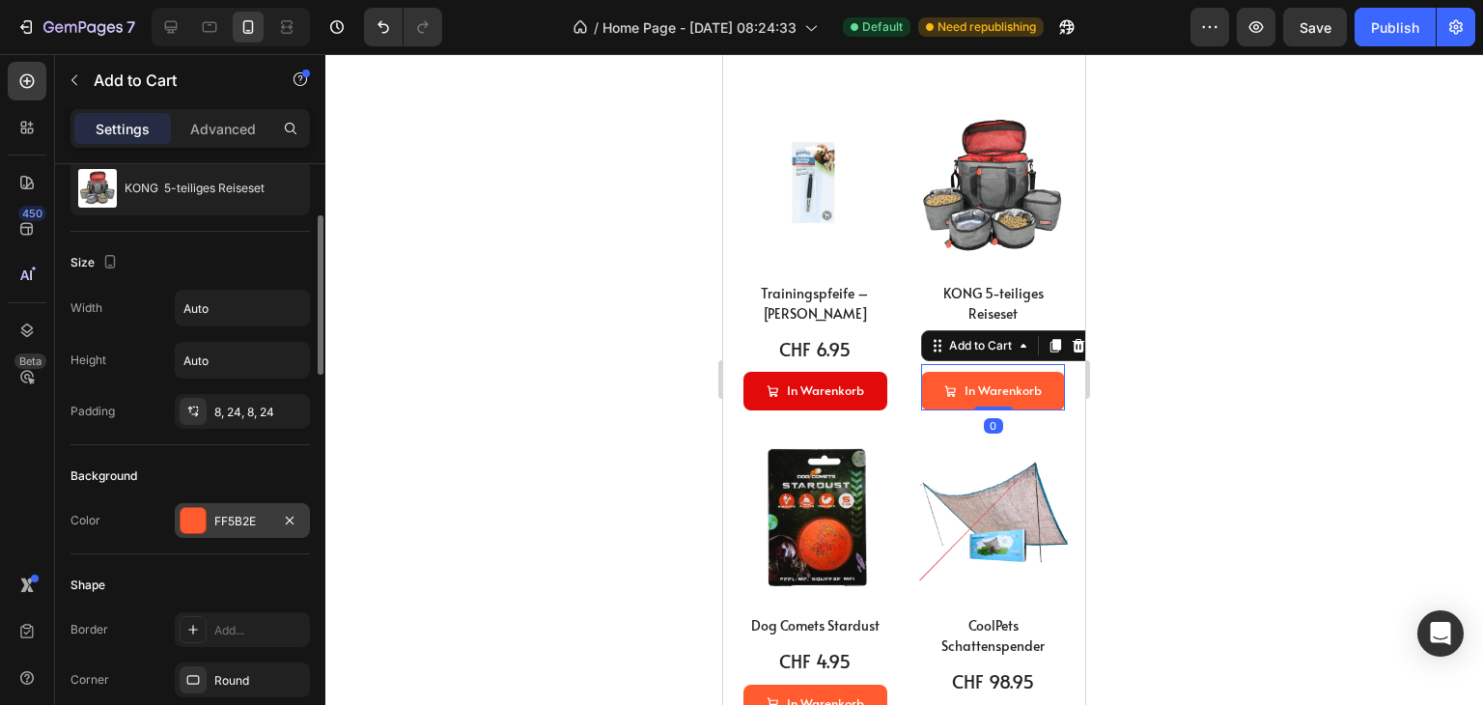
click at [225, 521] on div "FF5B2E" at bounding box center [242, 521] width 56 height 17
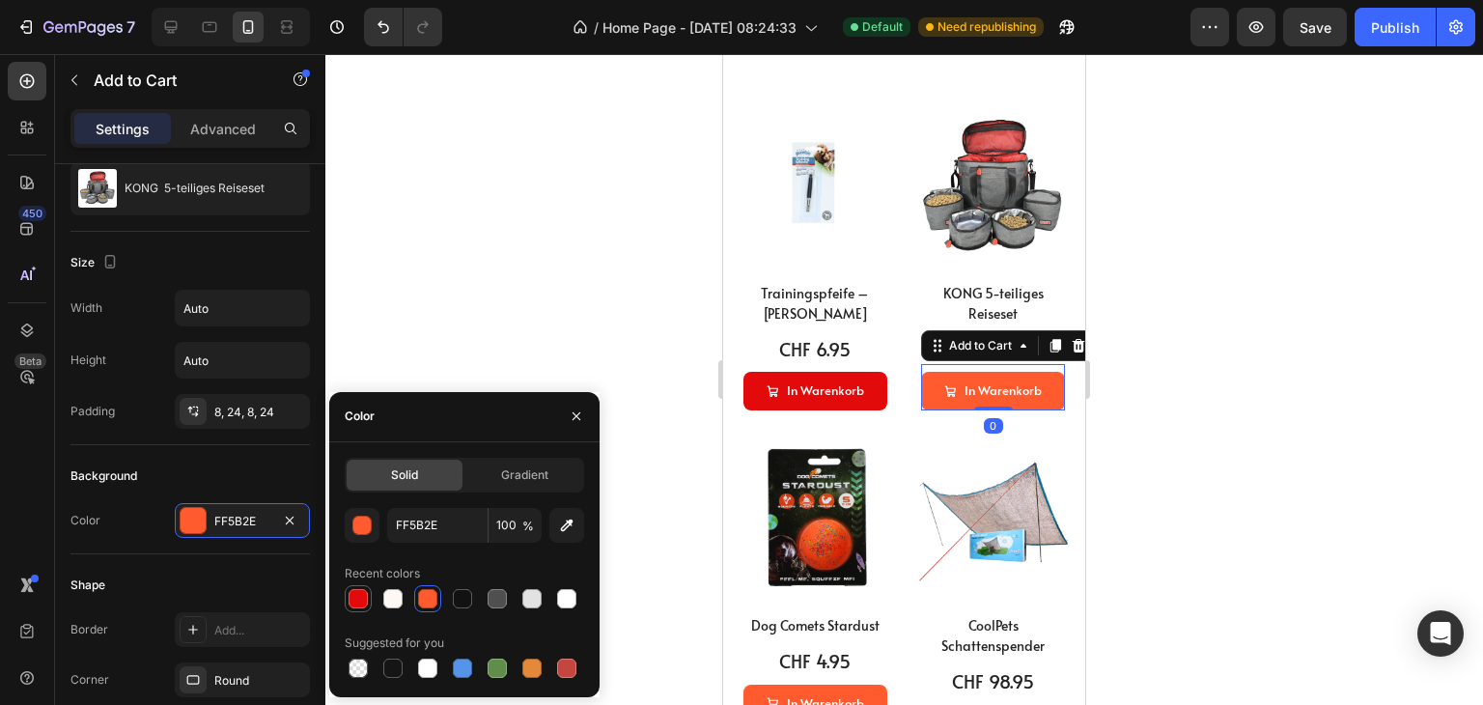
click at [349, 603] on div at bounding box center [358, 598] width 19 height 19
type input "E20A0A"
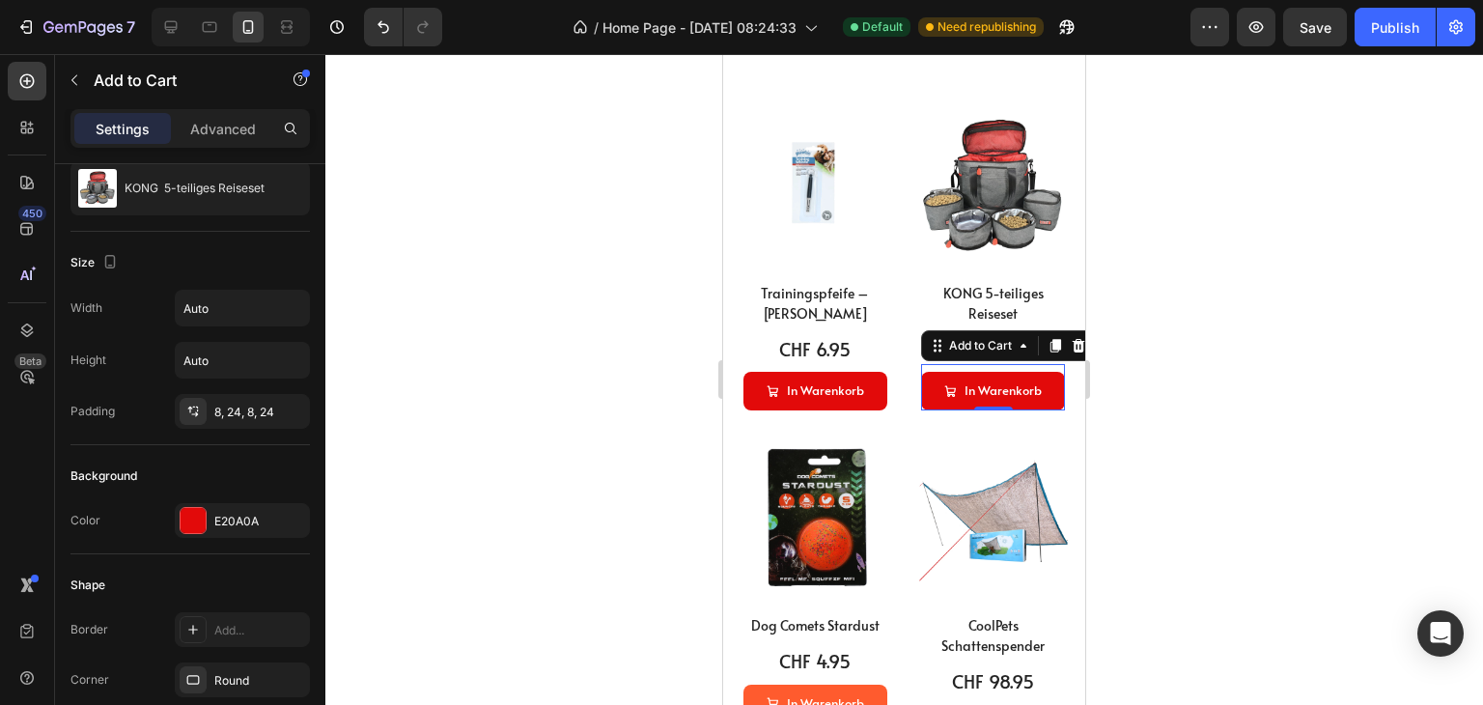
click at [547, 311] on div at bounding box center [904, 379] width 1158 height 651
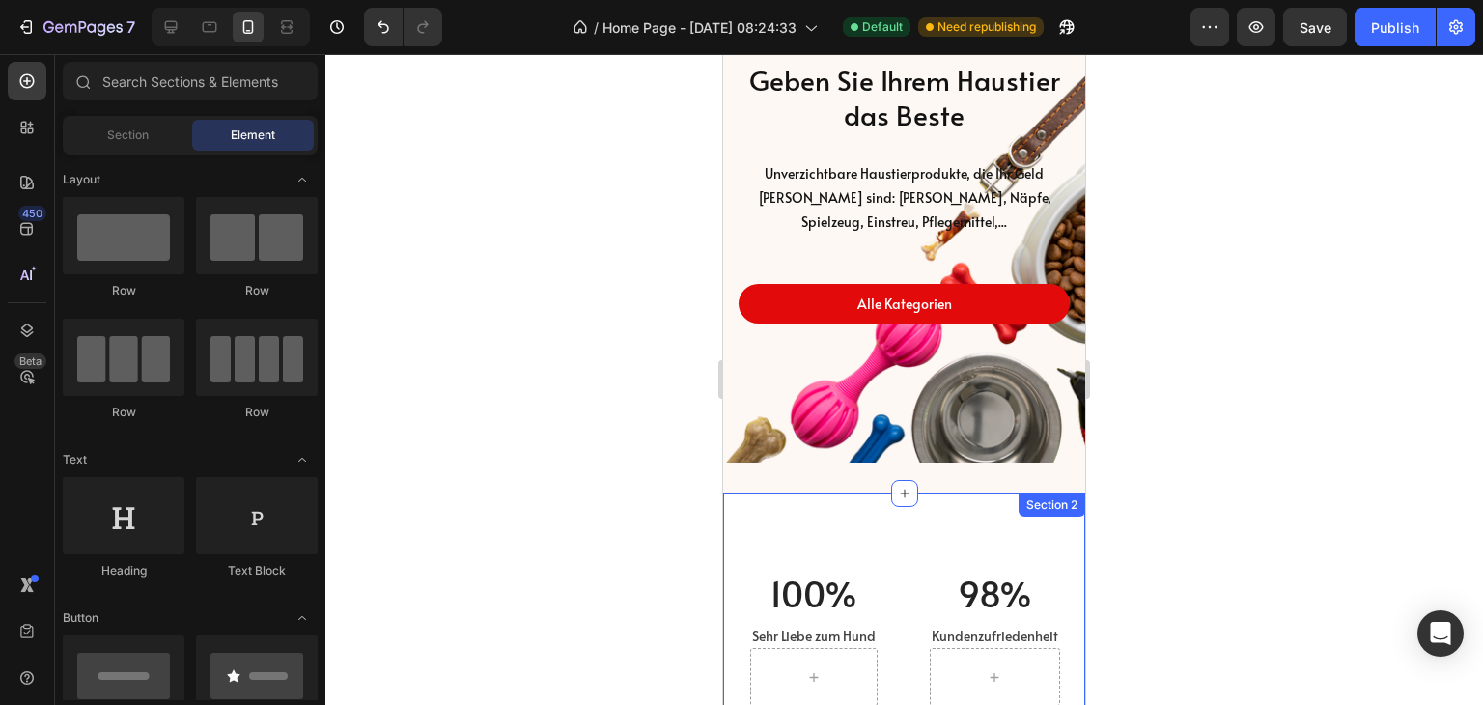
scroll to position [0, 0]
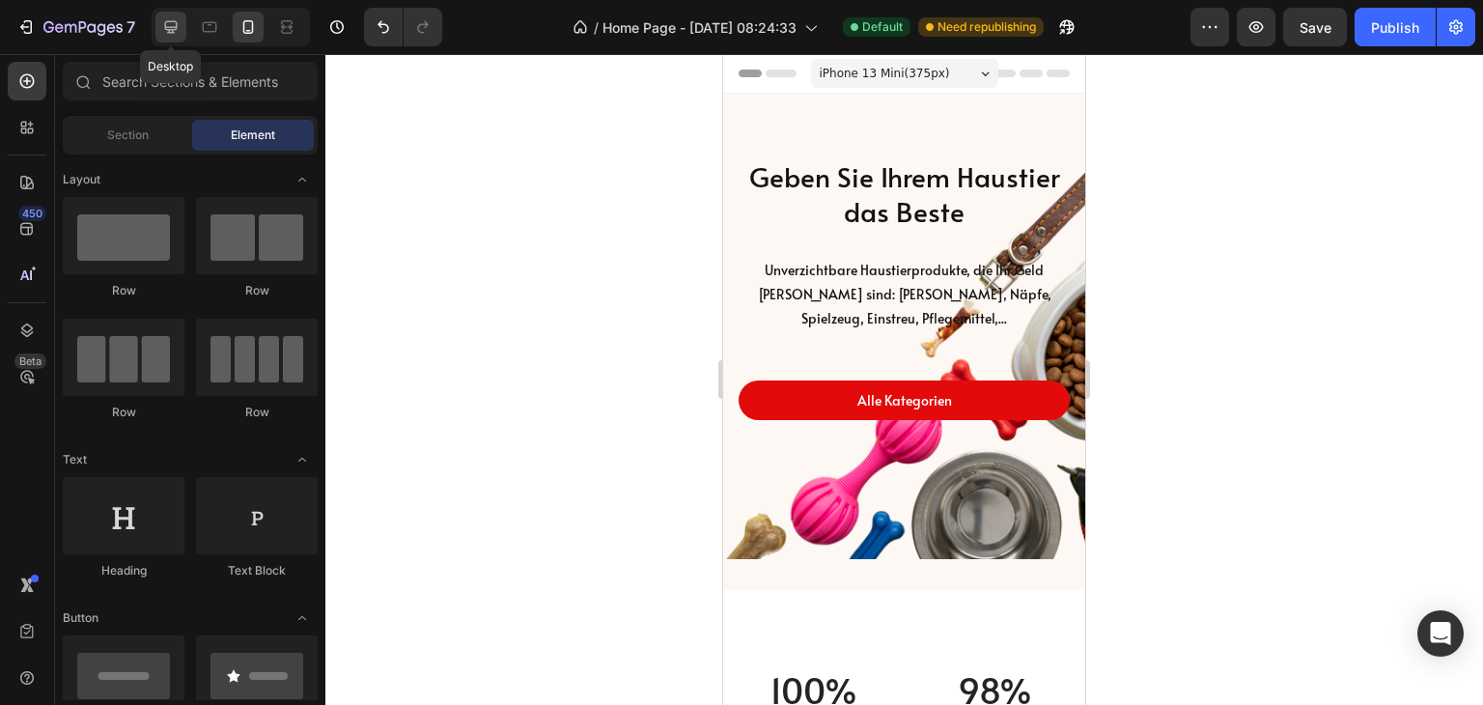
click at [172, 29] on icon at bounding box center [171, 27] width 13 height 13
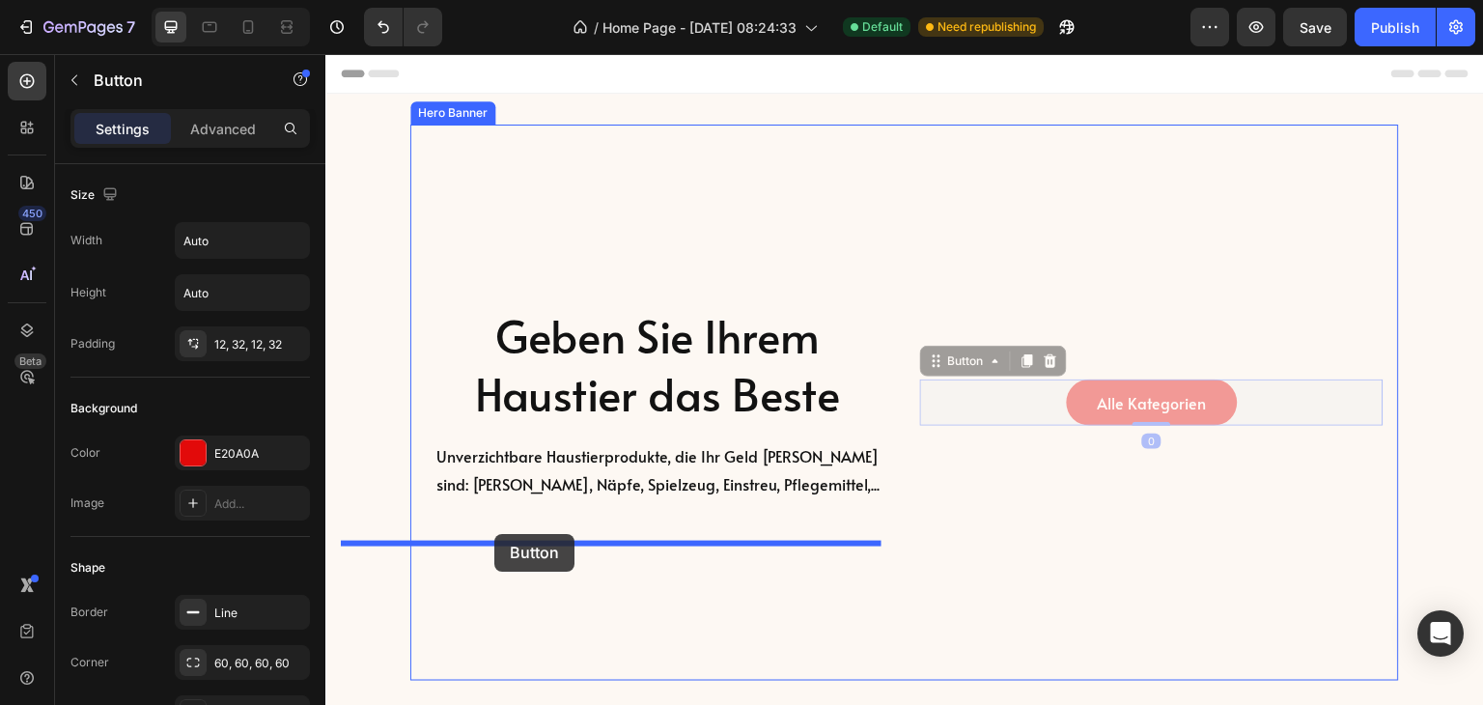
drag, startPoint x: 1006, startPoint y: 442, endPoint x: 494, endPoint y: 534, distance: 520.0
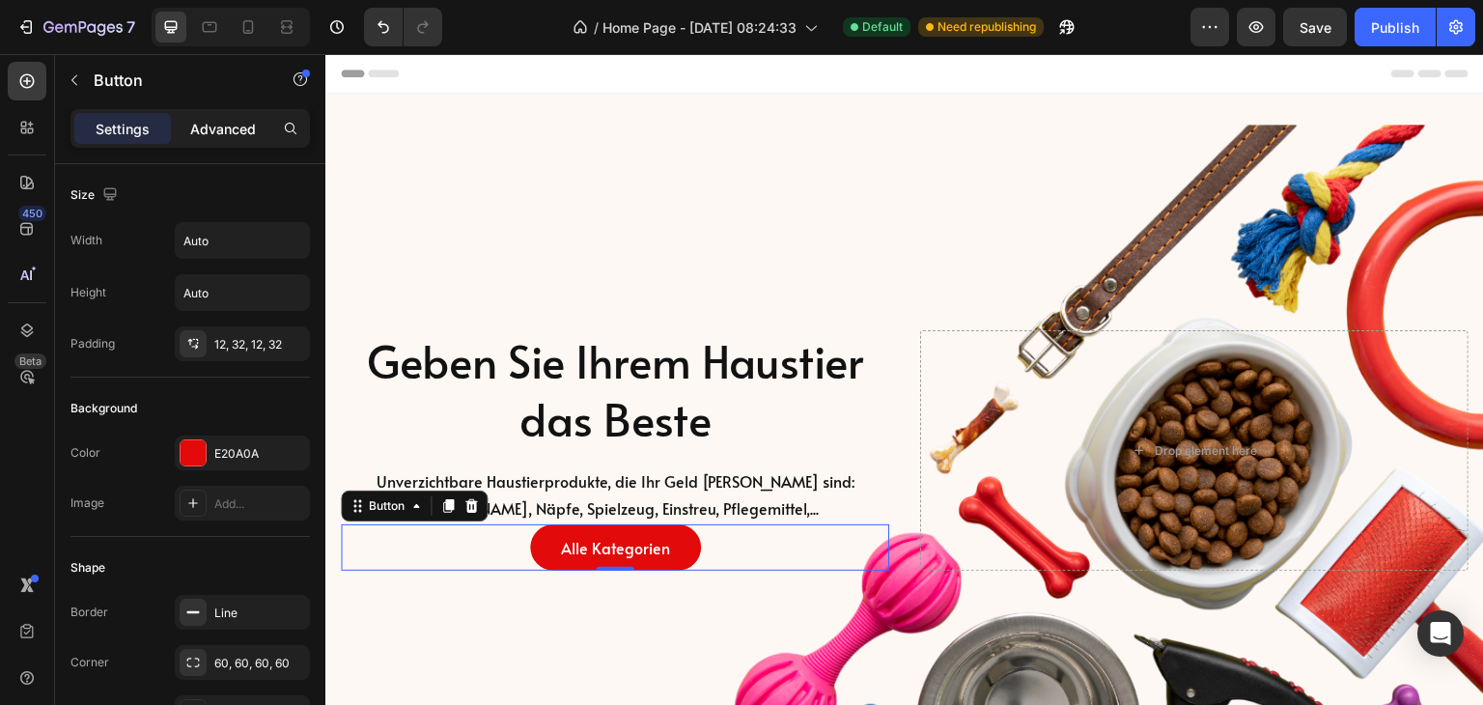
click at [216, 120] on p "Advanced" at bounding box center [223, 129] width 66 height 20
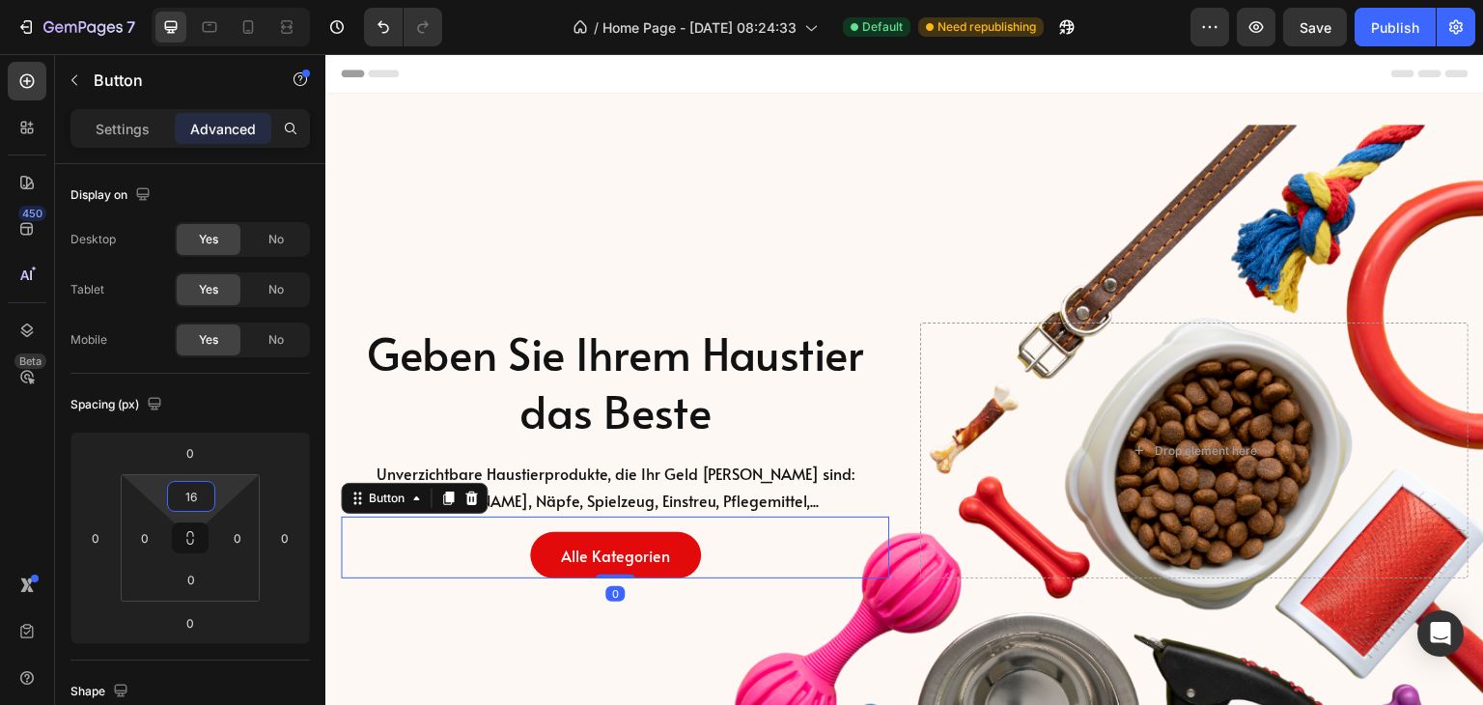
type input "20"
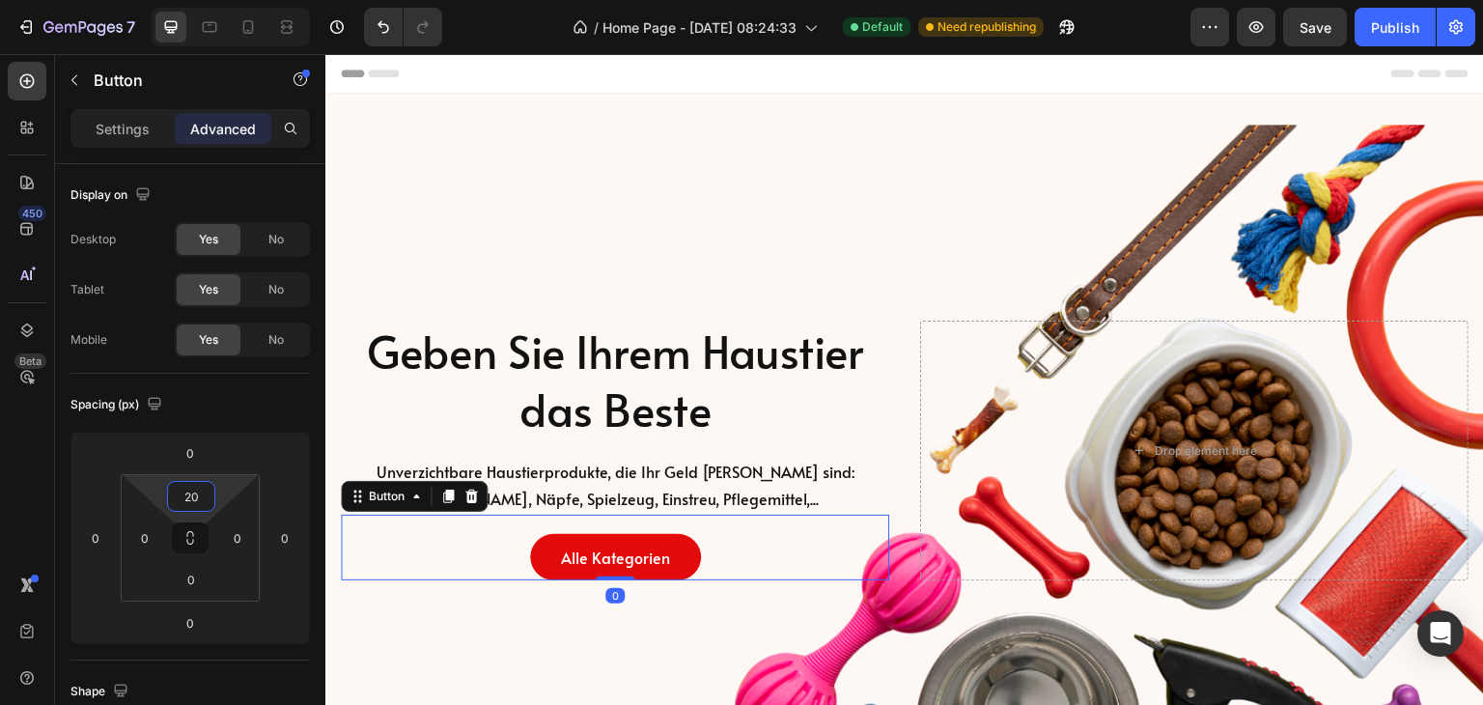
drag, startPoint x: 223, startPoint y: 480, endPoint x: 226, endPoint y: 470, distance: 10.1
click at [226, 0] on html "7 Version history / Home Page - Mar 7, 08:24:33 Default Need republishing Previ…" at bounding box center [741, 0] width 1483 height 0
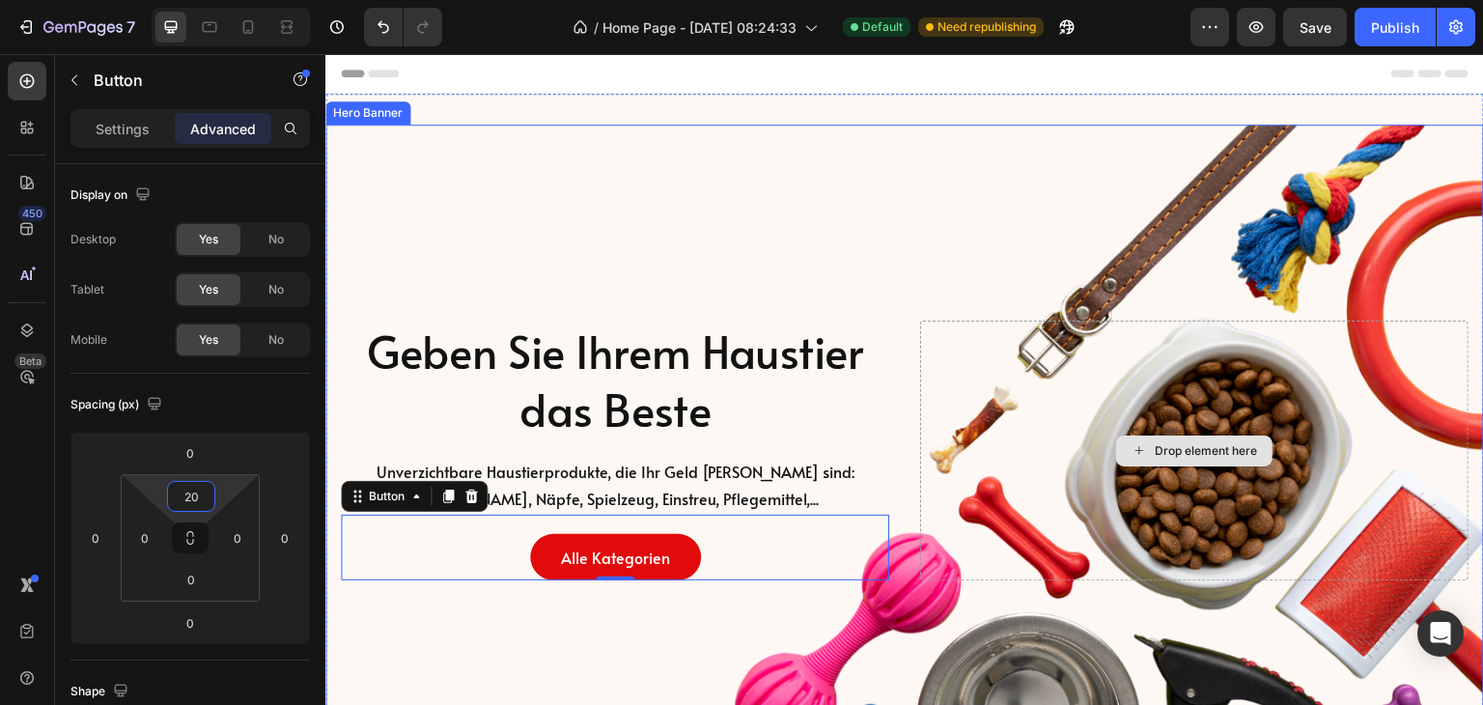
click at [1330, 365] on div "Drop element here" at bounding box center [1194, 451] width 549 height 260
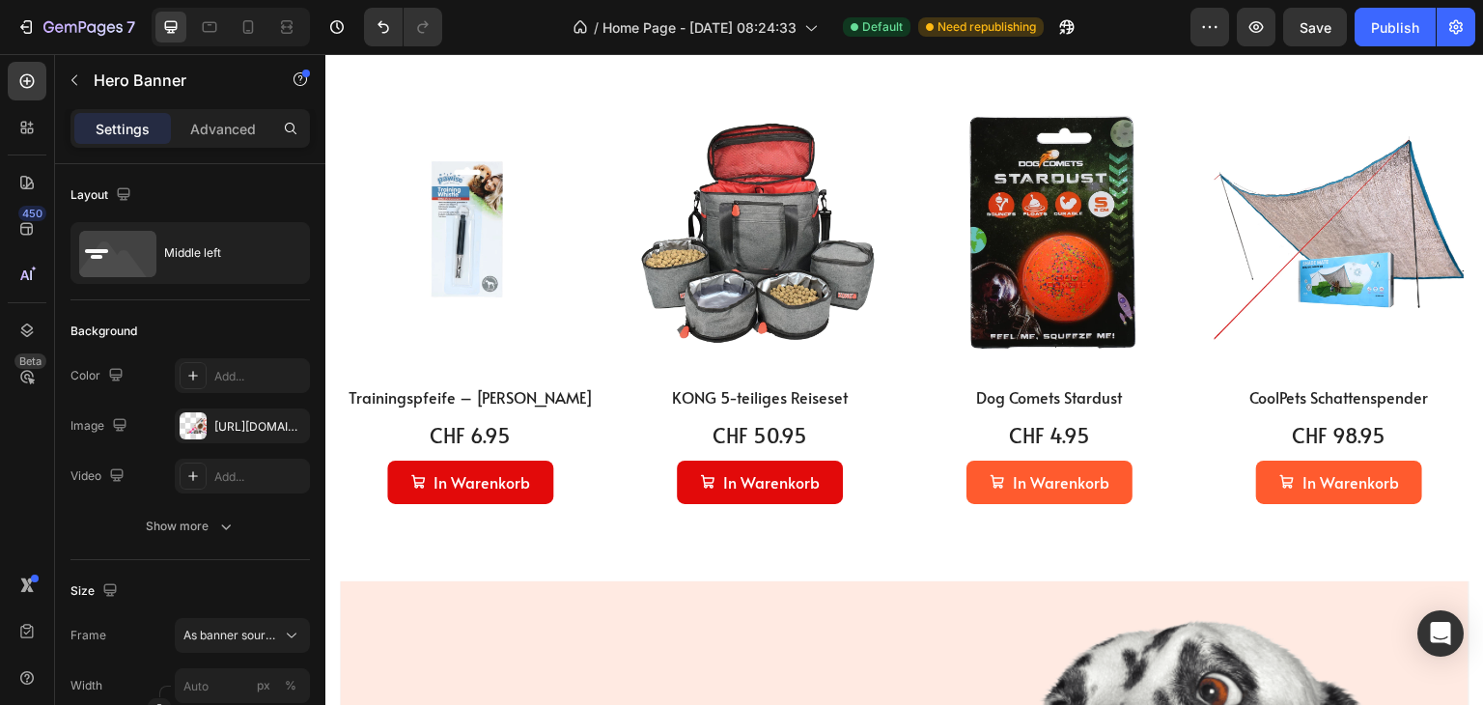
scroll to position [1159, 0]
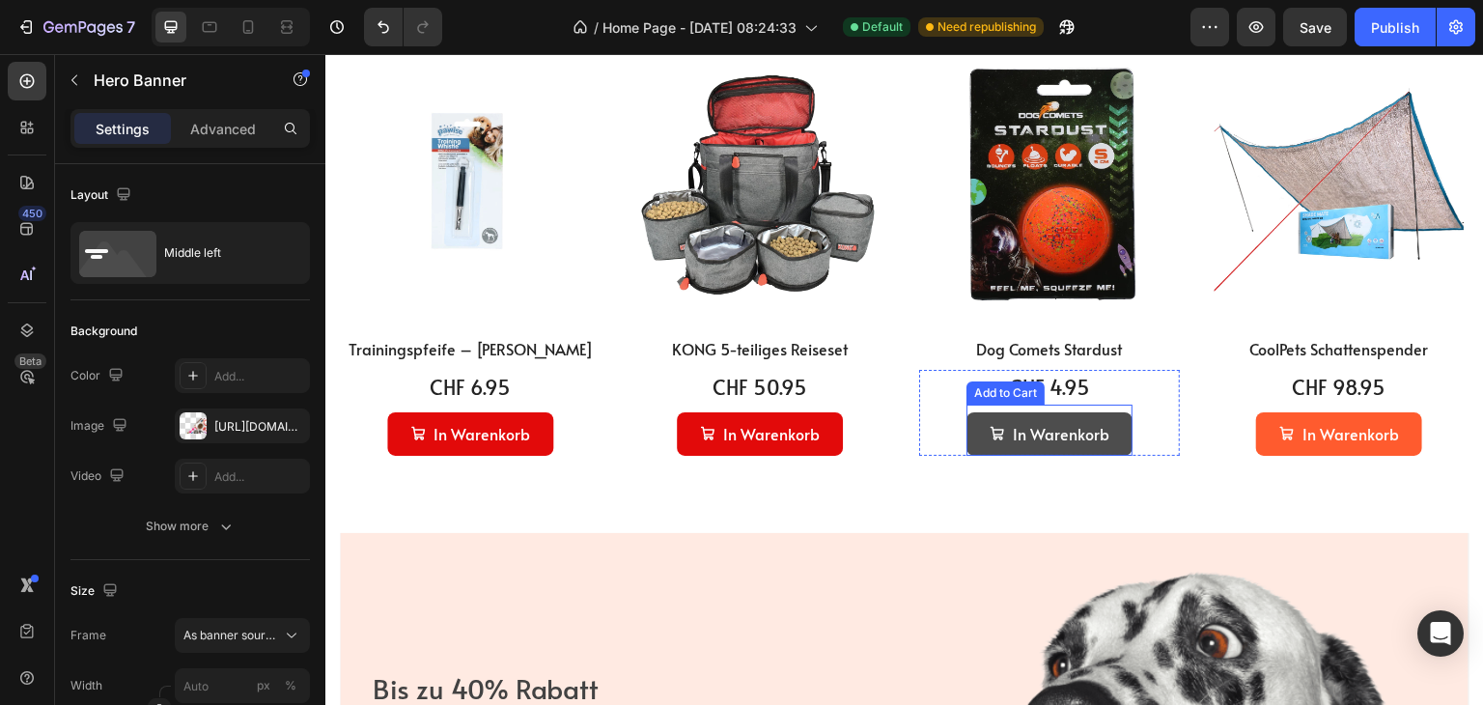
click at [1111, 428] on button "In Warenkorb" at bounding box center [1050, 433] width 166 height 43
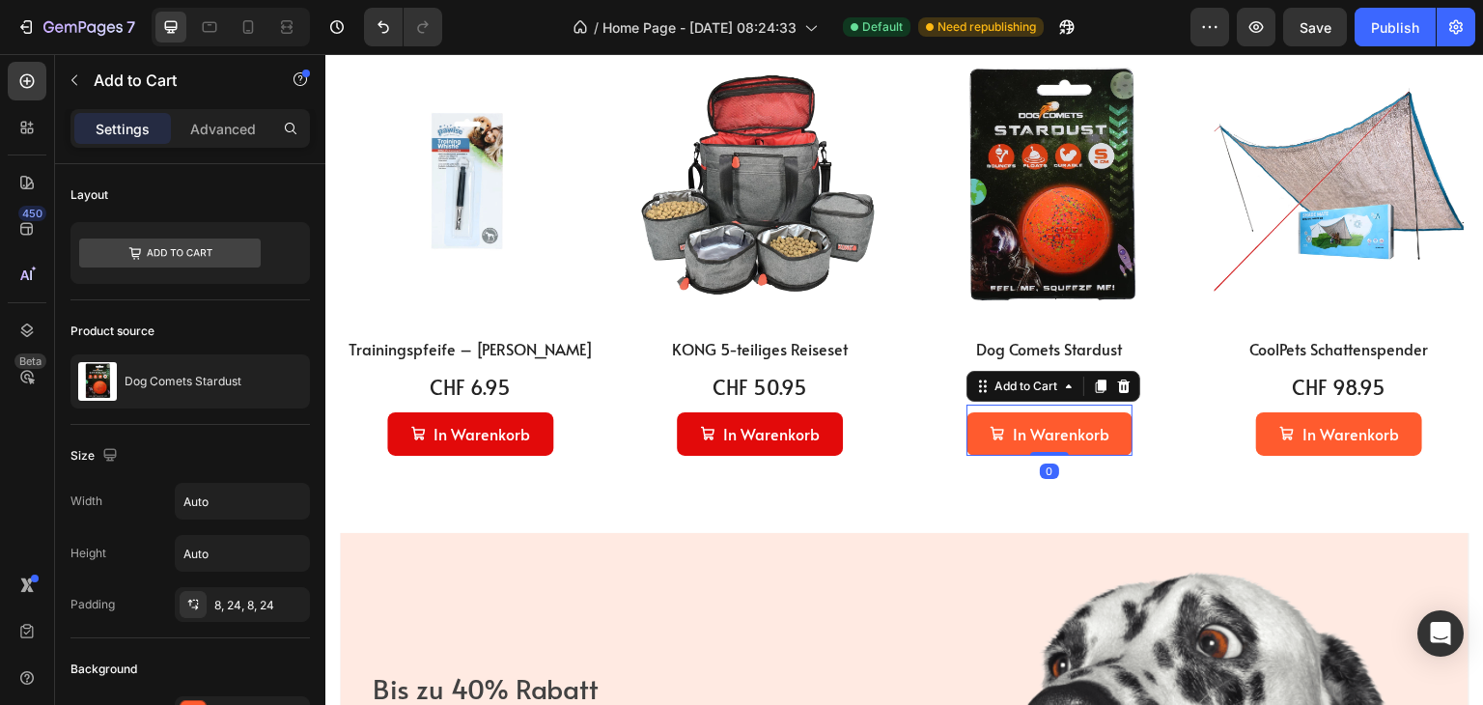
click at [266, 32] on div at bounding box center [231, 27] width 158 height 39
click at [251, 31] on icon at bounding box center [248, 26] width 19 height 19
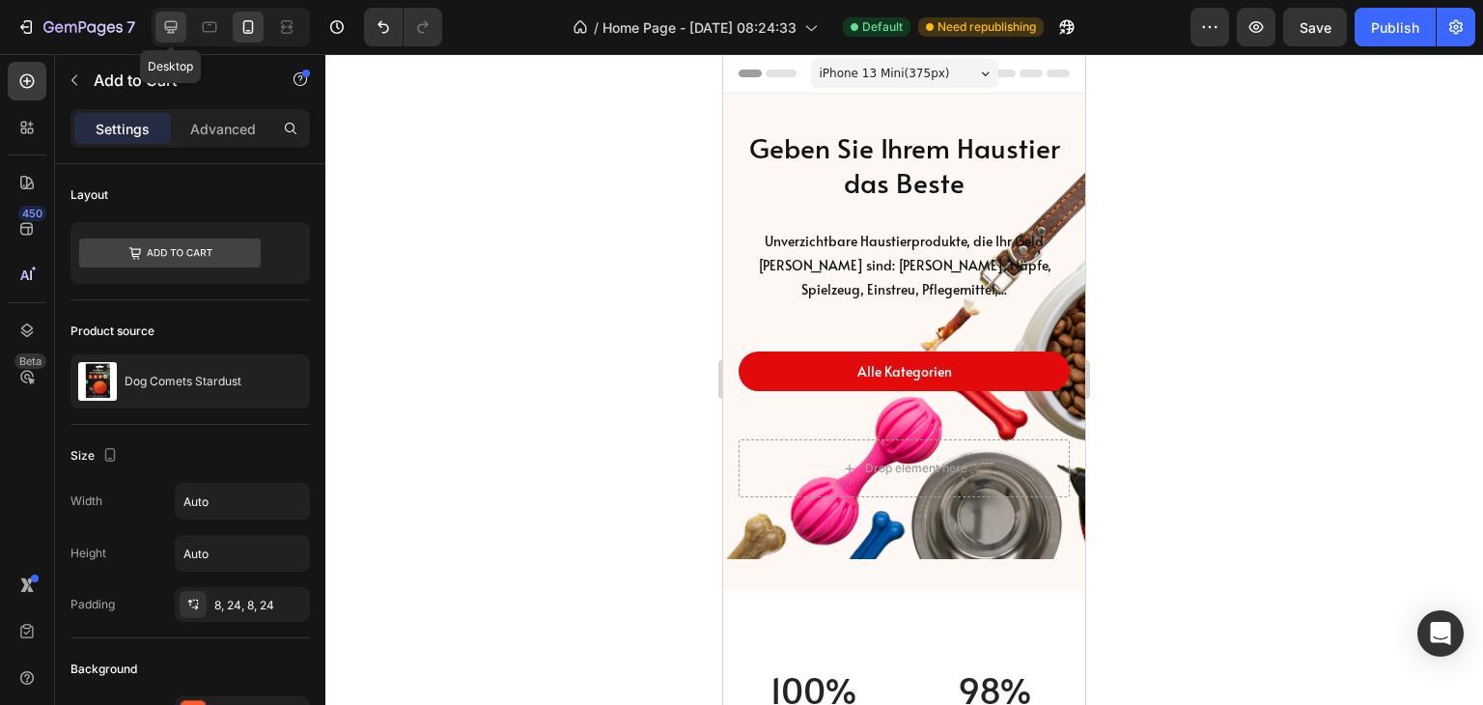
click at [166, 22] on icon at bounding box center [171, 27] width 13 height 13
type input "16"
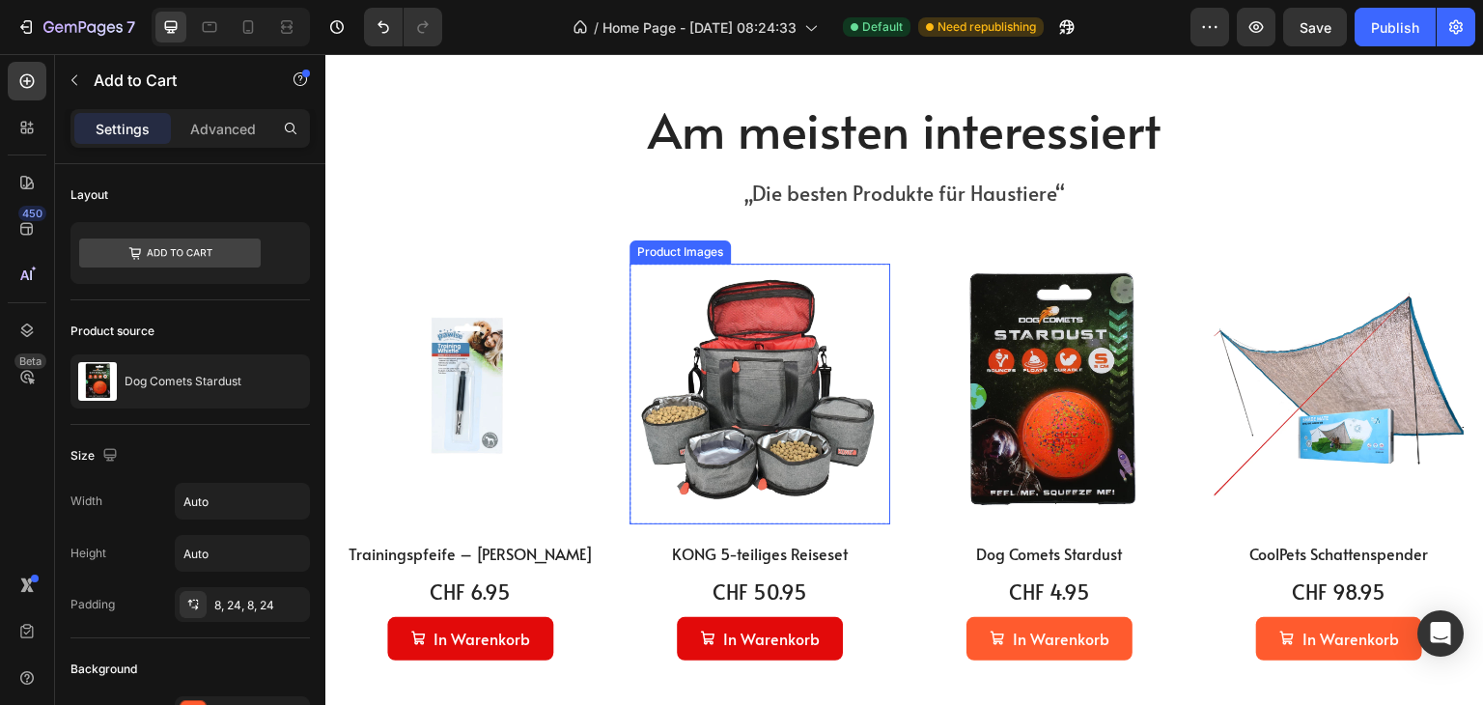
scroll to position [1062, 0]
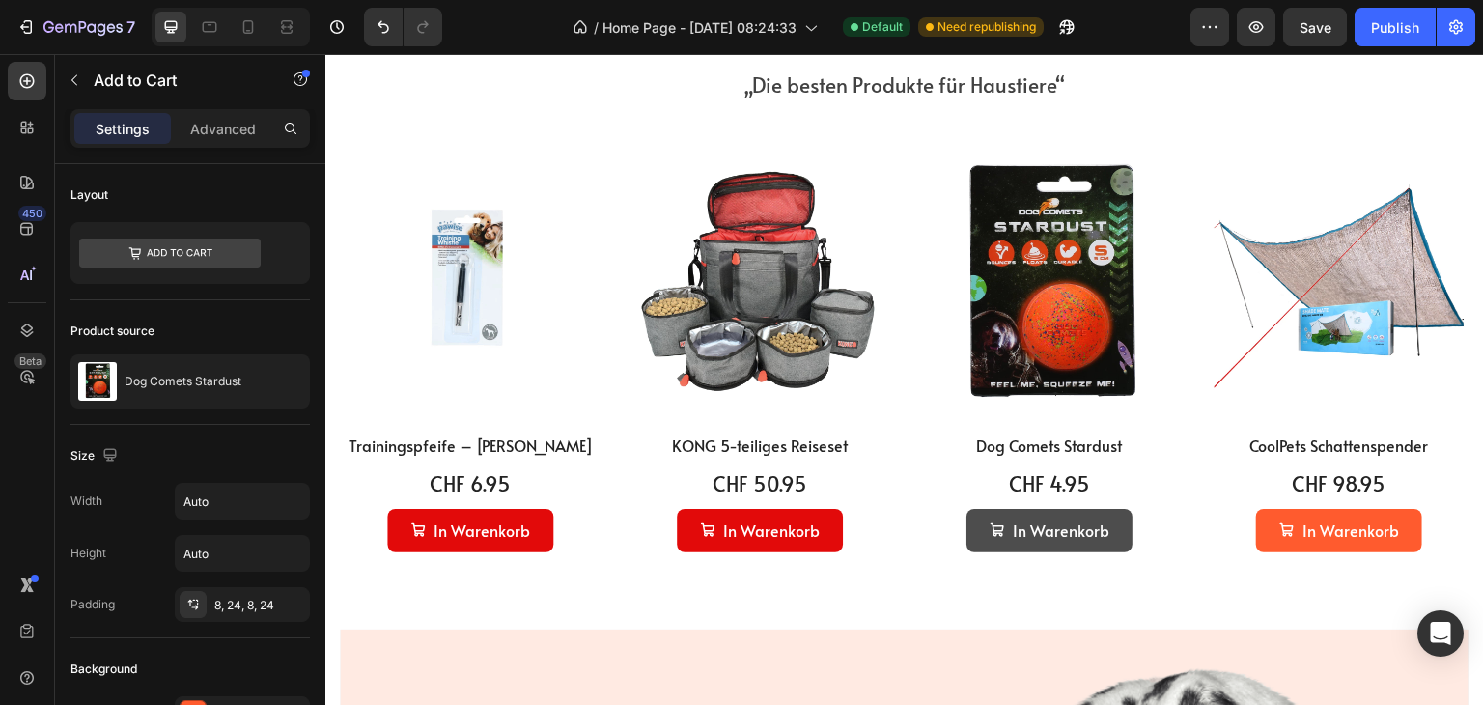
click at [971, 532] on button "In Warenkorb" at bounding box center [1050, 530] width 166 height 43
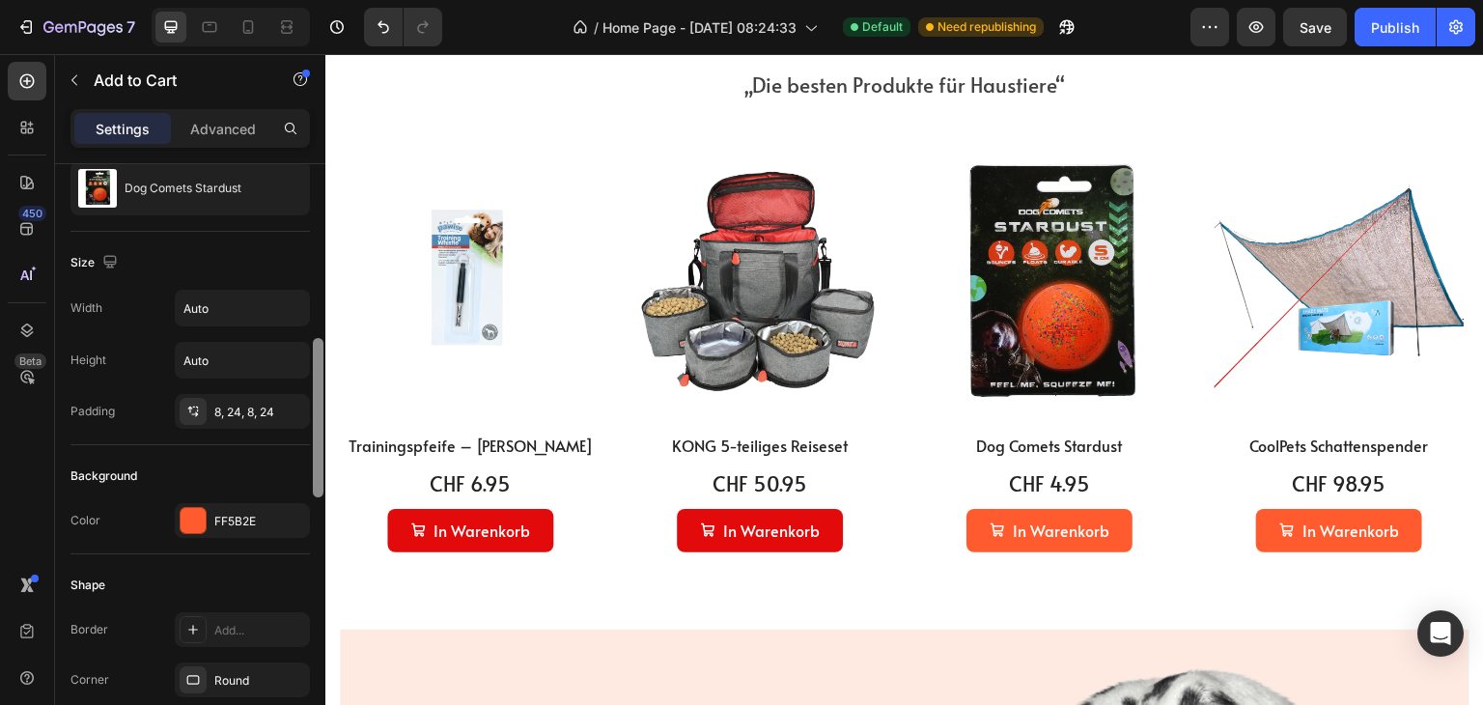
scroll to position [290, 0]
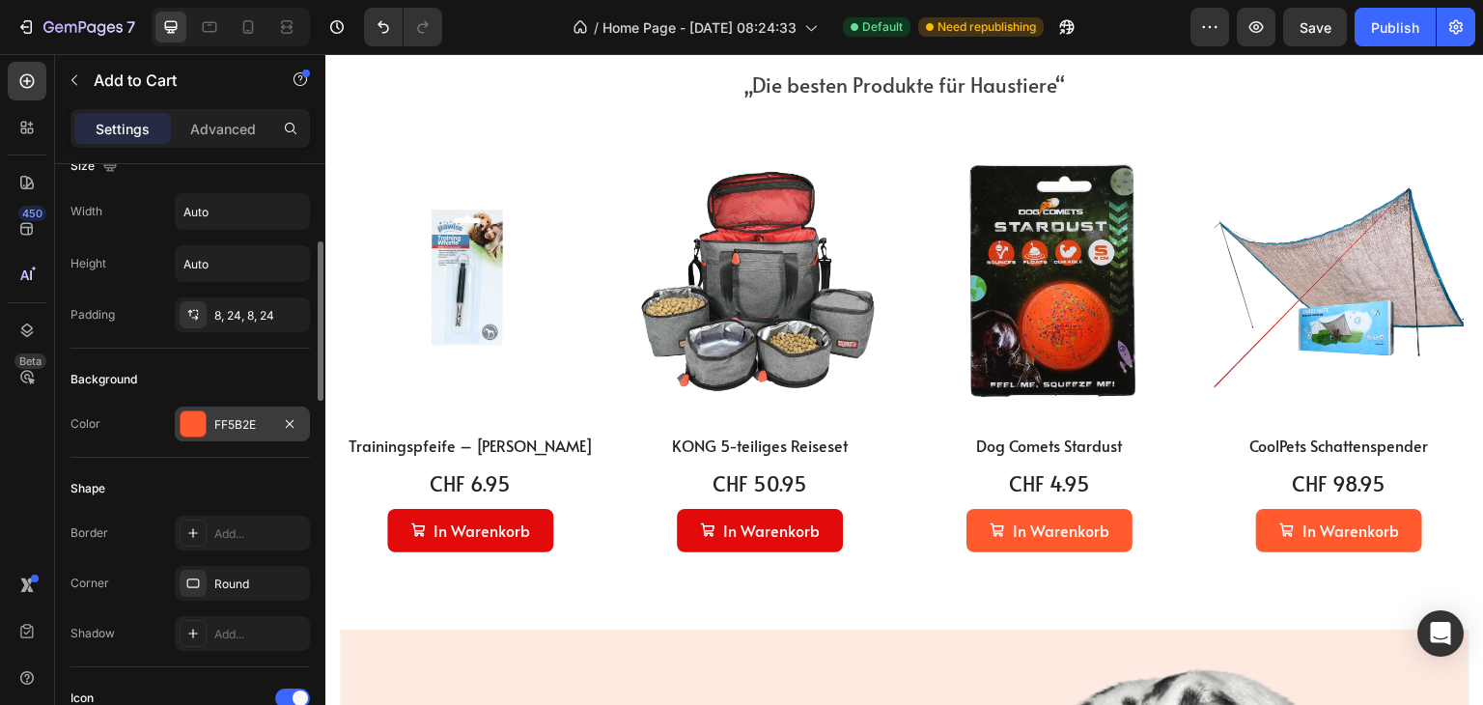
click at [203, 422] on div at bounding box center [193, 423] width 25 height 25
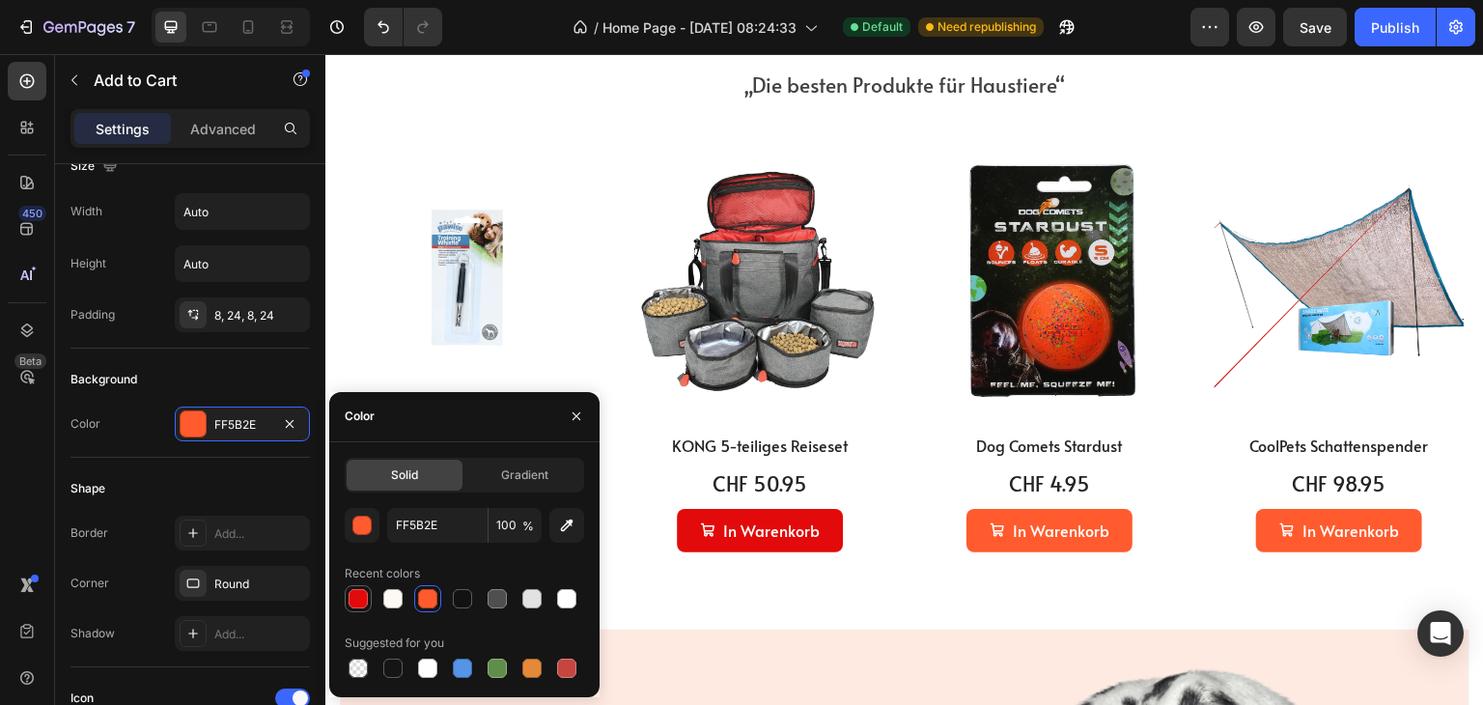
drag, startPoint x: 352, startPoint y: 600, endPoint x: 337, endPoint y: 527, distance: 73.9
click at [352, 600] on div at bounding box center [358, 598] width 19 height 19
type input "E20A0A"
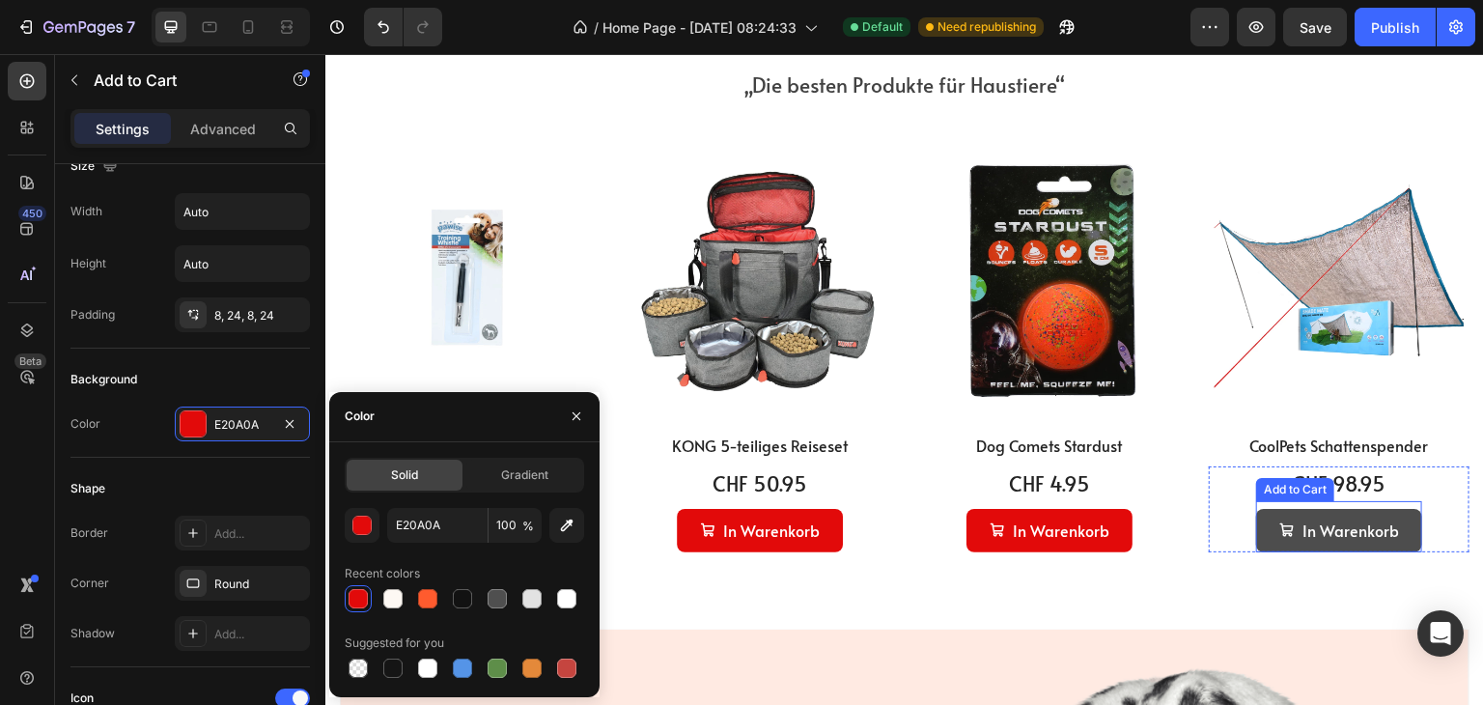
click at [1263, 526] on button "In Warenkorb" at bounding box center [1339, 530] width 166 height 43
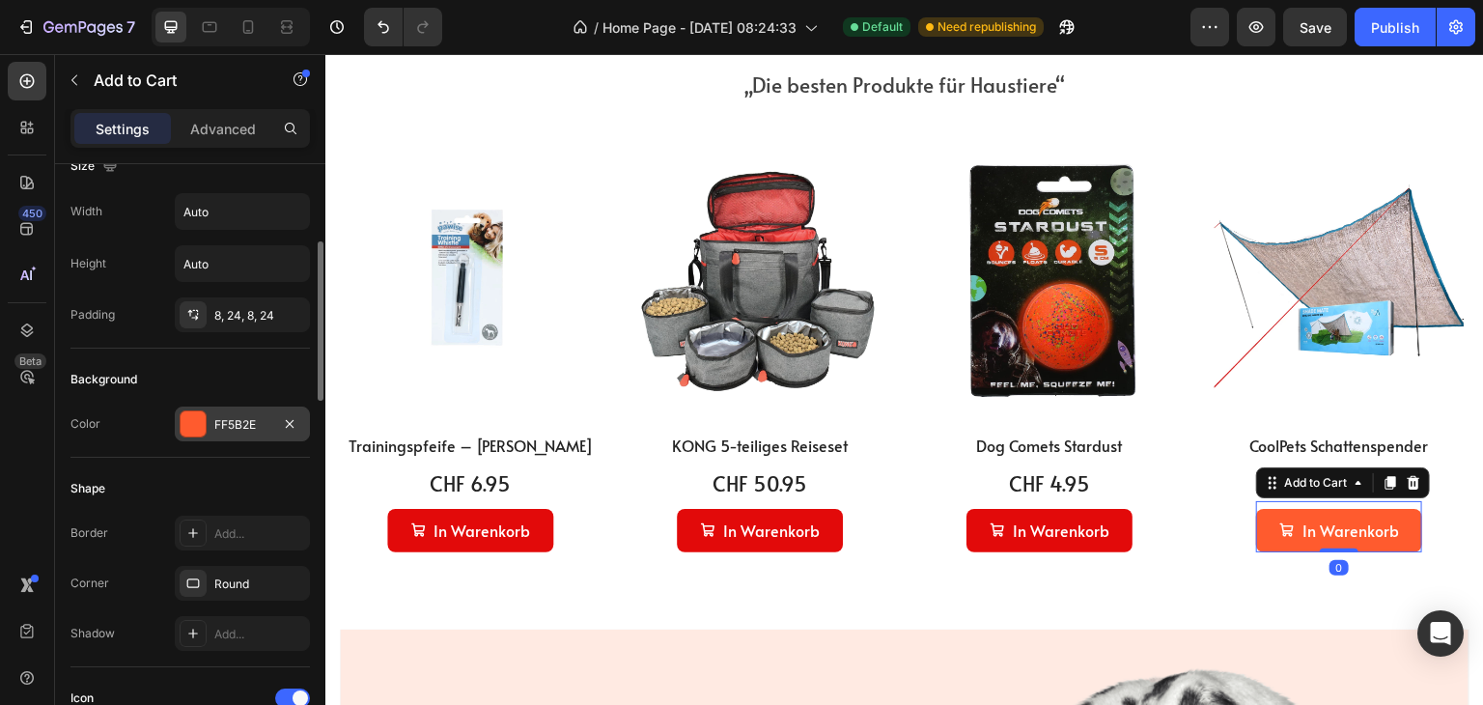
click at [198, 424] on div at bounding box center [193, 423] width 25 height 25
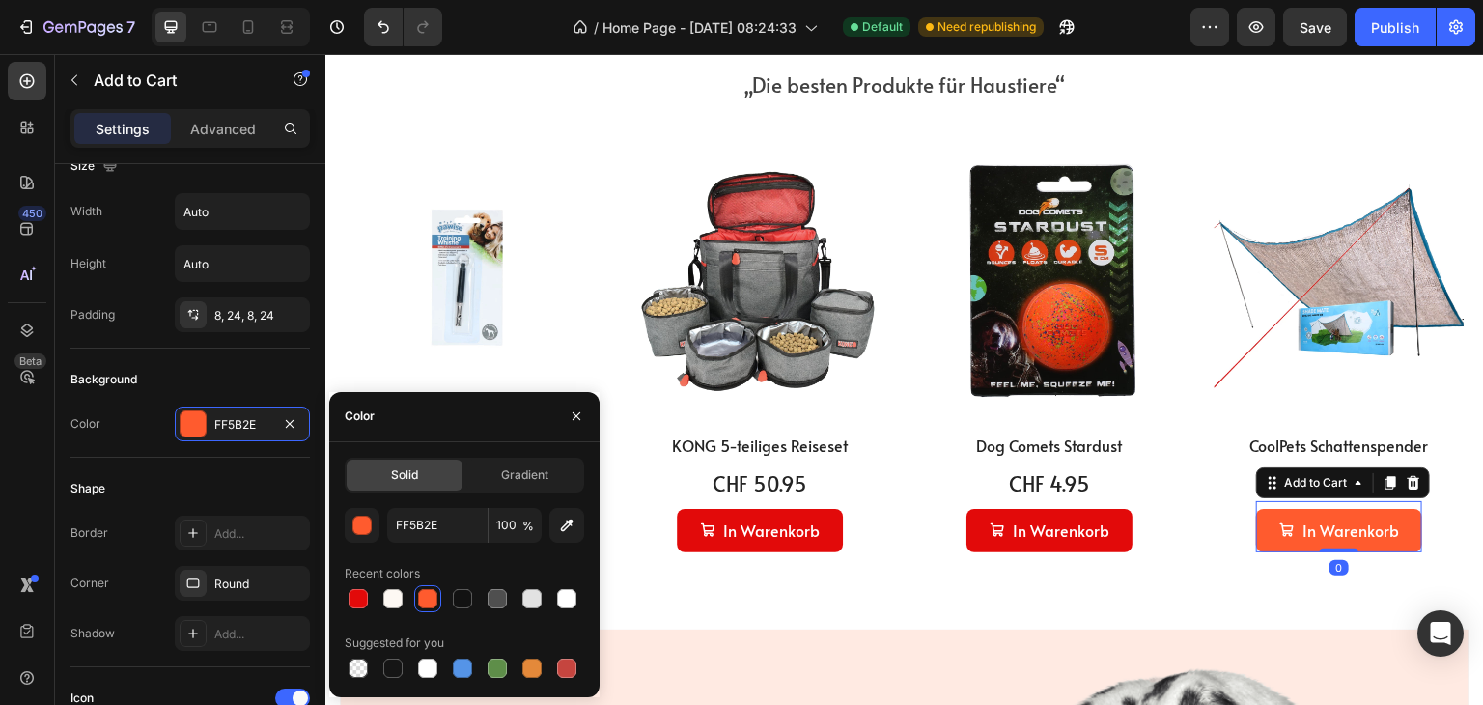
click at [372, 596] on div at bounding box center [464, 598] width 239 height 27
click at [367, 596] on div at bounding box center [358, 598] width 19 height 19
type input "E20A0A"
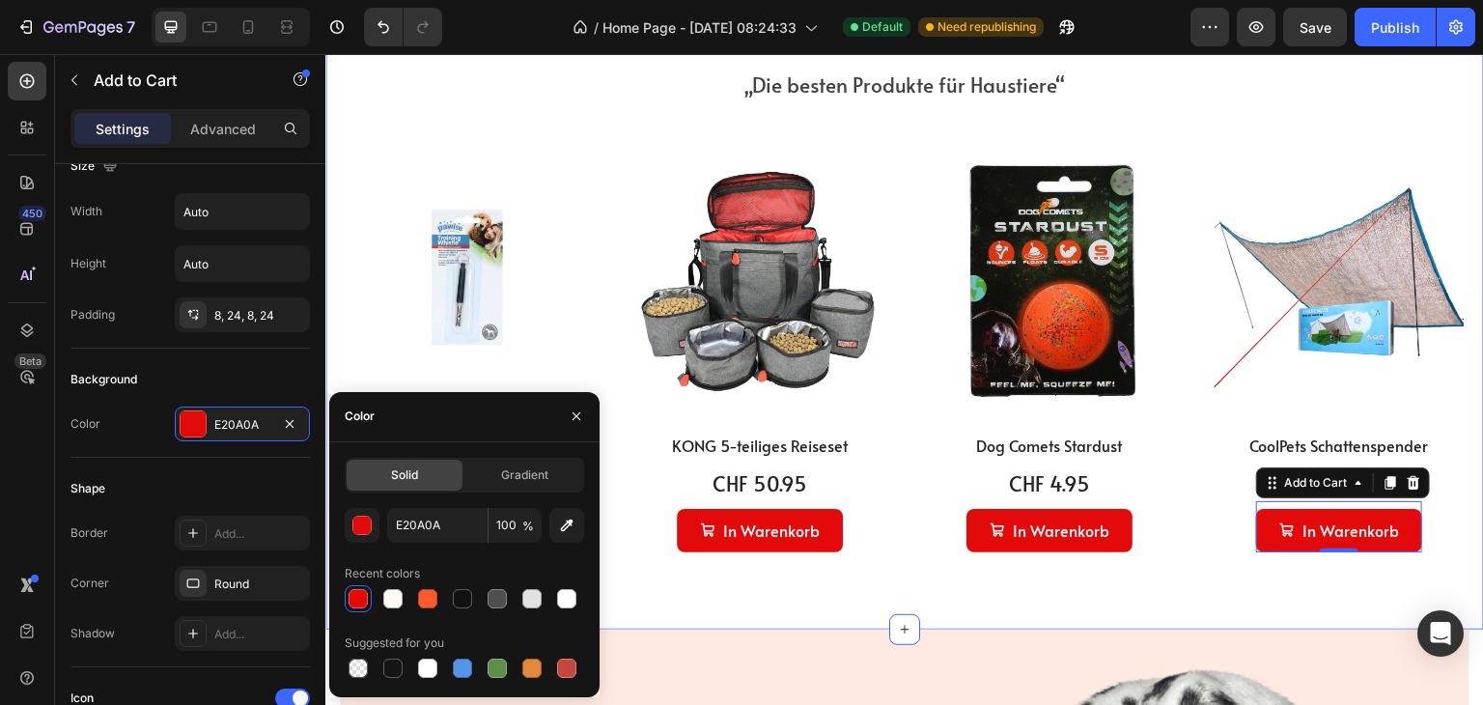
click at [852, 579] on div "Am meisten interessiert Heading „Die besten Produkte für Haustiere“ Text block …" at bounding box center [904, 309] width 1159 height 640
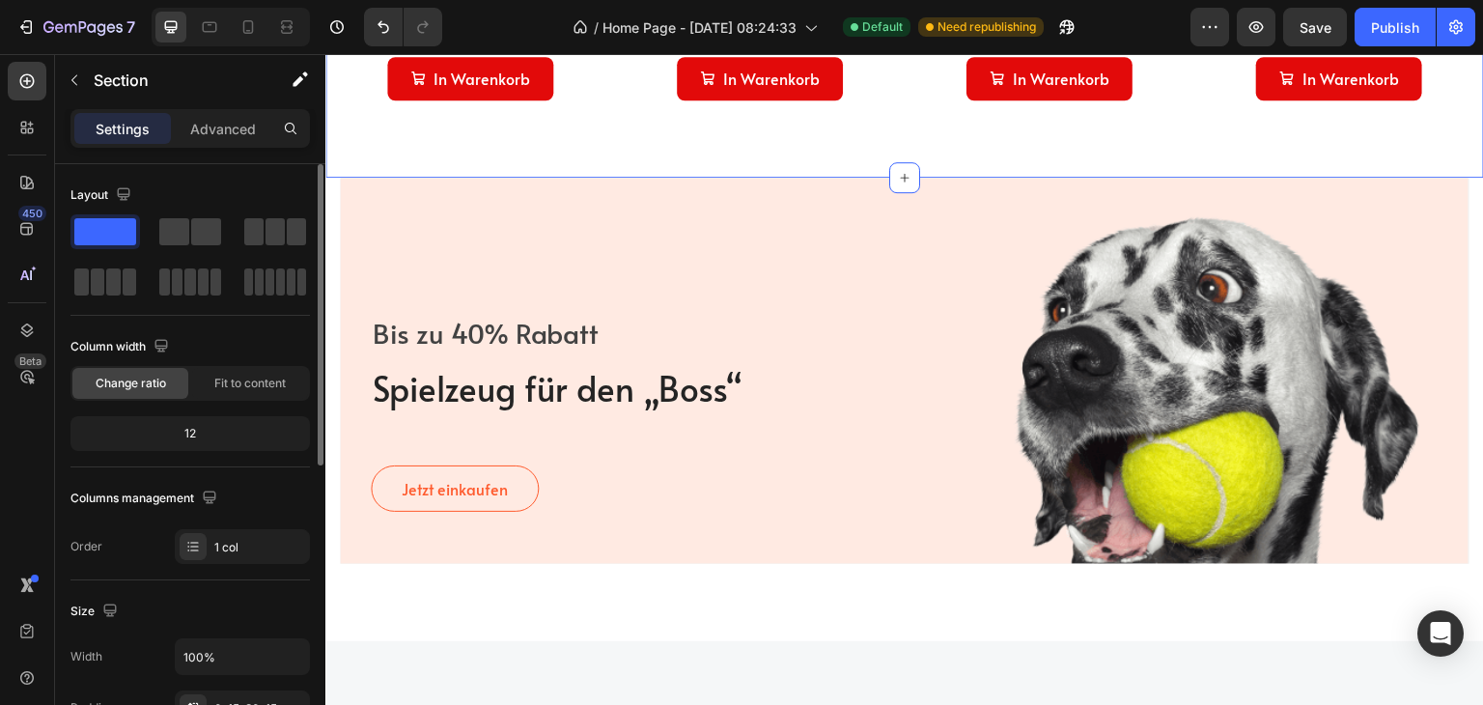
scroll to position [1545, 0]
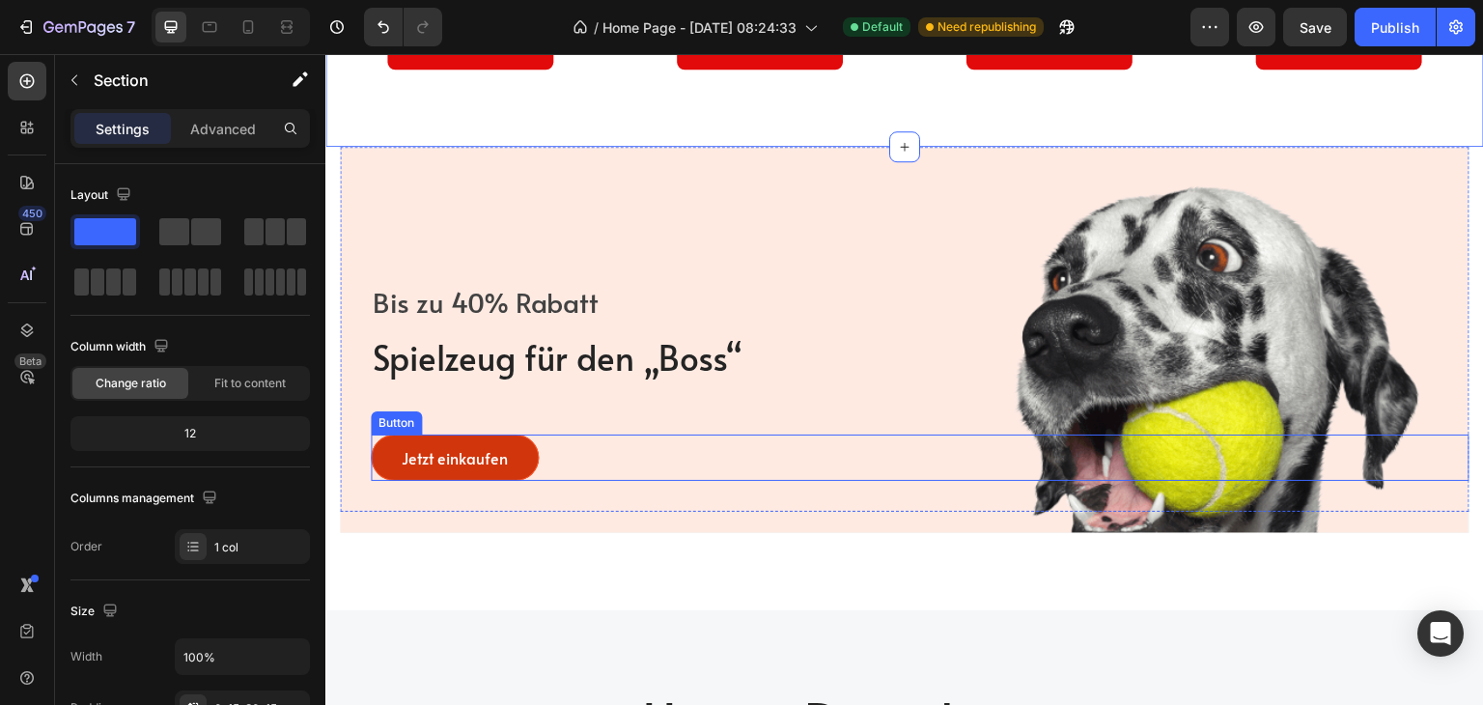
click at [526, 454] on link "Jetzt einkaufen" at bounding box center [455, 458] width 168 height 46
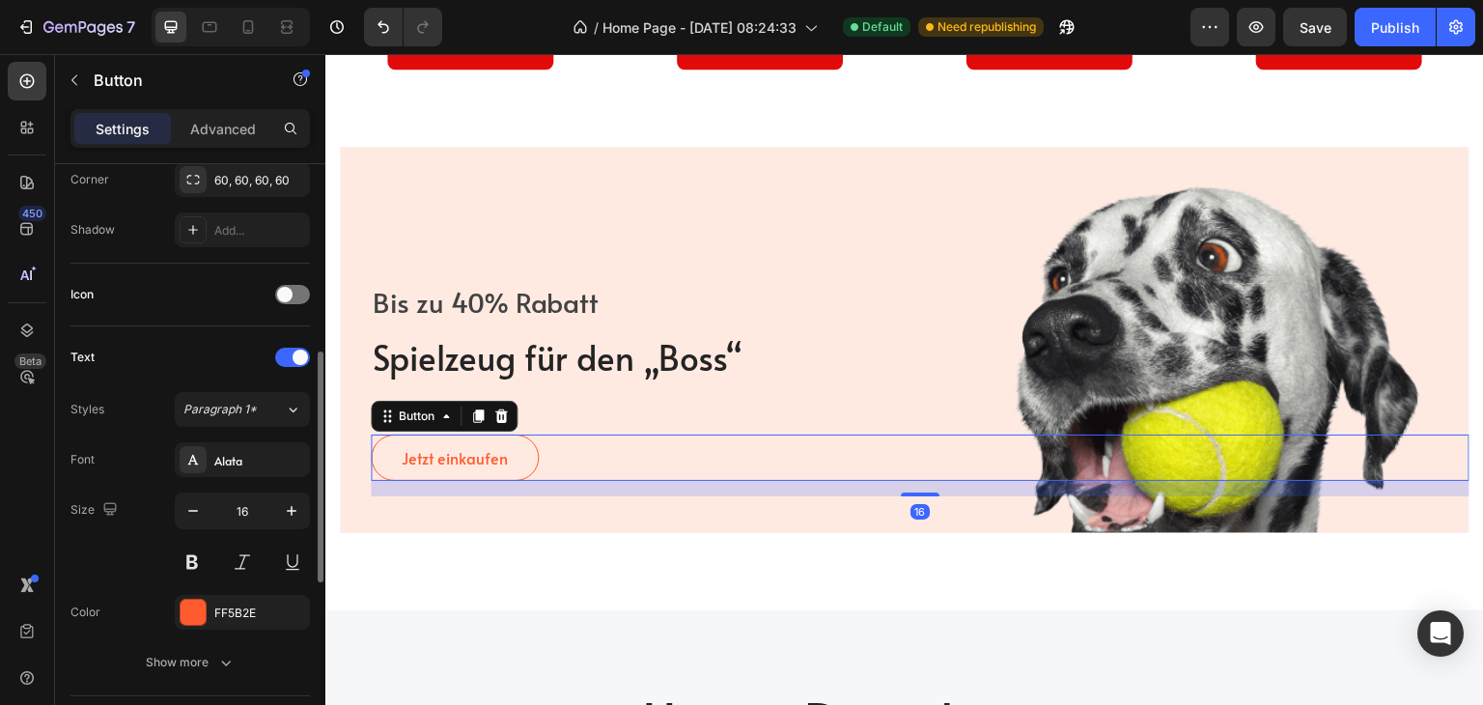
scroll to position [676, 0]
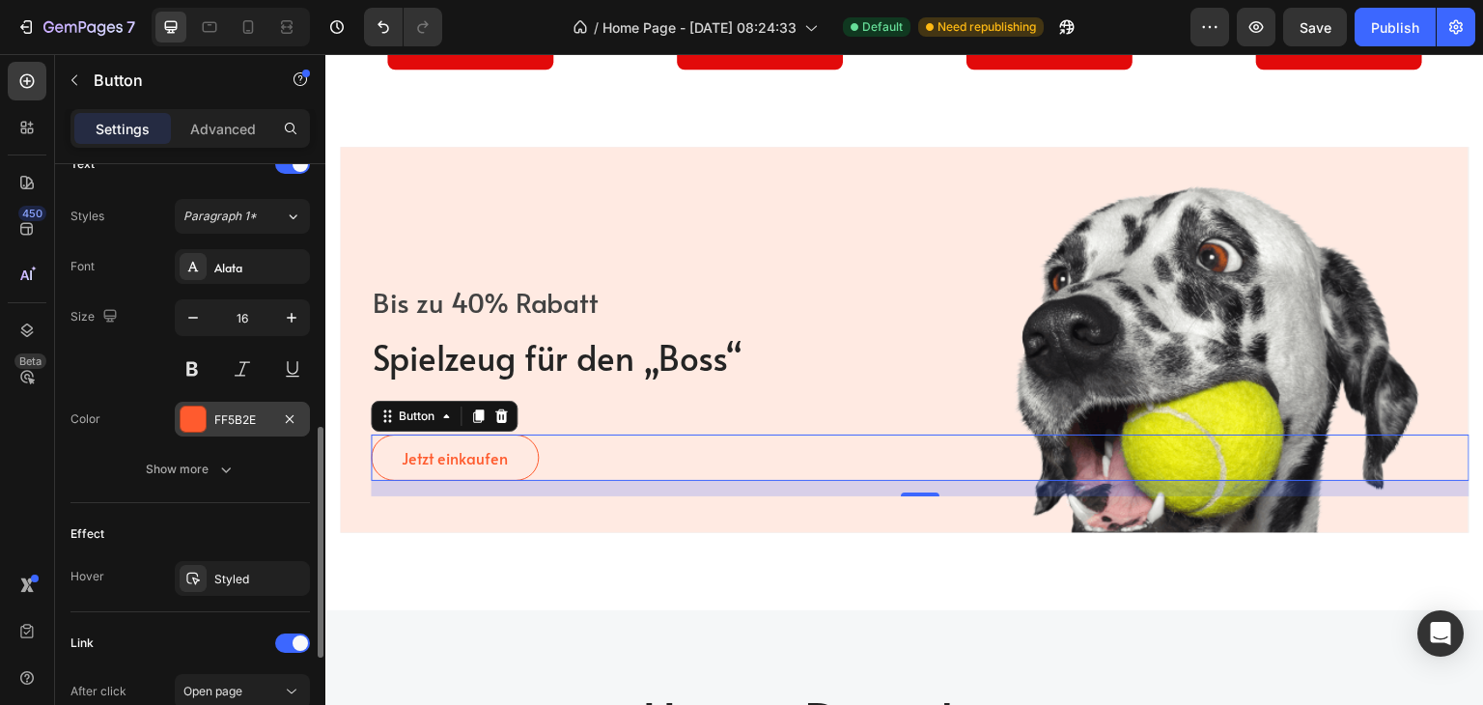
click at [191, 422] on div at bounding box center [193, 419] width 25 height 25
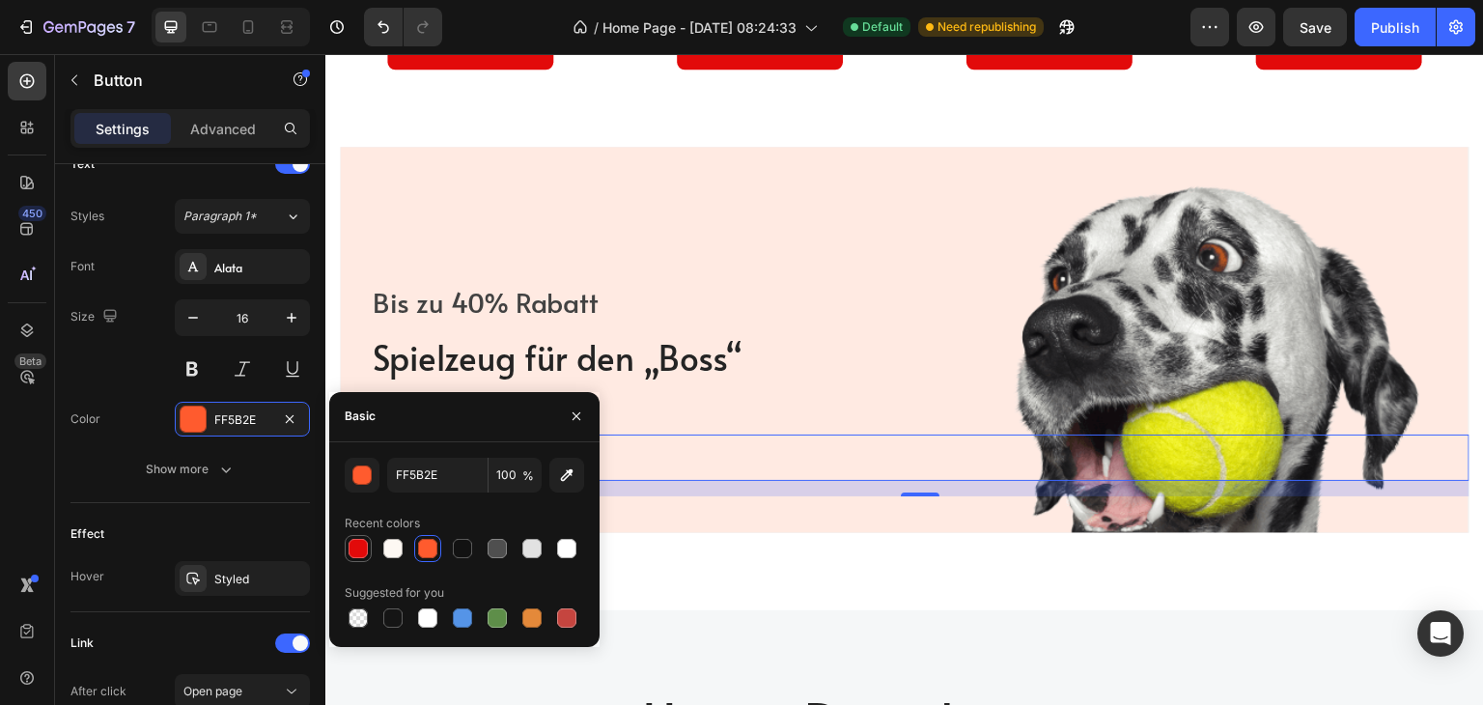
click at [360, 546] on div at bounding box center [358, 548] width 19 height 19
type input "E20A0A"
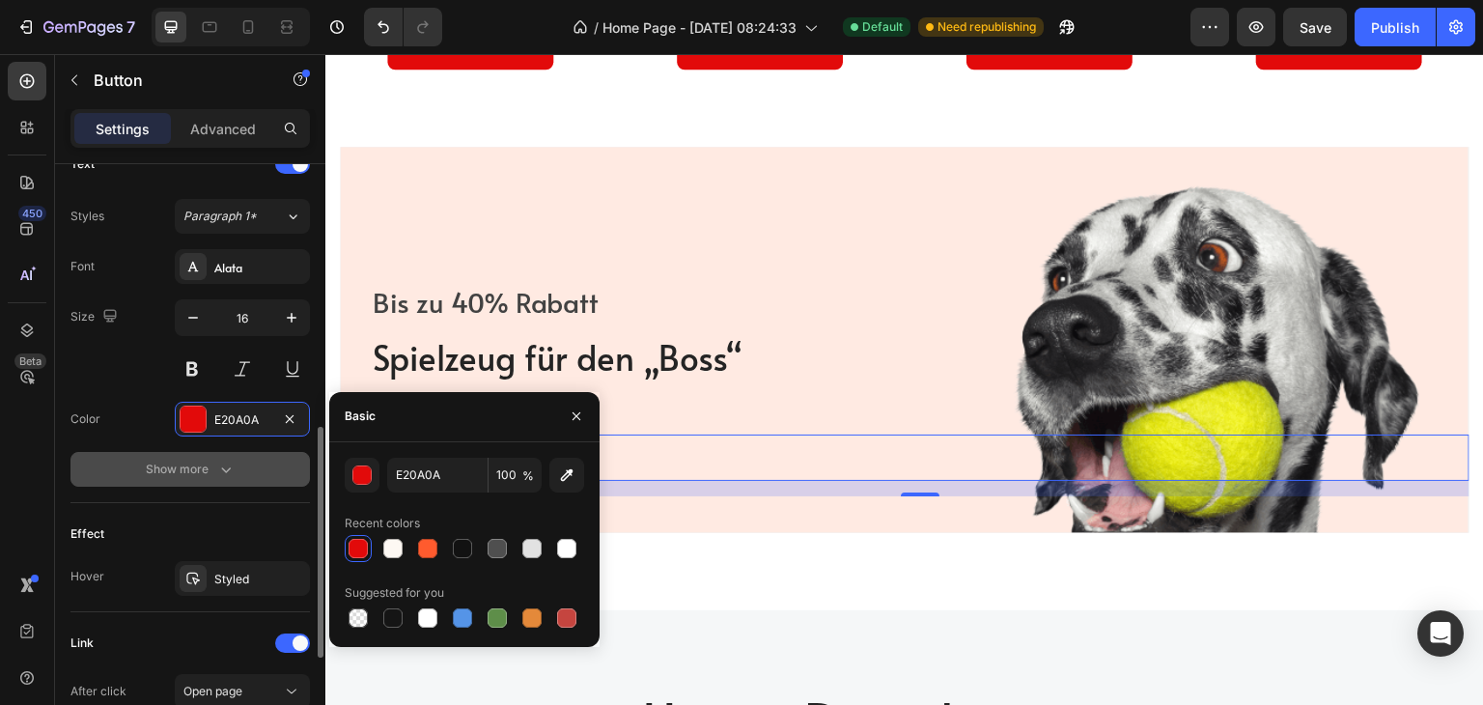
click at [198, 472] on div "Show more" at bounding box center [191, 469] width 90 height 19
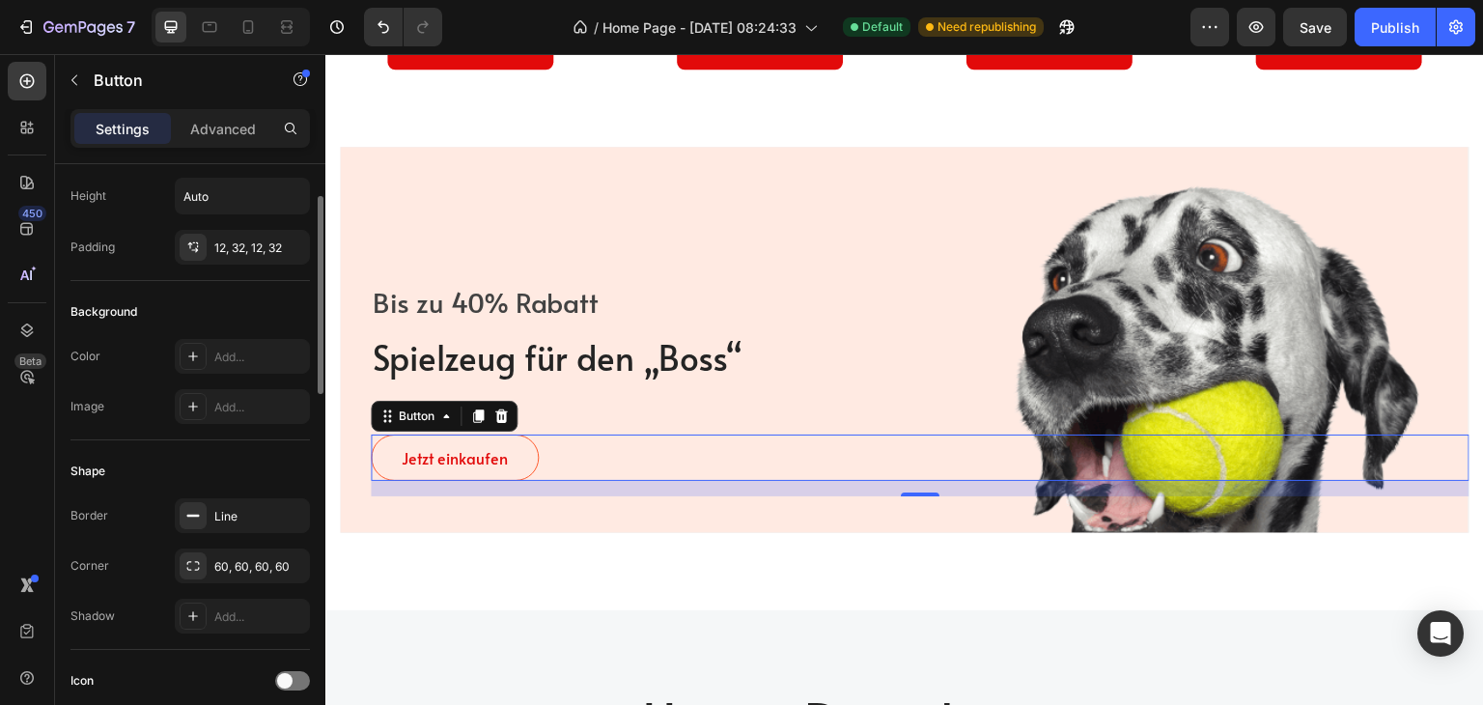
scroll to position [0, 0]
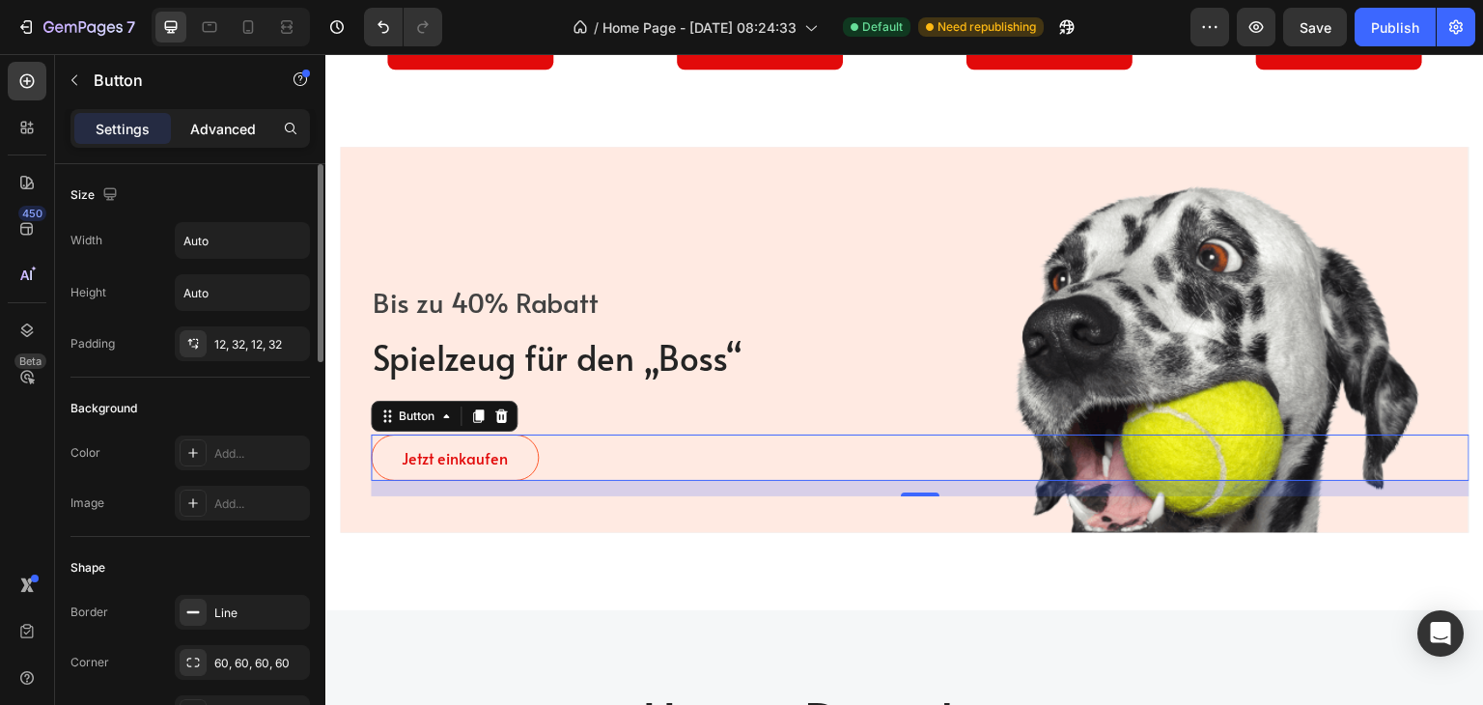
click at [224, 121] on p "Advanced" at bounding box center [223, 129] width 66 height 20
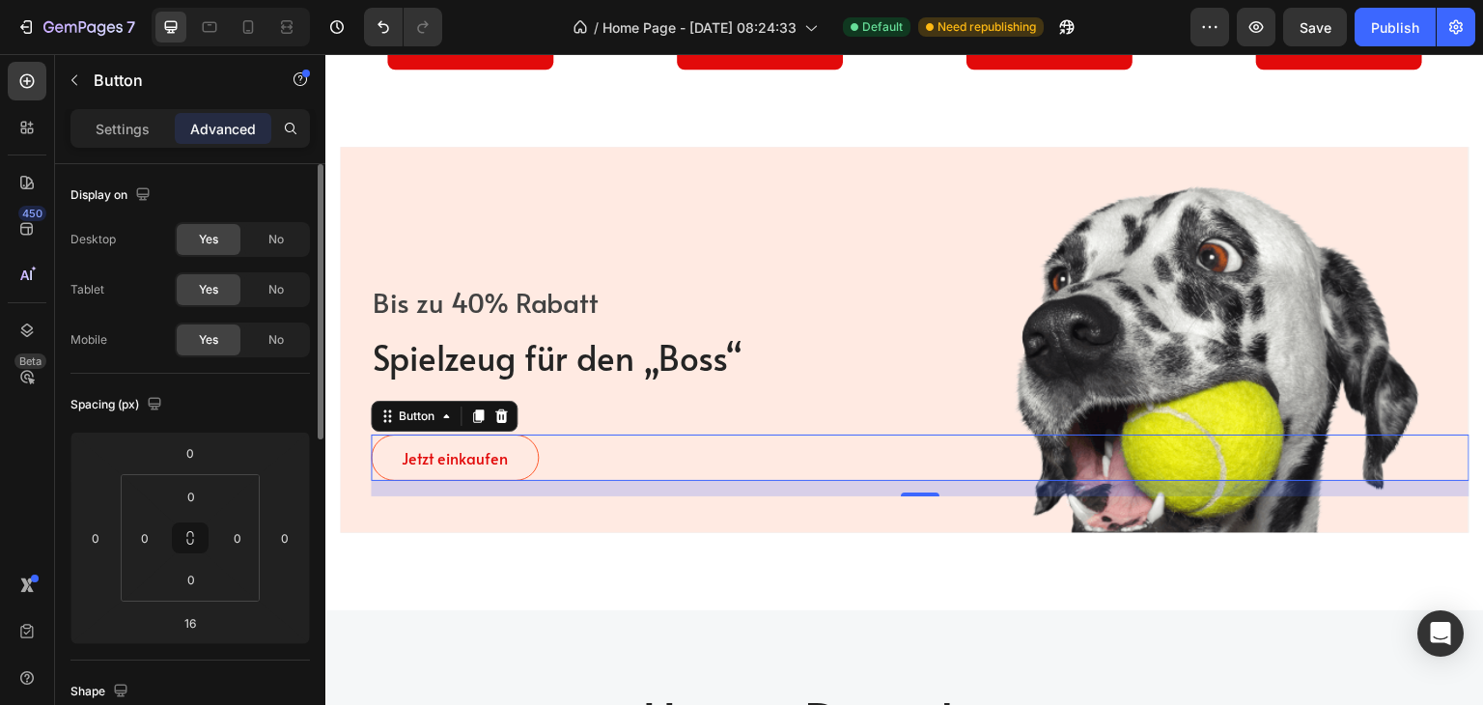
click at [105, 128] on p "Settings" at bounding box center [123, 129] width 54 height 20
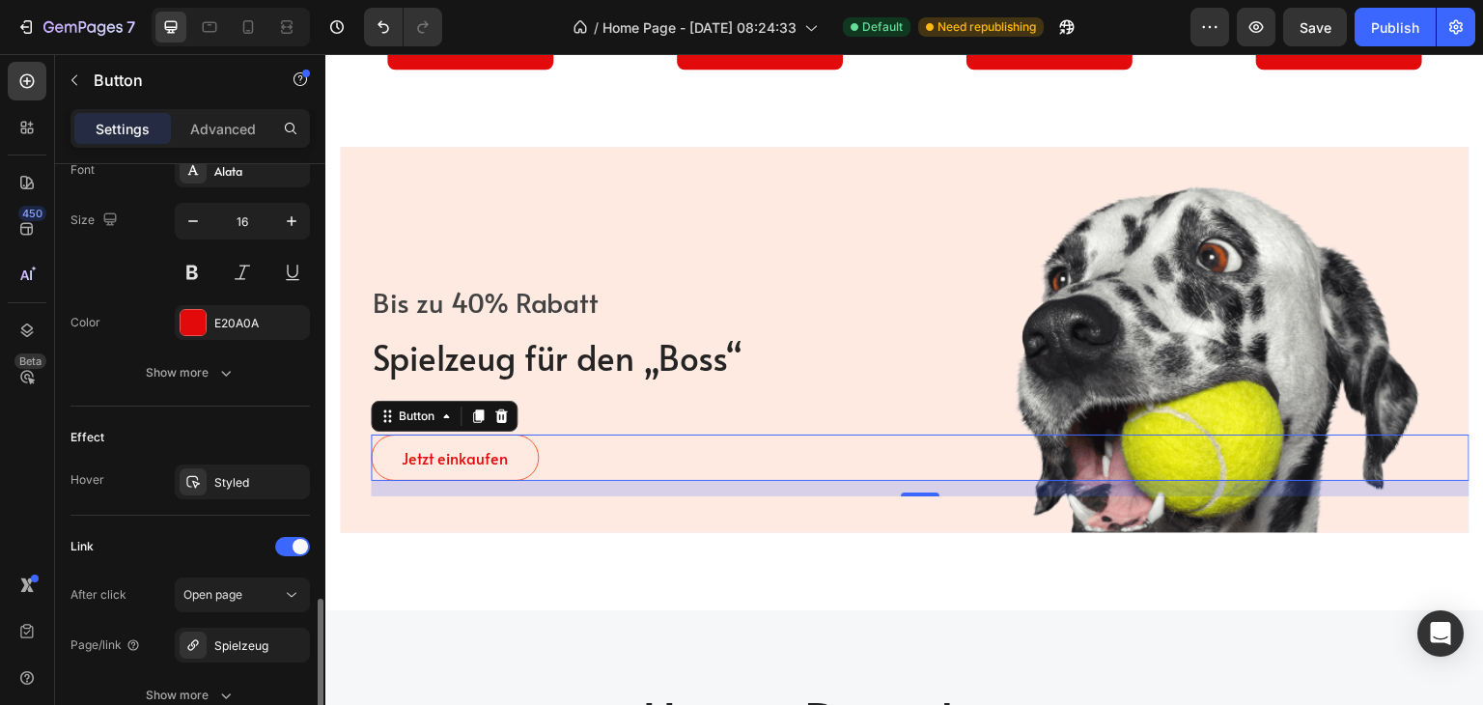
scroll to position [937, 0]
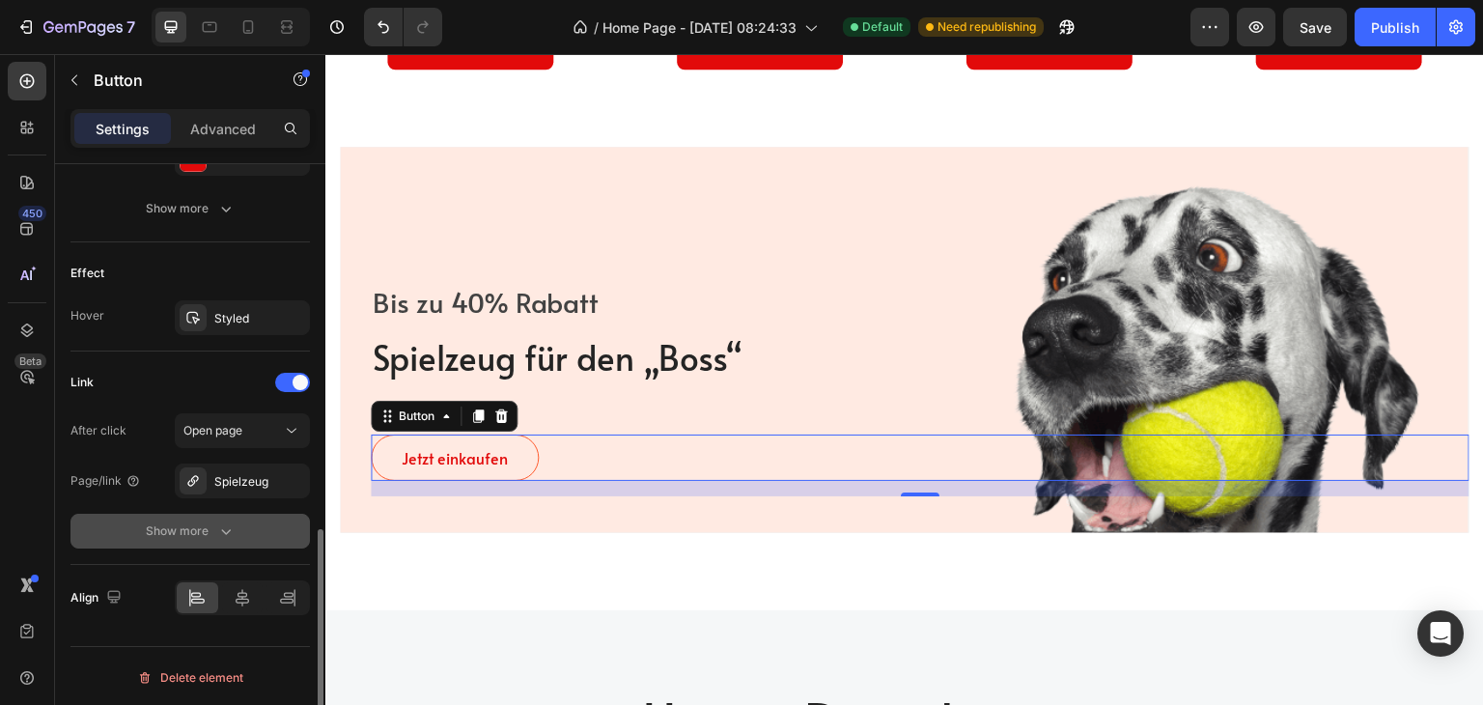
click at [197, 528] on div "Show more" at bounding box center [191, 530] width 90 height 19
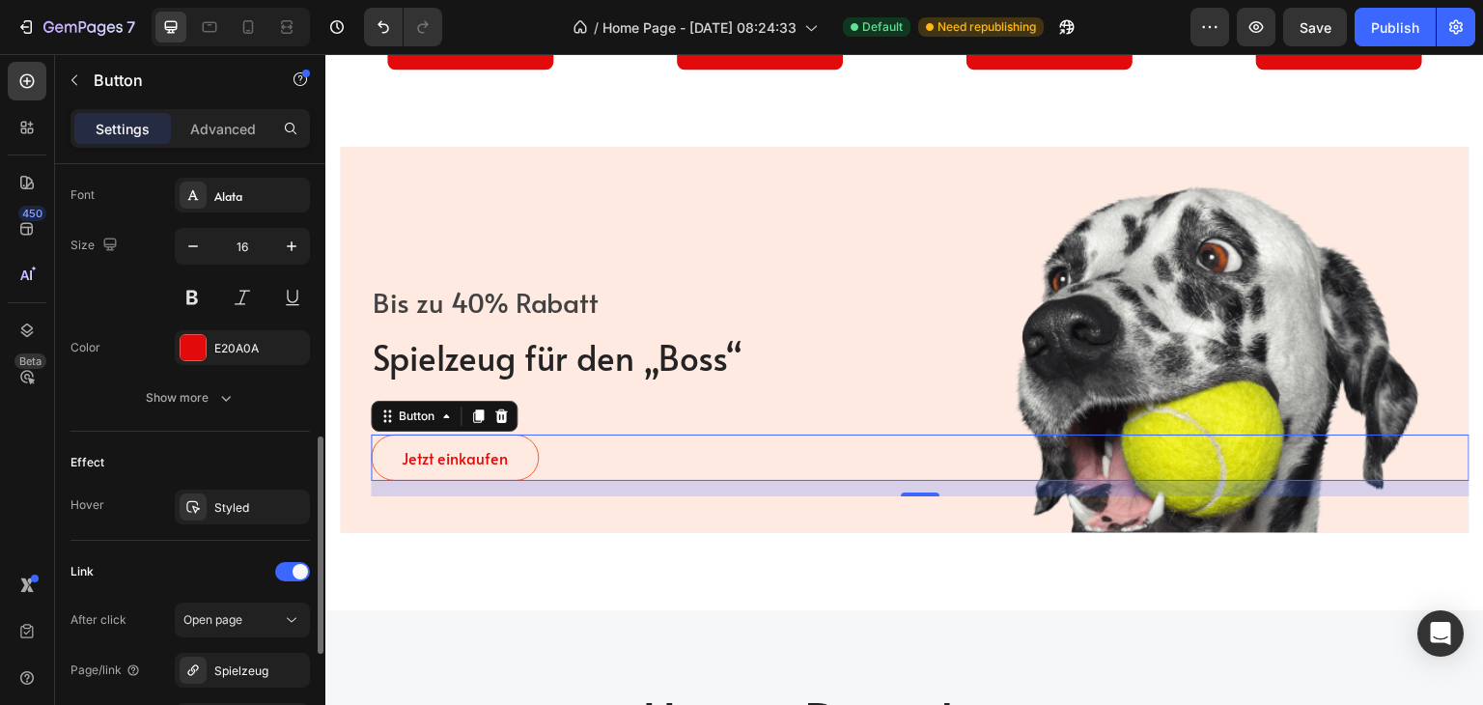
scroll to position [554, 0]
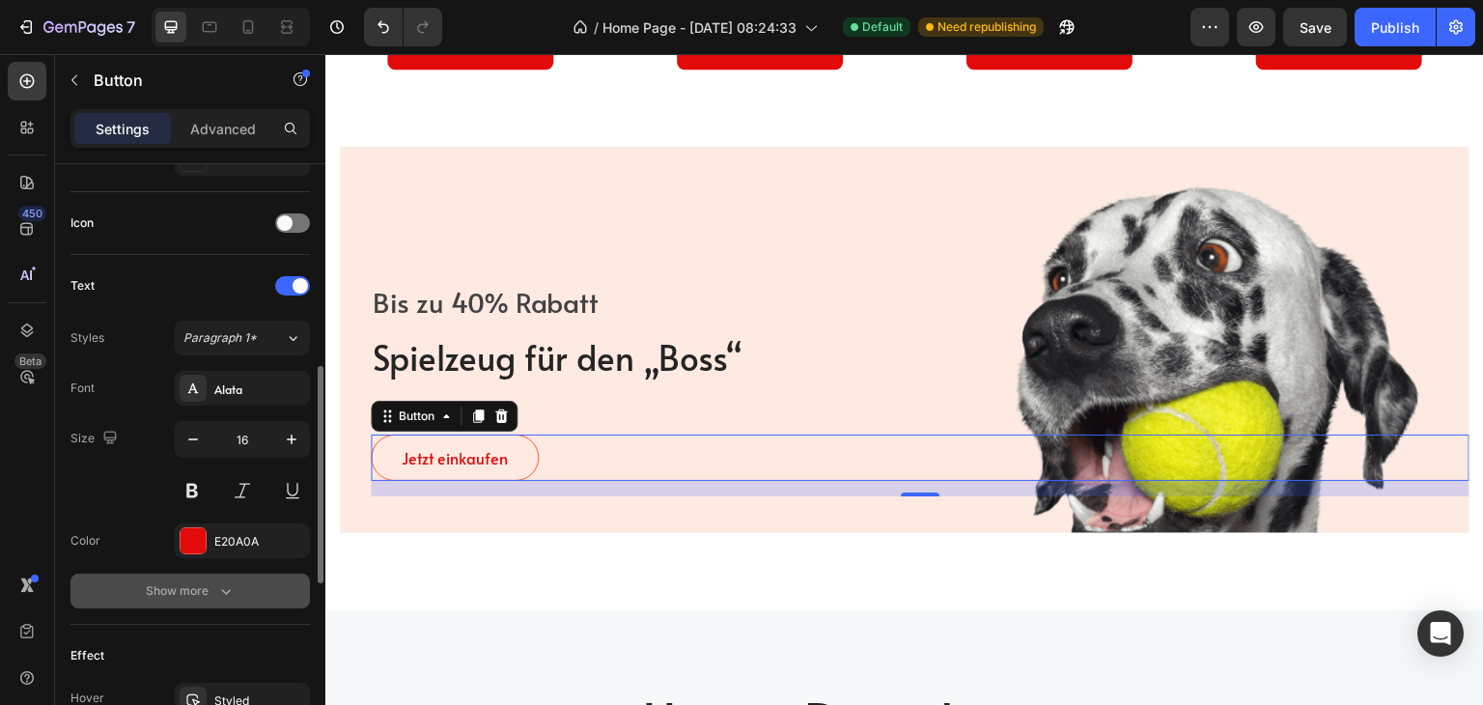
click at [179, 594] on div "Show more" at bounding box center [191, 590] width 90 height 19
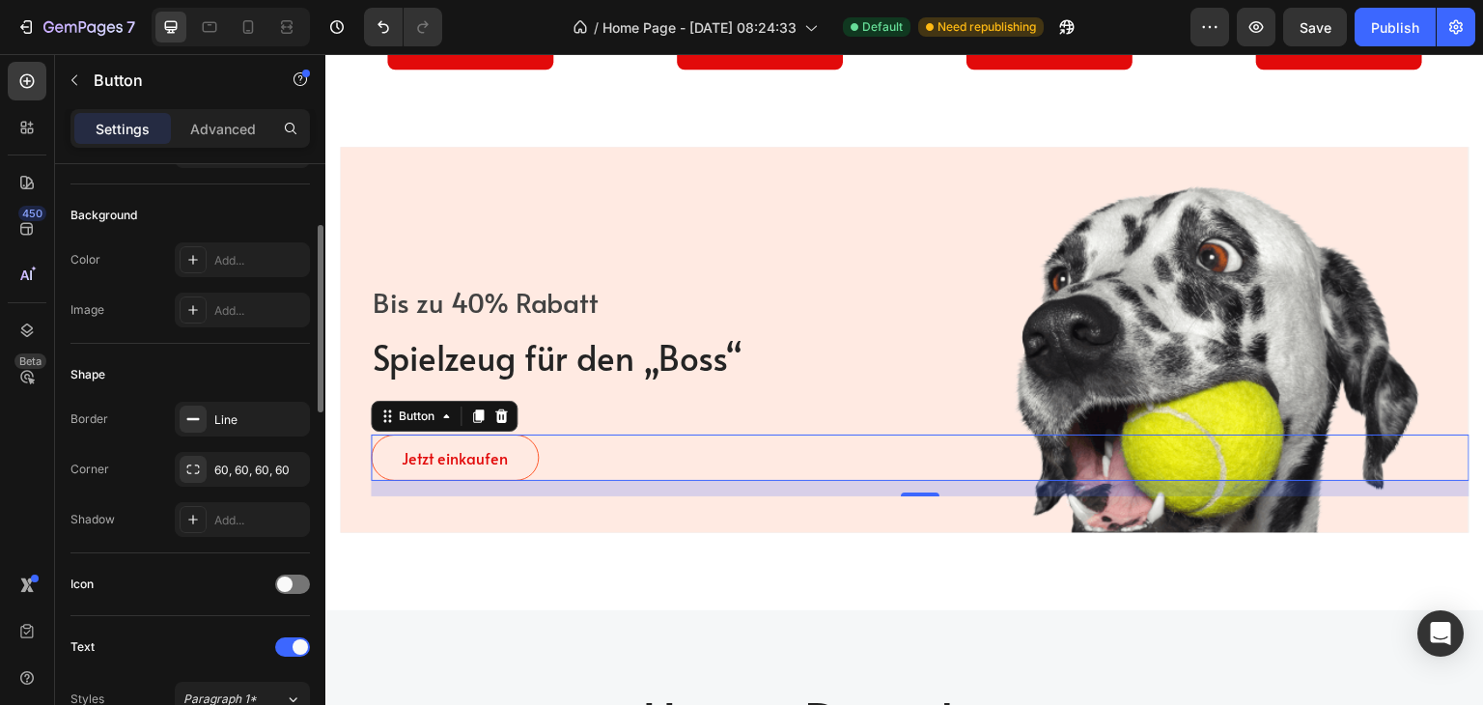
scroll to position [290, 0]
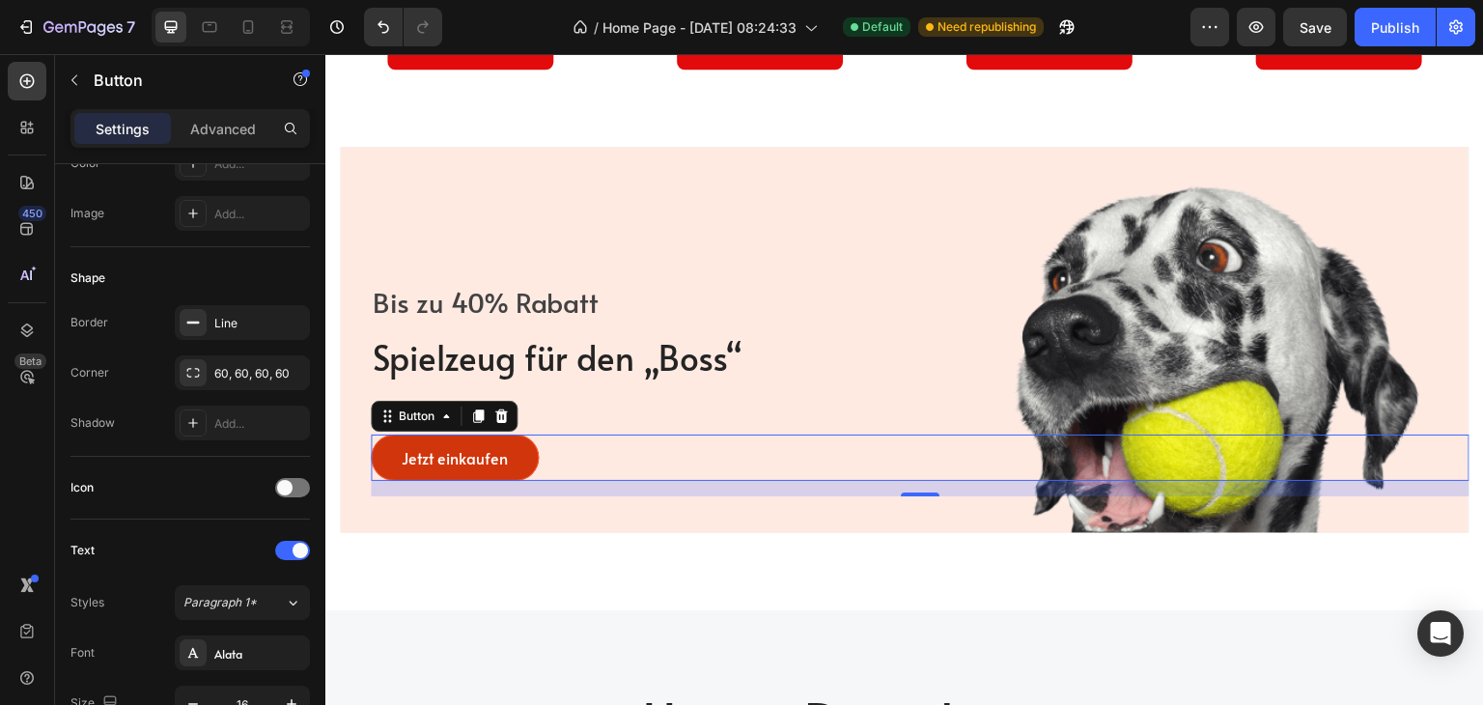
click at [521, 460] on link "Jetzt einkaufen" at bounding box center [455, 458] width 168 height 46
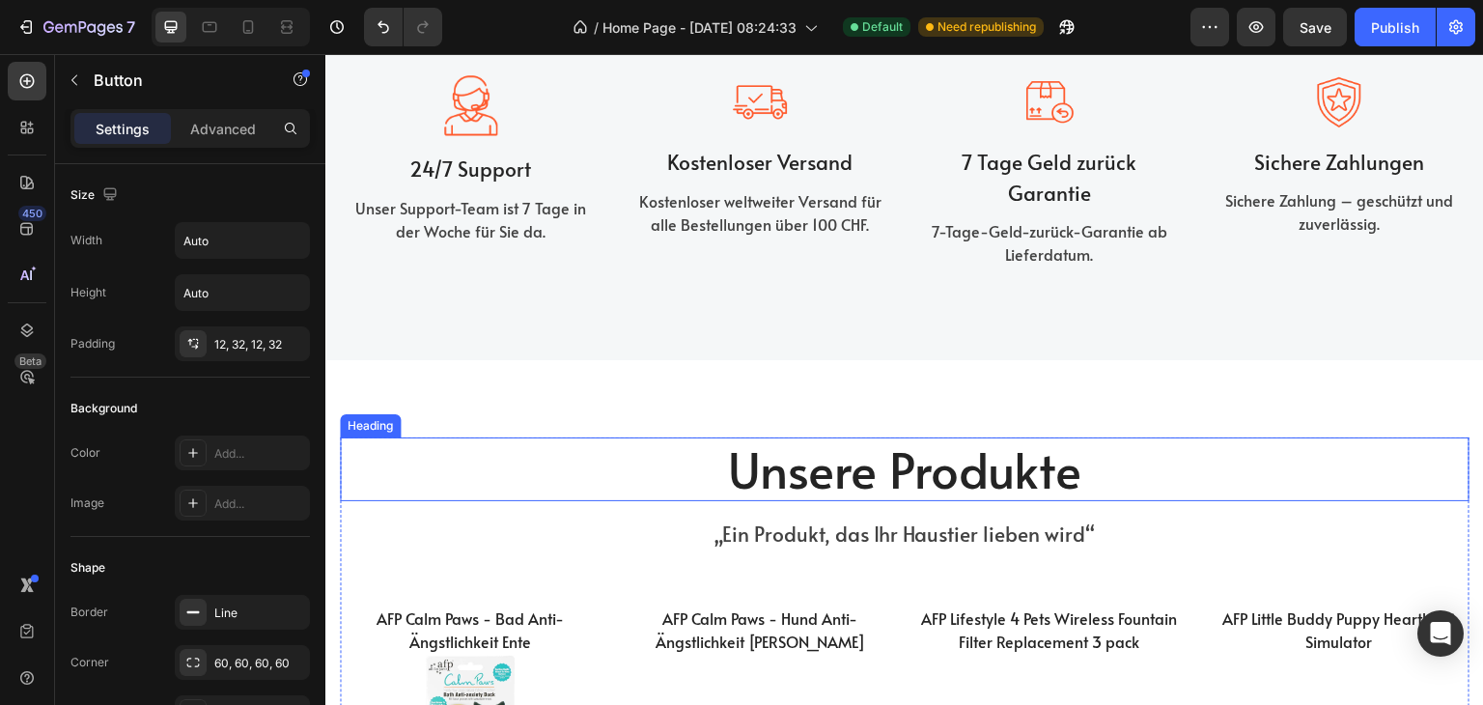
scroll to position [2028, 0]
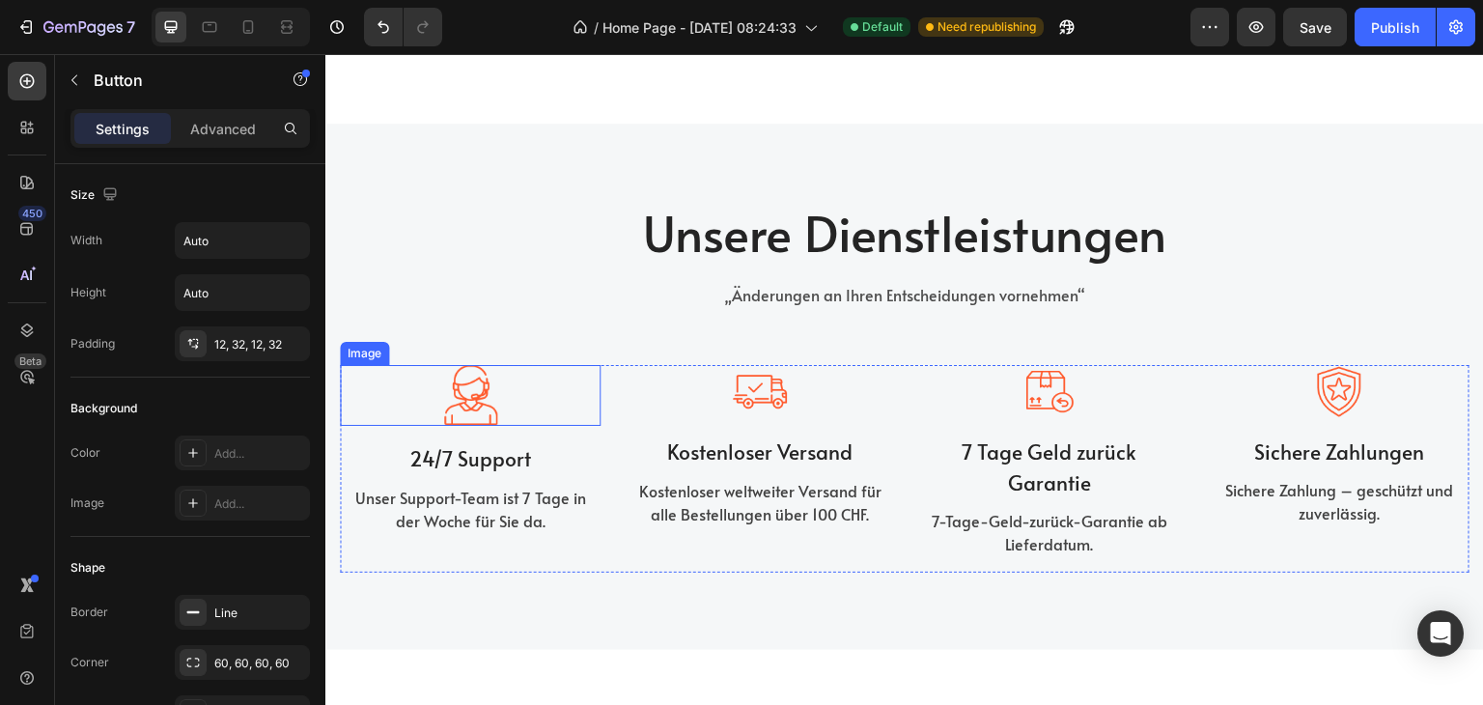
click at [471, 405] on img at bounding box center [470, 395] width 54 height 61
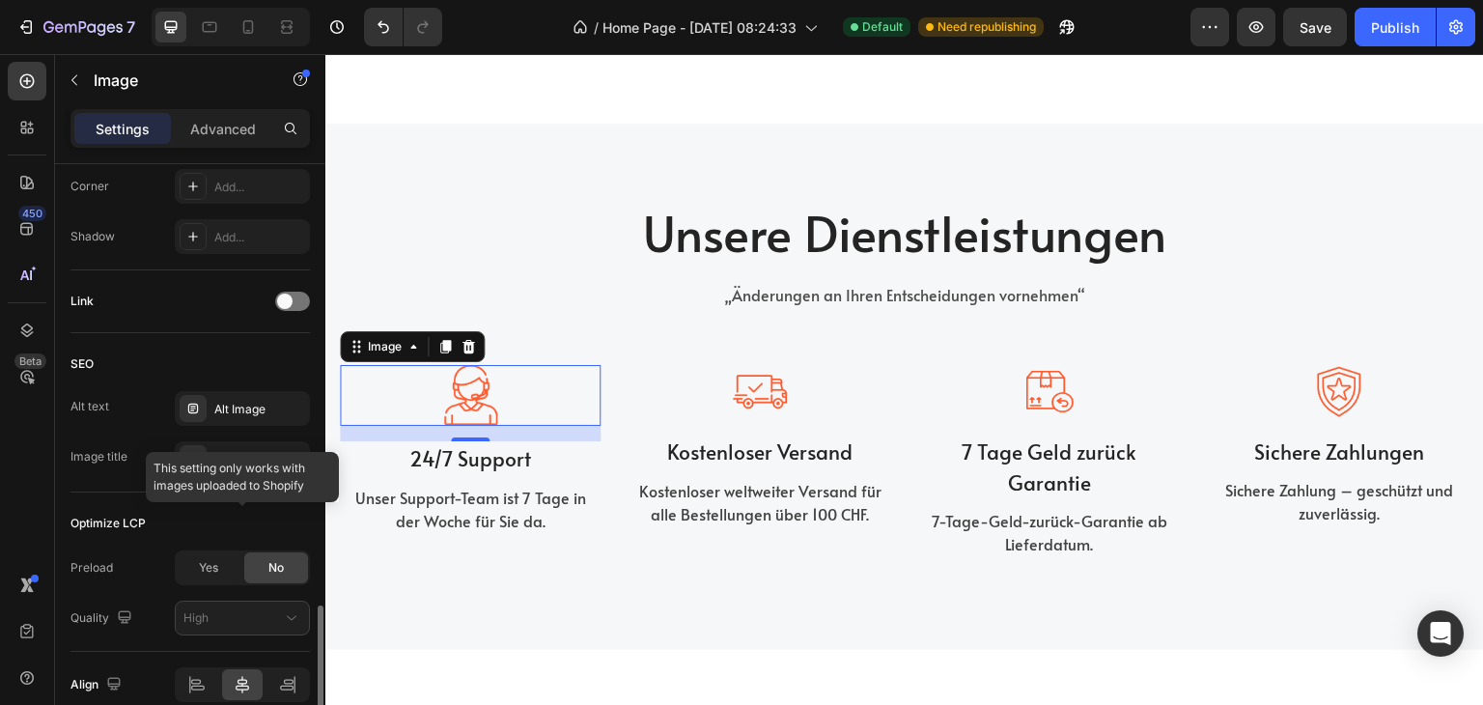
scroll to position [861, 0]
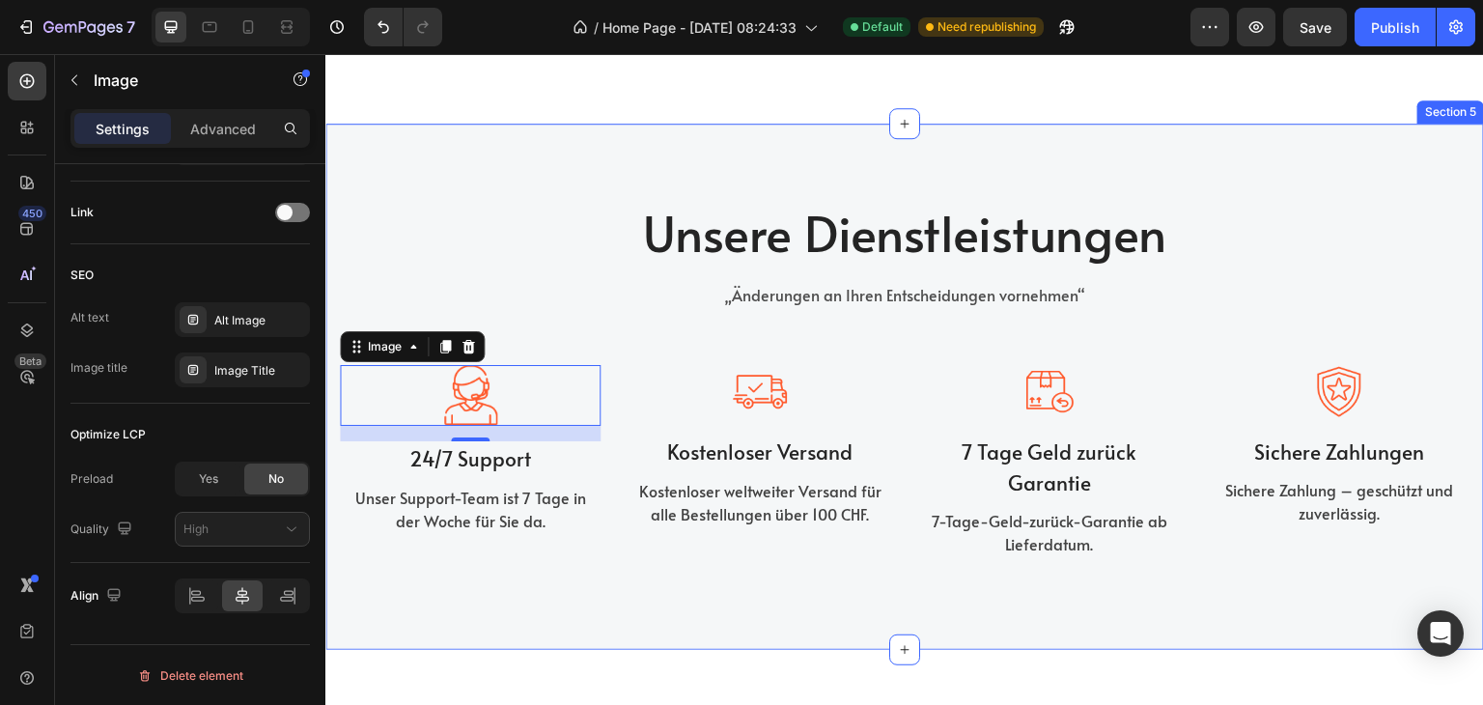
click at [635, 630] on div "Unsere Dienstleistungen Heading „Änderungen an Ihren Entscheidungen vornehmen“ …" at bounding box center [904, 387] width 1159 height 527
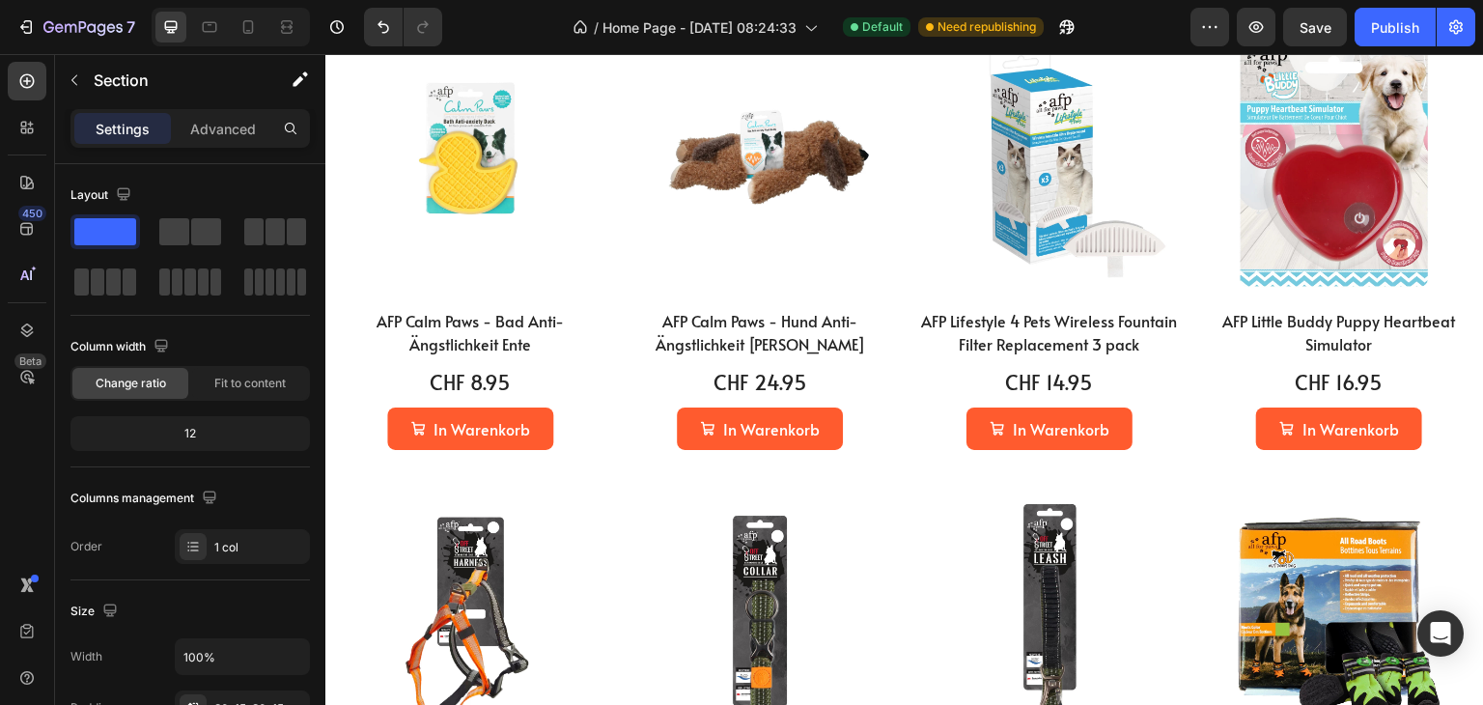
scroll to position [2897, 0]
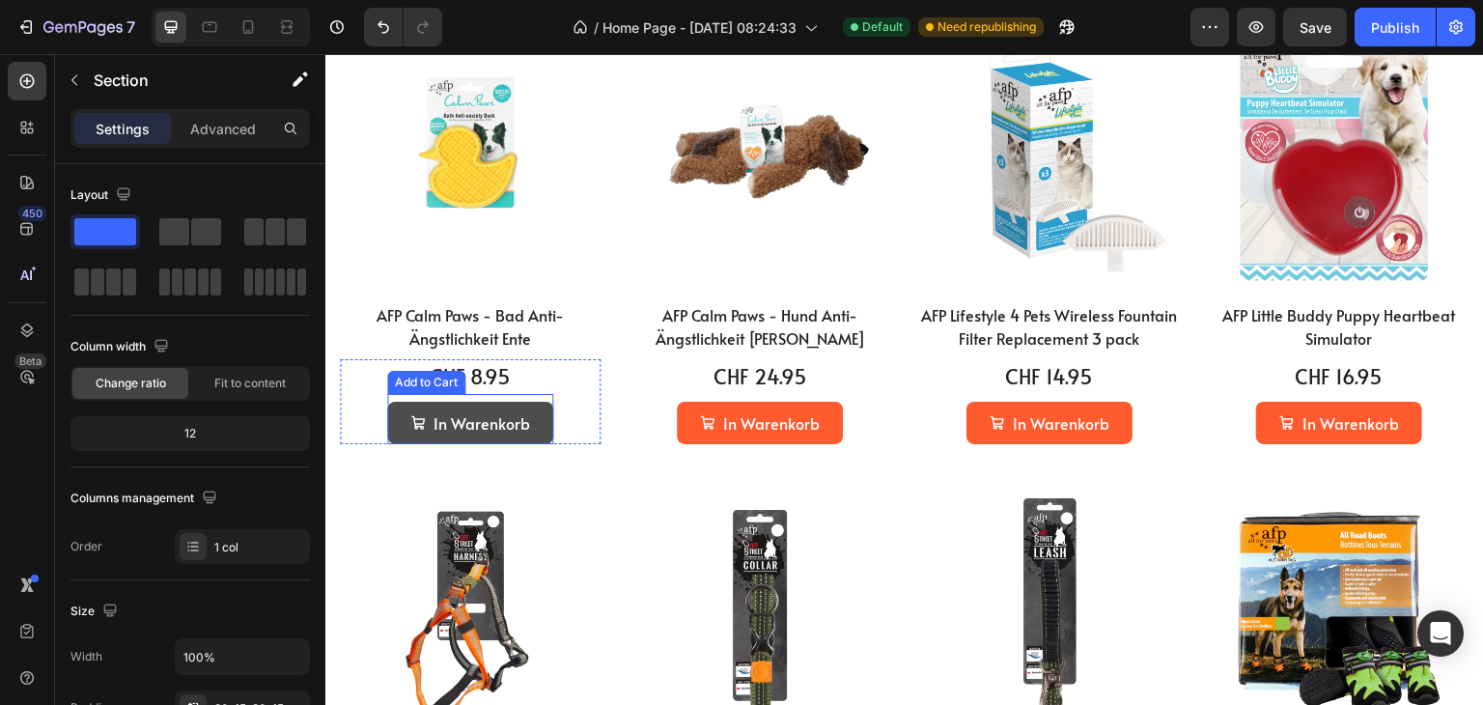
click at [544, 425] on button "In Warenkorb" at bounding box center [470, 423] width 166 height 43
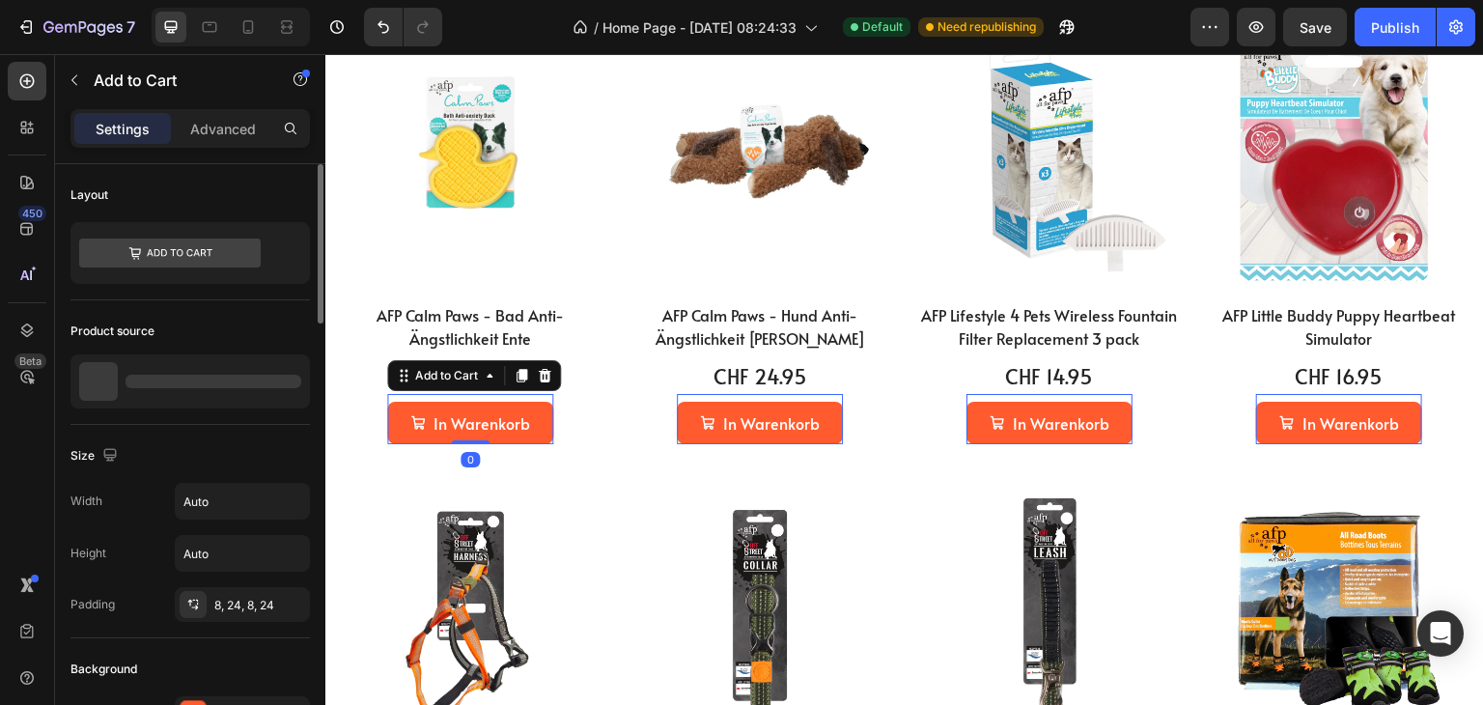
scroll to position [97, 0]
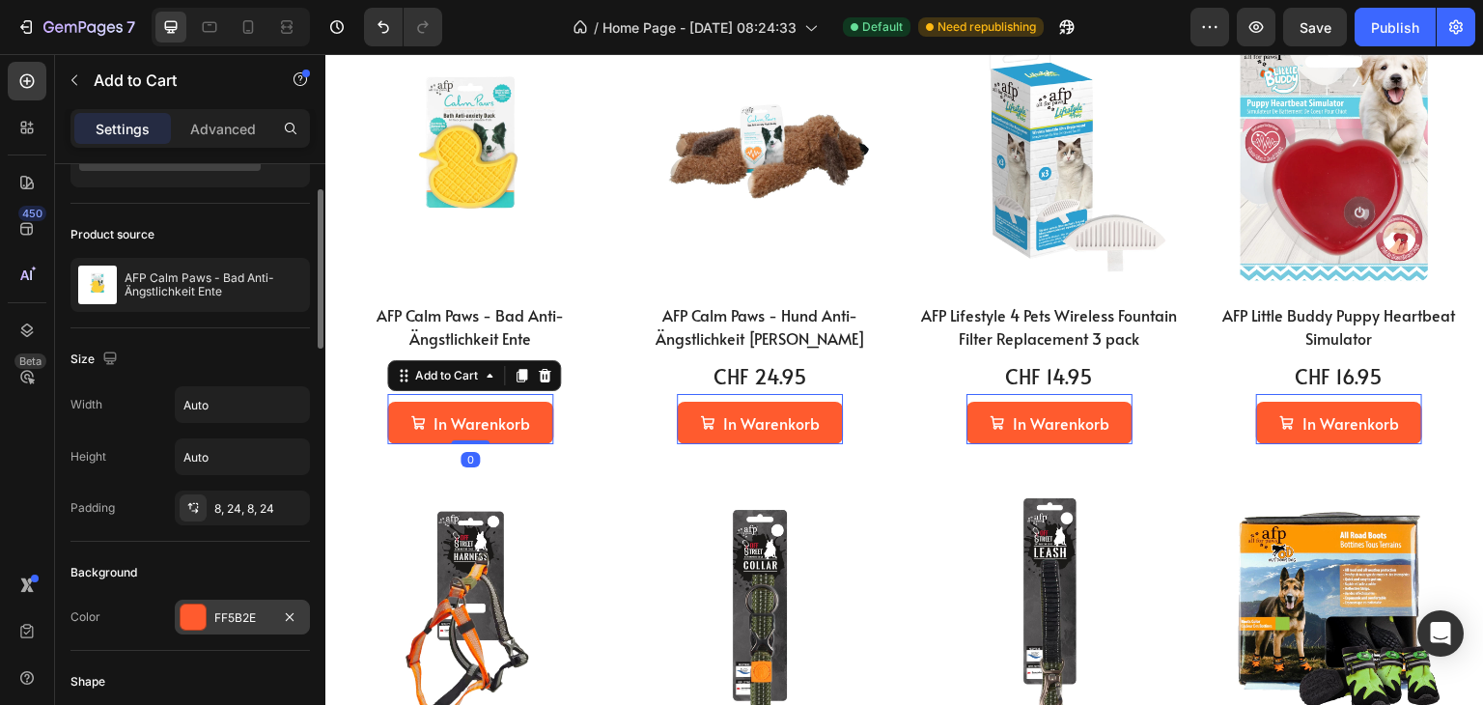
click at [194, 612] on div at bounding box center [193, 617] width 25 height 25
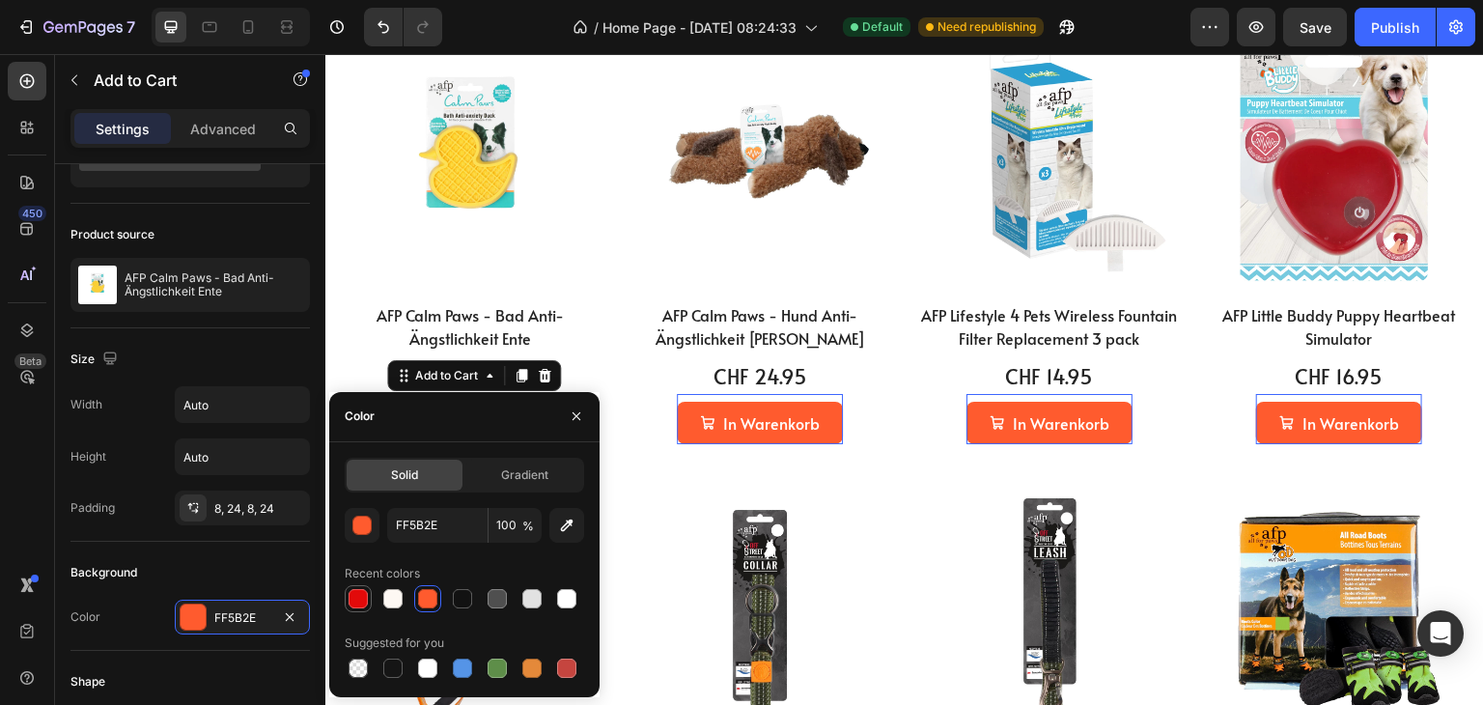
click at [361, 598] on div at bounding box center [358, 598] width 19 height 19
type input "E20A0A"
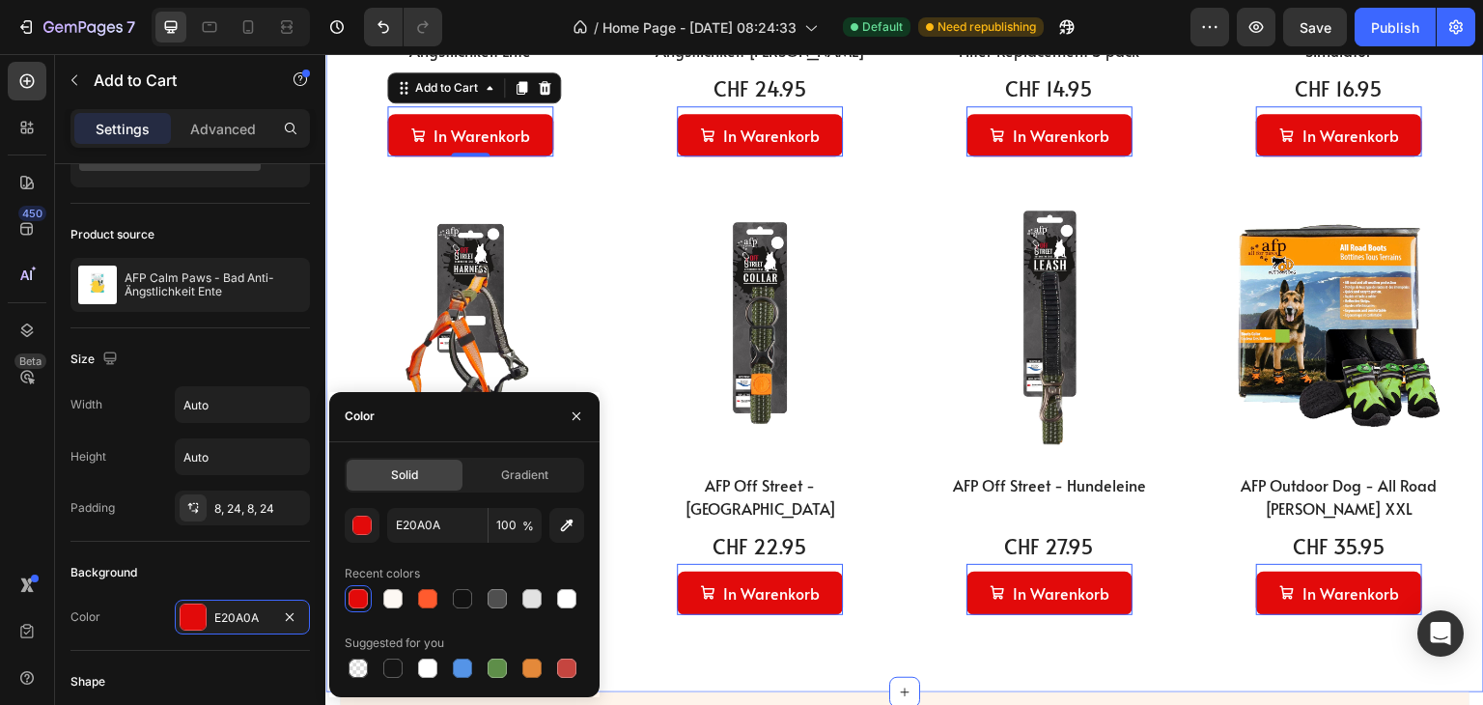
scroll to position [3283, 0]
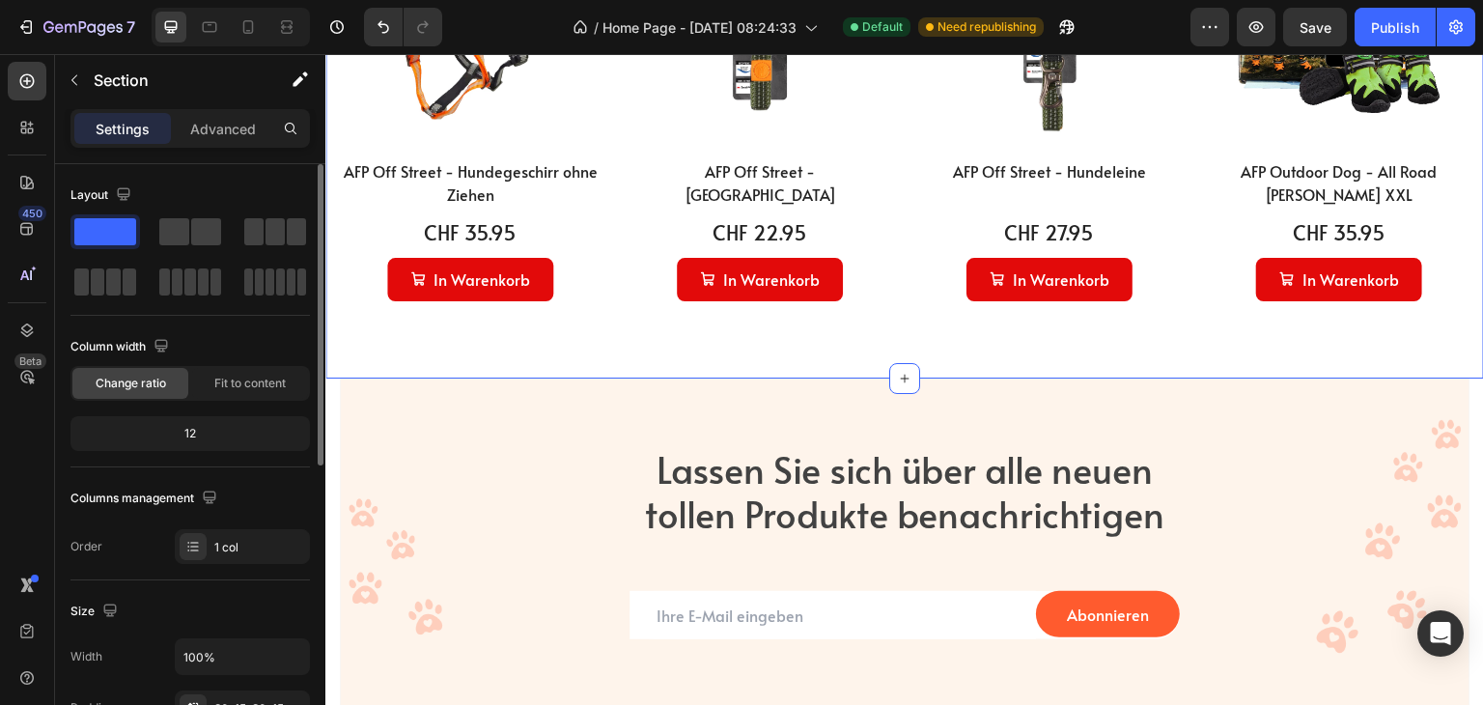
scroll to position [3766, 0]
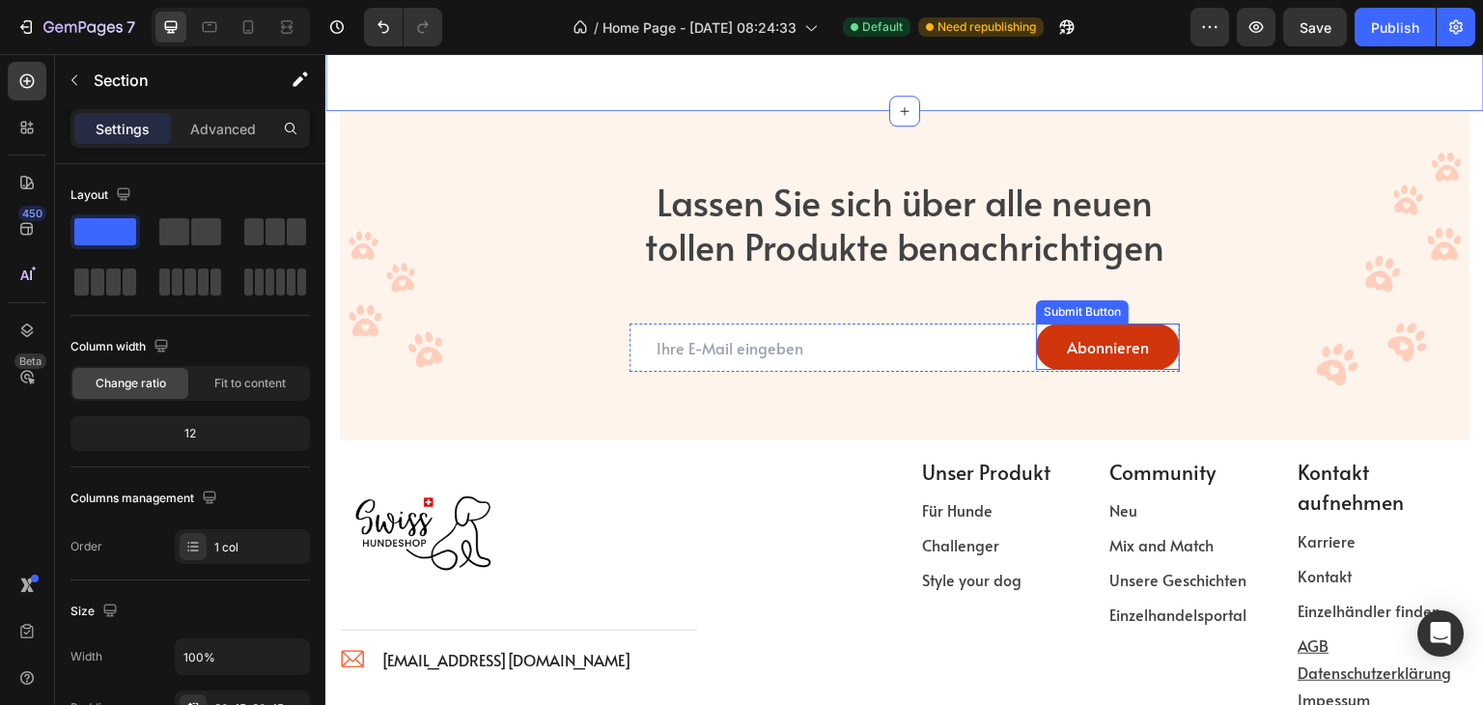
click at [1166, 335] on button "Abonnieren" at bounding box center [1108, 347] width 144 height 46
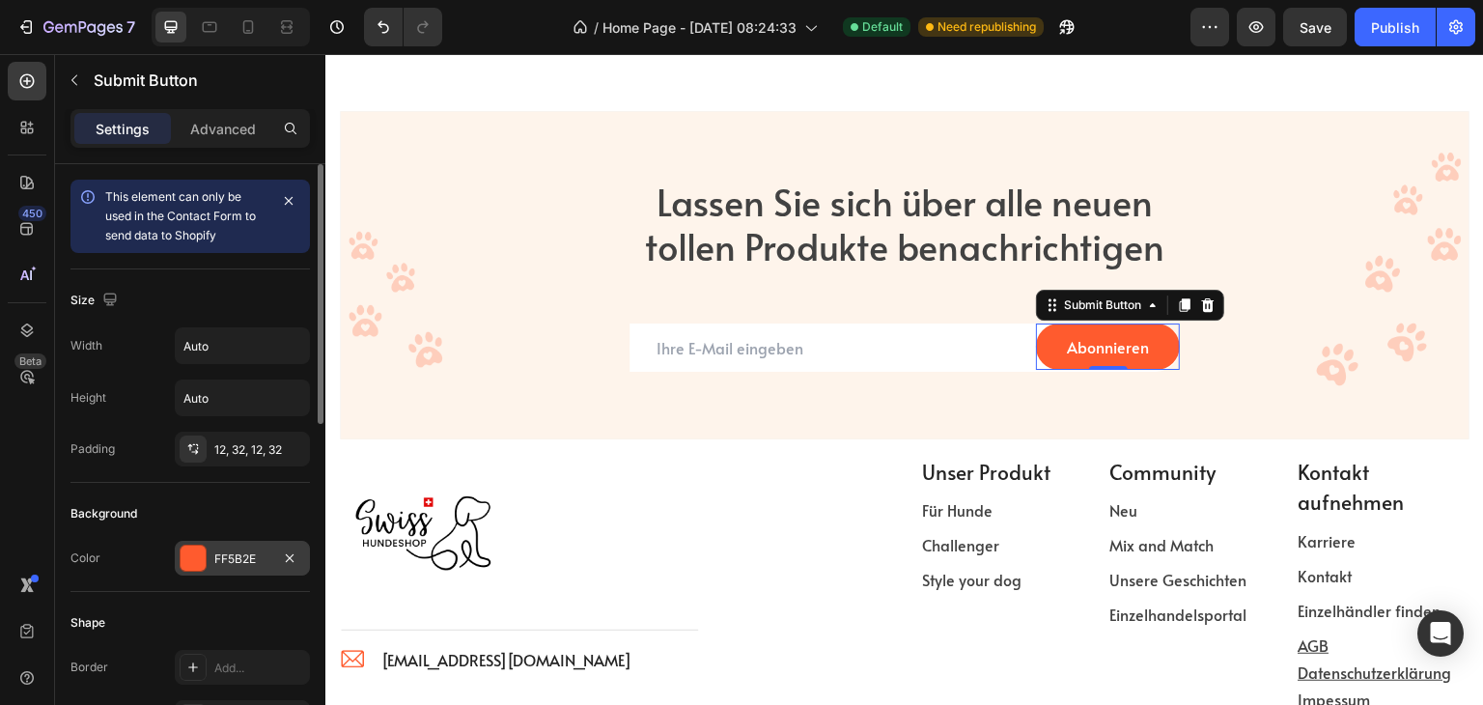
click at [188, 567] on div at bounding box center [193, 558] width 25 height 25
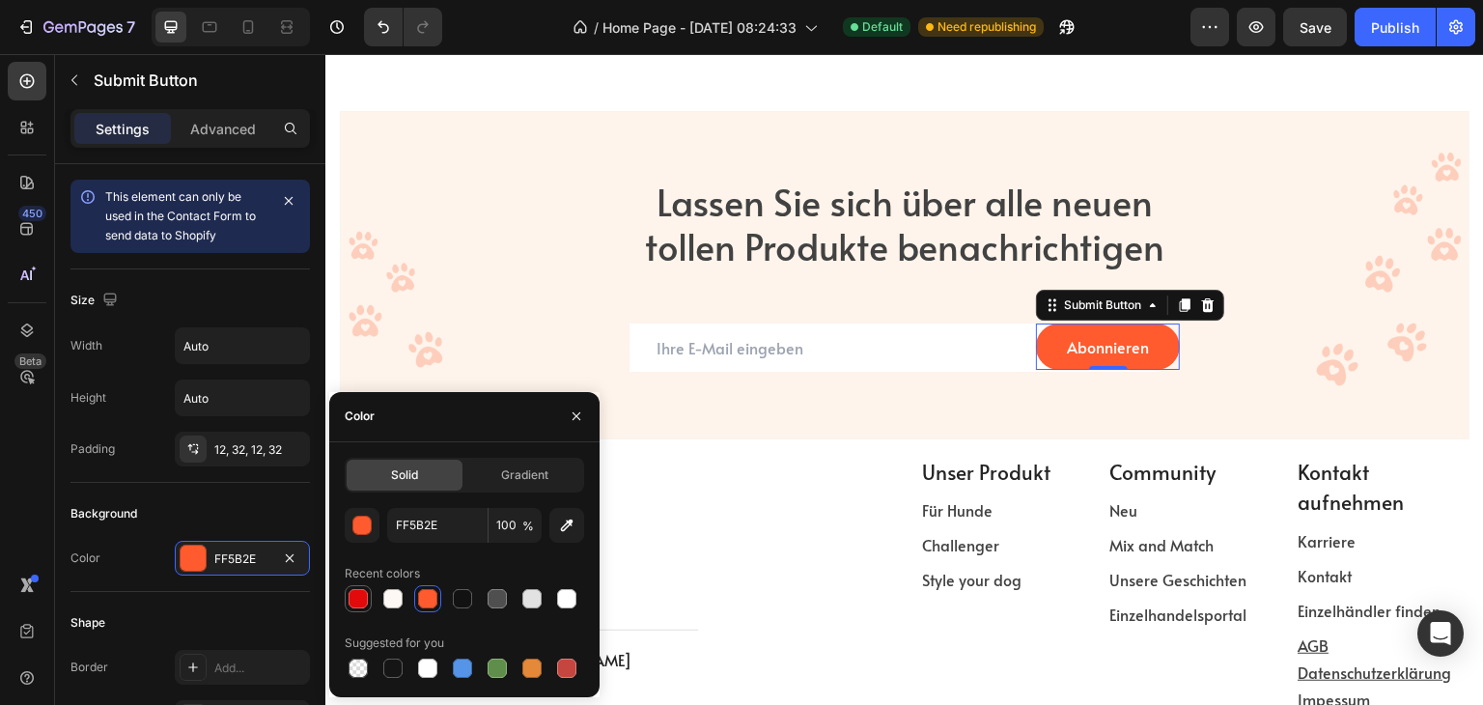
click at [363, 598] on div at bounding box center [358, 598] width 19 height 19
type input "E20A0A"
click at [669, 481] on div at bounding box center [519, 534] width 357 height 159
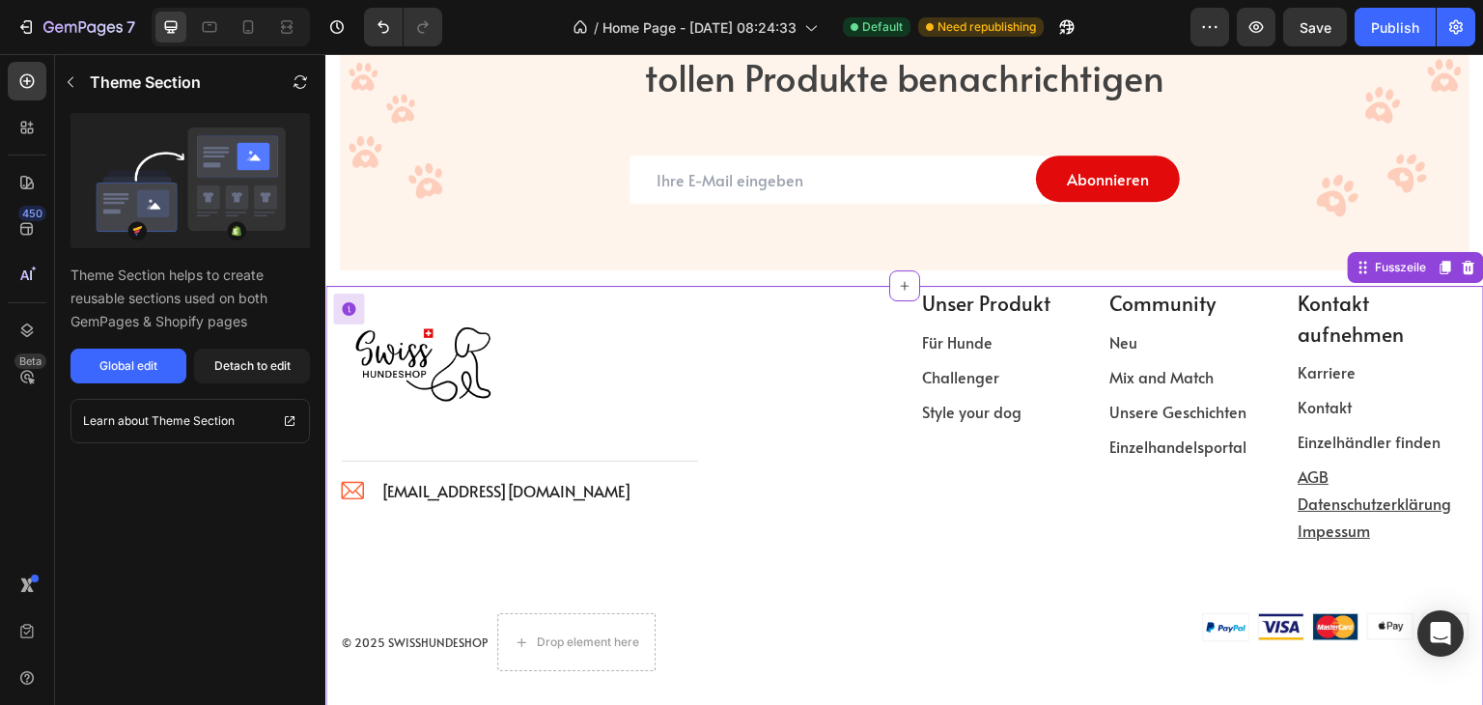
scroll to position [3959, 0]
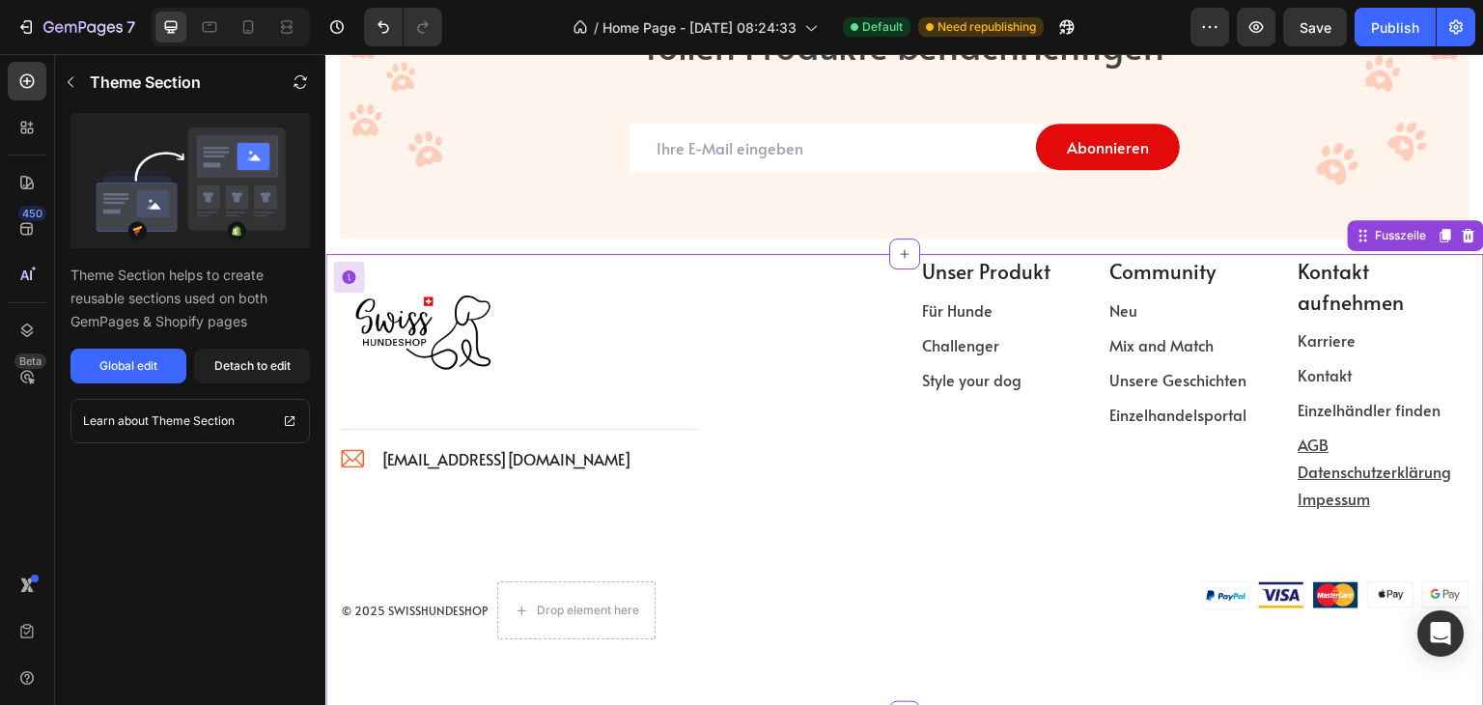
click at [341, 458] on img at bounding box center [352, 458] width 23 height 22
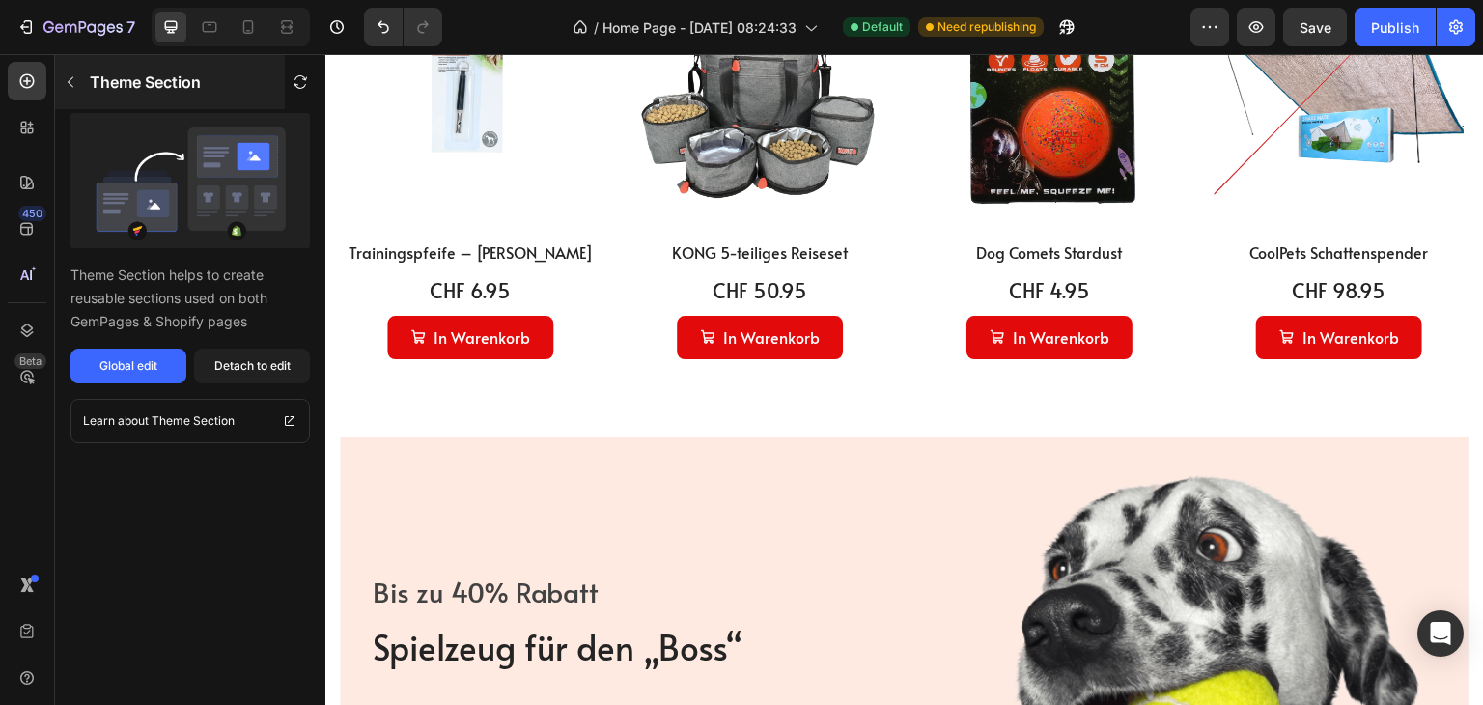
scroll to position [1255, 0]
click at [74, 86] on icon "button" at bounding box center [70, 81] width 15 height 15
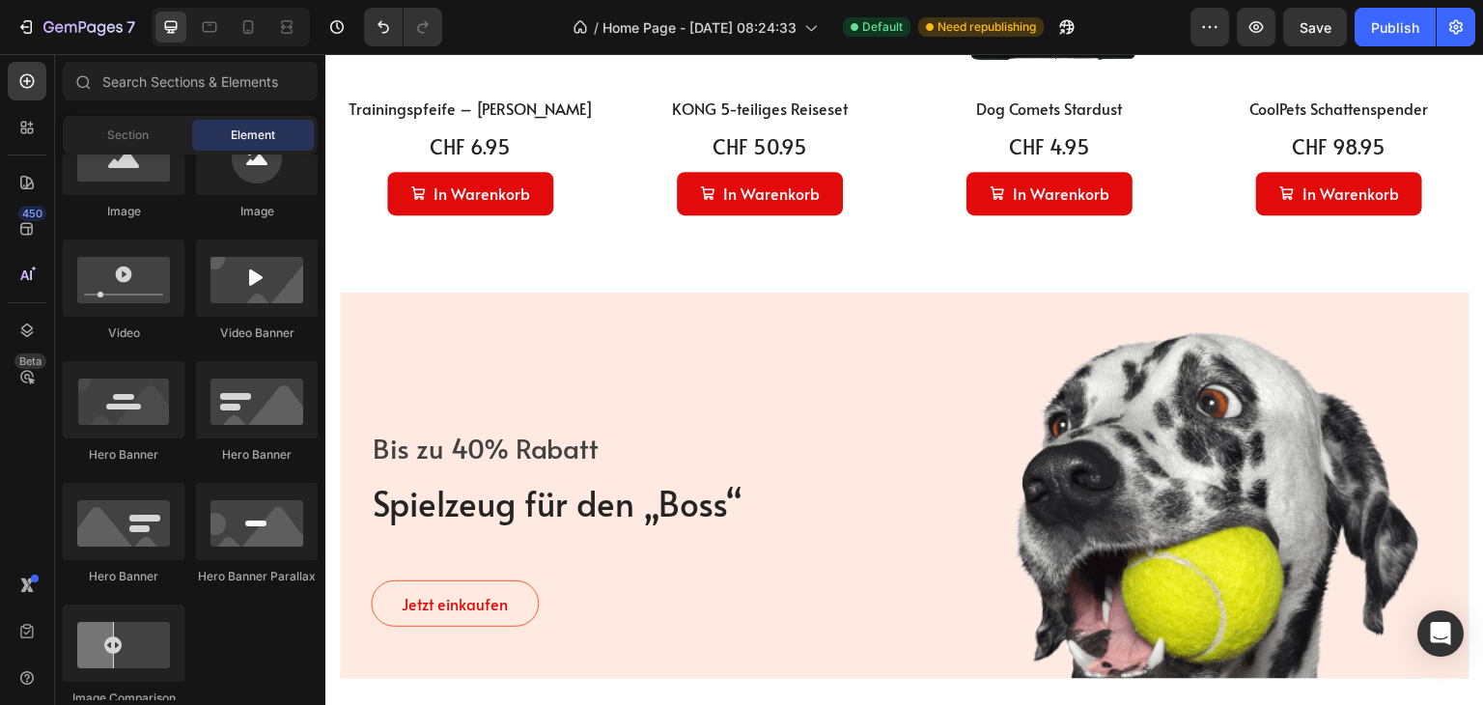
scroll to position [1545, 0]
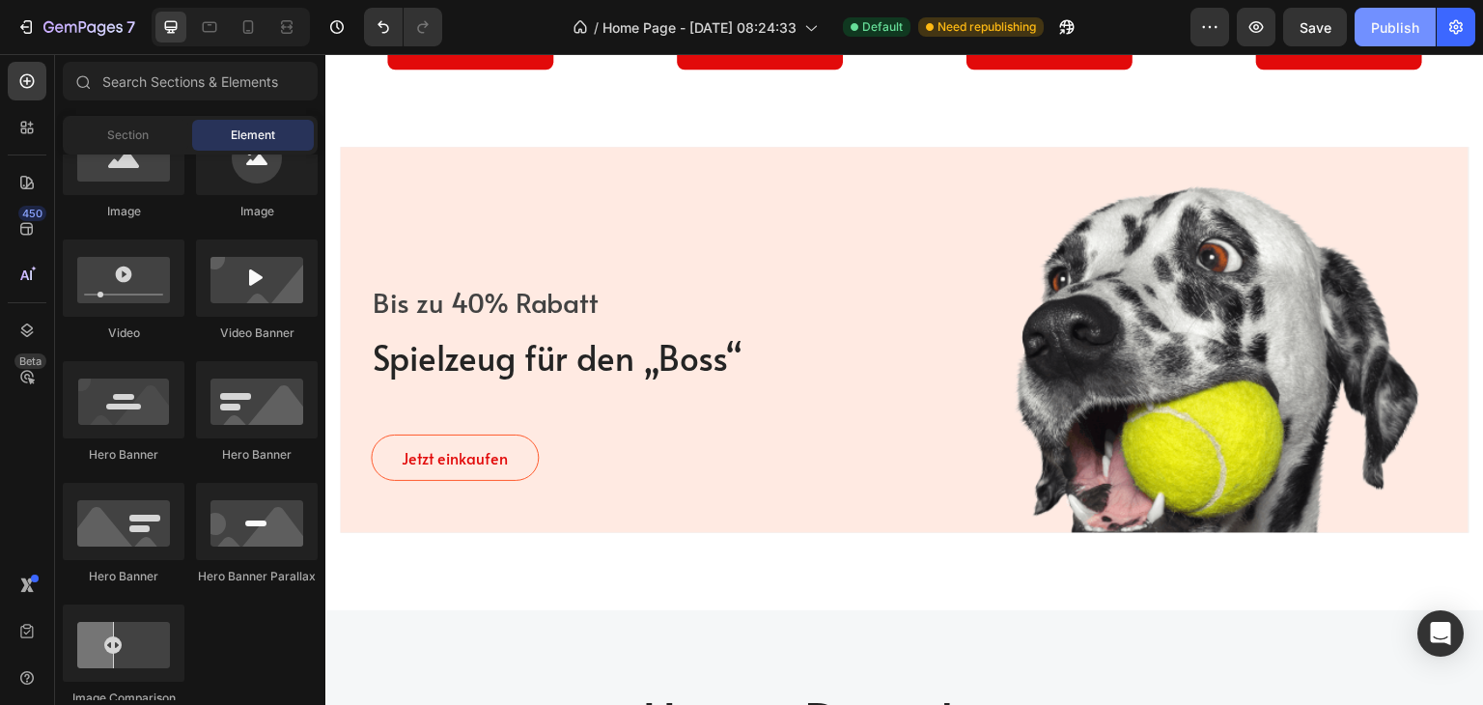
click at [1394, 26] on div "Publish" at bounding box center [1395, 27] width 48 height 20
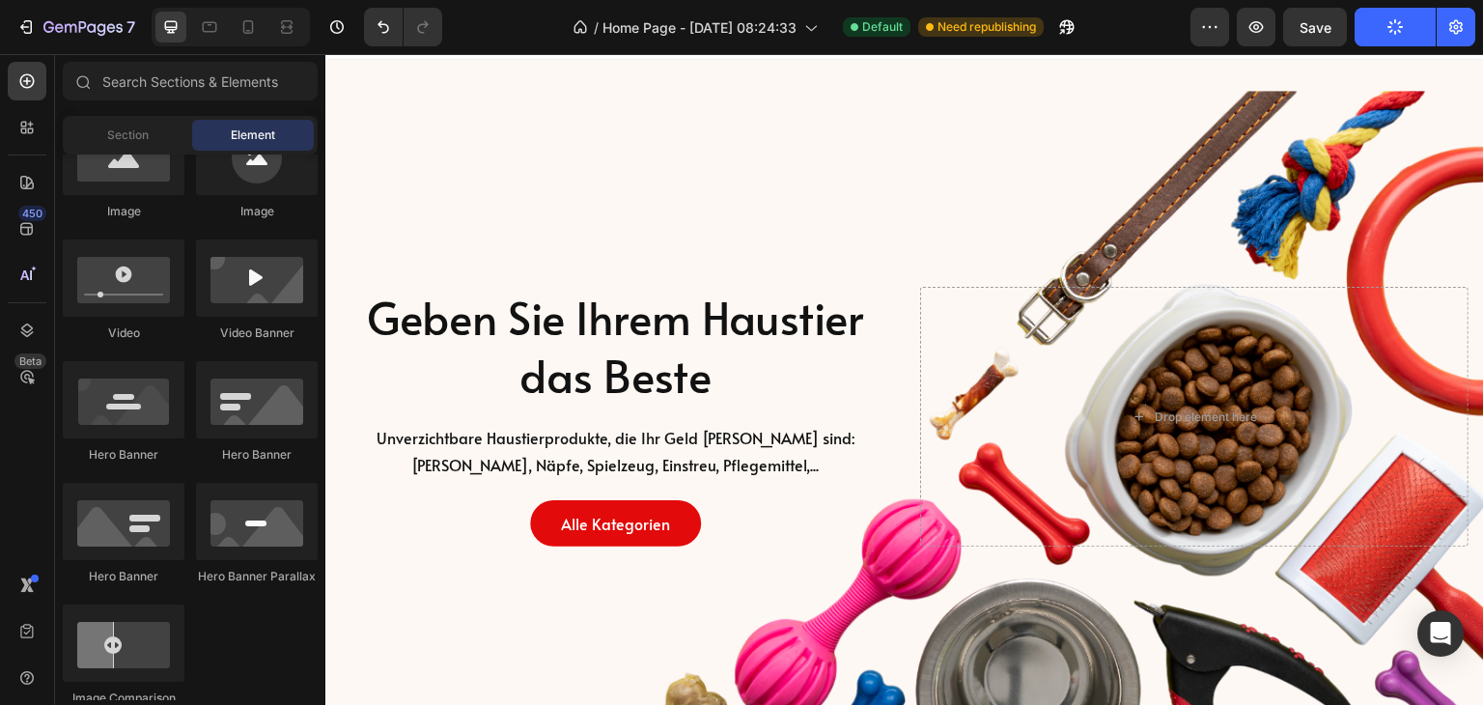
scroll to position [0, 0]
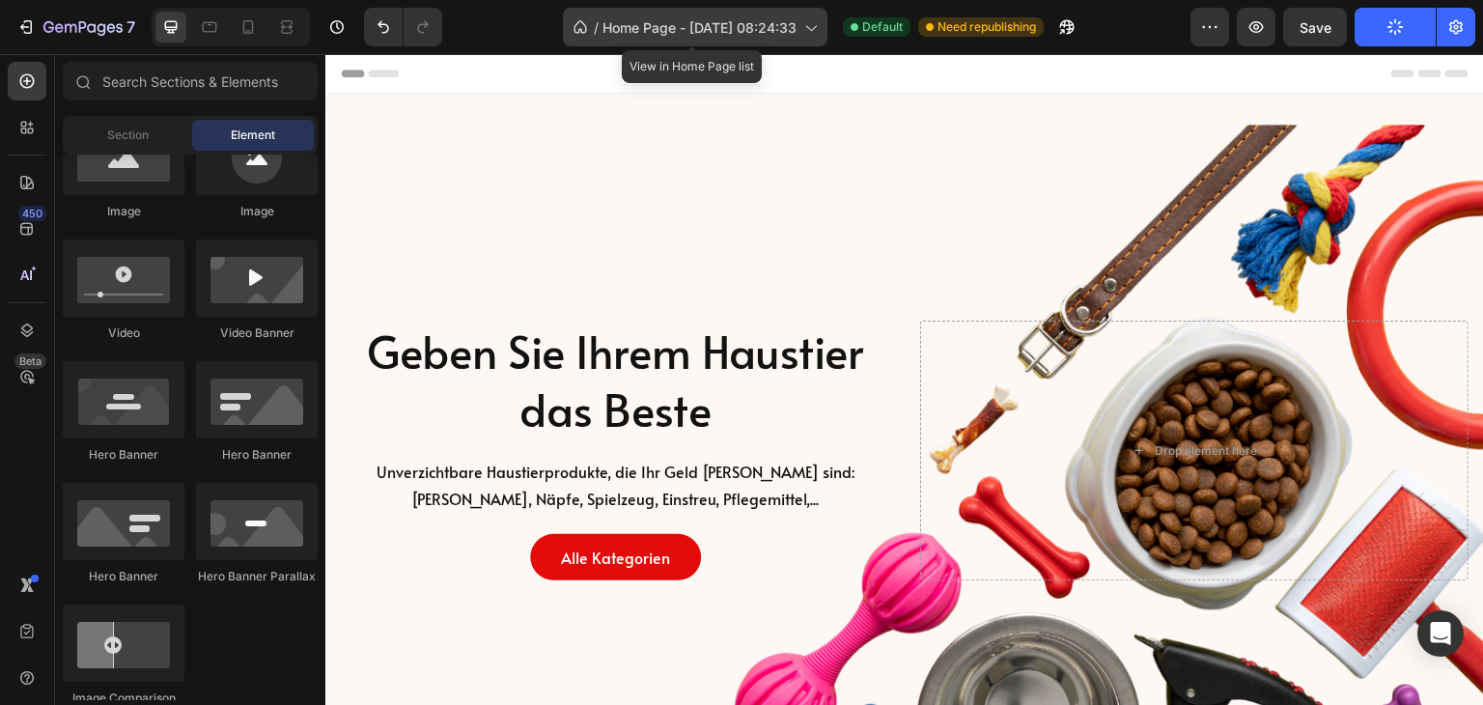
click at [806, 26] on icon at bounding box center [810, 26] width 19 height 19
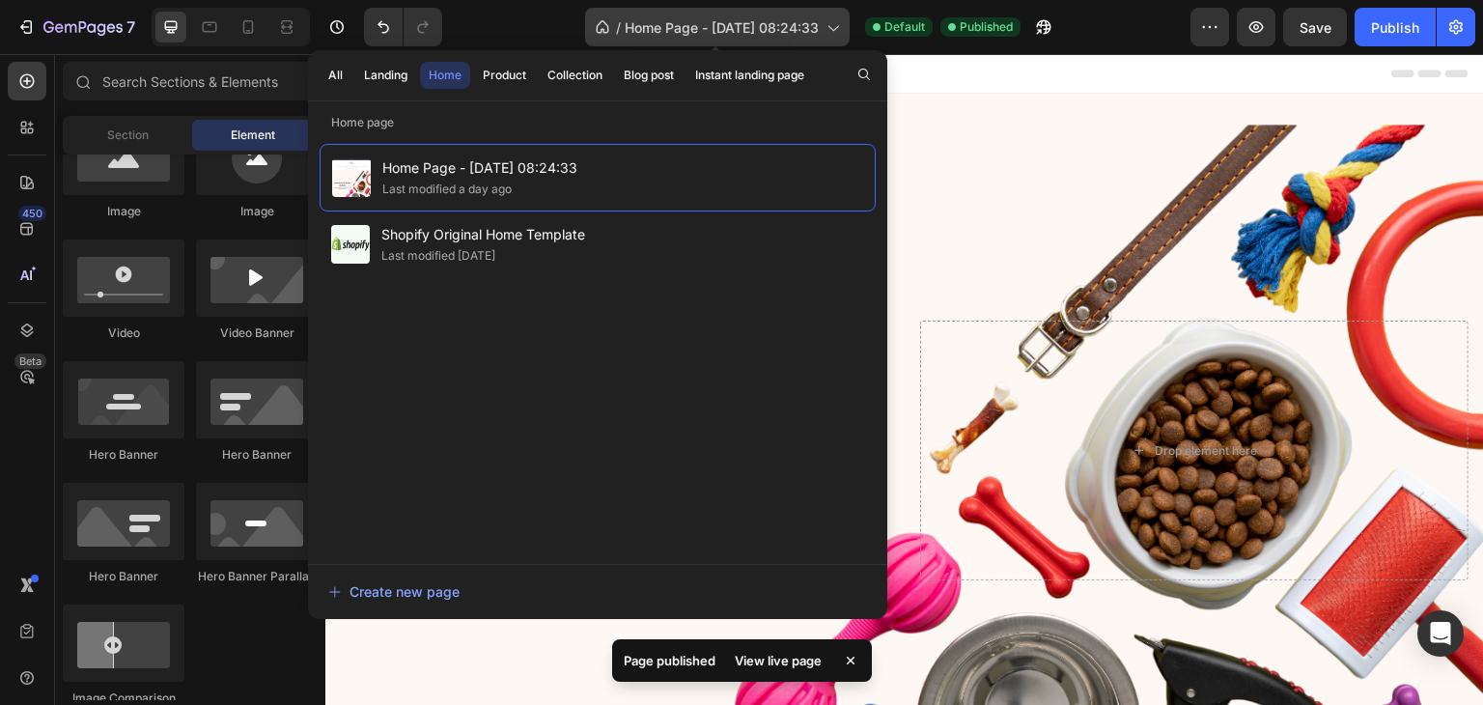
click at [830, 22] on icon at bounding box center [832, 26] width 19 height 19
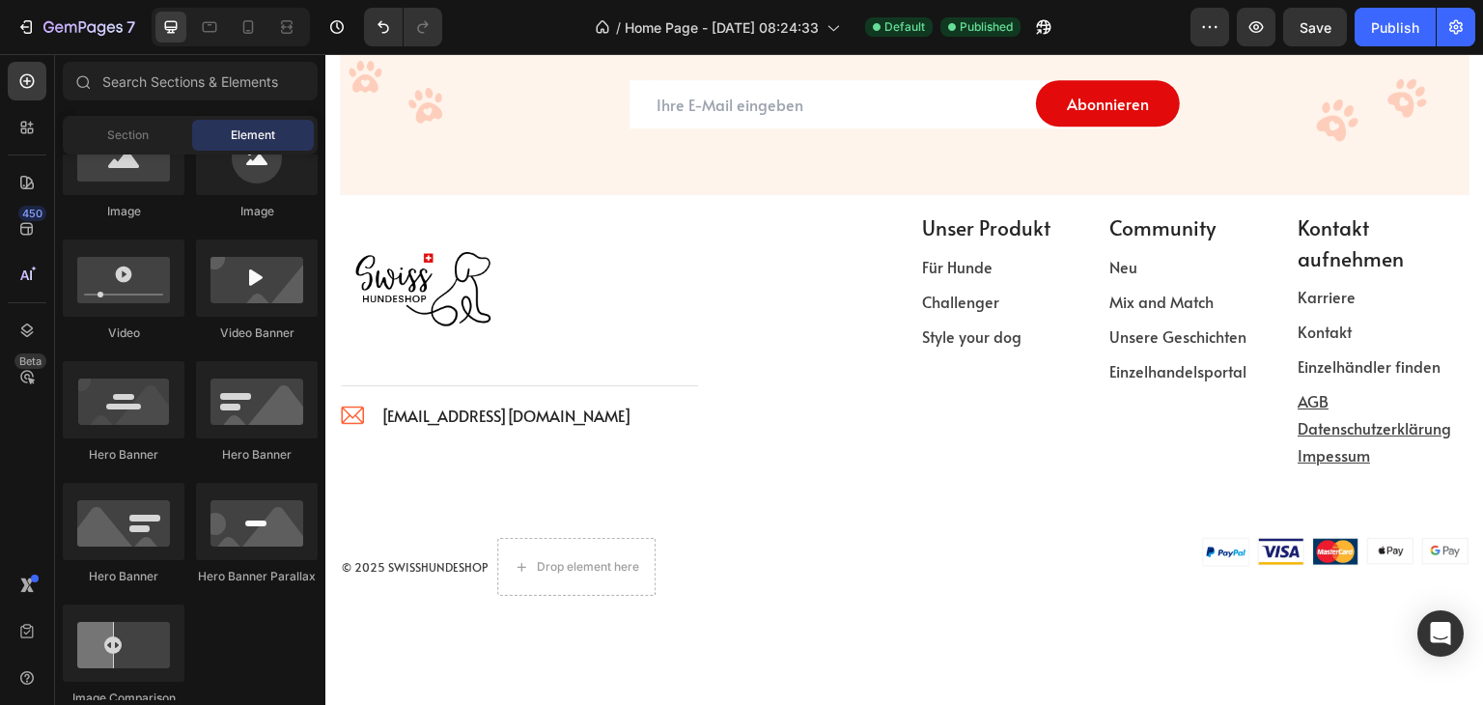
scroll to position [3103, 0]
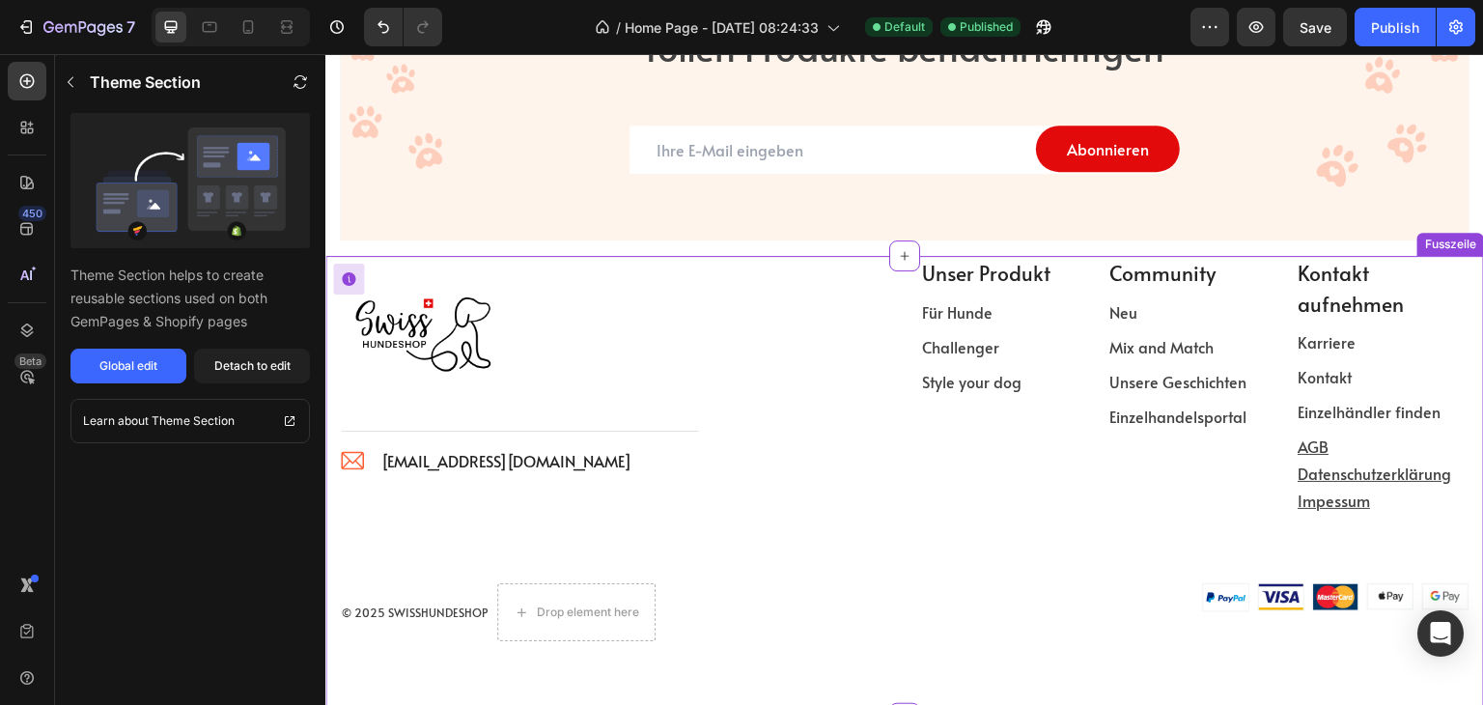
click at [625, 334] on div at bounding box center [519, 335] width 357 height 159
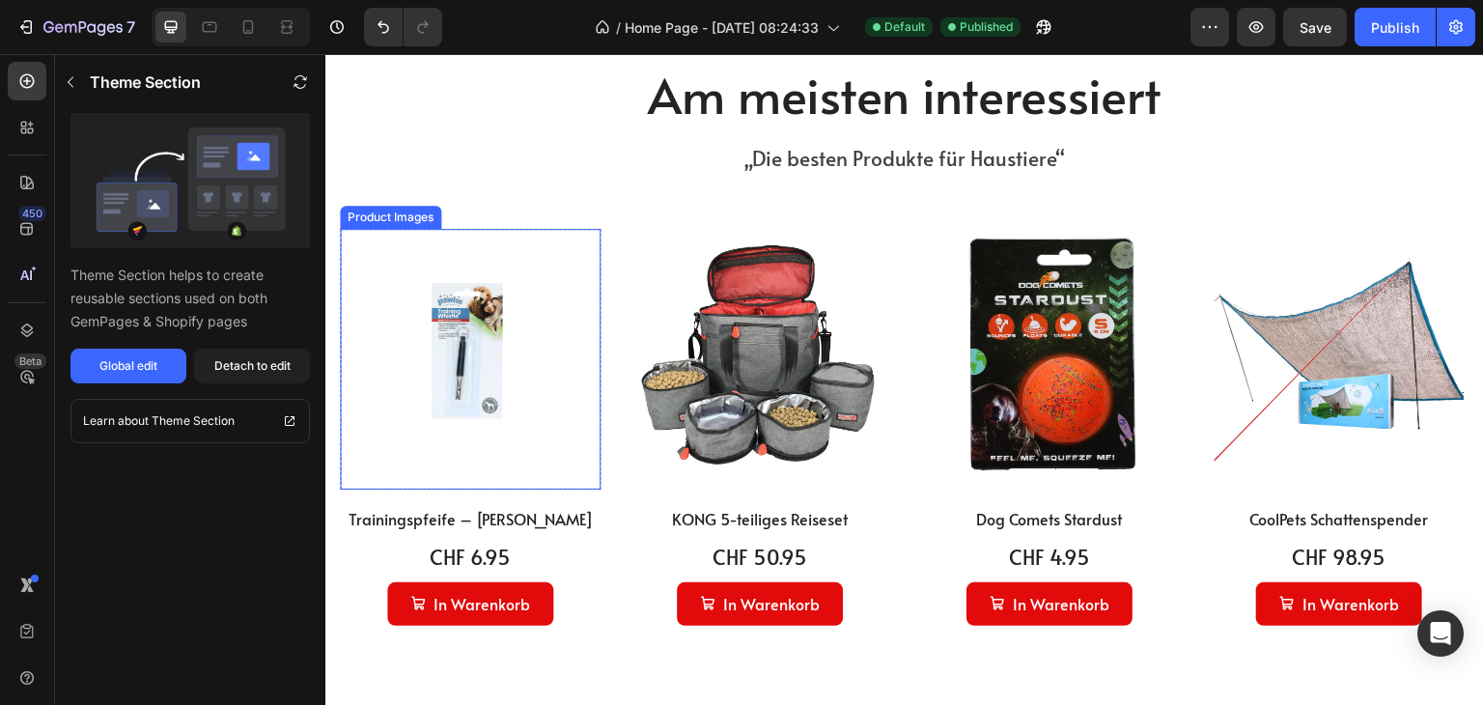
scroll to position [1113, 0]
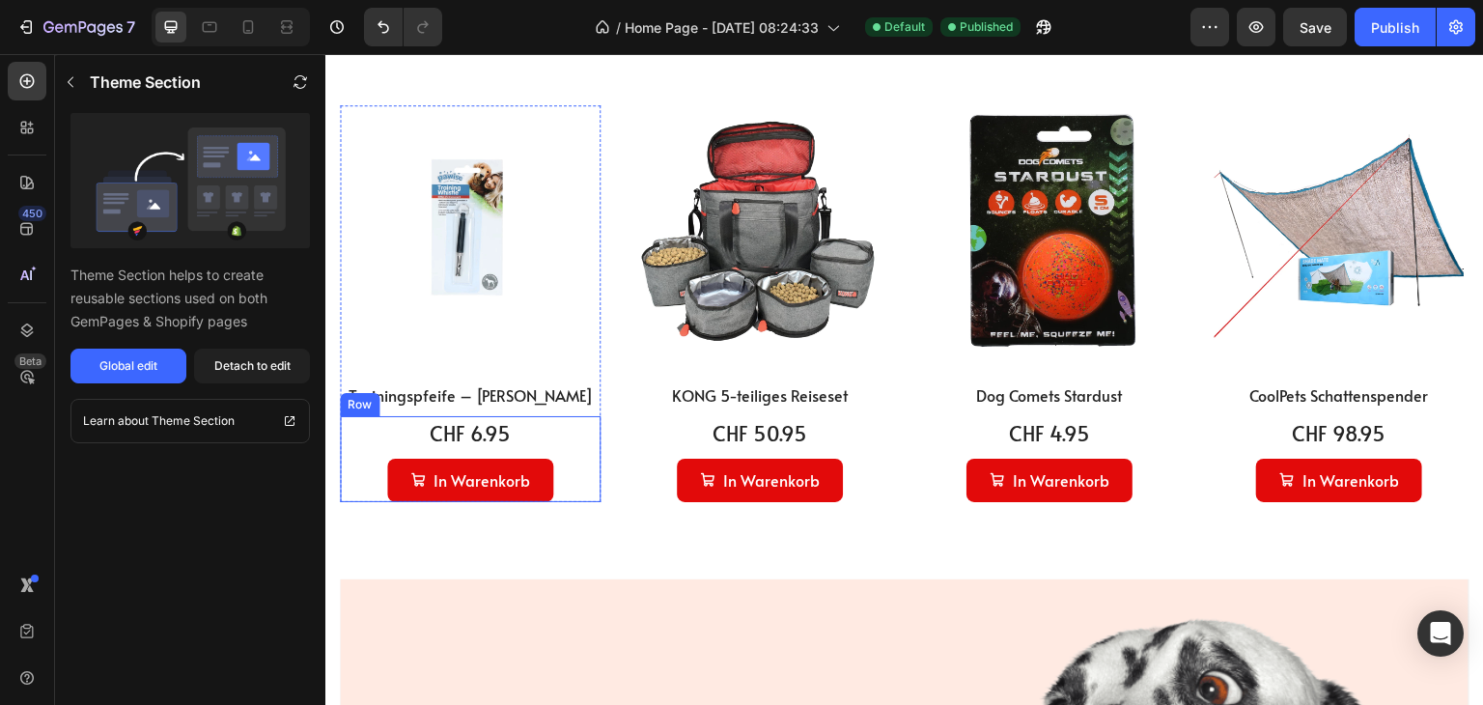
click at [567, 452] on div "CHF 6.95 (P) Price (P) Price In Warenkorb Add to Cart Row" at bounding box center [470, 458] width 261 height 85
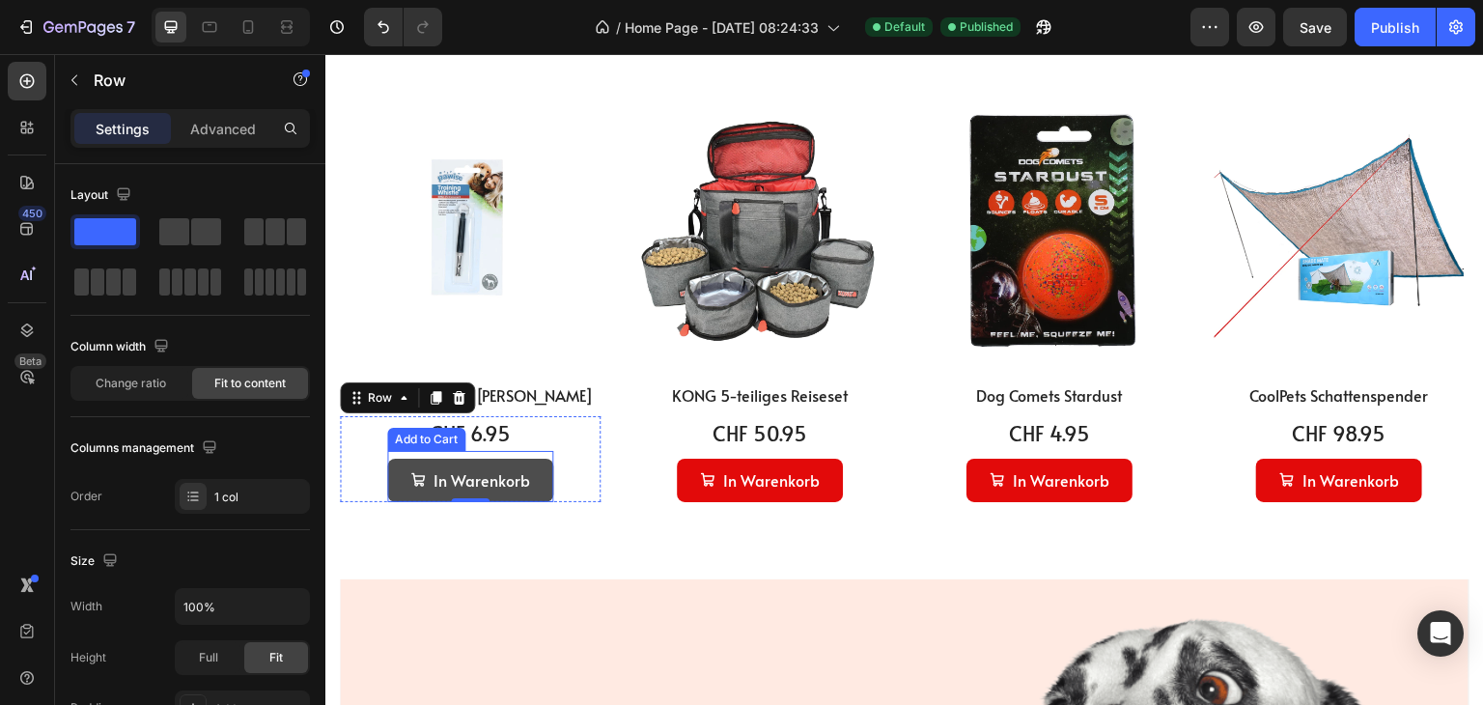
click at [540, 473] on button "In Warenkorb" at bounding box center [470, 480] width 166 height 43
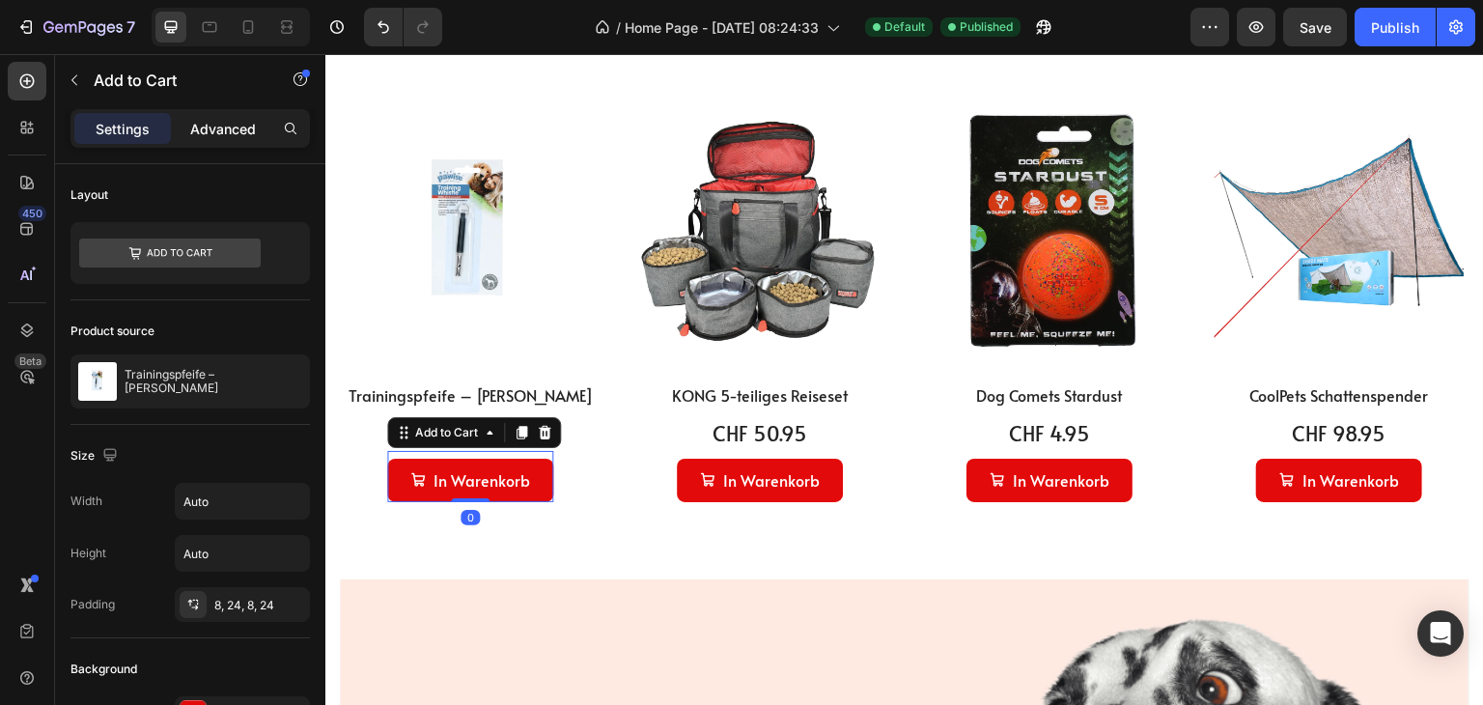
click at [239, 135] on p "Advanced" at bounding box center [223, 129] width 66 height 20
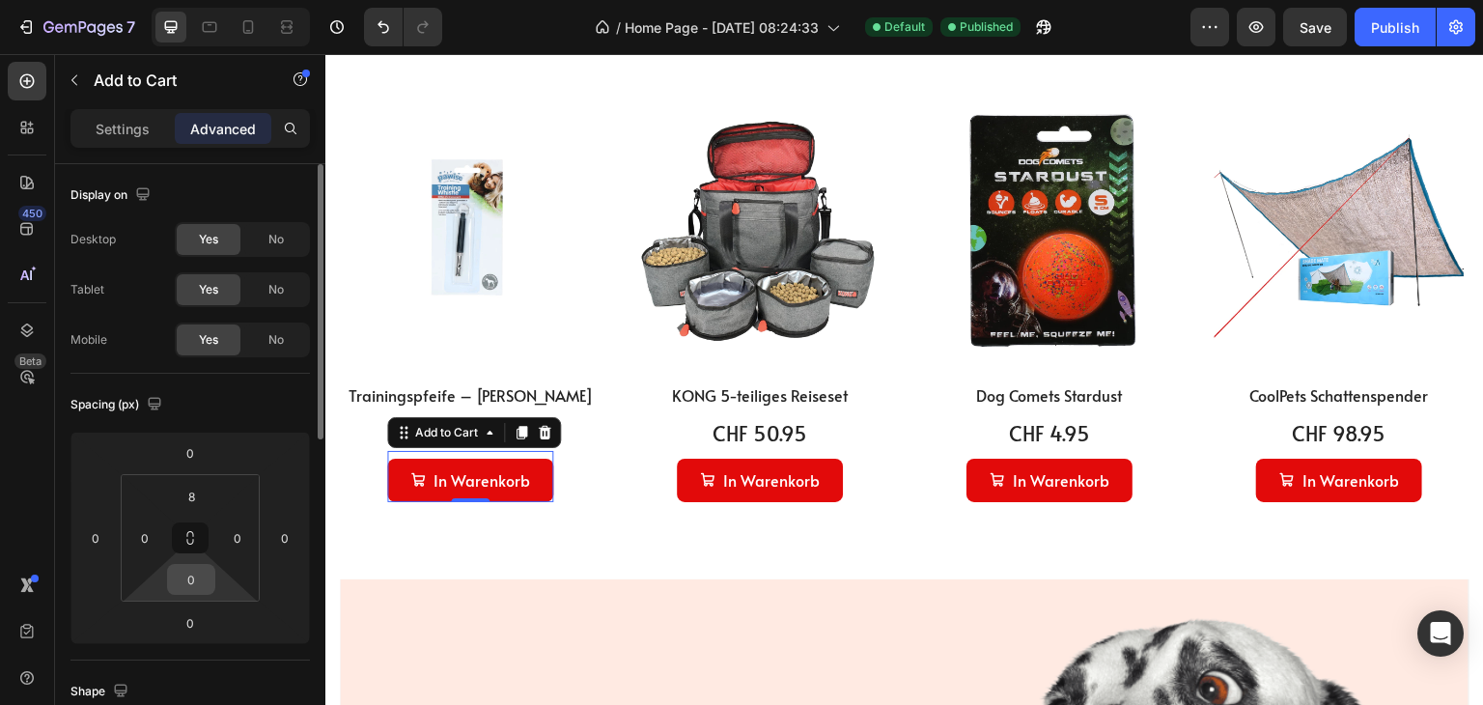
click at [200, 577] on input "0" at bounding box center [191, 579] width 39 height 29
type input "8"
click at [197, 485] on input "8" at bounding box center [191, 496] width 39 height 29
type input "0"
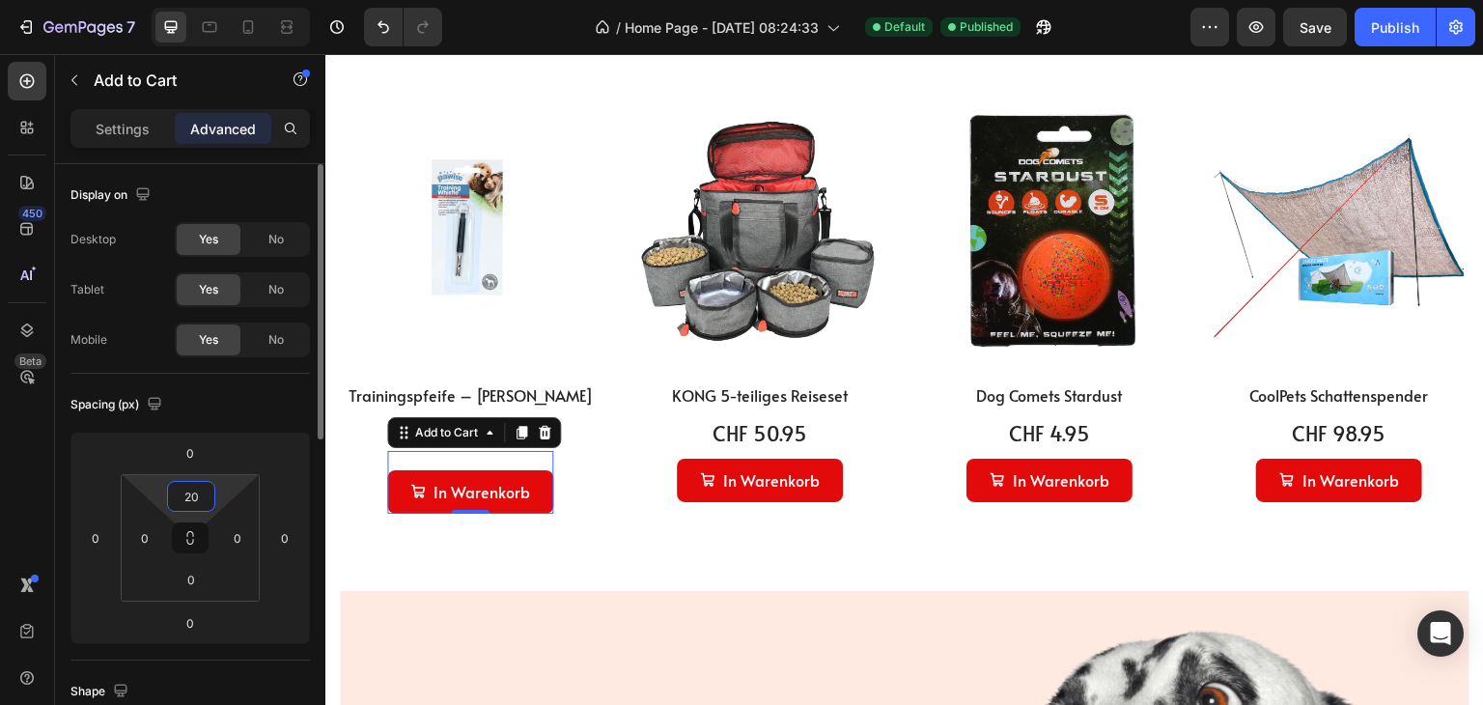
type input "2"
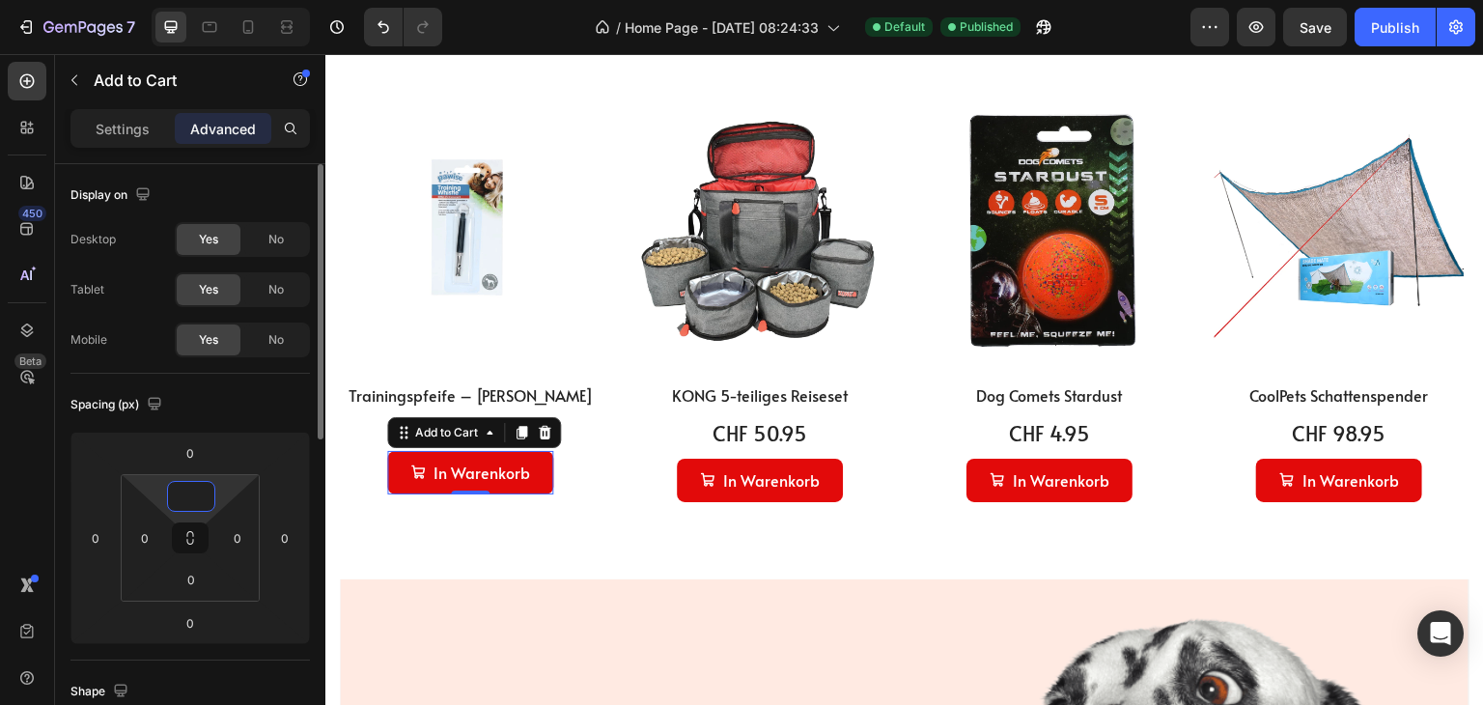
type input "8"
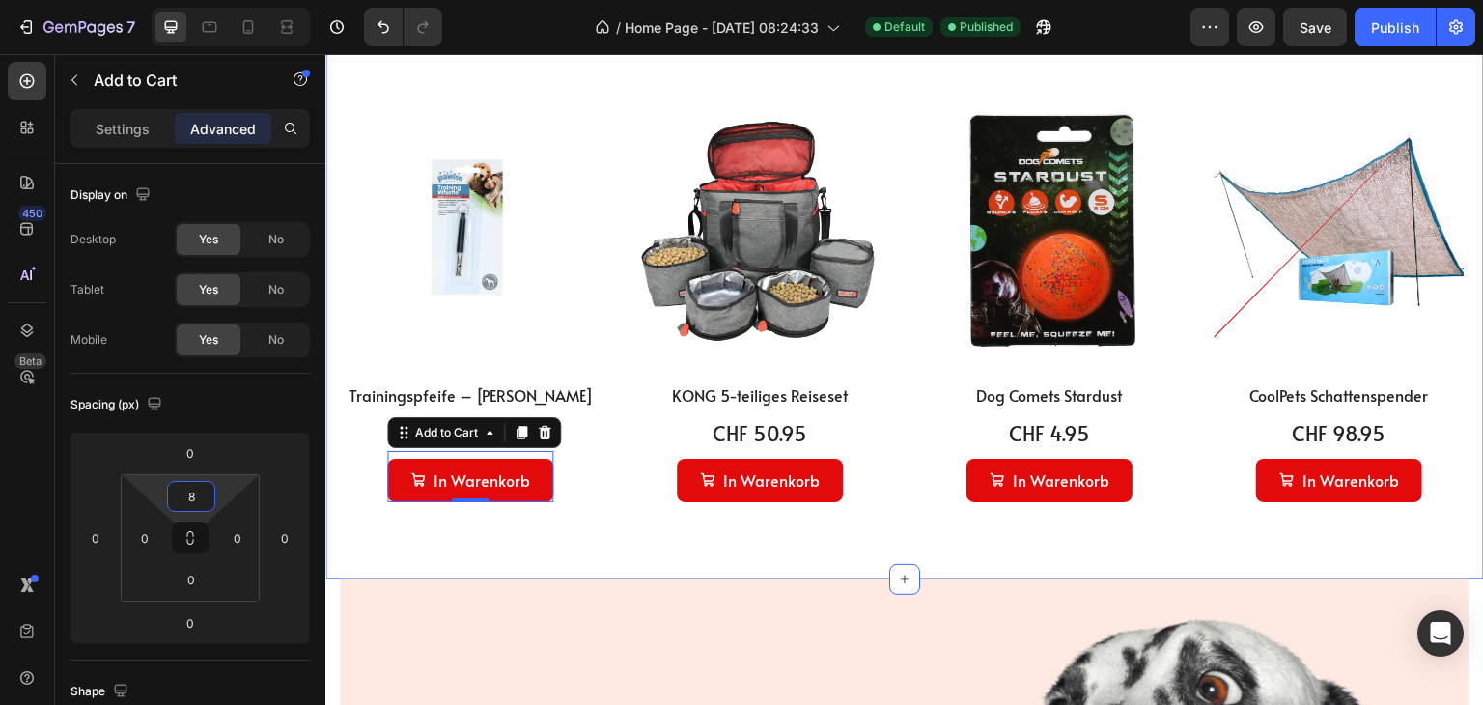
click at [669, 536] on div "Am meisten interessiert Heading „Die besten Produkte für Haustiere“ Text block …" at bounding box center [904, 259] width 1159 height 640
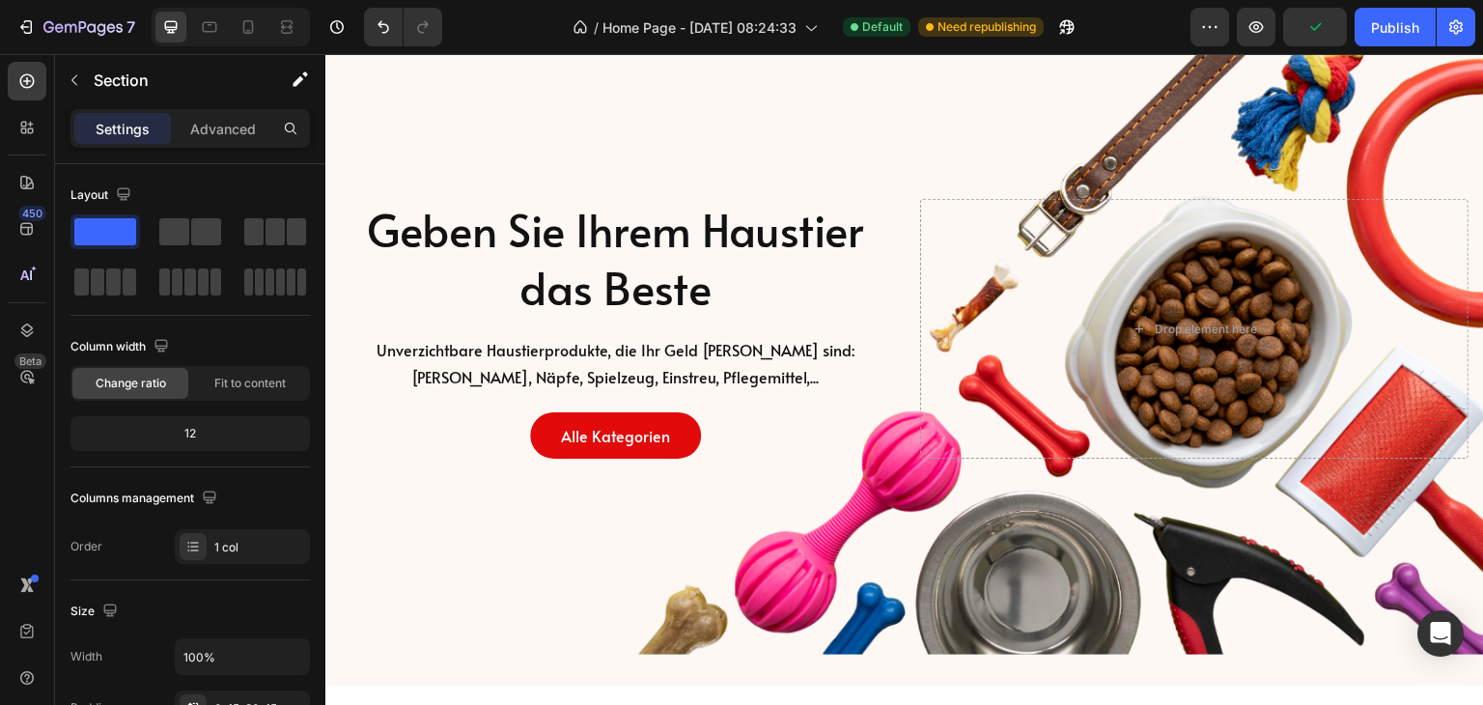
scroll to position [0, 0]
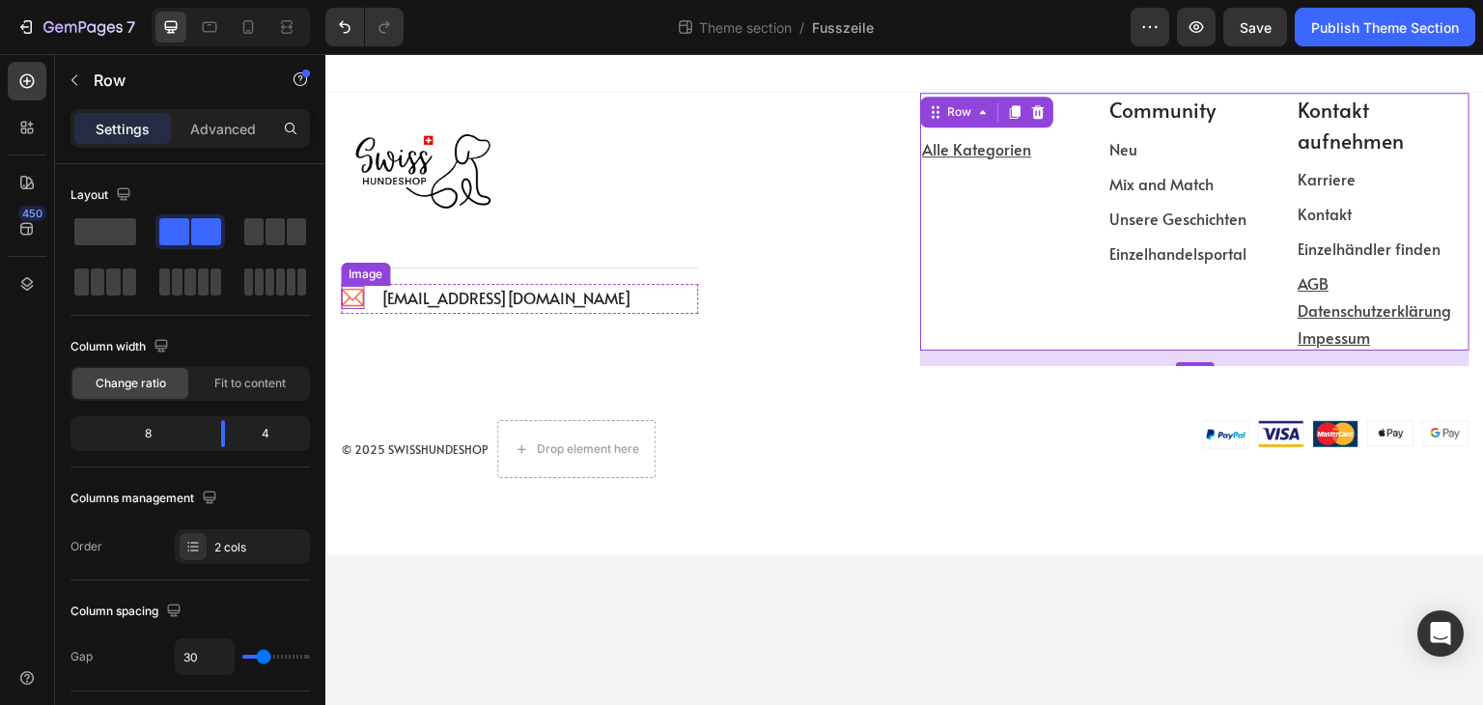
click at [357, 296] on img at bounding box center [352, 297] width 23 height 22
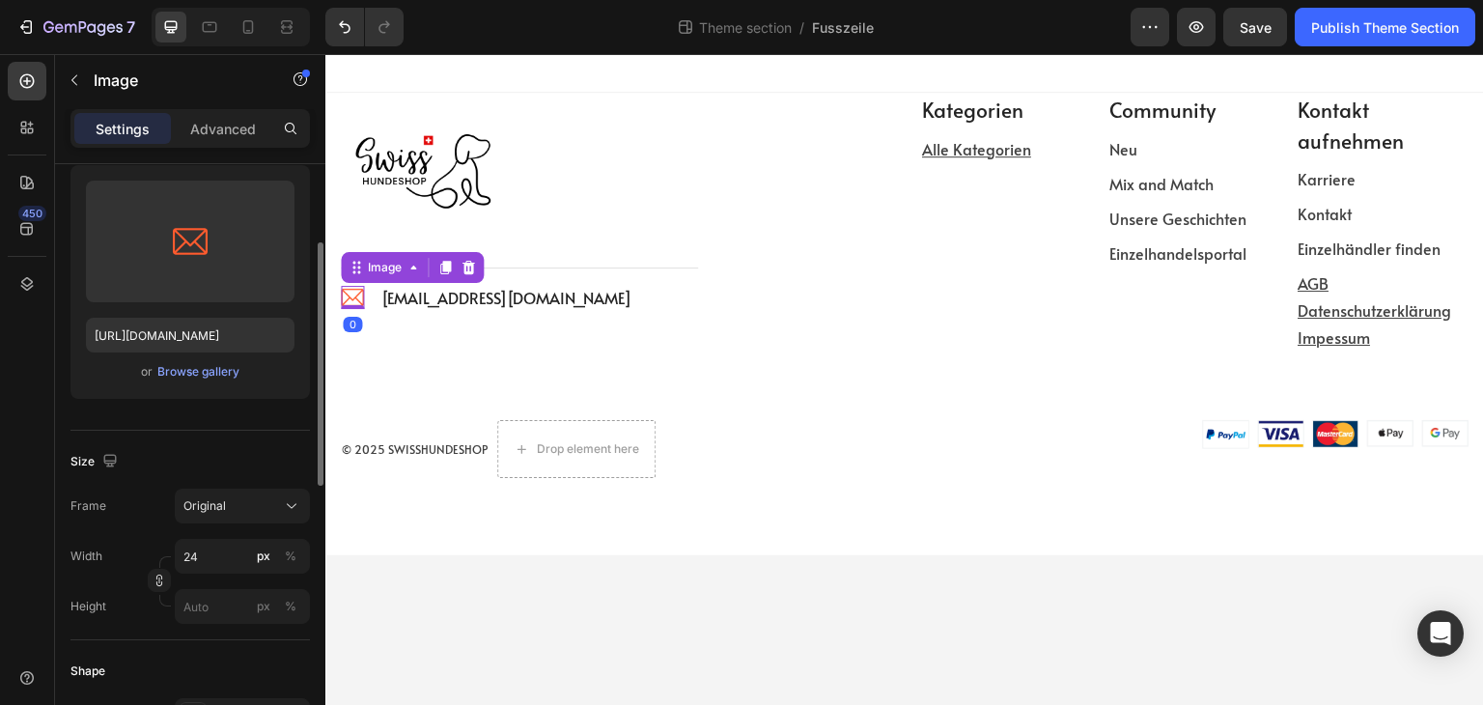
scroll to position [290, 0]
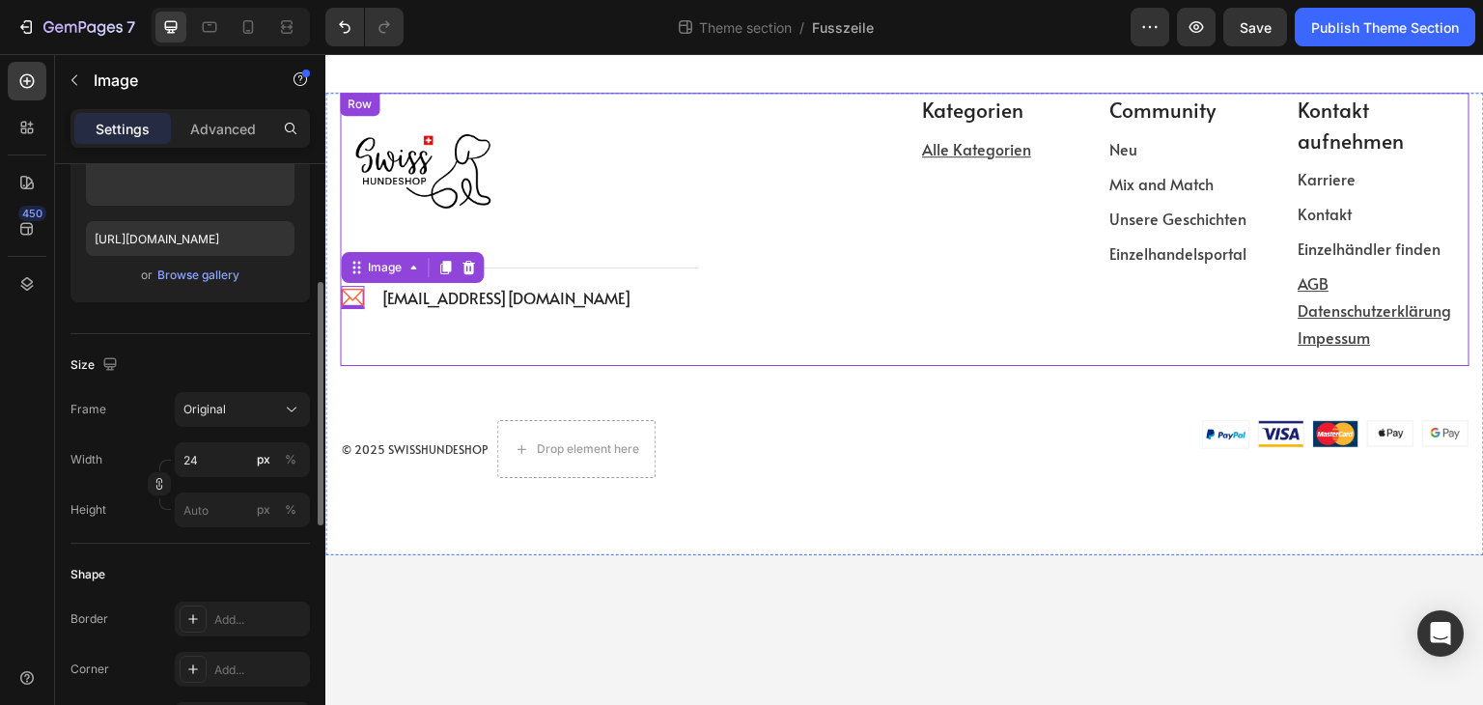
click at [865, 350] on div "Image Title Line Image 0 info@swisshundeshop.com Text block Icon List Row" at bounding box center [614, 229] width 549 height 273
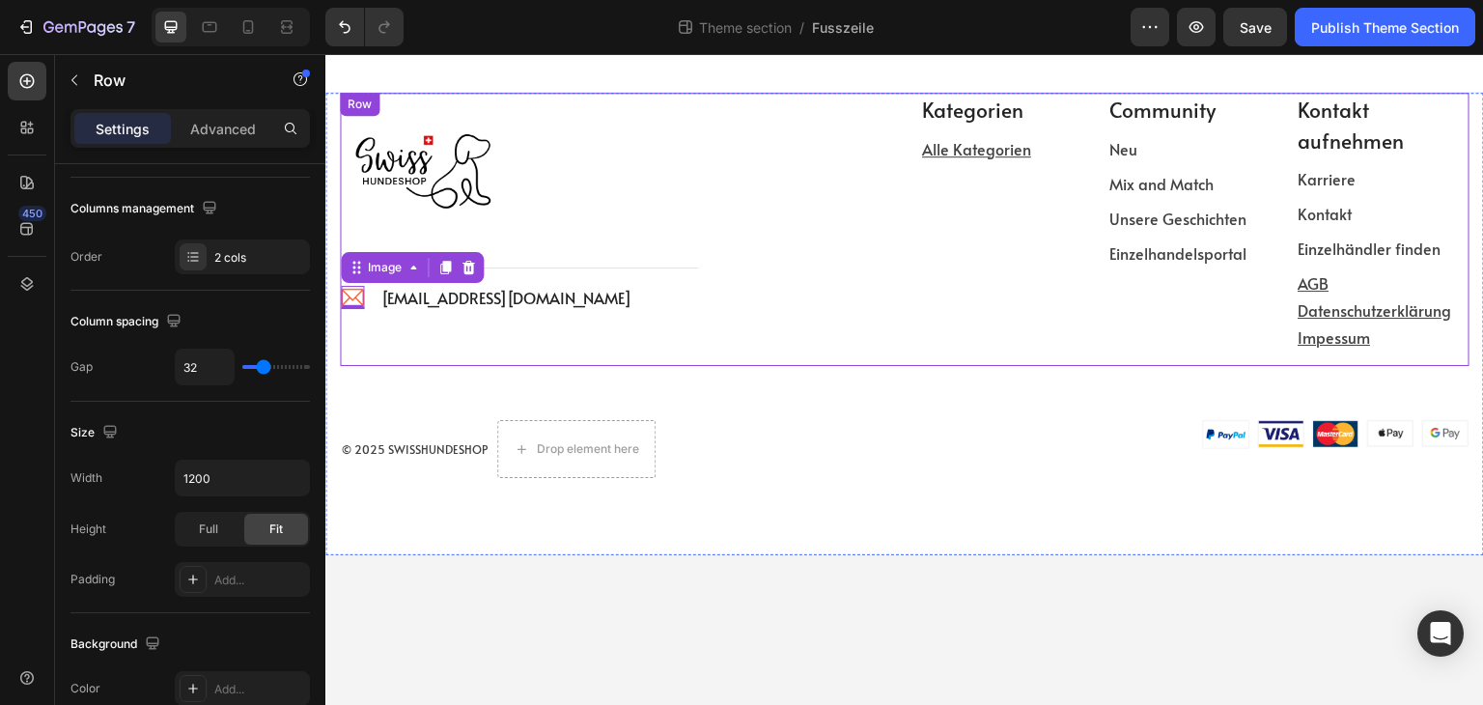
scroll to position [0, 0]
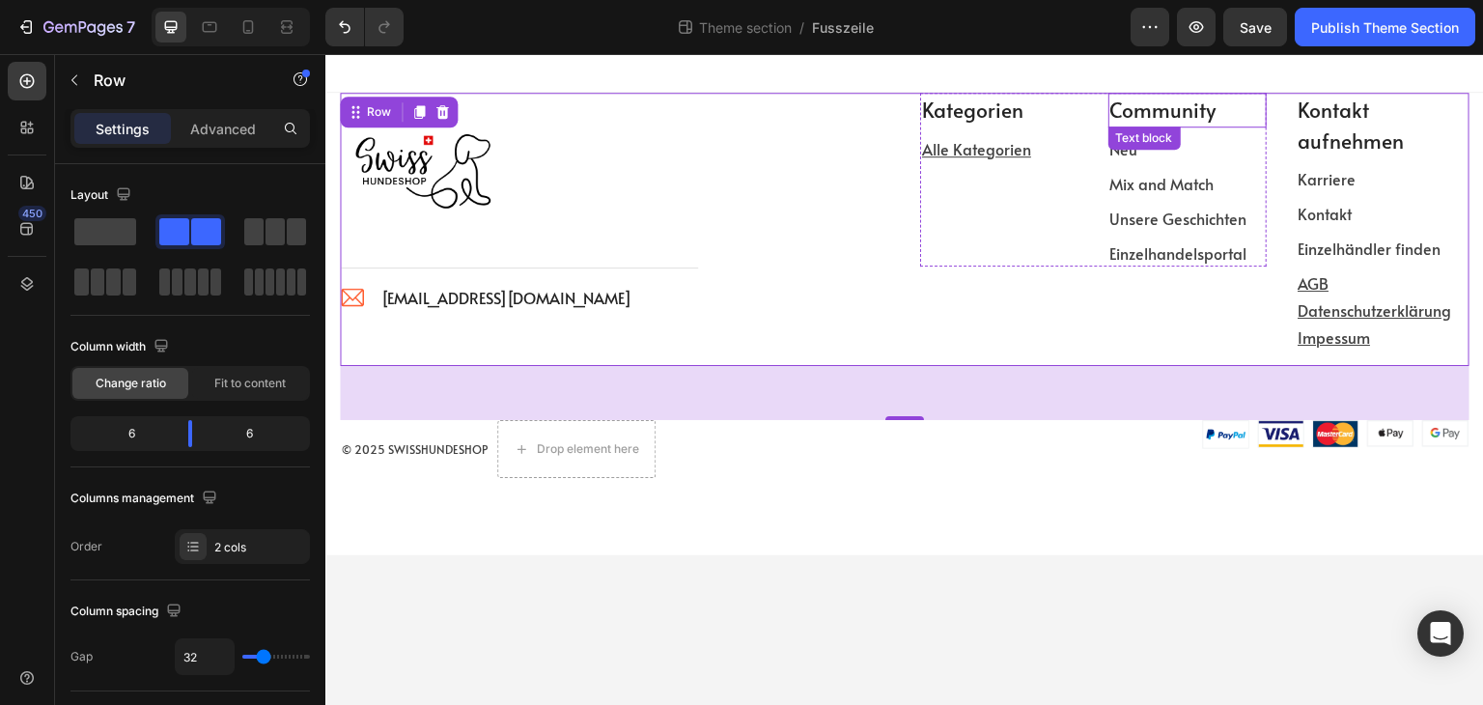
click at [1200, 109] on p "Community" at bounding box center [1188, 110] width 155 height 31
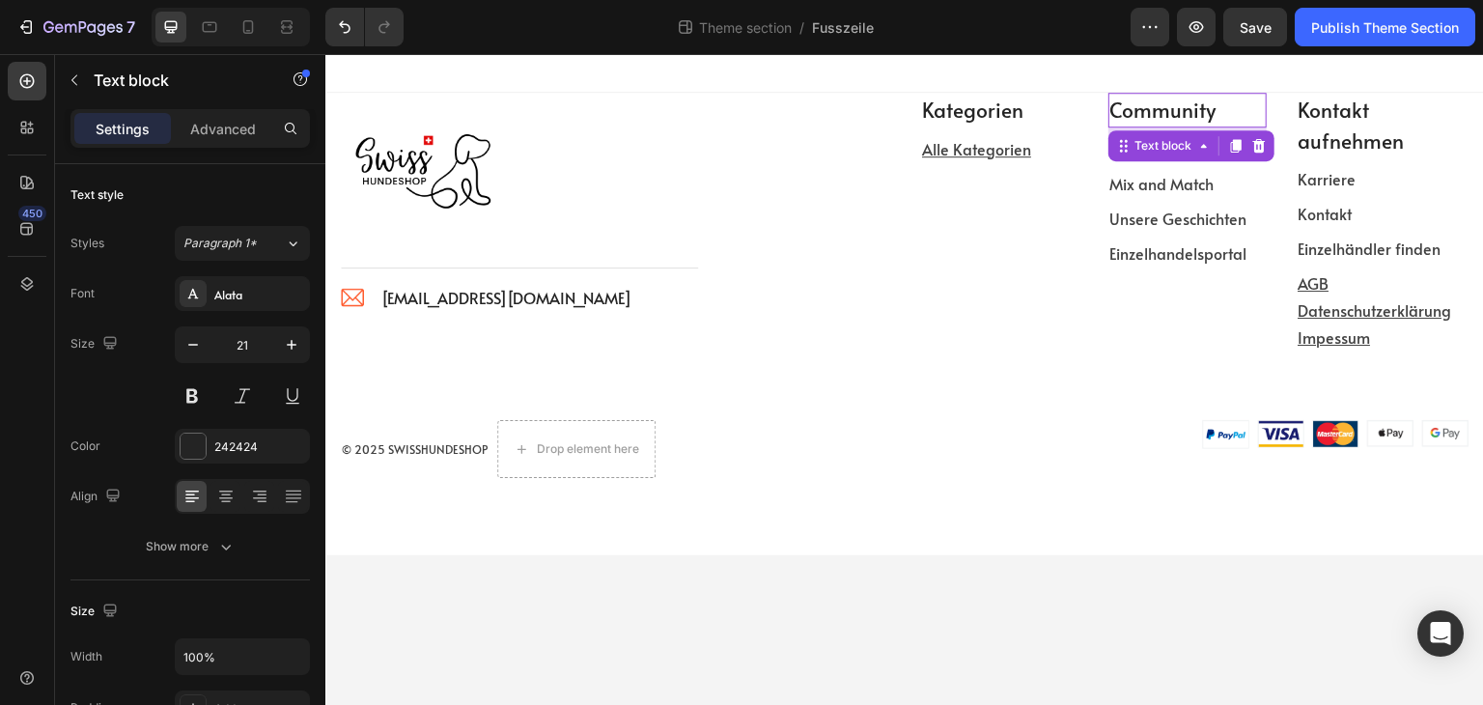
click at [1200, 109] on p "Community" at bounding box center [1188, 110] width 155 height 31
click at [1200, 141] on p "Neu" at bounding box center [1188, 148] width 155 height 23
click at [1246, 186] on p "Mix and Match" at bounding box center [1188, 183] width 155 height 23
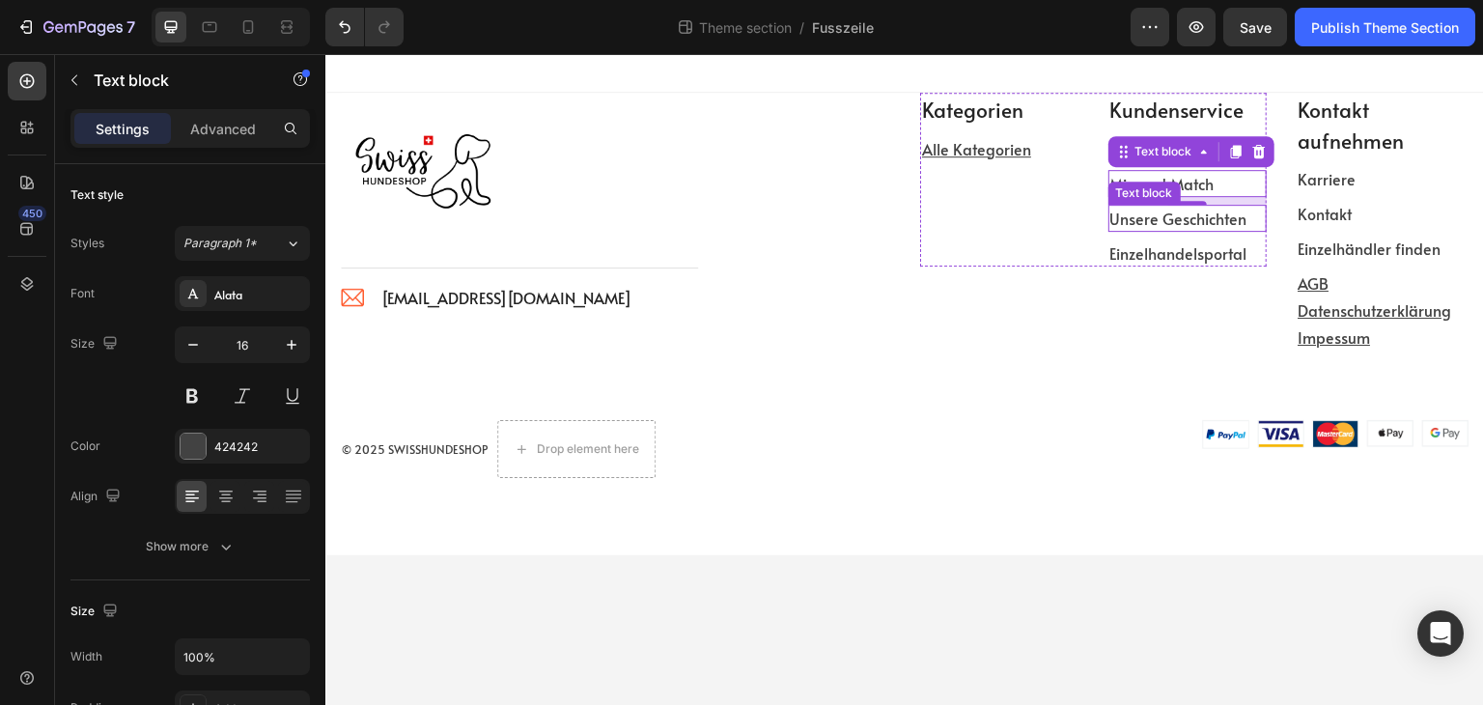
click at [1172, 184] on div "Text block" at bounding box center [1145, 192] width 65 height 17
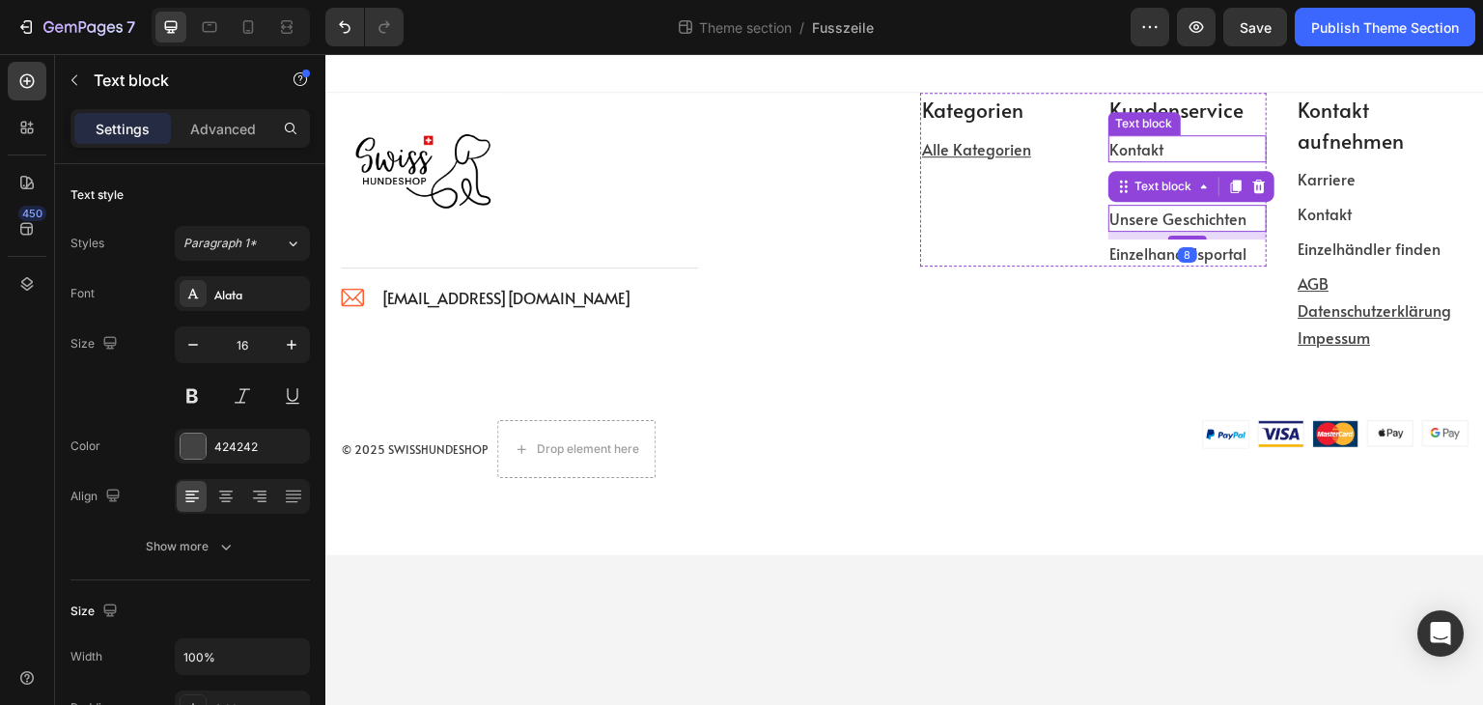
click at [1149, 152] on p "Kontakt" at bounding box center [1188, 148] width 155 height 23
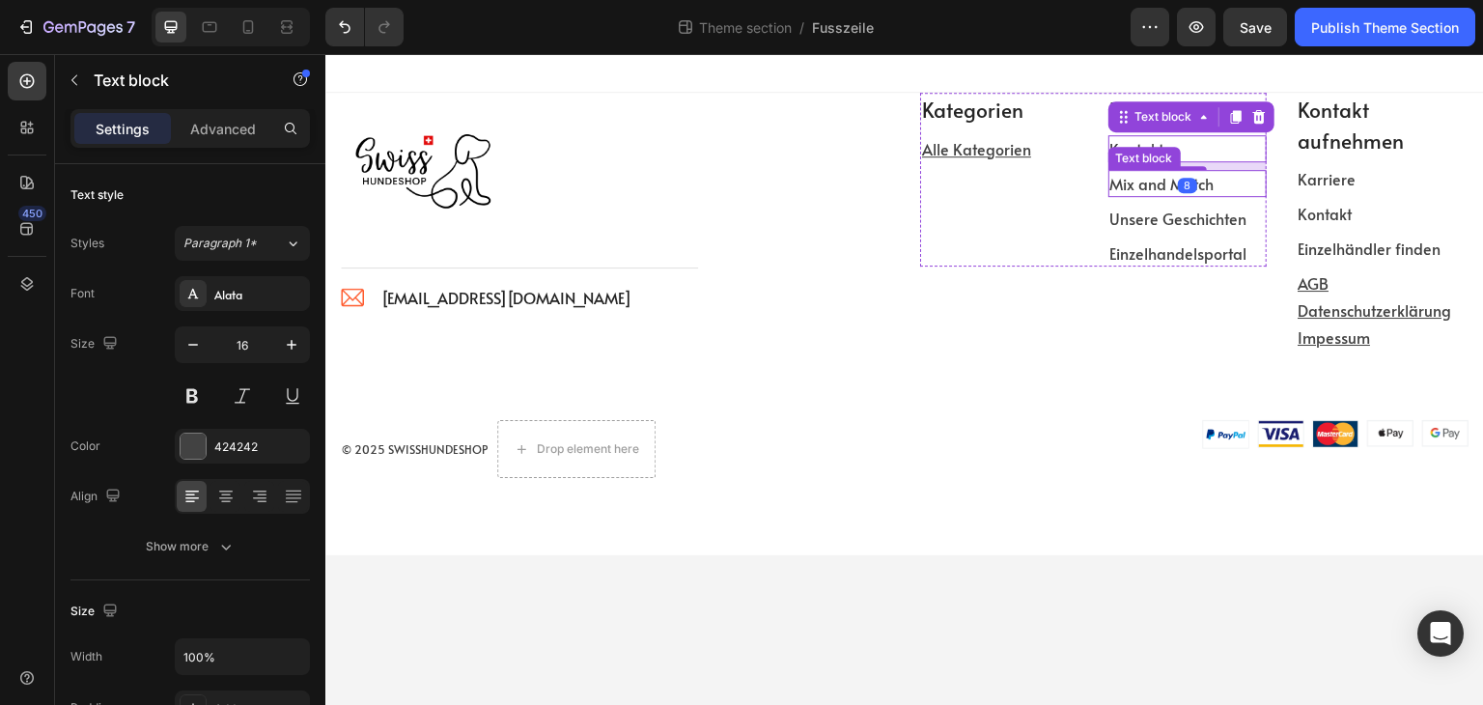
click at [1159, 185] on link "Mix and Match" at bounding box center [1163, 183] width 104 height 21
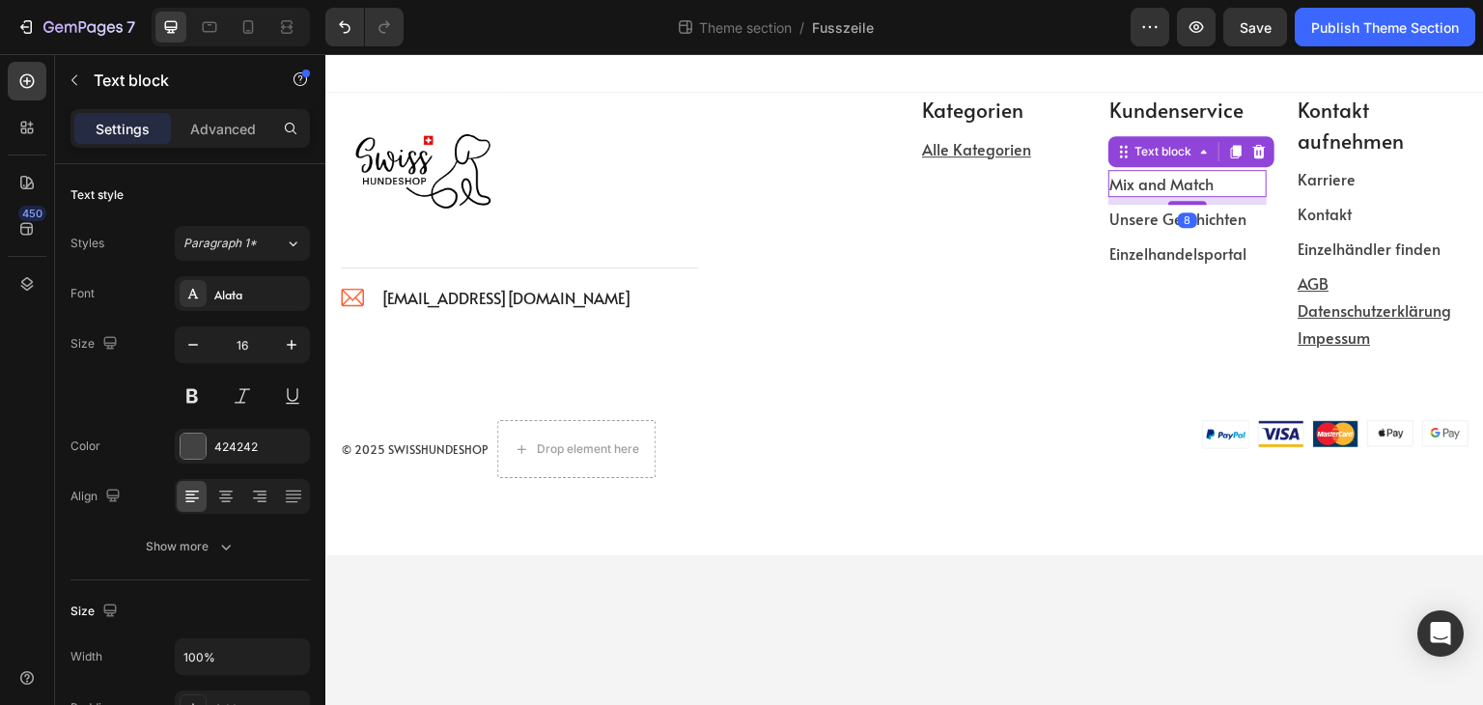
click at [1159, 185] on link "Mix and Match" at bounding box center [1163, 183] width 104 height 21
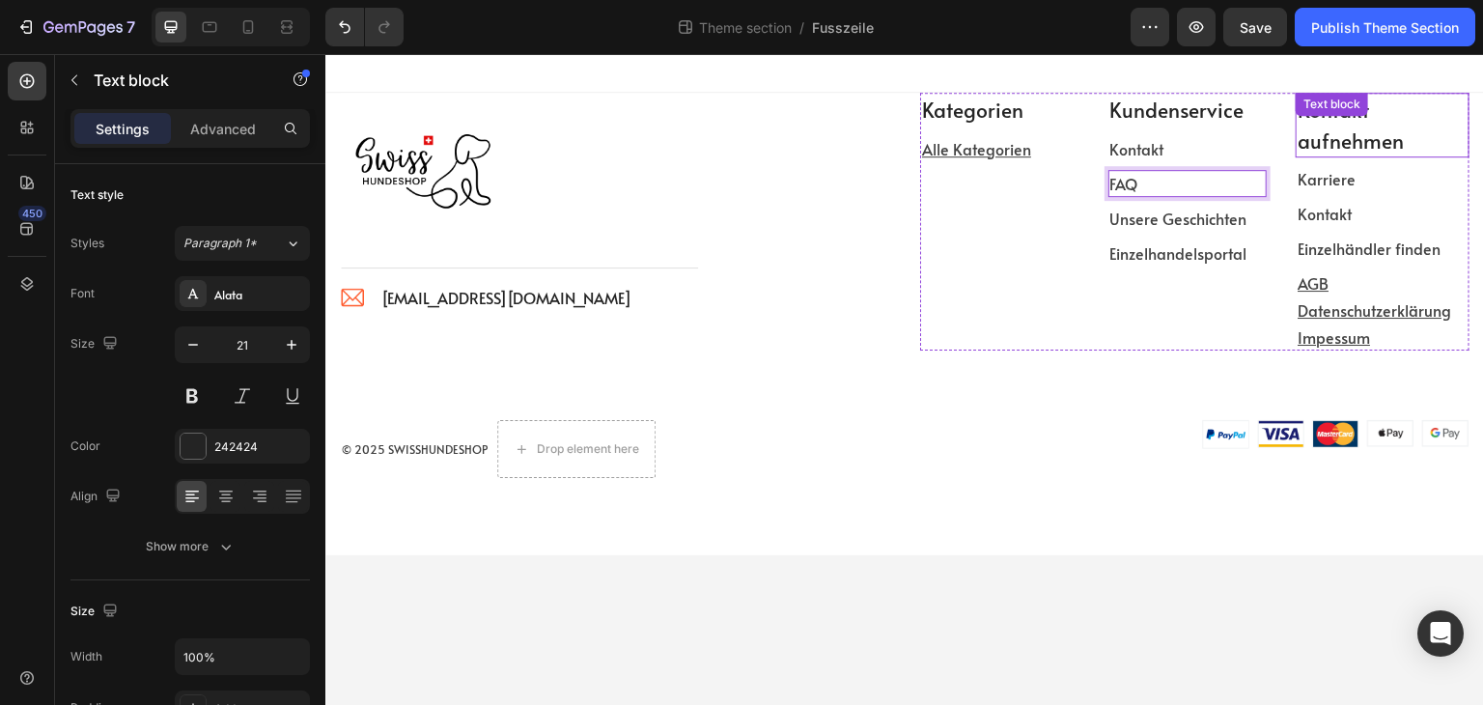
click at [1327, 128] on p "Kontakt aufnehmen" at bounding box center [1383, 125] width 170 height 61
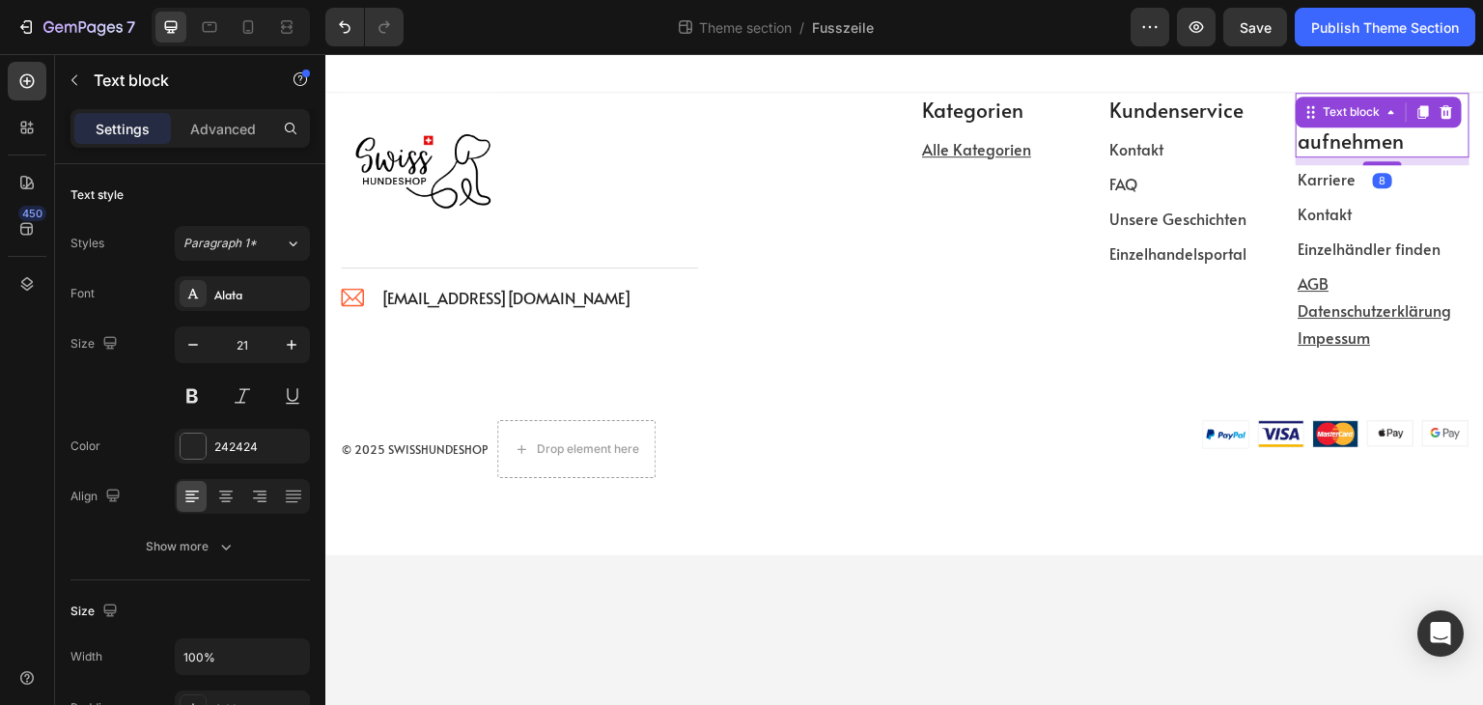
click at [1327, 128] on p "Kontakt aufnehmen" at bounding box center [1383, 125] width 170 height 61
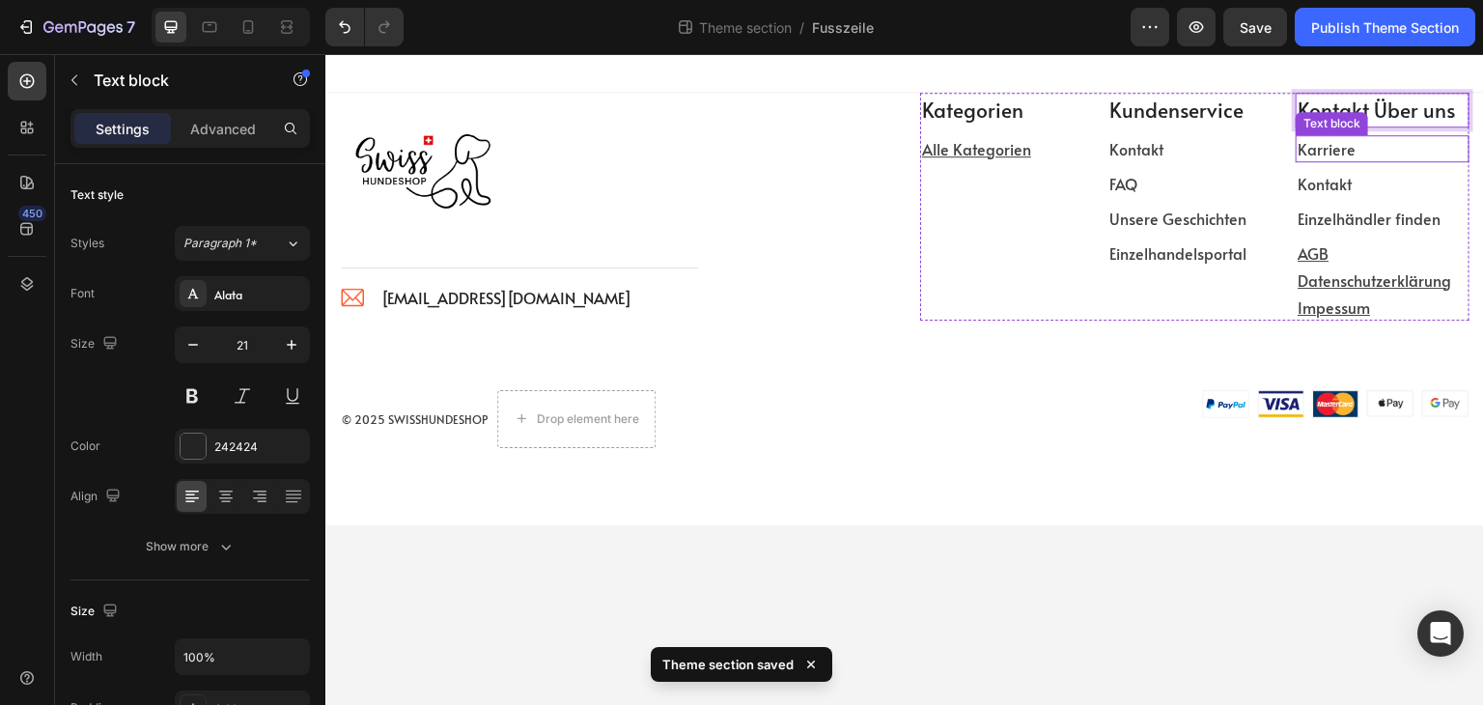
click at [1388, 143] on p "Karriere" at bounding box center [1383, 148] width 170 height 23
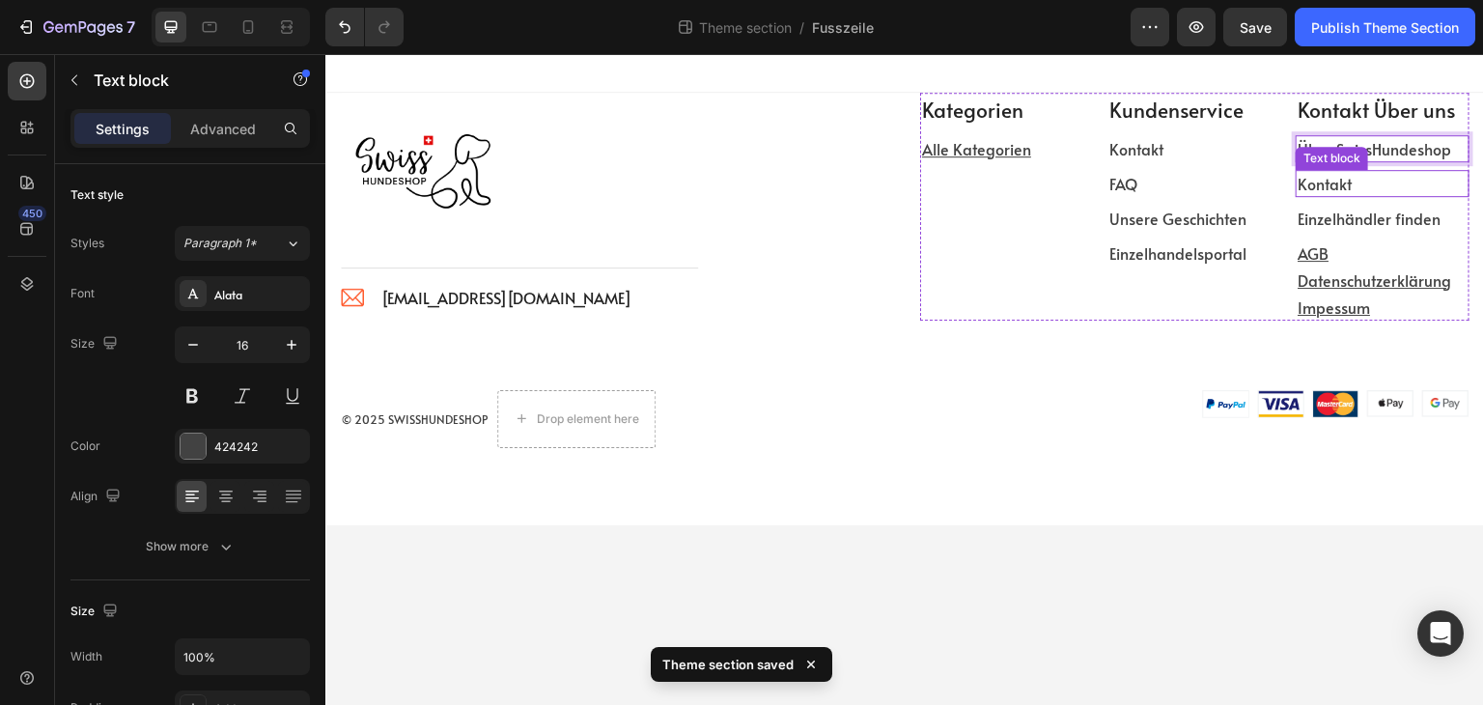
click at [1410, 179] on p "Kontakt" at bounding box center [1383, 183] width 170 height 23
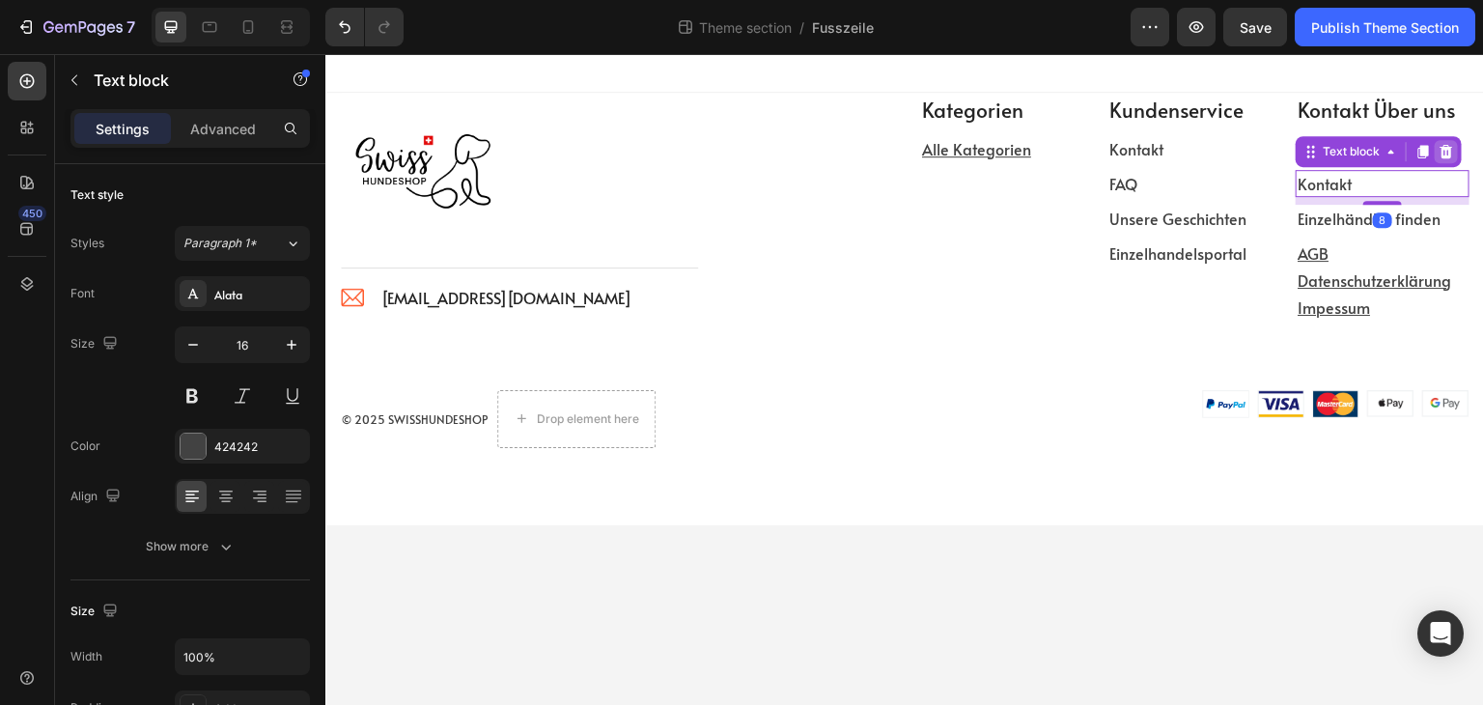
click at [1448, 155] on icon at bounding box center [1447, 151] width 13 height 14
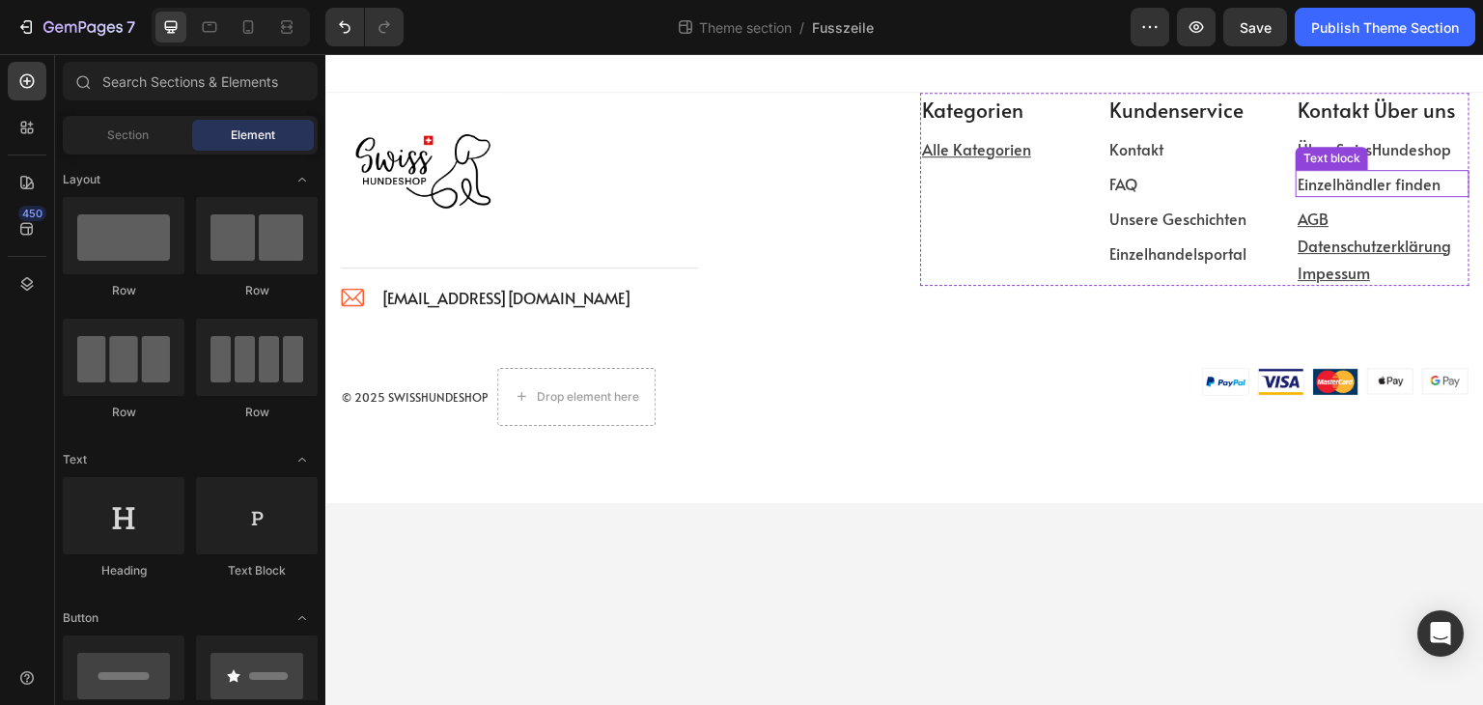
click at [1401, 183] on p "Einzelhändler finden" at bounding box center [1383, 183] width 170 height 23
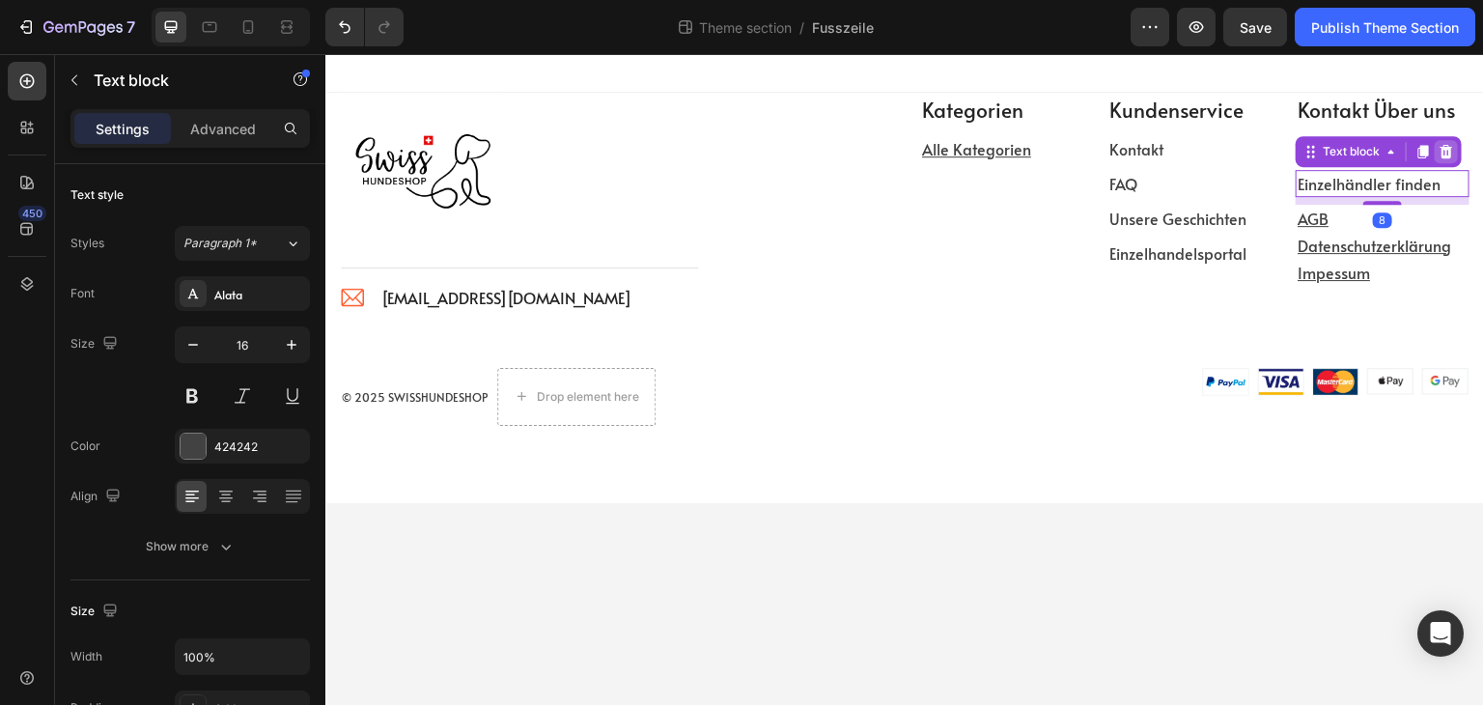
click at [1452, 150] on icon at bounding box center [1446, 151] width 15 height 15
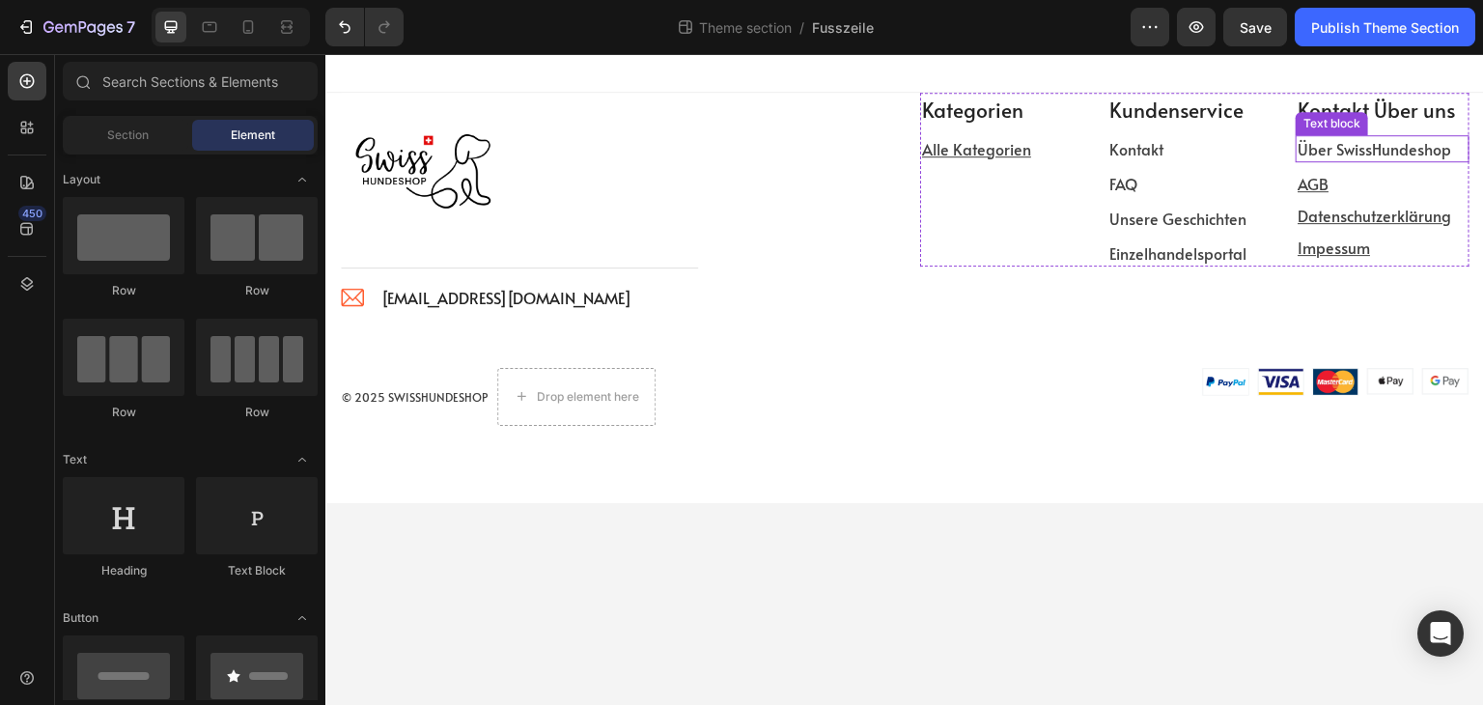
click at [1416, 154] on p "Über SwissHundeshop" at bounding box center [1383, 148] width 170 height 23
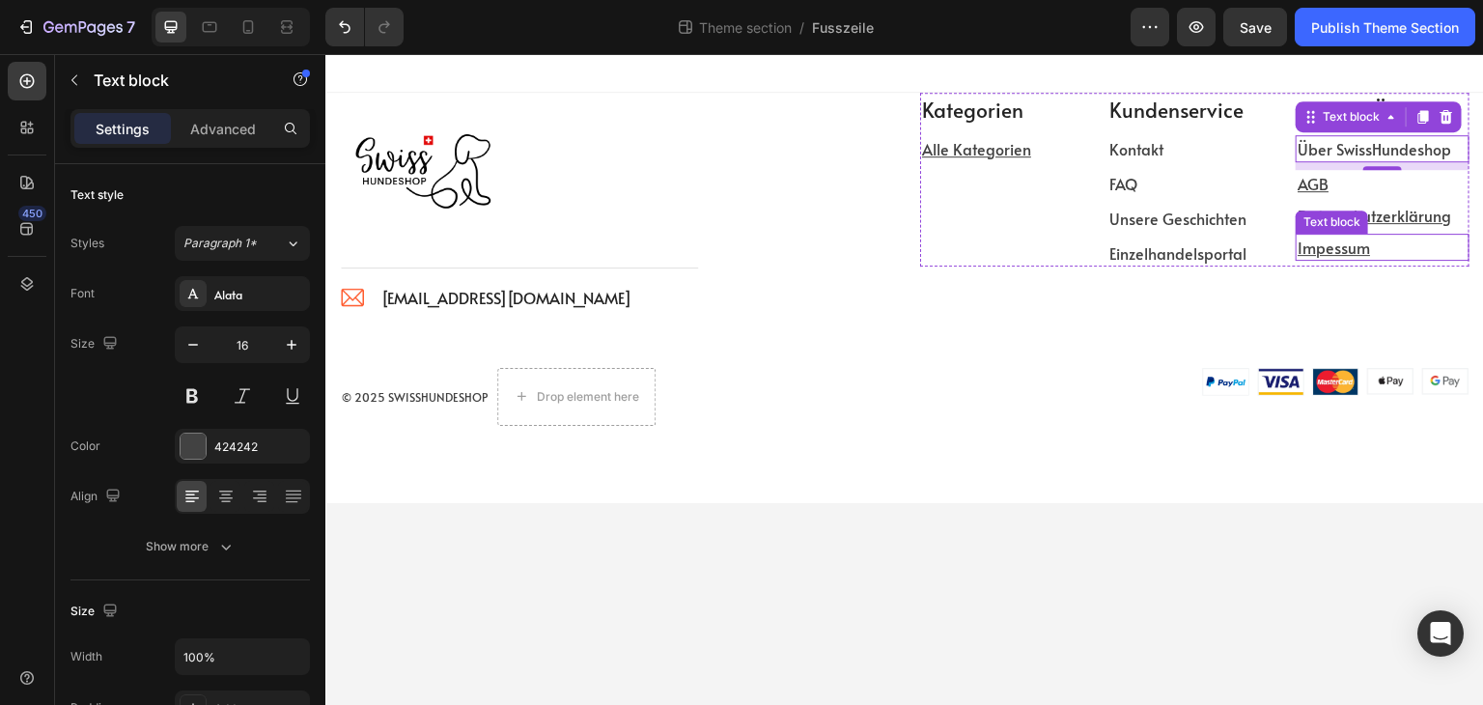
click at [1387, 248] on p "Impessum" at bounding box center [1383, 247] width 170 height 23
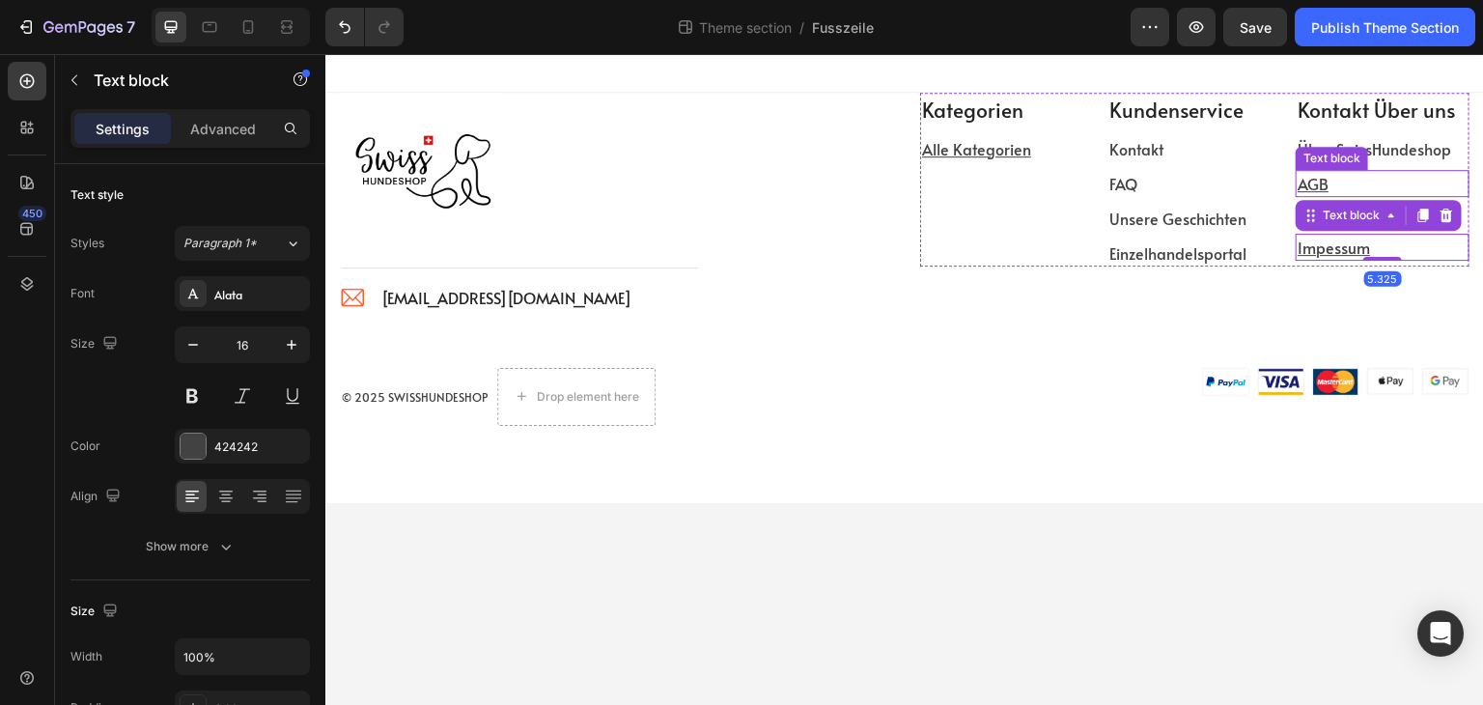
click at [1398, 179] on p "AGB" at bounding box center [1383, 183] width 170 height 23
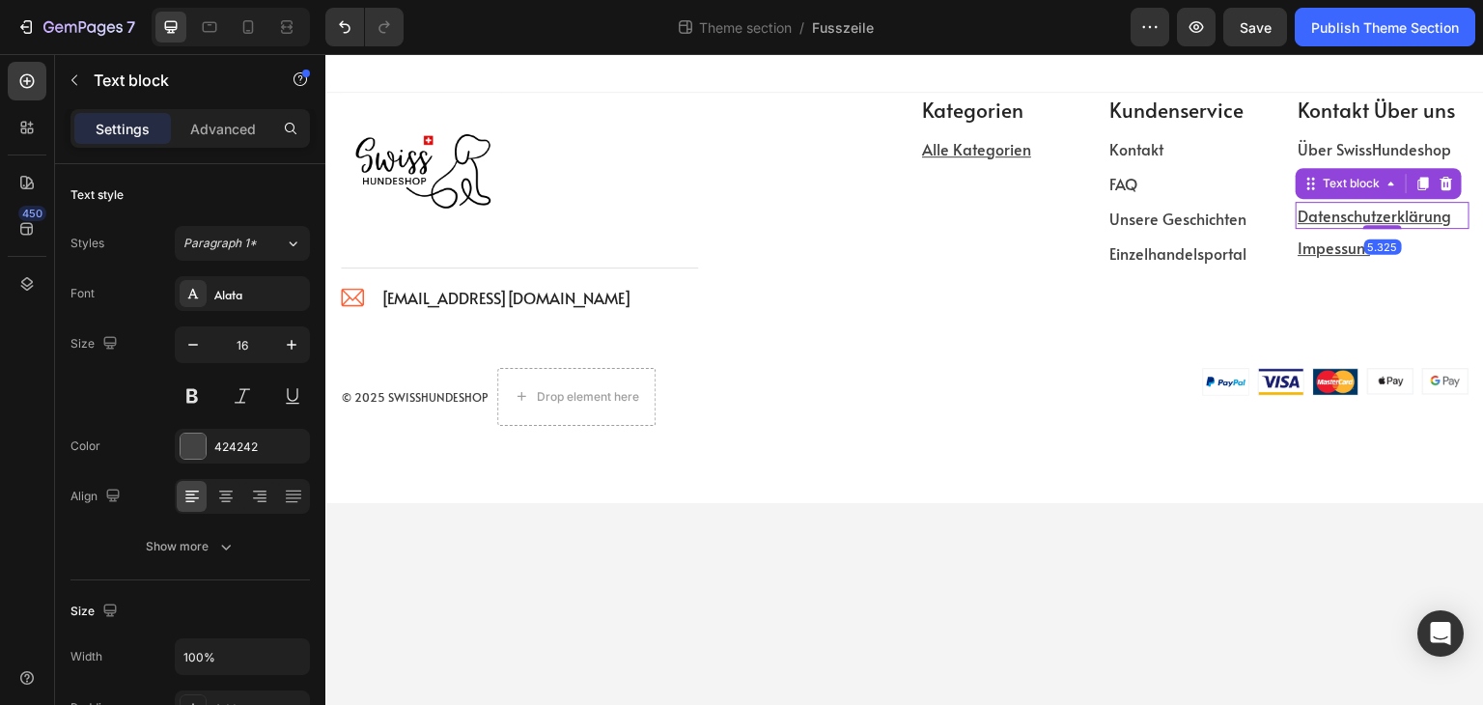
click at [1455, 208] on p "Datenschutzerklärung" at bounding box center [1383, 215] width 170 height 23
click at [1441, 248] on p "Impessum" at bounding box center [1383, 247] width 170 height 23
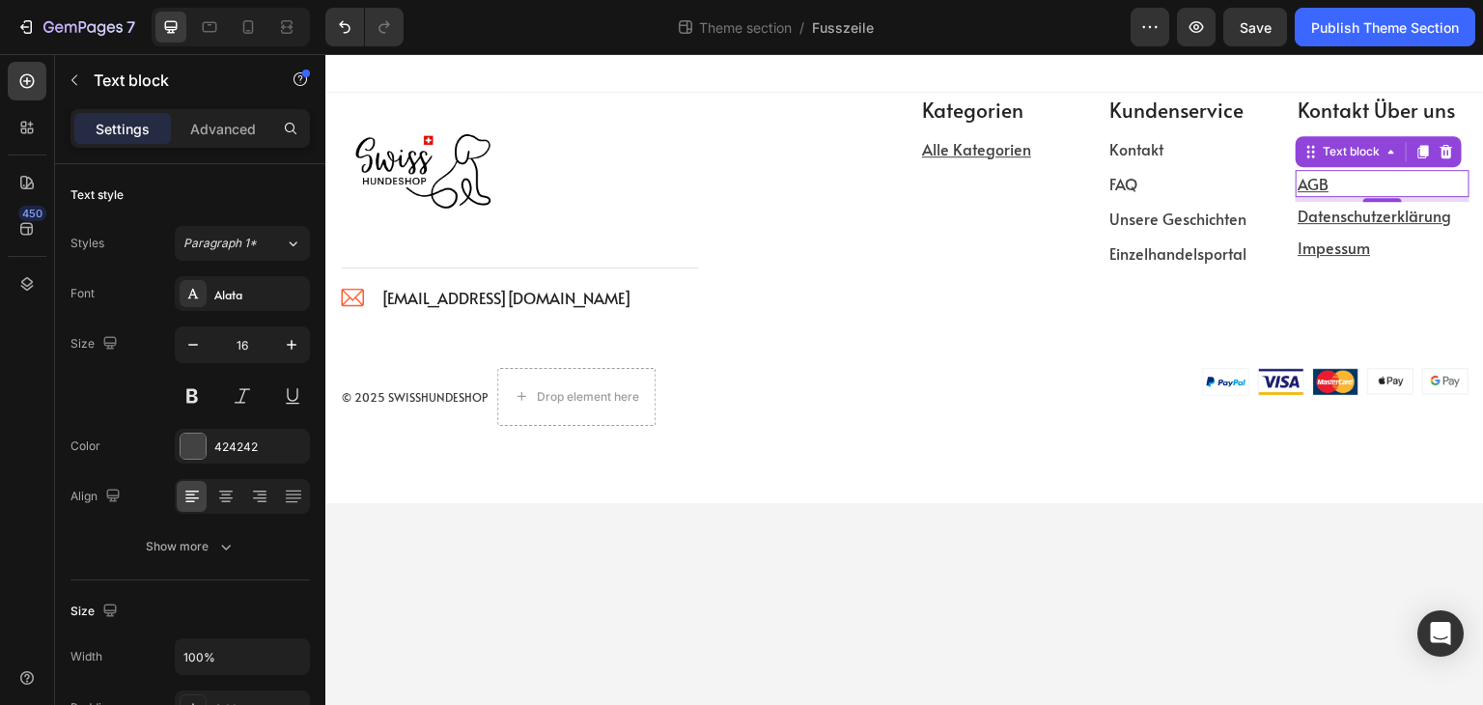
click at [1433, 177] on p "AGB" at bounding box center [1383, 183] width 170 height 23
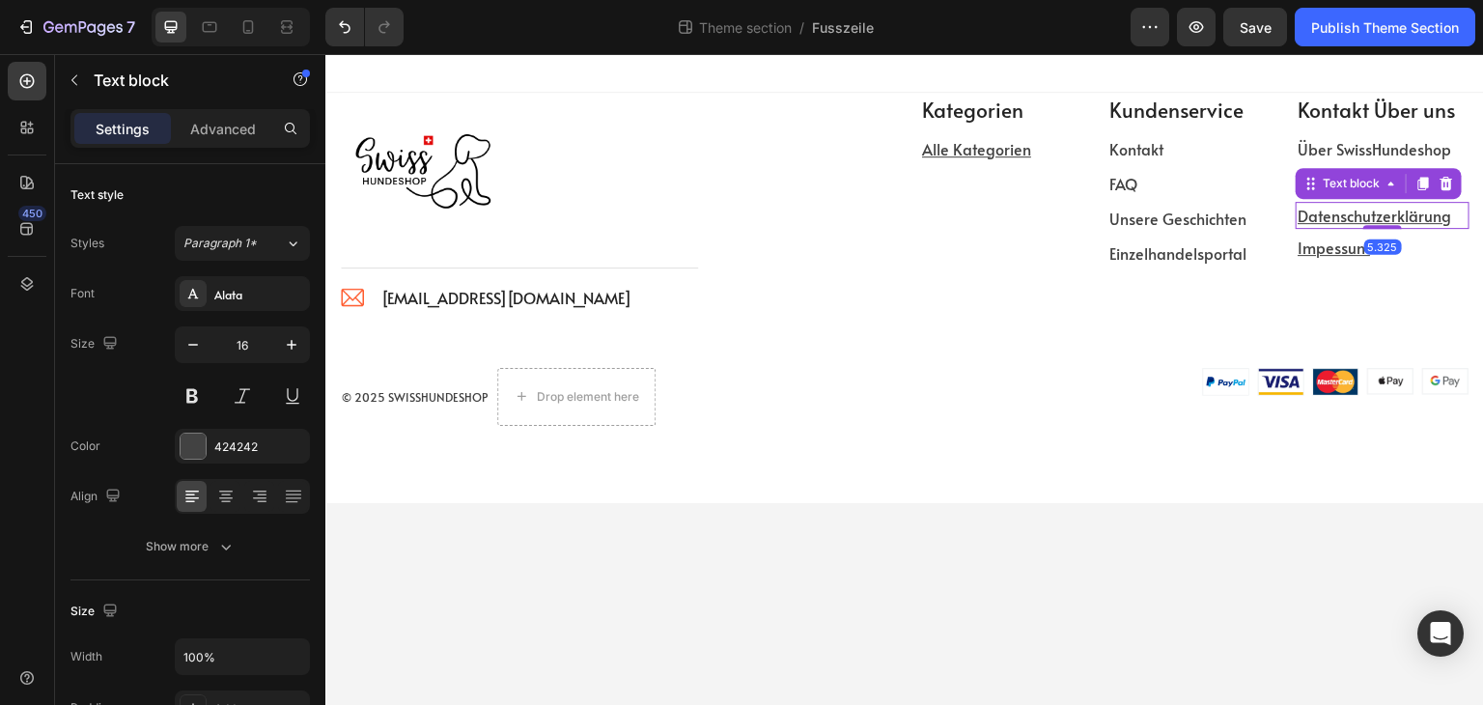
click at [1456, 214] on p "Datenschutzerklärung" at bounding box center [1383, 215] width 170 height 23
click at [1452, 252] on p "Impessum" at bounding box center [1383, 247] width 170 height 23
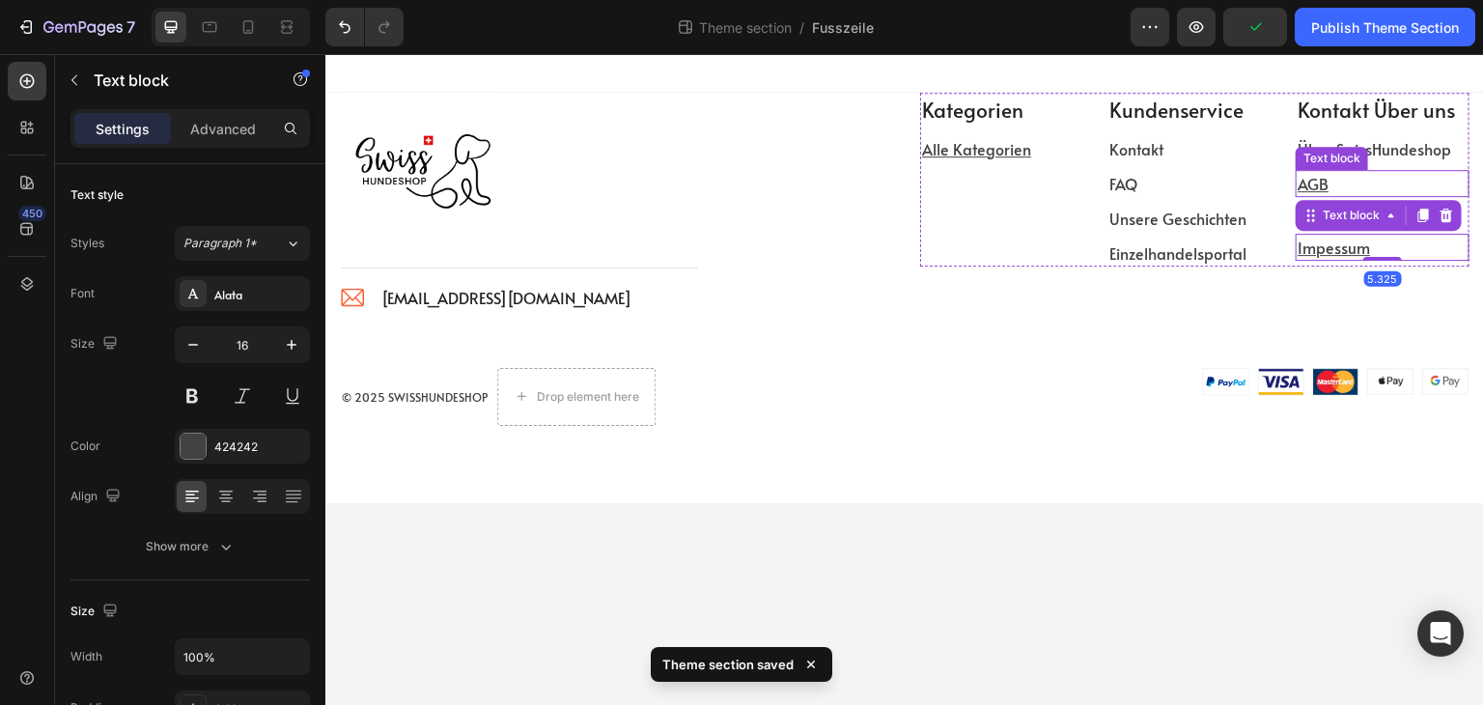
click at [1449, 175] on p "AGB" at bounding box center [1383, 183] width 170 height 23
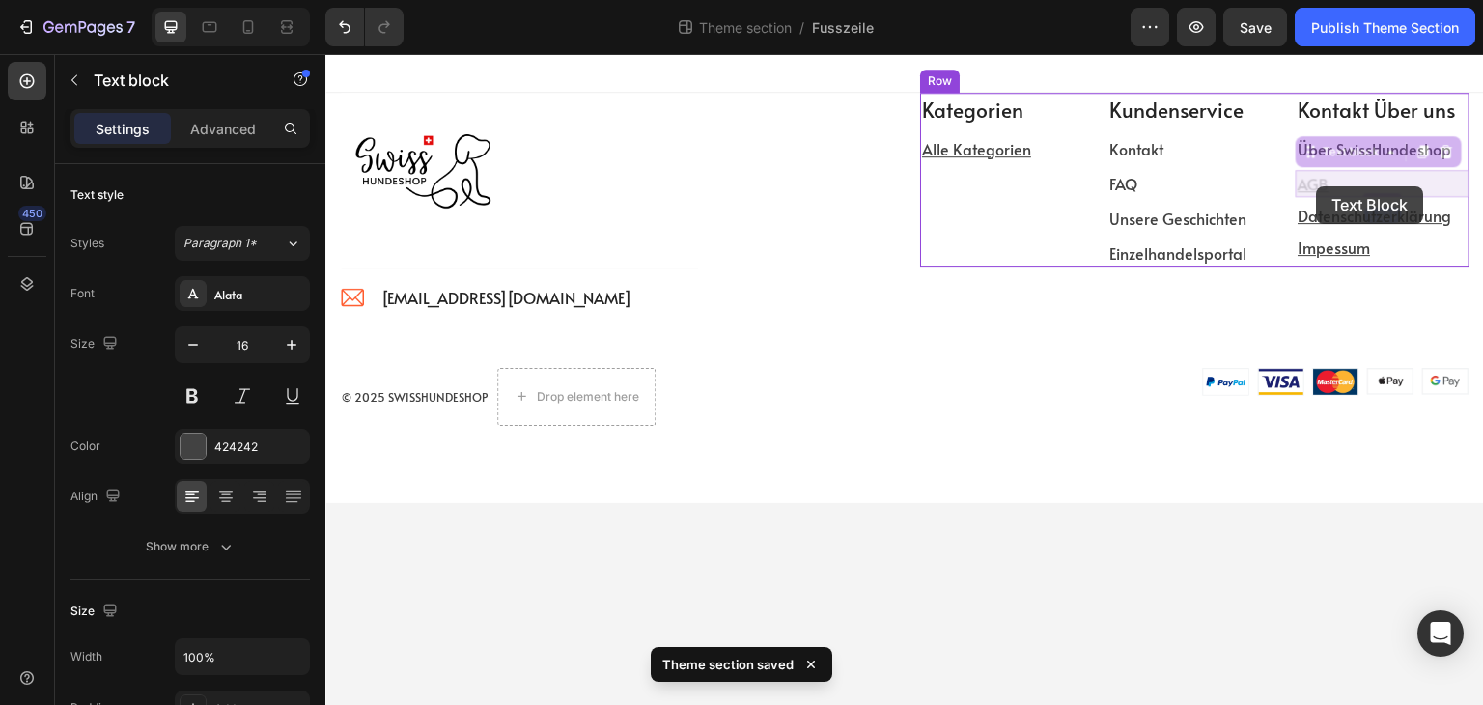
drag, startPoint x: 1312, startPoint y: 152, endPoint x: 1317, endPoint y: 186, distance: 35.1
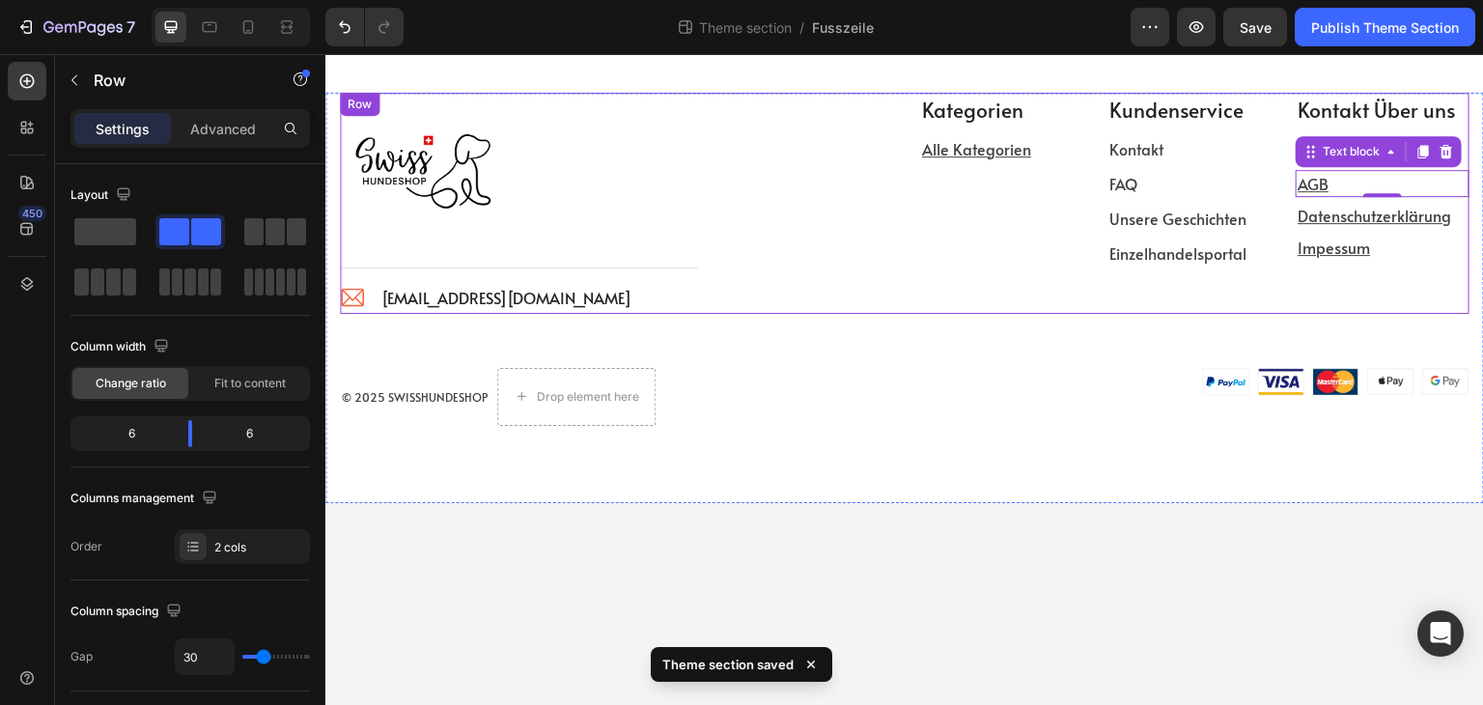
click at [924, 229] on div "Kategorien Text block Alle Kategorien Text block" at bounding box center [999, 180] width 159 height 174
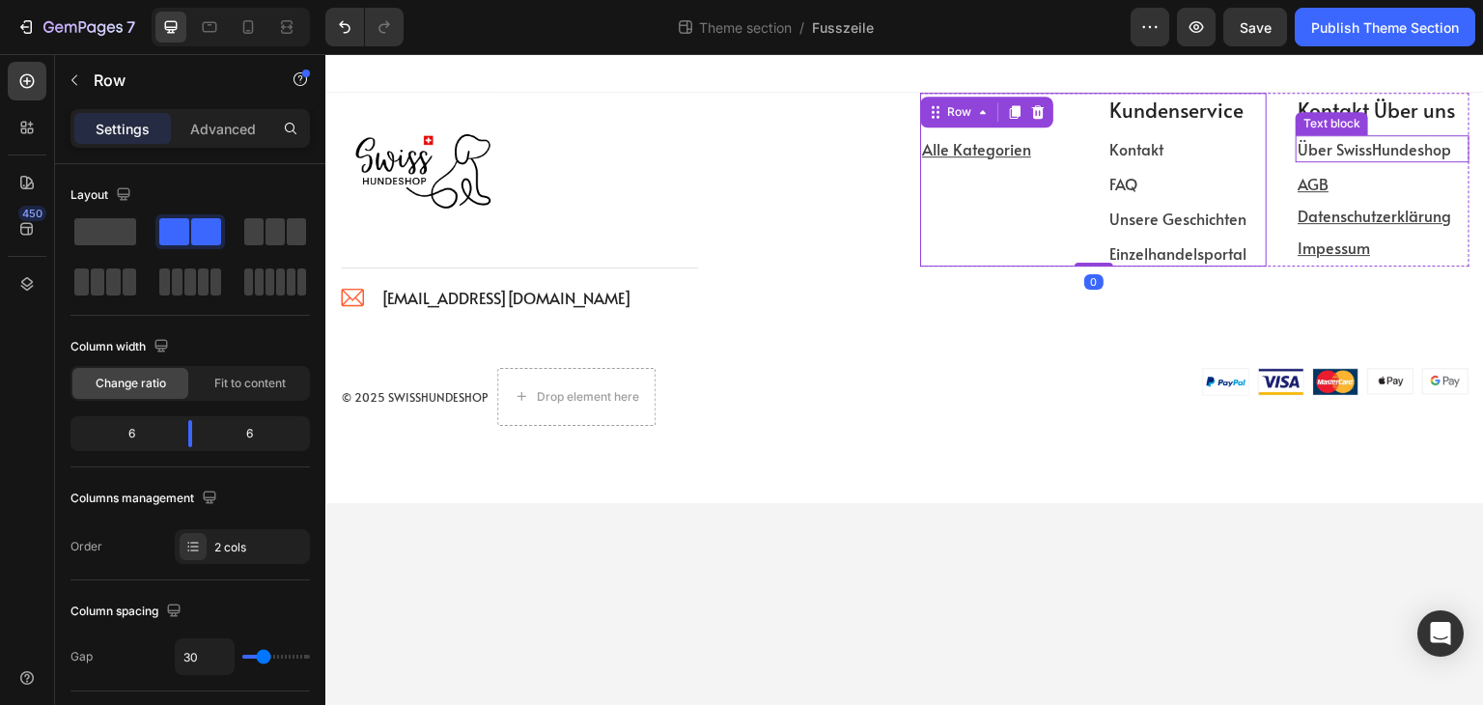
click at [1336, 113] on div "Text block" at bounding box center [1332, 123] width 72 height 23
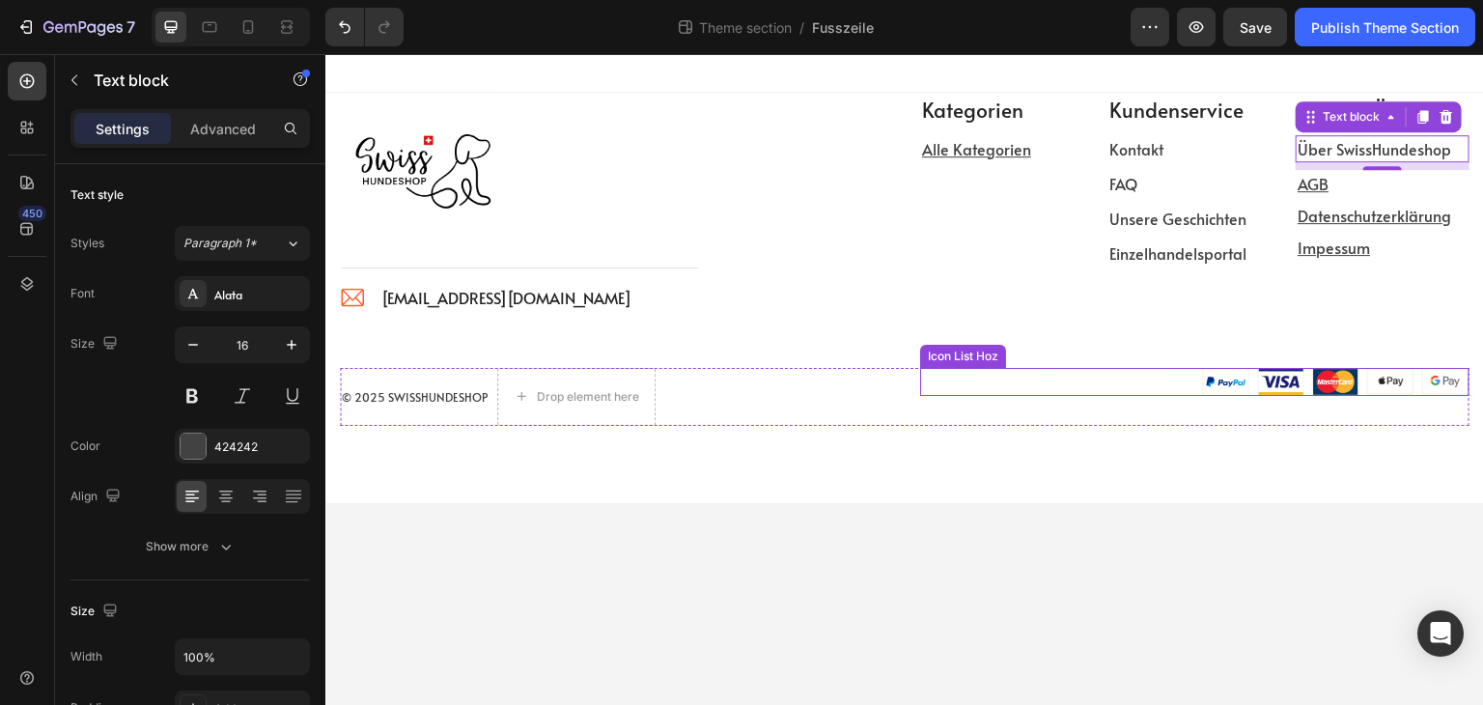
click at [1059, 380] on div "Image Image Image Image Image" at bounding box center [1194, 382] width 549 height 29
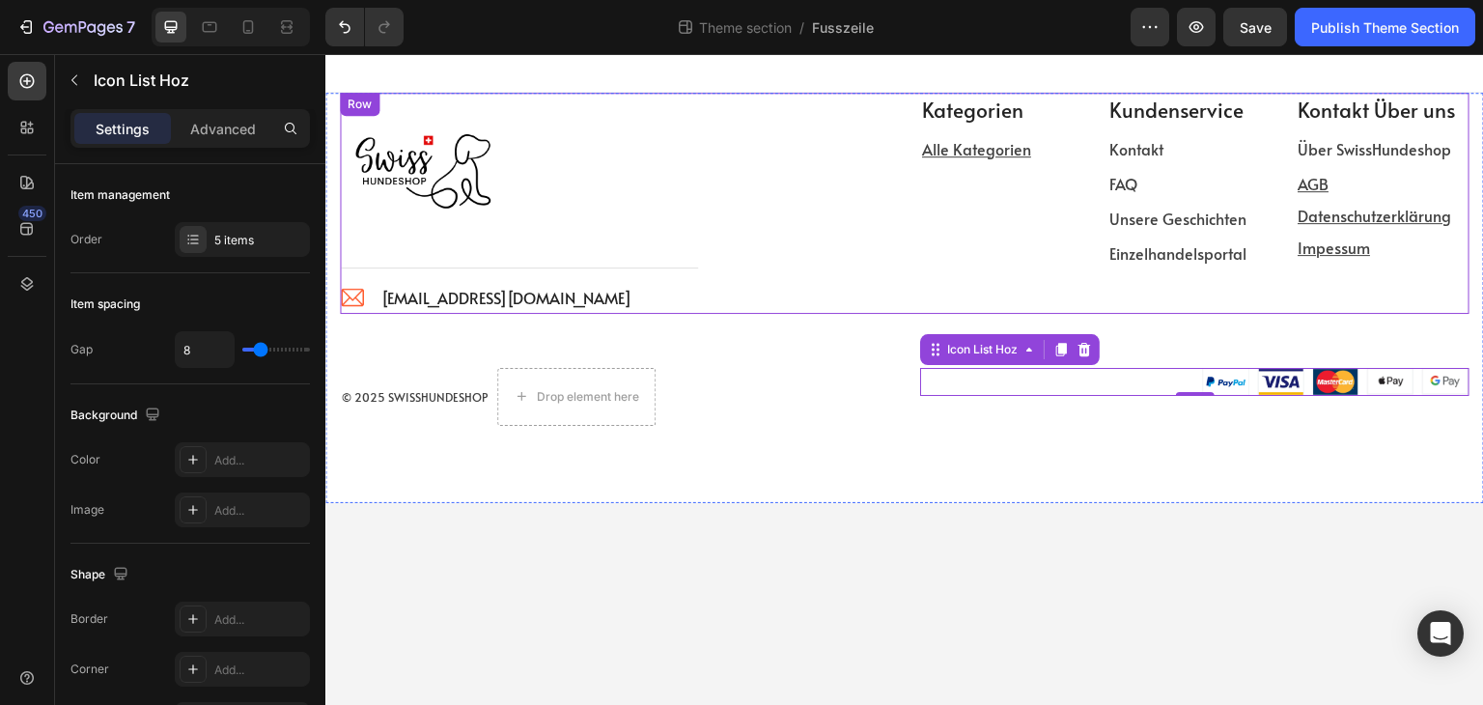
click at [877, 291] on div "Image Title Line Image [EMAIL_ADDRESS][DOMAIN_NAME] Text block Icon List Row" at bounding box center [614, 203] width 549 height 221
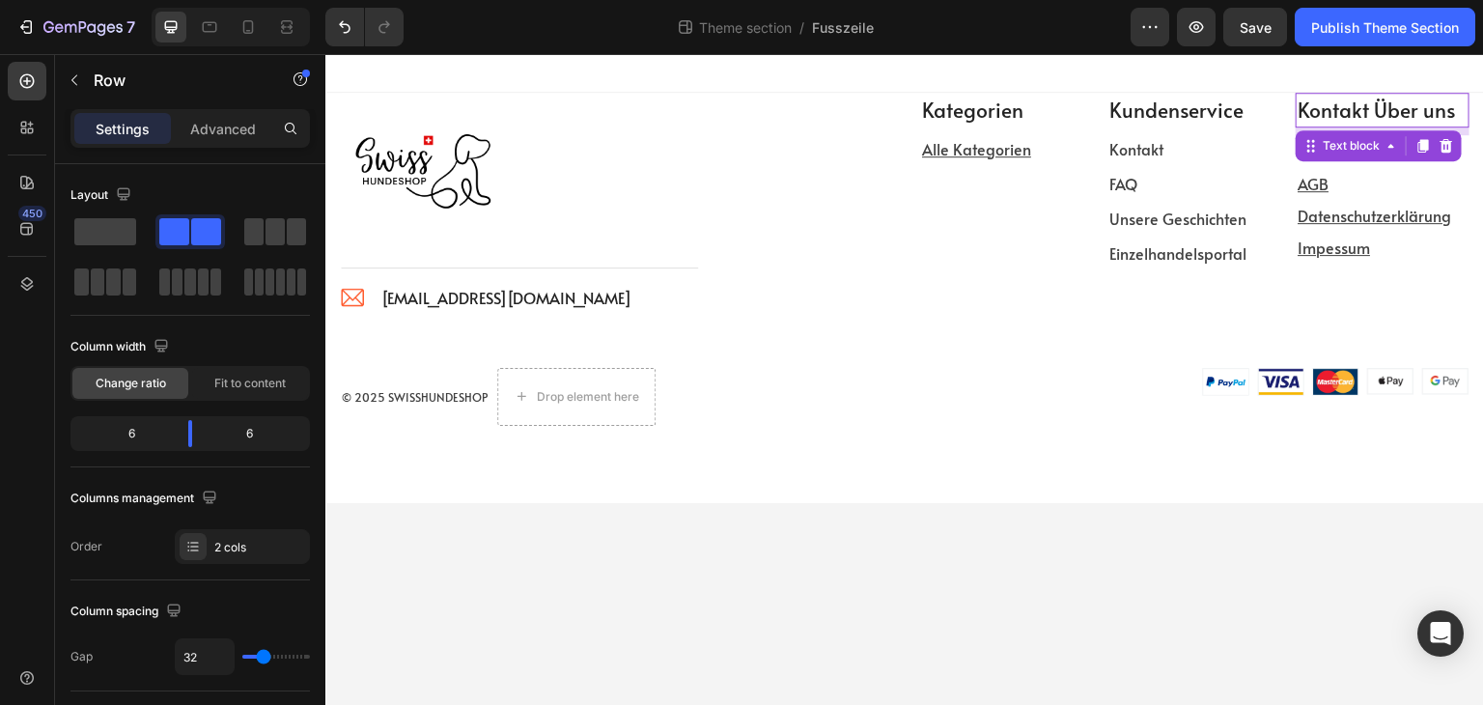
click at [1366, 109] on p "Kontakt Über uns" at bounding box center [1383, 110] width 170 height 31
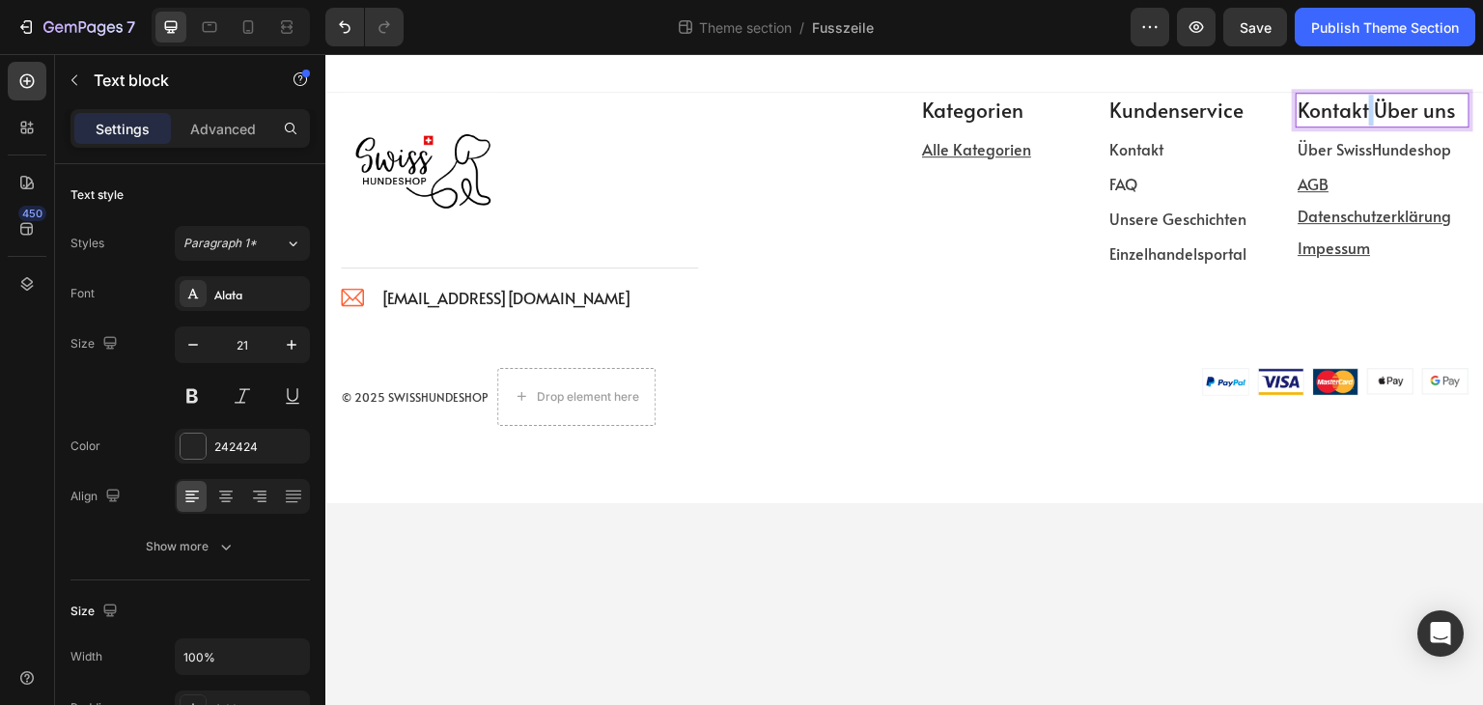
click at [1365, 109] on p "Kontakt Über uns" at bounding box center [1383, 110] width 170 height 31
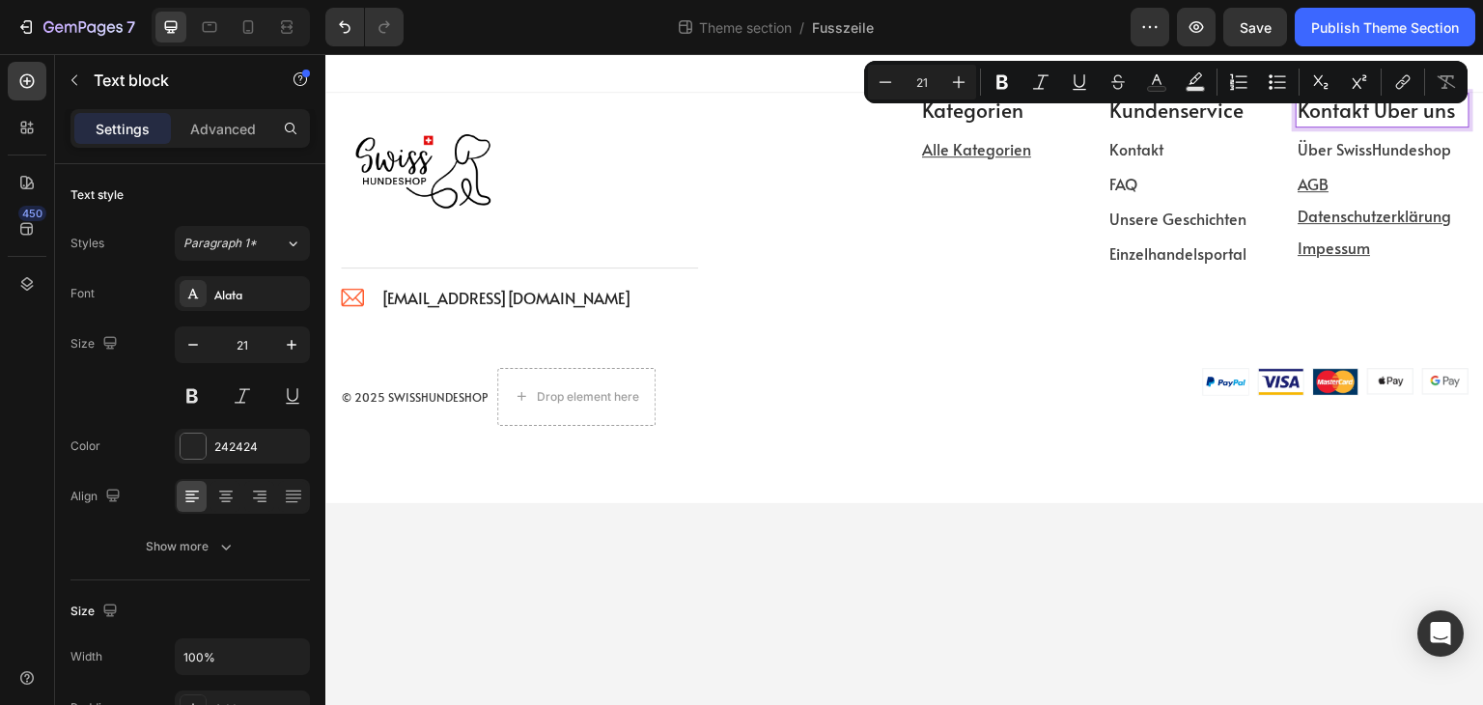
click at [1341, 113] on p "Kontakt Über uns" at bounding box center [1383, 110] width 170 height 31
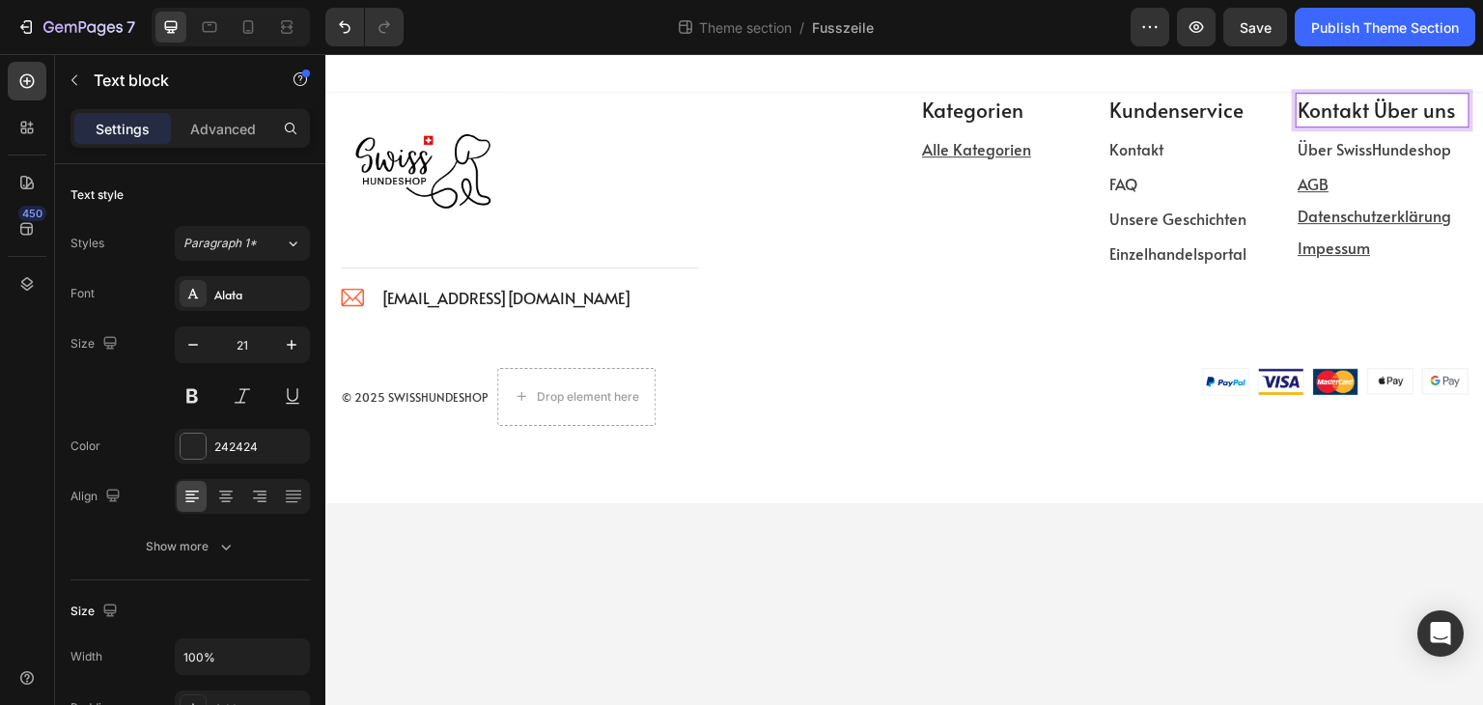
click at [1371, 113] on p "Kontakt Über uns" at bounding box center [1383, 110] width 170 height 31
click at [359, 33] on button "Undo/Redo" at bounding box center [344, 27] width 39 height 39
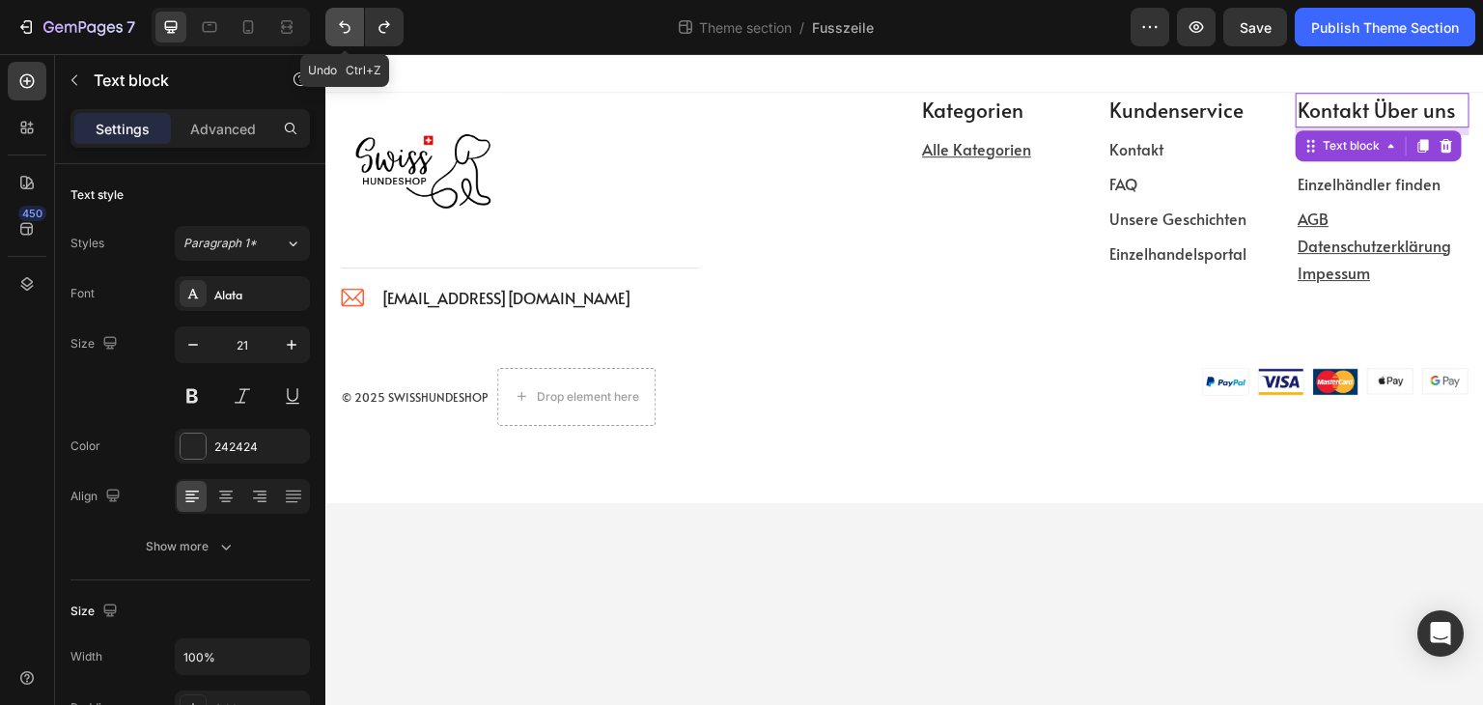
click at [341, 26] on icon "Undo/Redo" at bounding box center [345, 27] width 12 height 13
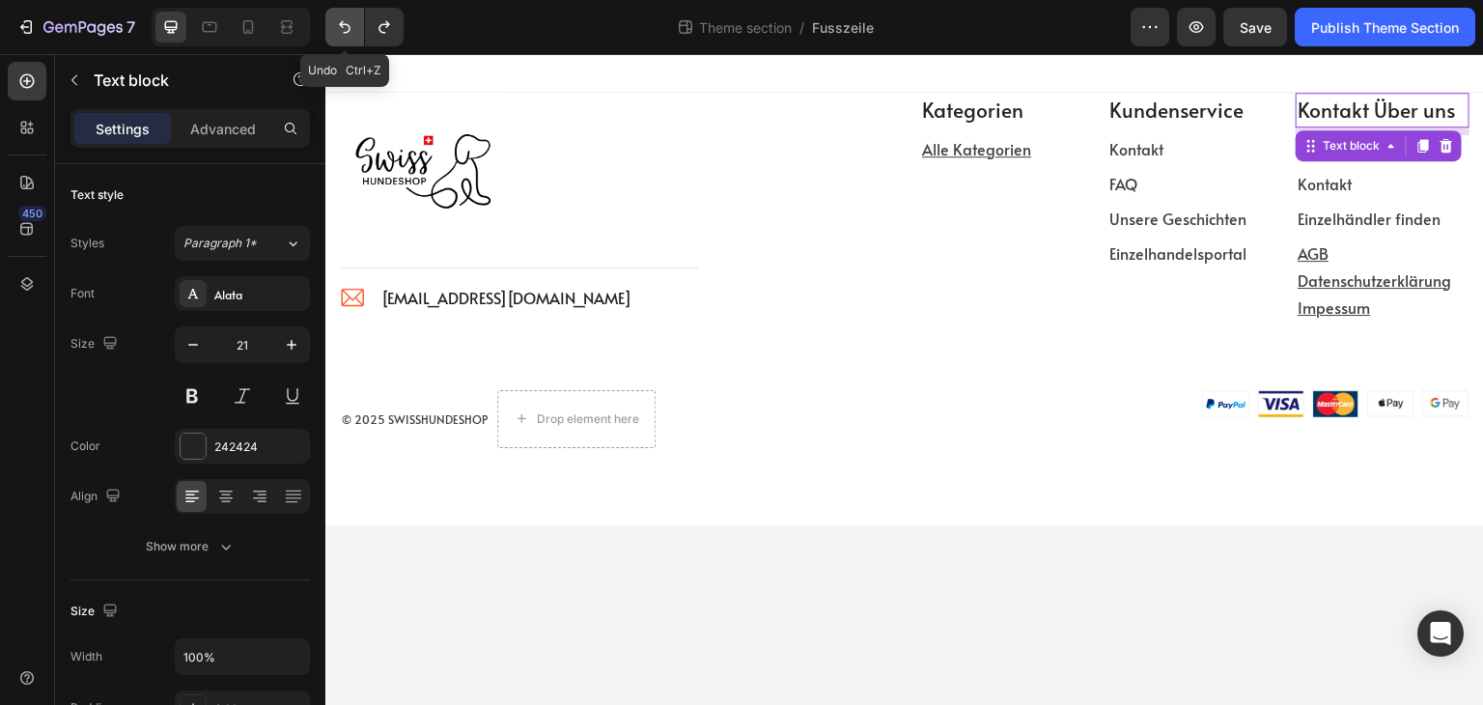
click at [342, 26] on icon "Undo/Redo" at bounding box center [345, 27] width 12 height 13
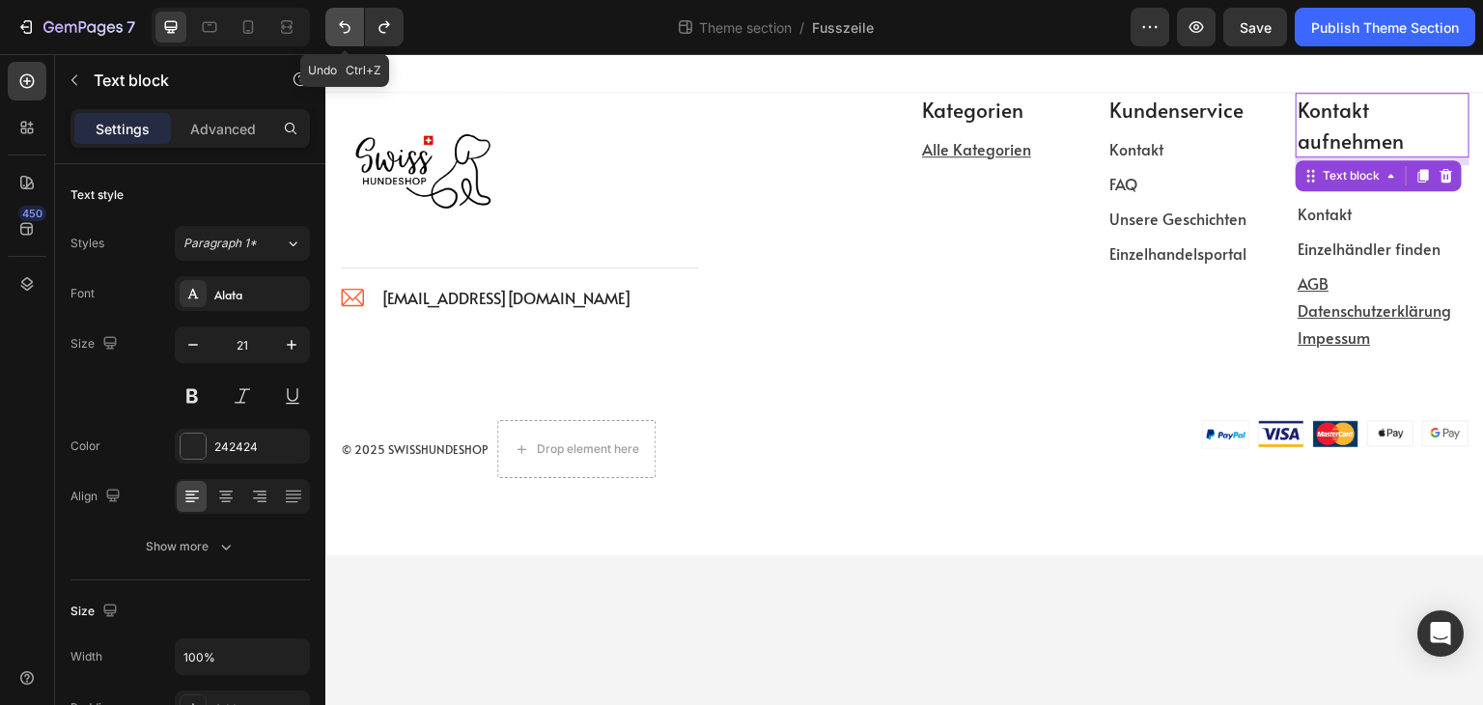
click at [342, 26] on icon "Undo/Redo" at bounding box center [345, 27] width 12 height 13
click at [396, 33] on button "Undo/Redo" at bounding box center [384, 27] width 39 height 39
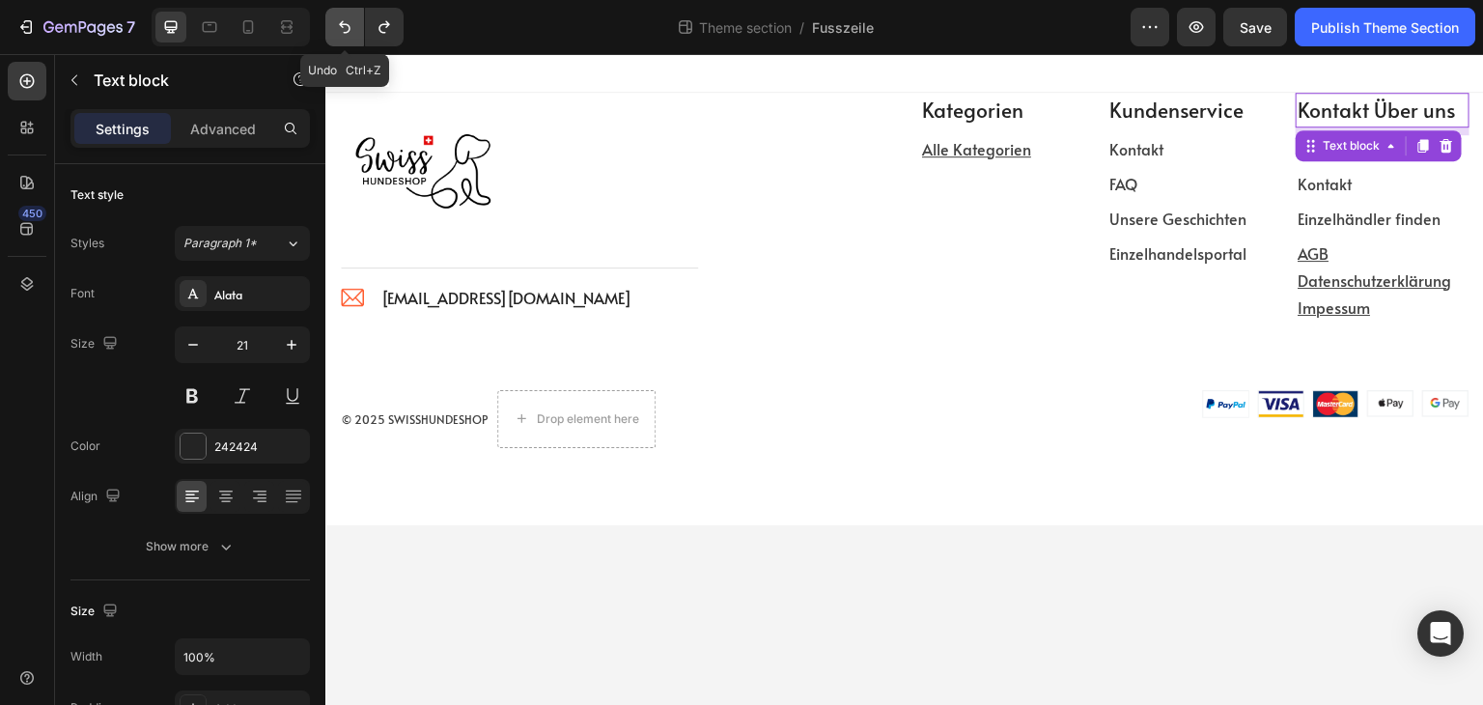
click at [344, 28] on icon "Undo/Redo" at bounding box center [344, 26] width 19 height 19
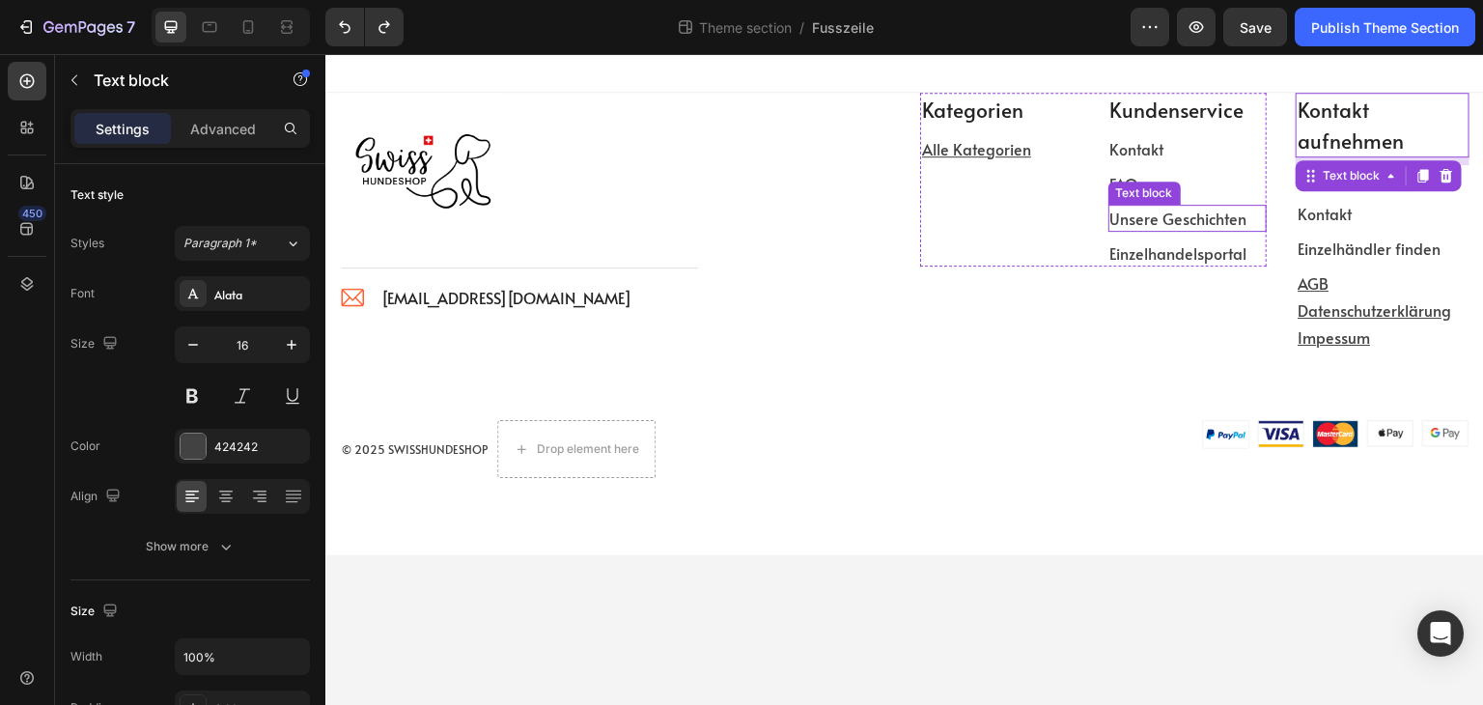
click at [1189, 222] on p "Unsere Geschichten" at bounding box center [1188, 218] width 155 height 23
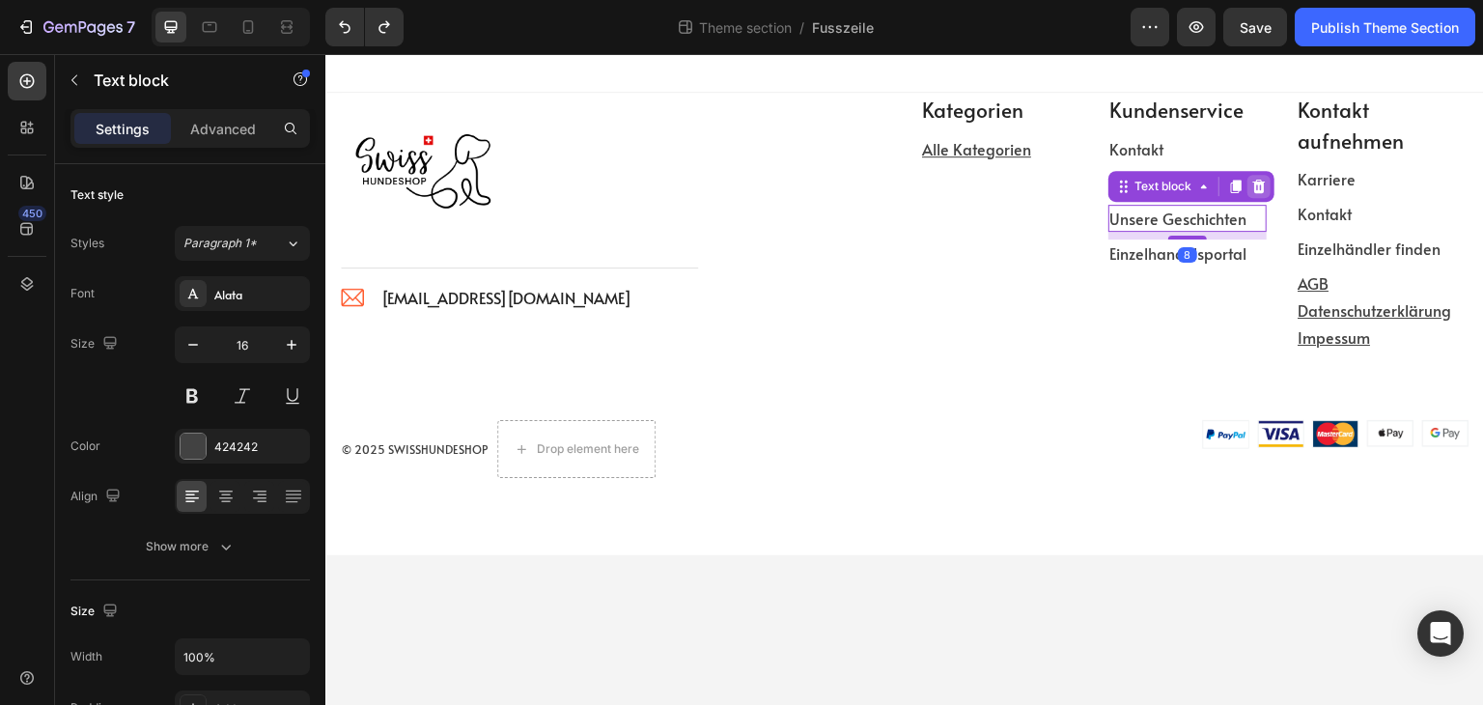
click at [1259, 187] on icon at bounding box center [1259, 186] width 13 height 14
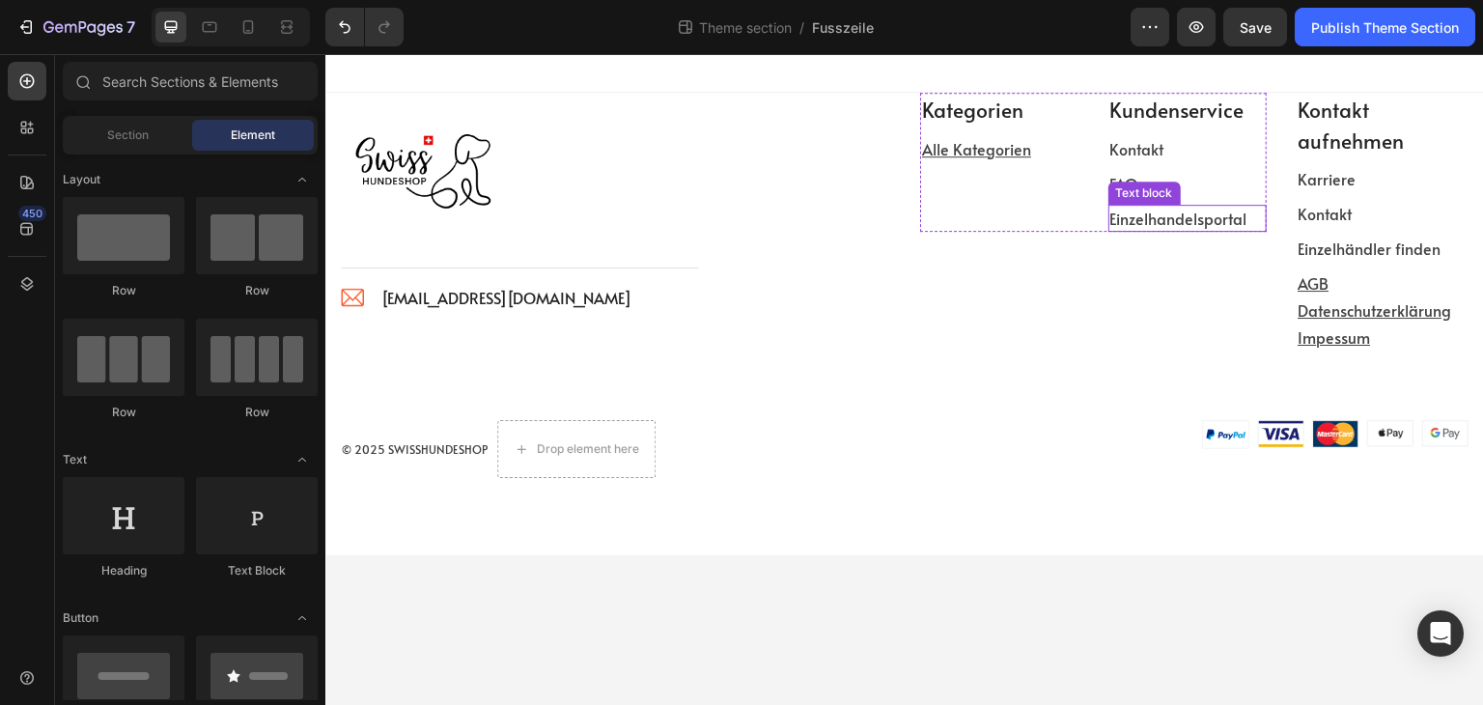
click at [1183, 227] on p "Einzelhandelsportal" at bounding box center [1188, 218] width 155 height 23
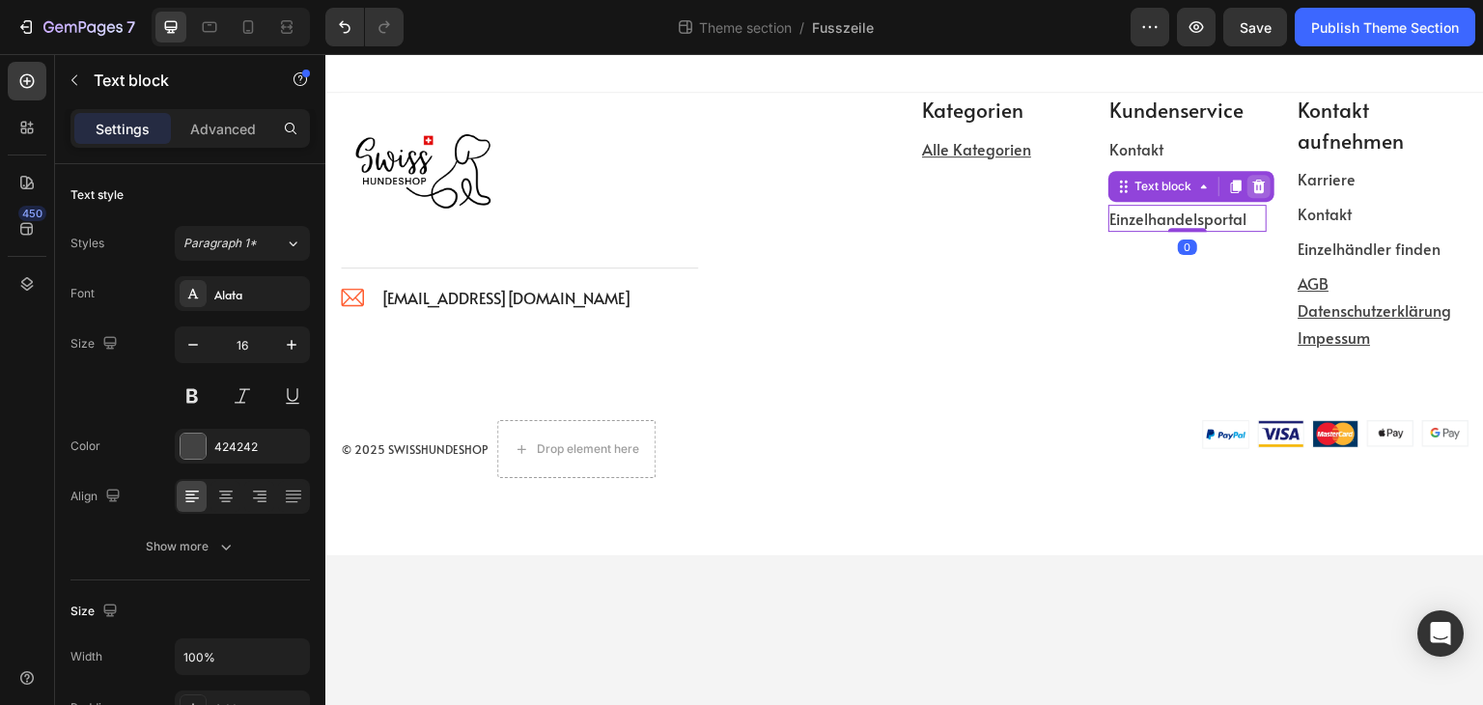
click at [1263, 190] on icon at bounding box center [1259, 186] width 13 height 14
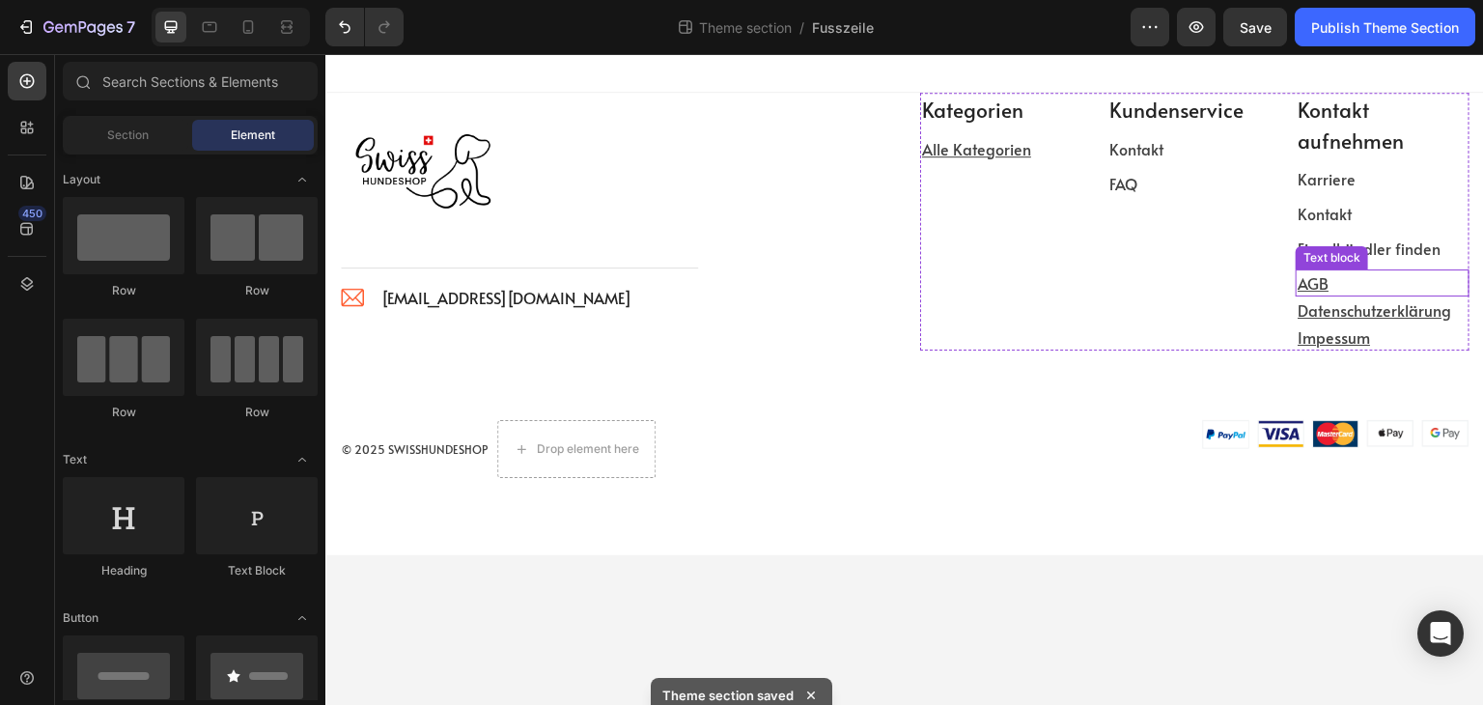
drag, startPoint x: 1437, startPoint y: 281, endPoint x: 1416, endPoint y: 279, distance: 21.3
click at [1437, 281] on p "AGB" at bounding box center [1383, 282] width 170 height 23
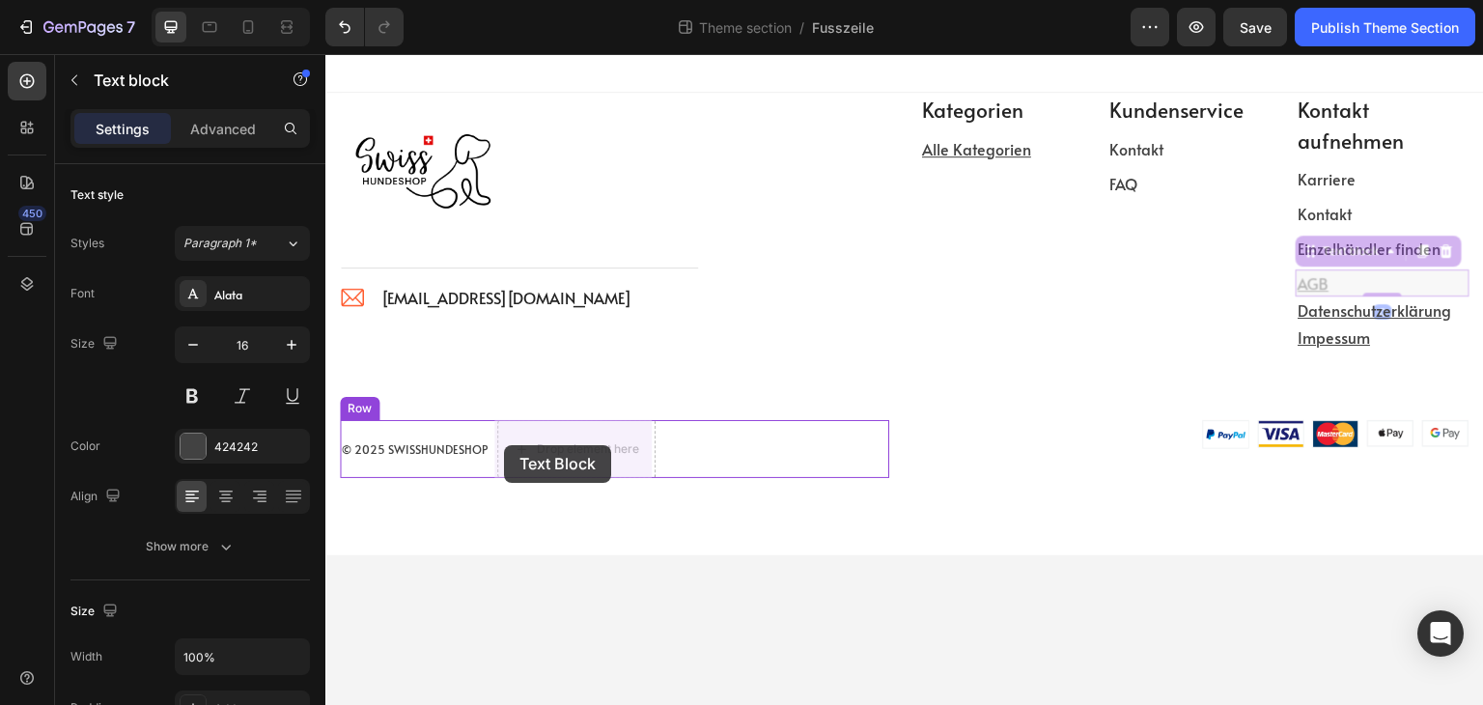
drag, startPoint x: 1313, startPoint y: 255, endPoint x: 504, endPoint y: 445, distance: 831.3
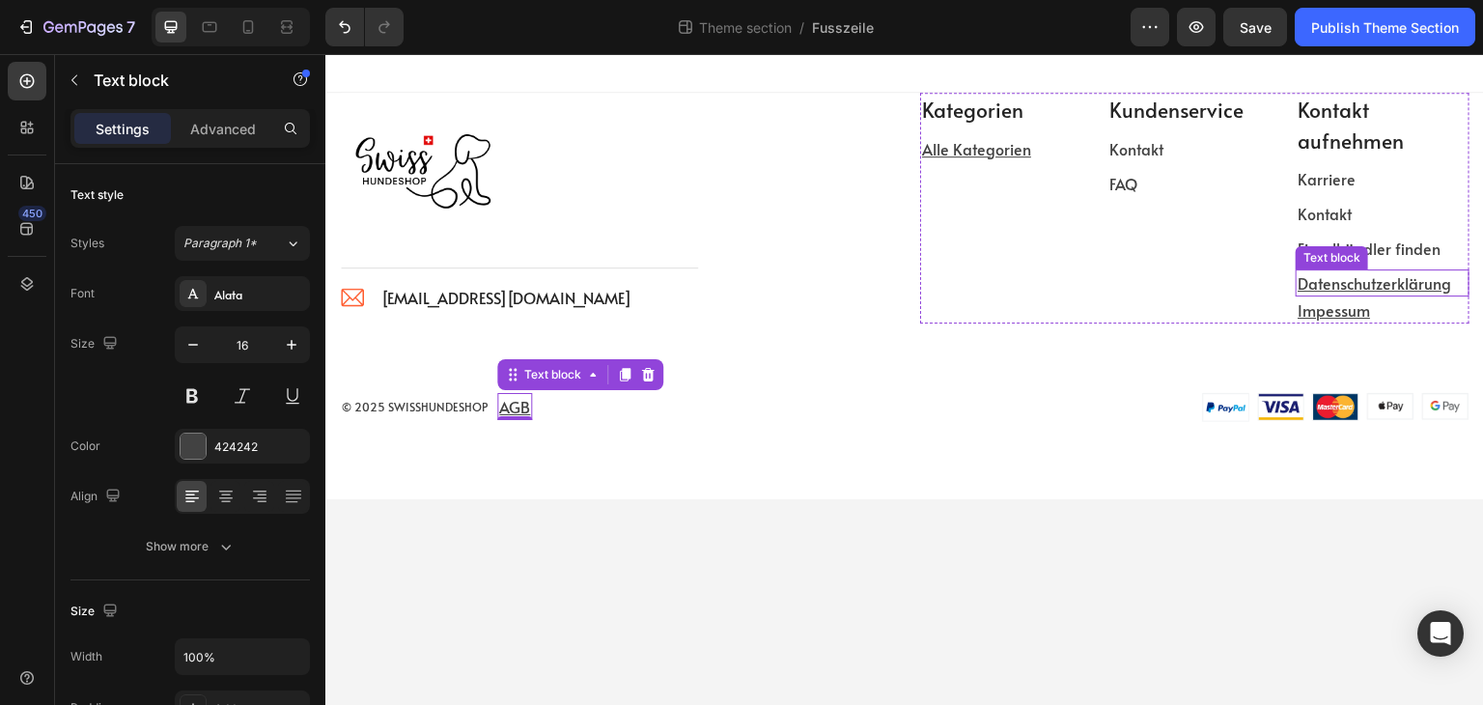
click at [1441, 281] on u "Datenschutzerklärung" at bounding box center [1375, 282] width 154 height 21
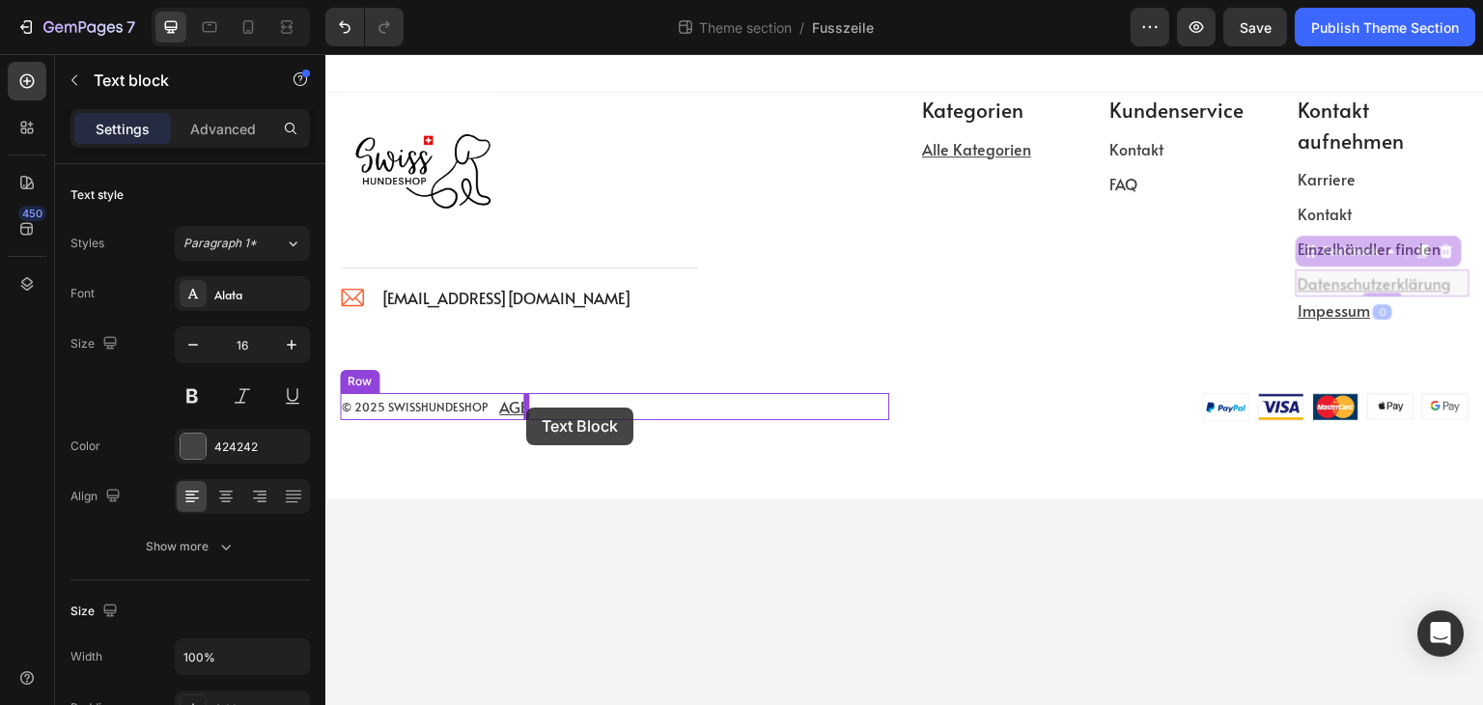
drag, startPoint x: 1313, startPoint y: 252, endPoint x: 526, endPoint y: 408, distance: 802.3
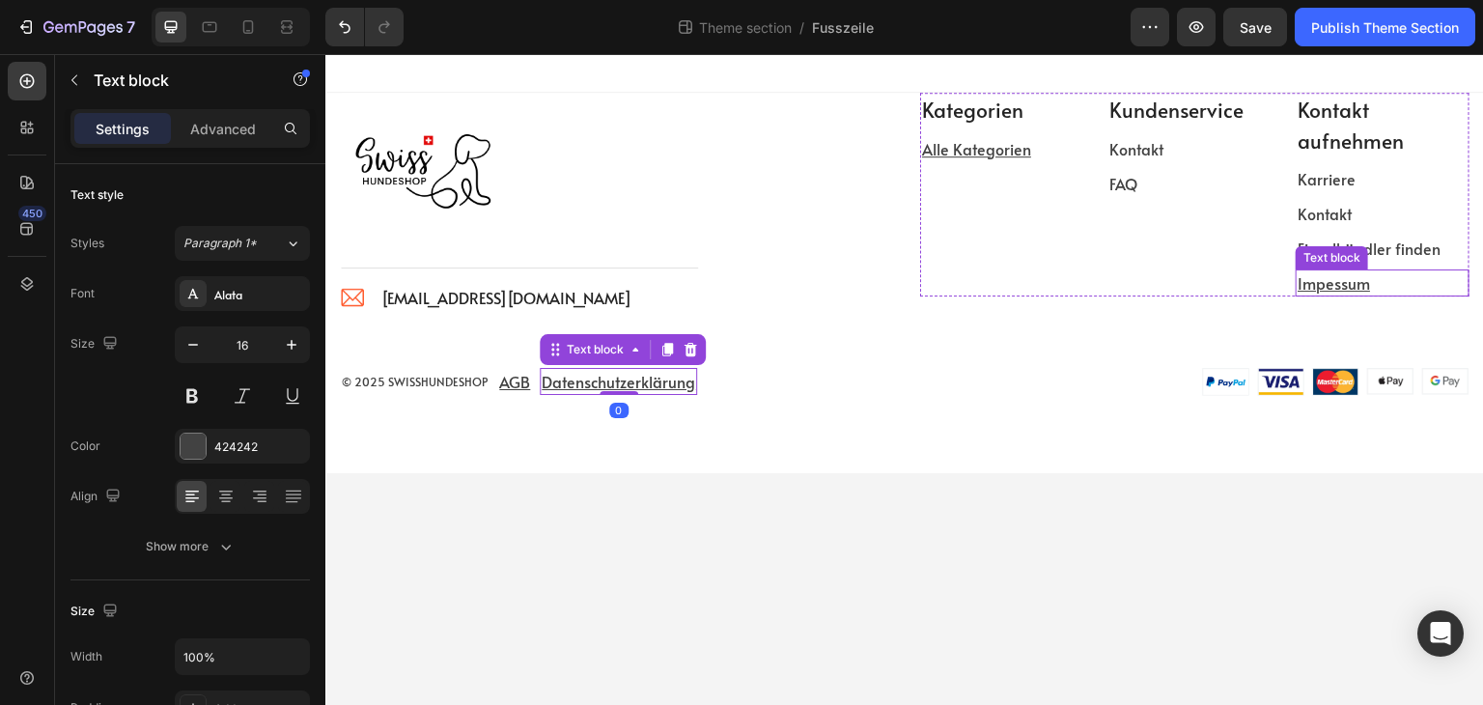
click at [1315, 283] on u "Impessum" at bounding box center [1334, 282] width 72 height 21
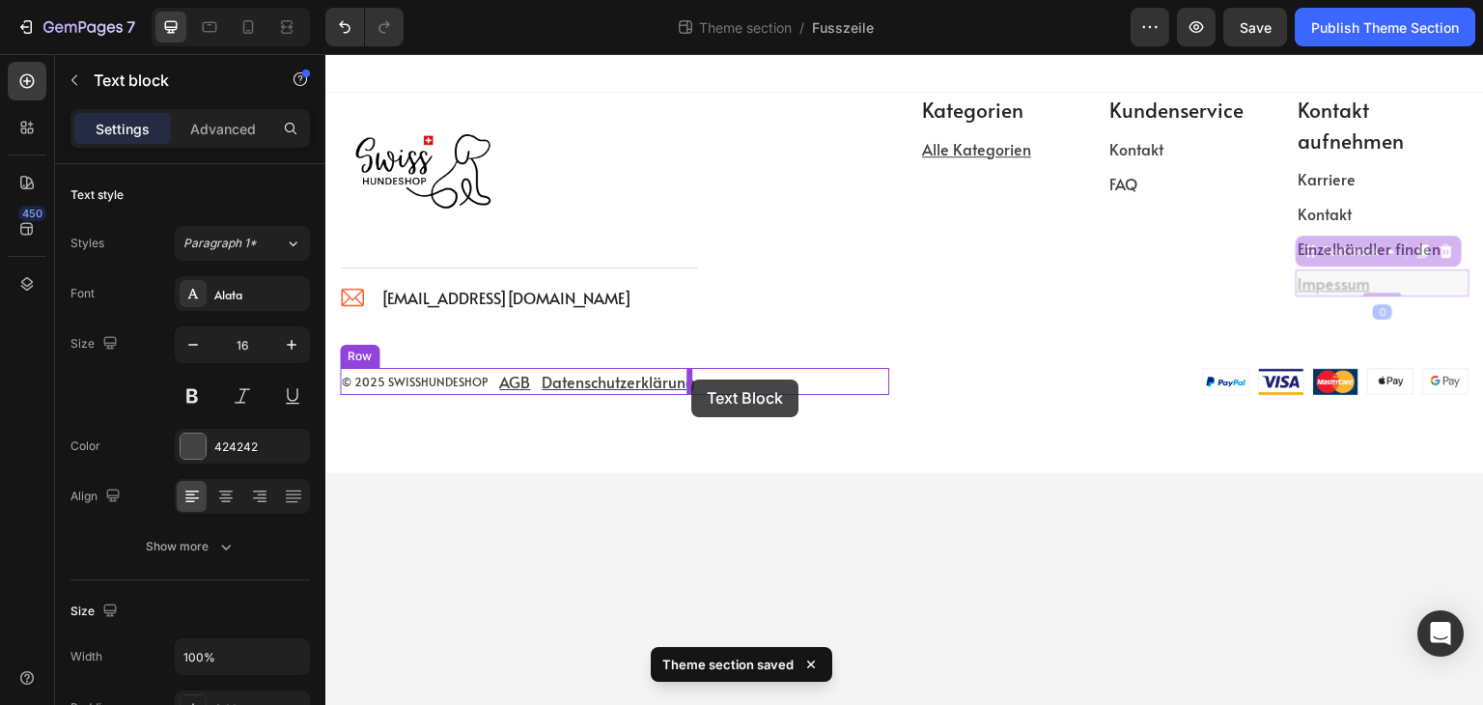
drag, startPoint x: 1313, startPoint y: 252, endPoint x: 691, endPoint y: 380, distance: 634.9
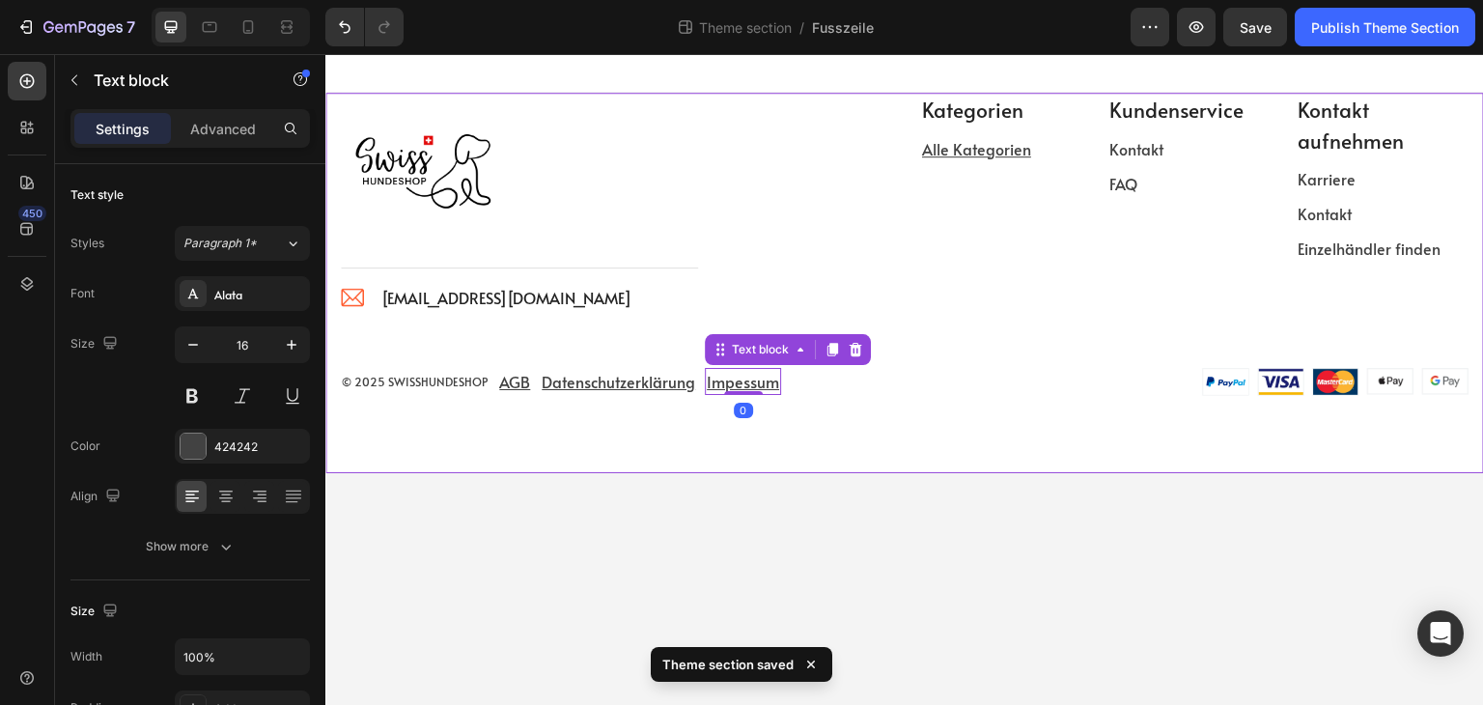
click at [907, 427] on div "Image Title Line Image info@swisshundeshop.com Text block Icon List Row Kategor…" at bounding box center [904, 283] width 1159 height 380
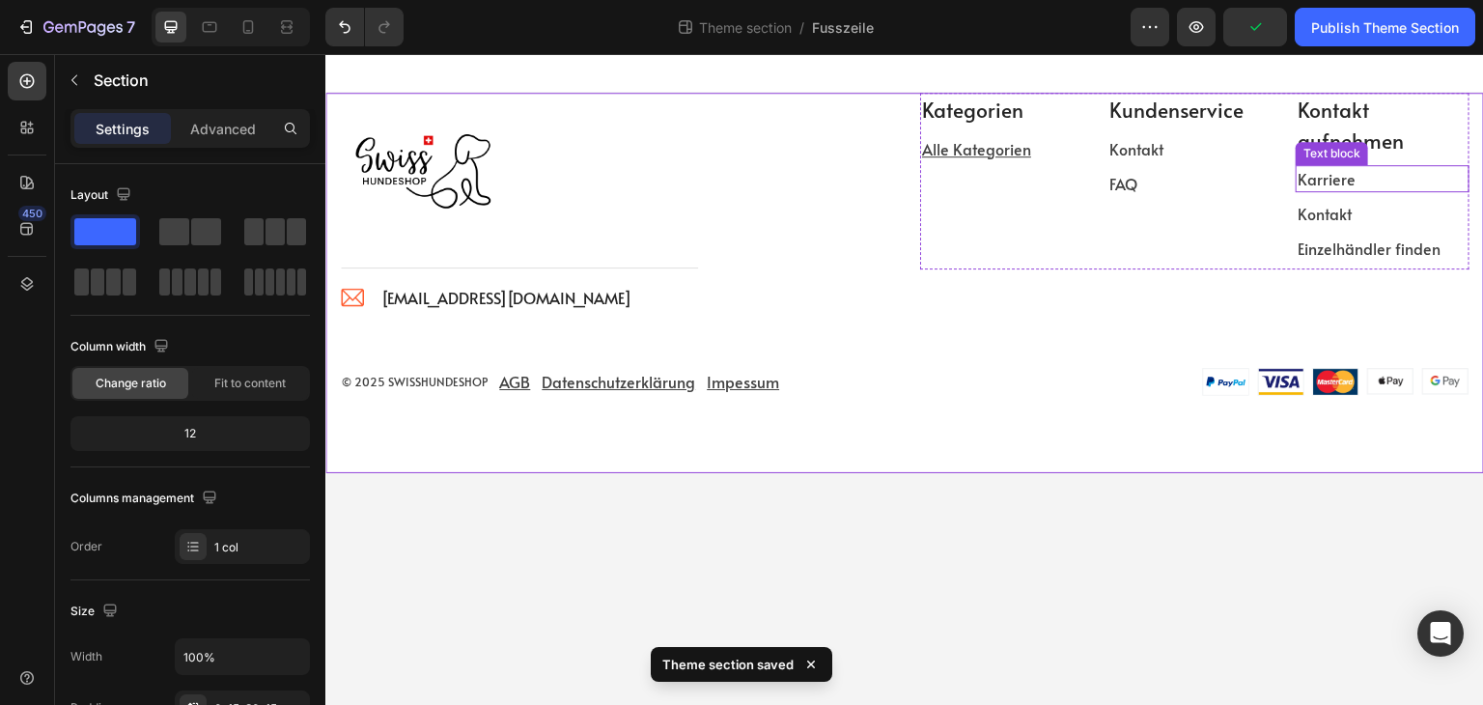
click at [1337, 137] on p "Kontakt aufnehmen" at bounding box center [1383, 125] width 170 height 61
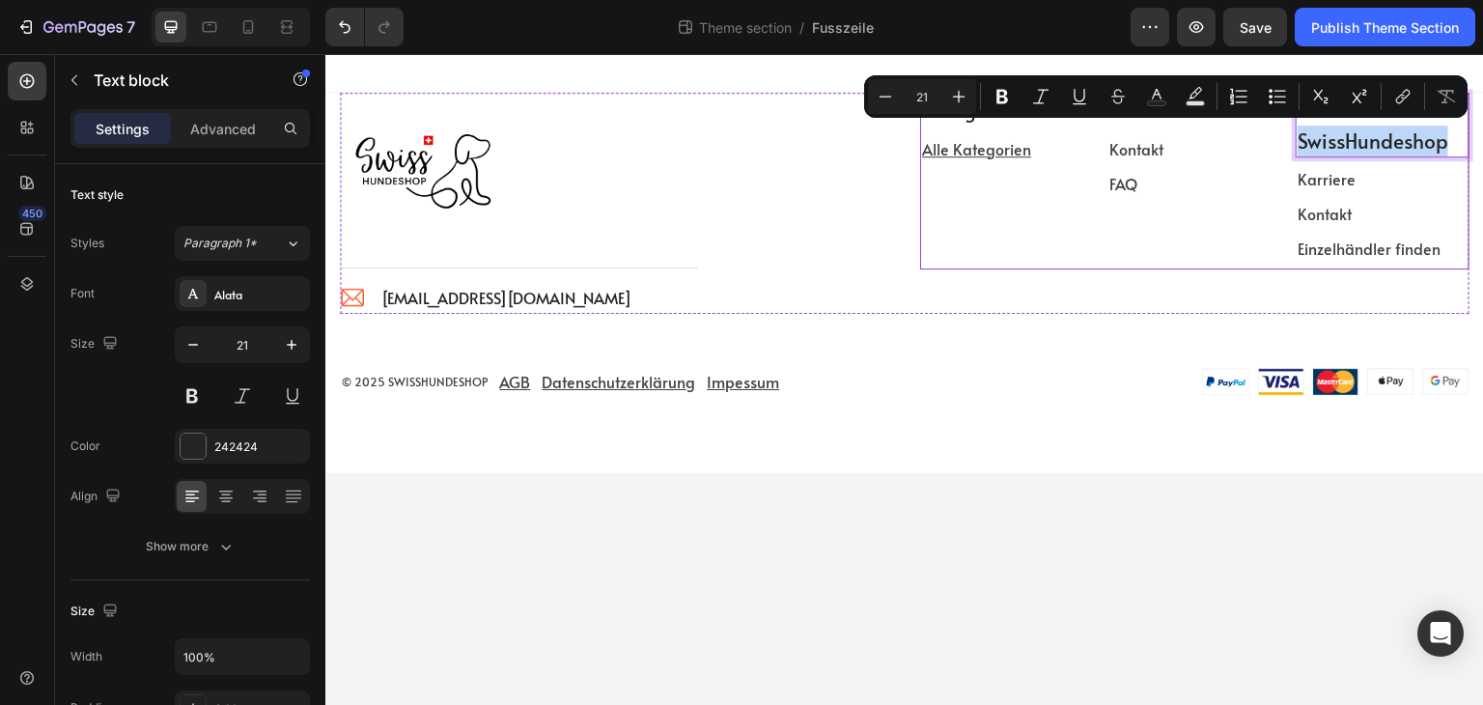
drag, startPoint x: 1448, startPoint y: 145, endPoint x: 1300, endPoint y: 157, distance: 148.3
click at [1300, 157] on div "Über SwissHundeshop Text block 8 Karriere Text block Kontakt Text block Einzelh…" at bounding box center [1383, 181] width 174 height 177
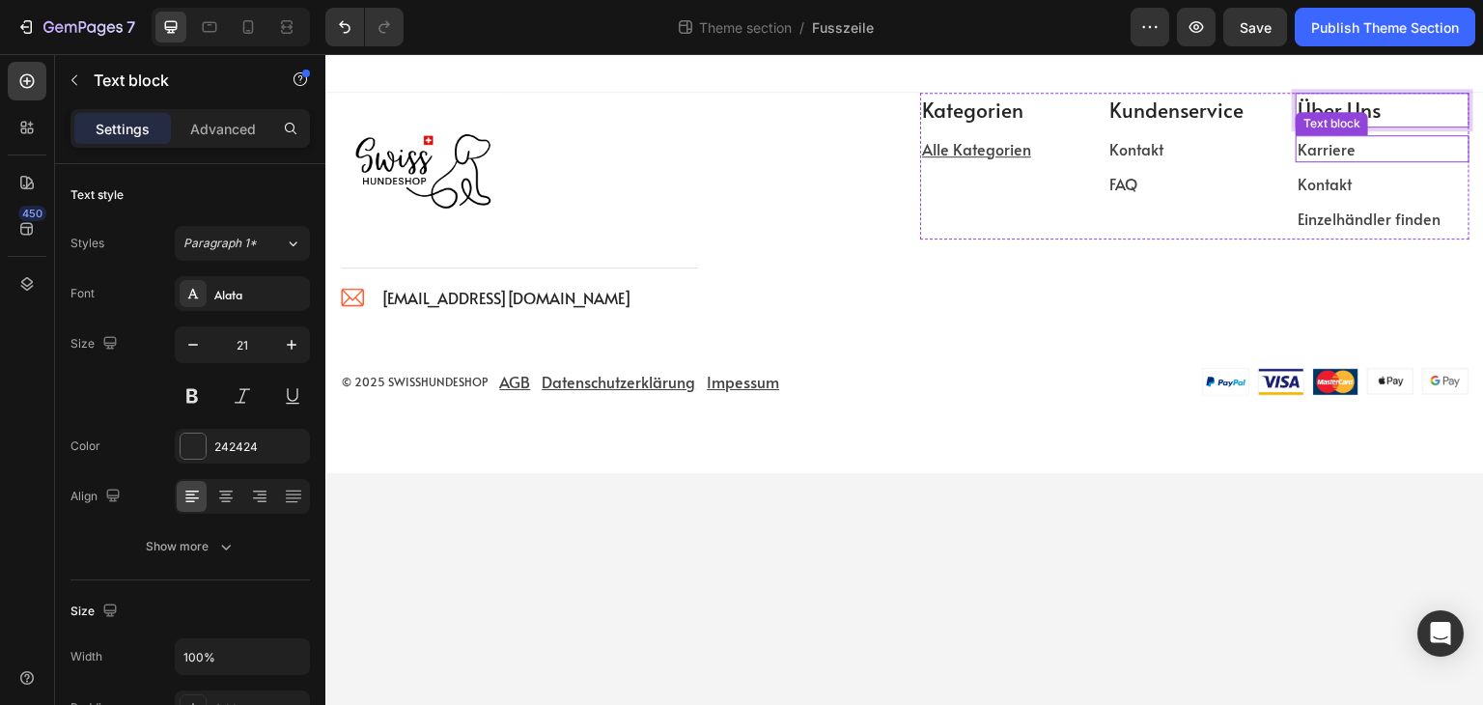
click at [1352, 112] on div "Text block" at bounding box center [1332, 123] width 72 height 23
click at [1363, 108] on p "Über Uns" at bounding box center [1383, 110] width 170 height 31
click at [1363, 107] on p "Über Uns" at bounding box center [1383, 110] width 170 height 31
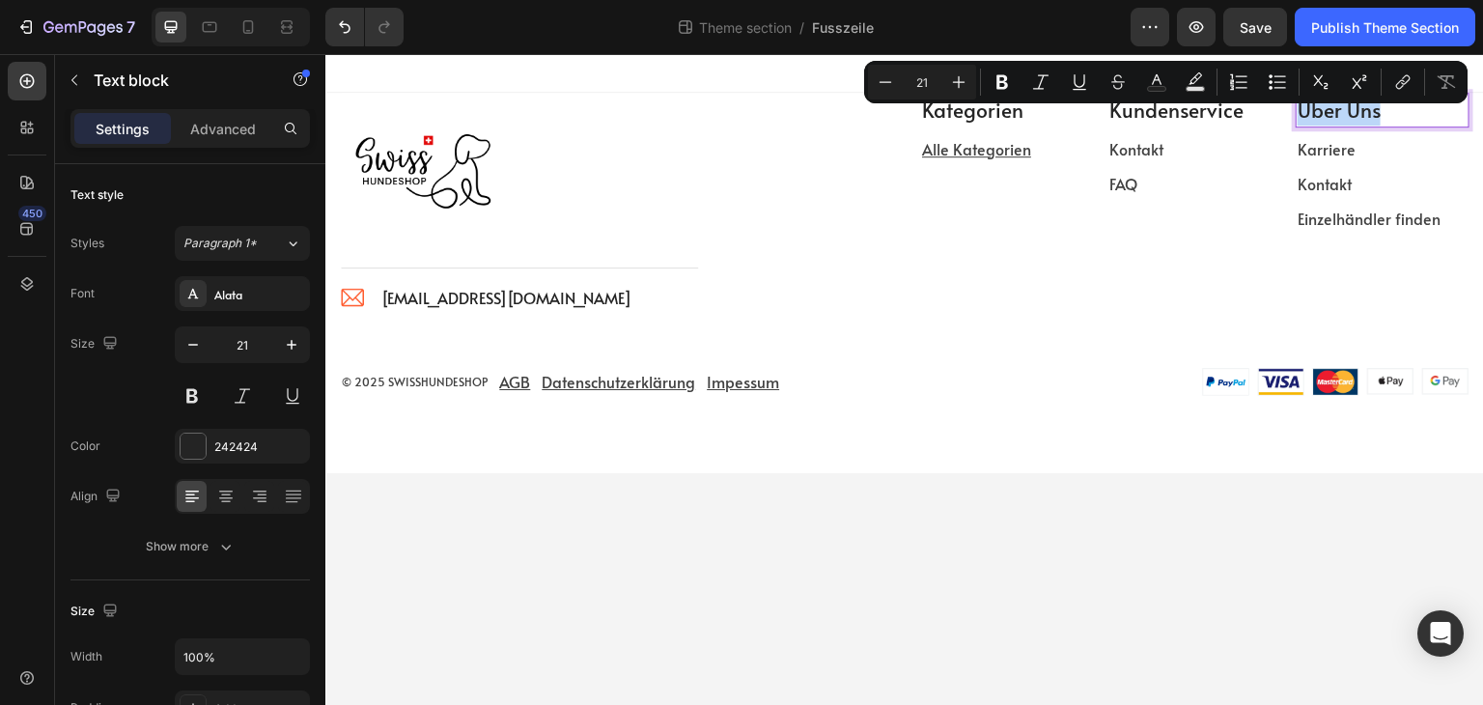
click at [1360, 107] on p "Über Uns" at bounding box center [1383, 110] width 170 height 31
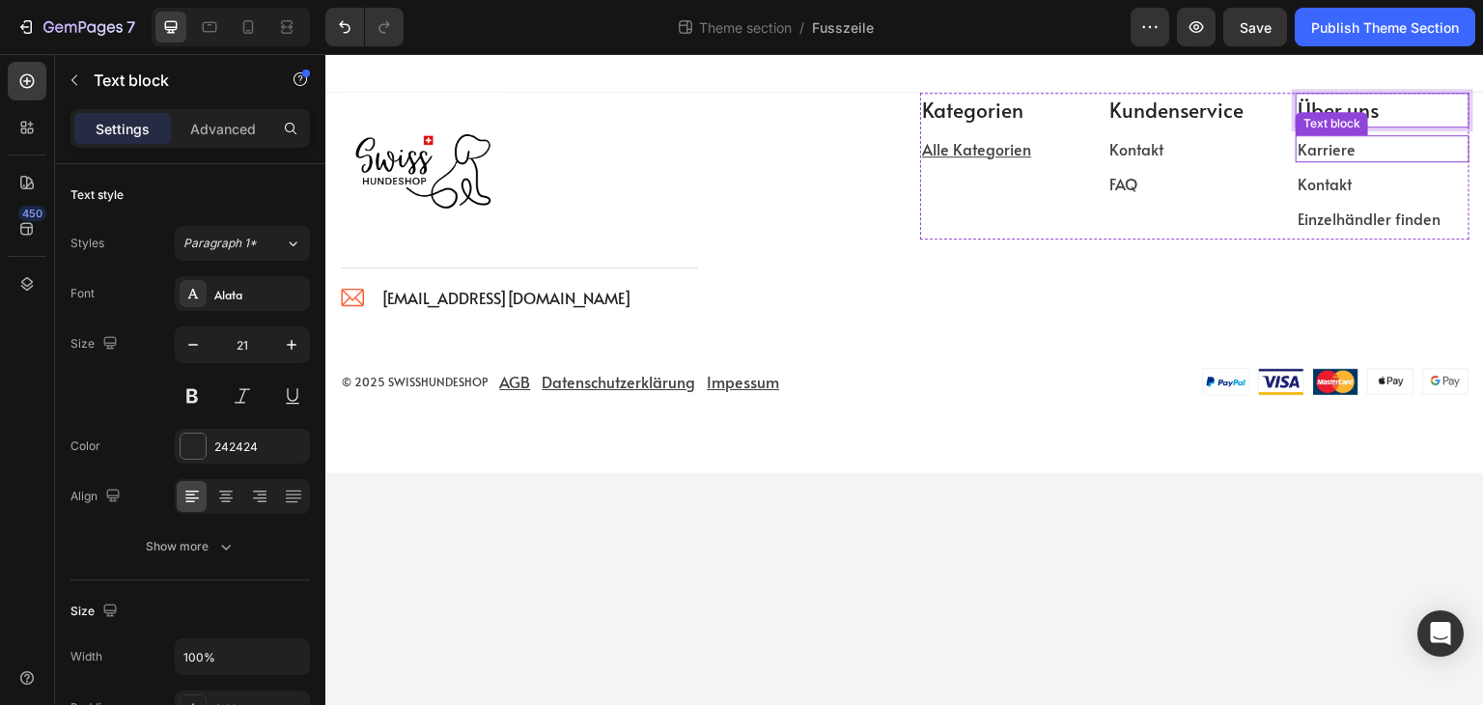
click at [1374, 150] on p "Karriere" at bounding box center [1383, 148] width 170 height 23
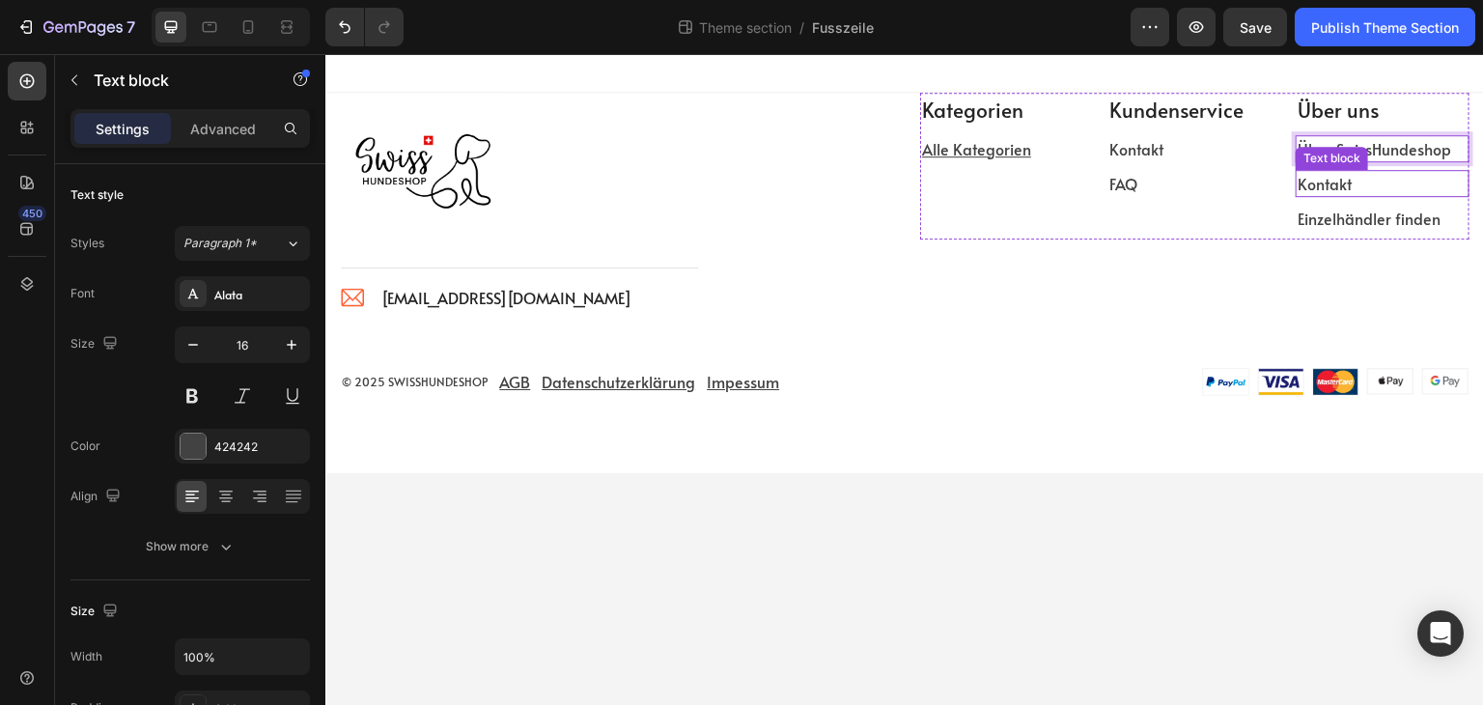
click at [1391, 184] on p "Kontakt" at bounding box center [1383, 183] width 170 height 23
click at [1443, 144] on icon at bounding box center [1446, 151] width 15 height 15
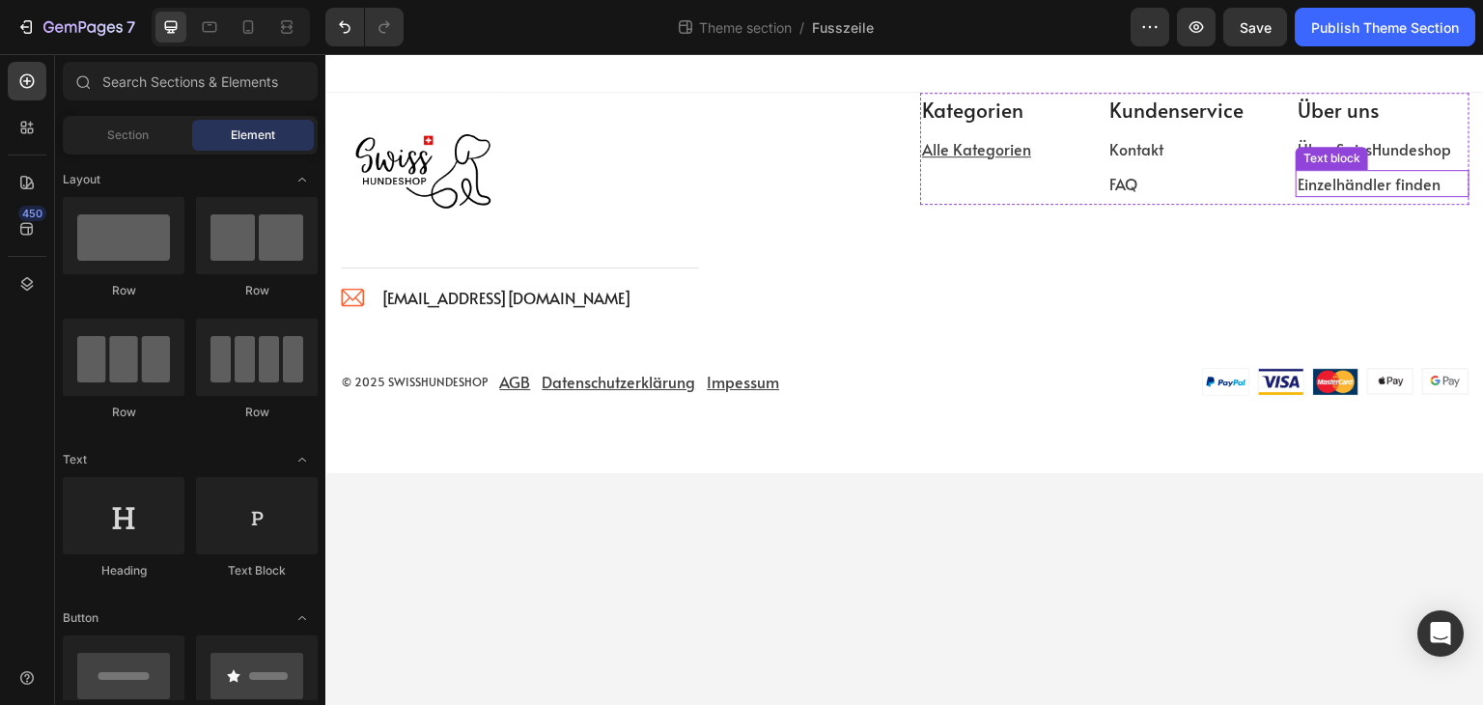
click at [1366, 184] on p "Einzelhändler finden" at bounding box center [1383, 183] width 170 height 23
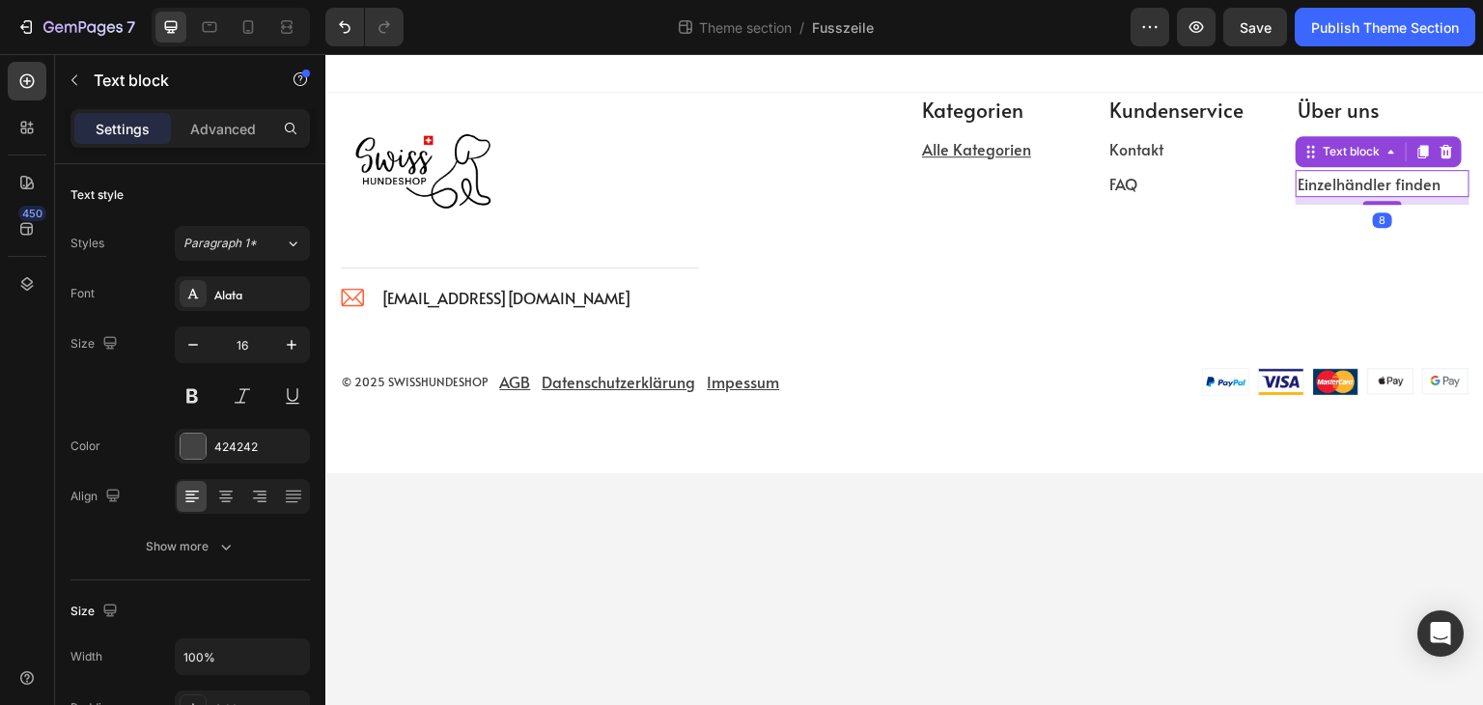
click at [1454, 149] on div at bounding box center [1446, 151] width 23 height 23
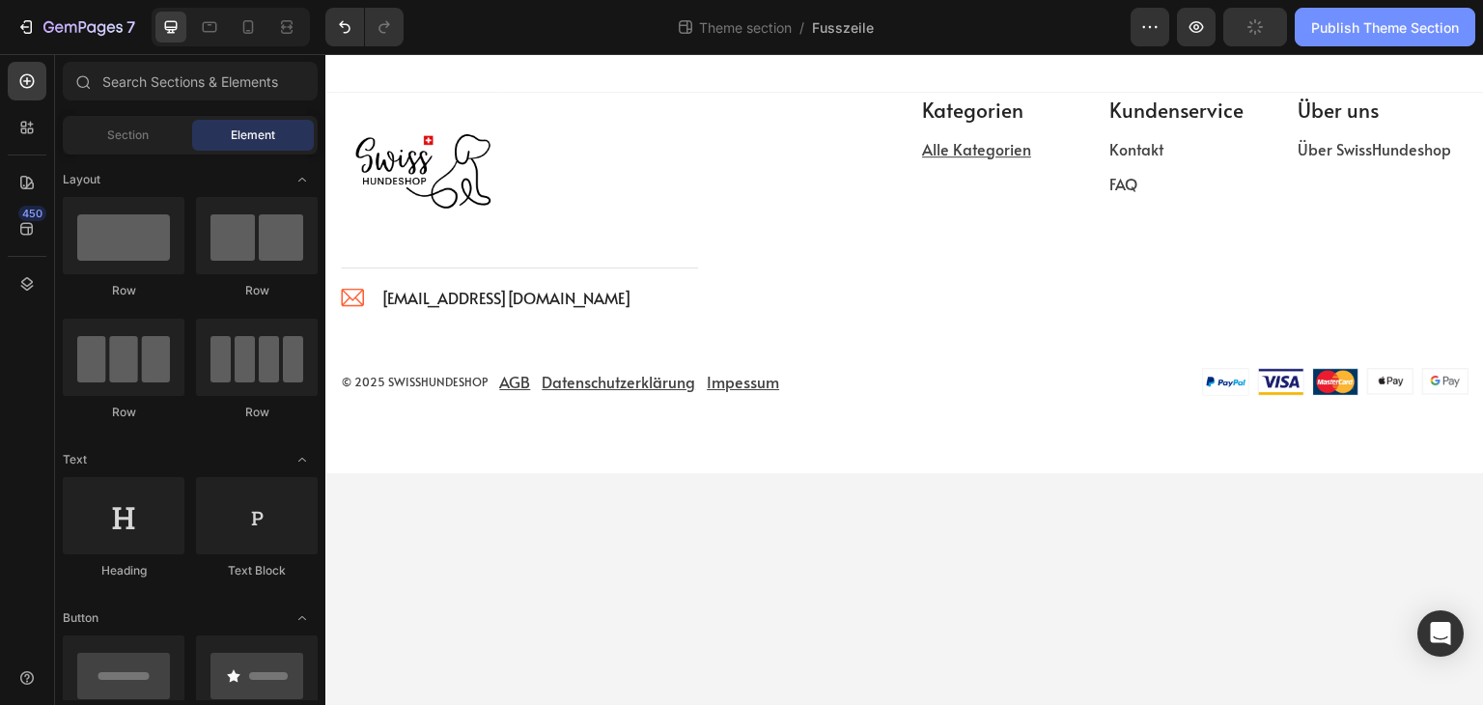
click at [1361, 29] on div "Publish Theme Section" at bounding box center [1385, 27] width 148 height 20
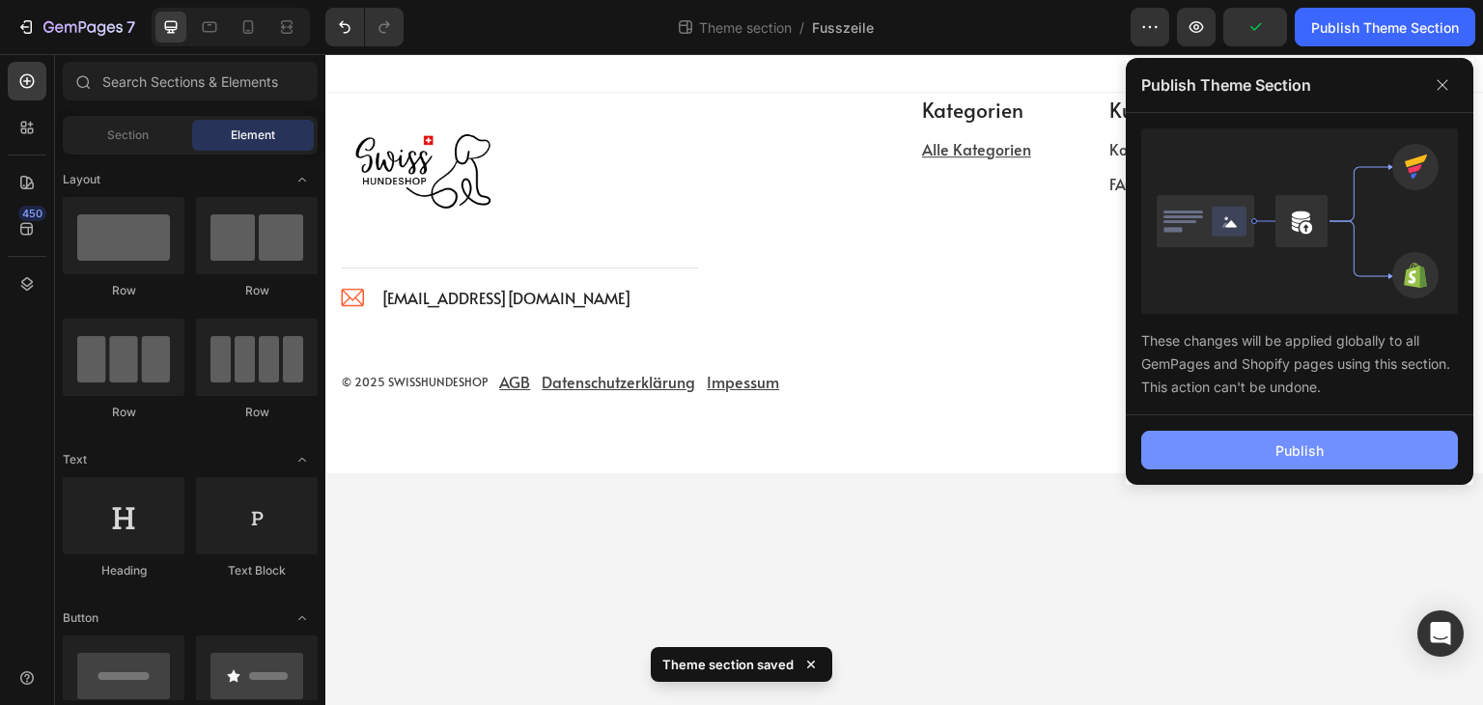
click at [1322, 443] on div "Publish" at bounding box center [1300, 450] width 48 height 20
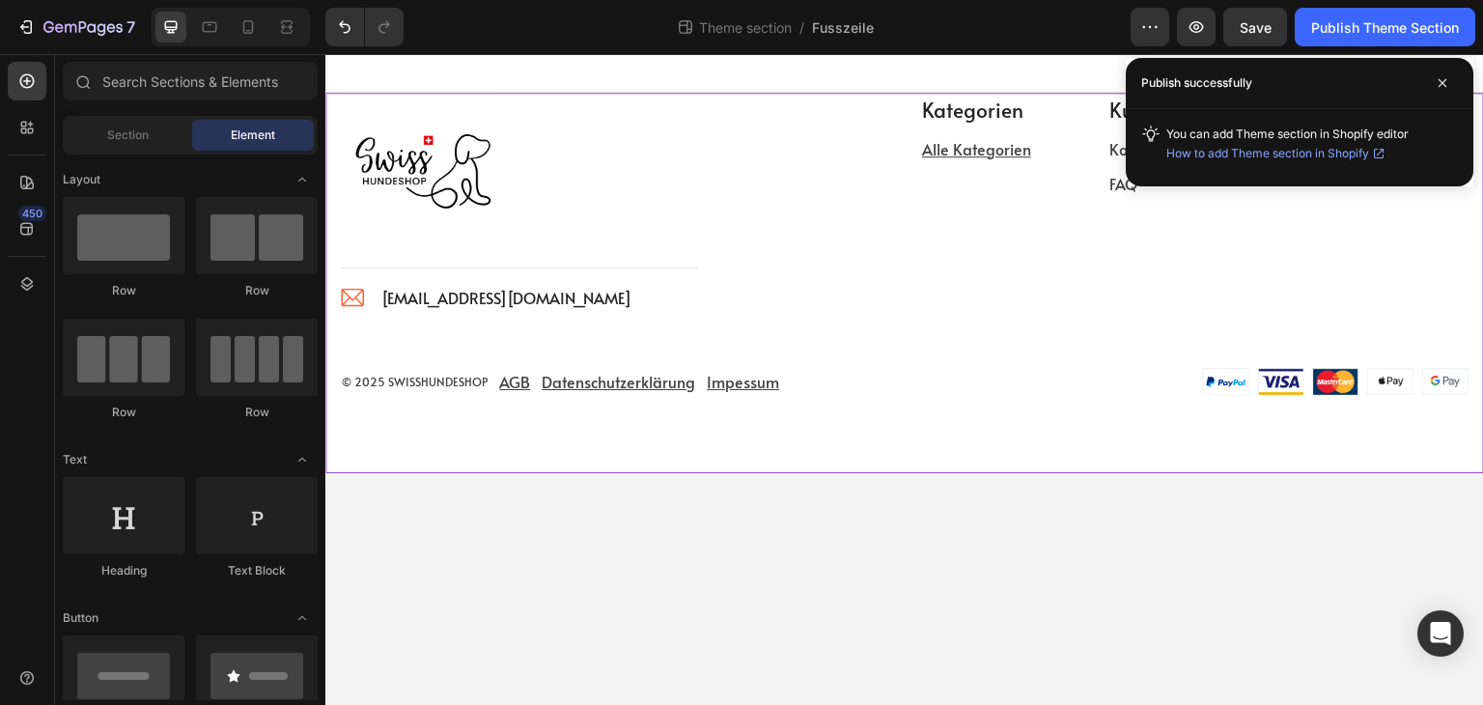
click at [1164, 279] on div "Kategorien Text block Alle Kategorien Text block Kundenservice Text block Konta…" at bounding box center [1194, 203] width 549 height 221
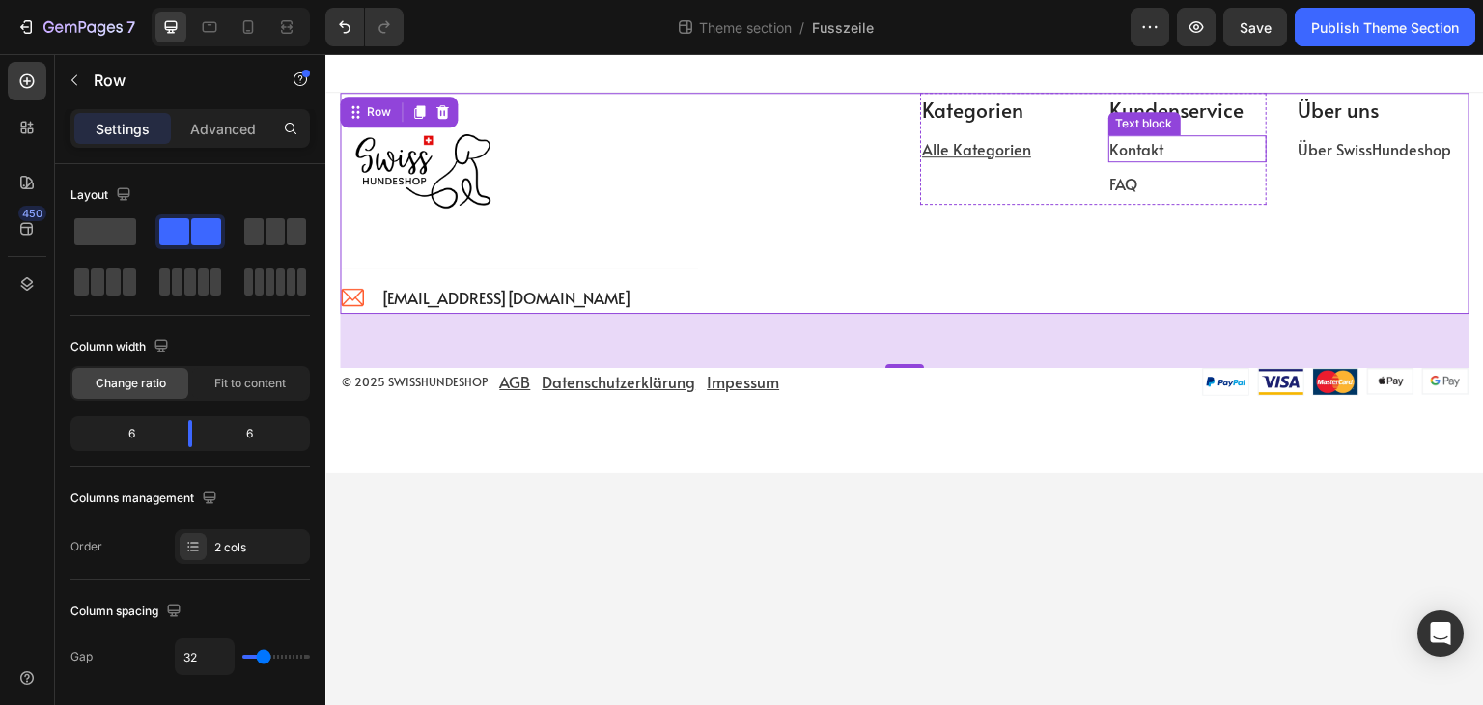
click at [1191, 143] on p "Kontakt" at bounding box center [1188, 148] width 155 height 23
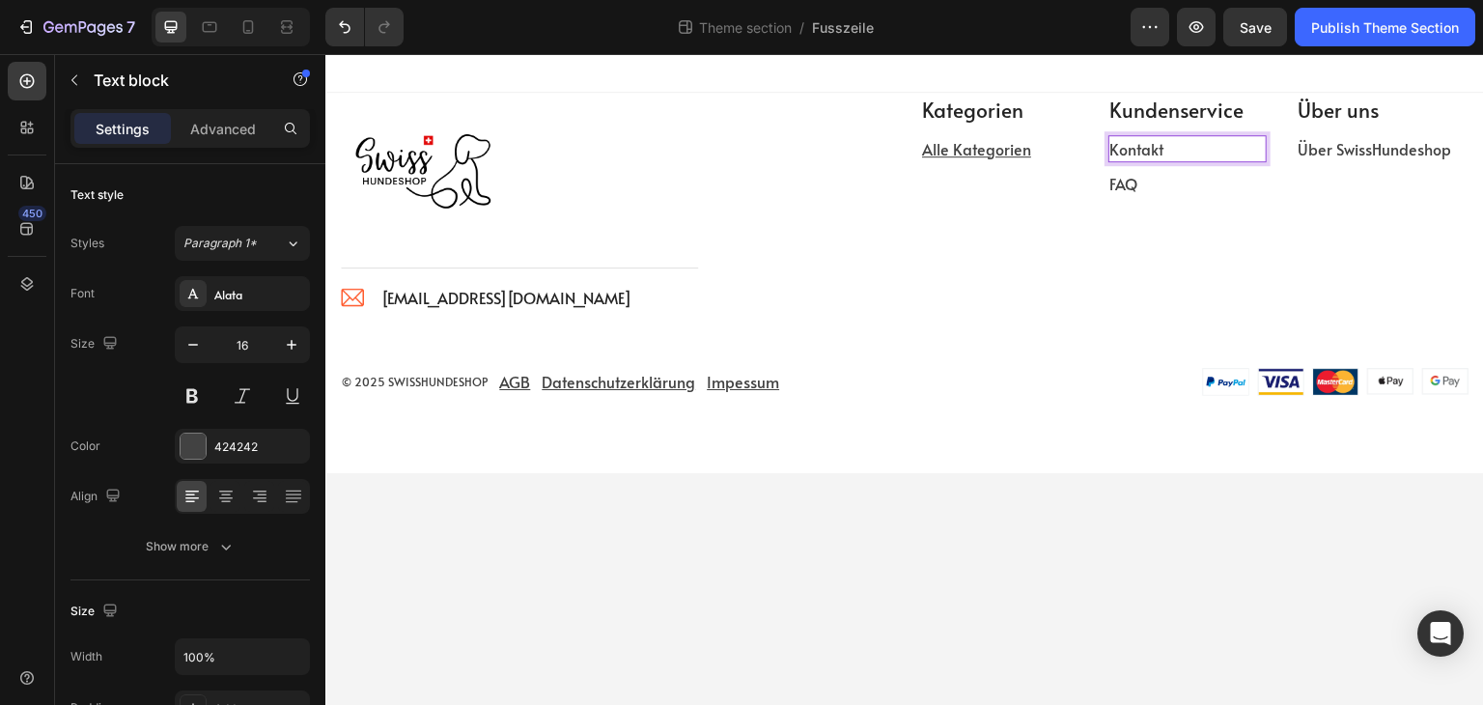
click at [1144, 151] on p "Kontakt" at bounding box center [1188, 148] width 155 height 23
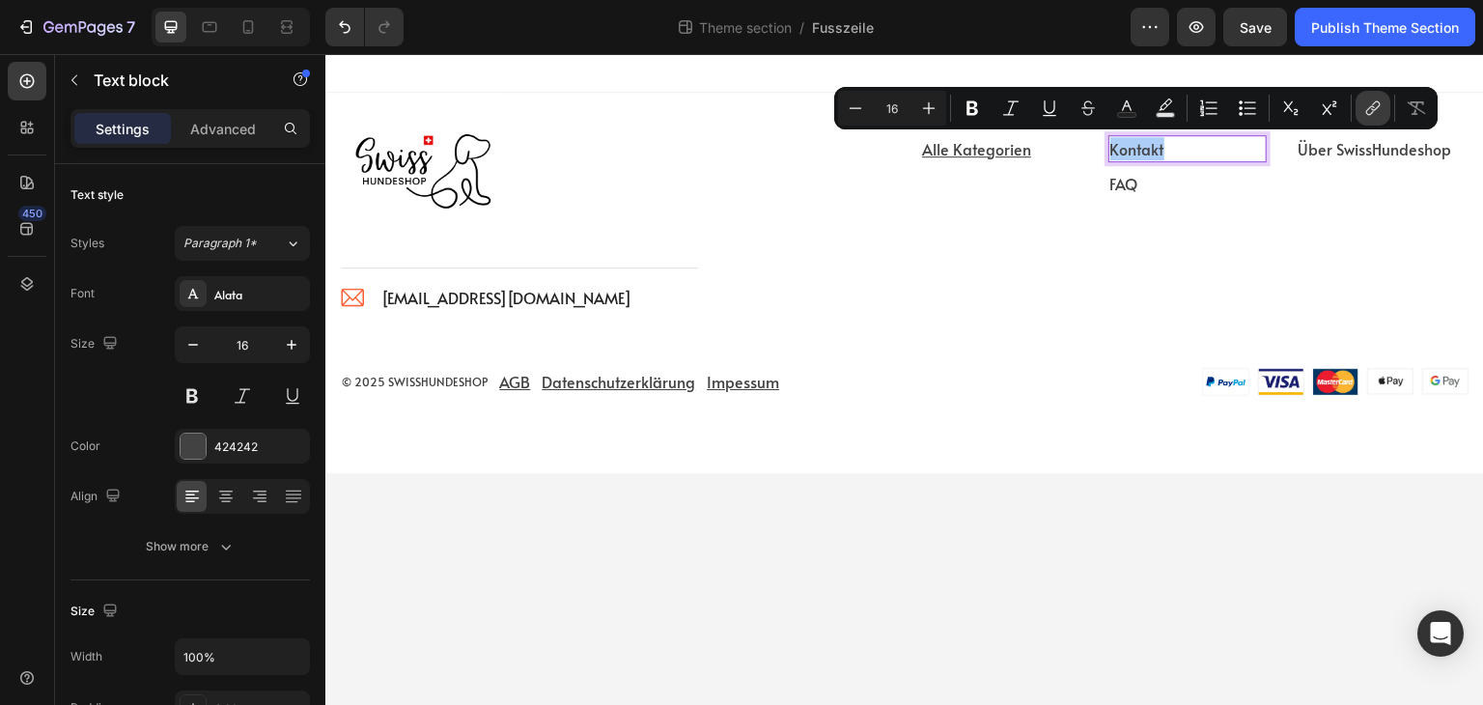
click at [1358, 112] on button "link" at bounding box center [1373, 108] width 35 height 35
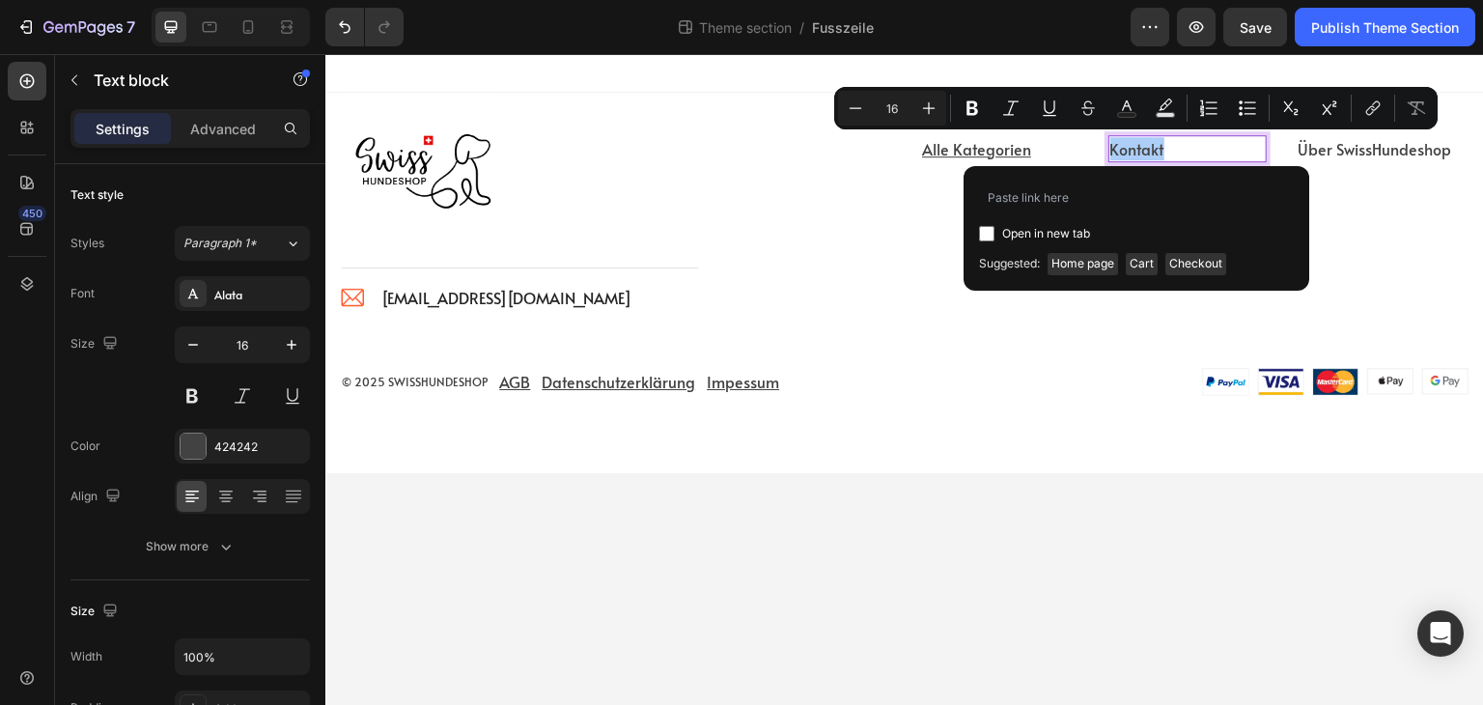
type input "https://1d3262-3.myshopify.com/a/gempages?version=v7&shop_id=556671962110231588…"
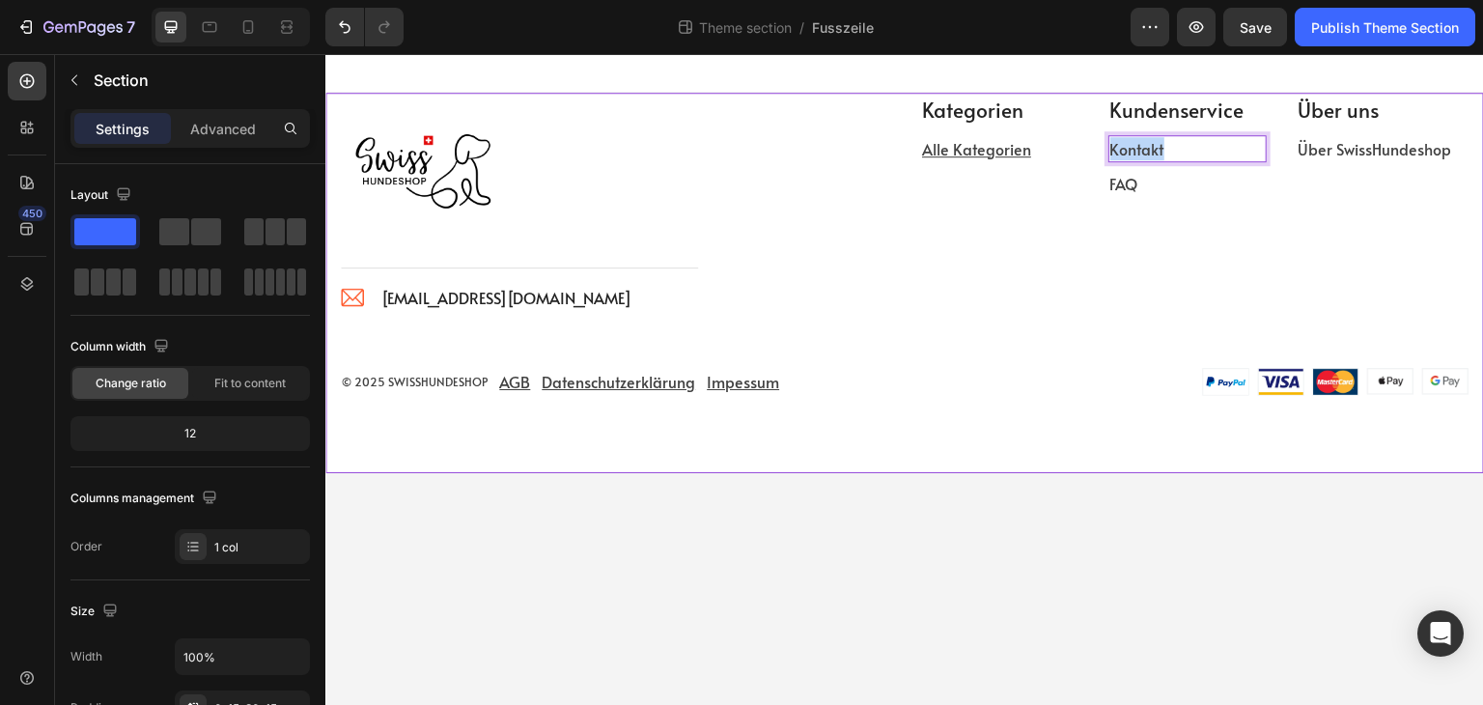
click at [1107, 359] on div "Image Title Line Image info@swisshundeshop.com Text block Icon List Row Kategor…" at bounding box center [905, 244] width 1130 height 303
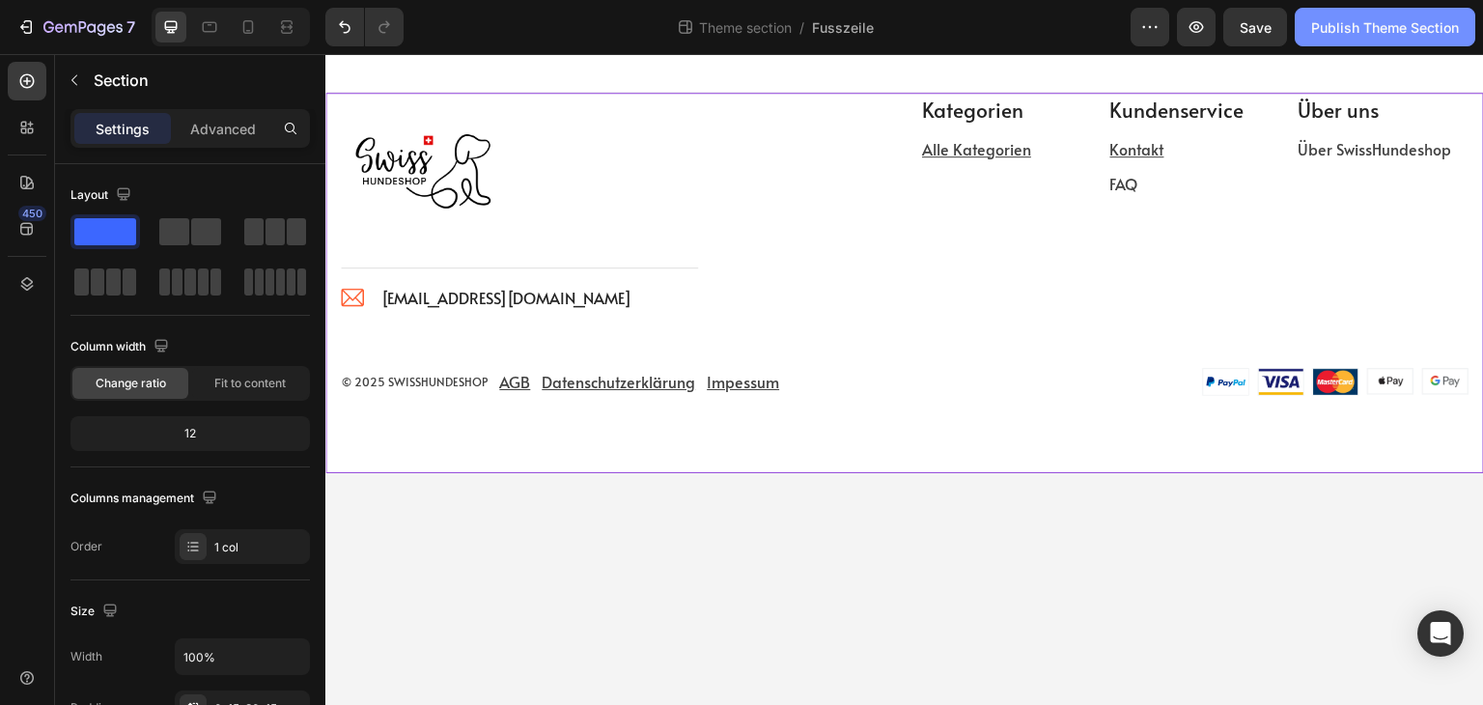
click at [1347, 23] on div "Publish Theme Section" at bounding box center [1385, 27] width 148 height 20
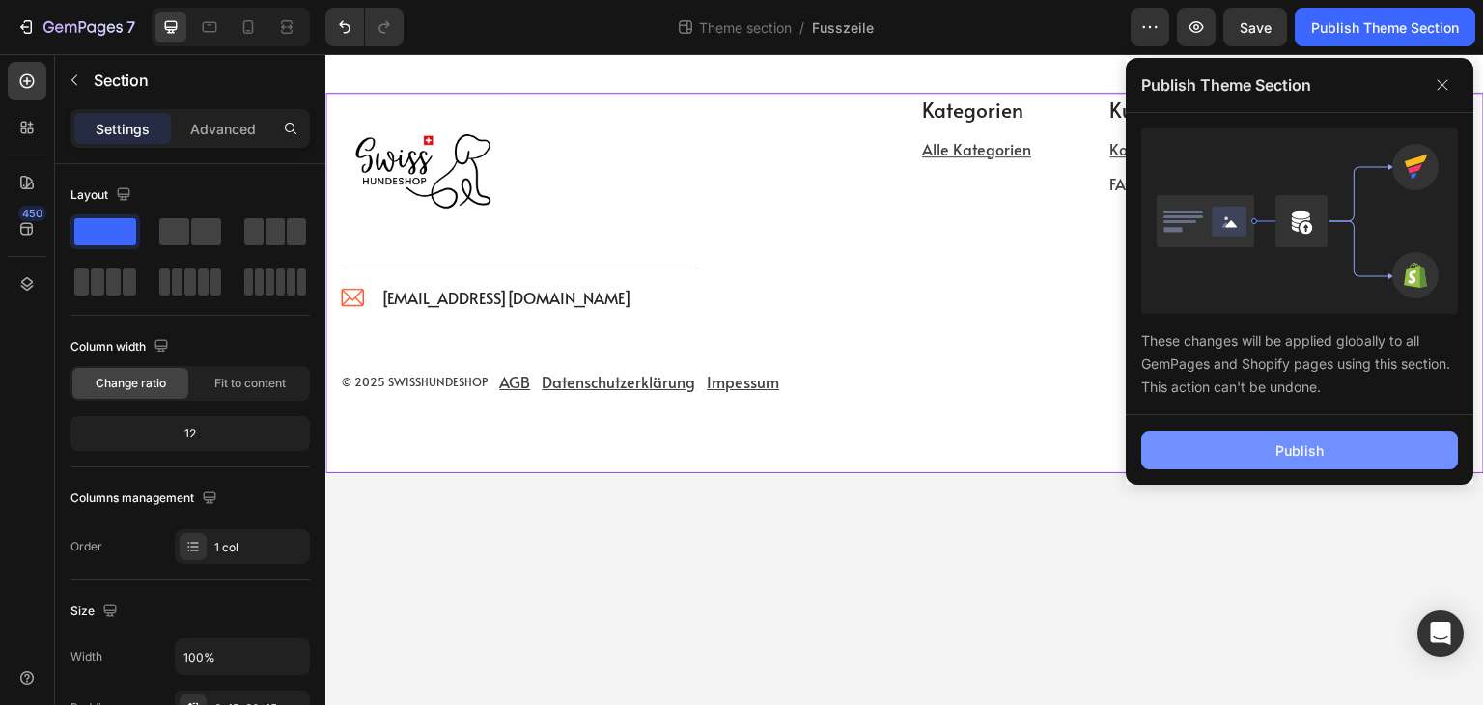
click at [1298, 441] on div "Publish" at bounding box center [1300, 450] width 48 height 20
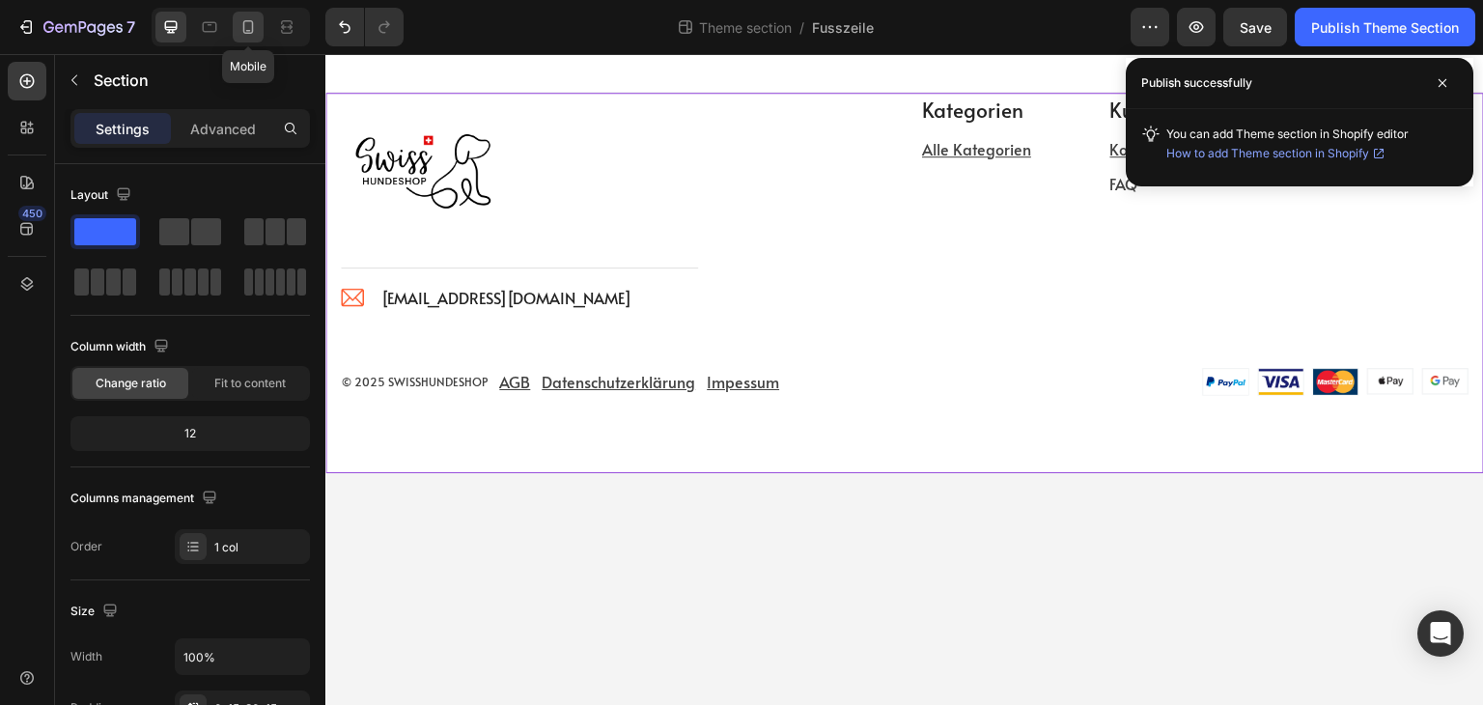
click at [248, 25] on icon at bounding box center [248, 26] width 19 height 19
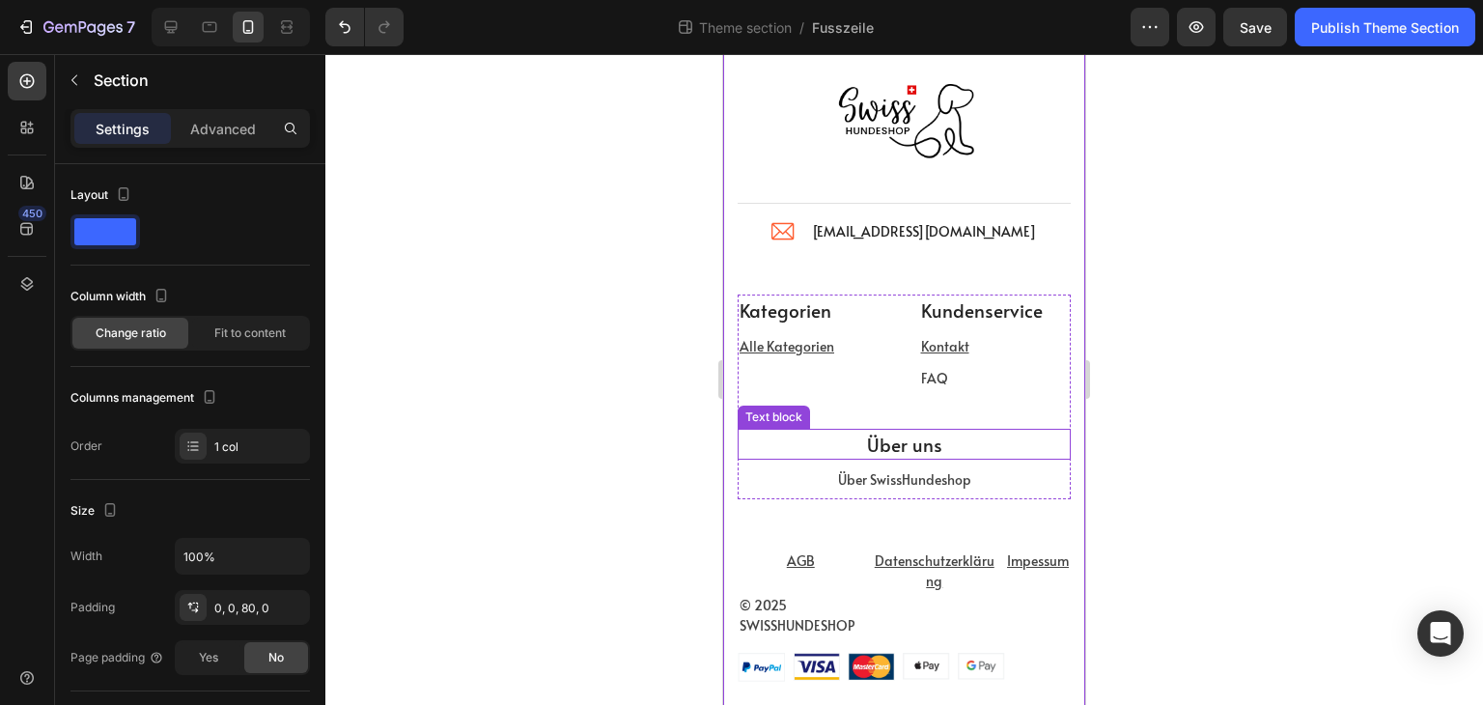
scroll to position [97, 0]
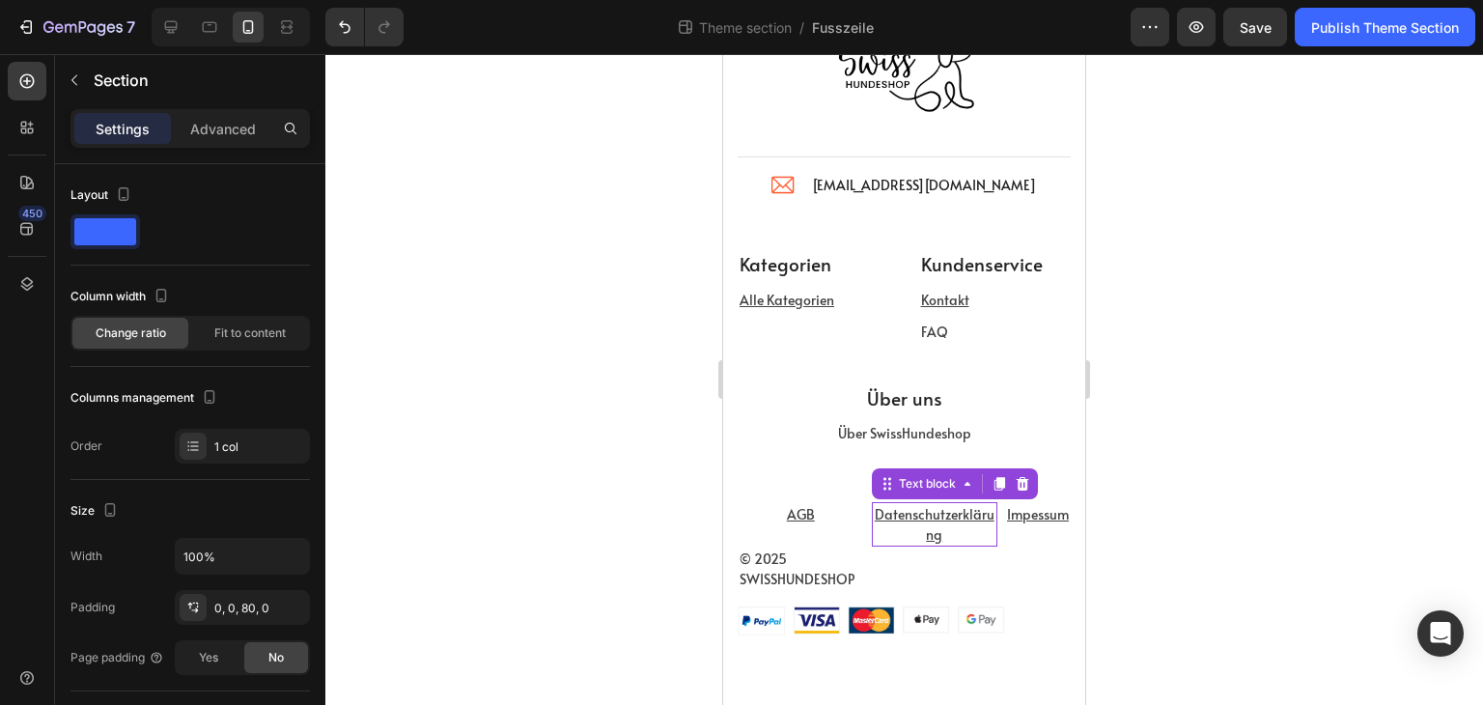
click at [893, 539] on p "Datenschutzerklärung" at bounding box center [935, 524] width 123 height 41
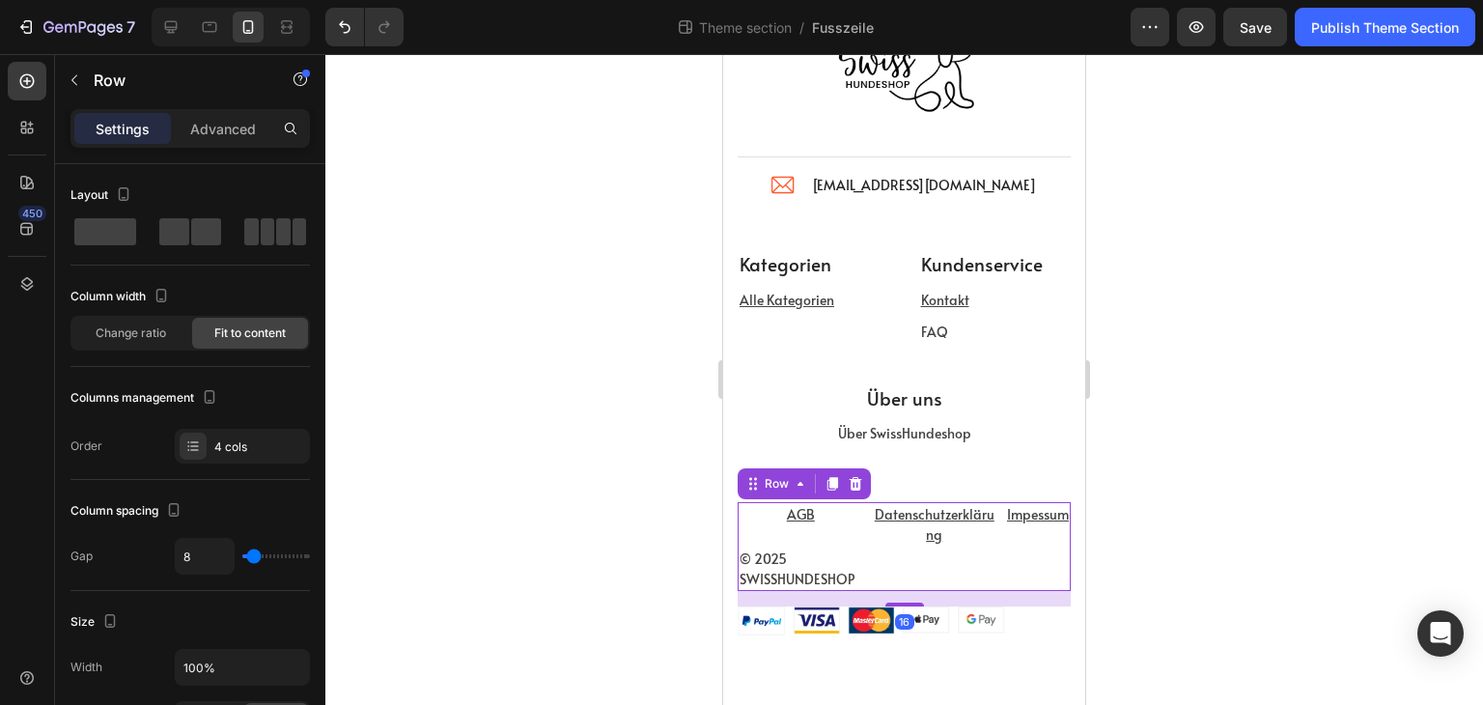
click at [846, 537] on div "AGB Text block" at bounding box center [801, 524] width 127 height 44
click at [850, 513] on p "AGB" at bounding box center [801, 514] width 123 height 20
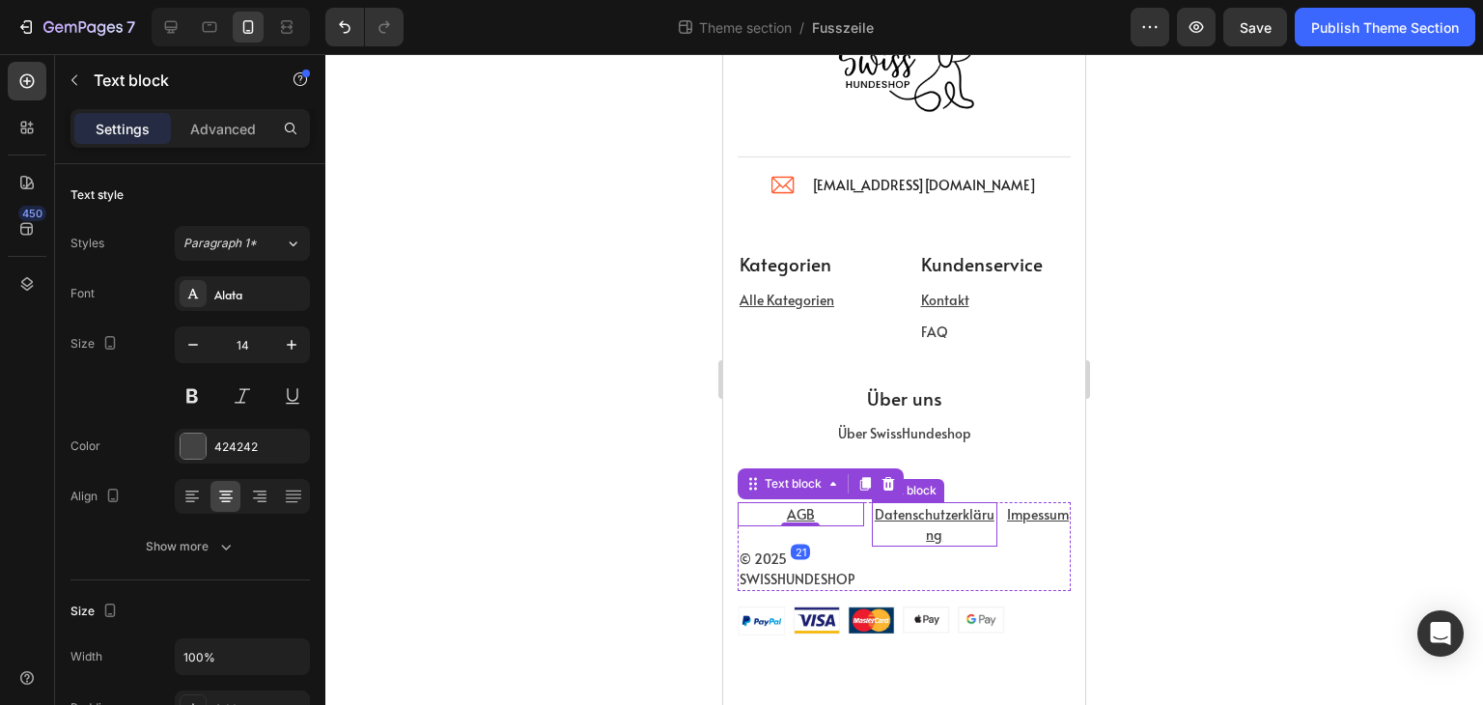
click at [879, 515] on u "Datenschutzerklärung" at bounding box center [935, 524] width 120 height 39
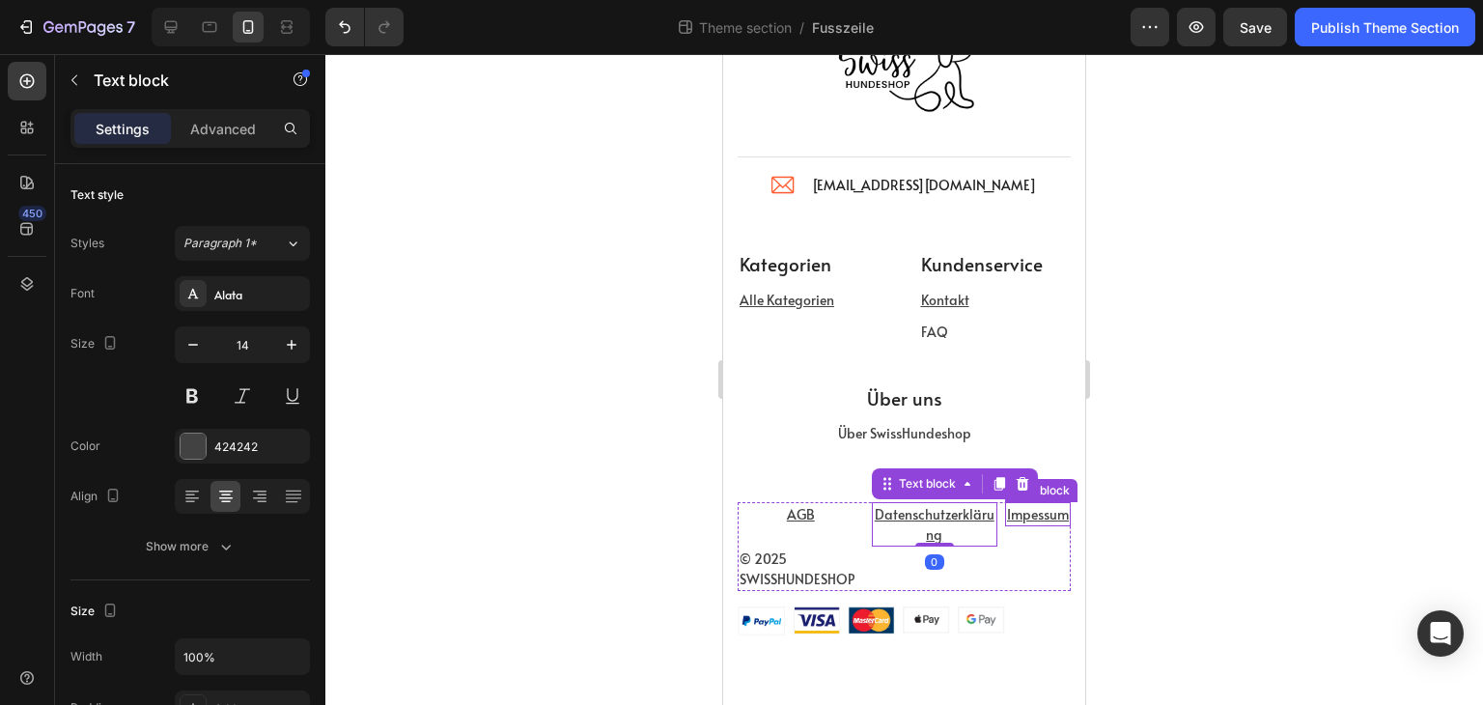
click at [1024, 522] on u "Impessum" at bounding box center [1038, 514] width 62 height 18
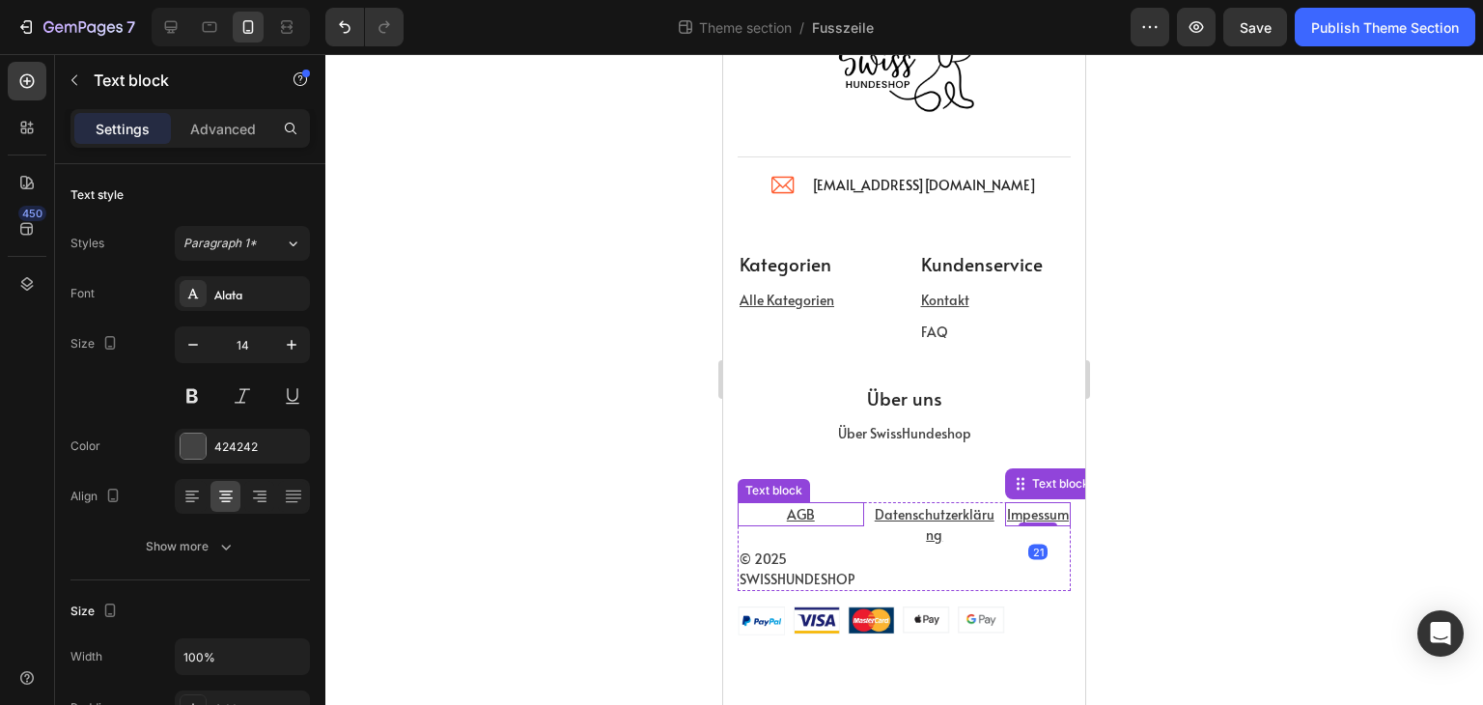
click at [788, 518] on u "AGB" at bounding box center [801, 514] width 28 height 18
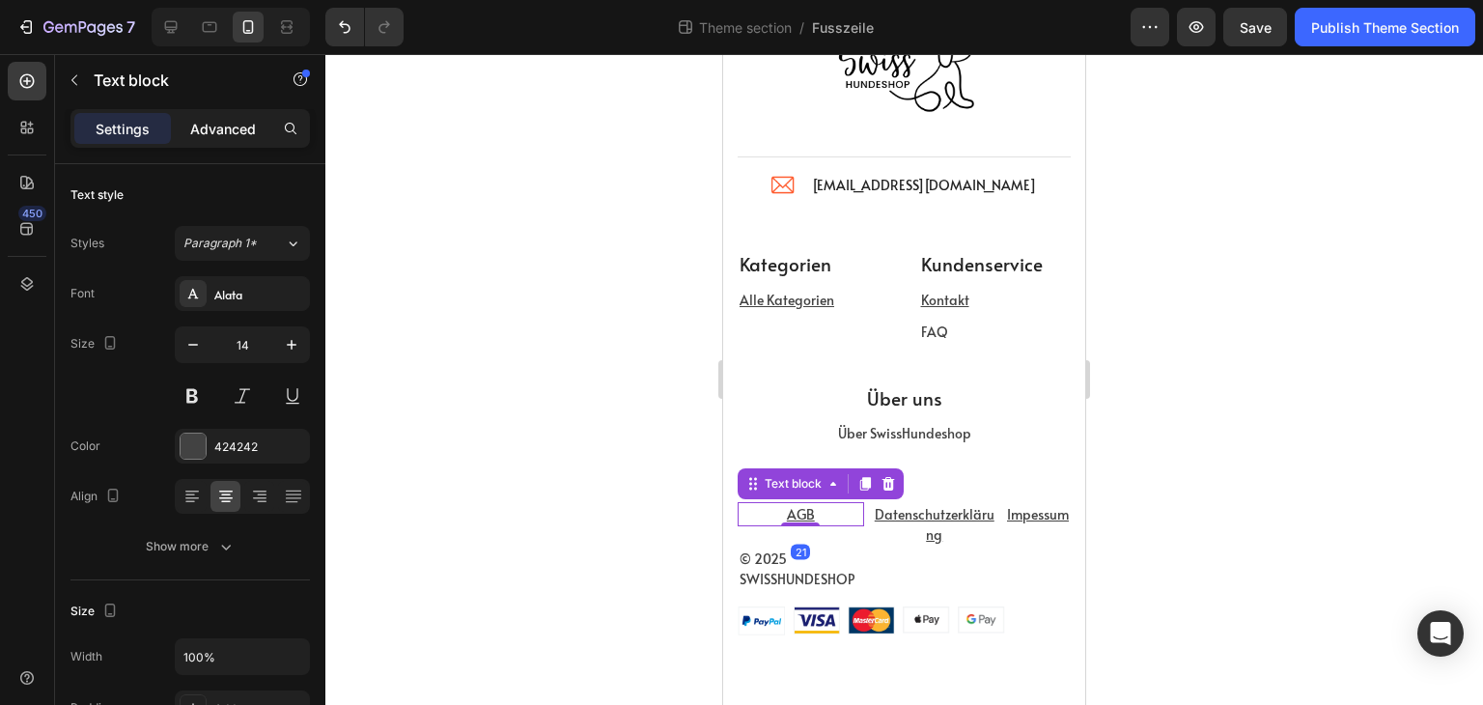
click at [213, 121] on p "Advanced" at bounding box center [223, 129] width 66 height 20
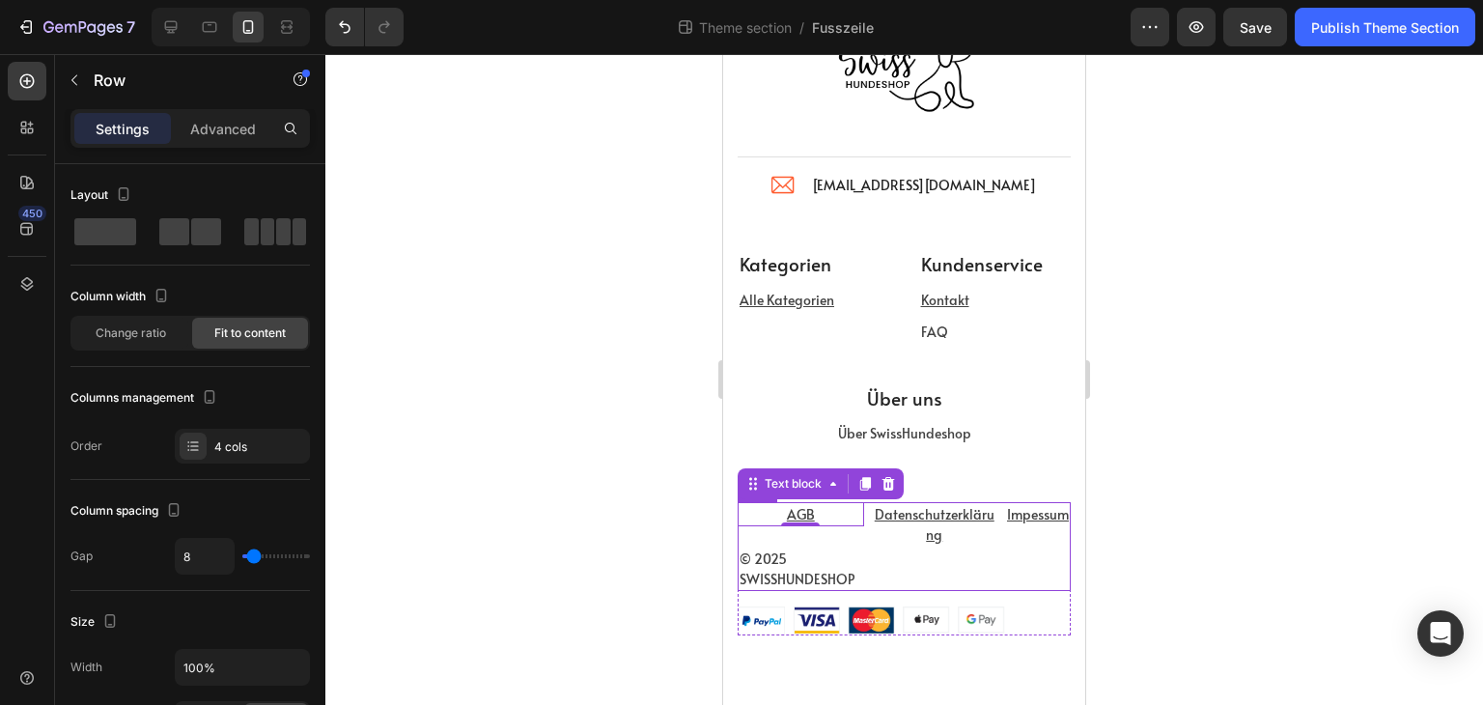
click at [857, 534] on div "© 2025 SWISSHUNDESHOP Text block AGB Text block 21 Datenschutzerklärung Text bl…" at bounding box center [904, 546] width 333 height 89
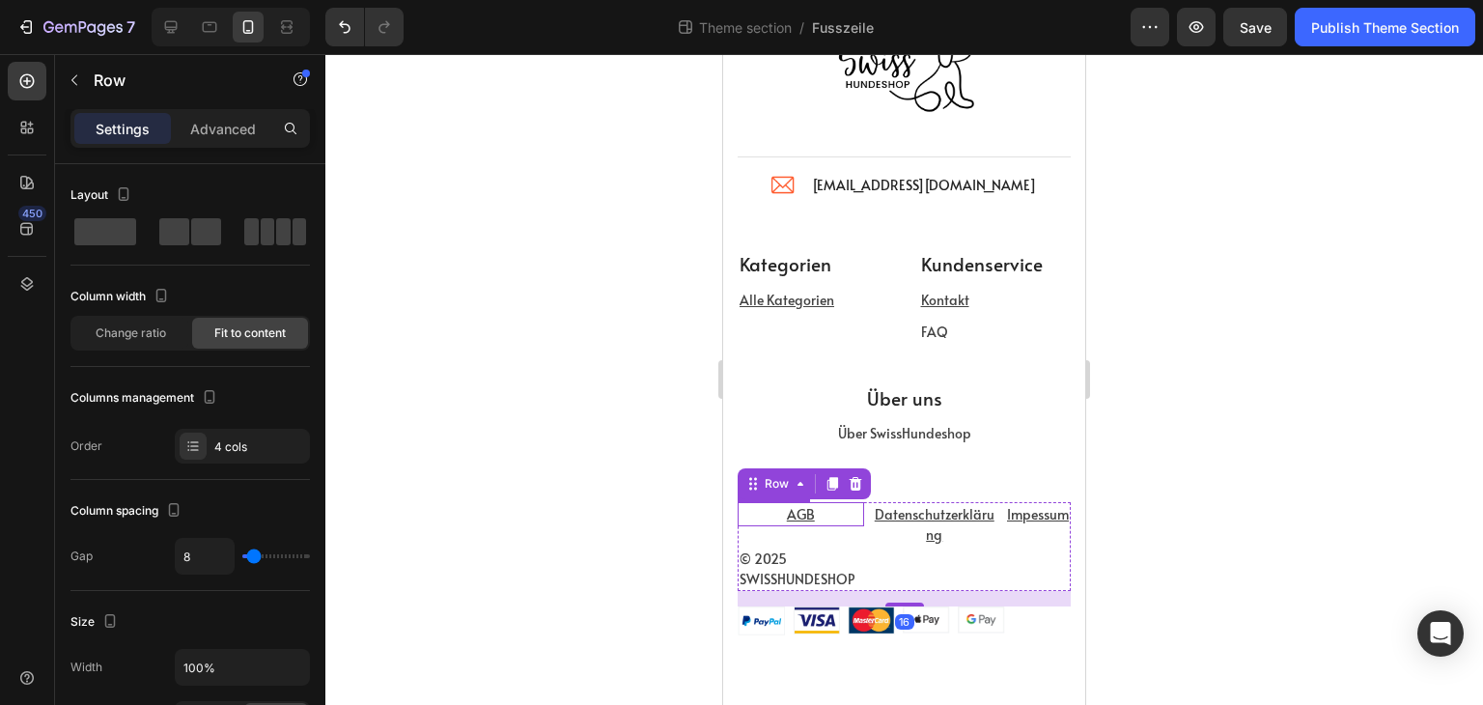
click at [826, 521] on p "AGB" at bounding box center [801, 514] width 123 height 20
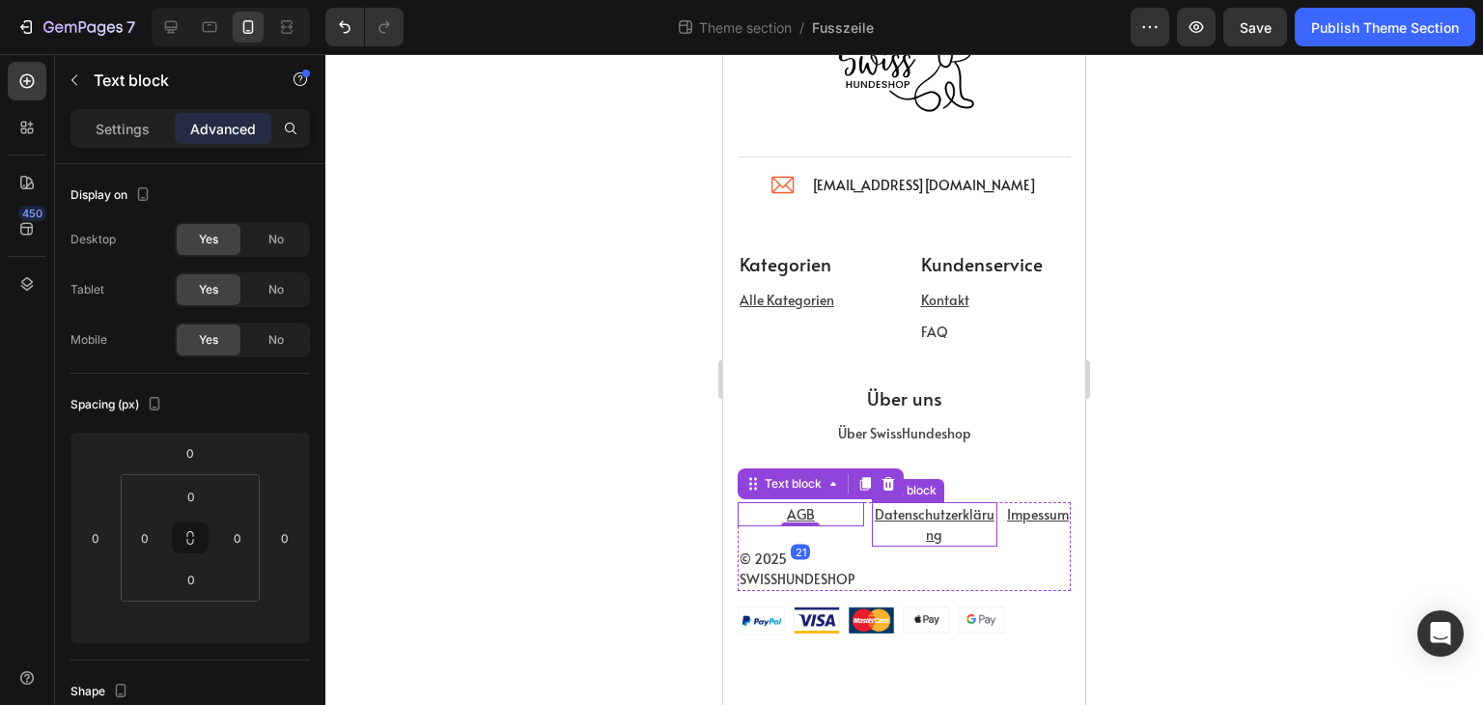
click at [912, 520] on u "Datenschutzerklärung" at bounding box center [935, 524] width 120 height 39
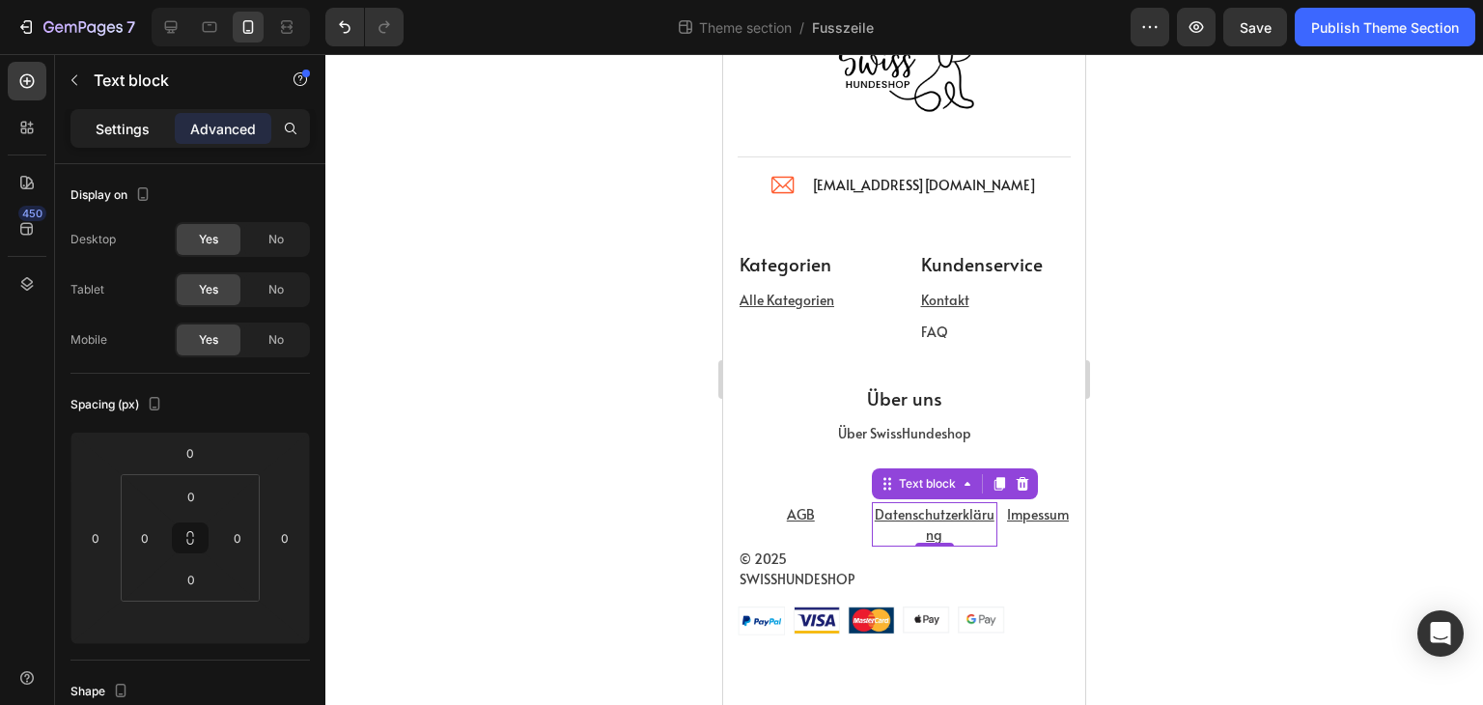
click at [119, 128] on p "Settings" at bounding box center [123, 129] width 54 height 20
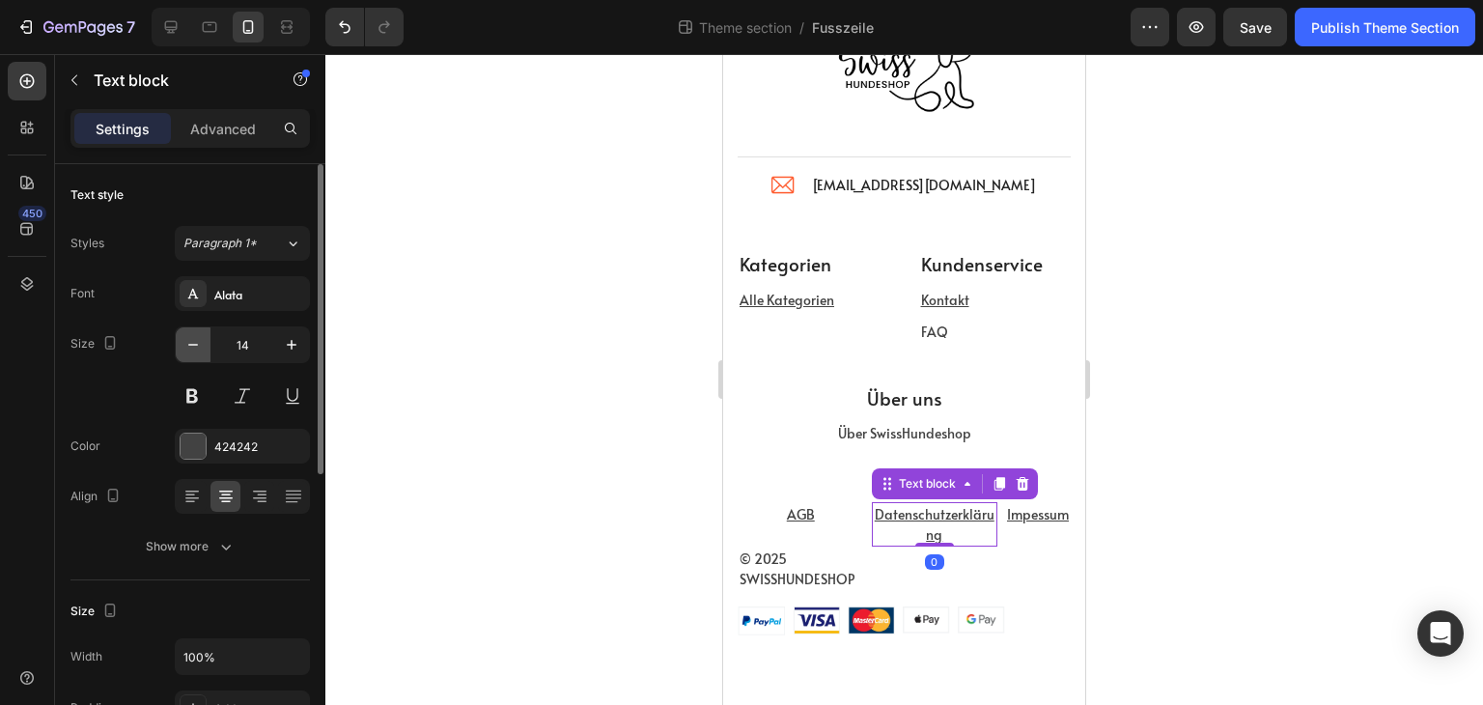
click at [200, 341] on icon "button" at bounding box center [192, 344] width 19 height 19
type input "12"
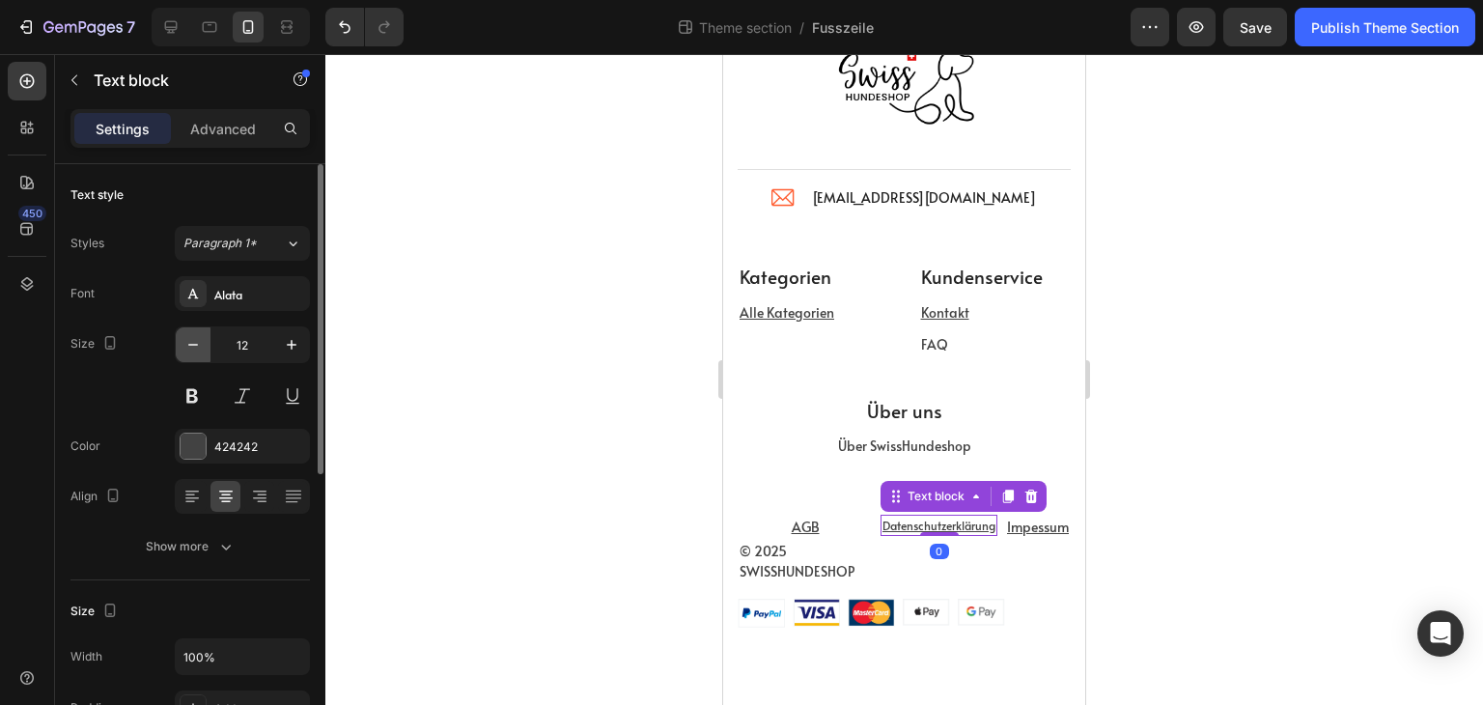
scroll to position [84, 0]
click at [826, 522] on p "AGB" at bounding box center [805, 527] width 131 height 20
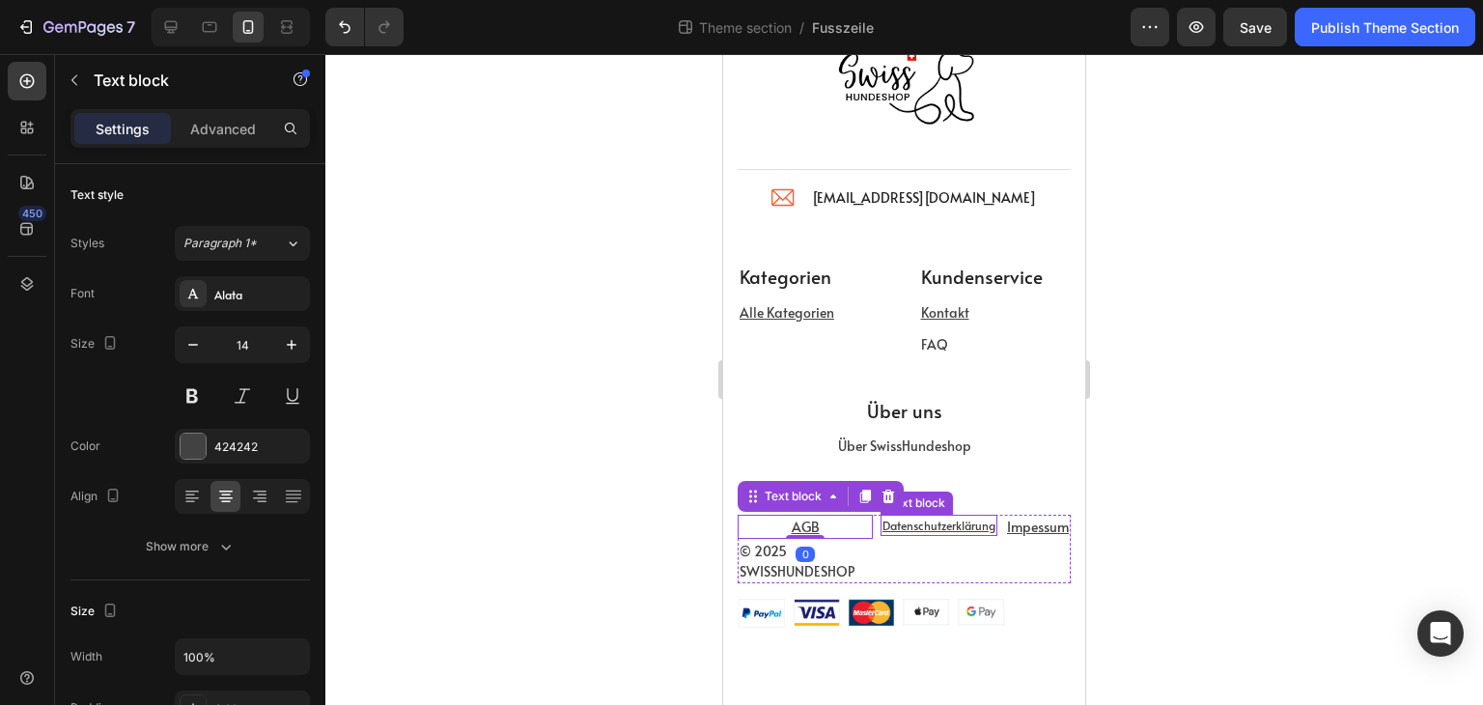
click at [921, 523] on u "Datenschutzerklärung" at bounding box center [939, 525] width 113 height 15
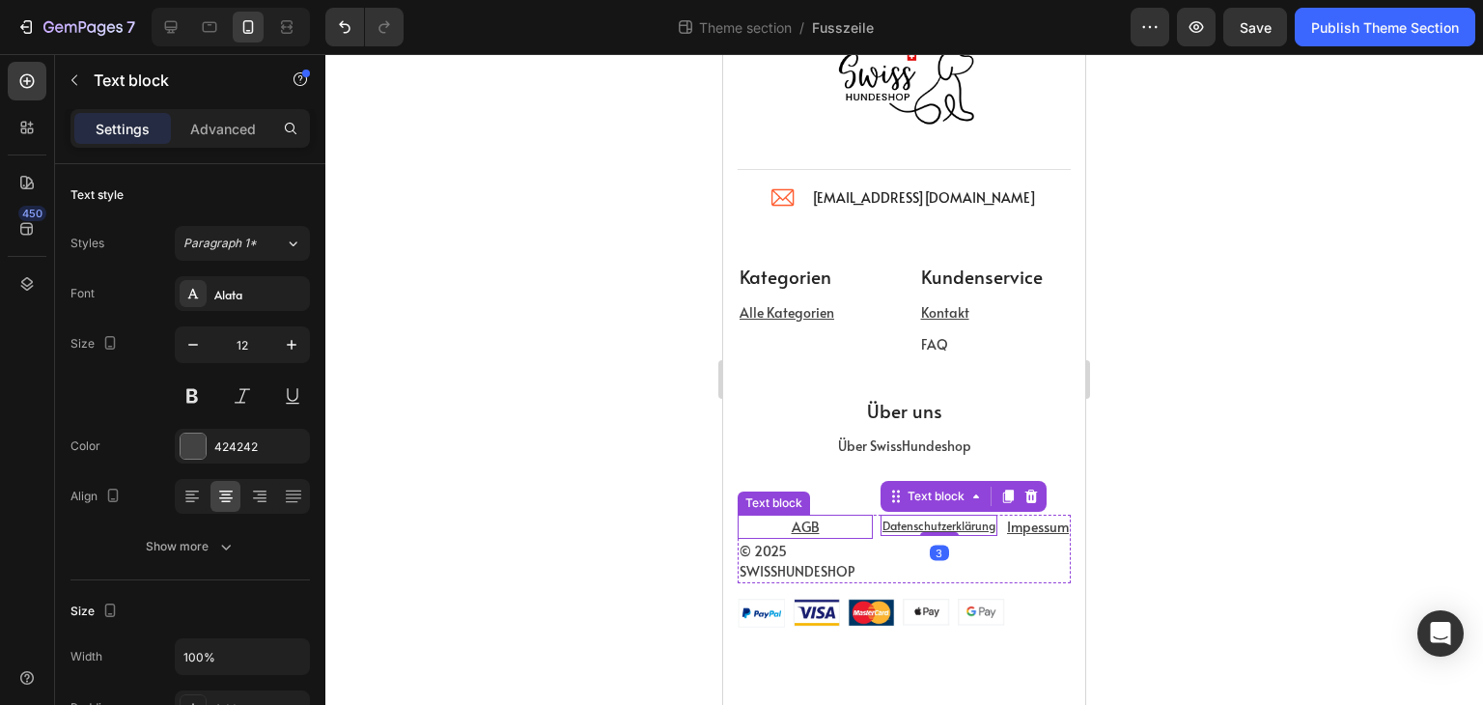
click at [829, 526] on p "AGB" at bounding box center [805, 527] width 131 height 20
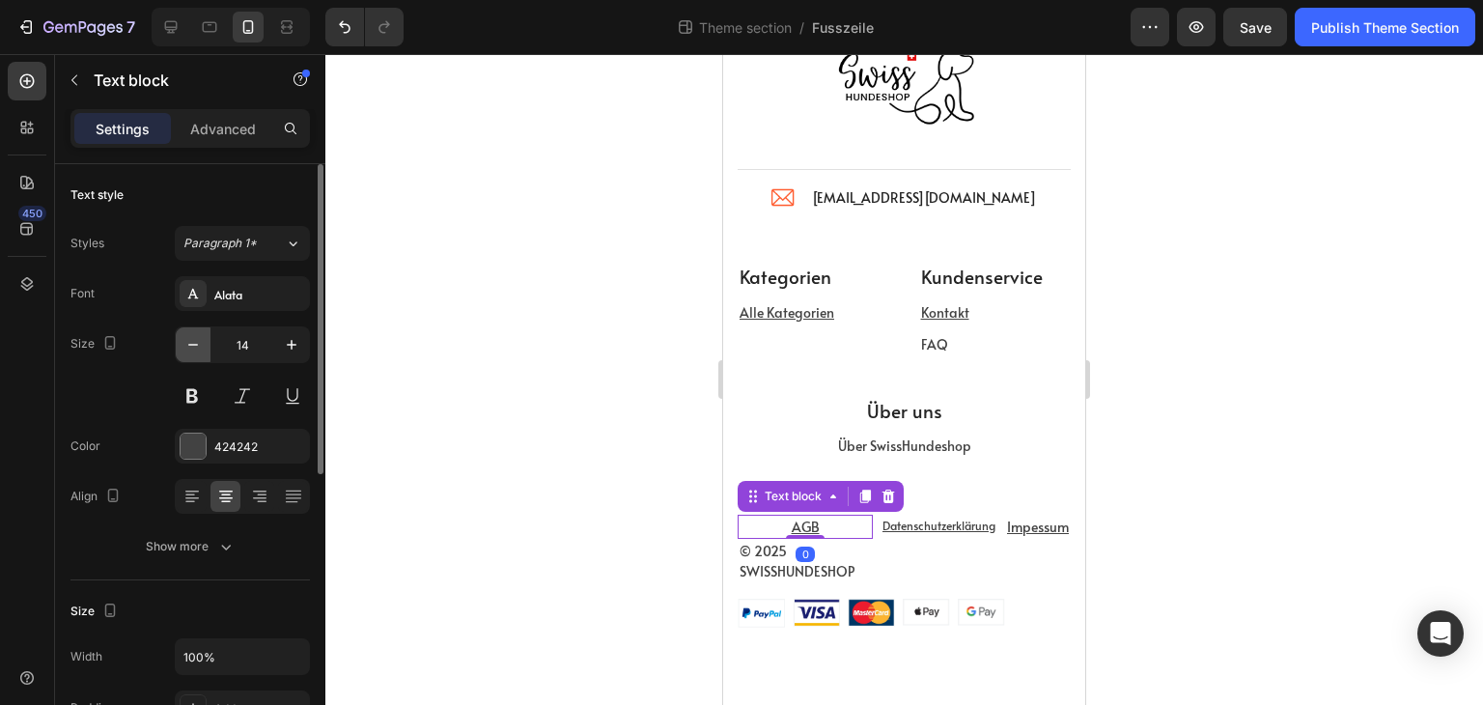
click at [188, 345] on icon "button" at bounding box center [192, 344] width 19 height 19
type input "12"
click at [1007, 521] on u "Impessum" at bounding box center [1038, 527] width 62 height 18
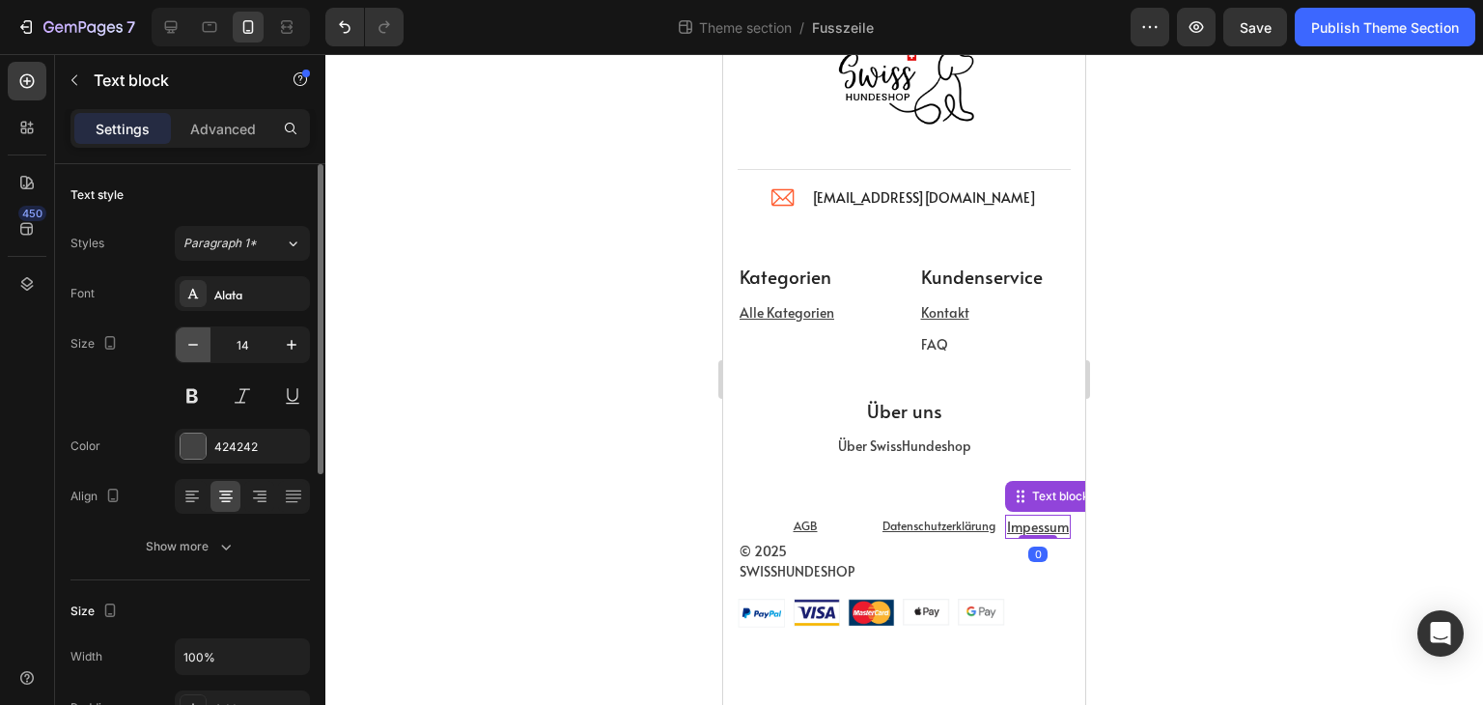
click at [198, 350] on icon "button" at bounding box center [192, 344] width 19 height 19
type input "12"
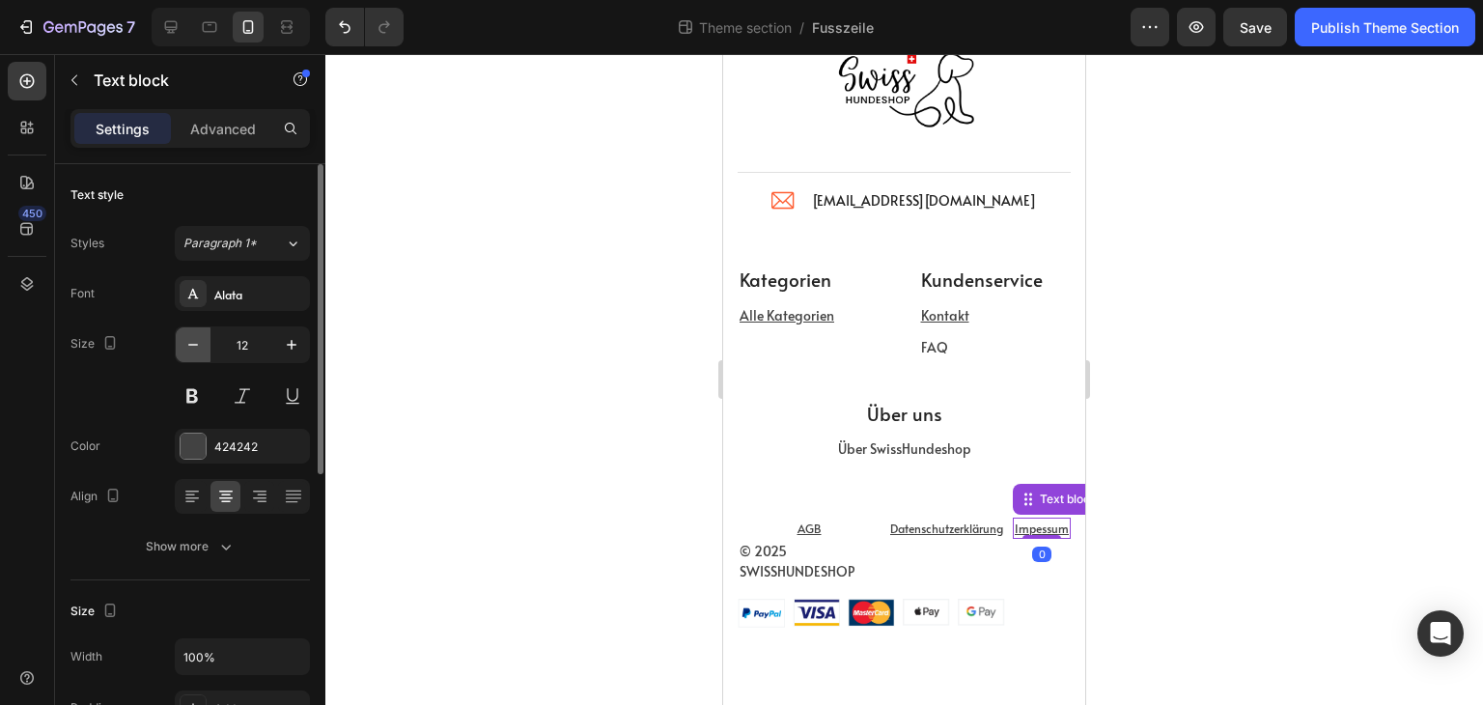
scroll to position [81, 0]
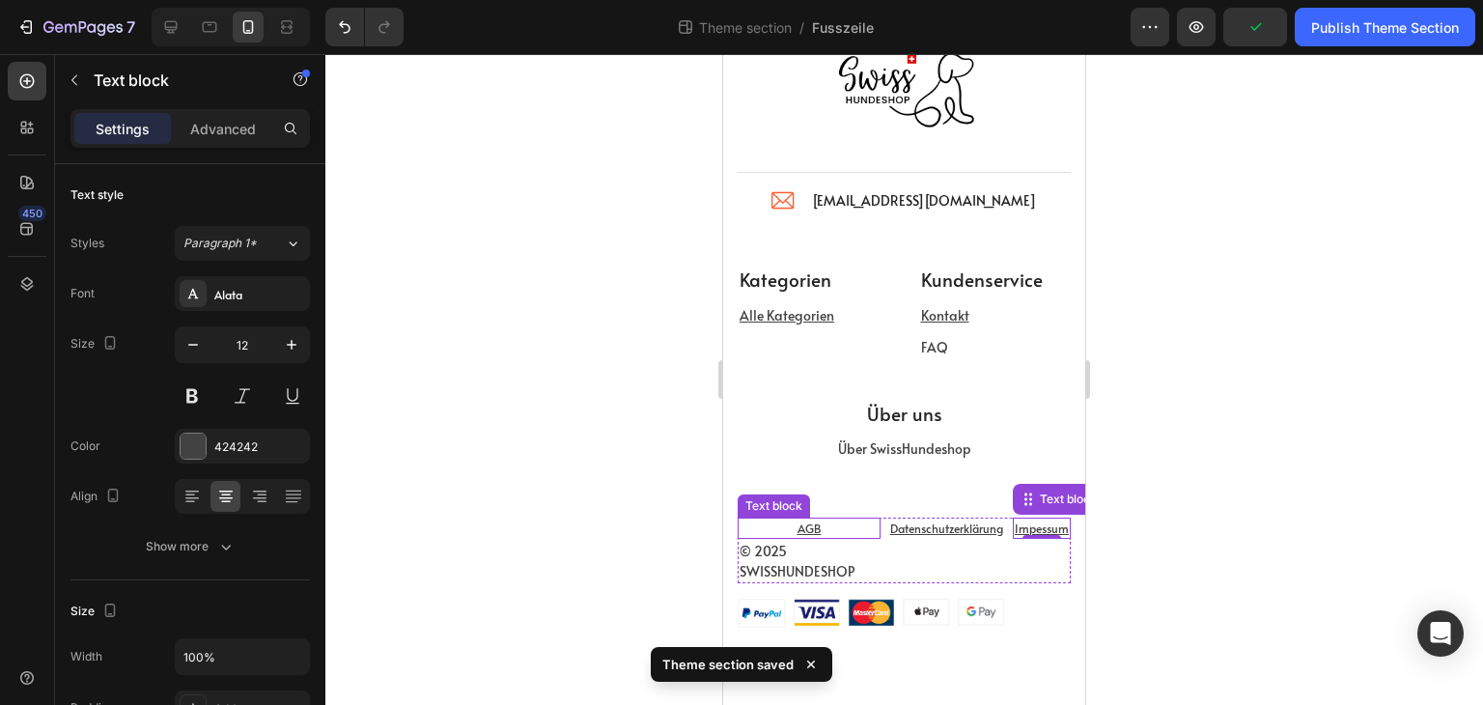
click at [849, 524] on p "AGB" at bounding box center [809, 528] width 139 height 17
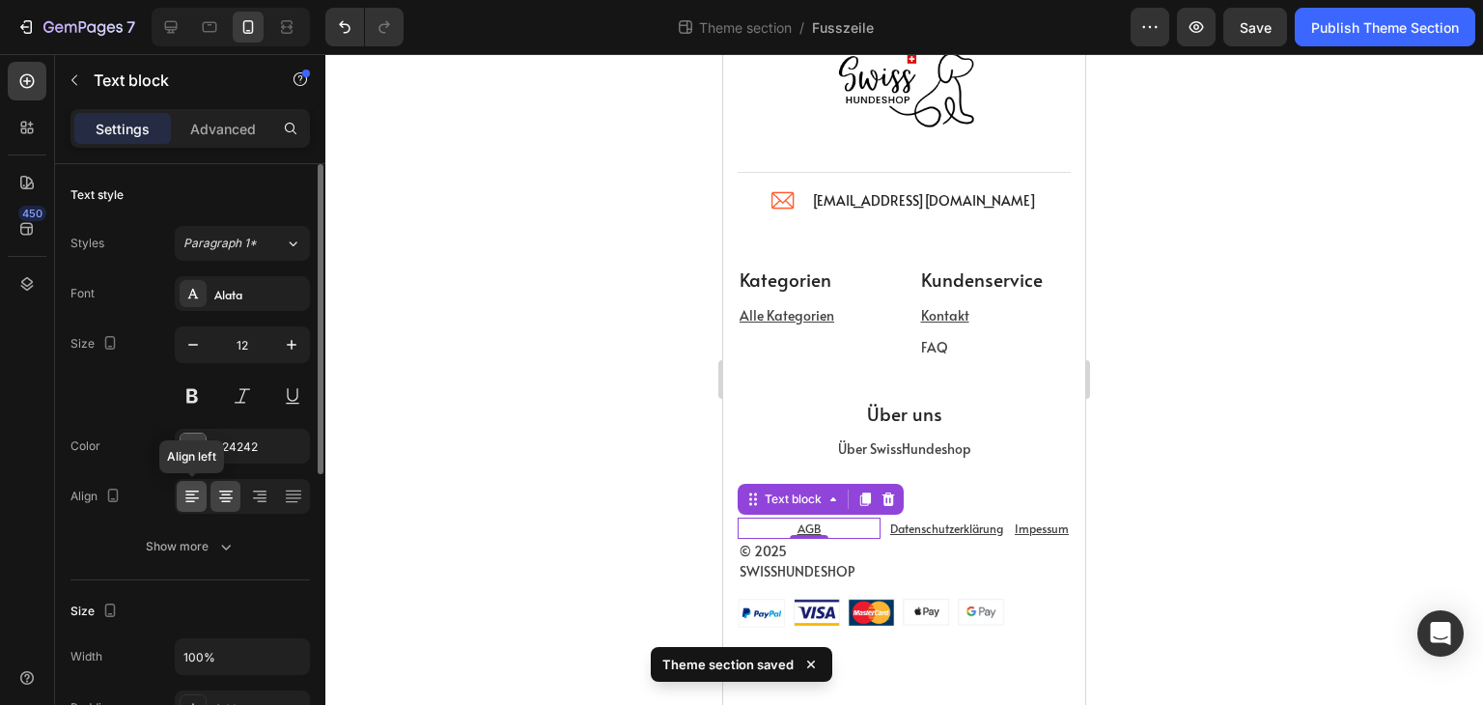
click at [197, 495] on icon at bounding box center [192, 496] width 19 height 19
click at [214, 495] on div at bounding box center [226, 496] width 30 height 31
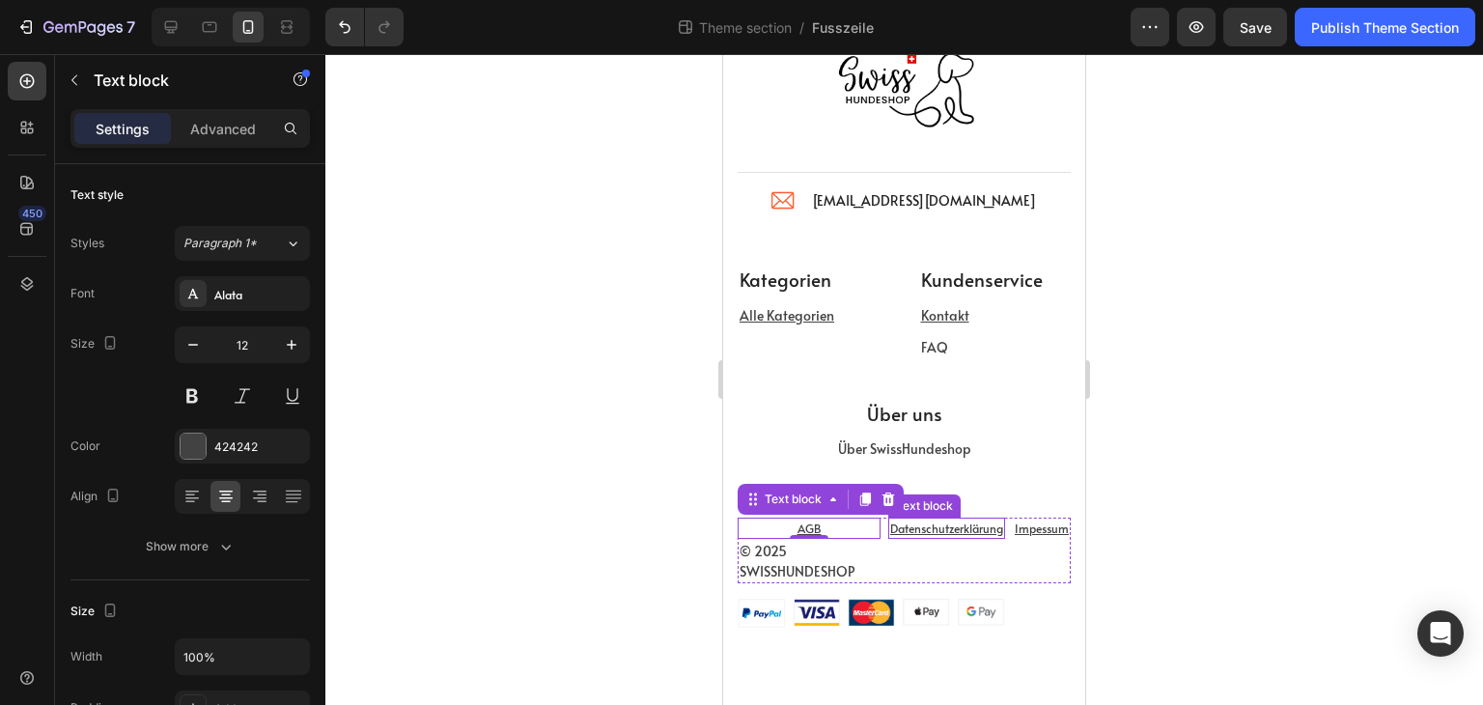
click at [905, 522] on u "Datenschutzerklärung" at bounding box center [946, 528] width 113 height 15
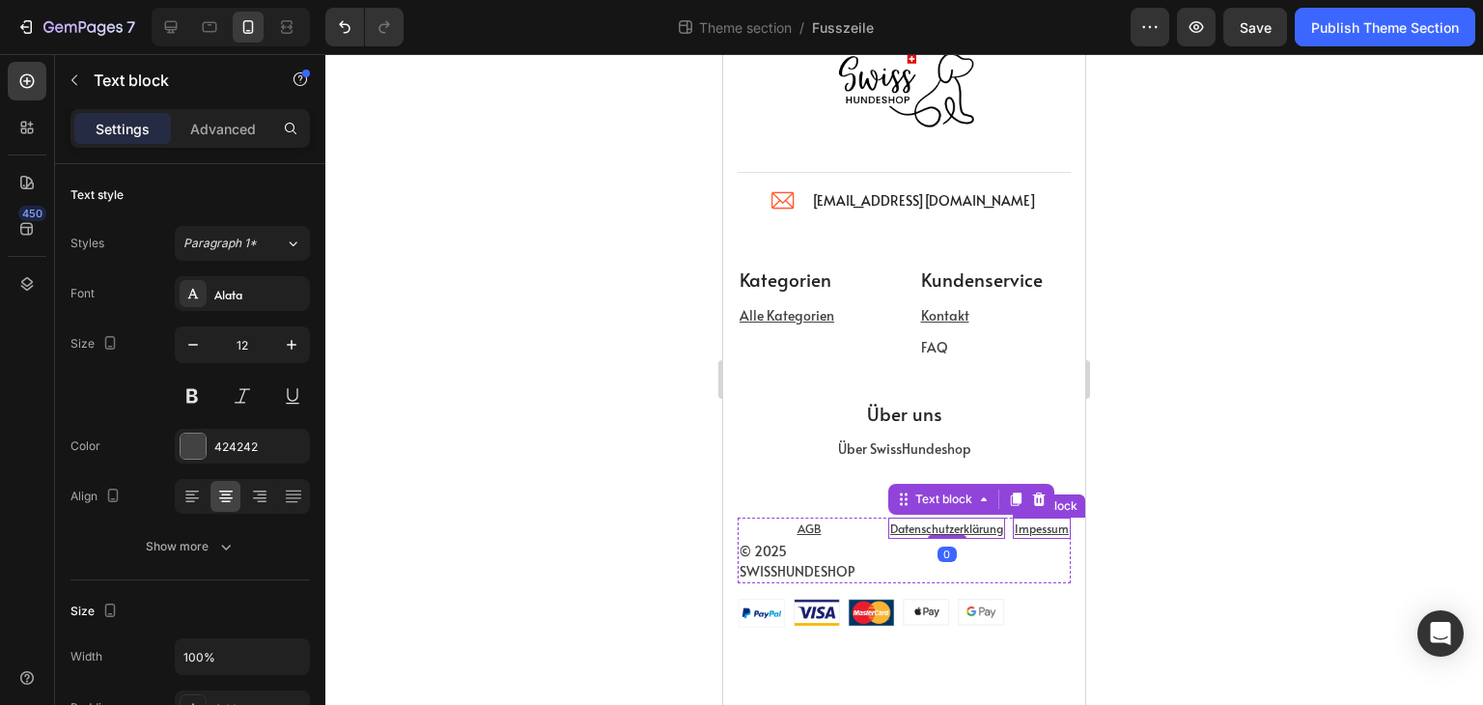
click at [1036, 529] on u "Impessum" at bounding box center [1042, 528] width 54 height 15
click at [905, 553] on div "© 2025 SWISSHUNDESHOP Text block AGB Text block Datenschutzerklärung Text block…" at bounding box center [904, 551] width 333 height 66
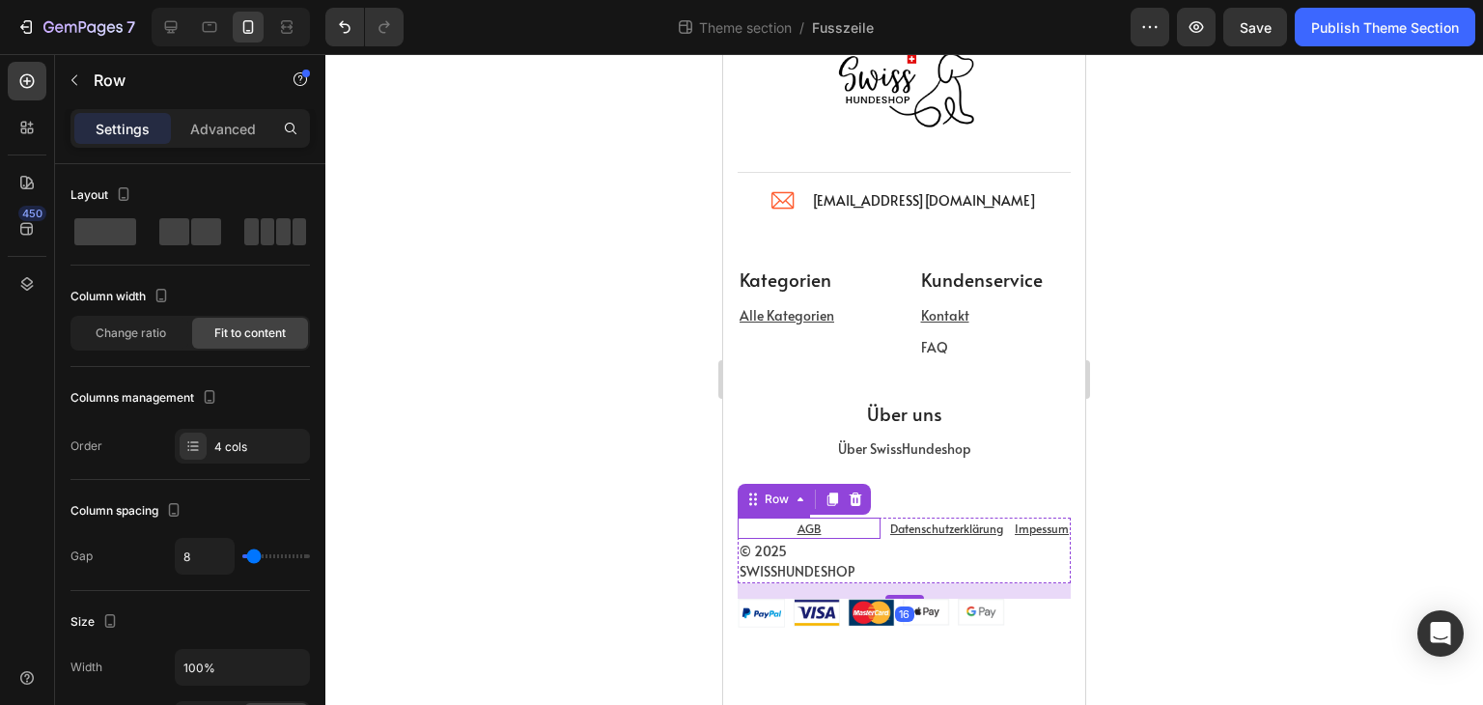
click at [830, 526] on p "AGB" at bounding box center [809, 528] width 139 height 17
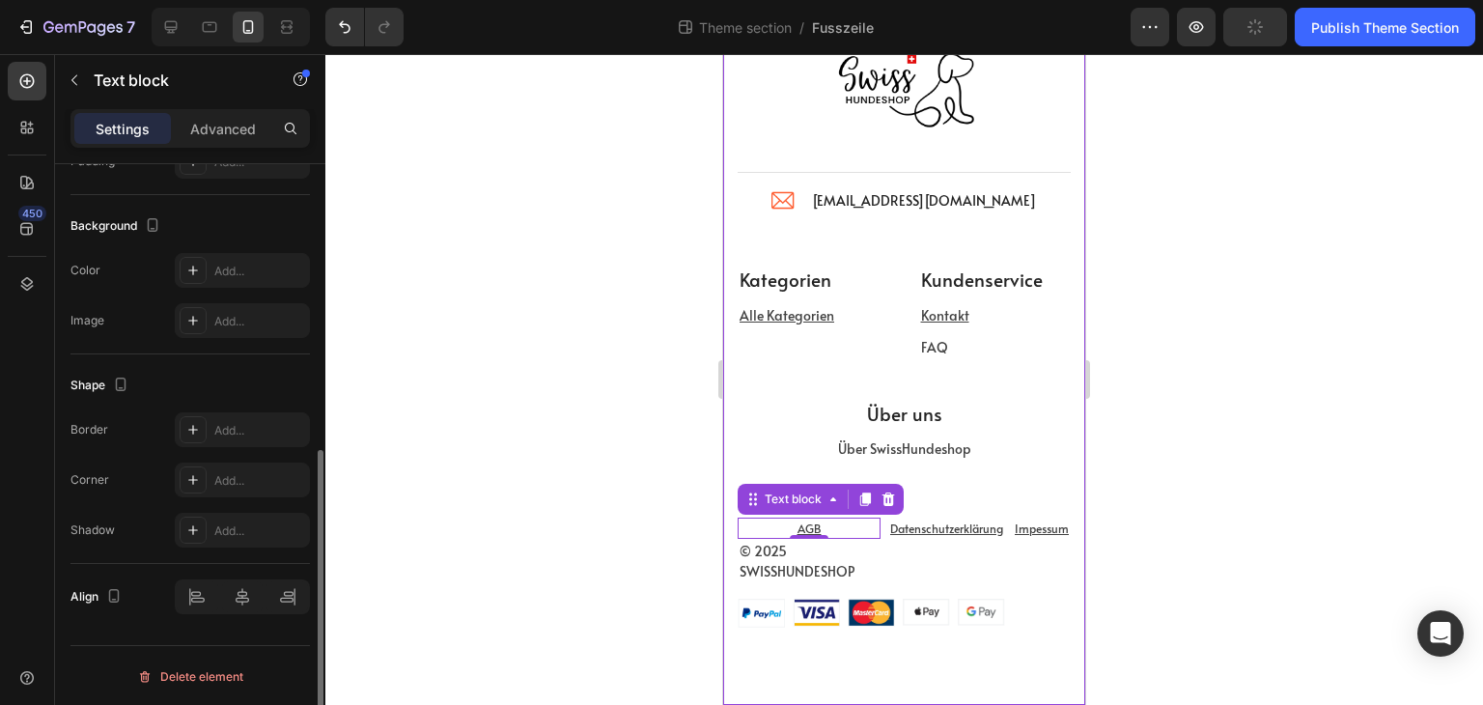
scroll to position [0, 0]
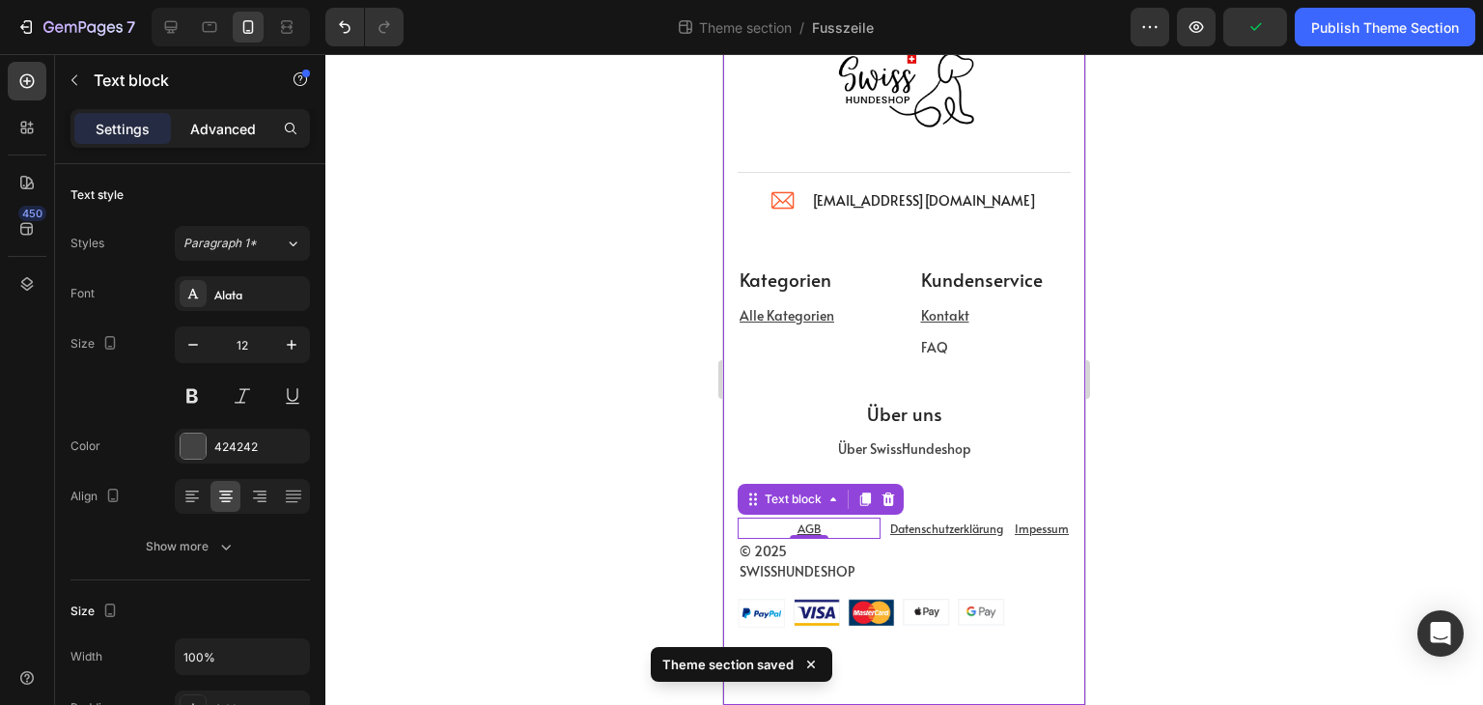
click at [221, 132] on p "Advanced" at bounding box center [223, 129] width 66 height 20
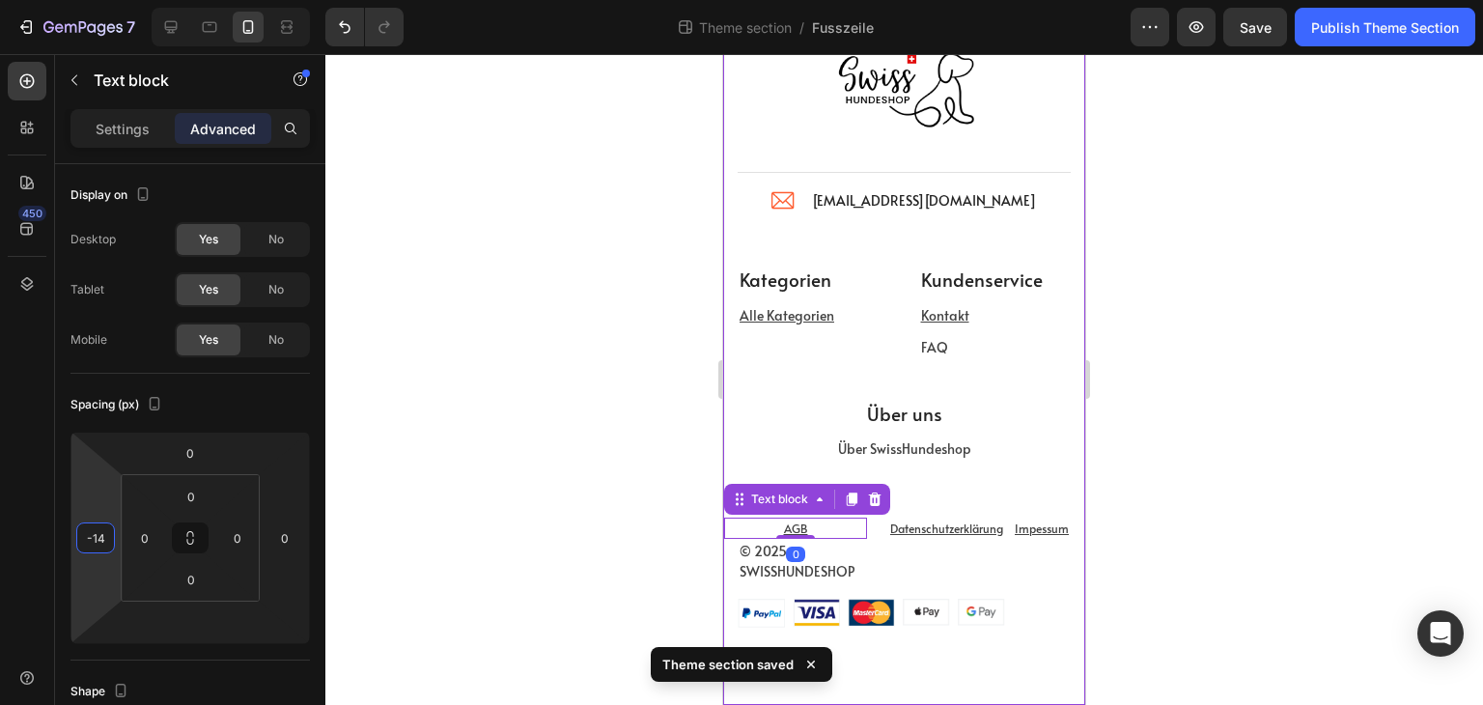
type input "-16"
click at [95, 0] on html "7 Theme section / Fusszeile Preview Save Publish Theme Section 450 Sections(18)…" at bounding box center [741, 0] width 1483 height 0
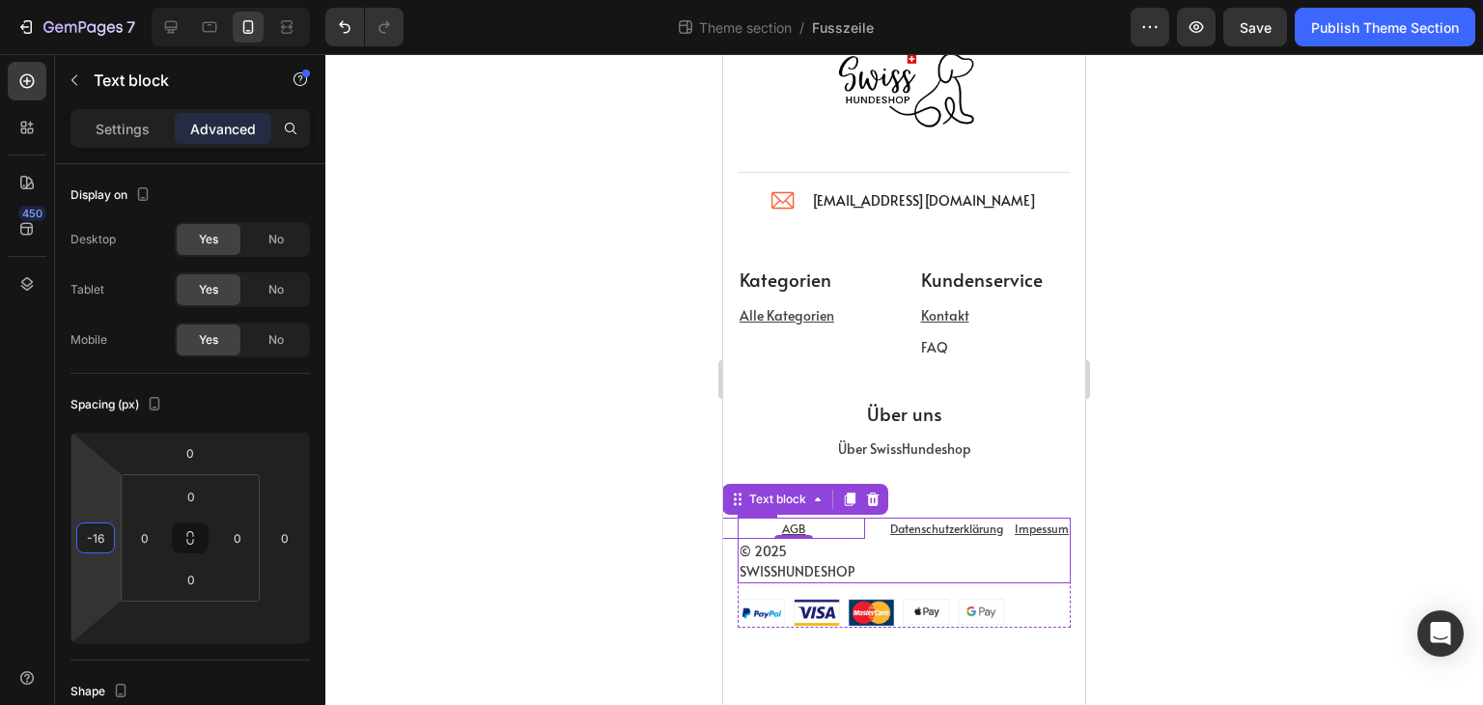
click at [869, 532] on div "© 2025 SWISSHUNDESHOP Text block AGB Text block 0 Datenschutzerklärung Text blo…" at bounding box center [904, 551] width 333 height 66
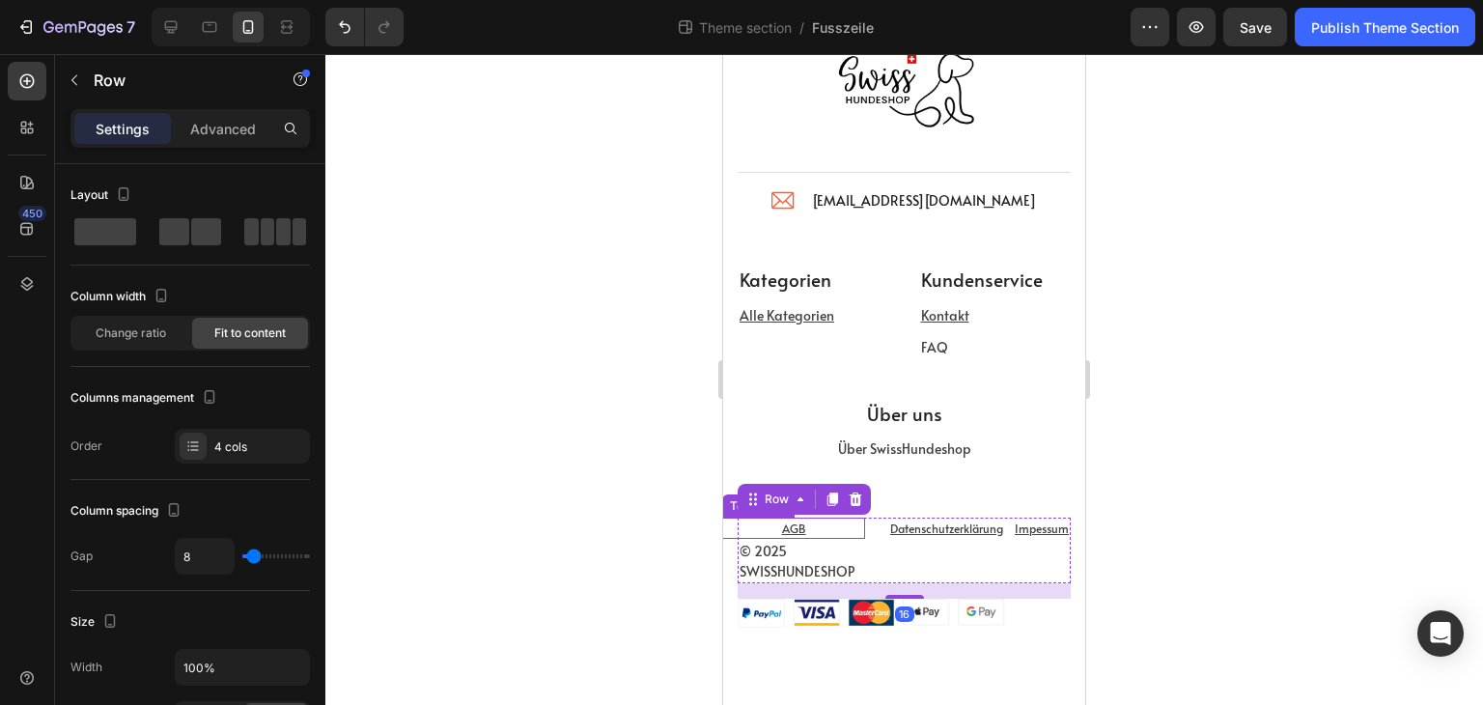
click at [787, 529] on u "AGB" at bounding box center [794, 528] width 24 height 15
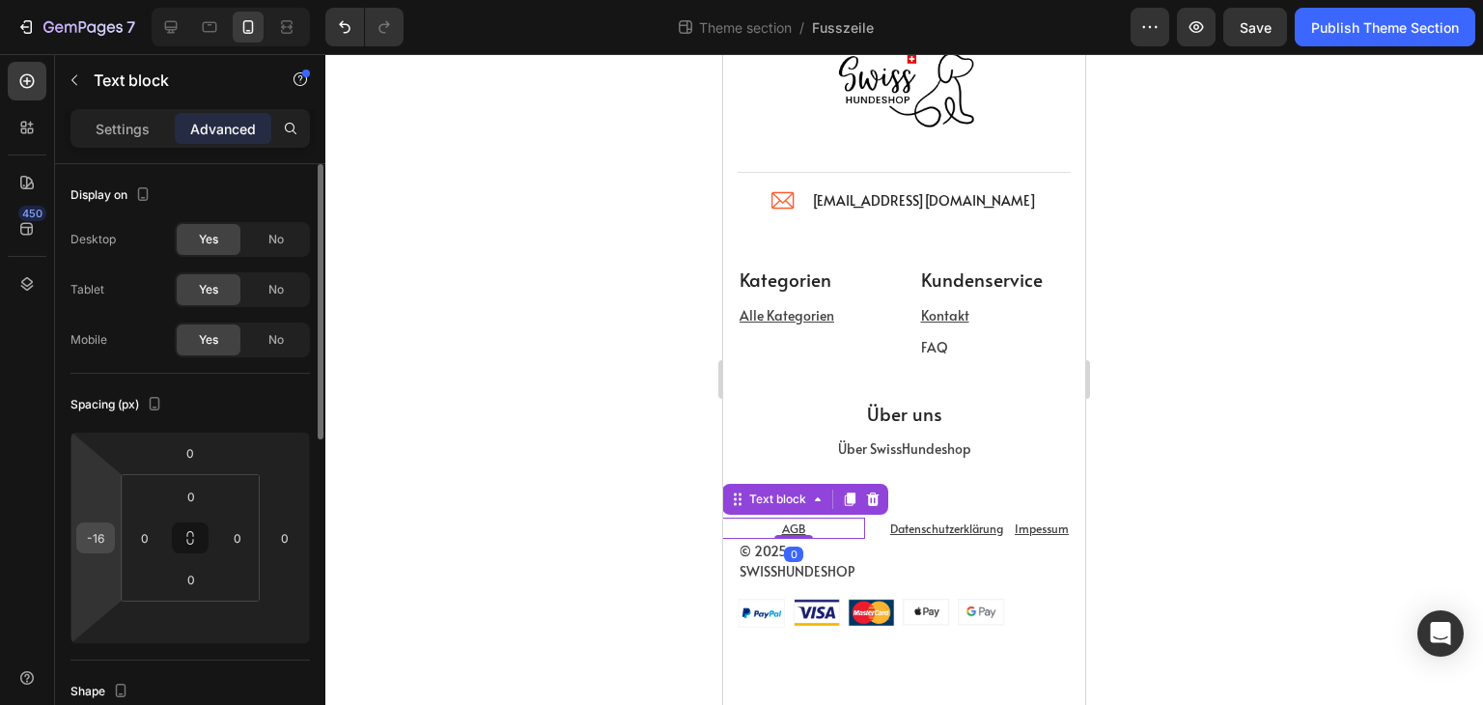
click at [95, 533] on input "-16" at bounding box center [95, 537] width 29 height 29
click at [864, 525] on div "AGB Text block 0" at bounding box center [809, 528] width 143 height 21
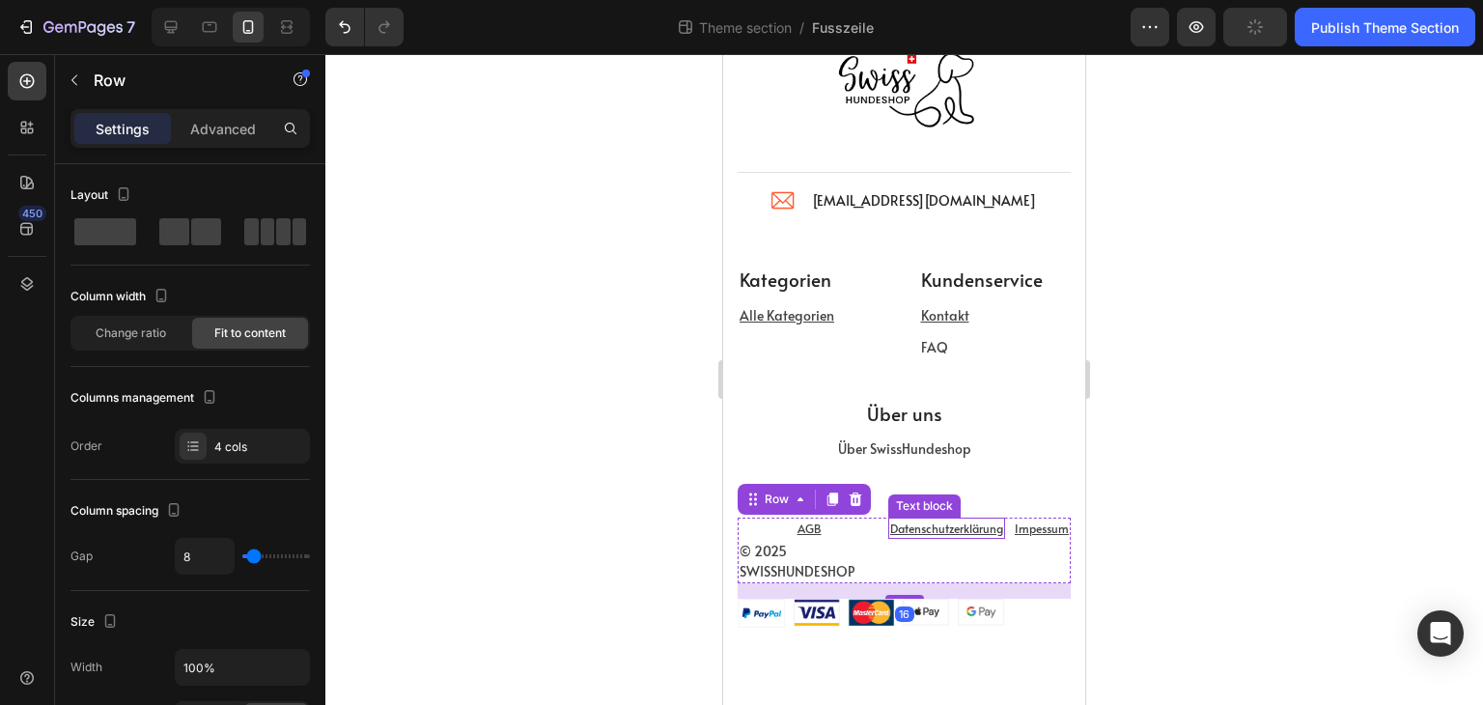
click at [890, 526] on u "Datenschutzerklärung" at bounding box center [946, 528] width 113 height 15
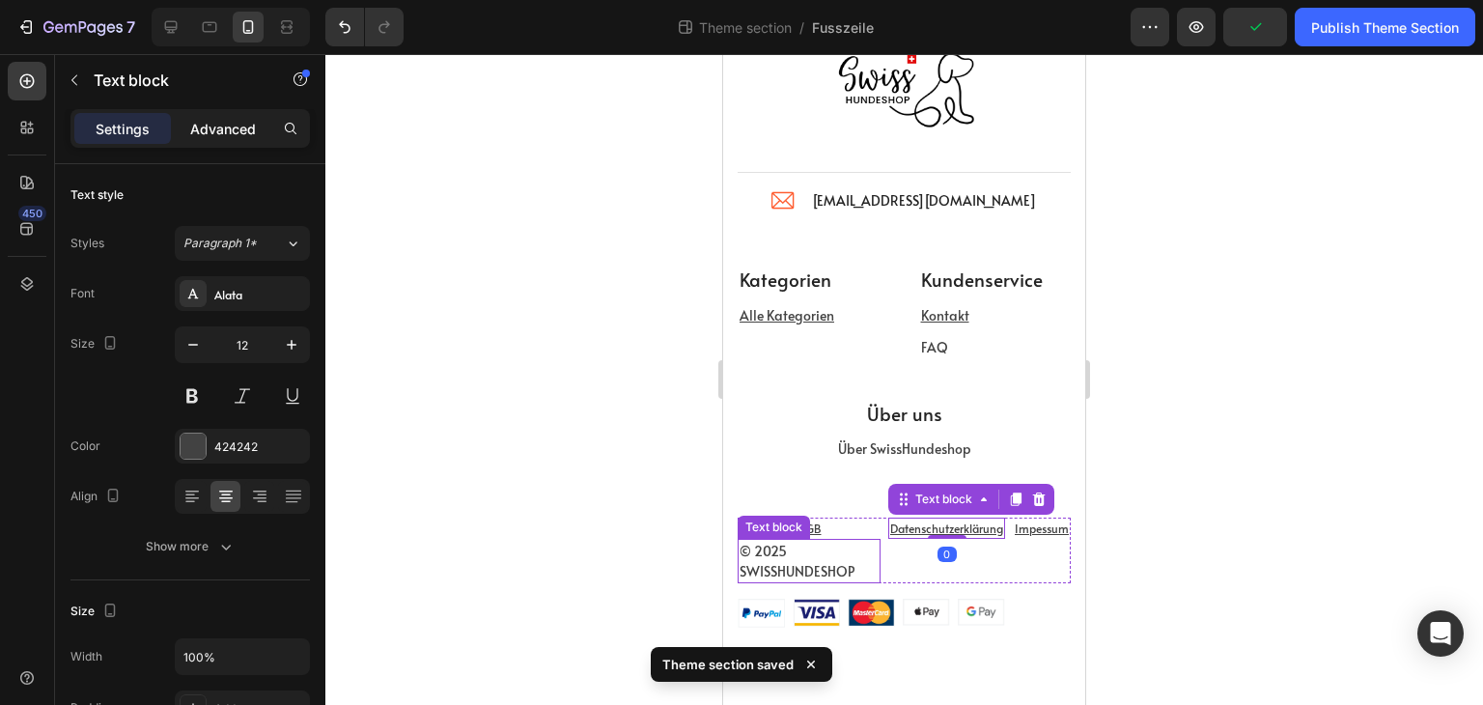
click at [222, 135] on p "Advanced" at bounding box center [223, 129] width 66 height 20
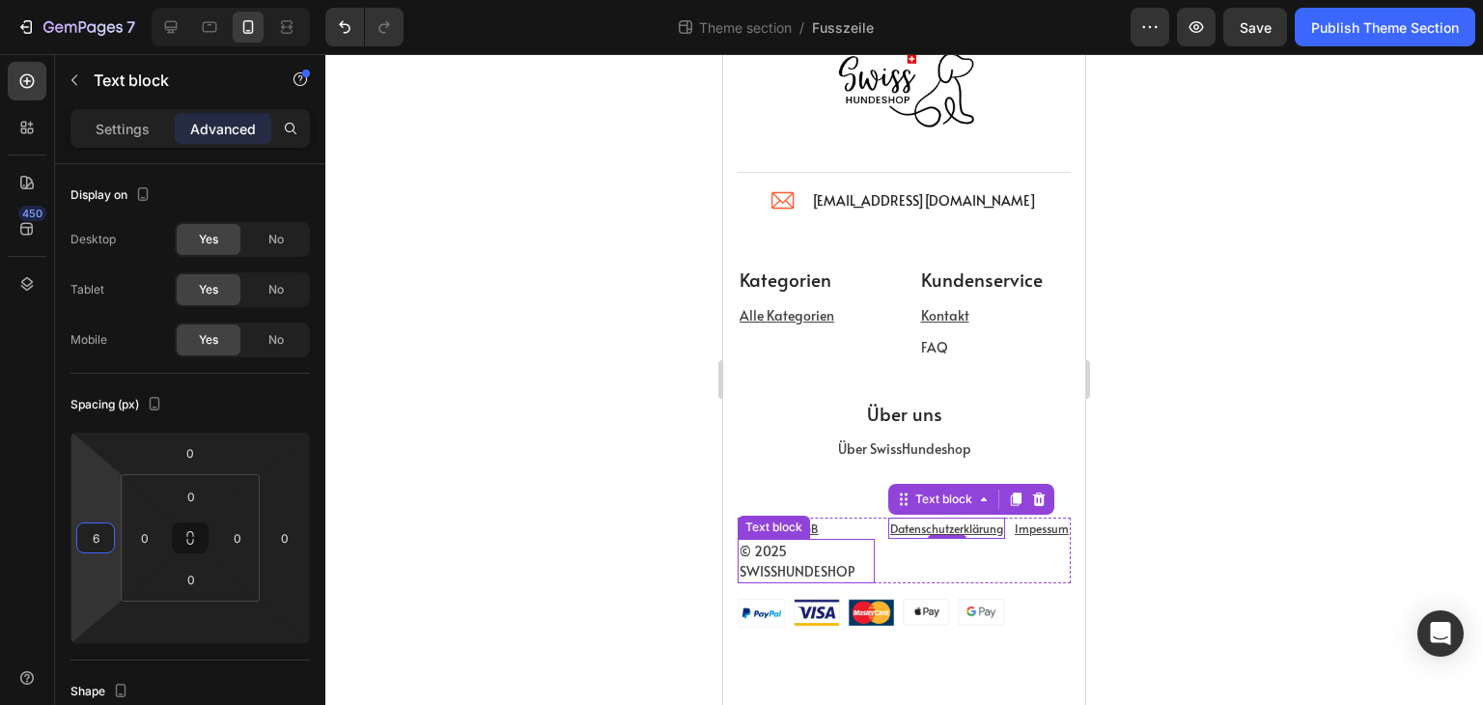
type input "4"
click at [99, 0] on html "7 Theme section / Fusszeile Preview Save Publish Theme Section 450 Sections(18)…" at bounding box center [741, 0] width 1483 height 0
click at [833, 523] on p "AGB" at bounding box center [807, 528] width 135 height 17
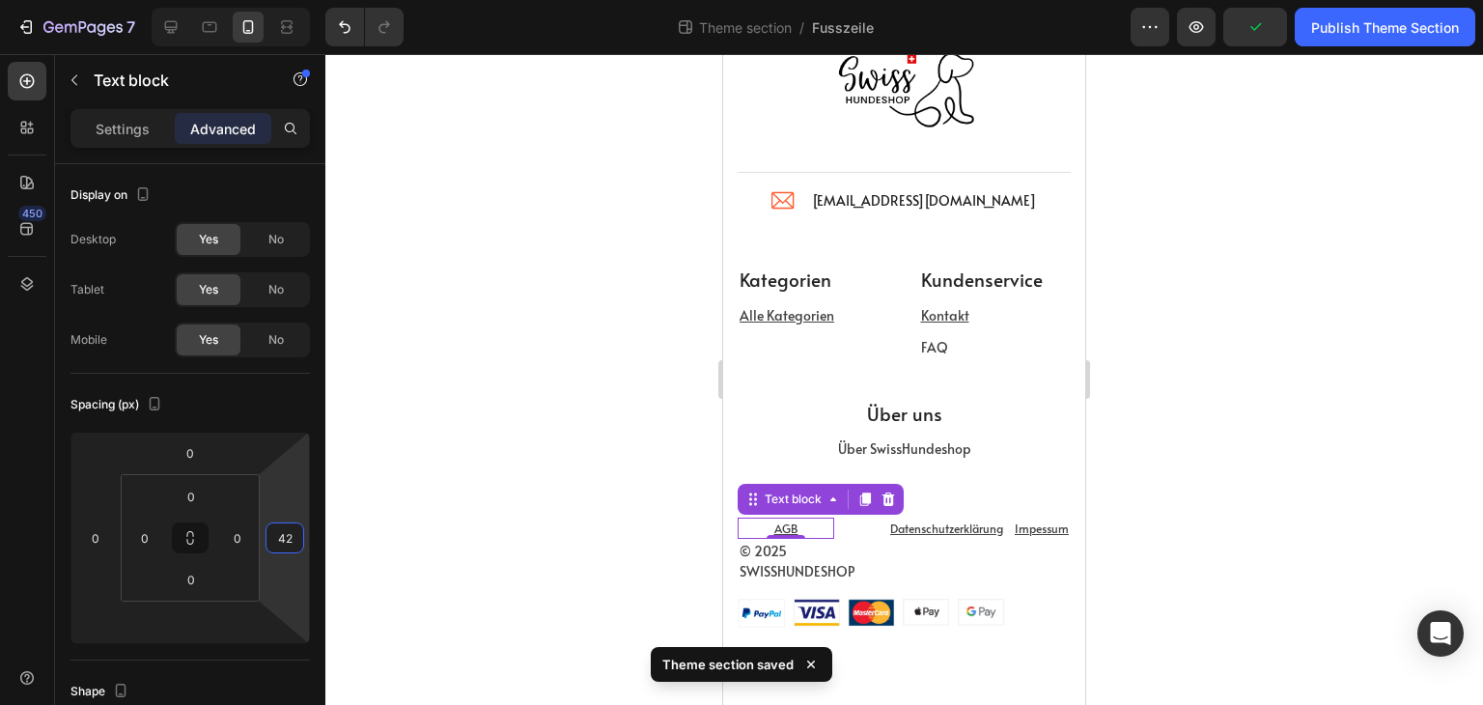
type input "40"
drag, startPoint x: 280, startPoint y: 563, endPoint x: 278, endPoint y: 544, distance: 19.4
click at [278, 0] on html "7 Theme section / Fusszeile Preview Publish Theme Section 450 Sections(18) Elem…" at bounding box center [741, 0] width 1483 height 0
click at [890, 527] on u "Datenschutzerklärung" at bounding box center [946, 528] width 113 height 15
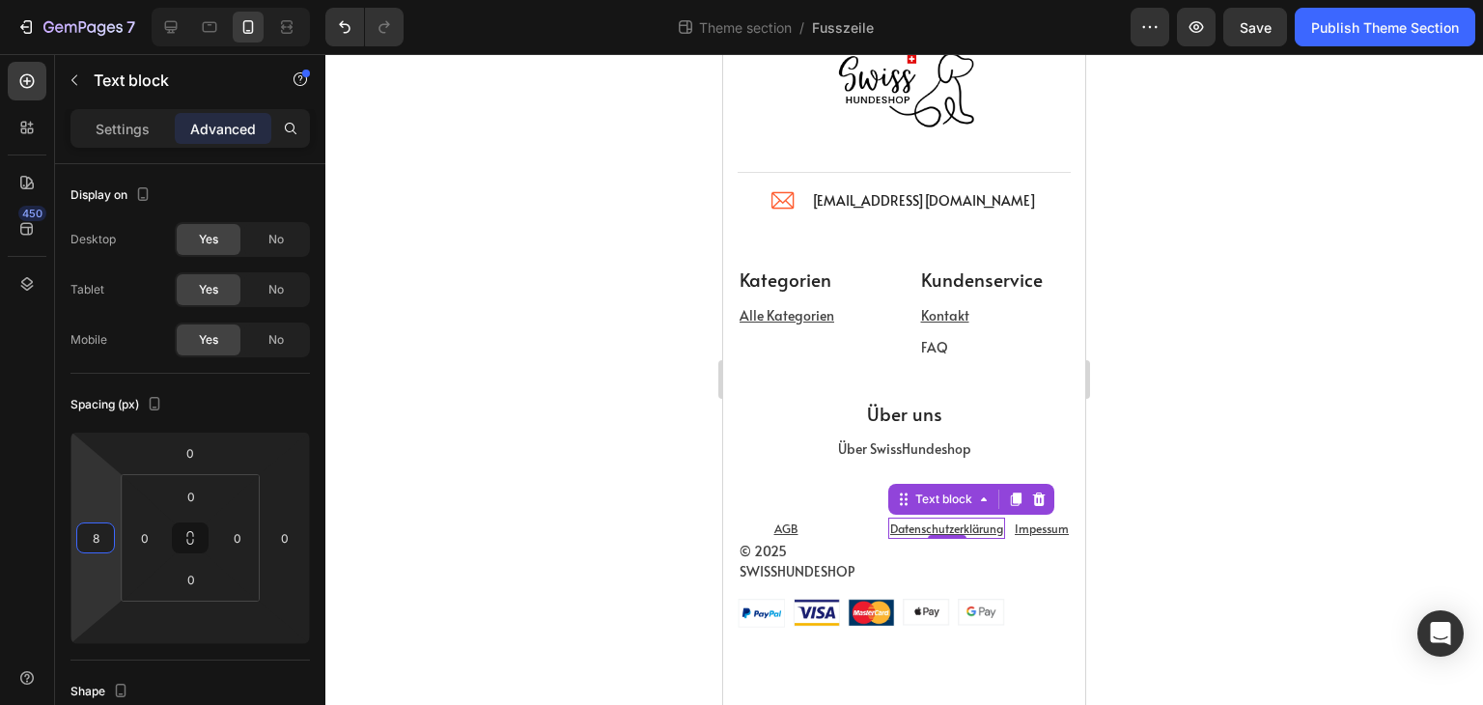
type input "10"
click at [107, 0] on html "7 Theme section / Fusszeile Preview Save Publish Theme Section 450 Sections(18)…" at bounding box center [741, 0] width 1483 height 0
click at [101, 538] on input "10" at bounding box center [95, 537] width 29 height 29
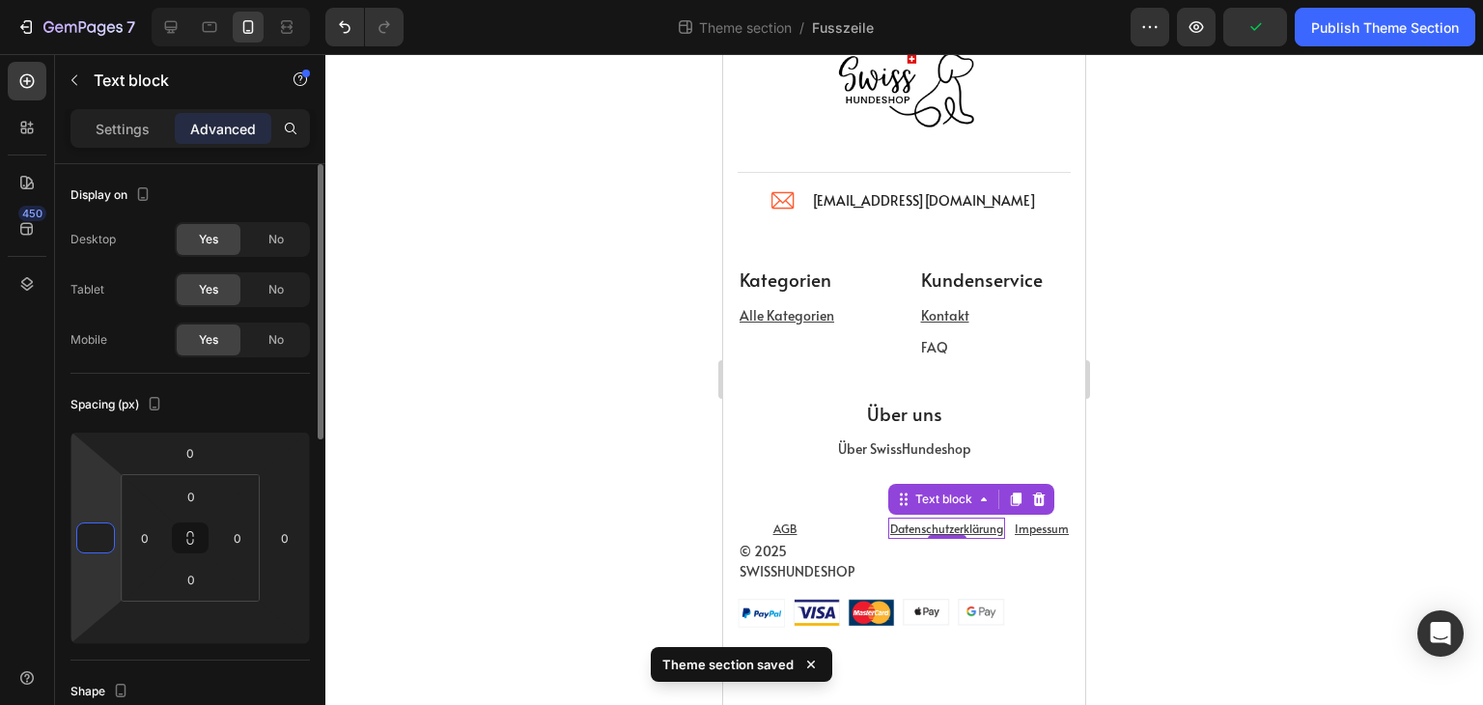
type input "0"
click at [85, 0] on html "7 Theme section / Fusszeile Preview Publish Theme Section 450 Sections(18) Elem…" at bounding box center [741, 0] width 1483 height 0
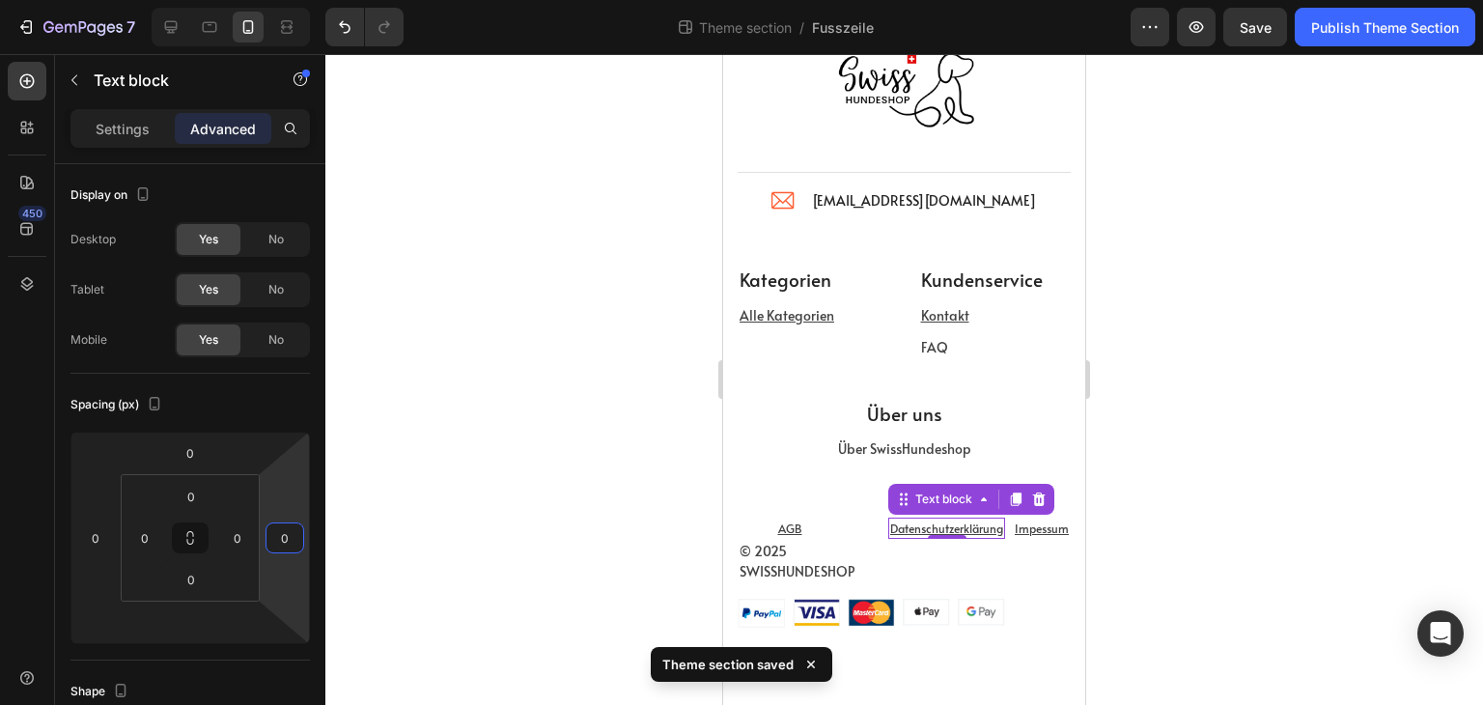
click at [269, 0] on html "7 Theme section / Fusszeile Preview Save Publish Theme Section 450 Sections(18)…" at bounding box center [741, 0] width 1483 height 0
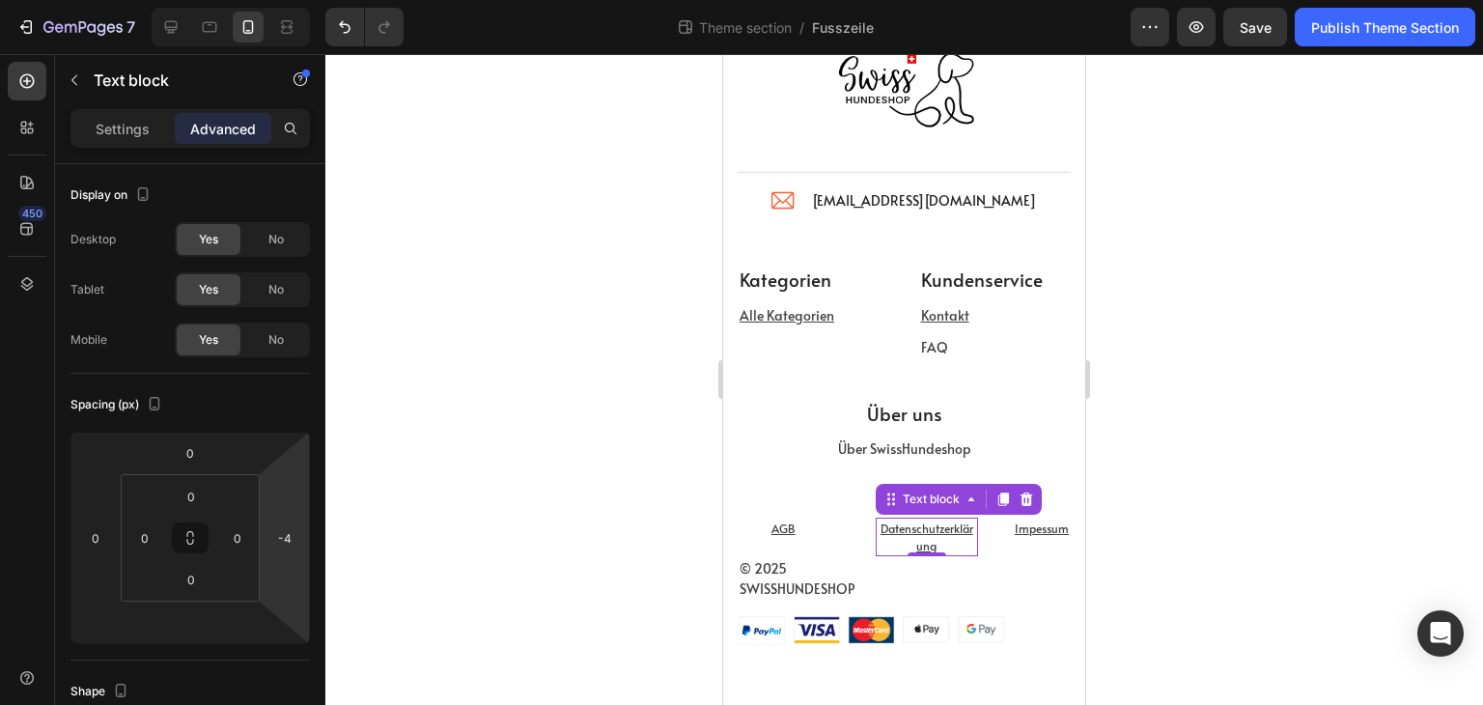
type input "-6"
drag, startPoint x: 303, startPoint y: 565, endPoint x: 288, endPoint y: 549, distance: 21.9
click at [301, 0] on html "7 Theme section / Fusszeile Preview Save Publish Theme Section 450 Sections(18)…" at bounding box center [741, 0] width 1483 height 0
click at [284, 538] on input "-6" at bounding box center [284, 537] width 29 height 29
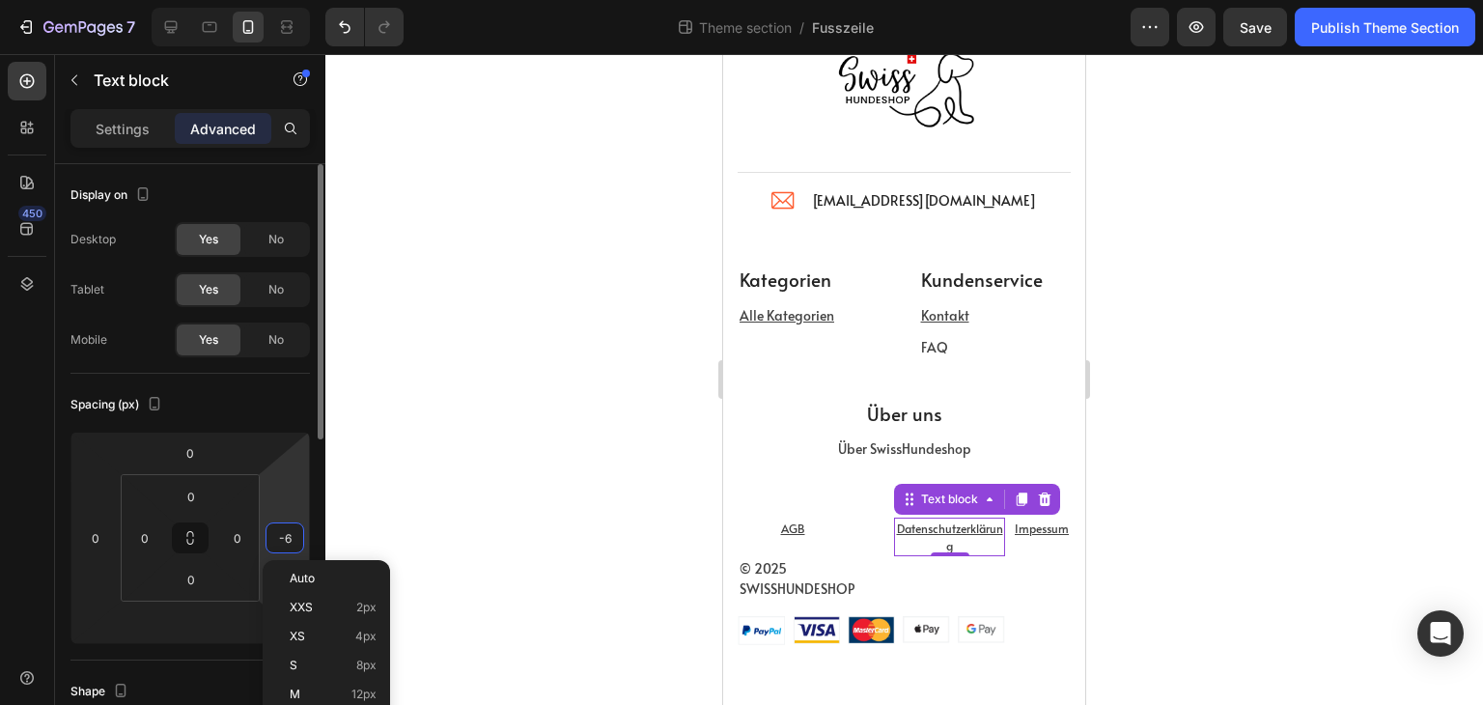
click at [284, 538] on input "-6" at bounding box center [284, 537] width 29 height 29
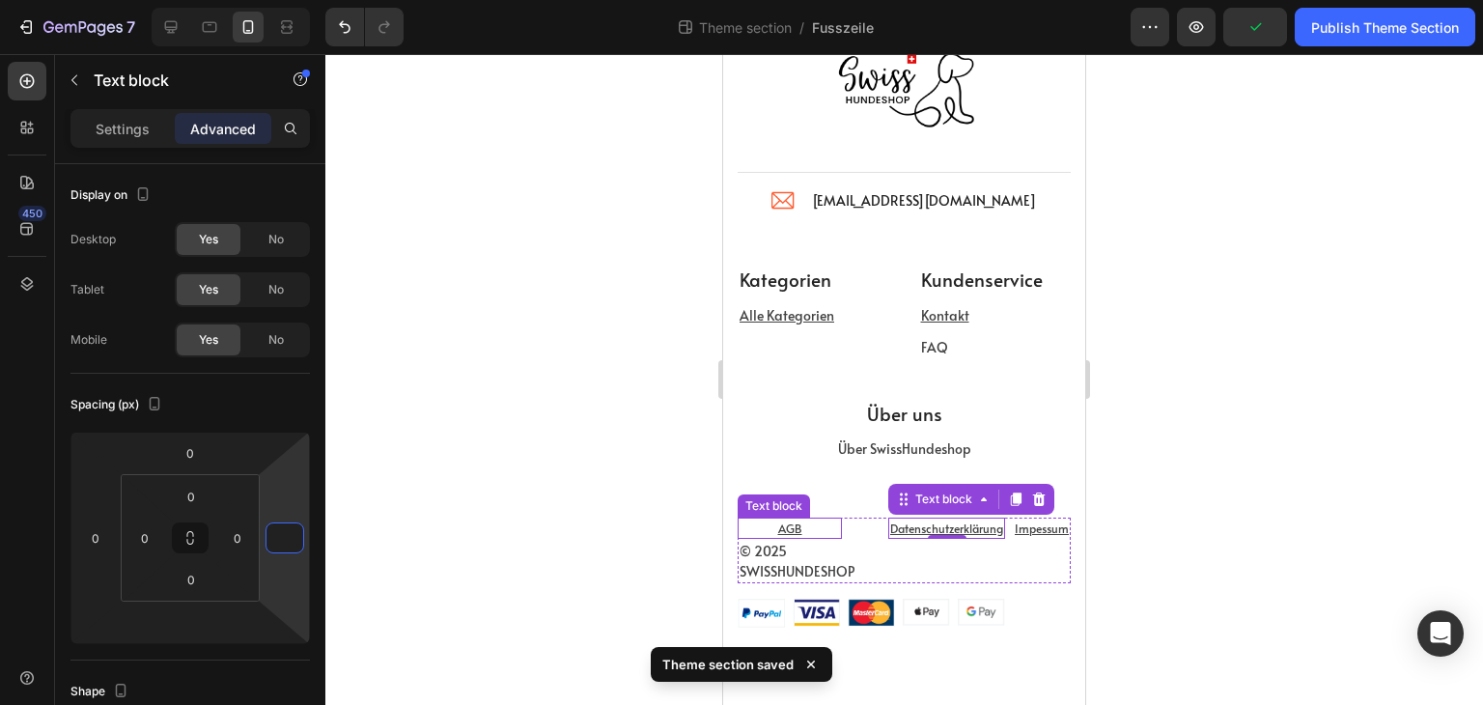
click at [823, 527] on p "AGB" at bounding box center [790, 528] width 100 height 17
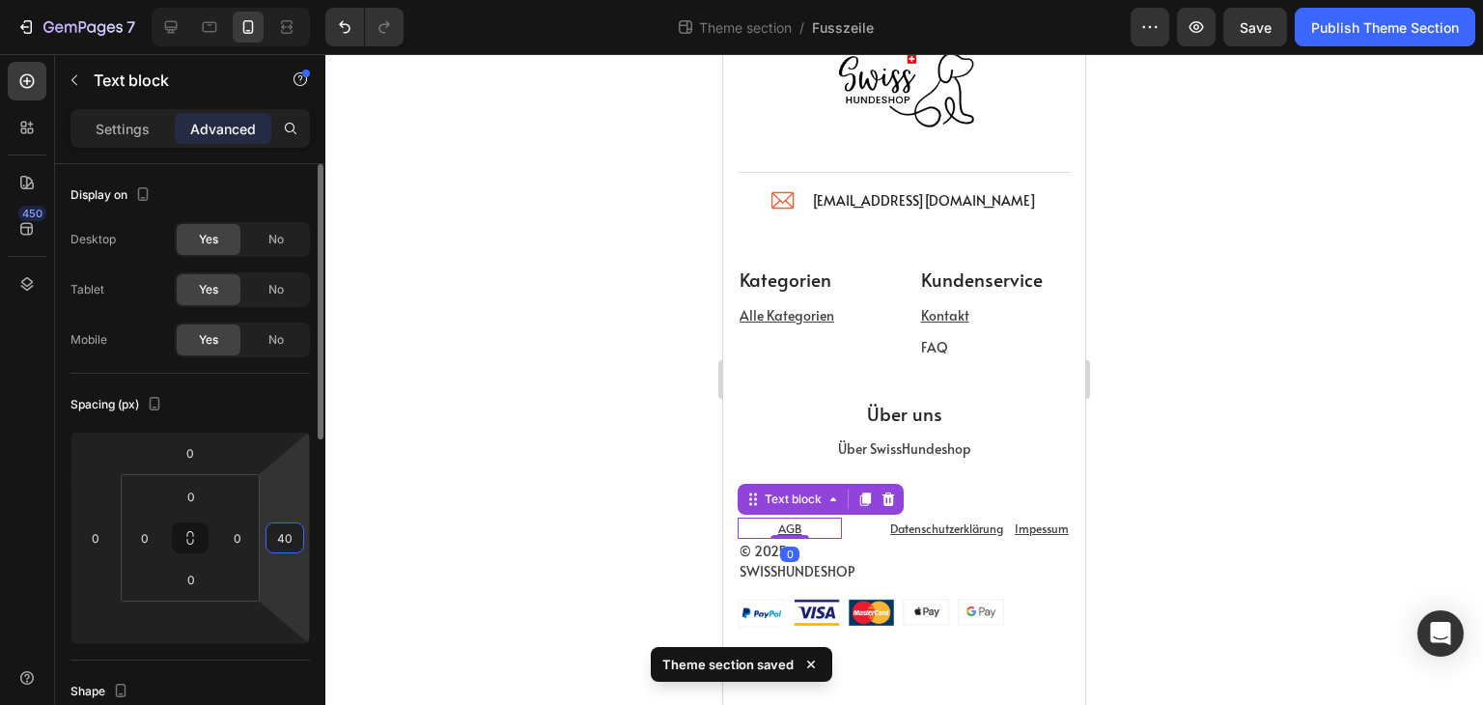
click at [282, 543] on input "40" at bounding box center [284, 537] width 29 height 29
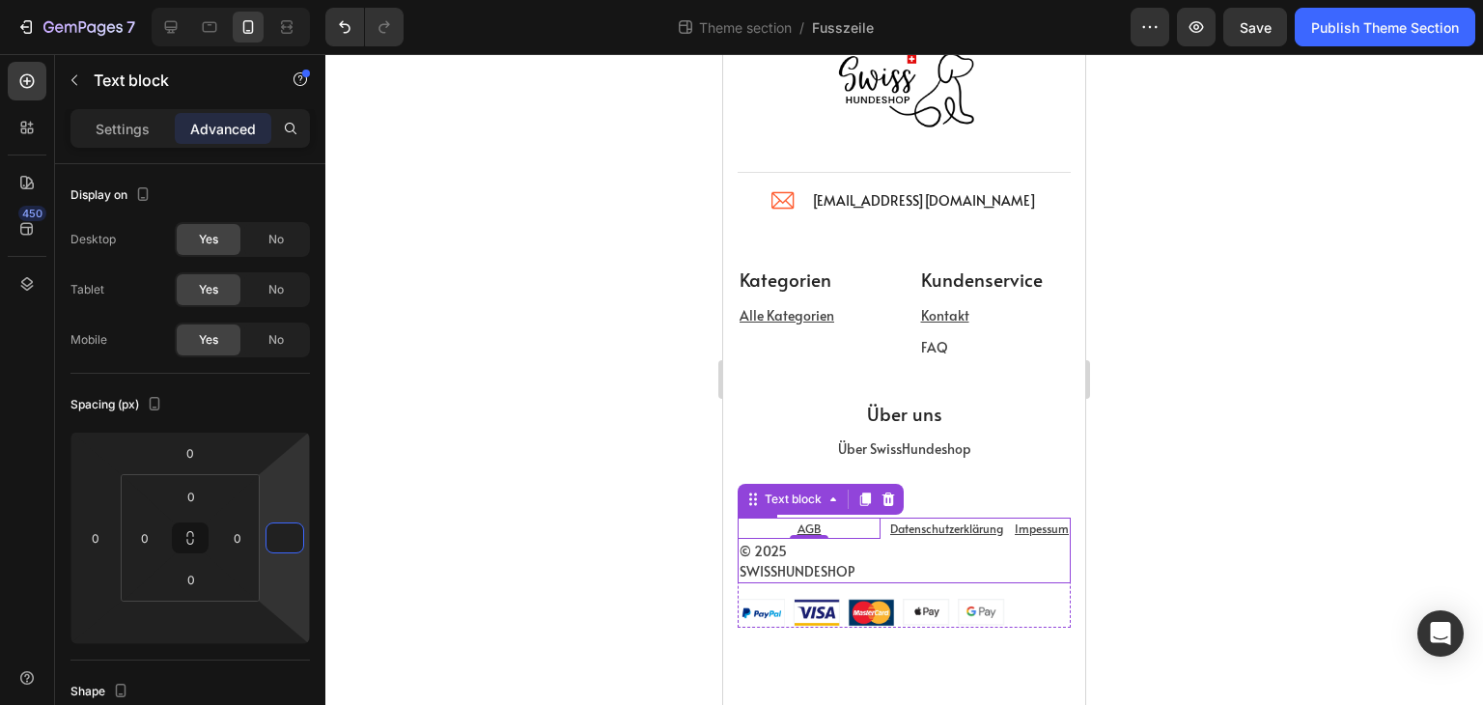
click at [871, 528] on div "© 2025 SWISSHUNDESHOP Text block AGB Text block 0 Datenschutzerklärung Text blo…" at bounding box center [904, 551] width 333 height 66
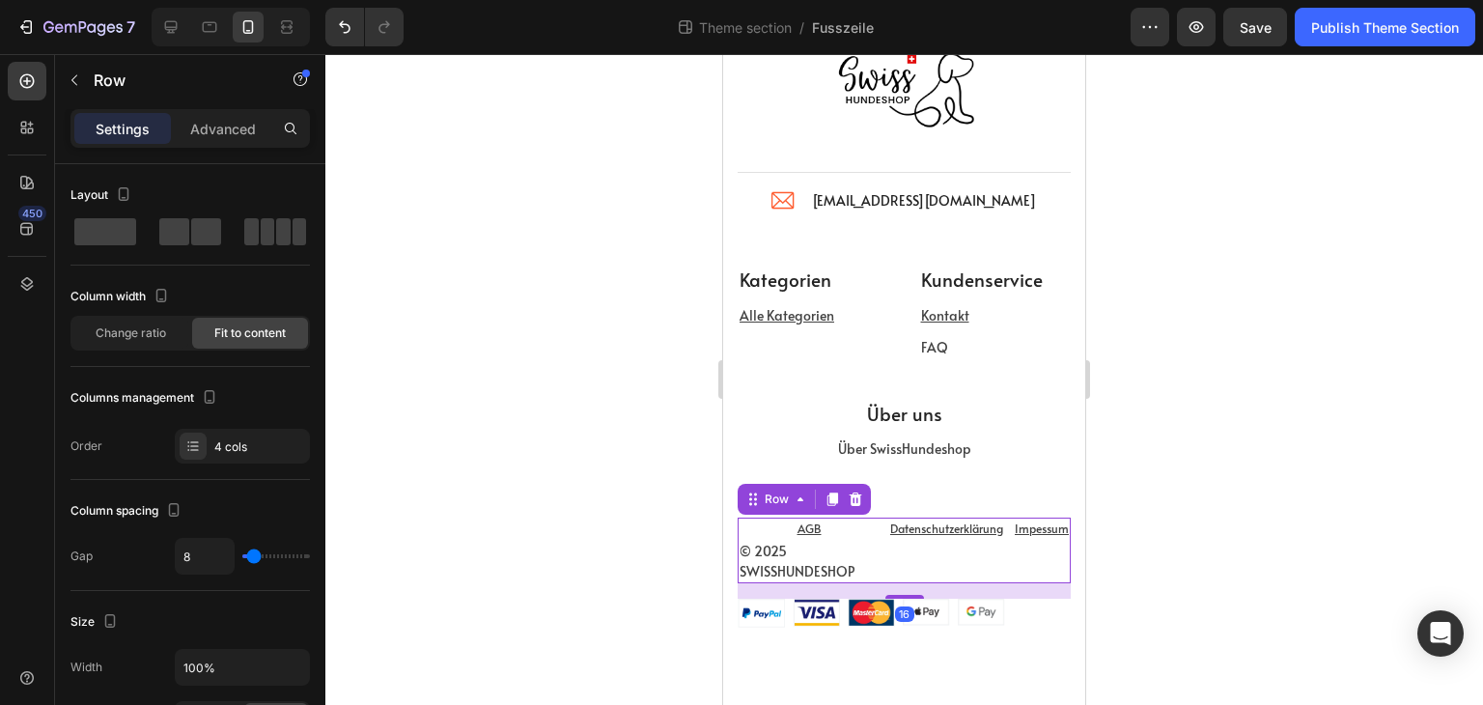
click at [892, 561] on div "© 2025 SWISSHUNDESHOP Text block AGB Text block Datenschutzerklärung Text block…" at bounding box center [904, 551] width 333 height 66
click at [803, 524] on u "AGB" at bounding box center [810, 528] width 24 height 15
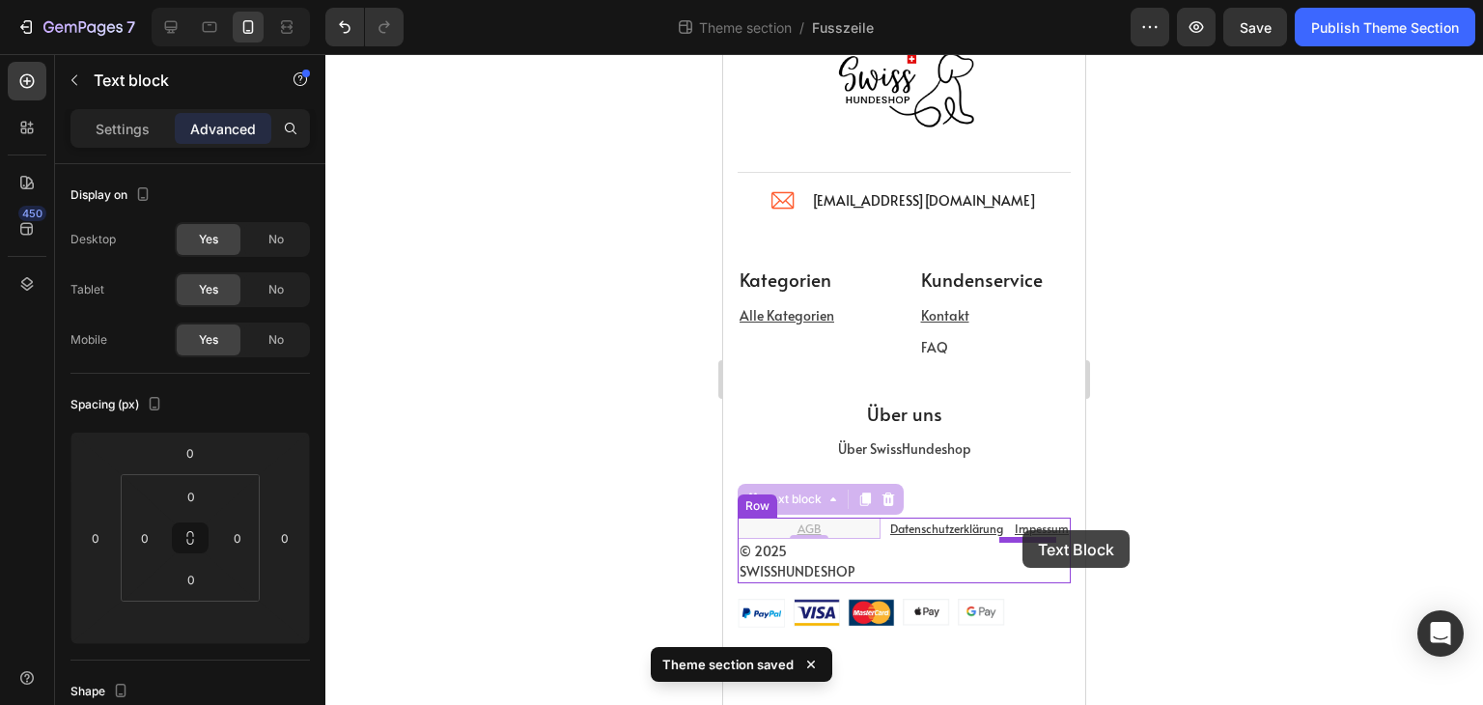
drag, startPoint x: 756, startPoint y: 500, endPoint x: 1023, endPoint y: 530, distance: 268.2
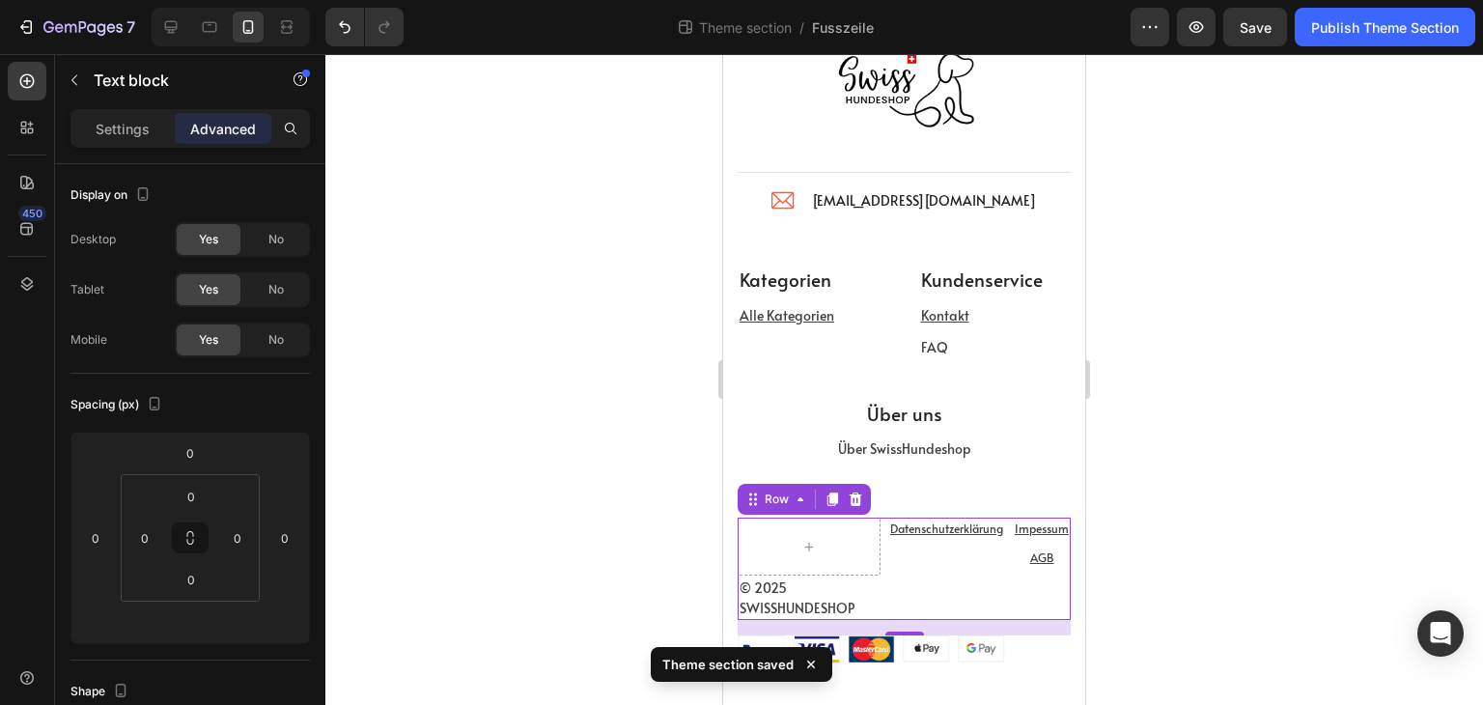
click at [893, 554] on div "Datenschutzerklärung Text block" at bounding box center [946, 547] width 117 height 58
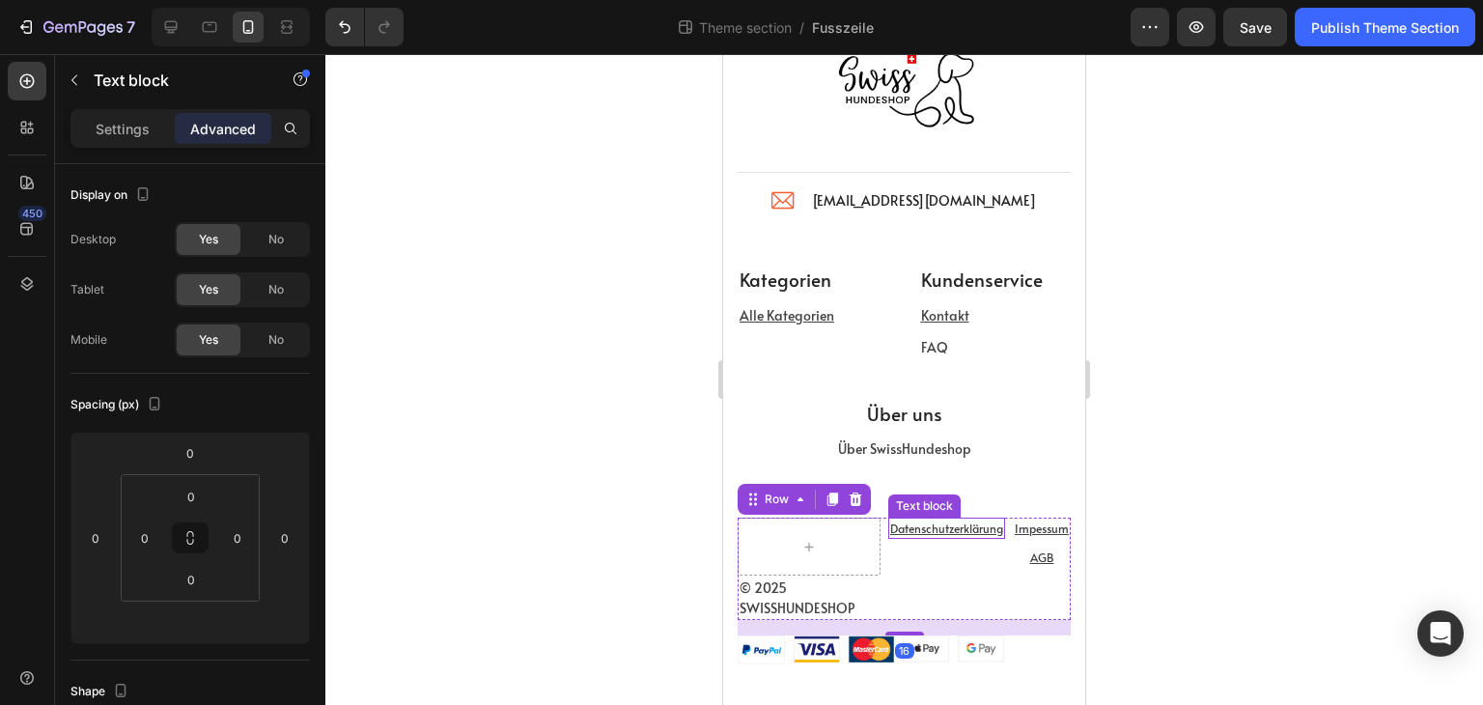
click at [888, 528] on div "Datenschutzerklärung" at bounding box center [946, 528] width 117 height 21
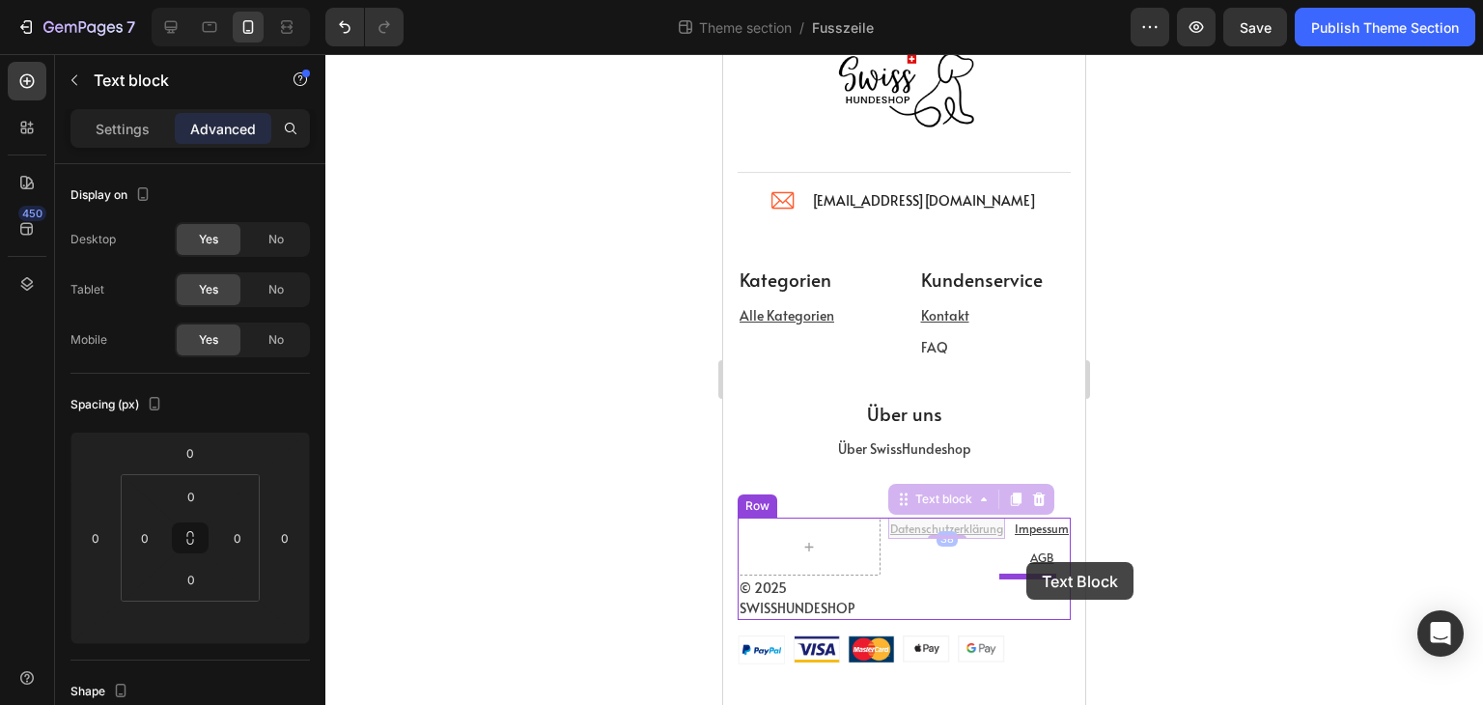
drag, startPoint x: 890, startPoint y: 499, endPoint x: 1027, endPoint y: 562, distance: 149.9
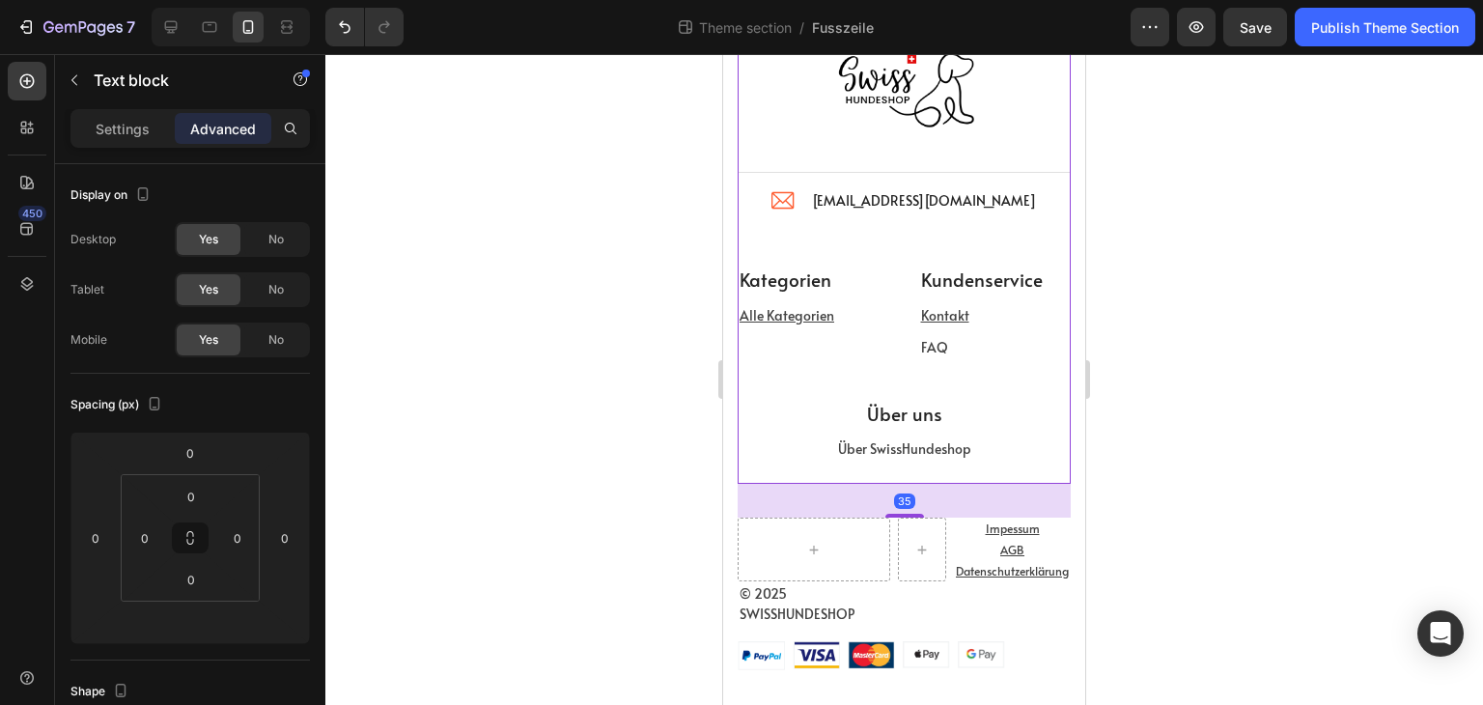
click at [973, 481] on div "Kategorien Text block Alle Kategorien Text block Kundenservice Text block Konta…" at bounding box center [904, 374] width 333 height 220
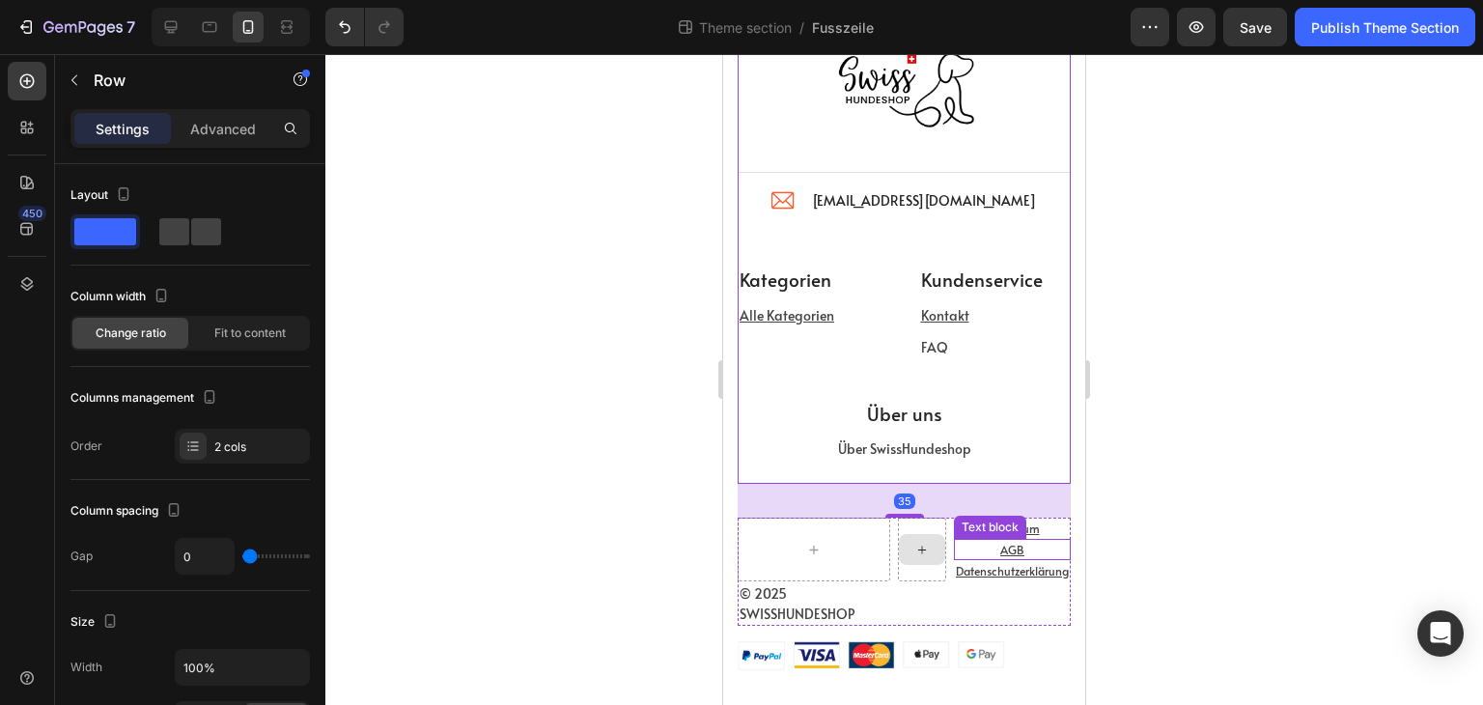
click at [956, 553] on p "AGB" at bounding box center [1012, 549] width 113 height 17
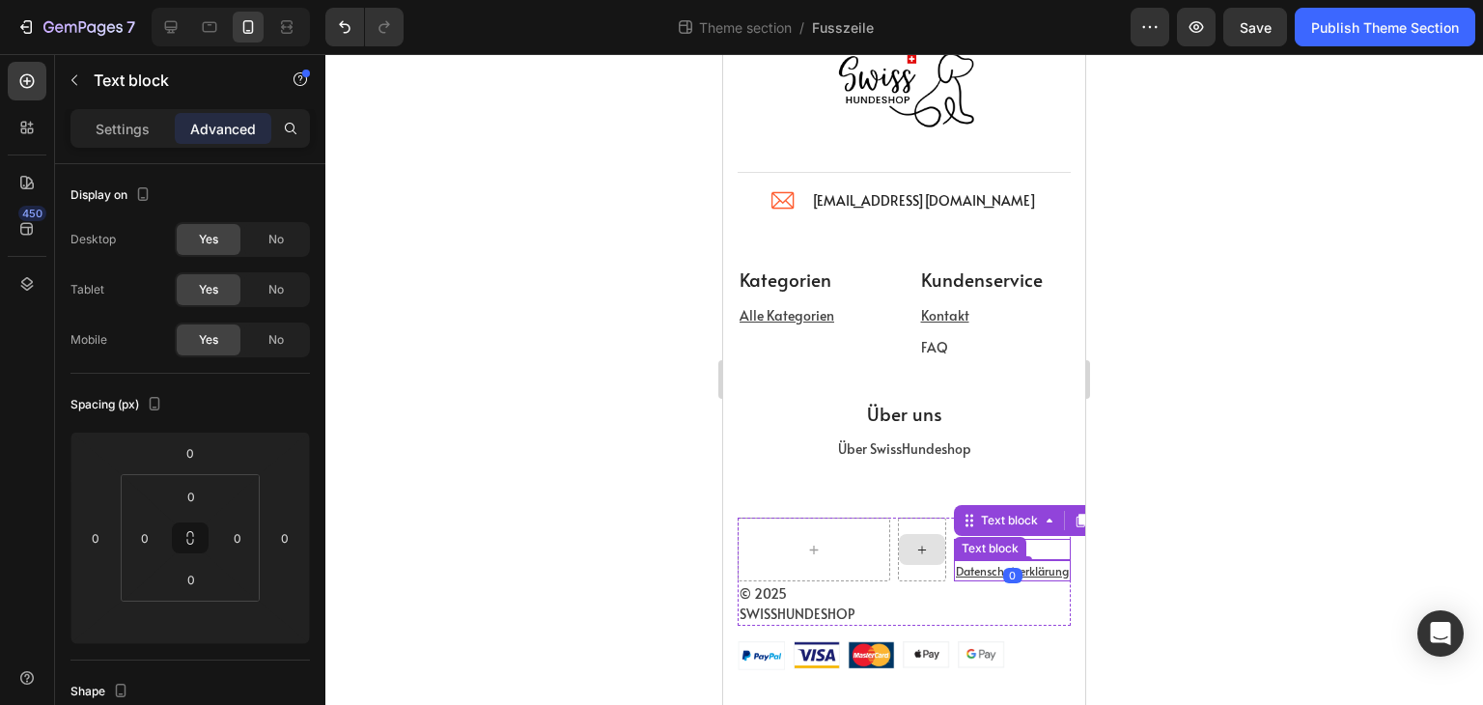
click at [954, 563] on div "Datenschutzerklärung" at bounding box center [1012, 570] width 117 height 21
click at [123, 136] on p "Settings" at bounding box center [123, 129] width 54 height 20
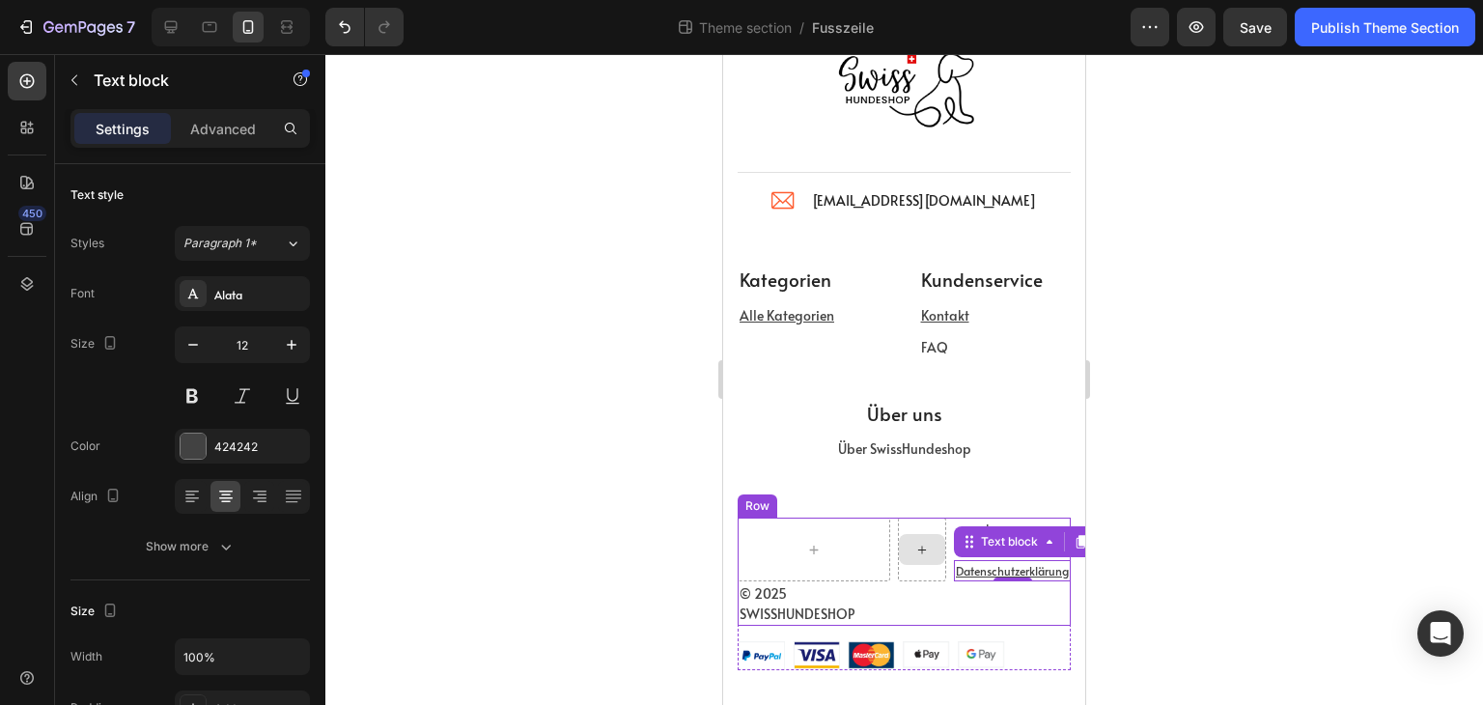
click at [912, 567] on div at bounding box center [922, 550] width 48 height 64
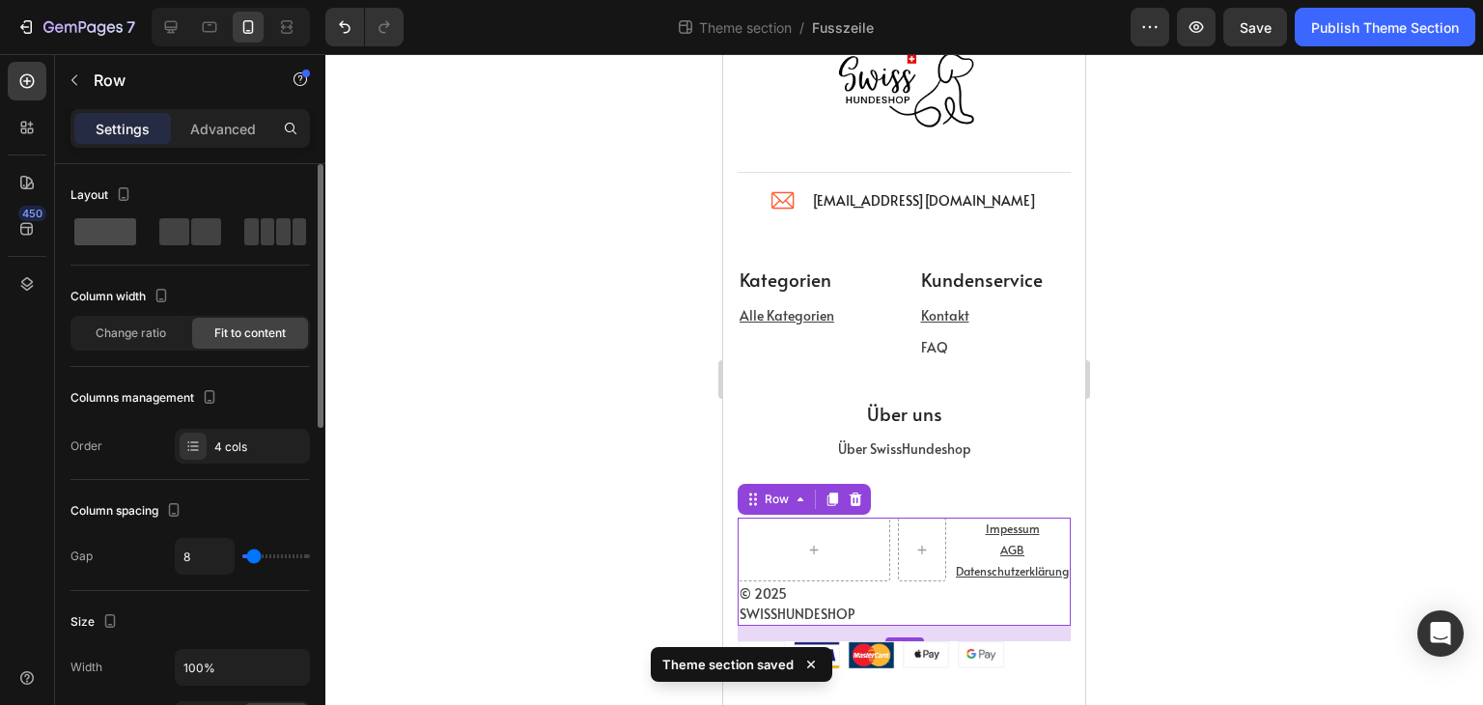
click at [124, 231] on span at bounding box center [105, 231] width 62 height 27
type input "0"
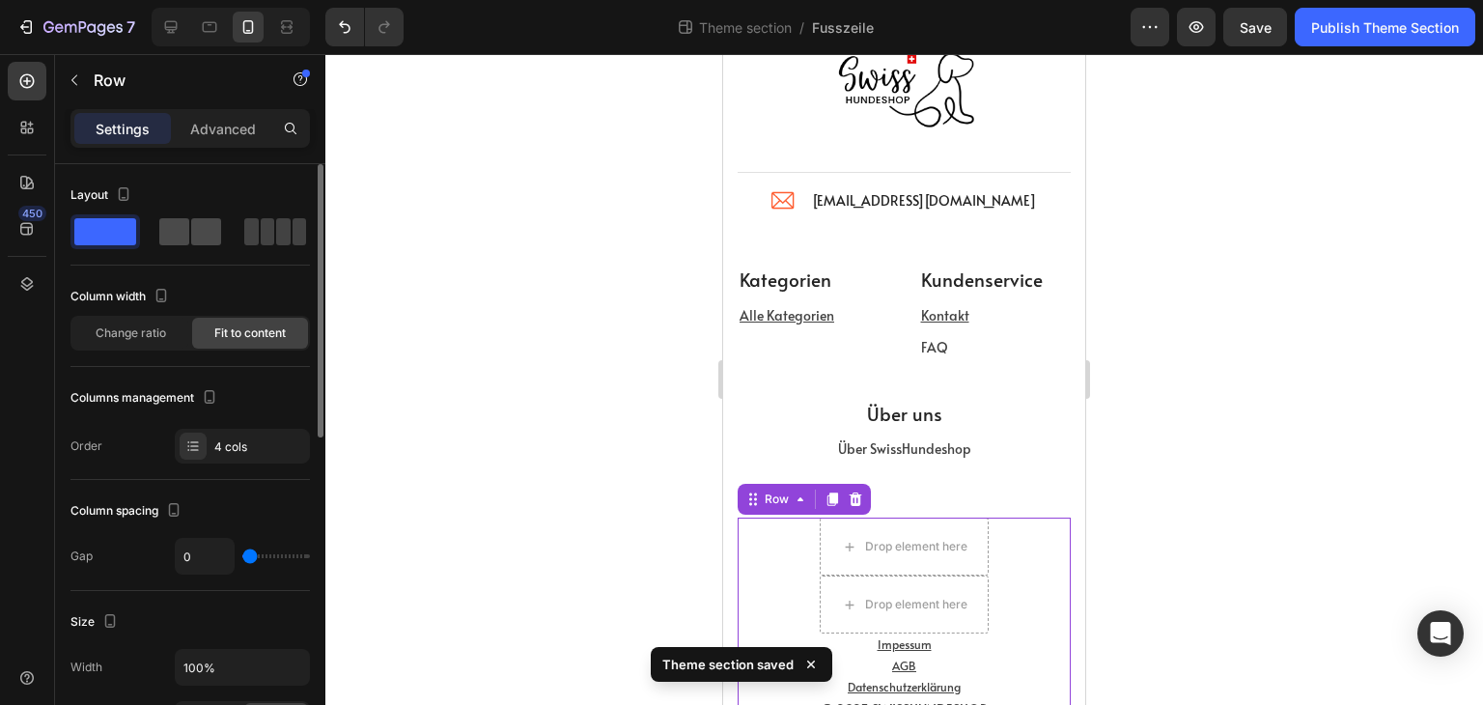
click at [185, 233] on span at bounding box center [174, 231] width 30 height 27
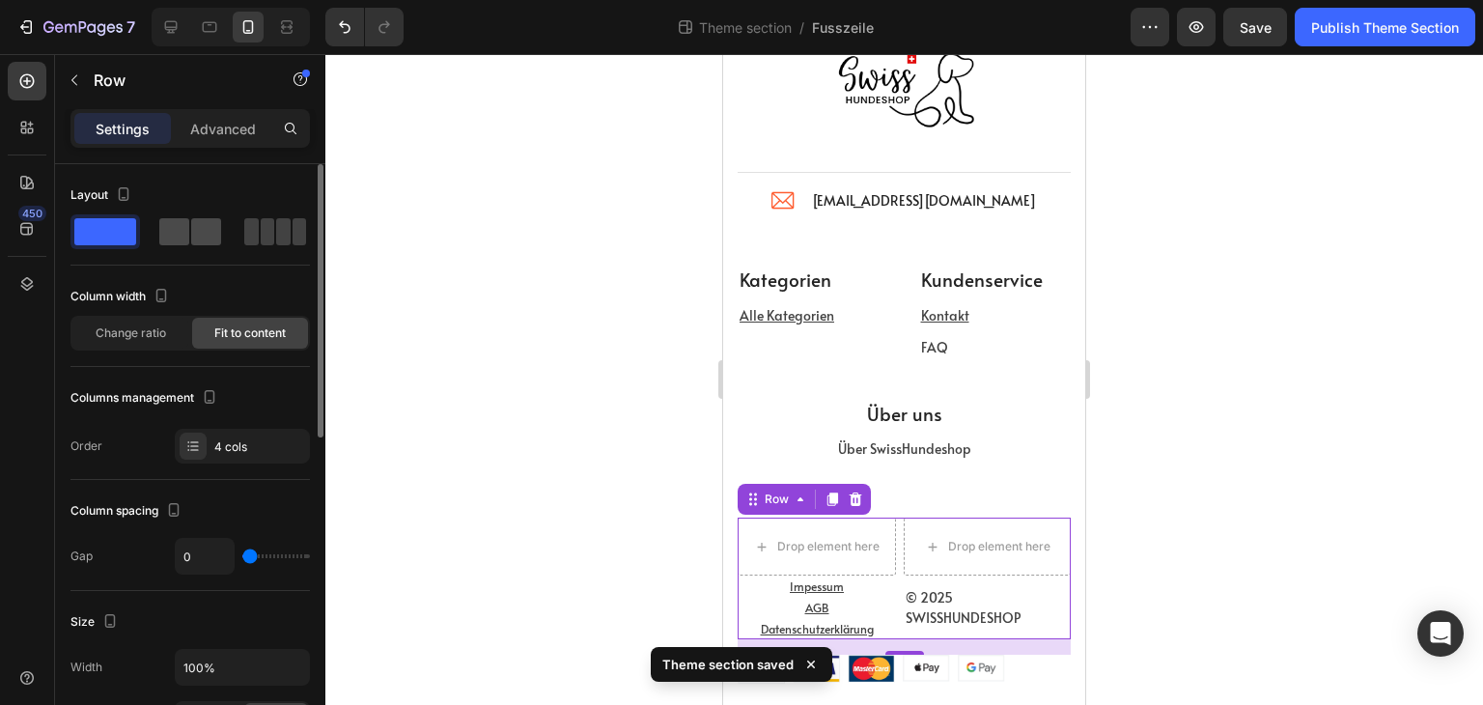
type input "8"
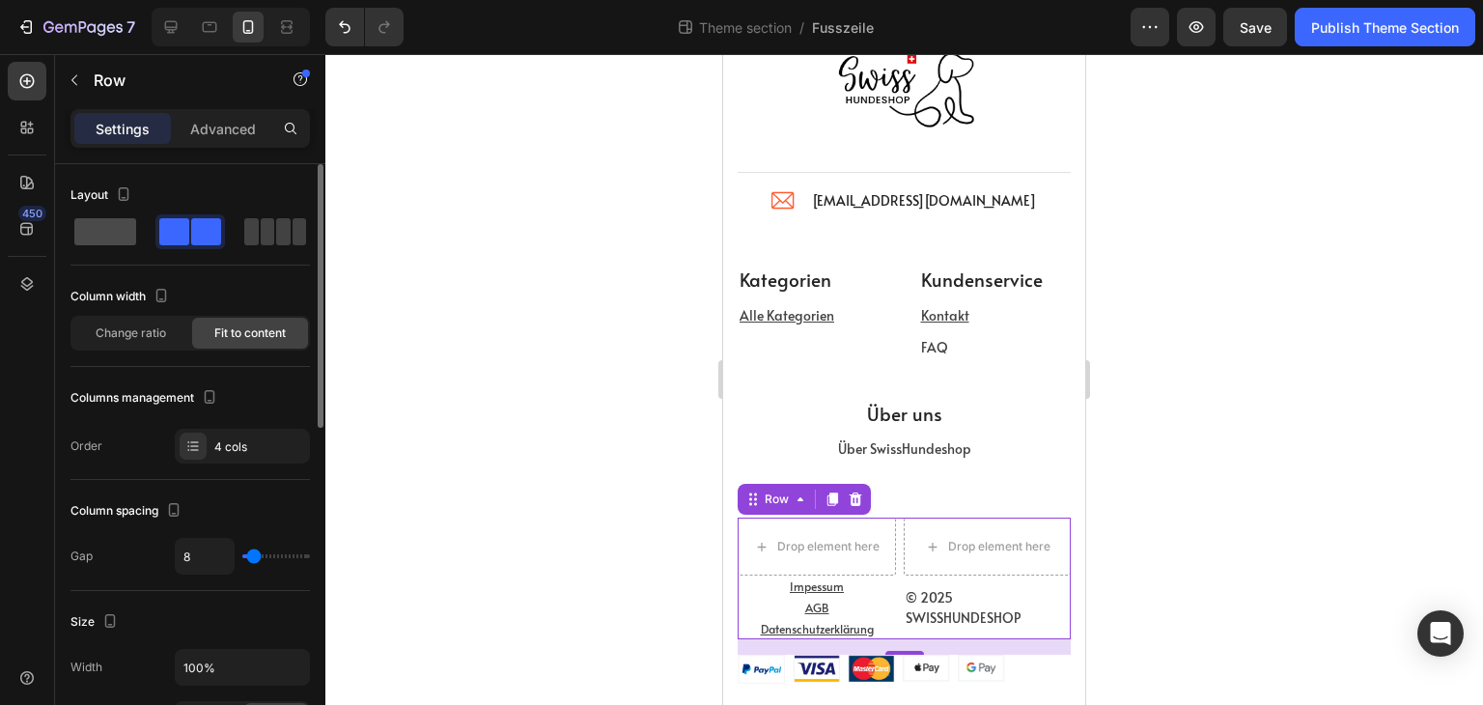
click at [261, 231] on span at bounding box center [268, 231] width 14 height 27
type input "0"
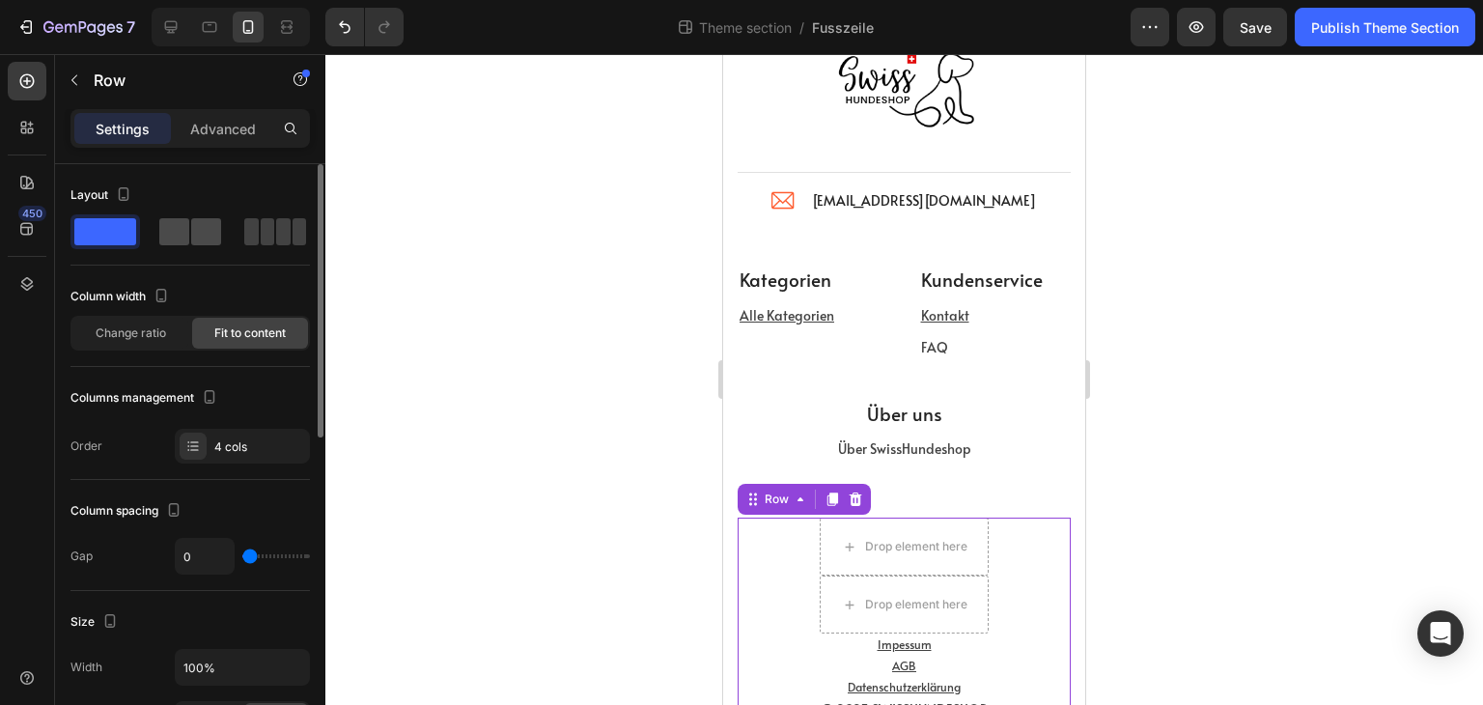
click at [180, 241] on span at bounding box center [174, 231] width 30 height 27
type input "8"
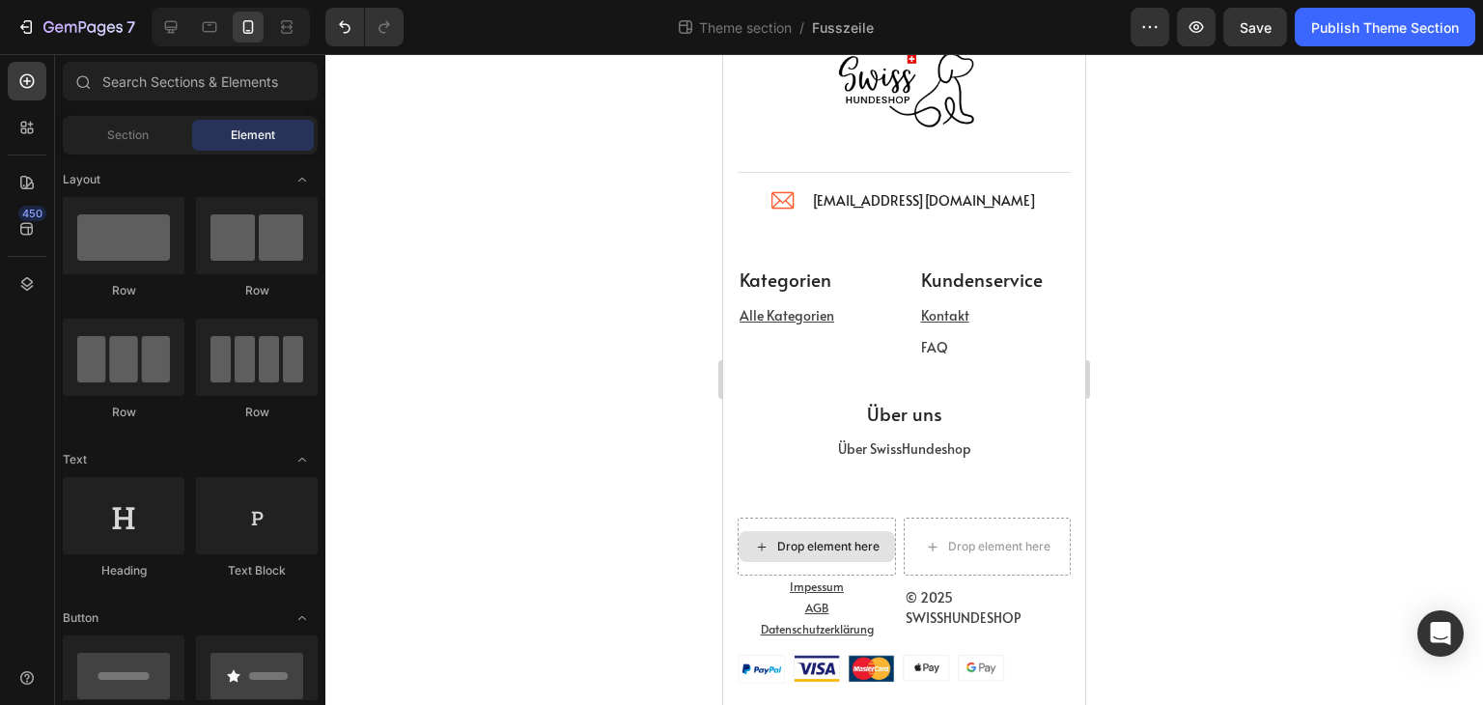
click at [879, 540] on div "Drop element here" at bounding box center [817, 546] width 156 height 31
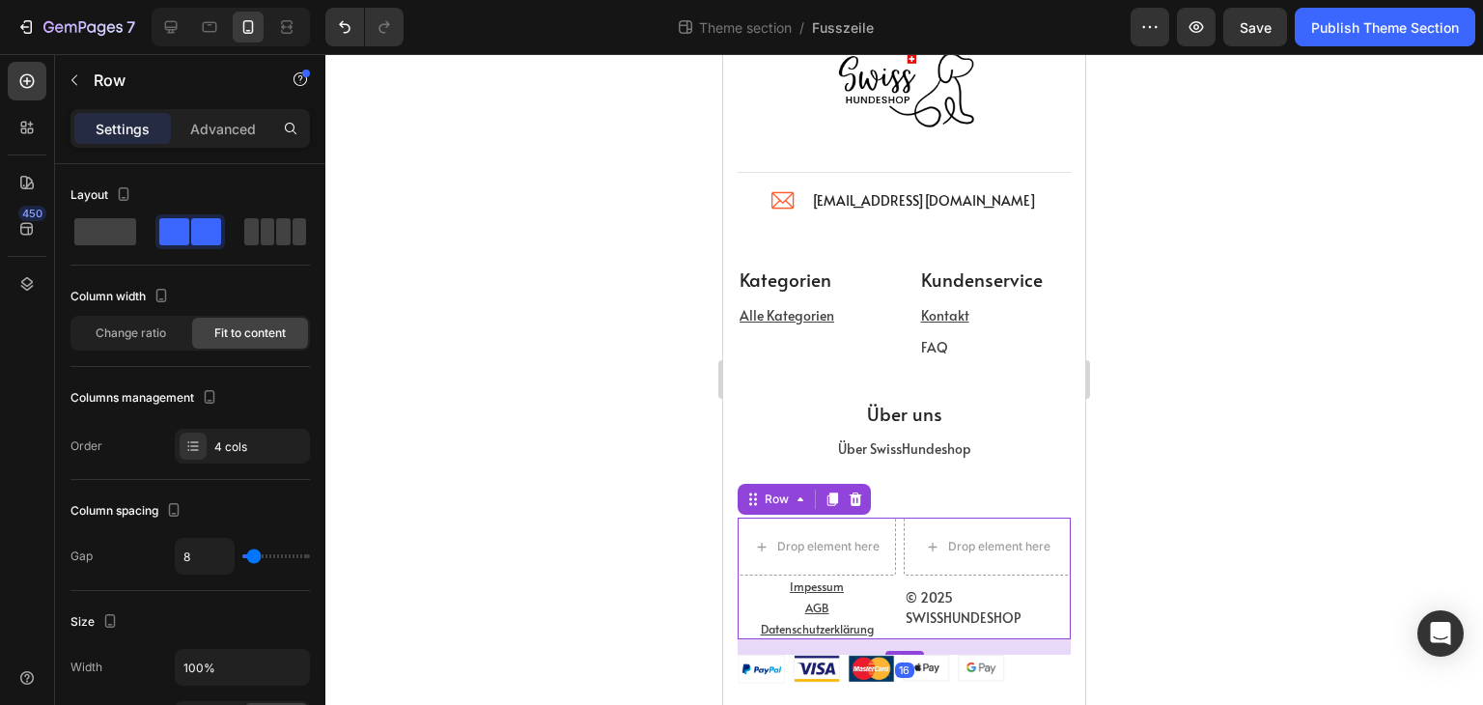
click at [899, 550] on div "© 2025 SWISSHUNDESHOP Text block Drop element here Drop element here Impessum T…" at bounding box center [904, 579] width 333 height 122
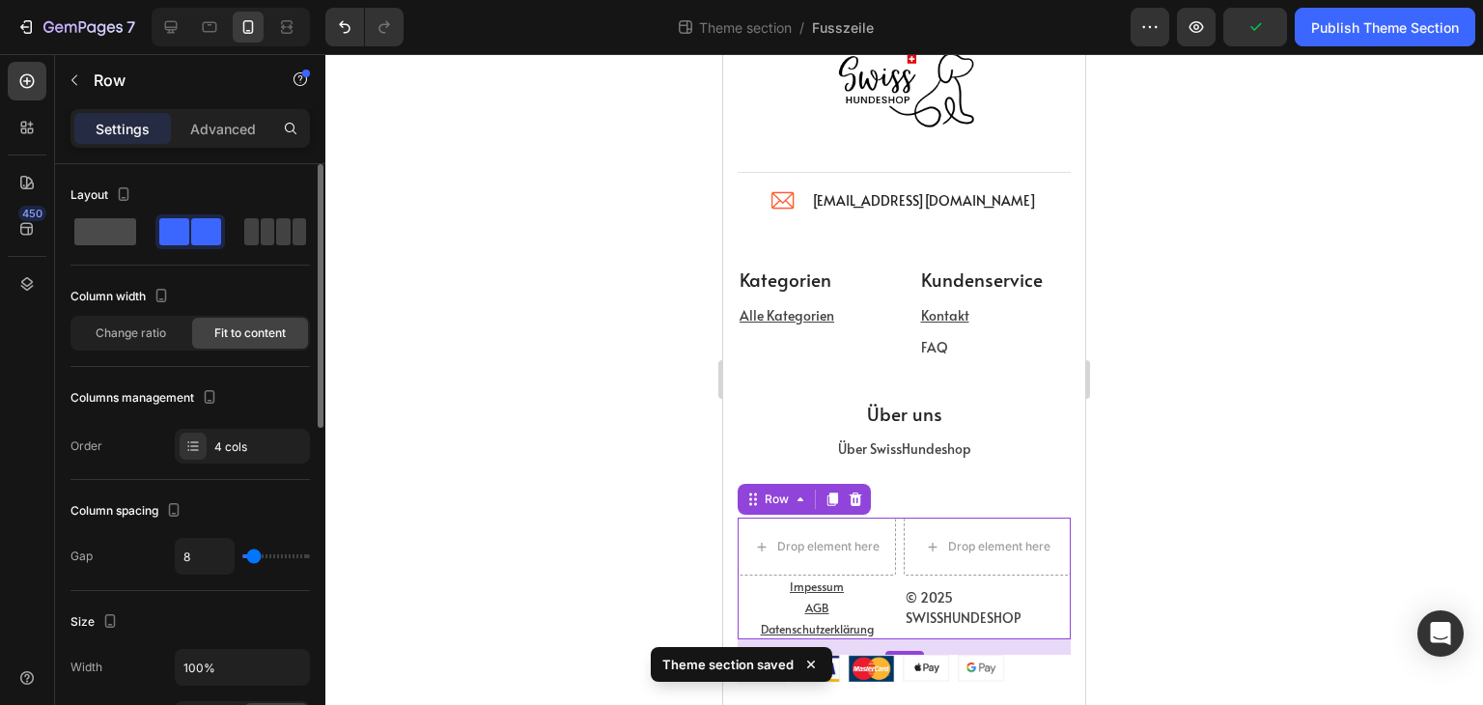
click at [261, 232] on span at bounding box center [268, 231] width 14 height 27
type input "0"
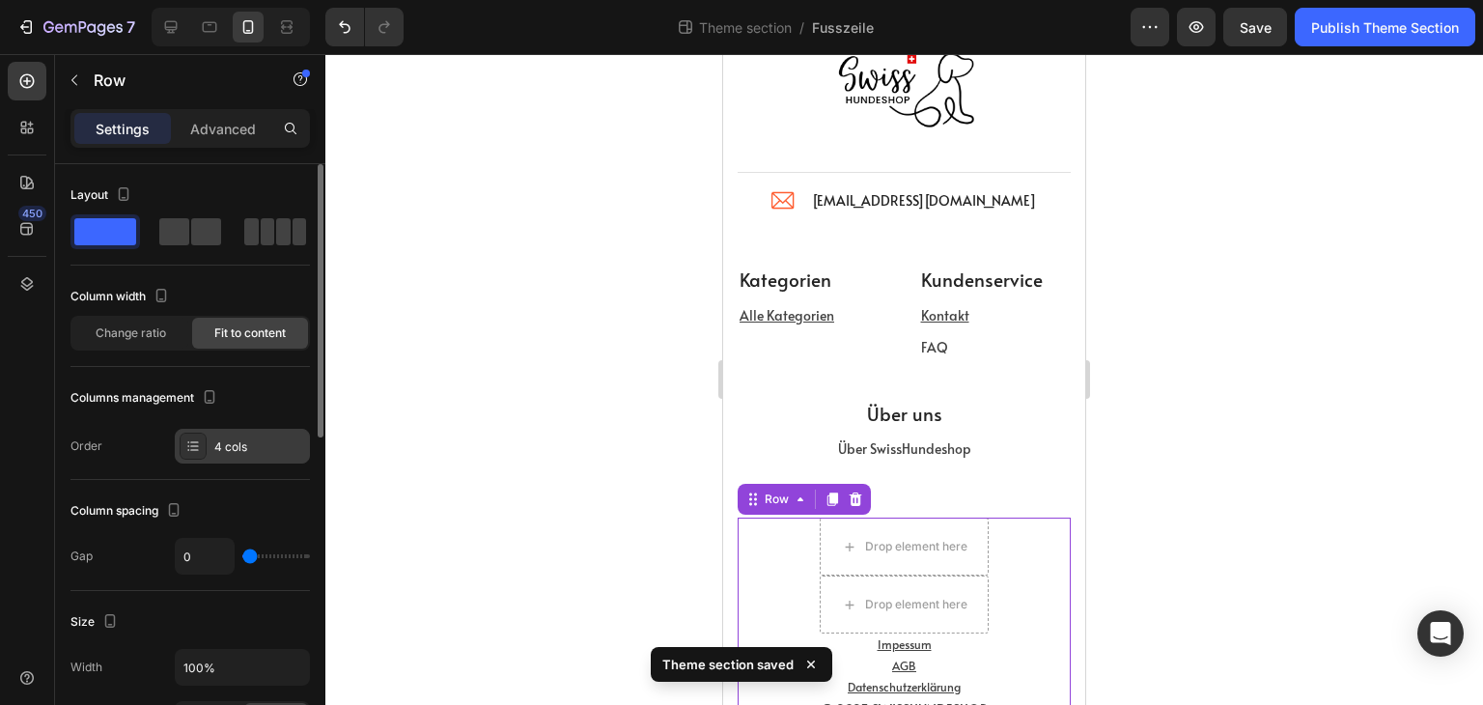
click at [193, 445] on icon at bounding box center [194, 445] width 8 height 1
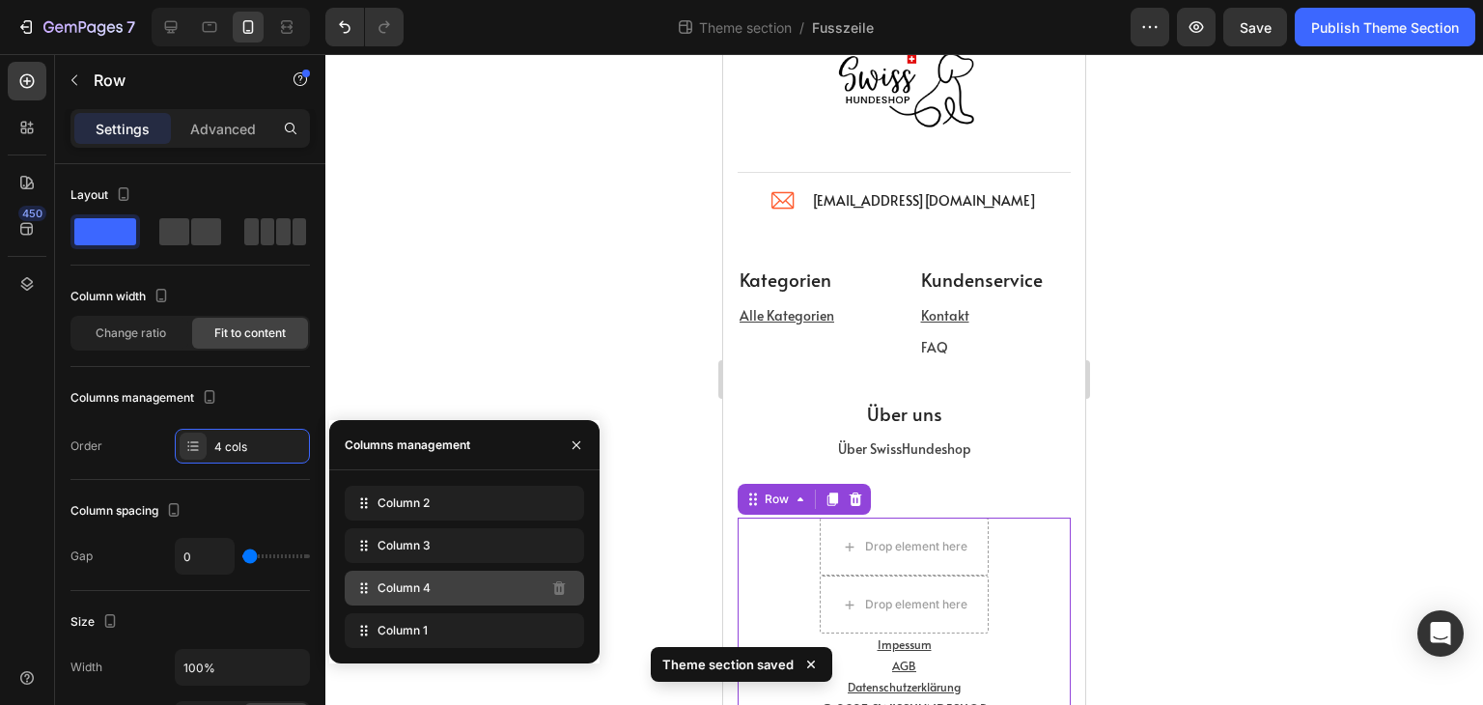
click at [482, 592] on div "Column 4" at bounding box center [464, 588] width 239 height 35
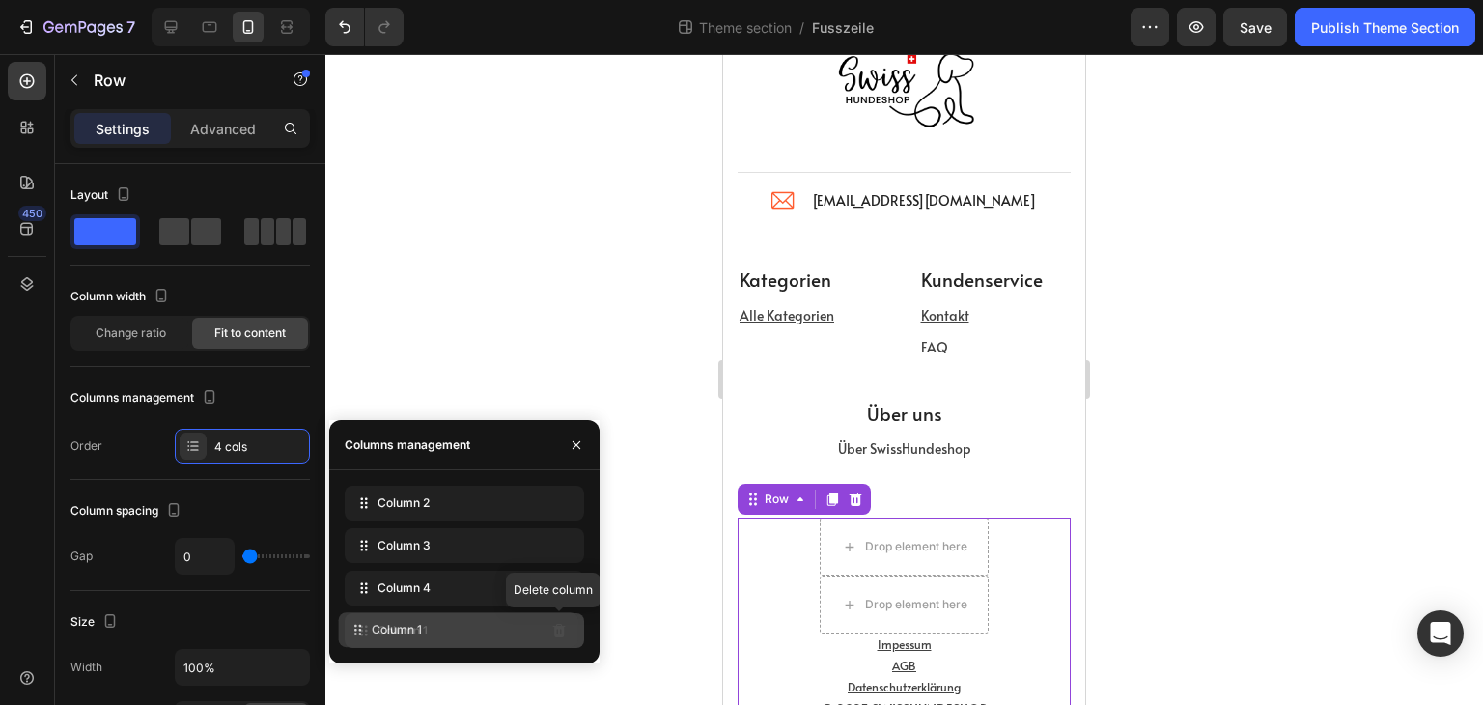
click at [514, 627] on div "Column 1 Delete column" at bounding box center [464, 630] width 239 height 35
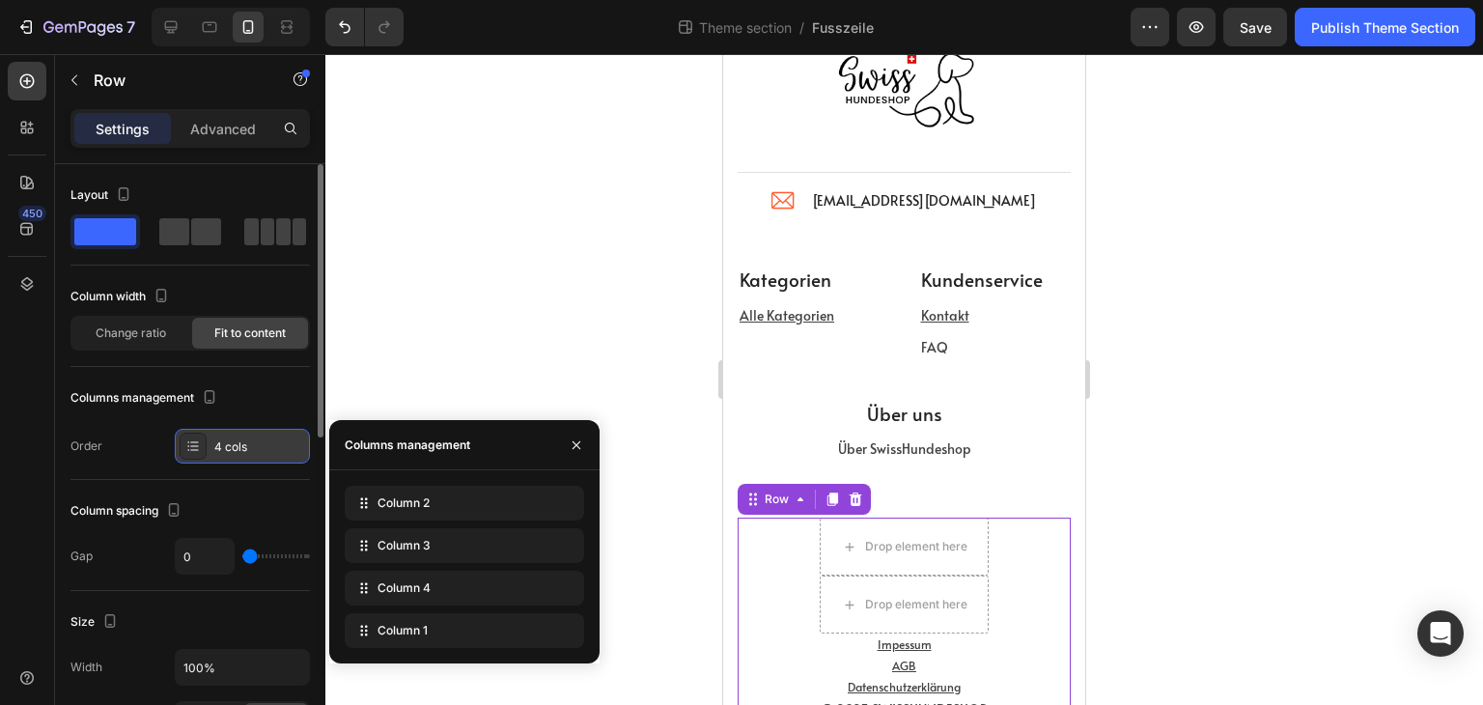
click at [183, 439] on div at bounding box center [193, 446] width 27 height 27
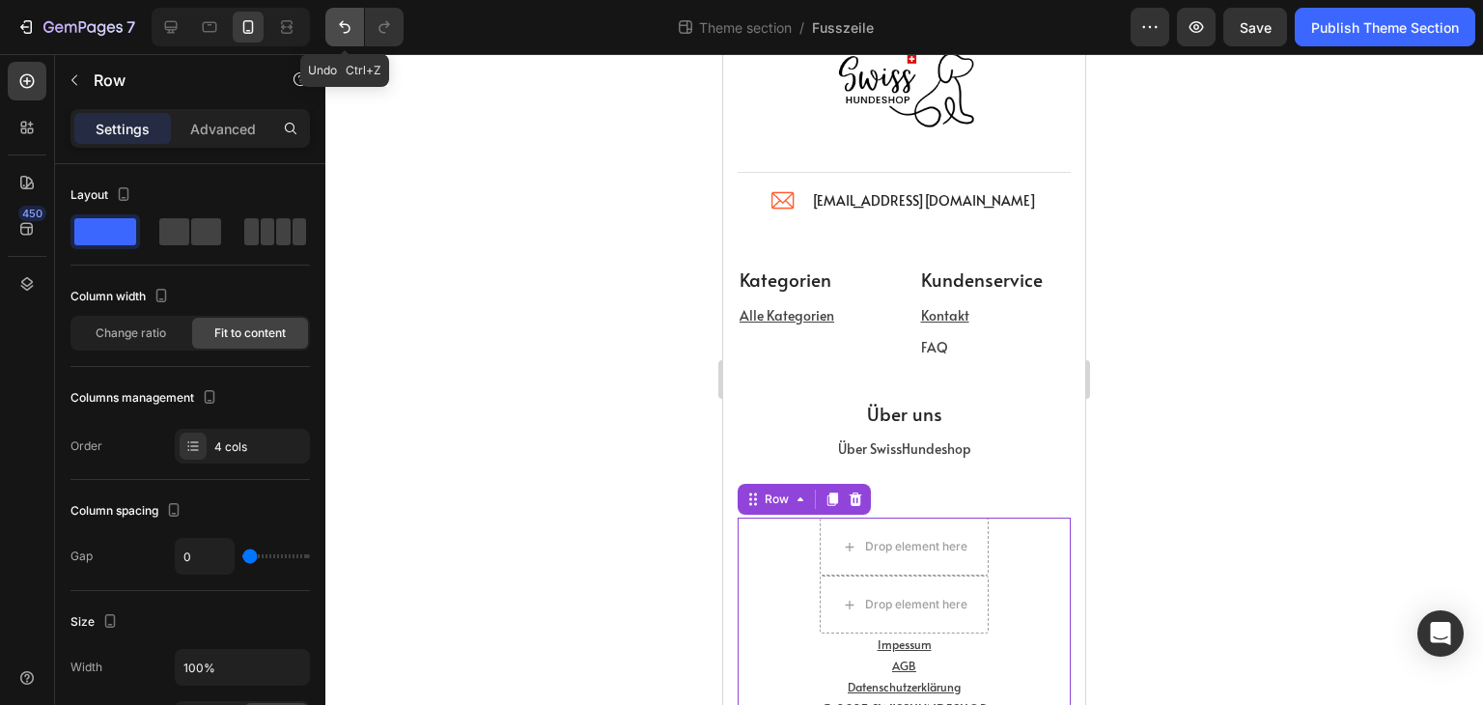
click at [341, 20] on icon "Undo/Redo" at bounding box center [344, 26] width 19 height 19
type input "8"
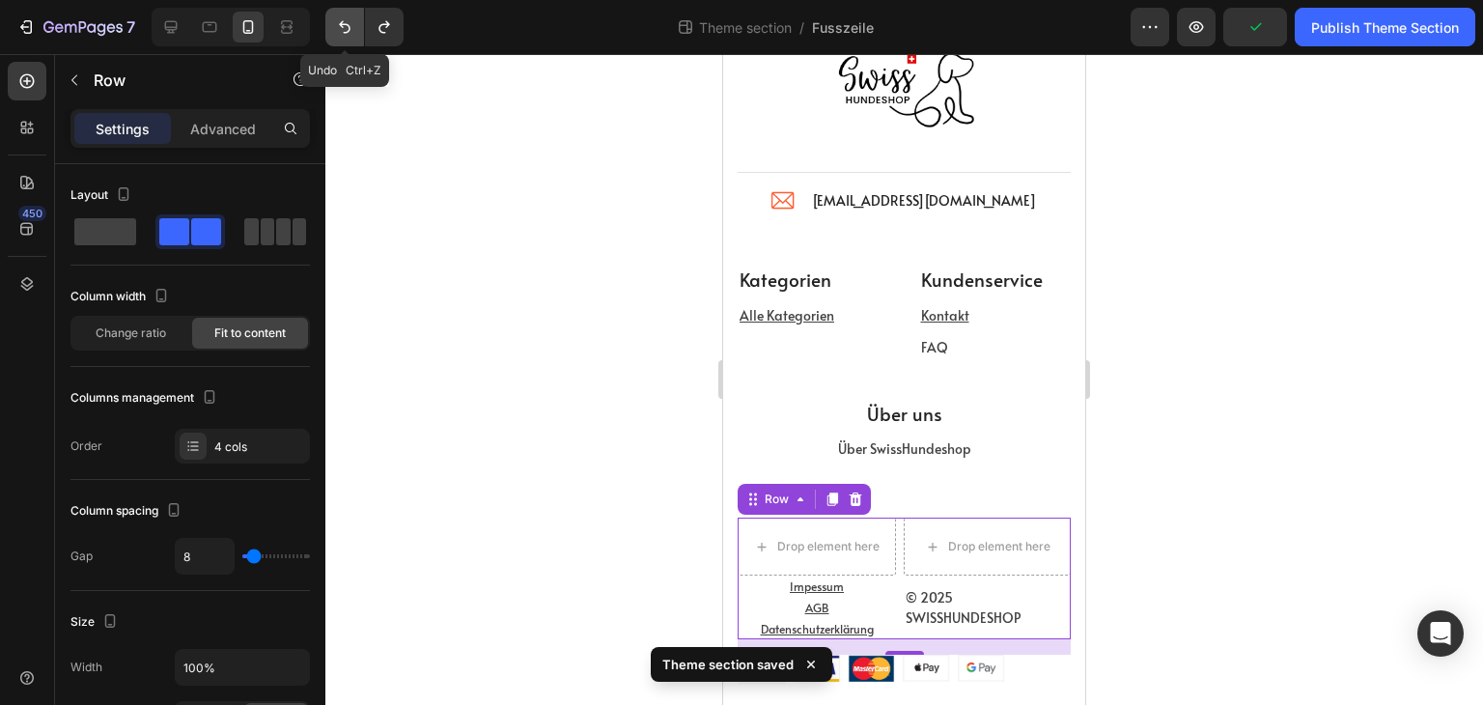
click at [341, 20] on icon "Undo/Redo" at bounding box center [344, 26] width 19 height 19
type input "0"
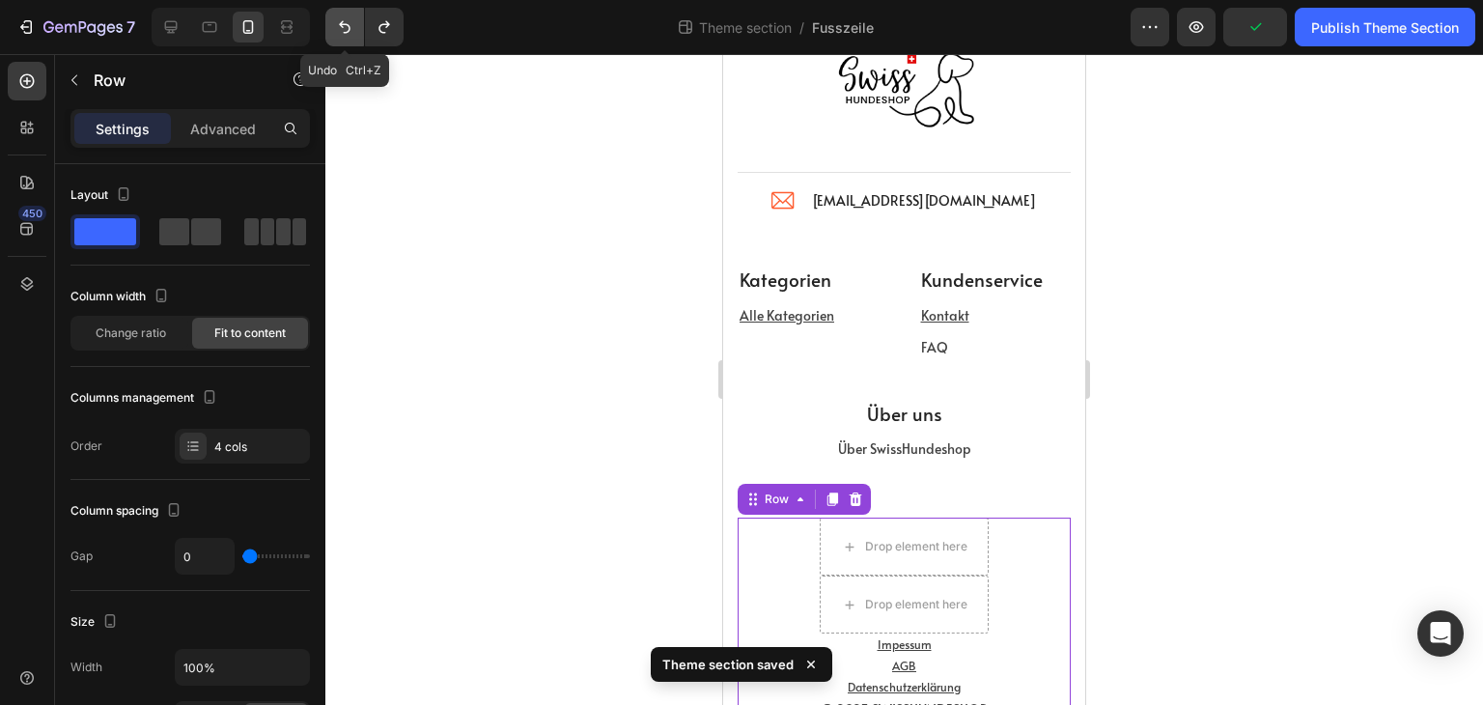
click at [341, 20] on icon "Undo/Redo" at bounding box center [344, 26] width 19 height 19
type input "8"
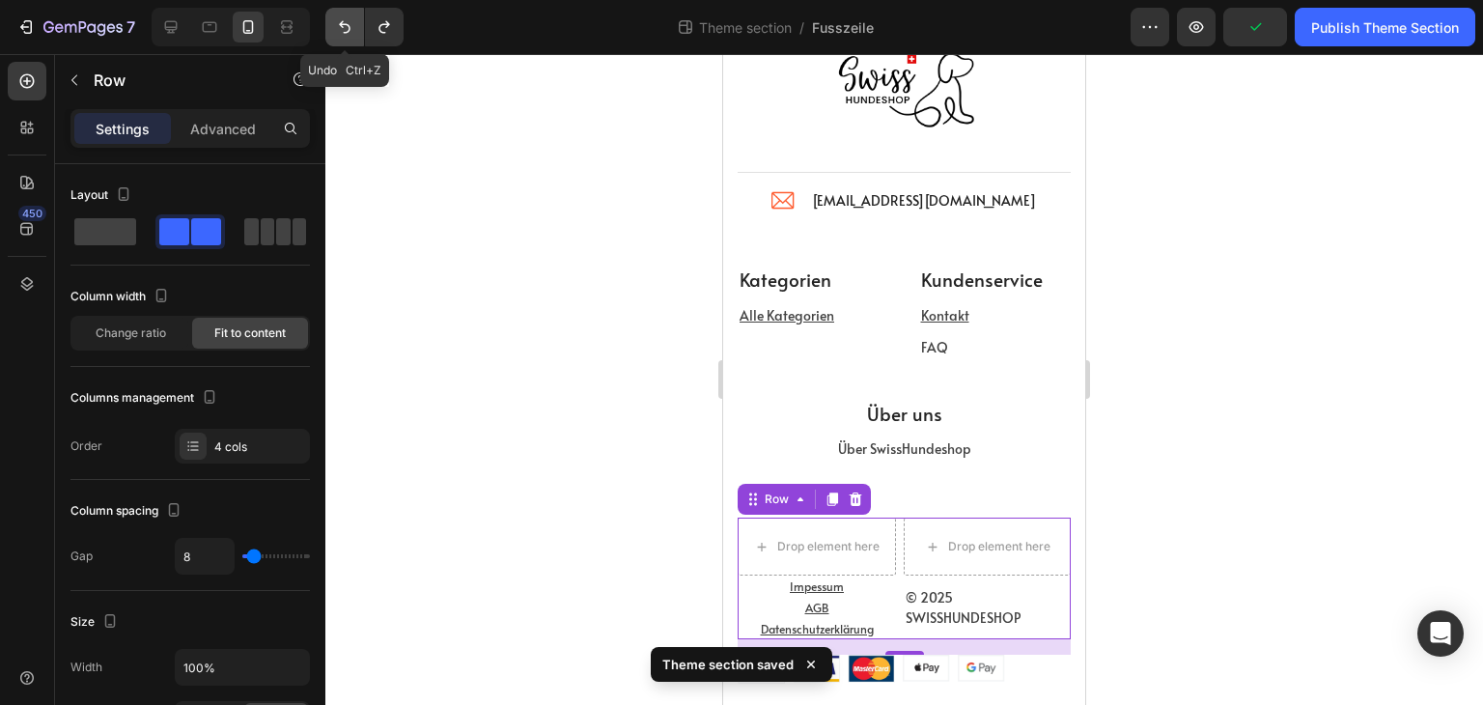
click at [341, 20] on icon "Undo/Redo" at bounding box center [344, 26] width 19 height 19
type input "0"
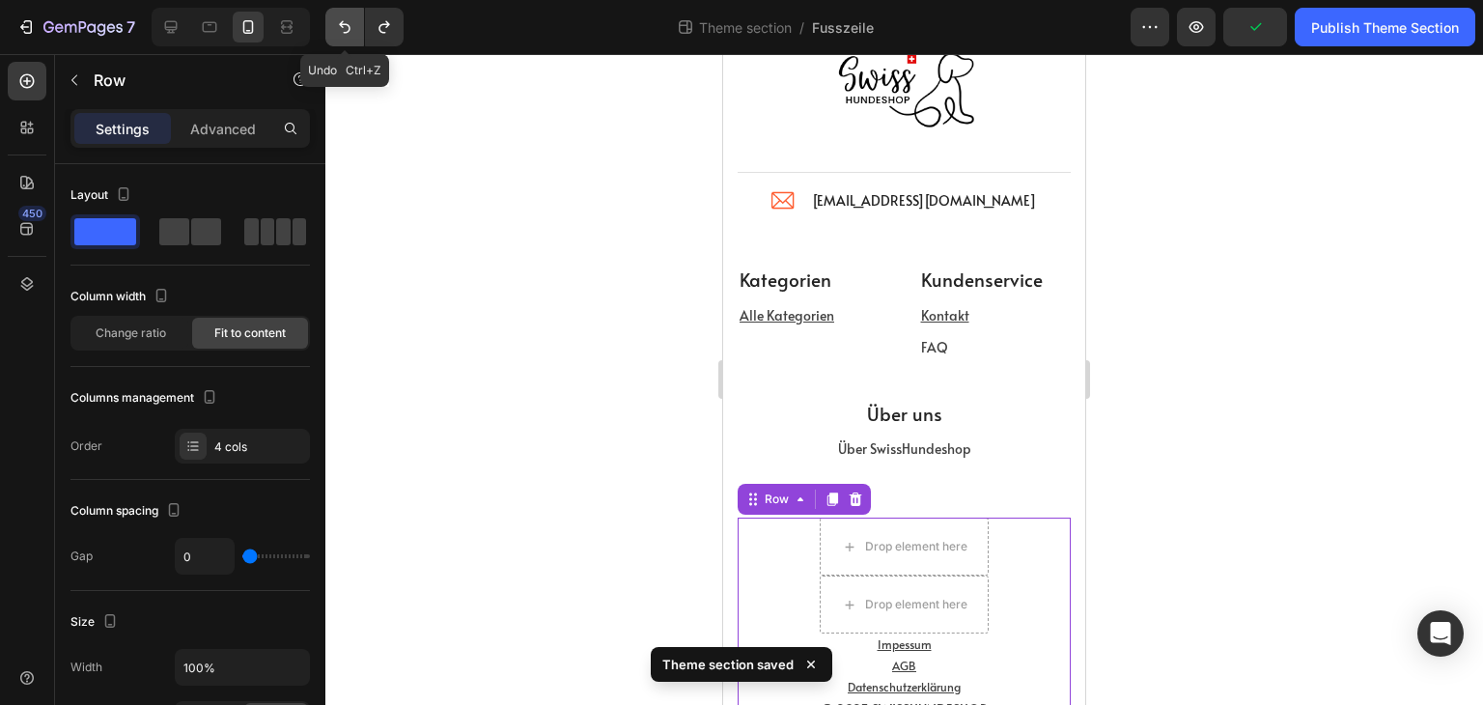
click at [341, 20] on icon "Undo/Redo" at bounding box center [344, 26] width 19 height 19
type input "8"
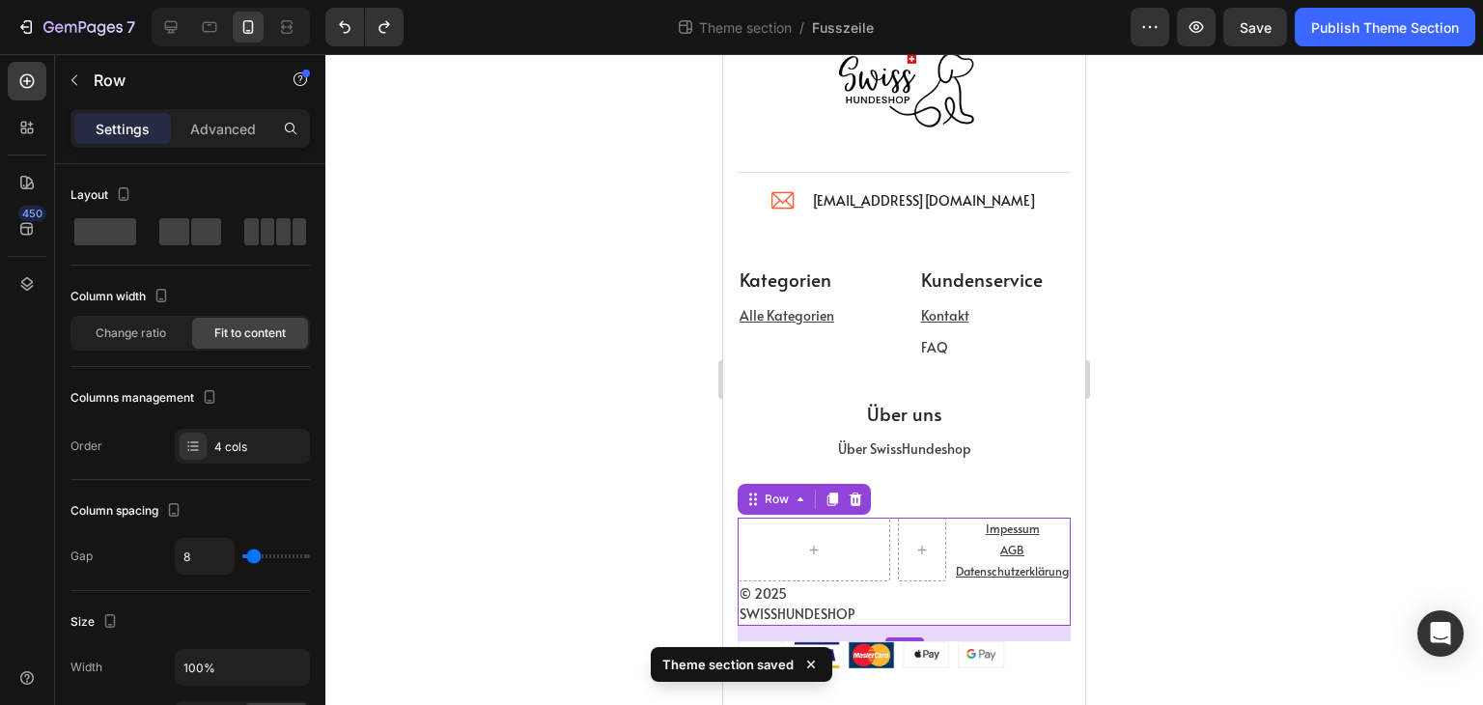
click at [892, 607] on div "© 2025 SWISSHUNDESHOP Text block Impessum Text block AGB Text block Datenschutz…" at bounding box center [904, 572] width 333 height 108
click at [861, 594] on p "© 2025 SWISSHUNDESHOP" at bounding box center [814, 603] width 149 height 41
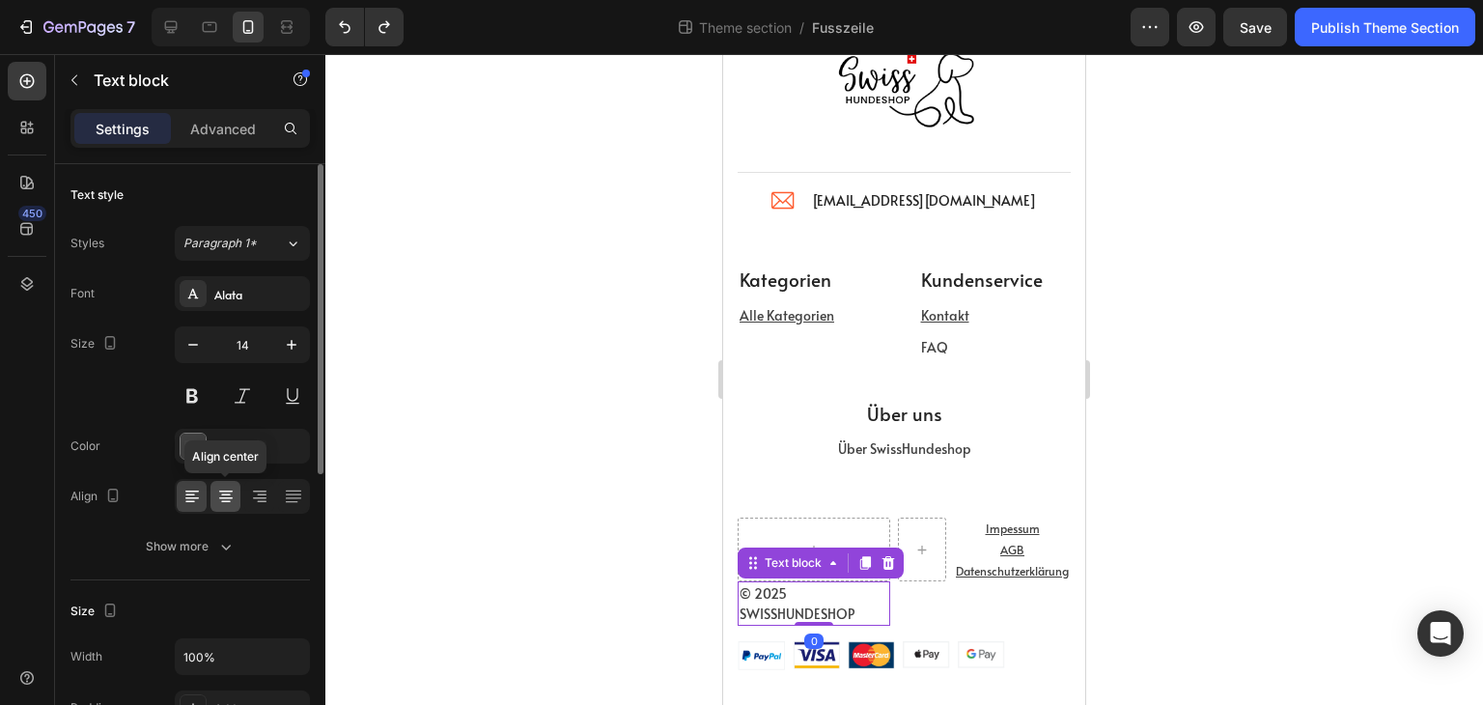
click at [227, 502] on icon at bounding box center [225, 496] width 19 height 19
click at [260, 495] on icon at bounding box center [259, 496] width 19 height 19
click at [216, 490] on icon at bounding box center [225, 496] width 19 height 19
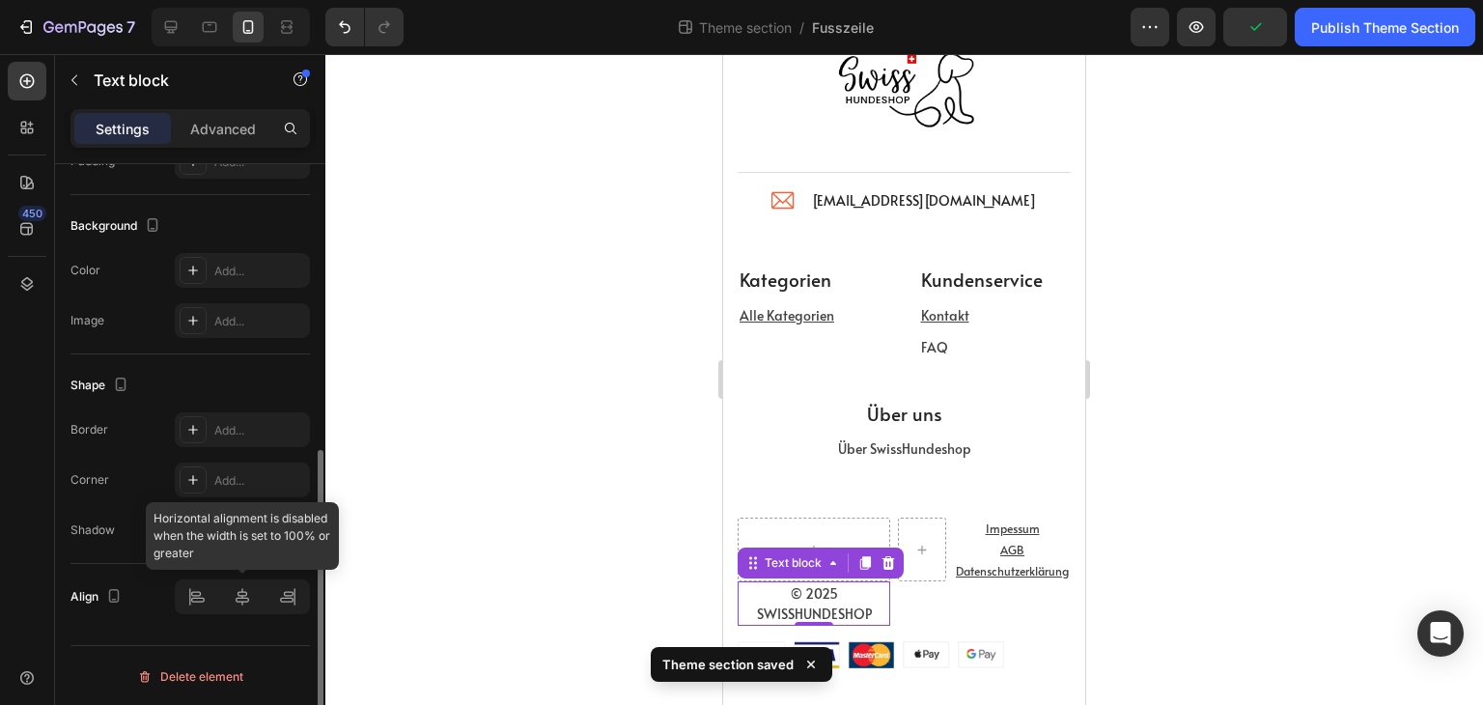
click at [238, 592] on div at bounding box center [242, 596] width 135 height 35
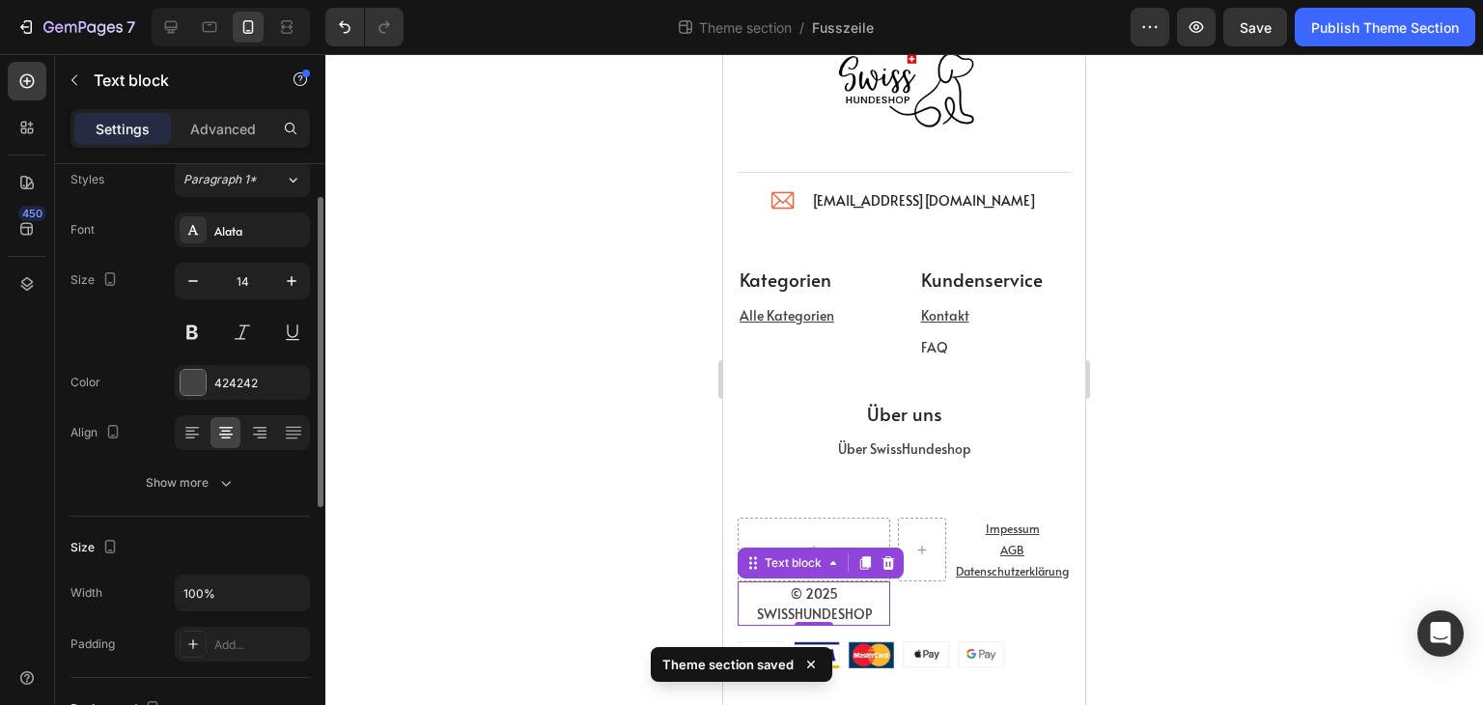
scroll to position [0, 0]
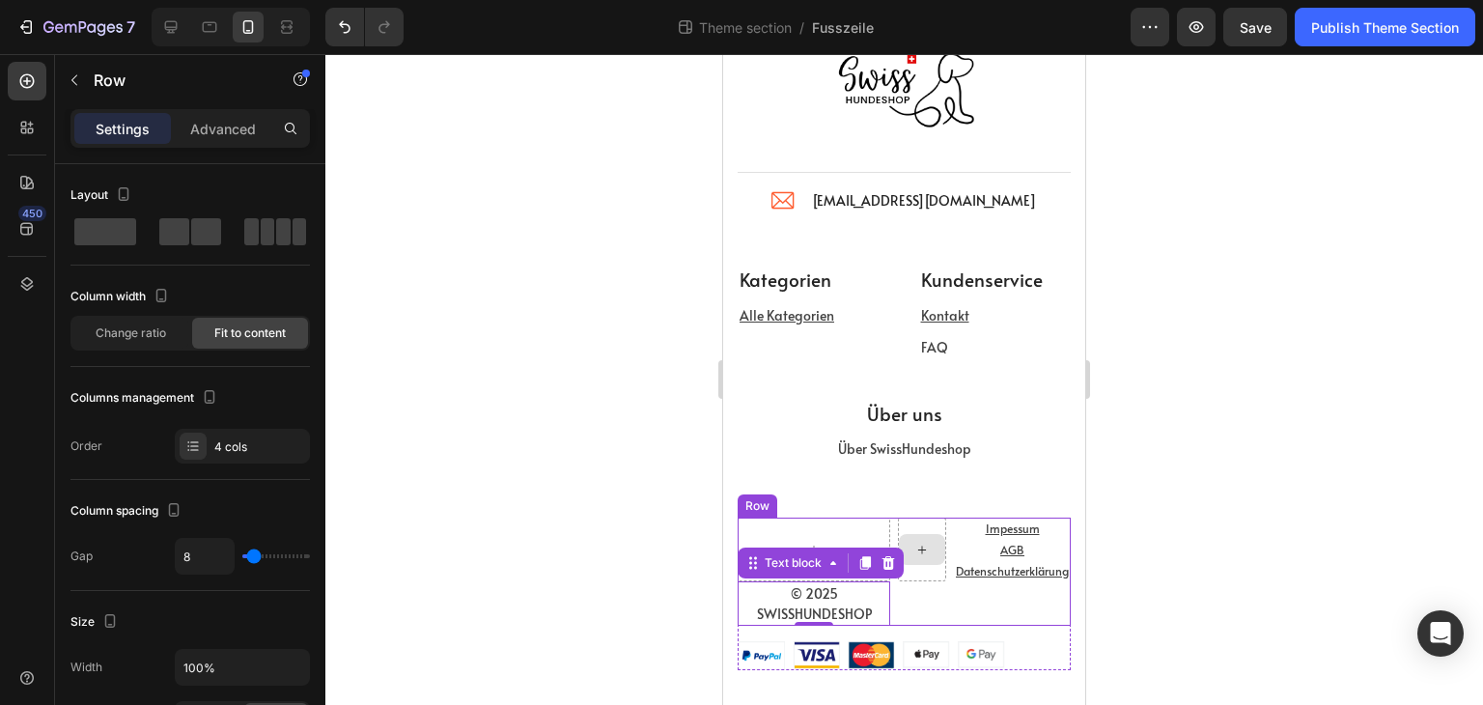
click at [926, 524] on div at bounding box center [922, 550] width 48 height 64
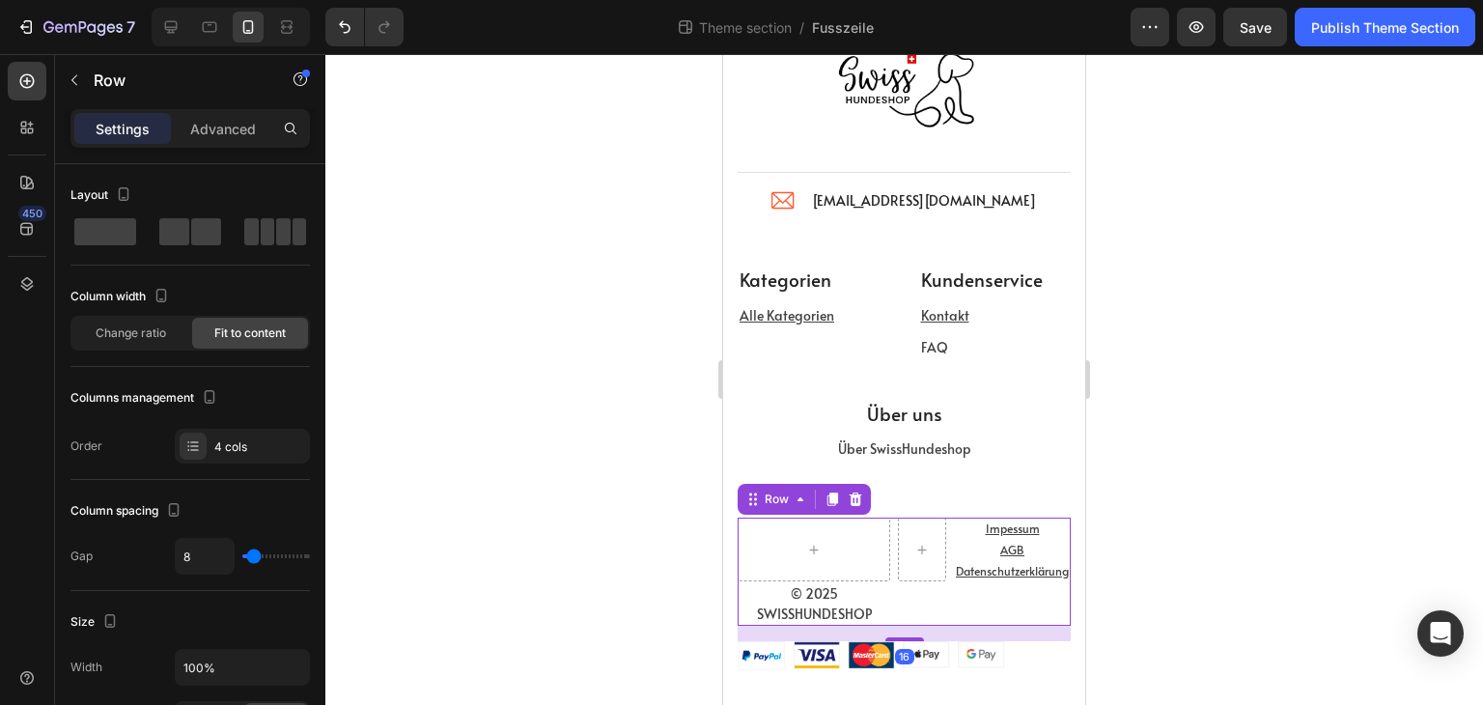
click at [922, 594] on div "© 2025 SWISSHUNDESHOP Text block Impessum Text block AGB Text block Datenschutz…" at bounding box center [904, 572] width 333 height 108
click at [933, 535] on div "© 2025 SWISSHUNDESHOP Text block Impessum Text block AGB Text block Datenschutz…" at bounding box center [904, 572] width 333 height 108
click at [859, 602] on p "© 2025 SWISSHUNDESHOP" at bounding box center [814, 603] width 149 height 41
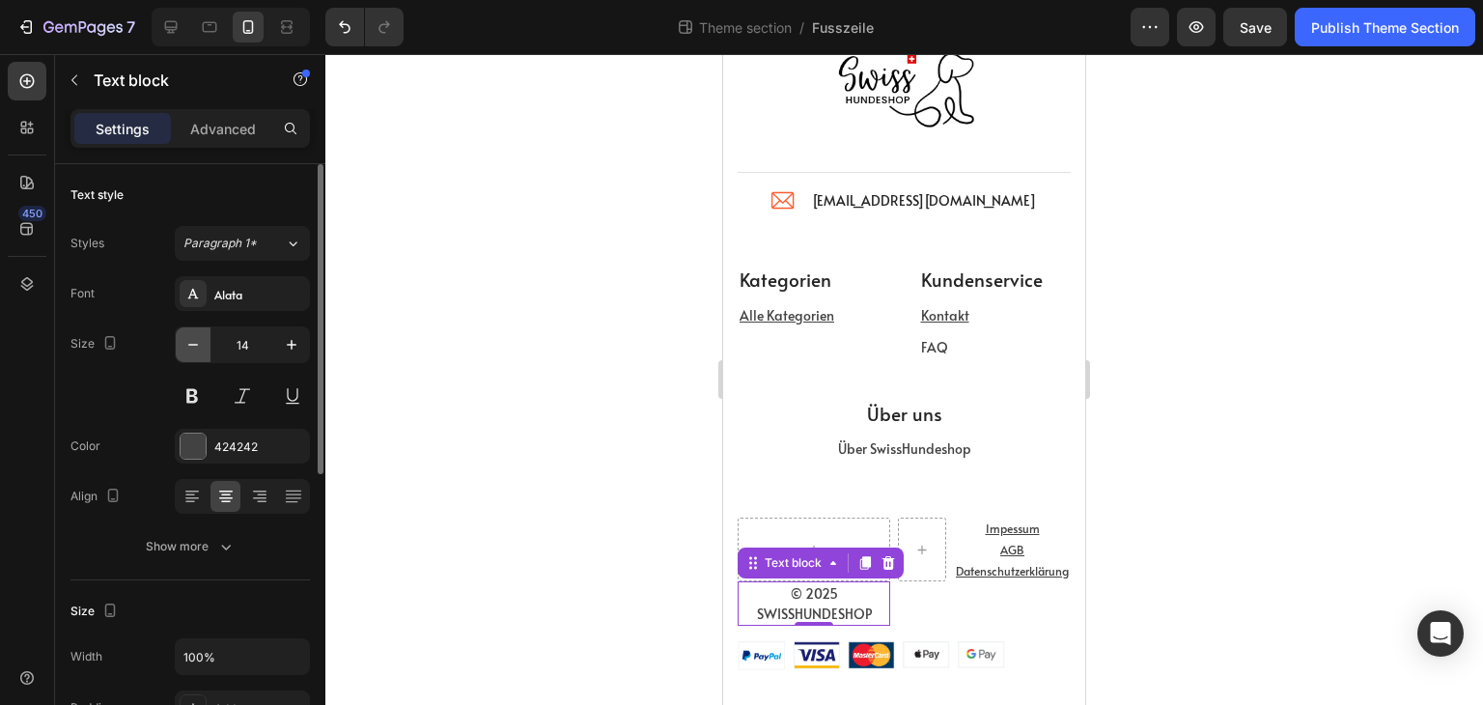
click at [194, 346] on icon "button" at bounding box center [192, 344] width 19 height 19
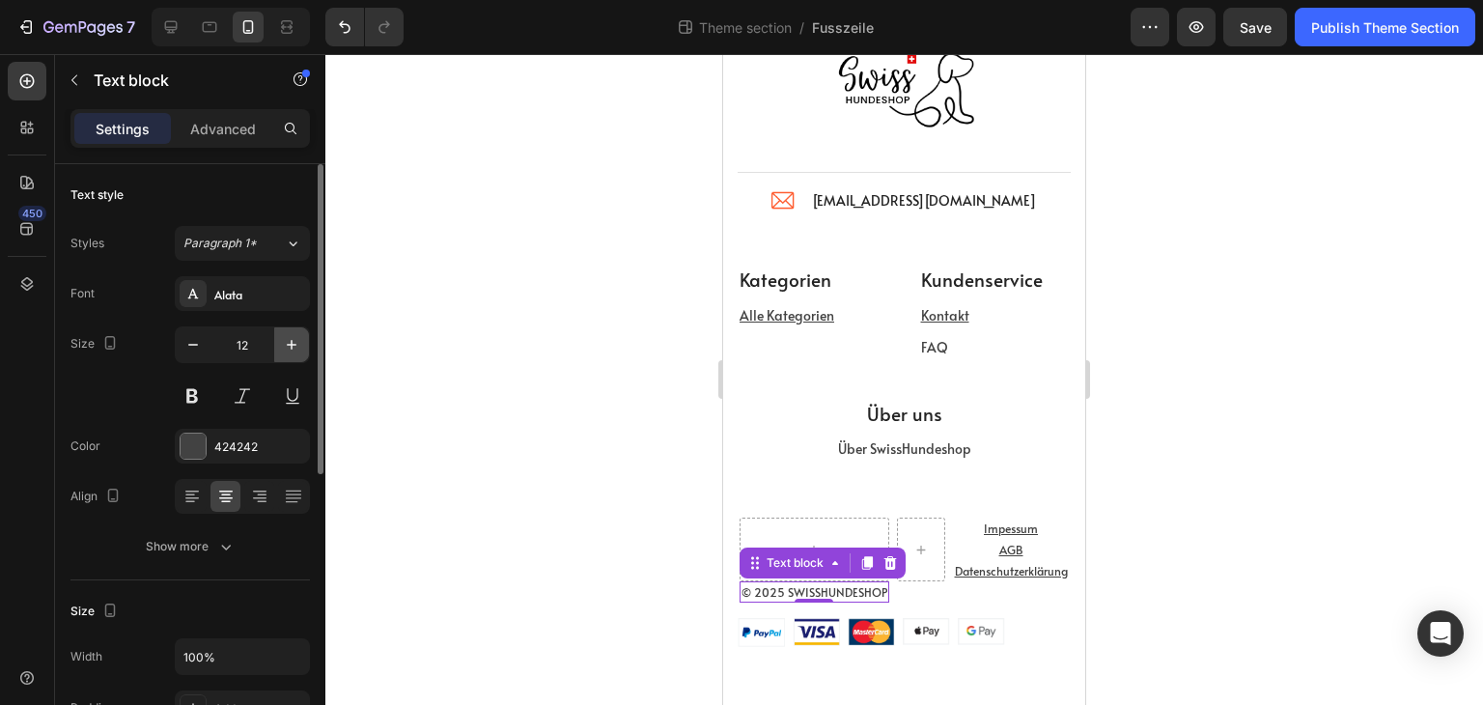
click at [283, 337] on icon "button" at bounding box center [291, 344] width 19 height 19
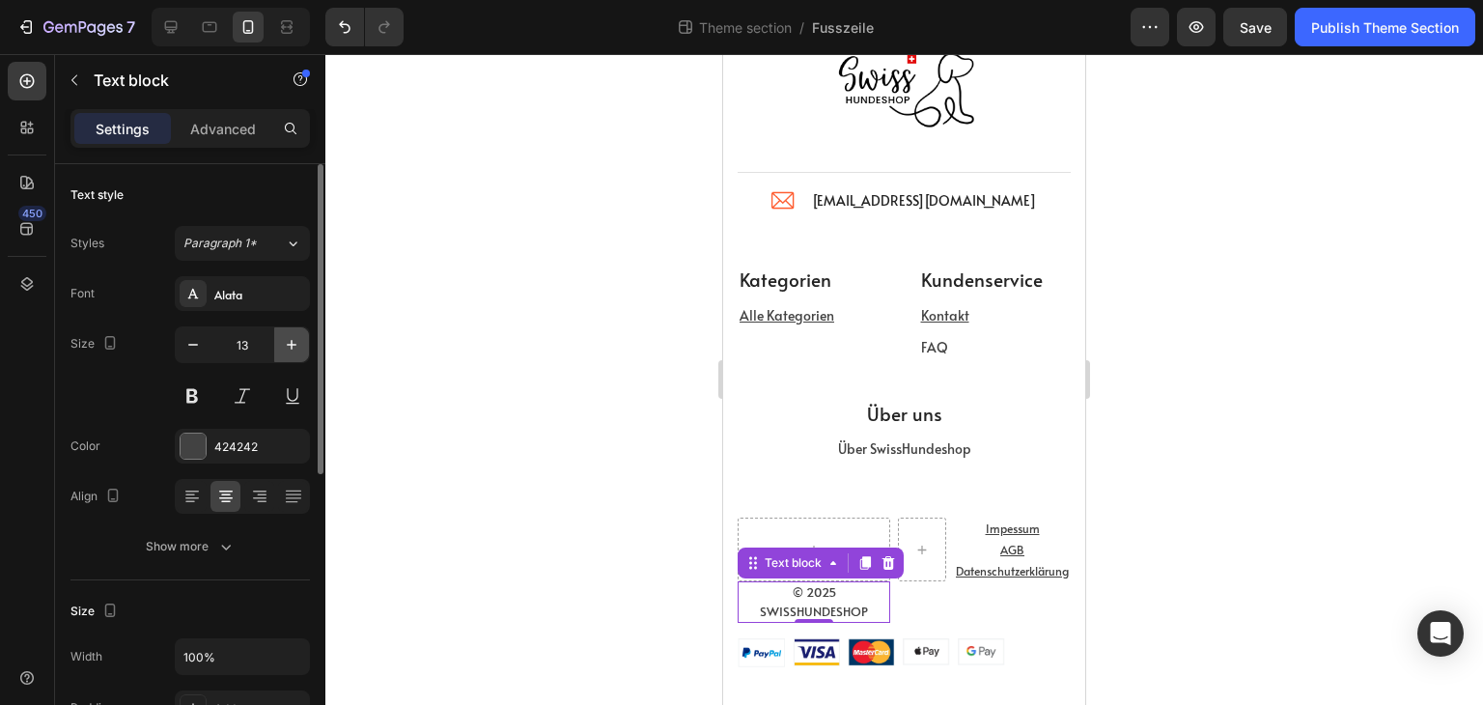
type input "14"
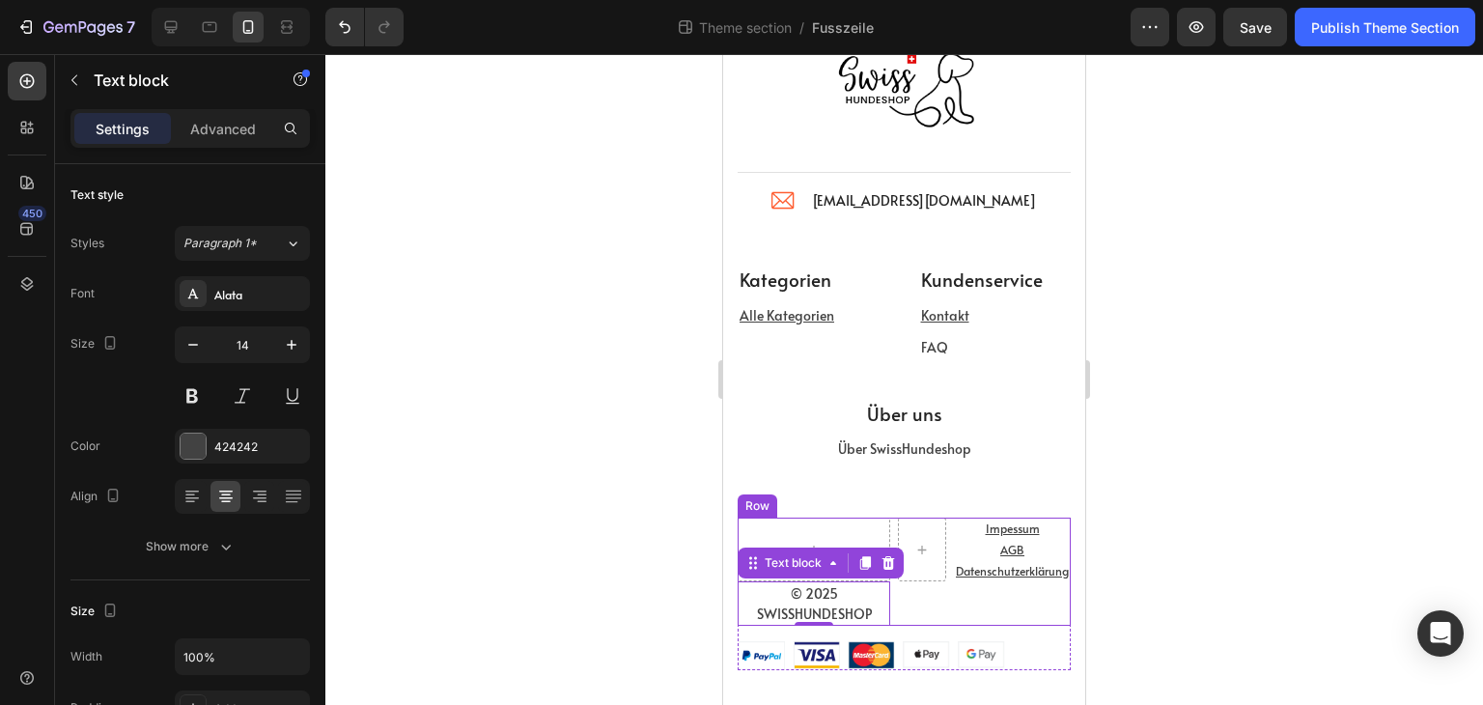
click at [925, 621] on div "© 2025 SWISSHUNDESHOP Text block 0 Impessum Text block AGB Text block Datenschu…" at bounding box center [904, 572] width 333 height 108
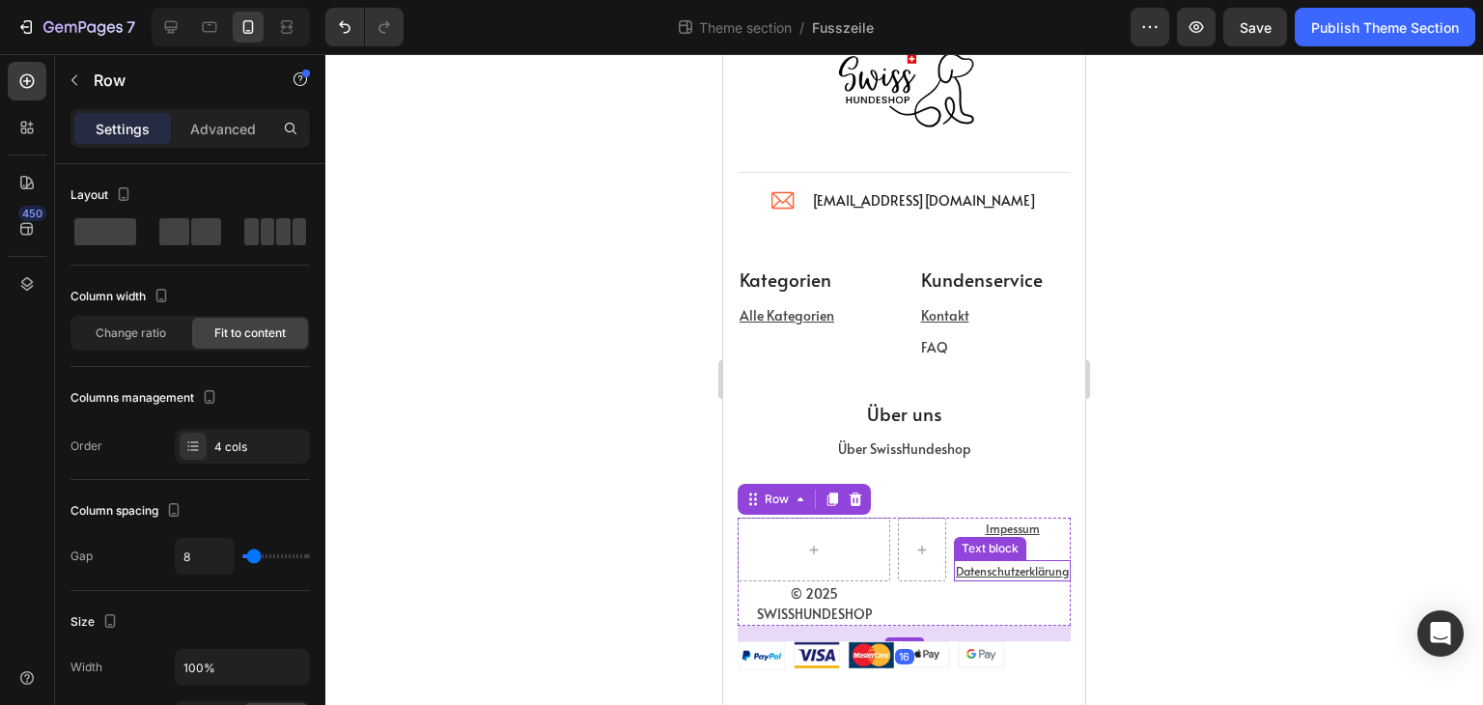
click at [935, 548] on div "© 2025 SWISSHUNDESHOP Text block Impessum Text block AGB Text block Datenschutz…" at bounding box center [904, 572] width 333 height 108
click at [881, 548] on div "© 2025 SWISSHUNDESHOP Text block Impessum Text block AGB Text block Datenschutz…" at bounding box center [904, 572] width 333 height 108
click at [898, 577] on div at bounding box center [922, 550] width 48 height 64
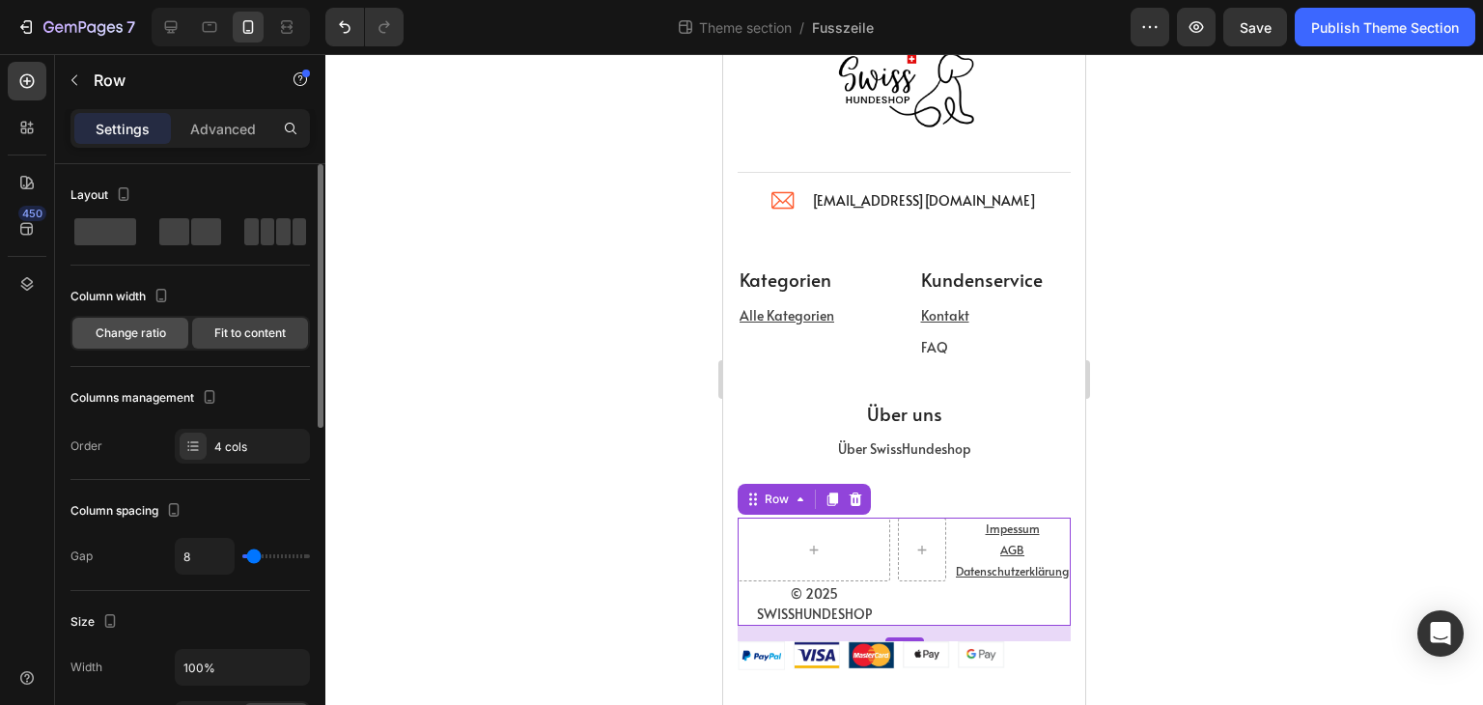
click at [120, 334] on span "Change ratio" at bounding box center [131, 332] width 70 height 17
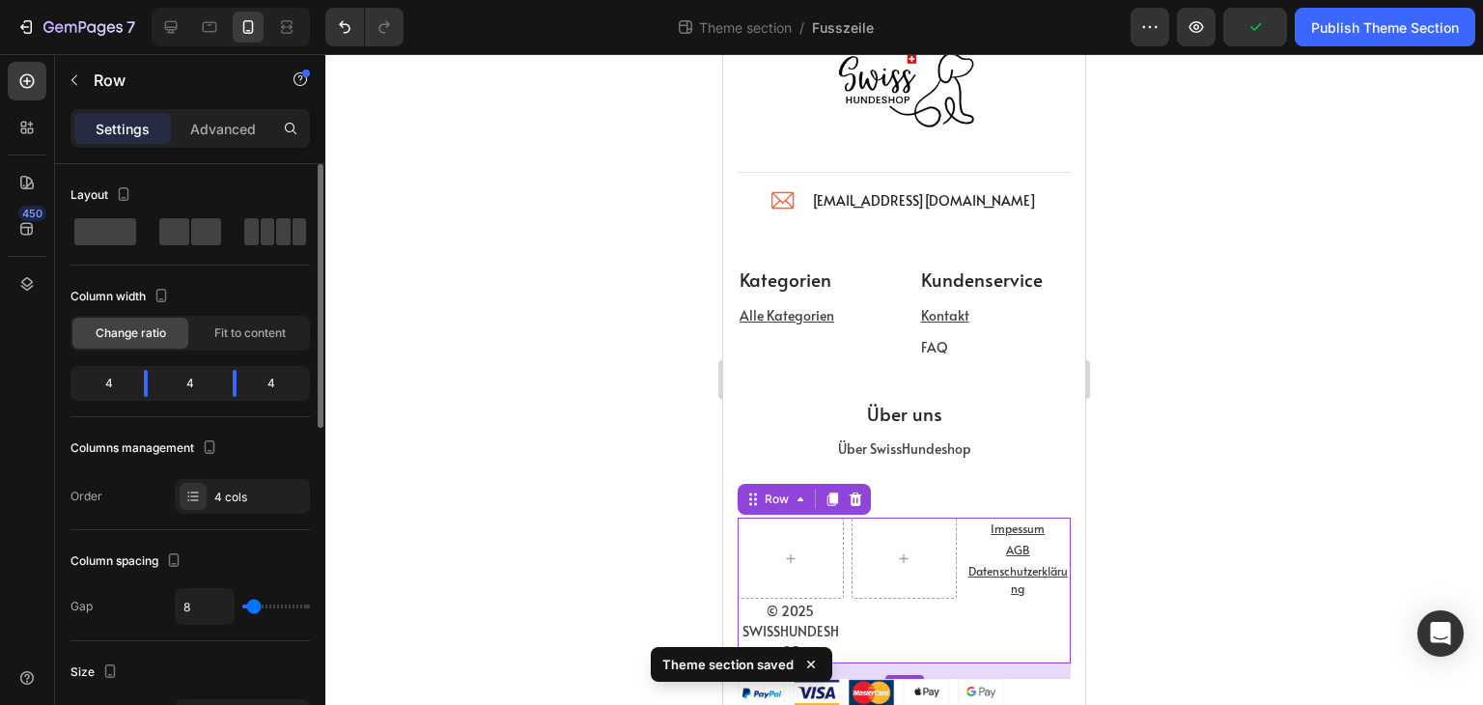
click at [196, 383] on div "4" at bounding box center [190, 383] width 54 height 27
click at [232, 330] on span "Fit to content" at bounding box center [249, 332] width 71 height 17
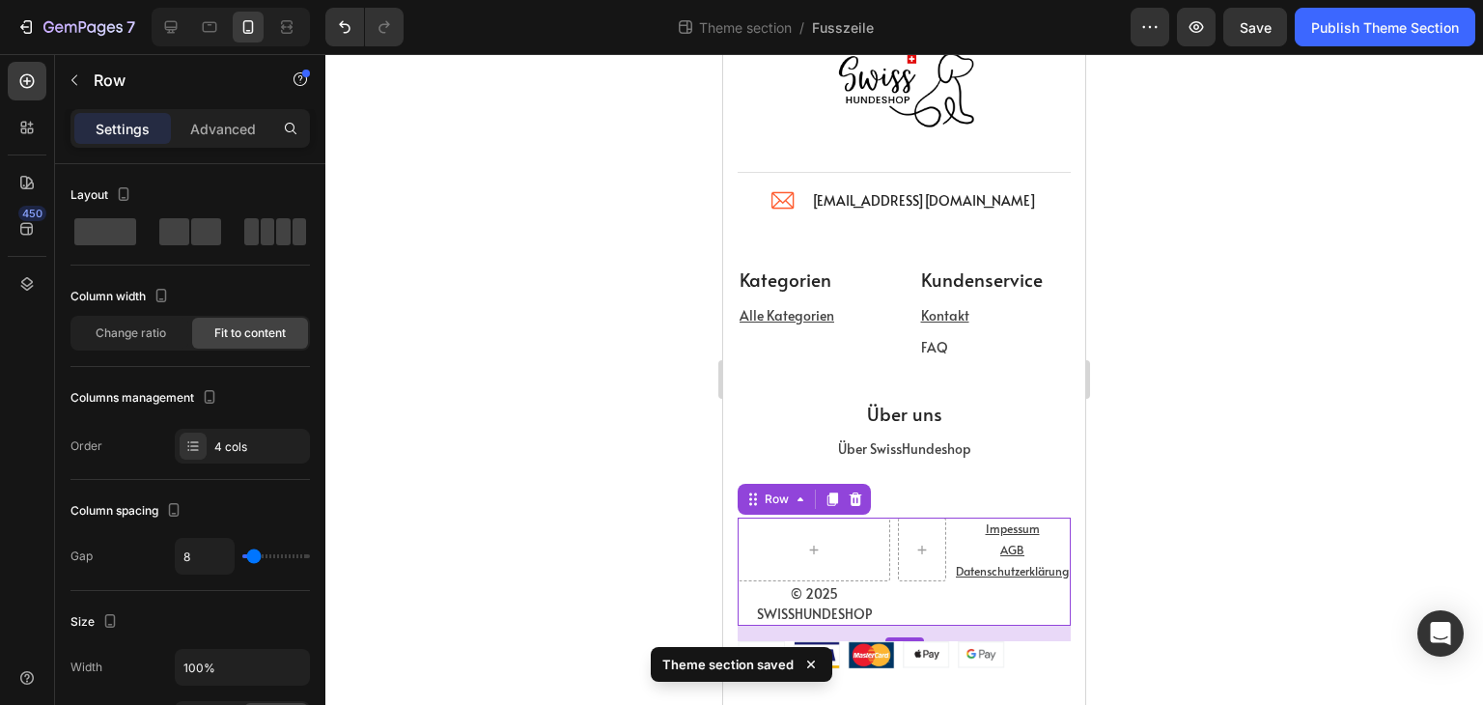
click at [932, 530] on div "© 2025 SWISSHUNDESHOP Text block Impessum Text block AGB Text block Datenschutz…" at bounding box center [904, 572] width 333 height 108
click at [885, 604] on div "© 2025 SWISSHUNDESHOP Text block Impessum Text block AGB Text block Datenschutz…" at bounding box center [904, 572] width 333 height 108
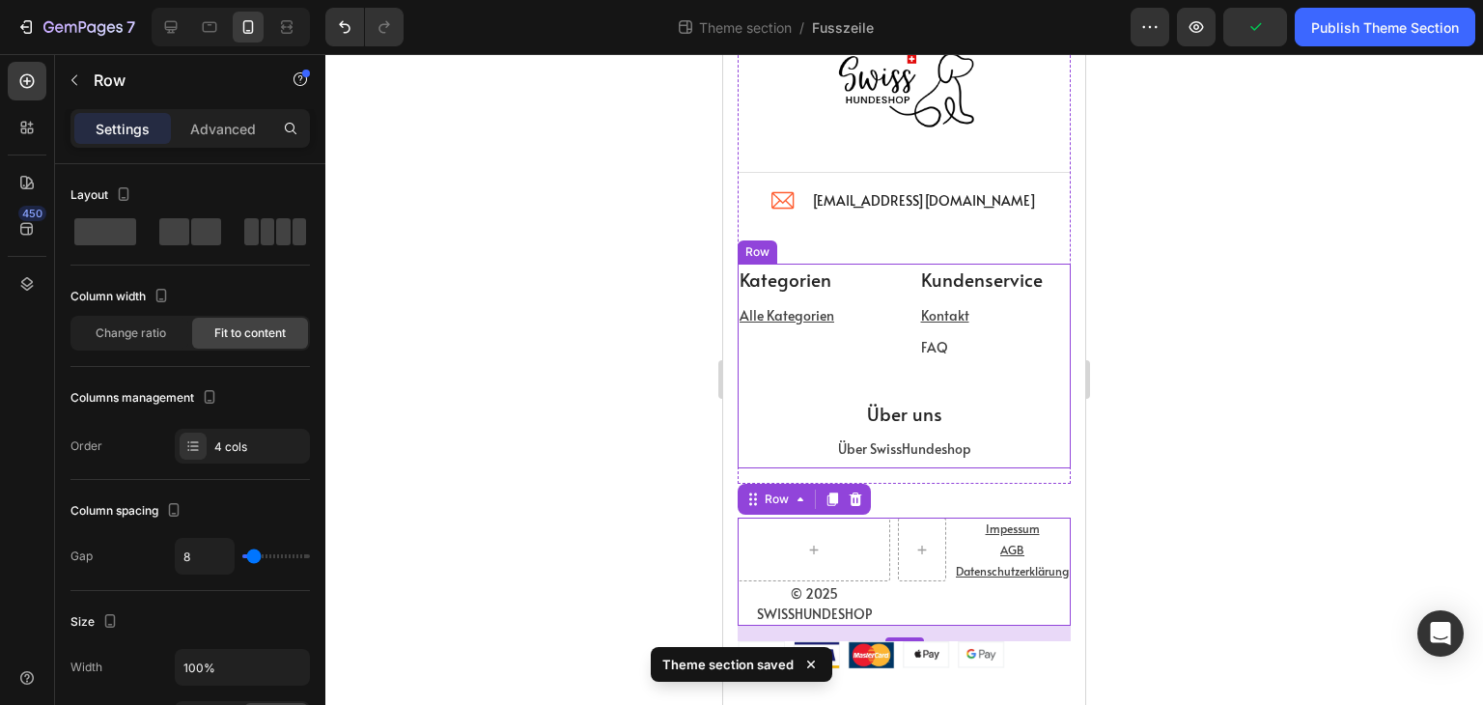
click at [887, 398] on div "Über uns" at bounding box center [904, 414] width 333 height 32
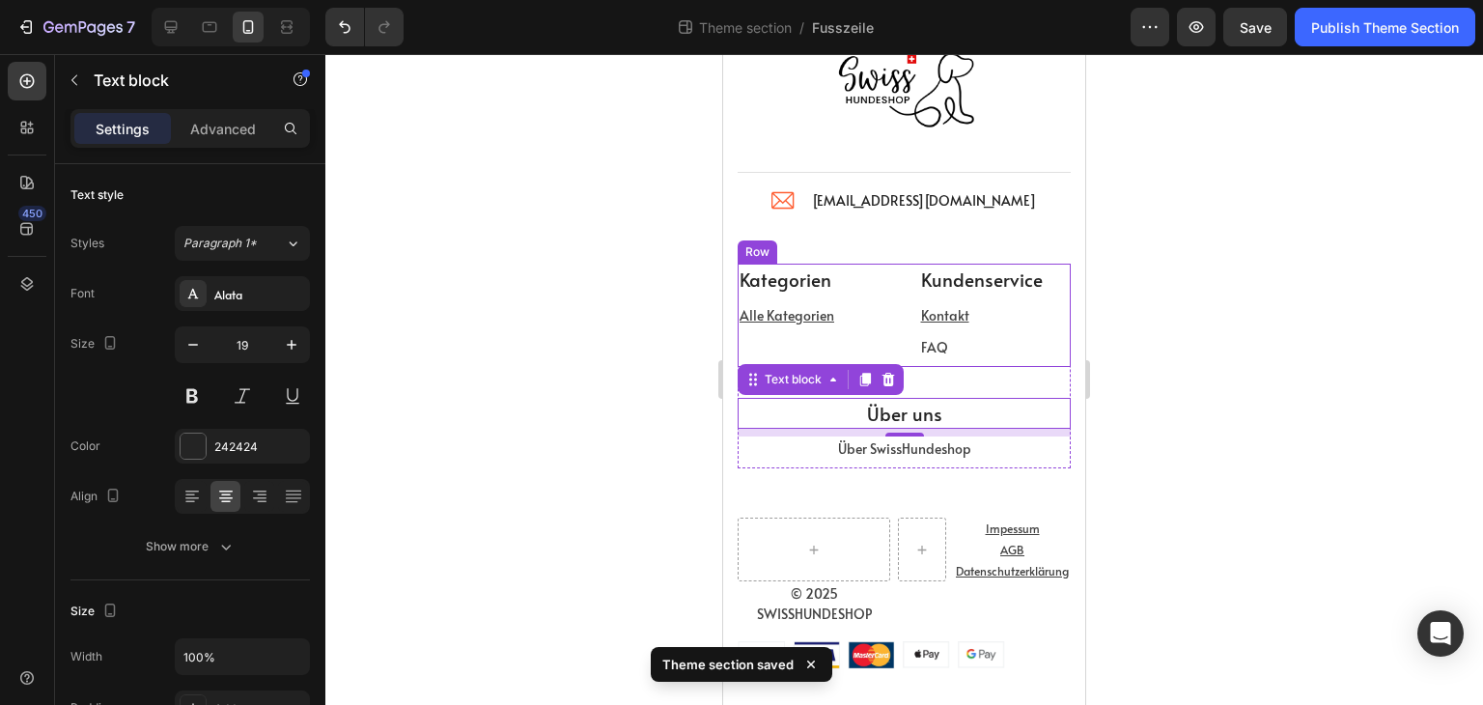
click at [893, 279] on div "Kategorien Text block Alle Kategorien Text block Kundenservice Text block Konta…" at bounding box center [904, 315] width 333 height 103
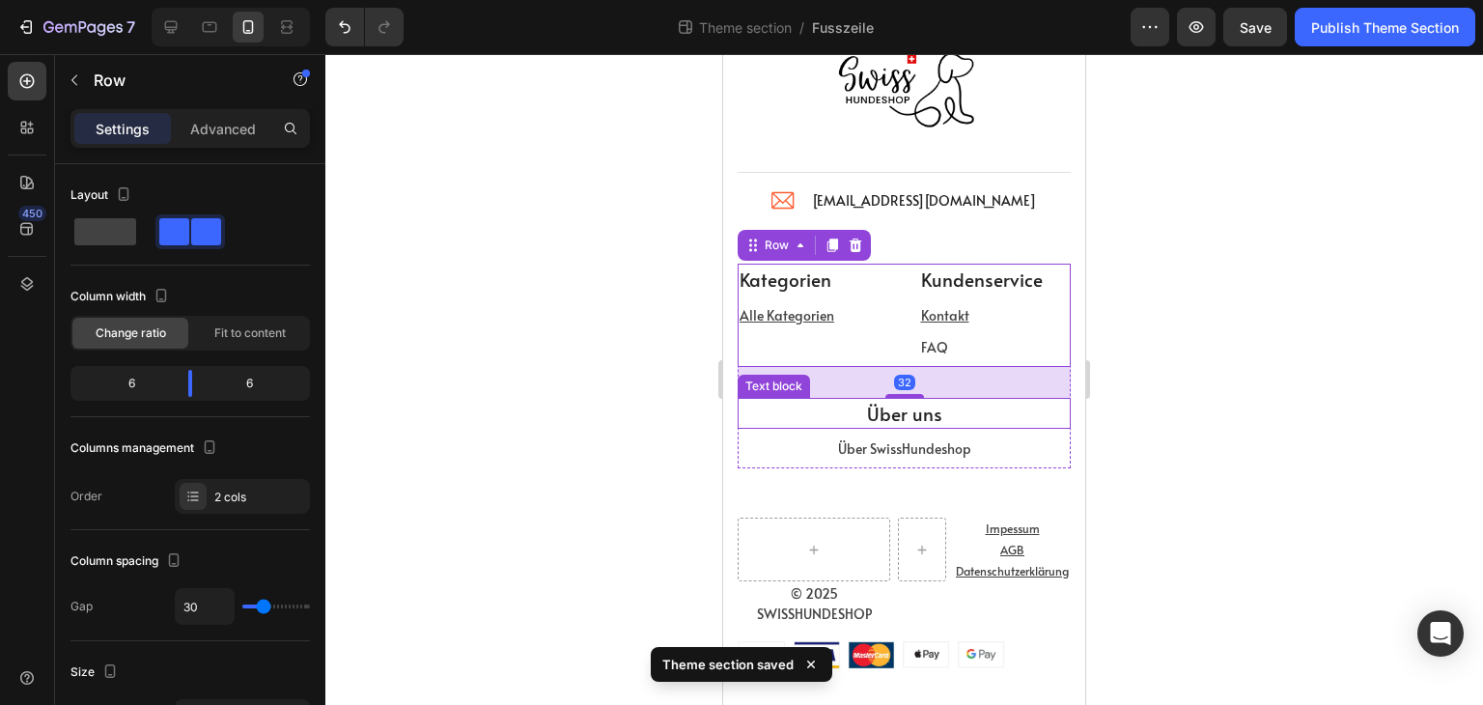
click at [842, 413] on p "Über uns" at bounding box center [904, 414] width 329 height 28
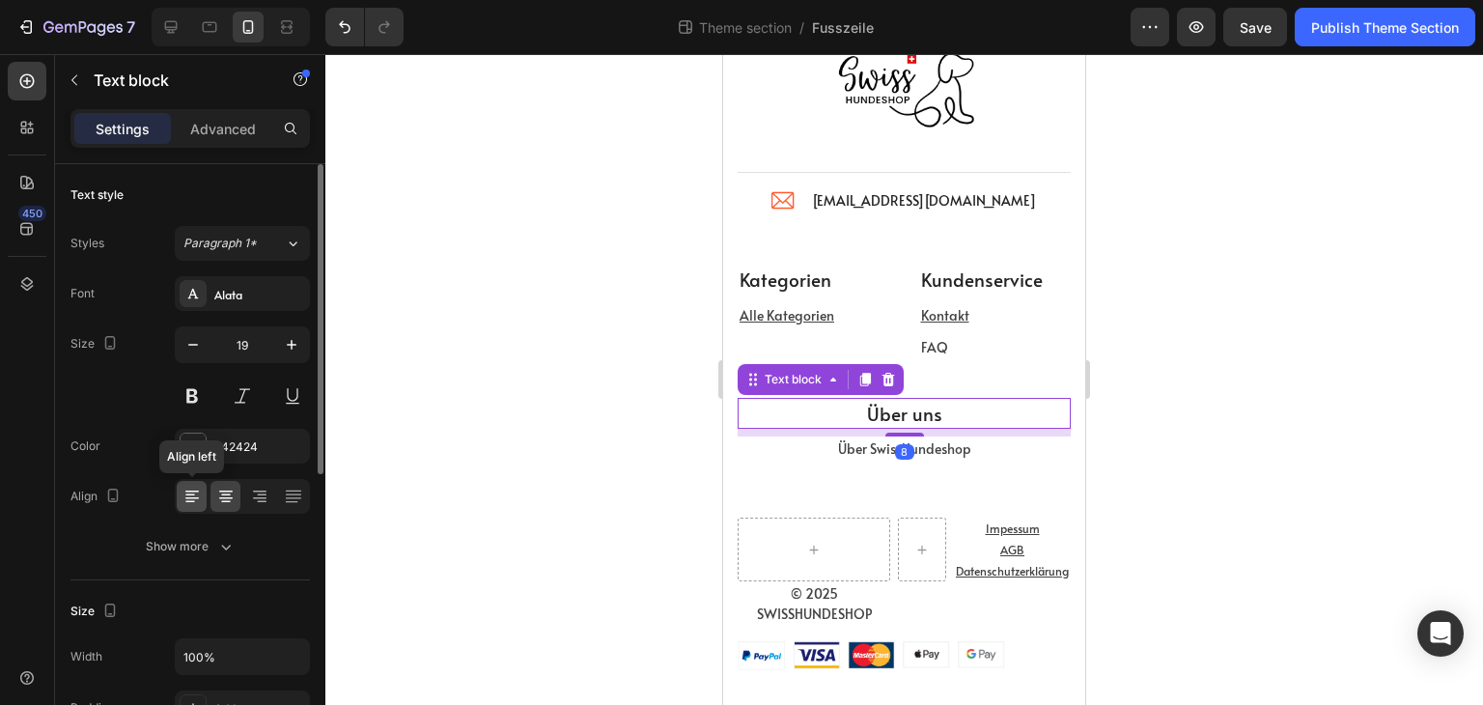
click at [195, 503] on icon at bounding box center [192, 496] width 19 height 19
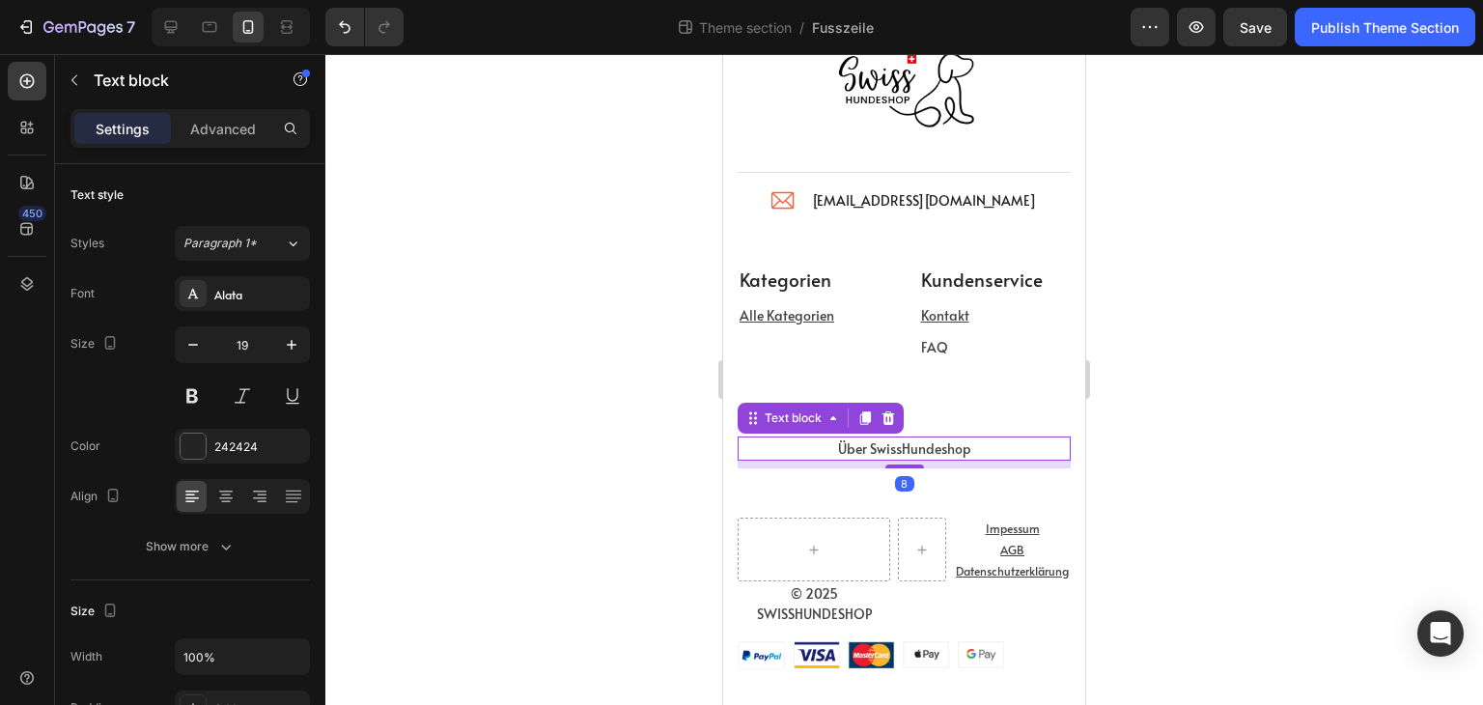
click at [796, 441] on p "Über SwissHundeshop" at bounding box center [904, 448] width 329 height 20
click at [198, 488] on icon at bounding box center [192, 496] width 19 height 19
click at [975, 395] on div "Kategorien Text block Alle Kategorien Text block Kundenservice Text block Konta…" at bounding box center [904, 331] width 333 height 134
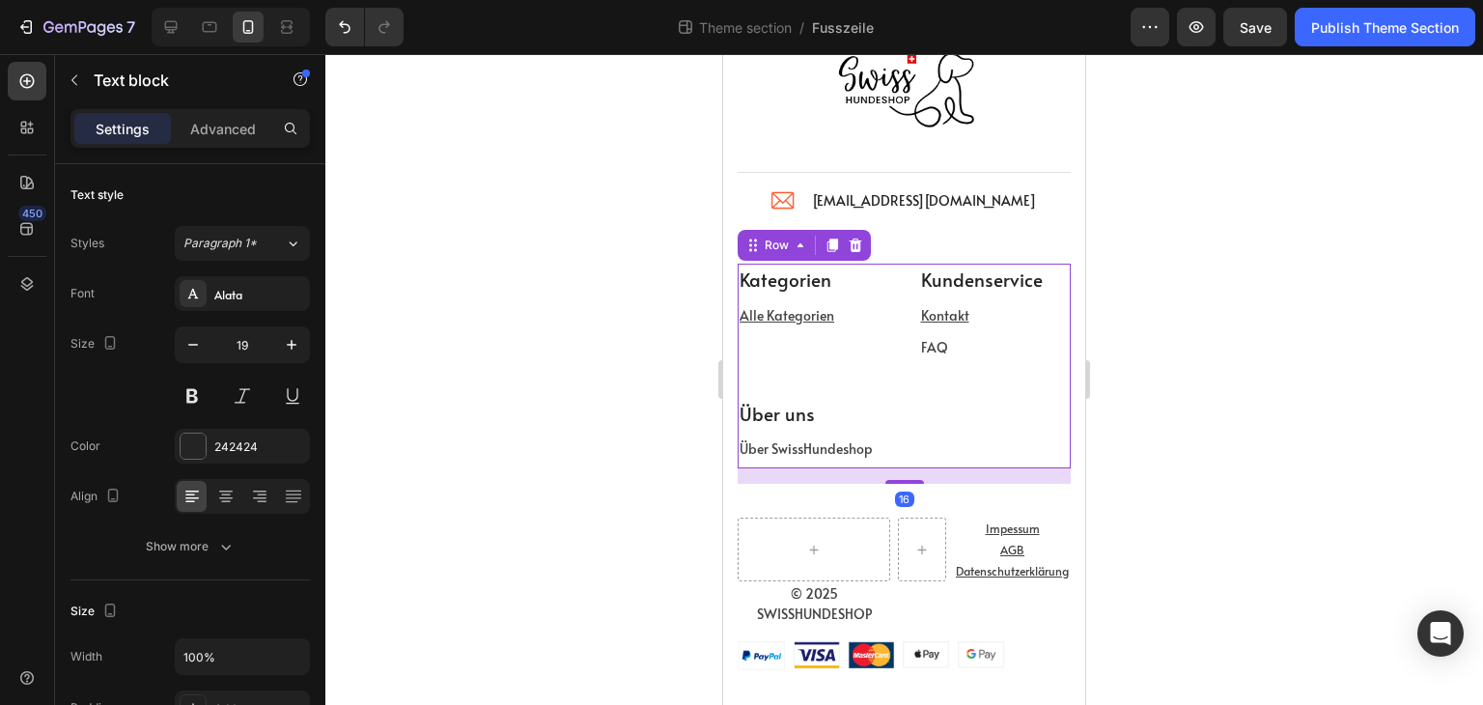
click at [823, 398] on div "Über uns" at bounding box center [904, 414] width 333 height 32
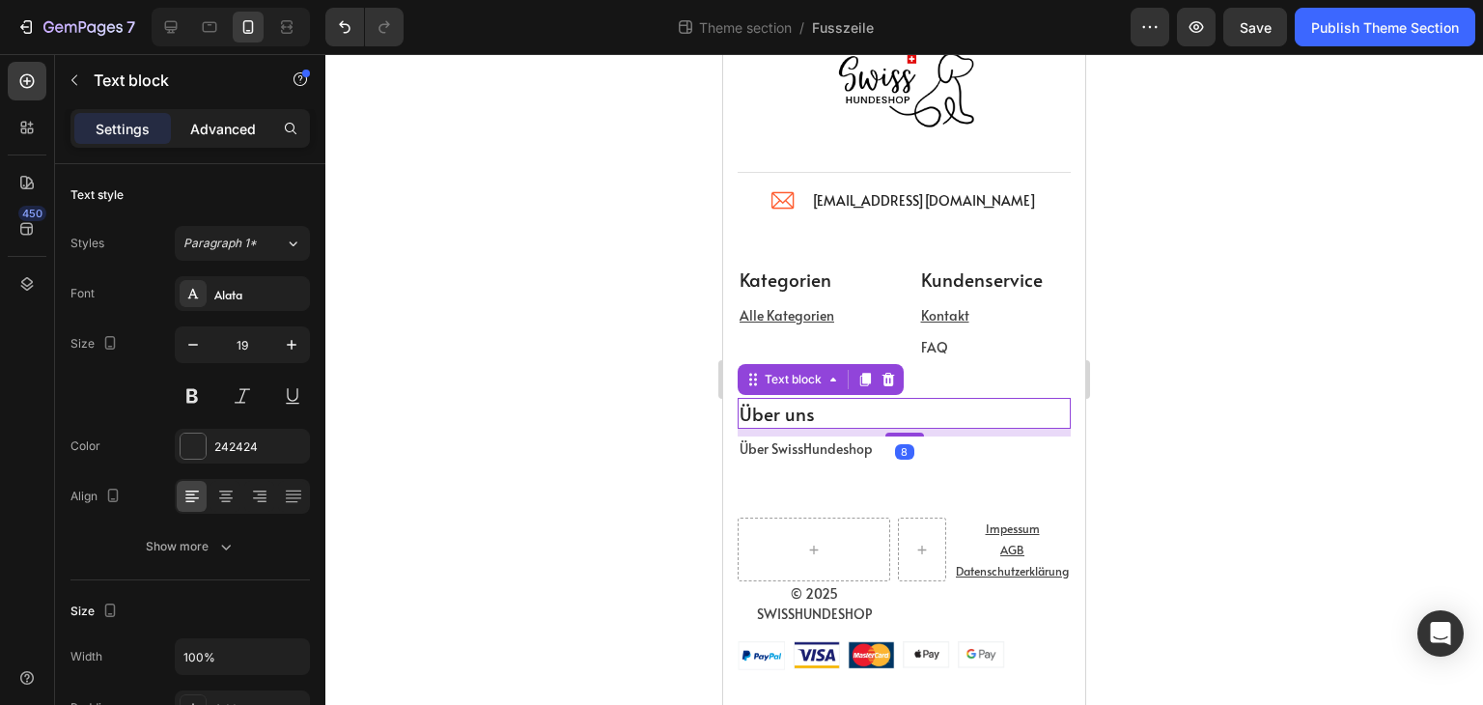
click at [220, 132] on p "Advanced" at bounding box center [223, 129] width 66 height 20
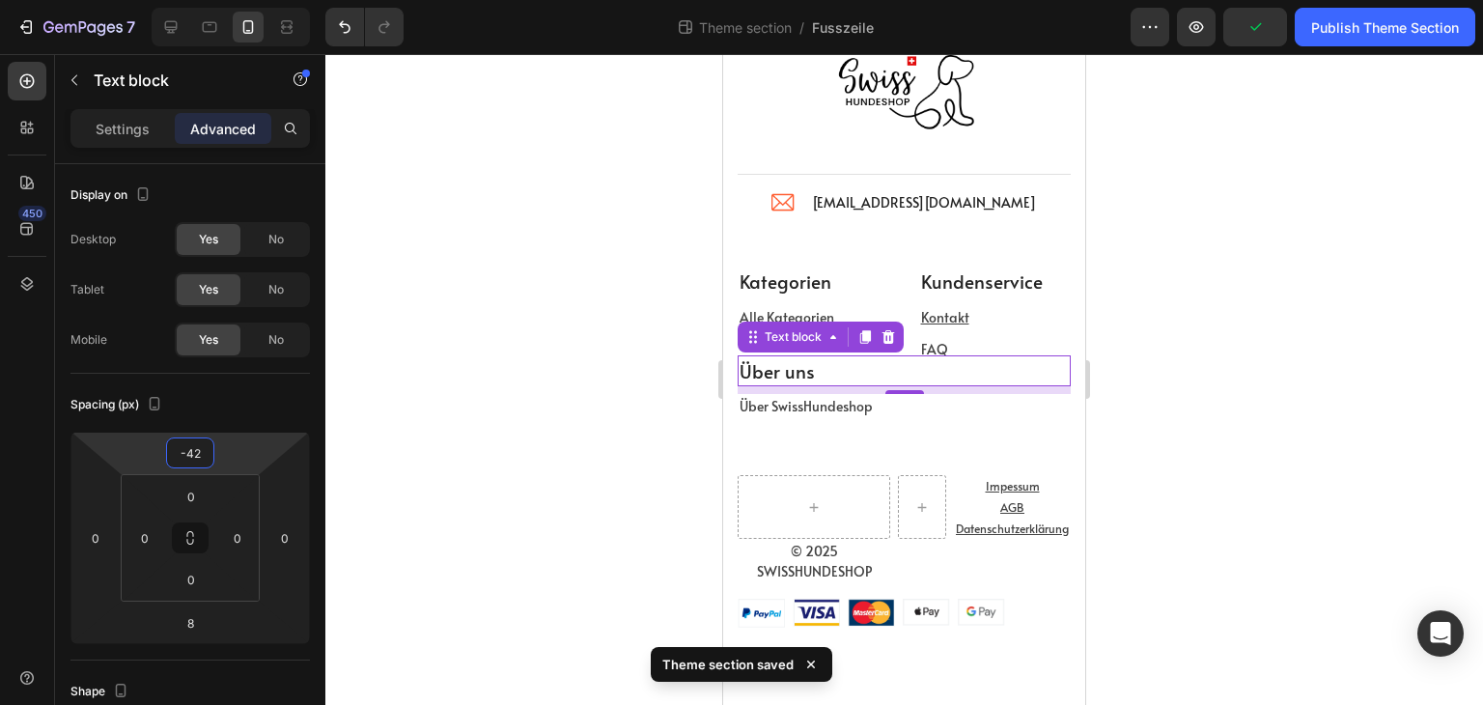
type input "-40"
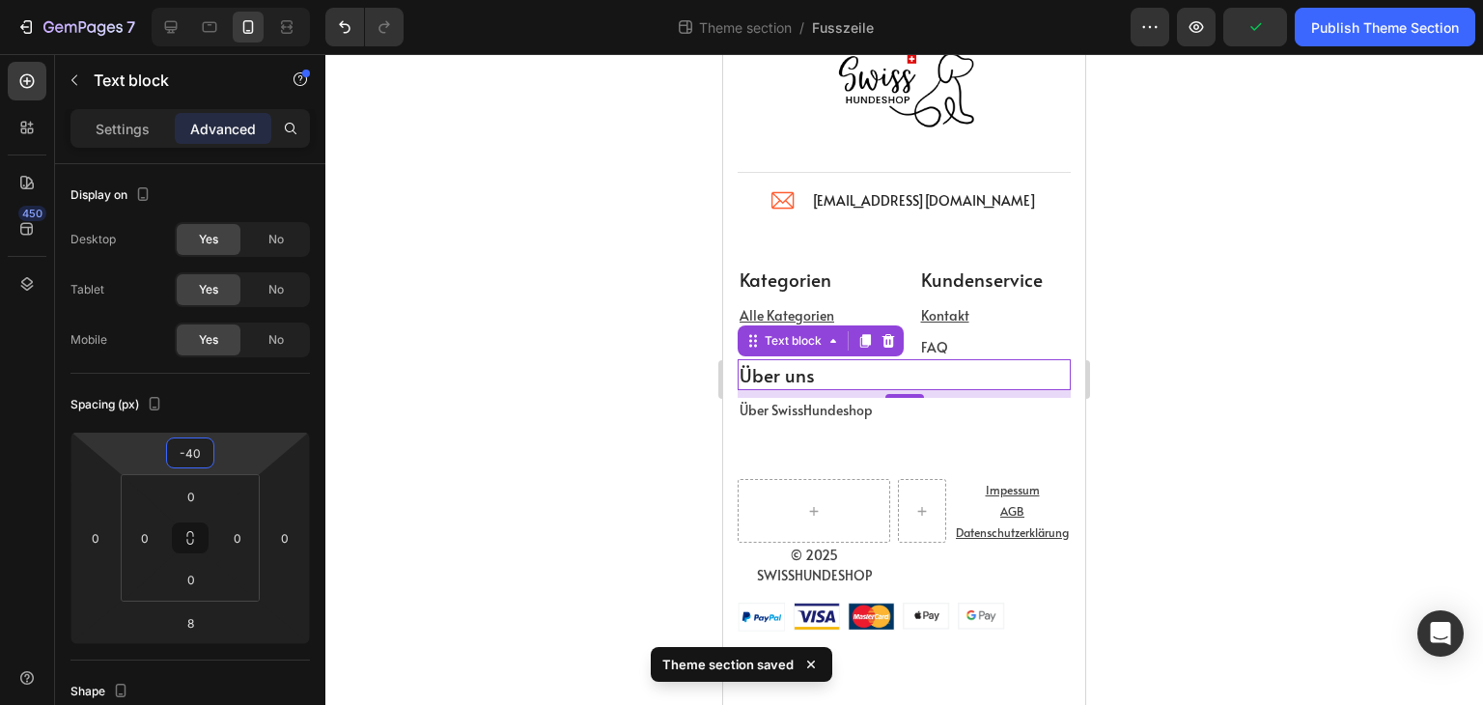
drag, startPoint x: 236, startPoint y: 465, endPoint x: 236, endPoint y: 484, distance: 19.3
click at [236, 0] on html "7 Theme section / Fusszeile Preview Publish Theme Section 450 Sections(18) Elem…" at bounding box center [741, 0] width 1483 height 0
click at [1356, 414] on div at bounding box center [904, 379] width 1158 height 651
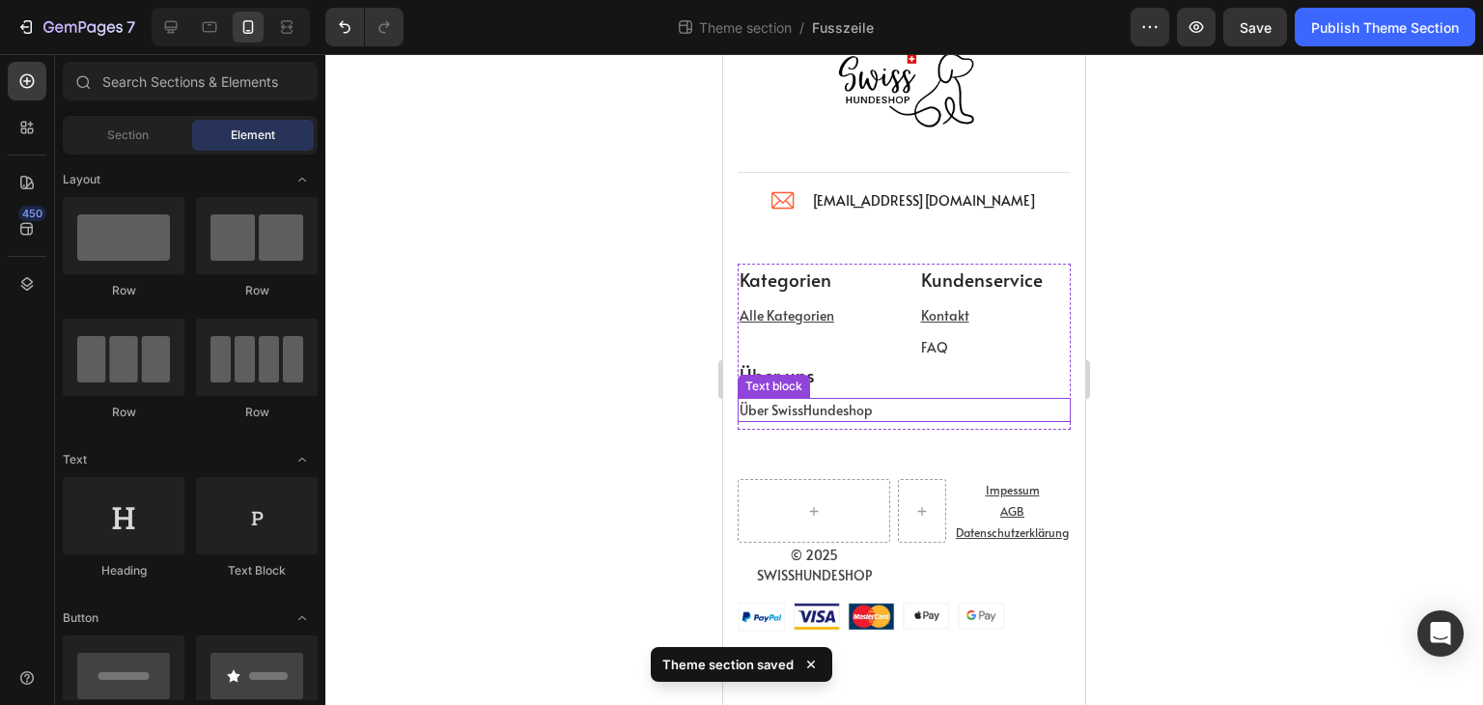
click at [991, 403] on p "Über SwissHundeshop" at bounding box center [904, 410] width 329 height 20
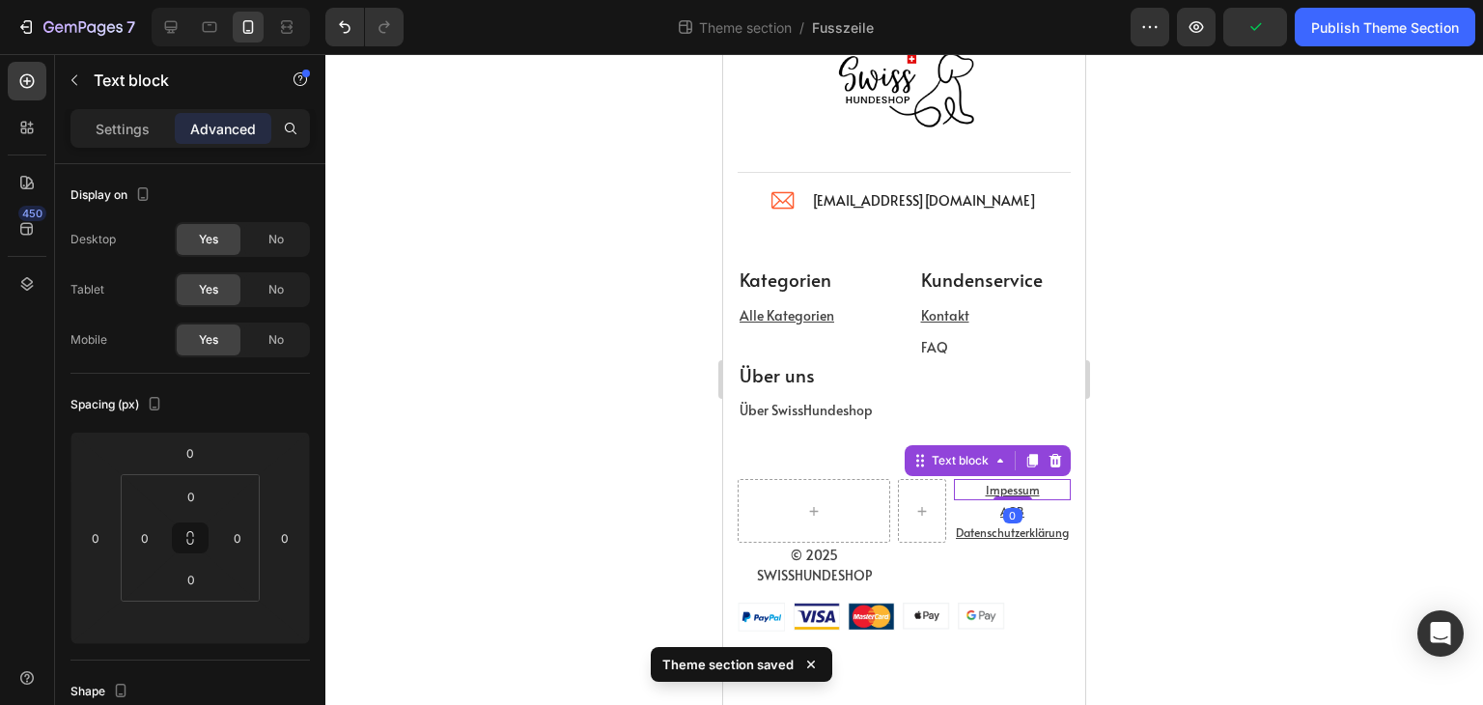
click at [956, 495] on p "Impessum" at bounding box center [1012, 489] width 113 height 17
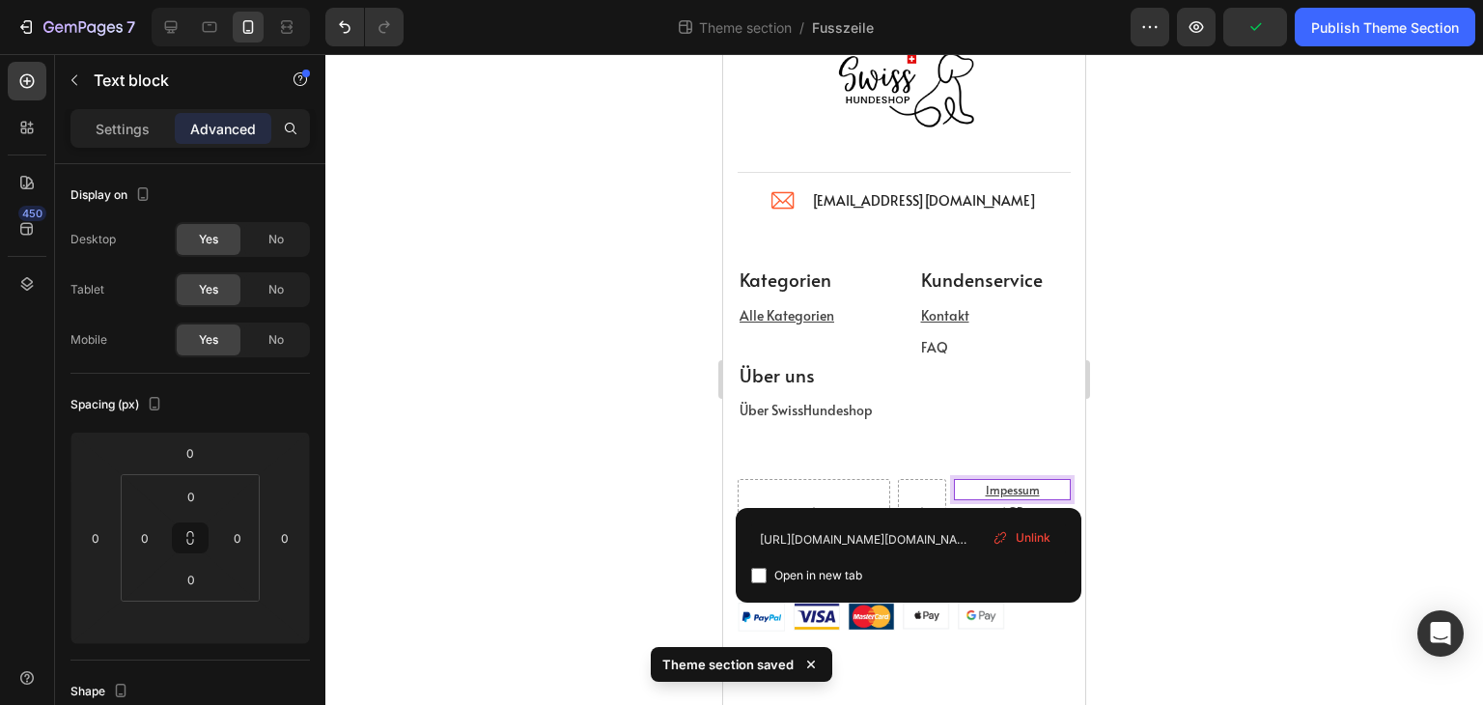
click at [958, 487] on p "Impessum" at bounding box center [1012, 489] width 113 height 17
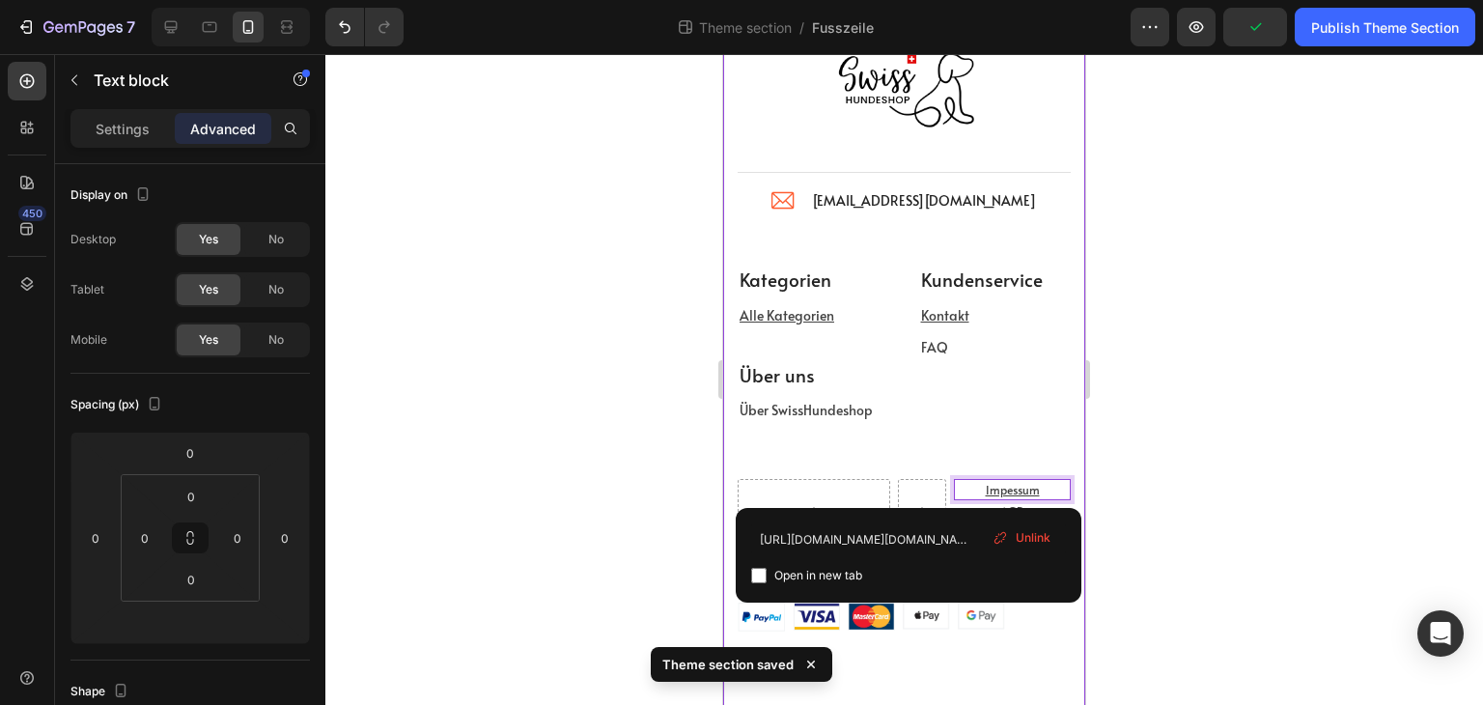
click at [946, 458] on div "Image Title Line Image info@swisshundeshop.com Text block Icon List Row Kategor…" at bounding box center [904, 322] width 333 height 620
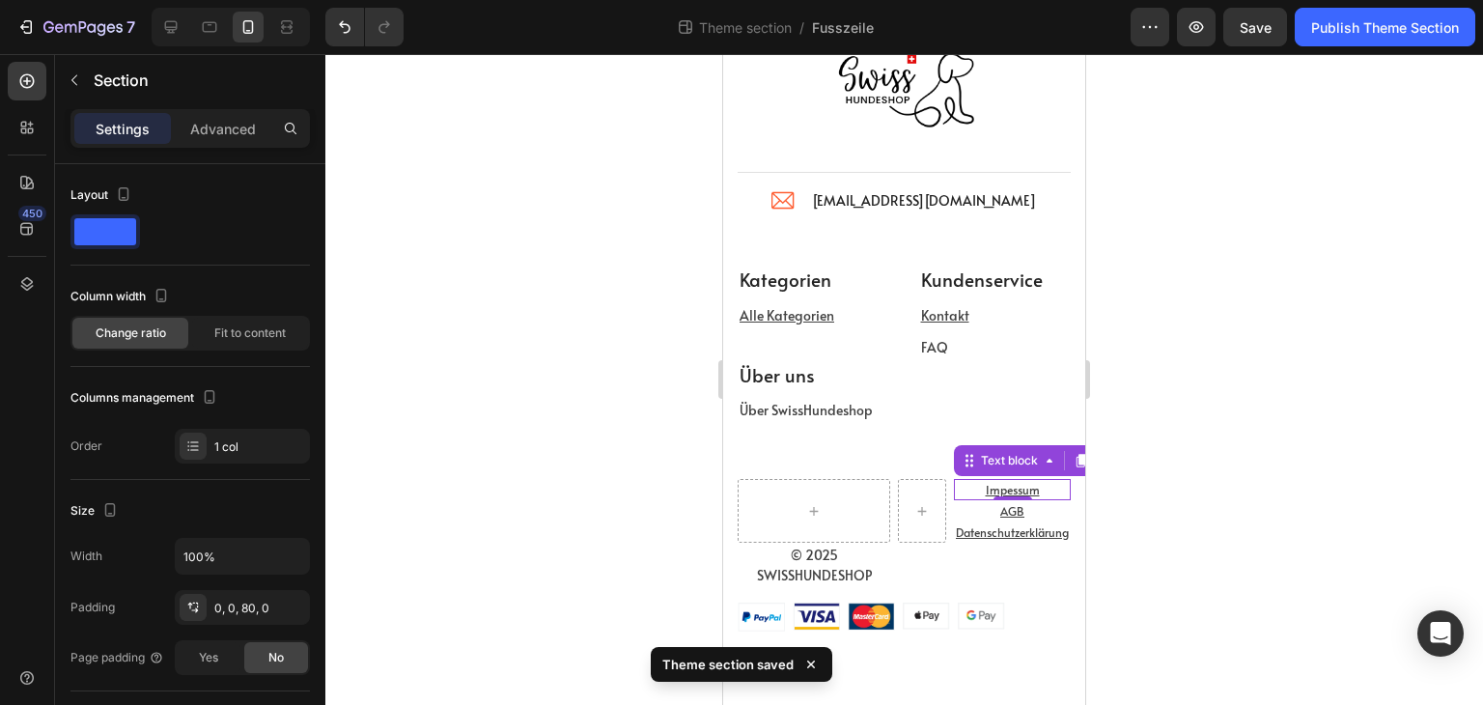
click at [956, 483] on p "Impessum" at bounding box center [1012, 489] width 113 height 17
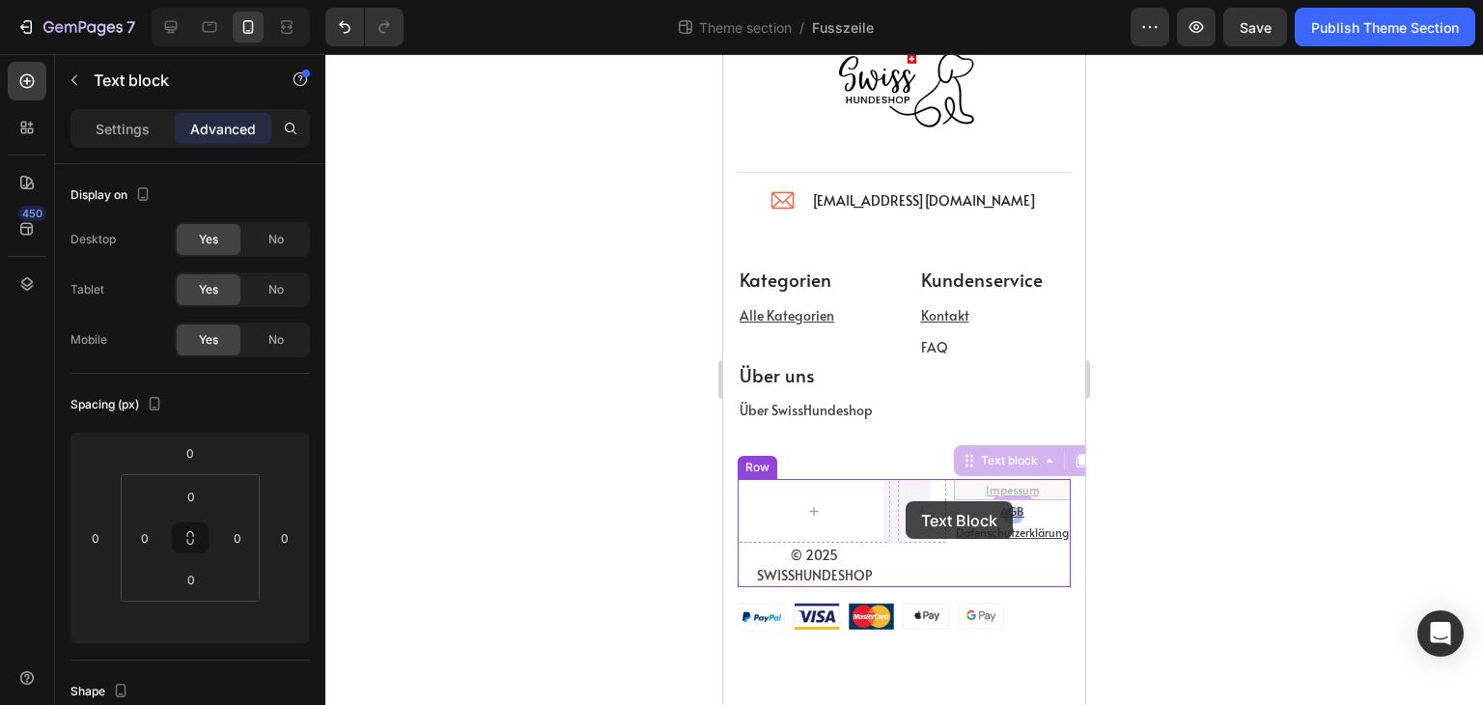
drag, startPoint x: 930, startPoint y: 464, endPoint x: 906, endPoint y: 501, distance: 44.7
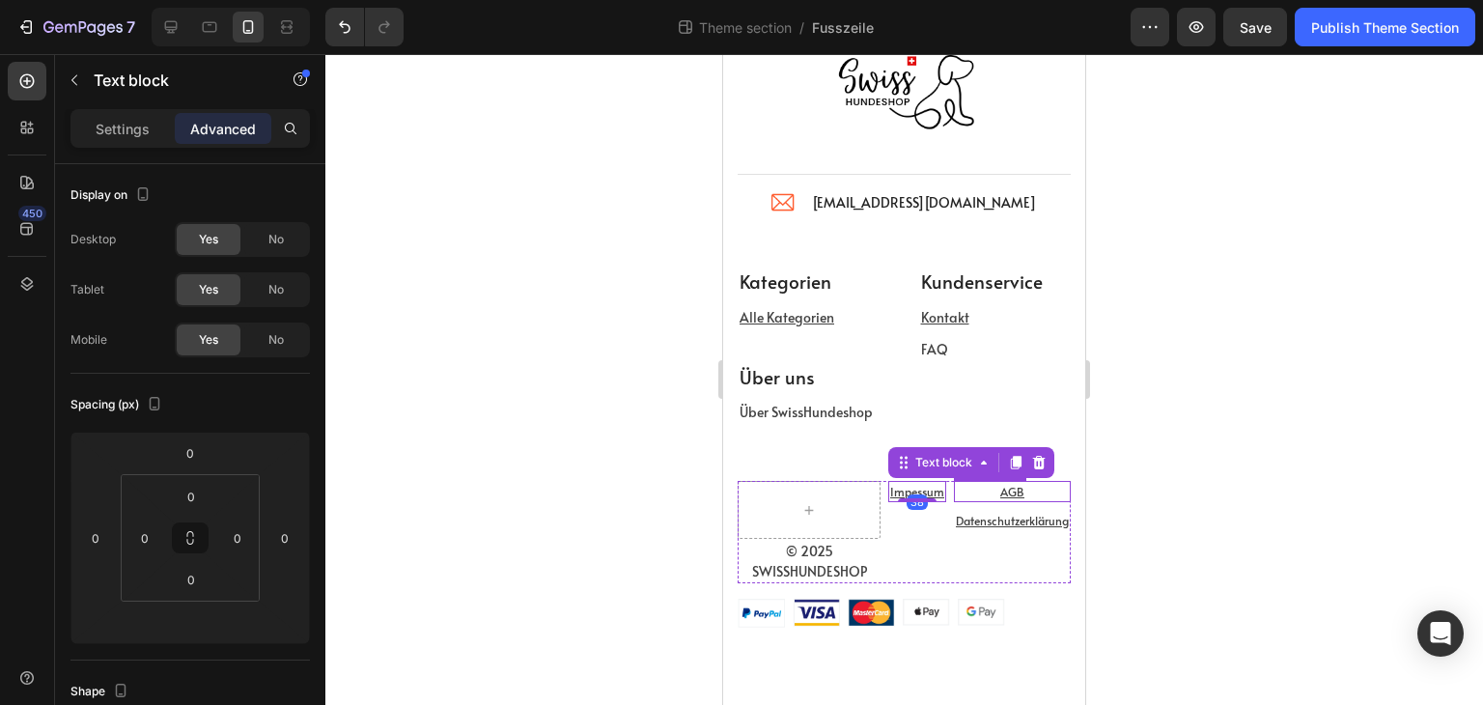
click at [966, 489] on p "AGB" at bounding box center [1012, 491] width 113 height 17
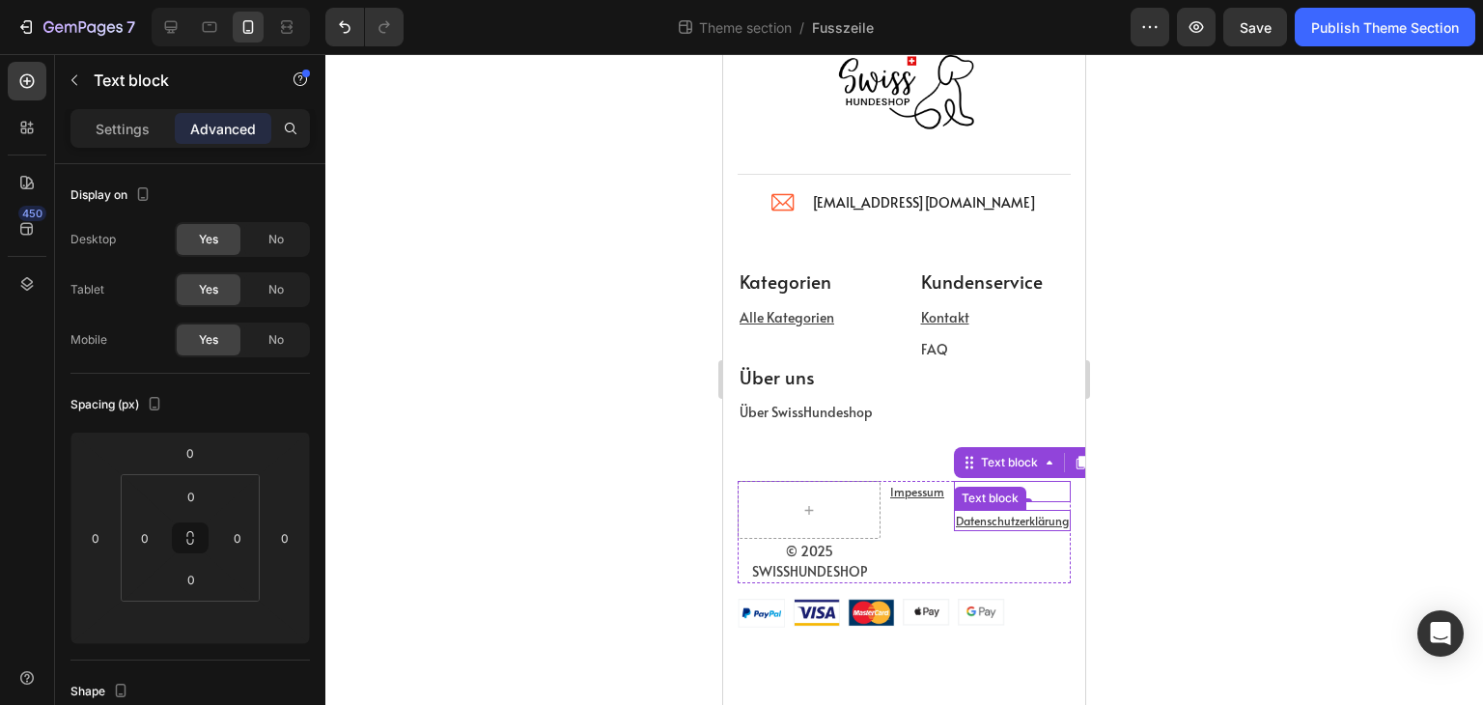
click at [956, 519] on u "Datenschutzerklärung" at bounding box center [1012, 520] width 113 height 15
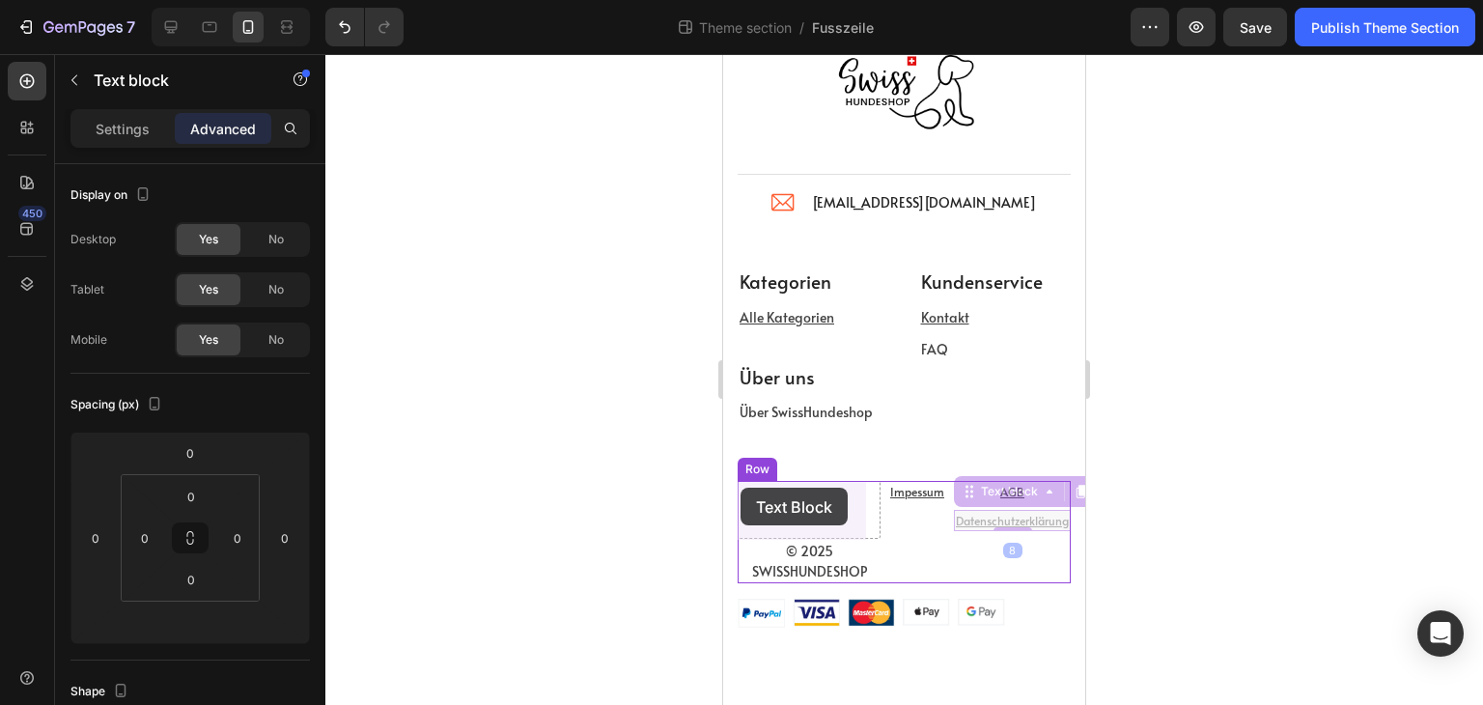
drag, startPoint x: 953, startPoint y: 488, endPoint x: 741, endPoint y: 488, distance: 212.5
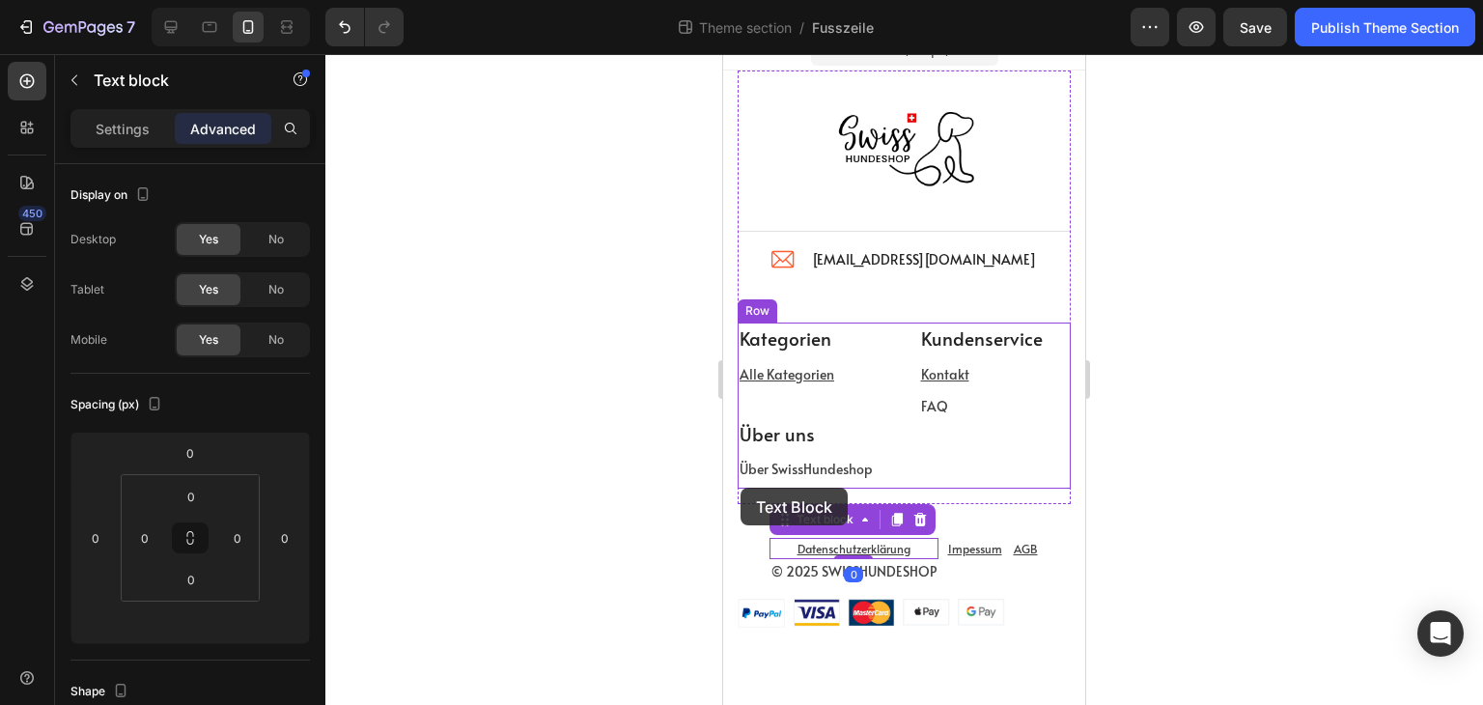
scroll to position [22, 0]
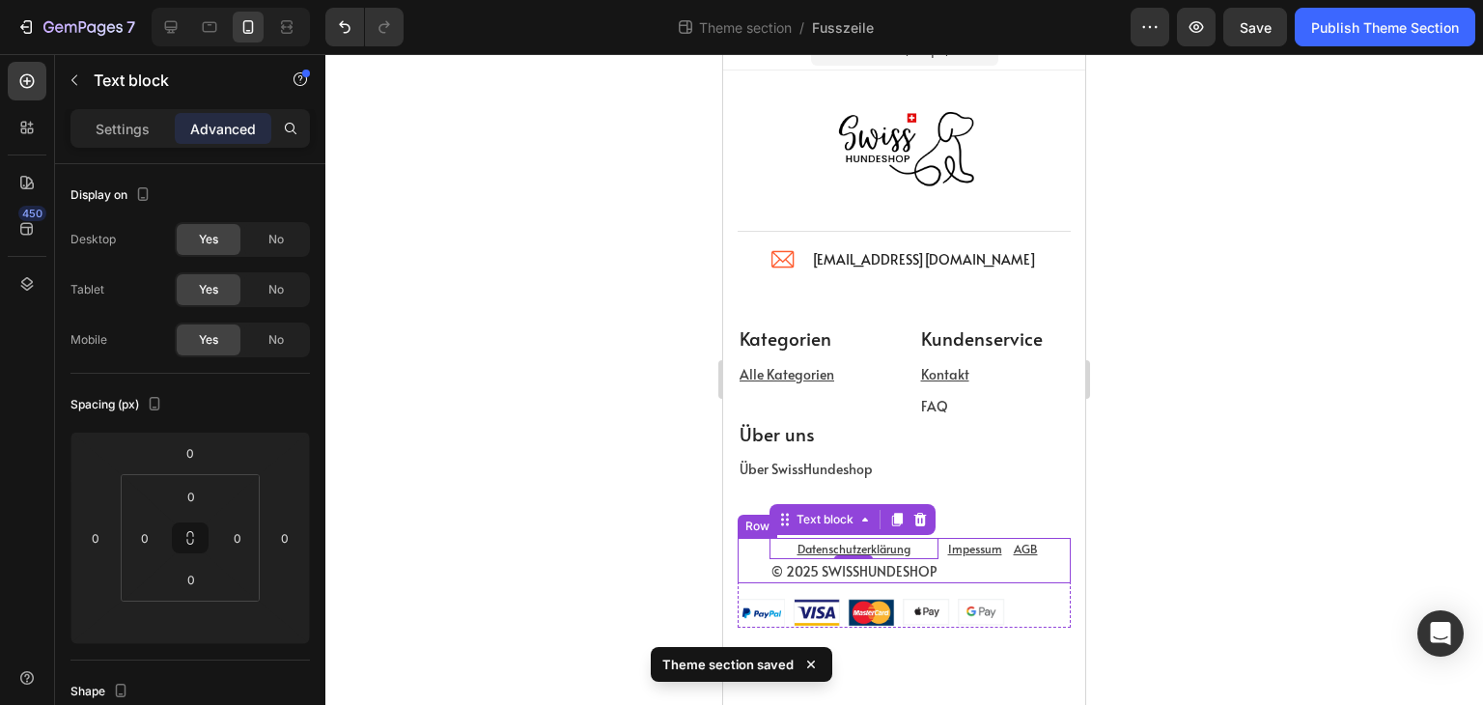
click at [752, 547] on div "© 2025 SWISSHUNDESHOP Text block Datenschutzerklärung Text block 0 Impessum Tex…" at bounding box center [904, 560] width 333 height 45
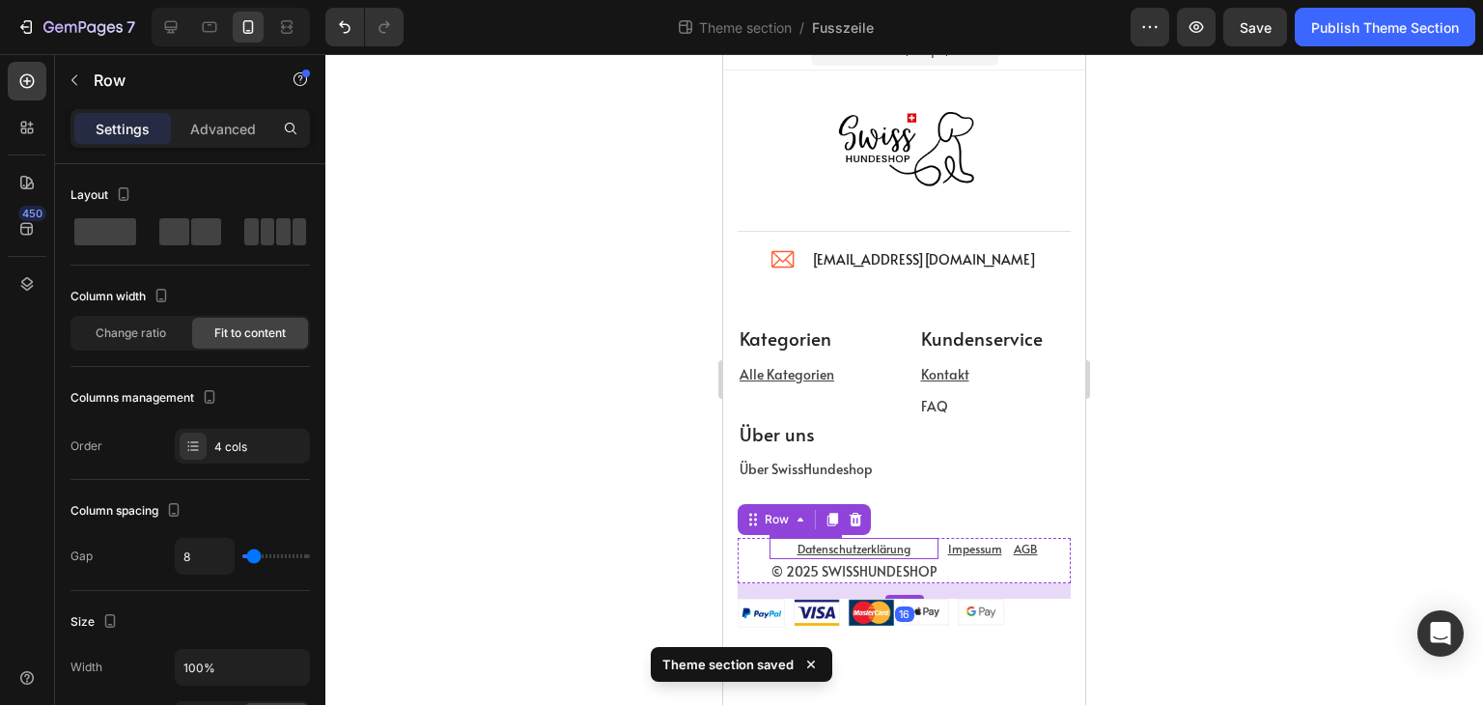
click at [772, 549] on p "Datenschutzerklärung" at bounding box center [854, 548] width 165 height 17
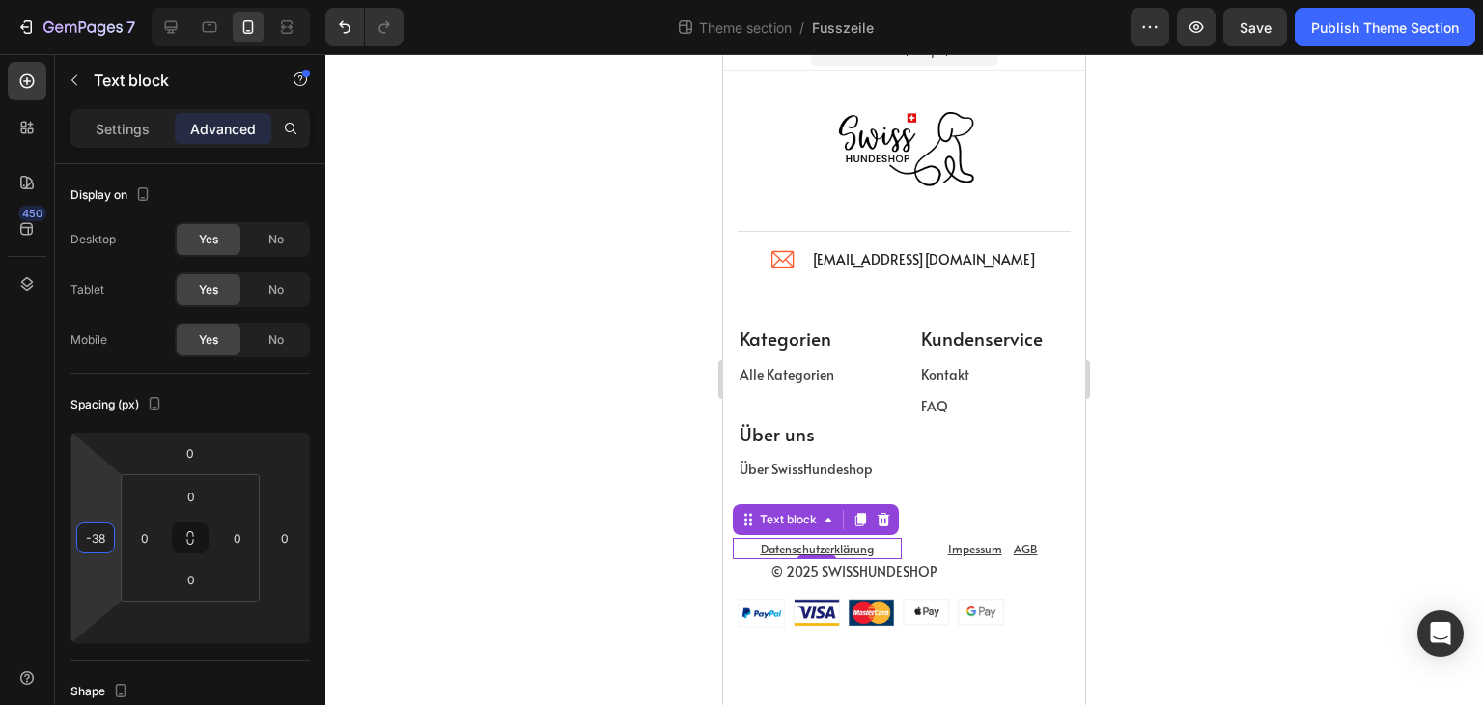
type input "-40"
drag, startPoint x: 106, startPoint y: 503, endPoint x: 102, endPoint y: 522, distance: 19.7
click at [102, 0] on html "7 Theme section / Fusszeile Preview Save Publish Theme Section 450 Sections(18)…" at bounding box center [741, 0] width 1483 height 0
click at [922, 551] on div "Datenschutzerklärung Text block 0" at bounding box center [854, 548] width 169 height 21
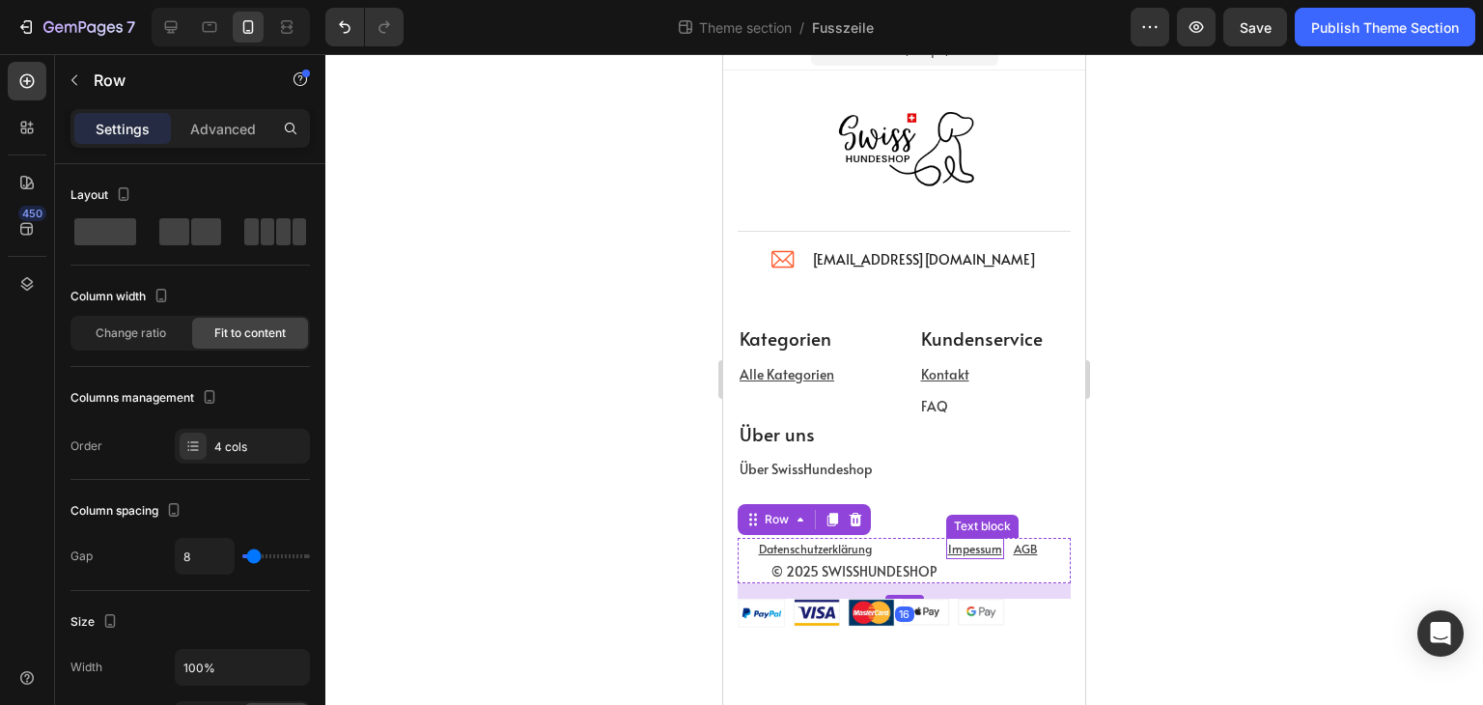
click at [946, 545] on div "Impessum" at bounding box center [975, 548] width 58 height 21
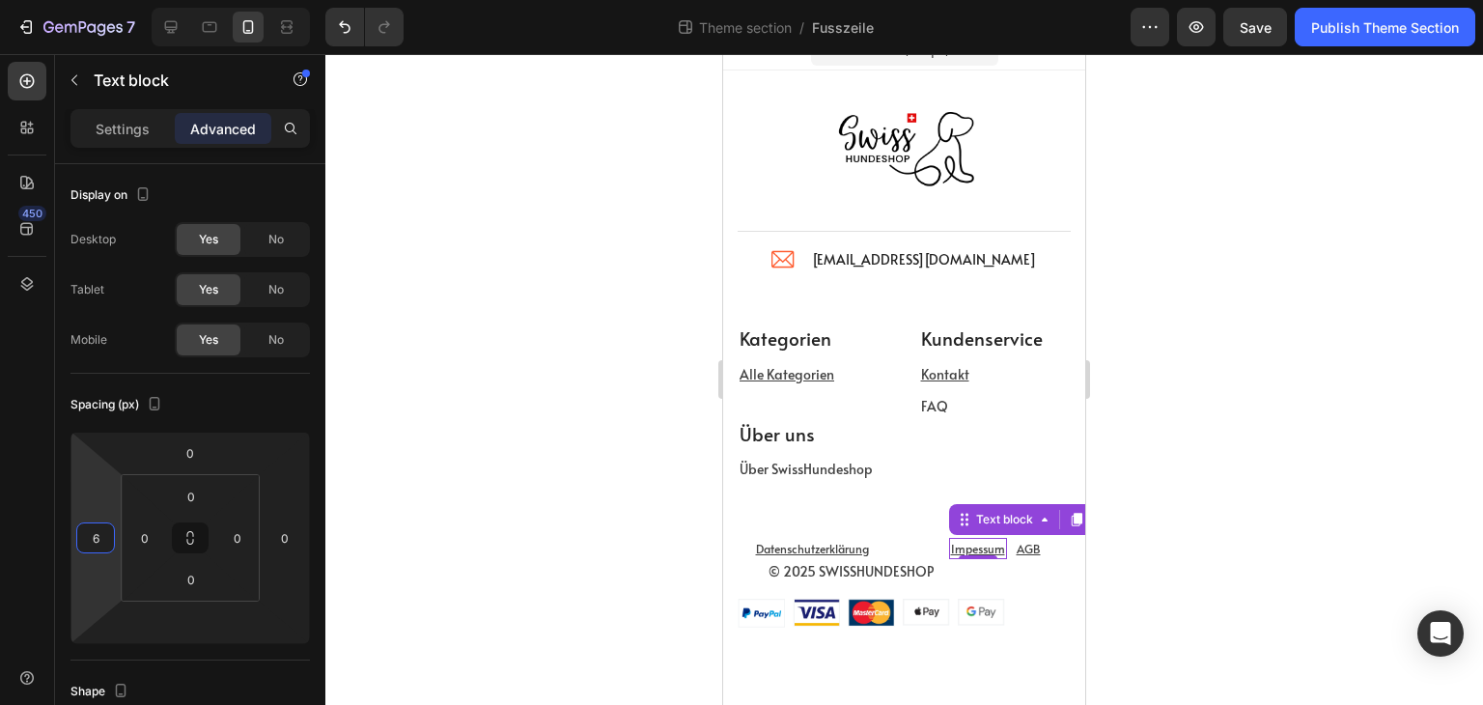
type input "8"
click at [108, 0] on html "7 Theme section / Fusszeile Preview Save Publish Theme Section 450 Sections(18)…" at bounding box center [741, 0] width 1483 height 0
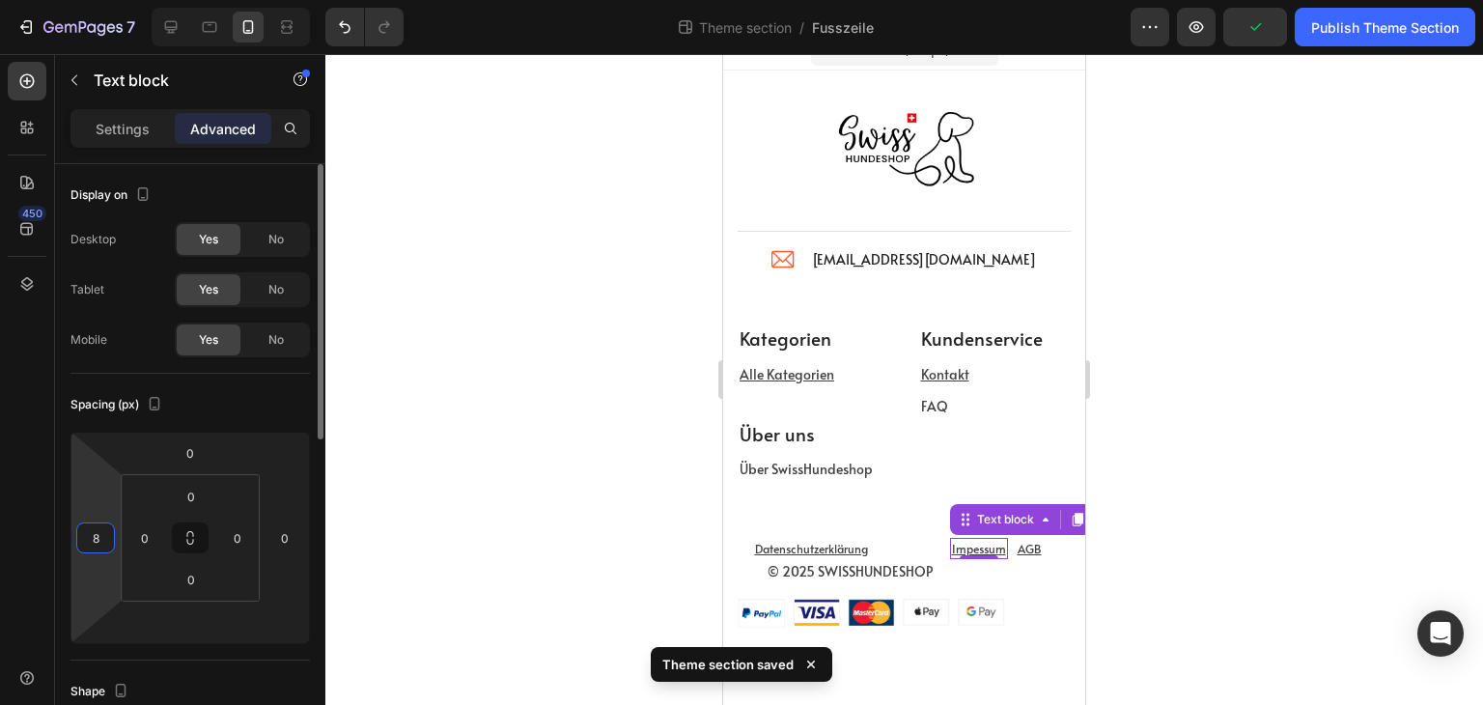
click at [100, 539] on input "8" at bounding box center [95, 537] width 29 height 29
type input "0"
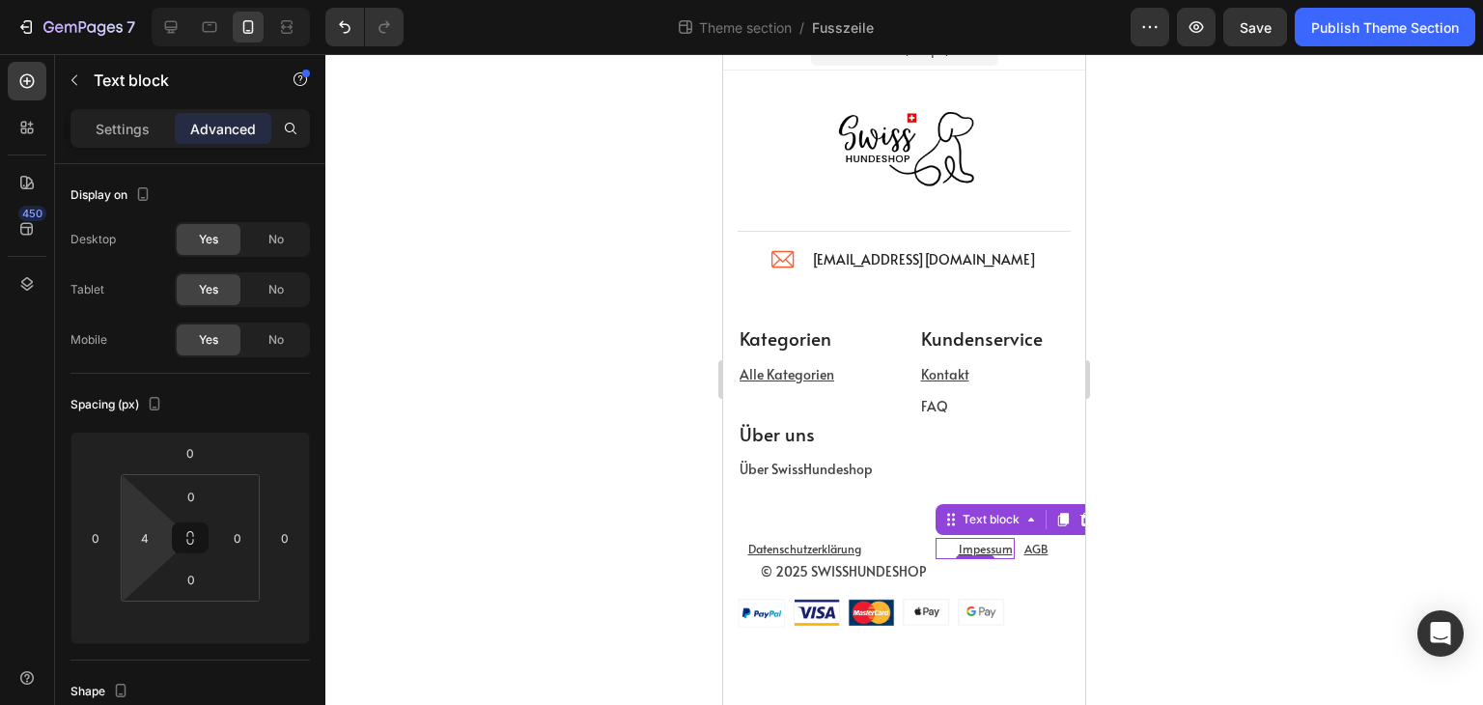
type input "0"
drag, startPoint x: 139, startPoint y: 568, endPoint x: 139, endPoint y: 592, distance: 24.1
click at [139, 0] on html "7 Theme section / Fusszeile Preview Save Publish Theme Section 450 Sections(18)…" at bounding box center [741, 0] width 1483 height 0
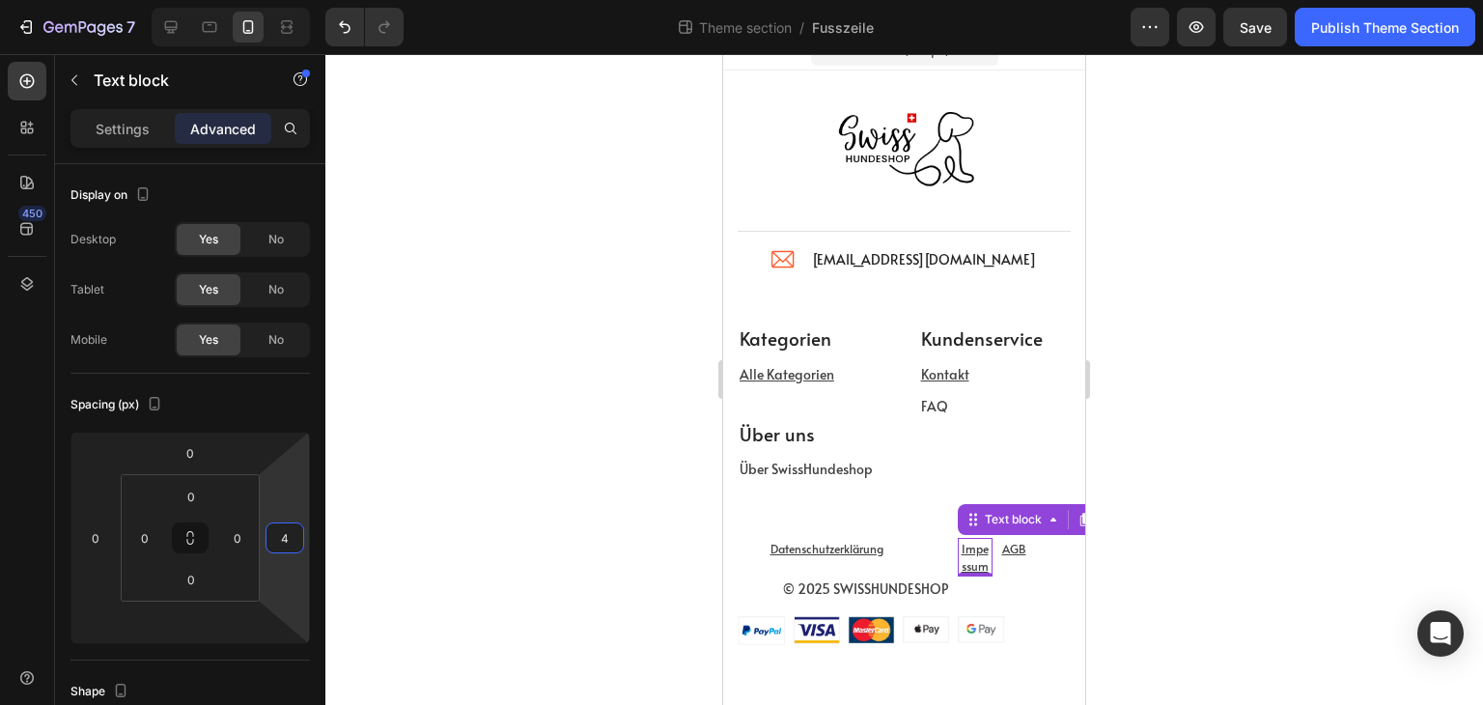
type input "12"
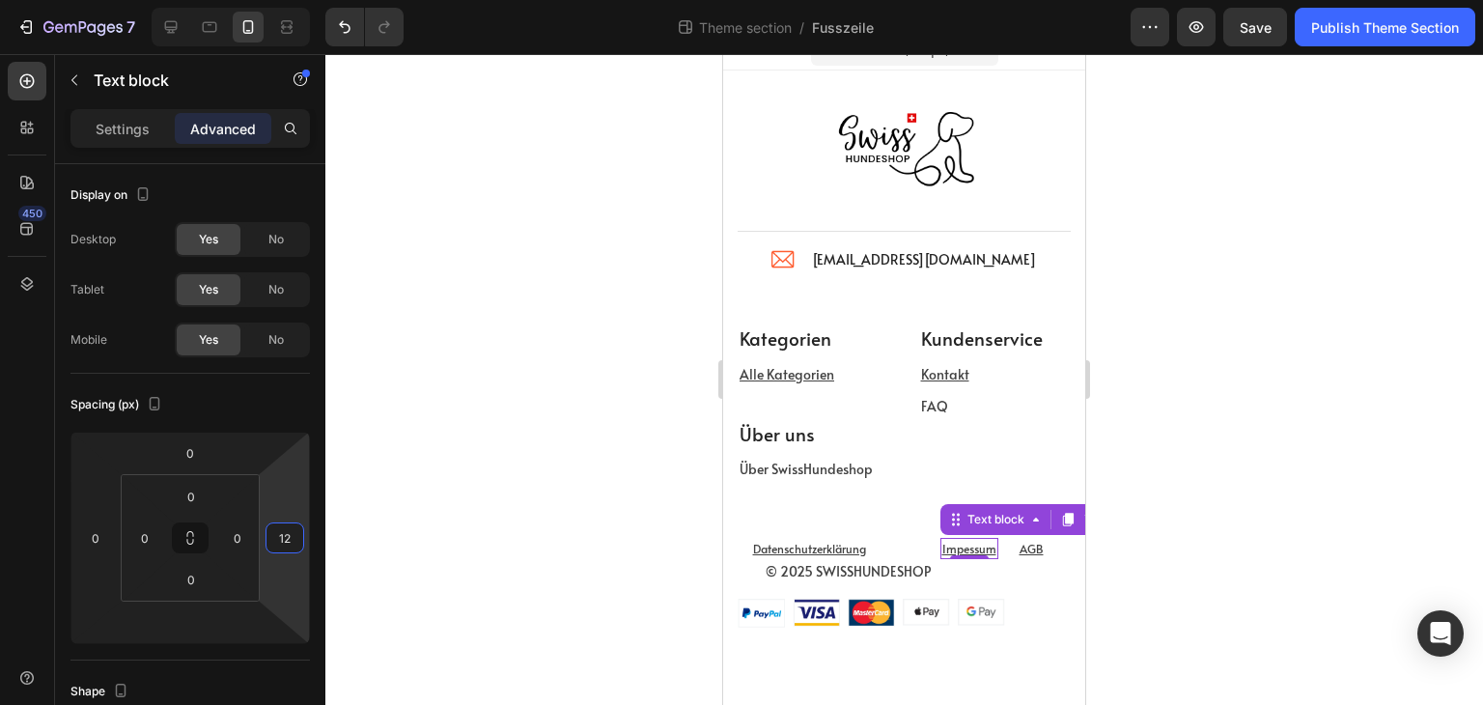
click at [282, 0] on html "7 Theme section / Fusszeile Preview Save Publish Theme Section 450 Sections(18)…" at bounding box center [741, 0] width 1483 height 0
click at [290, 533] on input "12" at bounding box center [284, 537] width 29 height 29
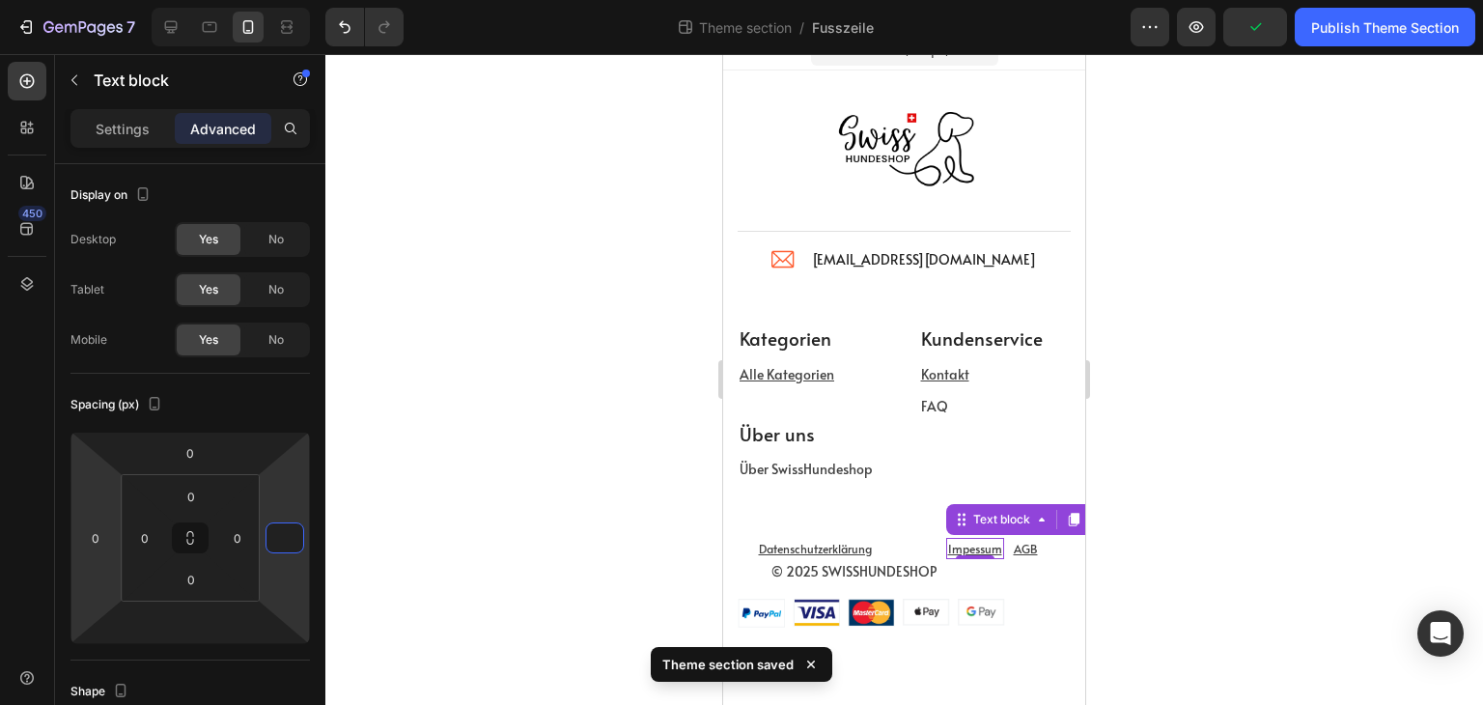
type input "-4"
type input "0"
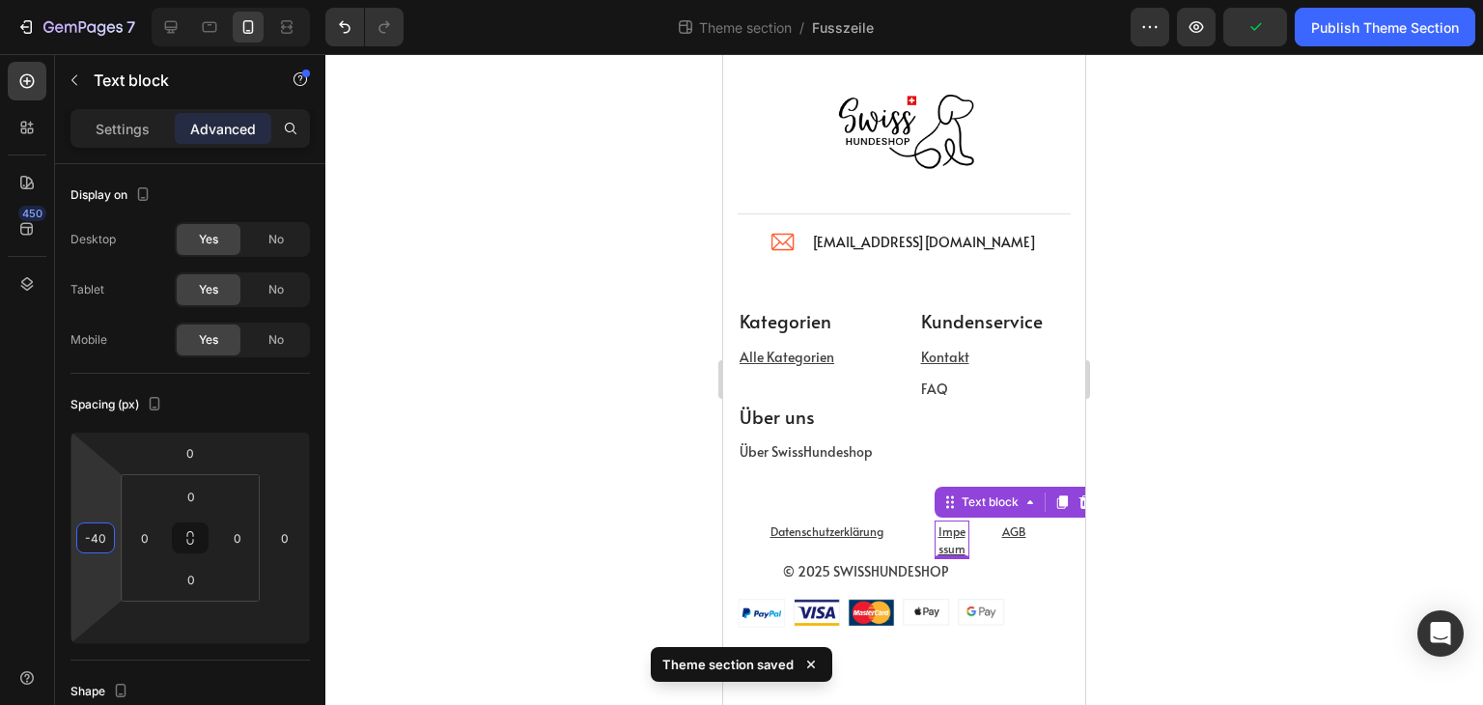
scroll to position [79, 0]
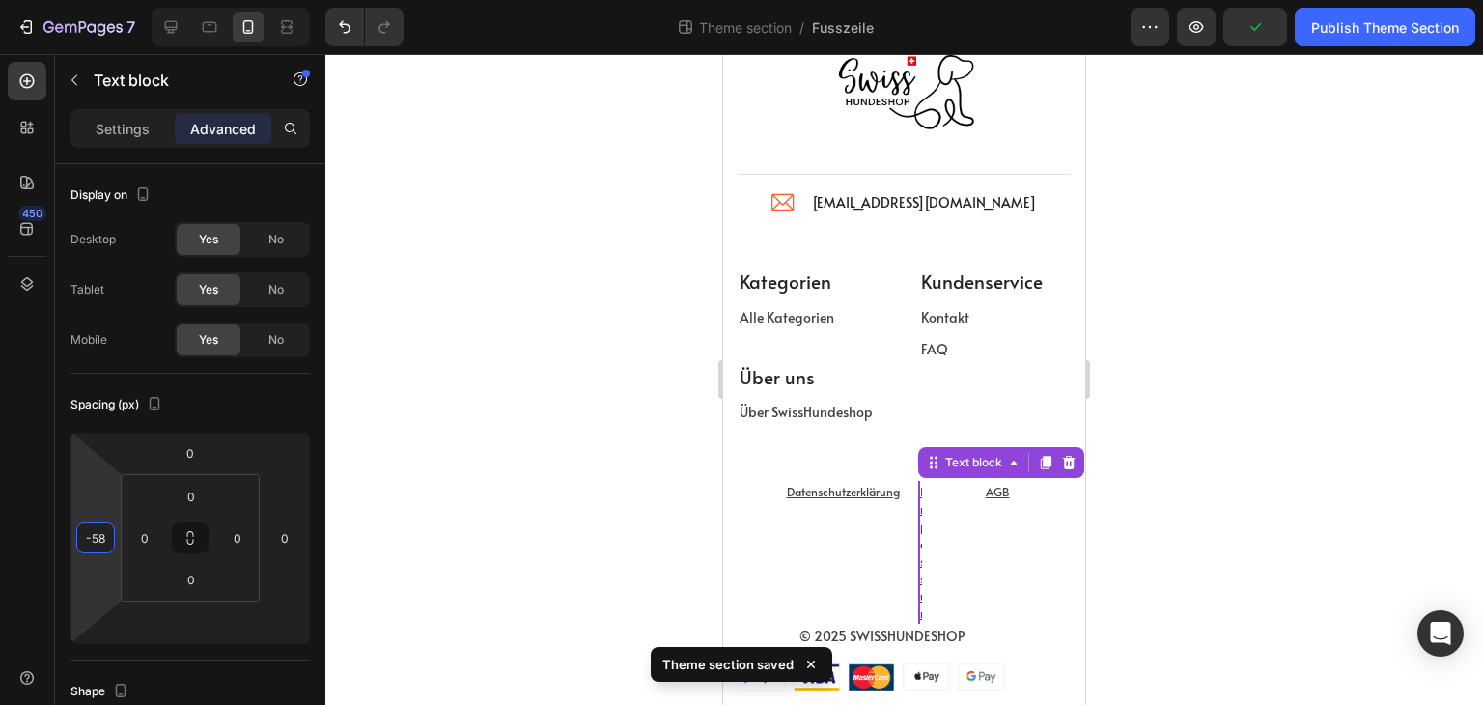
drag, startPoint x: 104, startPoint y: 571, endPoint x: 100, endPoint y: 599, distance: 28.3
click at [100, 0] on html "7 Theme section / Fusszeile Preview Publish Theme Section 450 Sections(18) Elem…" at bounding box center [741, 0] width 1483 height 0
type input "-5"
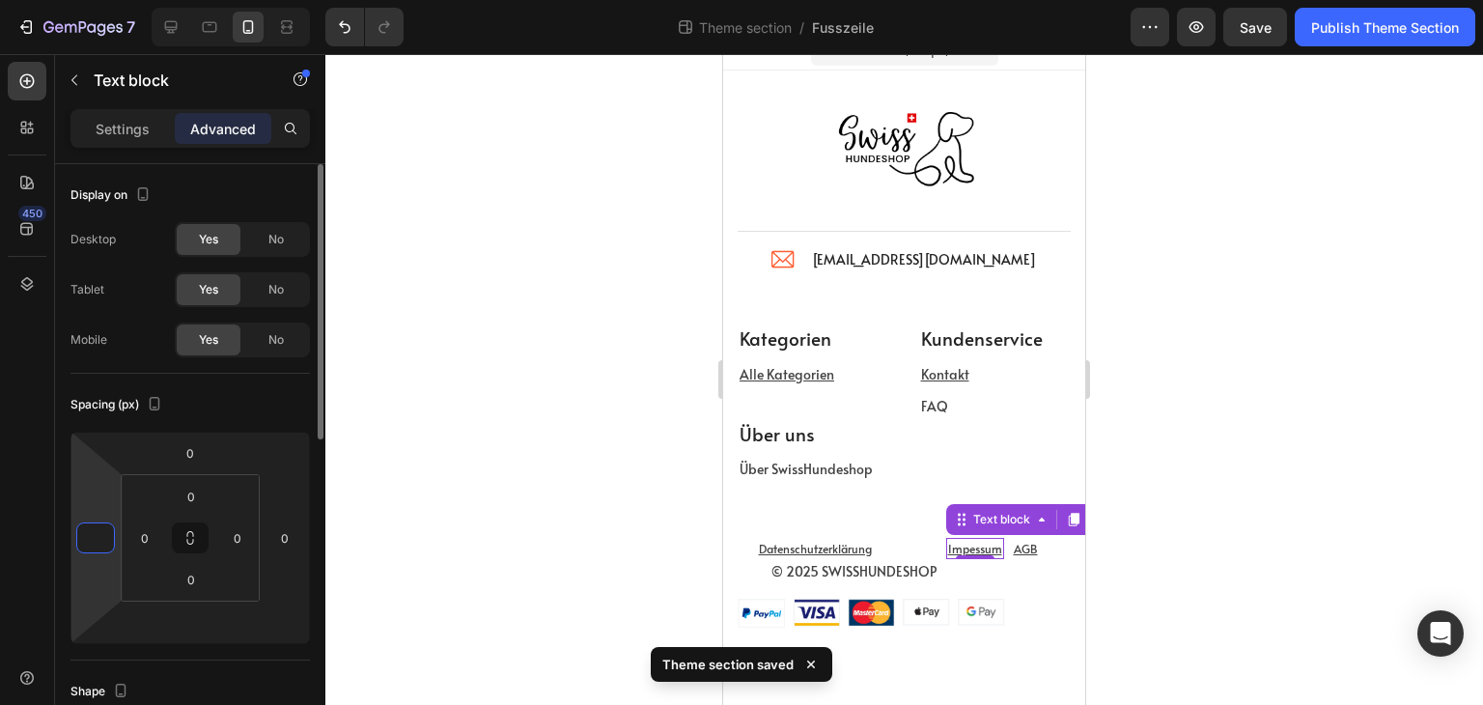
scroll to position [22, 0]
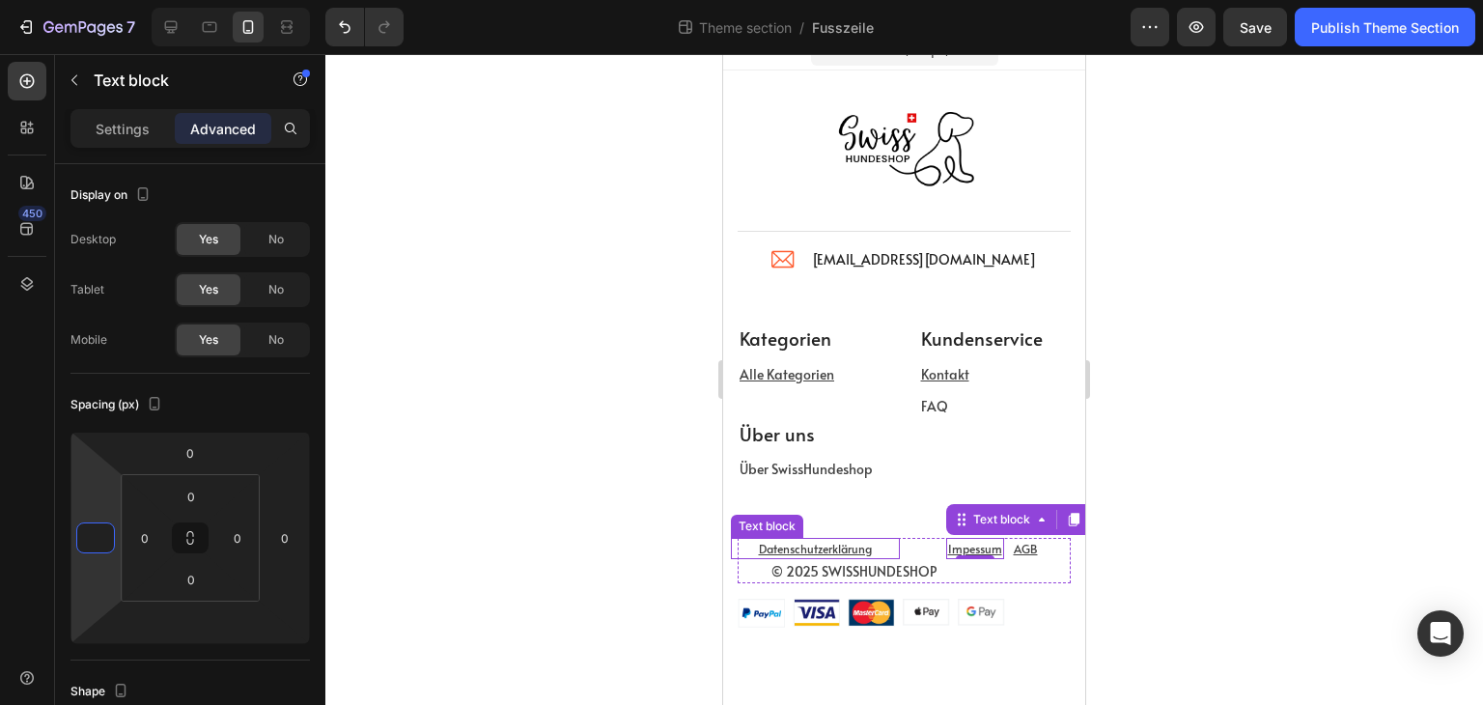
click at [881, 555] on p "Datenschutzerklärung" at bounding box center [815, 548] width 165 height 17
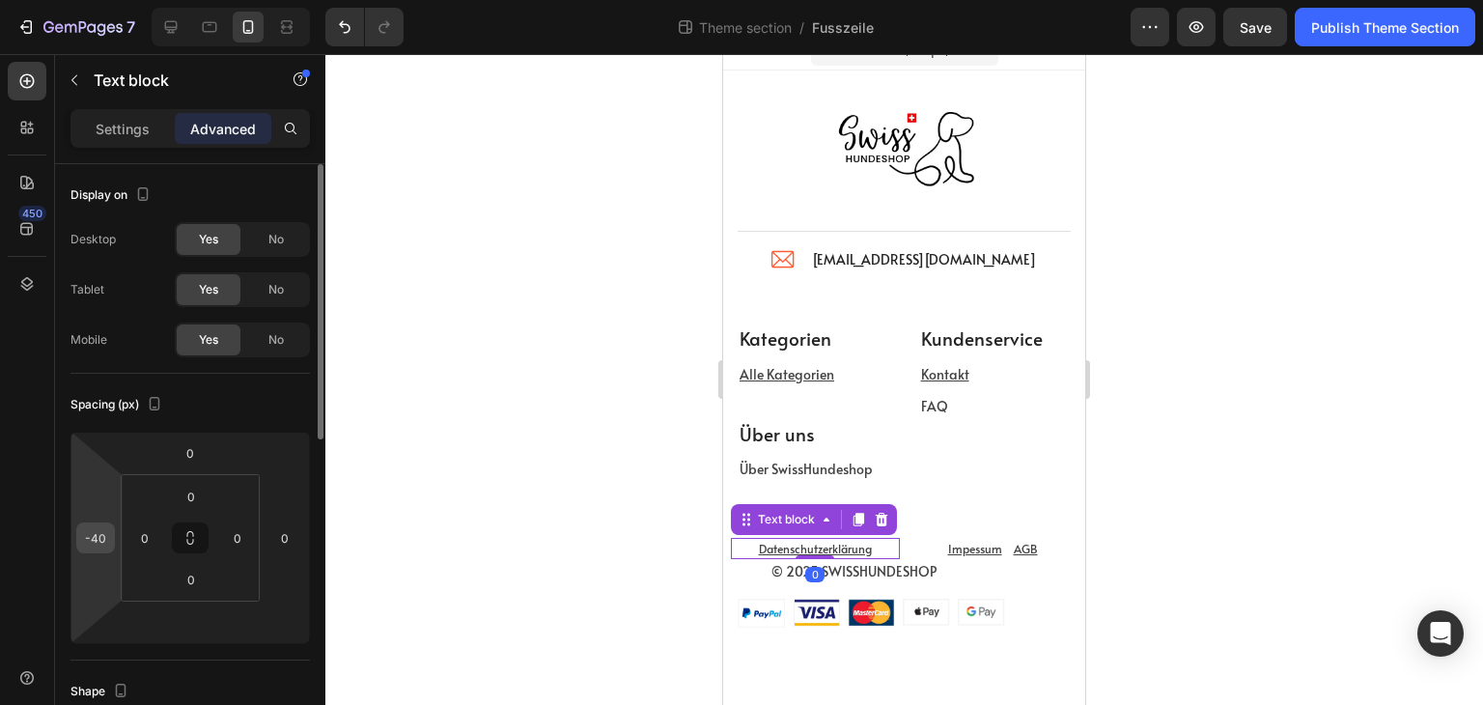
click at [108, 544] on input "-40" at bounding box center [95, 537] width 29 height 29
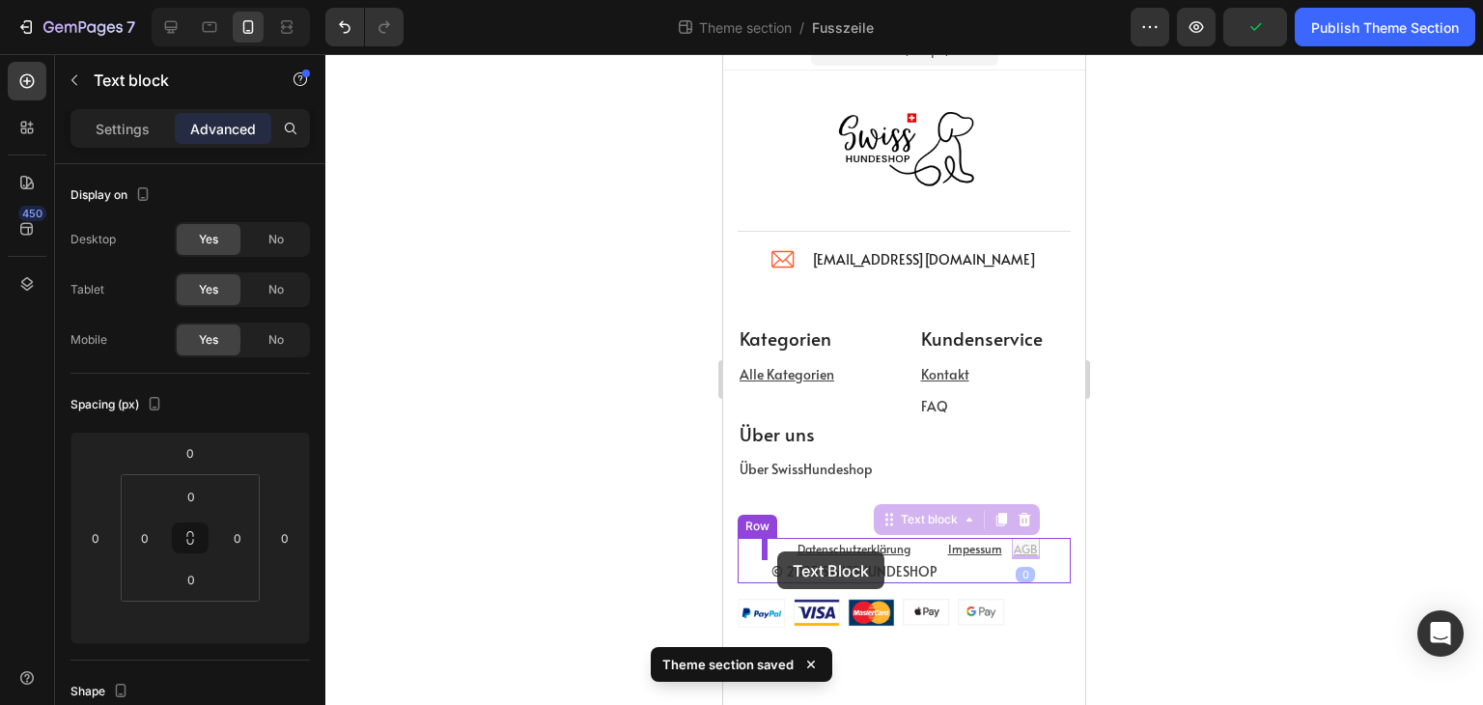
drag, startPoint x: 1018, startPoint y: 551, endPoint x: 777, endPoint y: 551, distance: 240.5
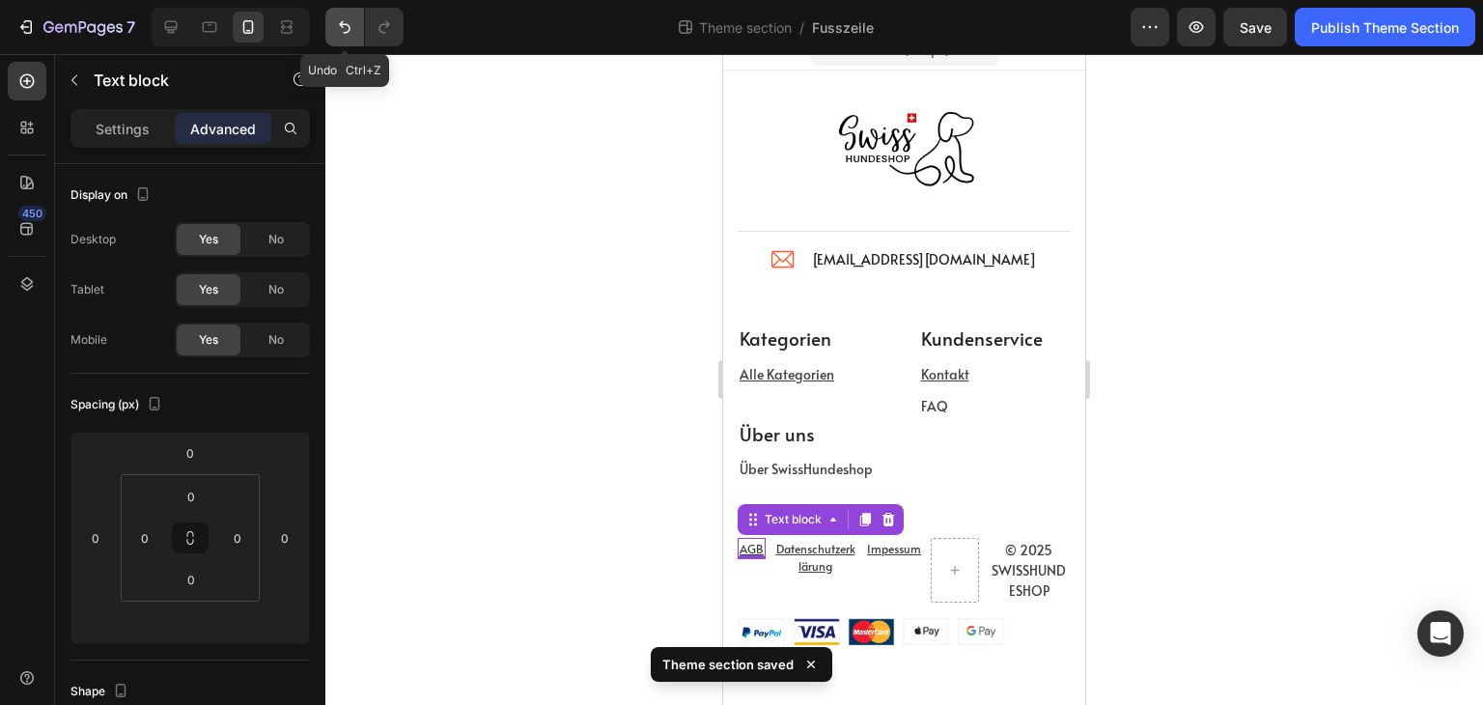
click at [344, 11] on button "Undo/Redo" at bounding box center [344, 27] width 39 height 39
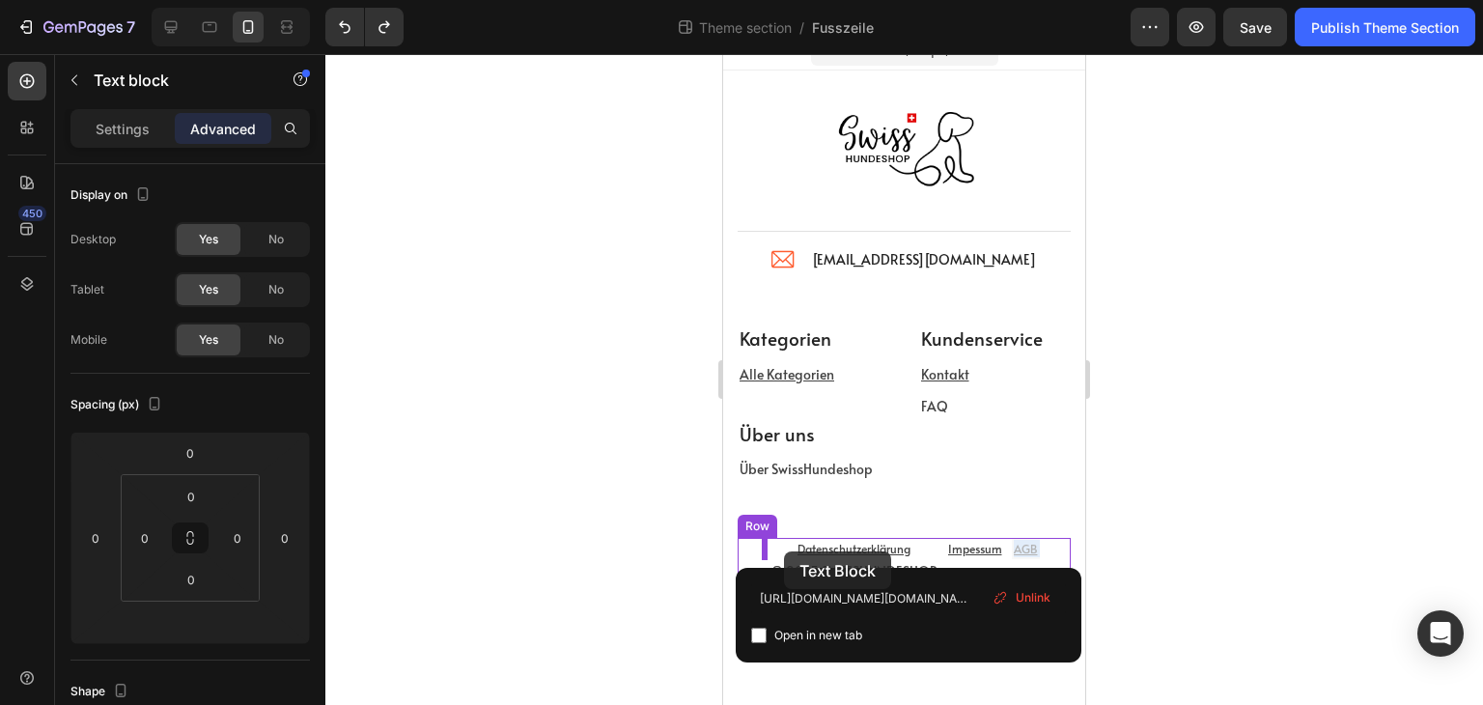
drag, startPoint x: 1015, startPoint y: 547, endPoint x: 784, endPoint y: 551, distance: 230.9
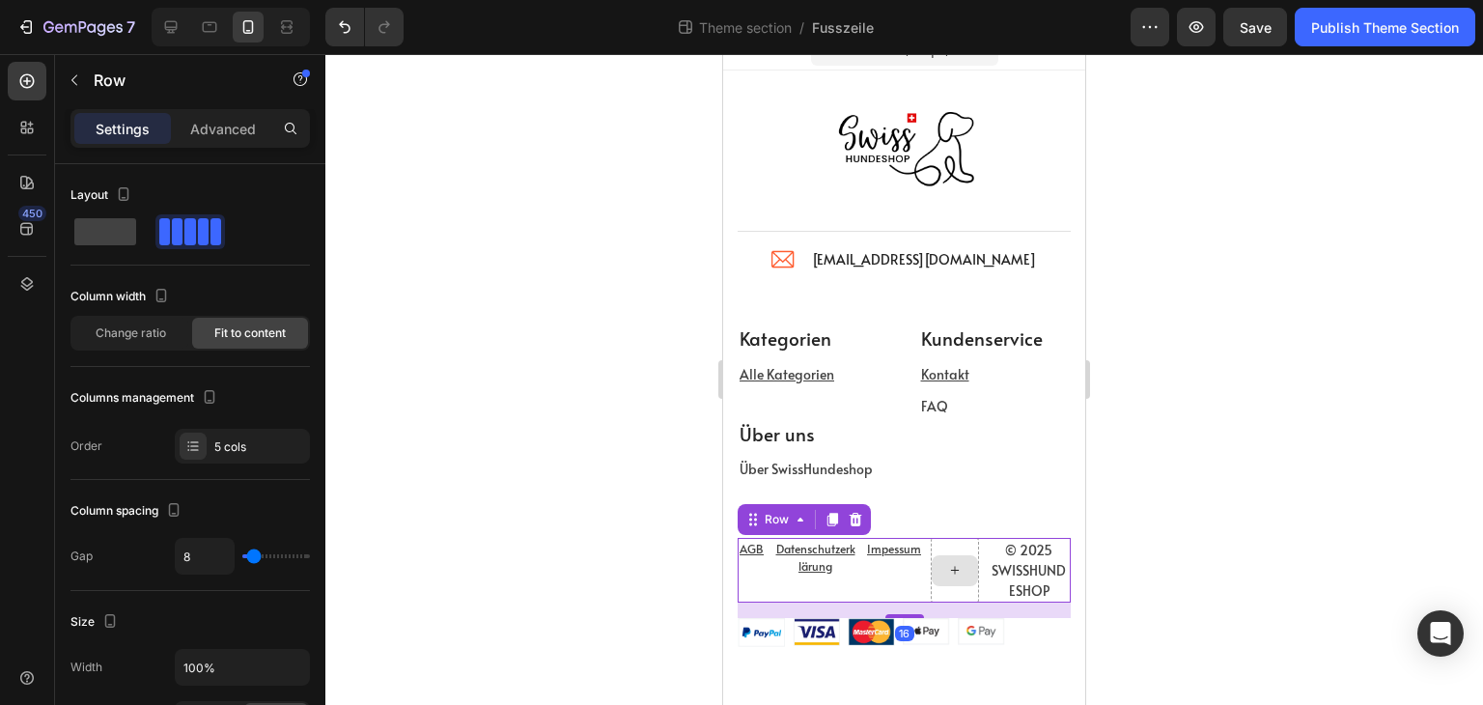
click at [959, 550] on div at bounding box center [955, 570] width 48 height 65
click at [102, 233] on span at bounding box center [105, 231] width 62 height 27
type input "0"
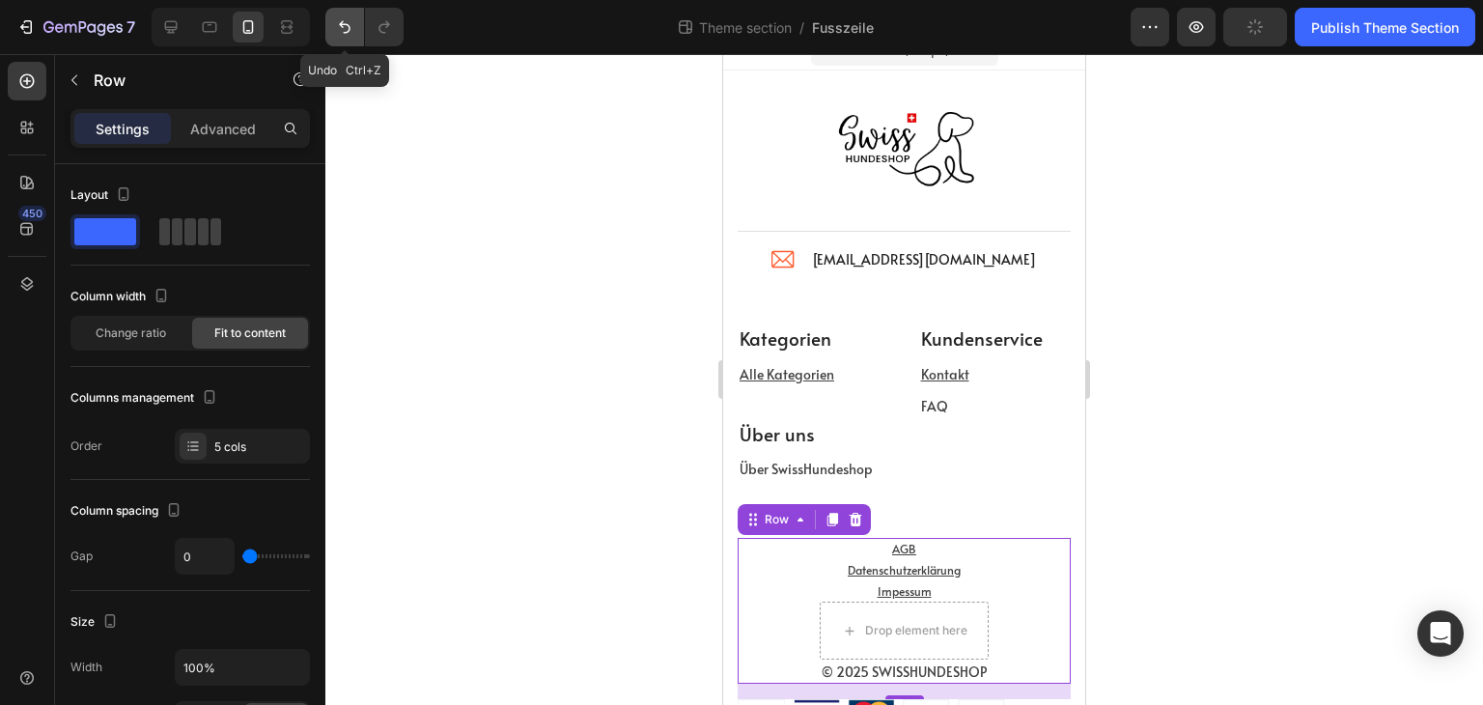
click at [337, 21] on icon "Undo/Redo" at bounding box center [344, 26] width 19 height 19
type input "8"
click at [337, 21] on icon "Undo/Redo" at bounding box center [344, 26] width 19 height 19
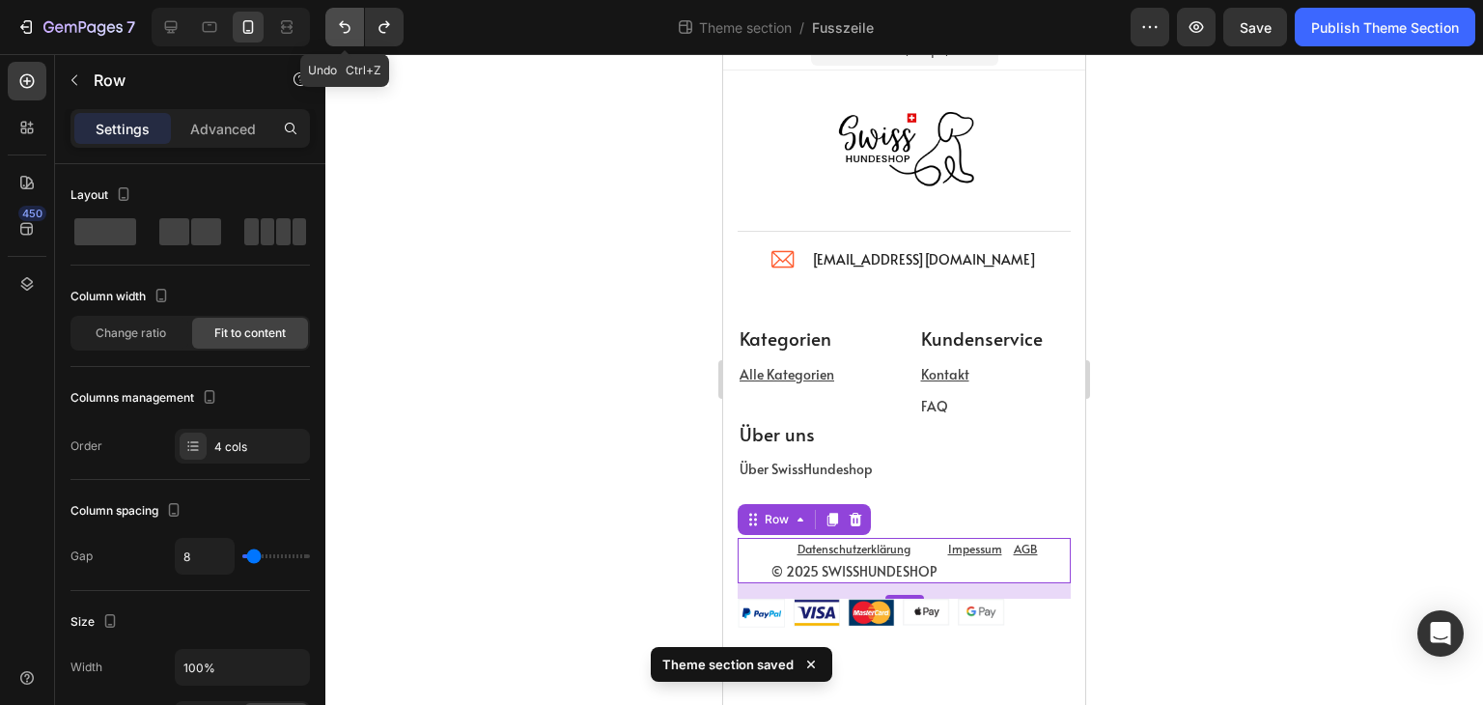
click at [335, 20] on icon "Undo/Redo" at bounding box center [344, 26] width 19 height 19
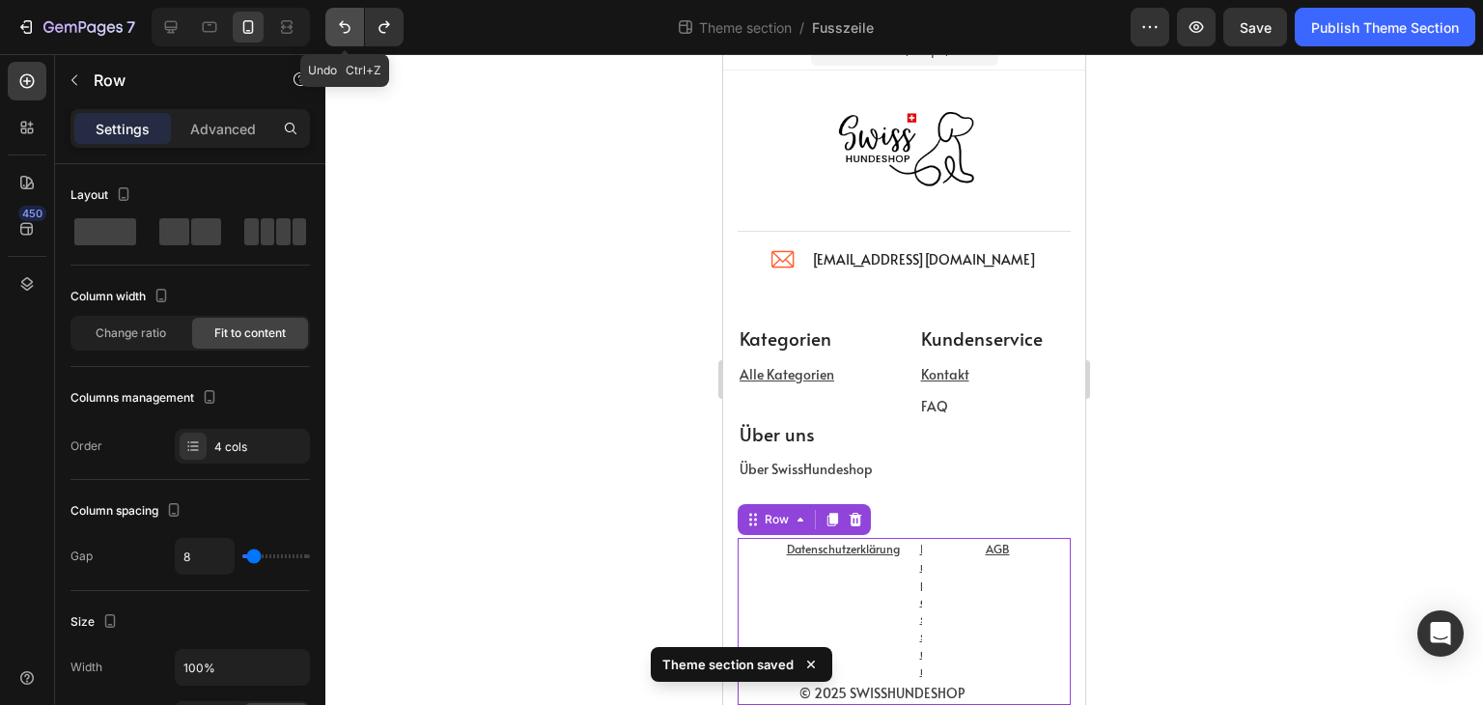
click at [335, 20] on icon "Undo/Redo" at bounding box center [344, 26] width 19 height 19
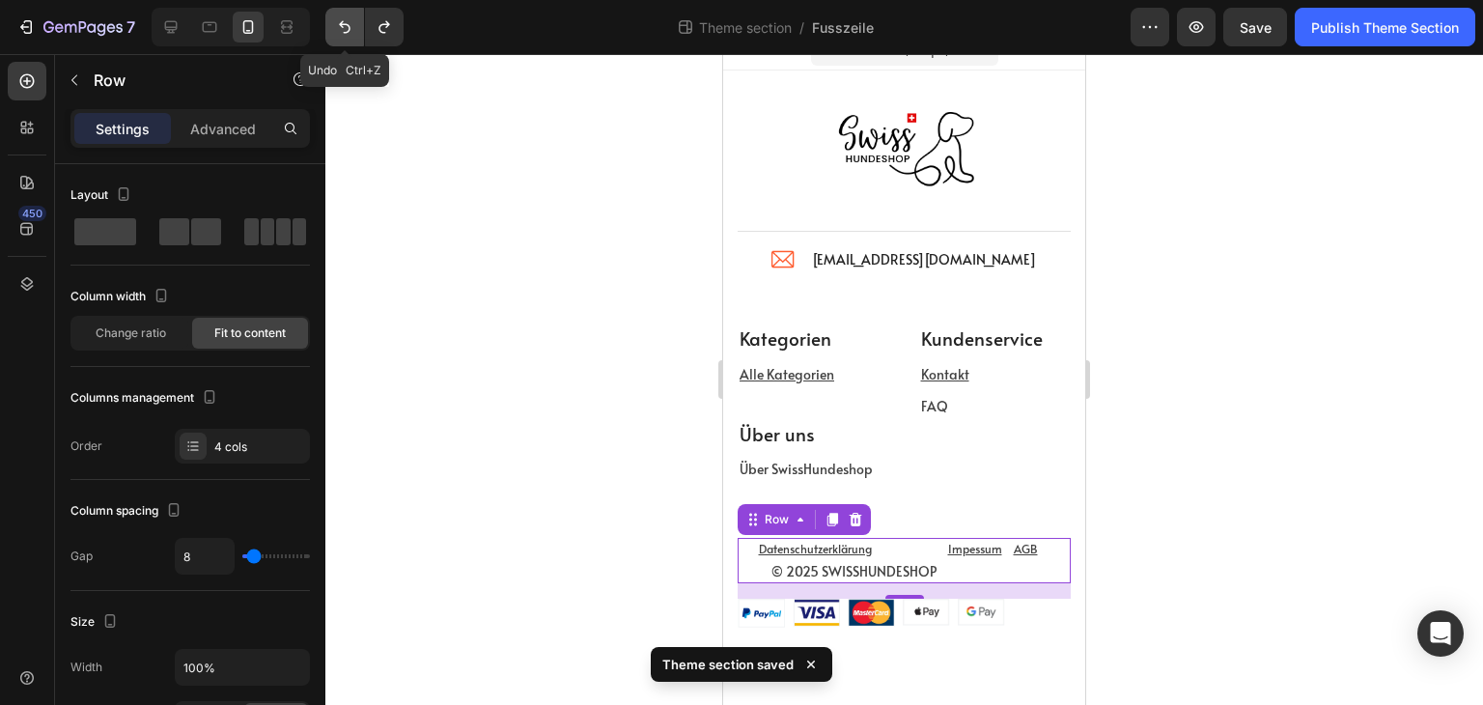
click at [335, 20] on icon "Undo/Redo" at bounding box center [344, 26] width 19 height 19
click at [335, 21] on icon "Undo/Redo" at bounding box center [344, 26] width 19 height 19
click at [335, 22] on icon "Undo/Redo" at bounding box center [344, 26] width 19 height 19
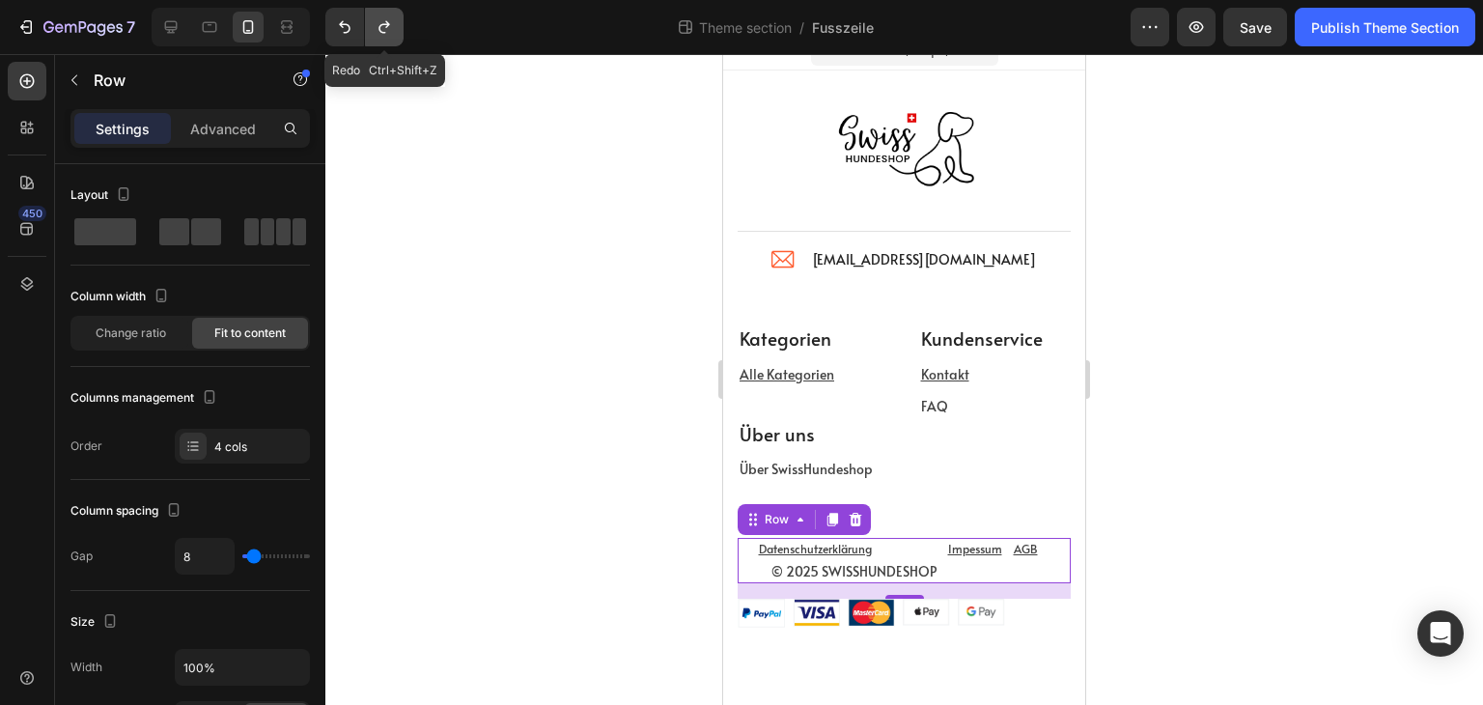
click at [390, 29] on icon "Undo/Redo" at bounding box center [384, 26] width 19 height 19
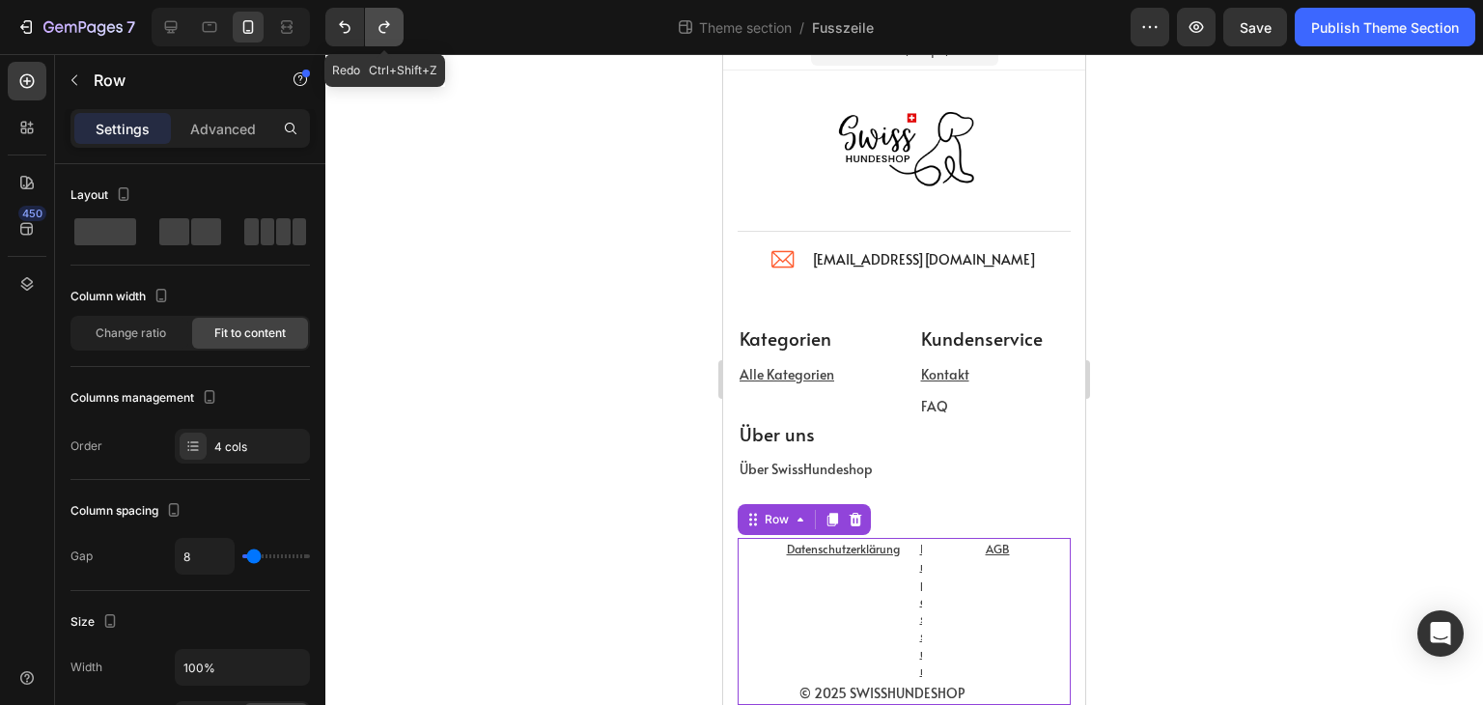
click at [390, 29] on icon "Undo/Redo" at bounding box center [384, 26] width 19 height 19
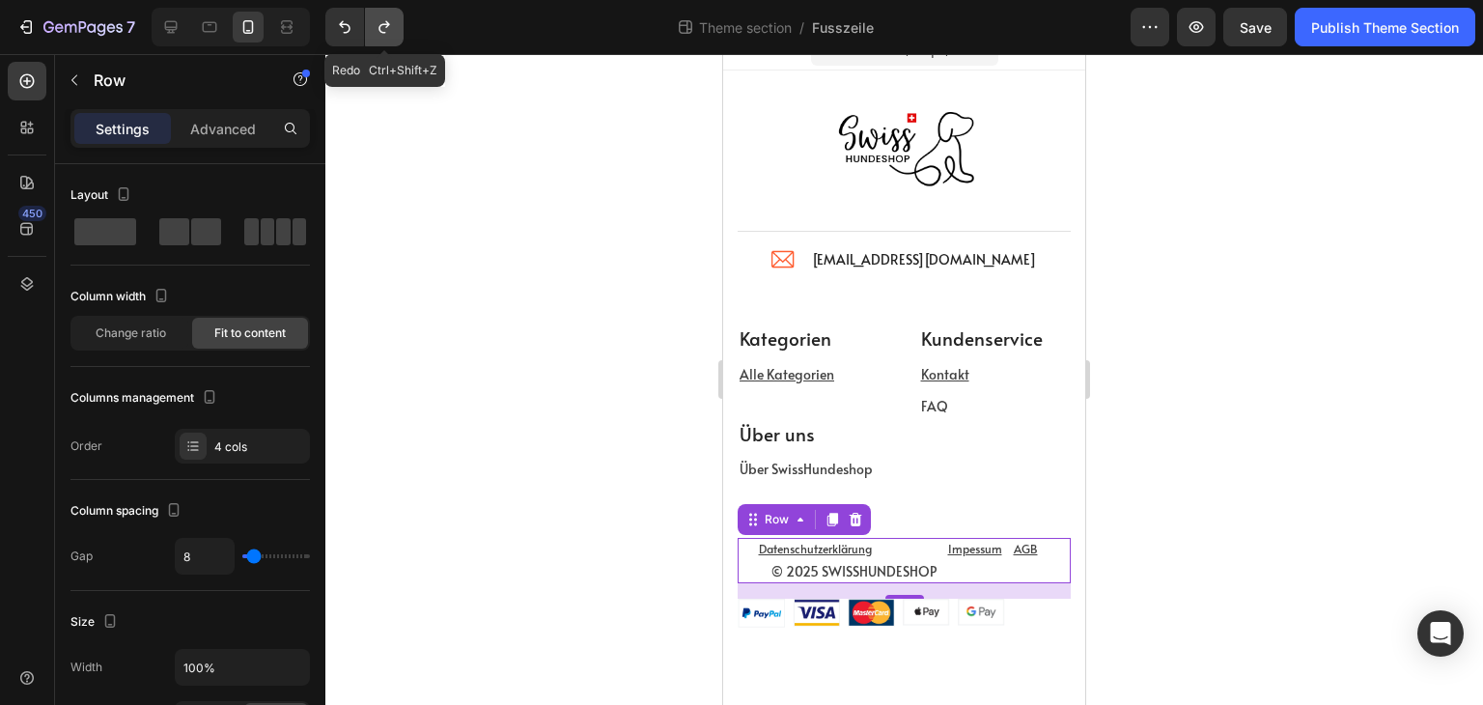
click at [390, 29] on icon "Undo/Redo" at bounding box center [384, 26] width 19 height 19
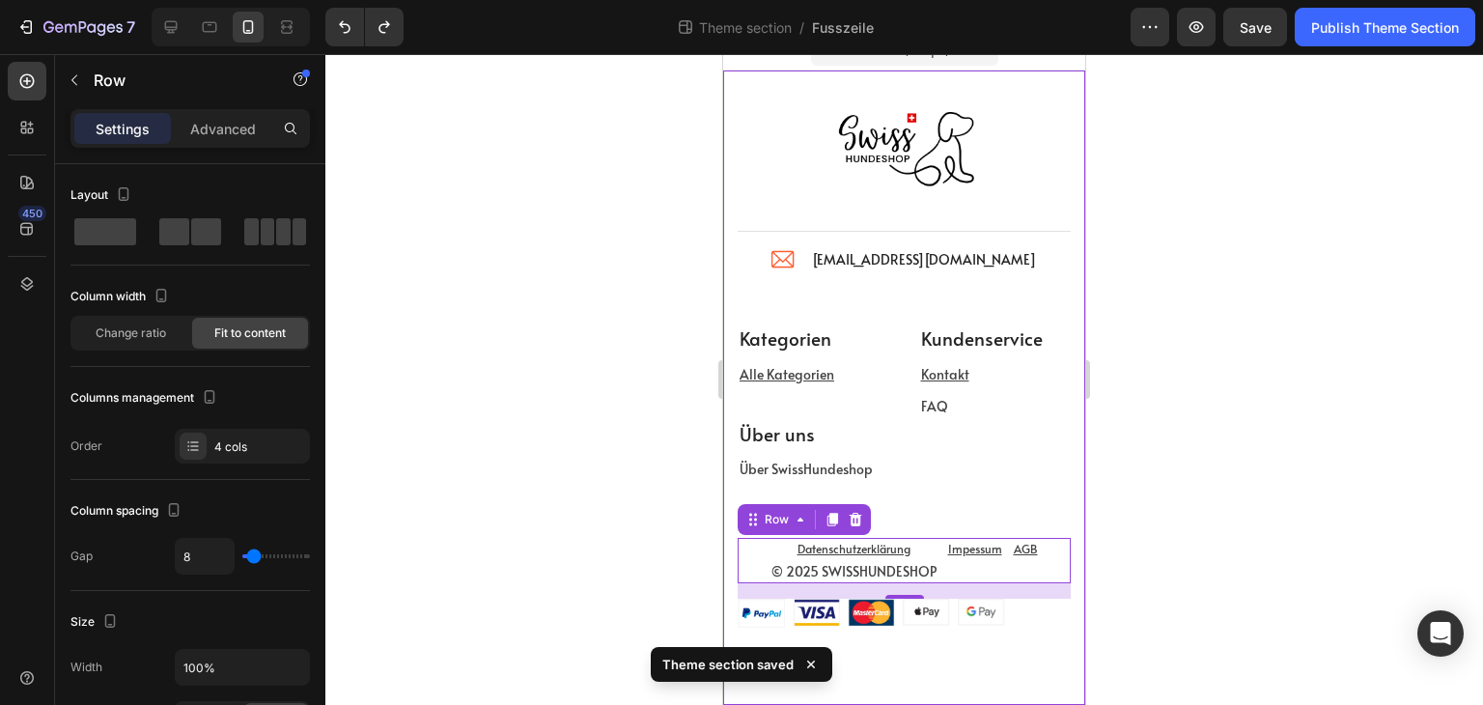
click at [950, 510] on div "Image Title Line Image info@swisshundeshop.com Text block Icon List Row Kategor…" at bounding box center [904, 348] width 333 height 557
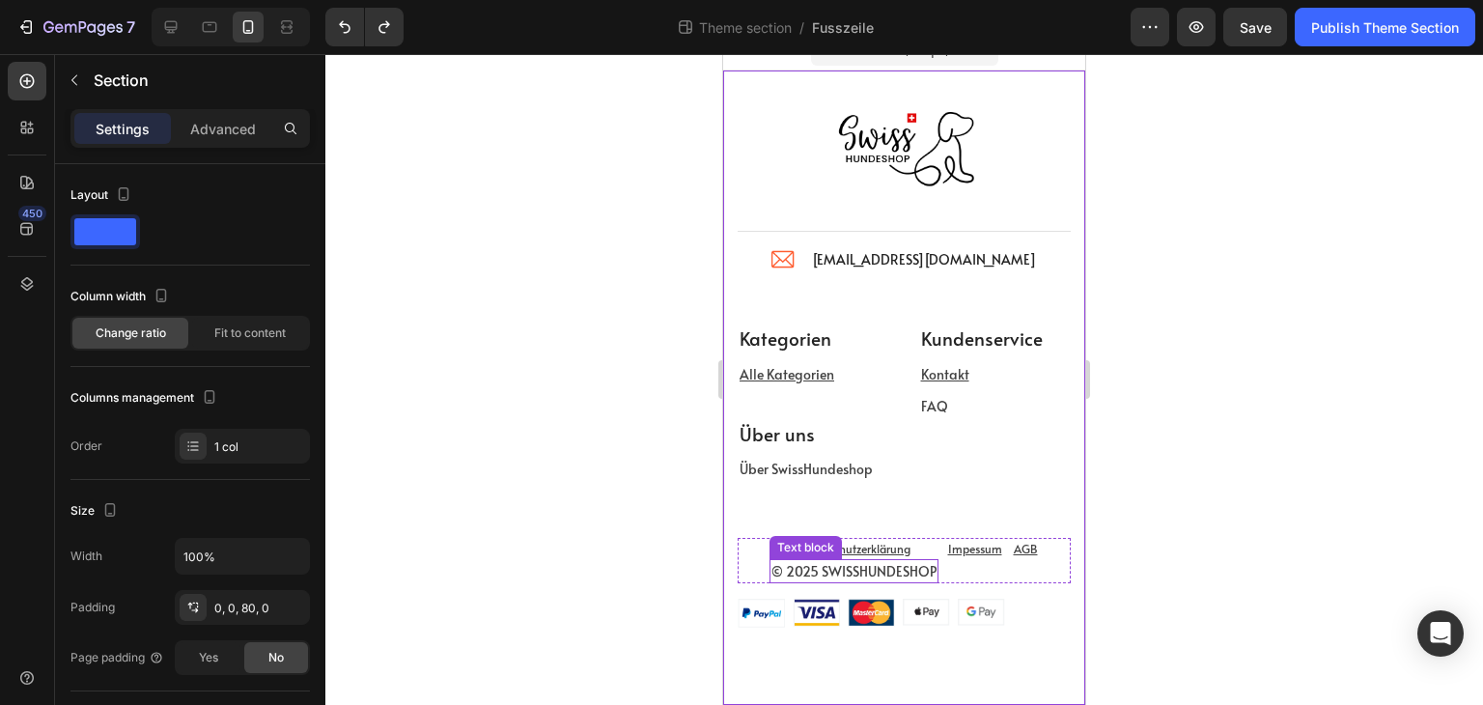
click at [913, 577] on p "© 2025 SWISSHUNDESHOP" at bounding box center [854, 571] width 165 height 20
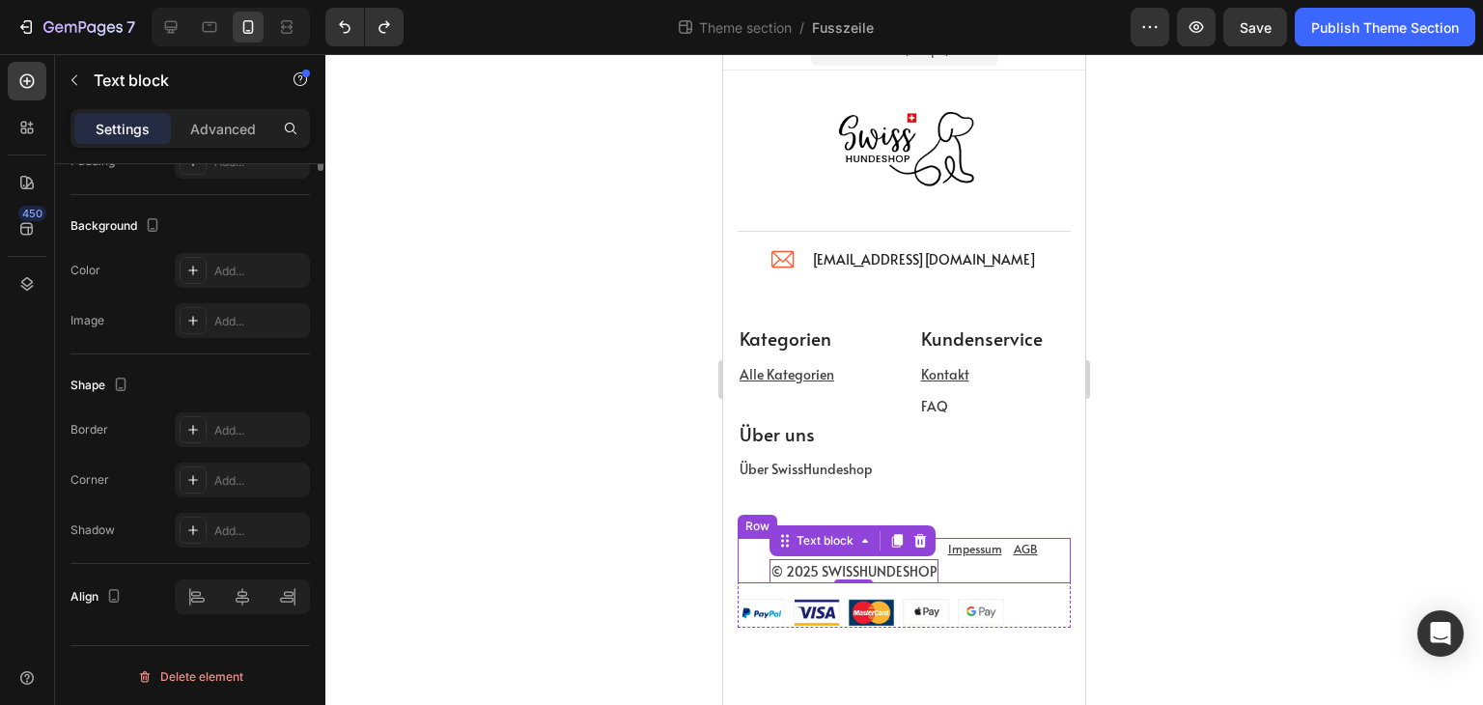
scroll to position [0, 0]
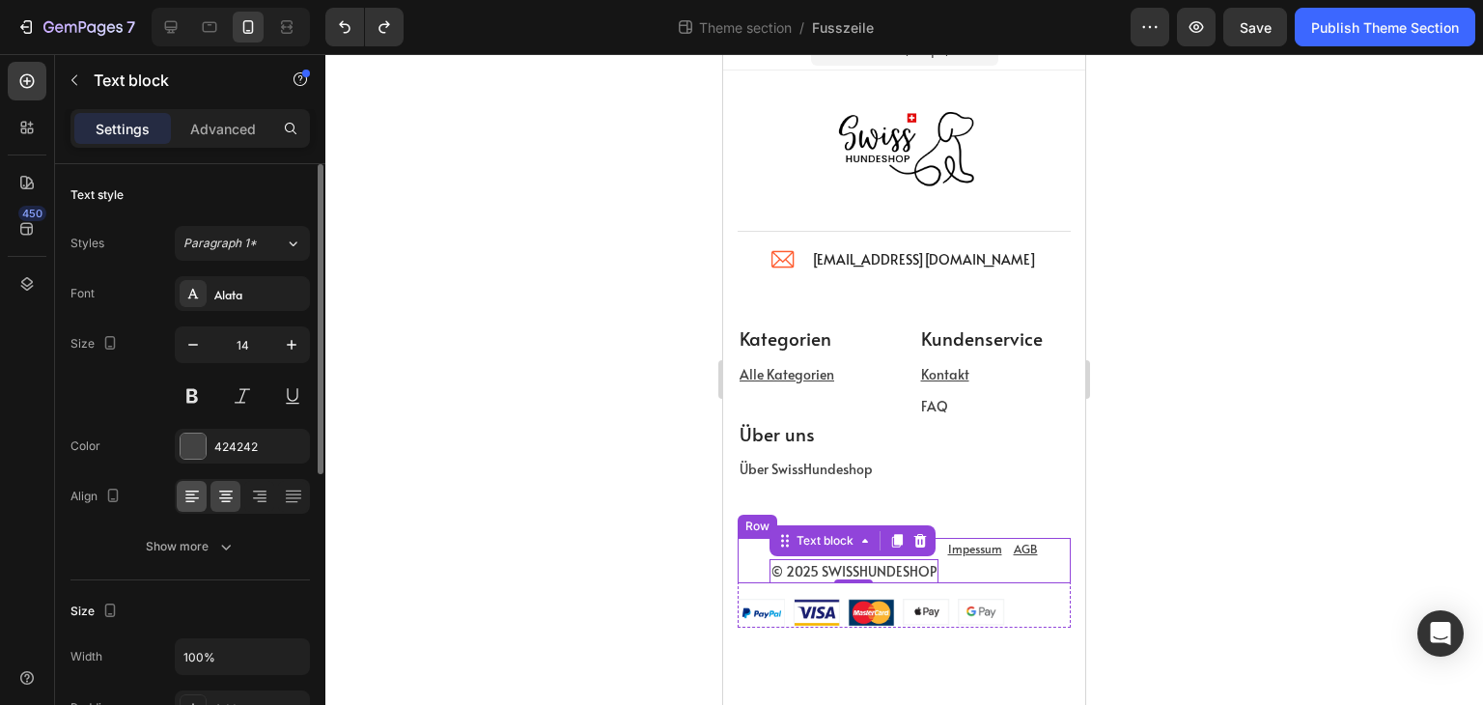
click at [184, 507] on div at bounding box center [192, 496] width 30 height 31
click at [193, 501] on icon at bounding box center [190, 502] width 10 height 2
click at [598, 530] on div at bounding box center [904, 379] width 1158 height 651
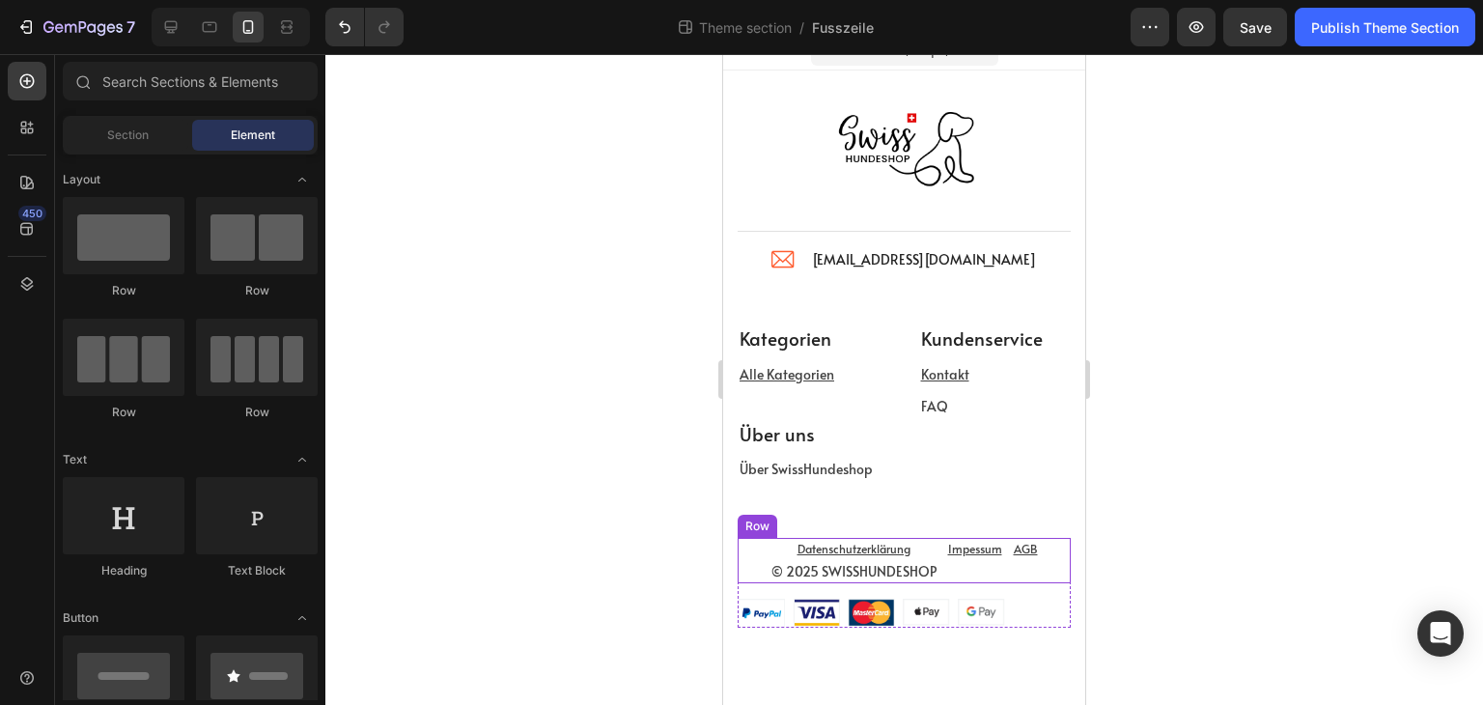
click at [939, 573] on div "© 2025 SWISSHUNDESHOP Text block Datenschutzerklärung Text block Impessum Text …" at bounding box center [904, 560] width 333 height 45
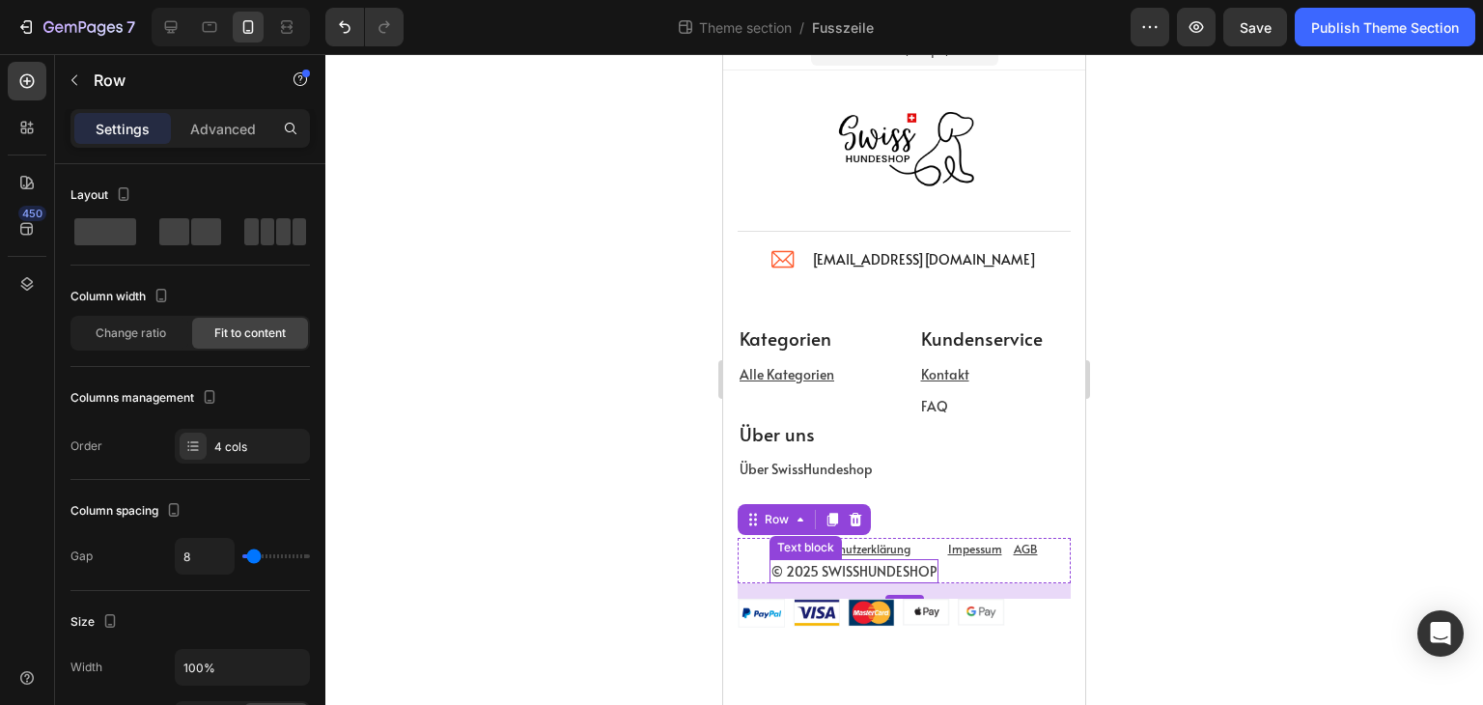
click at [796, 563] on p "© 2025 SWISSHUNDESHOP" at bounding box center [854, 571] width 165 height 20
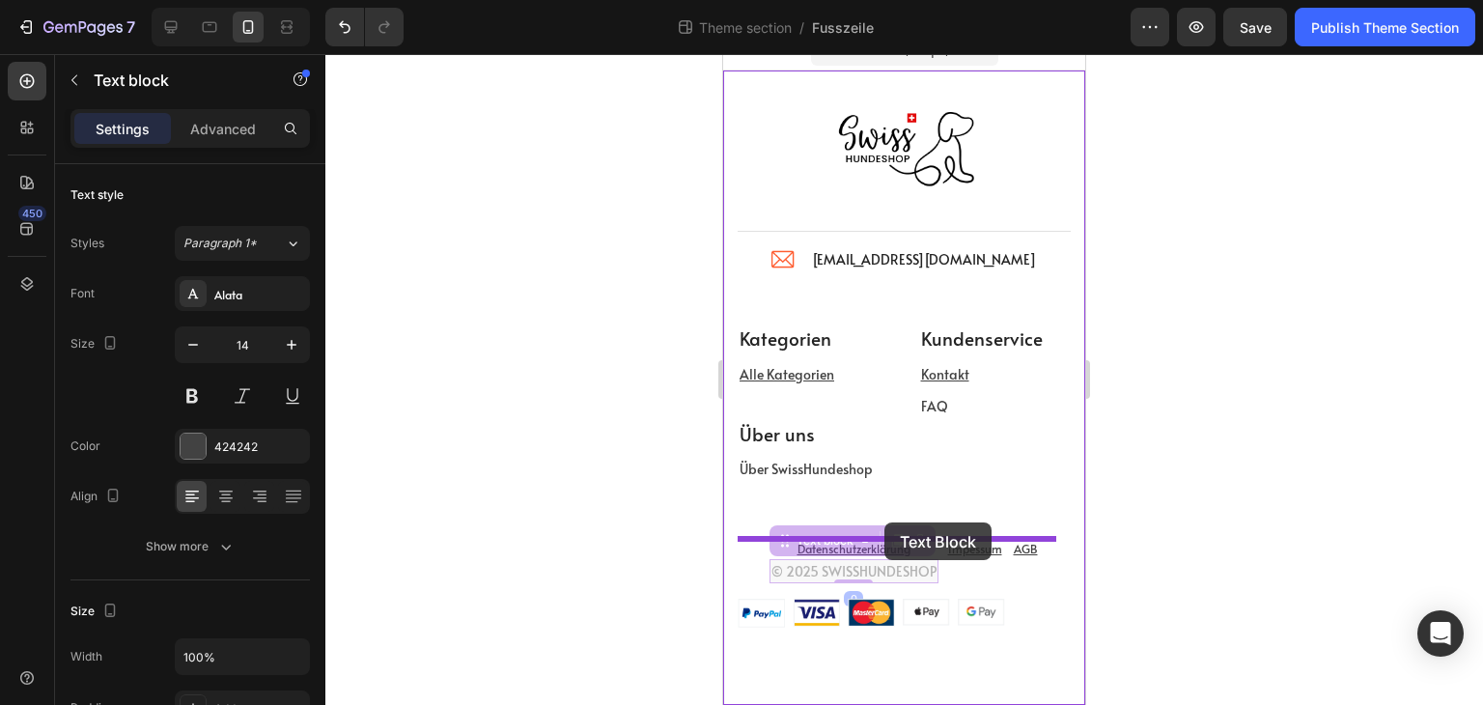
drag, startPoint x: 773, startPoint y: 542, endPoint x: 885, endPoint y: 522, distance: 113.7
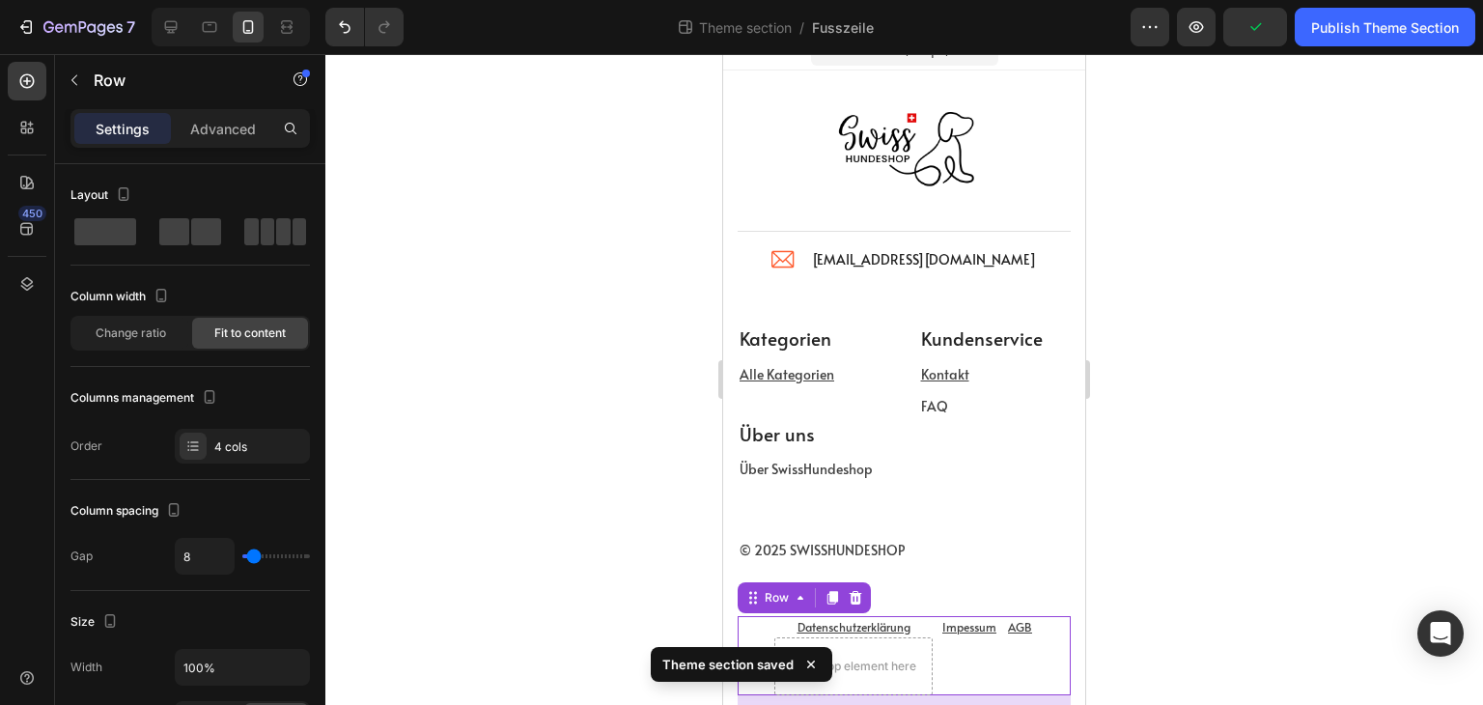
click at [960, 668] on div "Drop element here Datenschutzerklärung Text block Impessum Text block AGB Text …" at bounding box center [904, 655] width 333 height 79
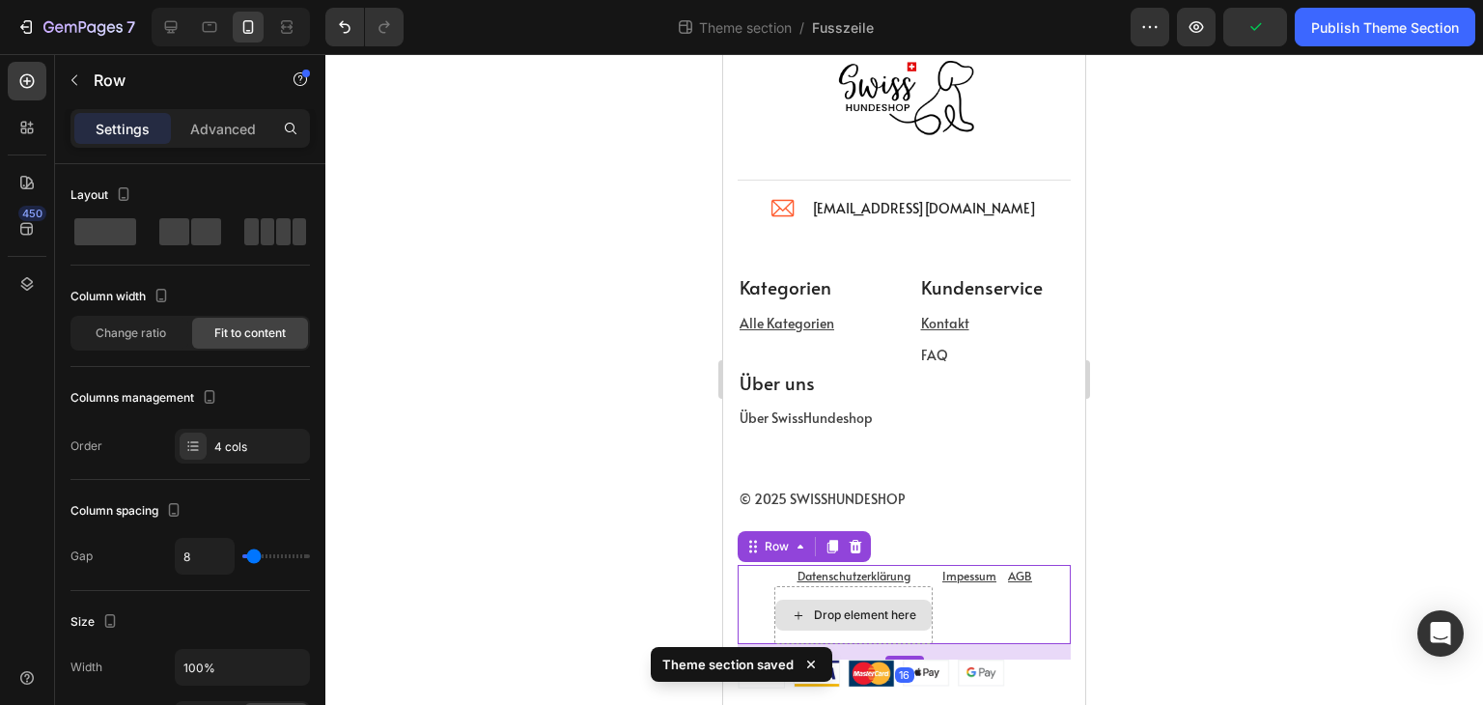
scroll to position [119, 0]
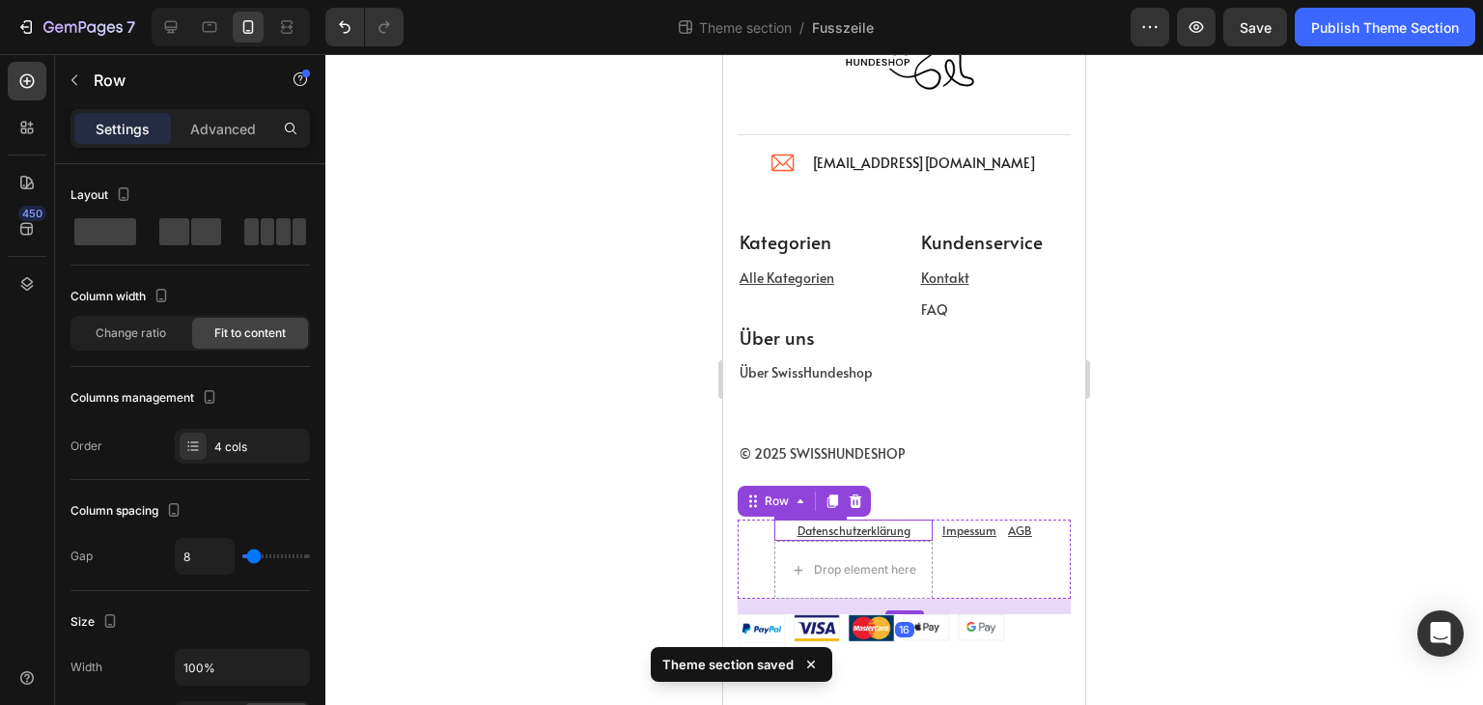
click at [778, 526] on p "Datenschutzerklärung" at bounding box center [853, 529] width 155 height 17
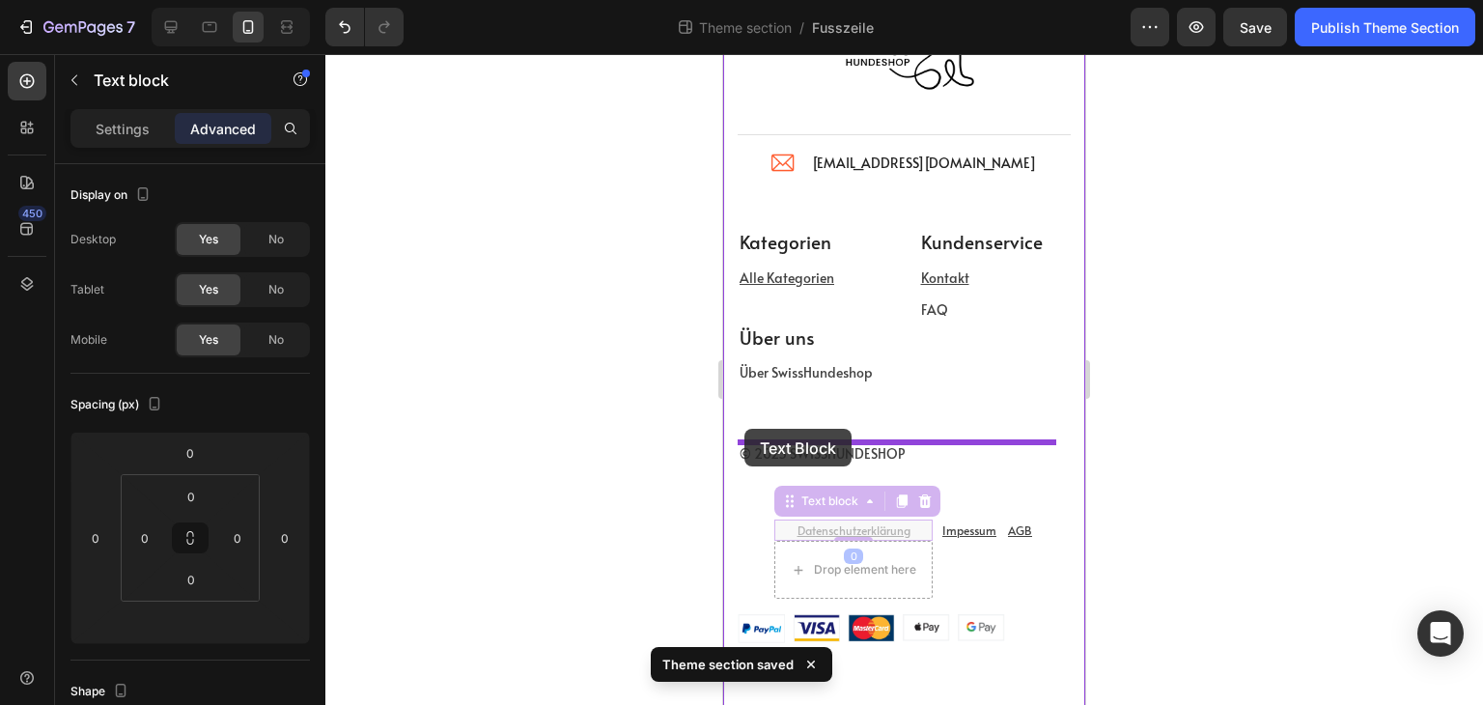
drag, startPoint x: 780, startPoint y: 510, endPoint x: 745, endPoint y: 429, distance: 88.6
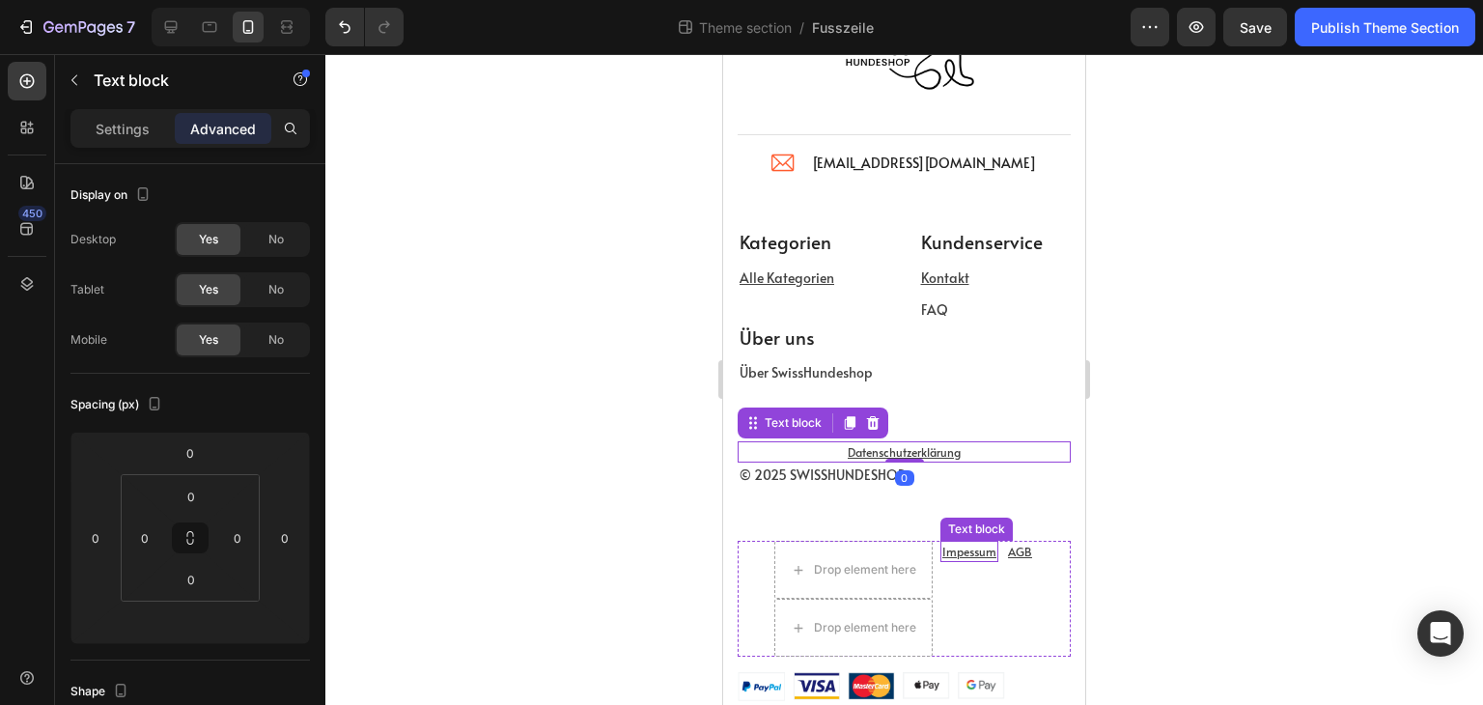
click at [950, 547] on u "Impessum" at bounding box center [970, 551] width 54 height 15
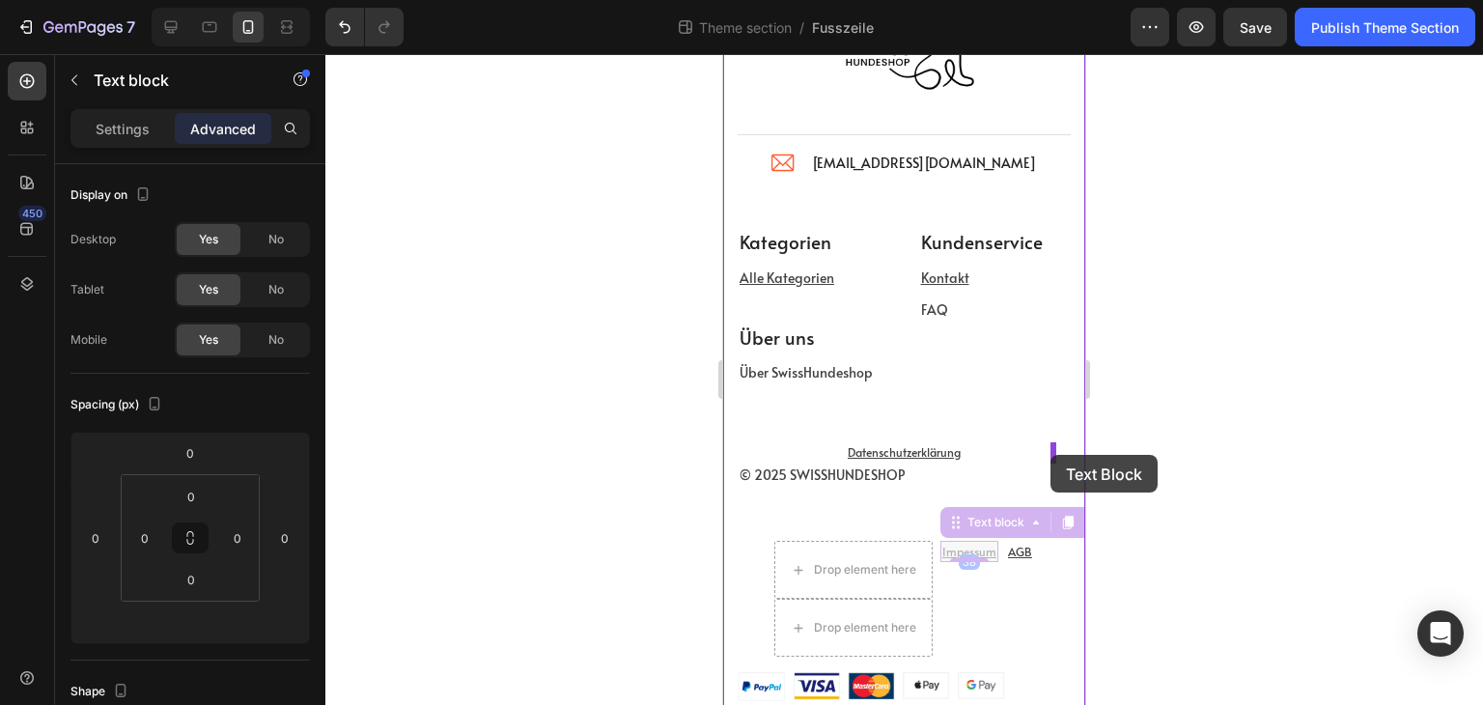
drag, startPoint x: 949, startPoint y: 526, endPoint x: 1051, endPoint y: 455, distance: 124.1
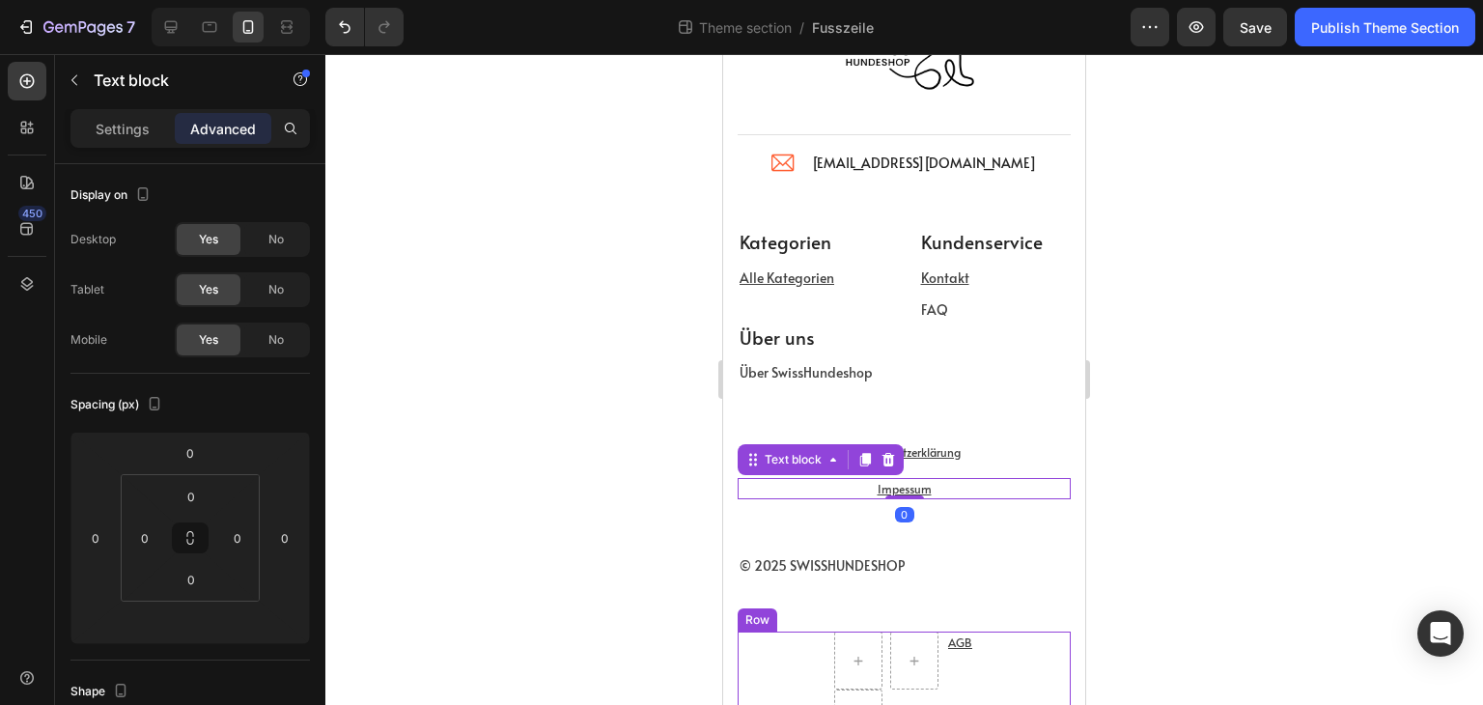
click at [991, 638] on div "AGB Text block Row" at bounding box center [904, 690] width 333 height 116
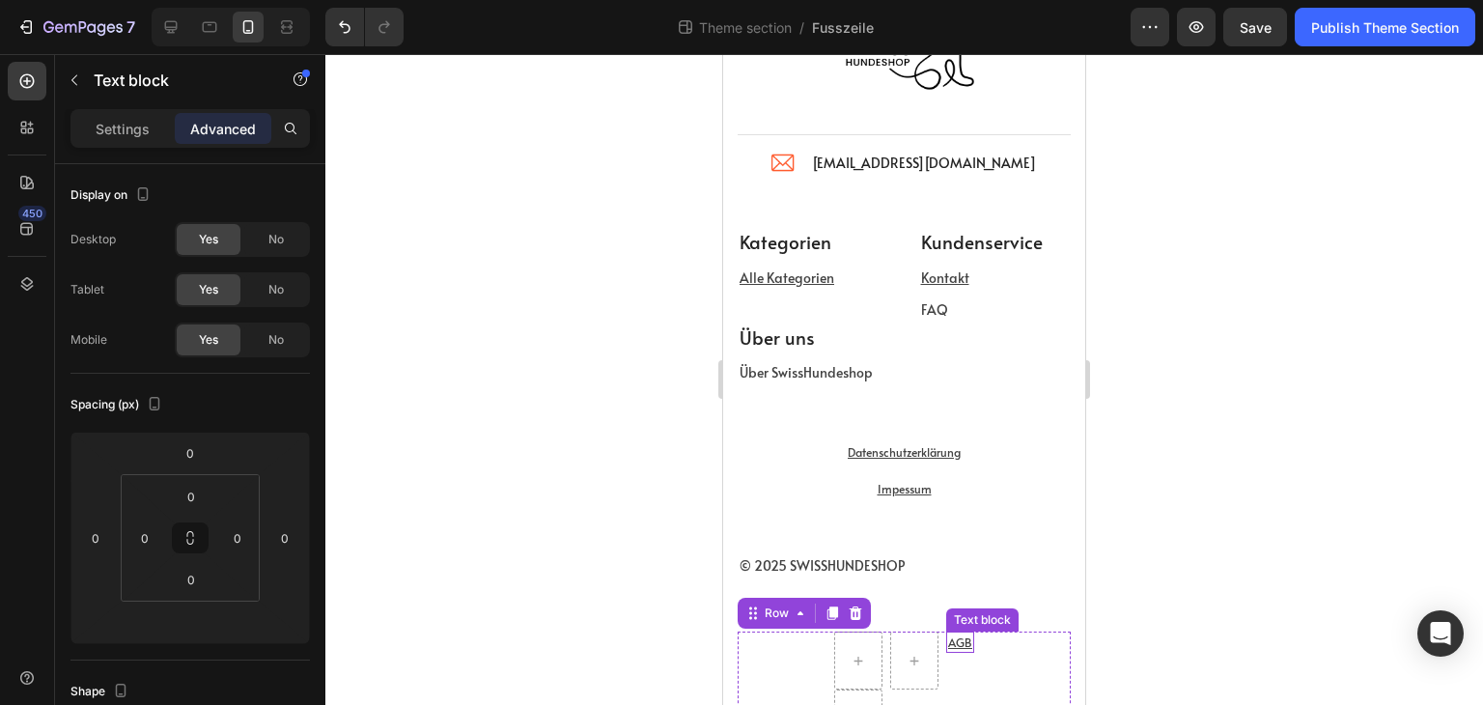
click at [954, 642] on u "AGB" at bounding box center [960, 641] width 24 height 15
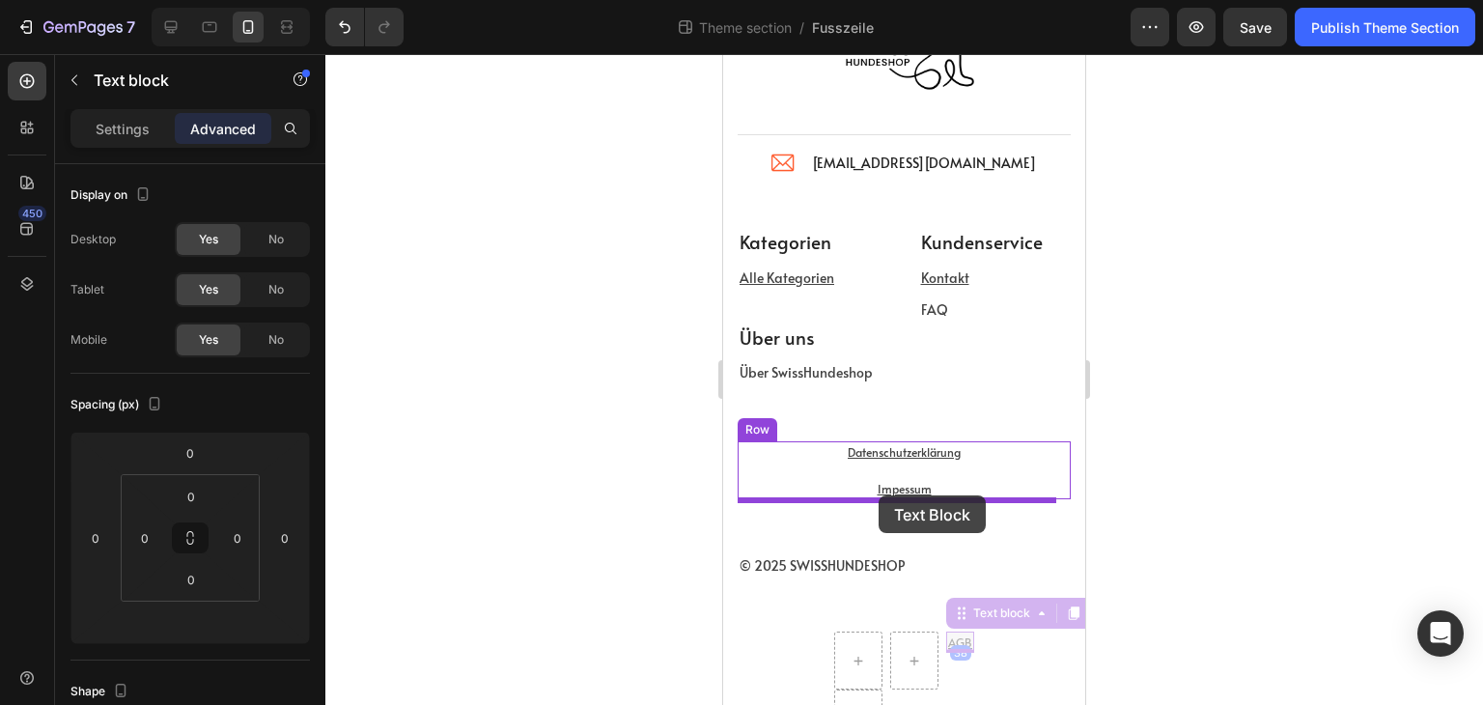
drag, startPoint x: 948, startPoint y: 615, endPoint x: 879, endPoint y: 495, distance: 138.5
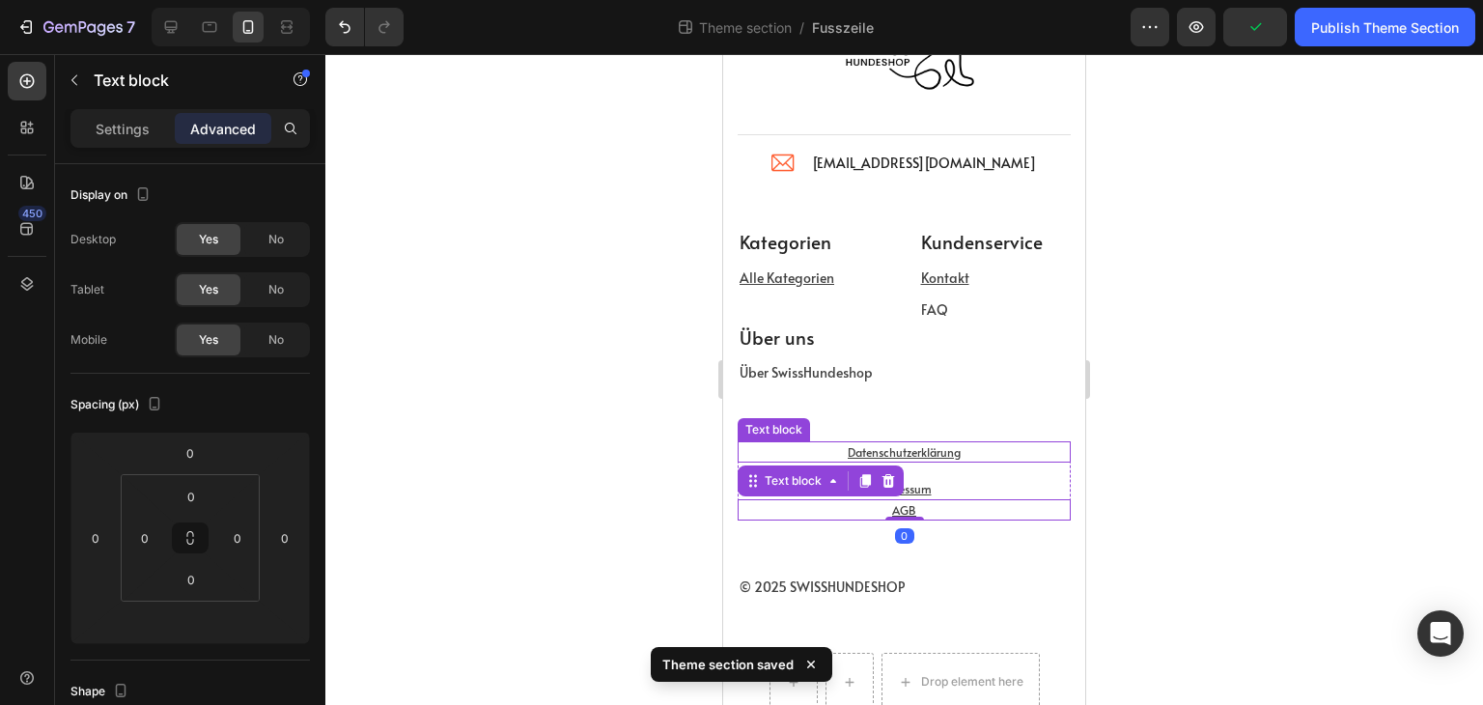
drag, startPoint x: 796, startPoint y: 448, endPoint x: 765, endPoint y: 448, distance: 30.9
click at [796, 448] on p "Datenschutzerklärung" at bounding box center [904, 451] width 329 height 17
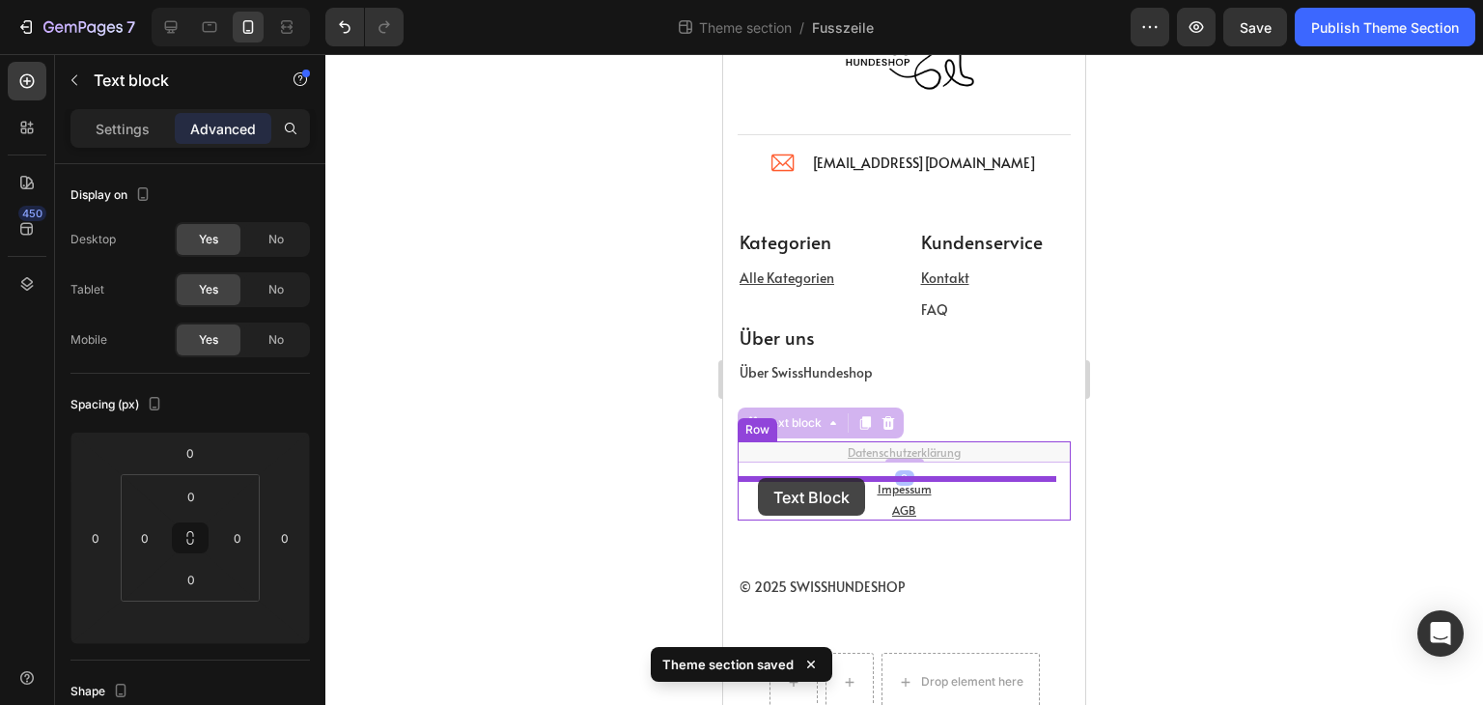
drag, startPoint x: 752, startPoint y: 424, endPoint x: 758, endPoint y: 478, distance: 54.4
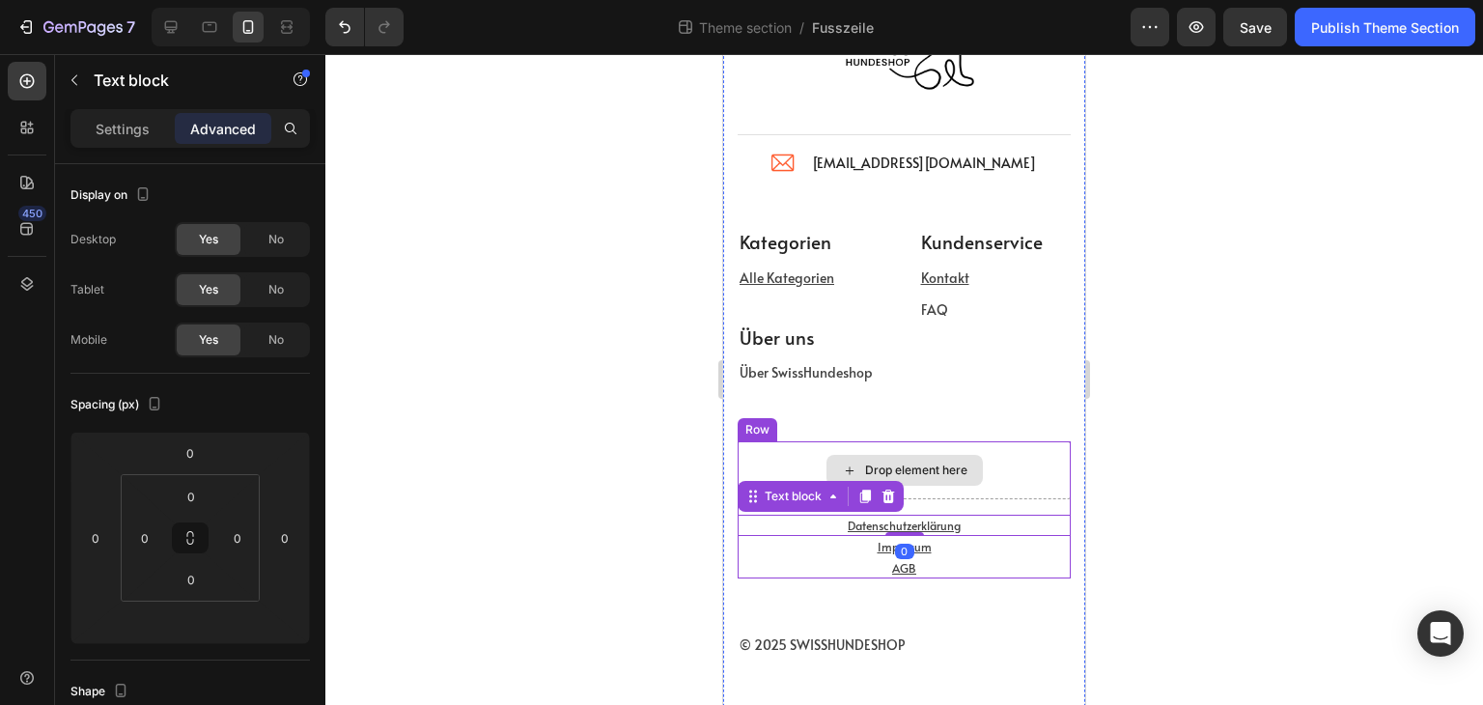
click at [1013, 462] on div "Drop element here" at bounding box center [904, 470] width 333 height 58
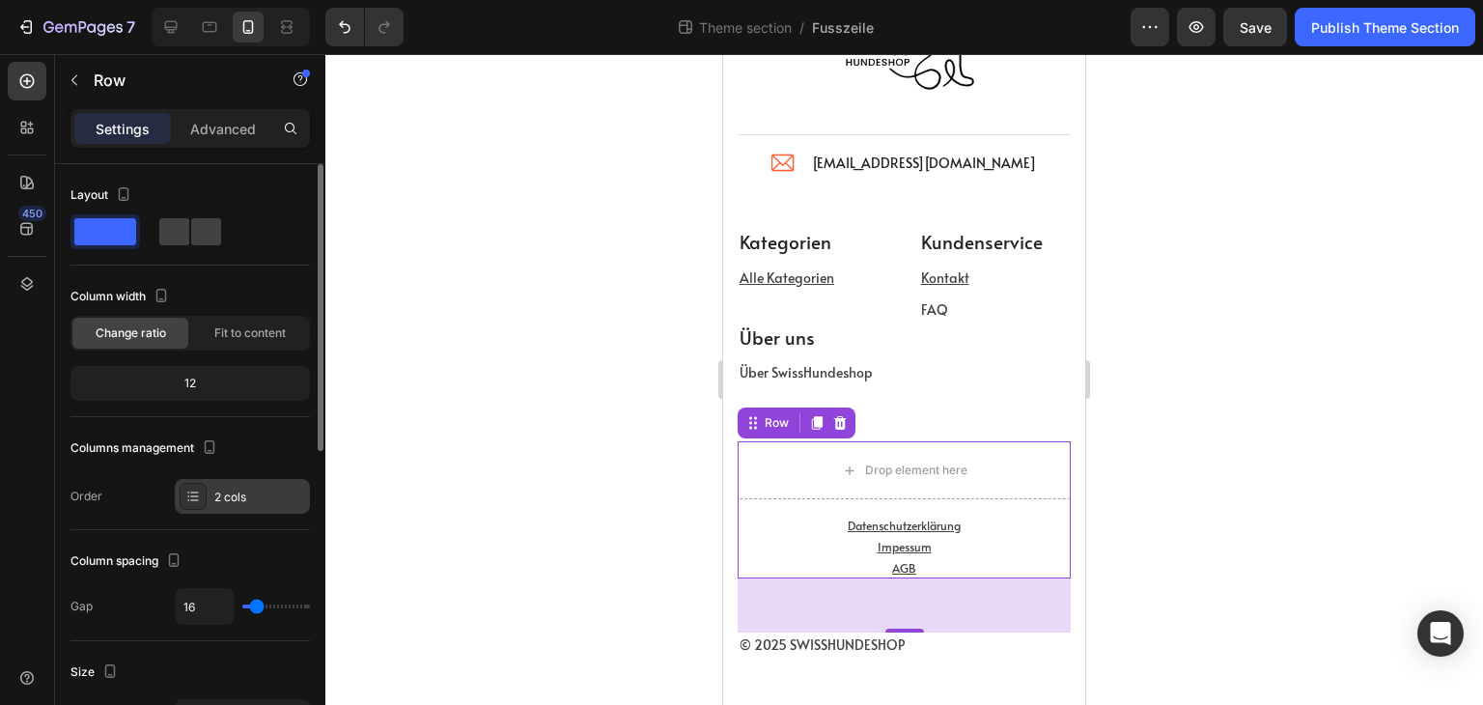
click at [205, 488] on div at bounding box center [193, 496] width 27 height 27
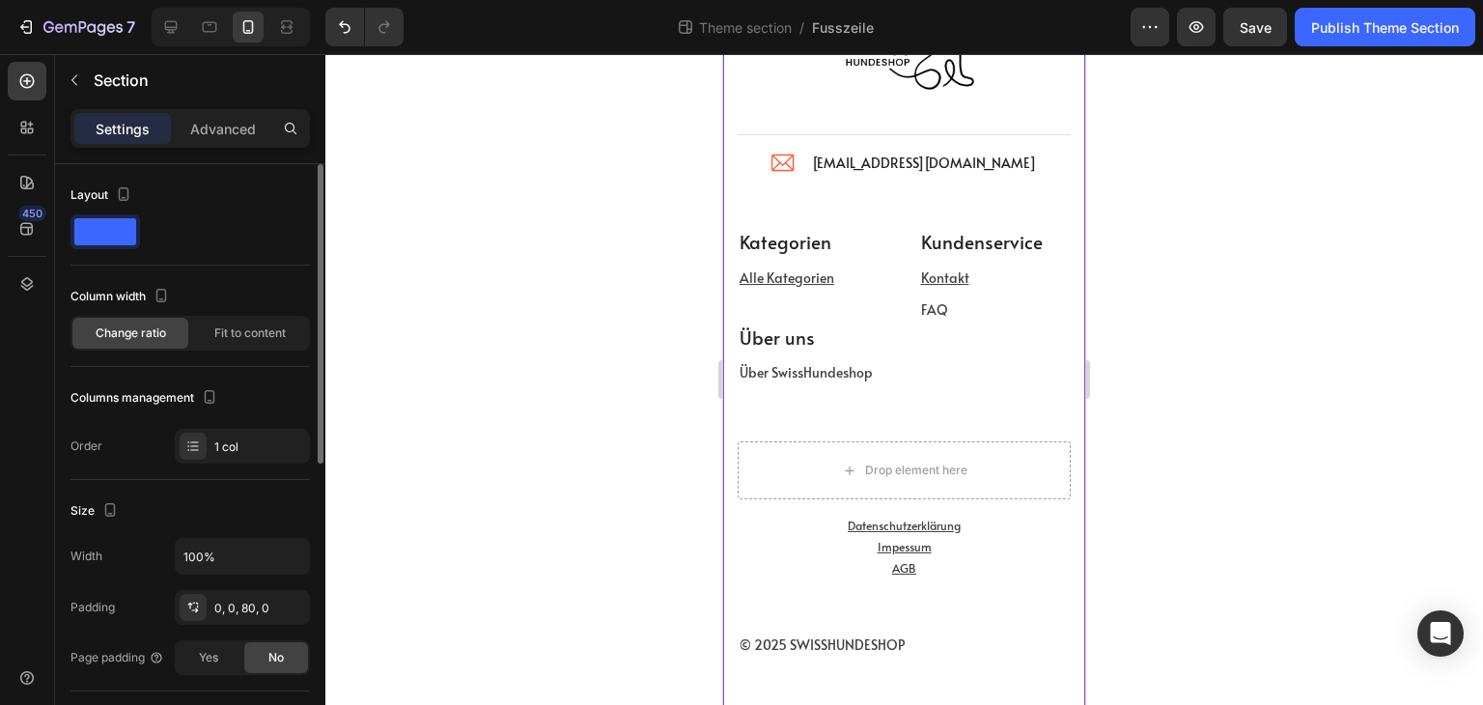
click at [908, 409] on div "Image Title Line Image info@swisshundeshop.com Text block Icon List Row Kategor…" at bounding box center [904, 422] width 333 height 897
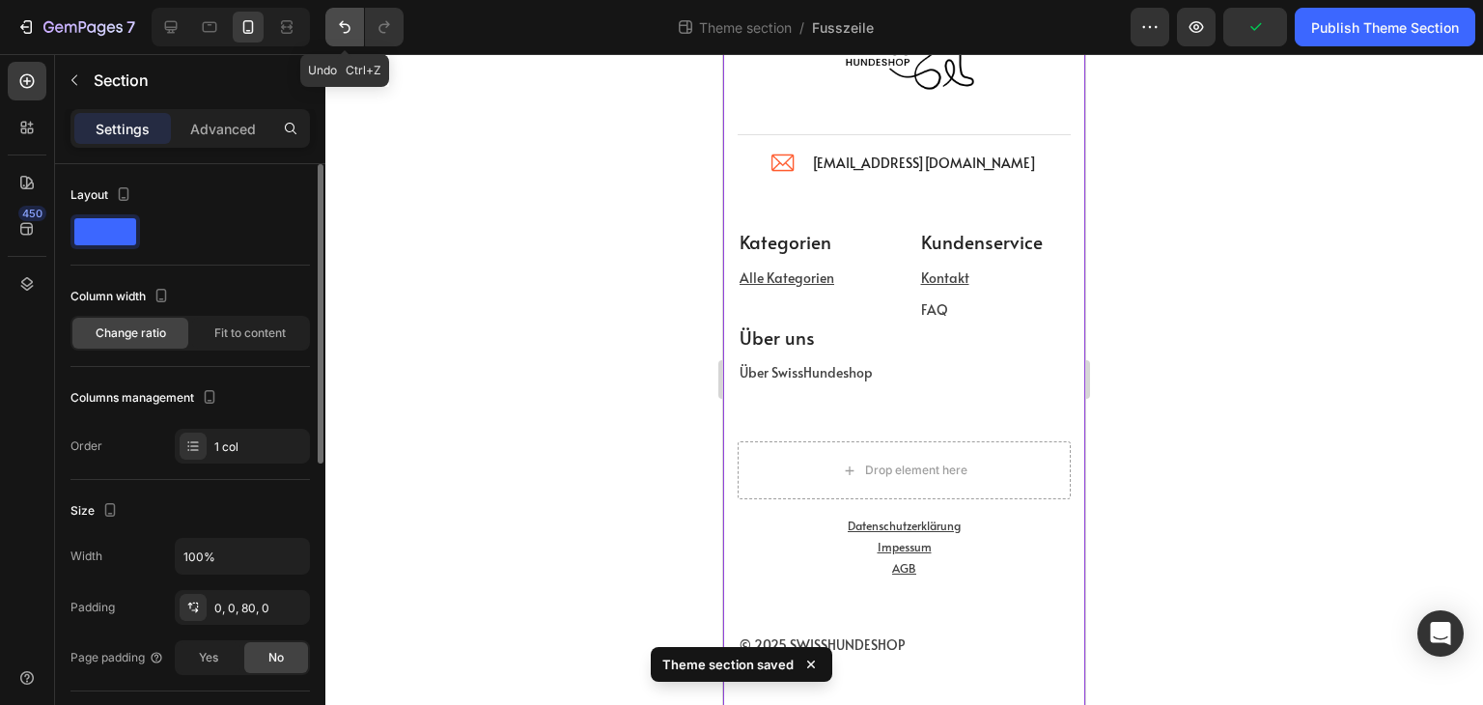
click at [336, 23] on icon "Undo/Redo" at bounding box center [344, 26] width 19 height 19
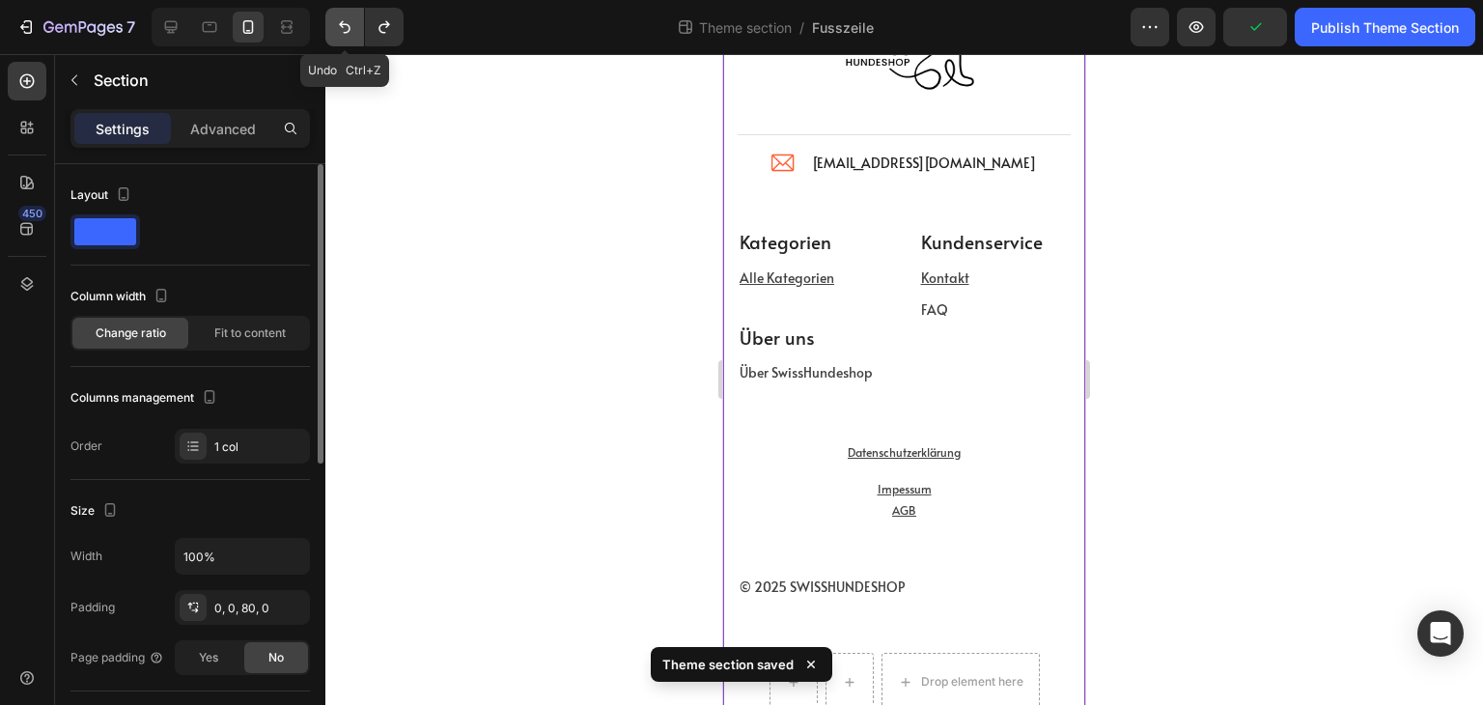
click at [336, 23] on icon "Undo/Redo" at bounding box center [344, 26] width 19 height 19
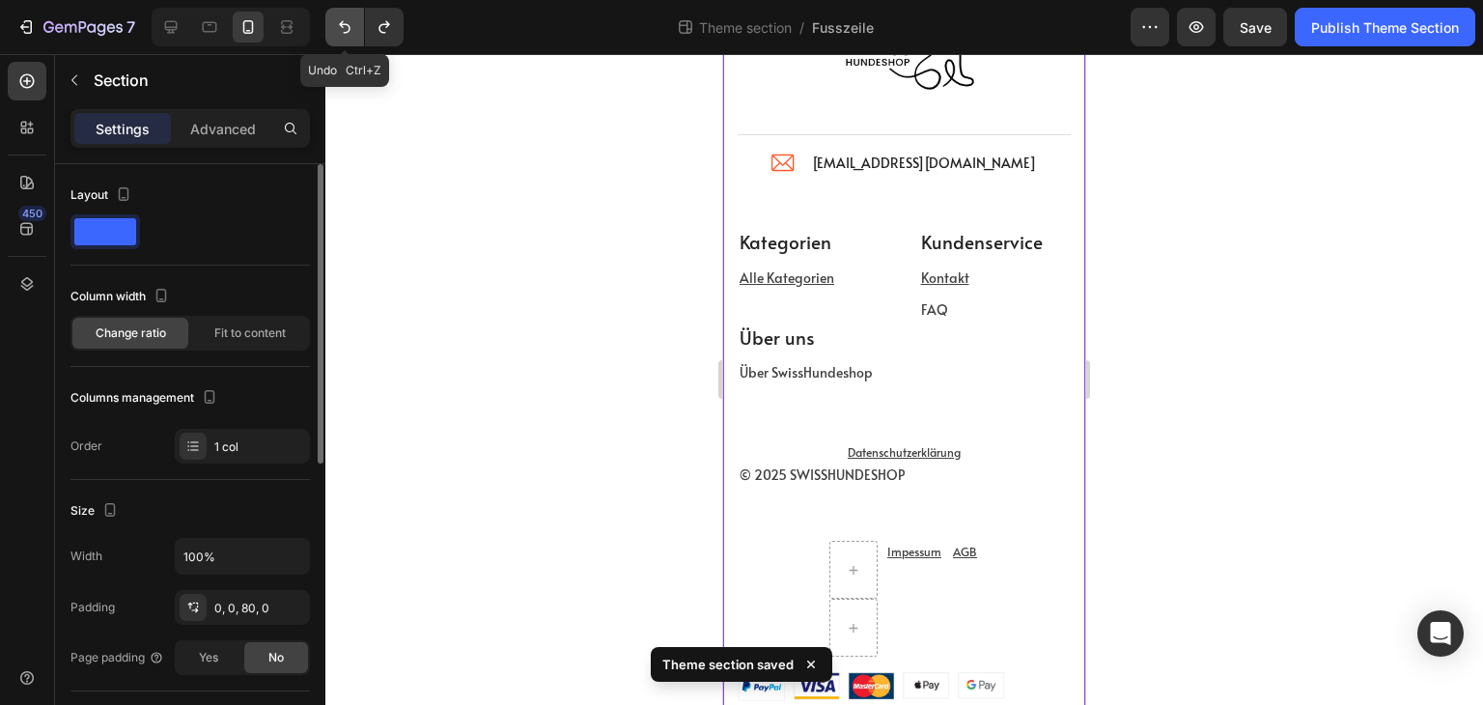
click at [336, 23] on icon "Undo/Redo" at bounding box center [344, 26] width 19 height 19
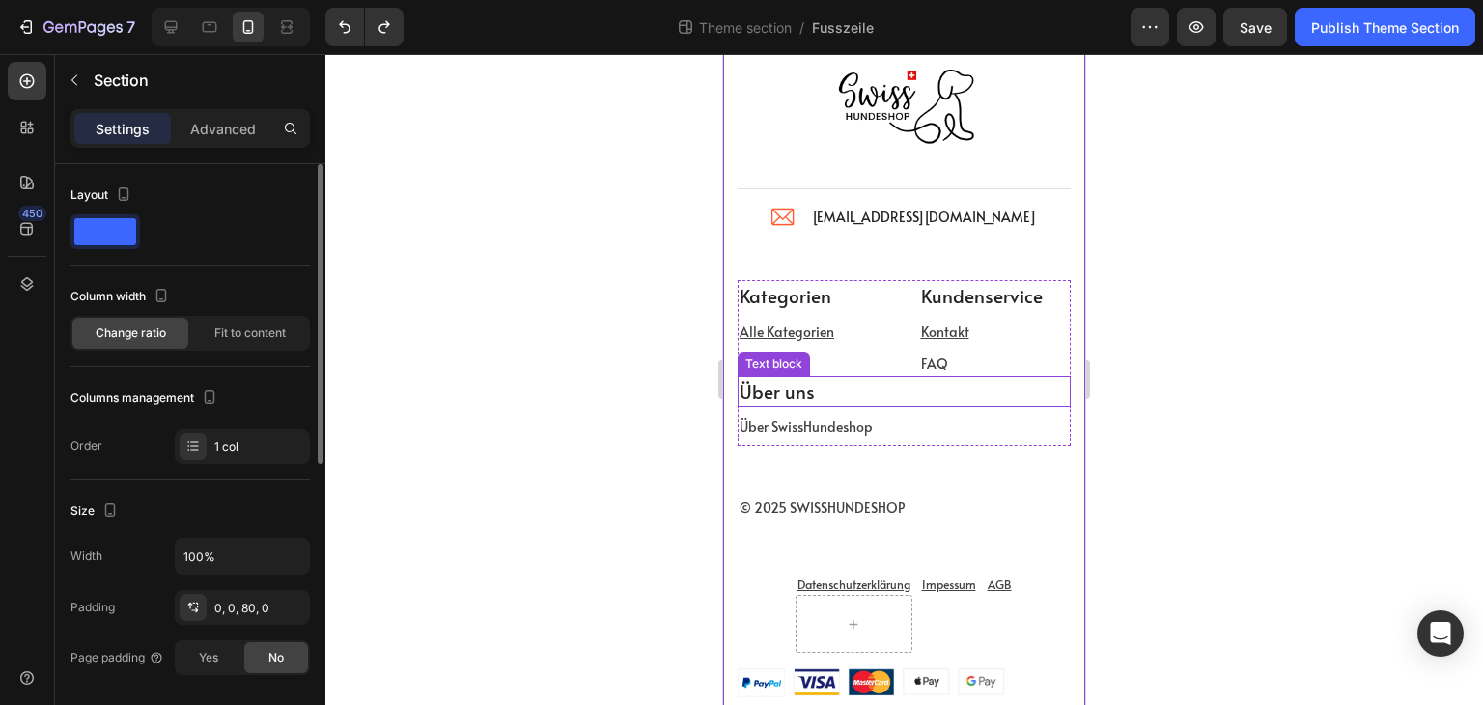
scroll to position [134, 0]
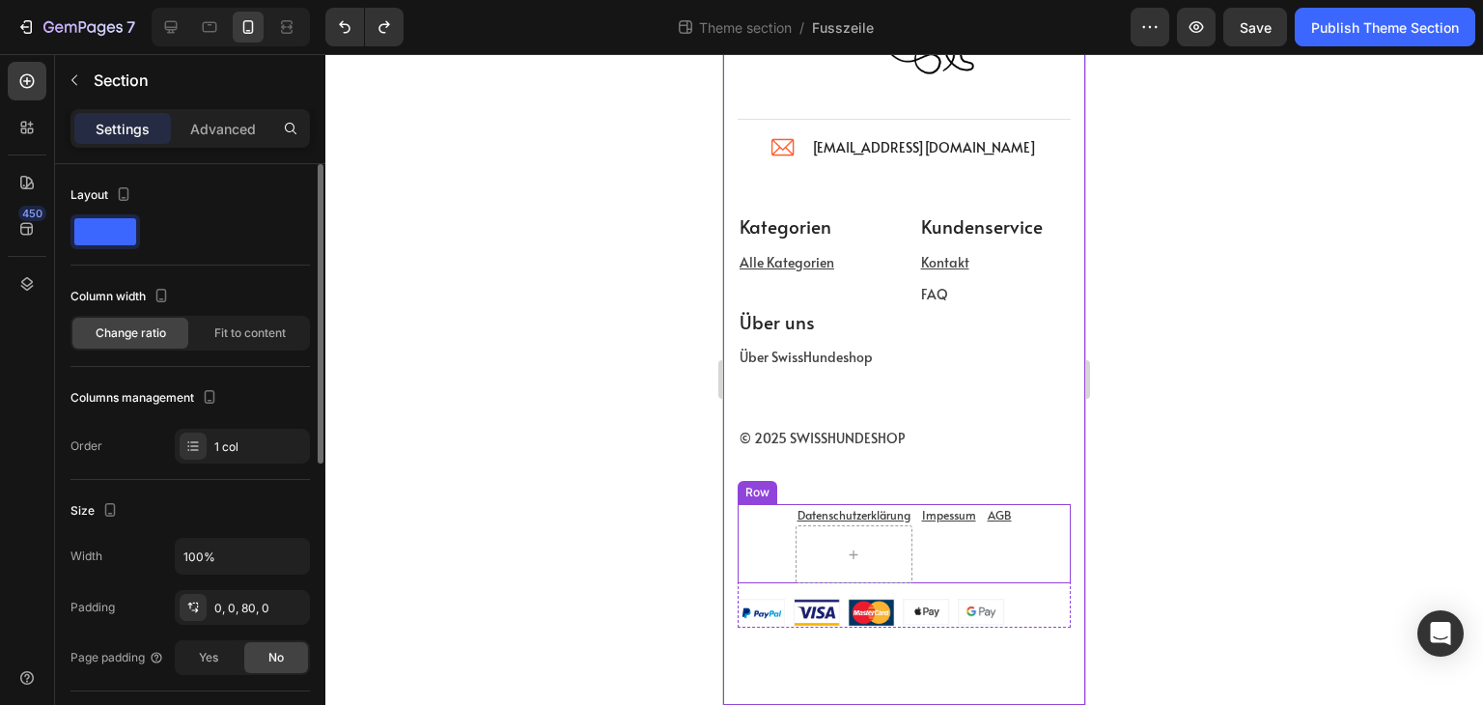
click at [892, 560] on div at bounding box center [854, 554] width 117 height 58
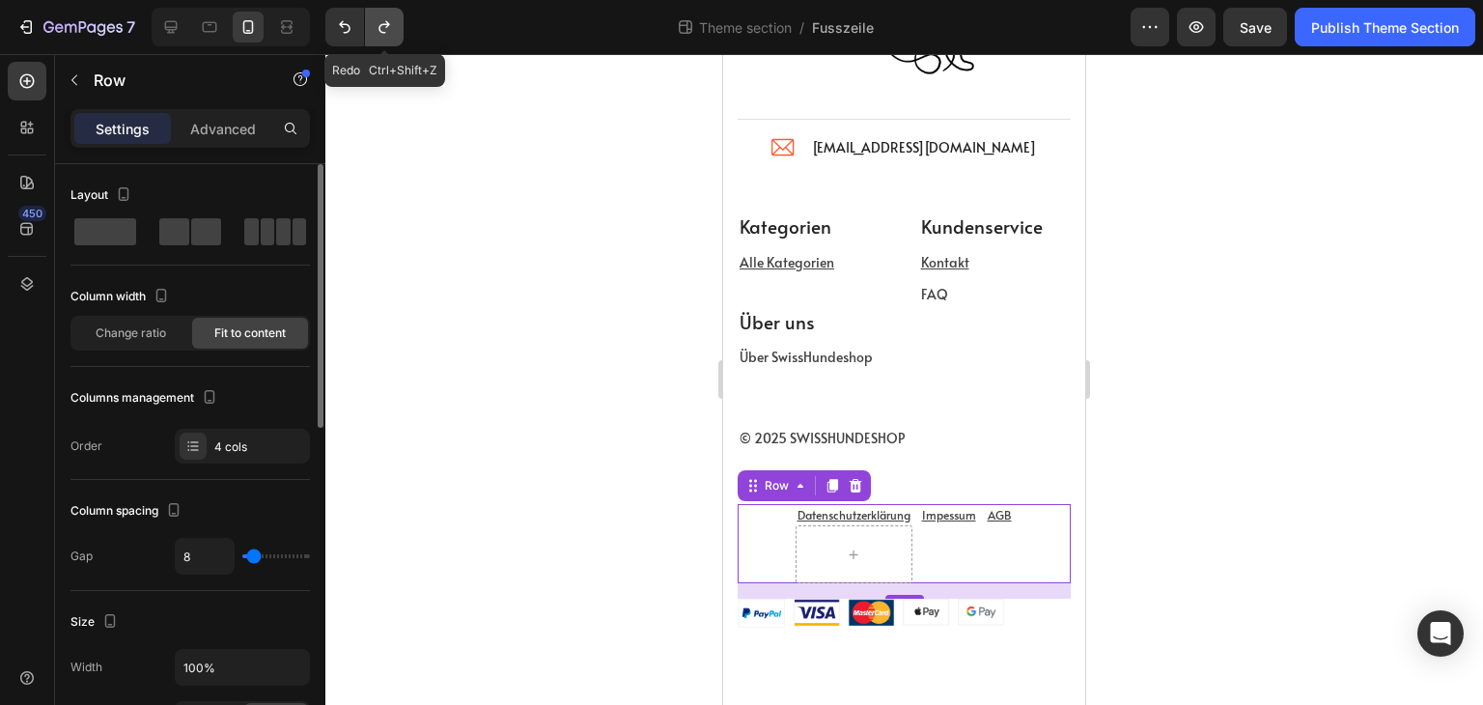
click at [376, 24] on icon "Undo/Redo" at bounding box center [384, 26] width 19 height 19
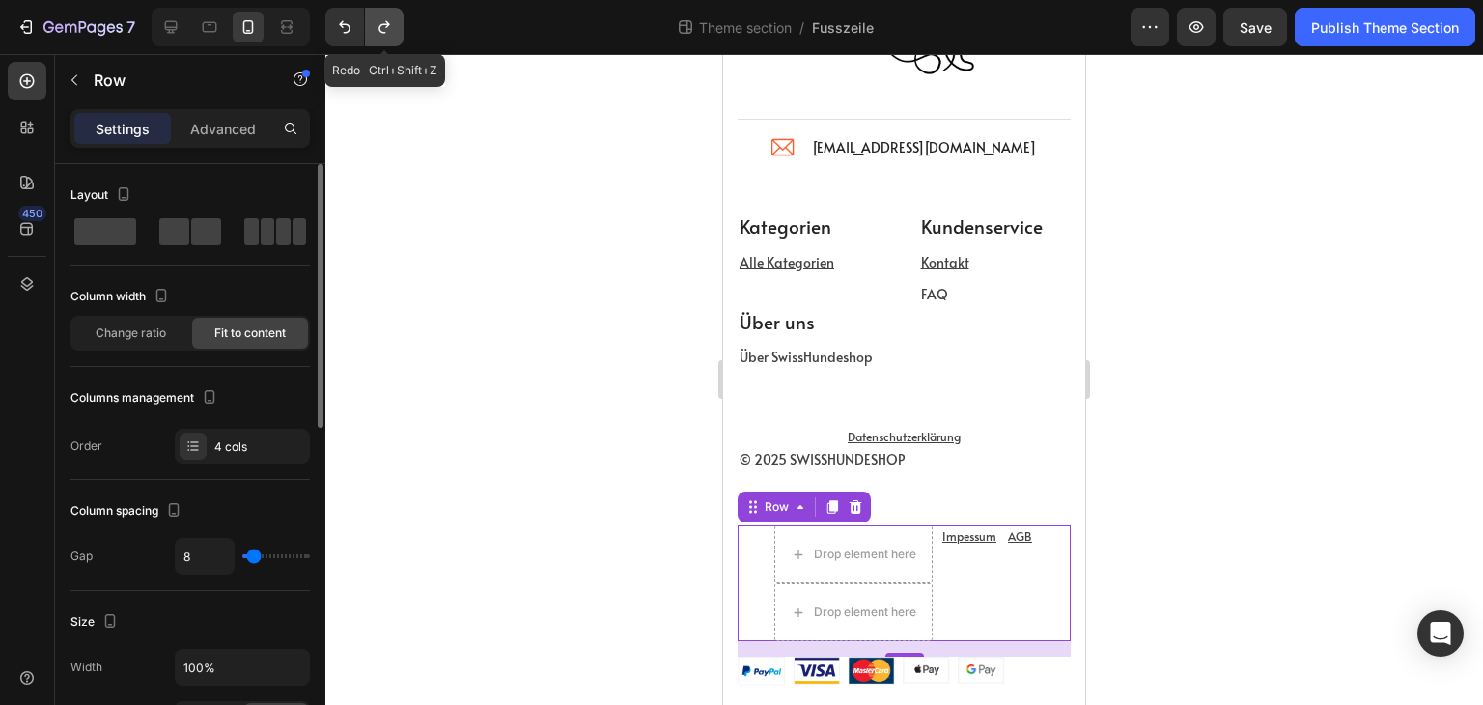
click at [376, 24] on icon "Undo/Redo" at bounding box center [384, 26] width 19 height 19
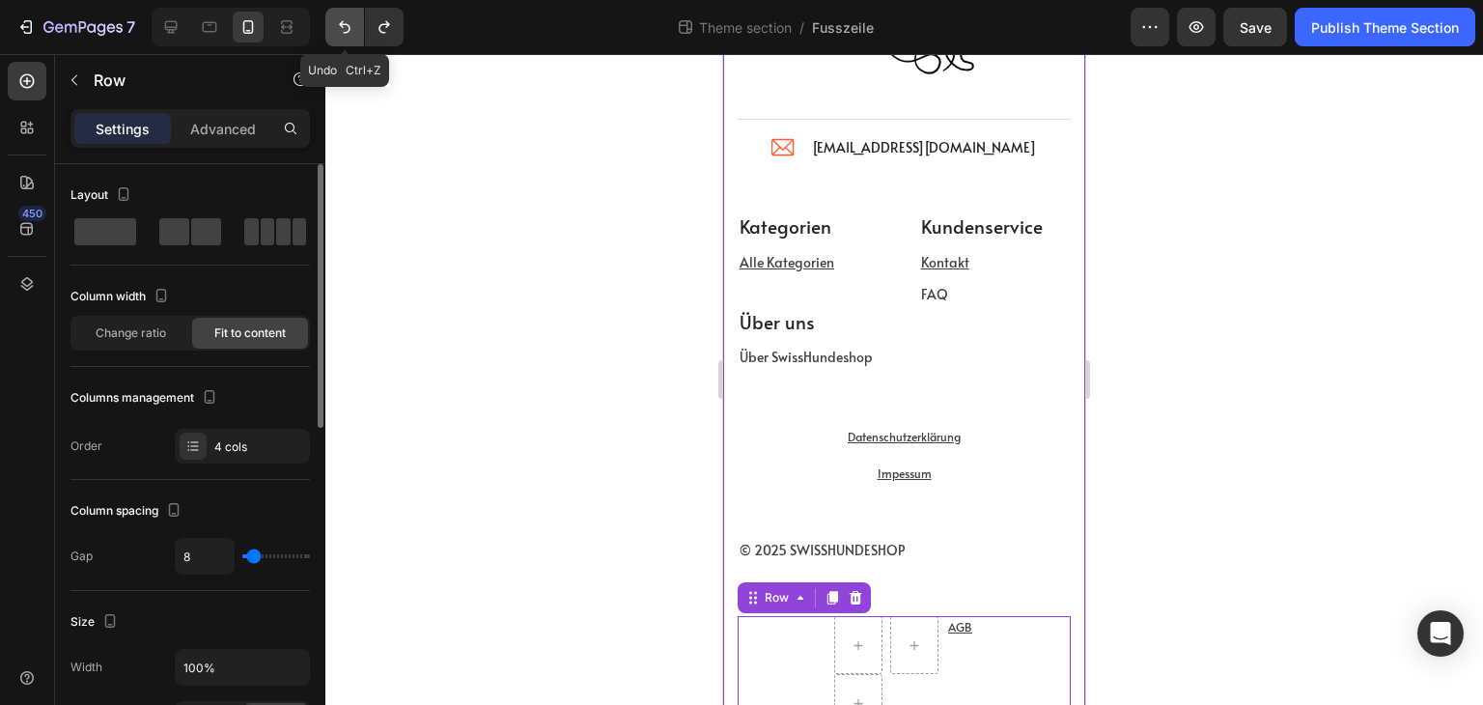
click at [354, 33] on button "Undo/Redo" at bounding box center [344, 27] width 39 height 39
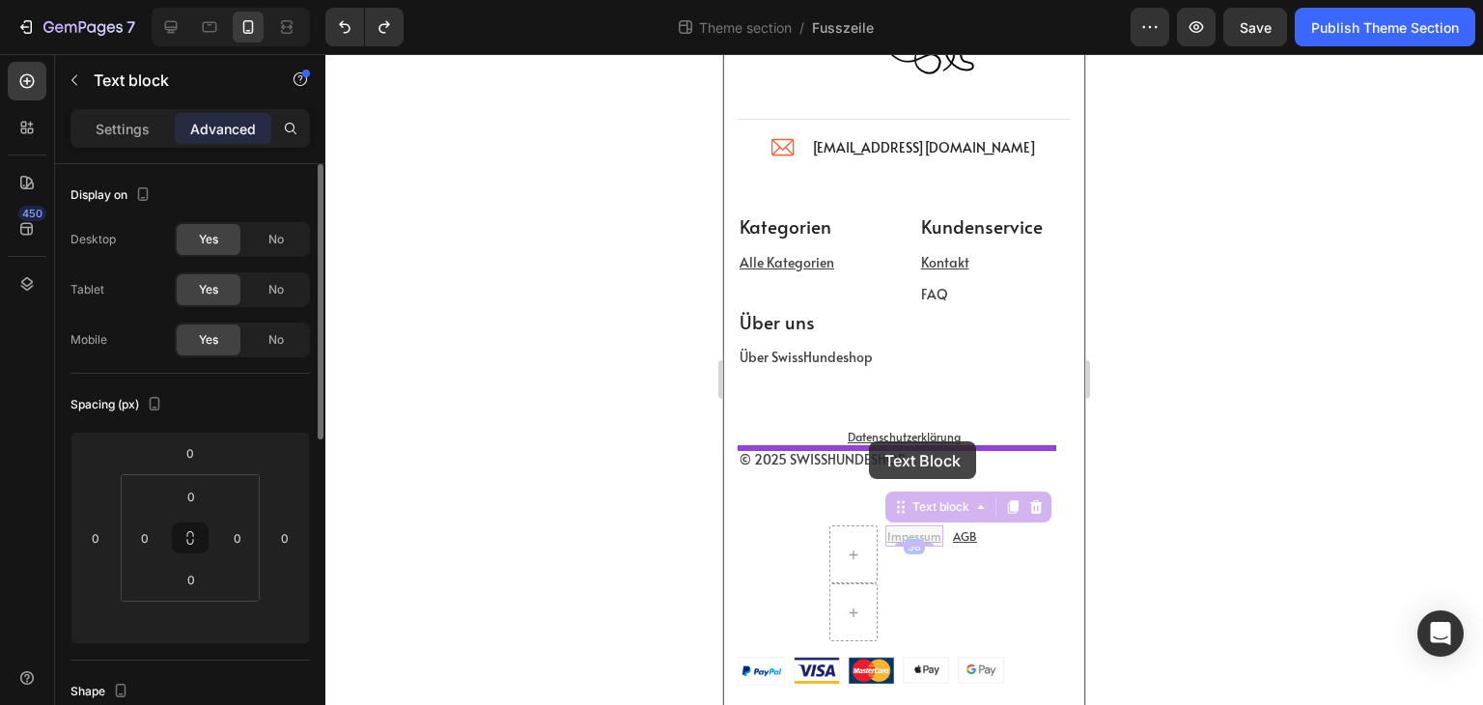
drag, startPoint x: 916, startPoint y: 537, endPoint x: 869, endPoint y: 441, distance: 106.7
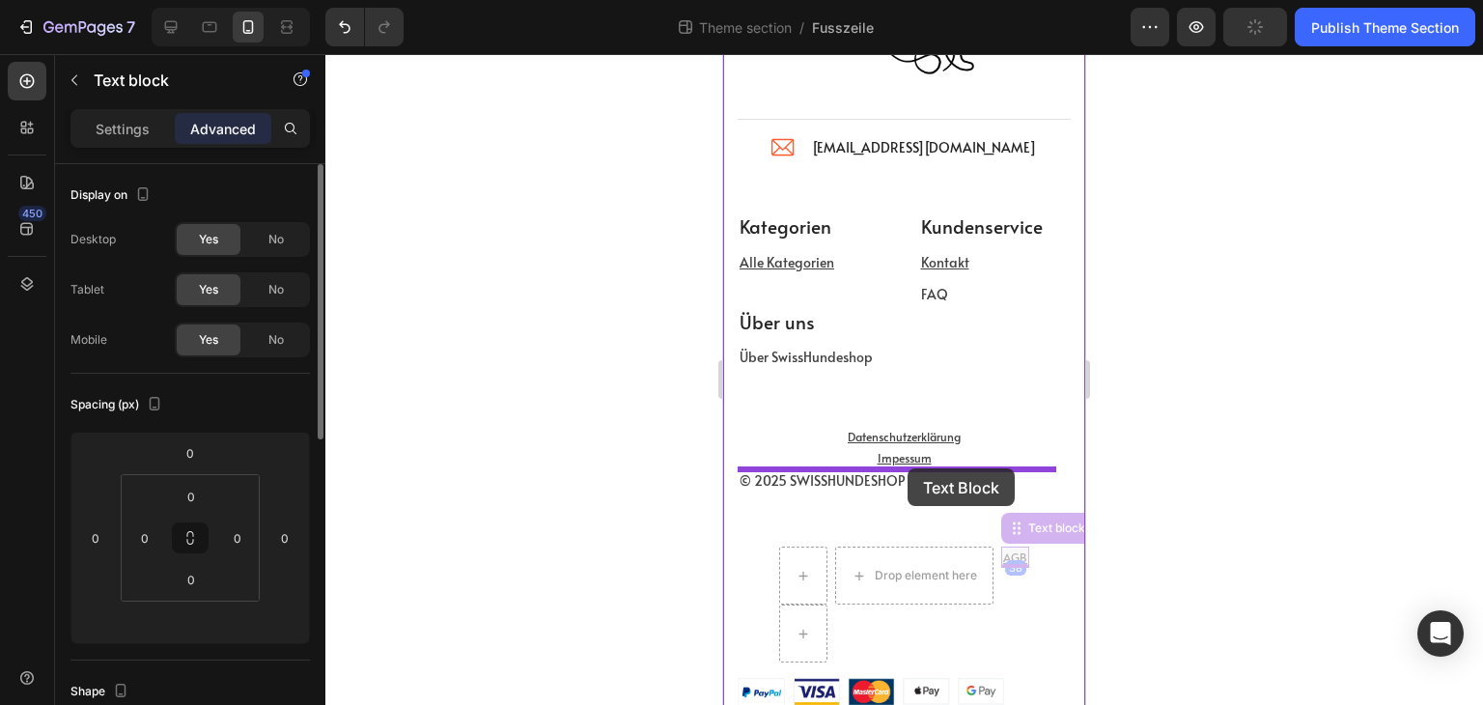
drag, startPoint x: 1008, startPoint y: 553, endPoint x: 908, endPoint y: 468, distance: 131.6
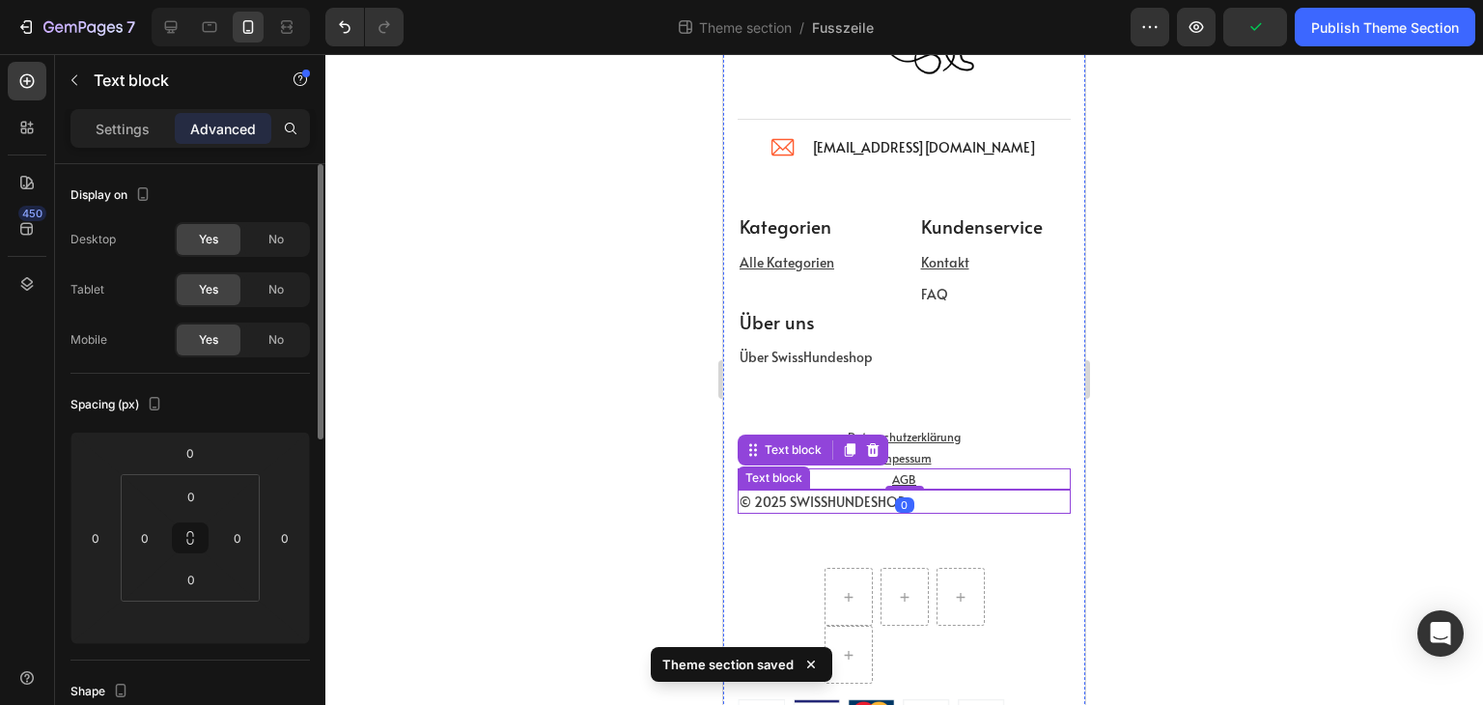
click at [834, 499] on p "© 2025 SWISSHUNDESHOP" at bounding box center [904, 502] width 329 height 20
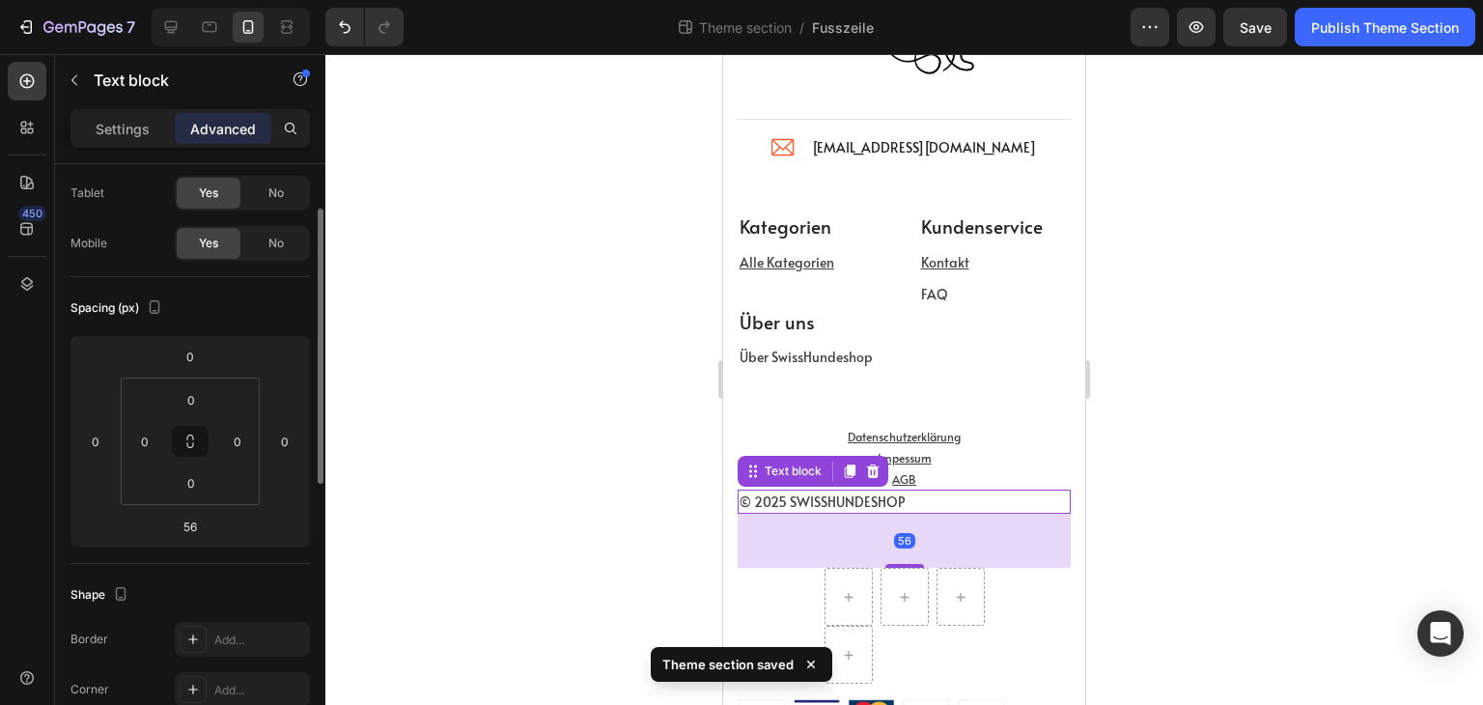
scroll to position [0, 0]
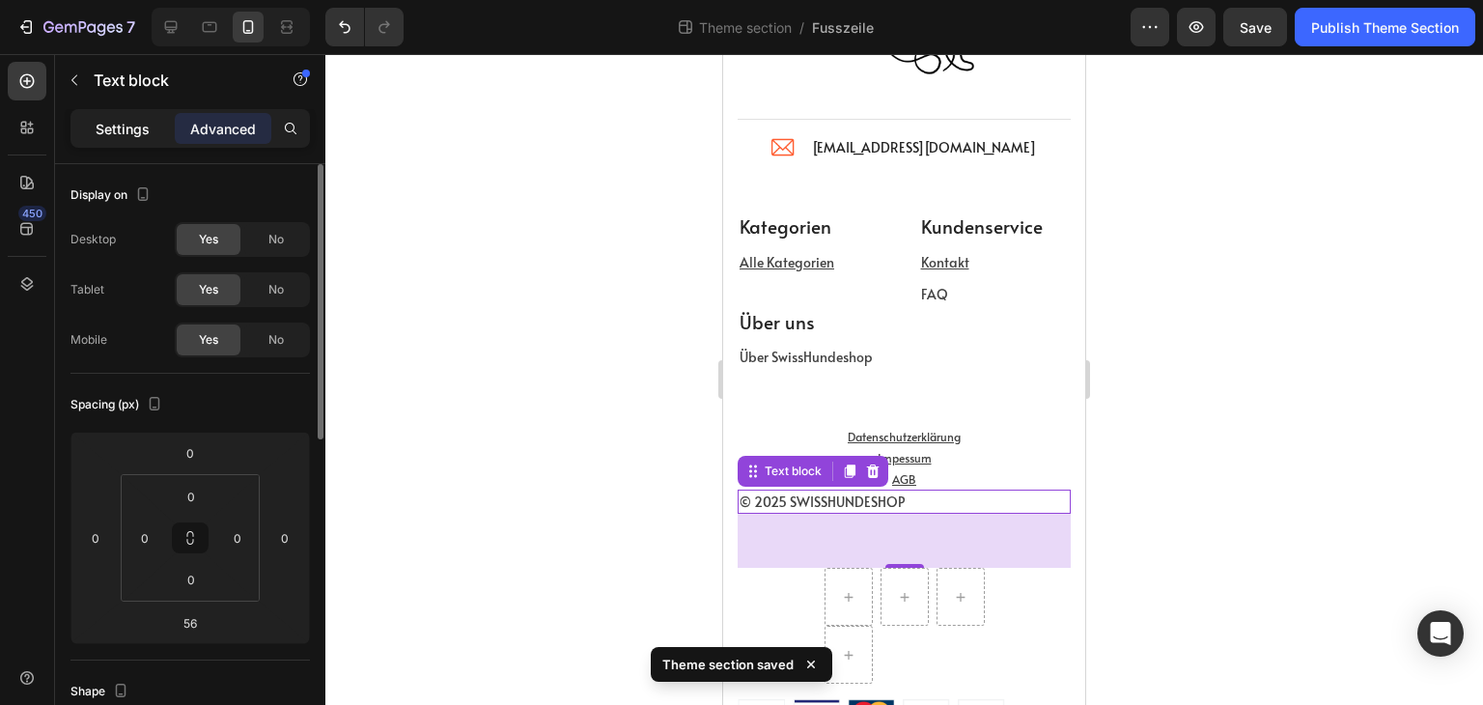
click at [118, 142] on div "Settings" at bounding box center [122, 128] width 97 height 31
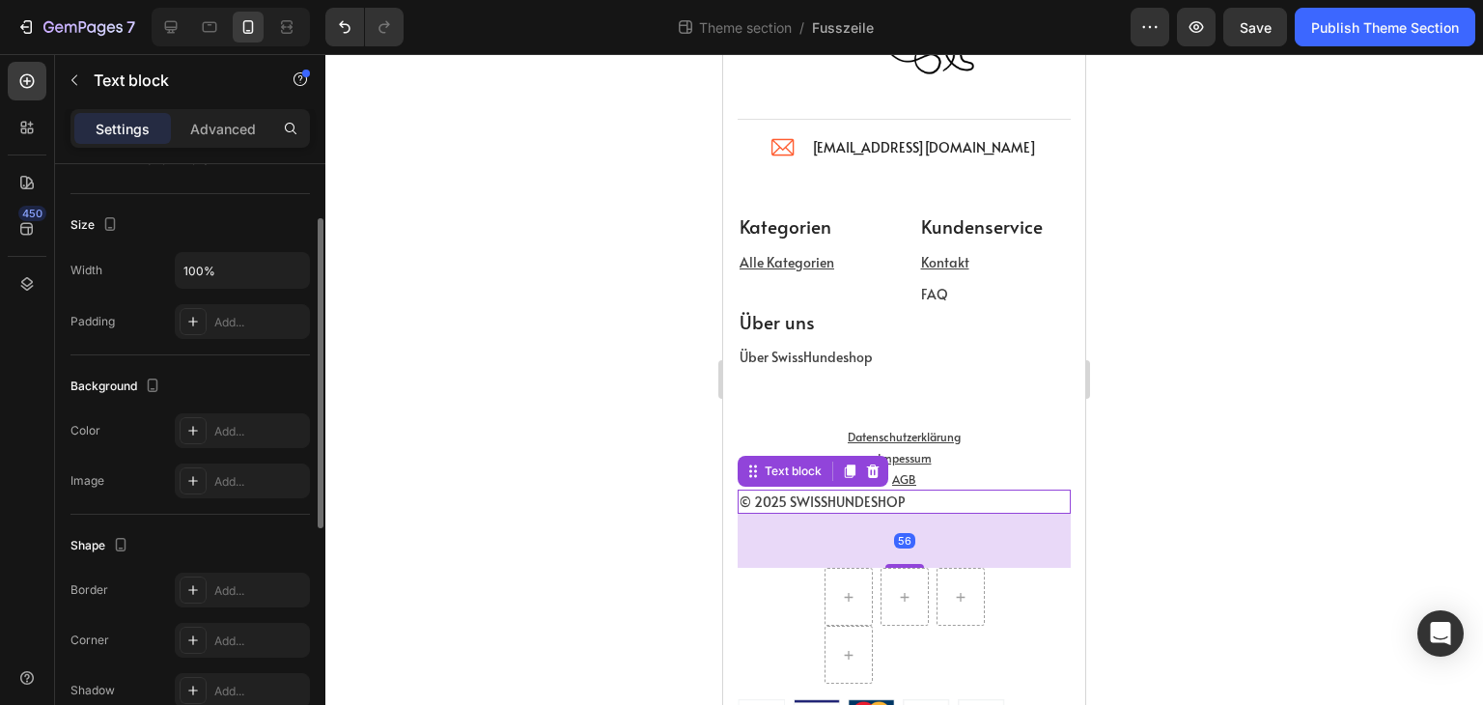
scroll to position [97, 0]
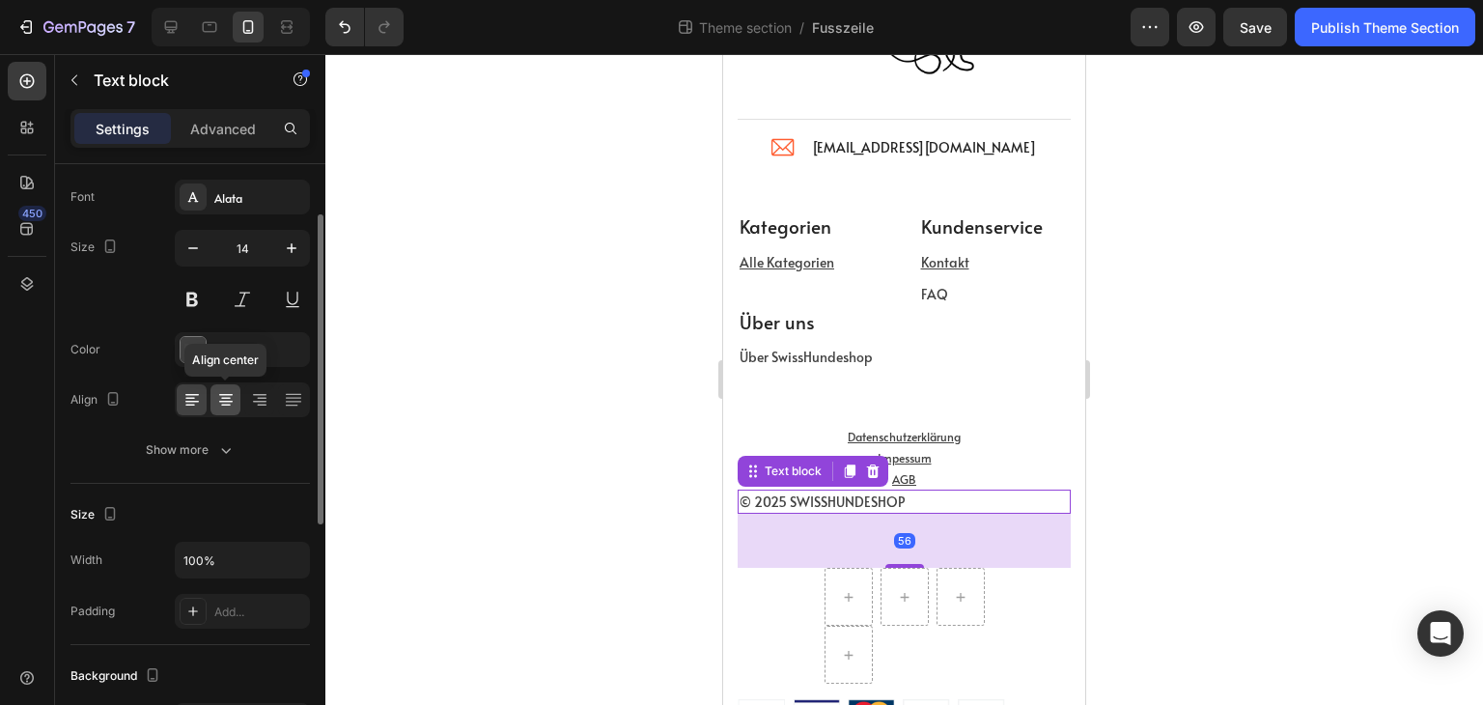
click at [230, 401] on icon at bounding box center [226, 402] width 14 height 2
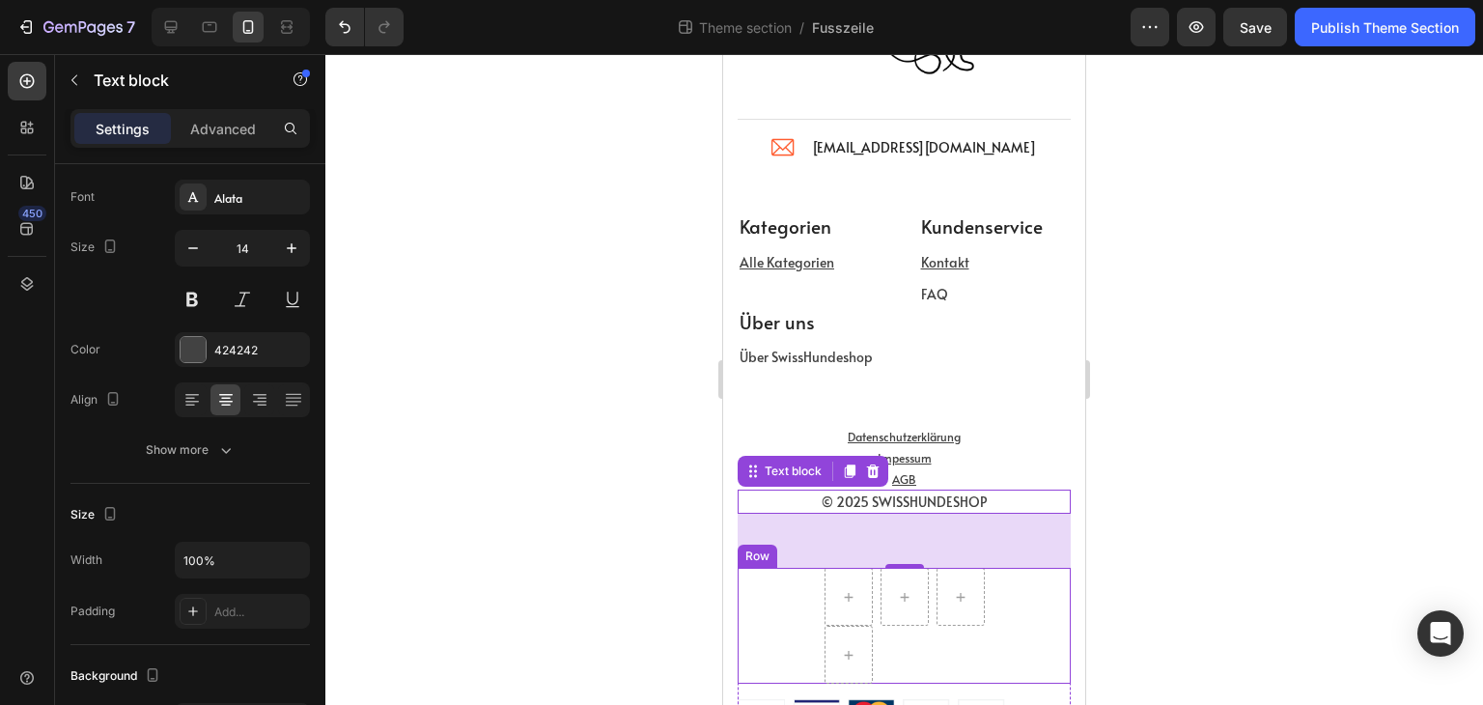
click at [1032, 623] on div "Row" at bounding box center [904, 626] width 333 height 116
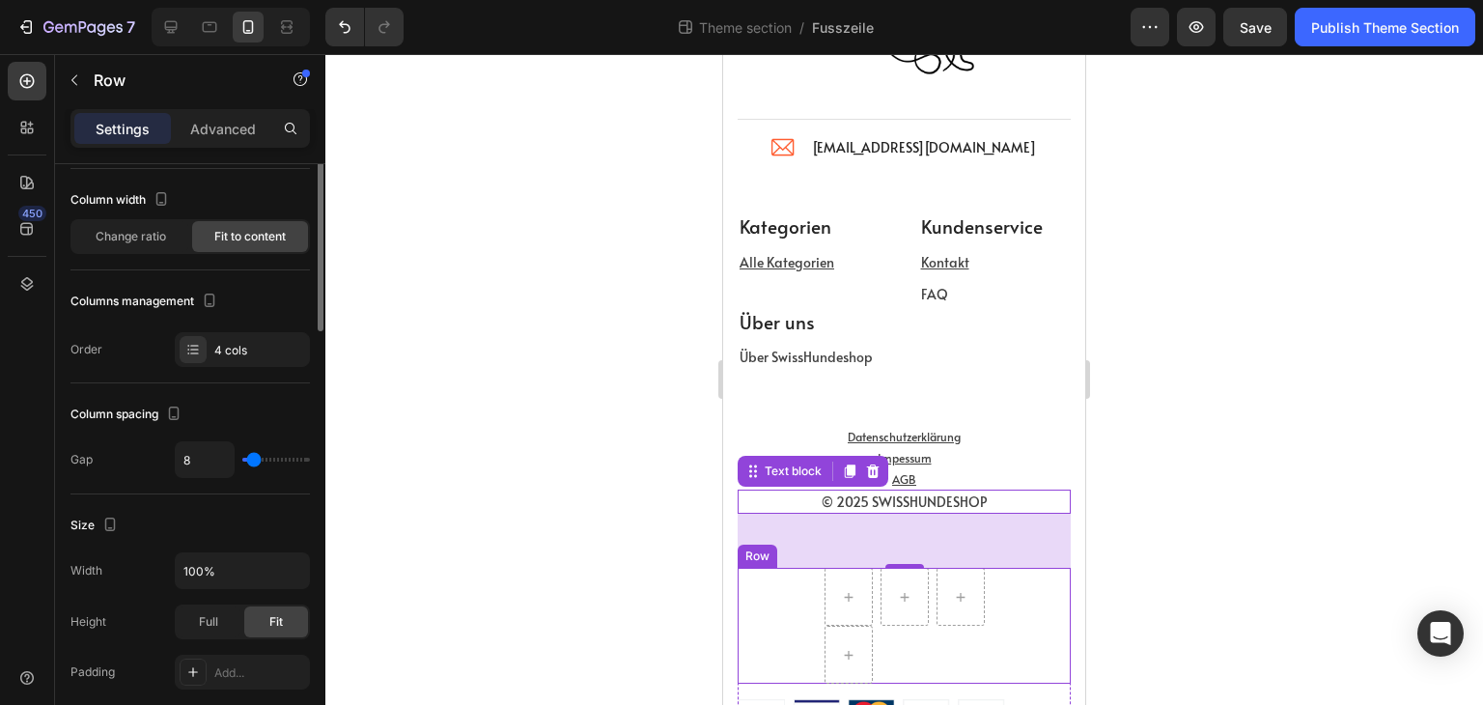
scroll to position [0, 0]
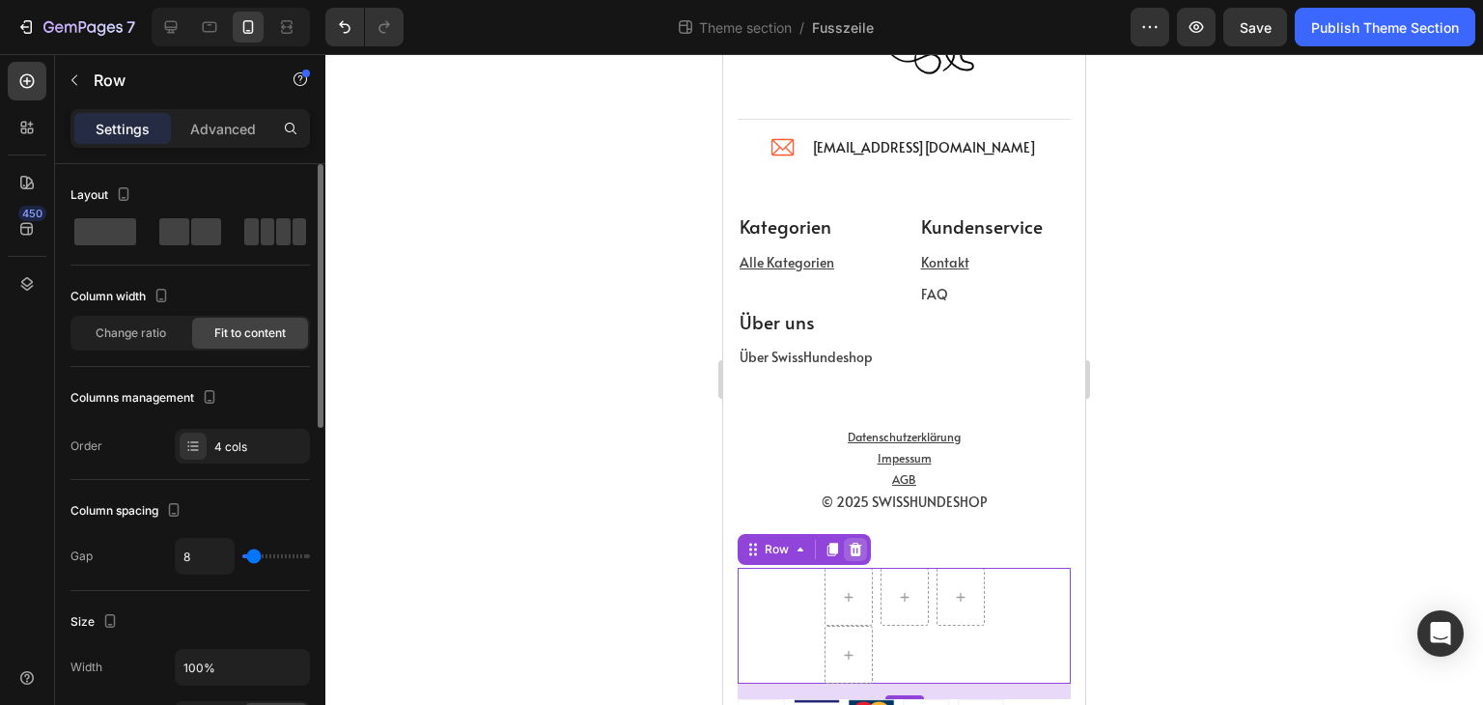
click at [858, 550] on icon at bounding box center [856, 550] width 13 height 14
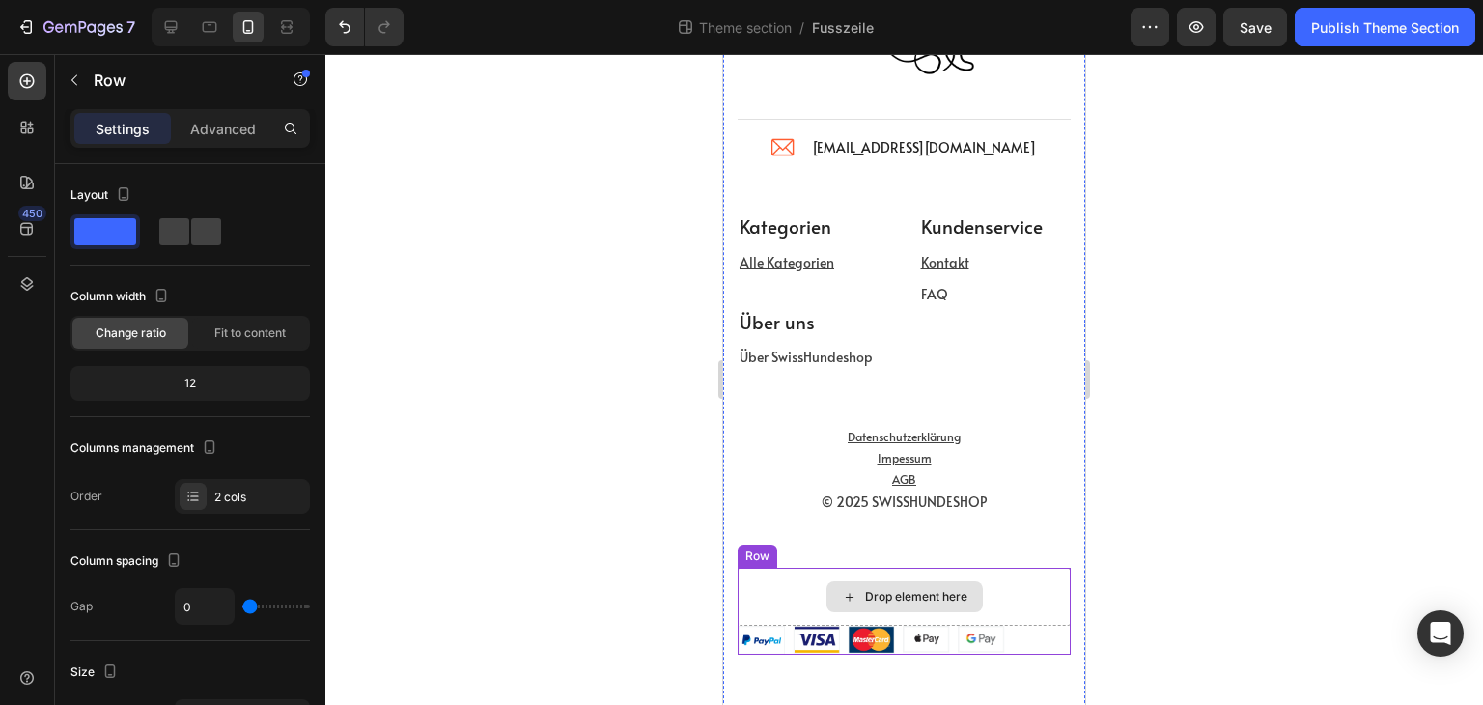
click at [1014, 584] on div "Drop element here" at bounding box center [904, 597] width 333 height 58
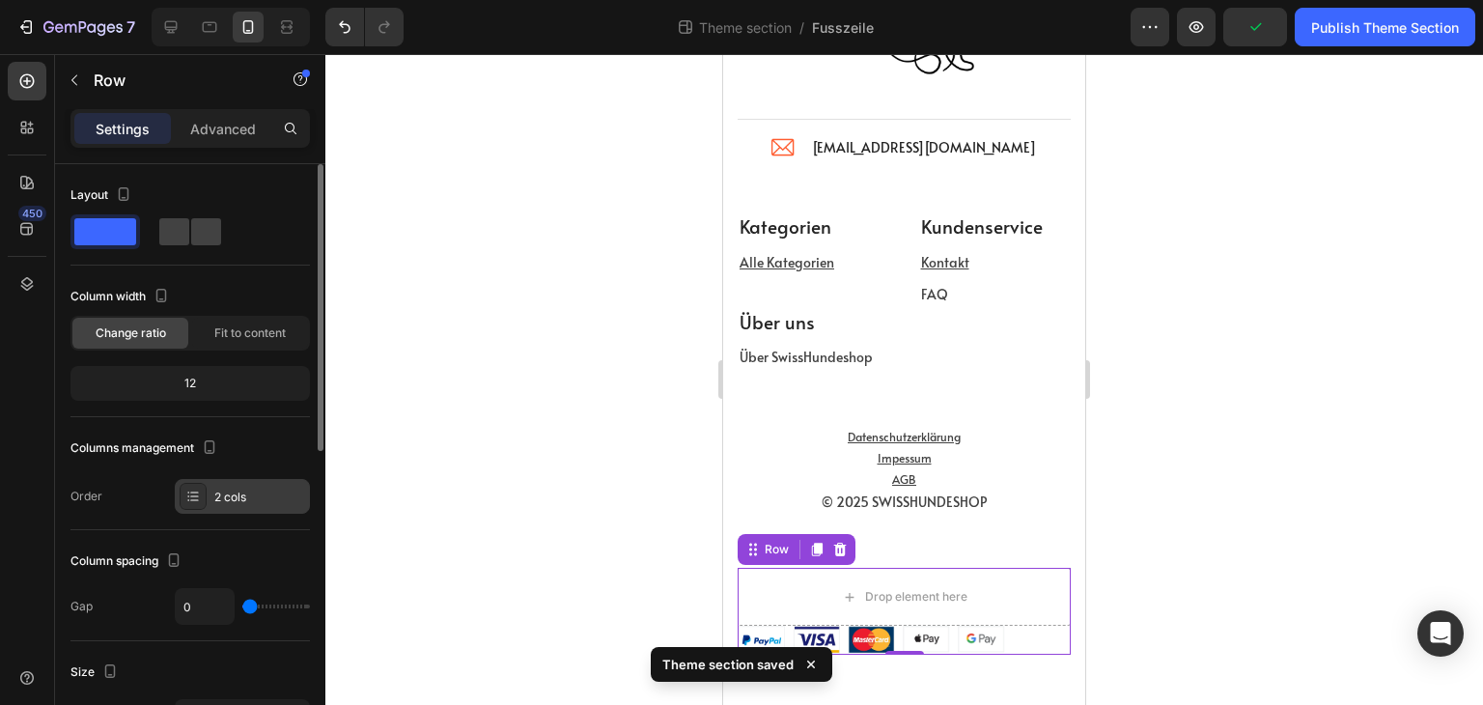
click at [245, 490] on div "2 cols" at bounding box center [259, 497] width 91 height 17
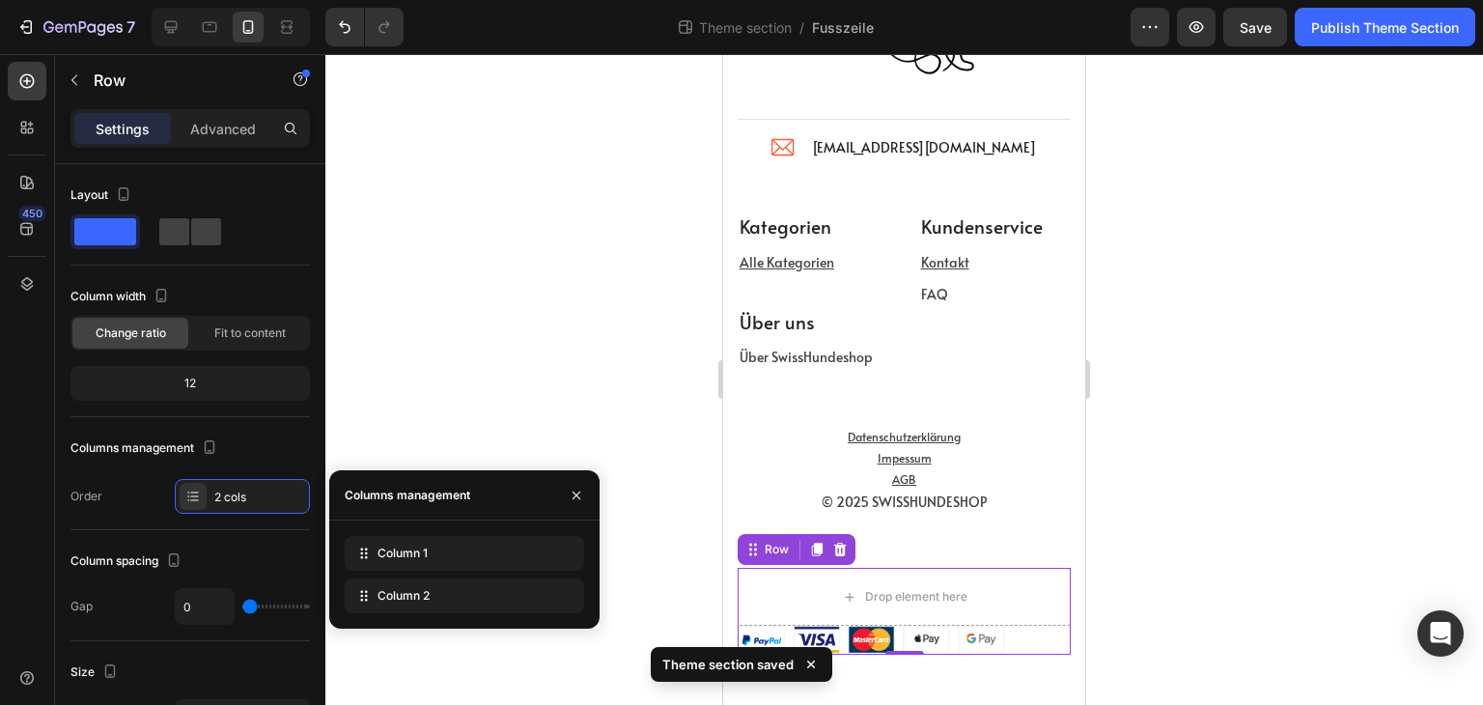
click at [556, 403] on div at bounding box center [904, 379] width 1158 height 651
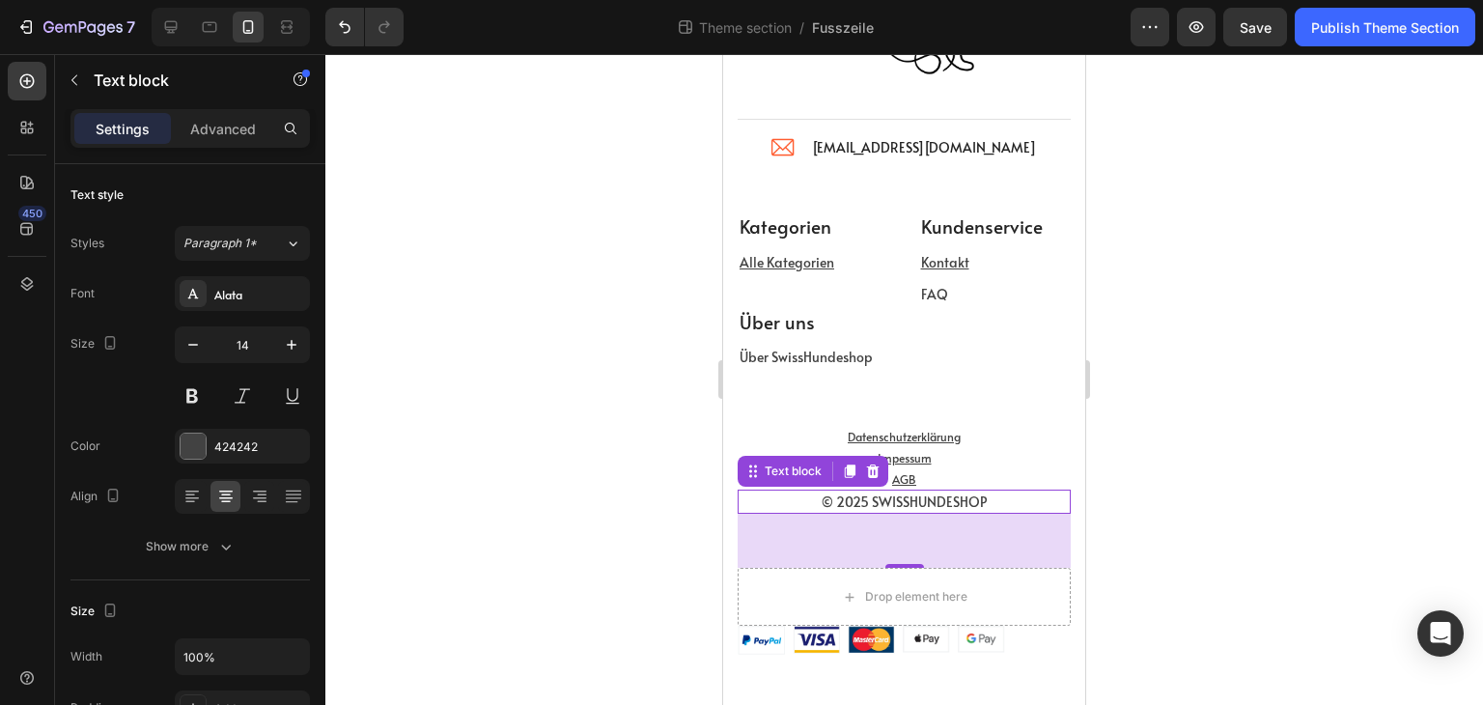
click at [926, 536] on div "56" at bounding box center [904, 541] width 333 height 54
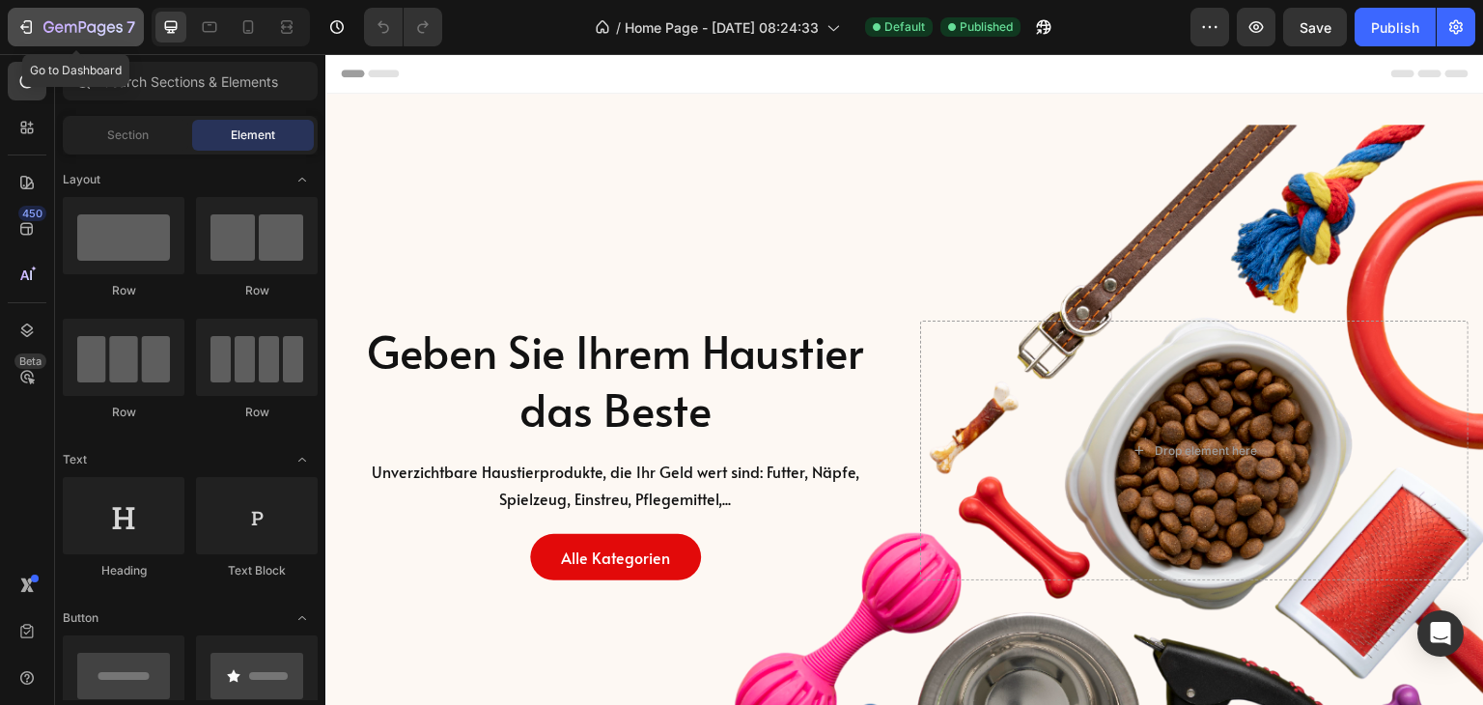
click at [42, 26] on div "7" at bounding box center [75, 26] width 119 height 23
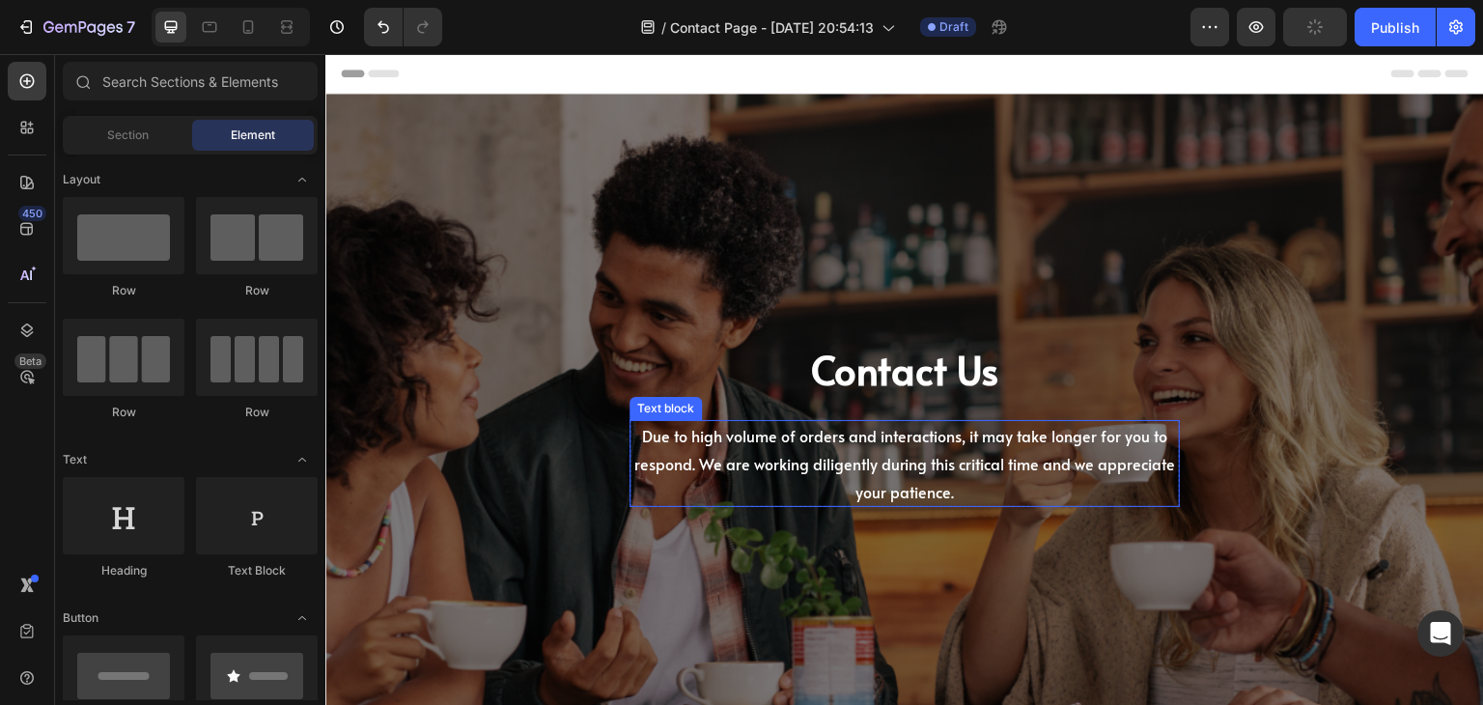
click at [506, 313] on div "Contact Us Heading Due to high volume of orders and interactions, it may take l…" at bounding box center [905, 425] width 1130 height 601
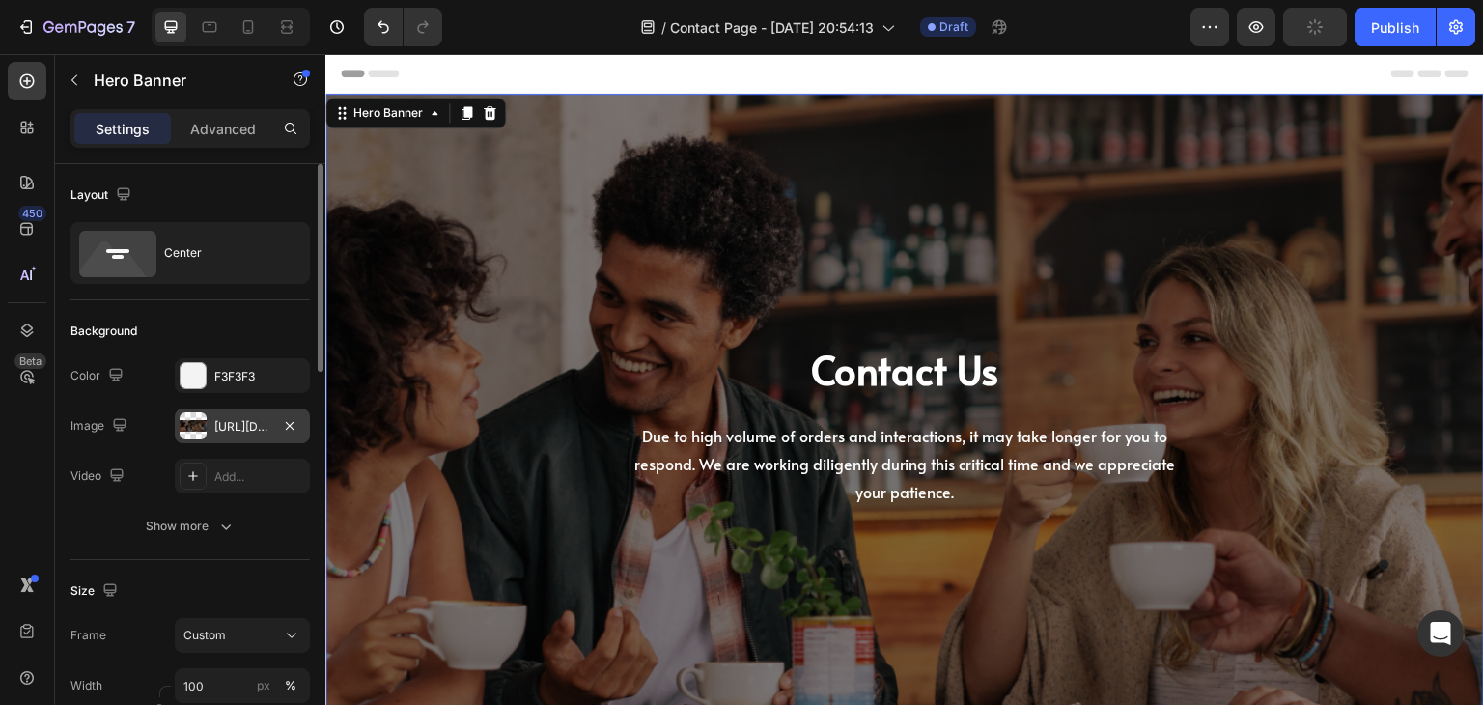
click at [198, 435] on div at bounding box center [193, 425] width 27 height 27
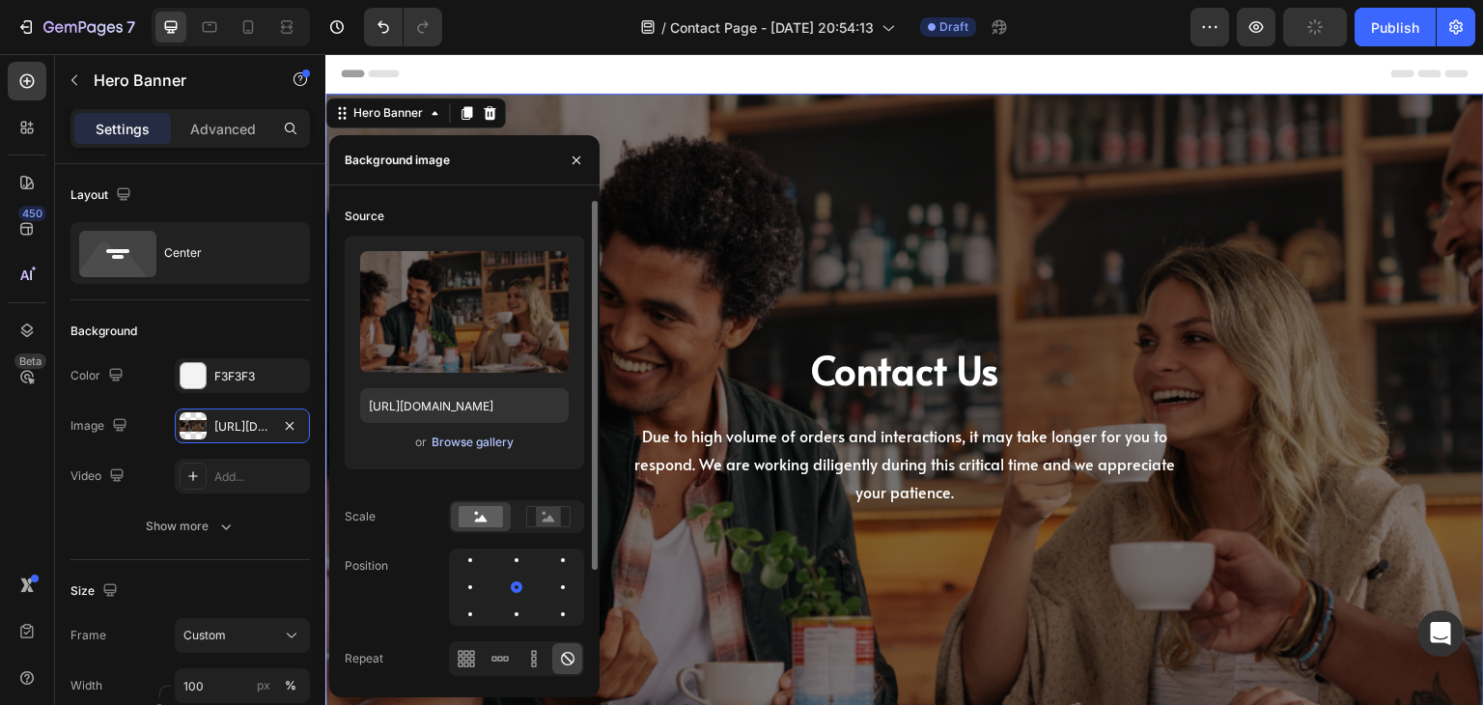
click at [485, 441] on div "Browse gallery" at bounding box center [473, 442] width 82 height 17
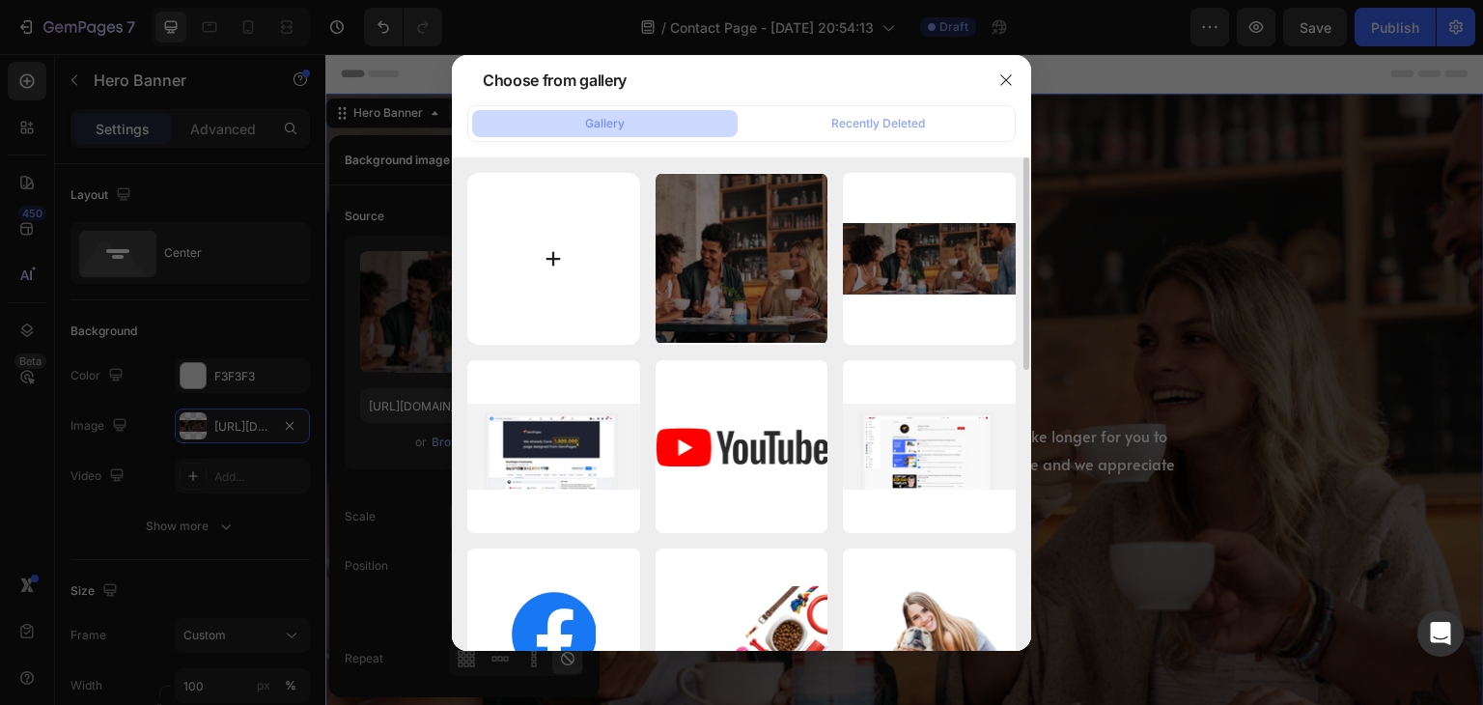
click at [559, 260] on input "file" at bounding box center [553, 259] width 173 height 173
type input "C:\fakepath\ruckansicht-junger-mann-mit-hund-am-meer.jpg"
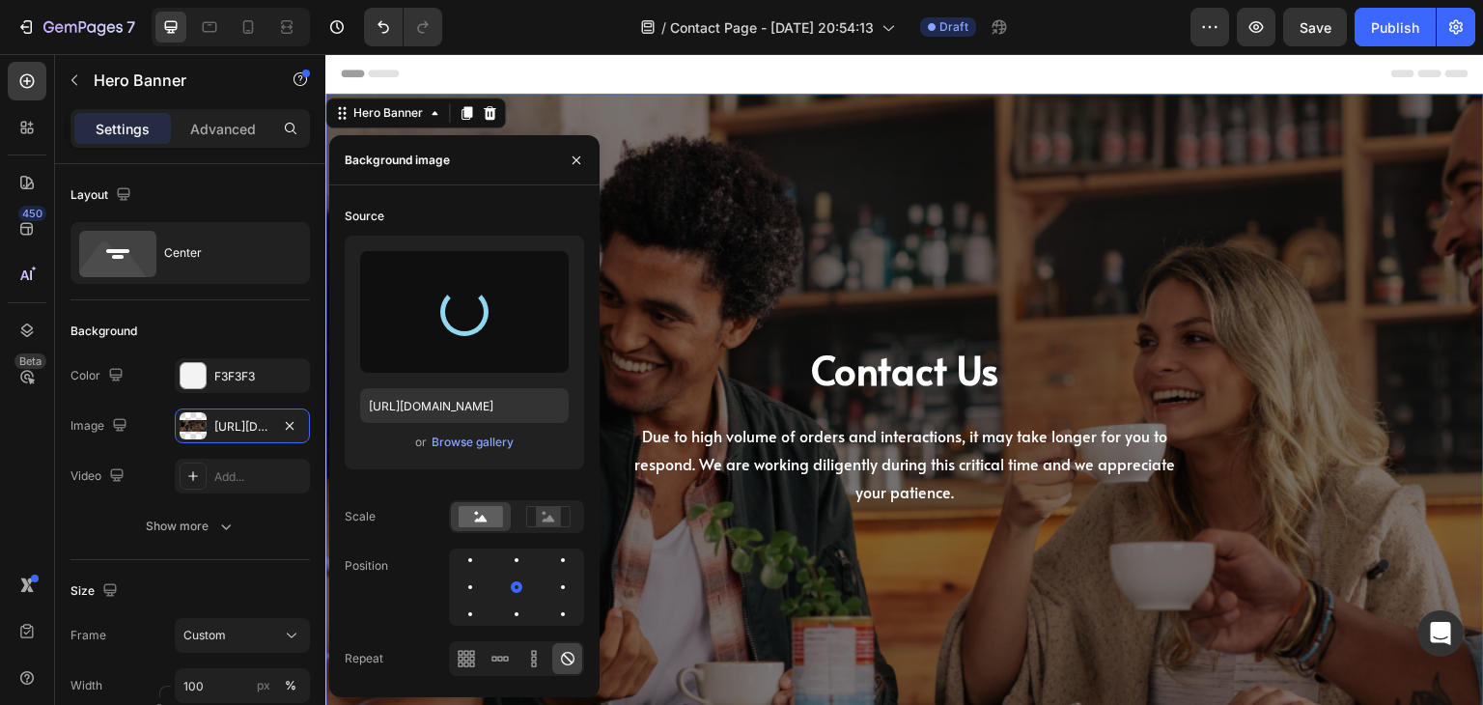
type input "[URL][DOMAIN_NAME]"
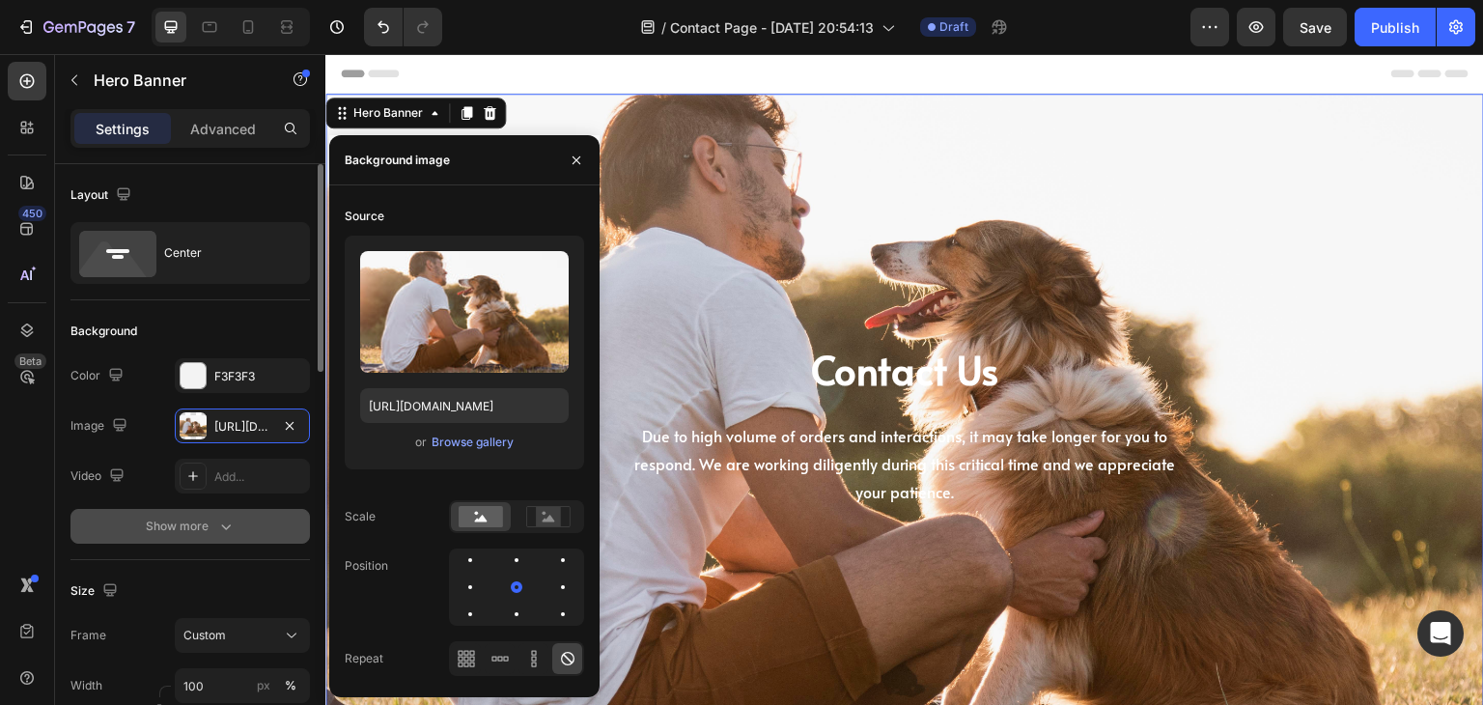
click at [216, 528] on icon "button" at bounding box center [225, 526] width 19 height 19
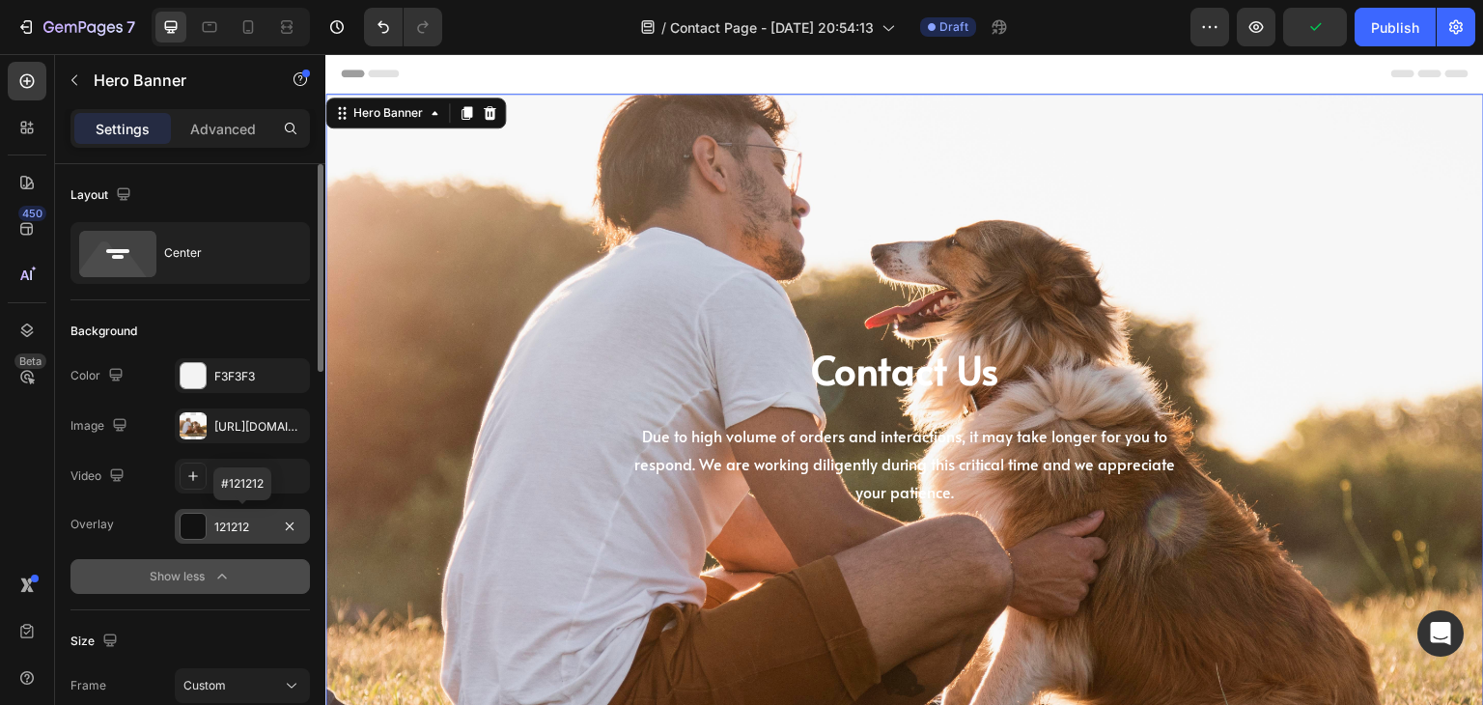
click at [185, 527] on div at bounding box center [193, 526] width 25 height 25
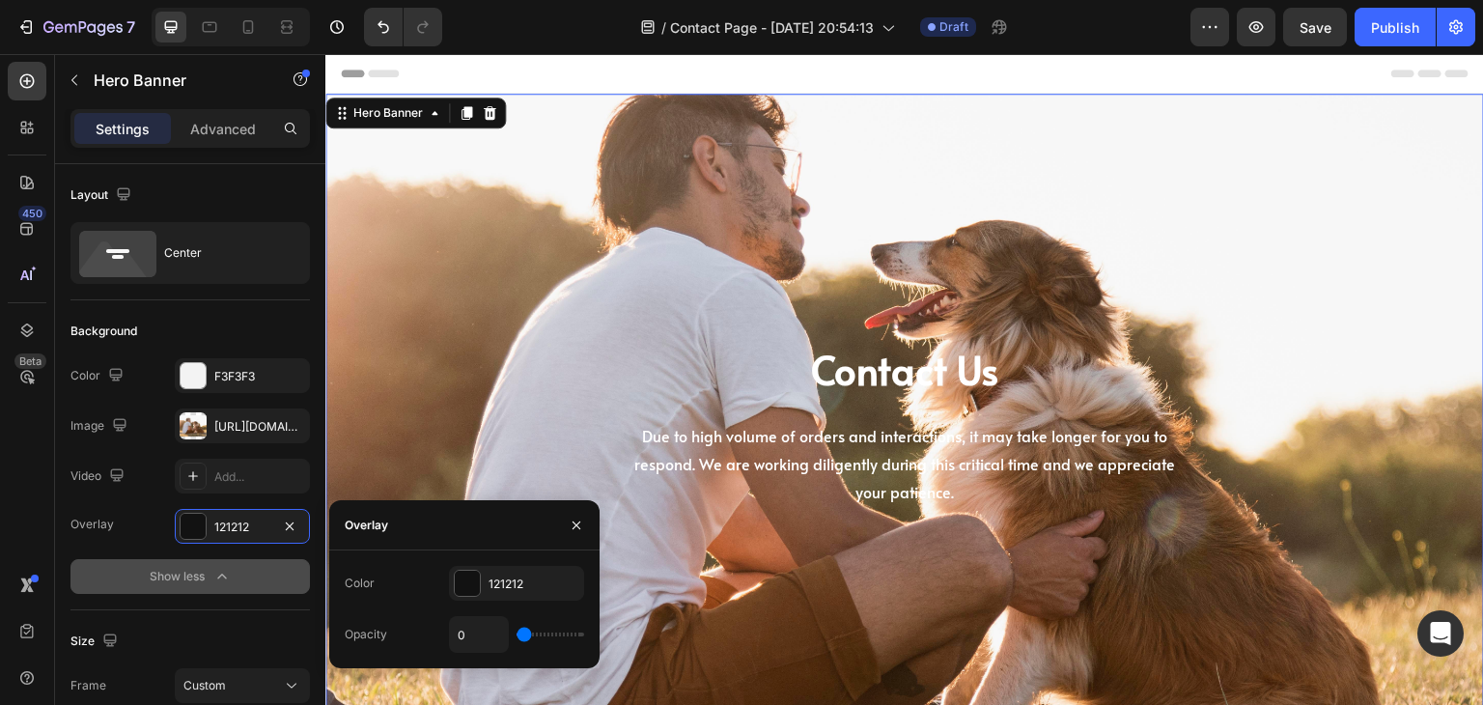
type input "6%"
type input "6"
type input "8%"
type input "8"
type input "9%"
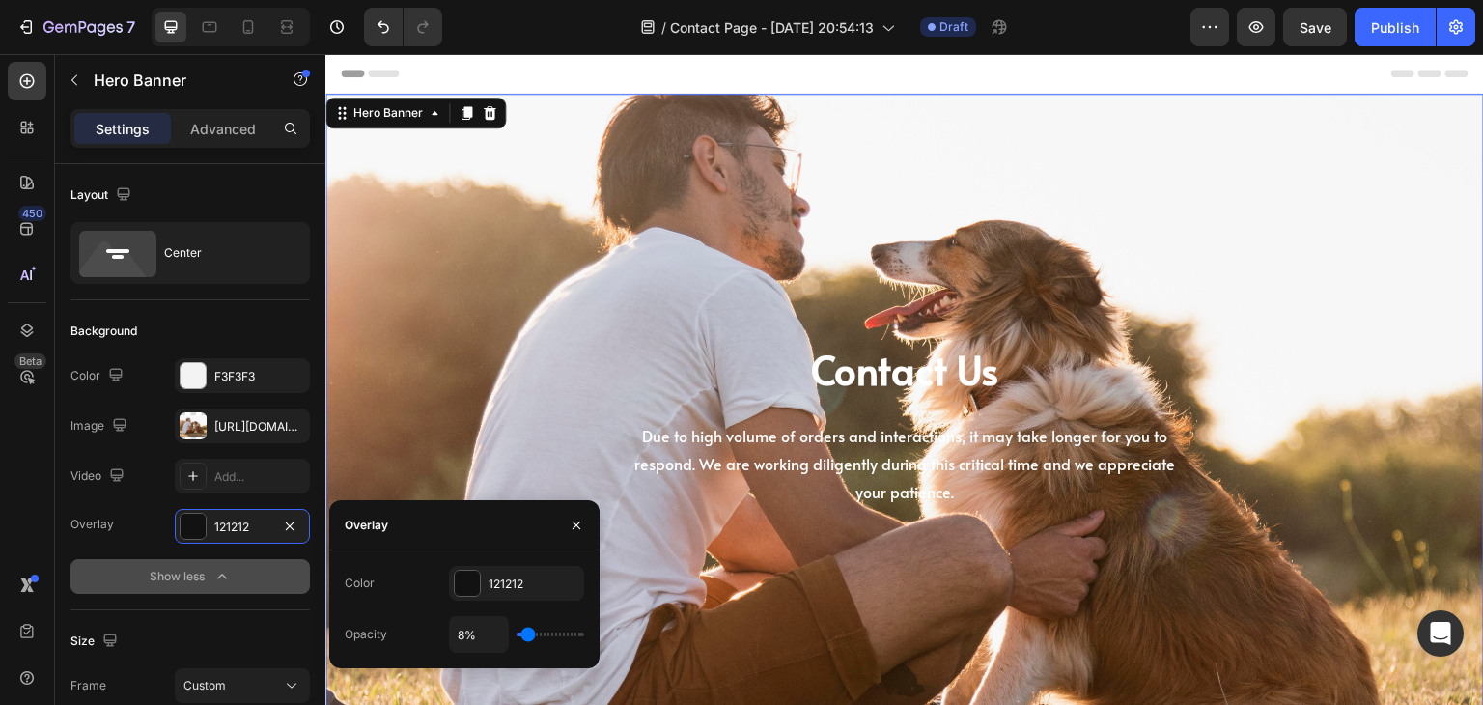
type input "9"
type input "11%"
type input "11"
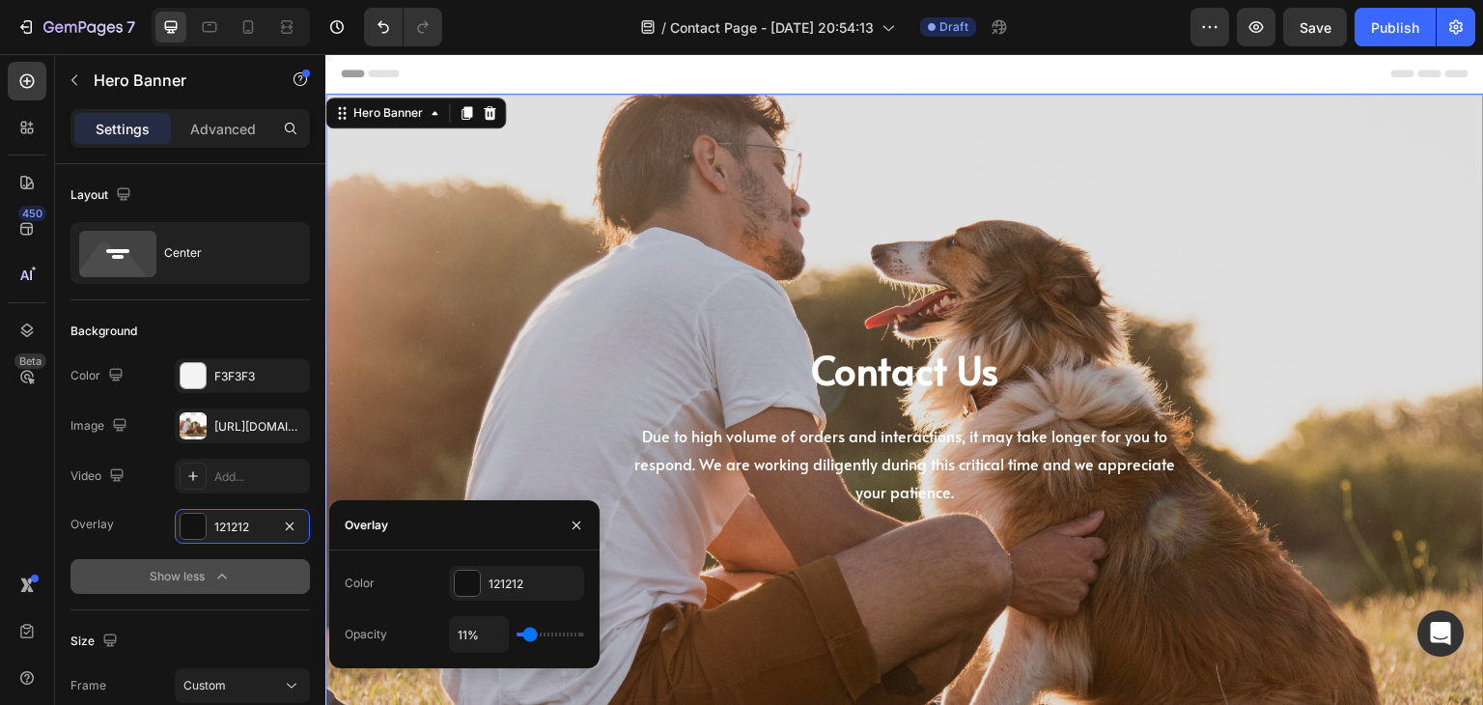
type input "12%"
type input "12"
type input "14%"
type input "14"
type input "15%"
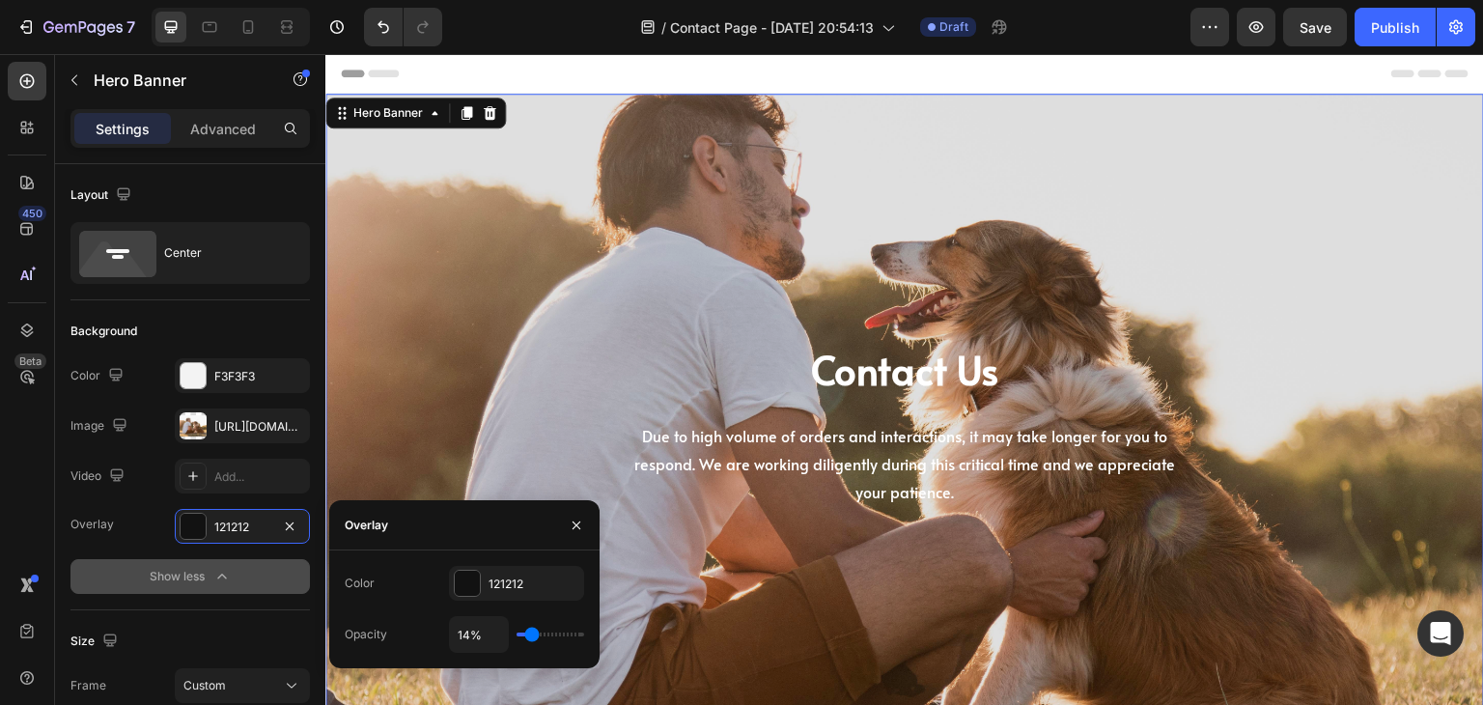
type input "15"
type input "18%"
type input "18"
type input "20%"
type input "20"
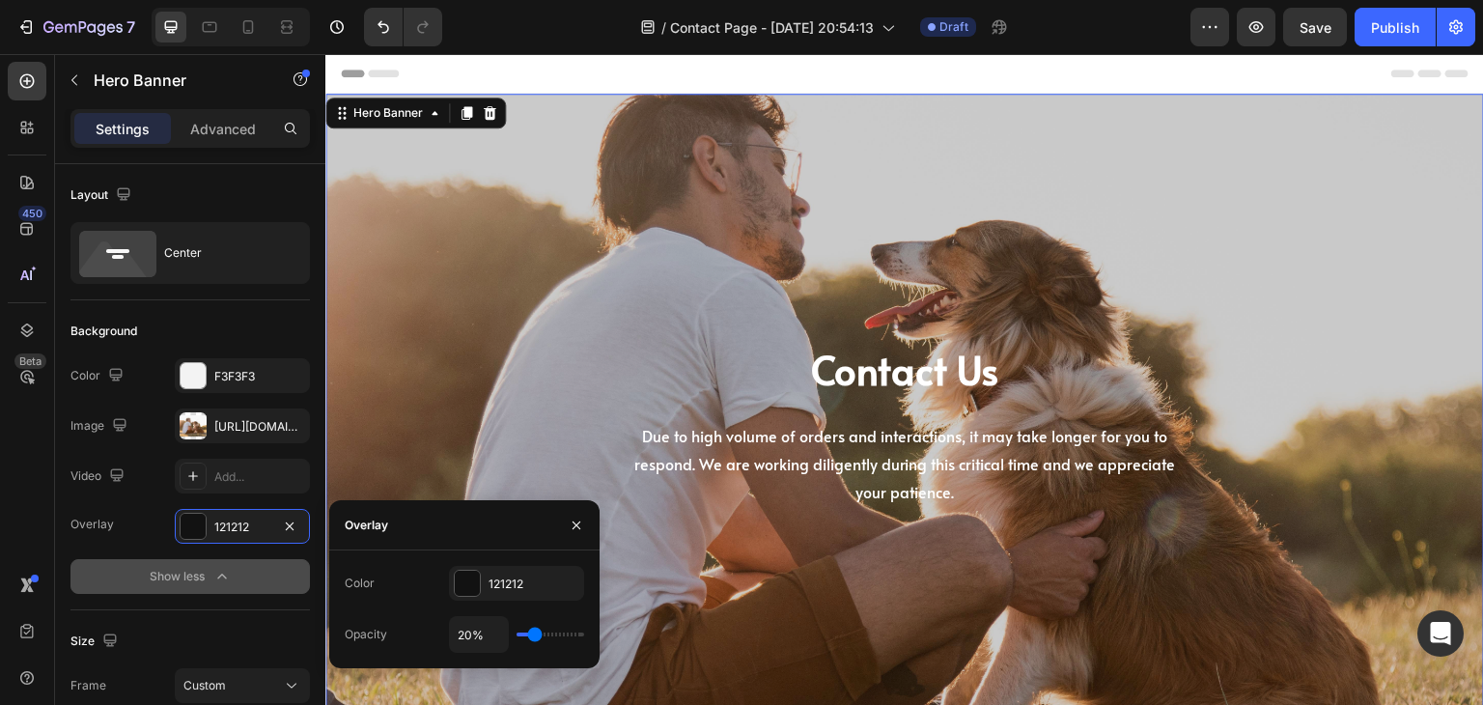
type input "18%"
type input "18"
type input "15%"
type input "15"
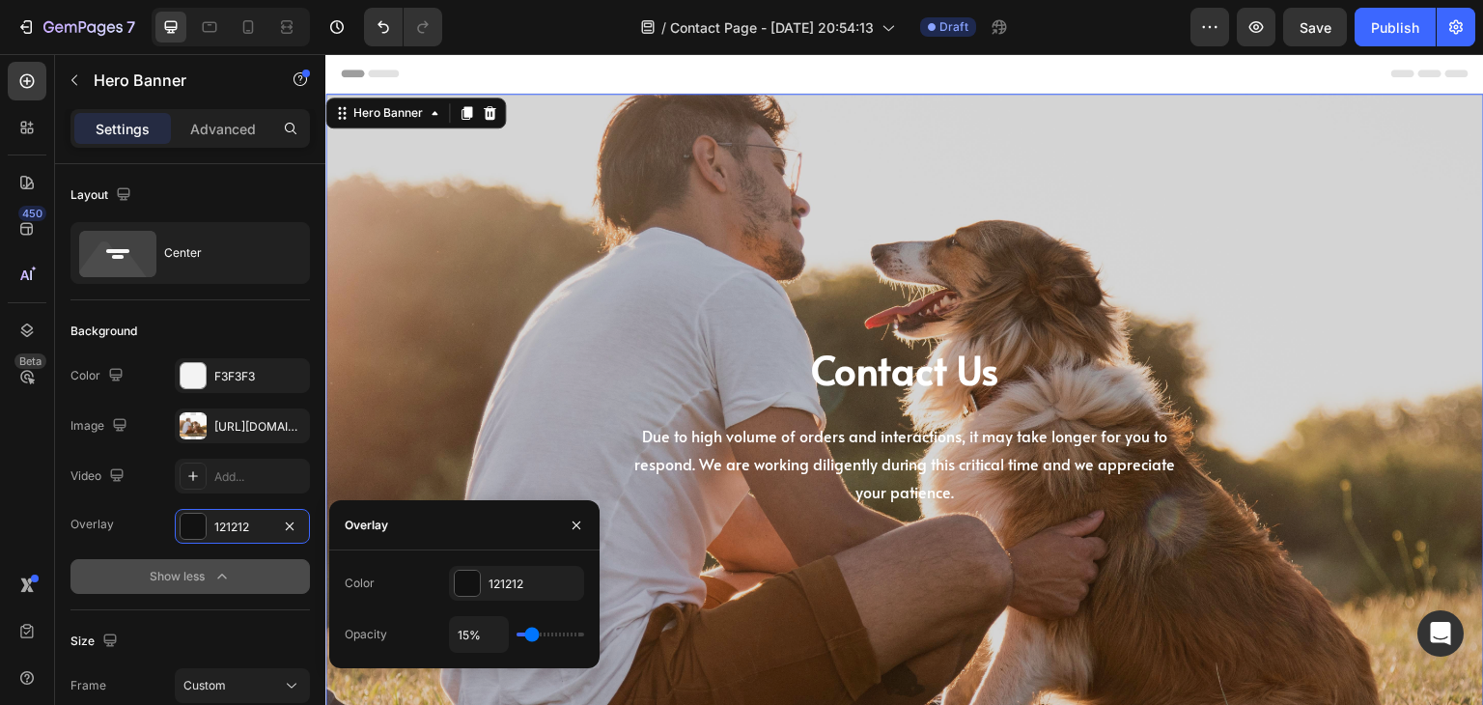
type input "12%"
type input "12"
type input "11%"
type input "11"
type input "9%"
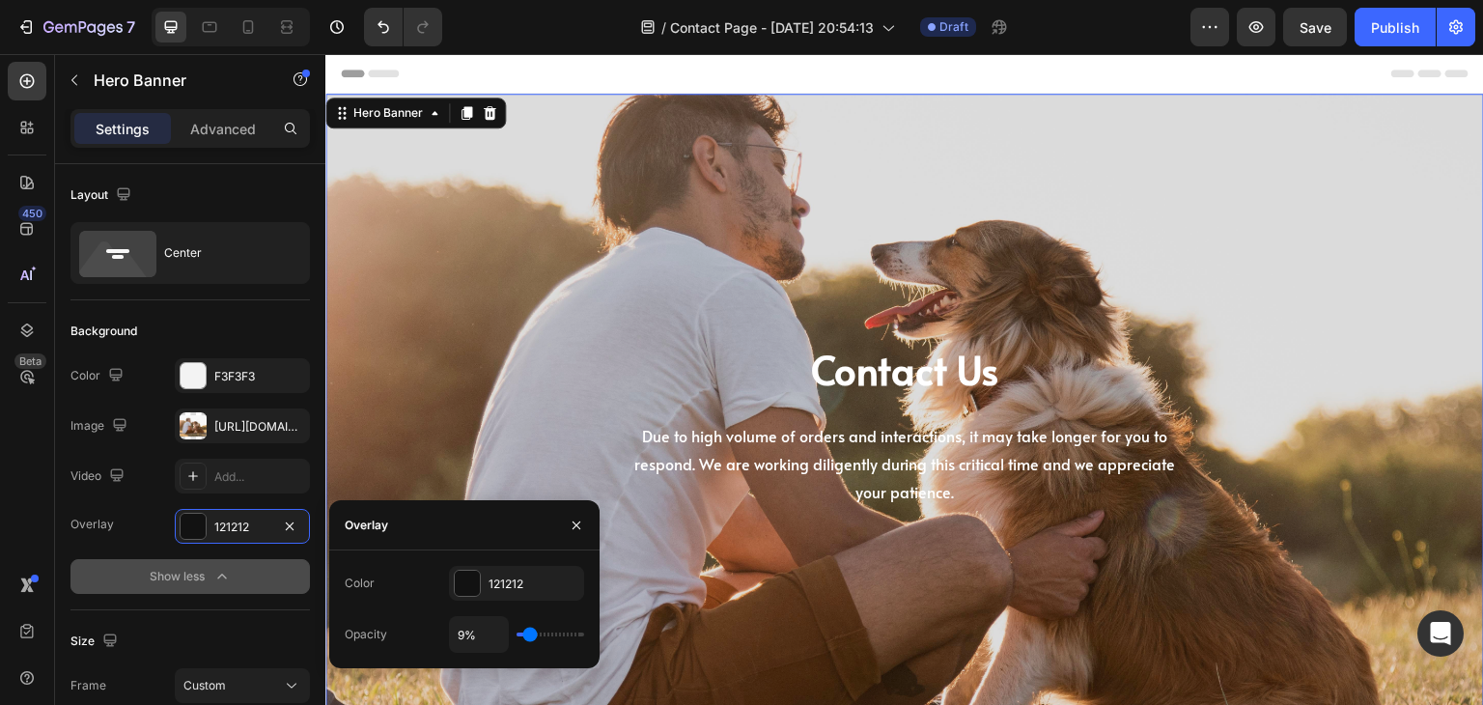
type input "9"
type input "8%"
type input "8"
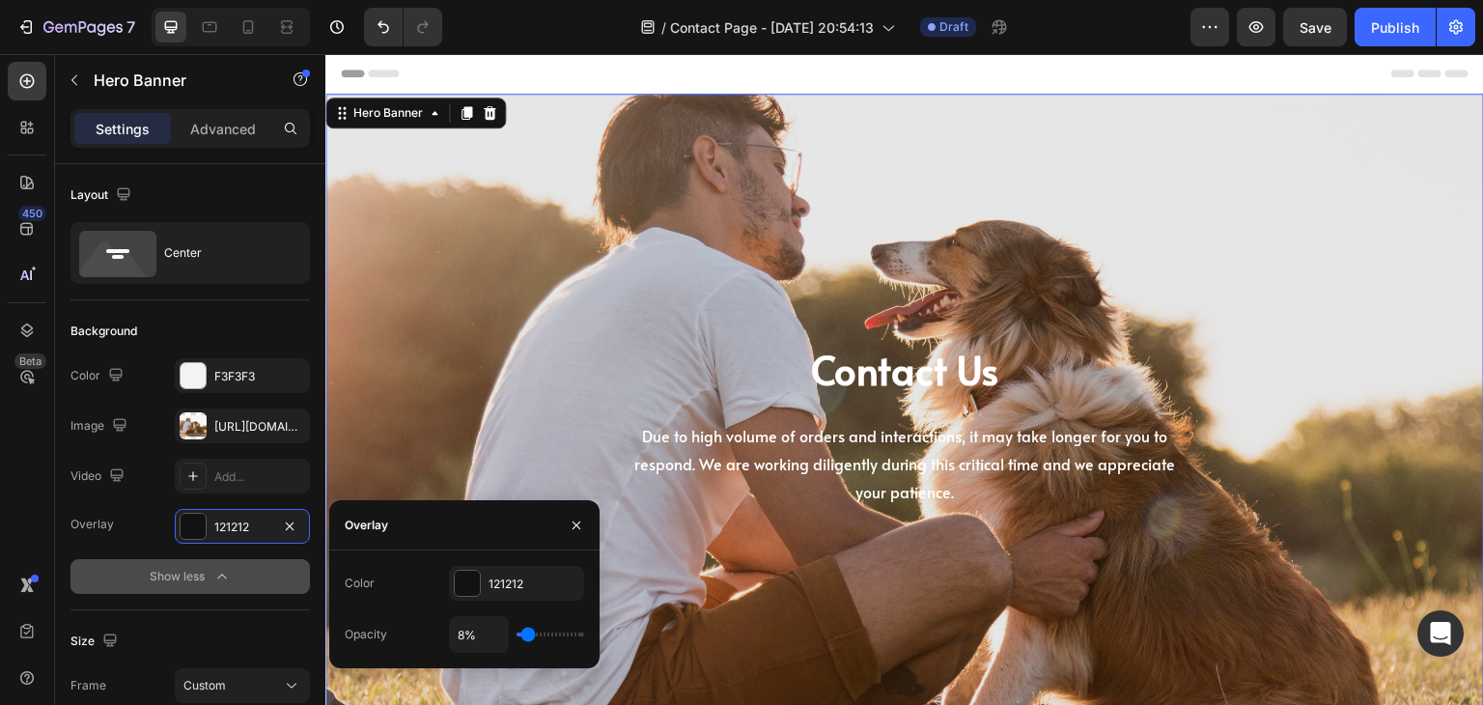
type input "17%"
type input "17"
type input "18%"
type input "18"
type input "21%"
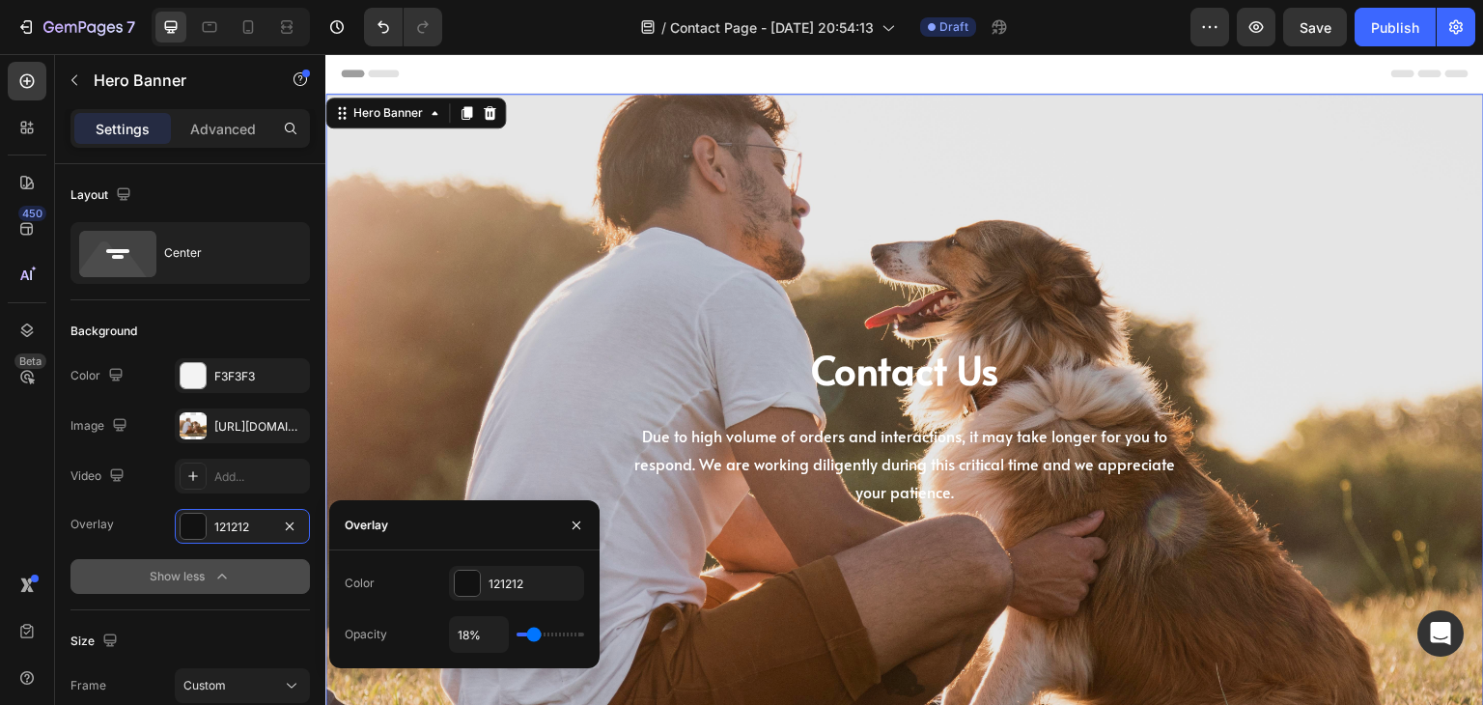
type input "21"
type input "23%"
type input "23"
type input "24%"
type input "24"
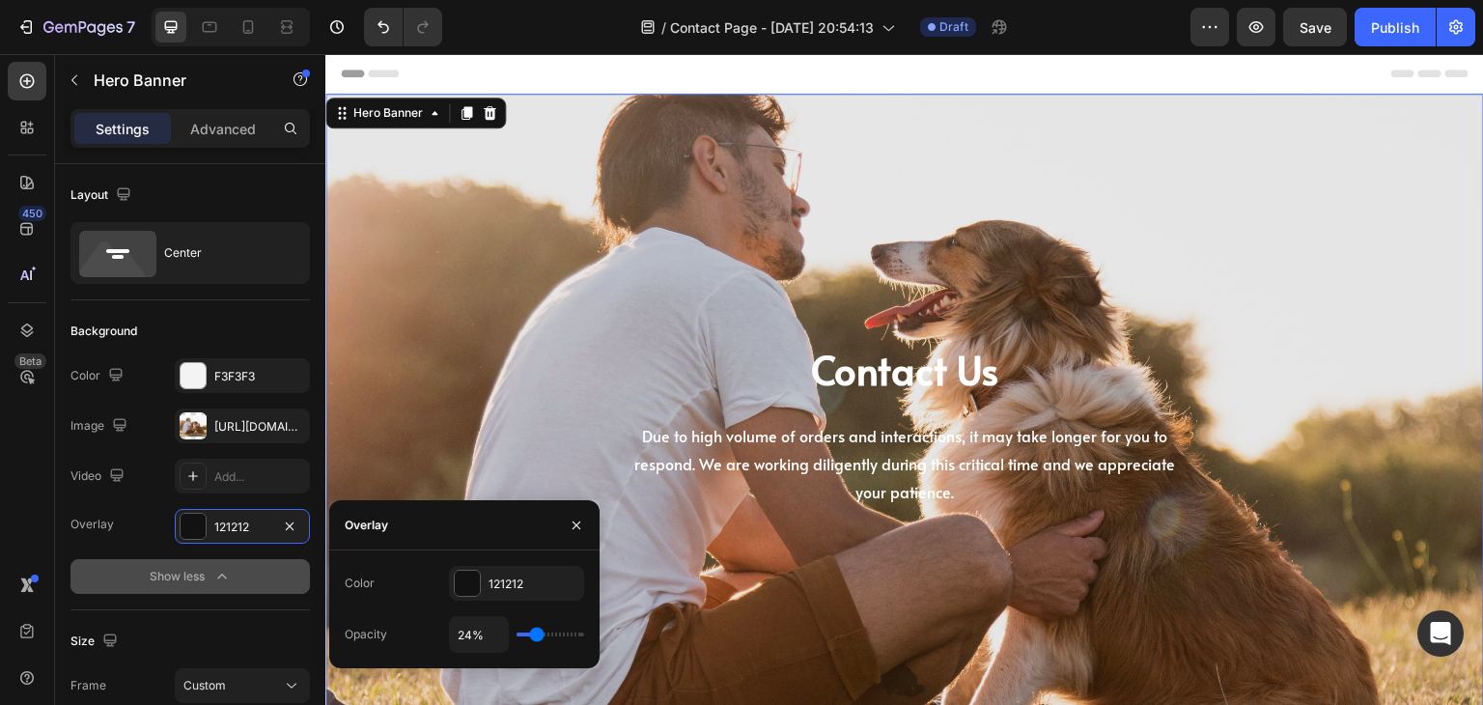
type input "27%"
type input "27"
type input "29%"
type input "29"
type input "30%"
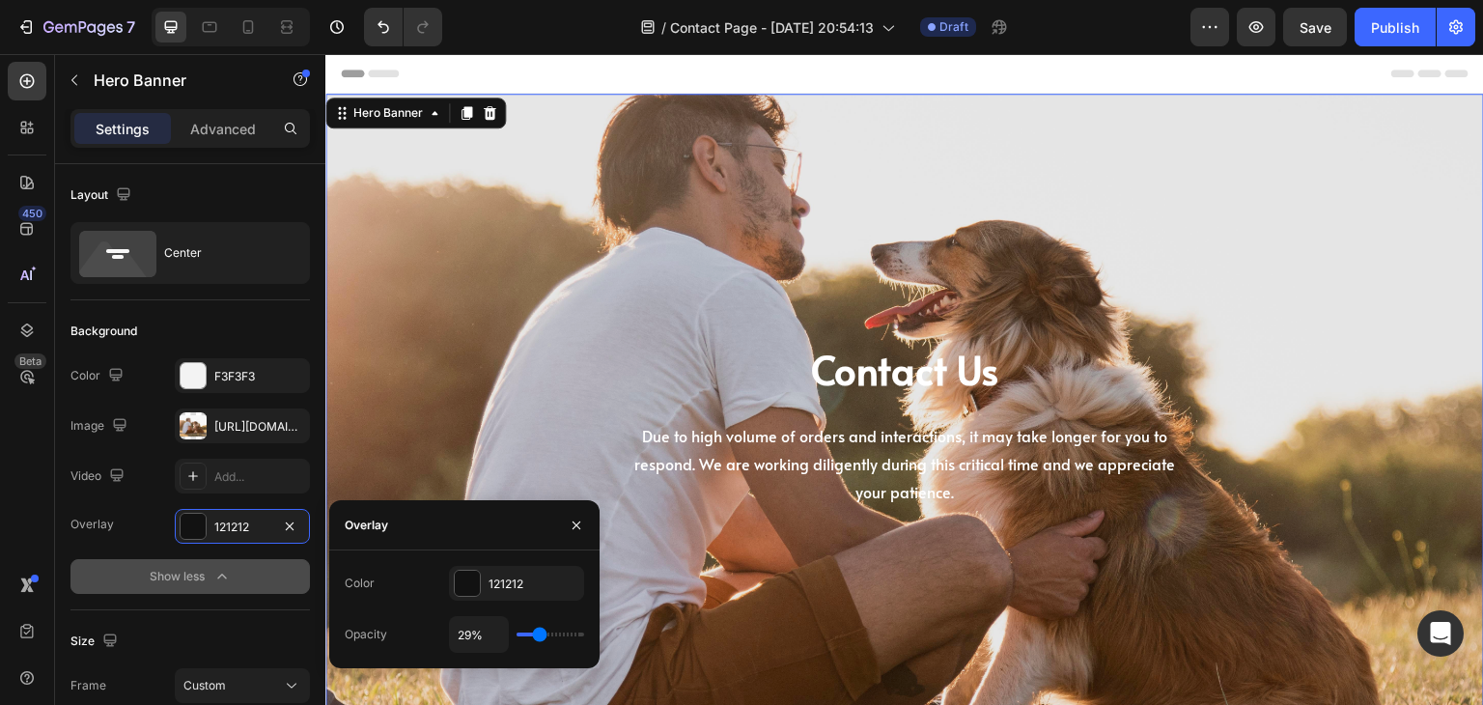
type input "30"
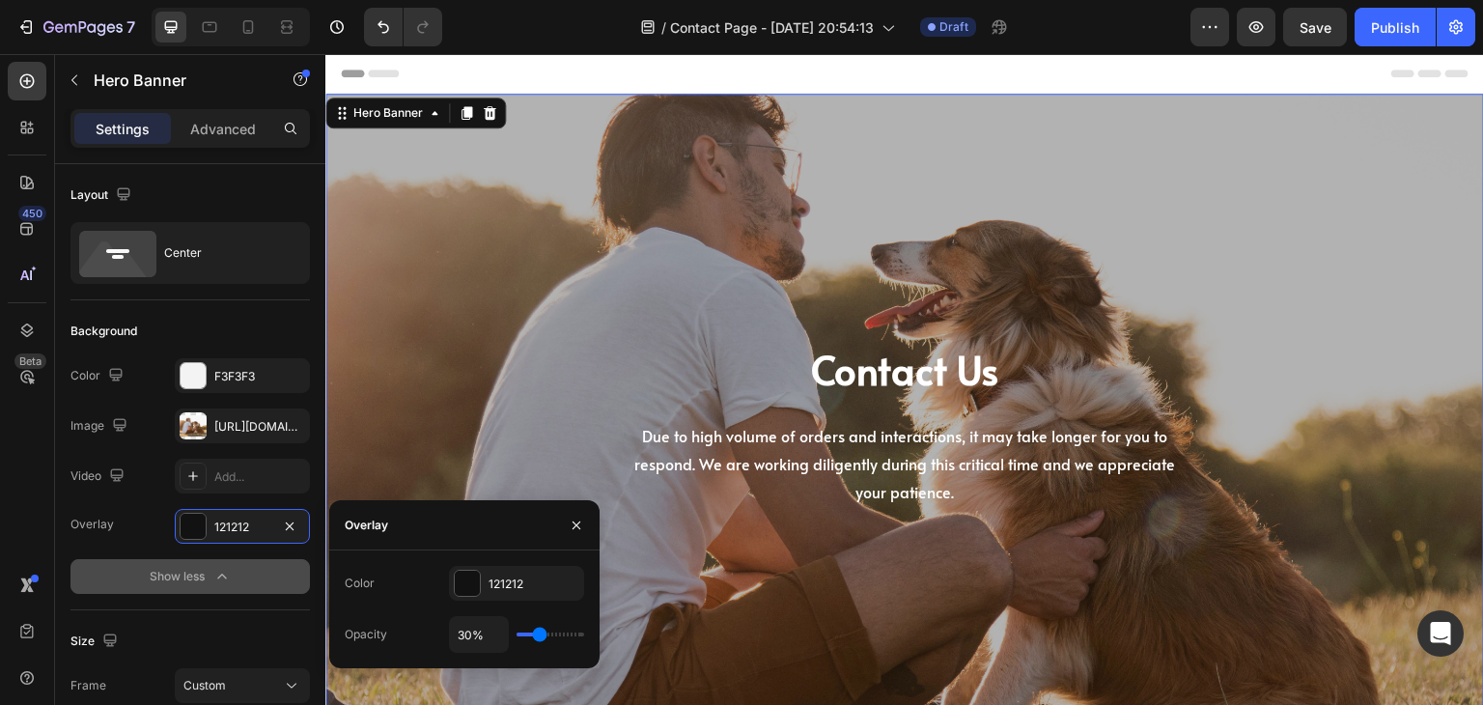
type input "31%"
type input "31"
type input "33%"
type input "33"
type input "34%"
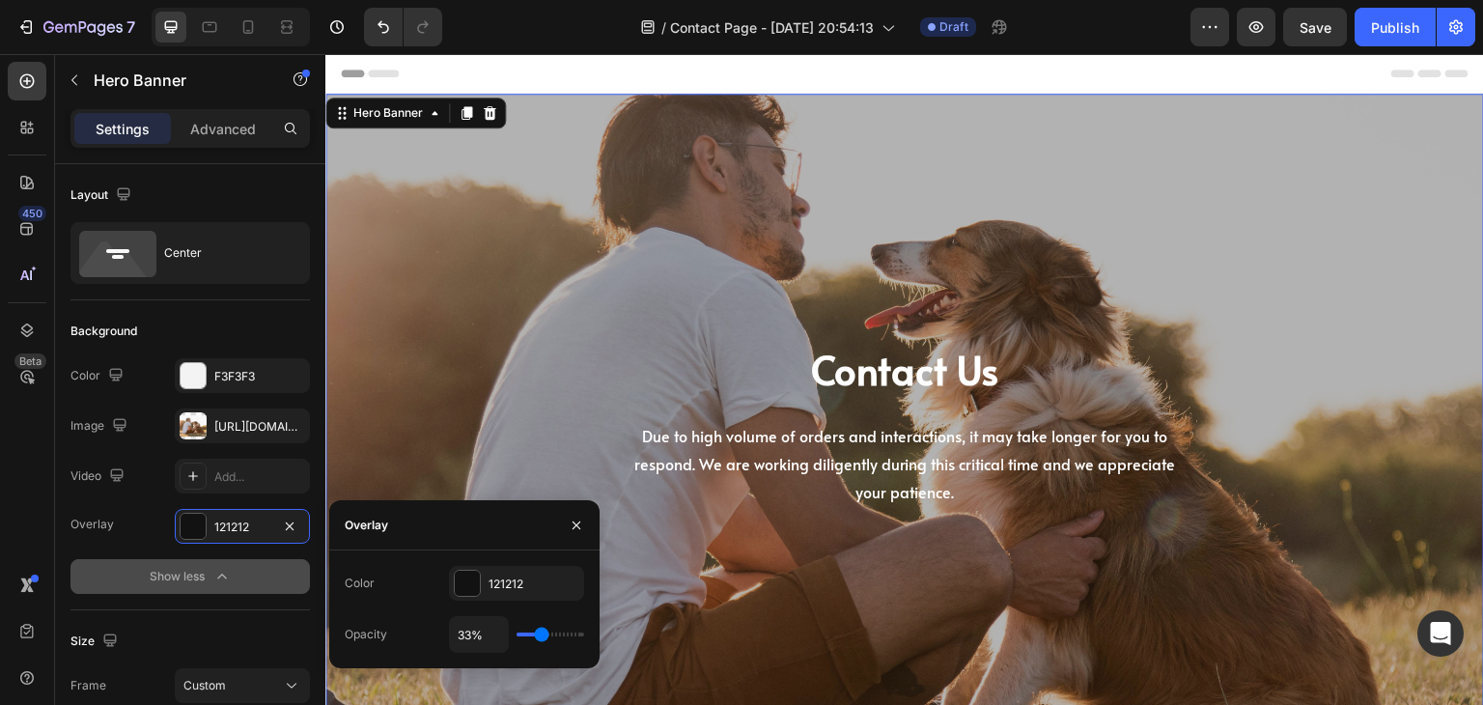
type input "34"
type input "36%"
type input "36"
type input "37%"
type input "37"
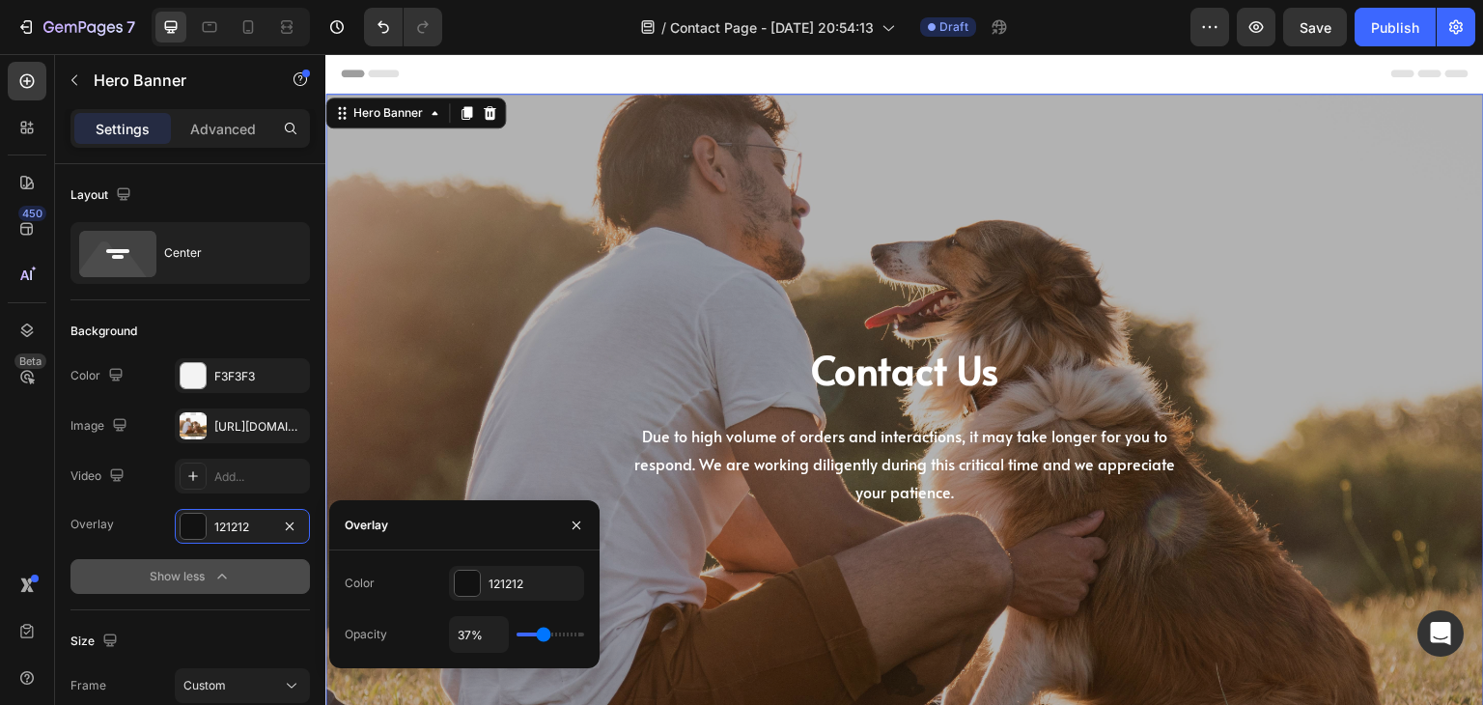
type input "39%"
type input "39"
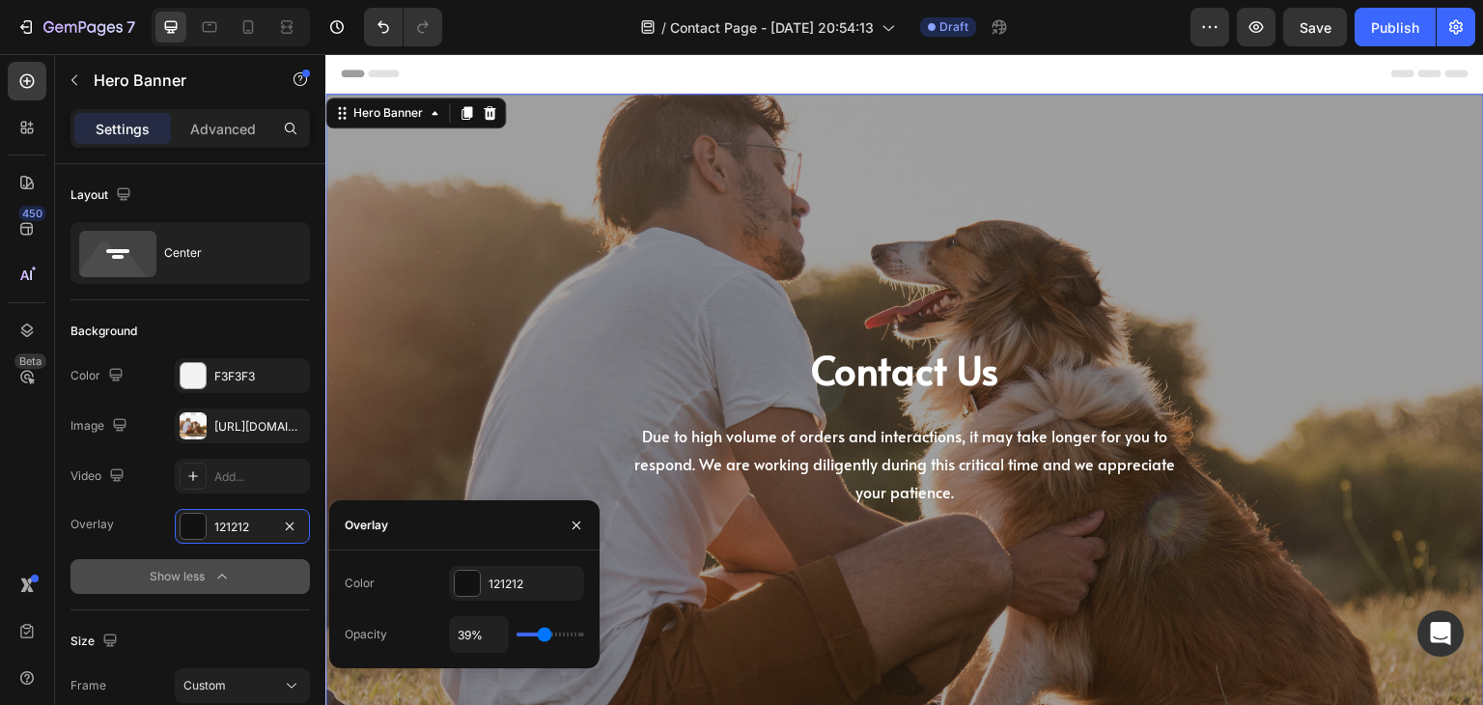
type input "49%"
type input "49"
type input "54%"
type input "54"
type input "58%"
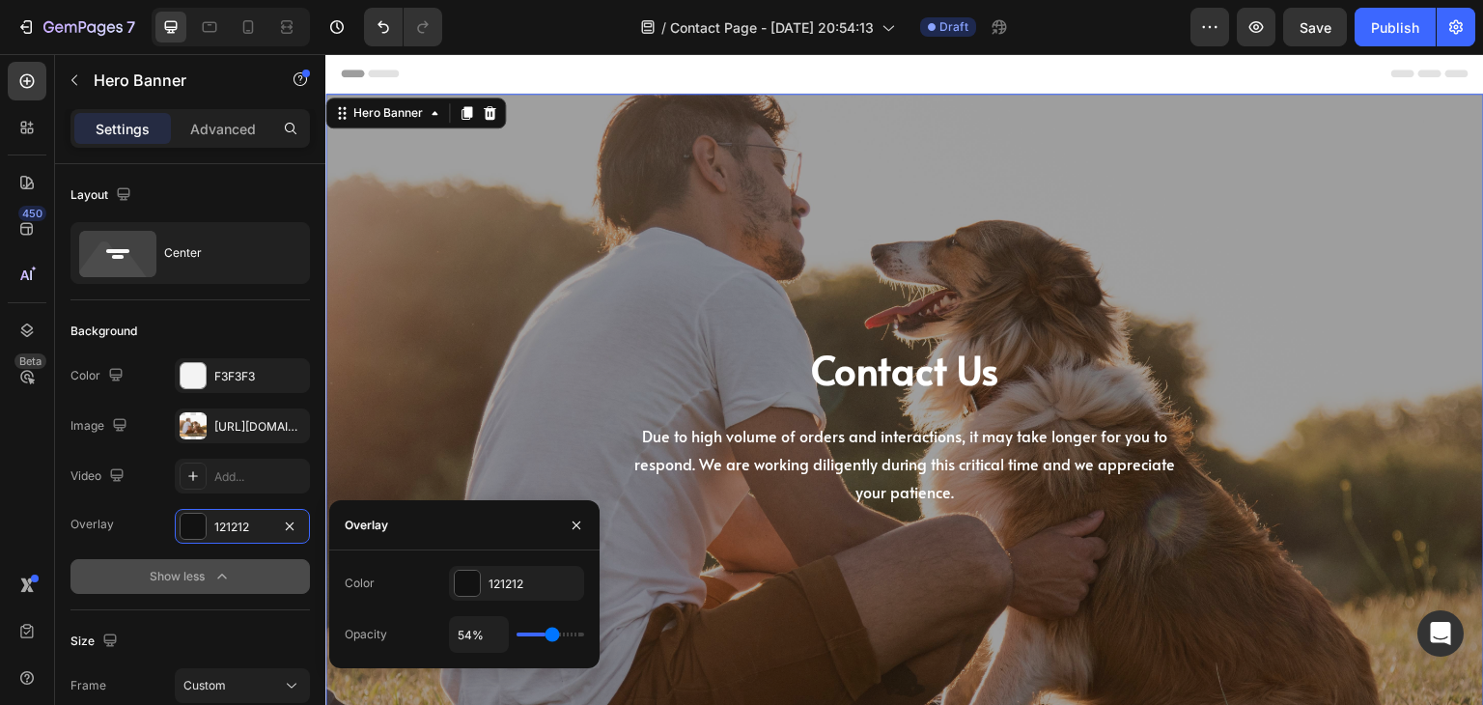
type input "58"
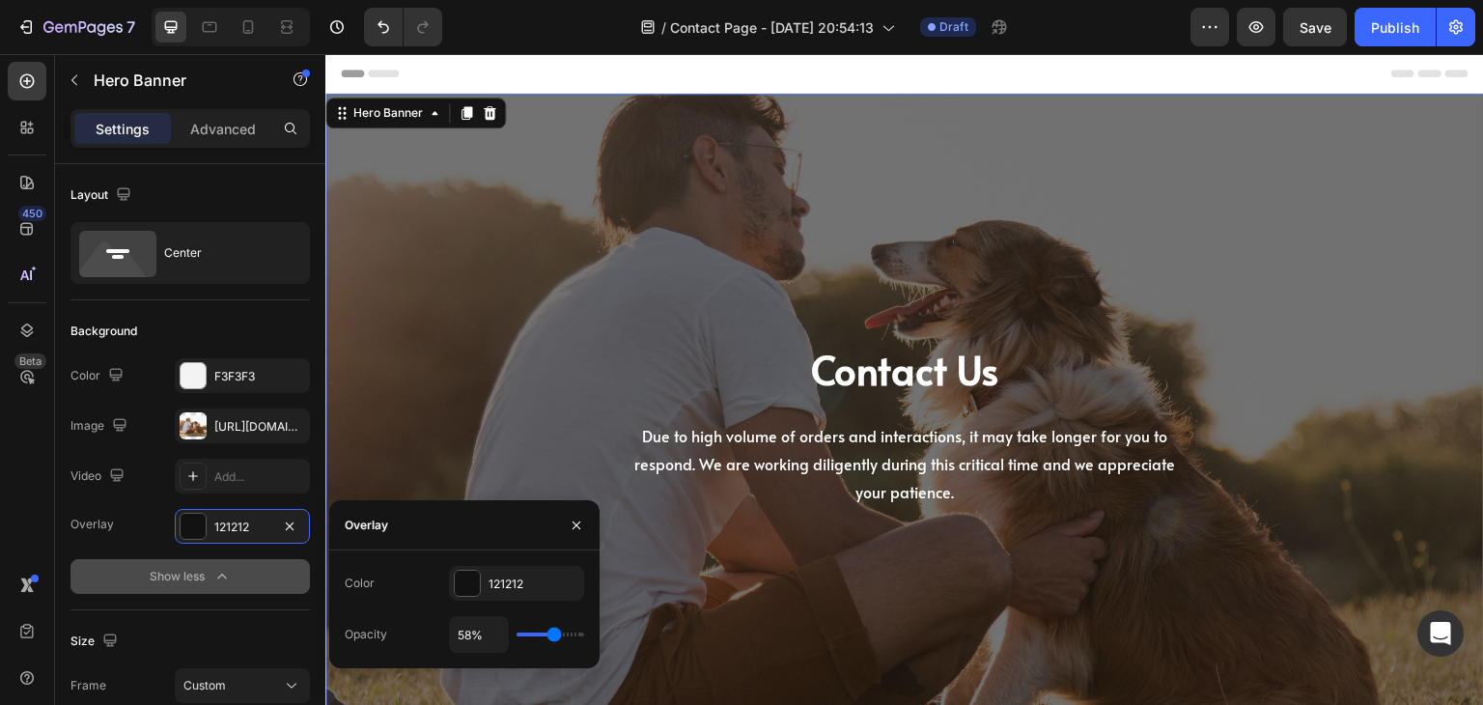
type input "57%"
type input "57"
type input "55%"
type input "55"
type input "52%"
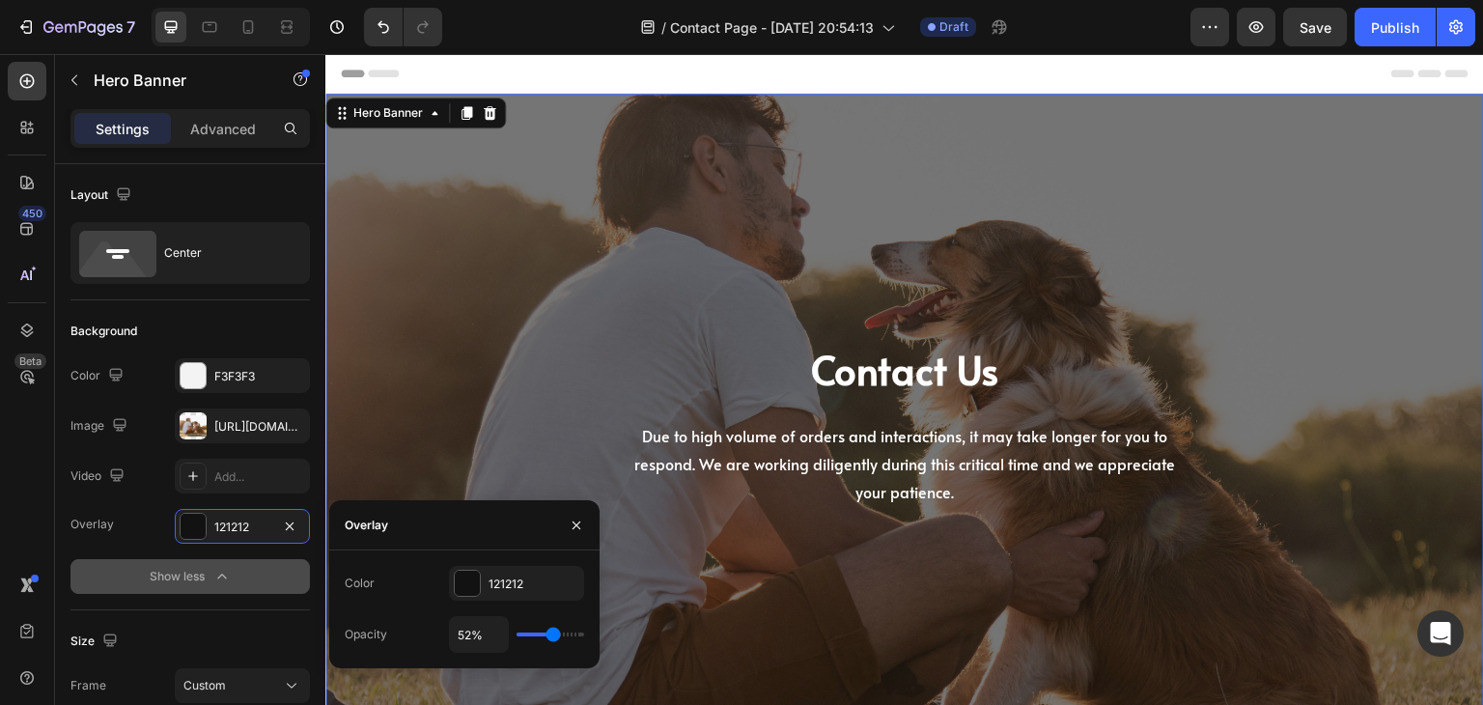
type input "52"
type input "51%"
type input "51"
type input "48%"
type input "48"
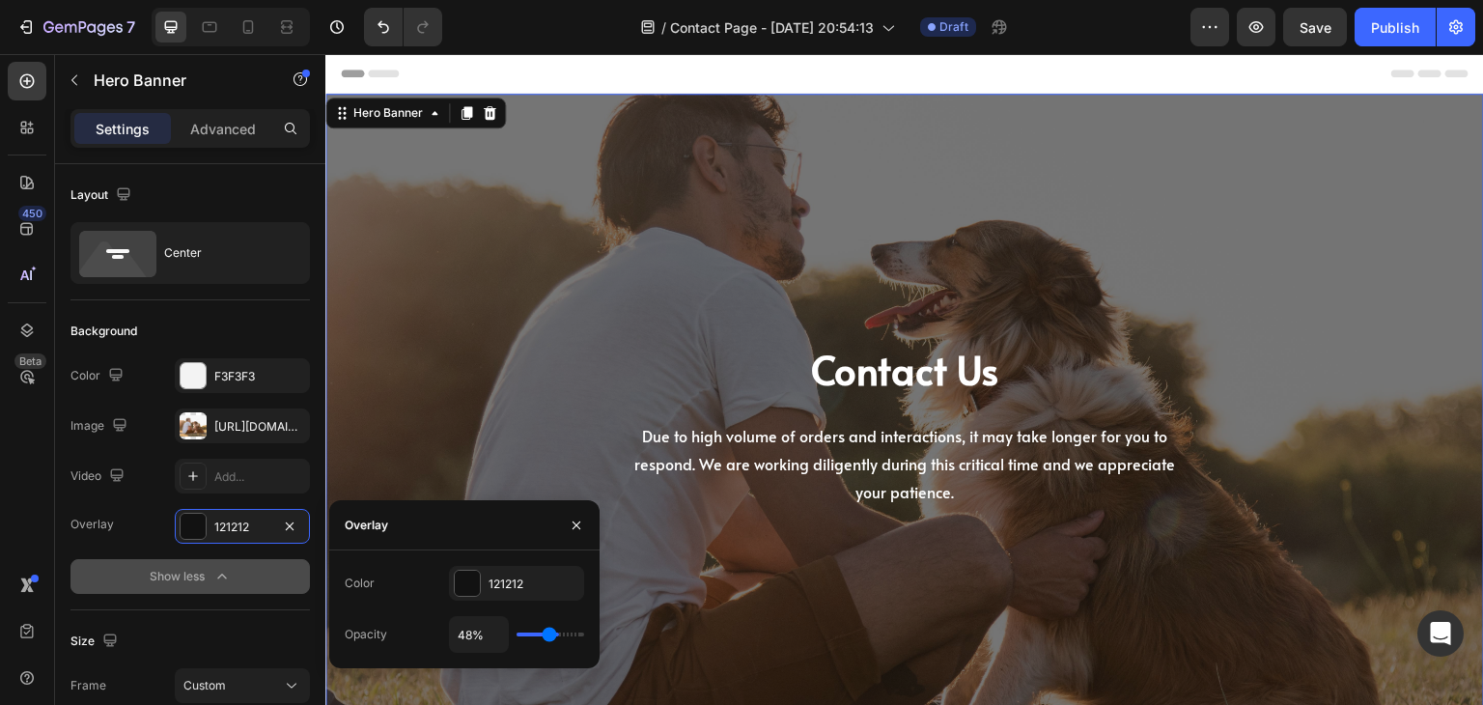
type input "45%"
type input "45"
type input "43%"
type input "43"
type input "40%"
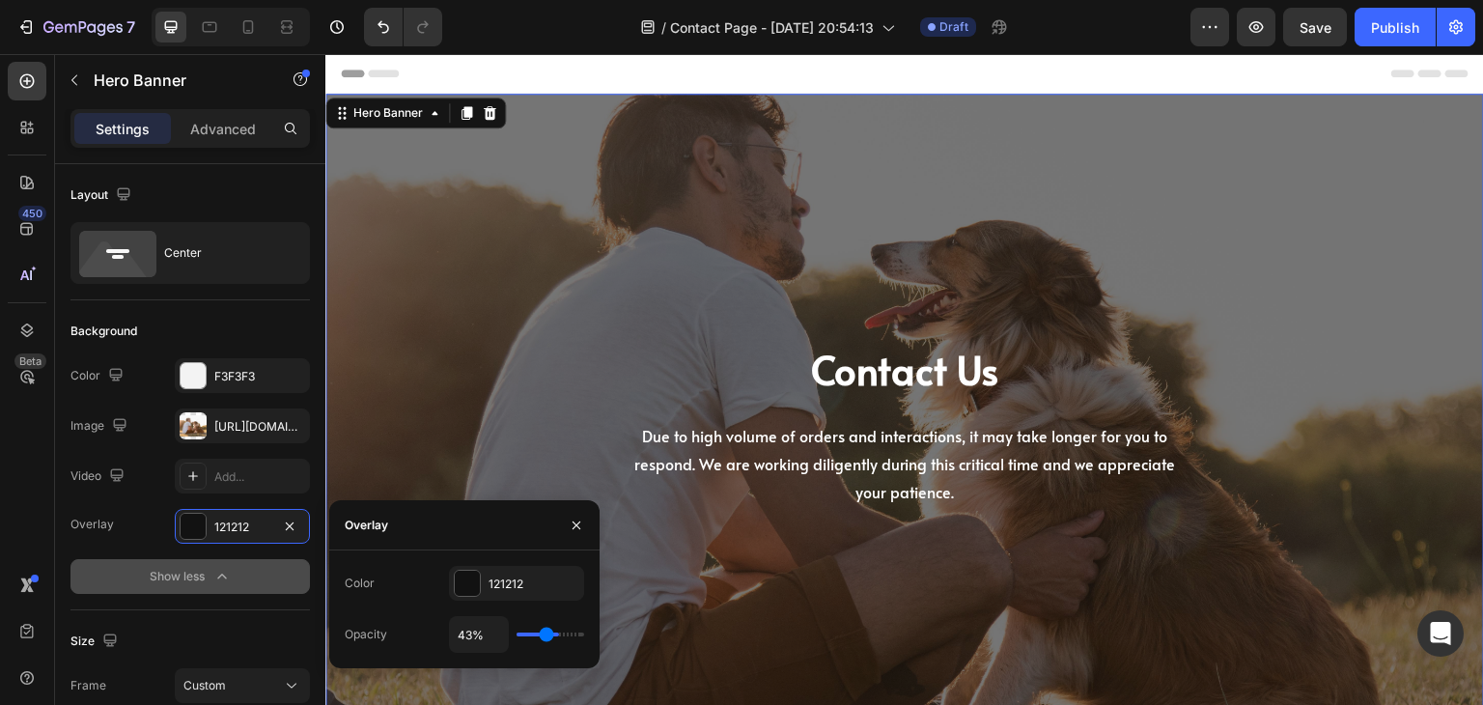
type input "40"
type input "39%"
type input "39"
type input "37%"
type input "37"
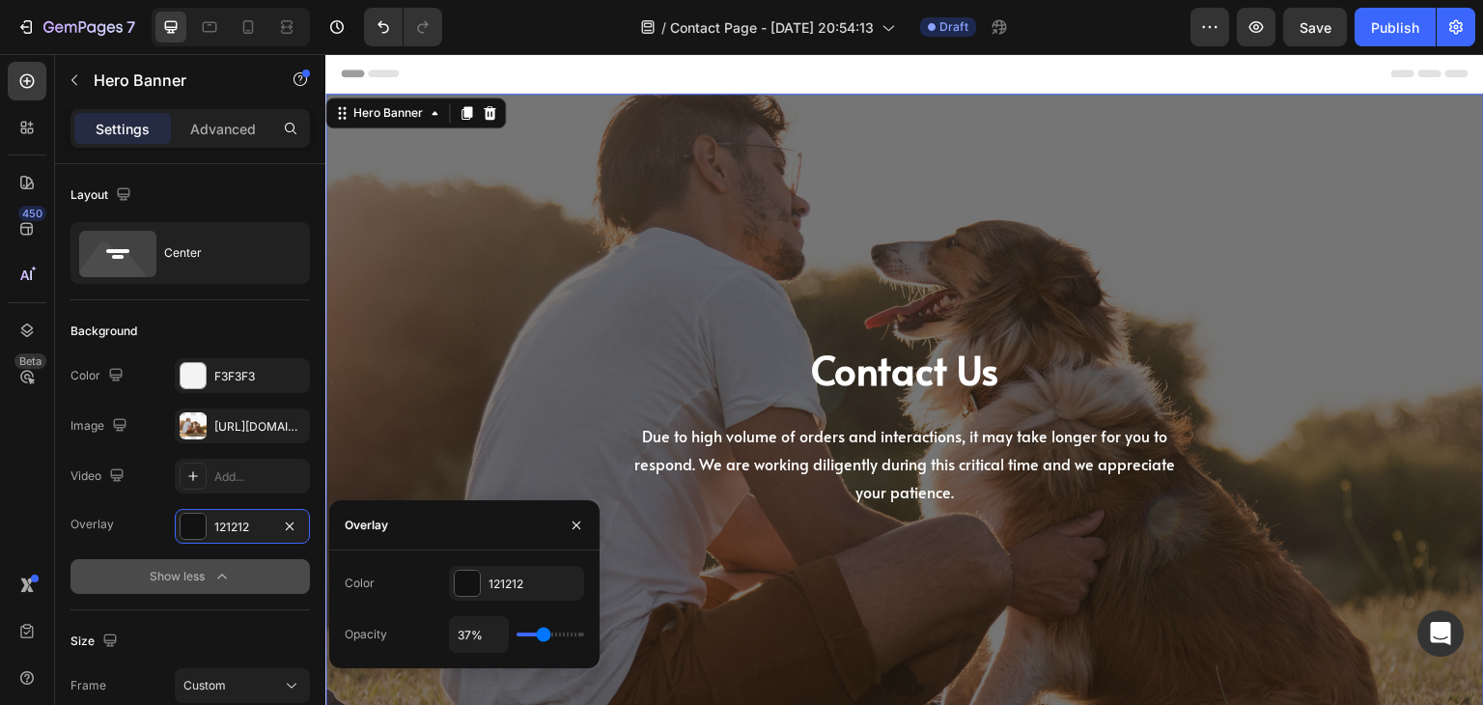
type input "34%"
type input "34"
type input "33%"
type input "33"
type input "31%"
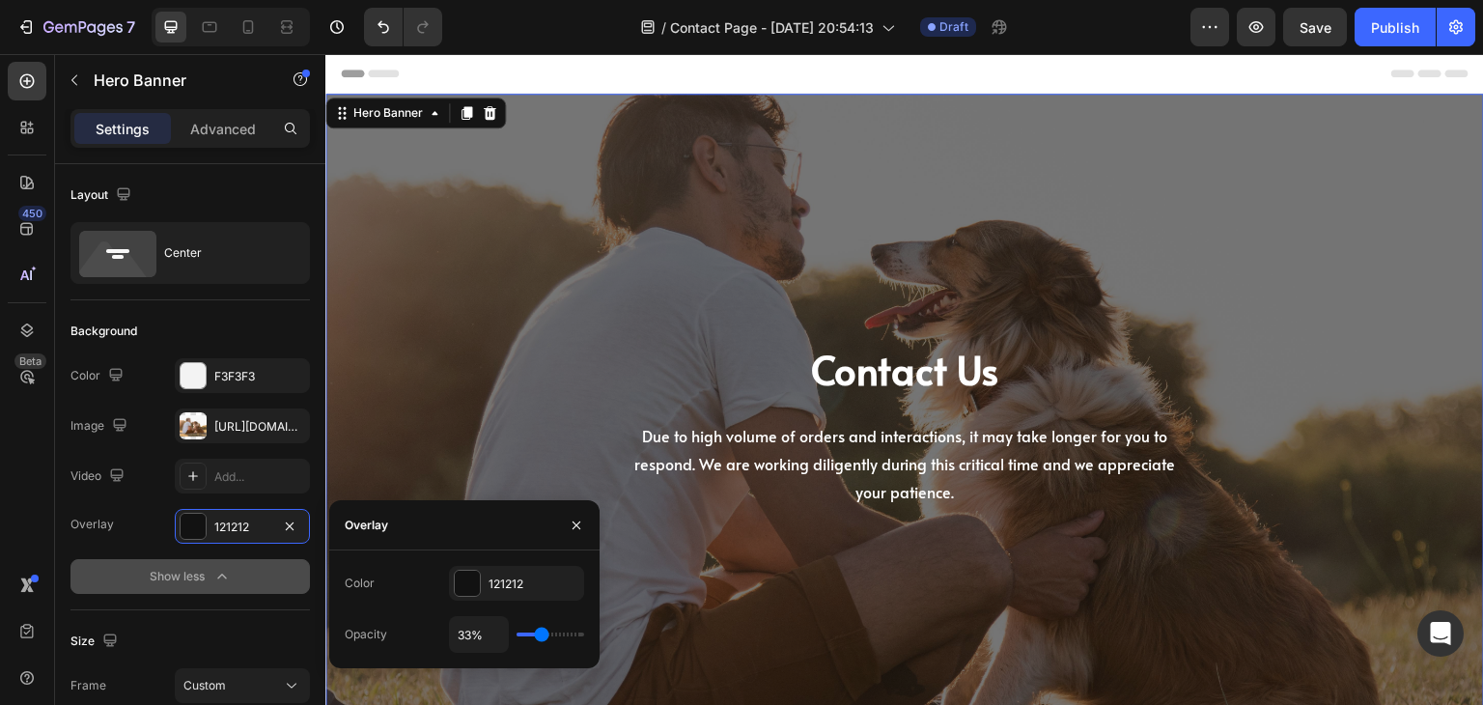
type input "31"
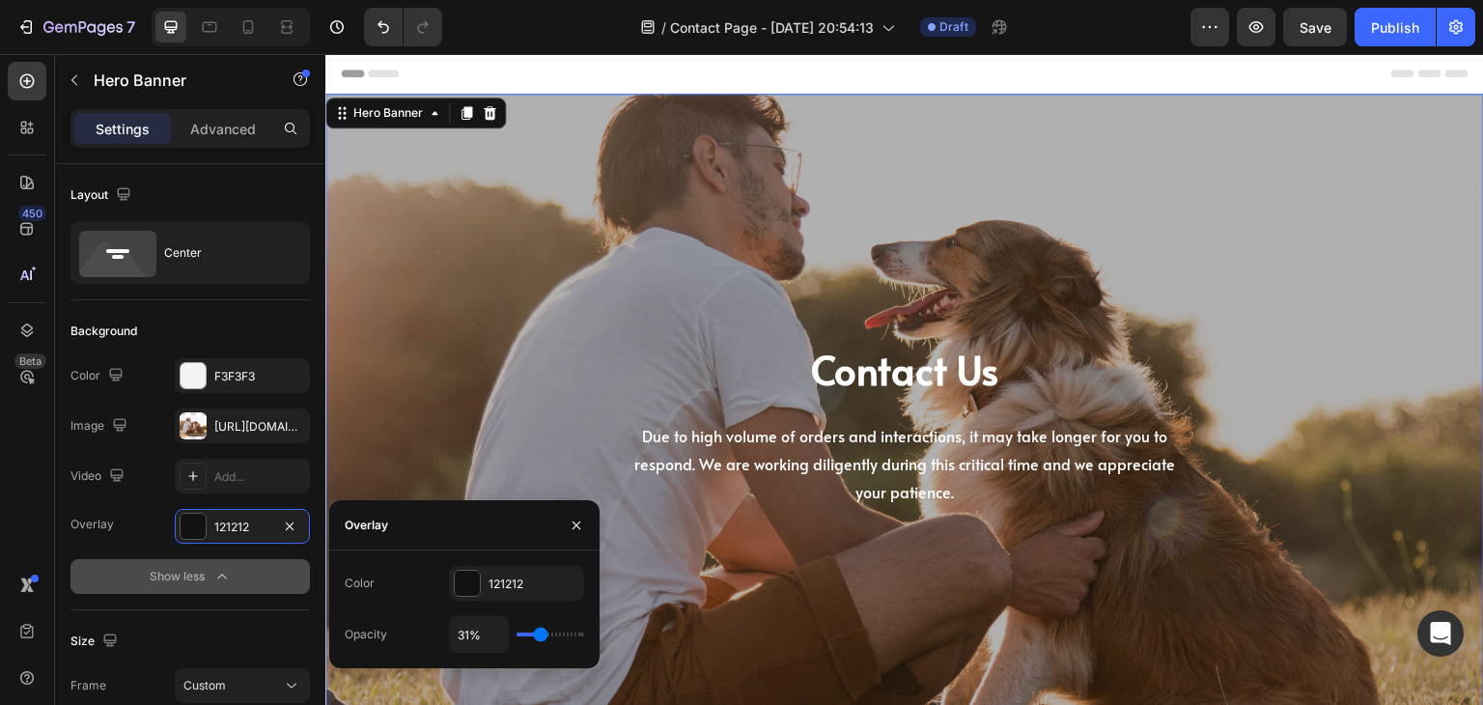
type input "30%"
type input "30"
type input "29%"
type input "29"
type input "27%"
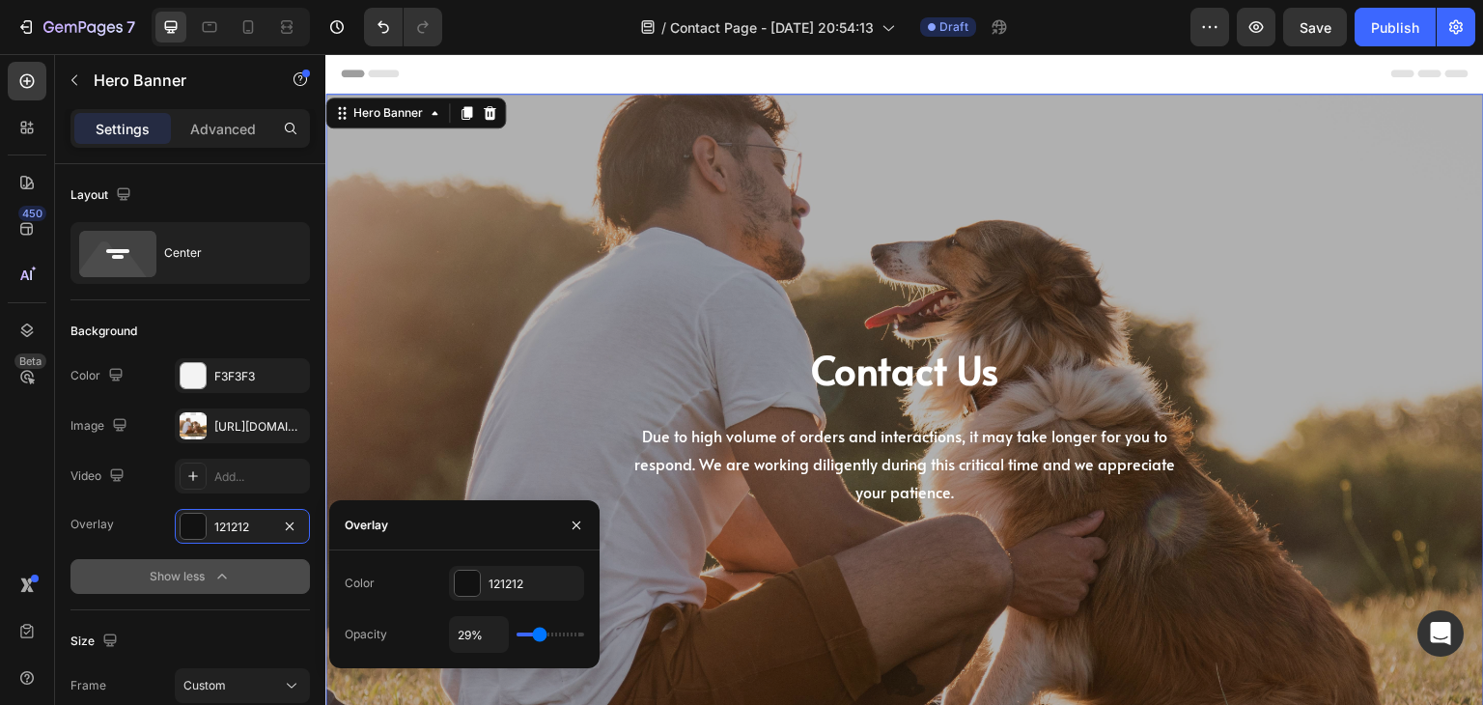
type input "27"
type input "26%"
type input "26"
type input "24%"
type input "24"
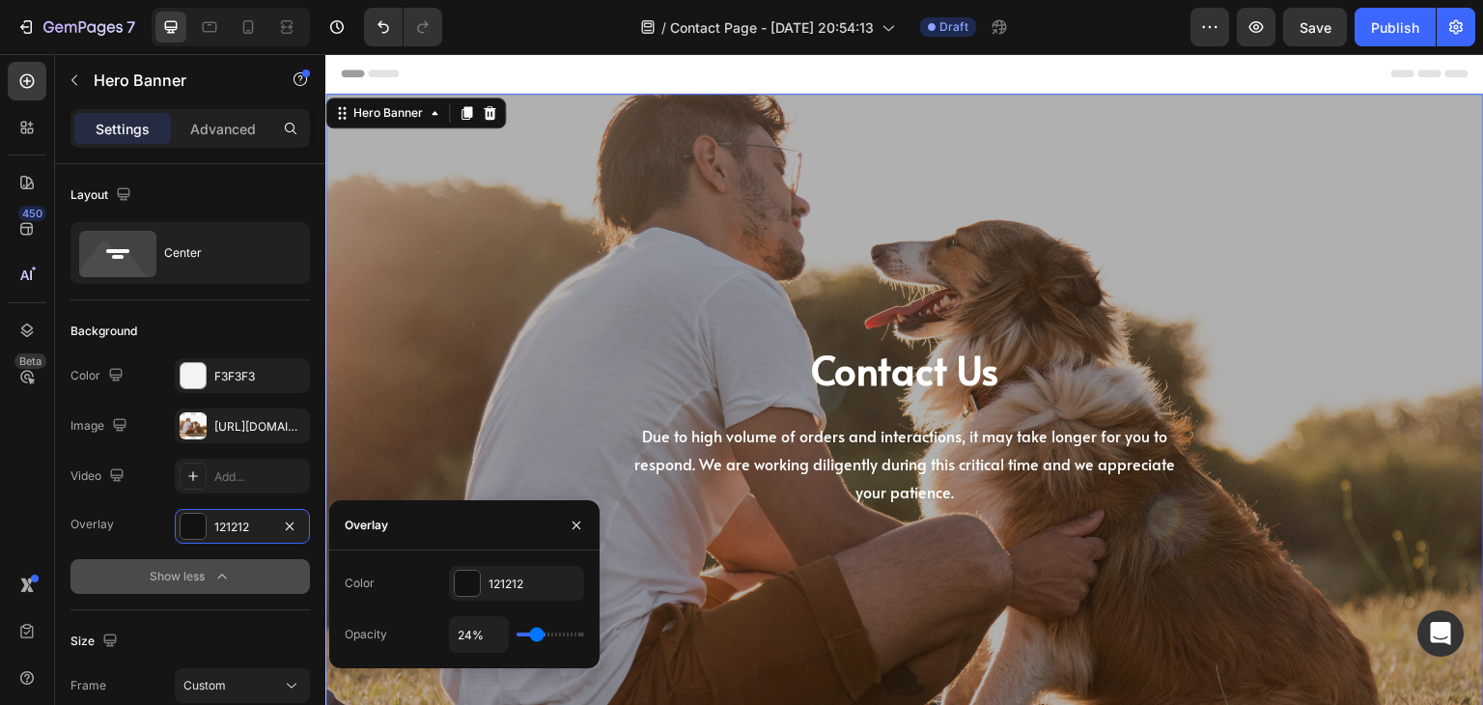
type input "20%"
type input "20"
type input "14%"
type input "14"
type input "12%"
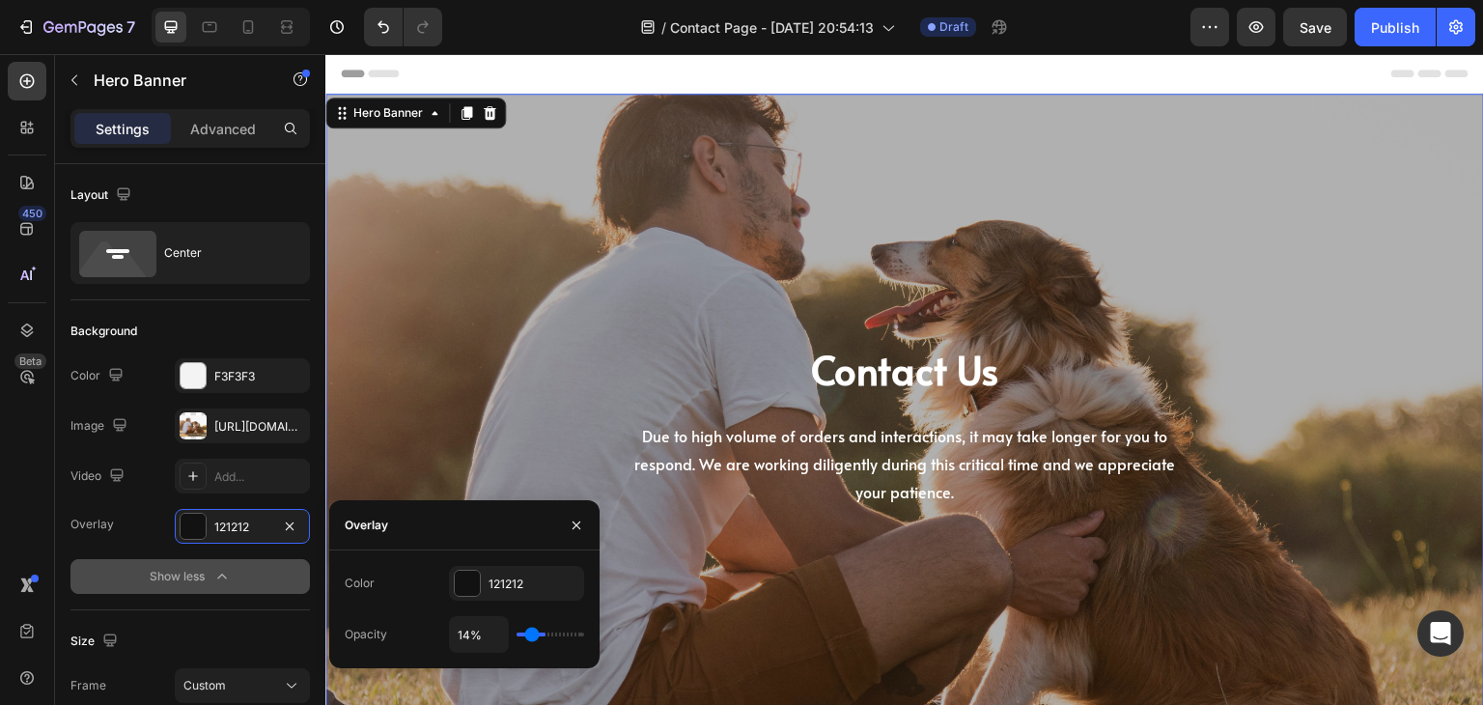
type input "12"
type input "11%"
type input "11"
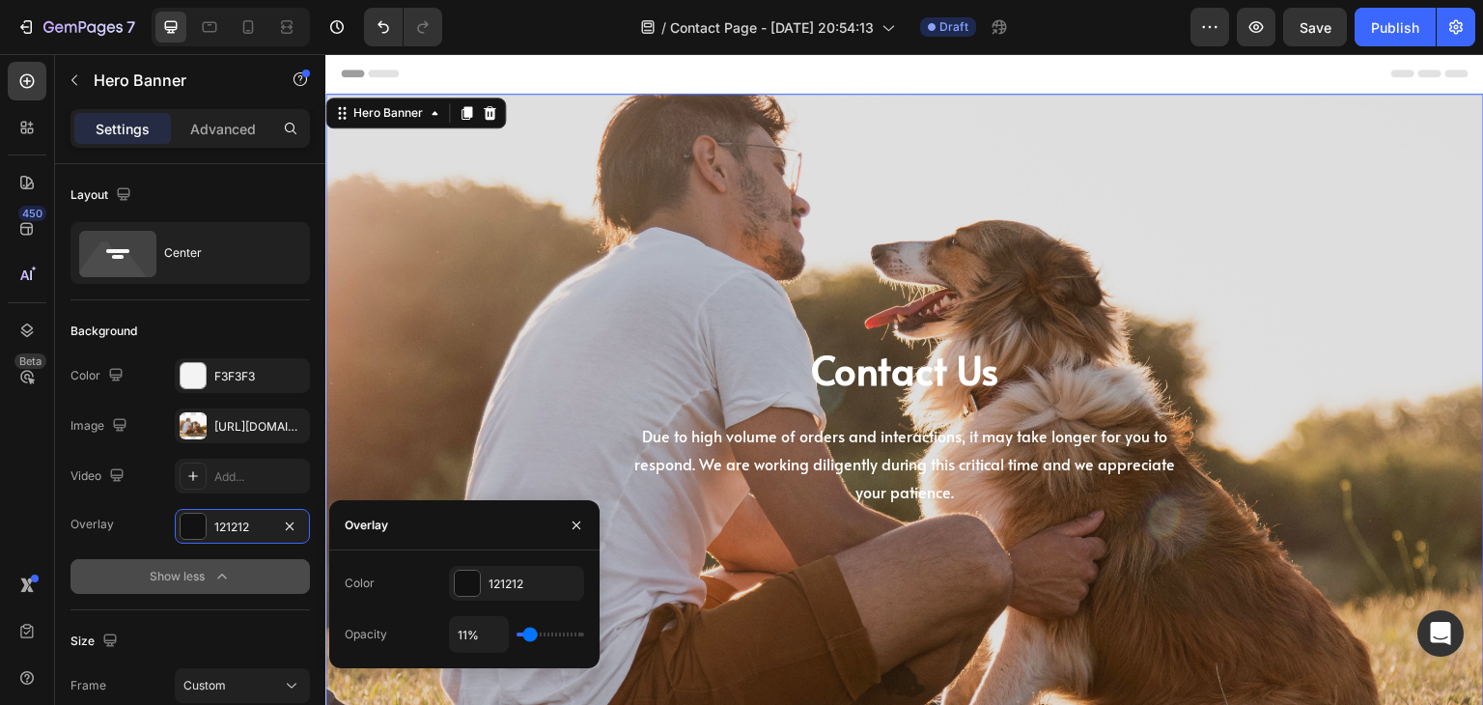
type input "9%"
type input "9"
type input "8%"
type input "8"
type input "9%"
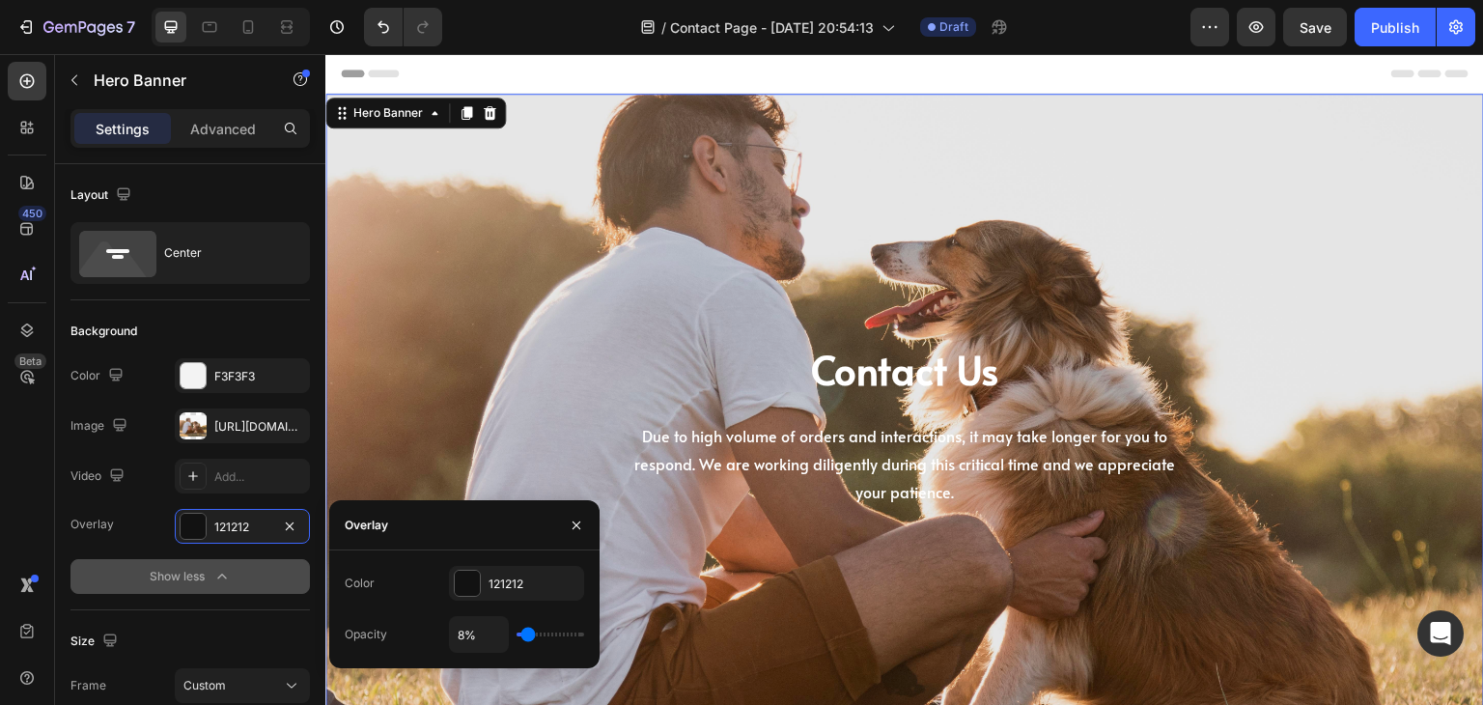
type input "9"
type input "11%"
type input "11"
type input "12%"
type input "12"
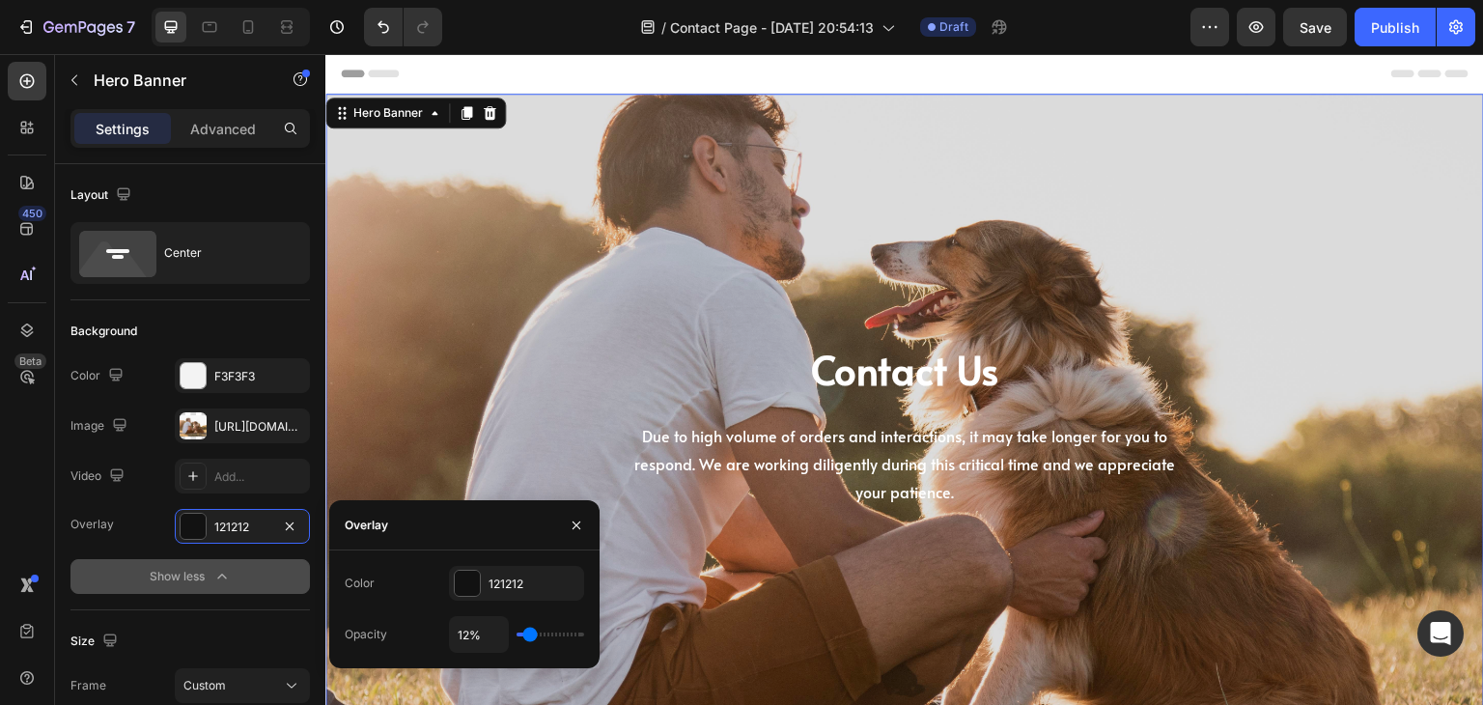
type input "14%"
type input "14"
type input "15%"
type input "15"
type input "17%"
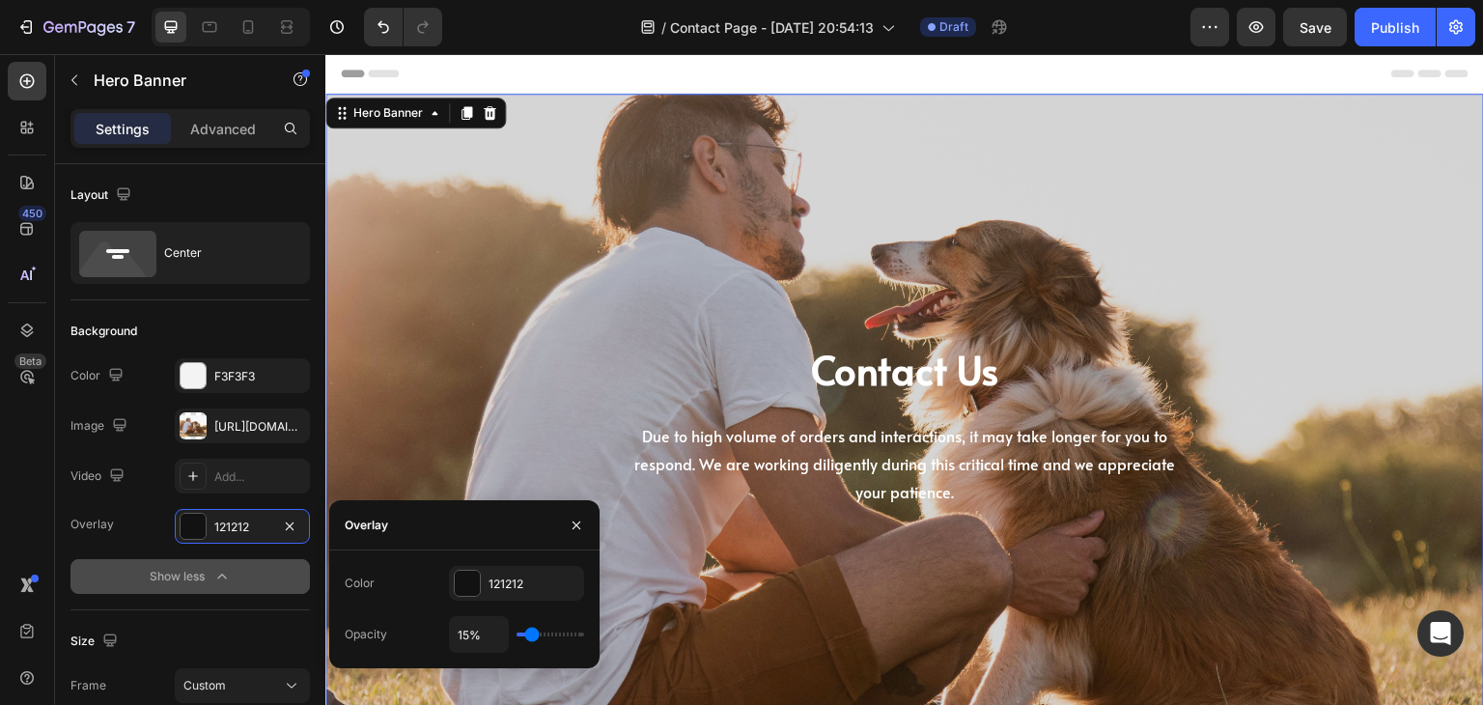
type input "17"
type input "18%"
type input "18"
type input "20%"
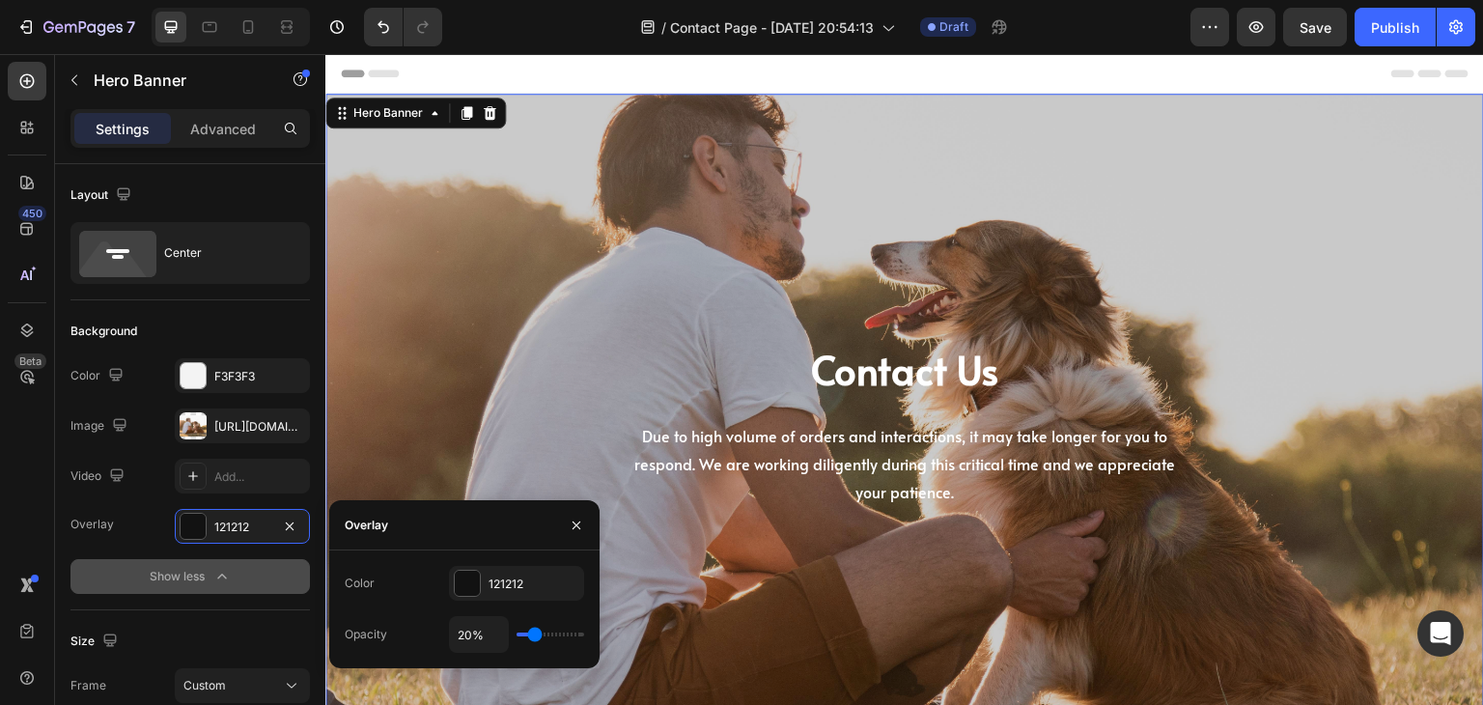
drag, startPoint x: 526, startPoint y: 638, endPoint x: 534, endPoint y: 631, distance: 10.9
type input "20"
click at [534, 633] on input "range" at bounding box center [551, 635] width 68 height 4
click at [464, 582] on div at bounding box center [467, 583] width 25 height 25
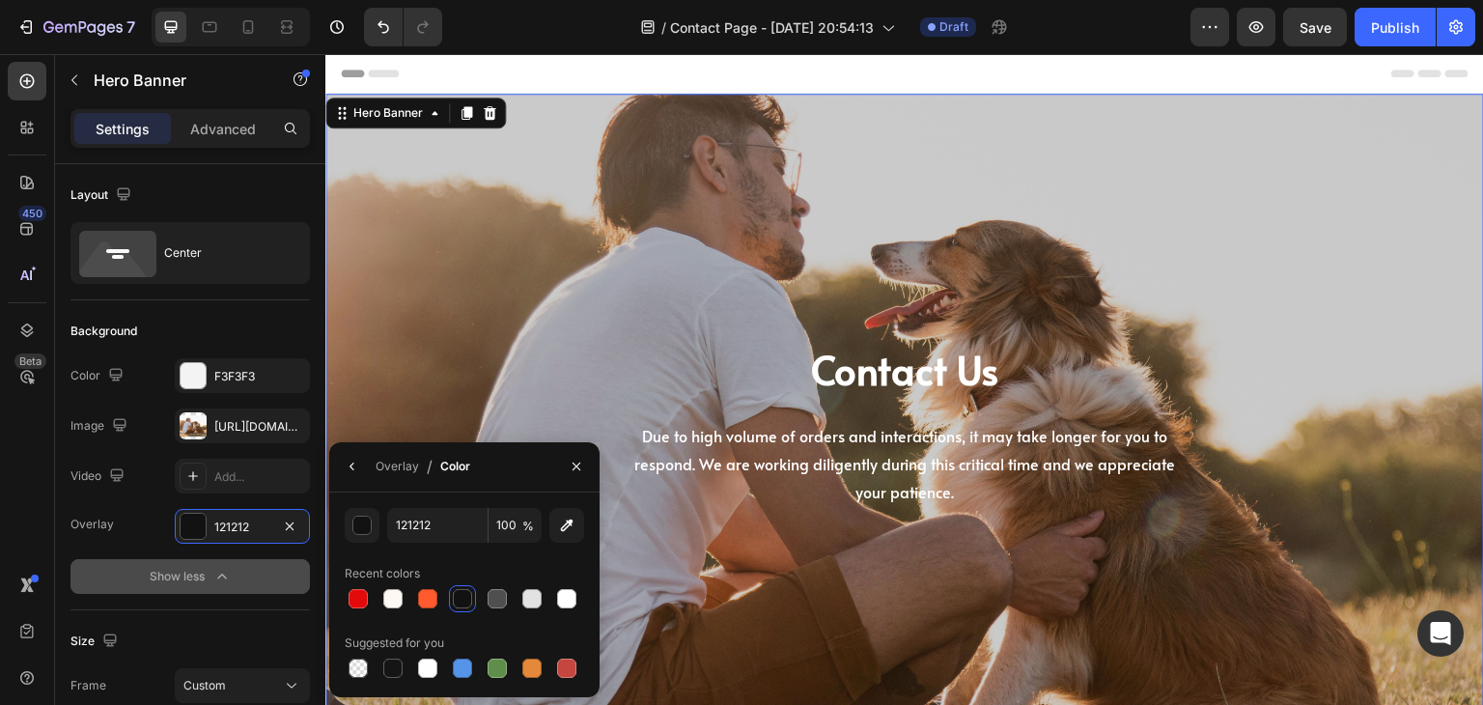
click at [528, 567] on div "Recent colors" at bounding box center [464, 573] width 239 height 31
click at [359, 531] on div "button" at bounding box center [362, 526] width 19 height 19
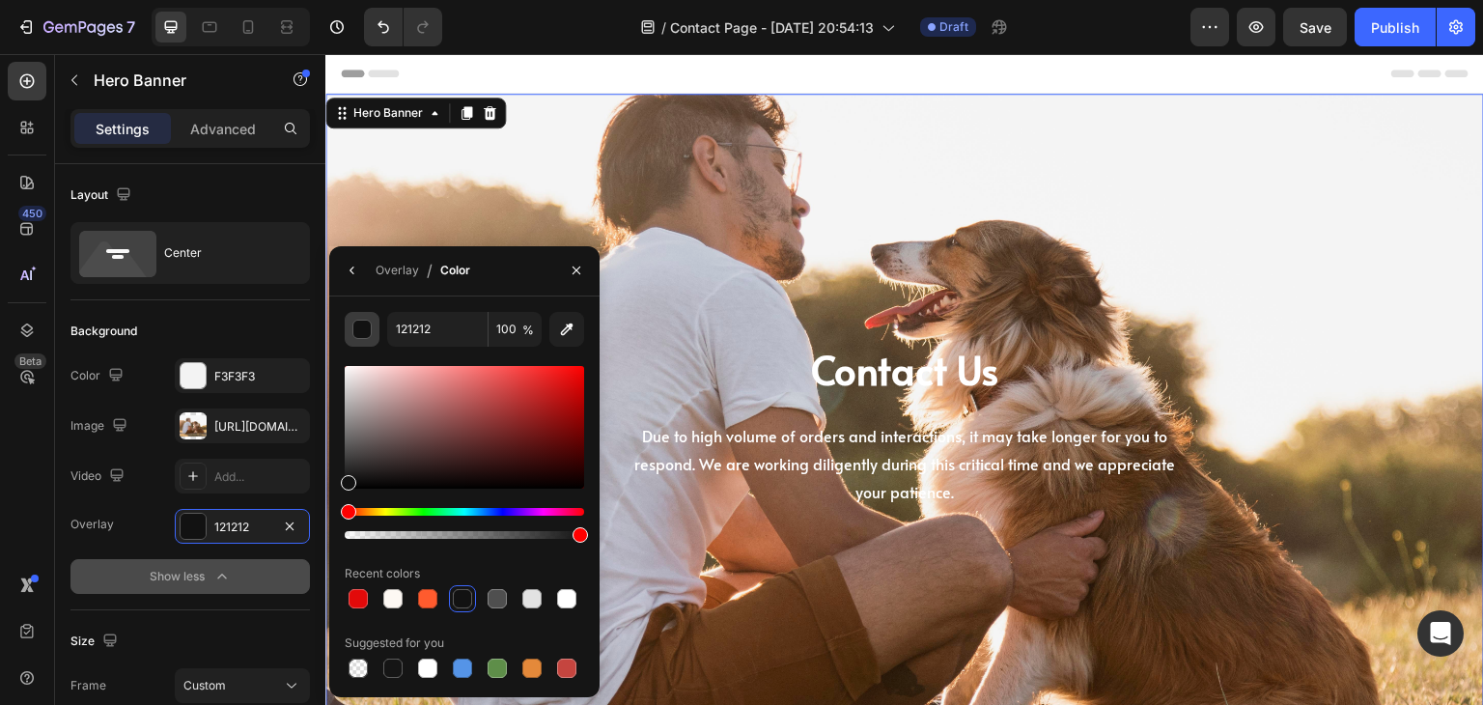
click at [359, 531] on div at bounding box center [464, 535] width 239 height 8
type input "6"
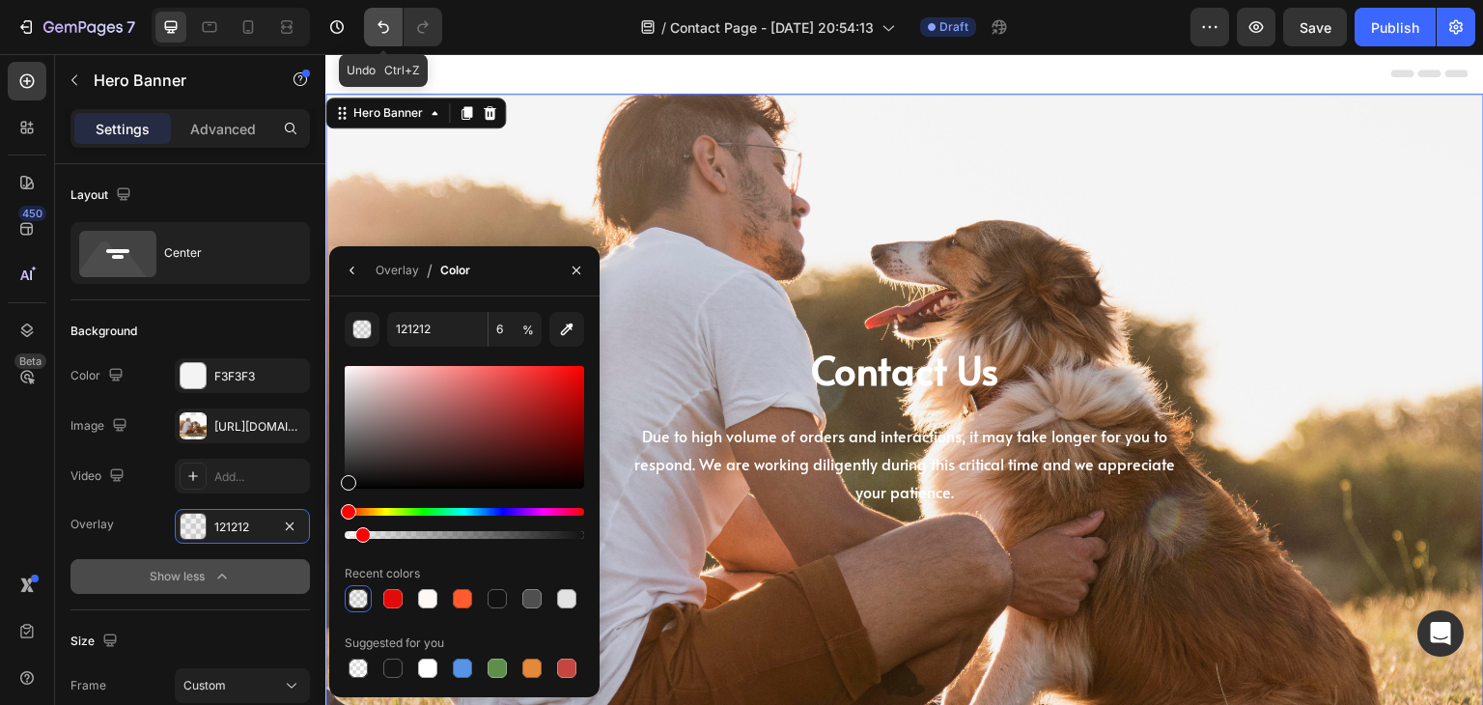
click at [380, 24] on icon "Undo/Redo" at bounding box center [384, 27] width 12 height 13
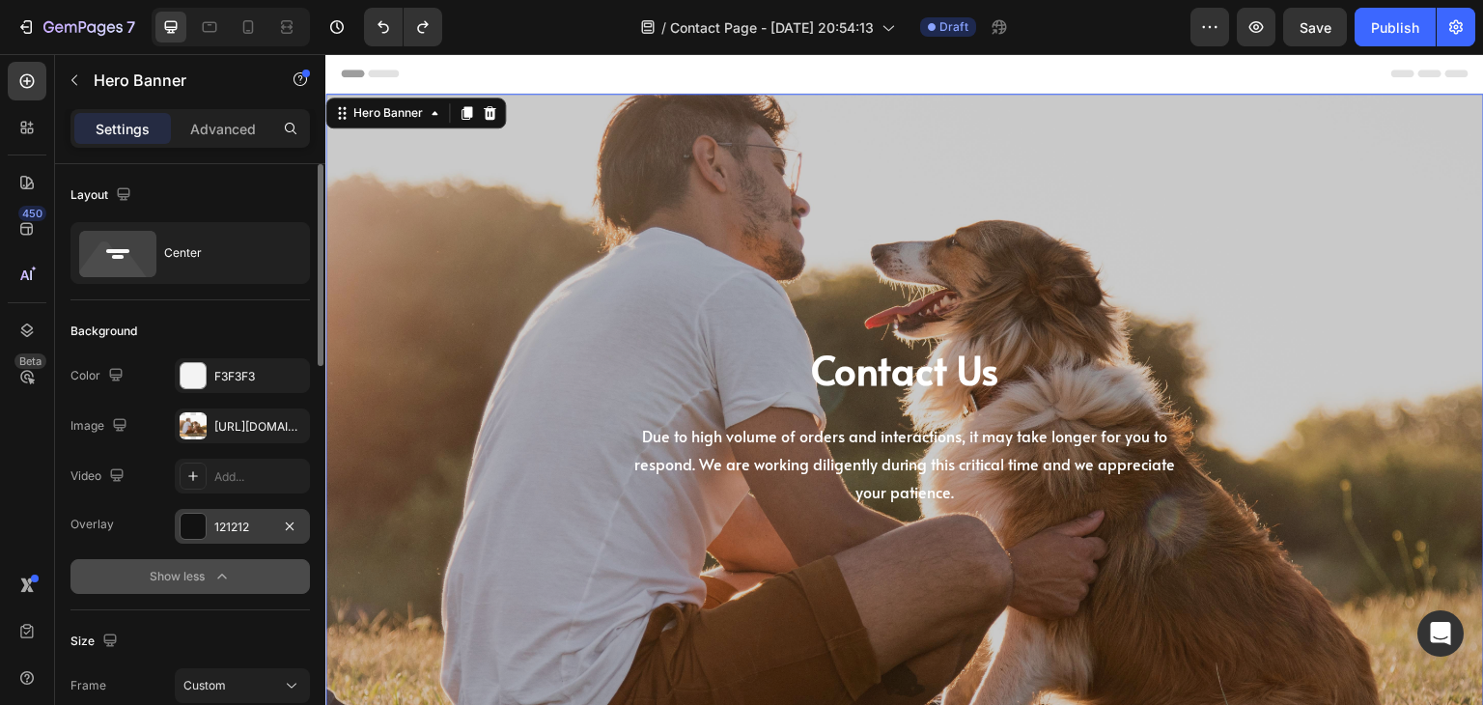
click at [245, 524] on div "121212" at bounding box center [242, 527] width 56 height 17
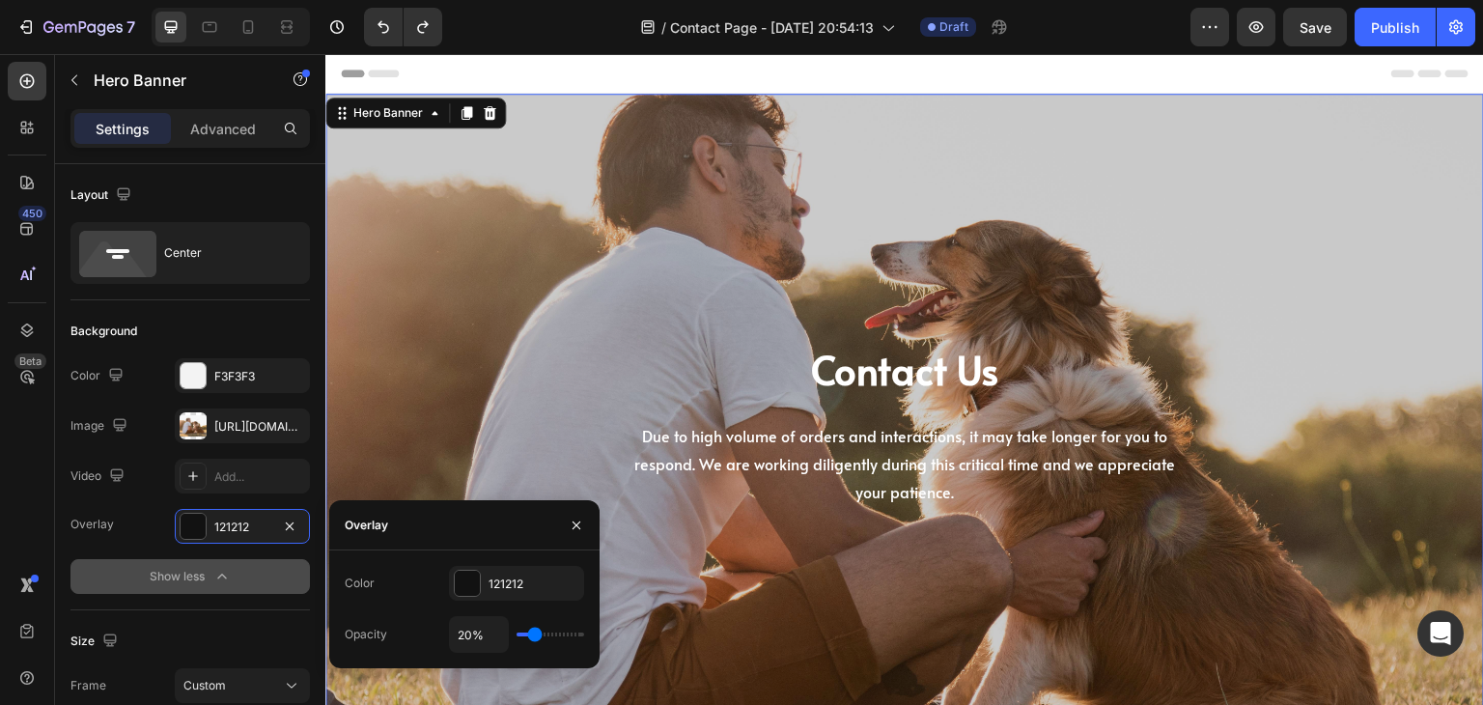
type input "27%"
type input "27"
type input "29%"
type input "29"
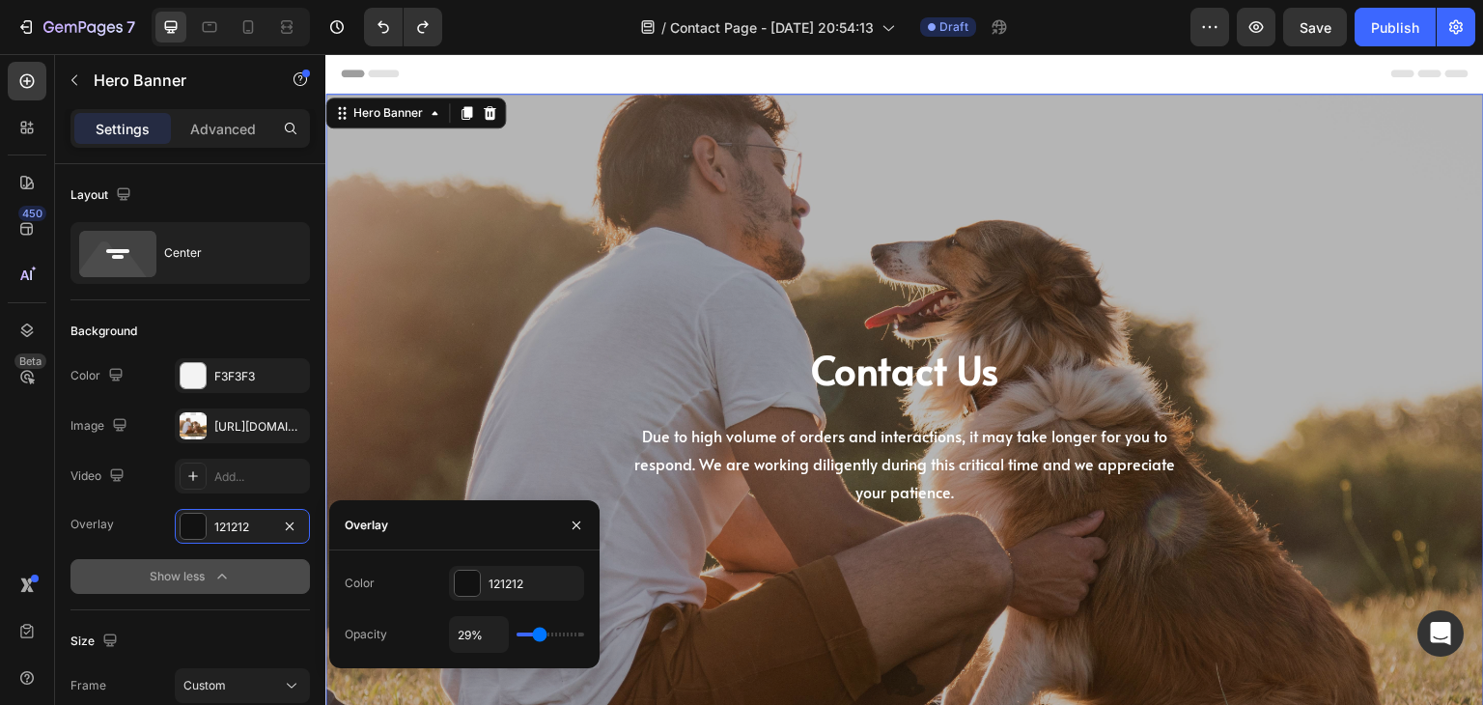
type input "30%"
type input "30"
type input "31%"
type input "31"
type input "33%"
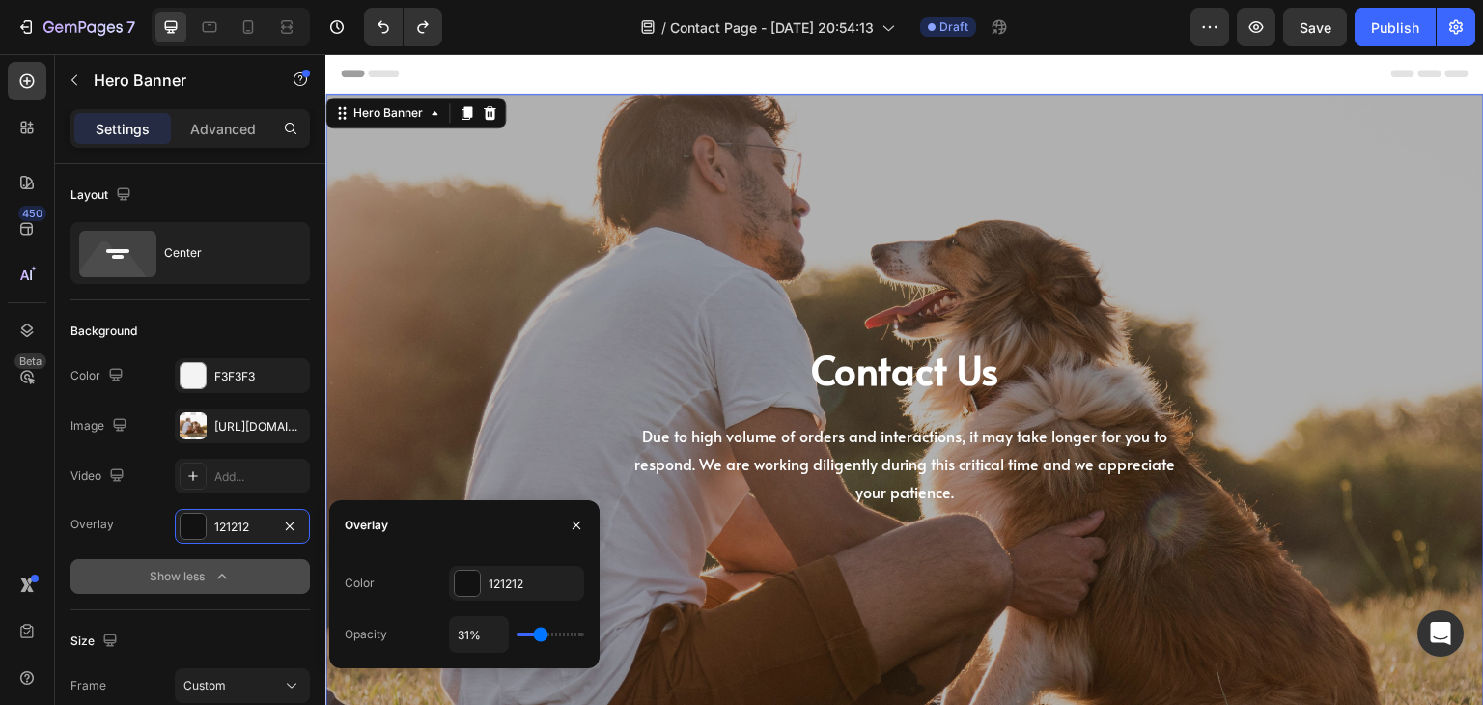
type input "33"
type input "34%"
type input "34"
type input "33%"
type input "33"
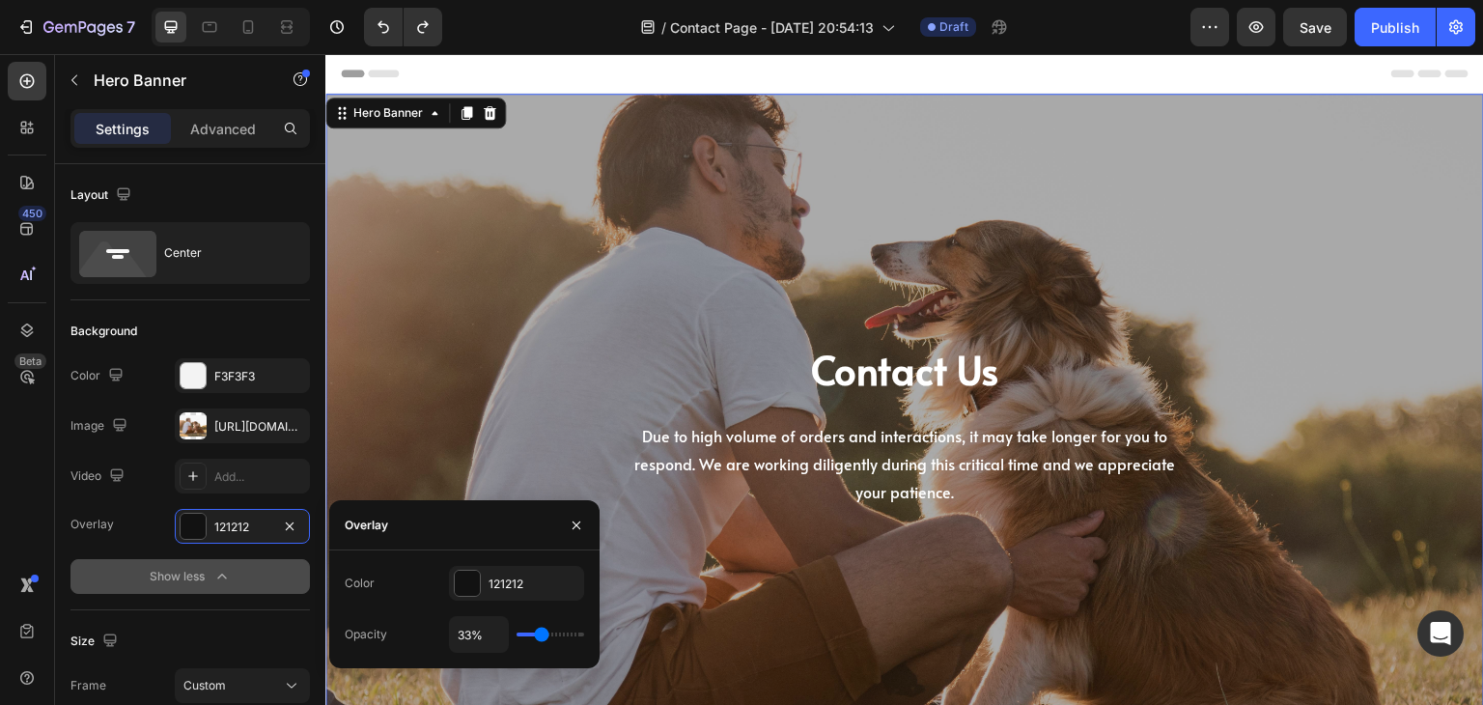
type input "31%"
type input "31"
type input "30%"
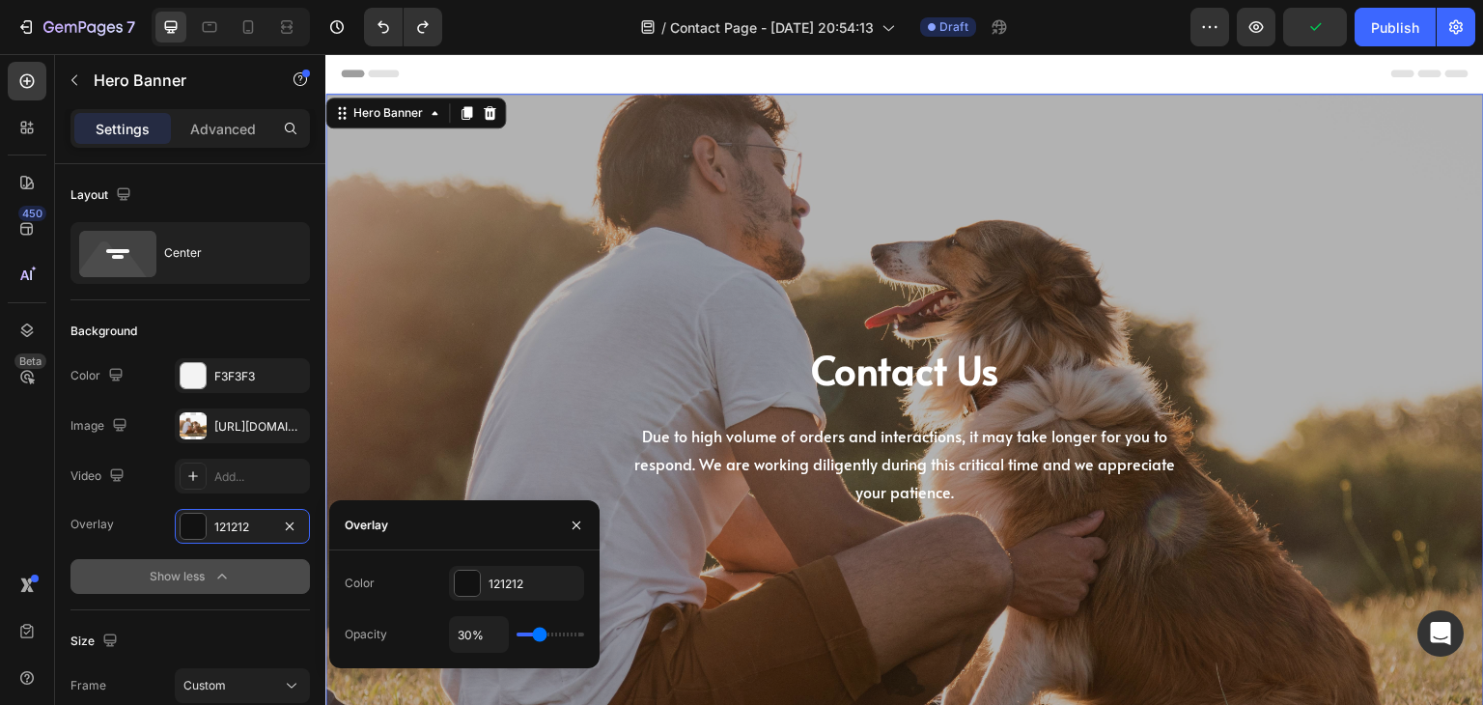
type input "30"
click at [540, 636] on input "range" at bounding box center [551, 635] width 68 height 4
click at [876, 587] on div "Contact Us Heading Due to high volume of orders and interactions, it may take l…" at bounding box center [905, 425] width 1130 height 601
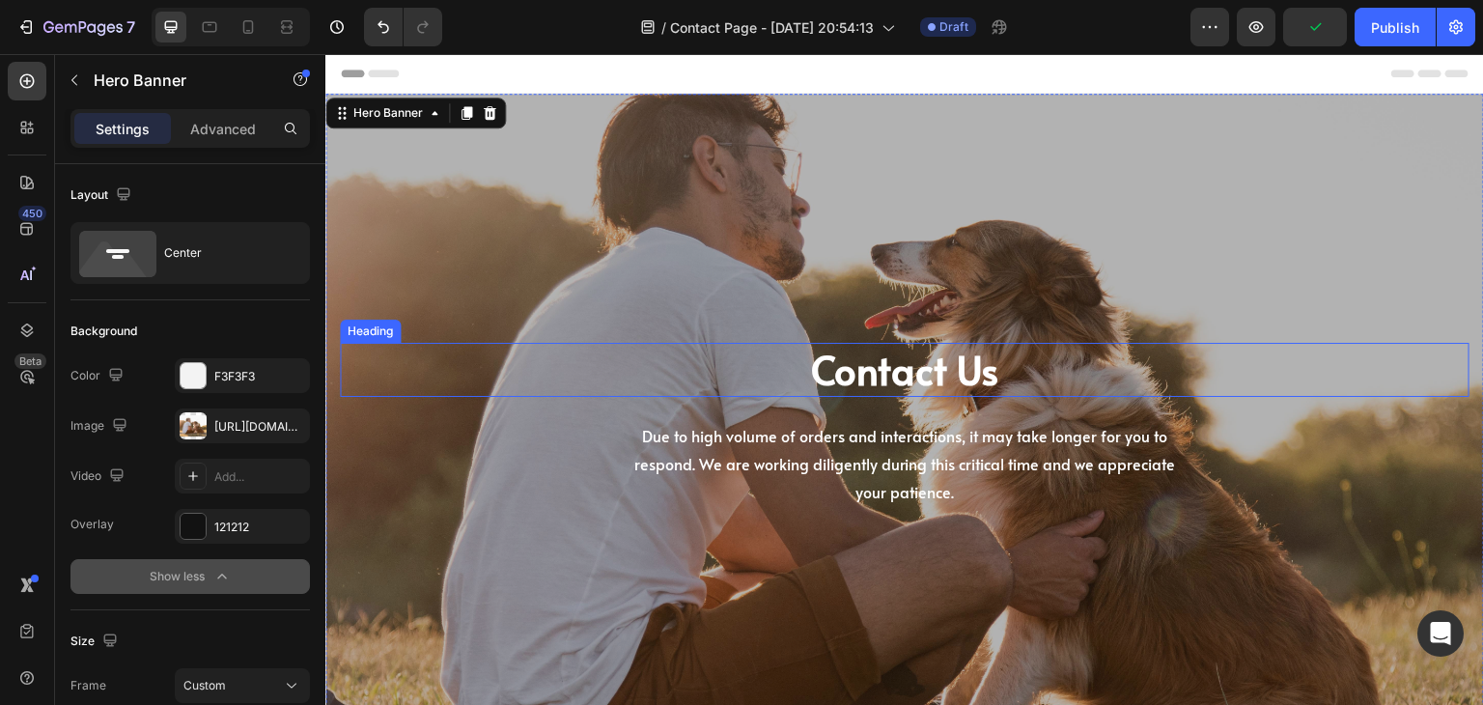
click at [901, 365] on p "Contact Us" at bounding box center [905, 370] width 1126 height 50
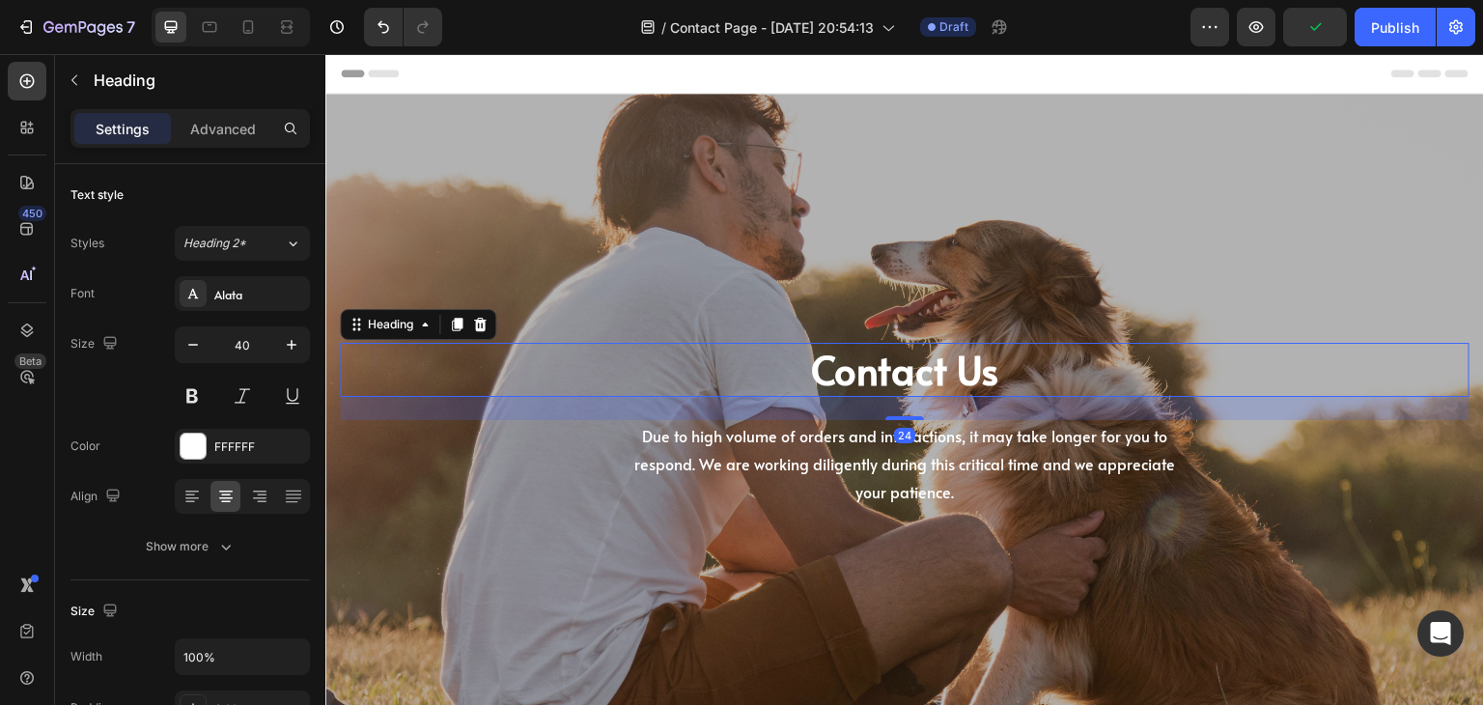
click at [901, 365] on p "Contact Us" at bounding box center [905, 370] width 1126 height 50
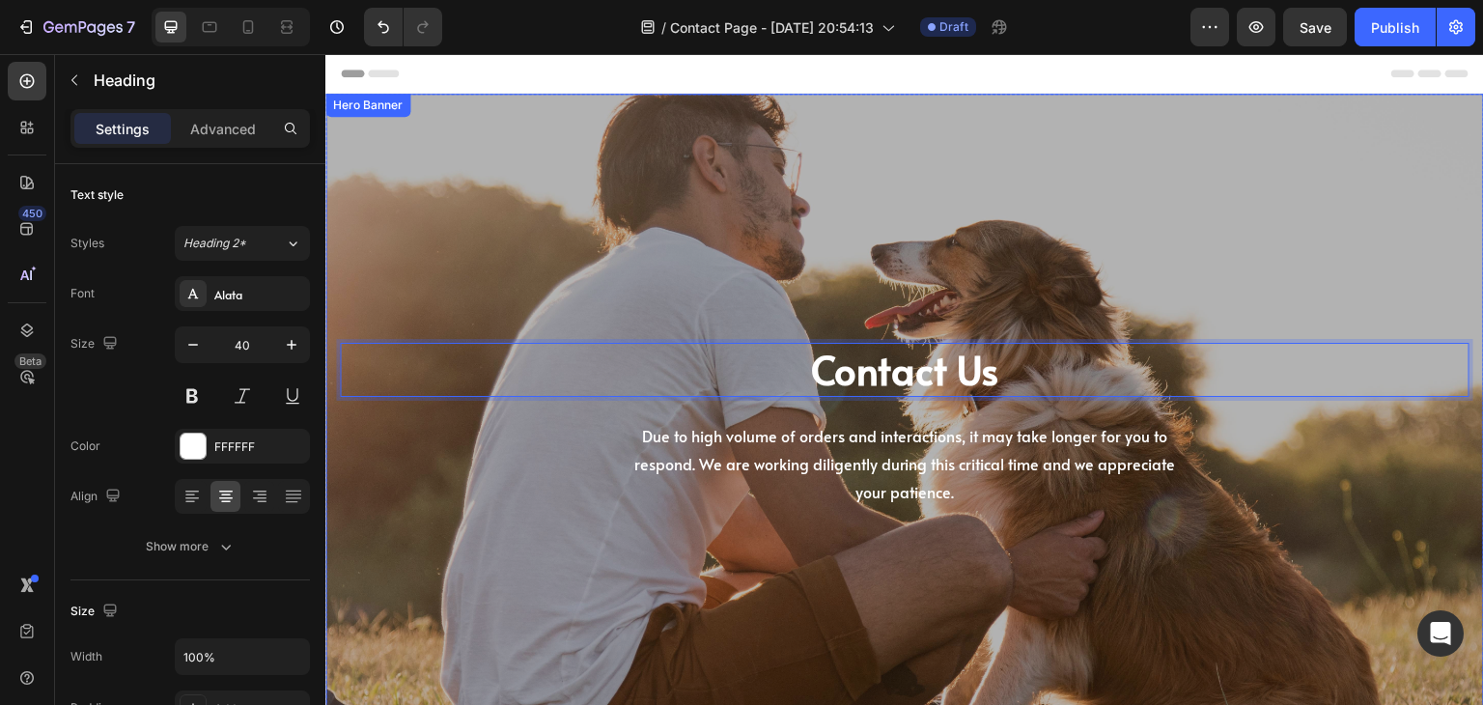
copy p "Contact Us"
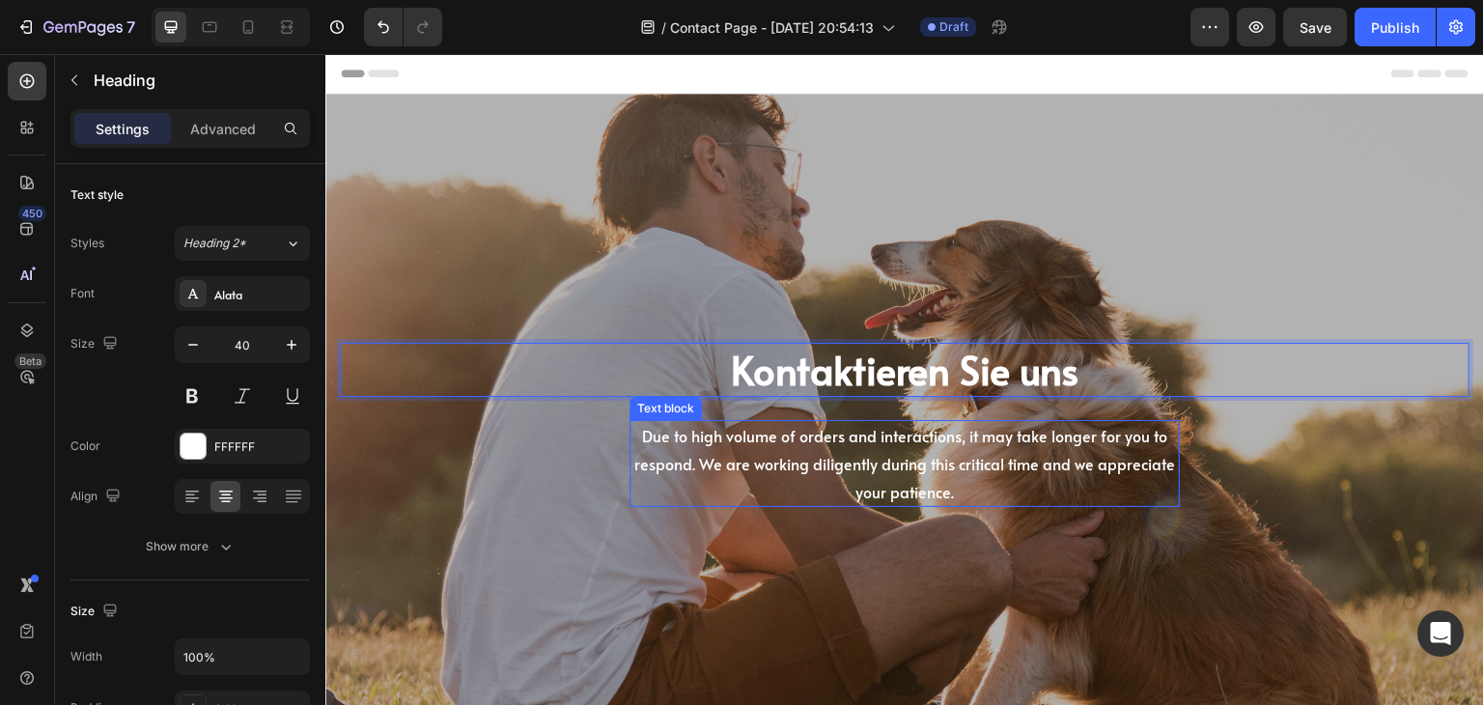
click at [838, 469] on p "Due to high volume of orders and interactions, it may take longer for you to re…" at bounding box center [905, 463] width 547 height 83
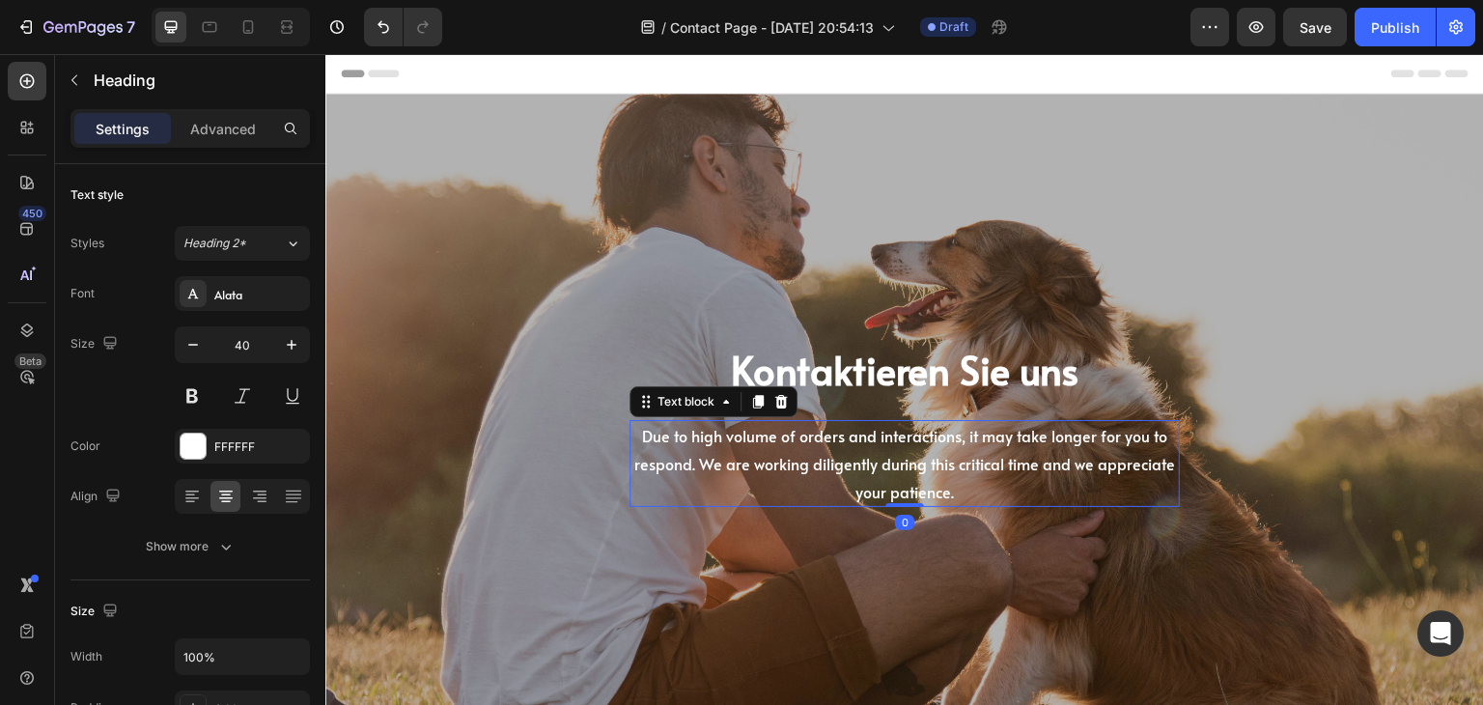
click at [838, 469] on p "Due to high volume of orders and interactions, it may take longer for you to re…" at bounding box center [905, 463] width 547 height 83
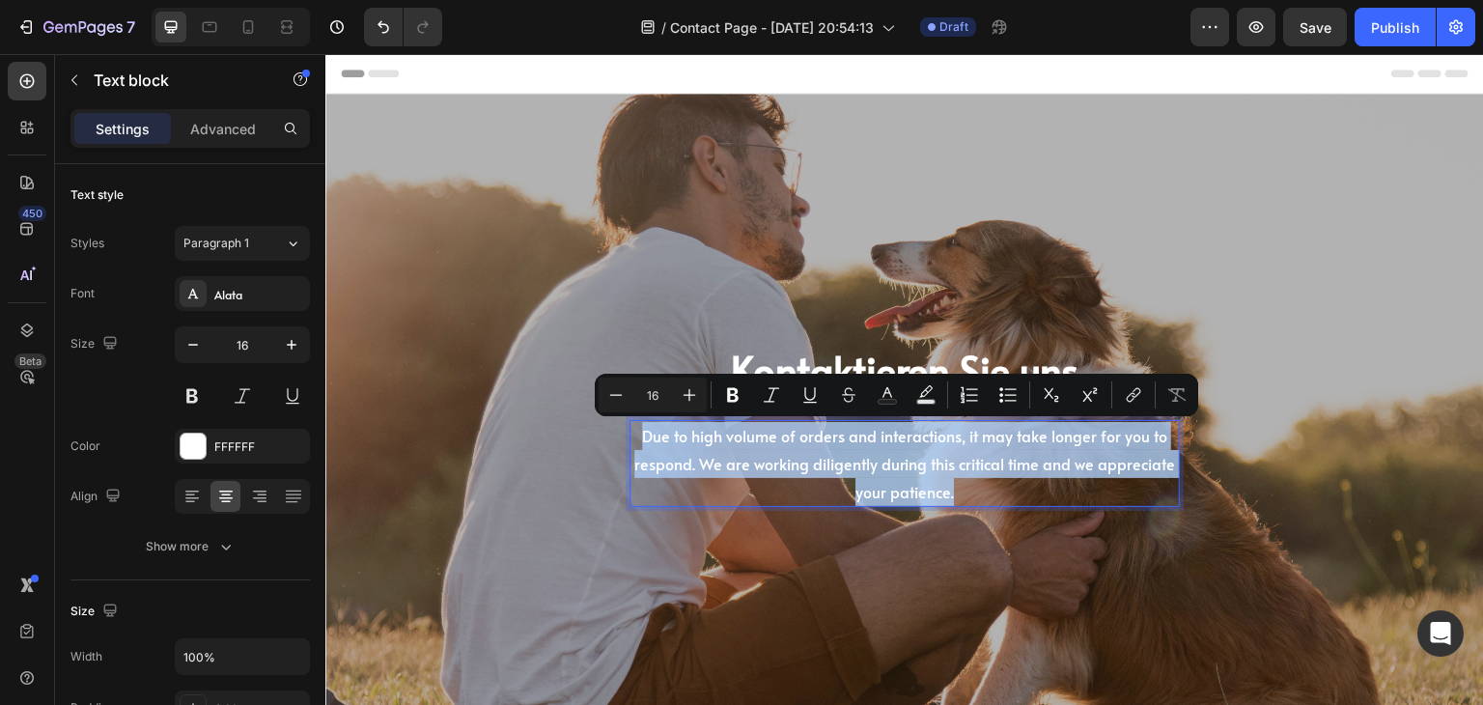
copy p "Due to high volume of orders and interactions, it may take longer for you to re…"
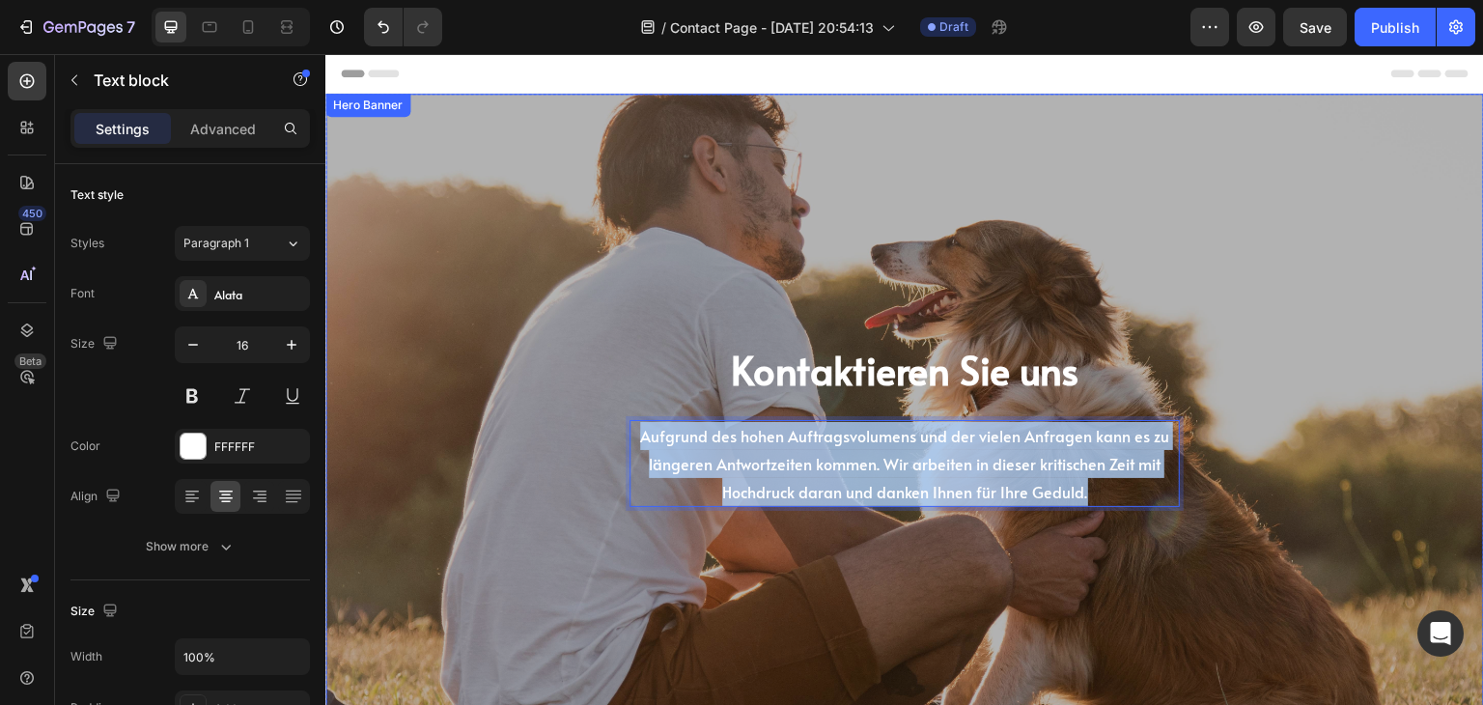
copy p "Aufgrund des hohen Auftragsvolumens und der vielen Anfragen kann es zu längeren…"
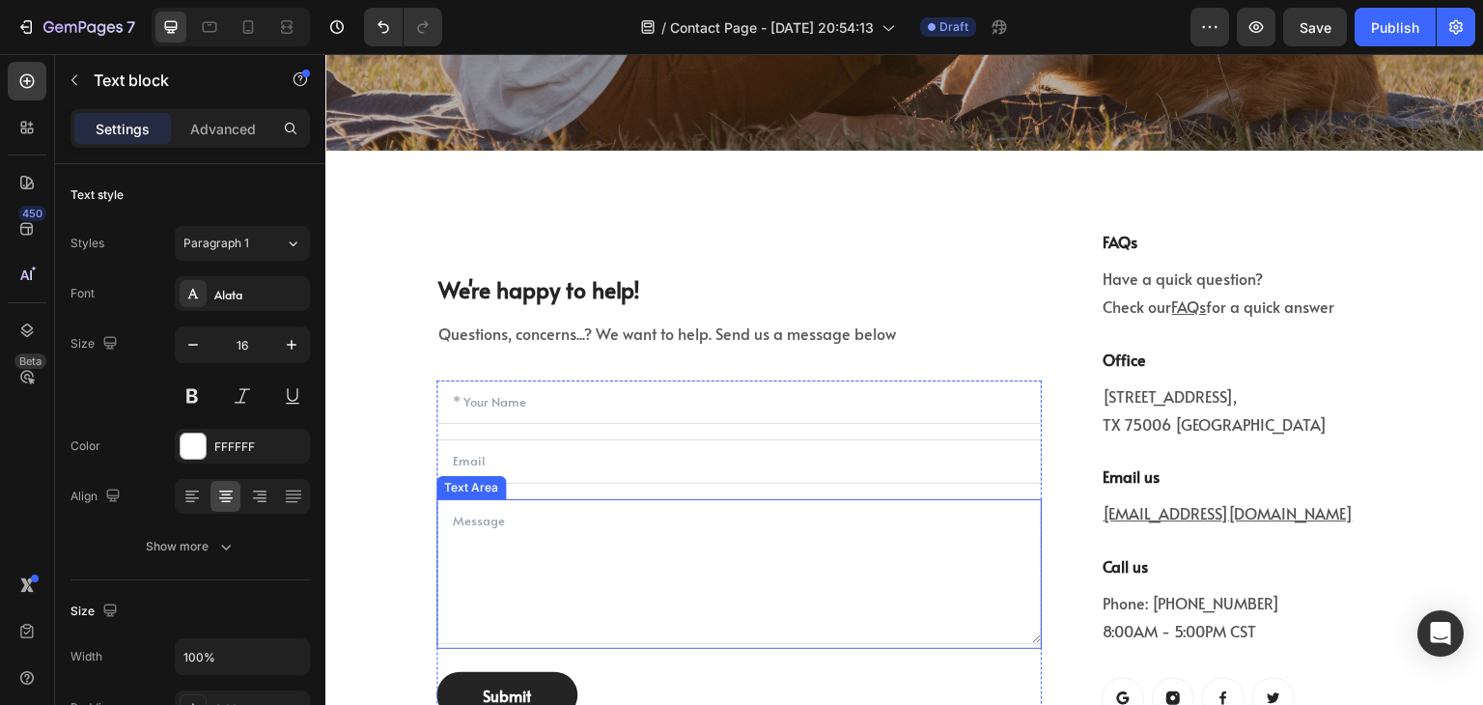
scroll to position [773, 0]
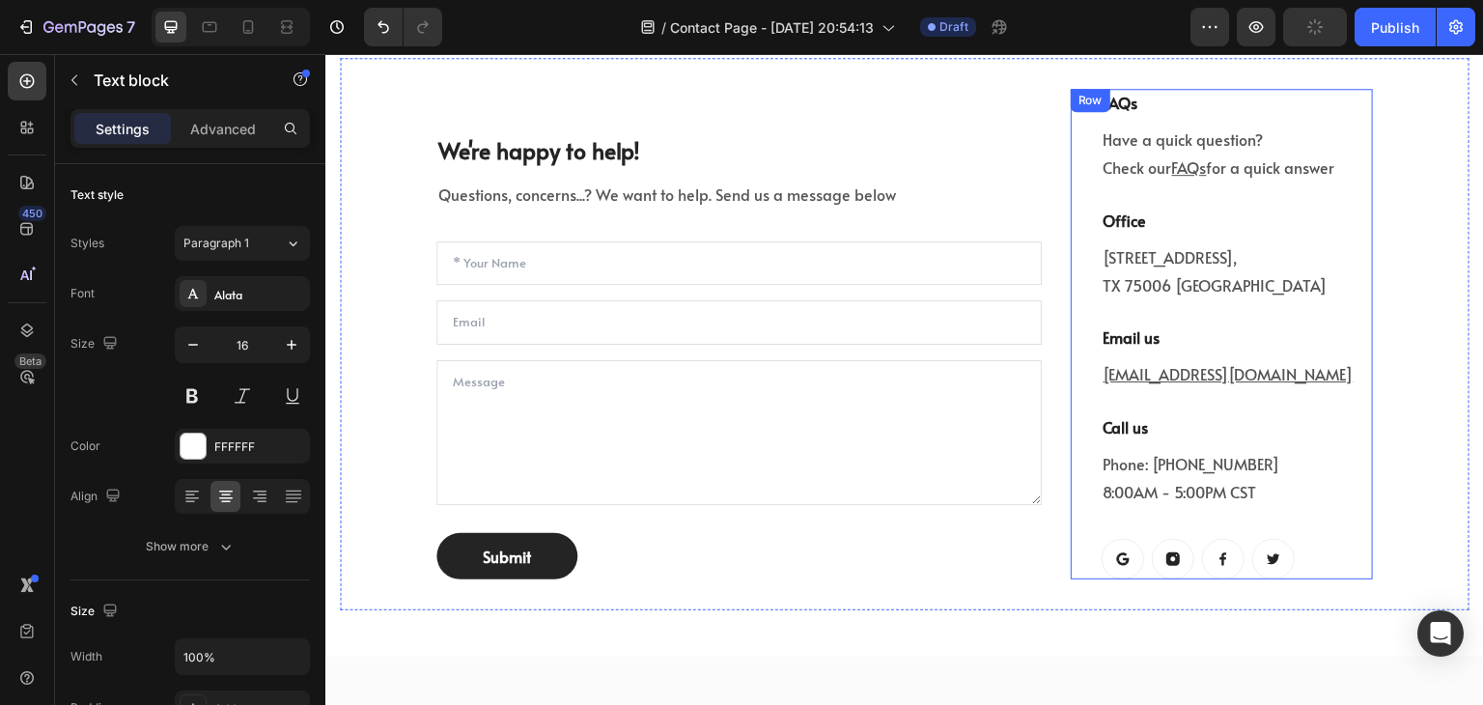
click at [1080, 153] on div "FAQs Heading Have a quick question? Check our FAQs for a quick answer Text bloc…" at bounding box center [1222, 334] width 302 height 491
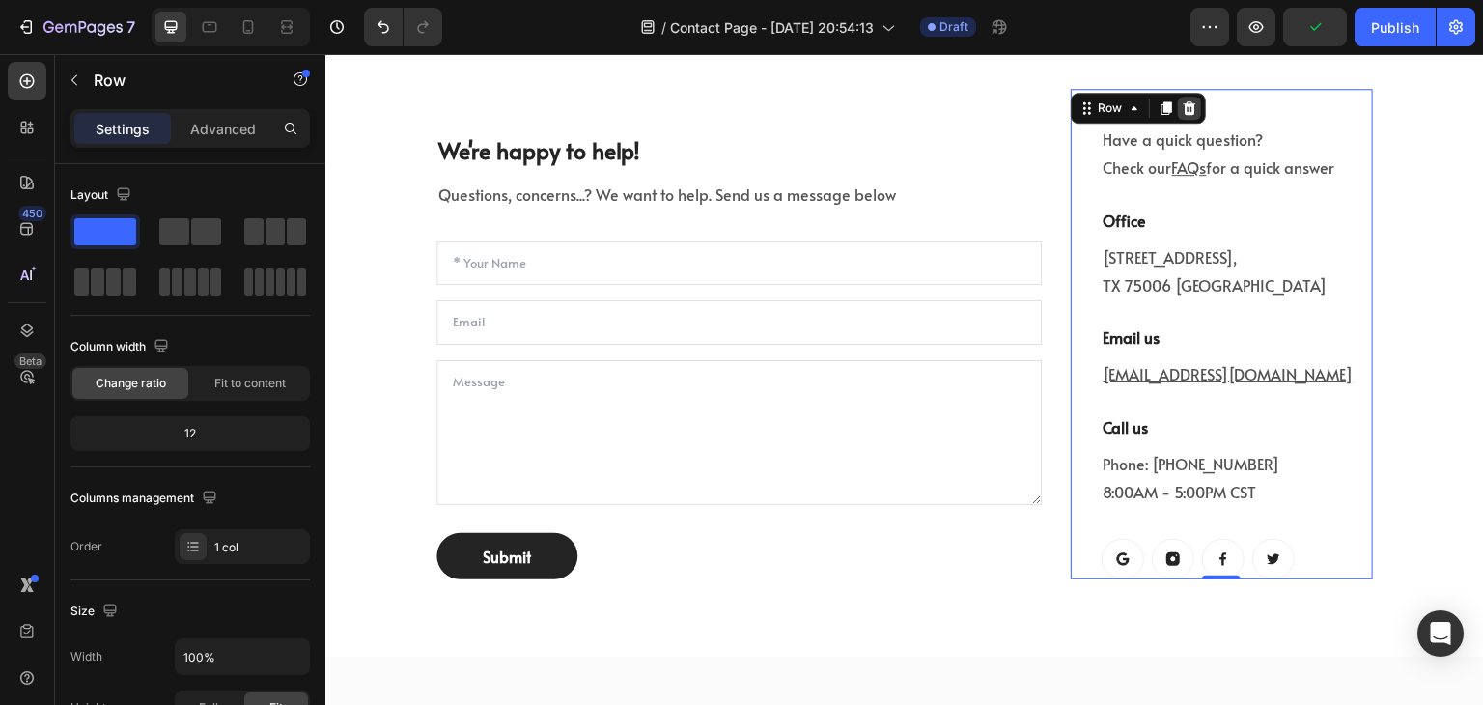
click at [1185, 106] on icon at bounding box center [1189, 107] width 15 height 15
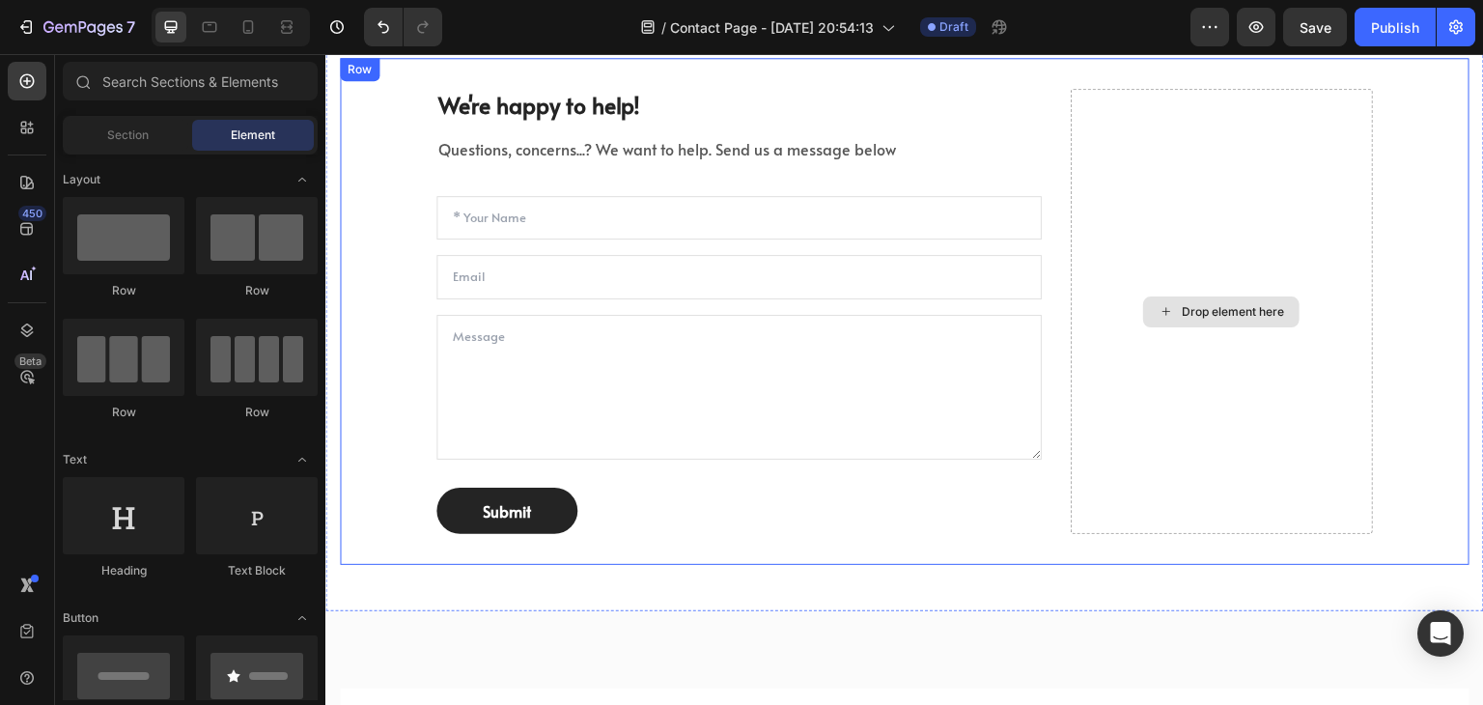
click at [1094, 158] on div "Drop element here" at bounding box center [1222, 311] width 302 height 445
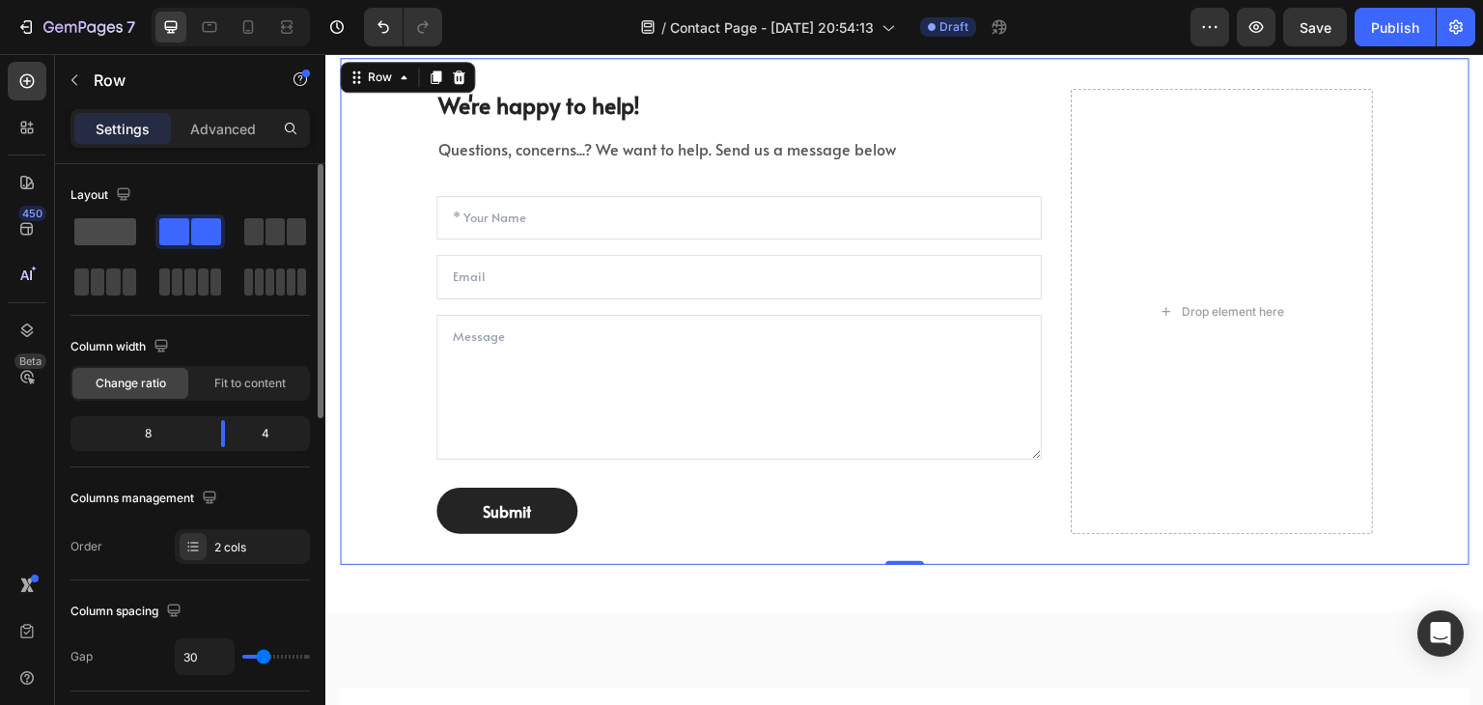
click at [112, 226] on span at bounding box center [105, 231] width 62 height 27
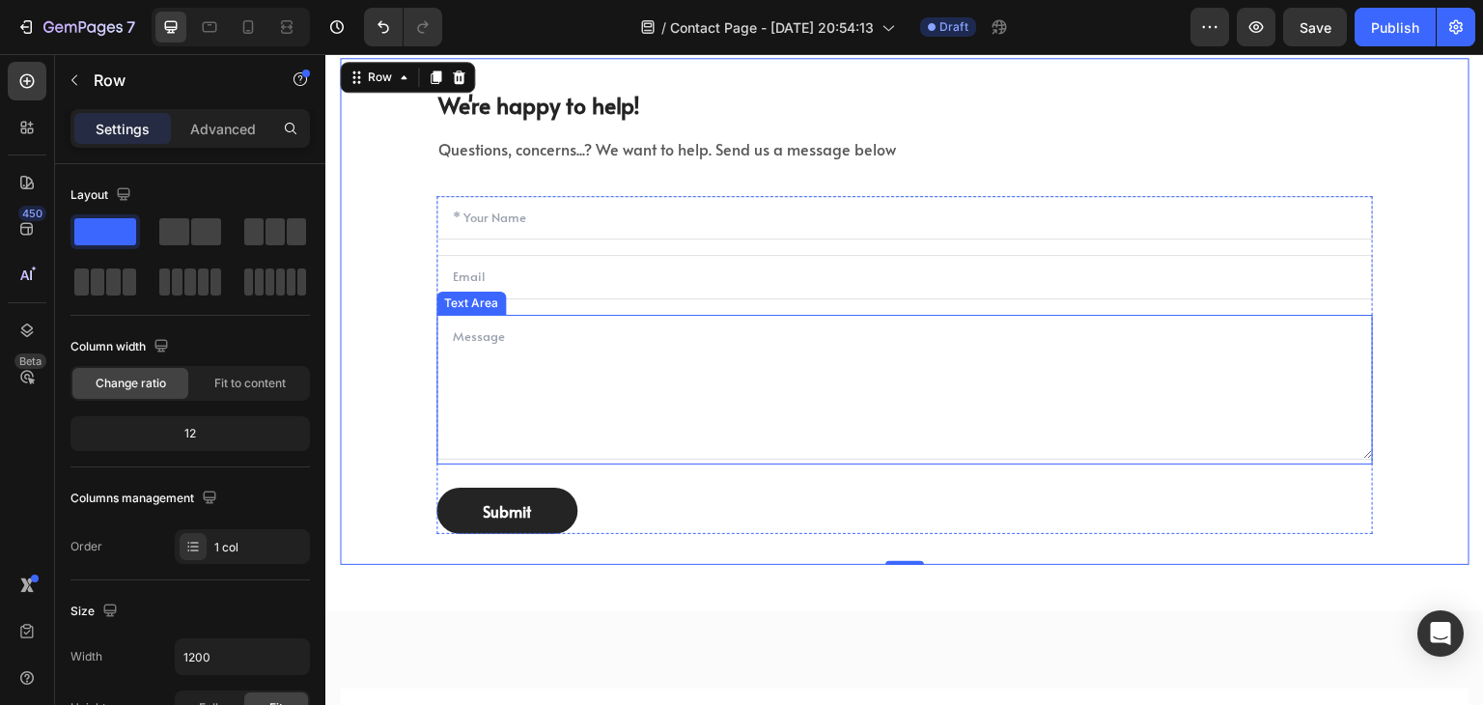
scroll to position [483, 0]
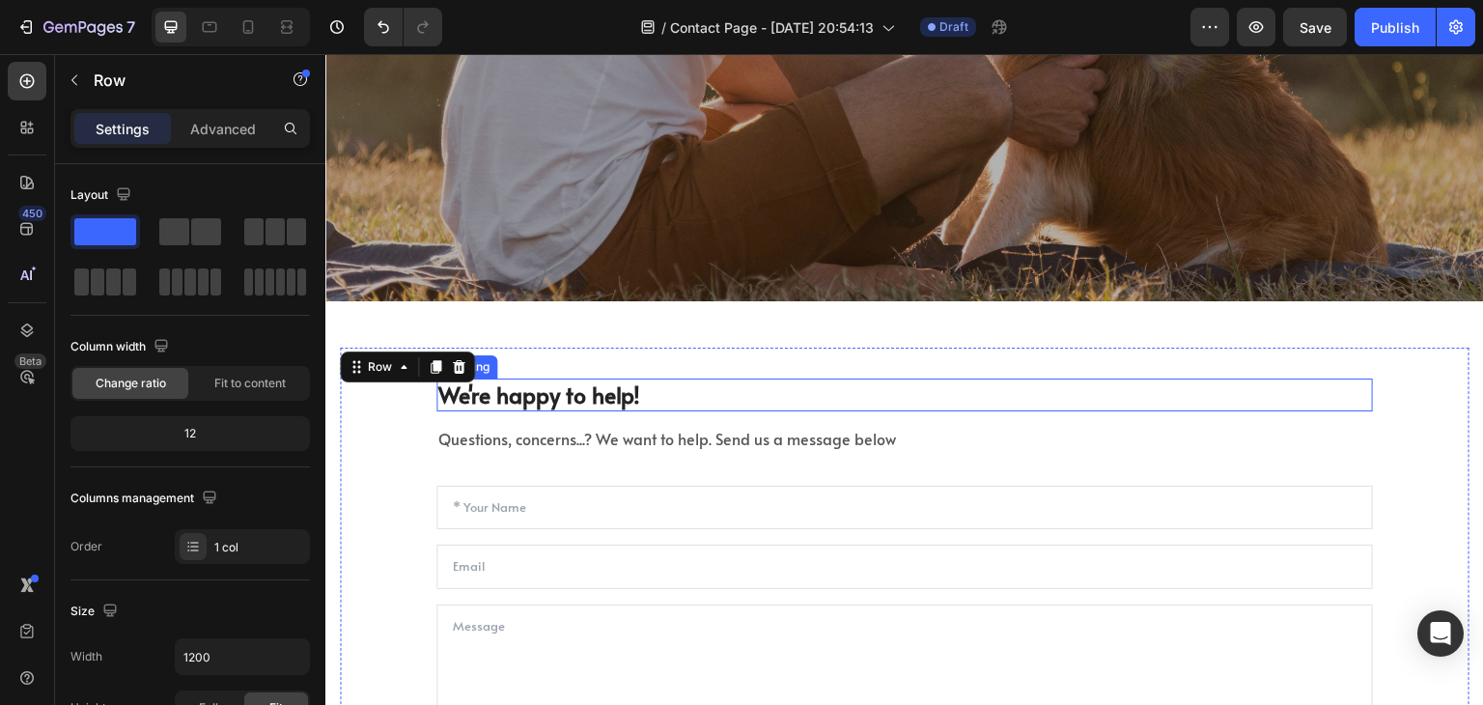
click at [571, 391] on p "We're happy to help!" at bounding box center [904, 394] width 933 height 29
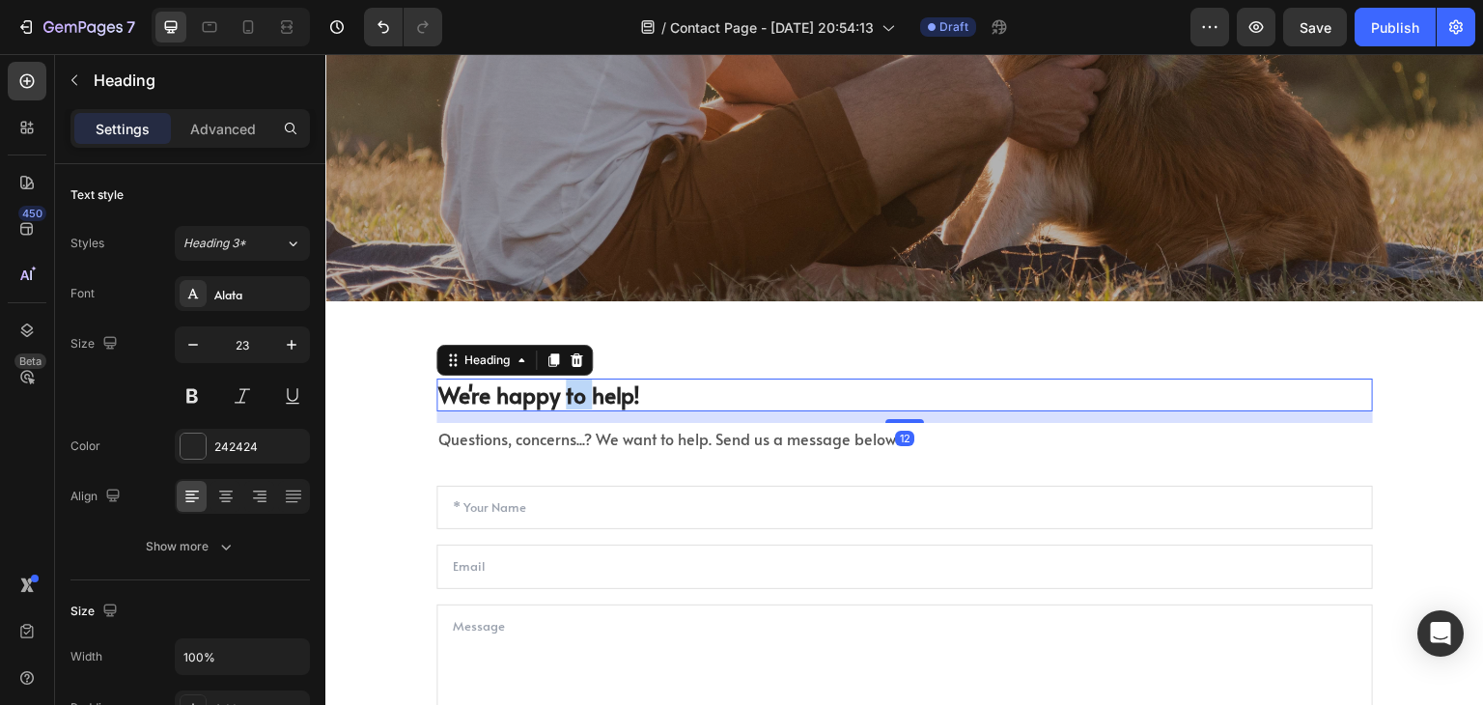
click at [571, 391] on p "We're happy to help!" at bounding box center [904, 394] width 933 height 29
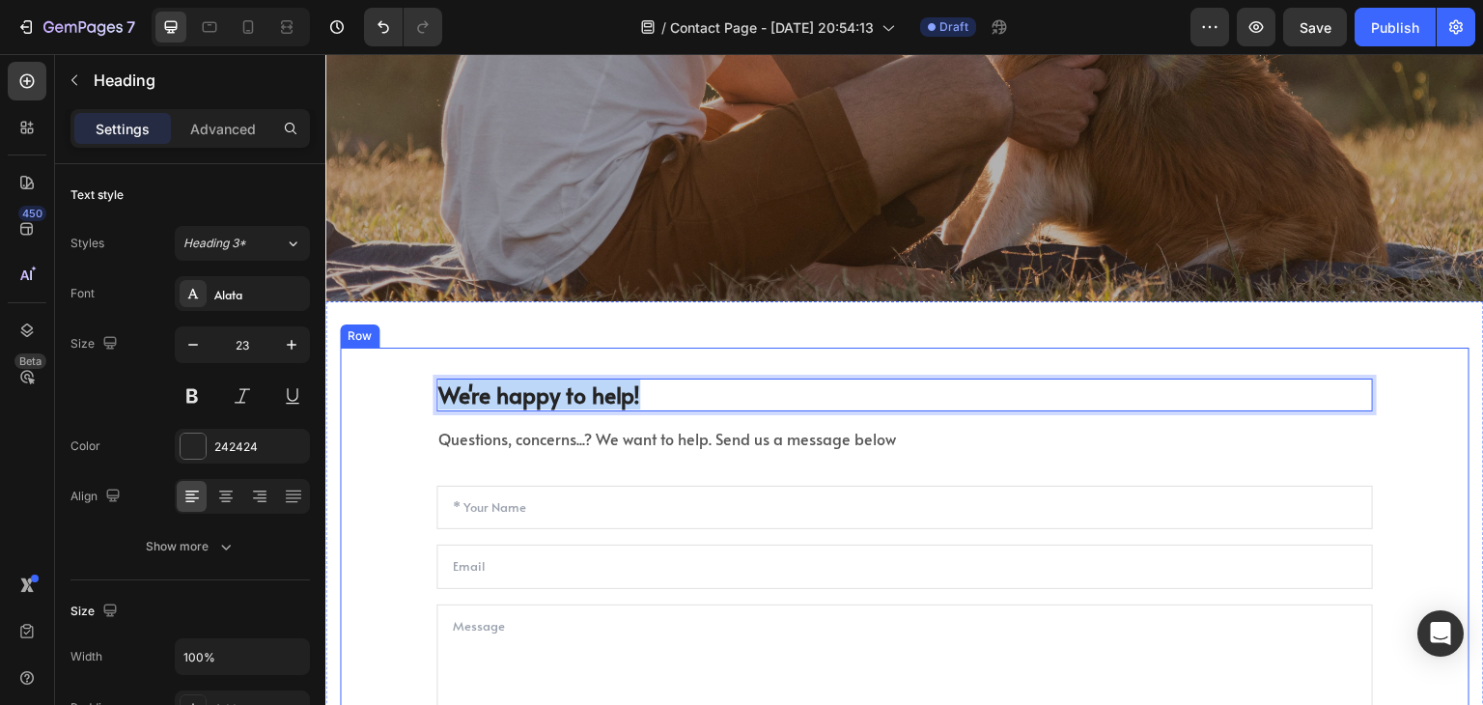
copy p "We're happy to help!"
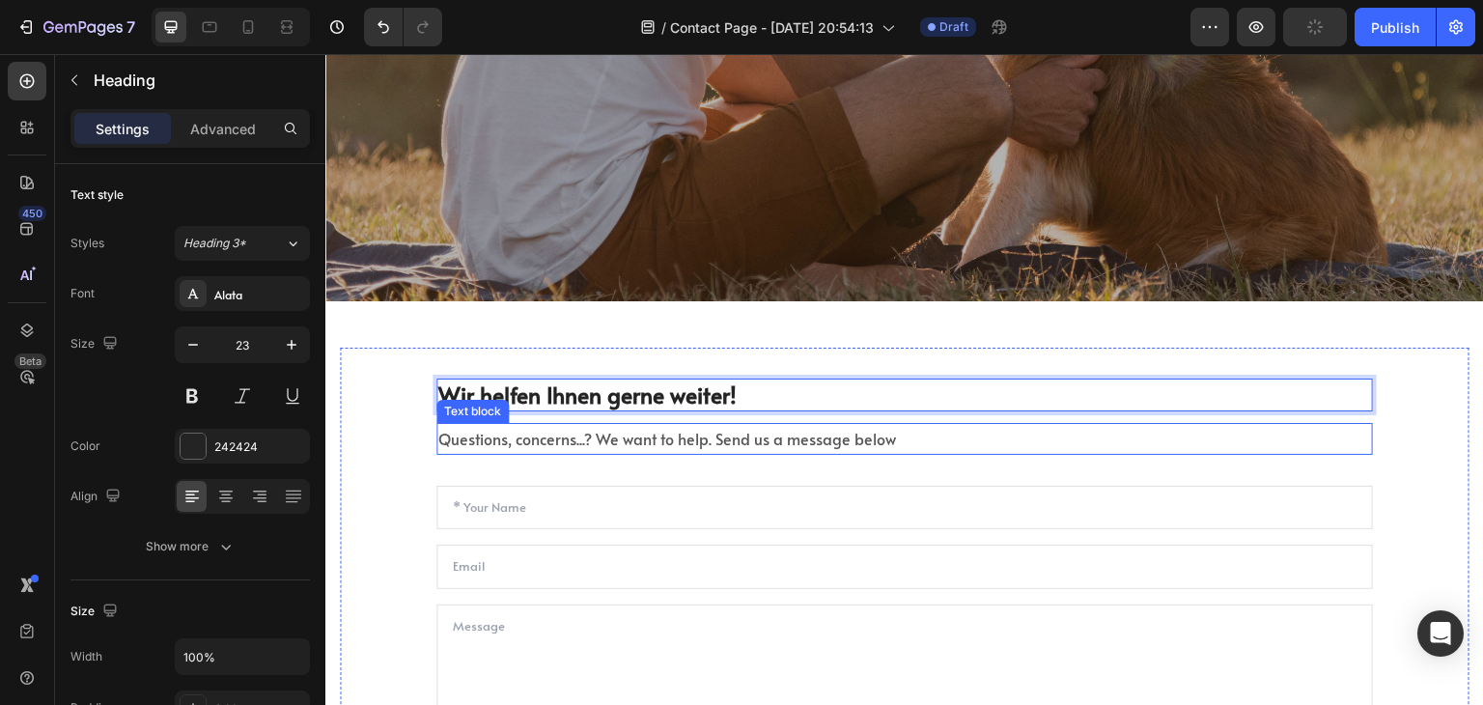
click at [609, 438] on p "Questions, concerns...? We want to help. Send us a message below" at bounding box center [904, 439] width 933 height 28
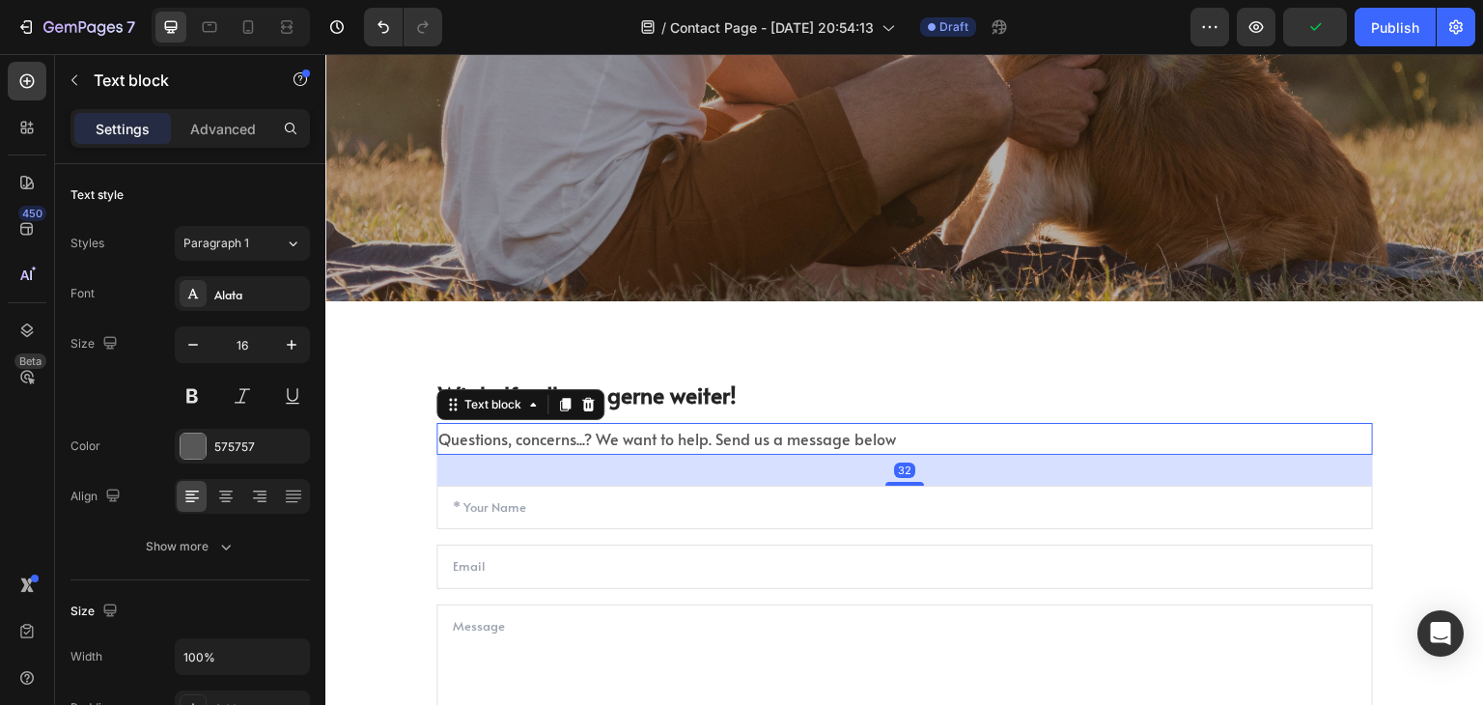
click at [609, 438] on p "Questions, concerns...? We want to help. Send us a message below" at bounding box center [904, 439] width 933 height 28
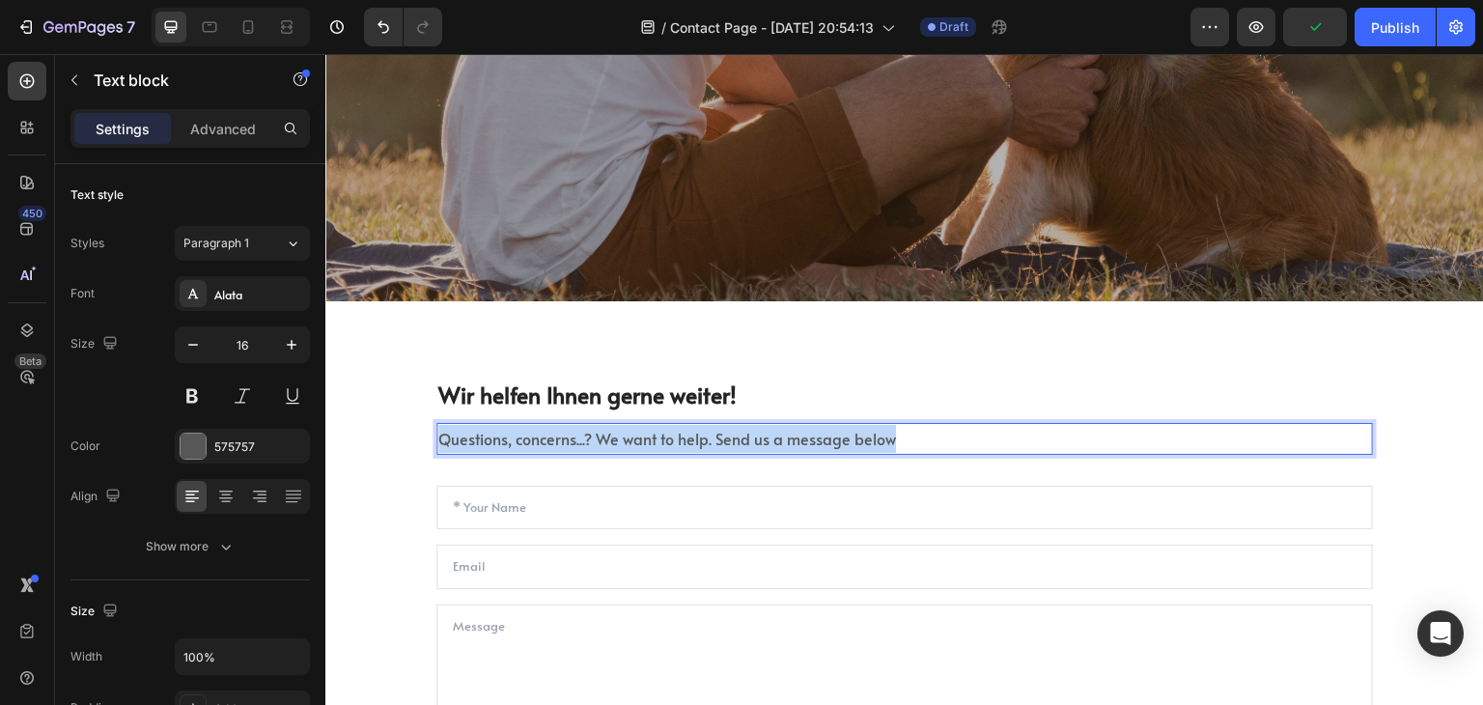
copy p "Questions, concerns...? We want to help. Send us a message below"
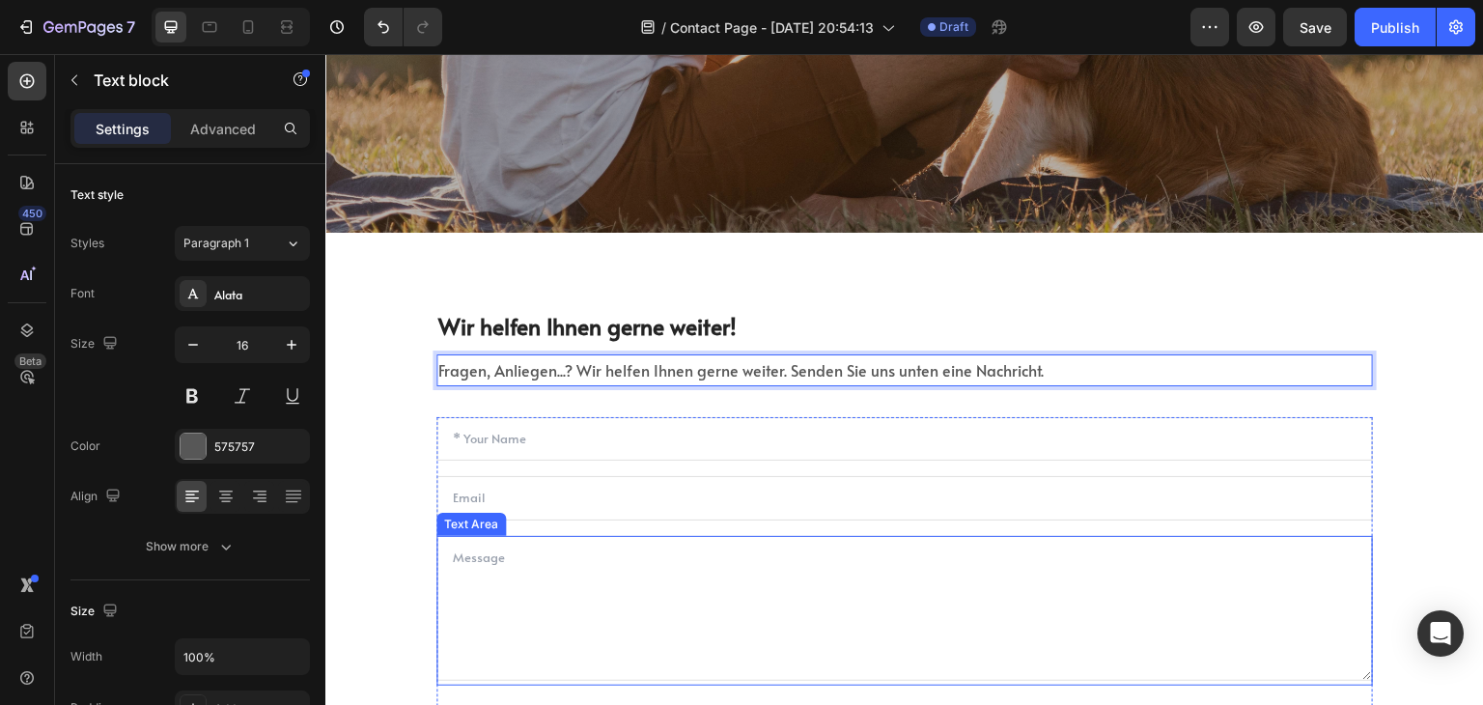
scroll to position [579, 0]
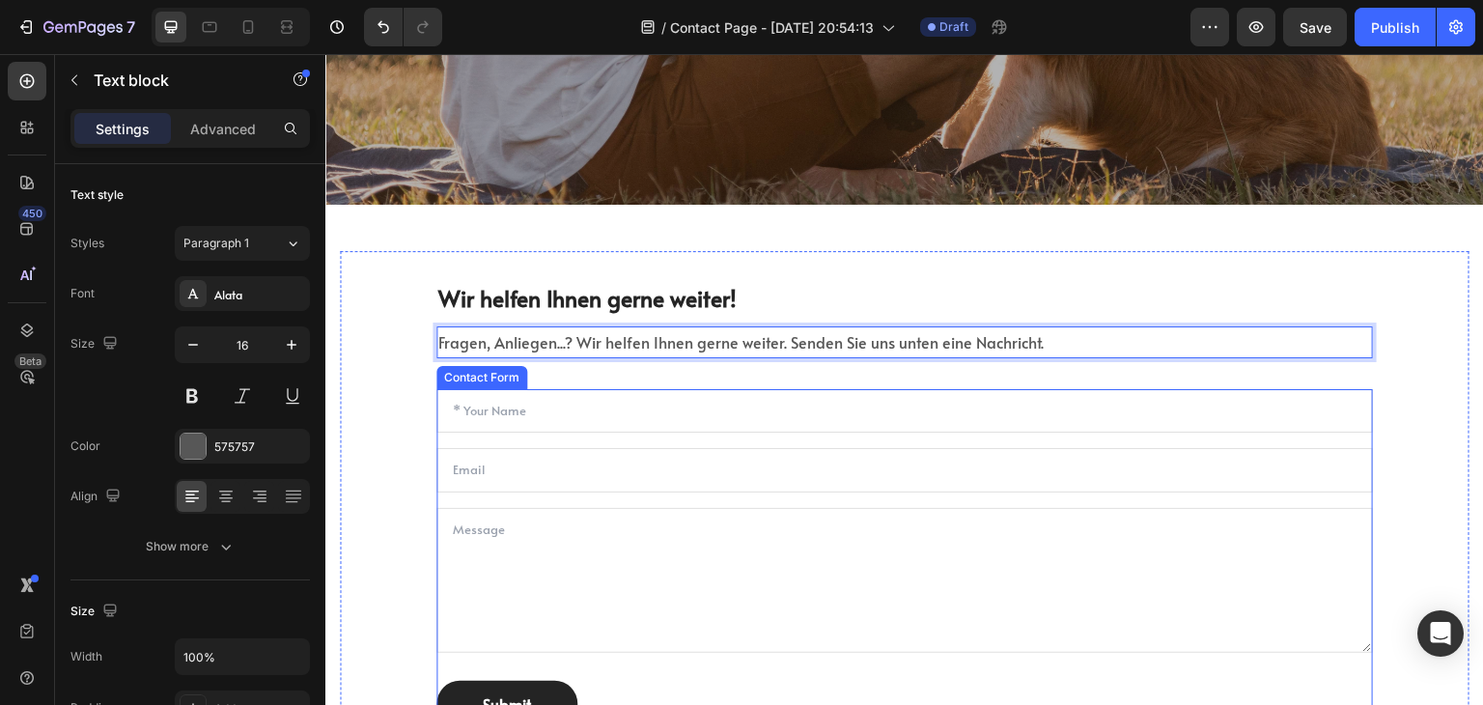
click at [534, 411] on input "text" at bounding box center [905, 411] width 937 height 44
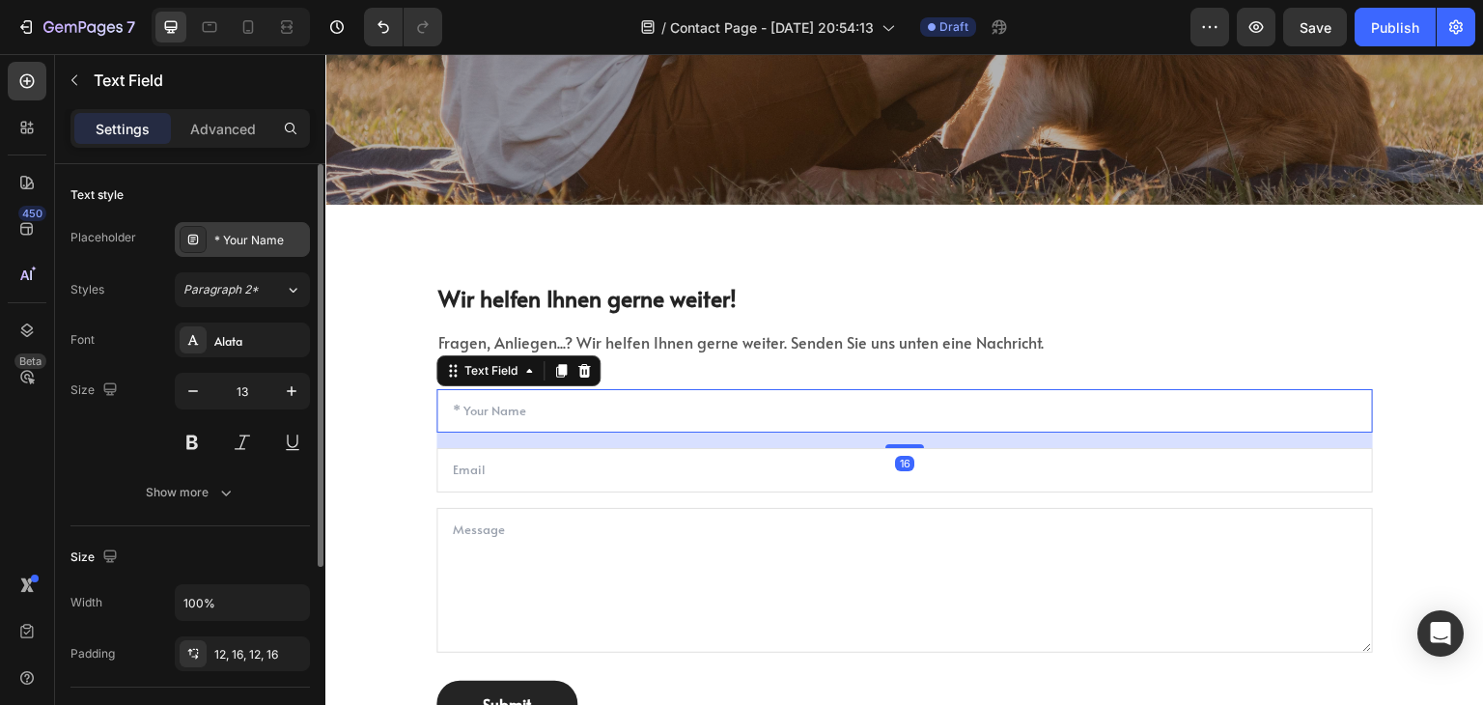
click at [250, 242] on div "* Your Name" at bounding box center [259, 240] width 91 height 17
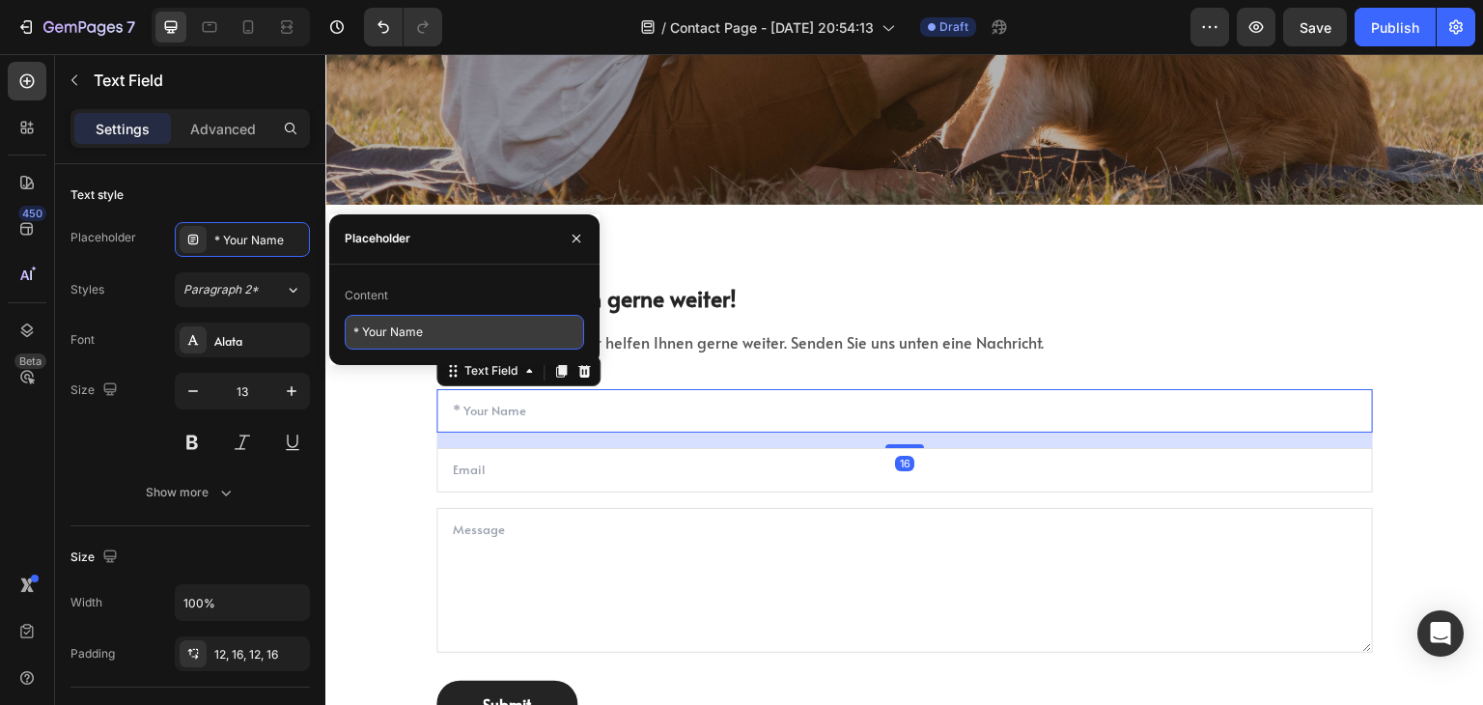
click at [456, 342] on input "* Your Name" at bounding box center [464, 332] width 239 height 35
paste input "Ih"
type input "* Ihr Name"
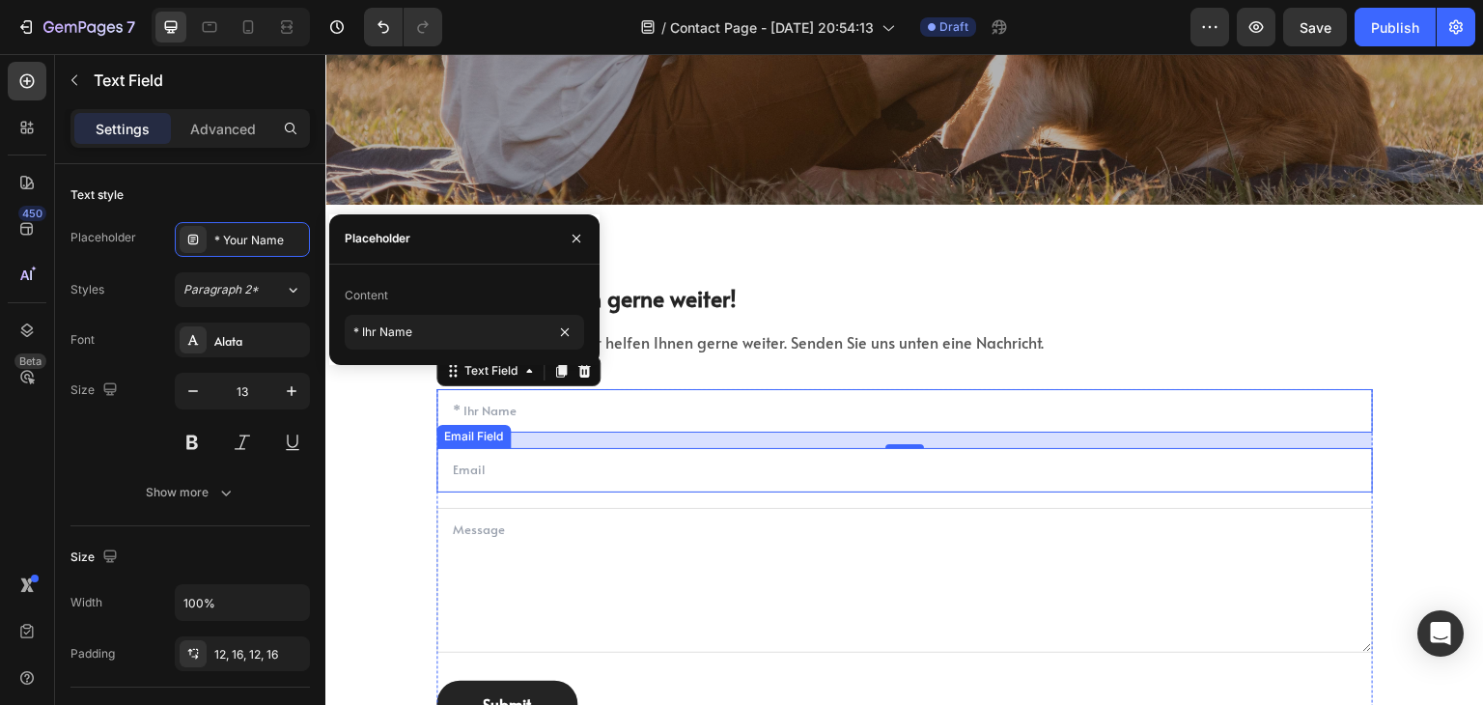
click at [516, 470] on input "email" at bounding box center [905, 470] width 937 height 44
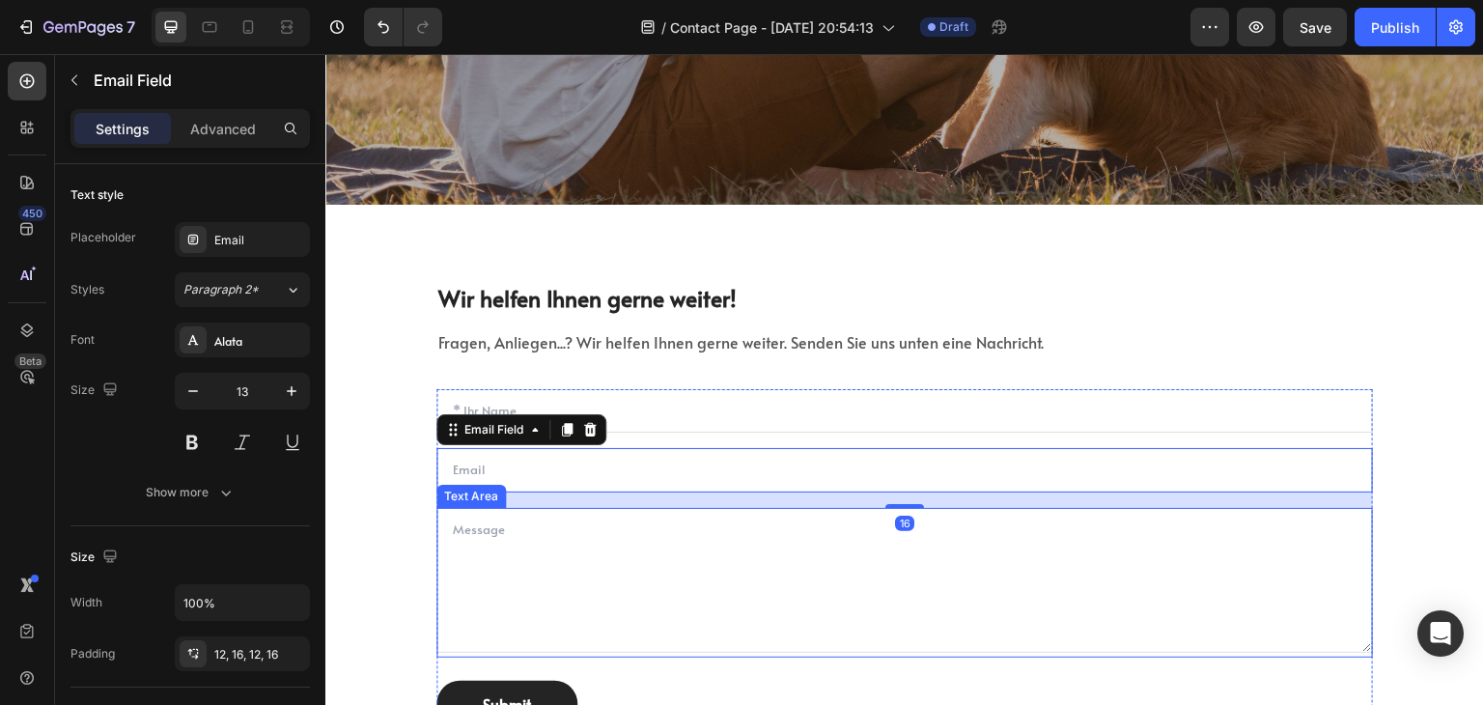
click at [487, 538] on textarea at bounding box center [905, 580] width 937 height 145
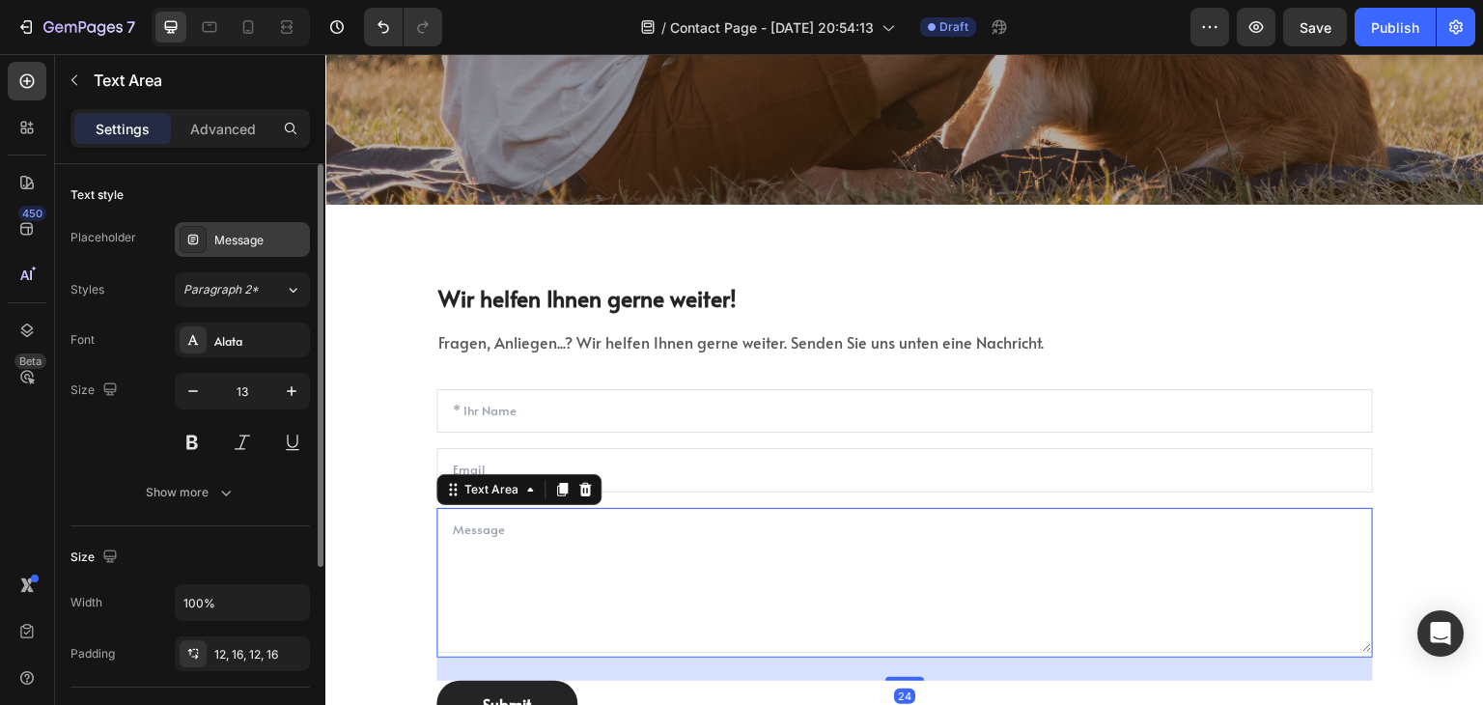
click at [281, 234] on div "Message" at bounding box center [259, 240] width 91 height 17
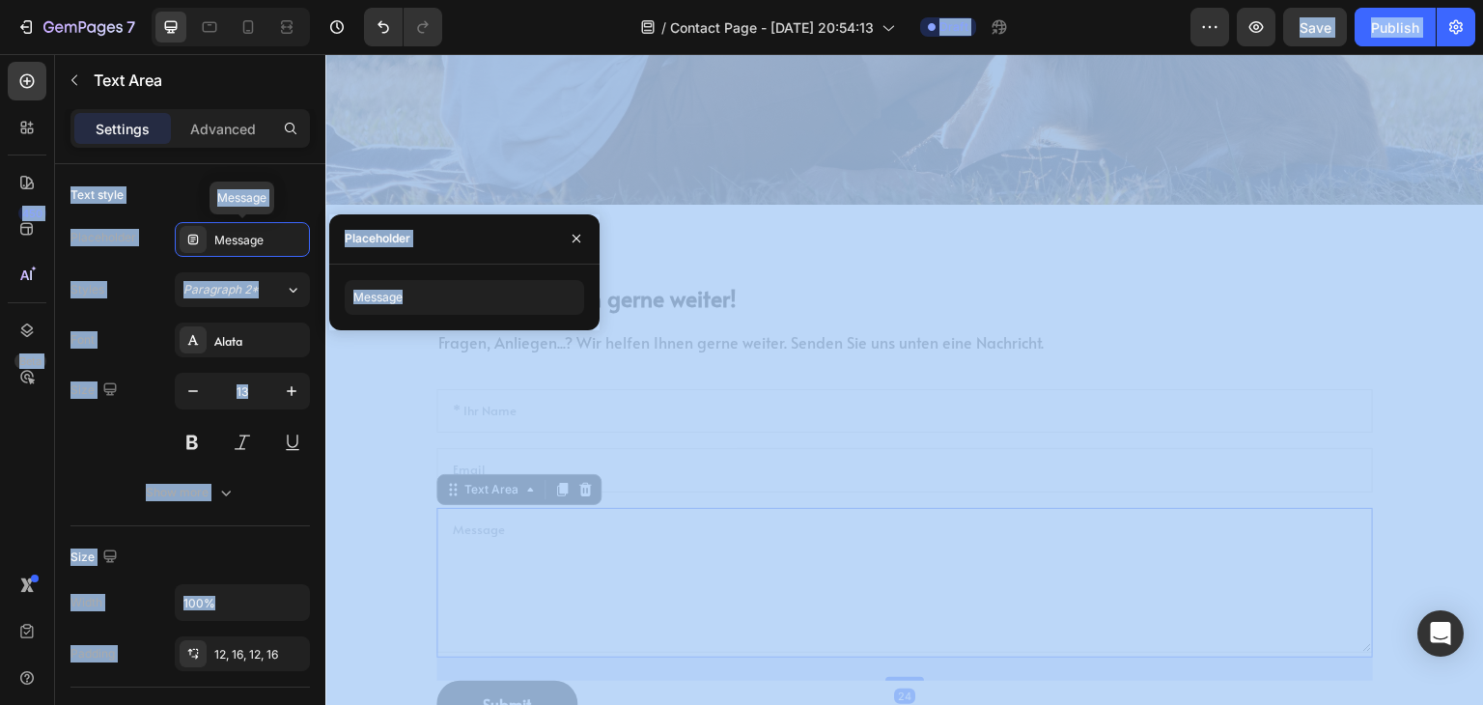
copy body "7 Version history / Contact Page - Aug 26, 20:54:13 Draft Preview Save Publish …"
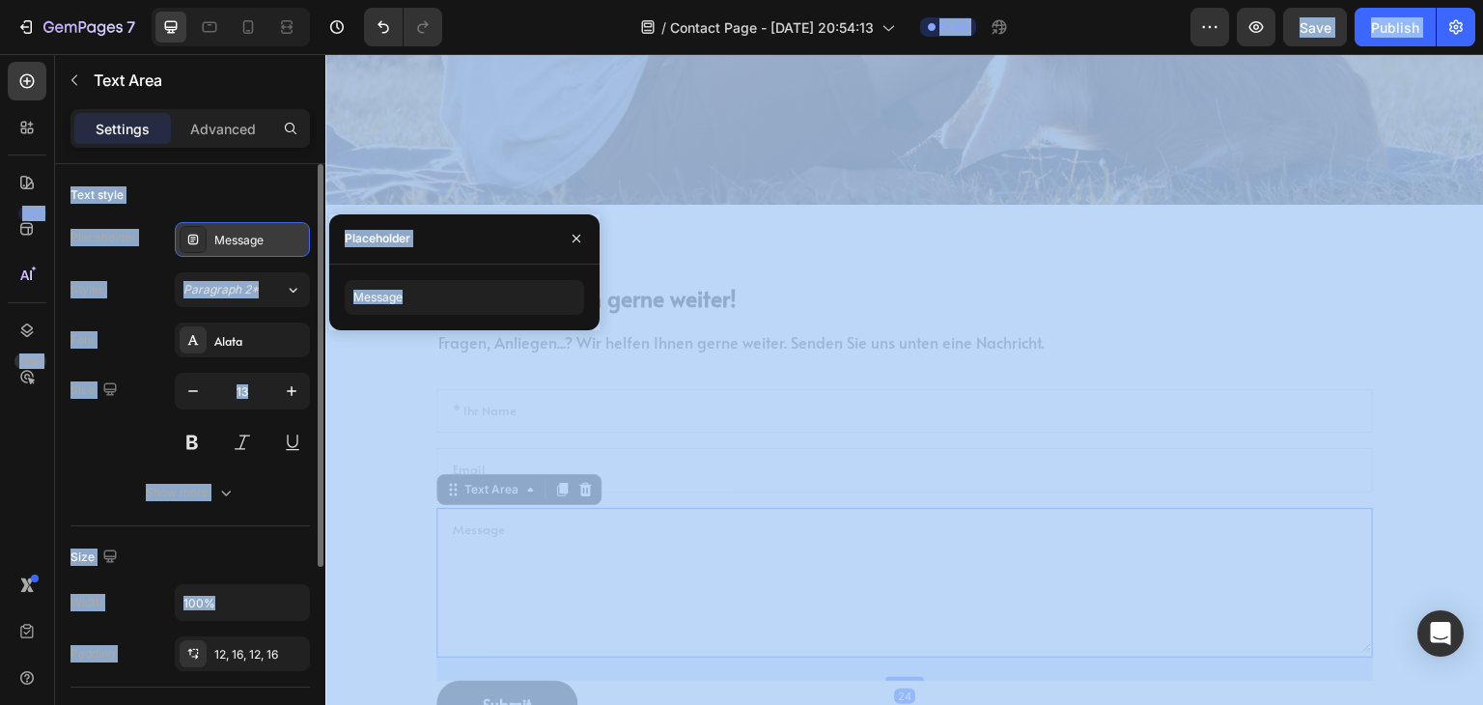
click at [268, 237] on div "Message" at bounding box center [259, 240] width 91 height 17
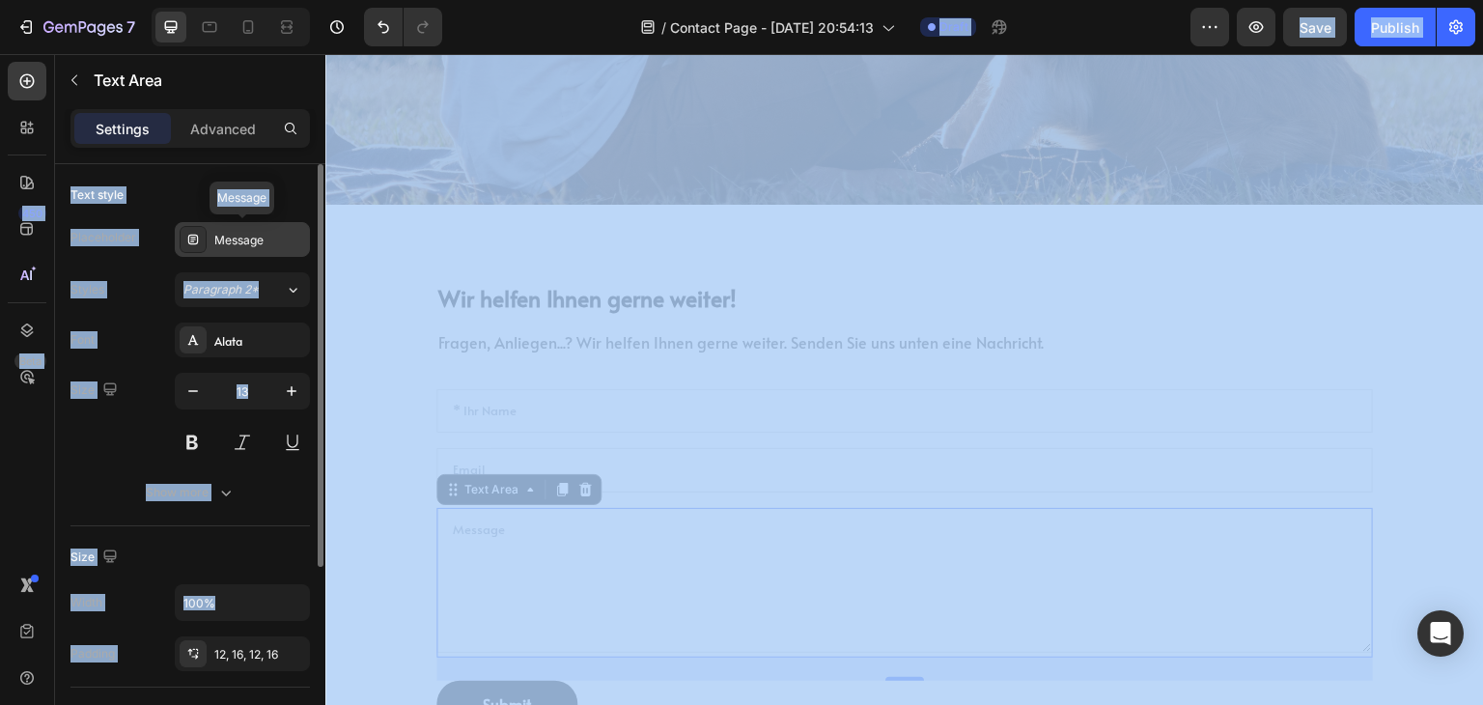
click at [270, 240] on div "Message" at bounding box center [259, 240] width 91 height 17
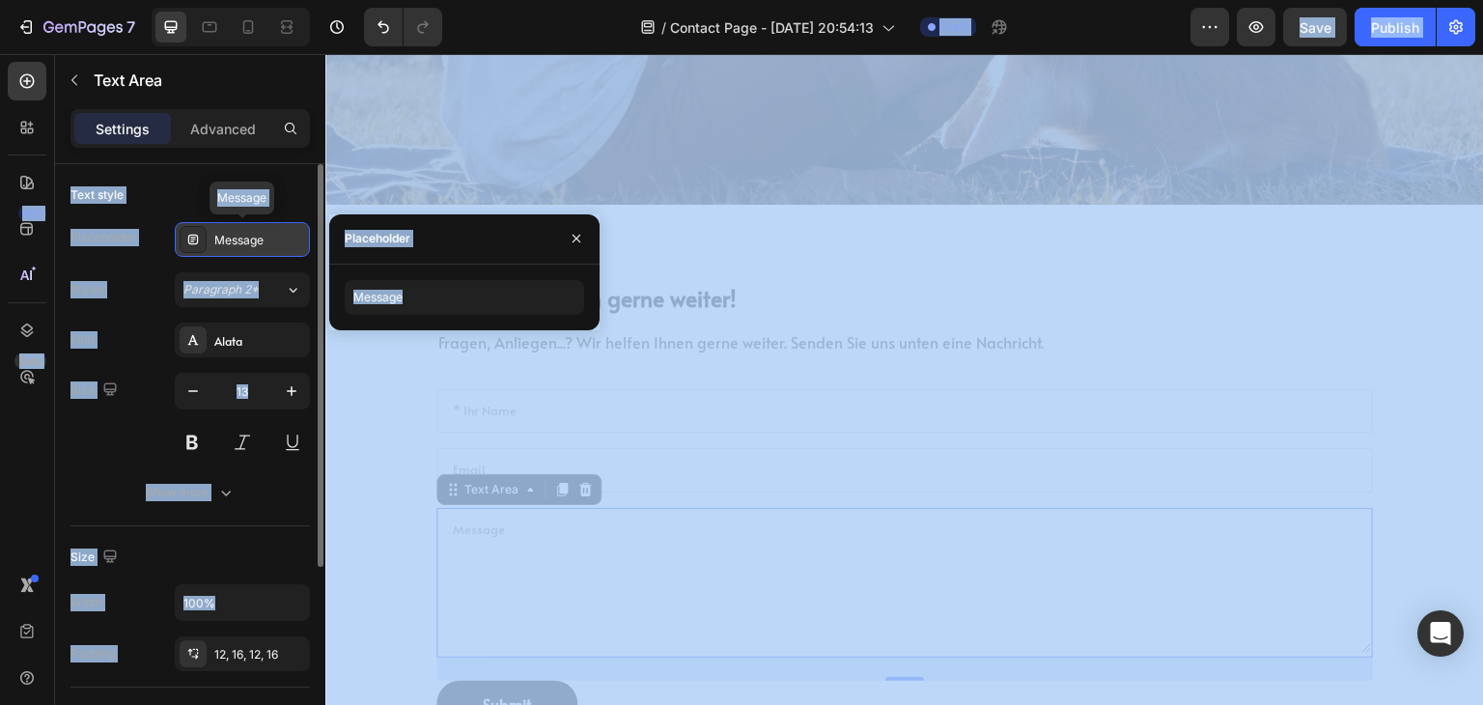
click at [263, 239] on div "Message" at bounding box center [259, 240] width 91 height 17
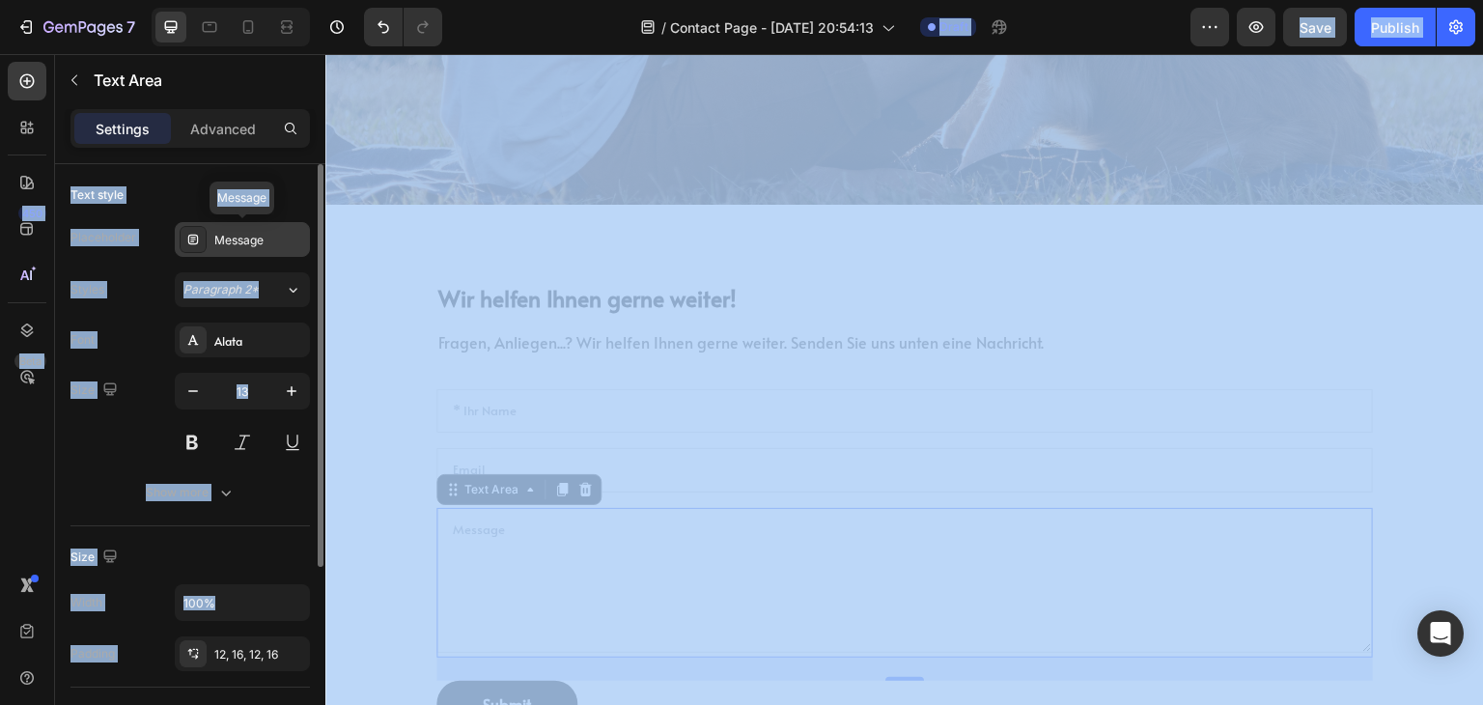
click at [274, 239] on div "Message" at bounding box center [259, 240] width 91 height 17
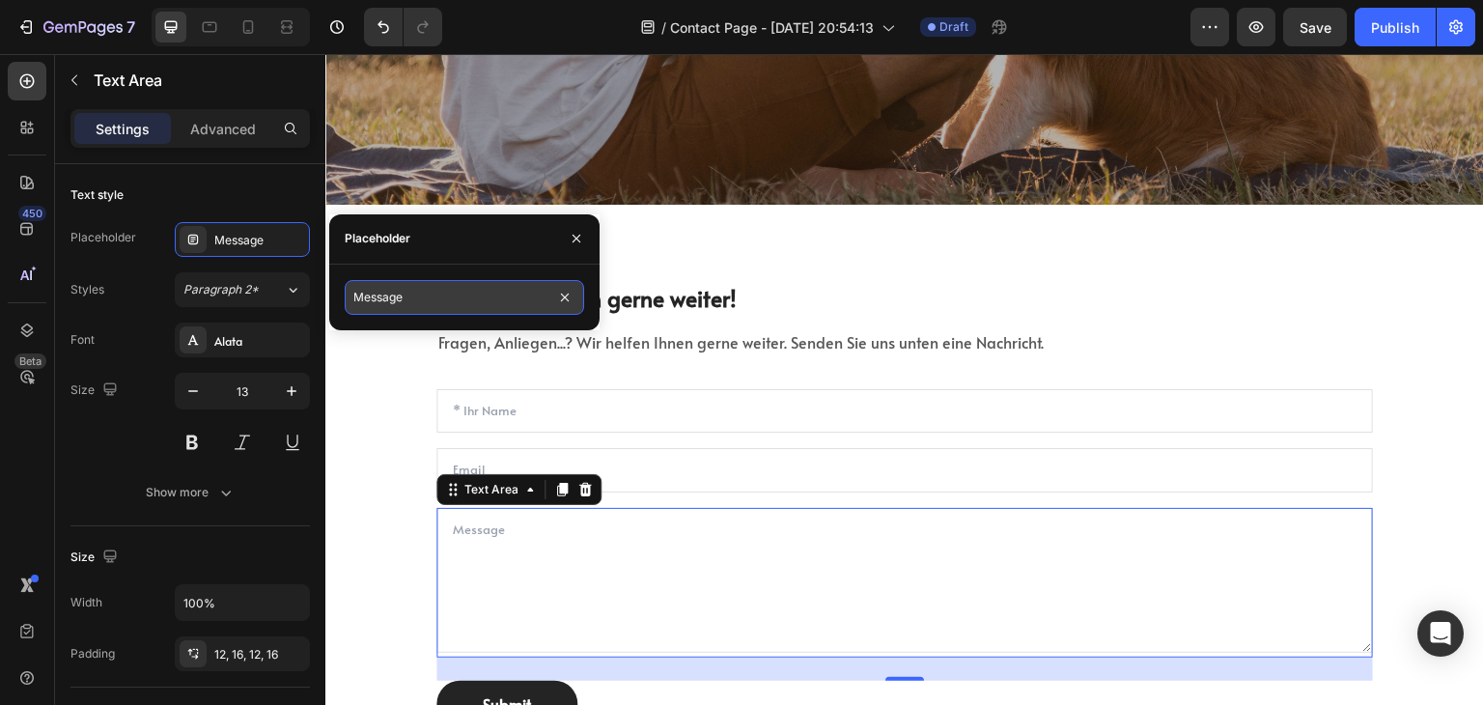
click at [409, 299] on input "Message" at bounding box center [464, 297] width 239 height 35
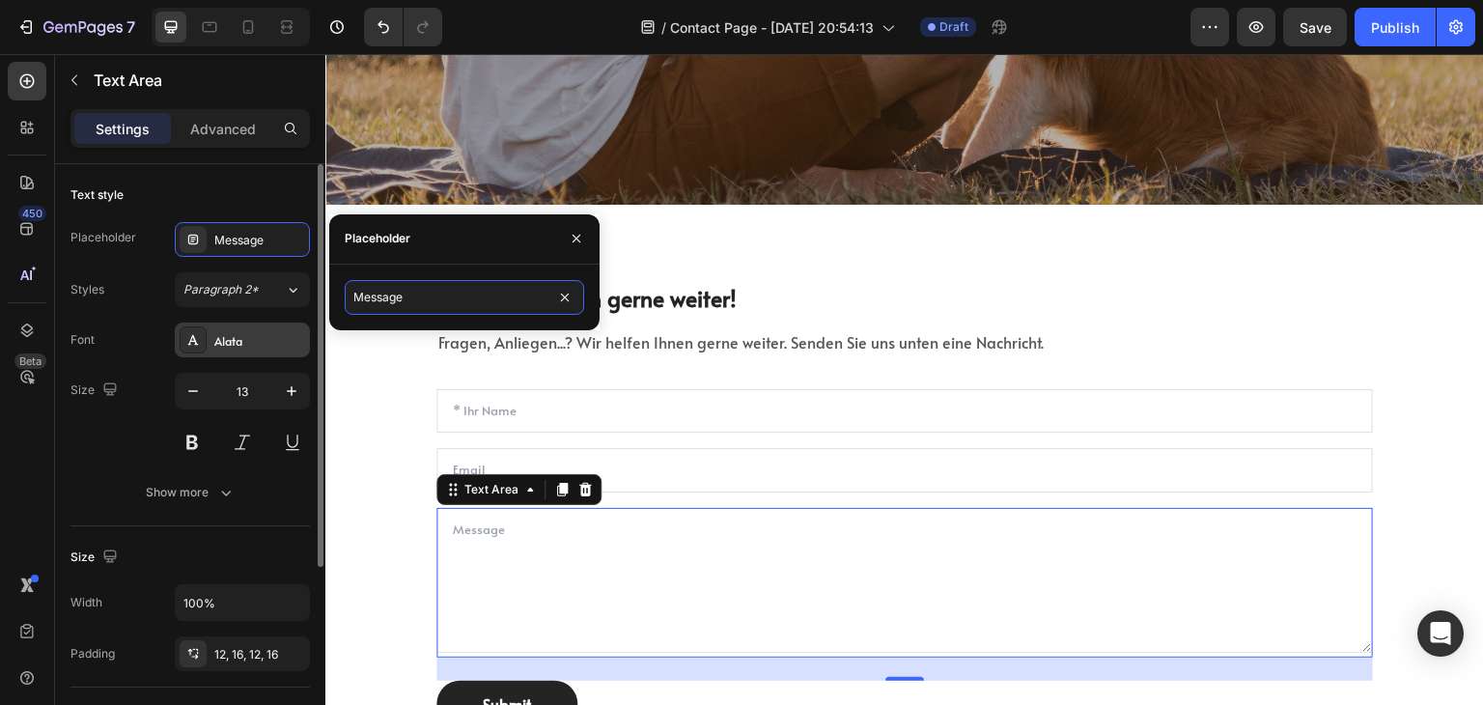
paste input "Nachricht"
type input "Nachricht"
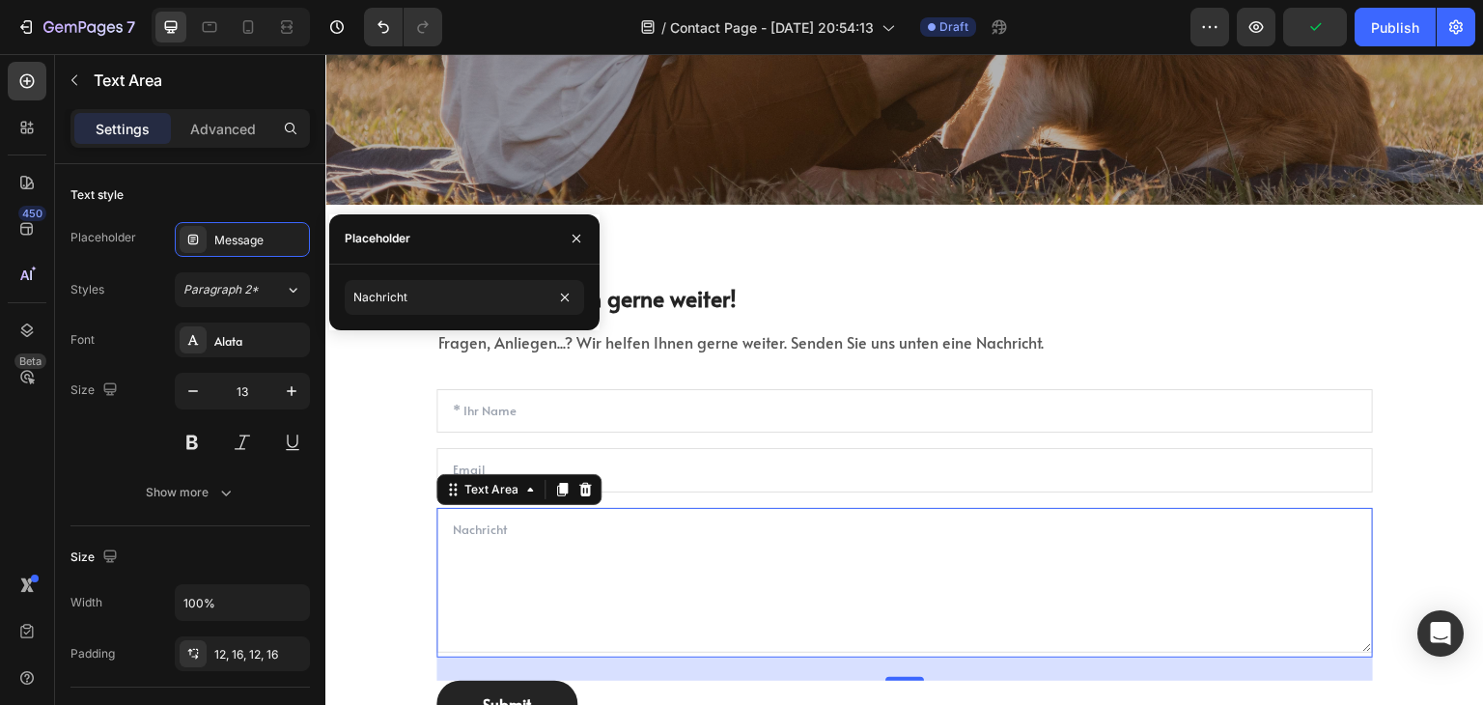
click at [560, 549] on textarea at bounding box center [905, 580] width 937 height 145
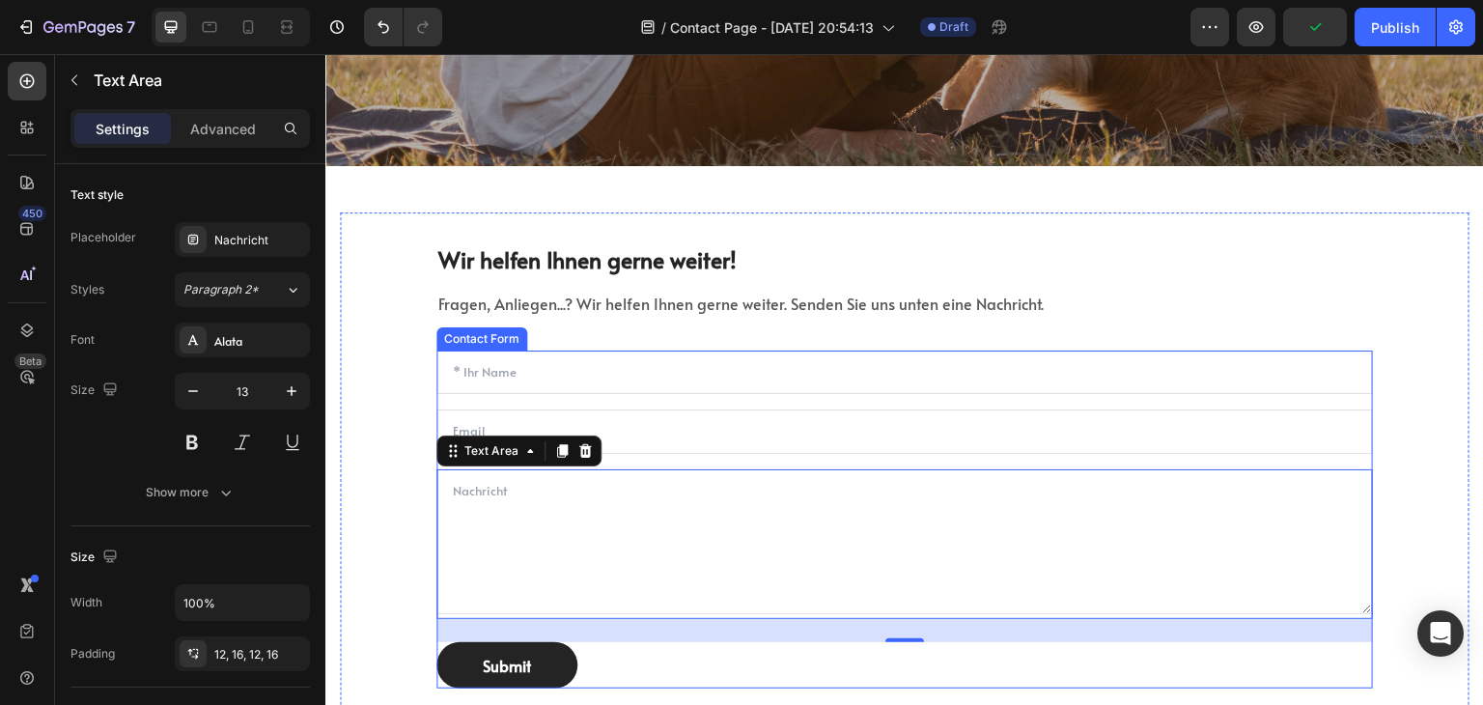
scroll to position [676, 0]
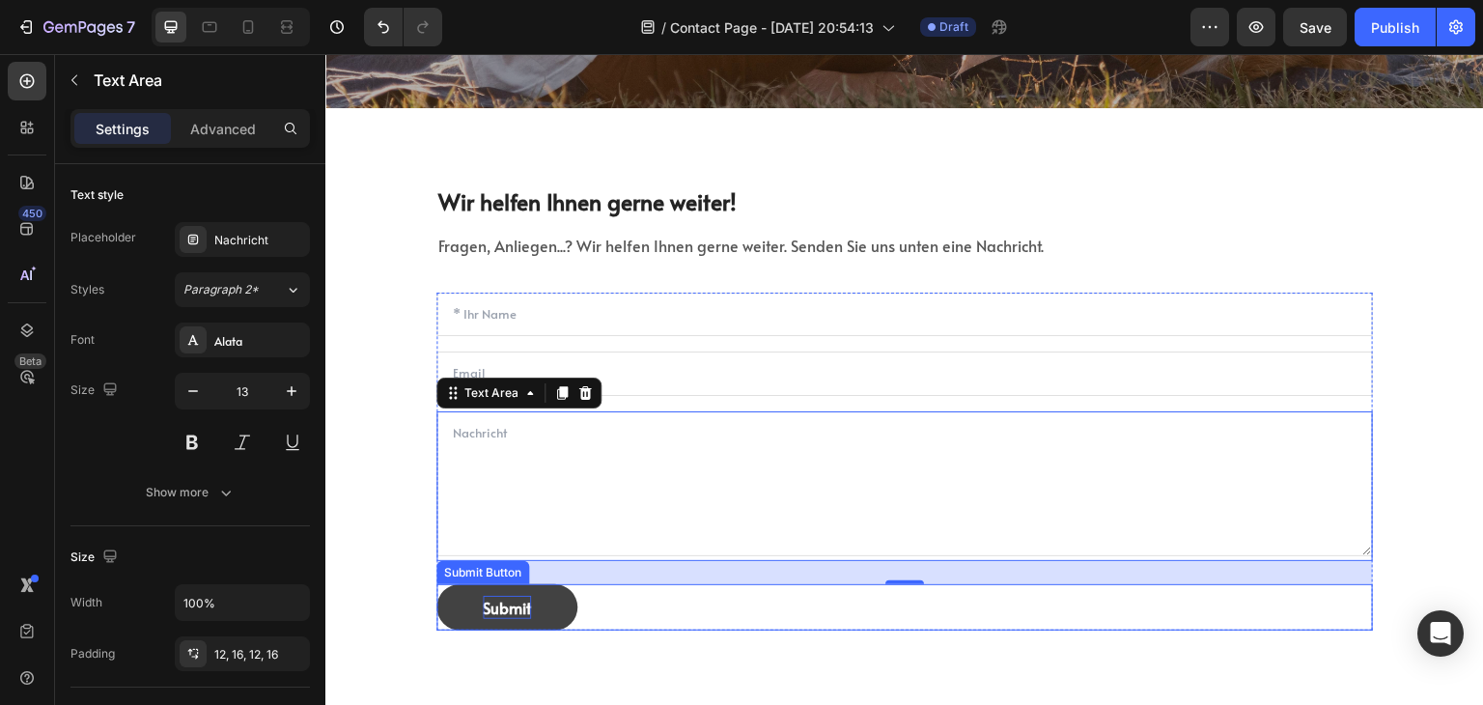
click at [530, 613] on div "Submit" at bounding box center [507, 607] width 48 height 23
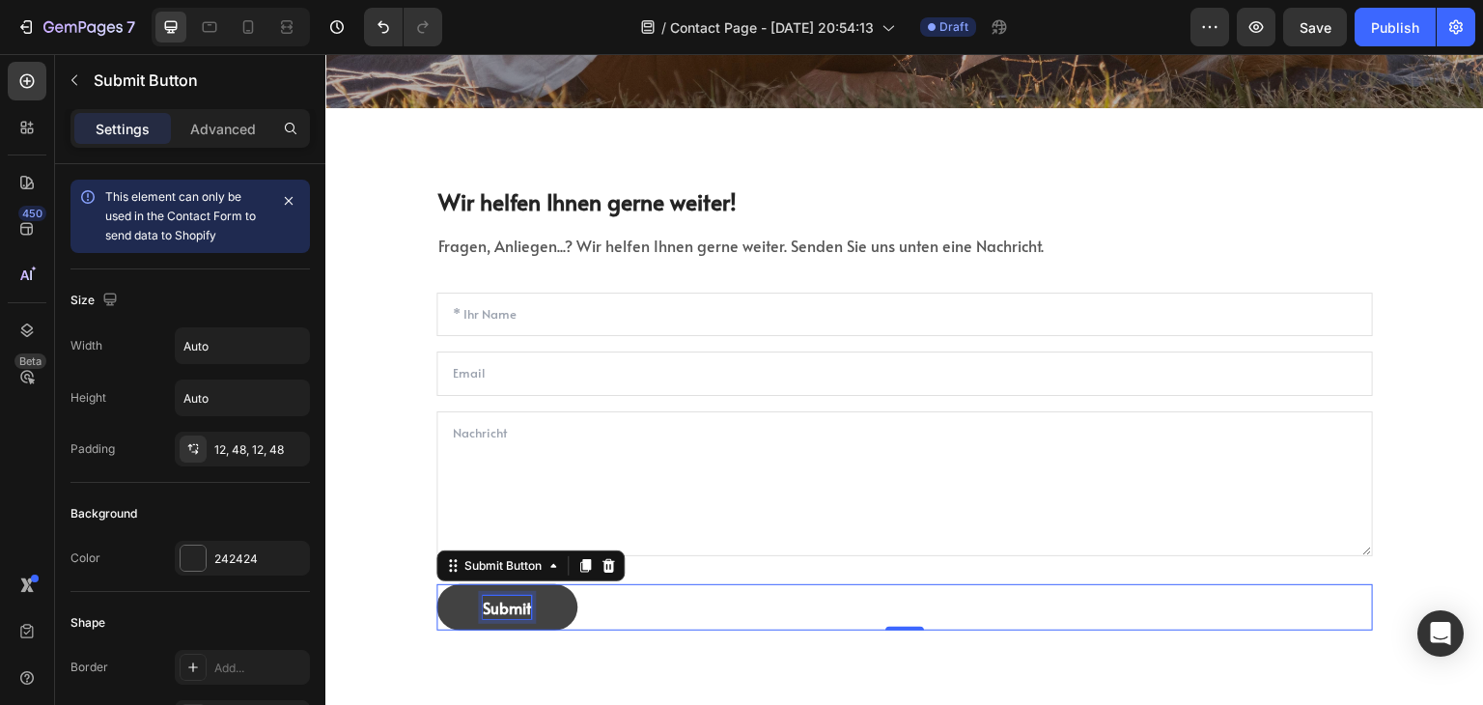
click at [496, 606] on div "Submit" at bounding box center [507, 607] width 48 height 23
click at [496, 606] on p "Submit" at bounding box center [507, 607] width 48 height 23
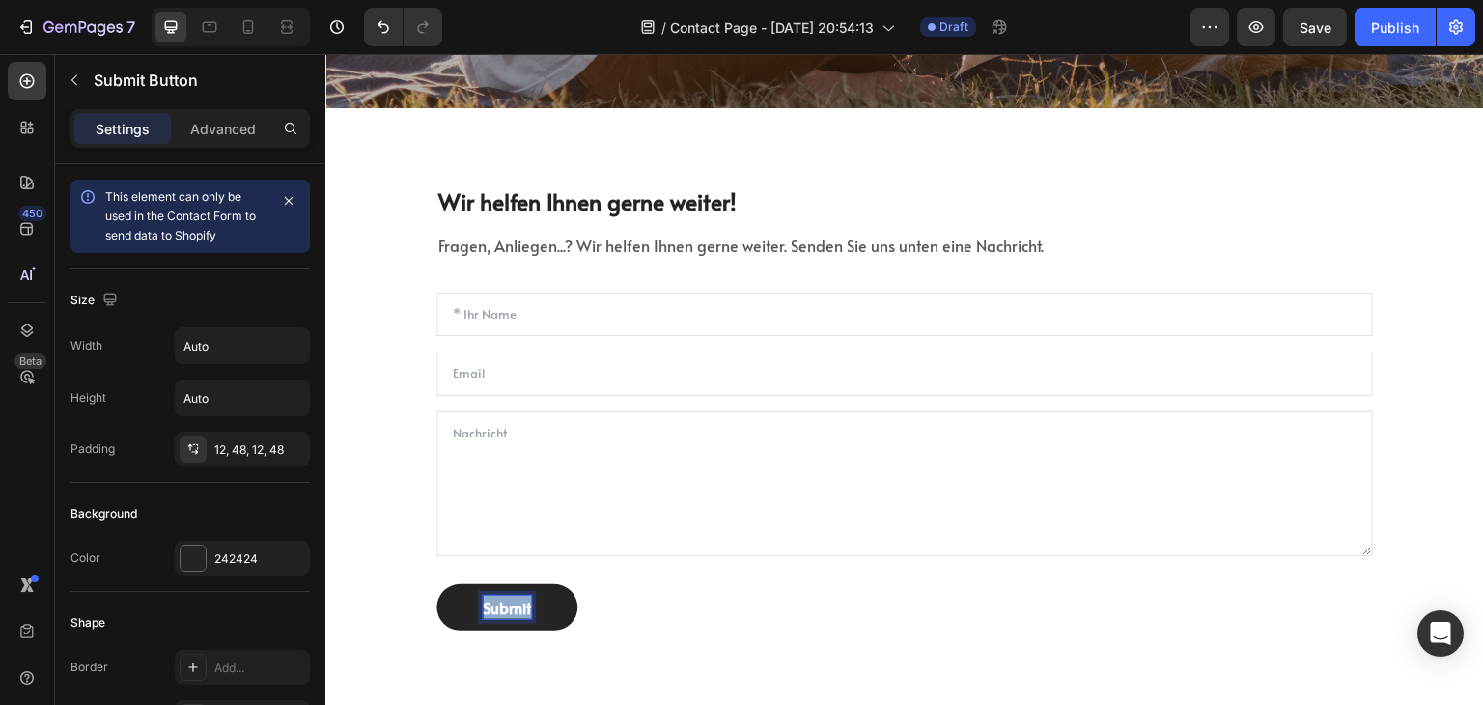
copy p "Submit"
click at [661, 618] on div "Absenden Submit Button 0" at bounding box center [905, 607] width 937 height 46
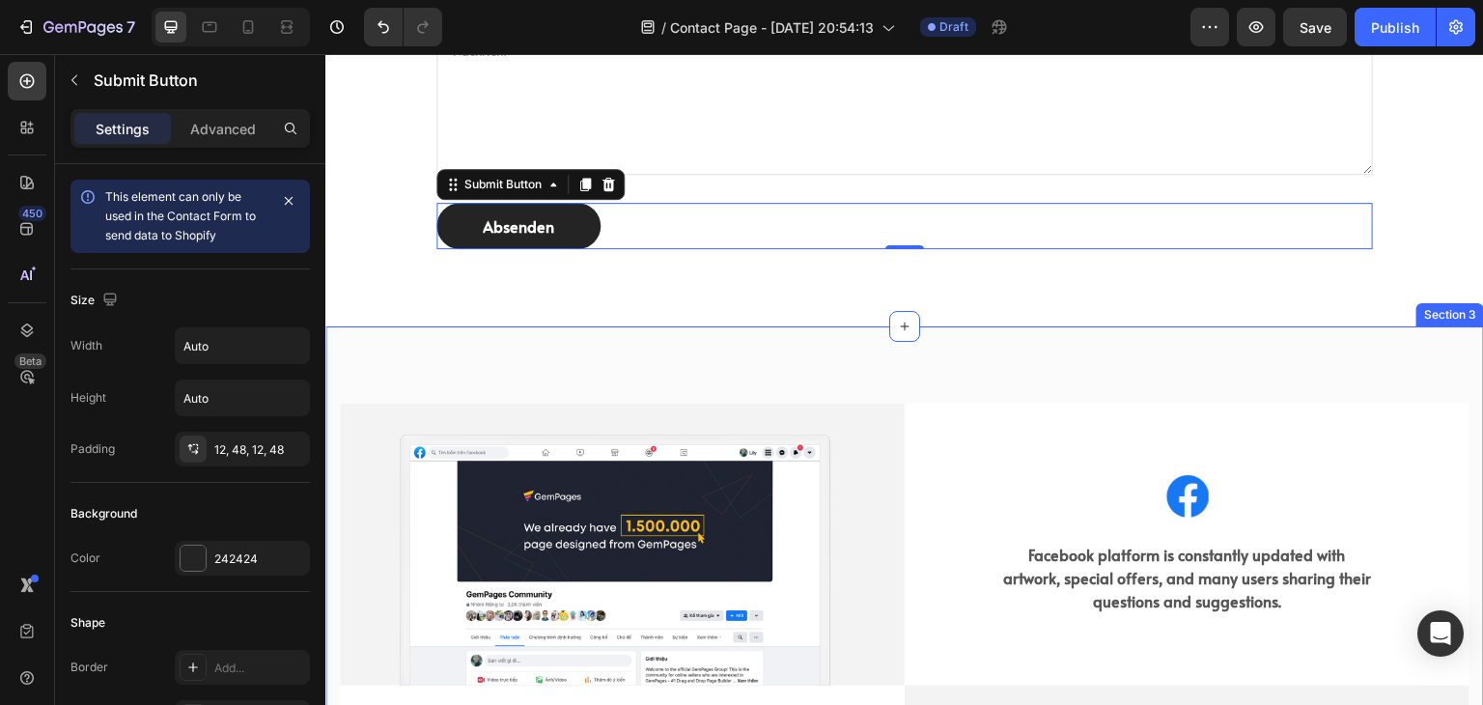
scroll to position [1255, 0]
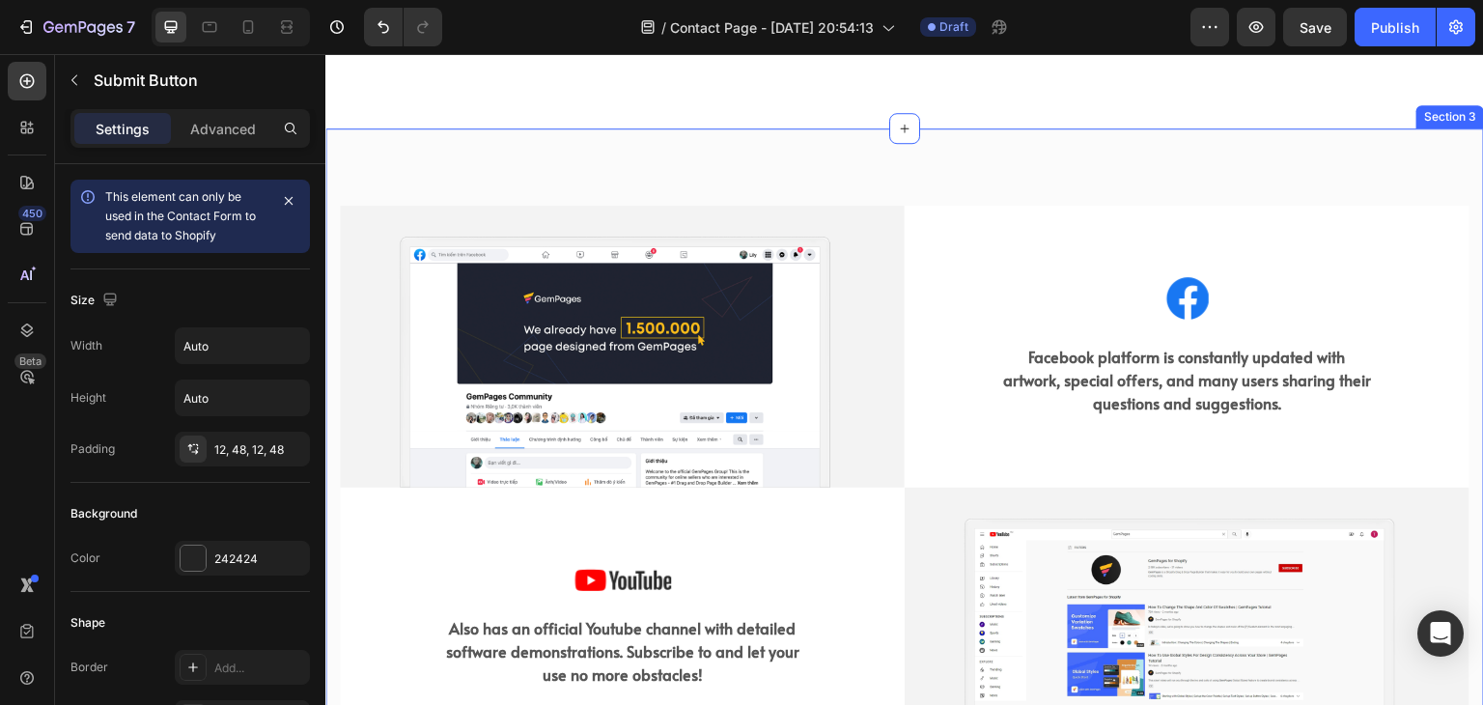
click at [846, 162] on div "Image Image Facebook platform is constantly updated with artwork, special offer…" at bounding box center [904, 487] width 1159 height 718
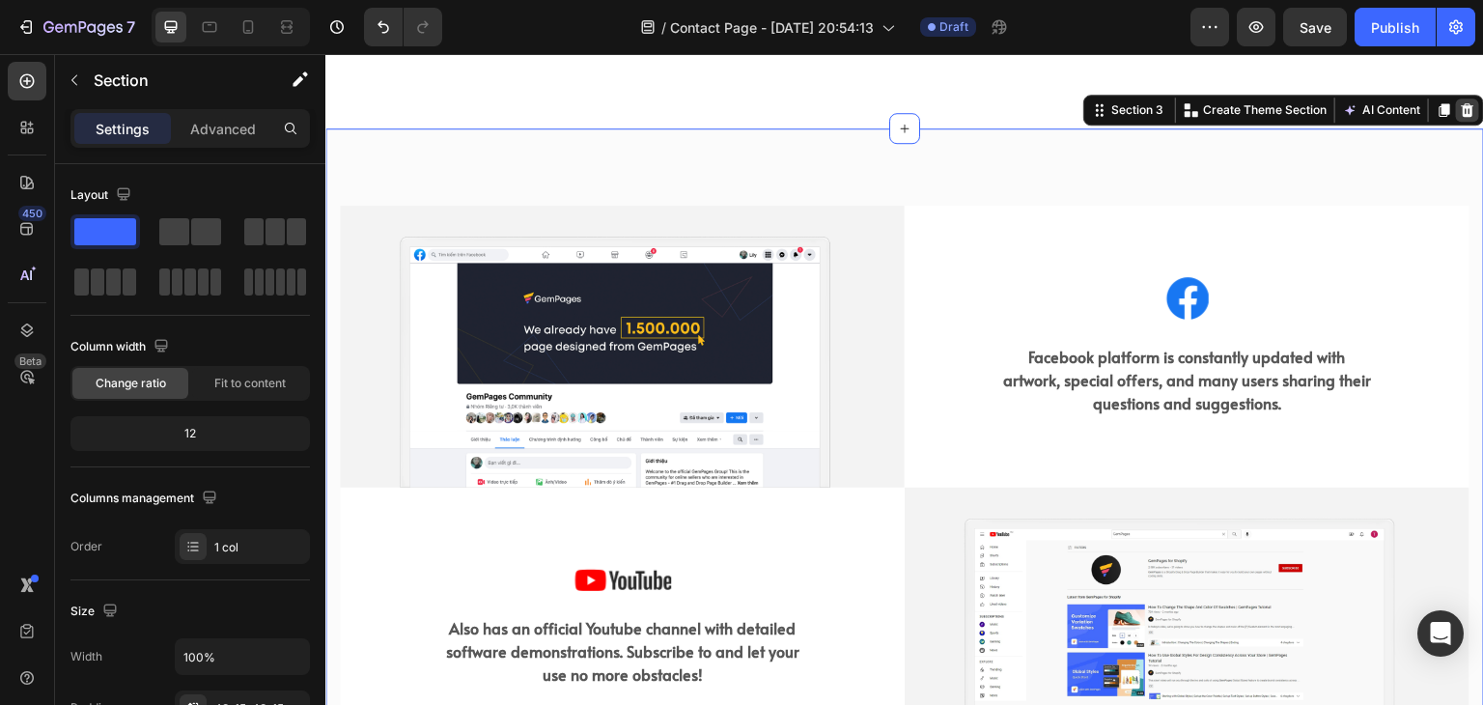
click at [1462, 111] on icon at bounding box center [1468, 110] width 13 height 14
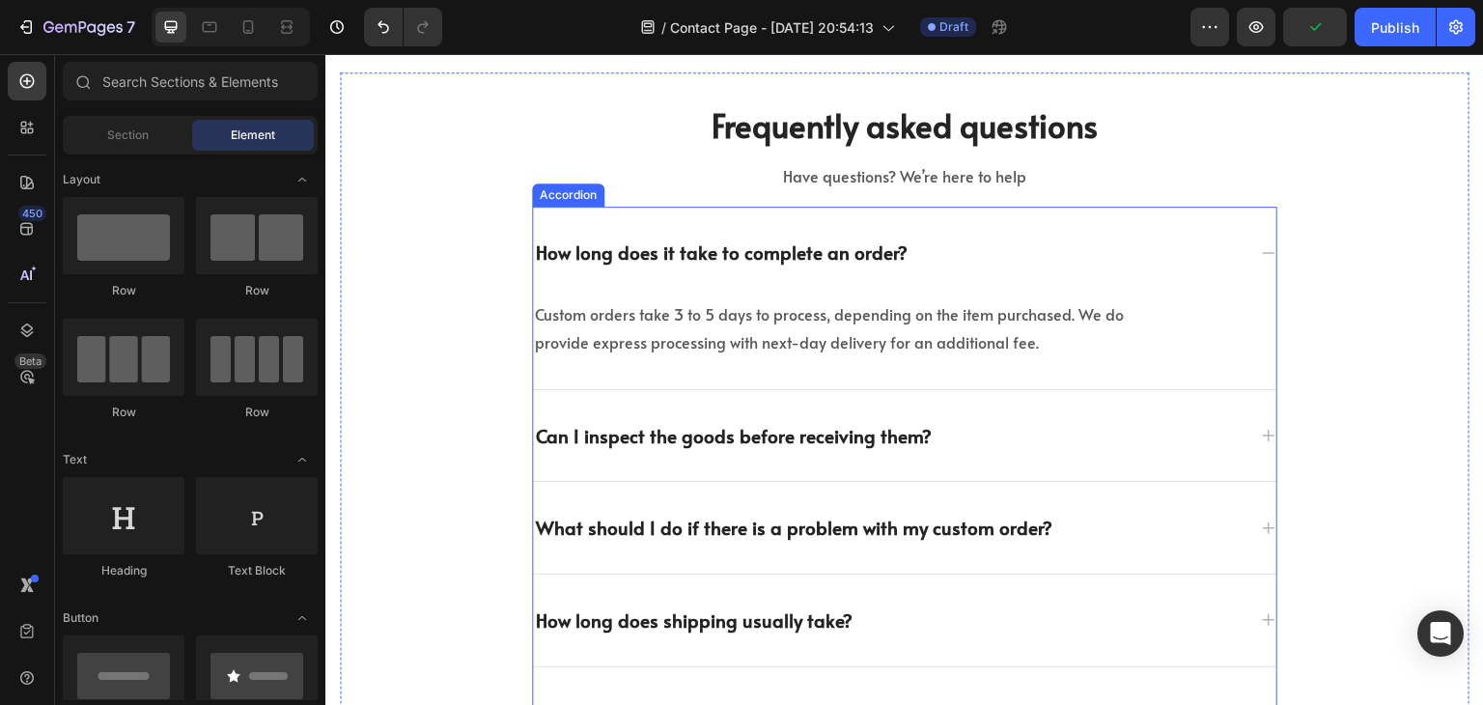
scroll to position [1165, 0]
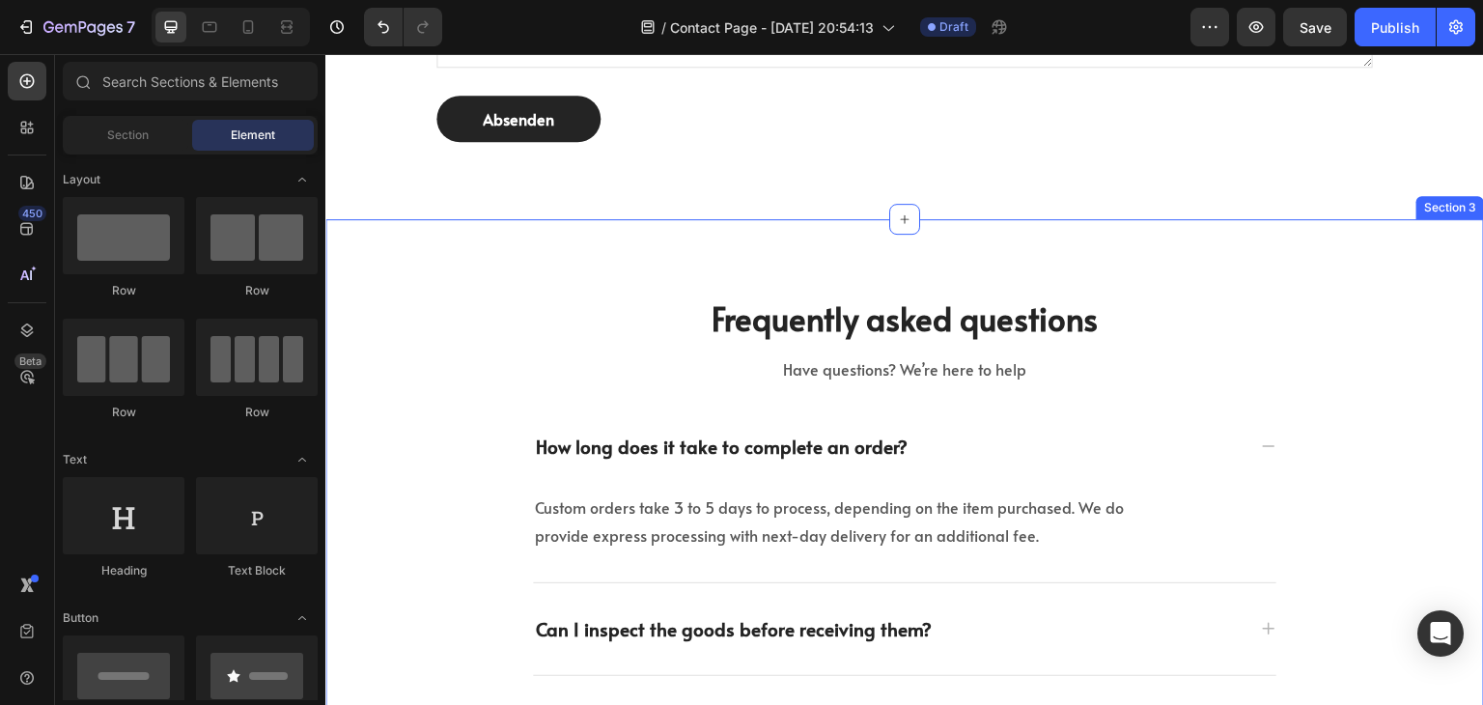
click at [1392, 257] on div "Frequently asked questions Heading Have questions? We’re here to help Text bloc…" at bounding box center [904, 624] width 1159 height 811
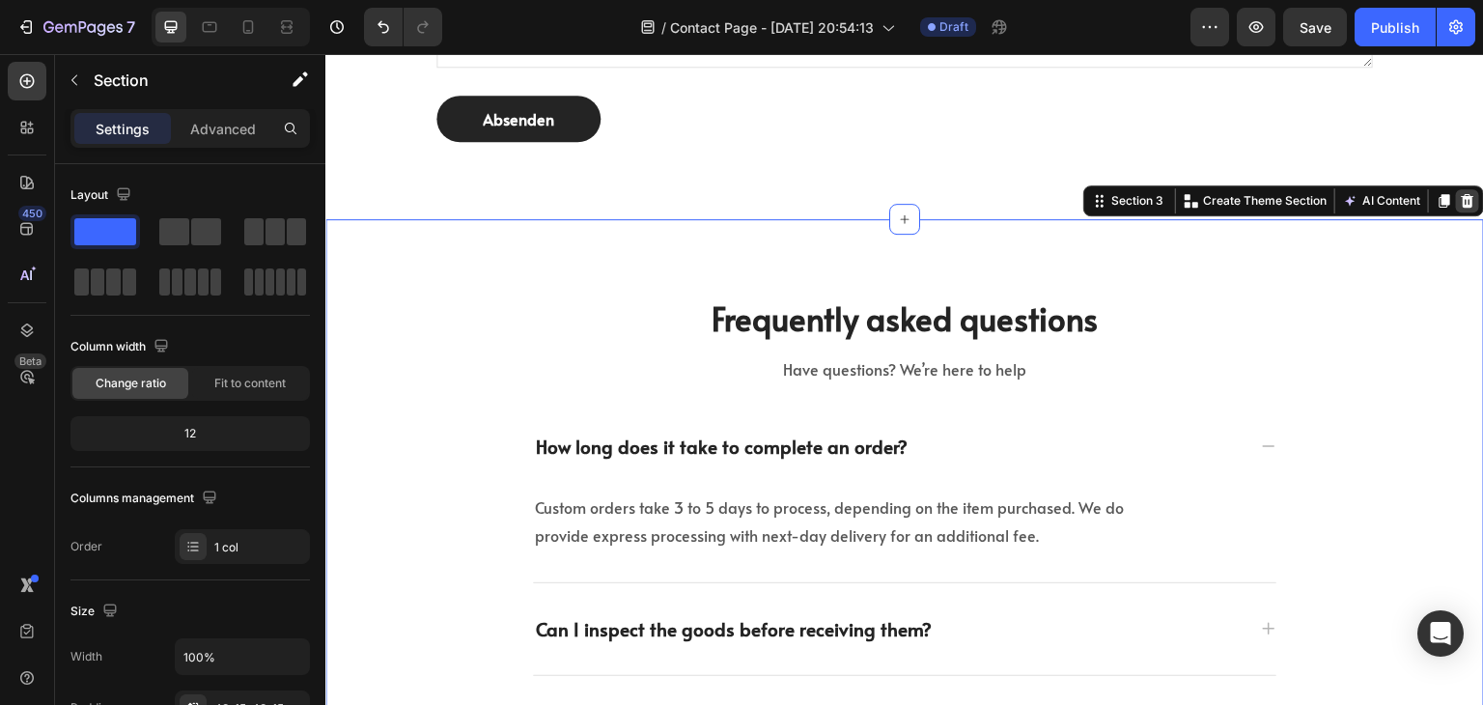
click at [1460, 194] on icon at bounding box center [1467, 200] width 15 height 15
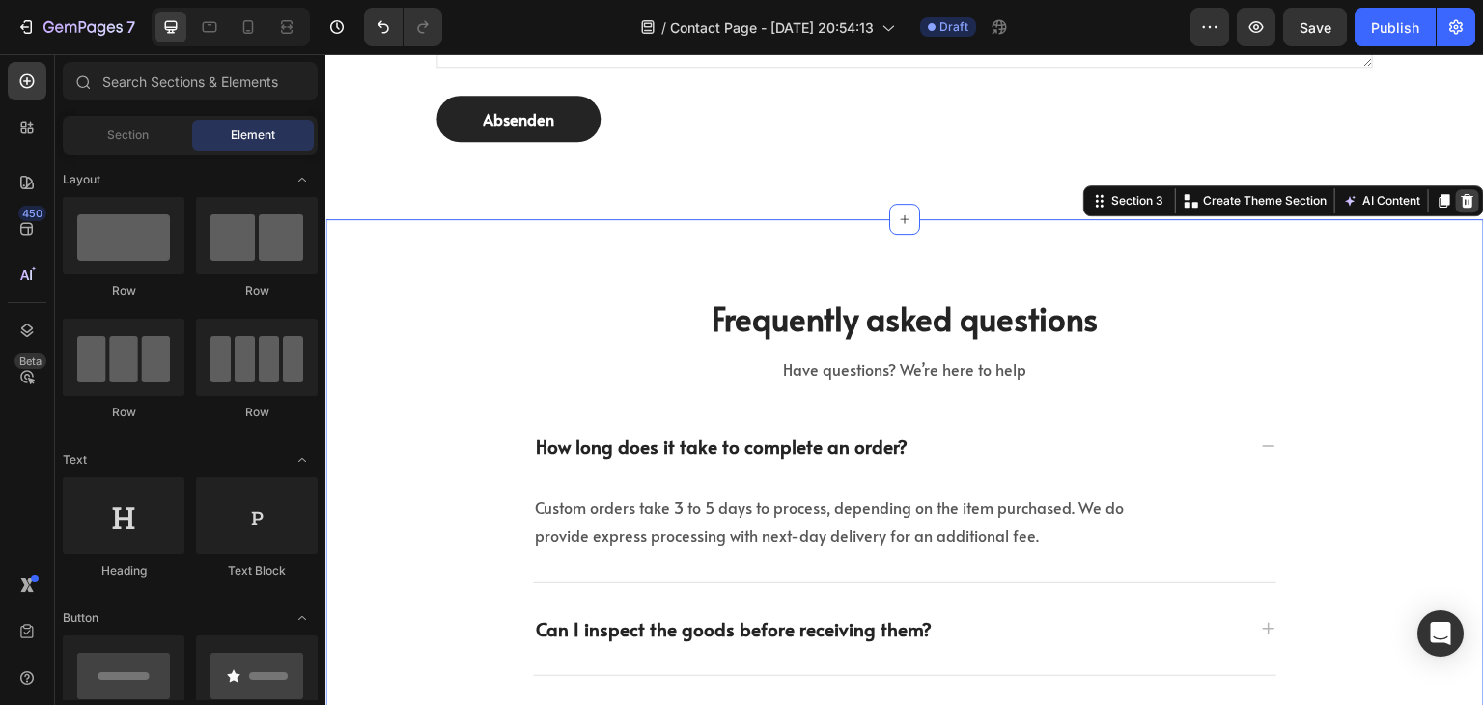
scroll to position [1032, 0]
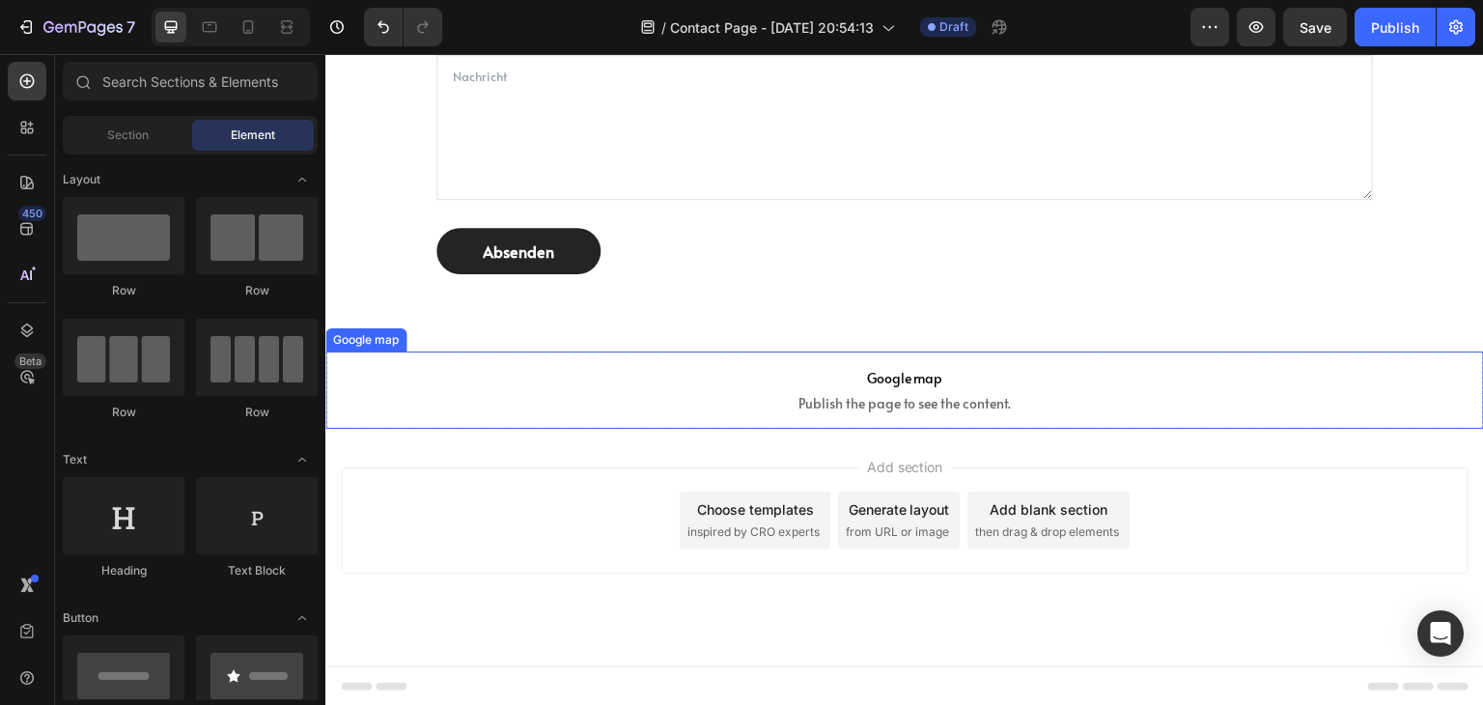
click at [907, 404] on span "Publish the page to see the content." at bounding box center [904, 403] width 1159 height 19
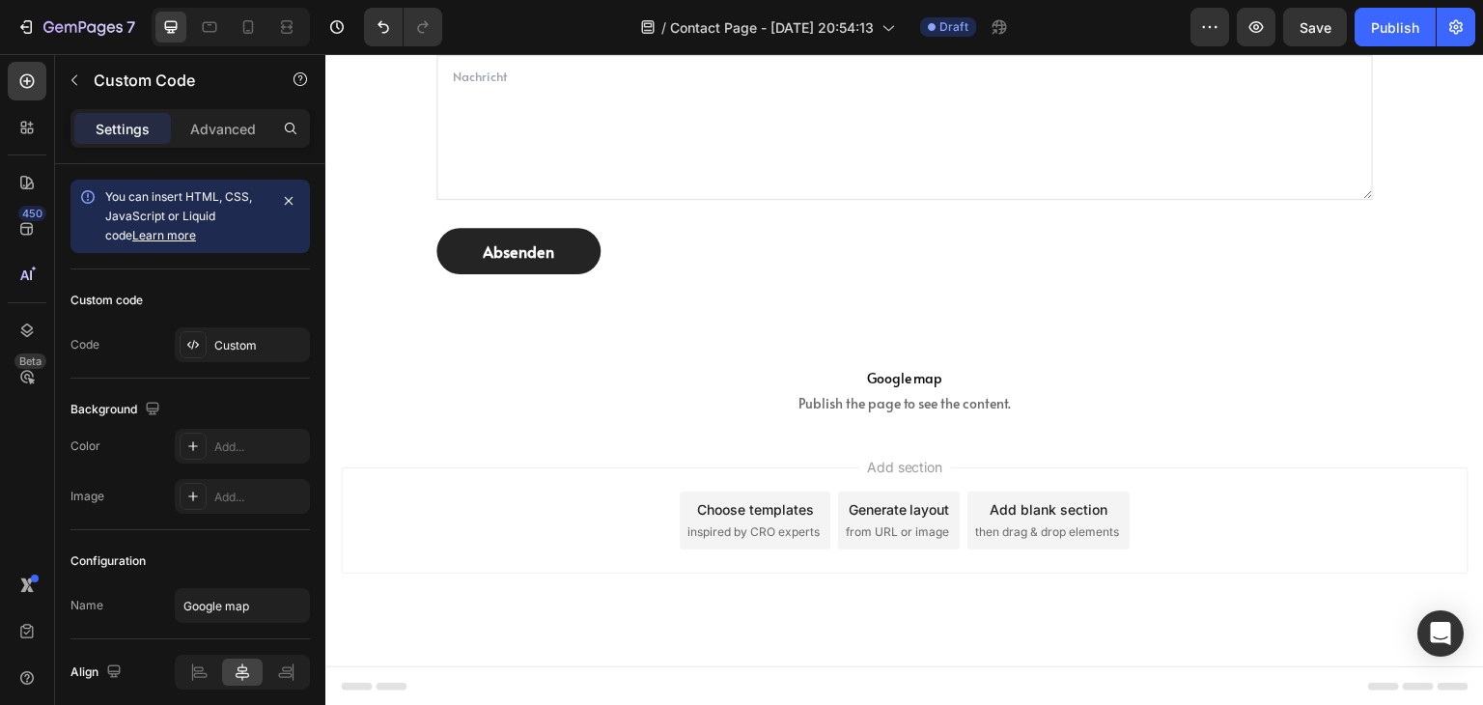
click at [895, 527] on span "from URL or image" at bounding box center [897, 531] width 103 height 17
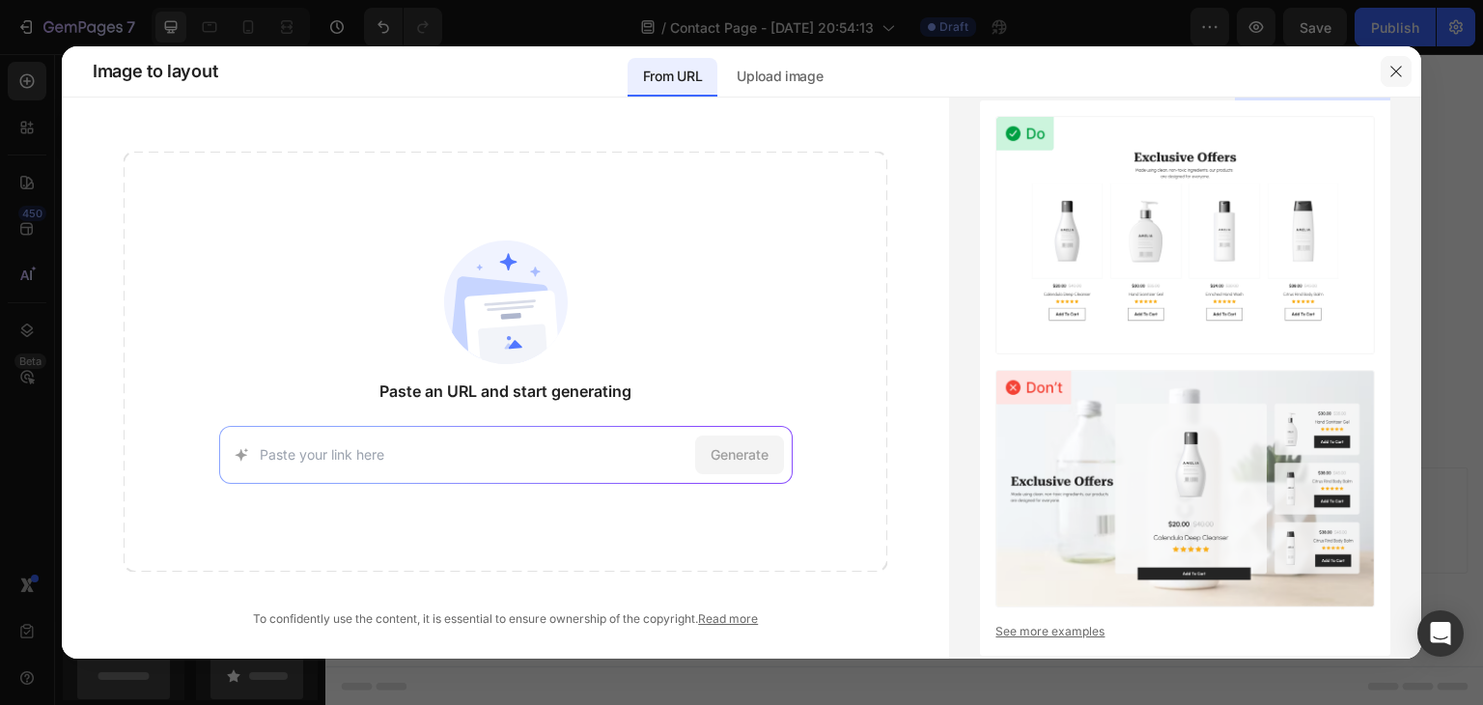
click at [1388, 74] on button "button" at bounding box center [1396, 71] width 31 height 31
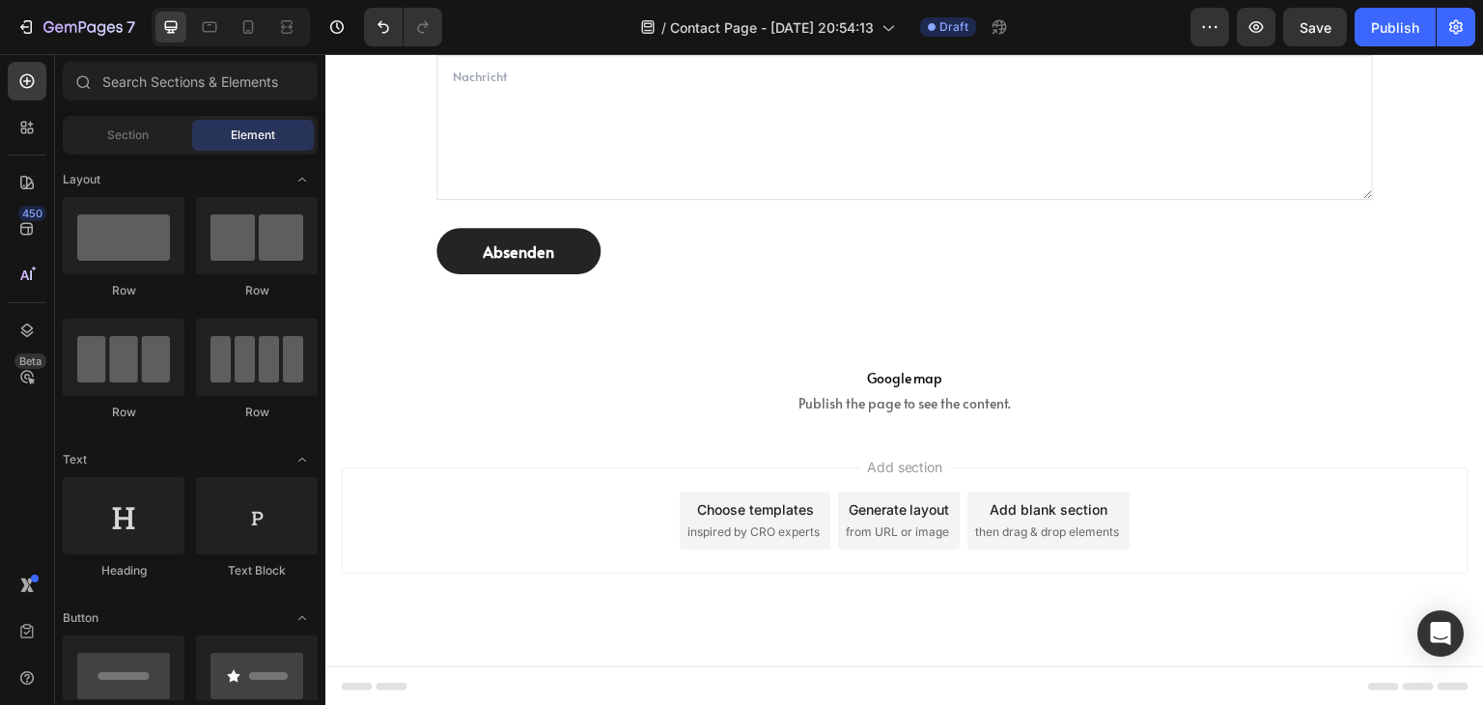
click at [738, 507] on div "Choose templates" at bounding box center [755, 509] width 117 height 20
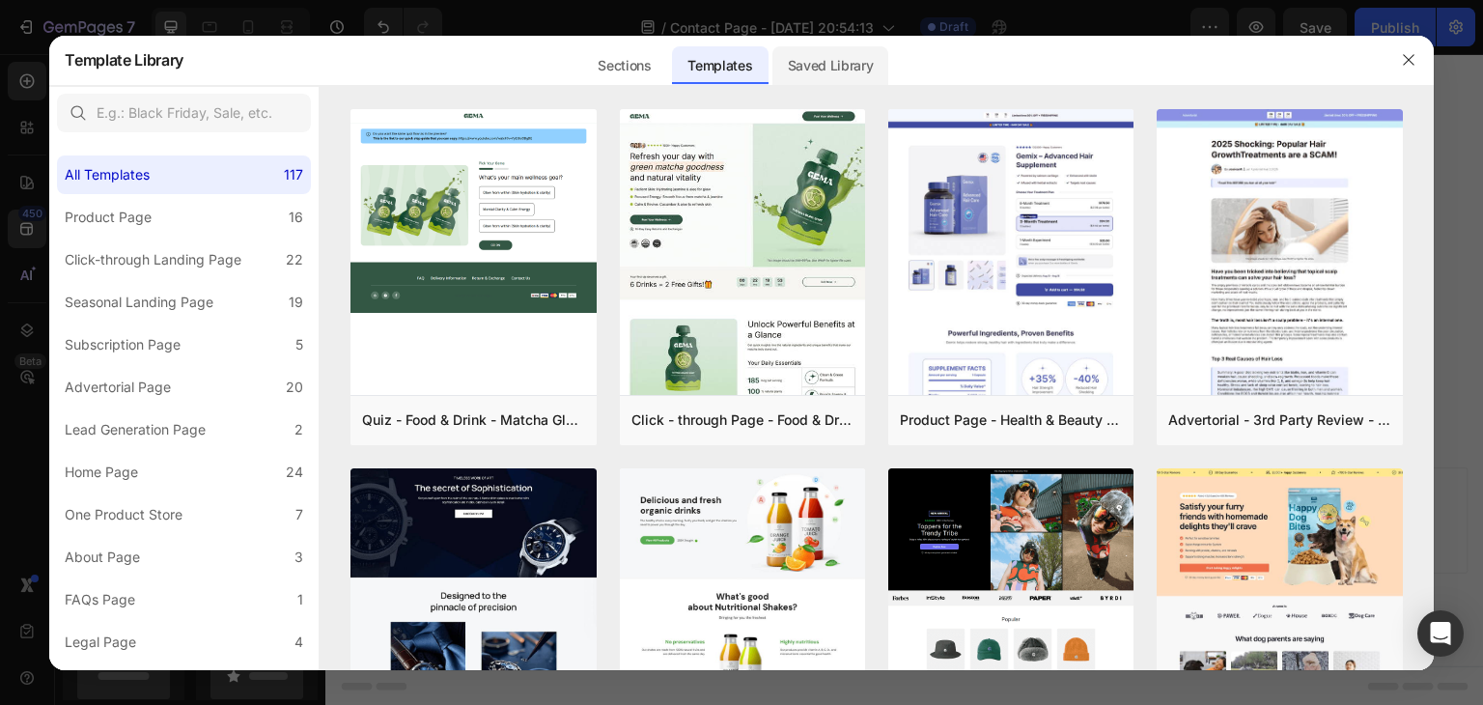
click at [844, 60] on div "Saved Library" at bounding box center [831, 65] width 117 height 39
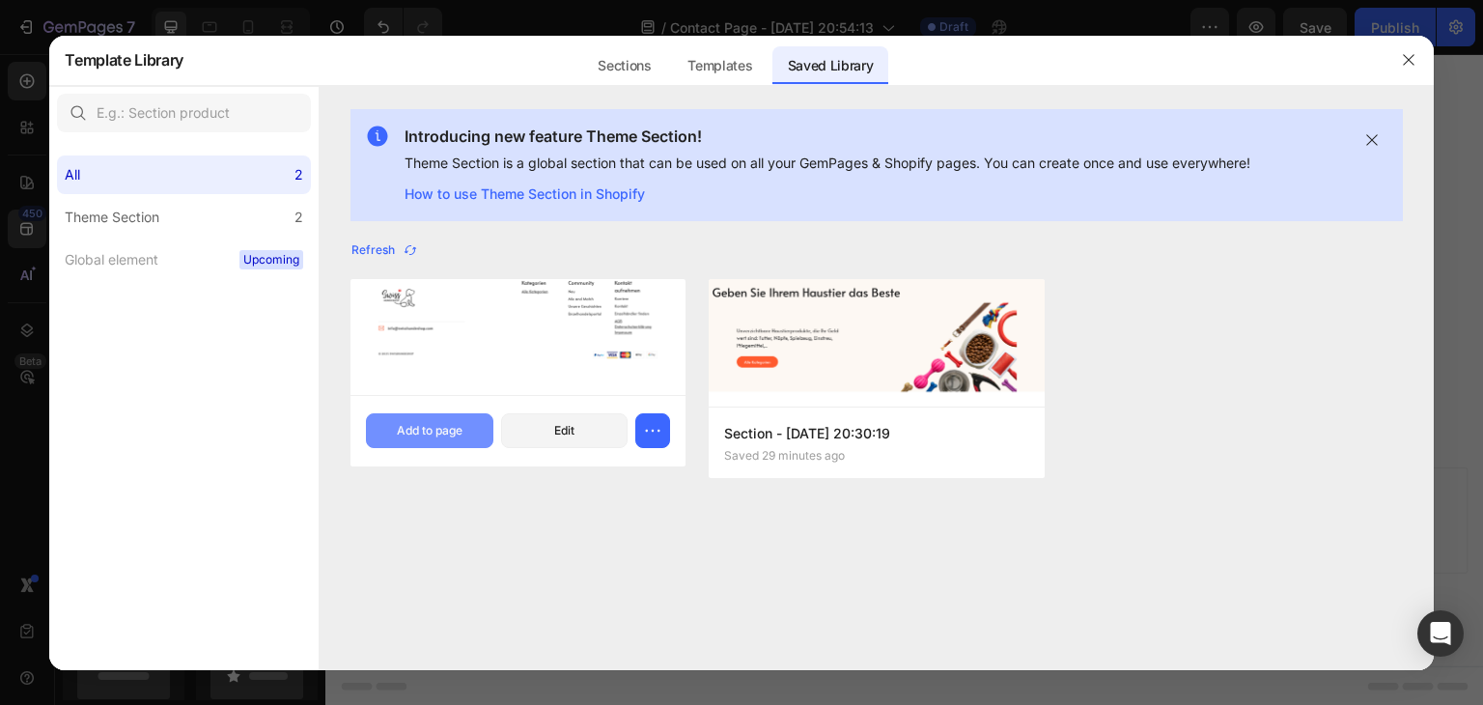
click at [419, 430] on div "Add to page" at bounding box center [430, 430] width 66 height 17
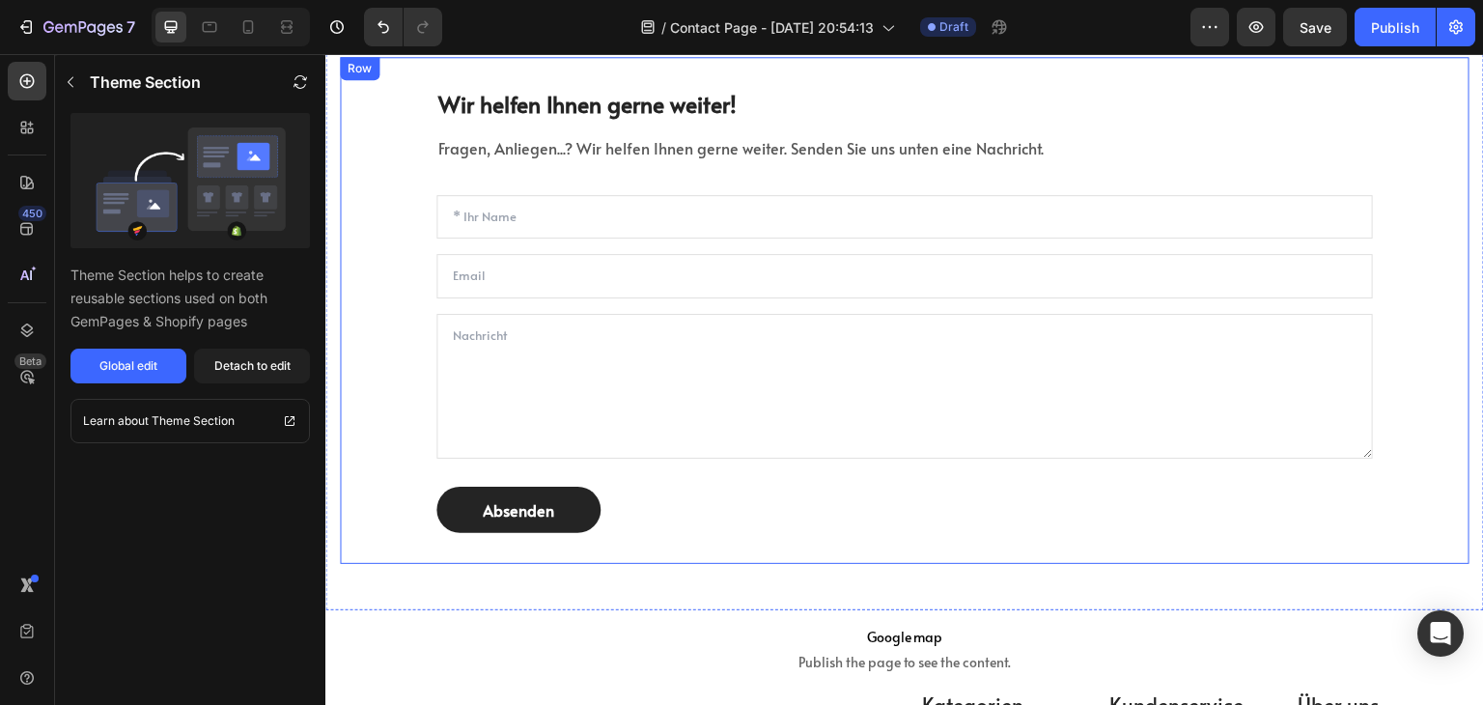
scroll to position [1020, 0]
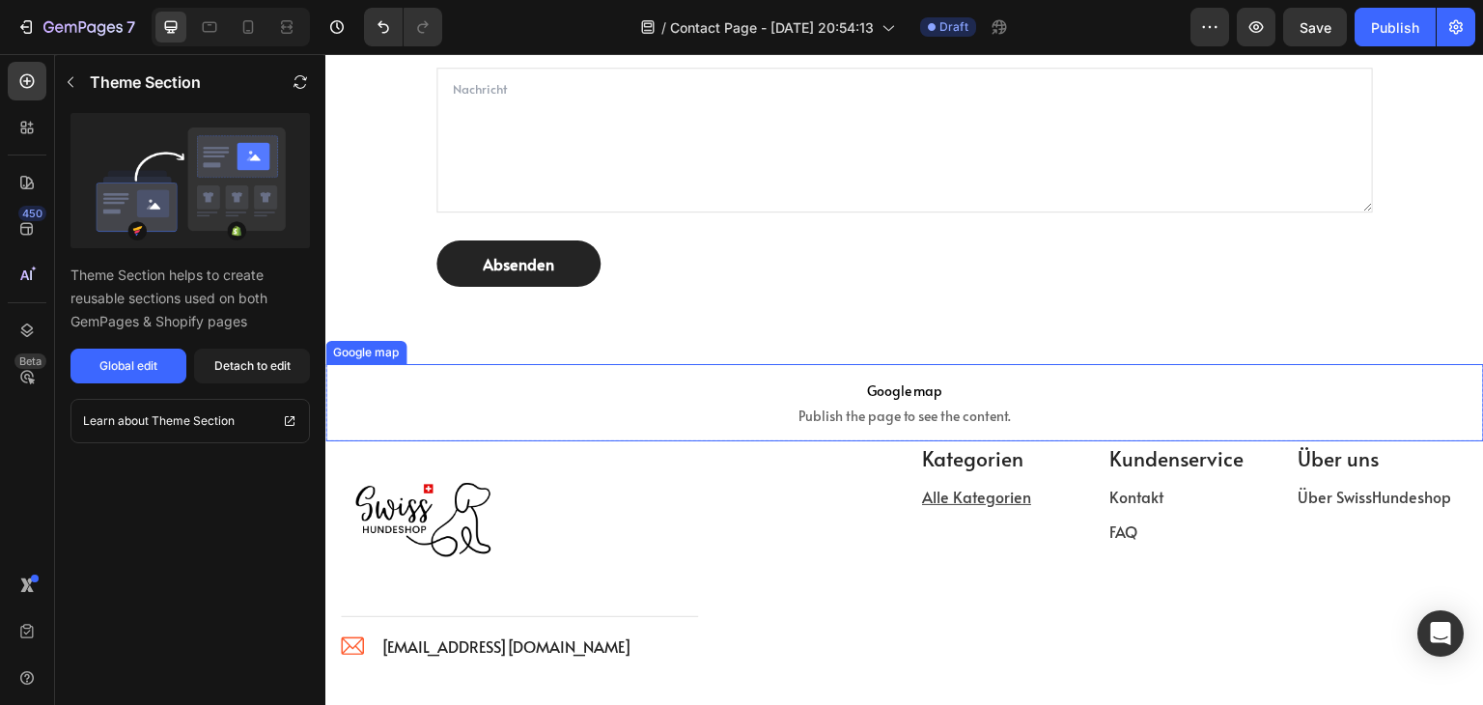
click at [739, 404] on p "Google map Publish the page to see the content." at bounding box center [904, 402] width 1159 height 77
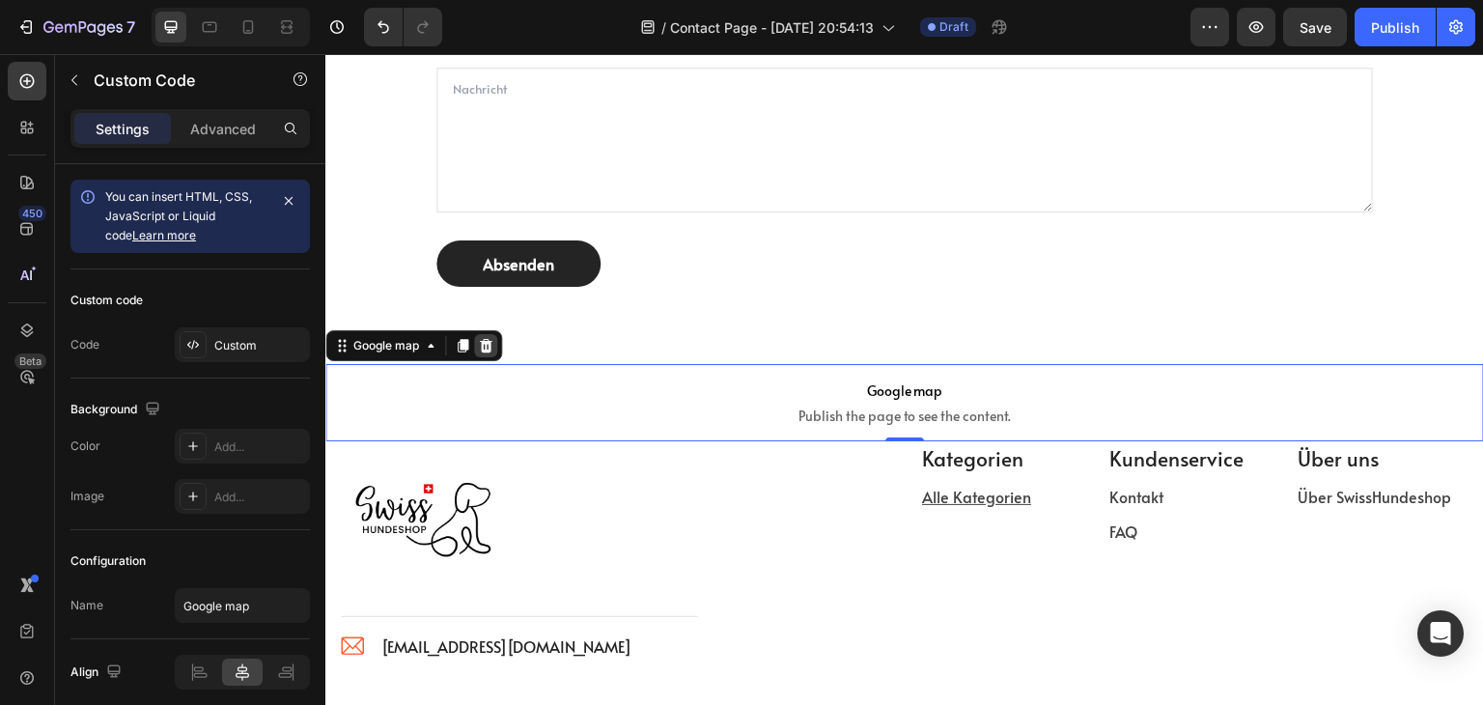
click at [490, 350] on icon at bounding box center [486, 346] width 13 height 14
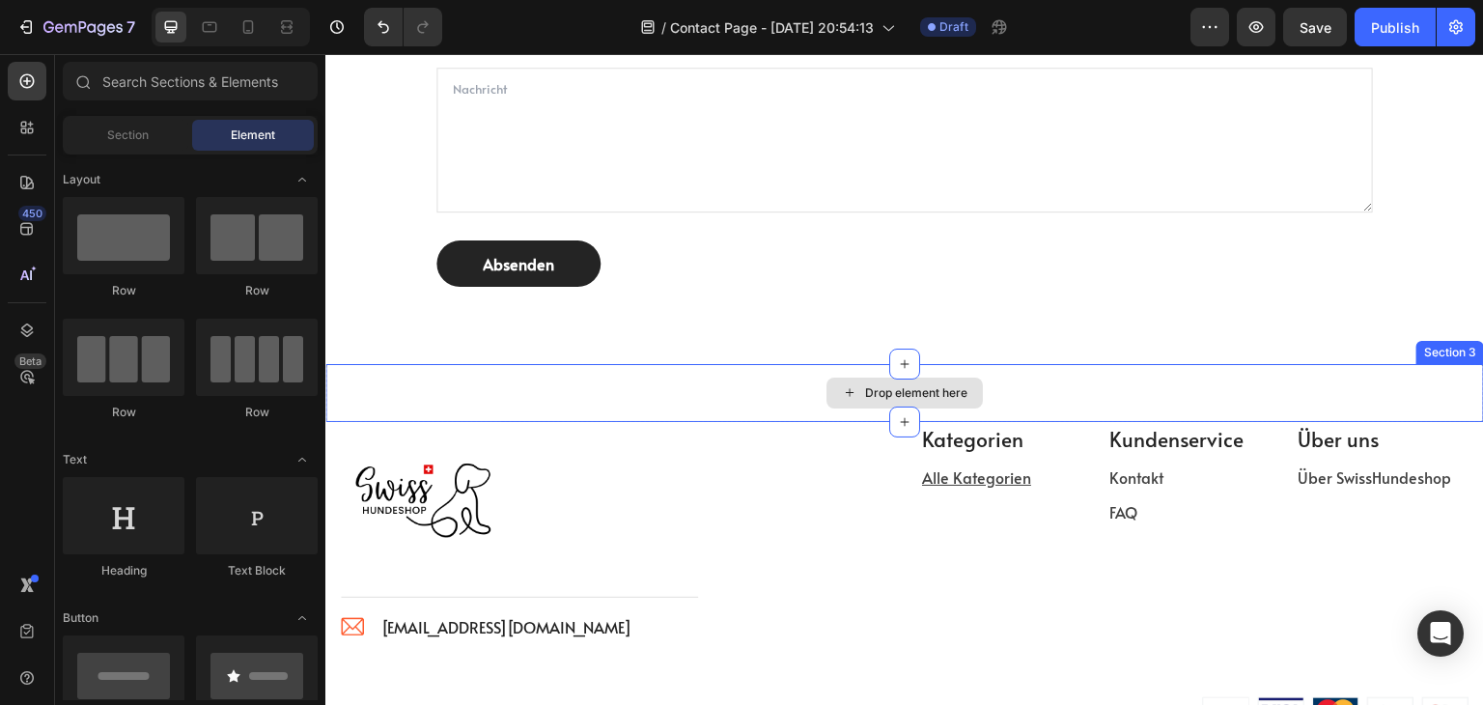
click at [737, 392] on div "Drop element here" at bounding box center [904, 393] width 1159 height 58
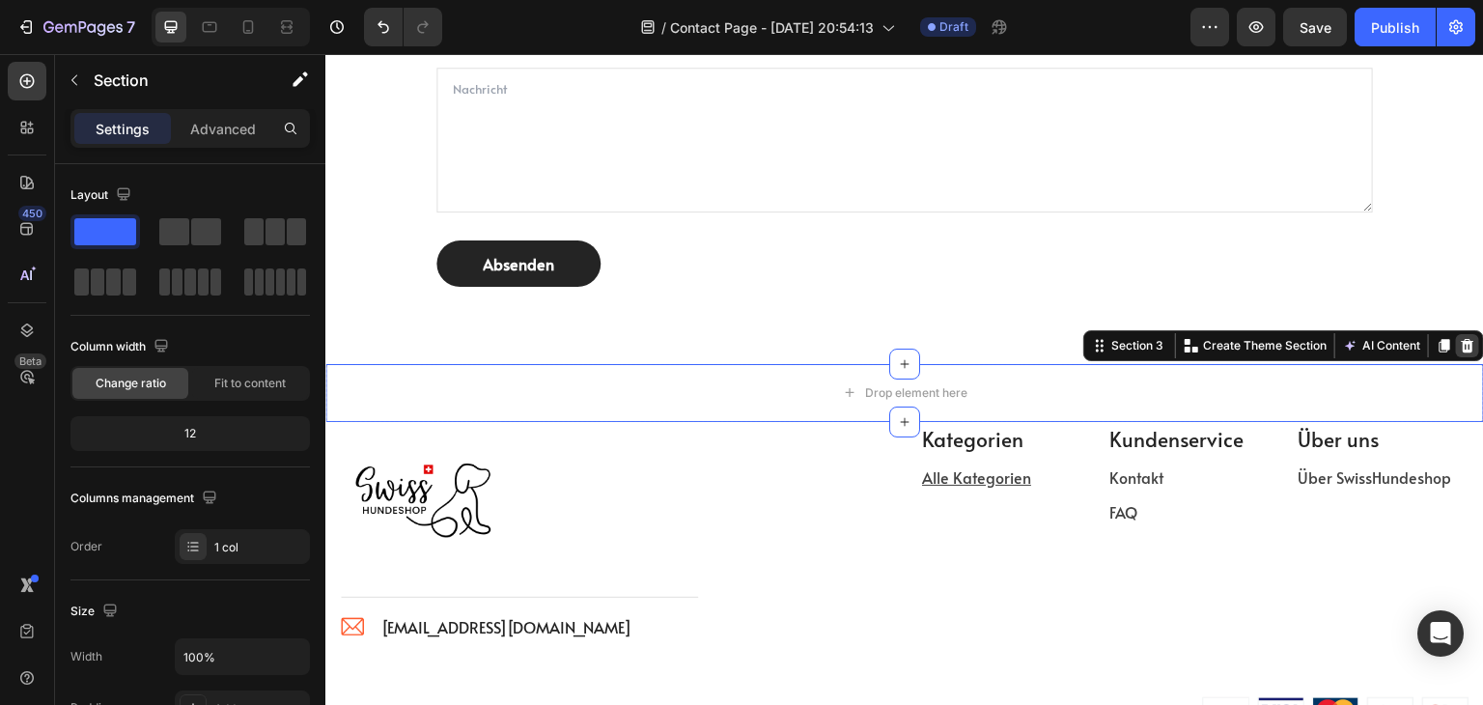
click at [1460, 345] on icon at bounding box center [1467, 345] width 15 height 15
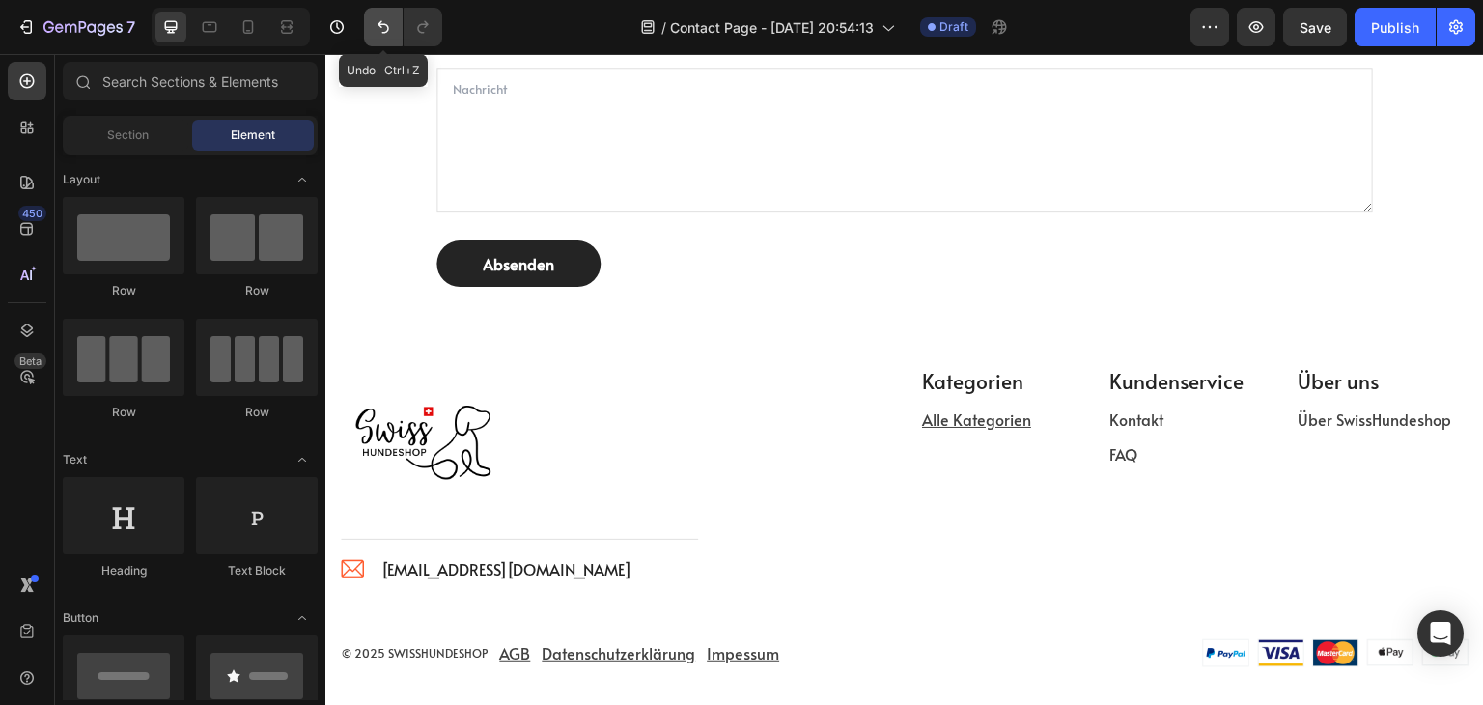
click at [379, 26] on icon "Undo/Redo" at bounding box center [383, 26] width 19 height 19
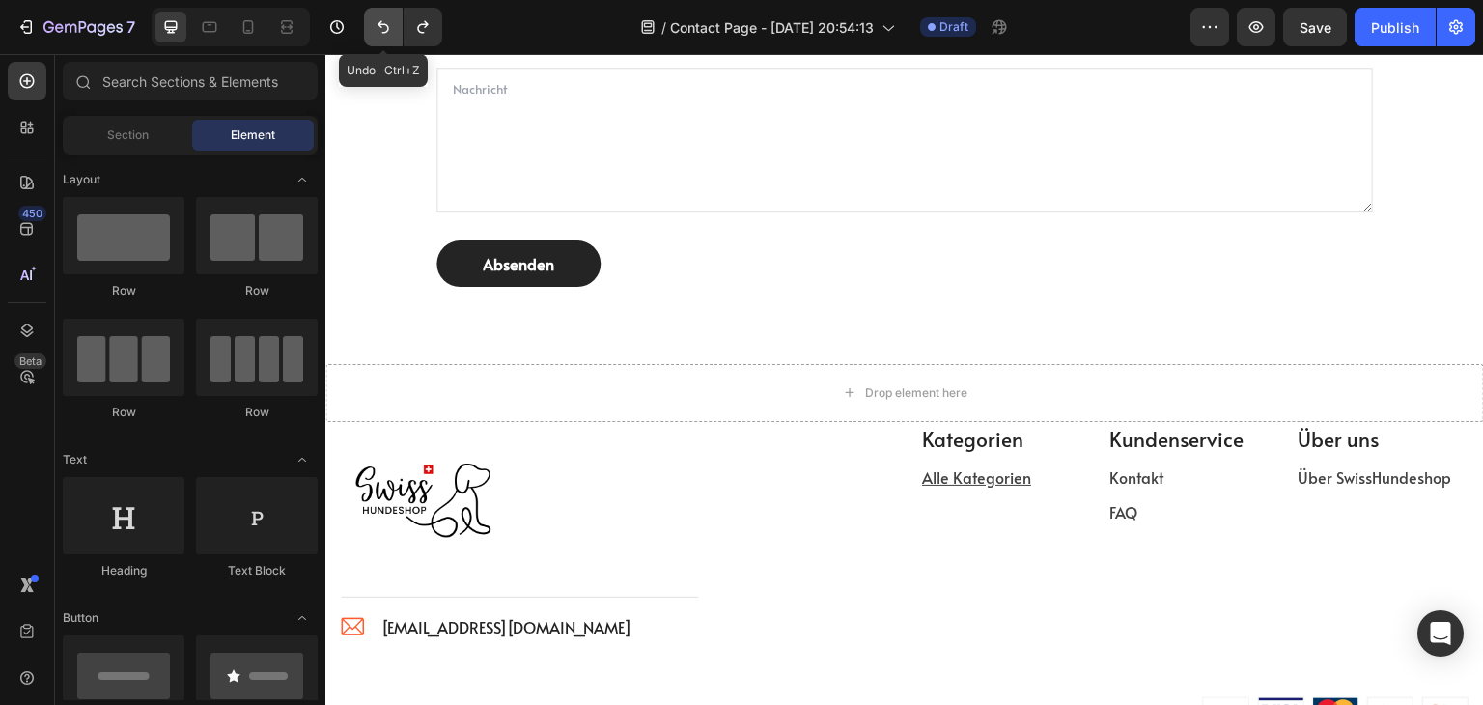
click at [379, 26] on icon "Undo/Redo" at bounding box center [383, 26] width 19 height 19
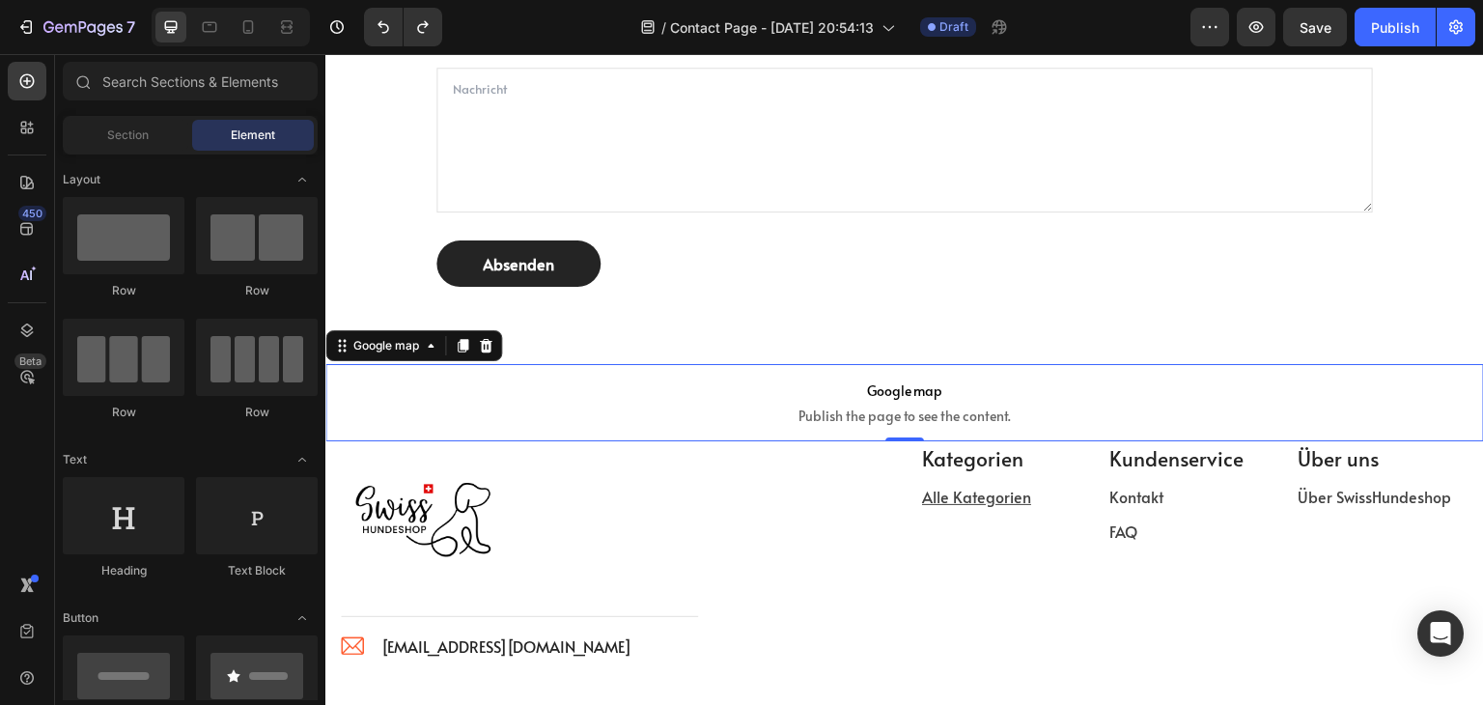
click at [722, 407] on span "Publish the page to see the content." at bounding box center [904, 416] width 1159 height 19
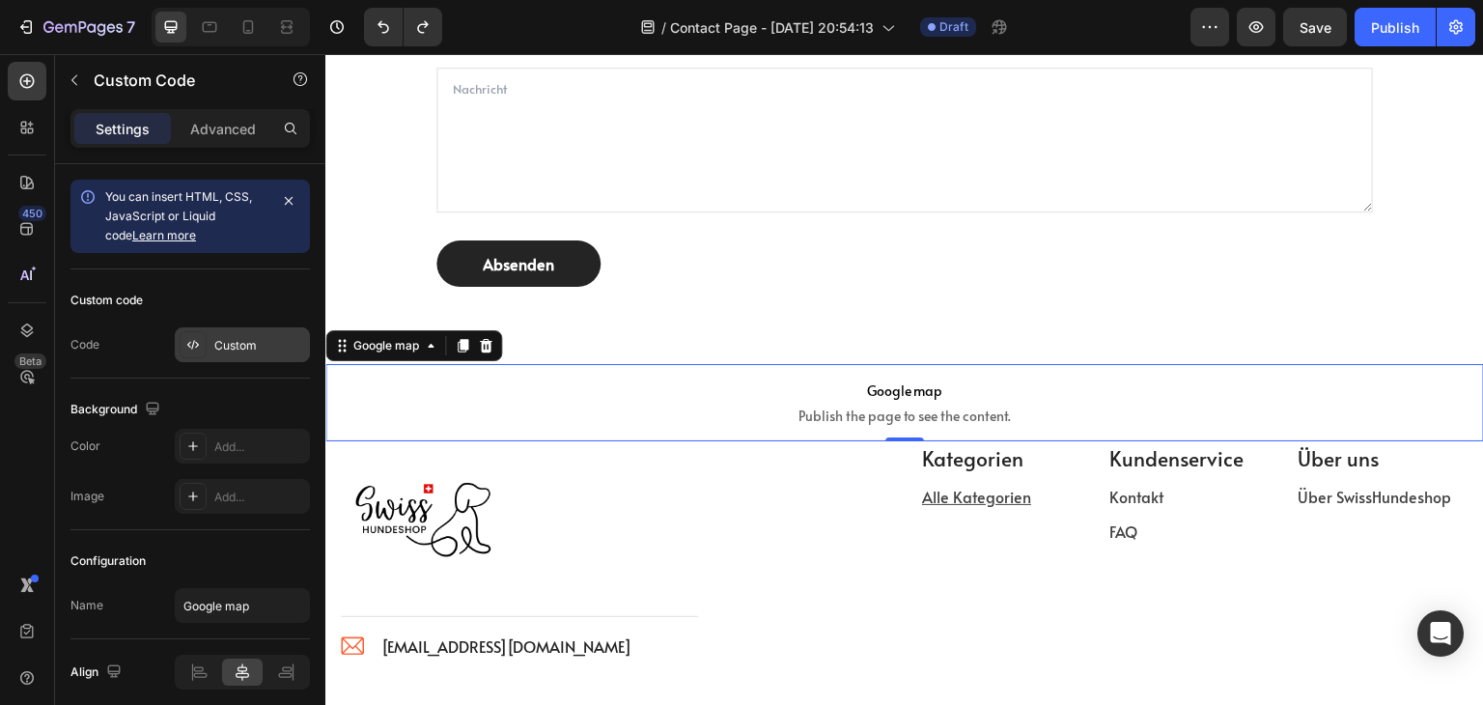
click at [238, 352] on div "Custom" at bounding box center [259, 345] width 91 height 17
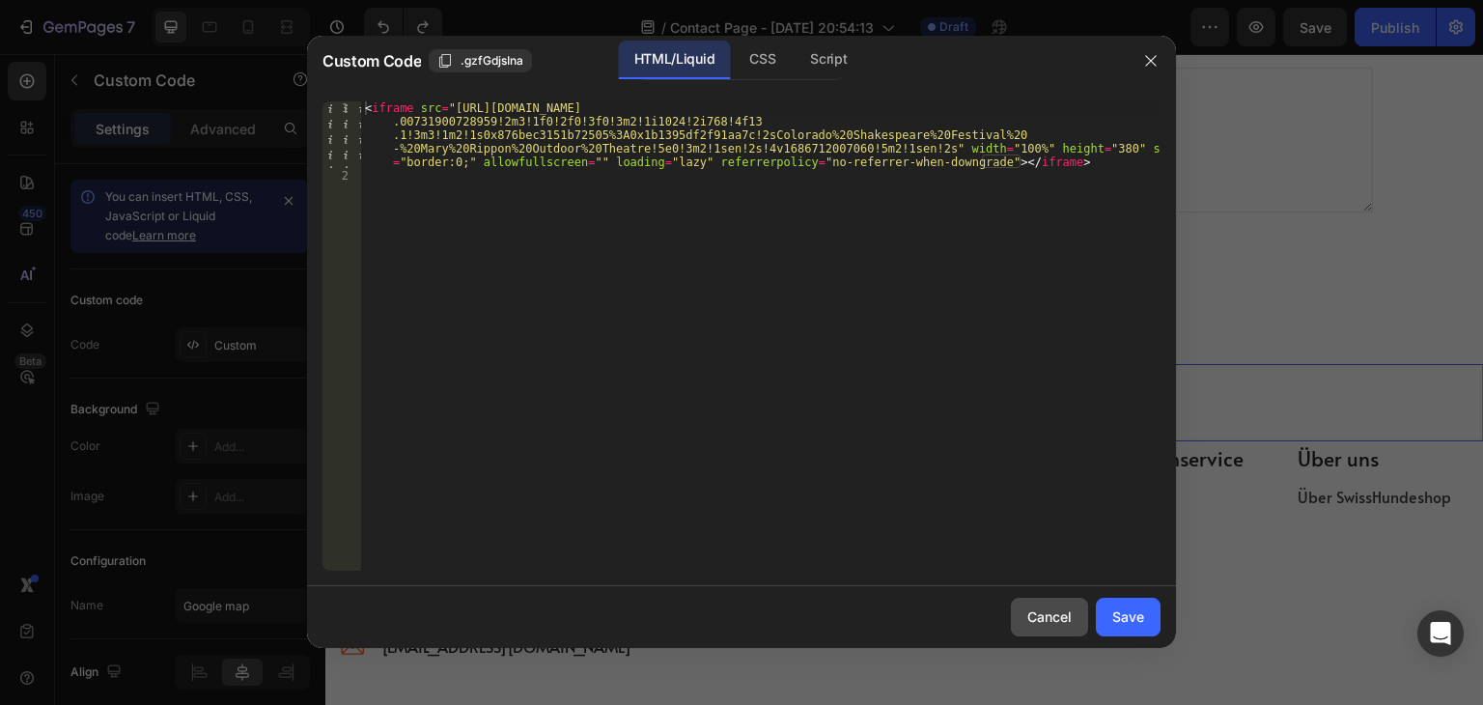
click at [1045, 607] on div "Cancel" at bounding box center [1050, 616] width 44 height 20
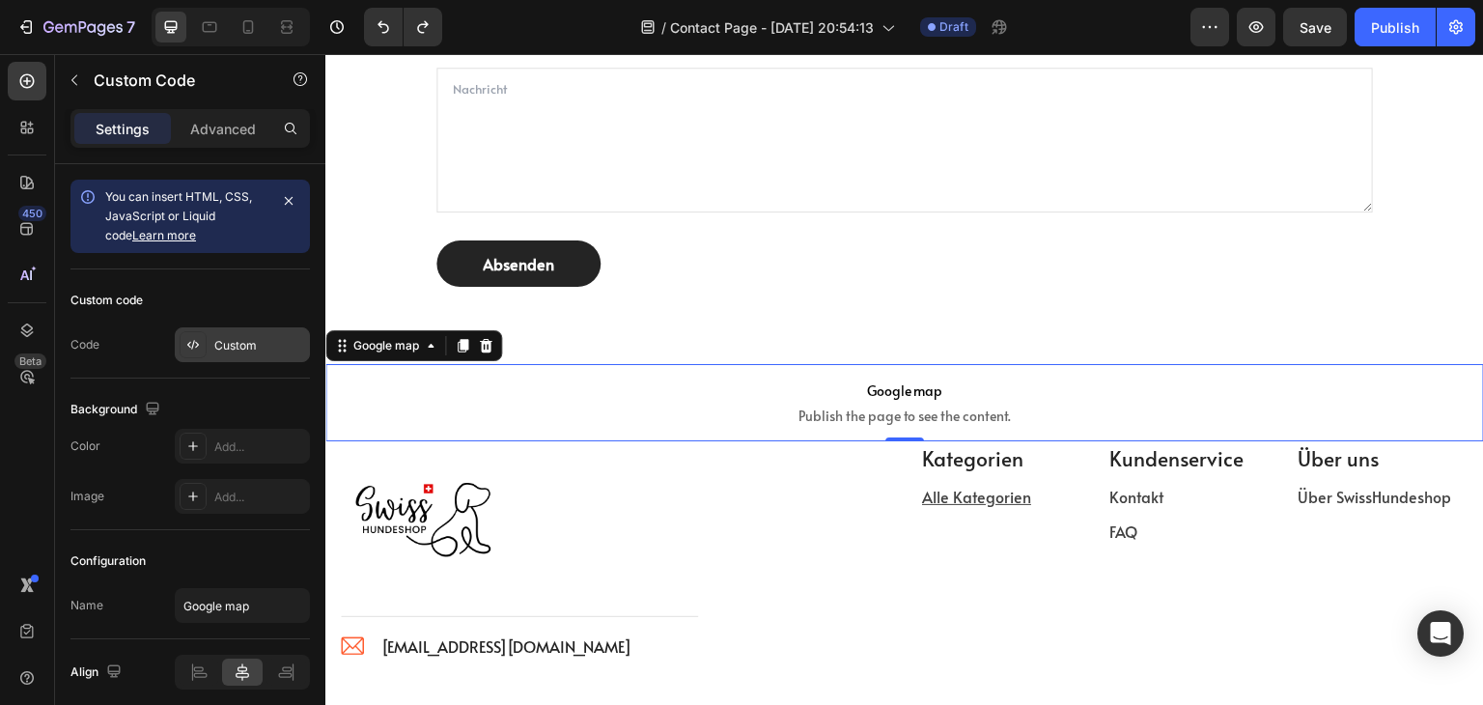
click at [245, 352] on div "Custom" at bounding box center [259, 345] width 91 height 17
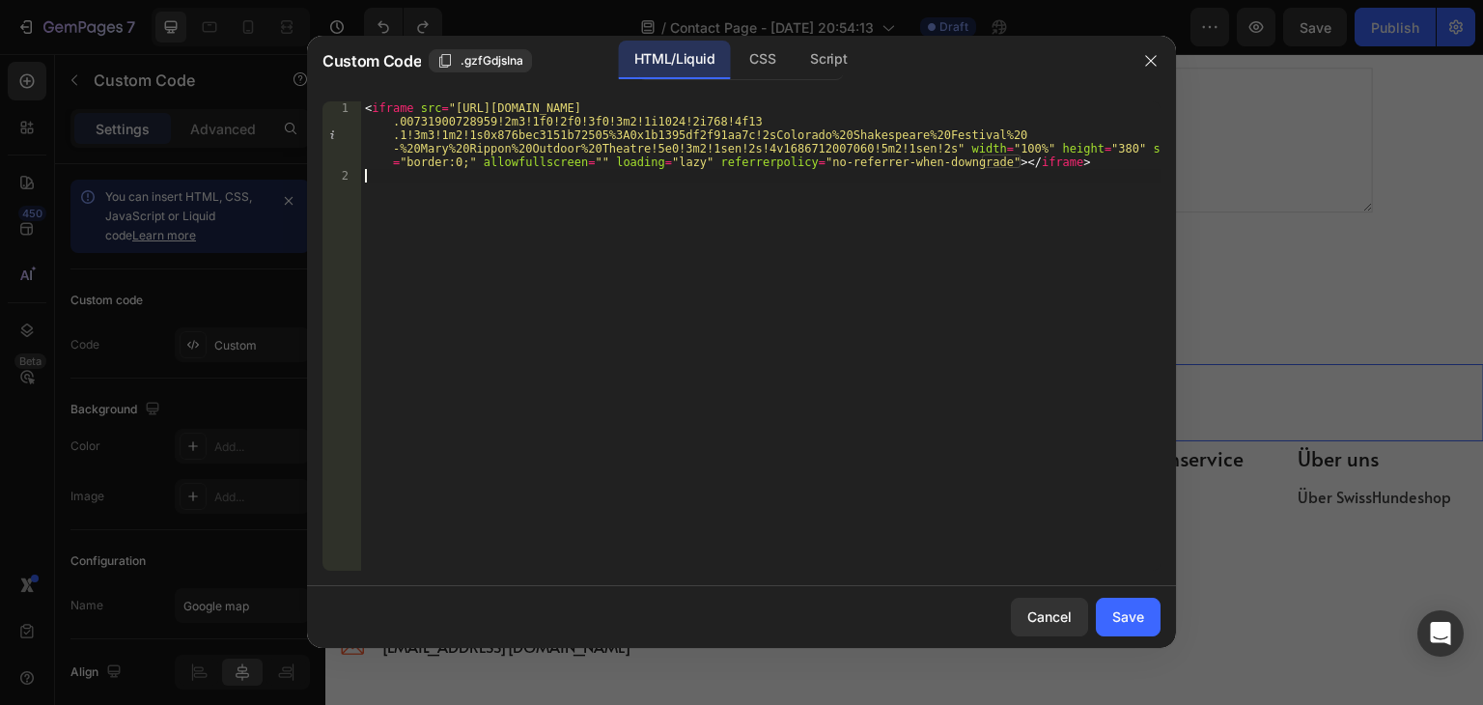
click at [1035, 171] on div "< iframe src = "https://www.google.com/maps/embed?pb=!1m18!1m12!1m3!1d764.01263…" at bounding box center [761, 376] width 800 height 550
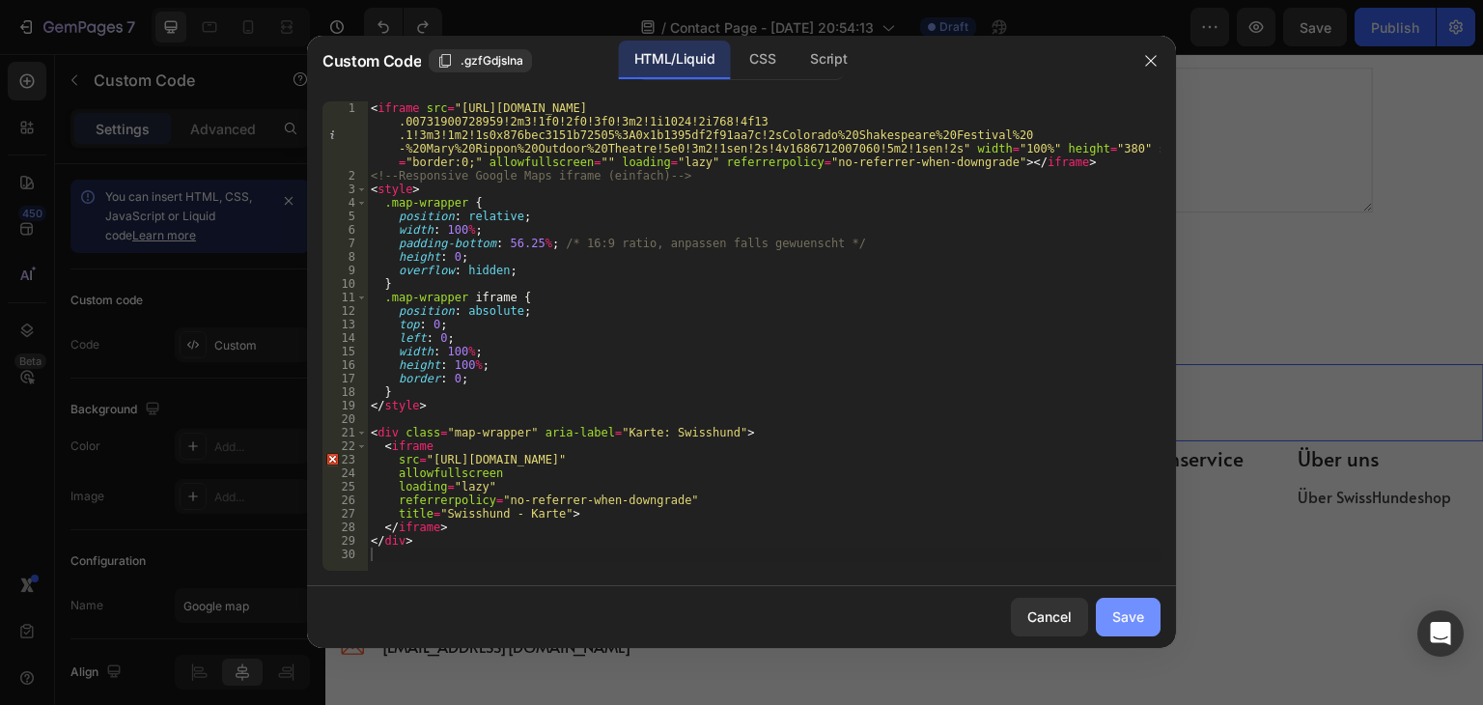
click at [1129, 620] on div "Save" at bounding box center [1129, 616] width 32 height 20
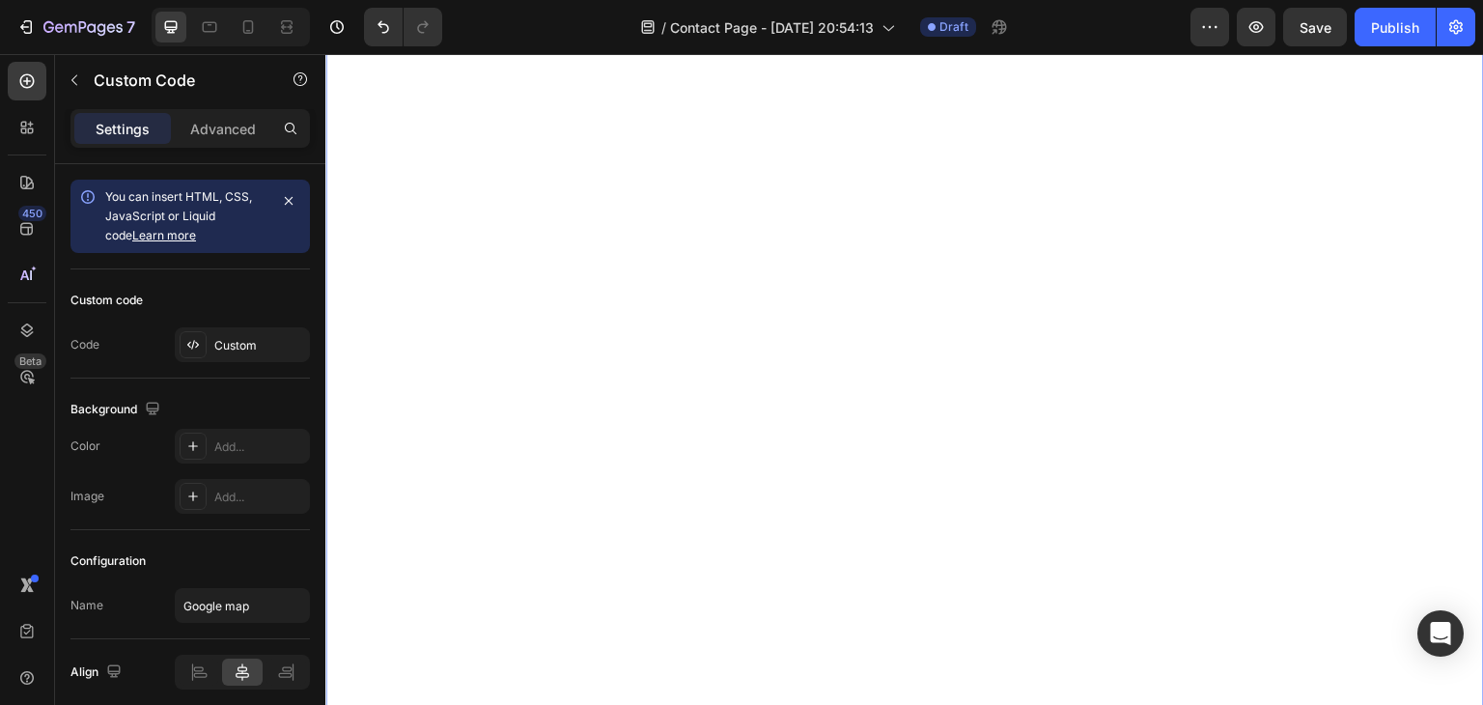
scroll to position [1213, 0]
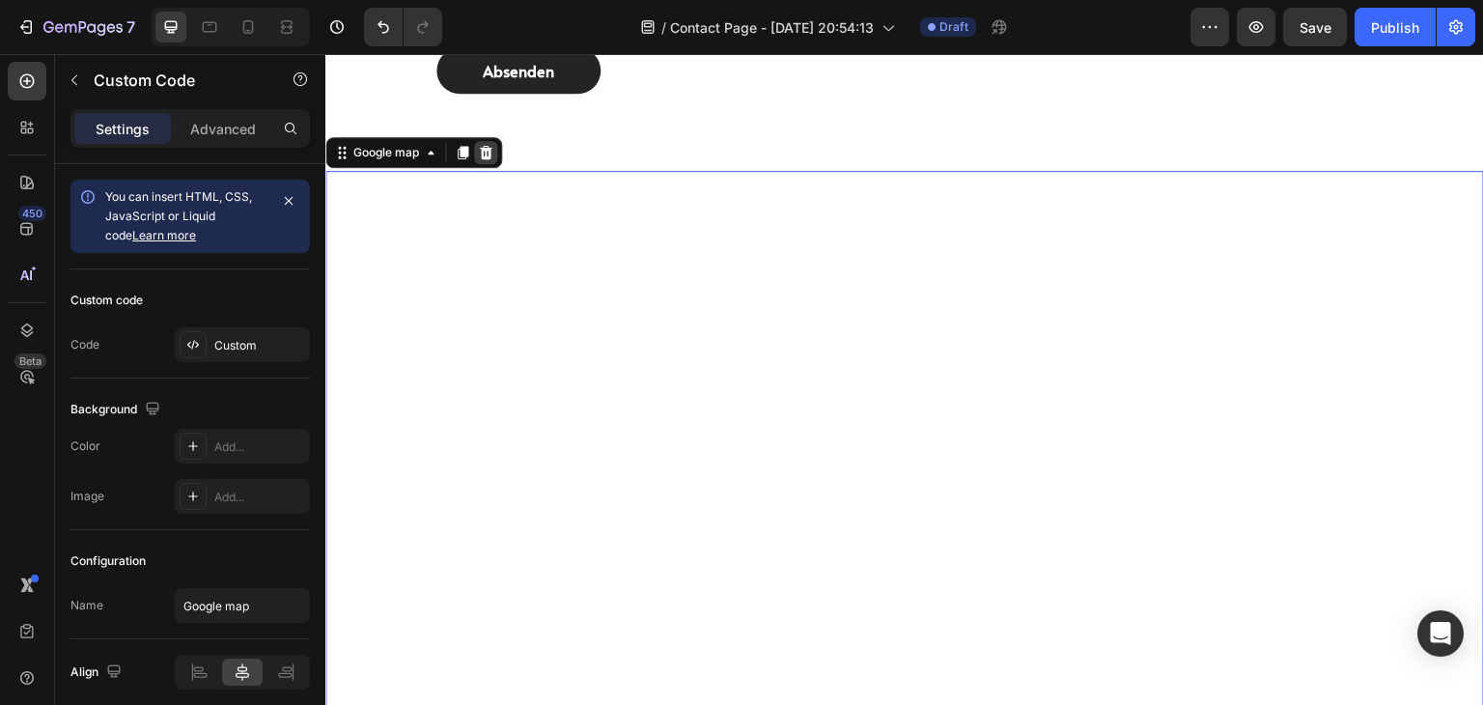
click at [487, 146] on icon at bounding box center [485, 152] width 15 height 15
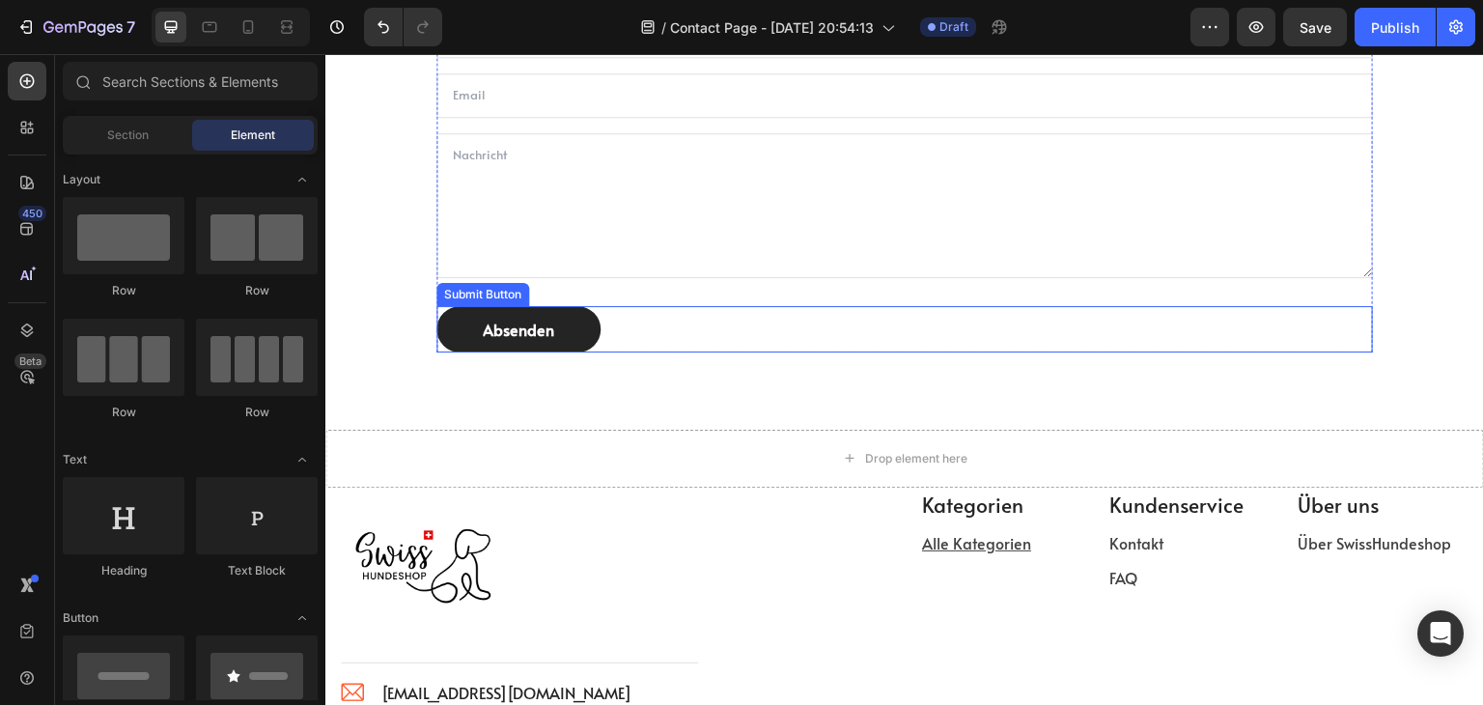
scroll to position [923, 0]
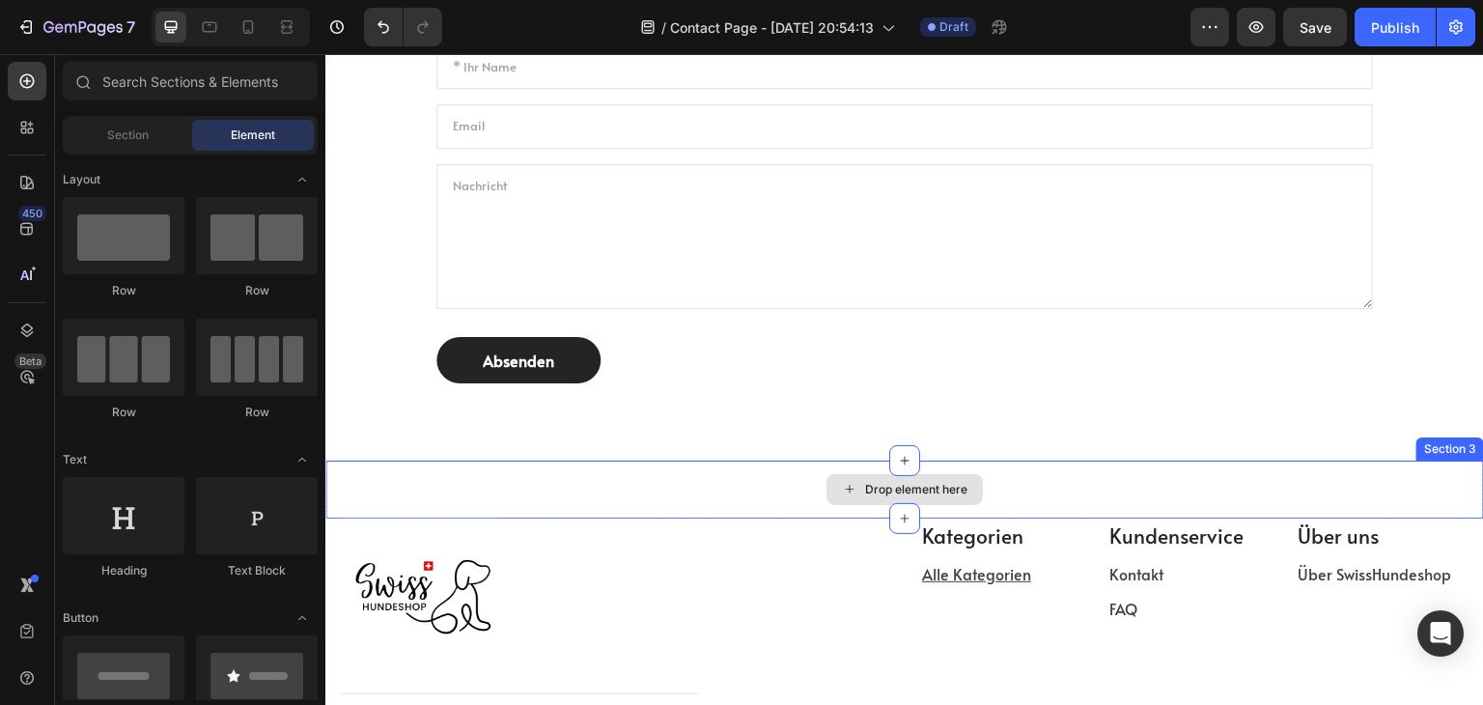
click at [987, 482] on div "Drop element here" at bounding box center [904, 490] width 1159 height 58
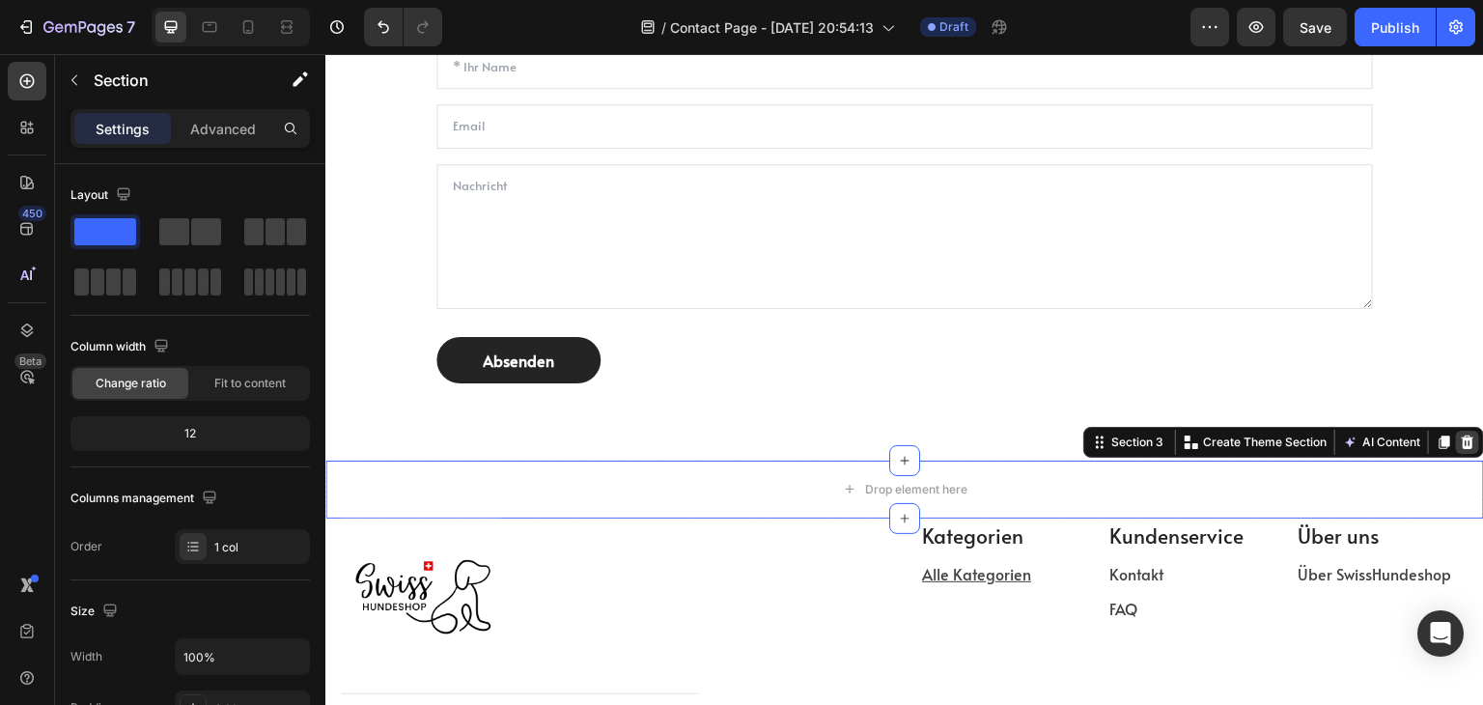
click at [1462, 439] on icon at bounding box center [1468, 443] width 13 height 14
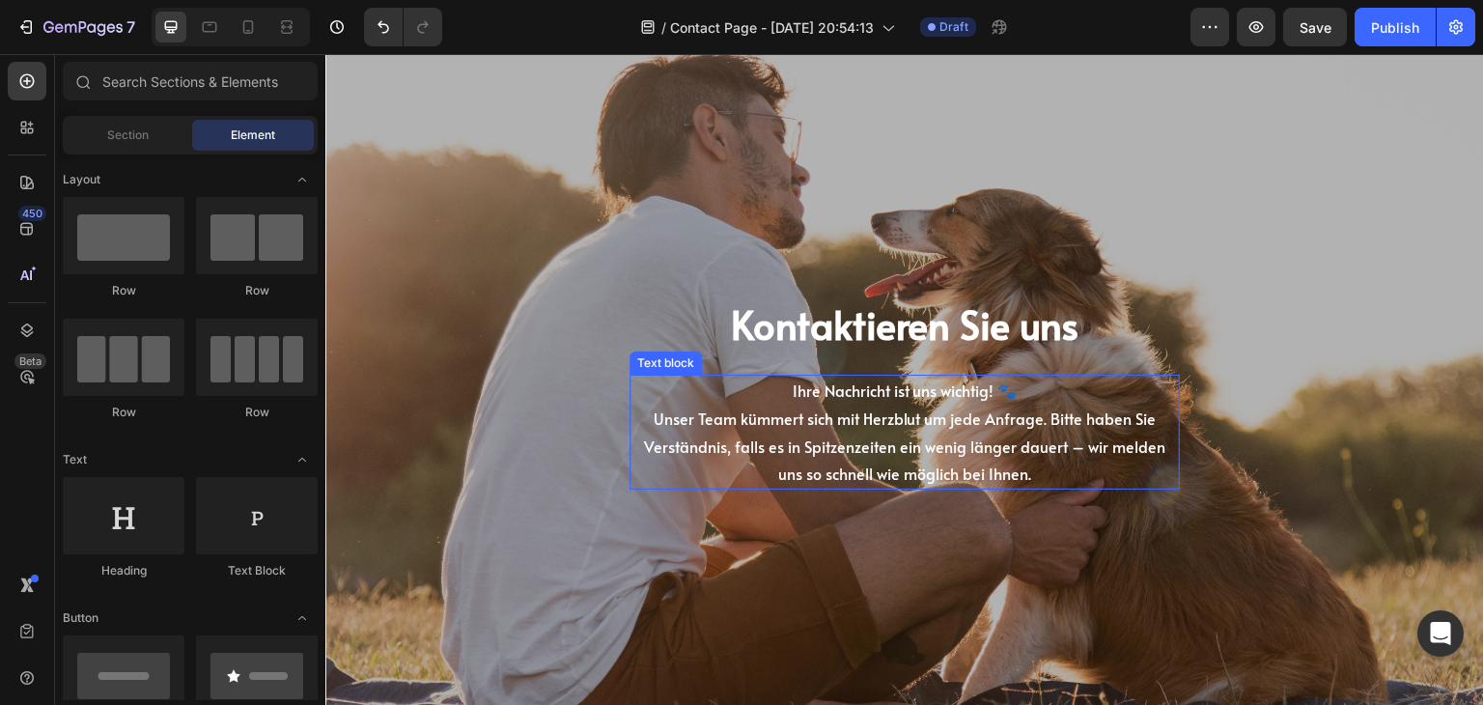
scroll to position [0, 0]
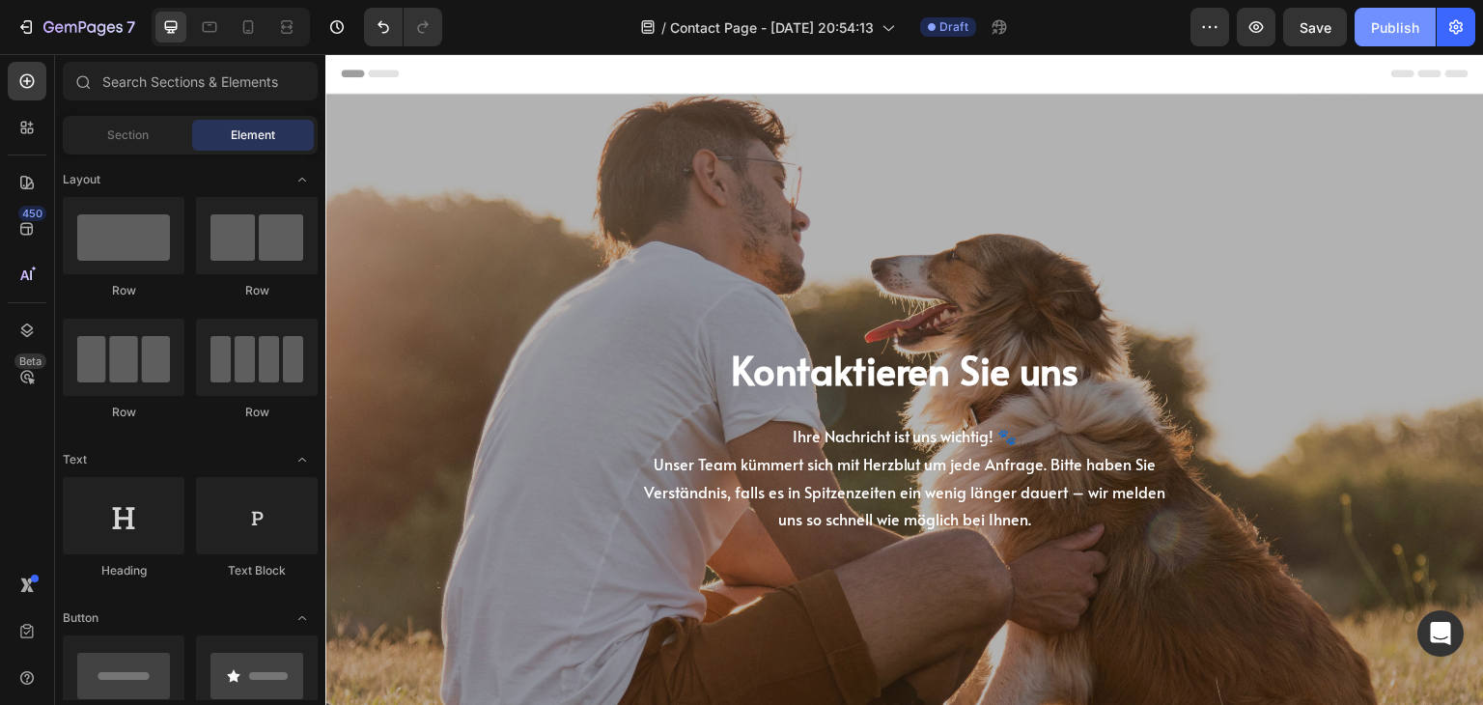
click at [1383, 20] on div "Publish" at bounding box center [1395, 27] width 48 height 20
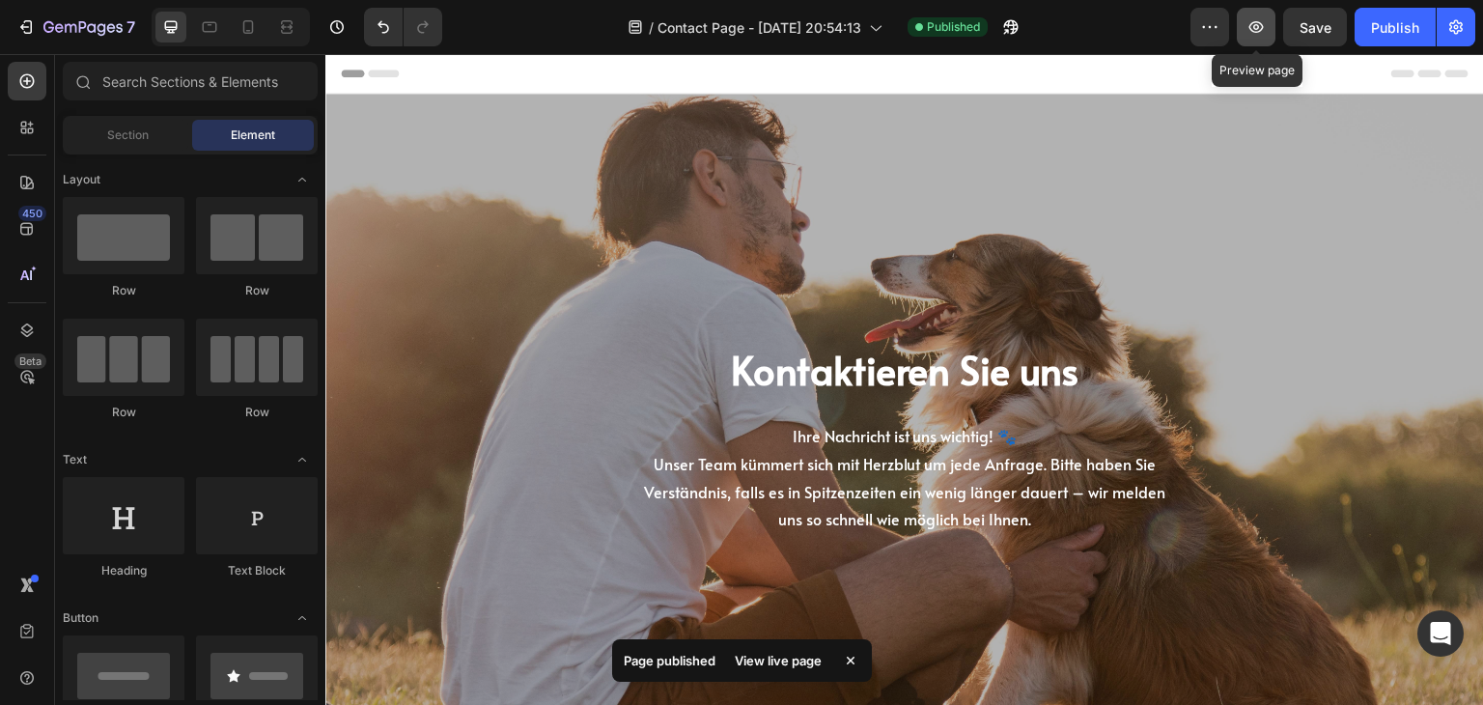
click at [1262, 22] on icon "button" at bounding box center [1256, 26] width 19 height 19
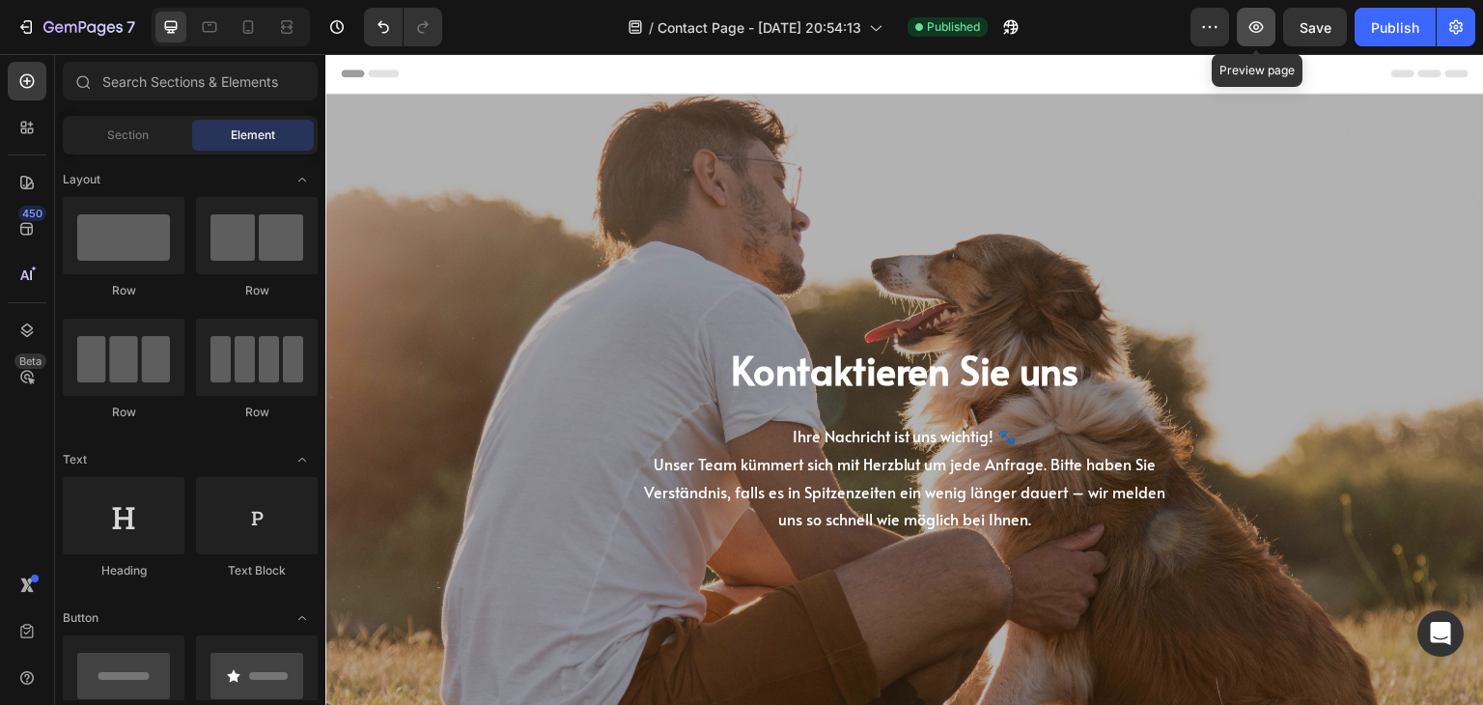
click at [1258, 28] on icon "button" at bounding box center [1256, 26] width 19 height 19
click at [247, 33] on icon at bounding box center [248, 27] width 11 height 14
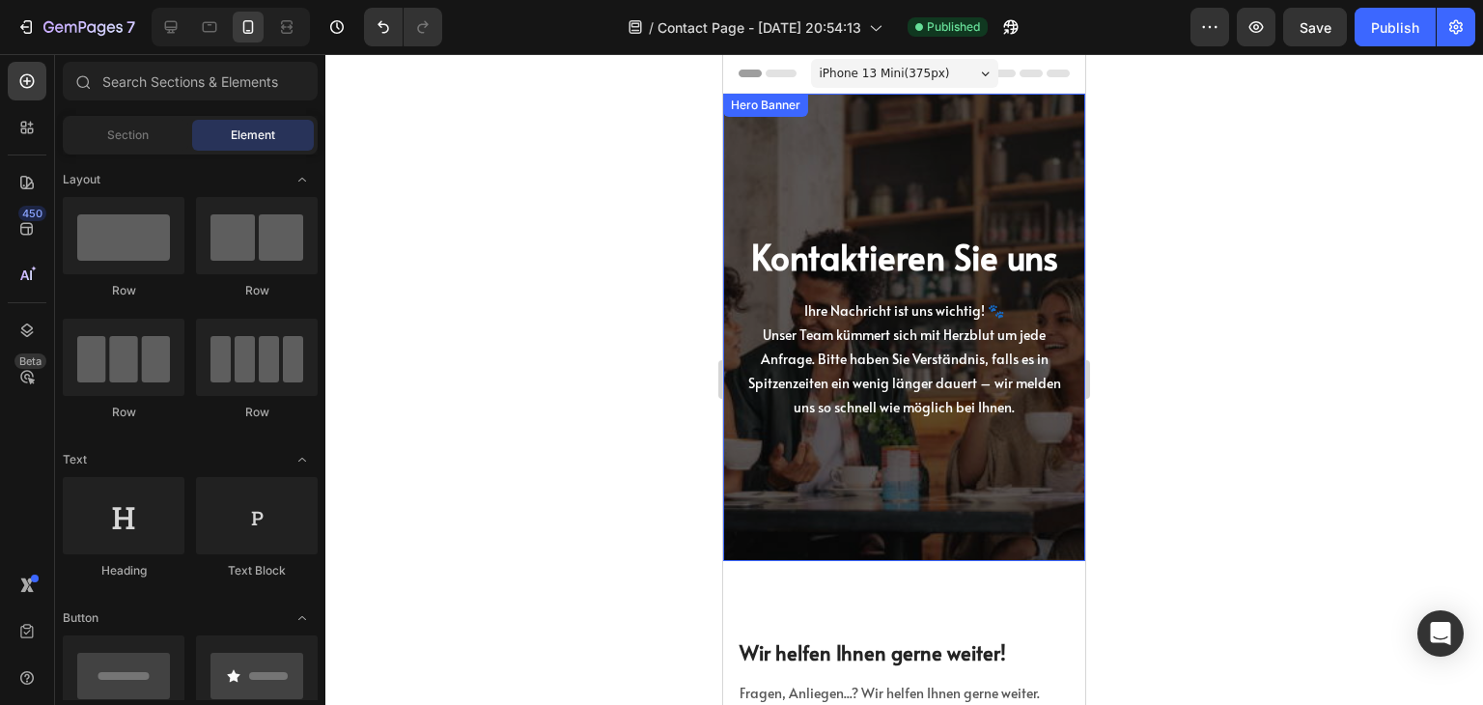
click at [843, 170] on div "Kontaktieren Sie uns Heading Ihre Nachricht ist uns wichtig! 🐾 Unser Team kümme…" at bounding box center [904, 328] width 333 height 406
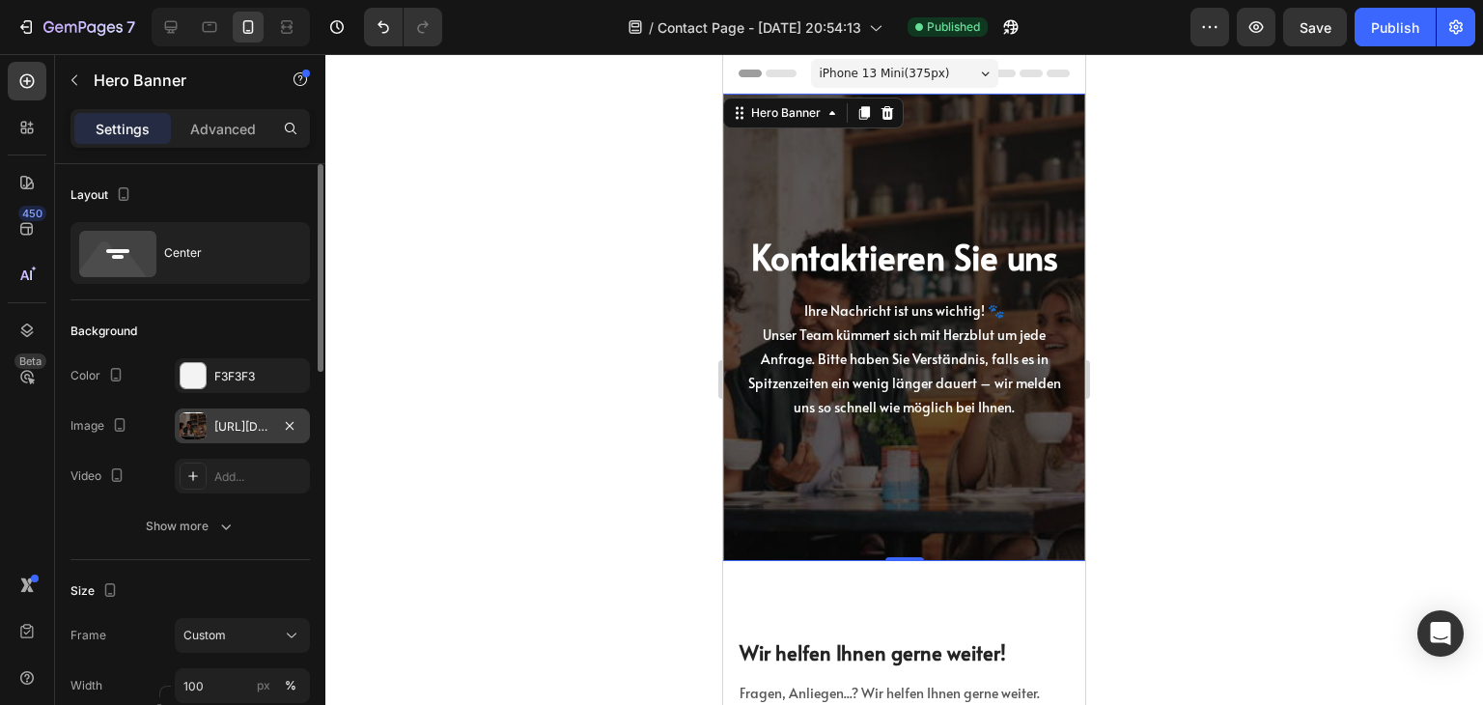
click at [183, 430] on div at bounding box center [193, 425] width 27 height 27
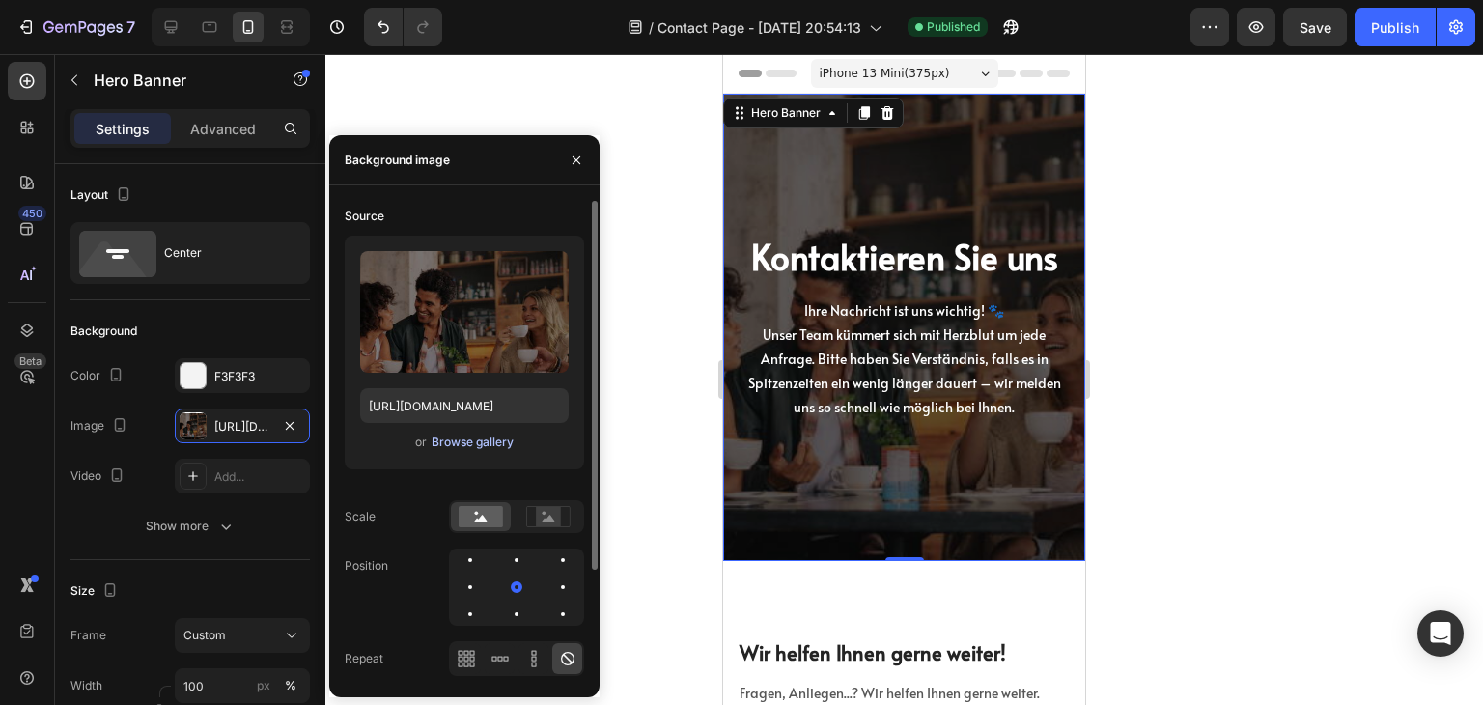
click at [478, 445] on div "Browse gallery" at bounding box center [473, 442] width 82 height 17
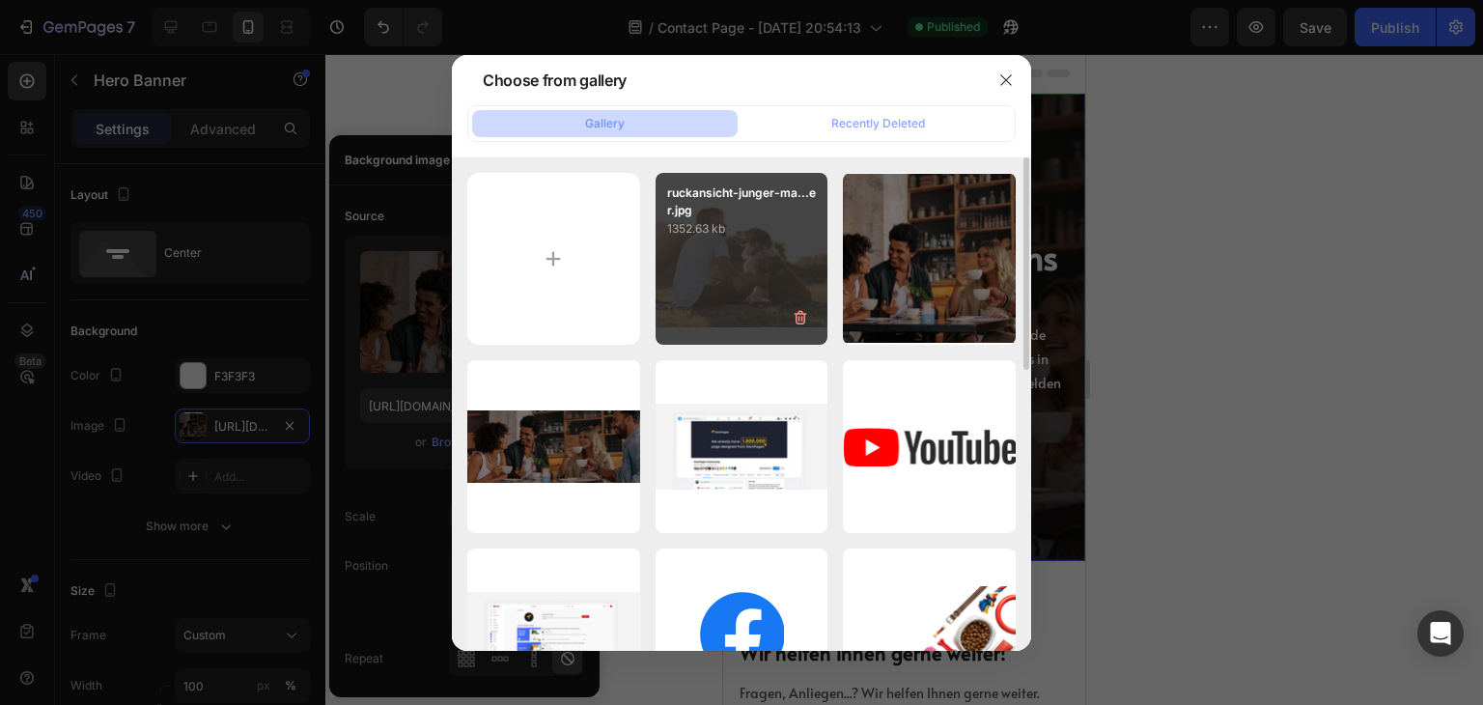
click at [741, 282] on div "ruckansicht-junger-ma...er.jpg 1352.63 kb" at bounding box center [742, 259] width 173 height 173
type input "https://cdn.shopify.com/s/files/1/0801/9486/3412/files/gempages_556671962110231…"
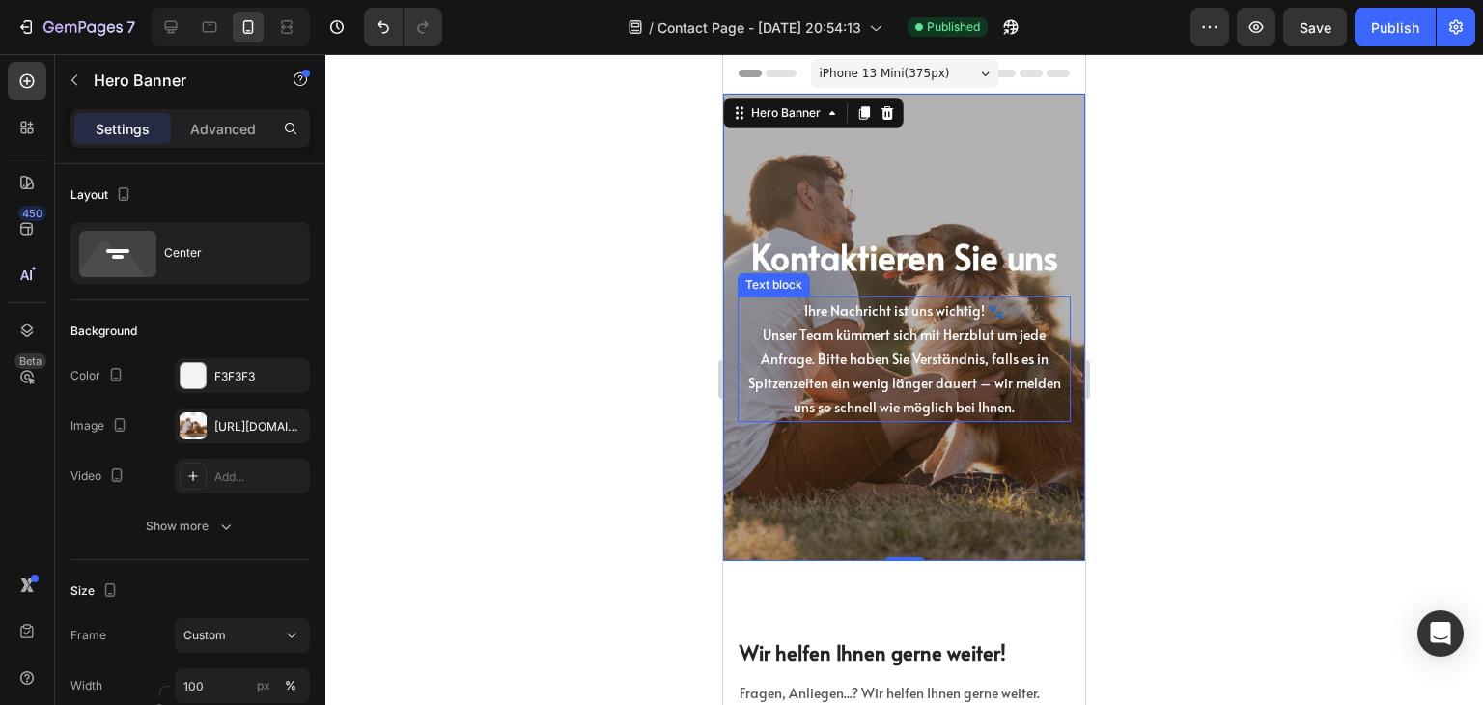
click at [1273, 333] on div at bounding box center [904, 379] width 1158 height 651
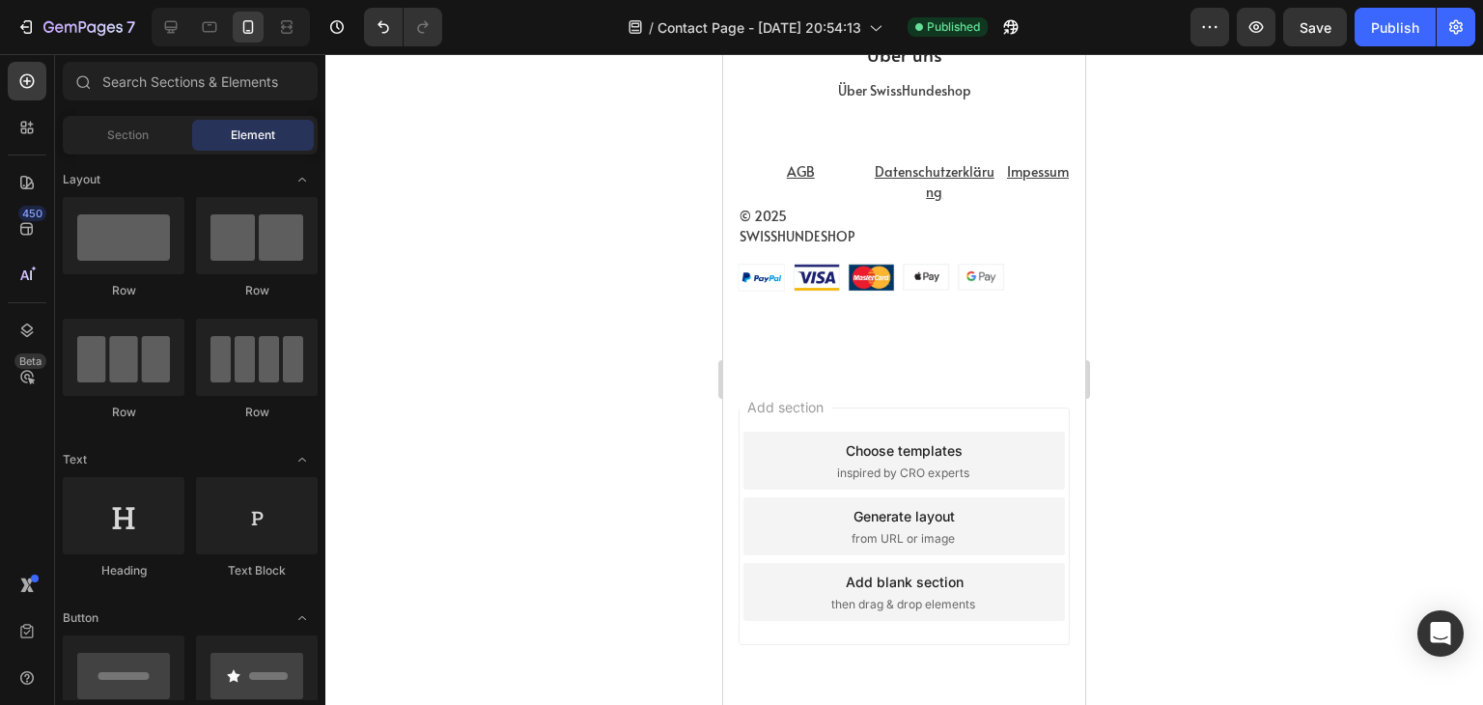
scroll to position [1062, 0]
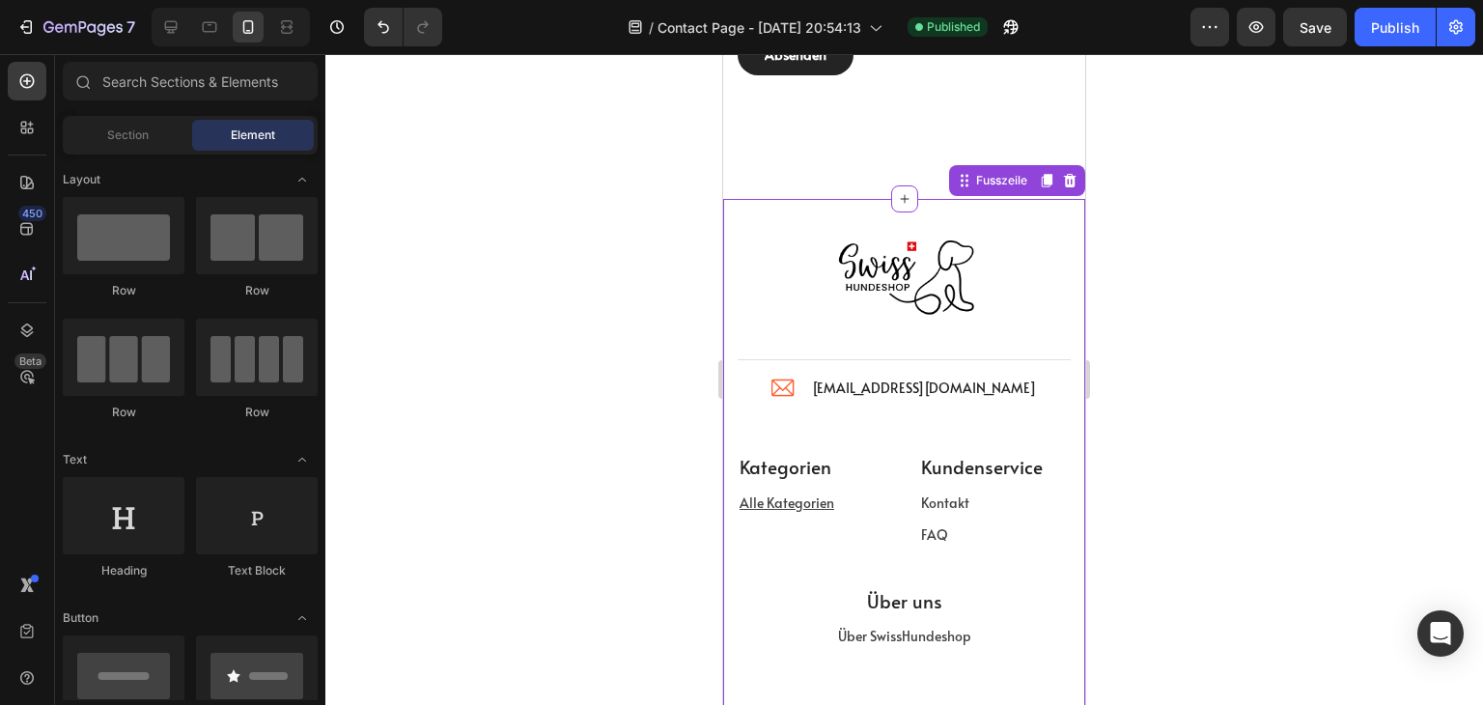
click at [768, 221] on div at bounding box center [904, 278] width 333 height 159
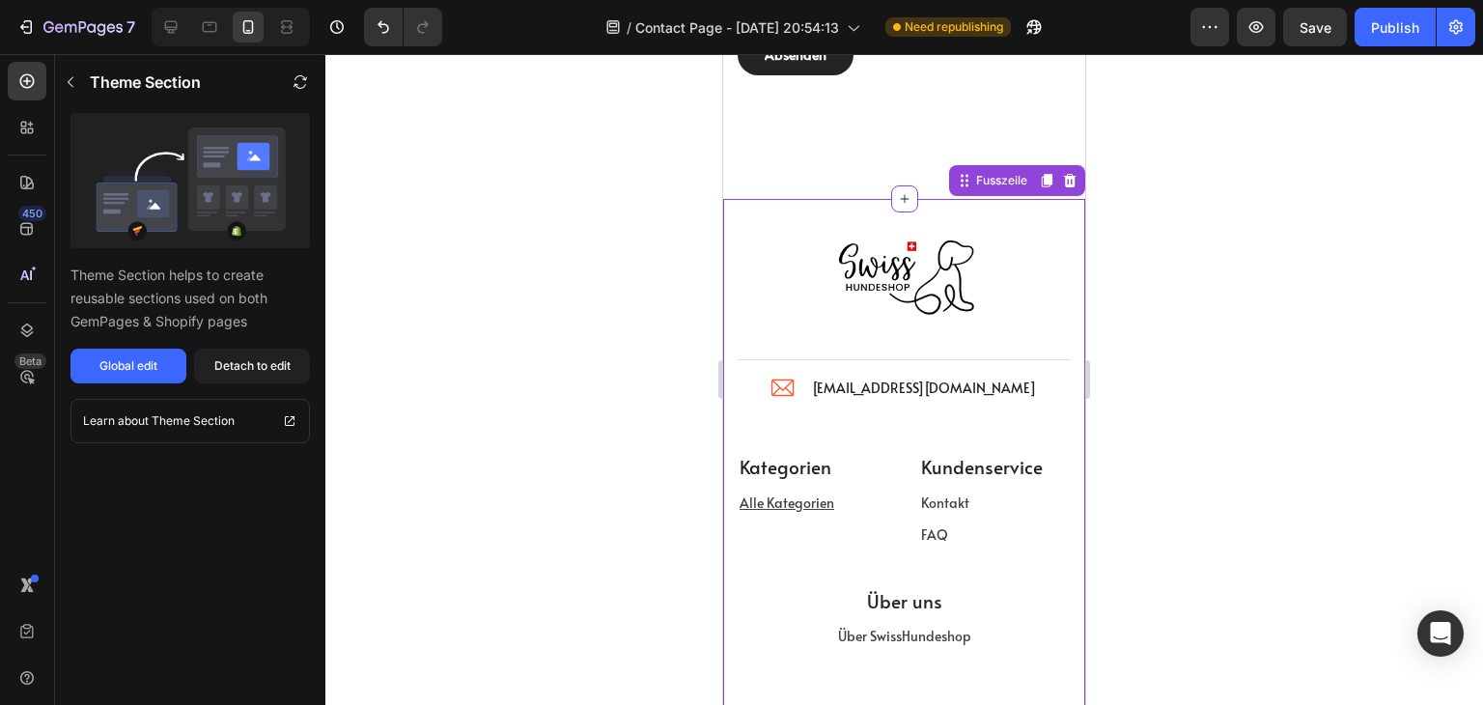
click at [444, 207] on div at bounding box center [904, 379] width 1158 height 651
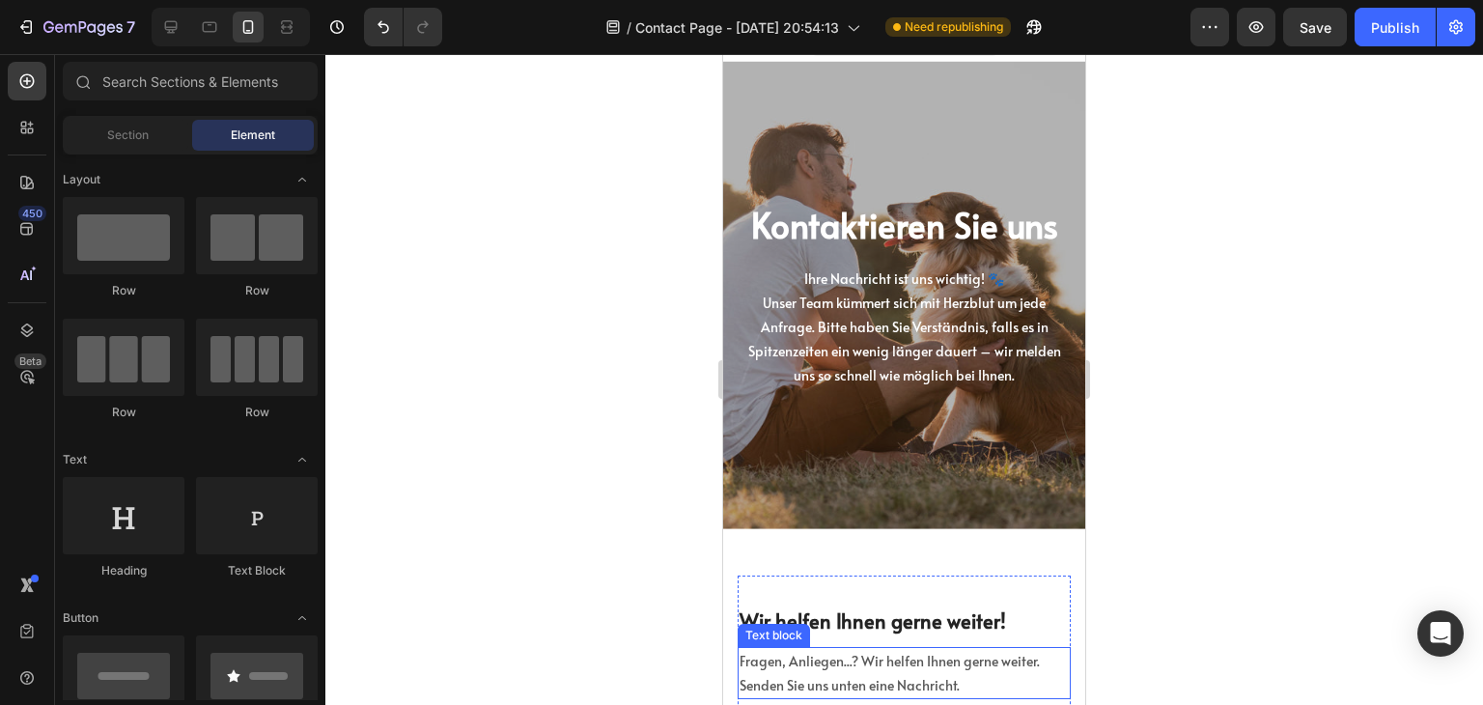
scroll to position [0, 0]
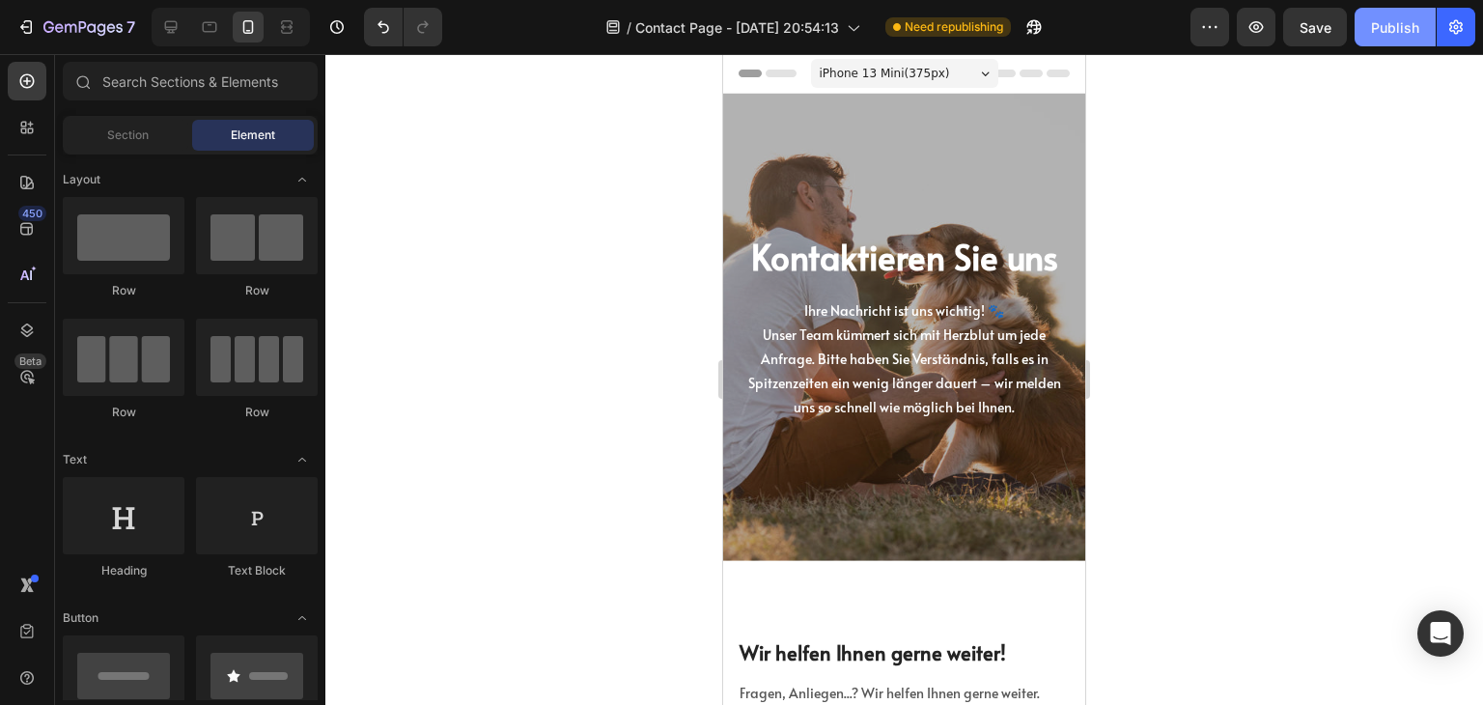
click at [1394, 20] on div "Publish" at bounding box center [1395, 27] width 48 height 20
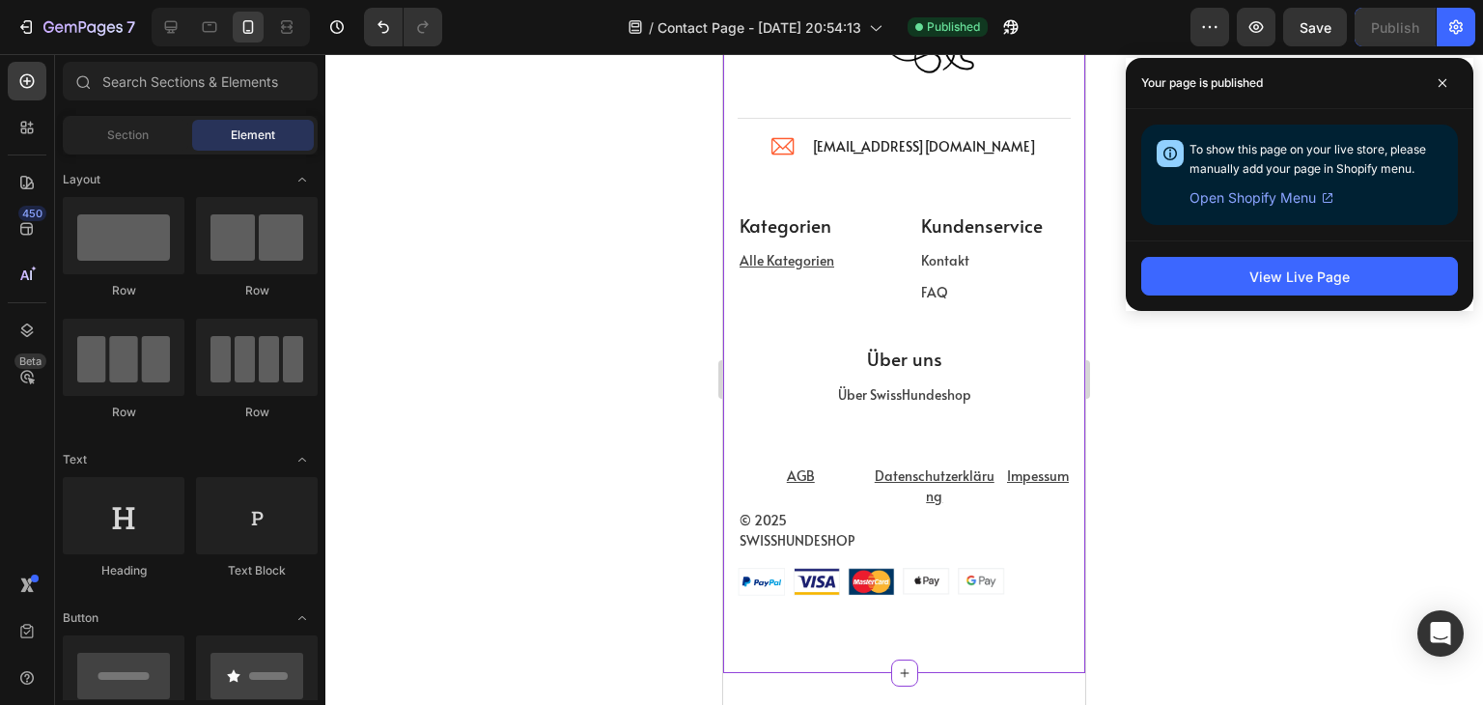
scroll to position [1297, 0]
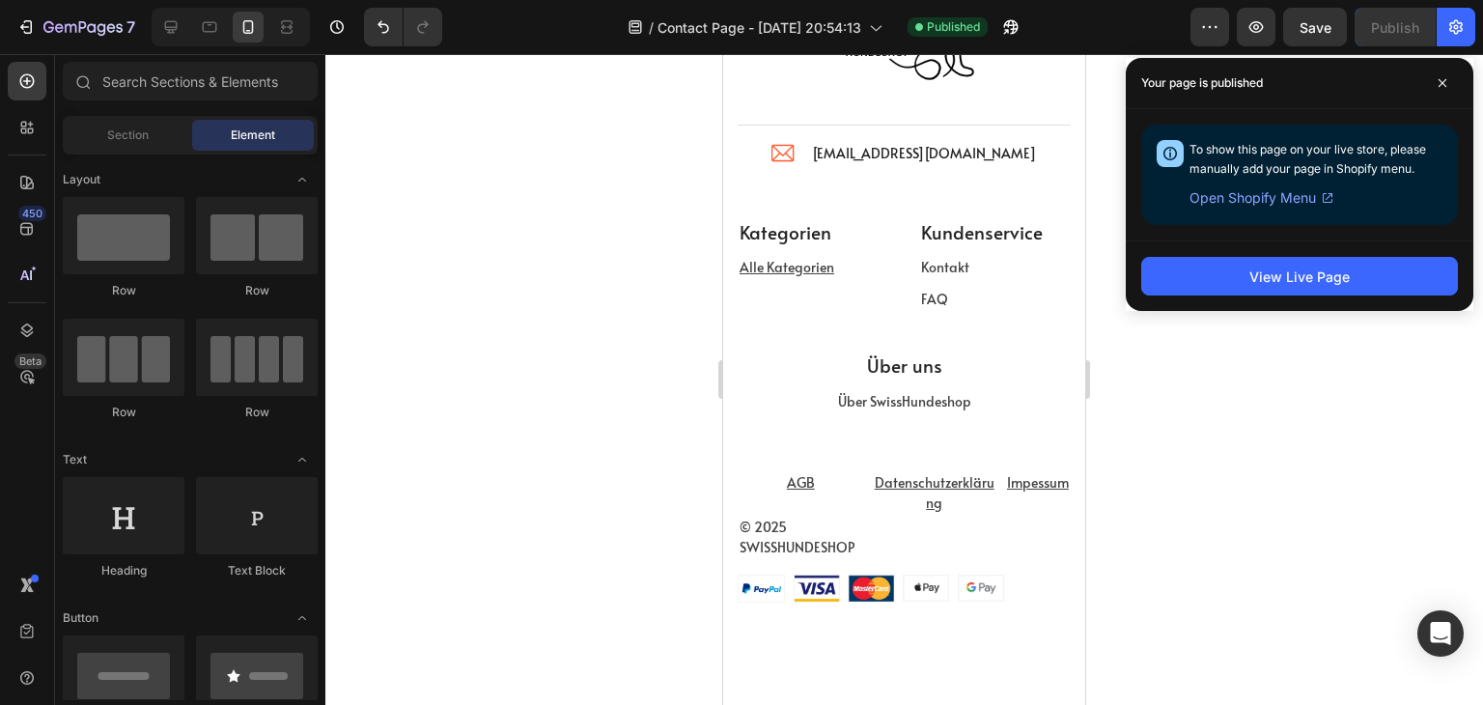
click at [1310, 352] on div at bounding box center [904, 379] width 1158 height 651
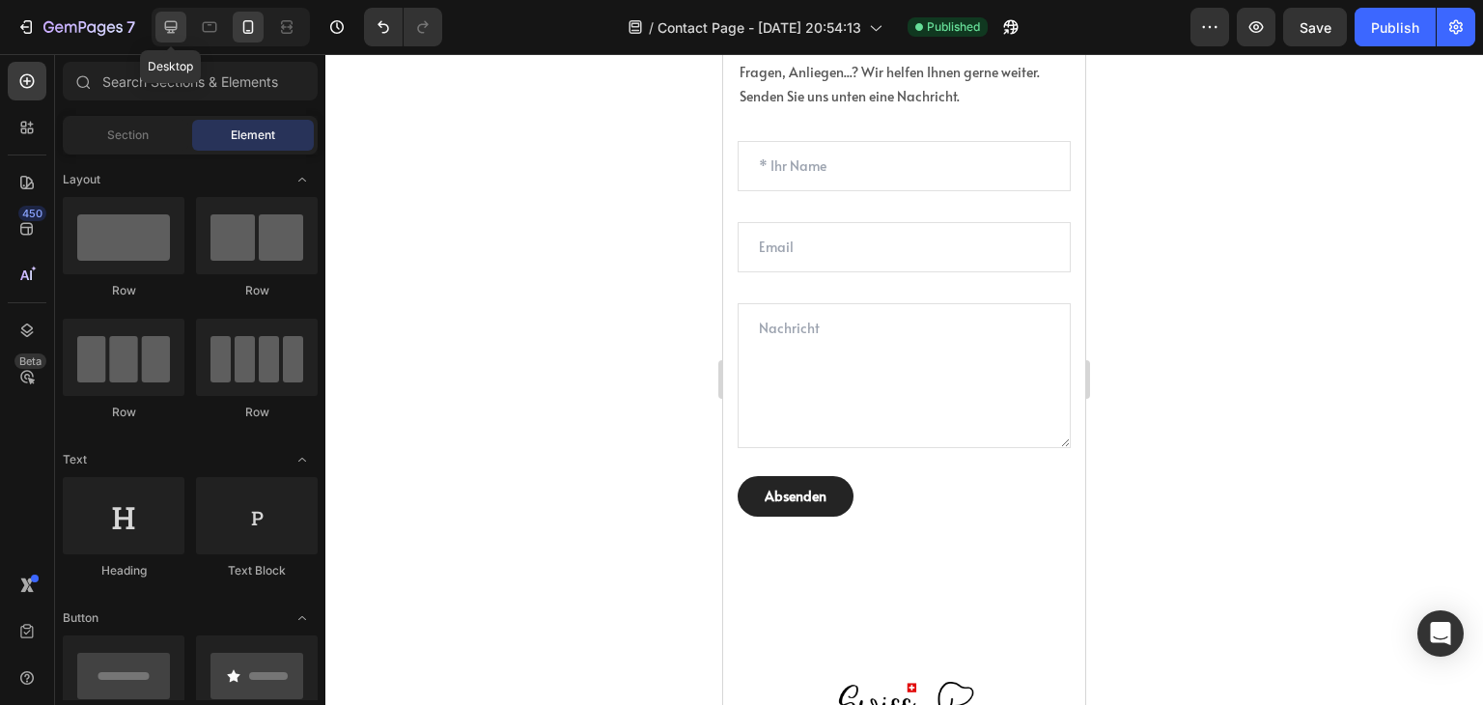
click at [171, 28] on icon at bounding box center [170, 26] width 19 height 19
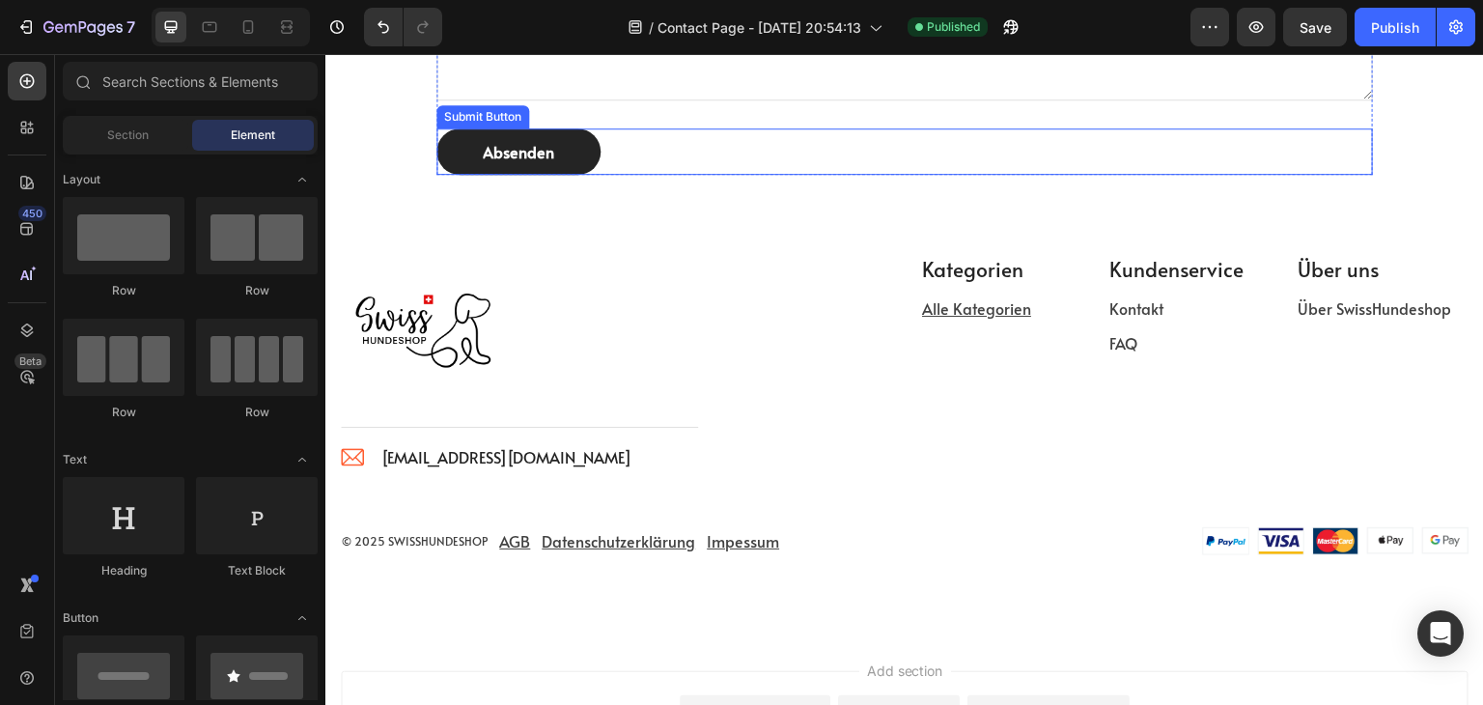
scroll to position [915, 0]
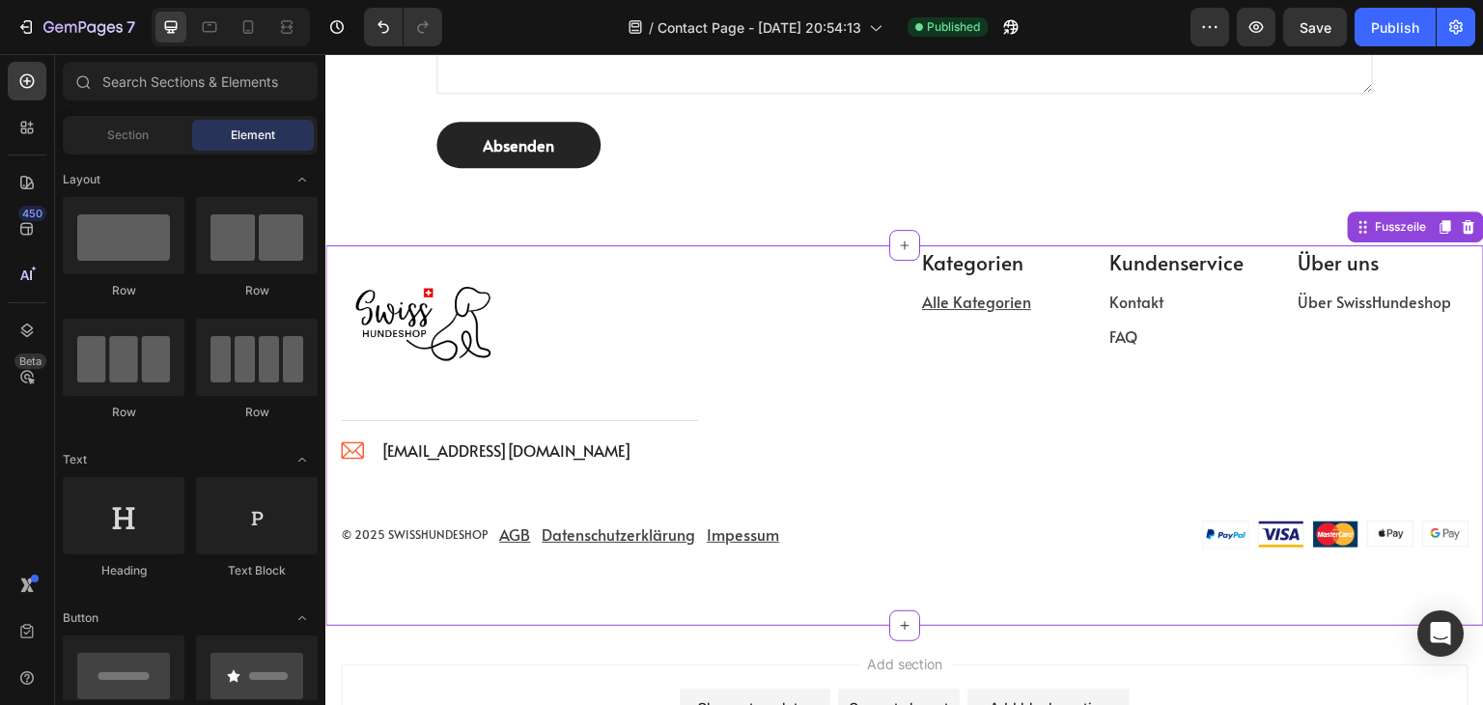
click at [742, 315] on div "Image Title Line Image info@swisshundeshop.com Text block Icon List Row" at bounding box center [614, 355] width 549 height 221
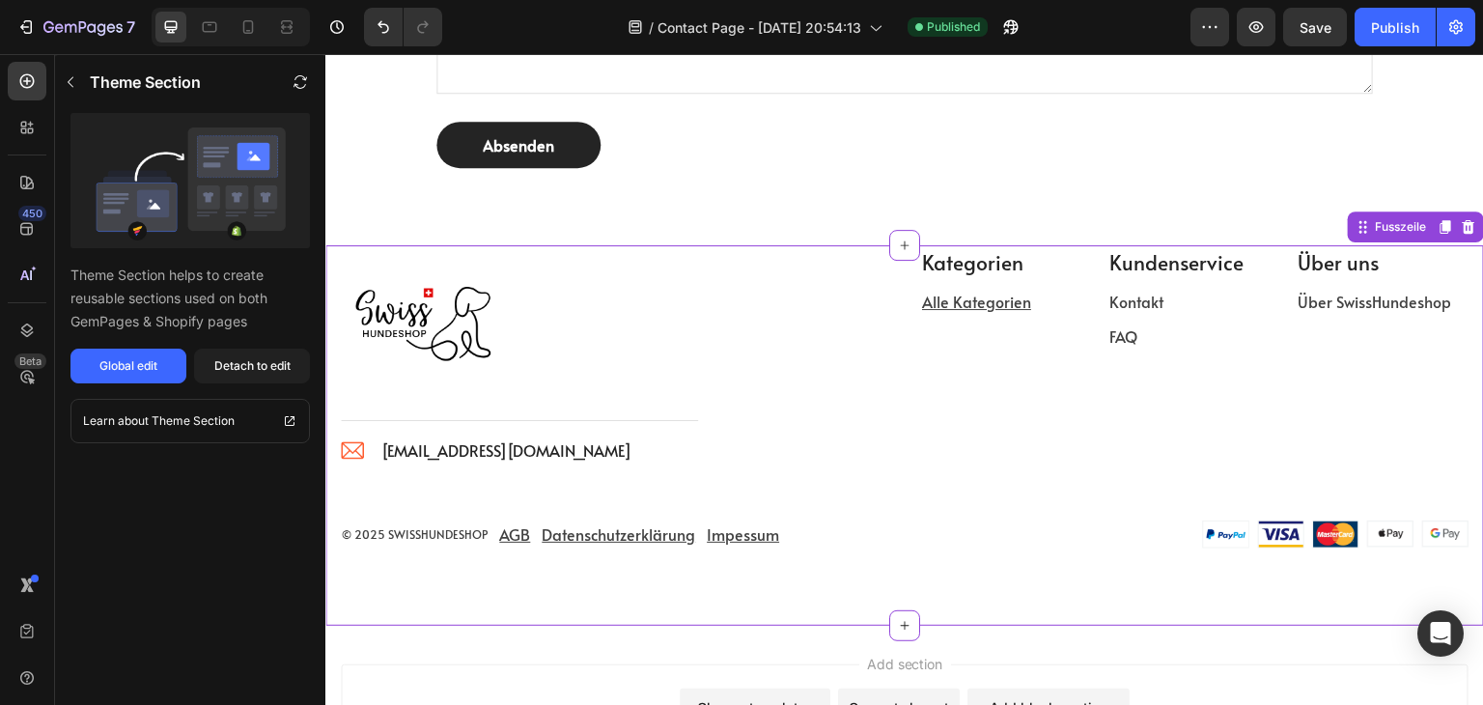
scroll to position [1108, 0]
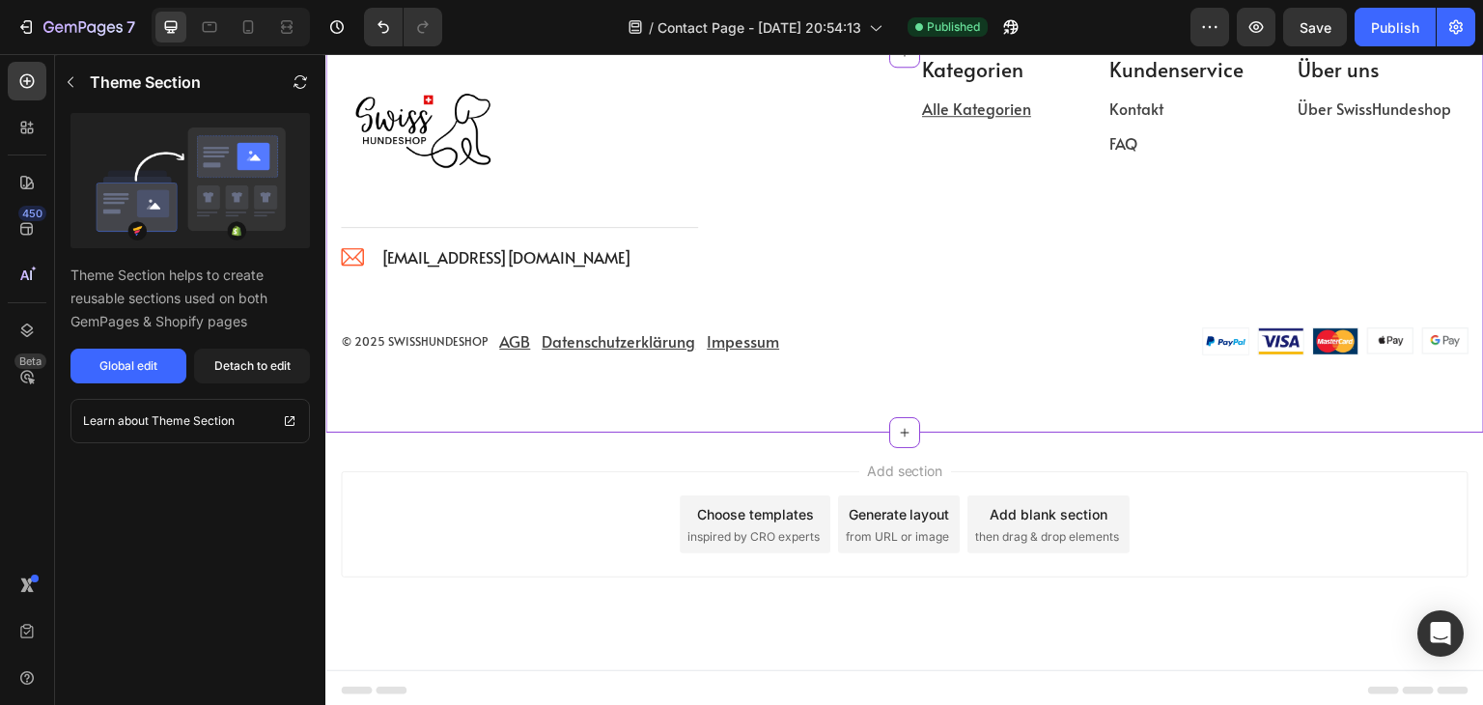
click at [750, 521] on div "Choose templates" at bounding box center [755, 514] width 117 height 20
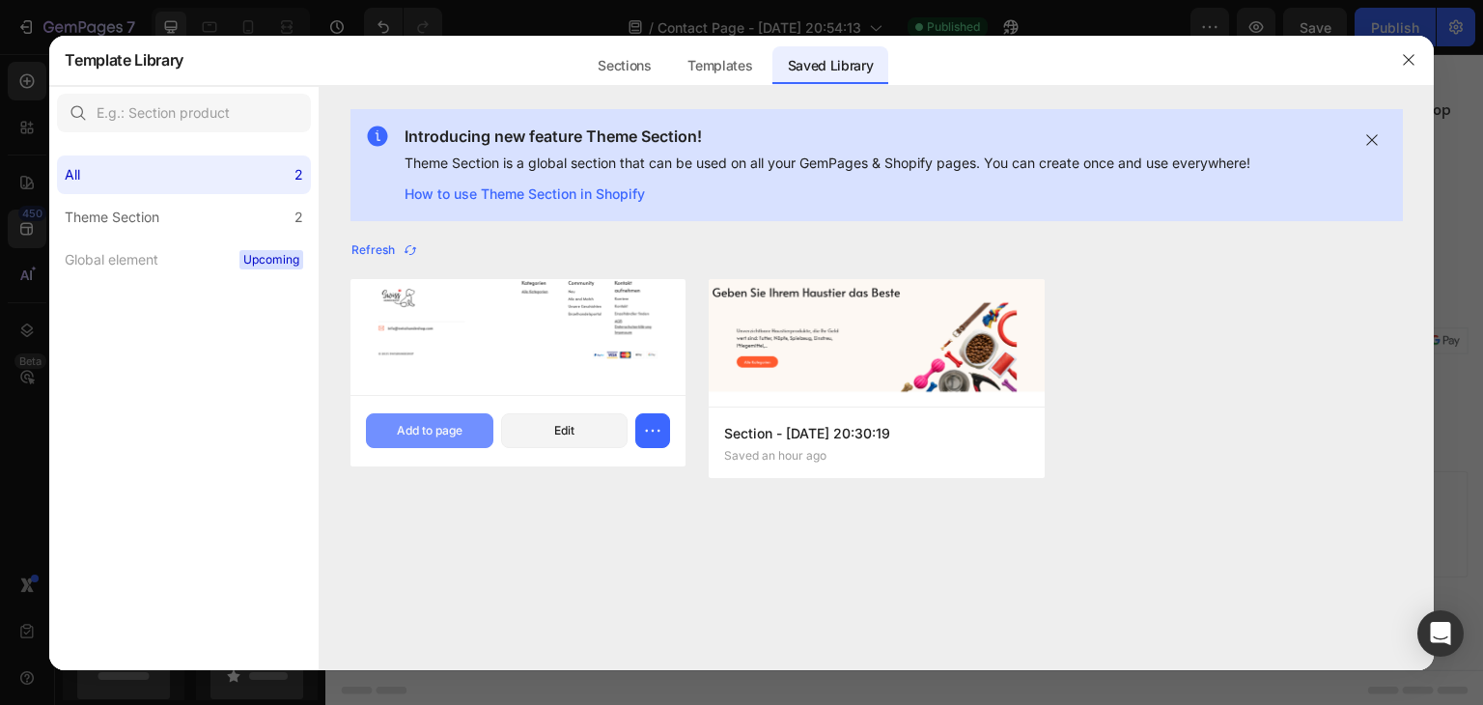
click at [446, 435] on div "Add to page" at bounding box center [430, 430] width 66 height 17
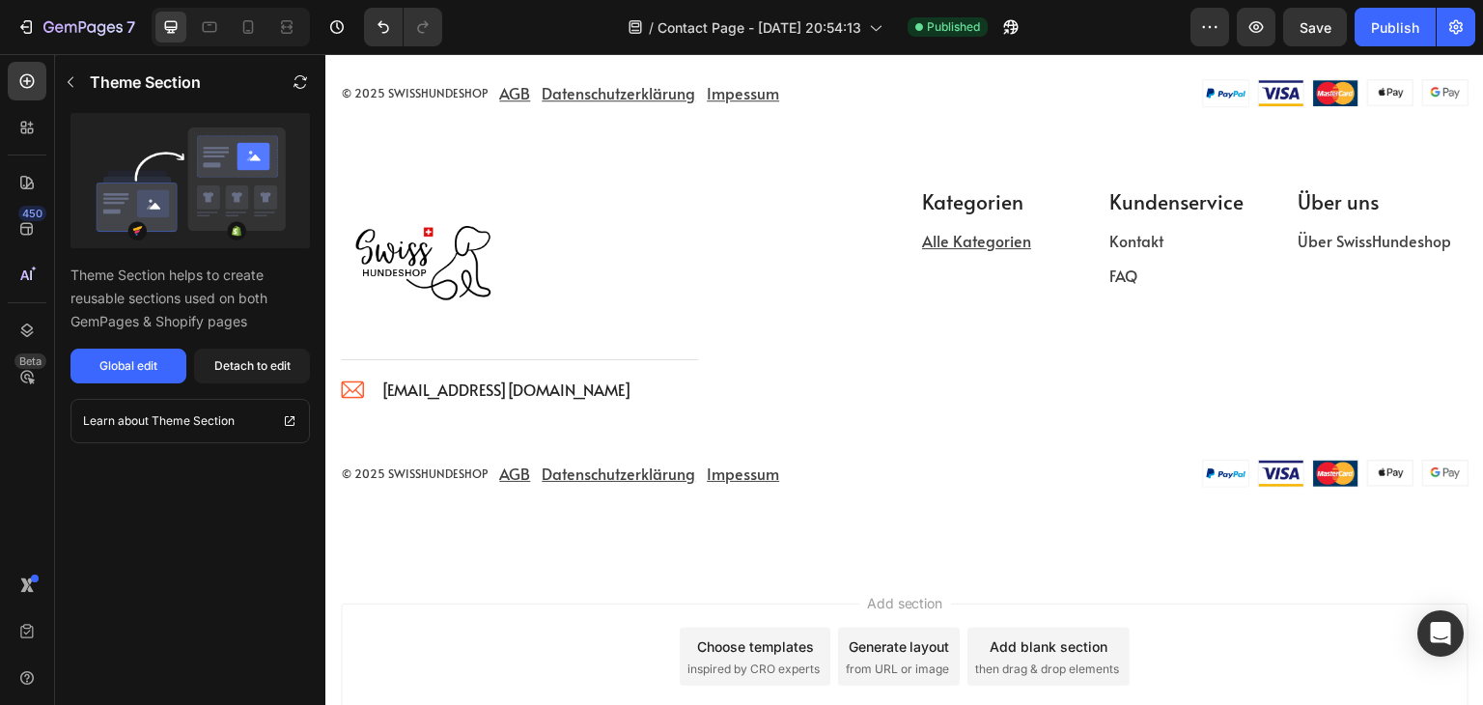
scroll to position [1390, 0]
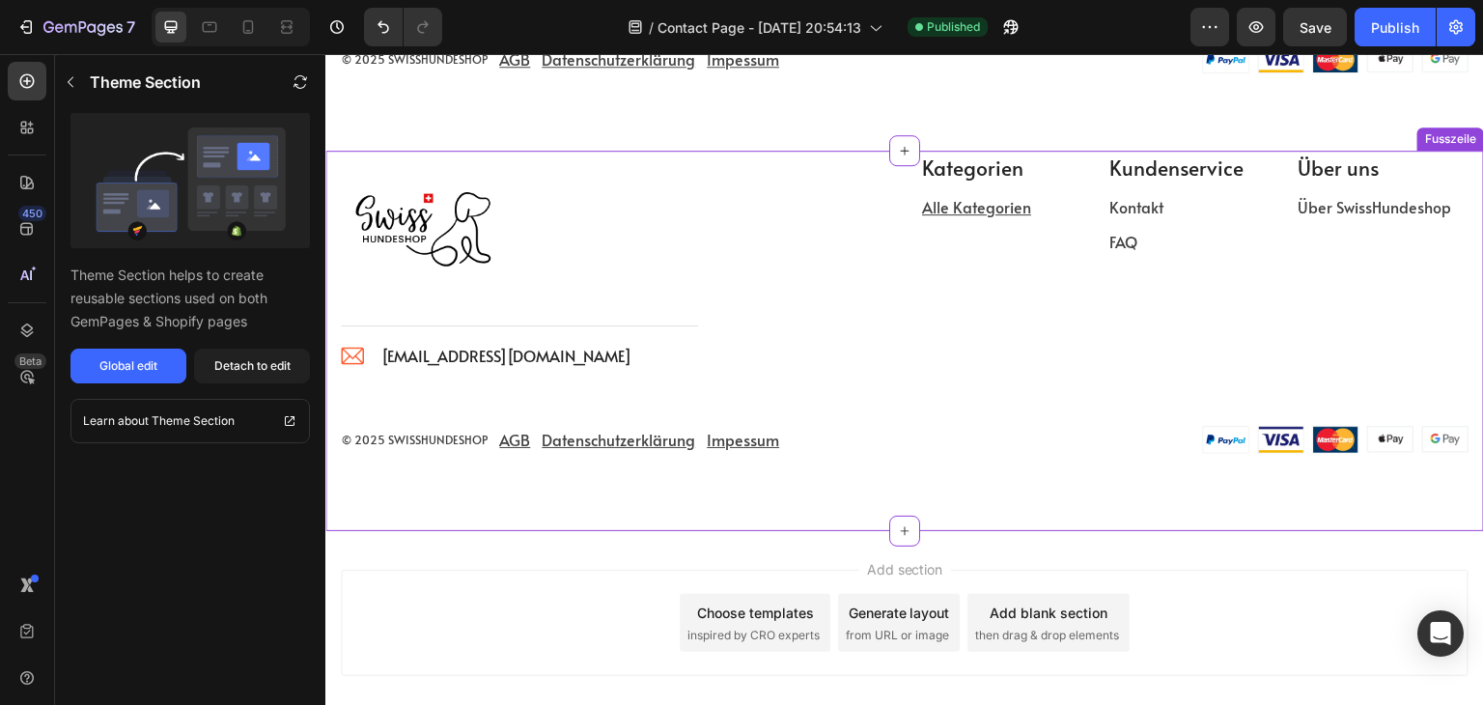
click at [920, 303] on div "Kategorien Text block Alle Kategorien Text block Kundenservice Text block Konta…" at bounding box center [1194, 261] width 549 height 221
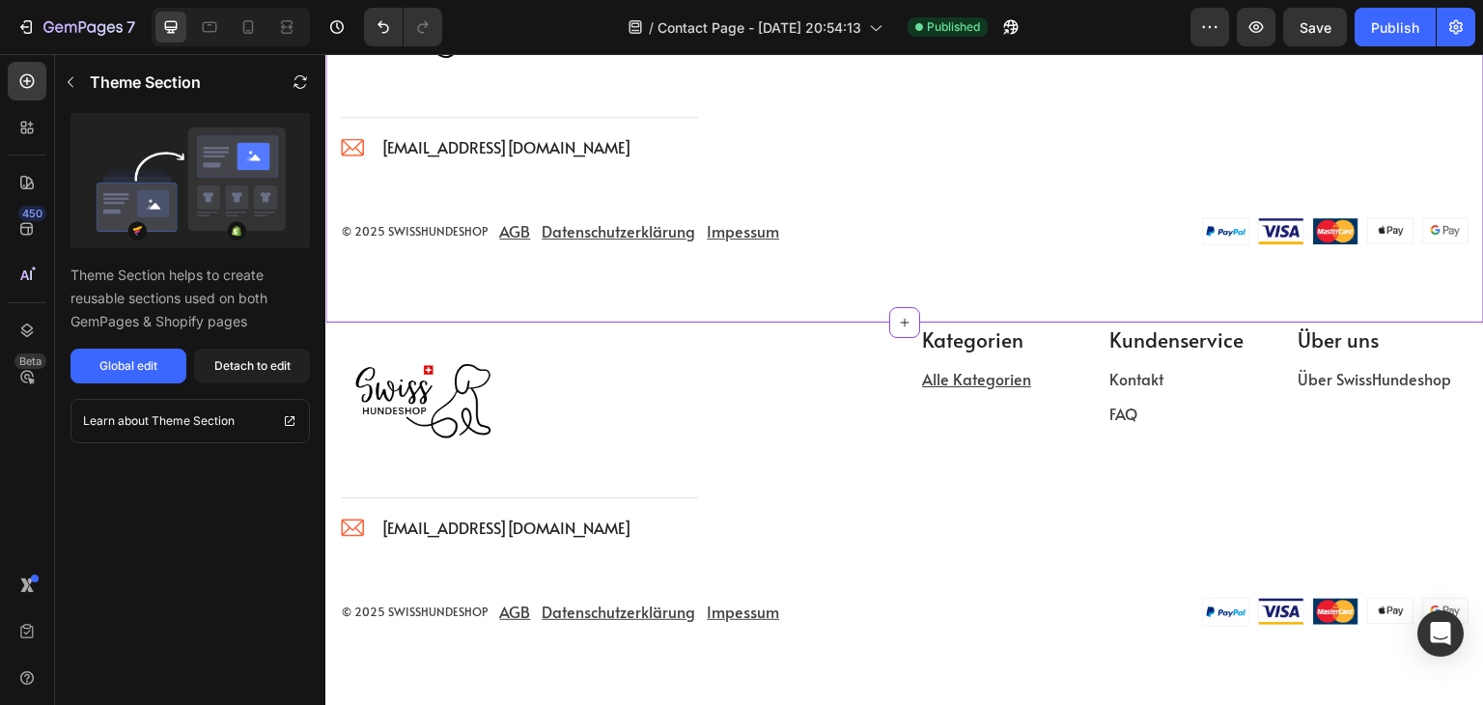
scroll to position [1003, 0]
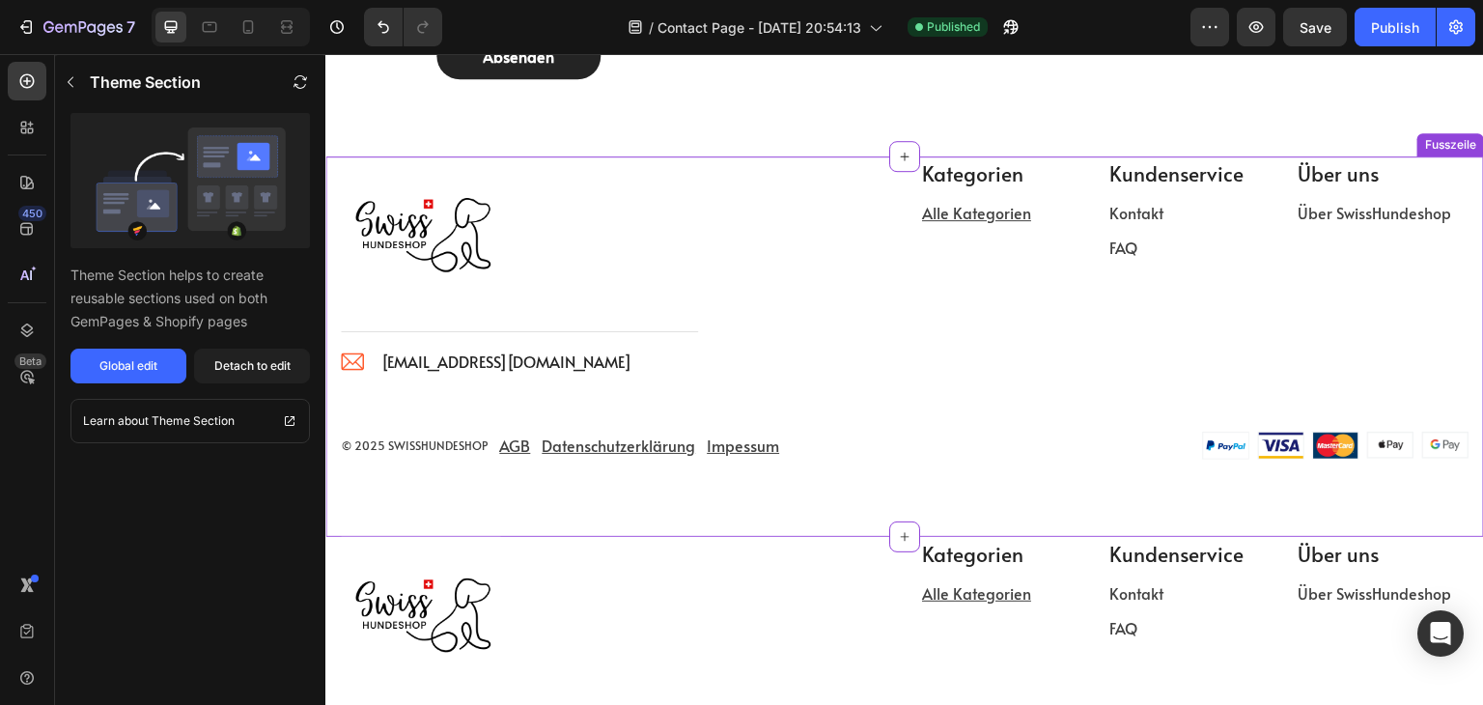
click at [855, 404] on div "Image Title Line Image info@swisshundeshop.com Text block Icon List Row Kategor…" at bounding box center [905, 307] width 1130 height 303
click at [833, 667] on div "Image Title Line Image info@swisshundeshop.com Text block Icon List Row" at bounding box center [614, 647] width 549 height 221
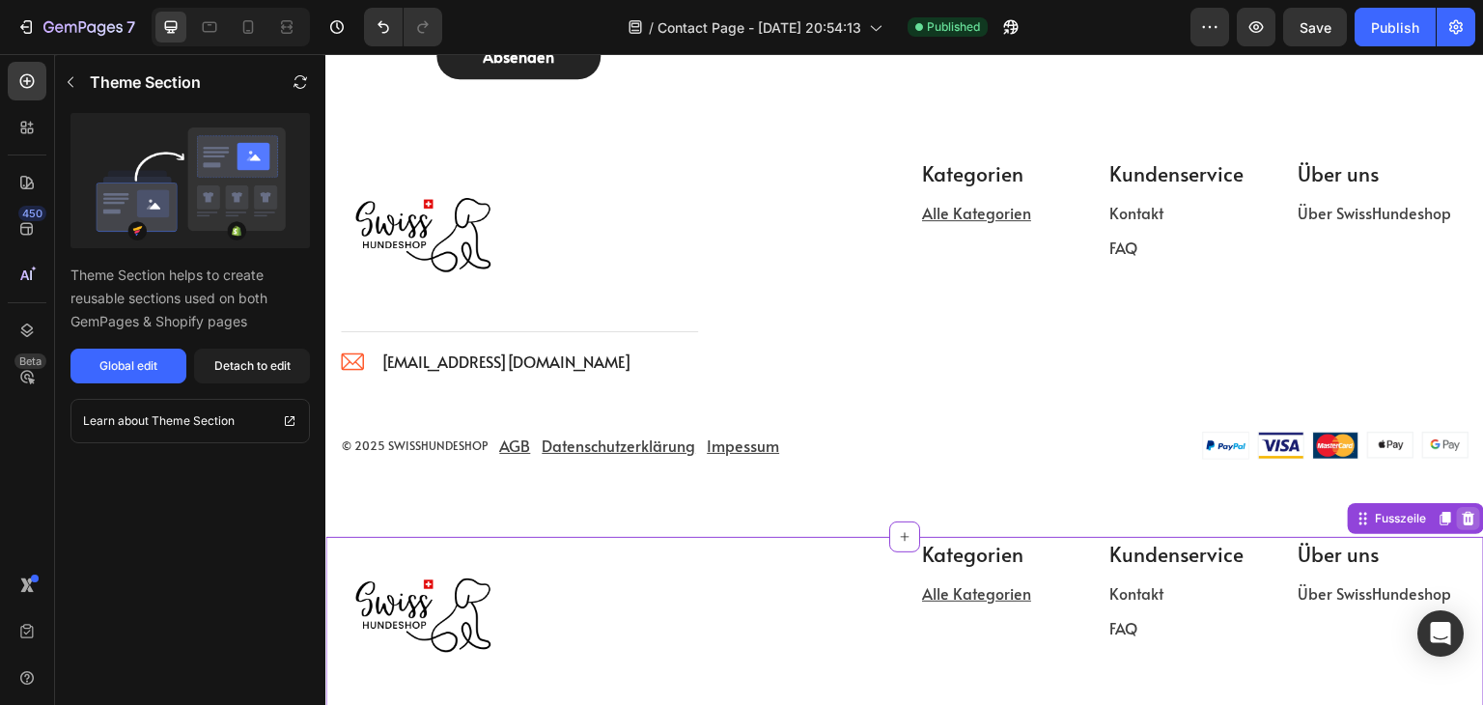
click at [1463, 520] on icon at bounding box center [1469, 519] width 13 height 14
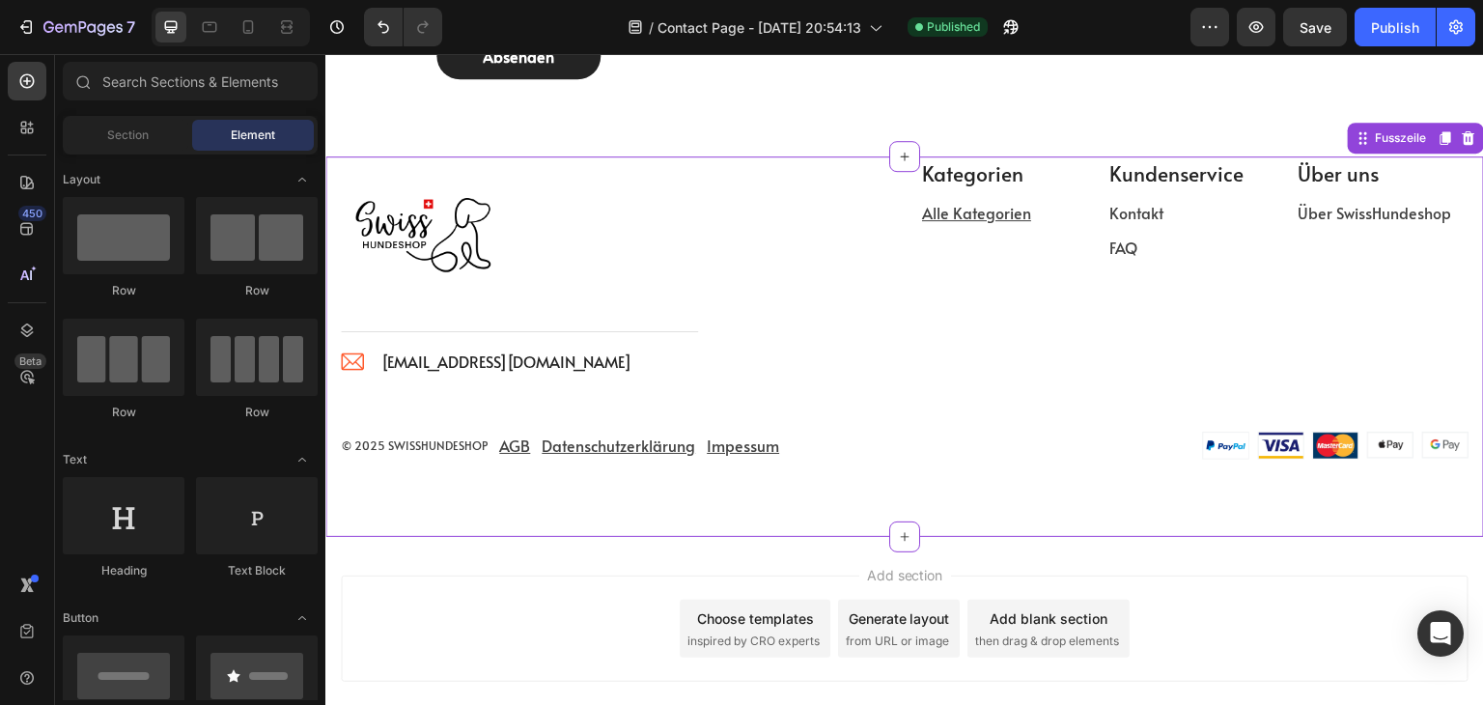
click at [997, 338] on div "Kategorien Text block Alle Kategorien Text block Kundenservice Text block Konta…" at bounding box center [1194, 266] width 549 height 221
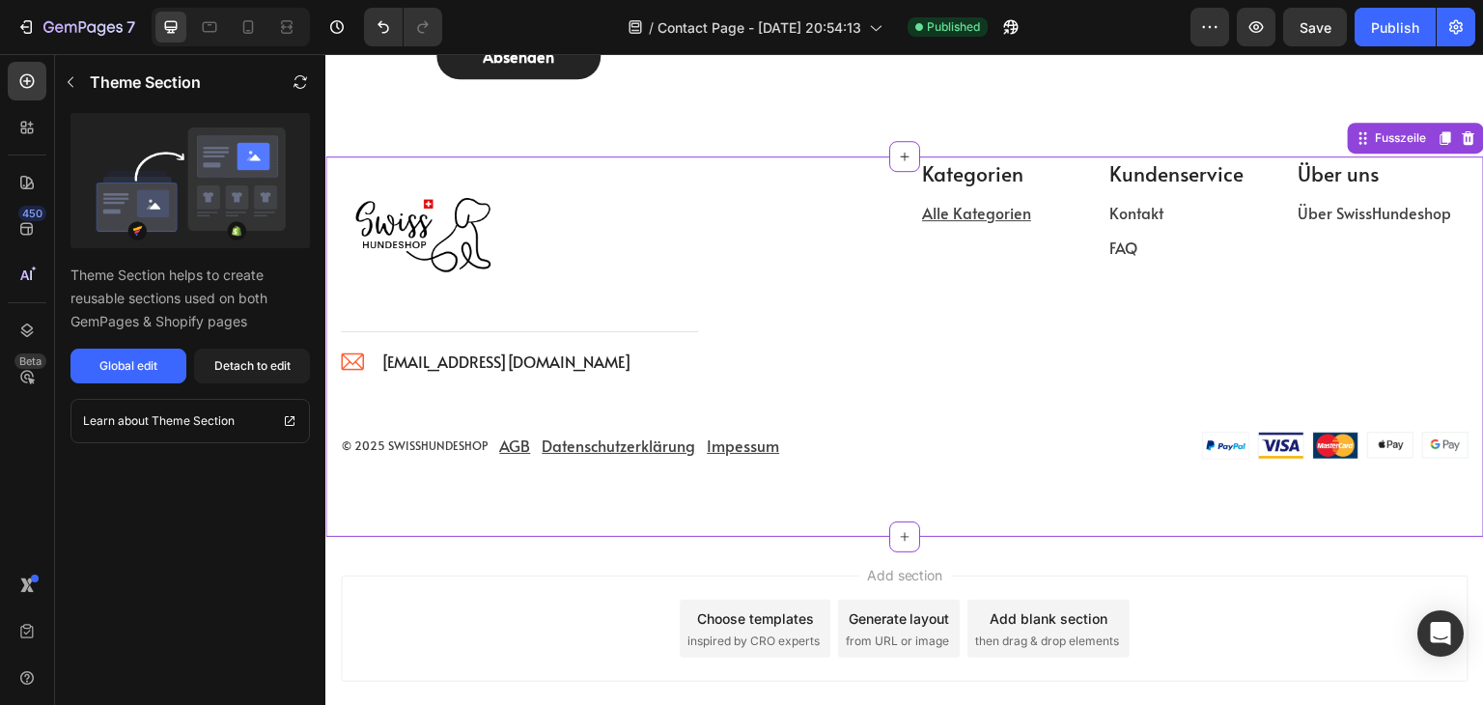
click at [1129, 217] on p "Kontakt" at bounding box center [1188, 212] width 155 height 23
click at [128, 368] on div "Global edit" at bounding box center [128, 365] width 58 height 17
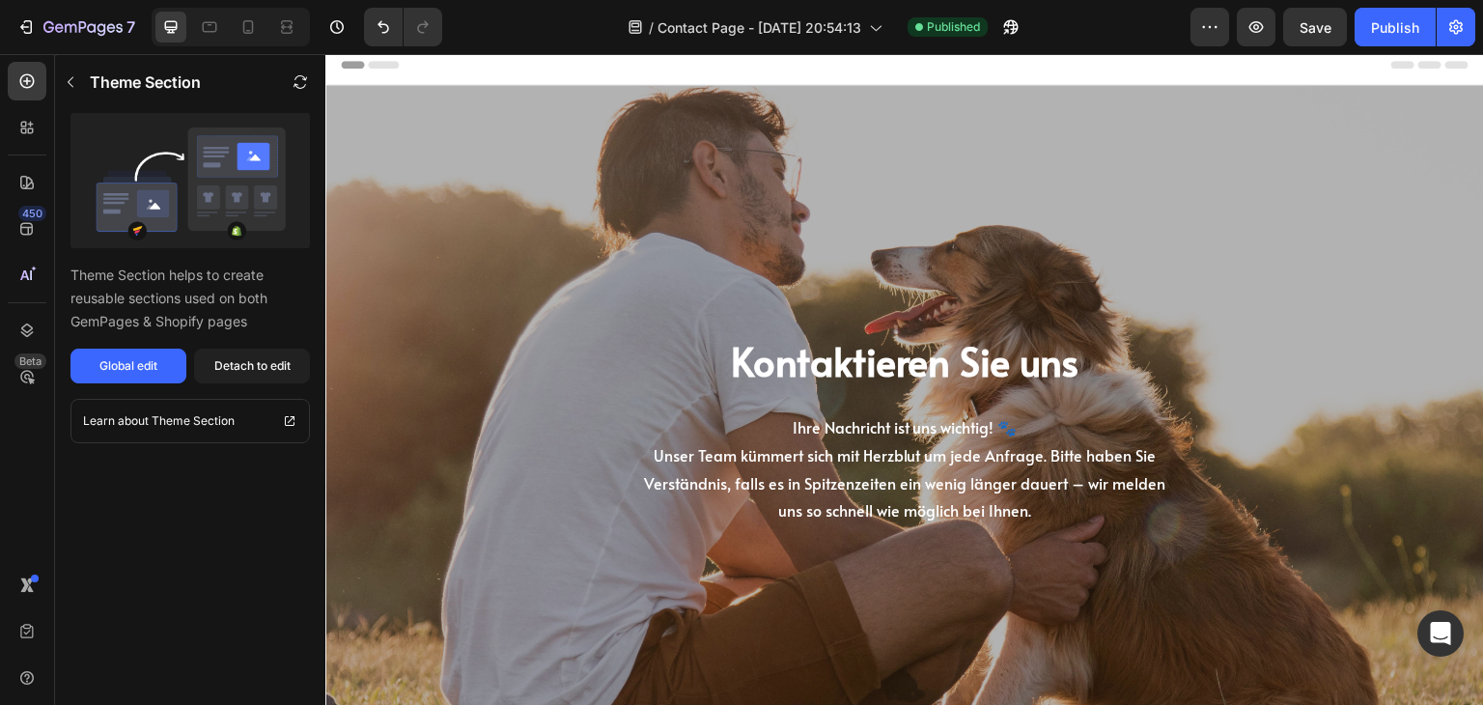
scroll to position [0, 0]
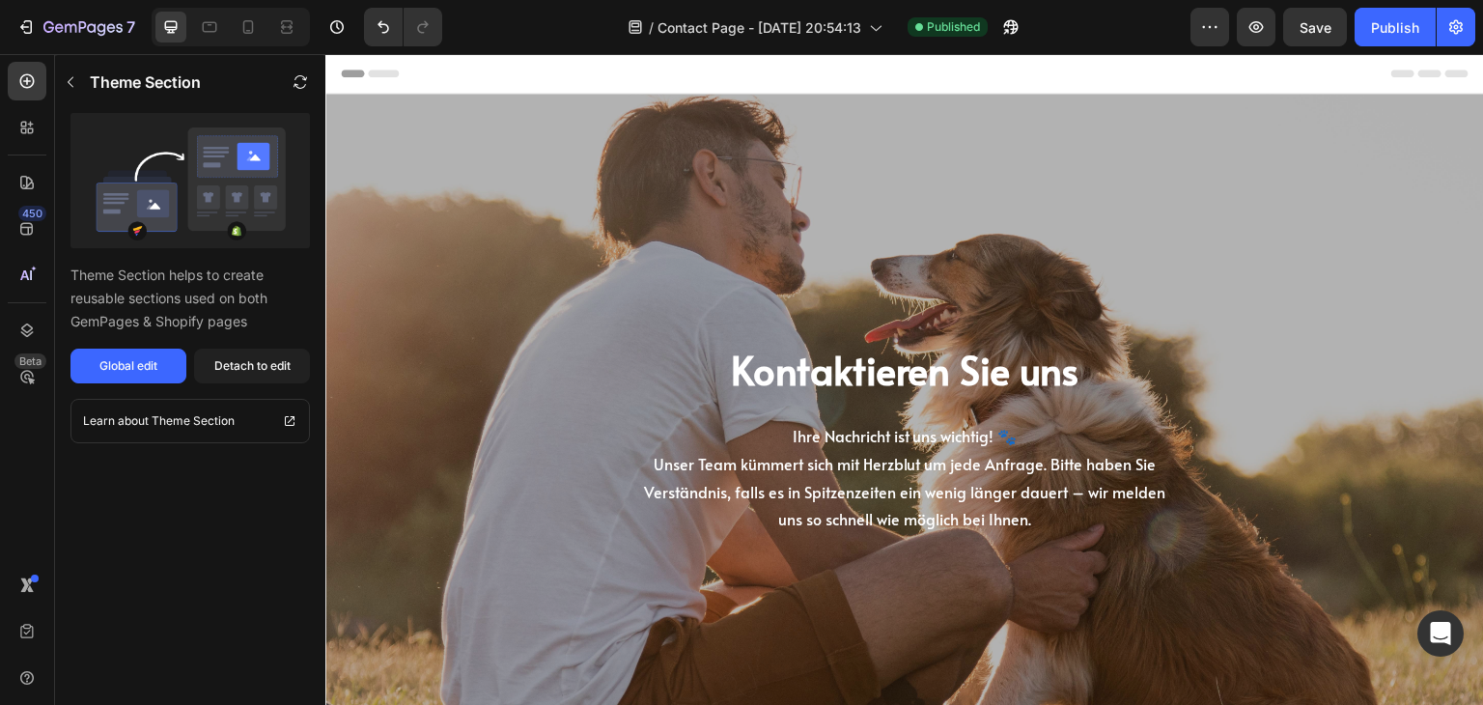
click at [605, 256] on div "Kontaktieren Sie uns Heading Ihre Nachricht ist uns wichtig! 🐾 Unser Team kümme…" at bounding box center [905, 439] width 1130 height 629
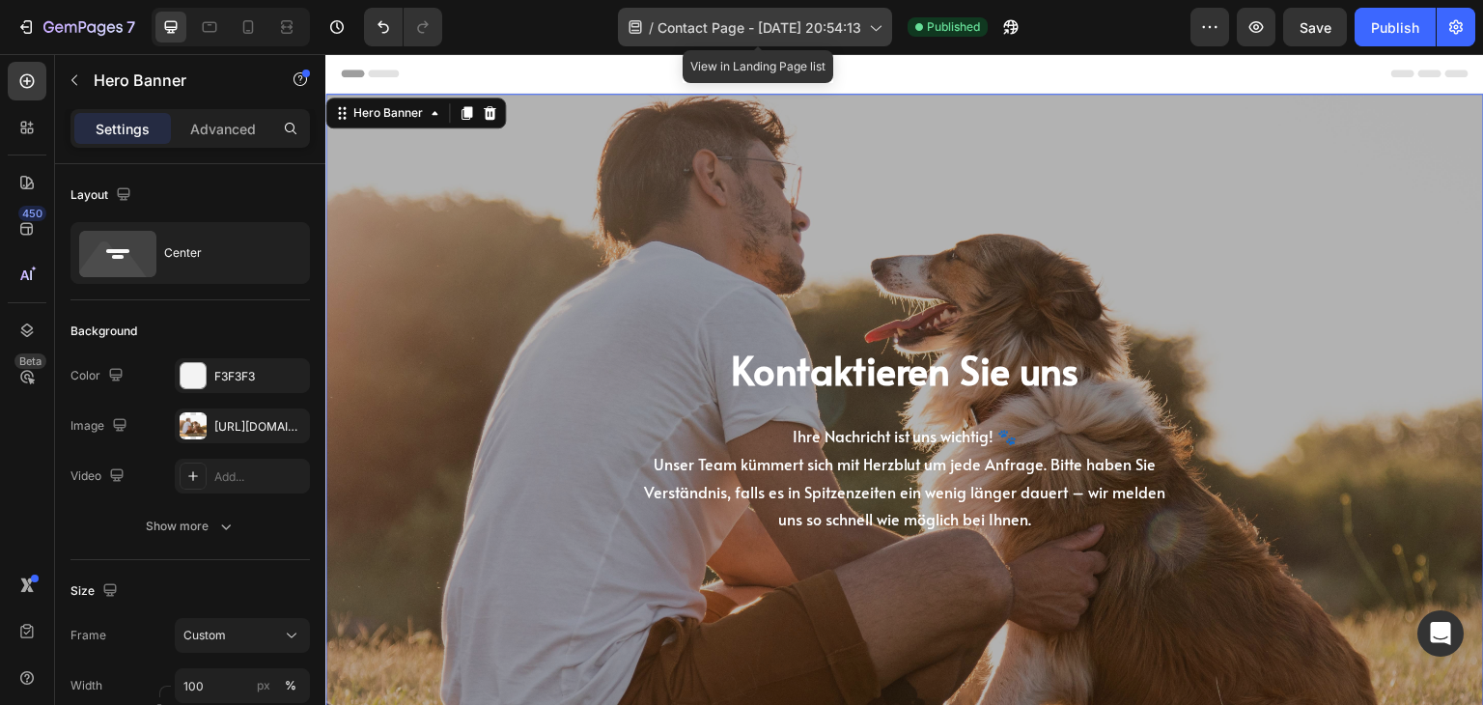
click at [891, 31] on div "/ Contact Page - Aug 26, 20:54:13" at bounding box center [755, 27] width 274 height 39
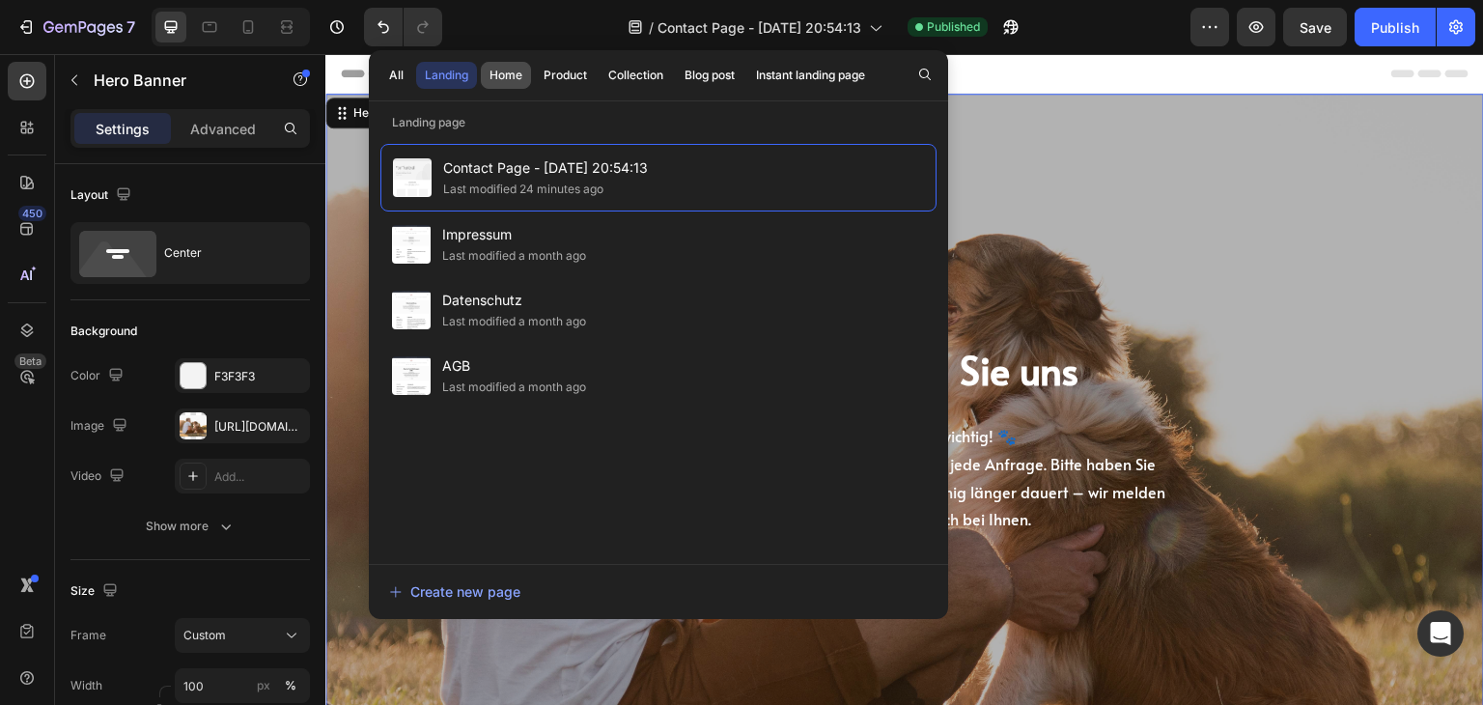
click at [505, 75] on div "Home" at bounding box center [506, 75] width 33 height 17
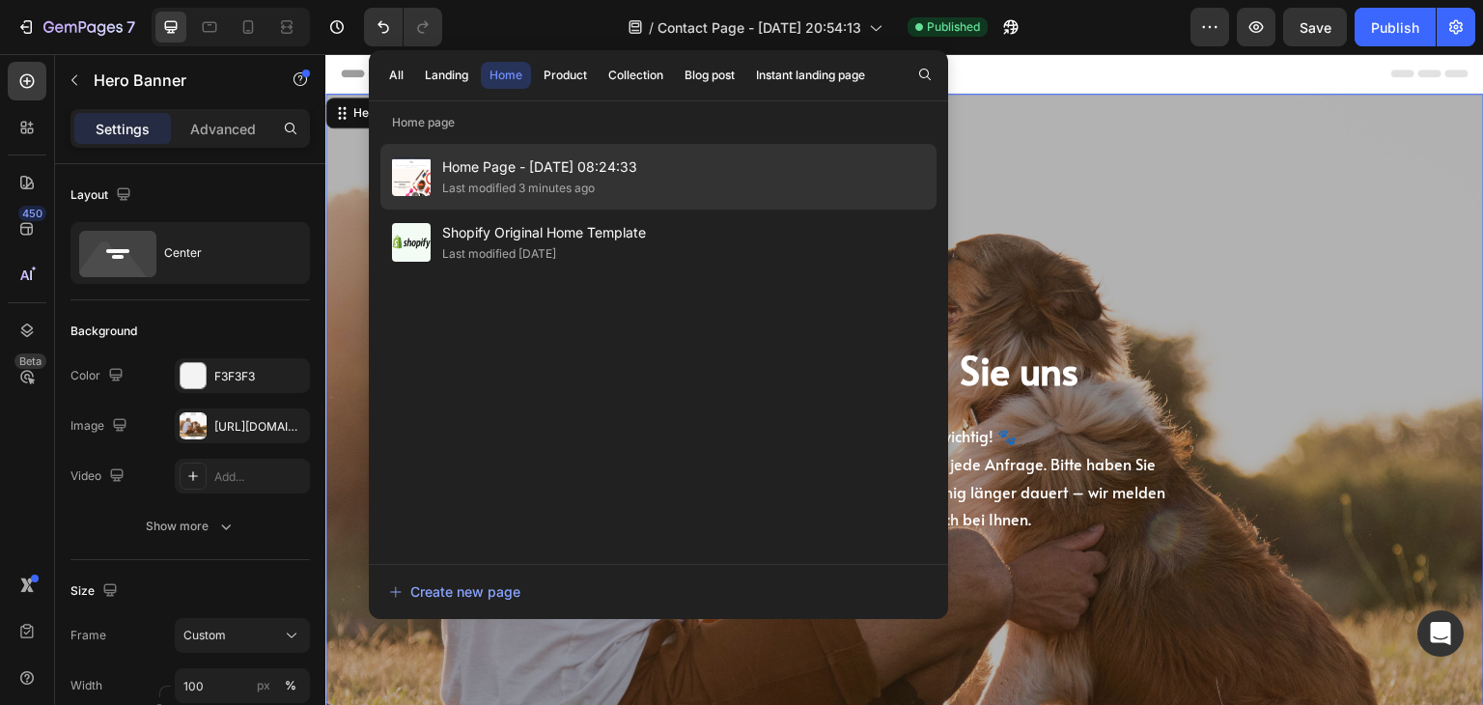
click at [477, 174] on span "Home Page - Mar 7, 08:24:33" at bounding box center [539, 166] width 195 height 23
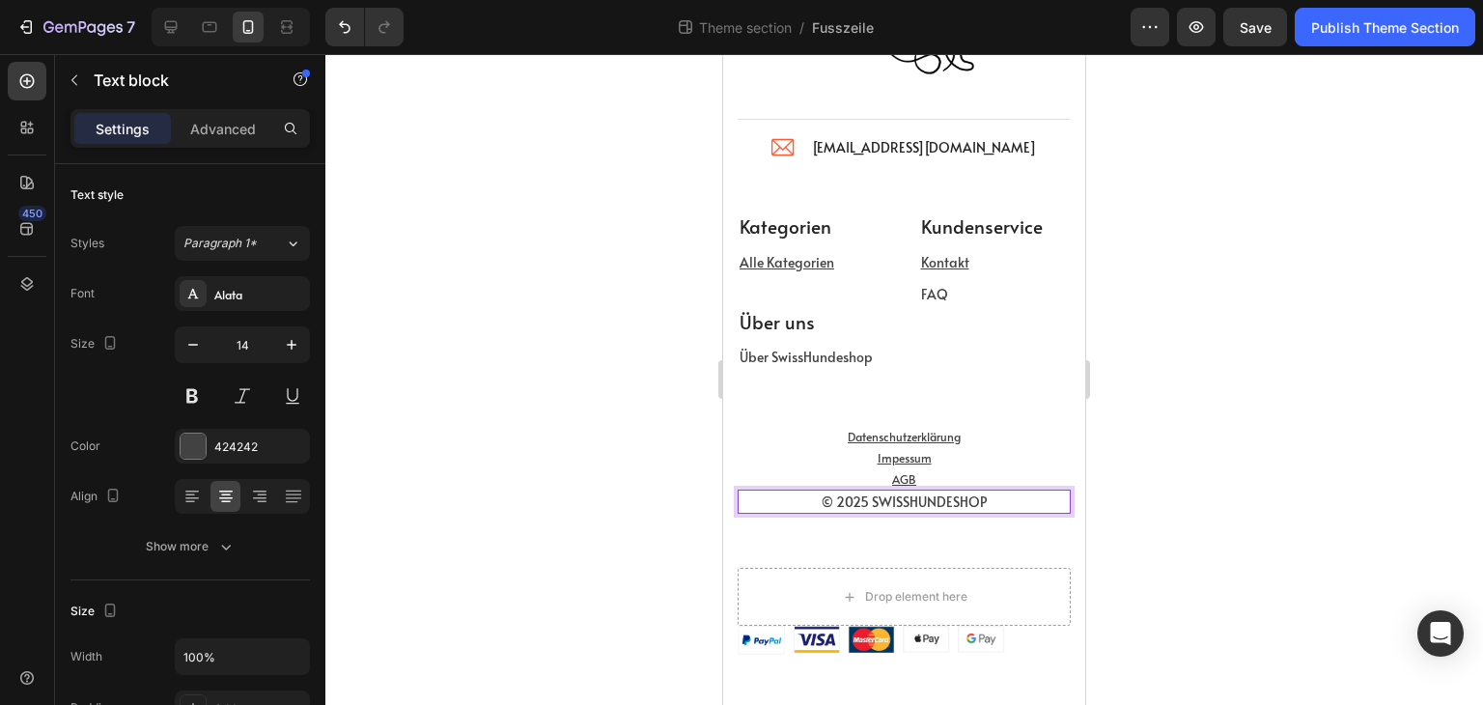
scroll to position [134, 0]
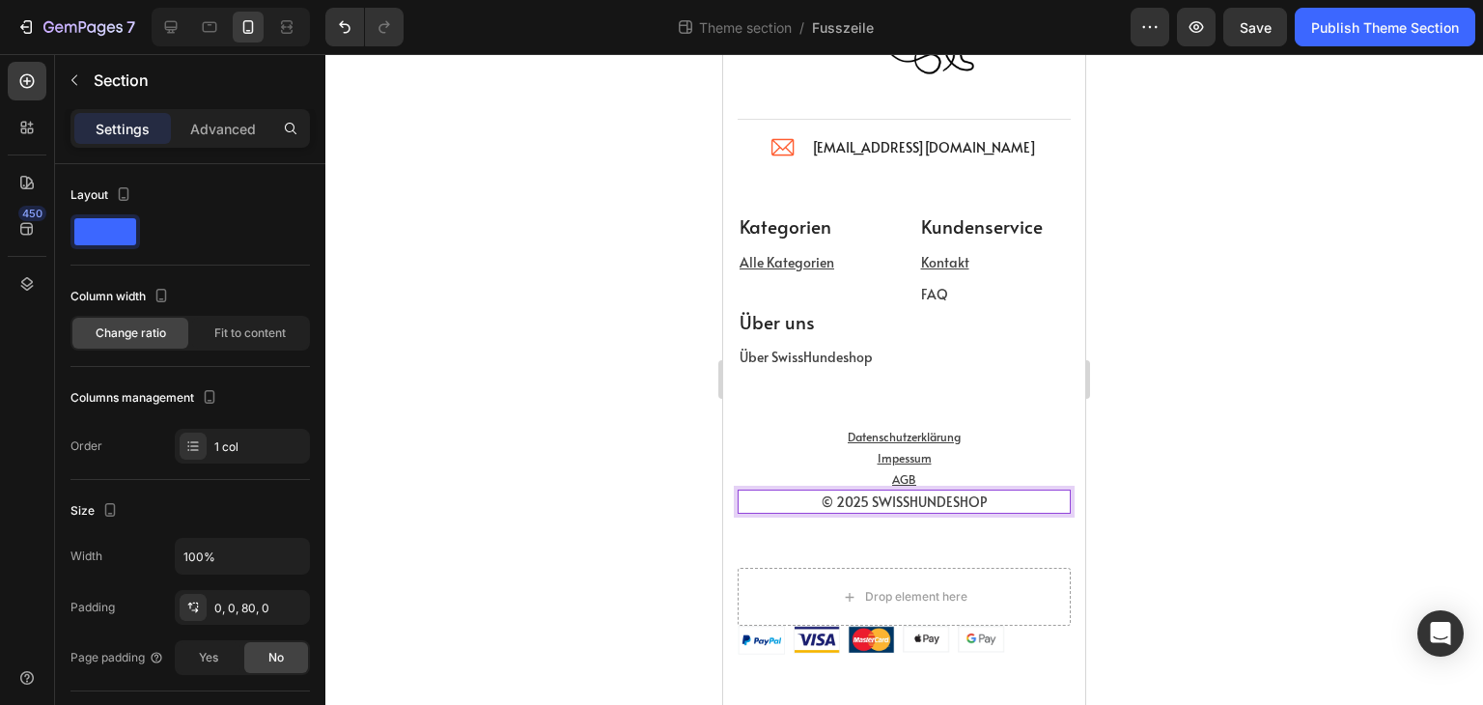
click at [972, 534] on div "Image Title Line Image [EMAIL_ADDRESS][DOMAIN_NAME] Text block Icon List Row Ka…" at bounding box center [904, 306] width 333 height 696
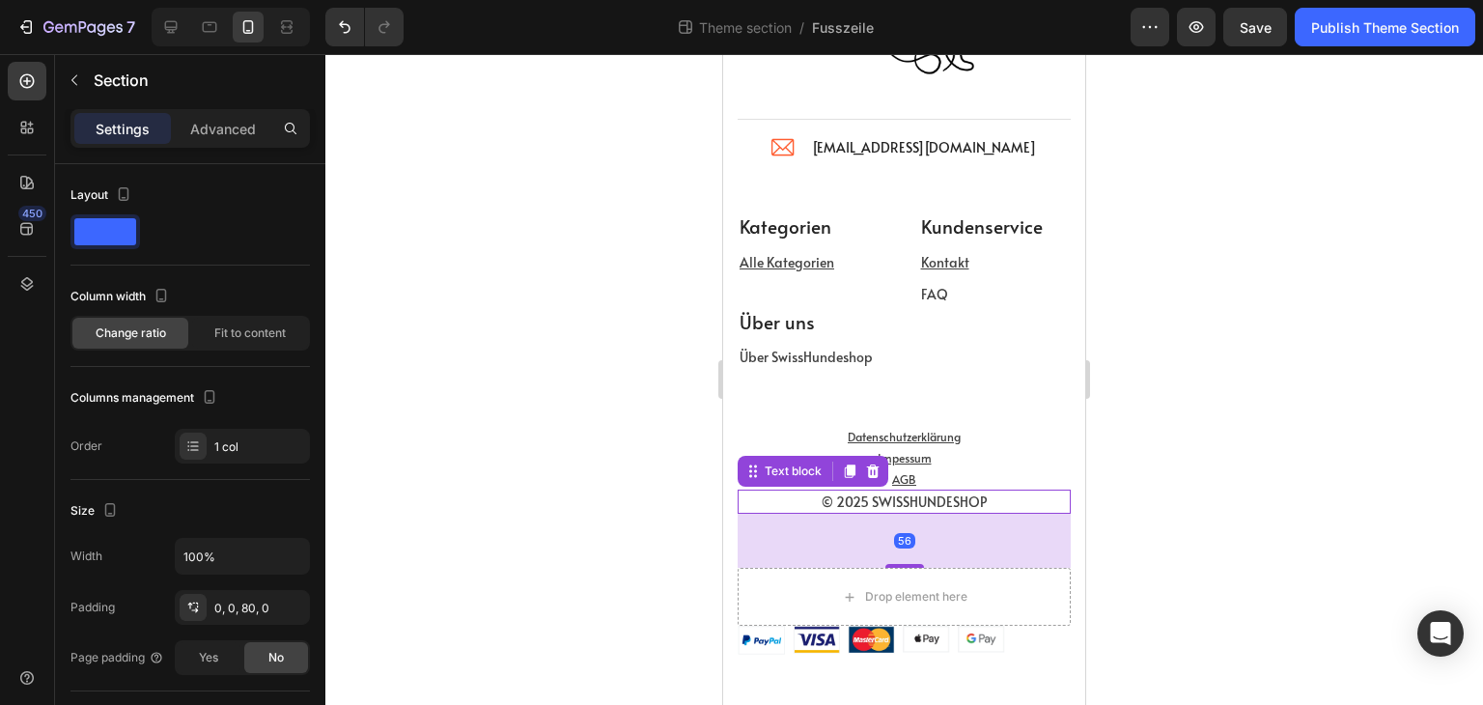
click at [991, 505] on p "© 2025 SWISSHUNDESHOP" at bounding box center [904, 502] width 329 height 20
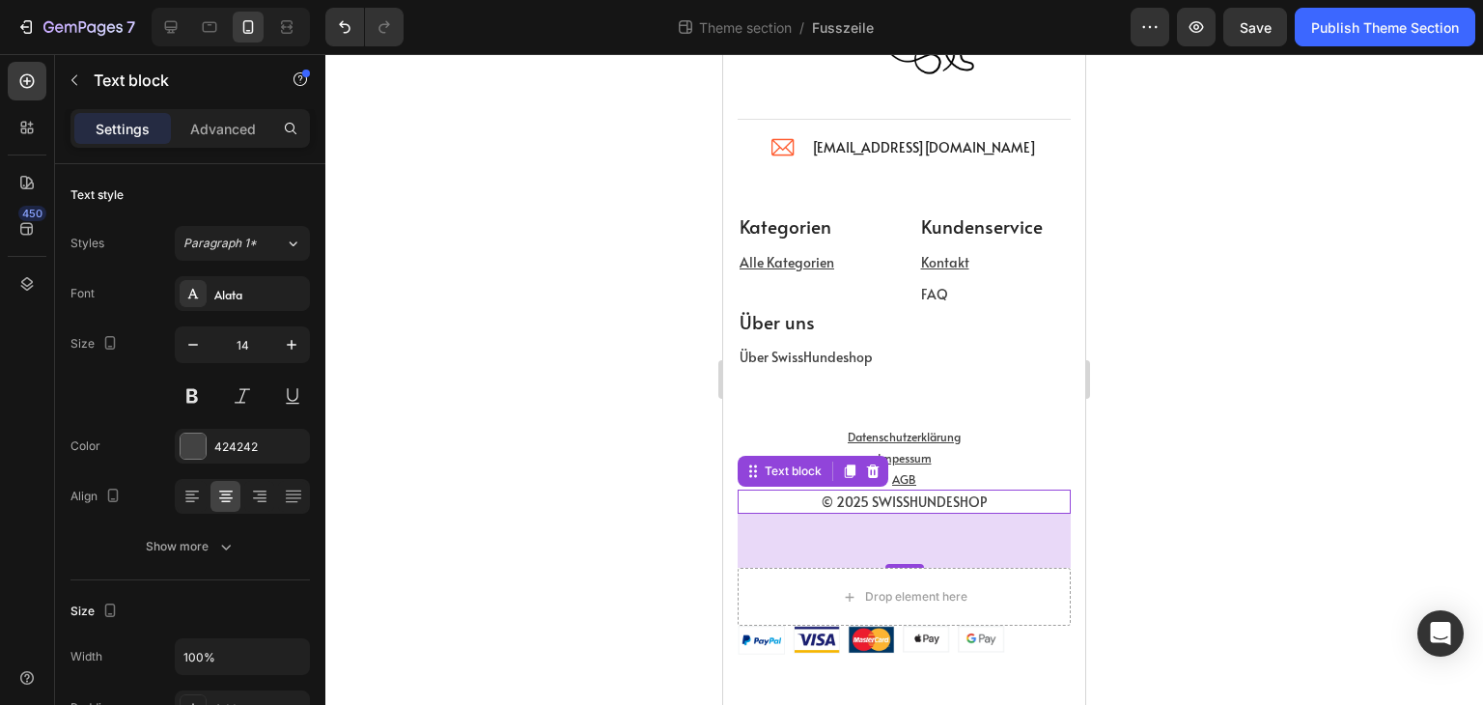
click at [949, 539] on div "56" at bounding box center [904, 541] width 333 height 54
click at [983, 512] on div "© 2025 SWISSHUNDESHOP" at bounding box center [904, 502] width 333 height 24
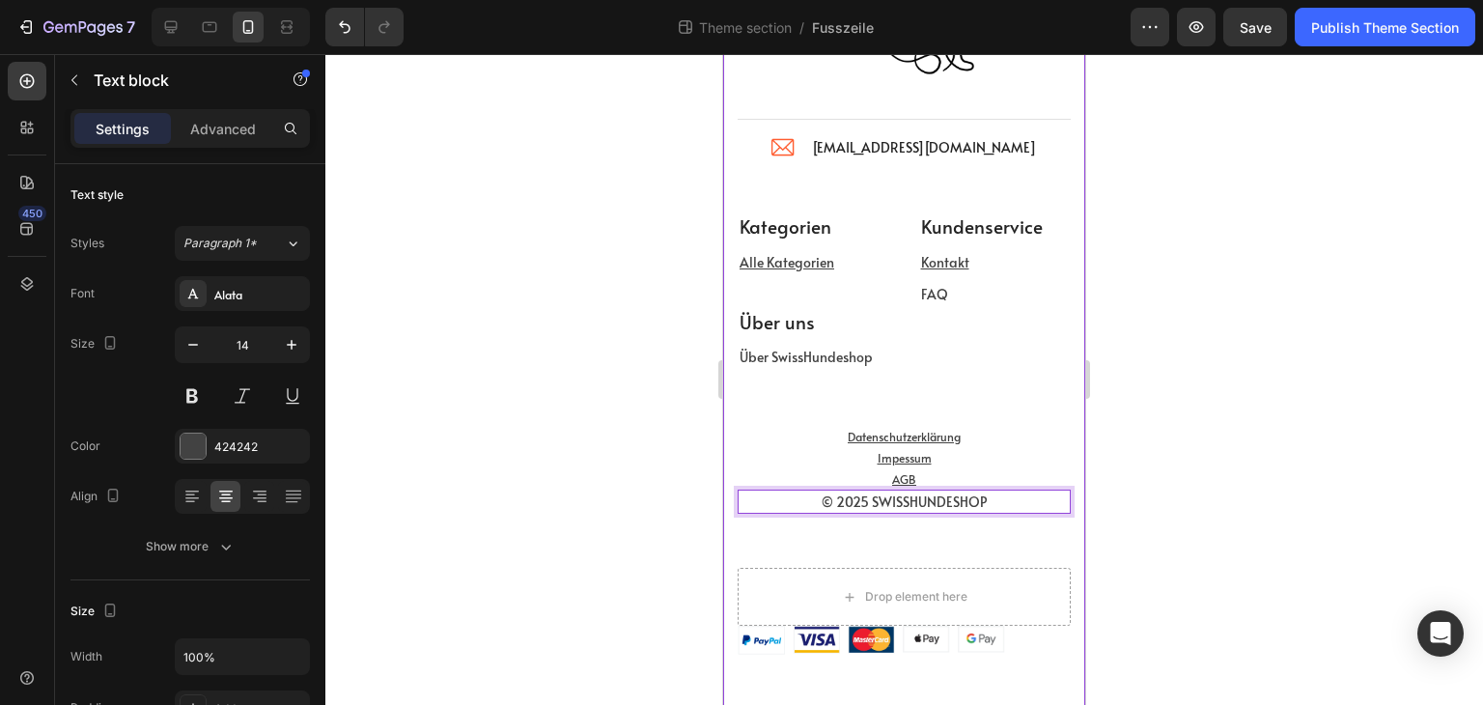
click at [996, 543] on div "Image Title Line Image [EMAIL_ADDRESS][DOMAIN_NAME] Text block Icon List Row Ka…" at bounding box center [904, 306] width 333 height 696
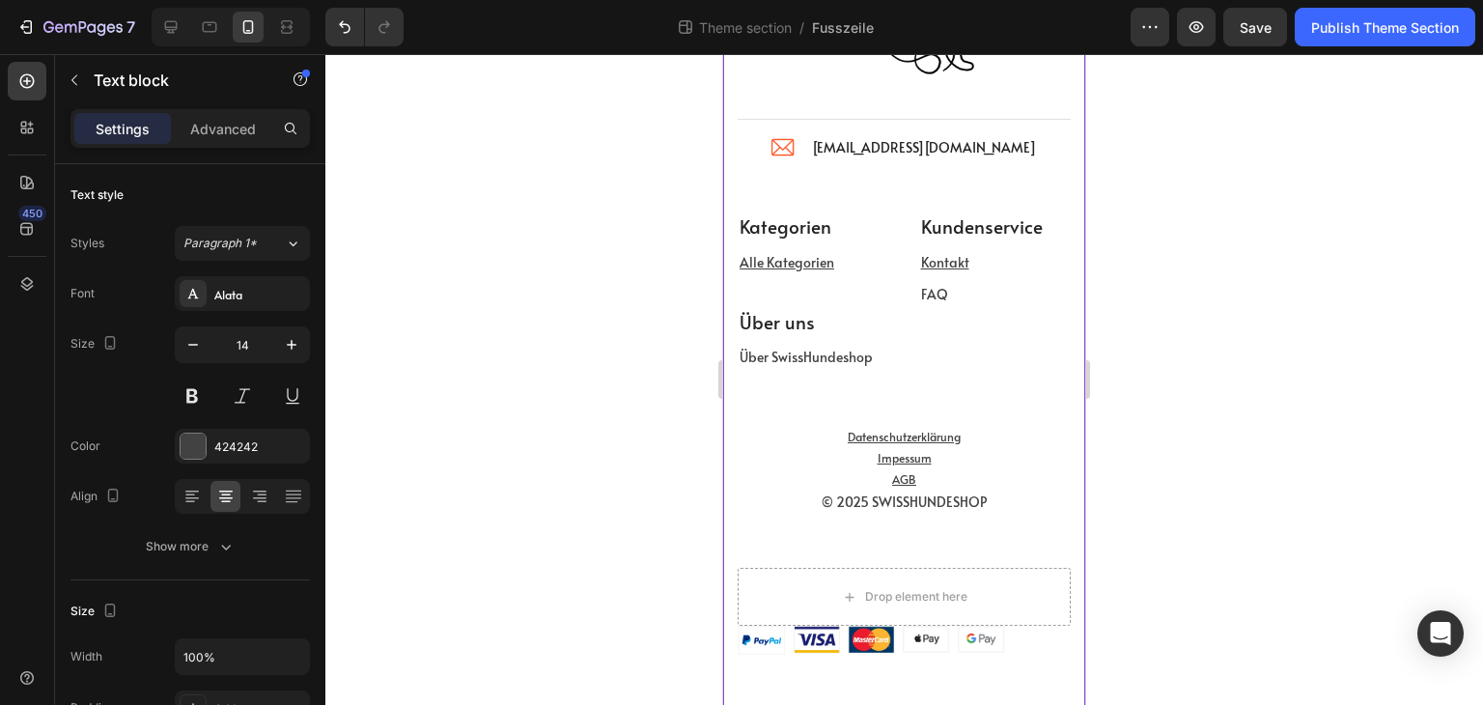
click at [994, 508] on p "© 2025 SWISSHUNDESHOP" at bounding box center [904, 502] width 329 height 20
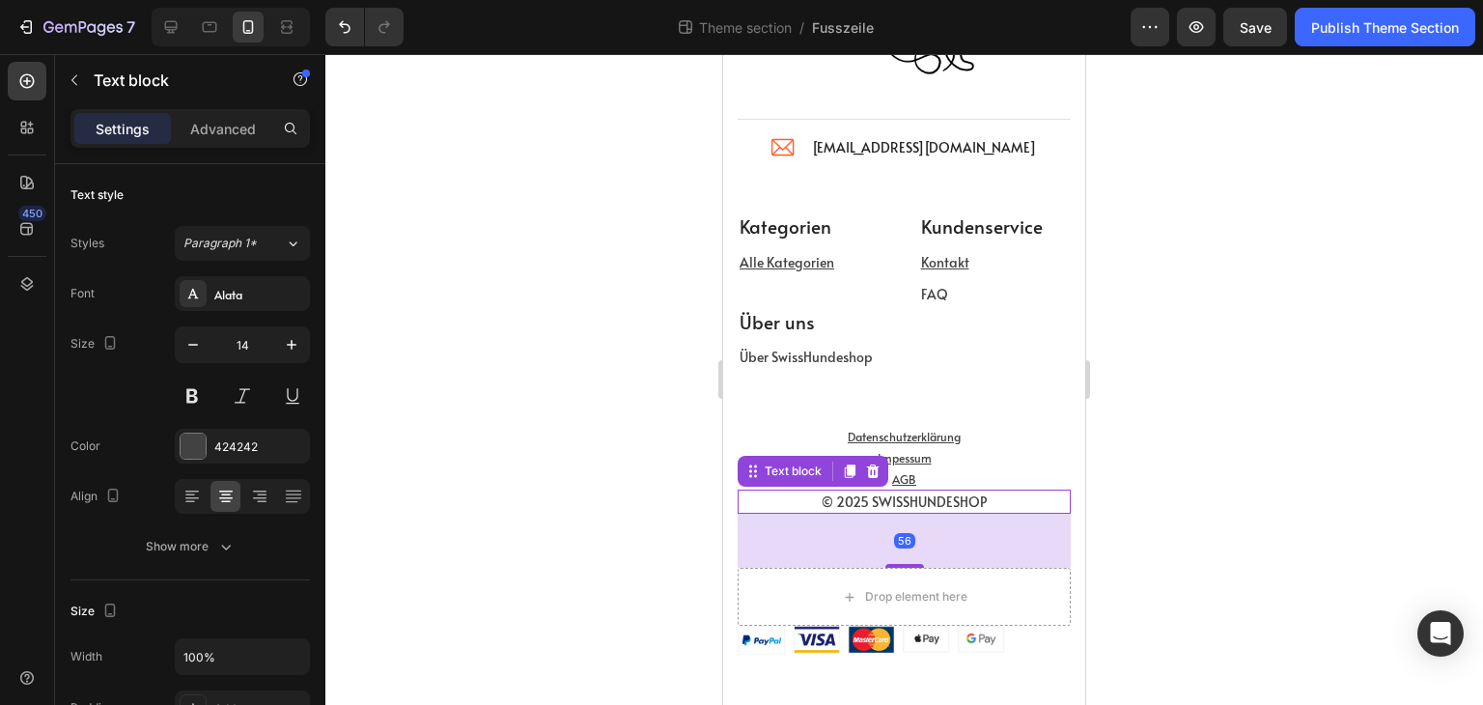
drag, startPoint x: 893, startPoint y: 539, endPoint x: 896, endPoint y: 522, distance: 16.7
click at [896, 522] on div "56" at bounding box center [904, 541] width 333 height 54
click at [219, 137] on p "Advanced" at bounding box center [223, 129] width 66 height 20
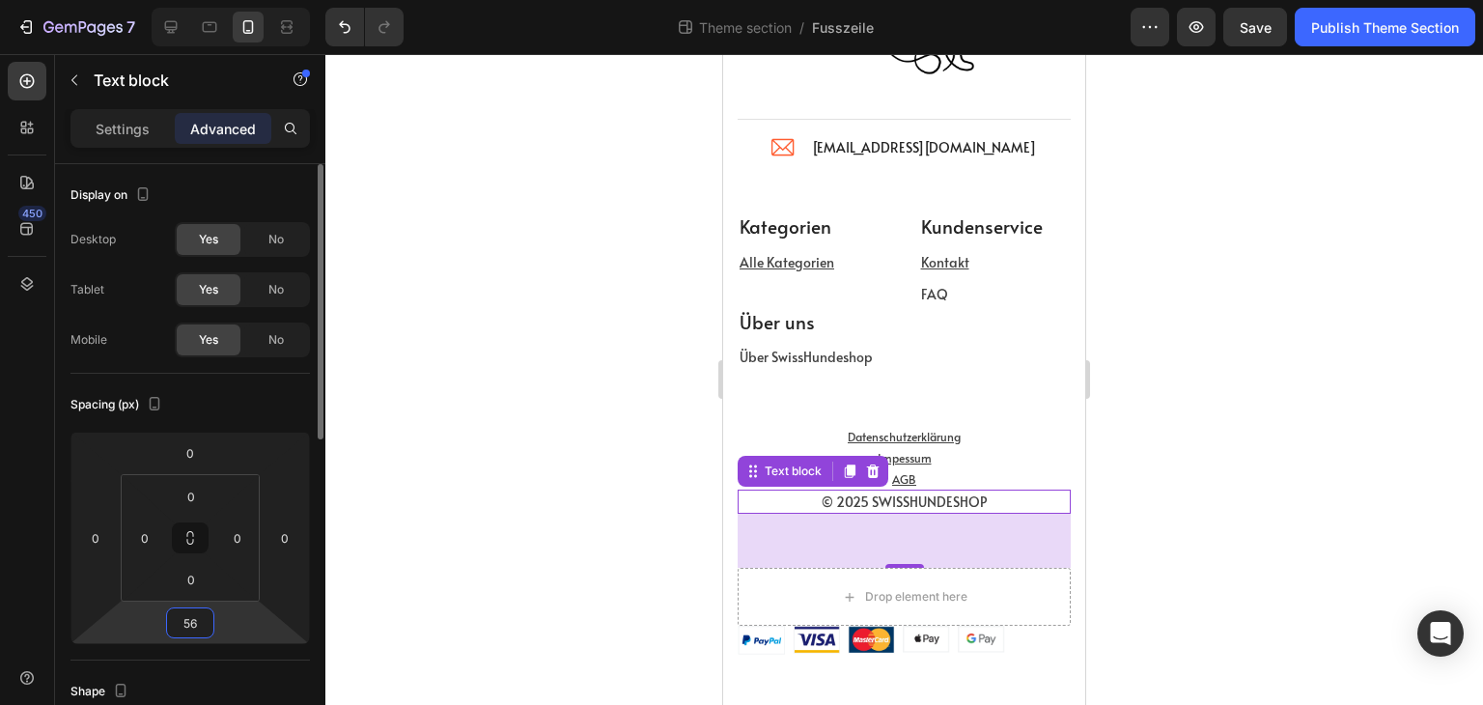
click at [203, 623] on input "56" at bounding box center [190, 622] width 39 height 29
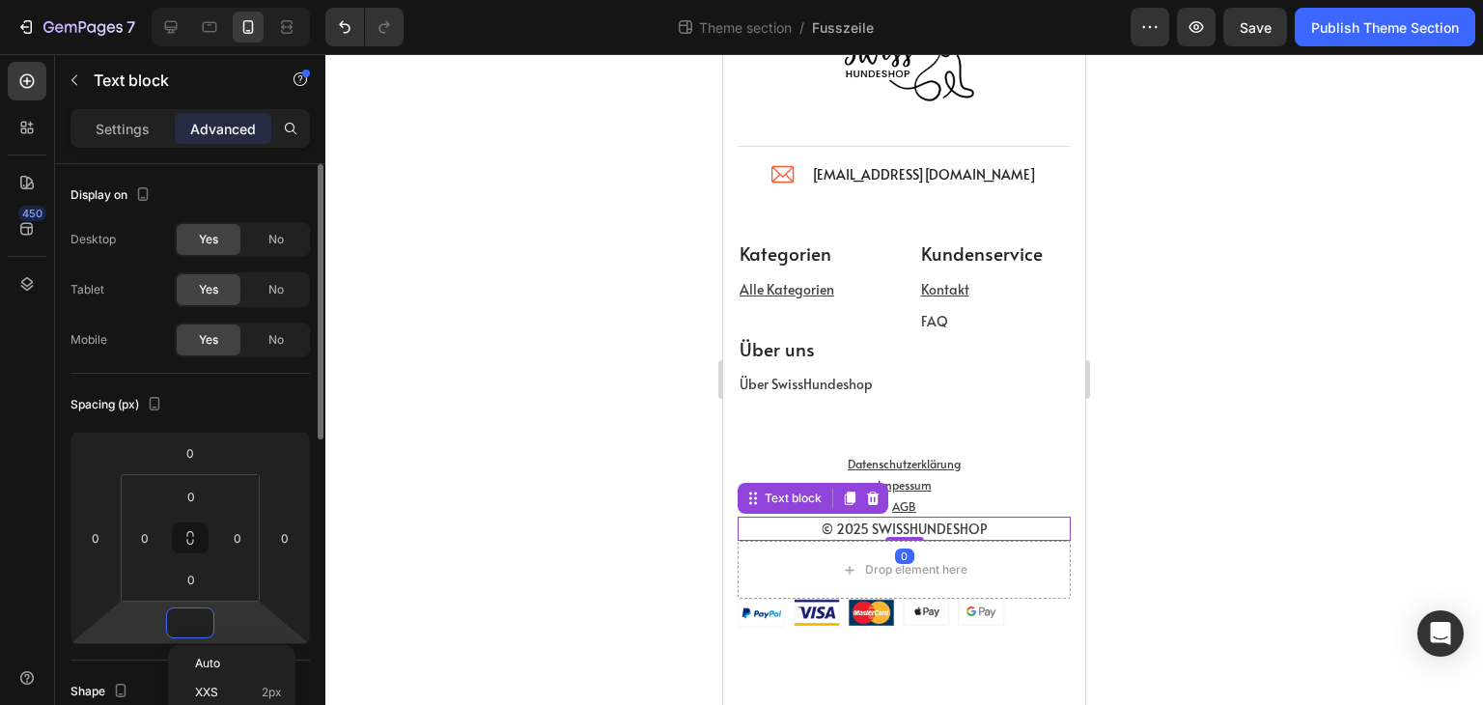
scroll to position [107, 0]
click at [1294, 449] on div at bounding box center [904, 379] width 1158 height 651
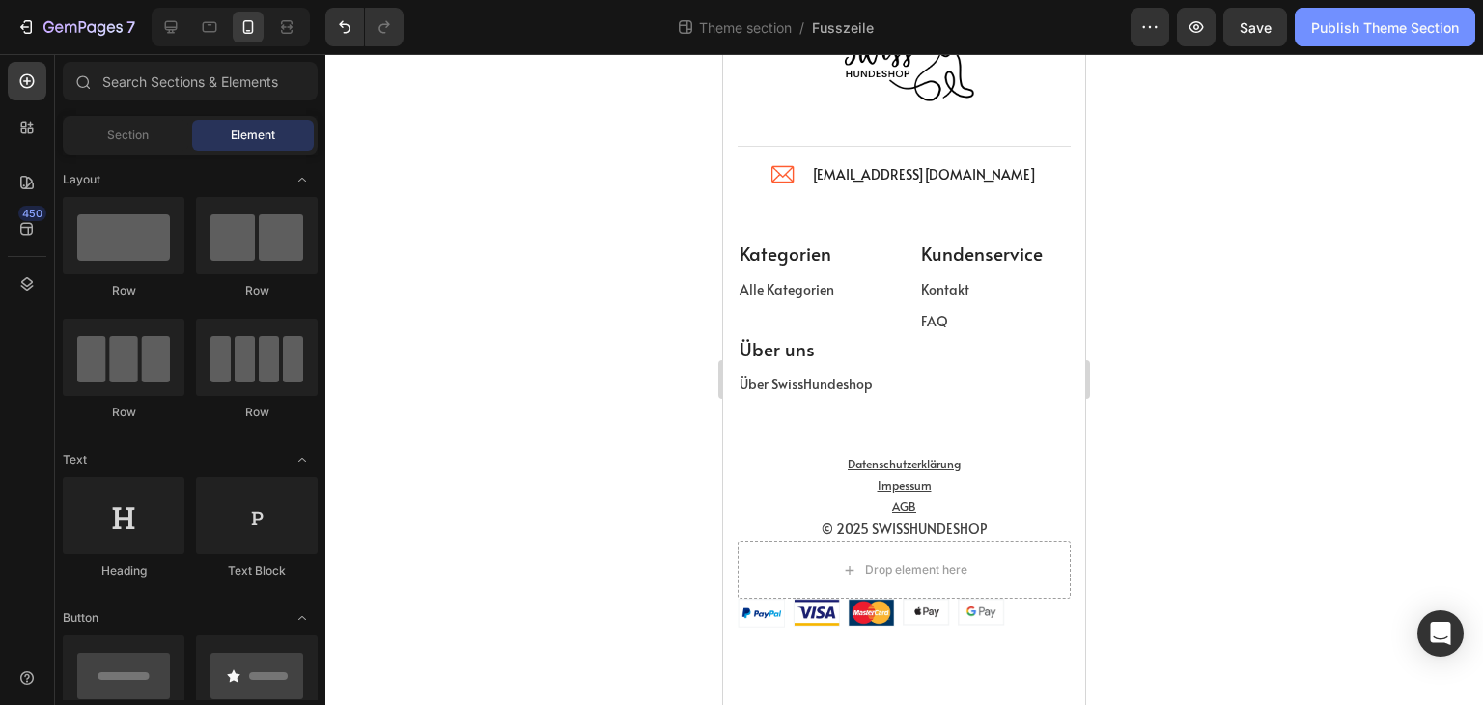
click at [1378, 29] on div "Publish Theme Section" at bounding box center [1385, 27] width 148 height 20
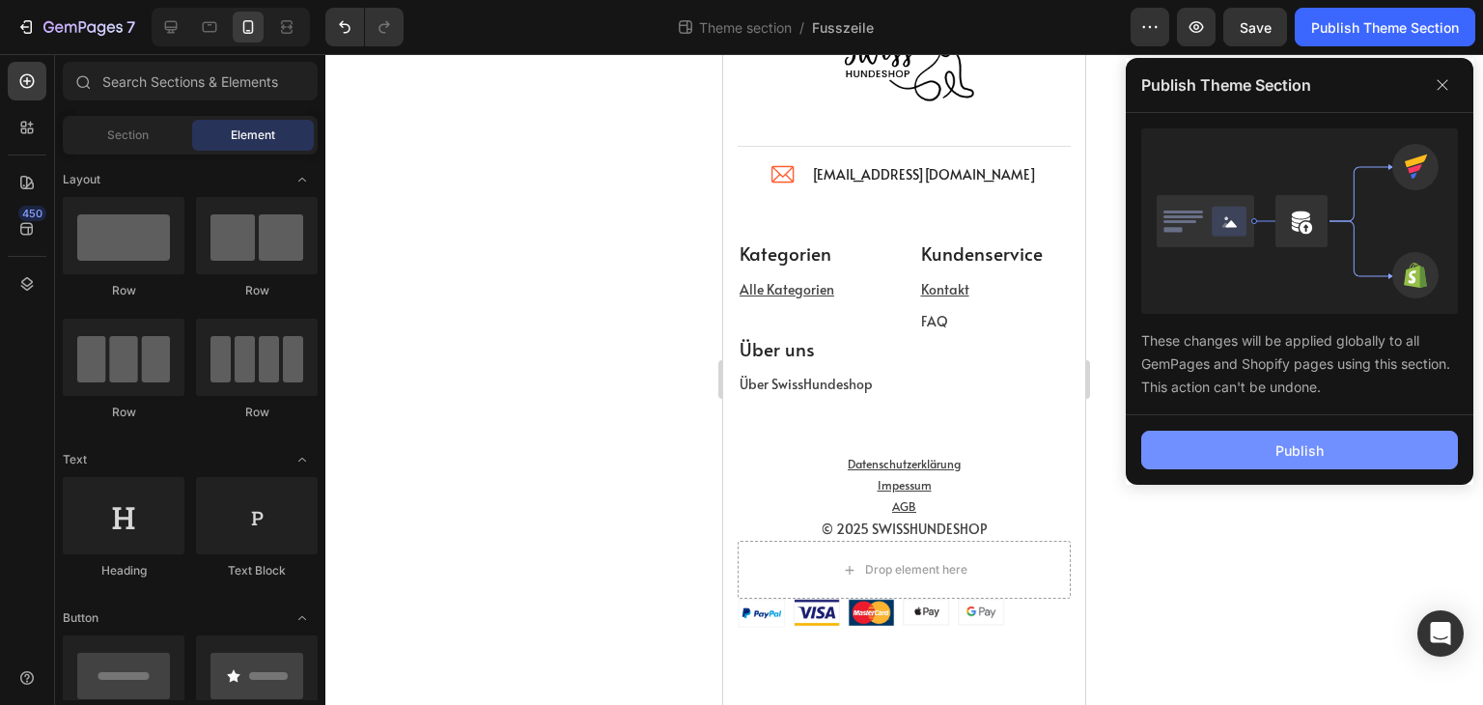
click at [1298, 460] on button "Publish" at bounding box center [1299, 450] width 317 height 39
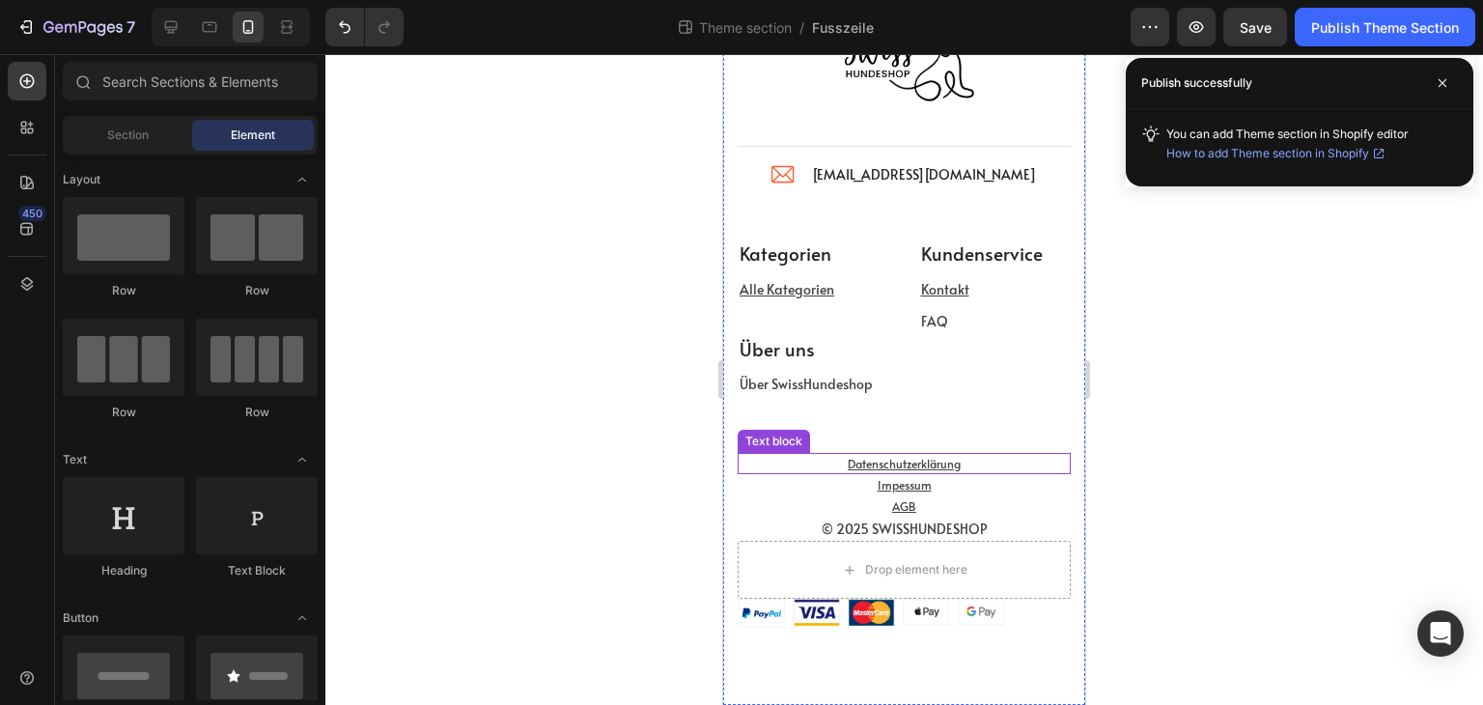
click at [994, 465] on p "Datenschutzerklärung" at bounding box center [904, 463] width 329 height 17
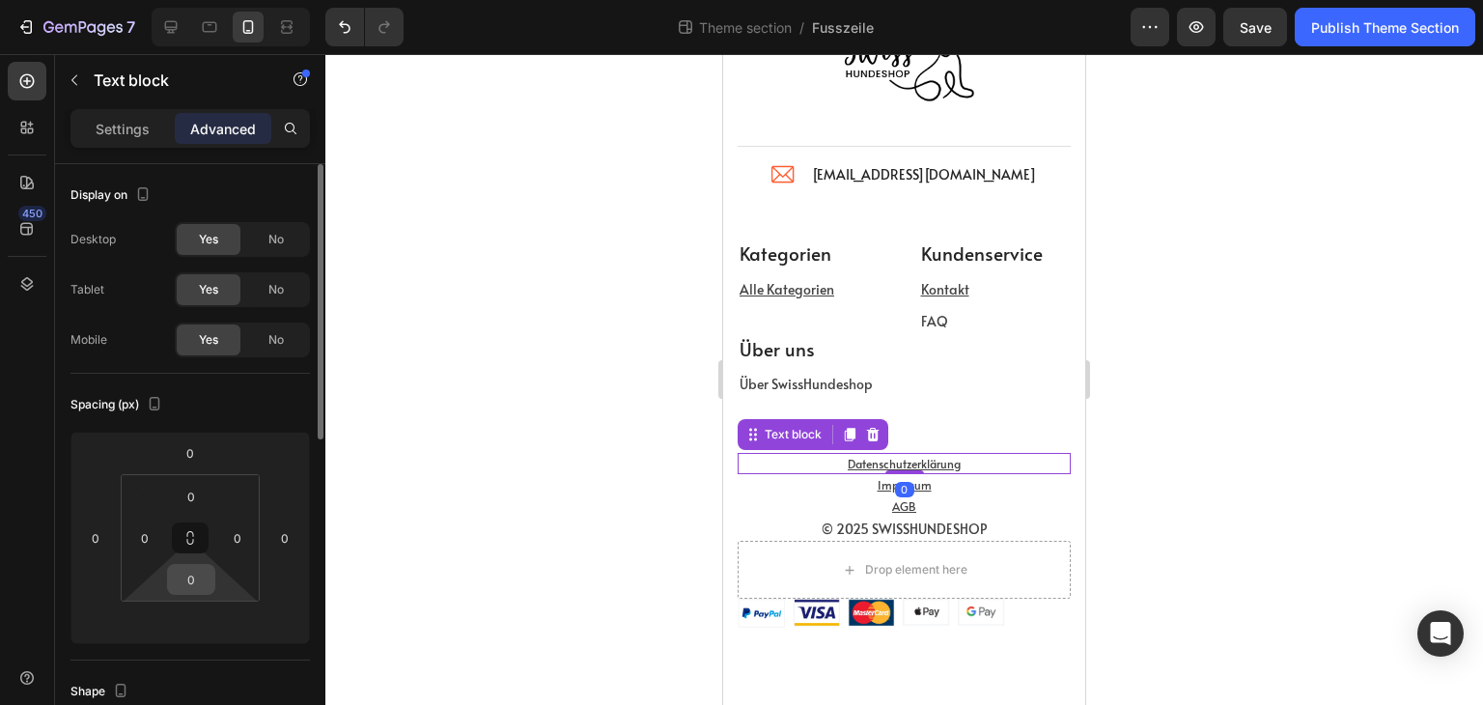
click at [201, 577] on input "0" at bounding box center [191, 579] width 39 height 29
type input "5"
type input "2"
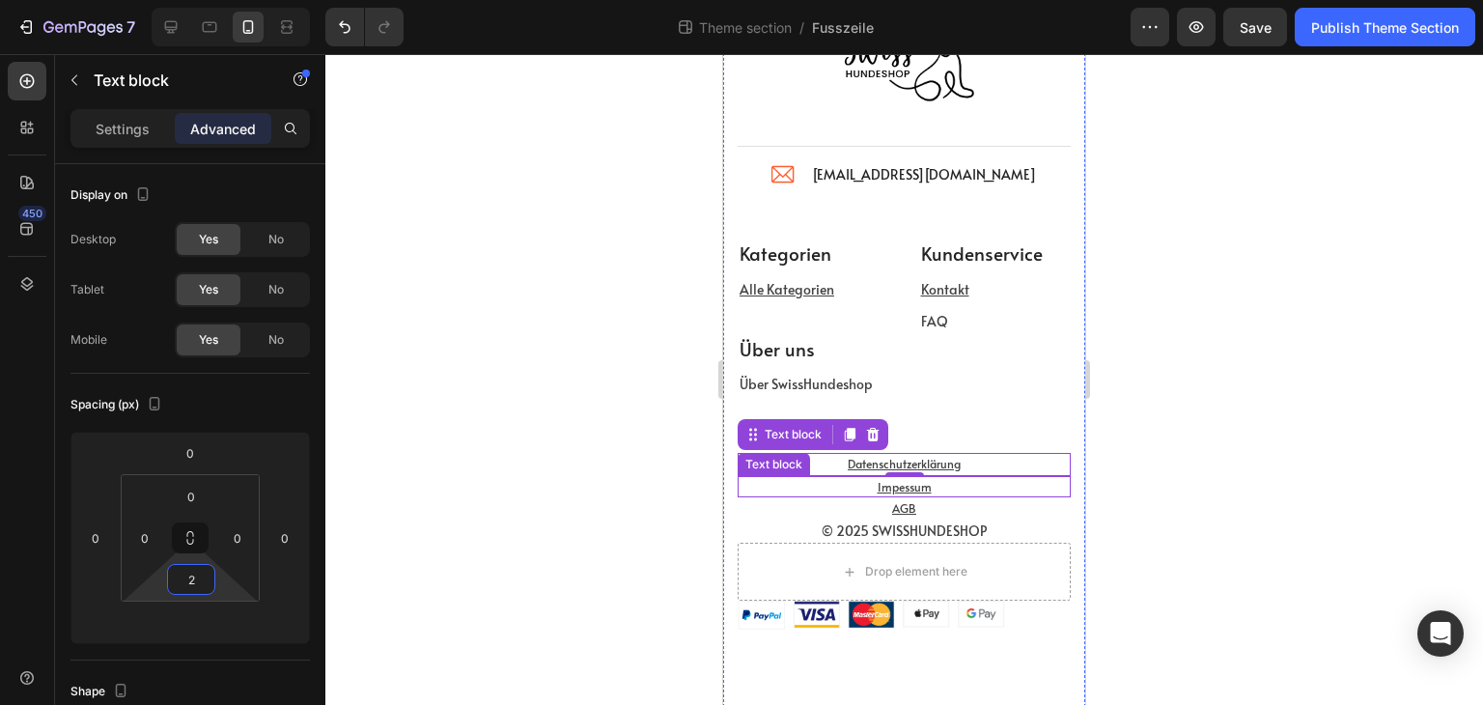
click at [955, 484] on p "Impessum" at bounding box center [904, 486] width 329 height 17
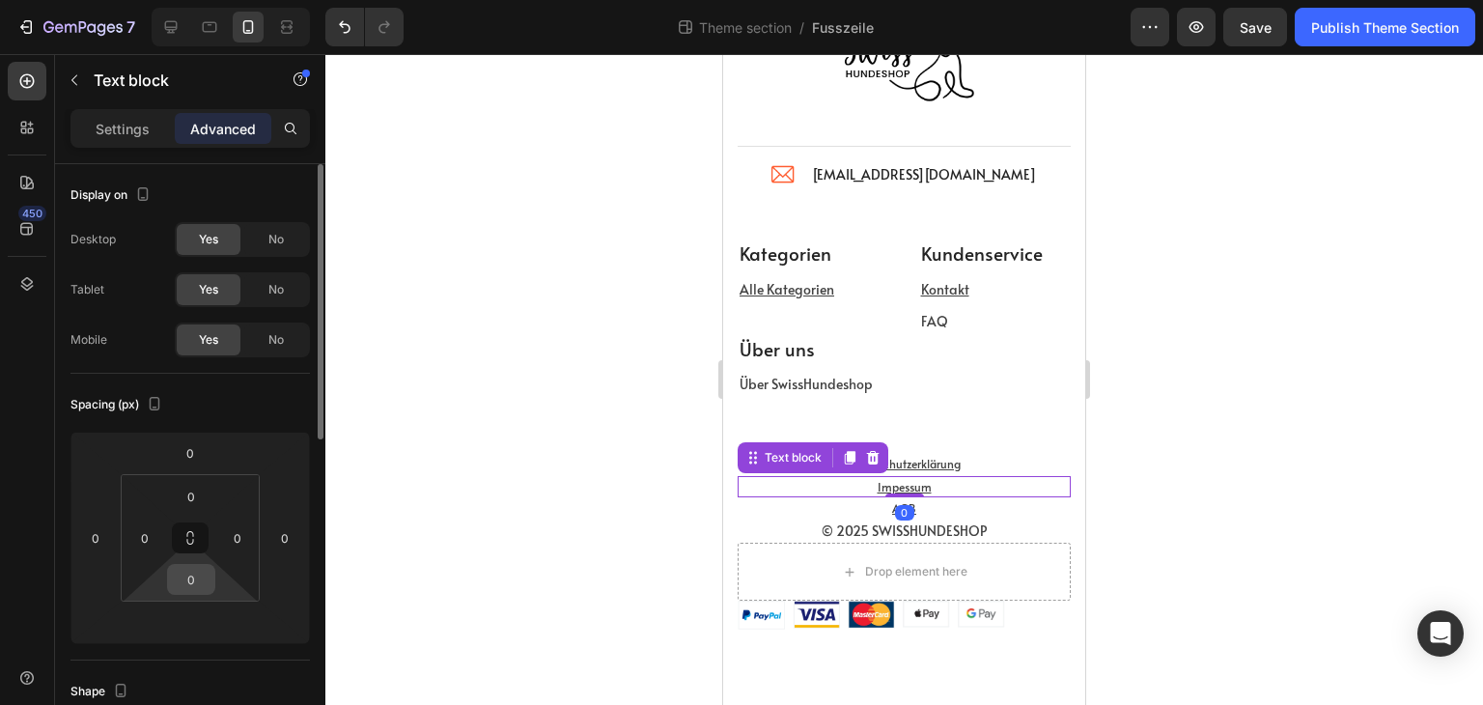
click at [190, 569] on input "0" at bounding box center [191, 579] width 39 height 29
type input "2"
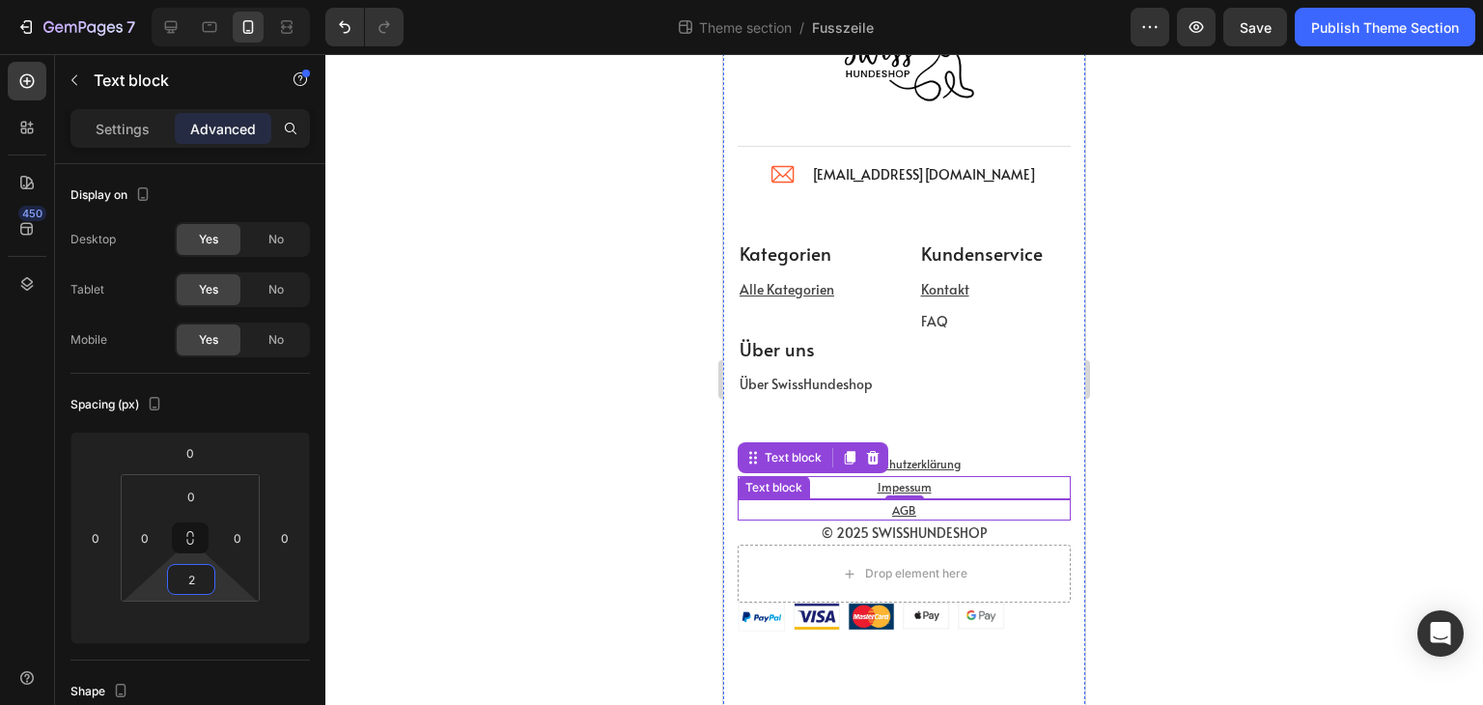
click at [940, 507] on p "AGB" at bounding box center [904, 509] width 329 height 17
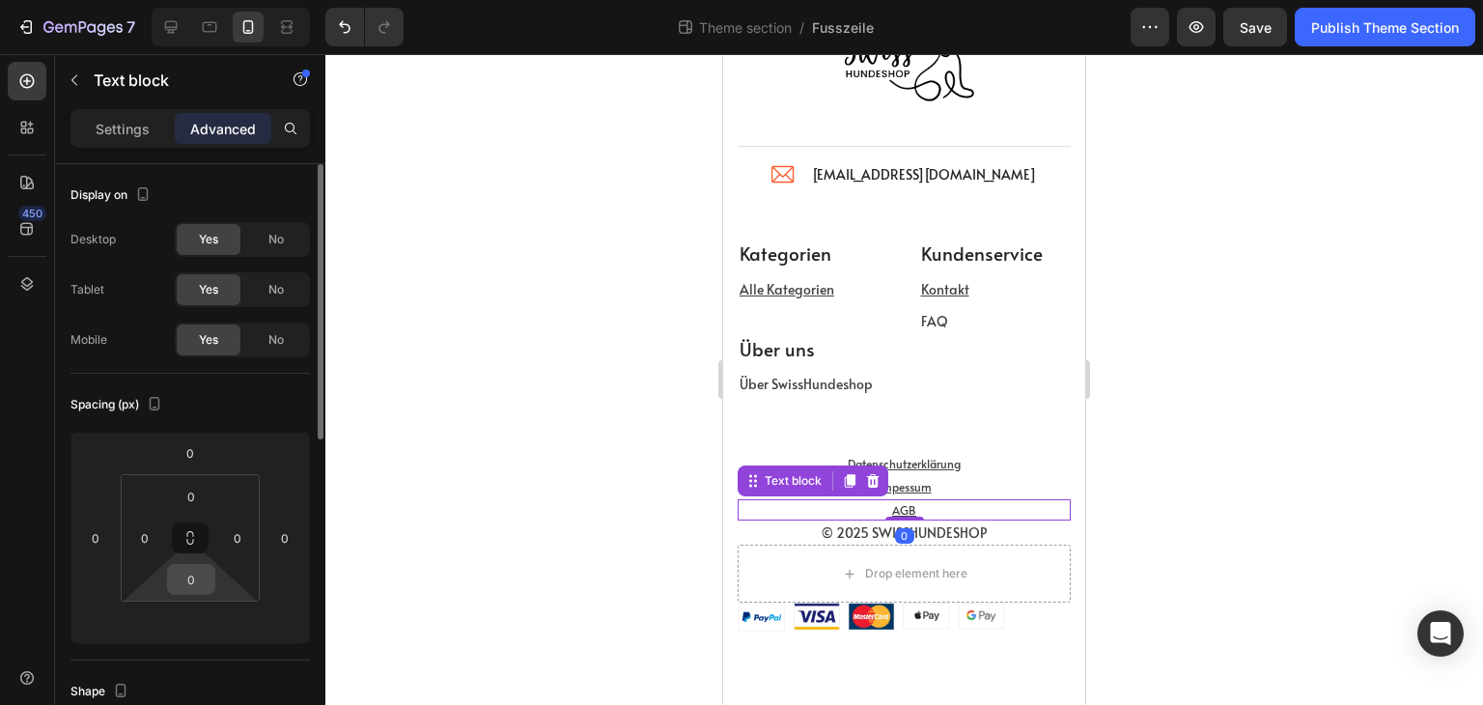
click at [177, 577] on input "0" at bounding box center [191, 579] width 39 height 29
type input "2"
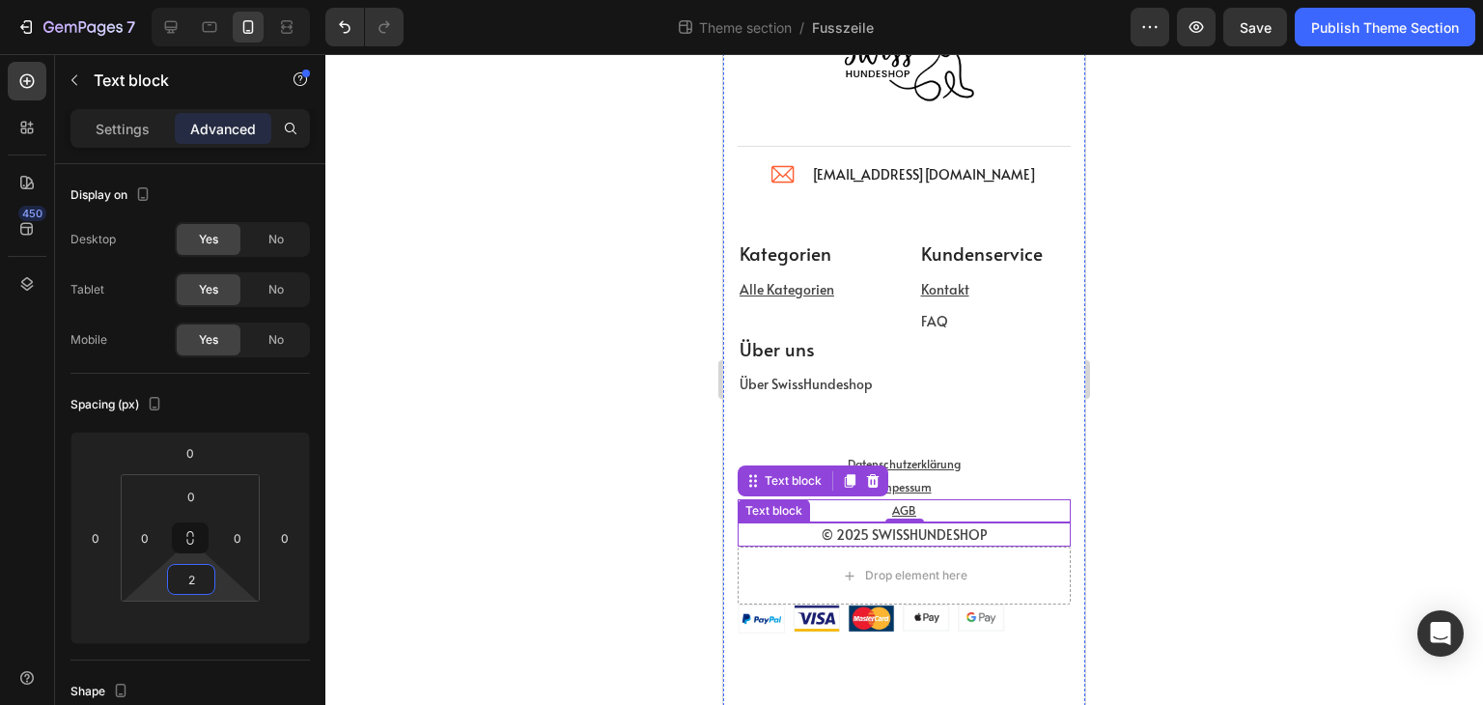
click at [1001, 536] on p "© 2025 SWISSHUNDESHOP" at bounding box center [904, 534] width 329 height 20
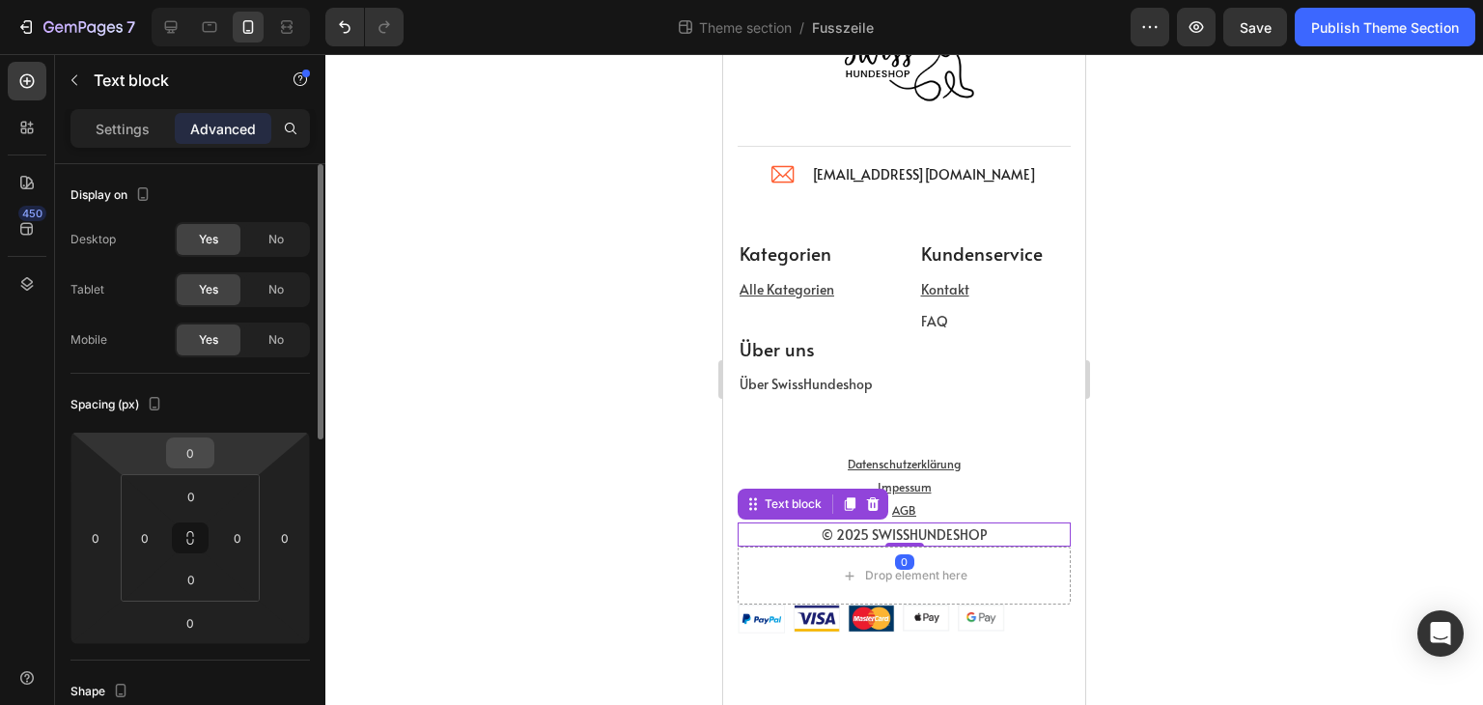
click at [197, 457] on input "0" at bounding box center [190, 452] width 39 height 29
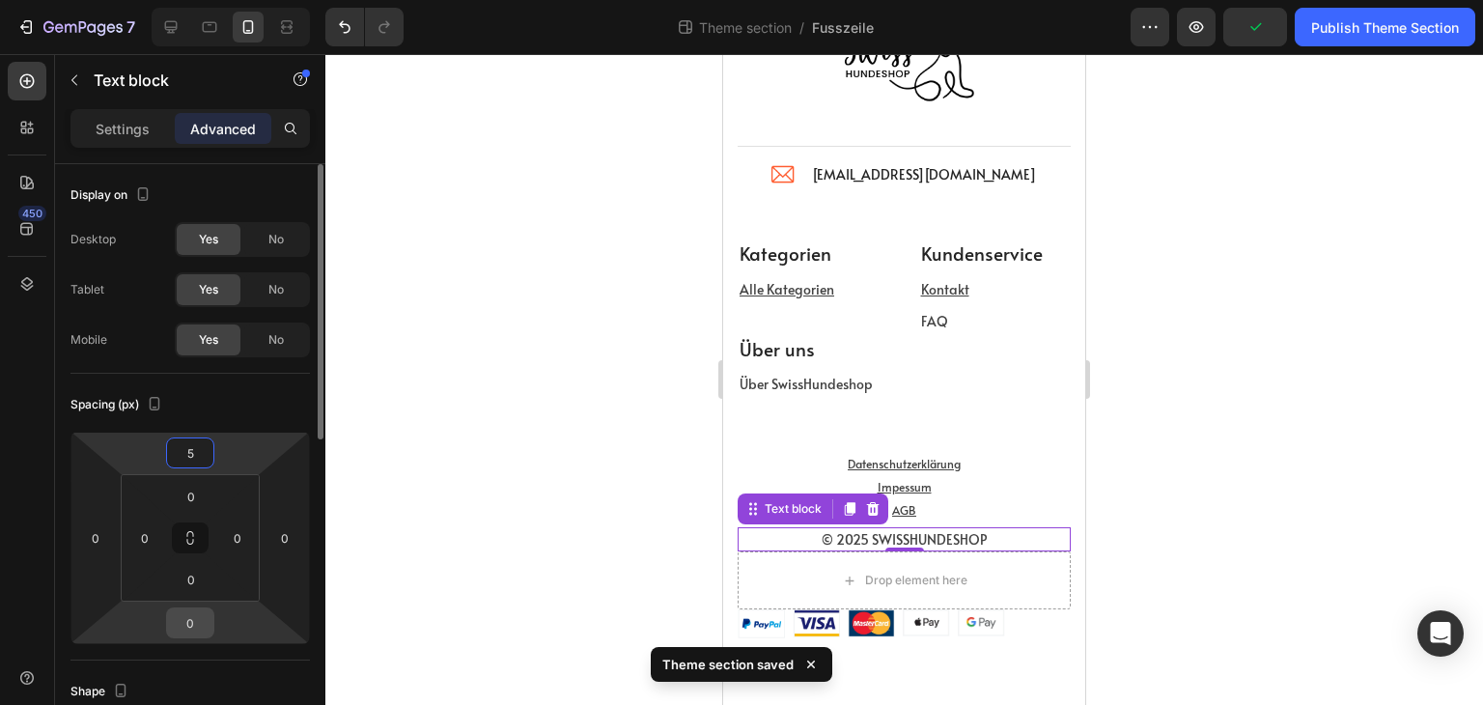
type input "5"
click at [209, 616] on input "0" at bounding box center [190, 622] width 39 height 29
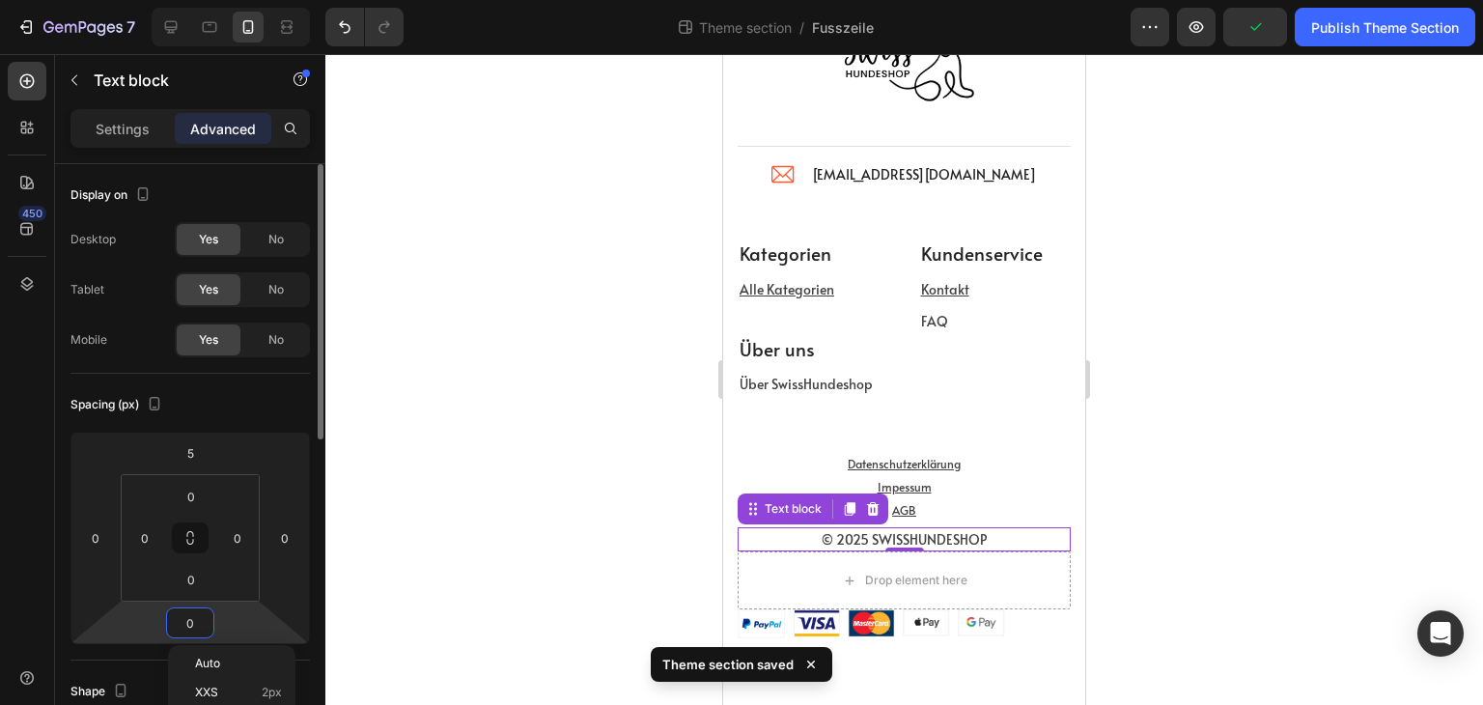
type input "5"
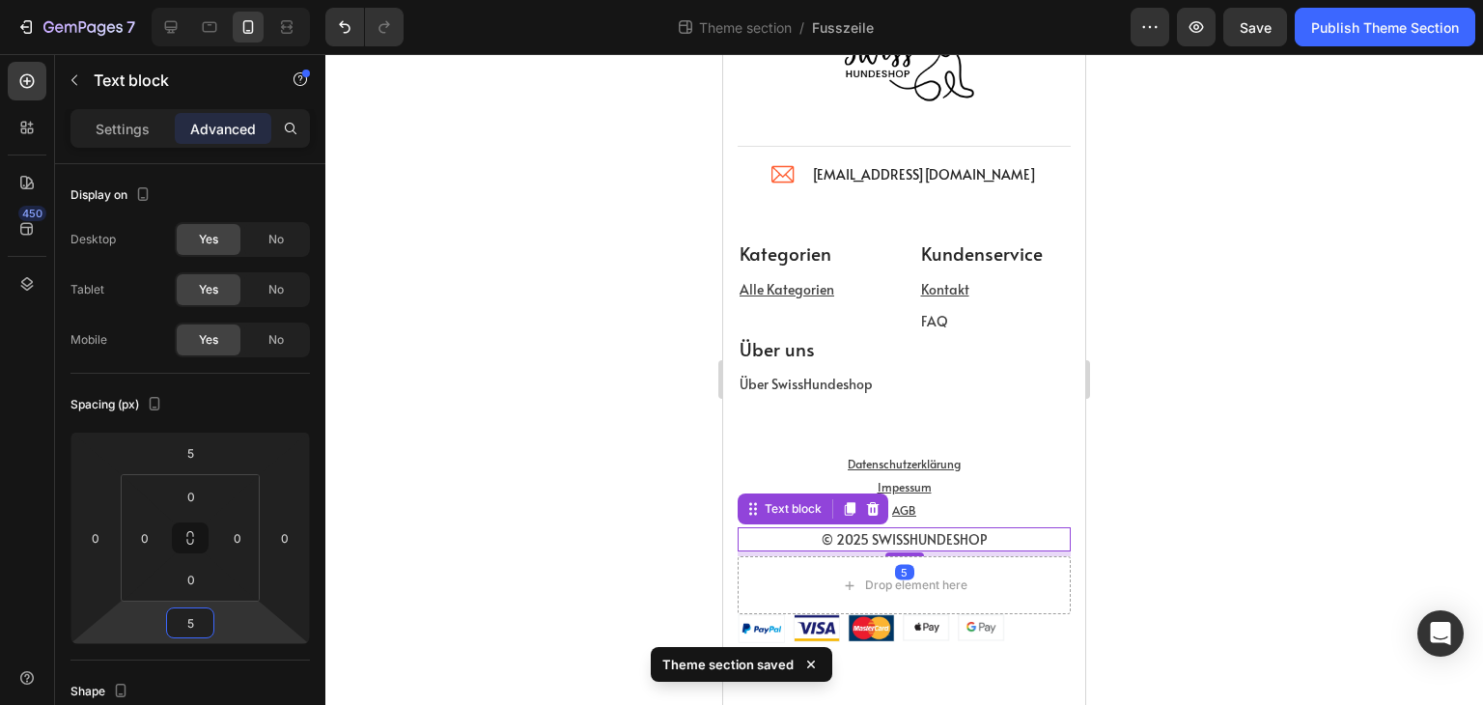
click at [627, 538] on div at bounding box center [904, 379] width 1158 height 651
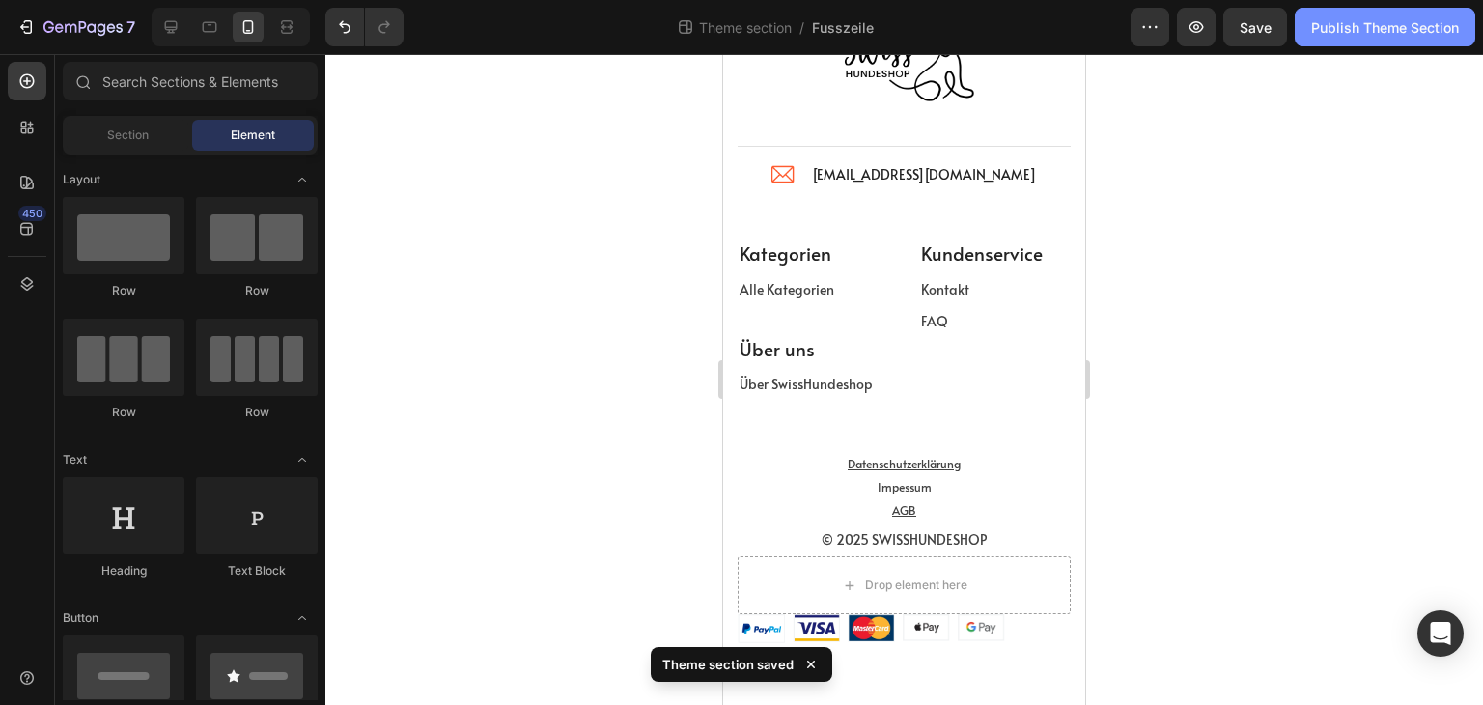
click at [1390, 37] on button "Publish Theme Section" at bounding box center [1385, 27] width 181 height 39
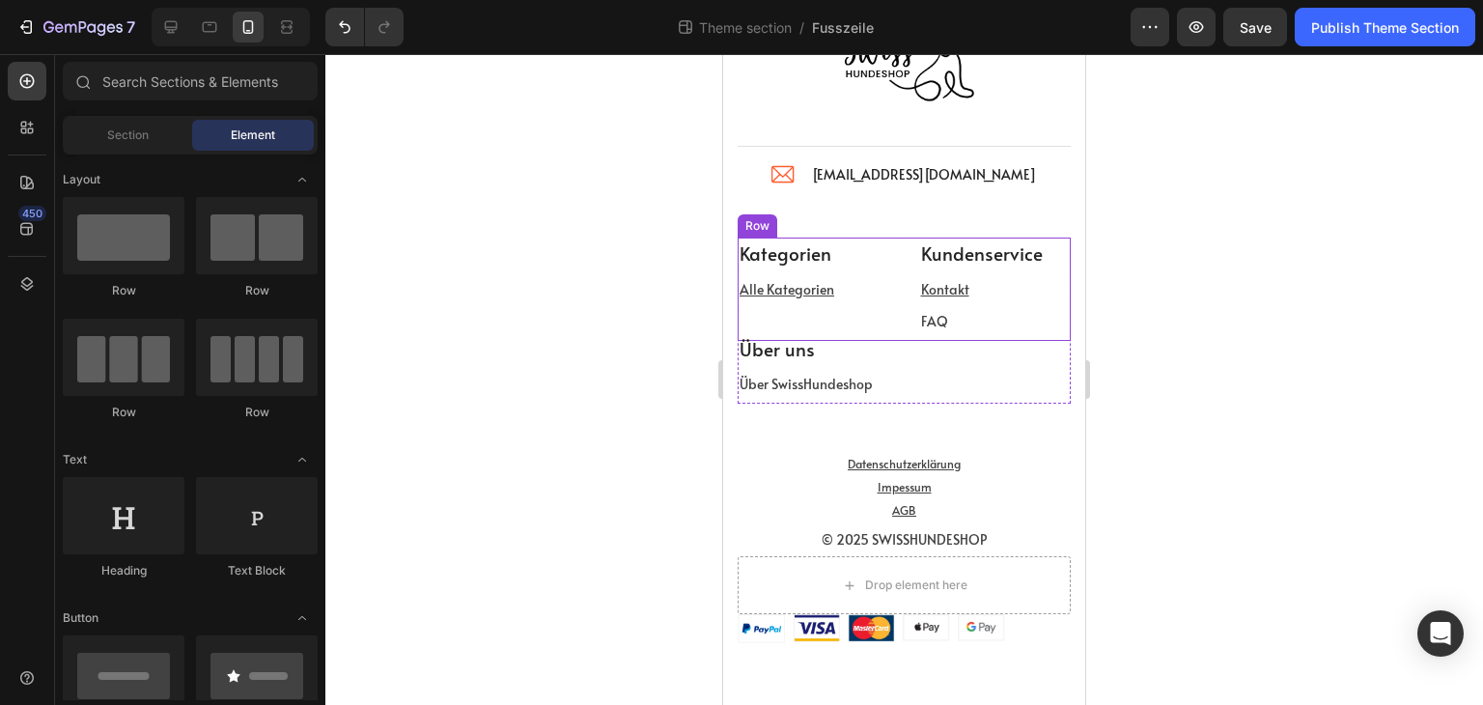
click at [549, 287] on div at bounding box center [904, 379] width 1158 height 651
click at [803, 291] on u "Alle Kategorien" at bounding box center [787, 289] width 95 height 18
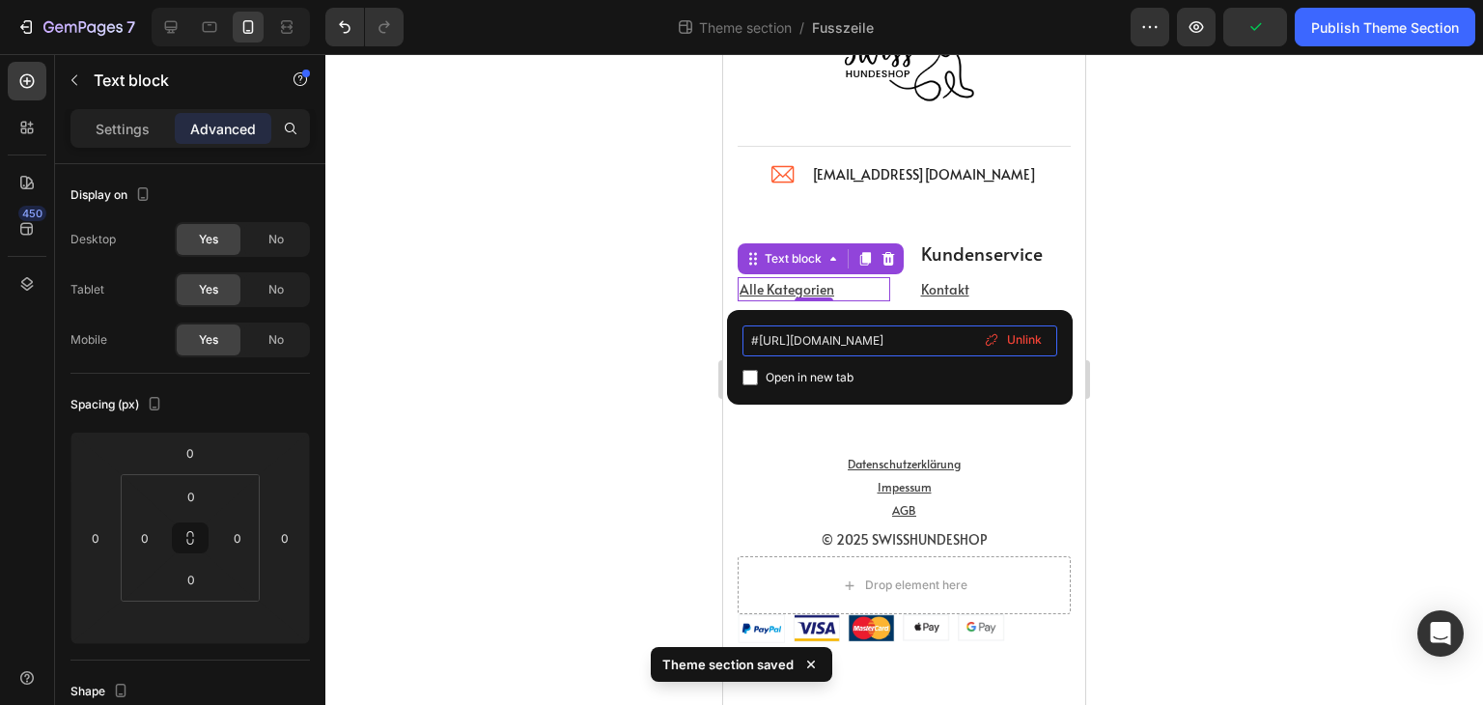
click at [856, 348] on input "#[URL][DOMAIN_NAME]" at bounding box center [900, 340] width 315 height 31
type input "[URL][DOMAIN_NAME]"
click at [850, 287] on p "Alle Kategorien" at bounding box center [814, 289] width 149 height 20
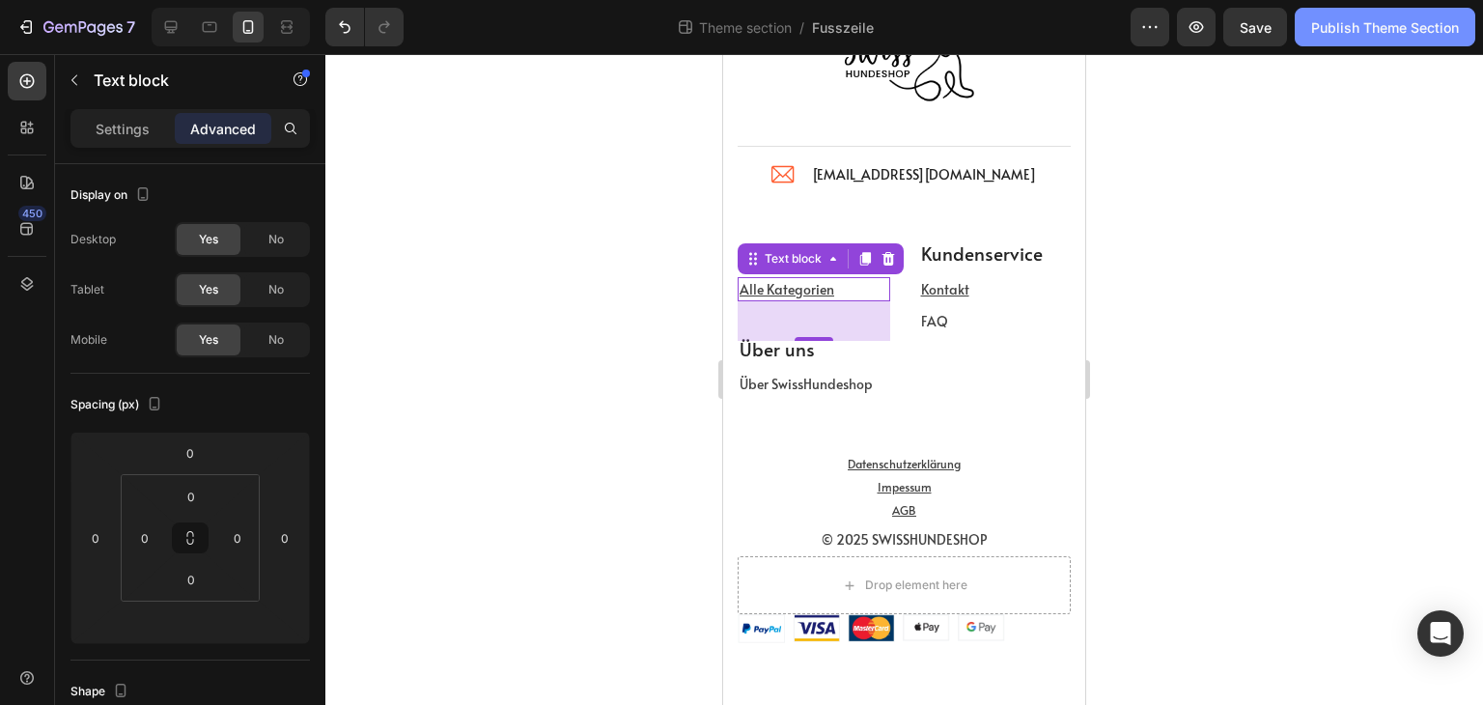
click at [1337, 25] on div "Publish Theme Section" at bounding box center [1385, 27] width 148 height 20
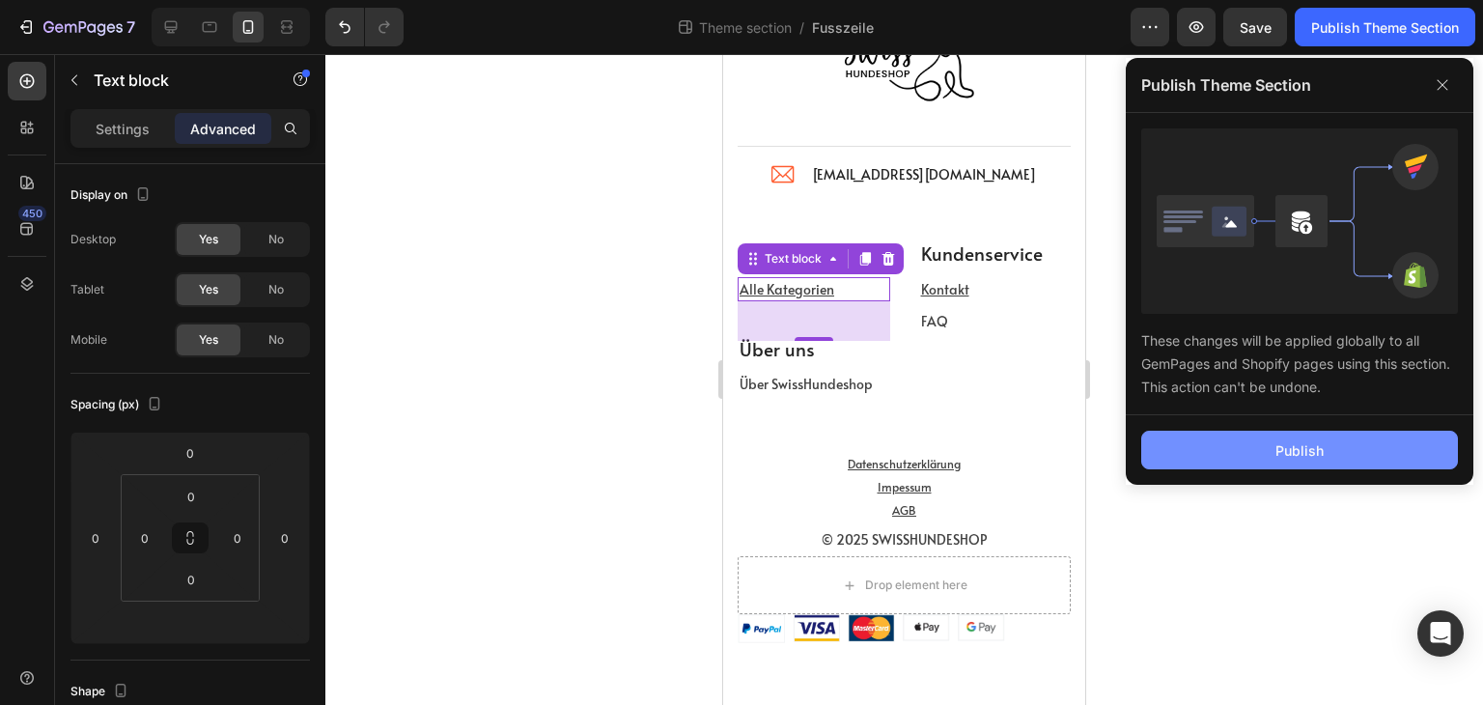
click at [1319, 454] on div "Publish" at bounding box center [1300, 450] width 48 height 20
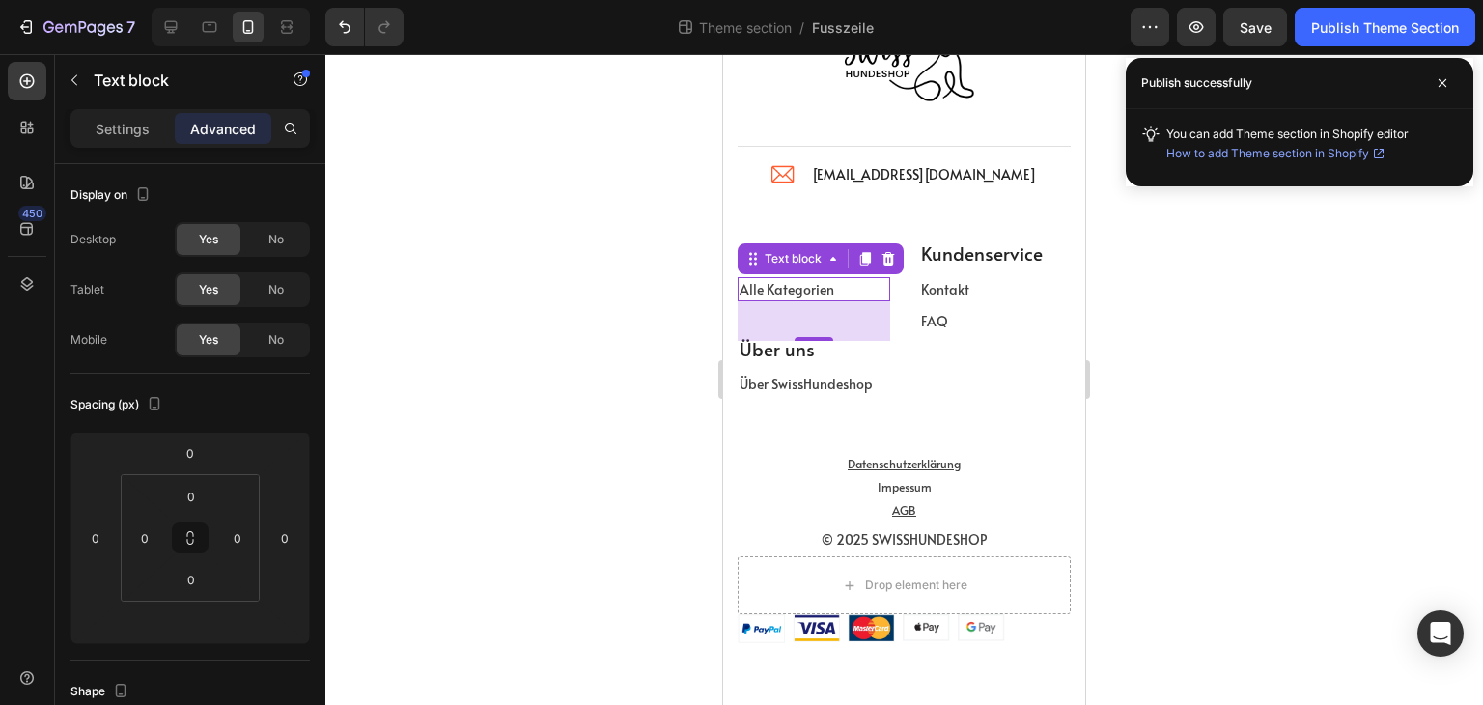
click at [1322, 412] on div at bounding box center [904, 379] width 1158 height 651
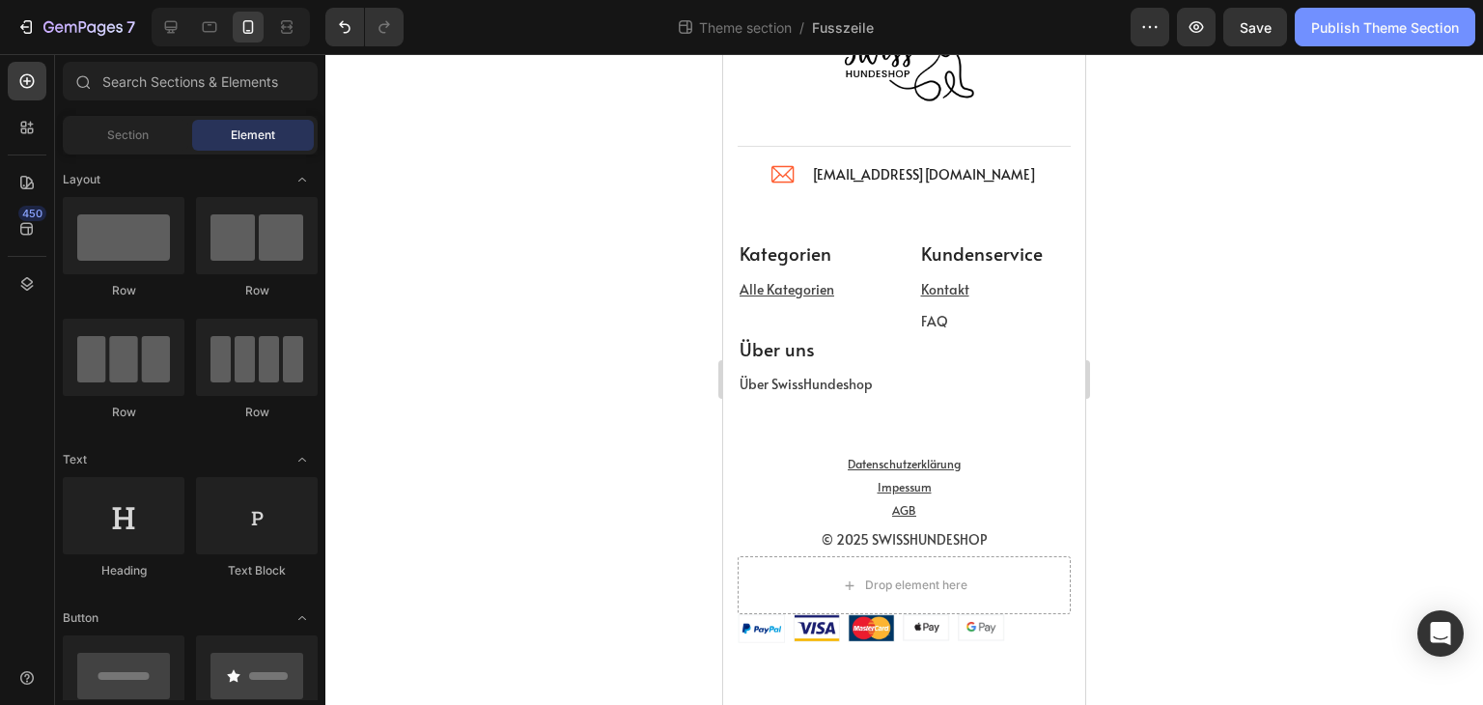
click at [1398, 30] on div "Publish Theme Section" at bounding box center [1385, 27] width 148 height 20
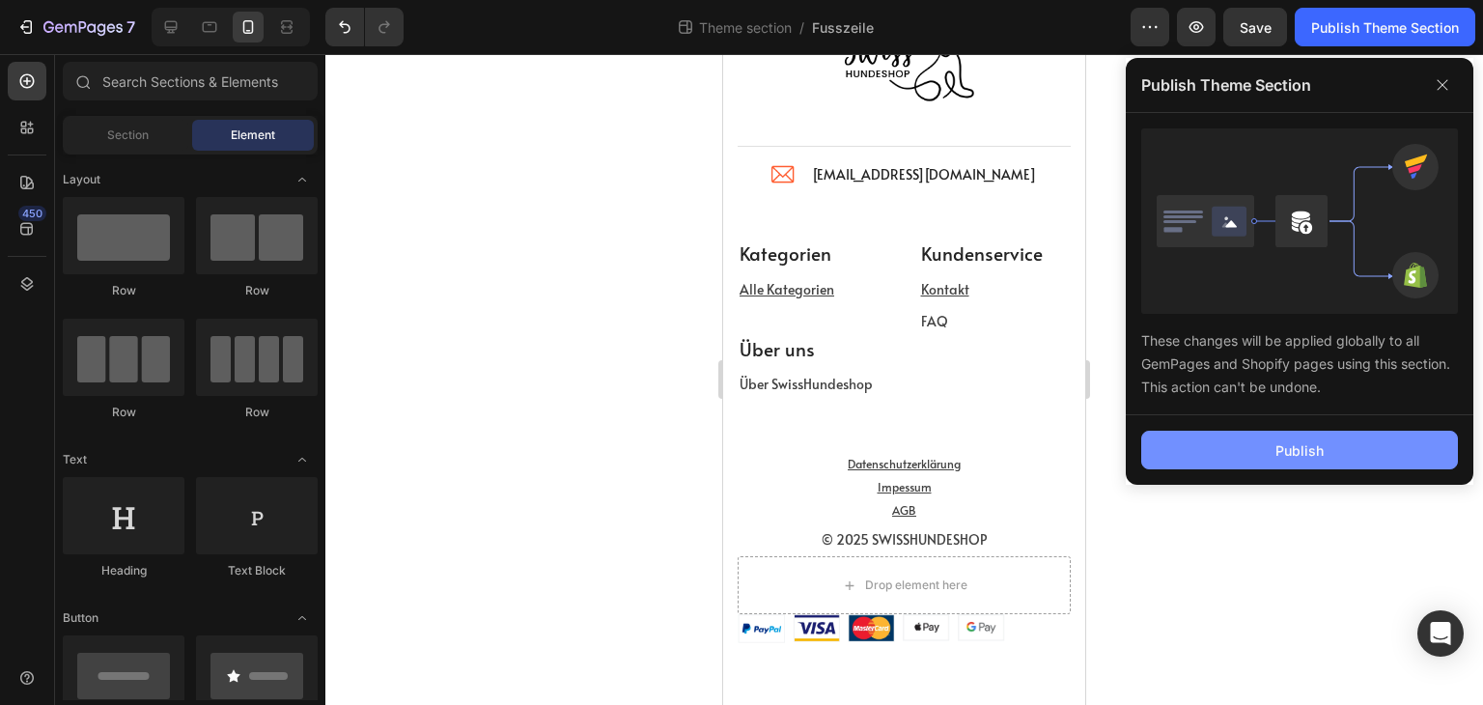
click at [1290, 452] on div "Publish" at bounding box center [1300, 450] width 48 height 20
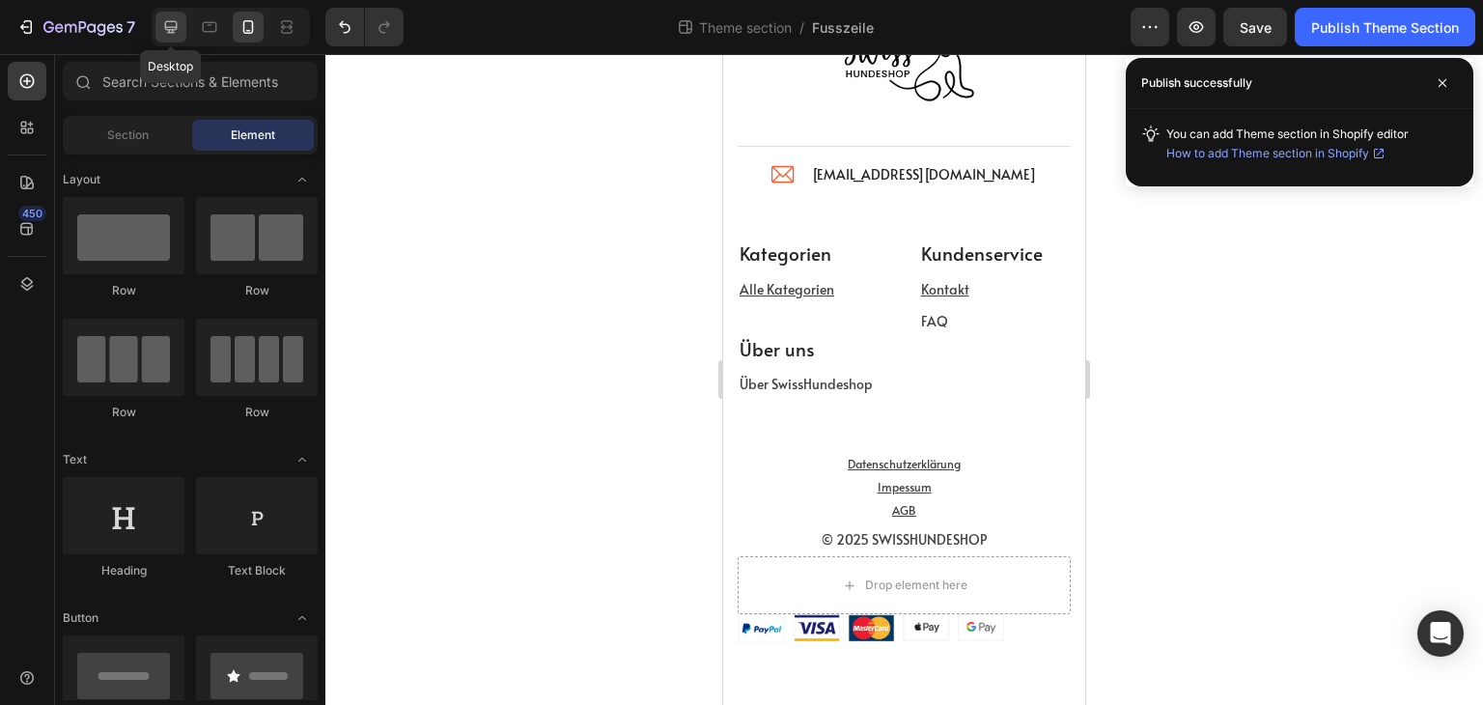
click at [171, 24] on icon at bounding box center [170, 26] width 19 height 19
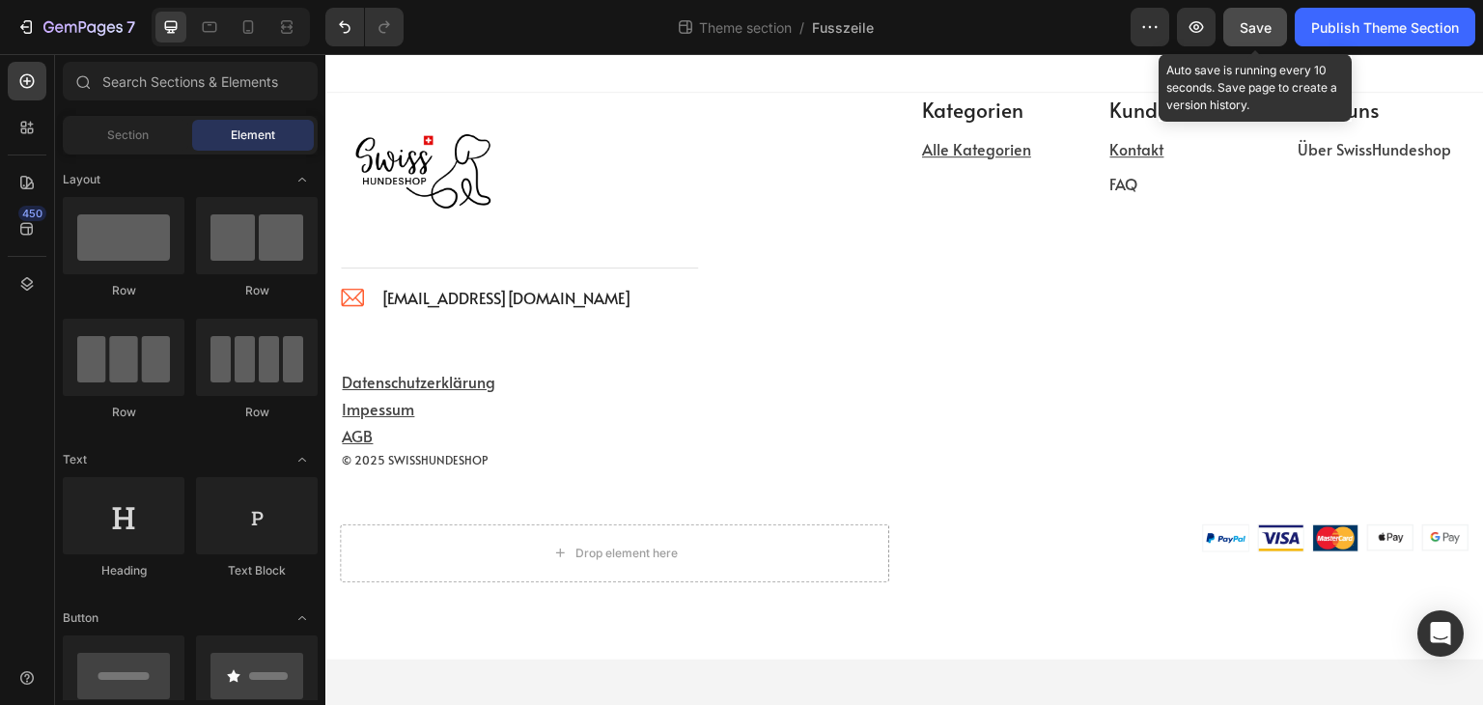
click at [1259, 30] on span "Save" at bounding box center [1256, 27] width 32 height 16
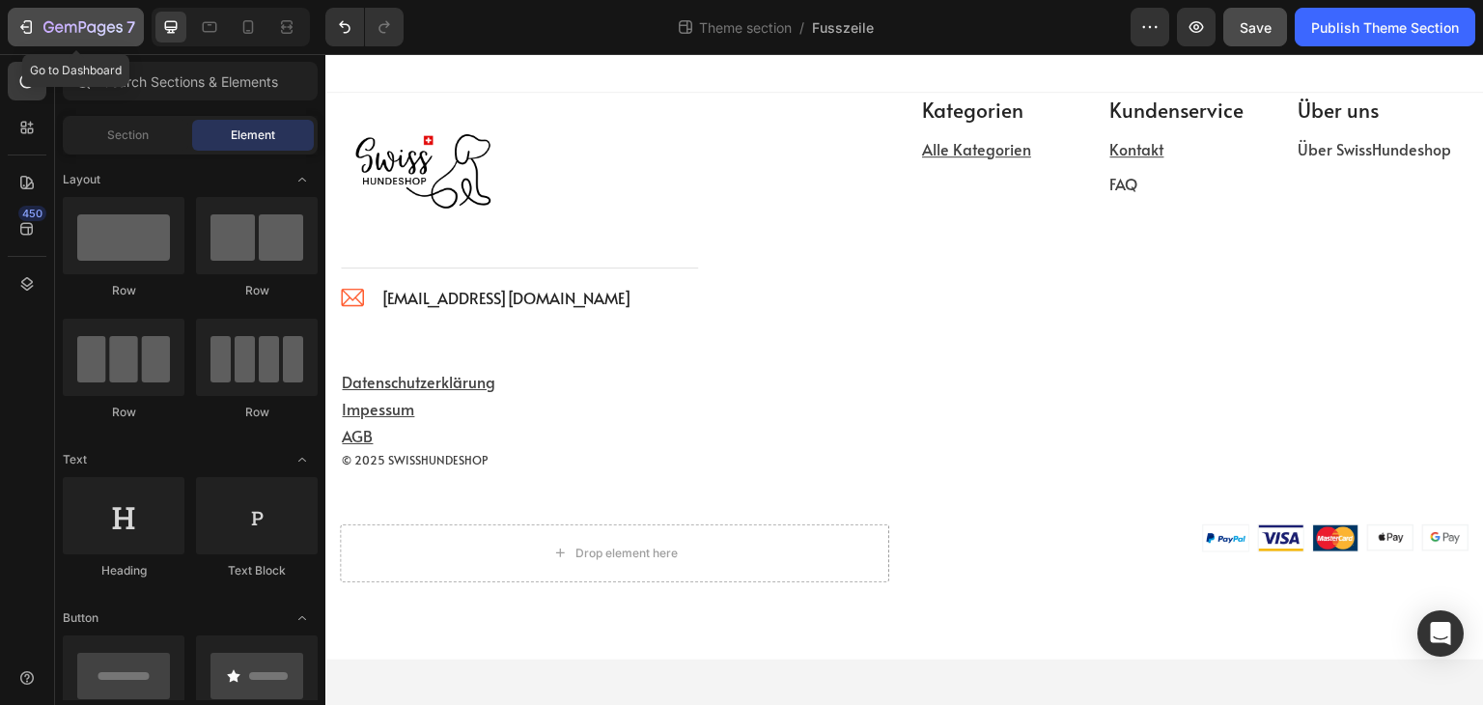
click at [35, 21] on div "7" at bounding box center [75, 26] width 119 height 23
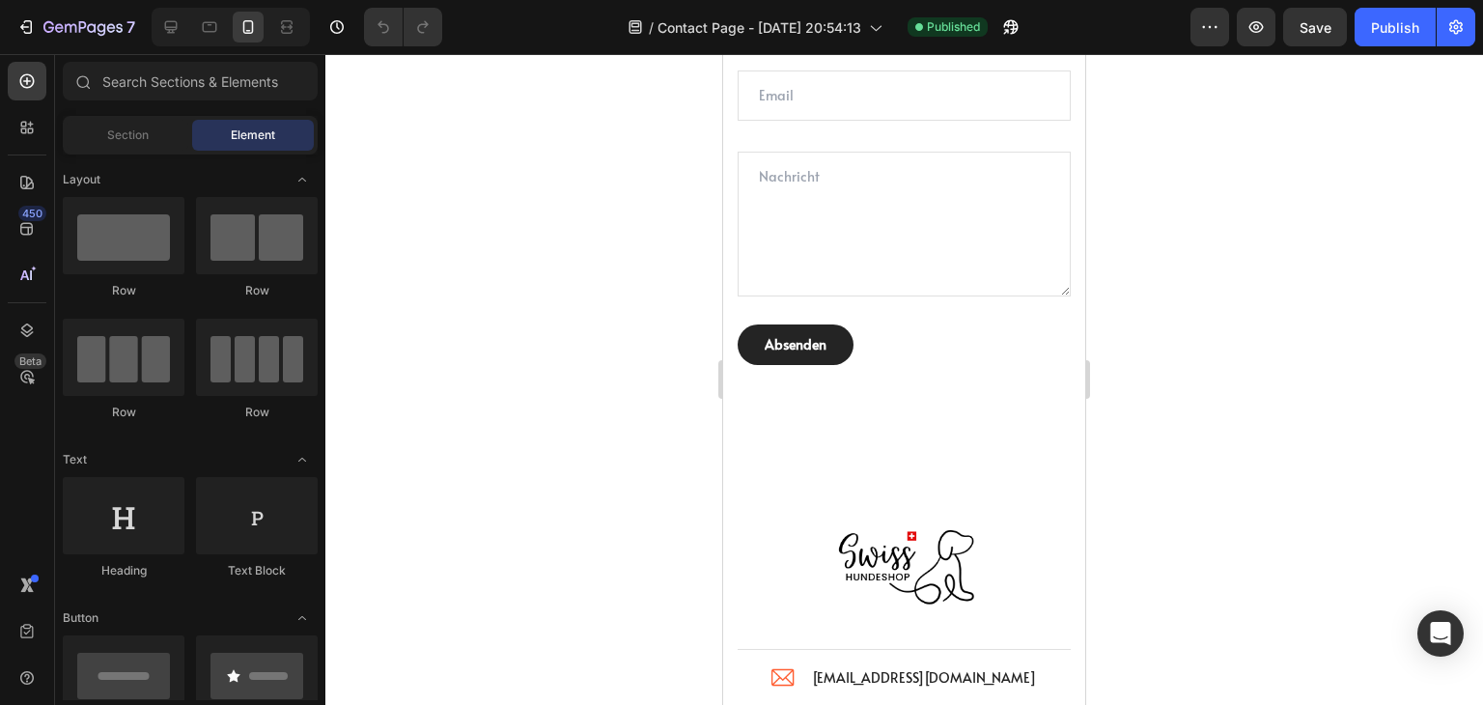
scroll to position [1352, 0]
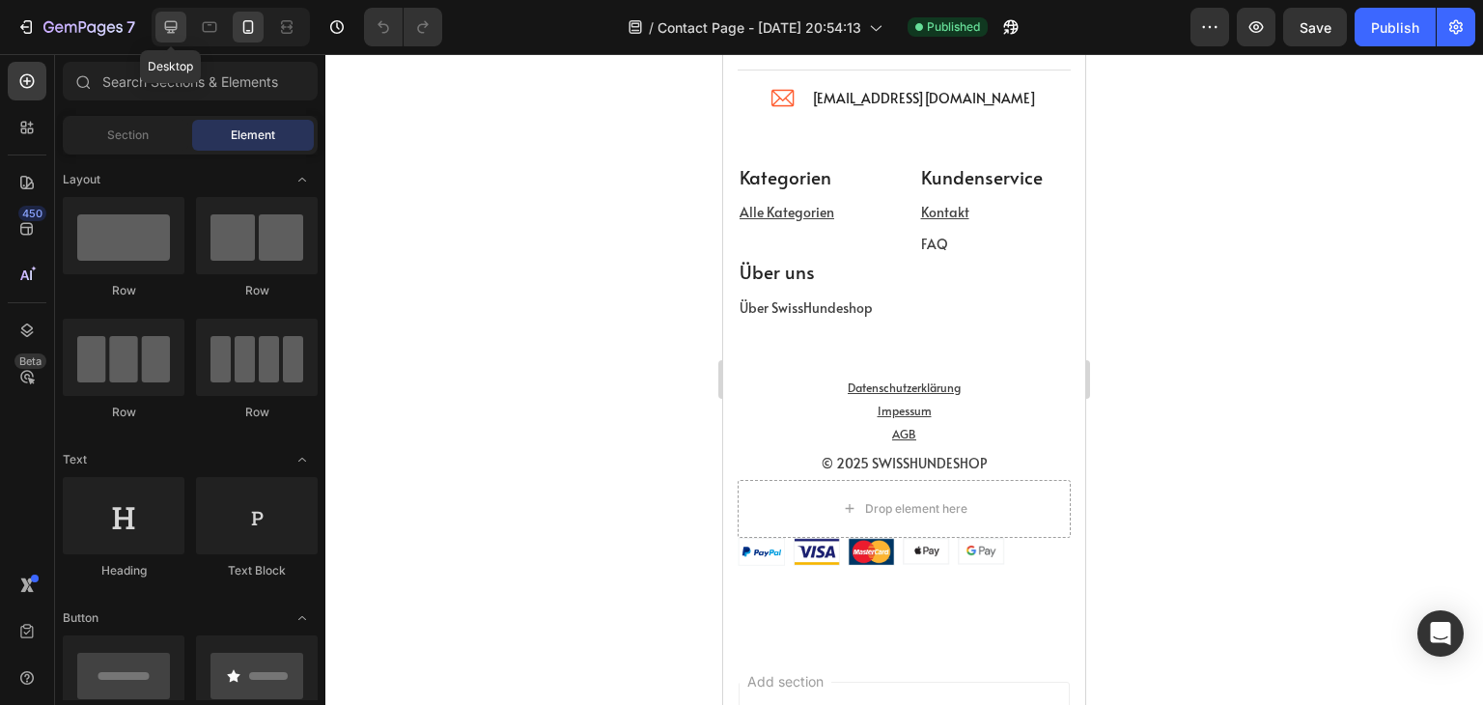
click at [180, 24] on icon at bounding box center [170, 26] width 19 height 19
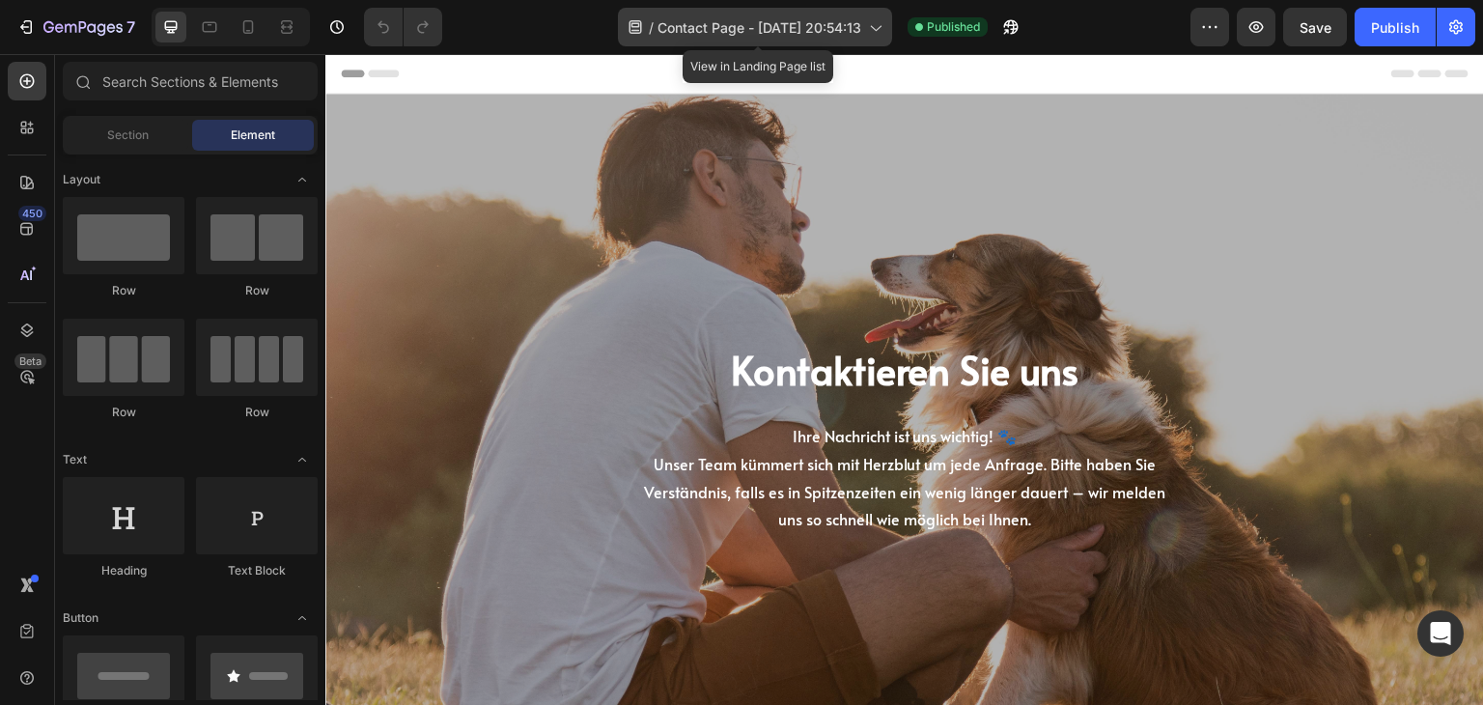
click at [857, 26] on span "Contact Page - [DATE] 20:54:13" at bounding box center [760, 27] width 204 height 20
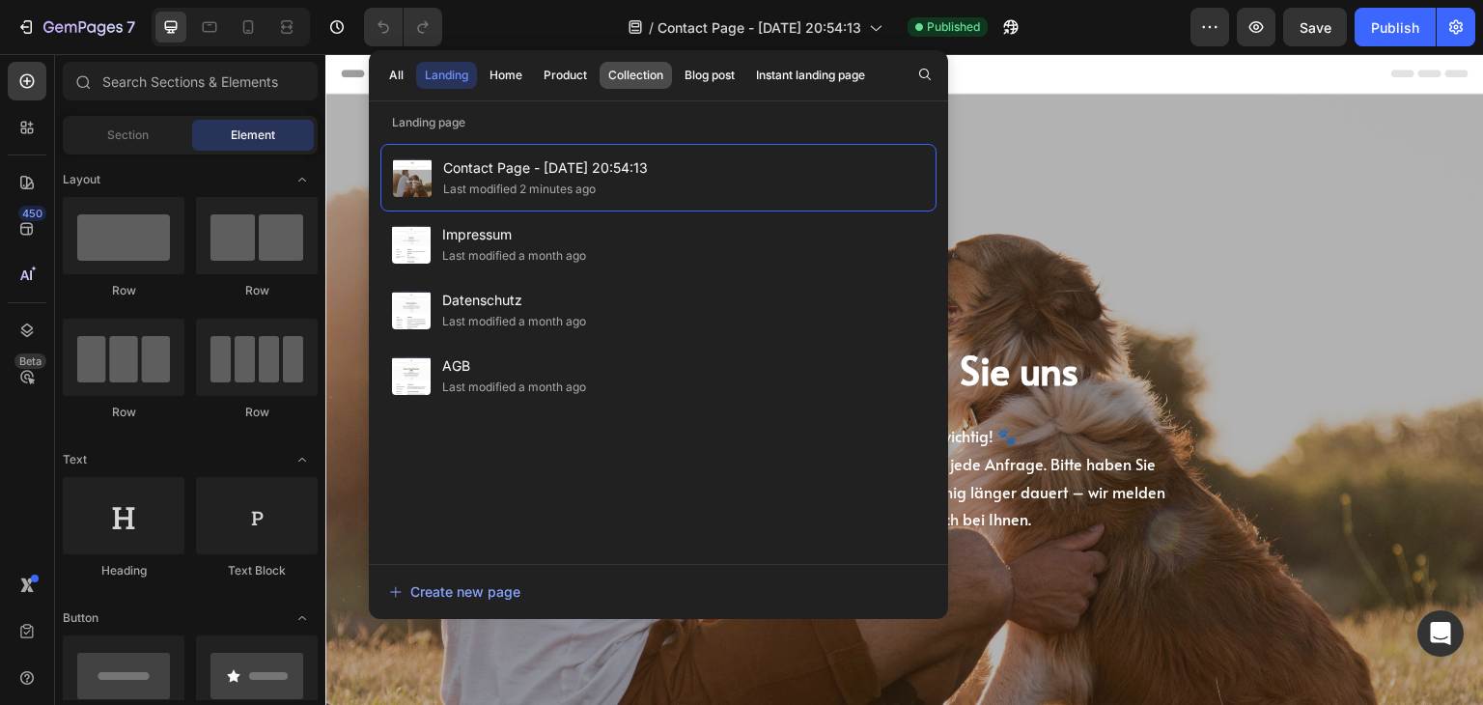
click at [641, 70] on div "Collection" at bounding box center [635, 75] width 55 height 17
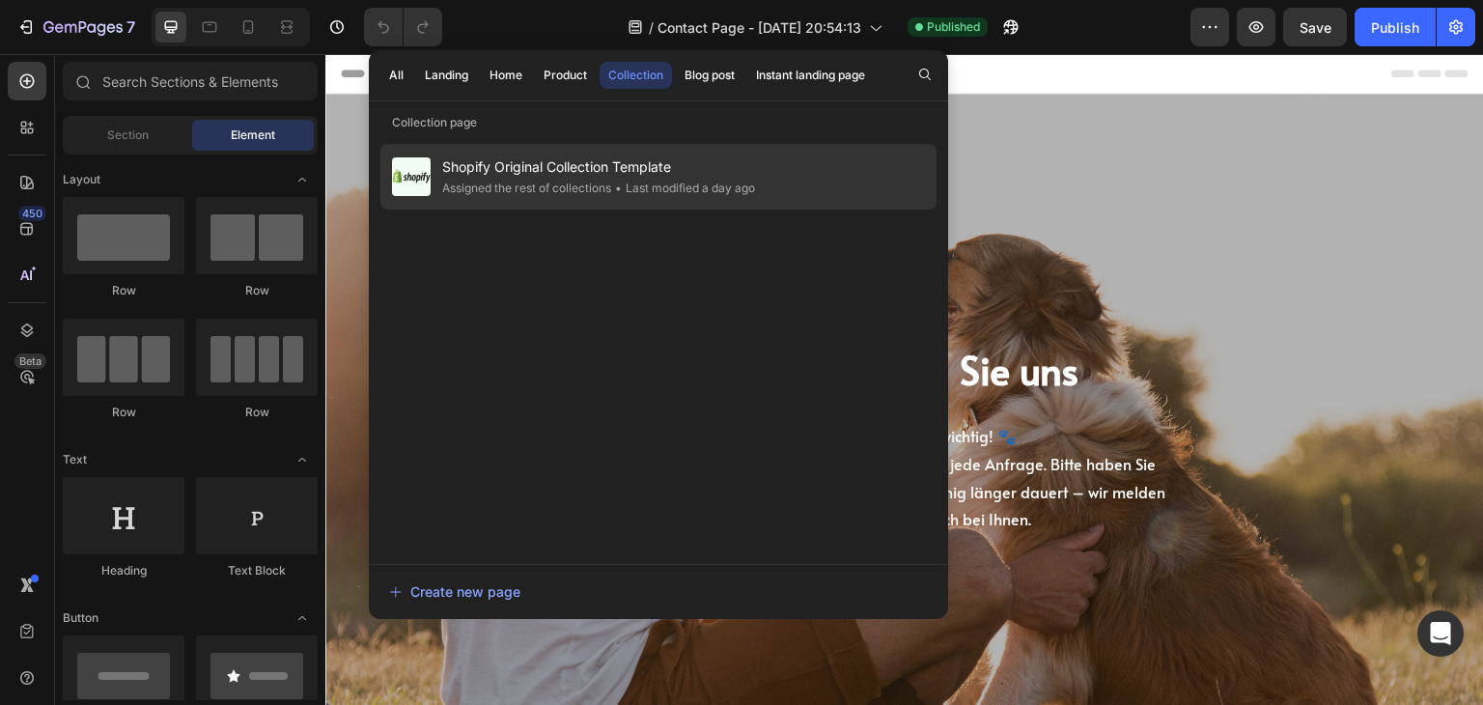
click at [515, 171] on span "Shopify Original Collection Template" at bounding box center [598, 166] width 313 height 23
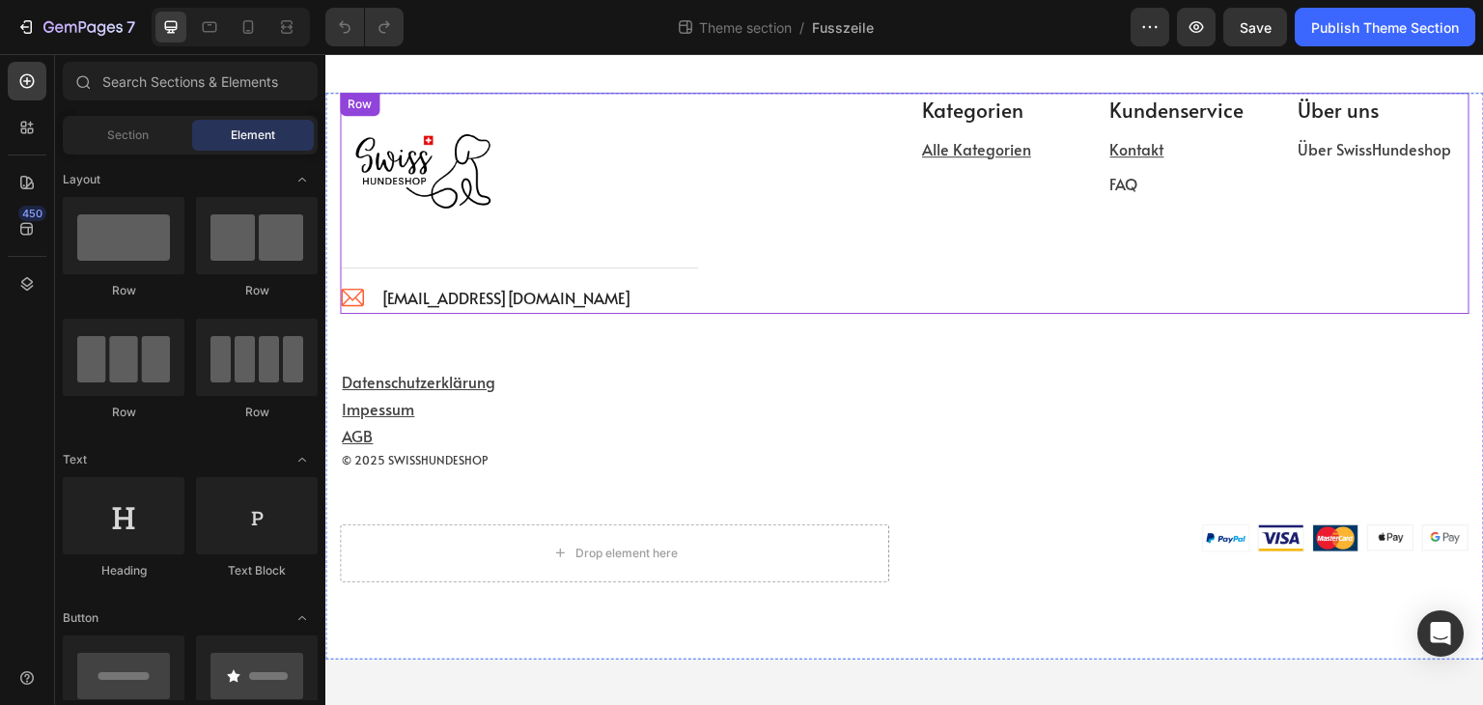
click at [877, 245] on div "Image Title Line Image [EMAIL_ADDRESS][DOMAIN_NAME] Text block Icon List Row" at bounding box center [614, 203] width 549 height 221
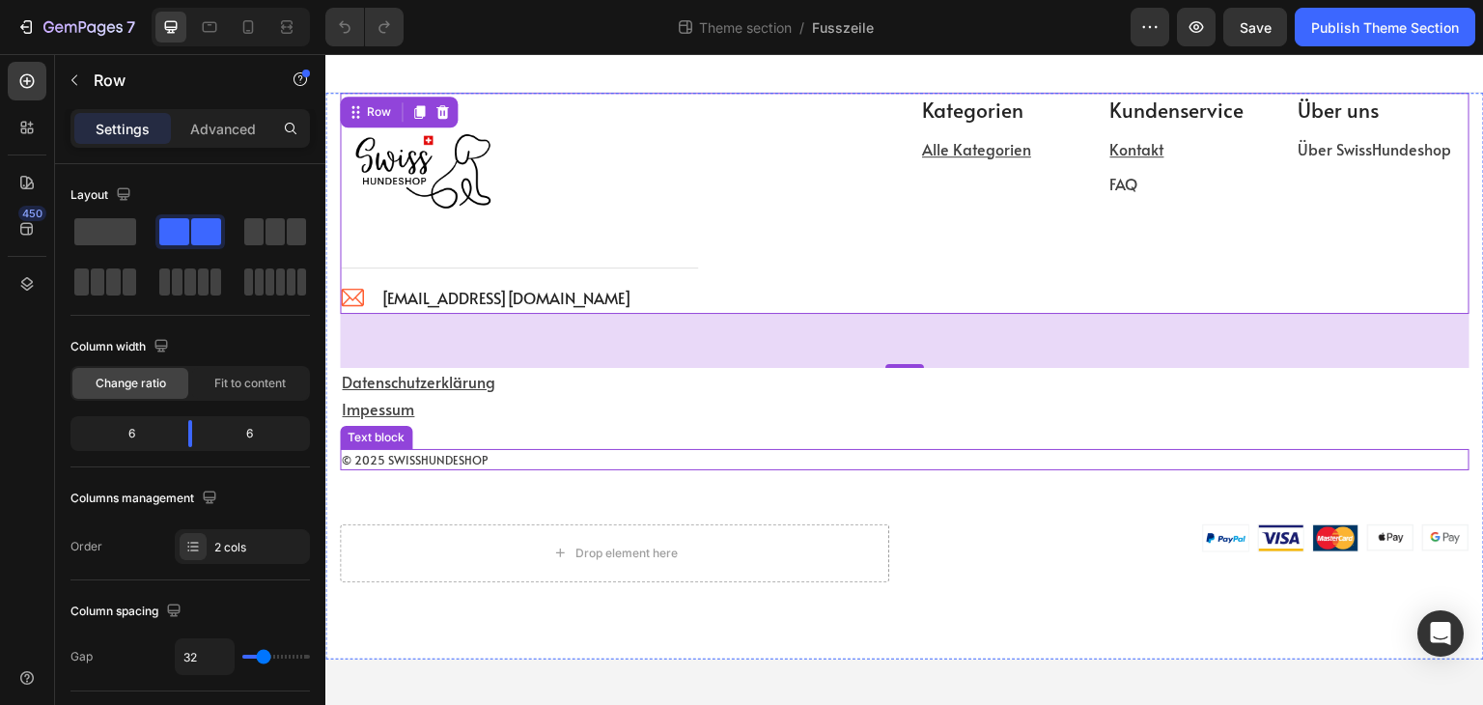
click at [746, 405] on p "Impessum" at bounding box center [905, 408] width 1126 height 23
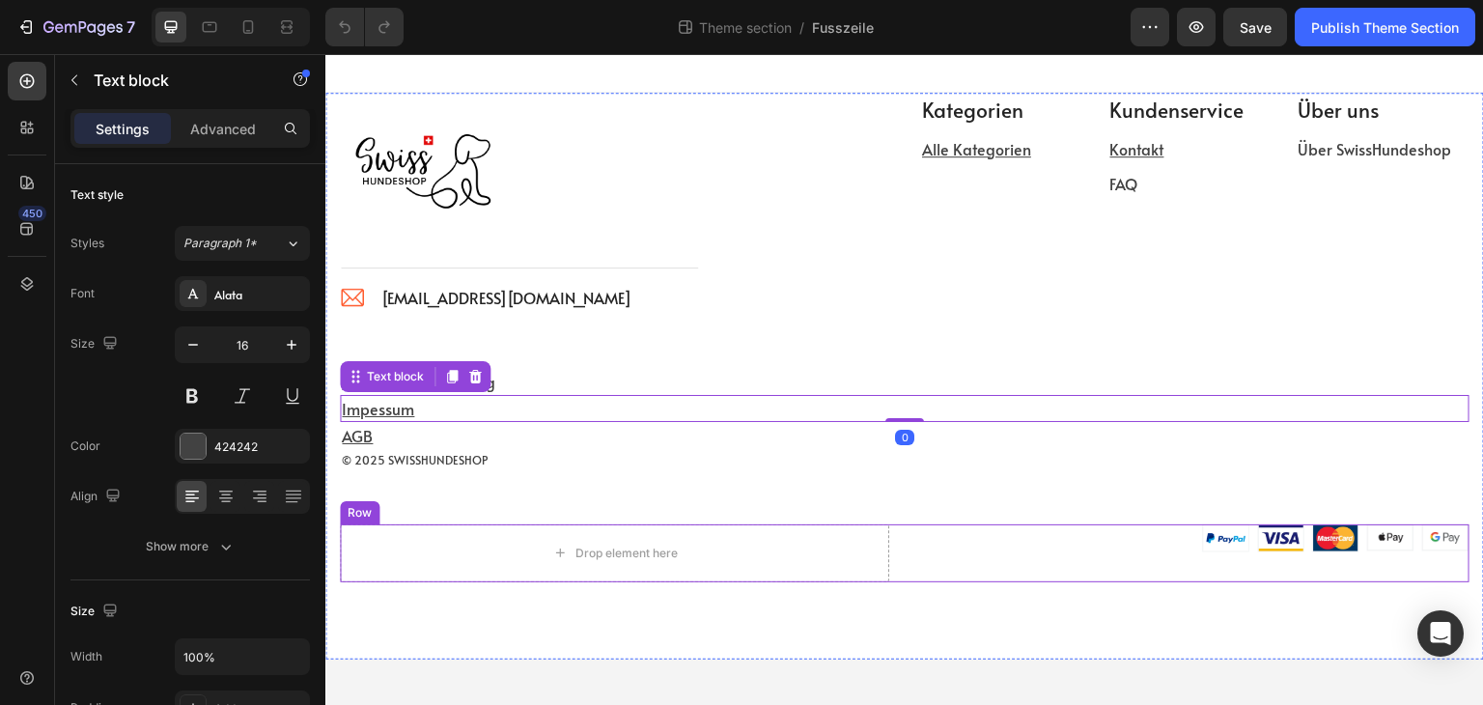
click at [995, 589] on div "Image Title Line Image [EMAIL_ADDRESS][DOMAIN_NAME] Text block Icon List Row Ka…" at bounding box center [904, 376] width 1159 height 567
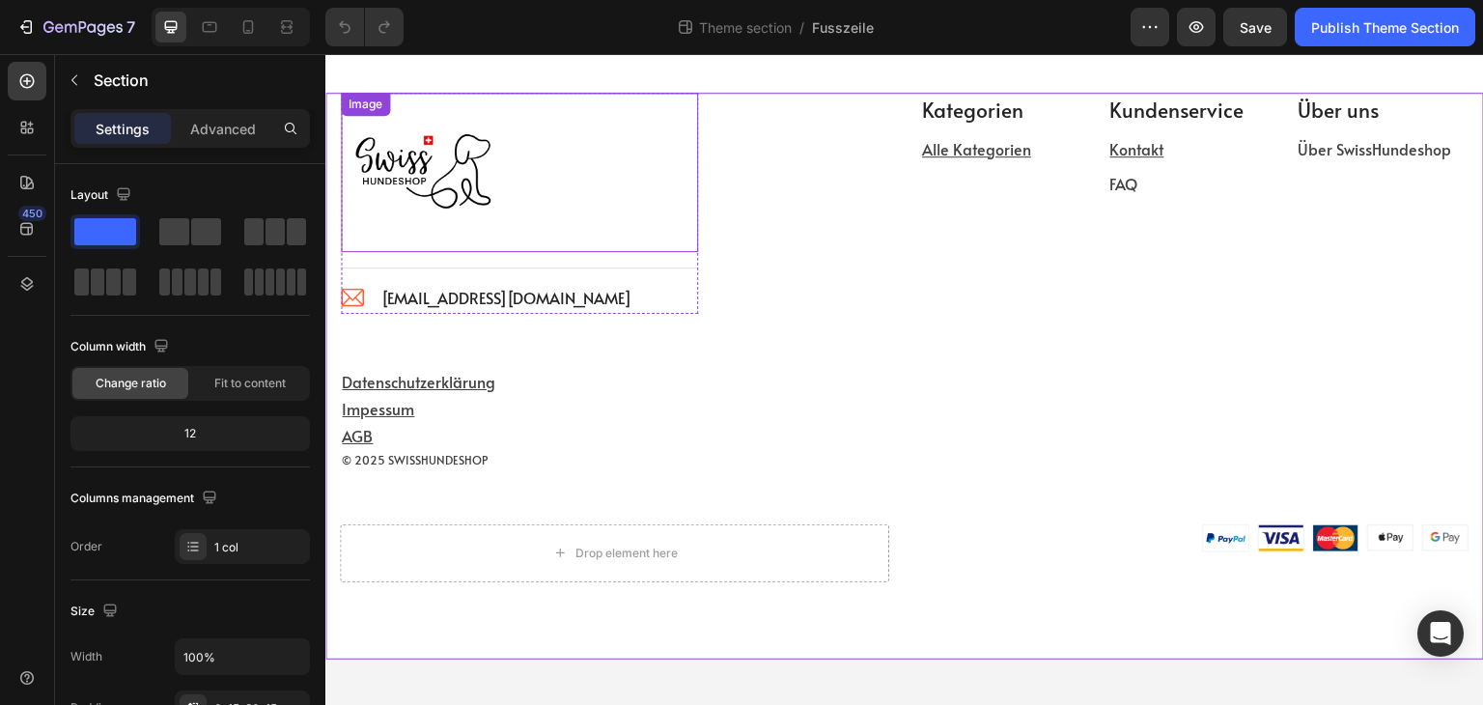
click at [425, 229] on img at bounding box center [420, 172] width 159 height 159
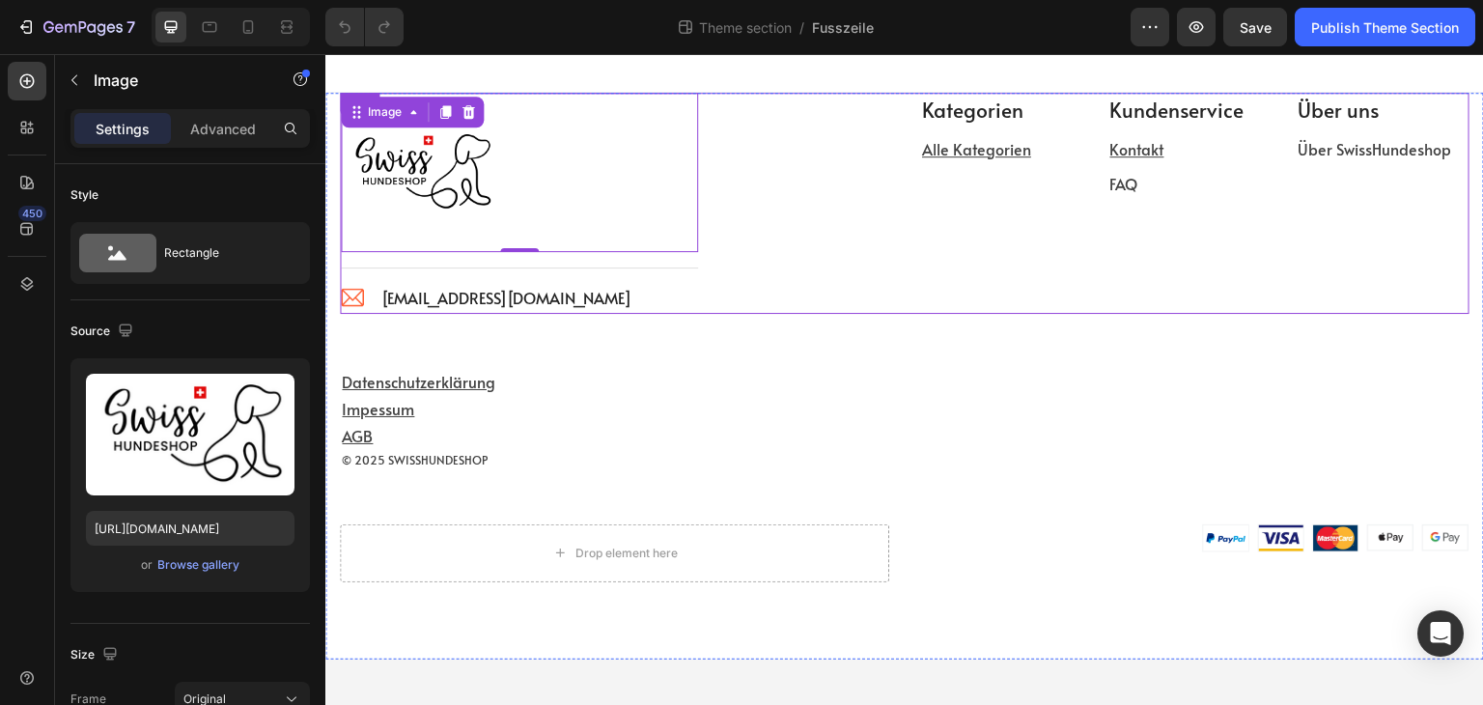
click at [781, 237] on div "Image 0 Title Line Image info@swisshundeshop.com Text block Icon List Row" at bounding box center [614, 203] width 549 height 221
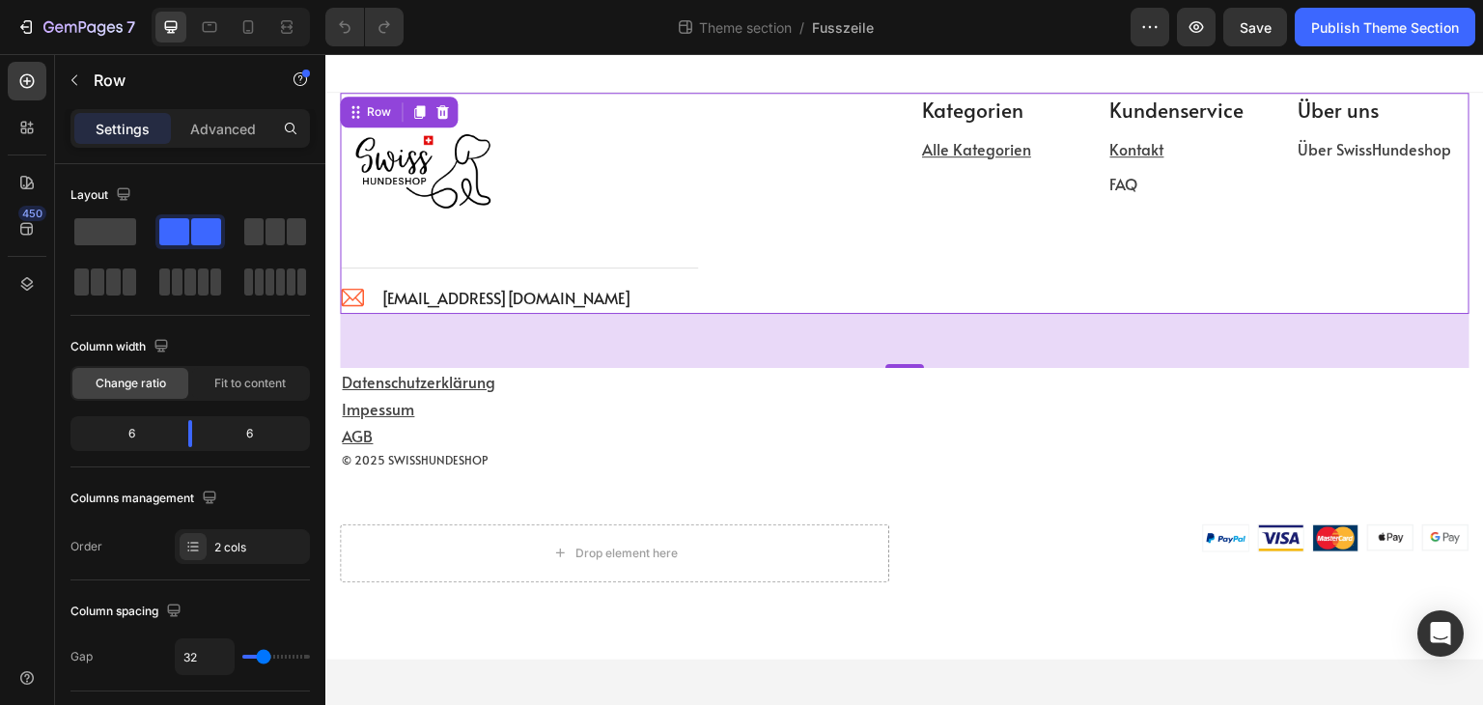
click at [688, 82] on div at bounding box center [904, 73] width 1159 height 39
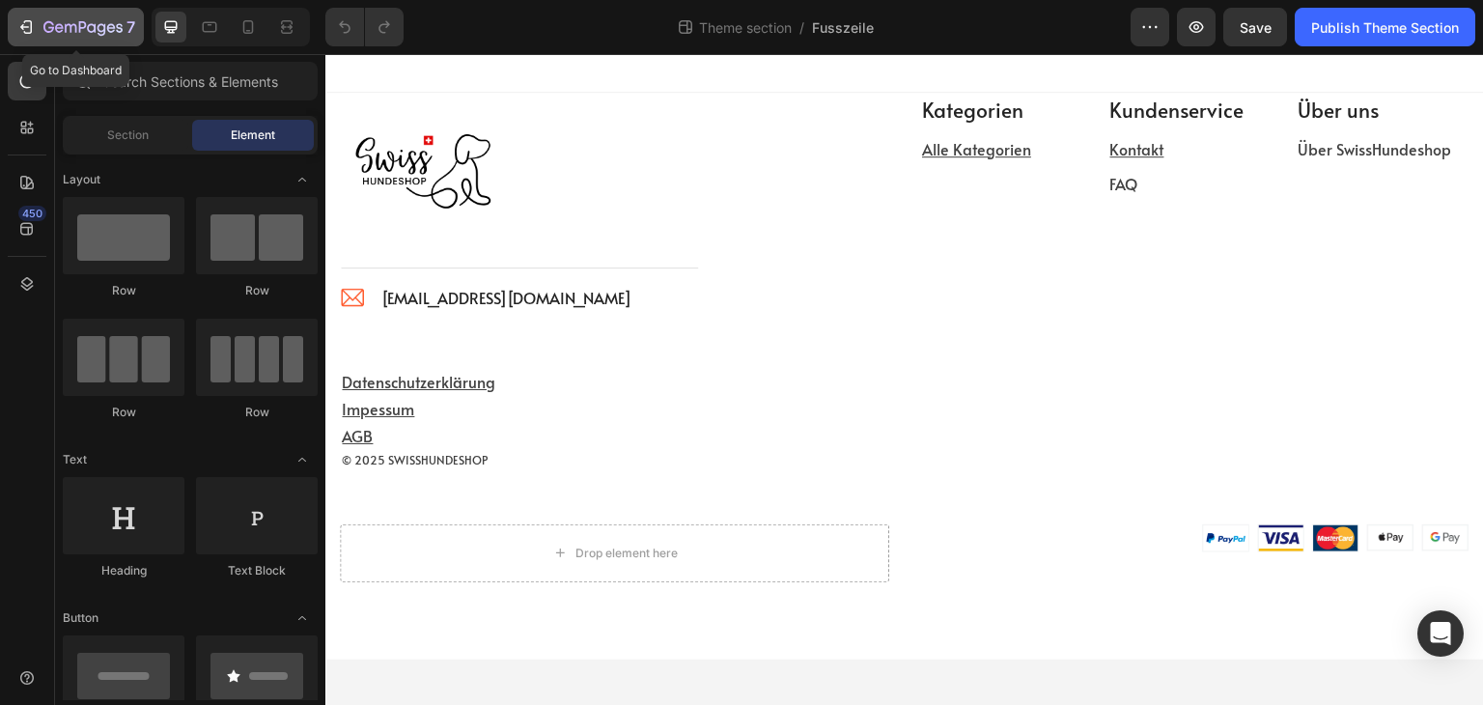
click at [46, 24] on icon "button" at bounding box center [82, 28] width 79 height 16
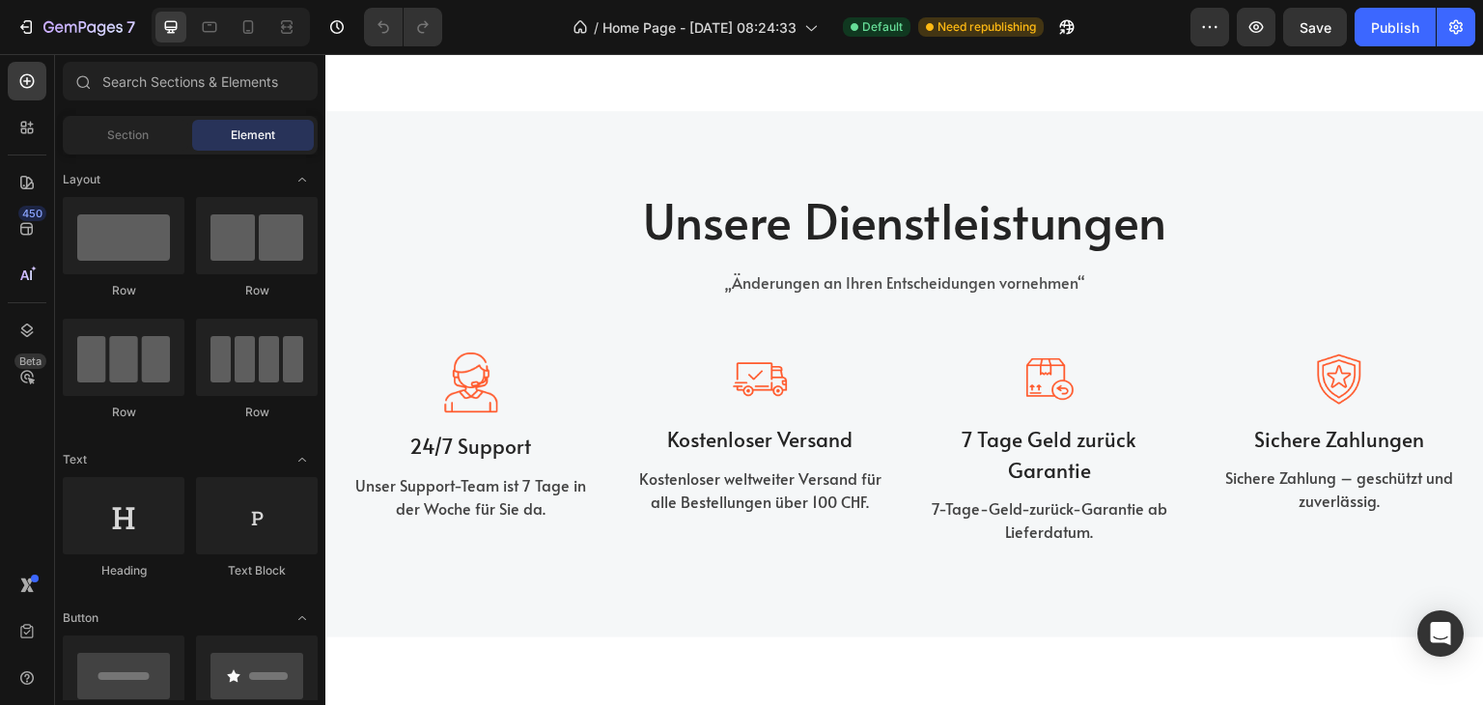
scroll to position [2137, 0]
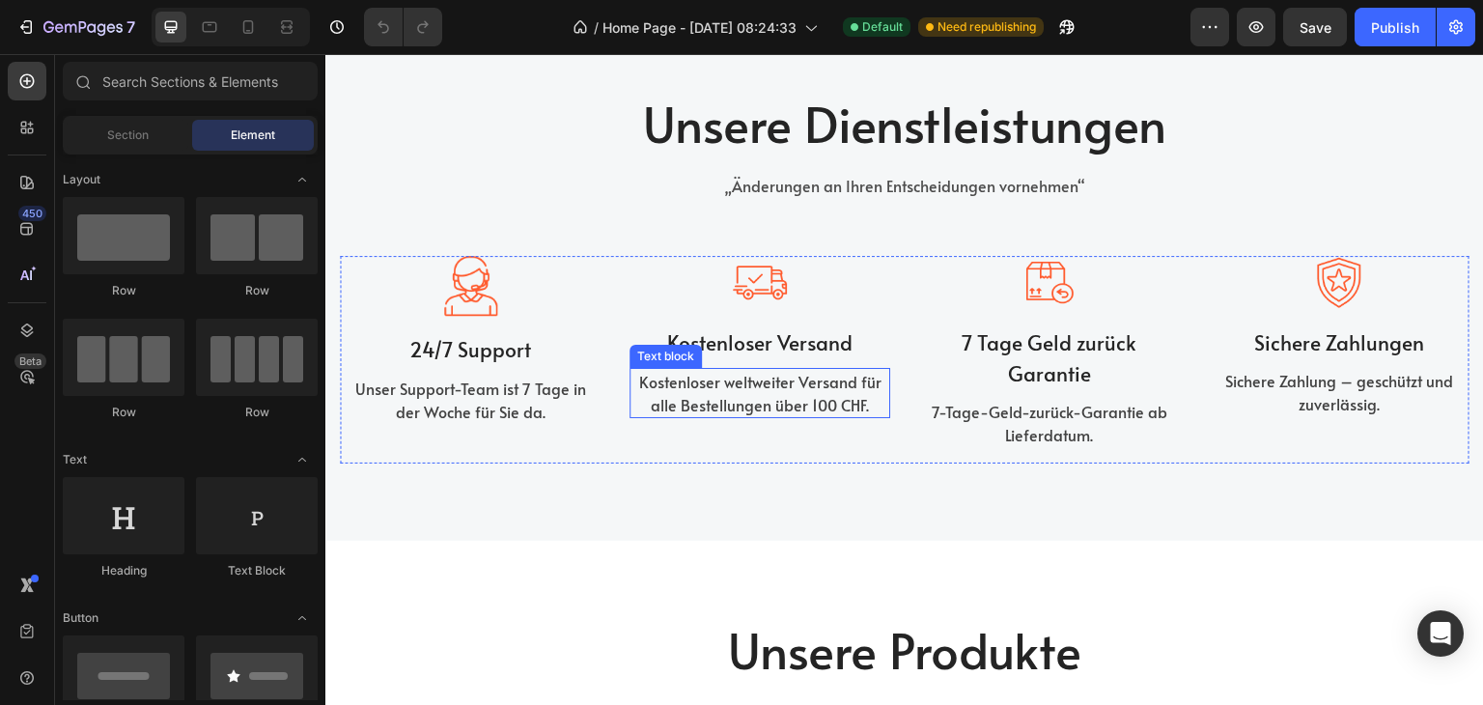
click at [819, 401] on p "Kostenloser weltweiter Versand für alle Bestellungen über 100 CHF." at bounding box center [760, 393] width 257 height 46
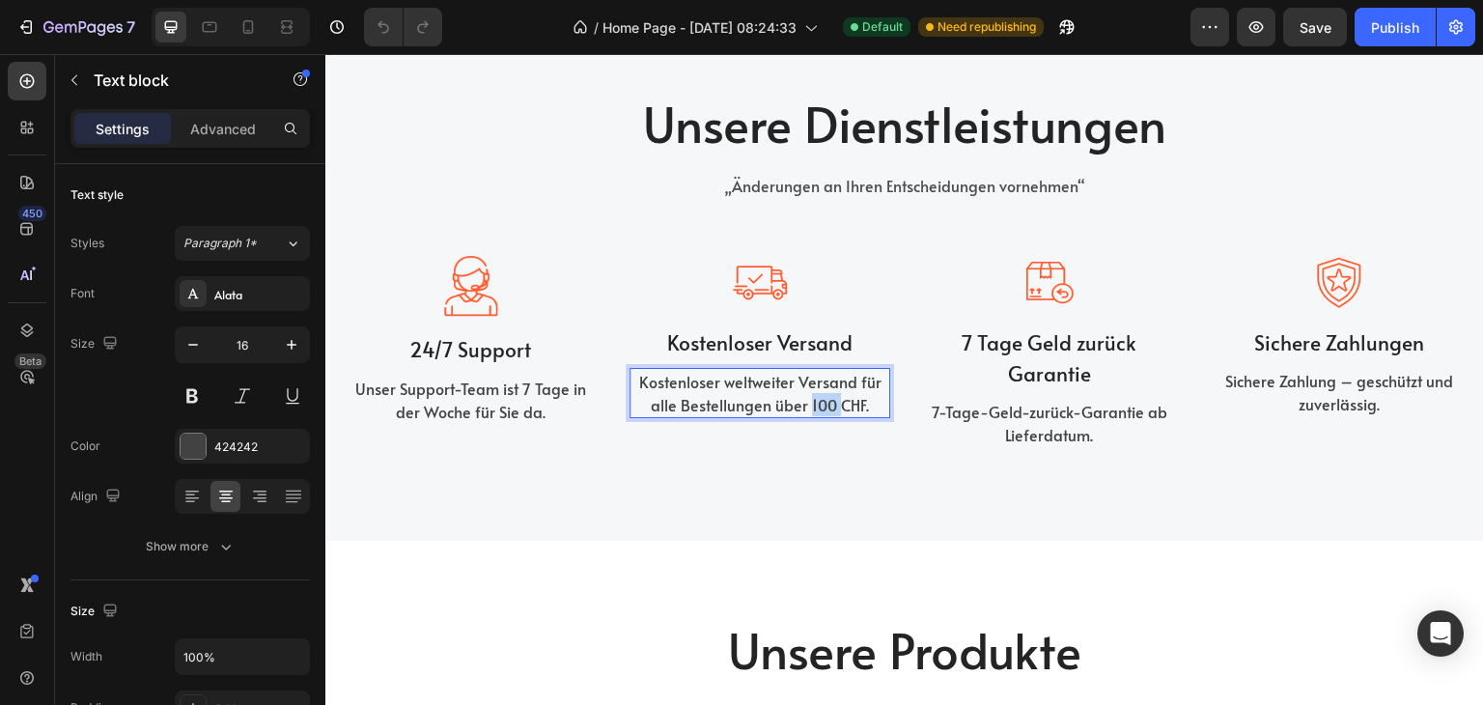
click at [822, 403] on p "Kostenloser weltweiter Versand für alle Bestellungen über 100 CHF." at bounding box center [760, 393] width 257 height 46
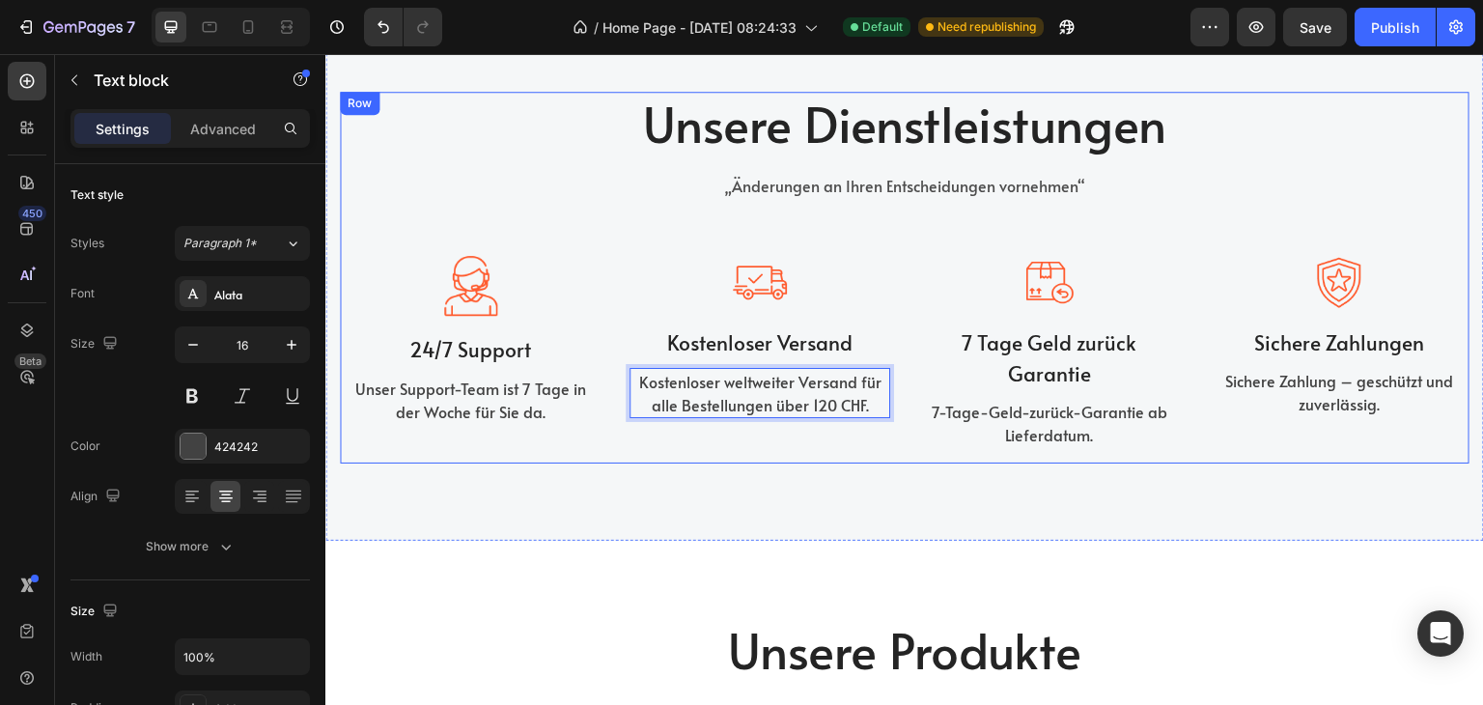
click at [1157, 210] on div "Unsere Dienstleistungen Heading „Änderungen an Ihren Entscheidungen vornehmen“ …" at bounding box center [905, 278] width 1130 height 373
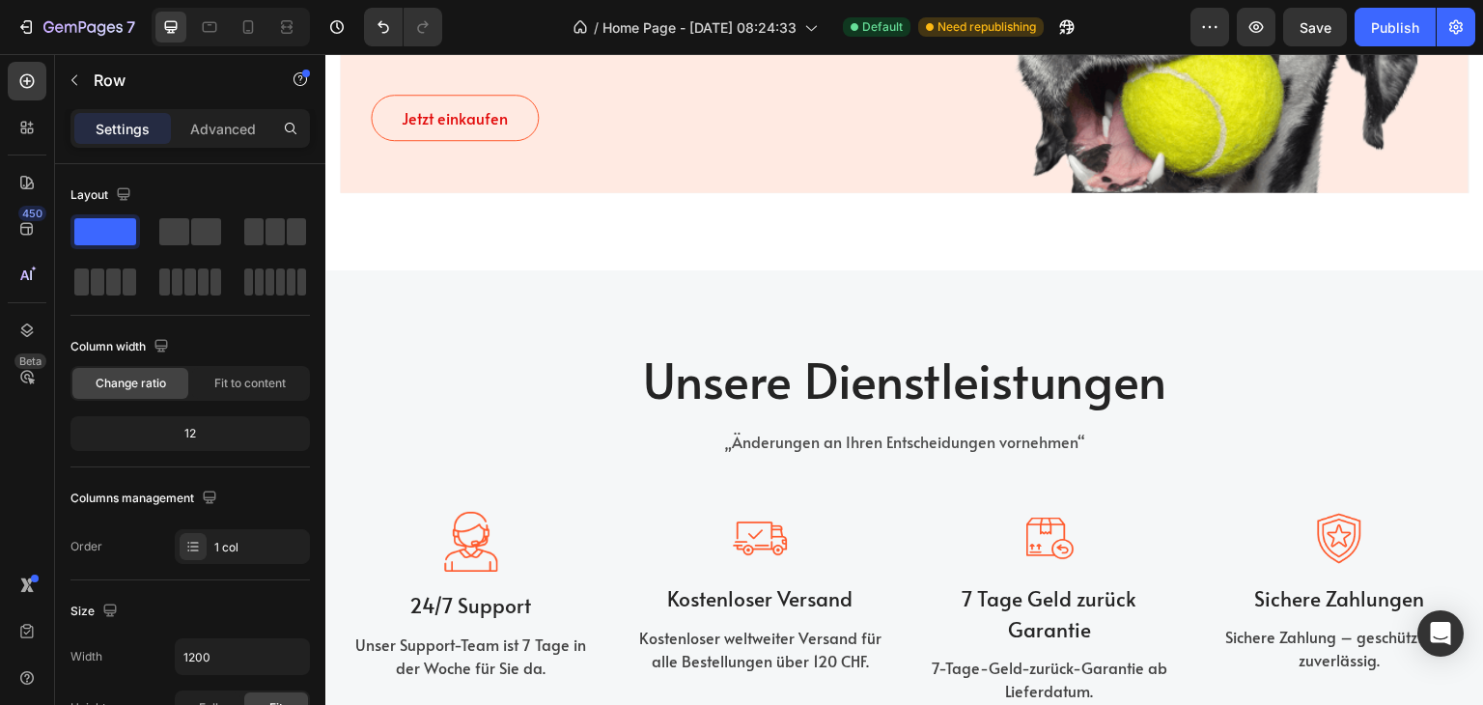
scroll to position [2125, 0]
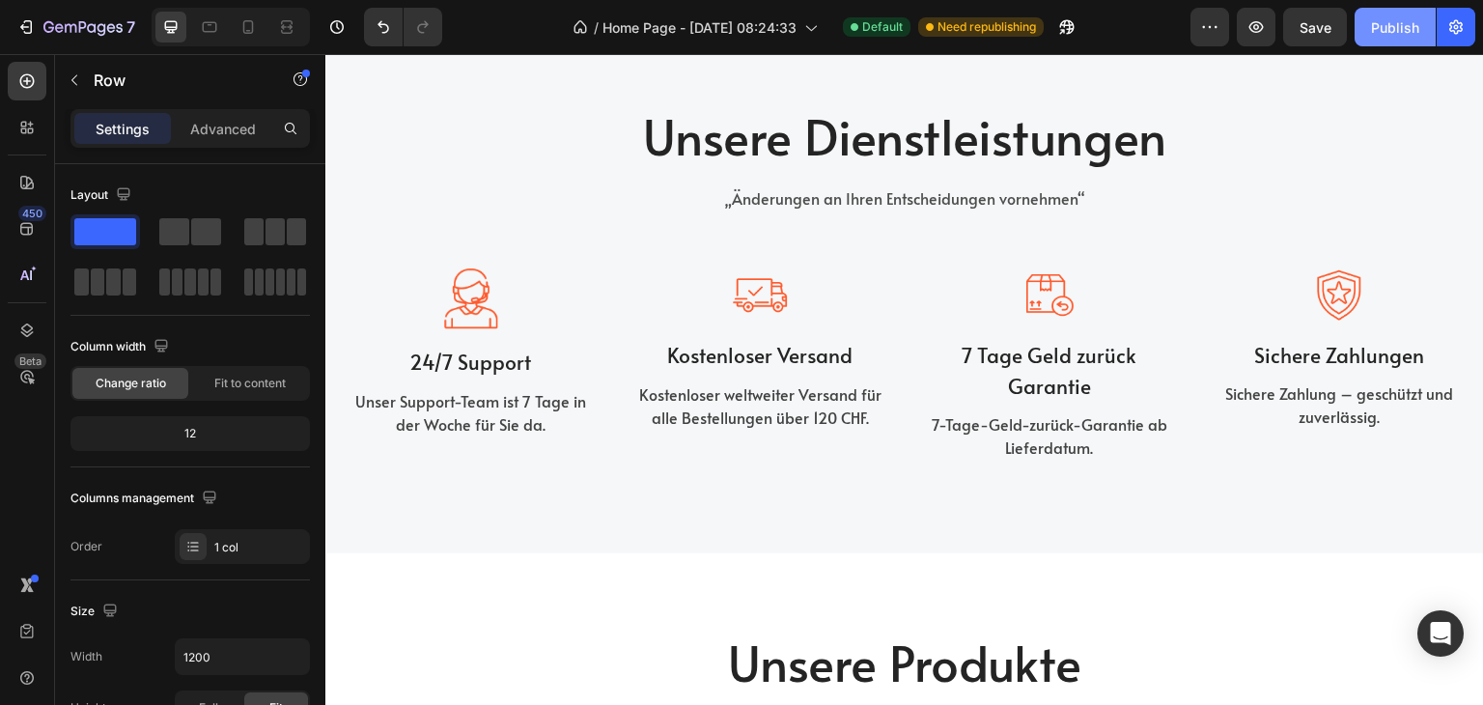
click at [1381, 15] on button "Publish" at bounding box center [1395, 27] width 81 height 39
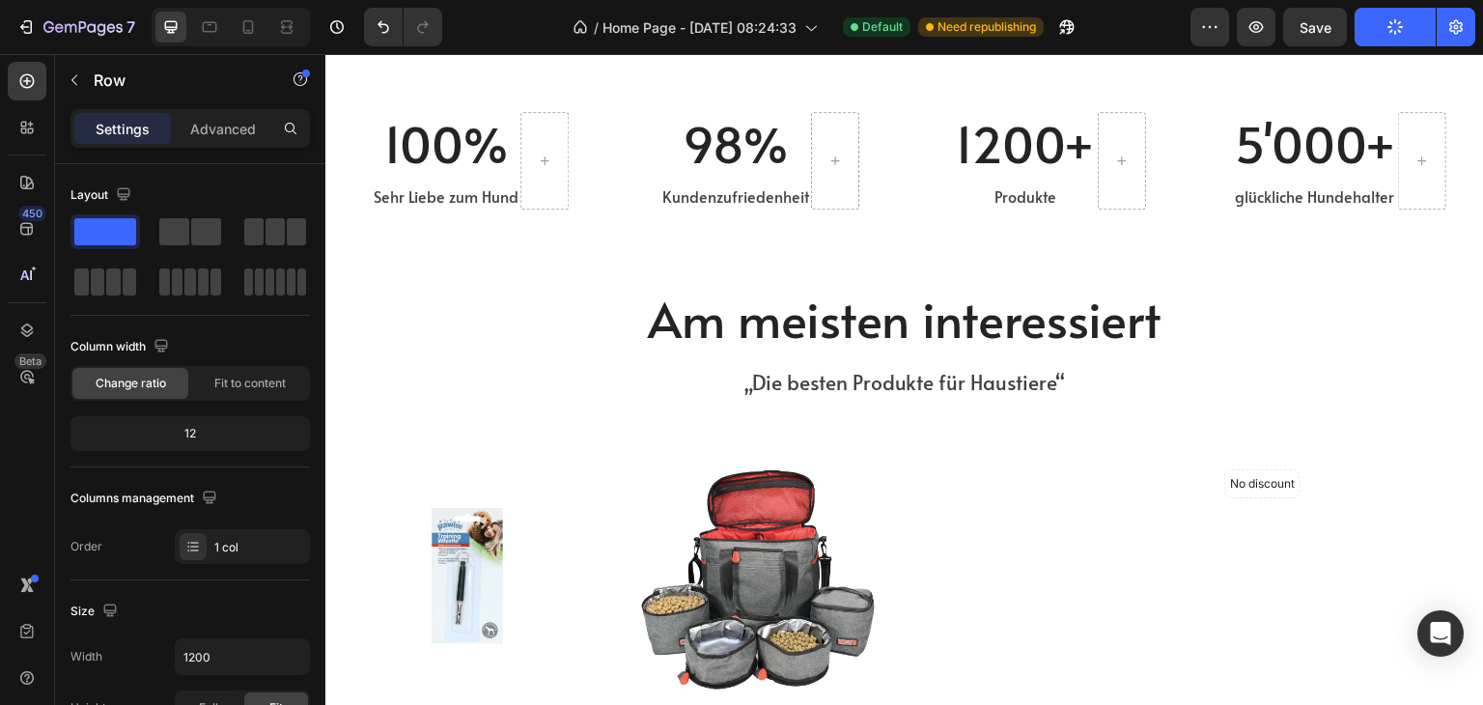
scroll to position [0, 0]
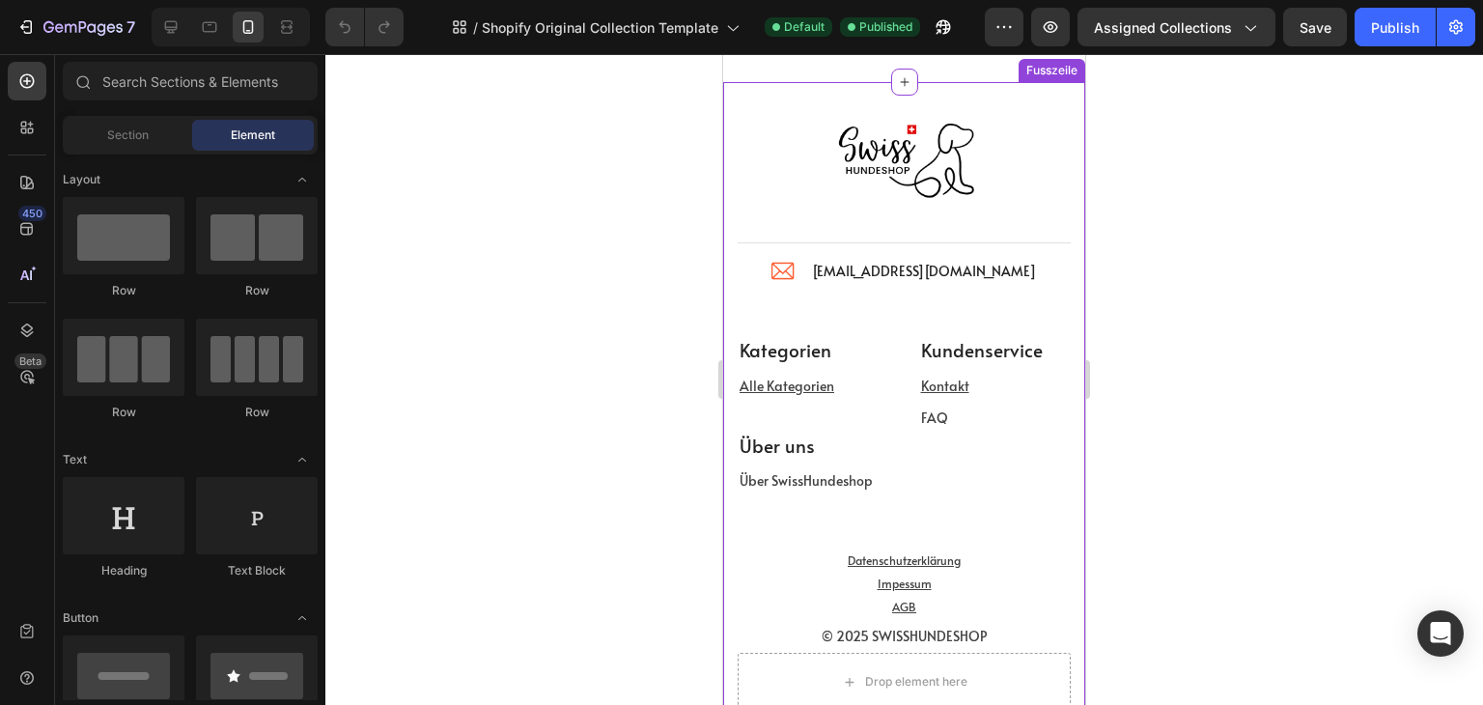
scroll to position [6470, 0]
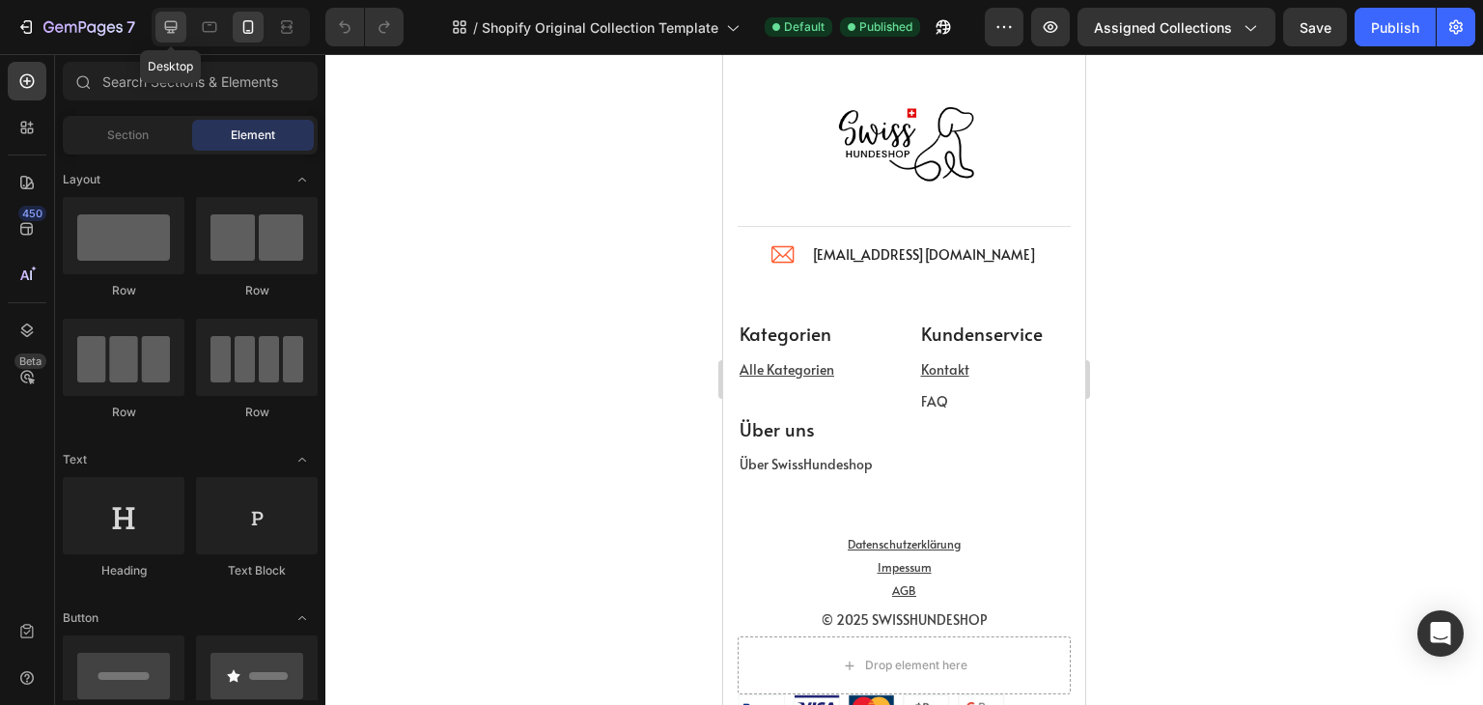
click at [181, 32] on div at bounding box center [170, 27] width 31 height 31
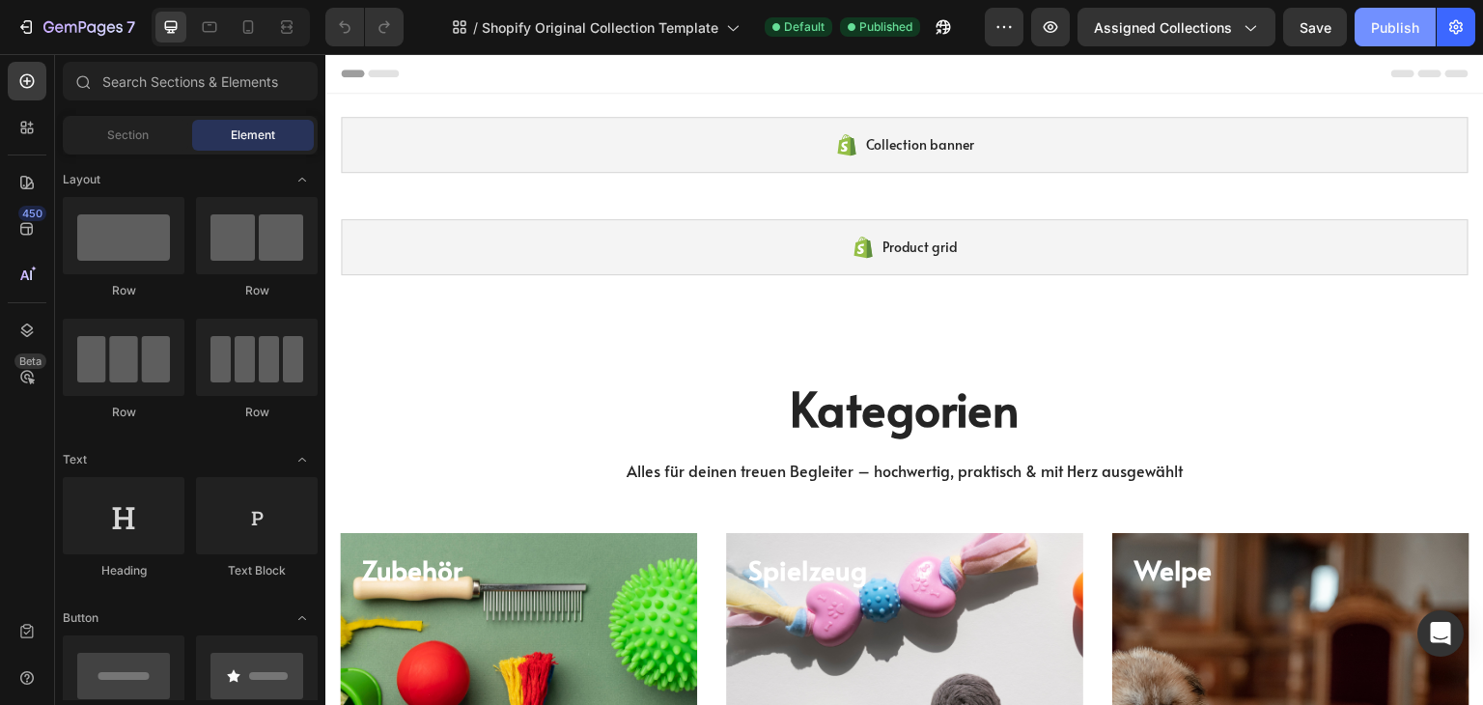
click at [1380, 25] on div "Publish" at bounding box center [1395, 27] width 48 height 20
